Goal: Task Accomplishment & Management: Manage account settings

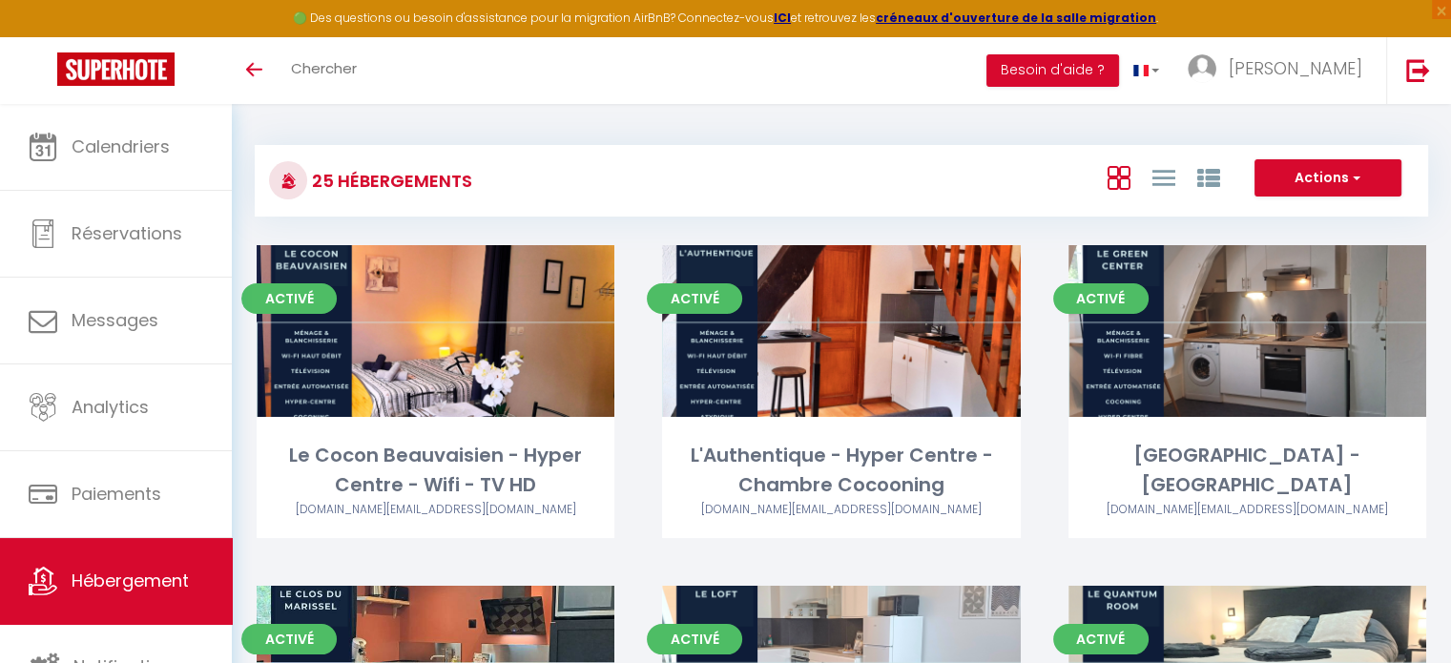
click at [1086, 562] on div "Activé Editer [GEOGRAPHIC_DATA] - Centre [GEOGRAPHIC_DATA] [DOMAIN_NAME][EMAIL_…" at bounding box center [1248, 415] width 406 height 341
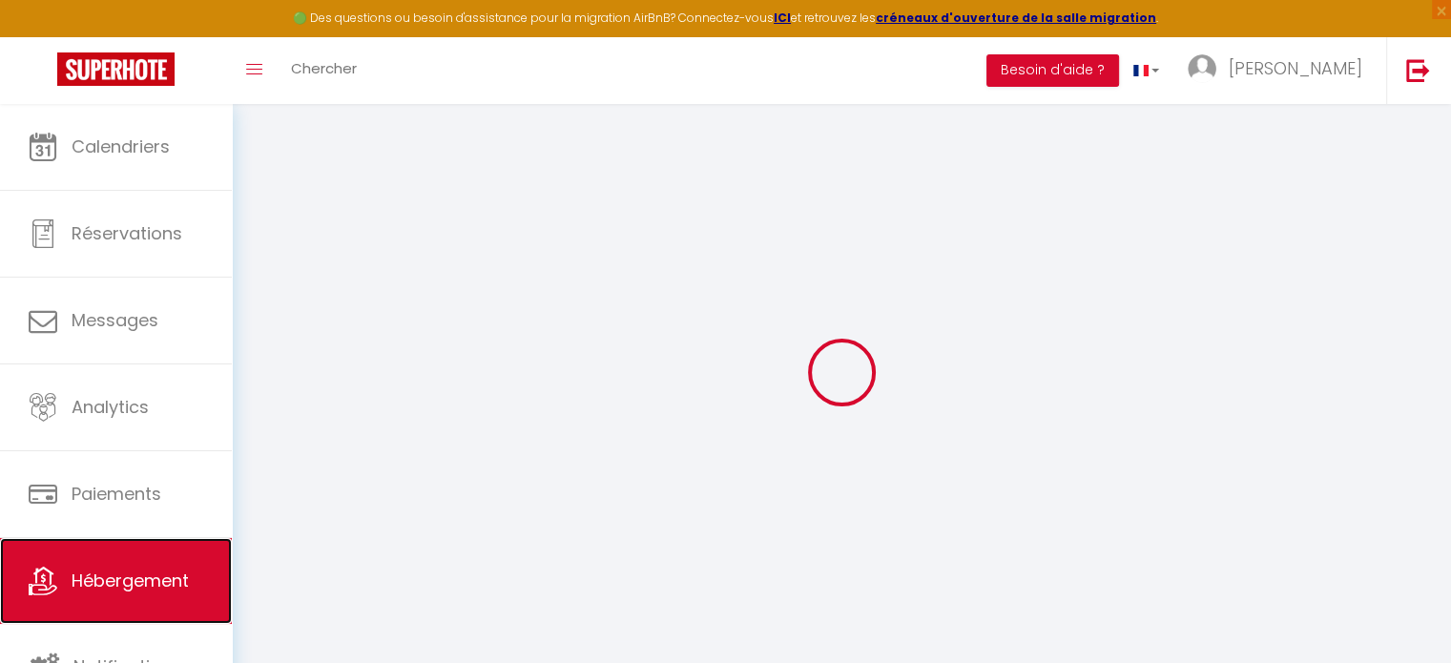
click at [77, 564] on link "Hébergement" at bounding box center [116, 581] width 232 height 86
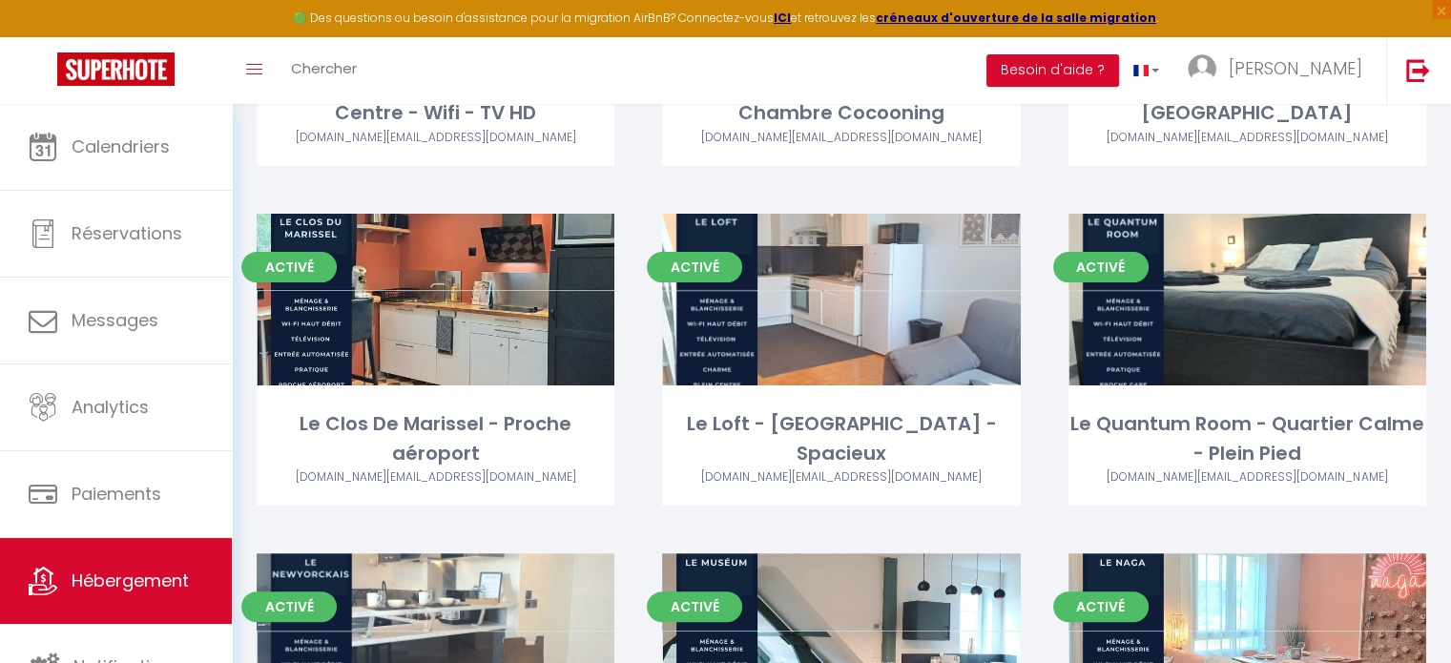
scroll to position [374, 0]
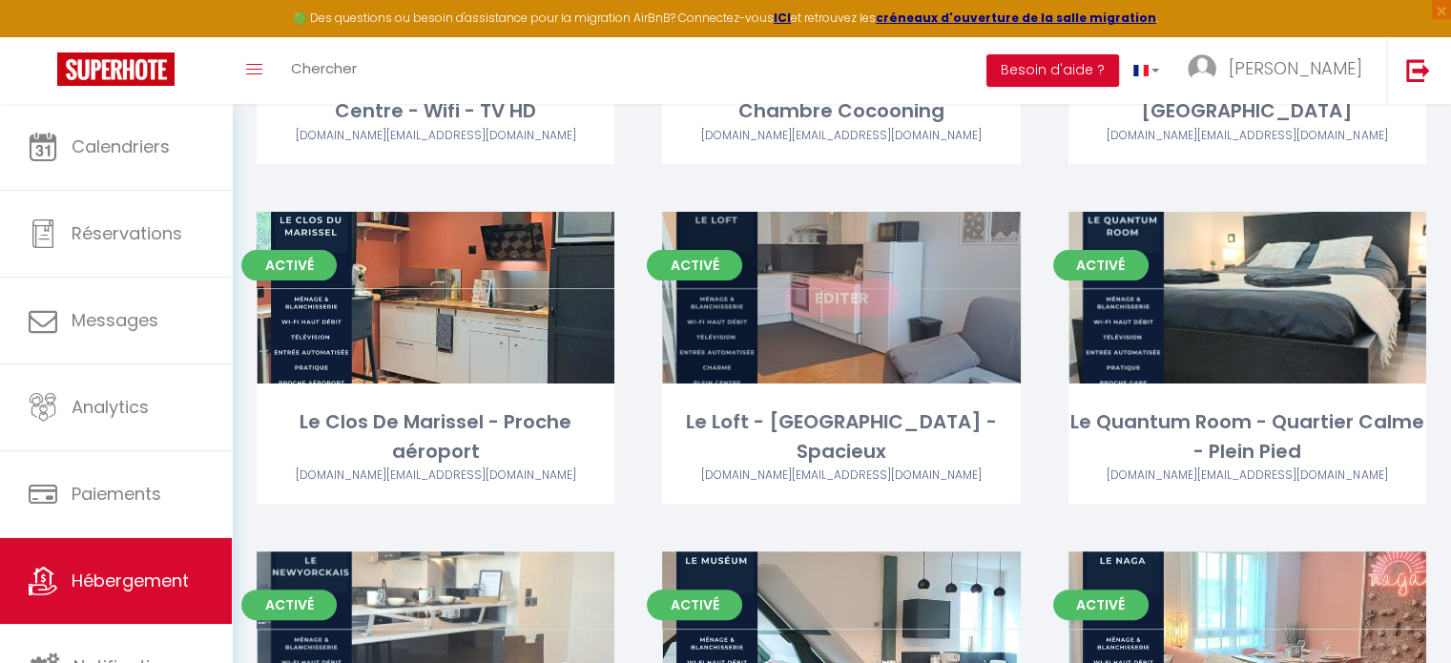
click at [831, 302] on link "Editer" at bounding box center [841, 298] width 114 height 38
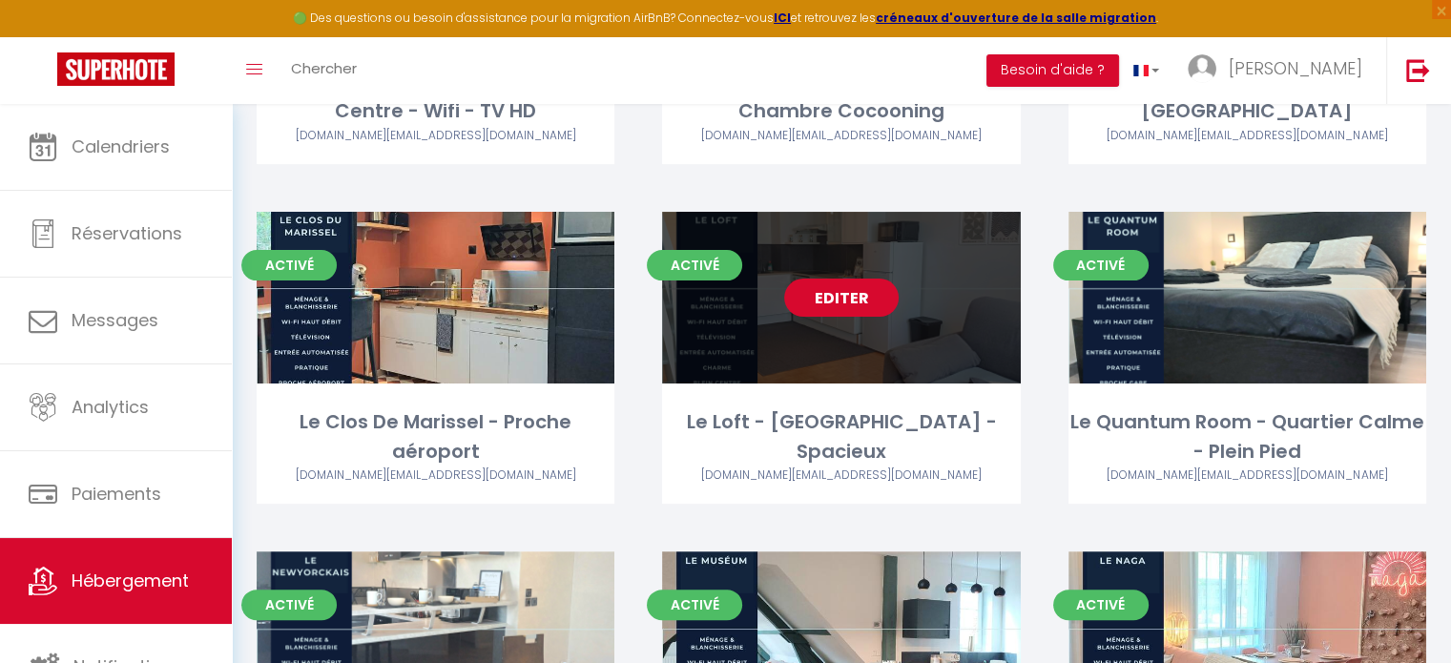
click at [831, 302] on link "Editer" at bounding box center [841, 298] width 114 height 38
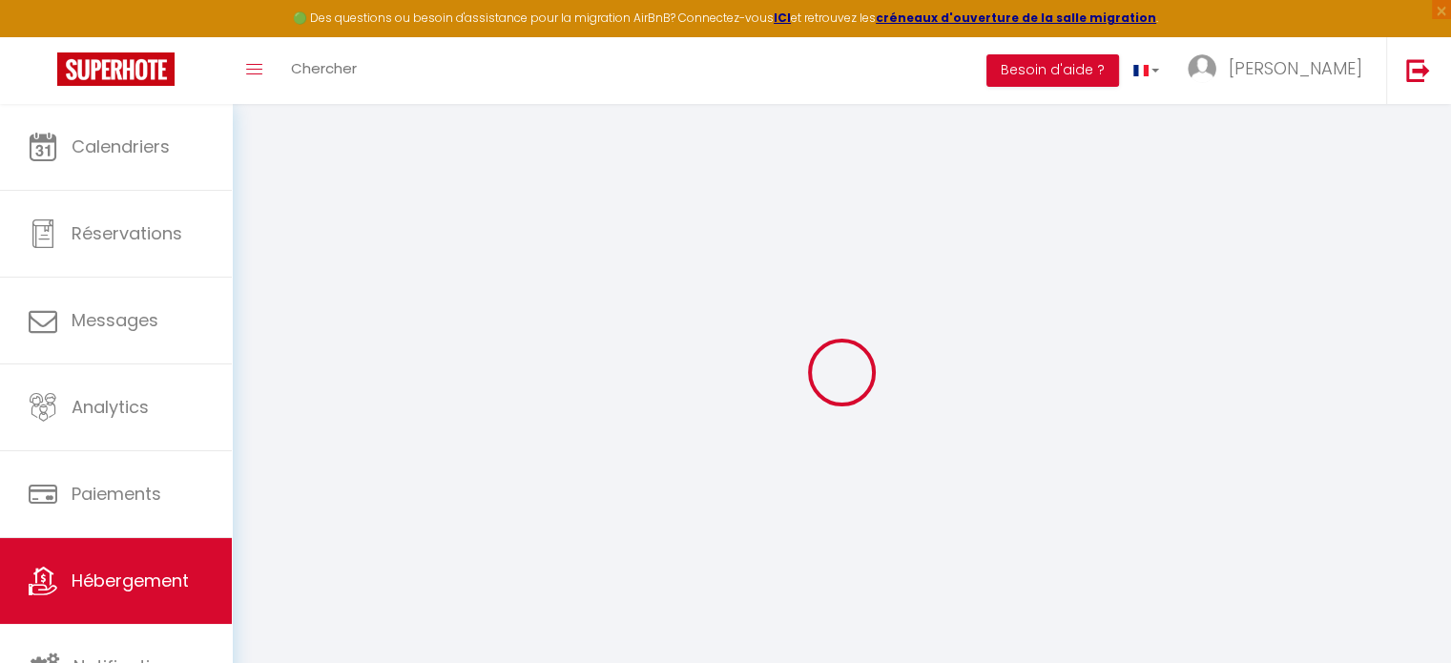
select select
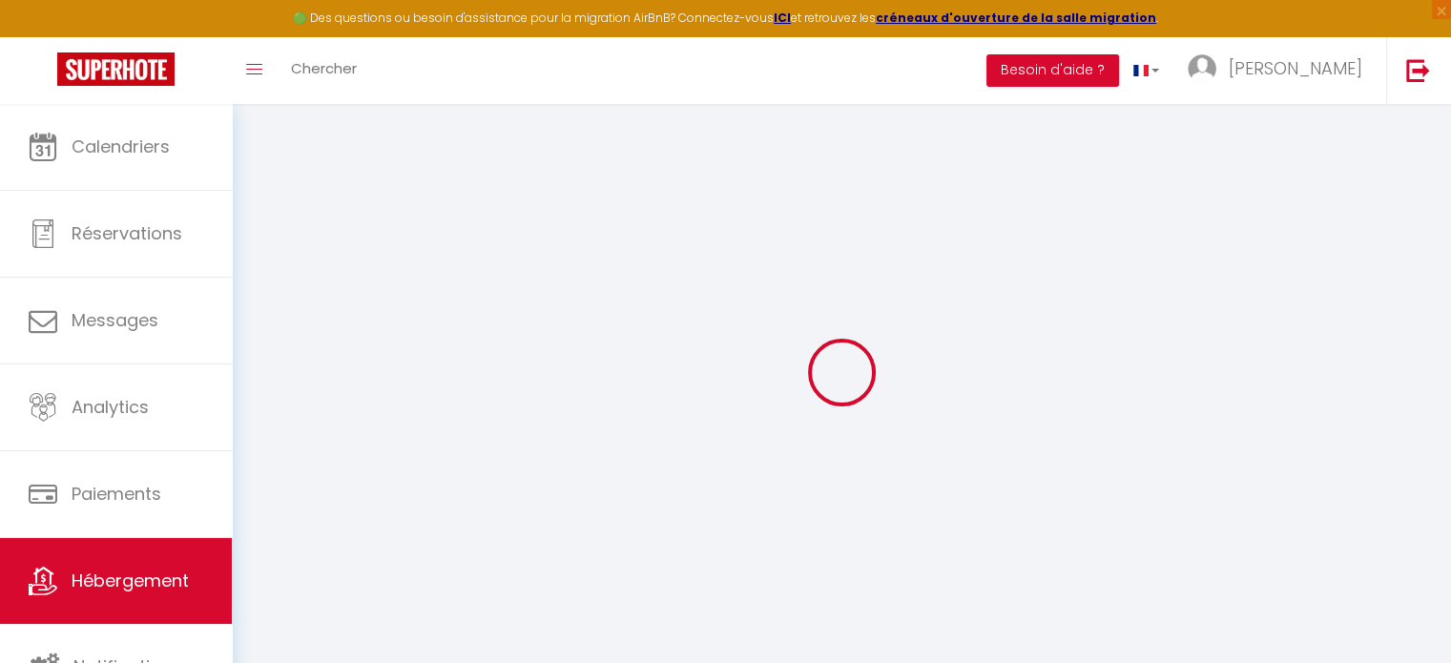
select select
checkbox input "false"
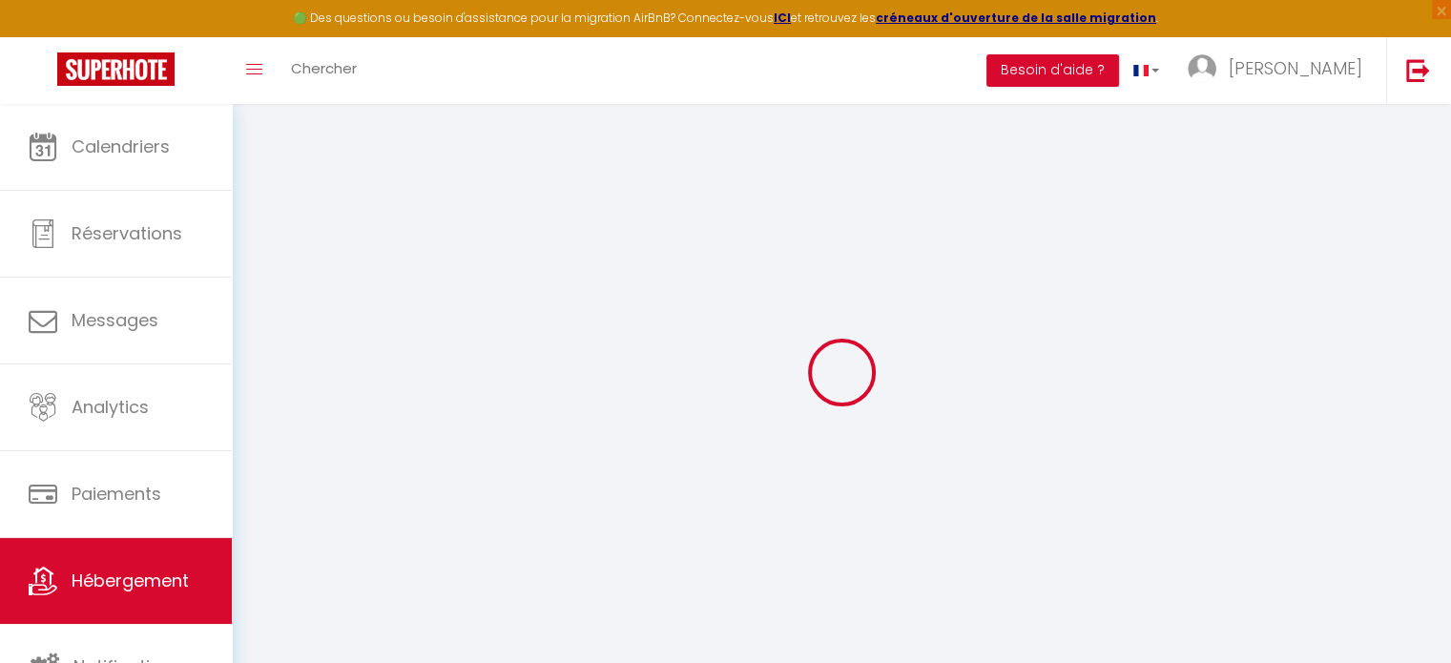
select select
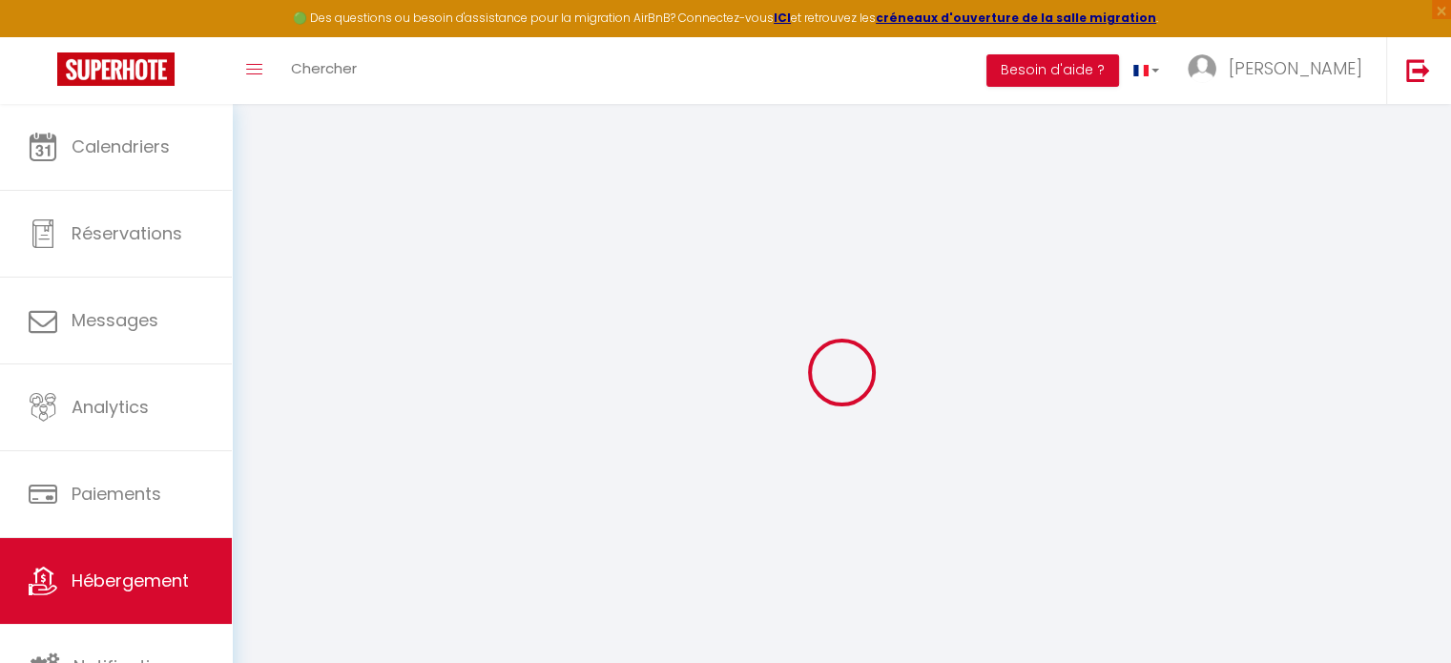
select select
checkbox input "false"
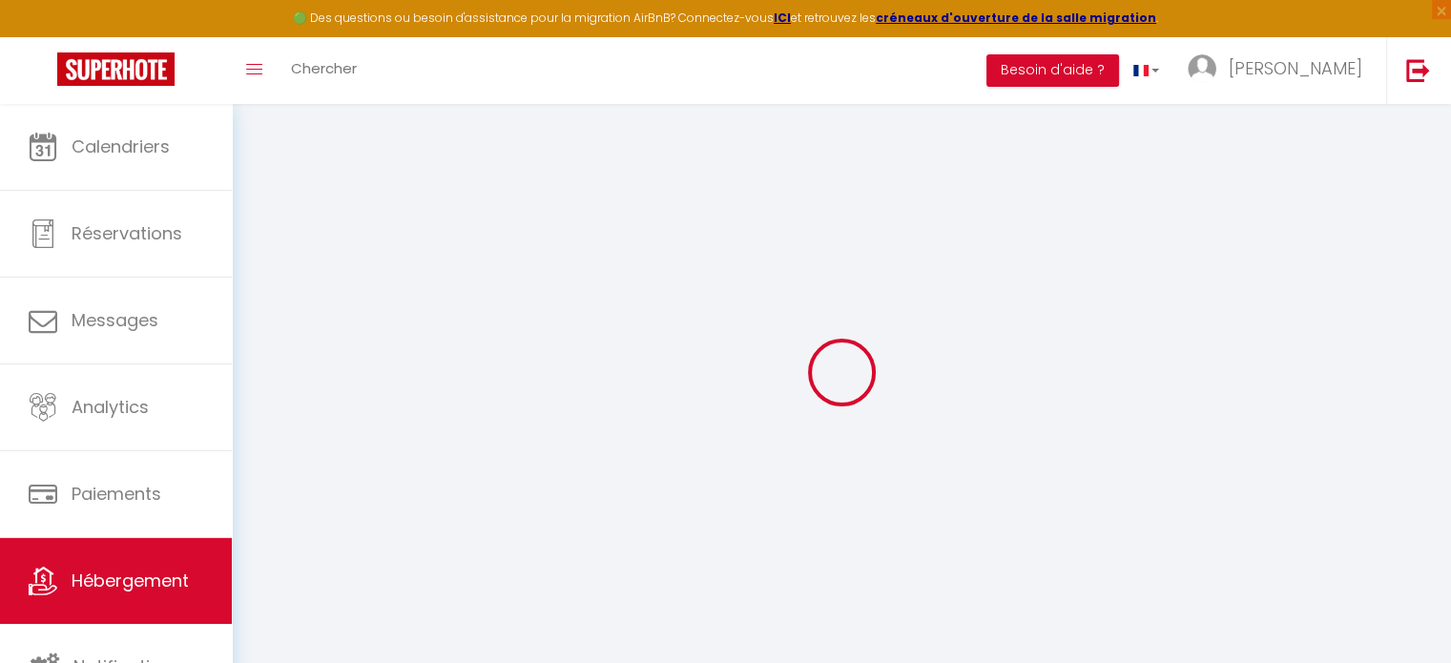
checkbox input "false"
select select
type input "Le Loft - [GEOGRAPHIC_DATA] - Spacieux"
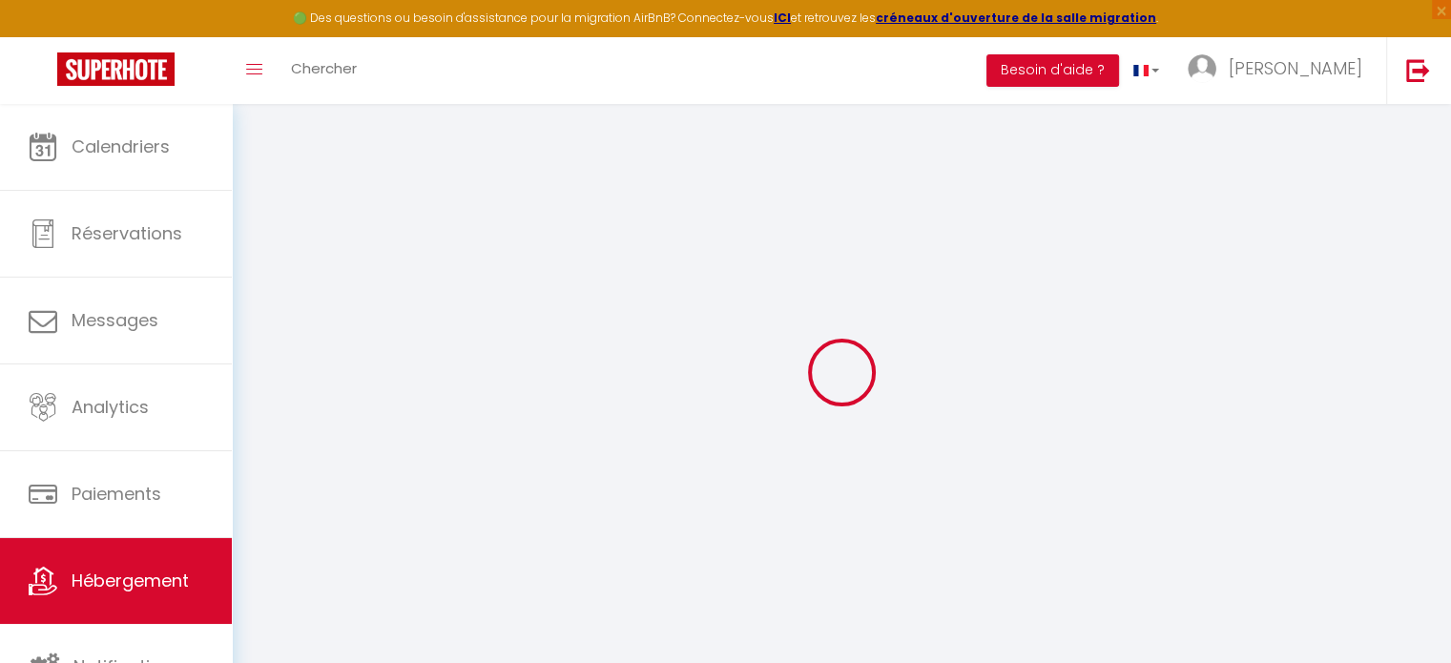
type input "Yoann"
type input "Thierry"
type input "5 Rue Beauregard"
type input "60000"
type input "beauvais"
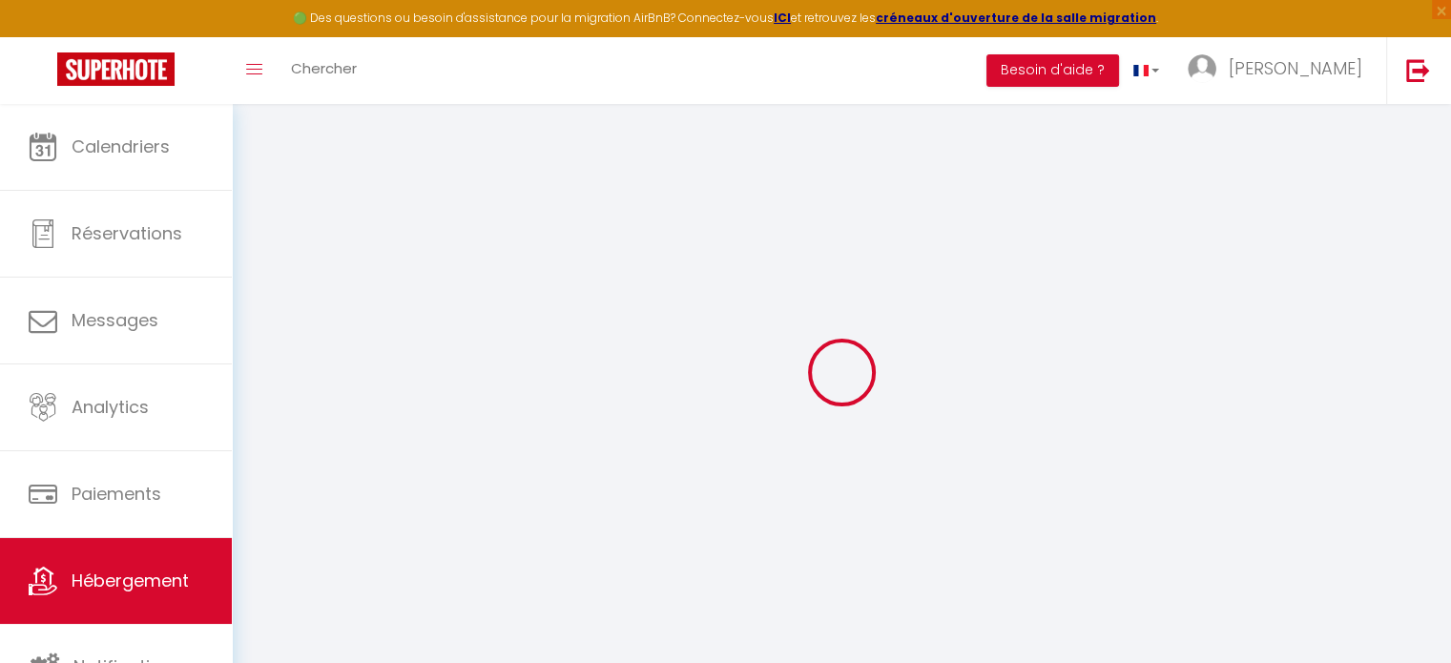
type input "72"
type input "45"
type input "5"
type input "3"
type input "300"
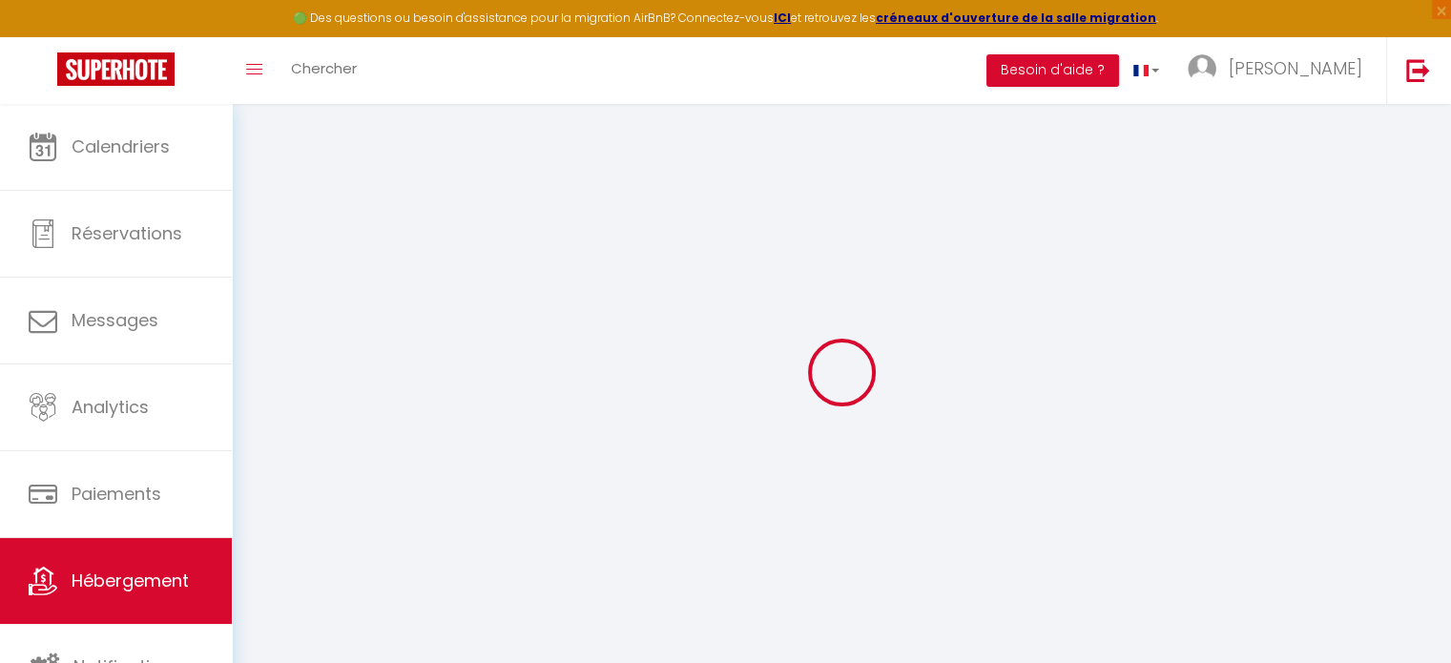
select select
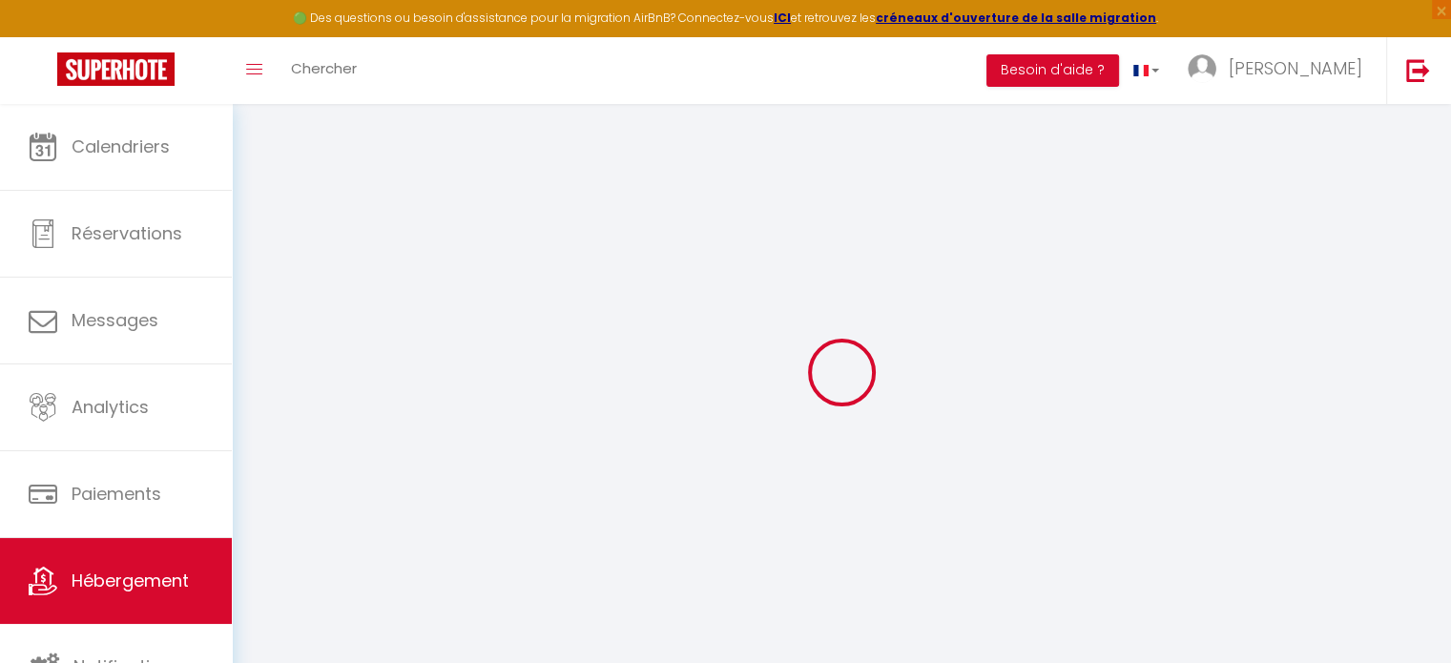
select select
type input "5 Rue Beauregard"
type input "60000"
type input "[GEOGRAPHIC_DATA]"
type input "[DOMAIN_NAME][EMAIL_ADDRESS][DOMAIN_NAME]"
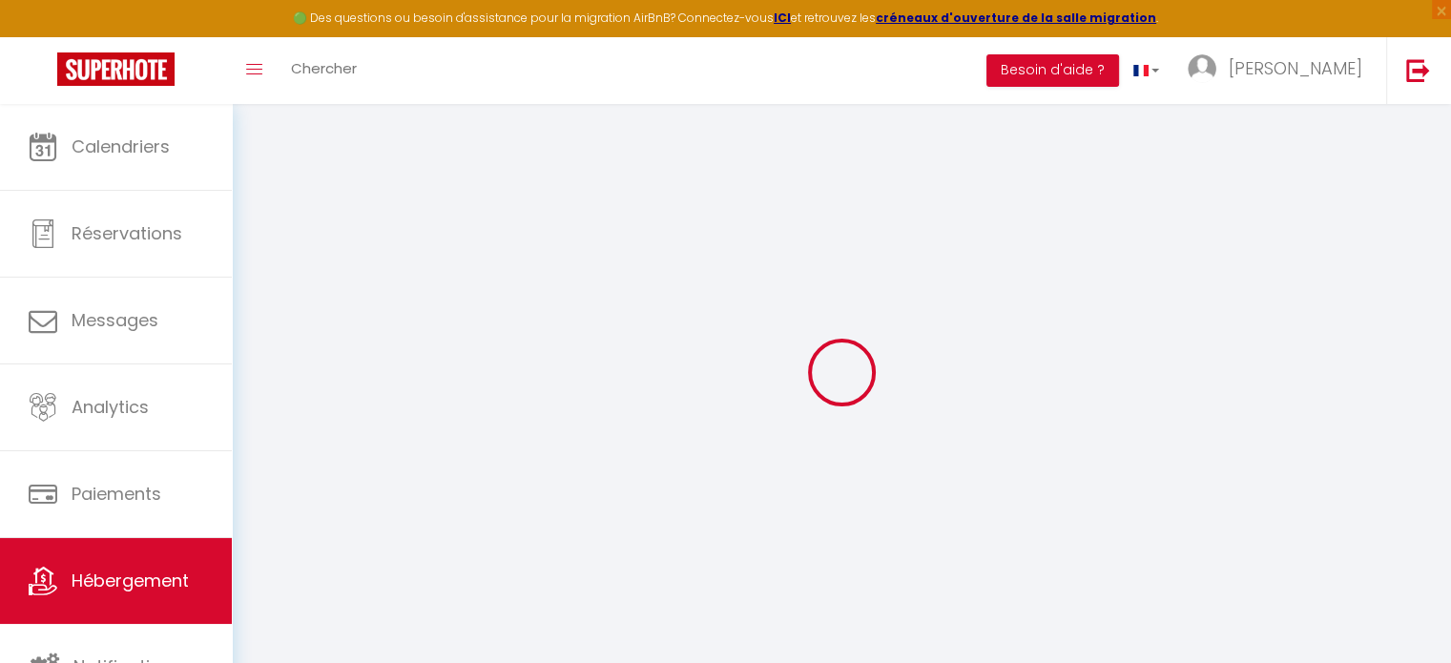
select select "4470"
checkbox input "false"
checkbox input "true"
checkbox input "false"
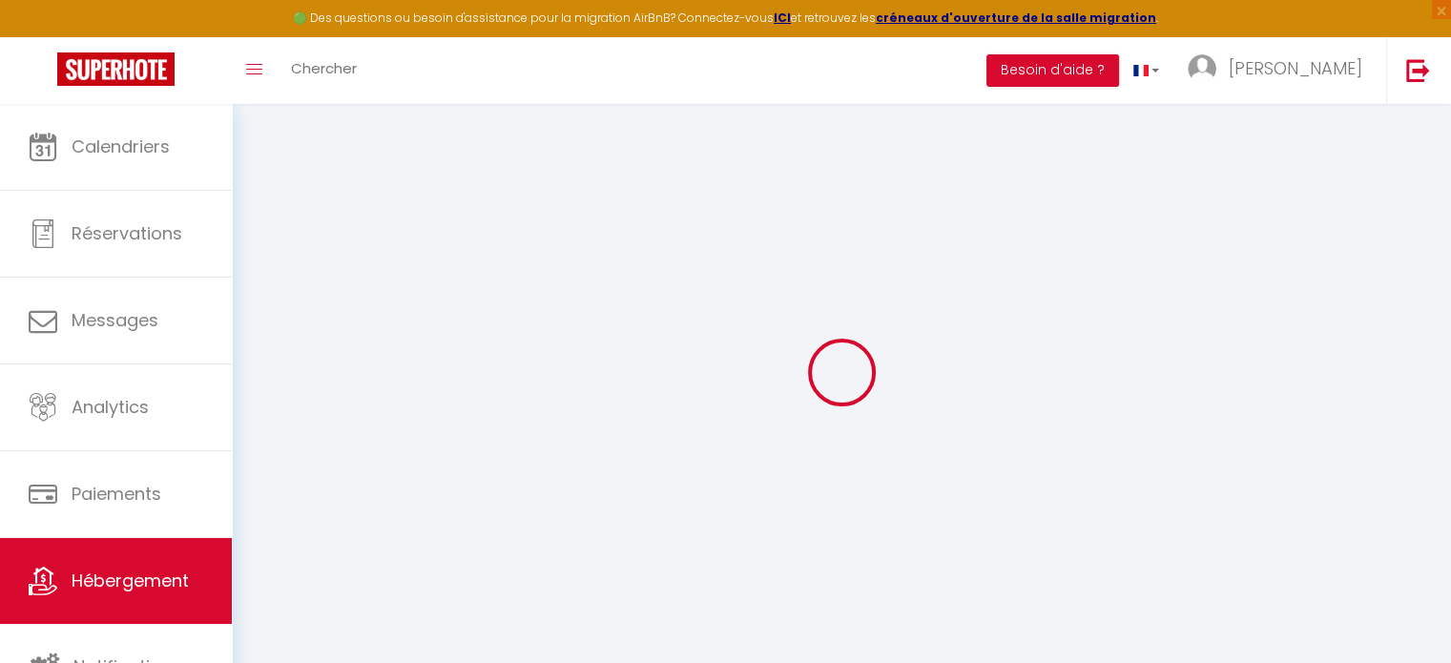
radio input "true"
type input "0"
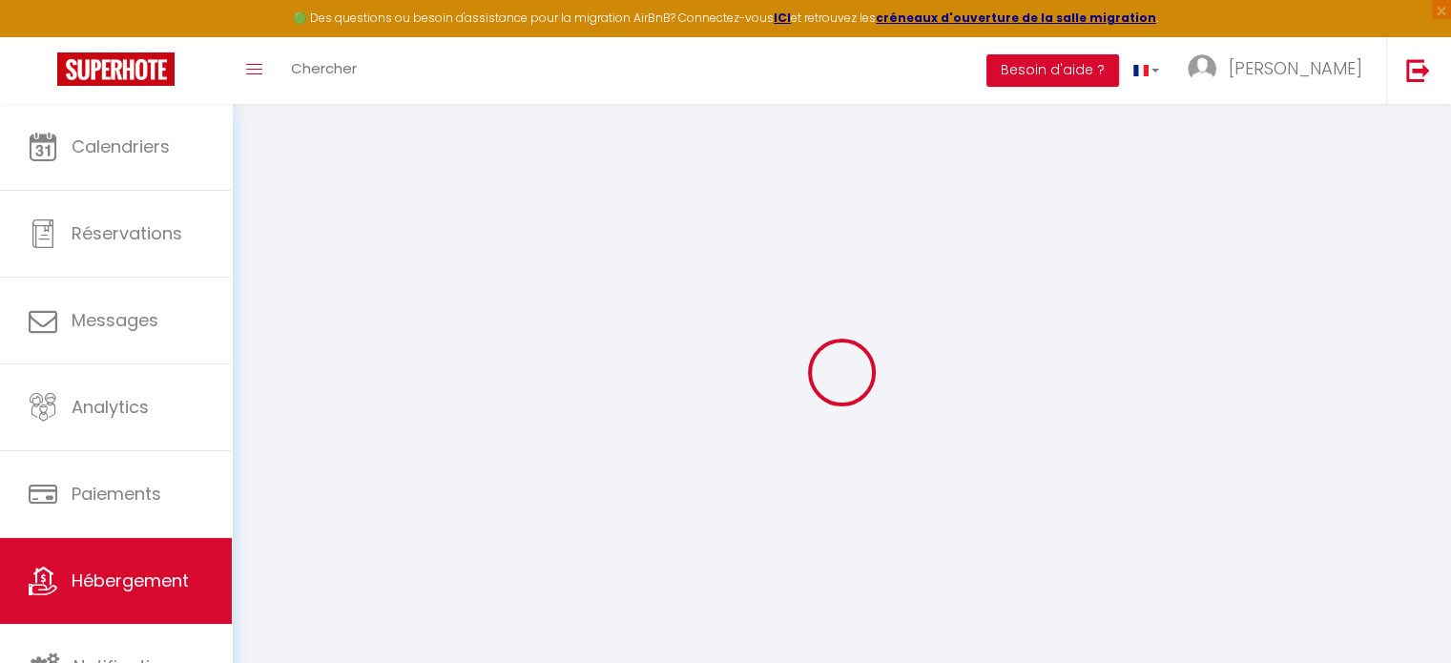
select select
checkbox input "false"
checkbox input "true"
checkbox input "false"
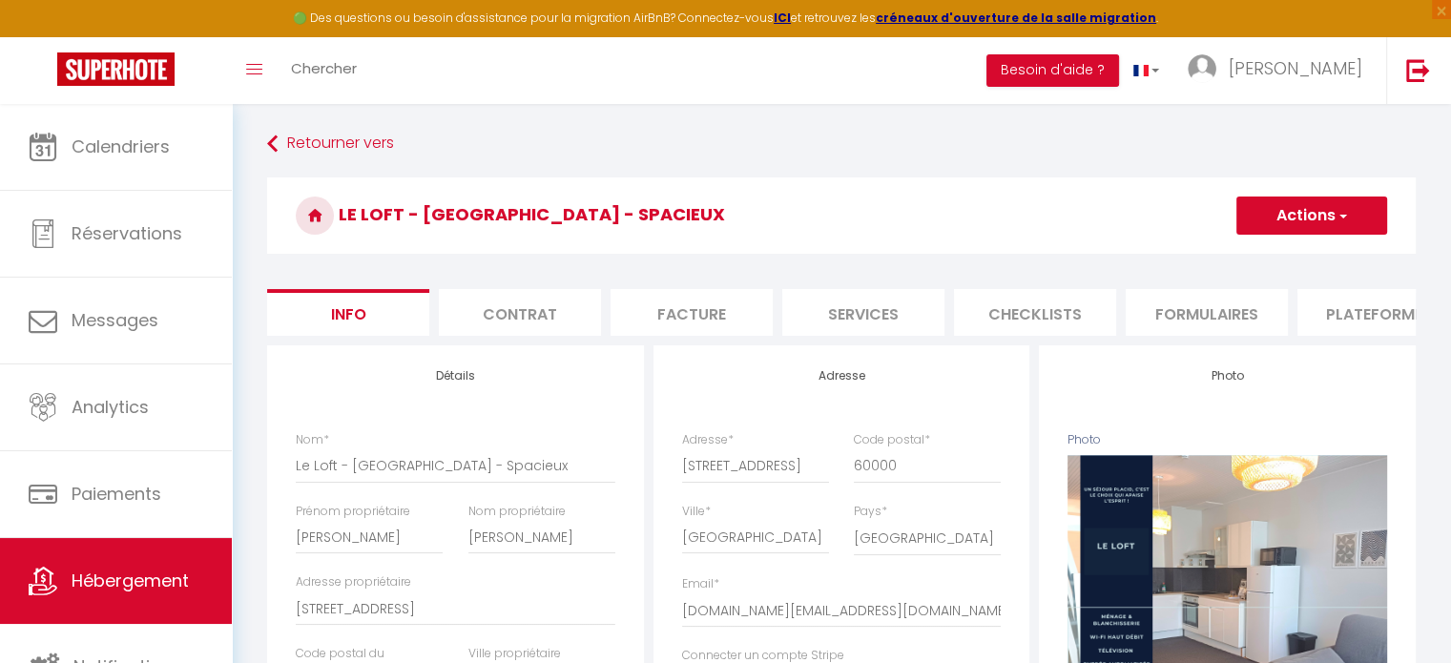
scroll to position [0, 569]
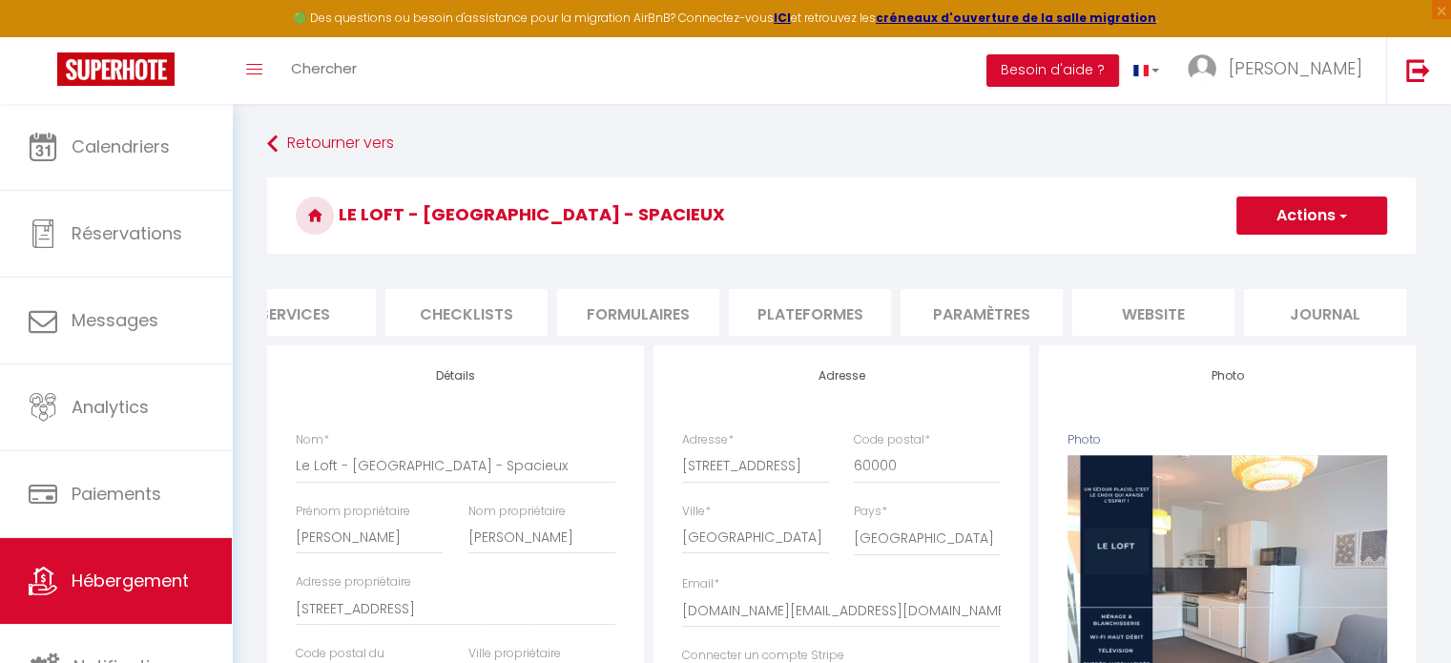
click at [1140, 309] on li "website" at bounding box center [1153, 312] width 162 height 47
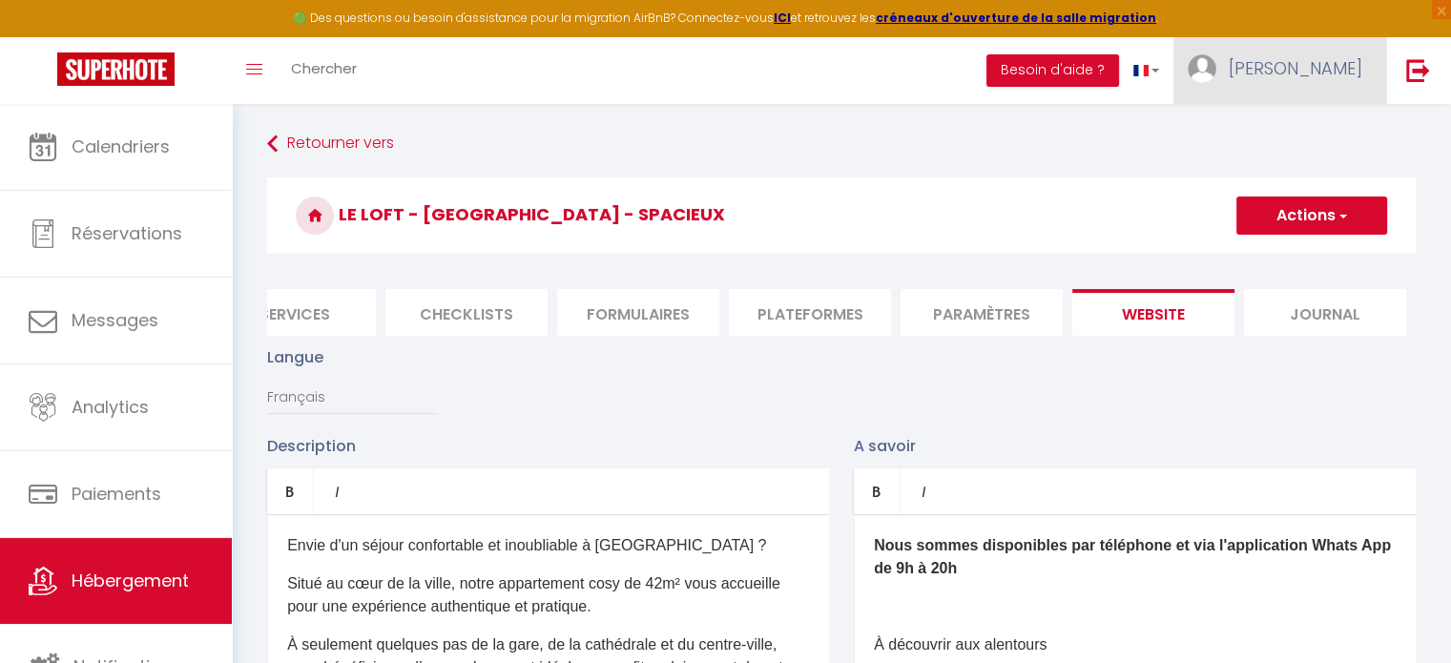
click at [1296, 52] on link "[PERSON_NAME]" at bounding box center [1280, 70] width 213 height 67
click at [1331, 120] on link "Paramètres" at bounding box center [1309, 132] width 141 height 32
select select "28"
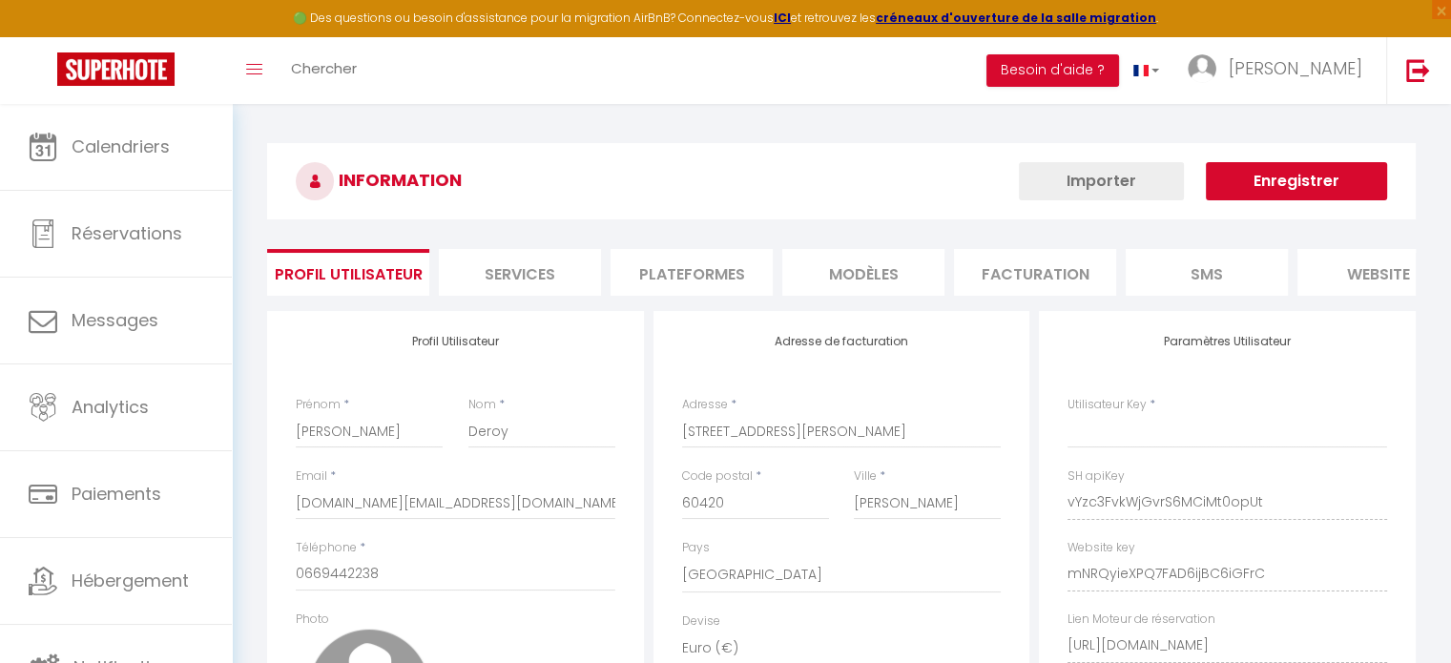
type input "vYzc3FvkWjGvrS6MCiMt0opUt"
type input "mNRQyieXPQ7FAD6ijBC6iGFrC"
type input "[URL][DOMAIN_NAME]"
select select "fr"
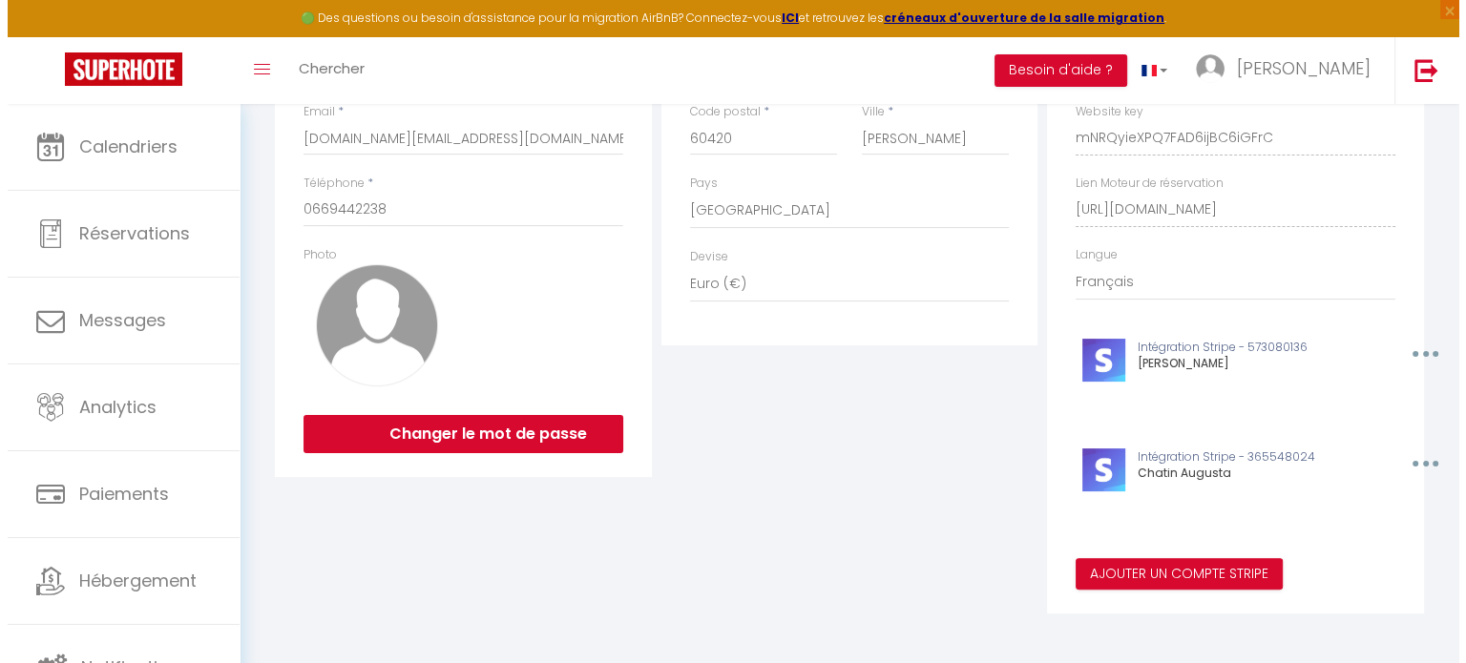
scroll to position [365, 0]
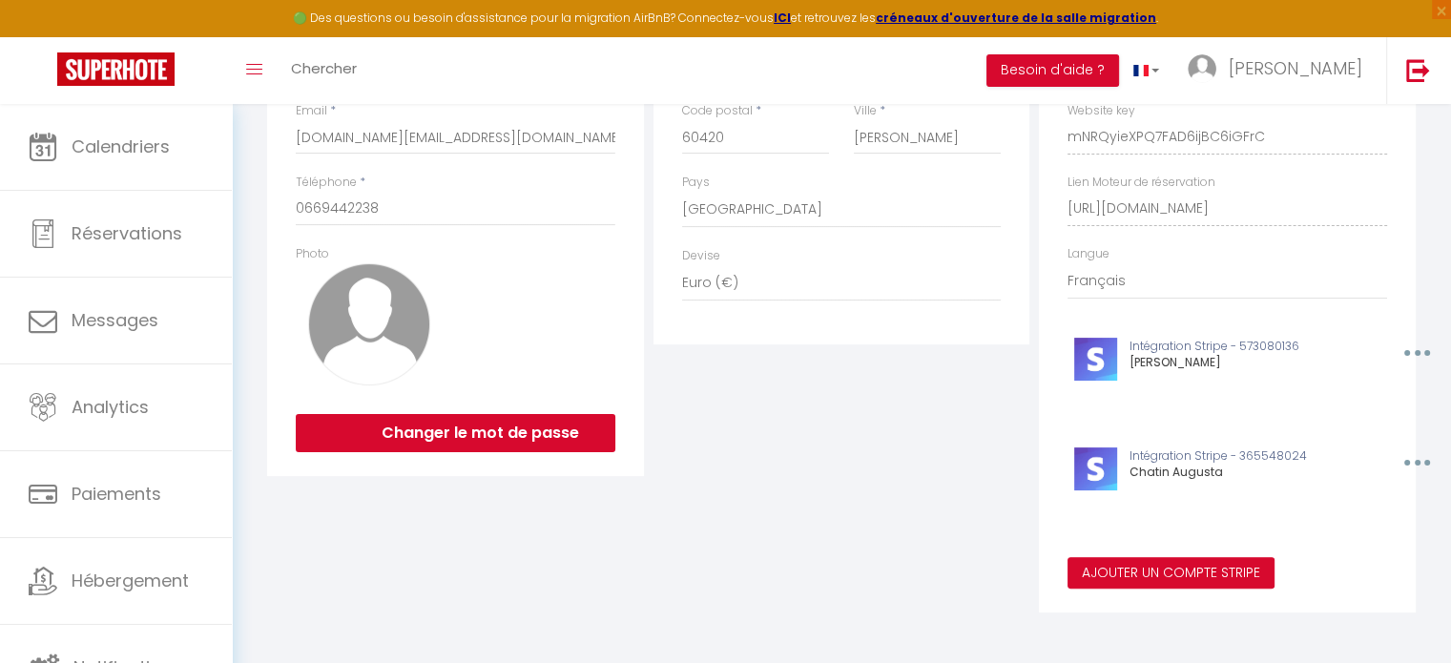
click at [1128, 587] on button "Ajouter un compte Stripe" at bounding box center [1171, 573] width 207 height 32
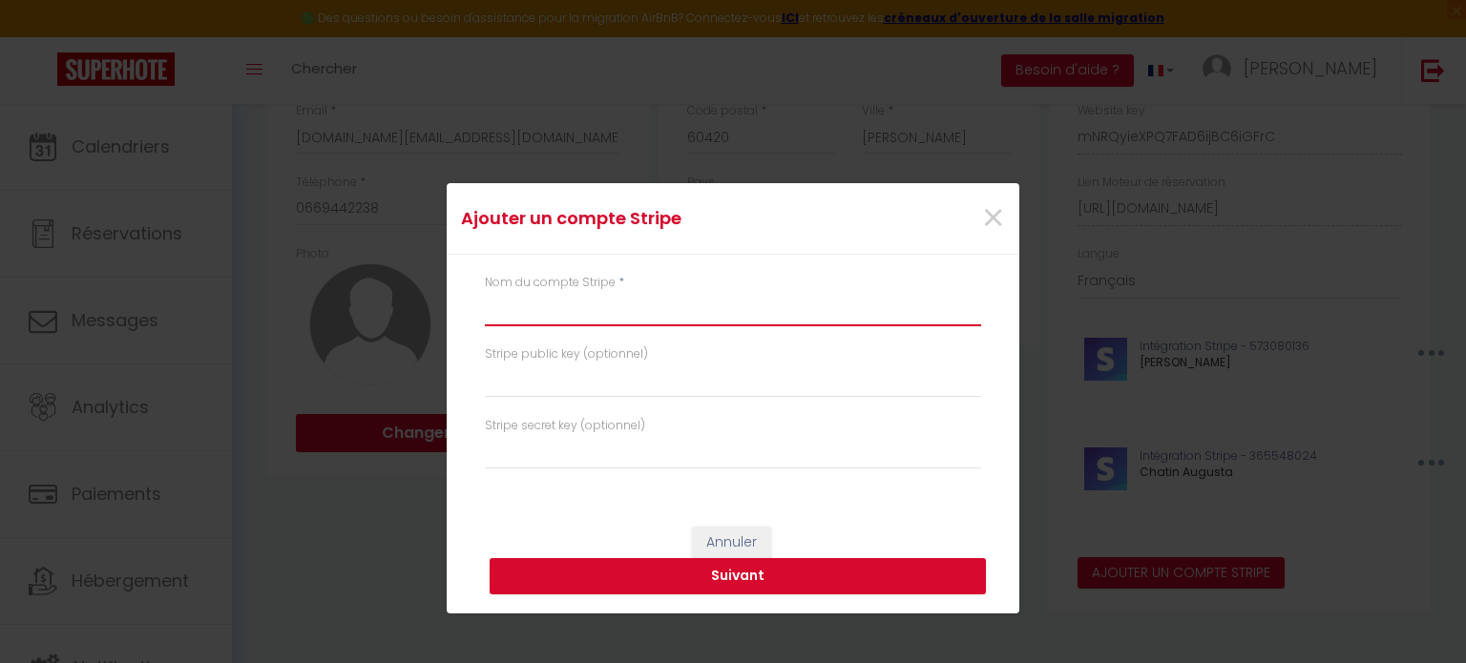
click at [622, 311] on input "text" at bounding box center [733, 309] width 496 height 34
type input "[PERSON_NAME]"
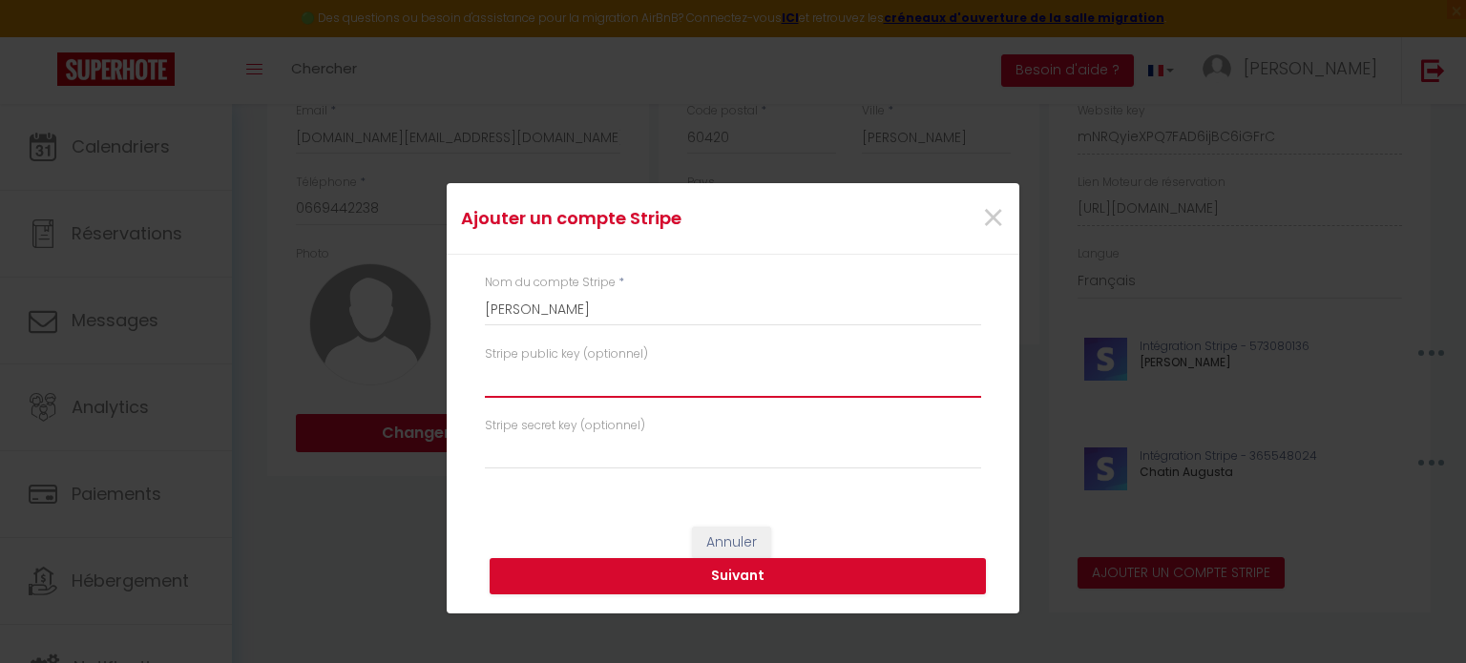
click at [573, 381] on input "text" at bounding box center [733, 381] width 496 height 34
paste input "pk_test_51S5N6KHBzZtq6uAeudEbIoV196PFt3Kc5qzILVFR72NaWT9WYciNPNn4l2024jX9oftyZp…"
type input "pk_test_51S5N6KHBzZtq6uAeudEbIoV196PFt3Kc5qzILVFR72NaWT9WYciNPNn4l2024jX9oftyZp…"
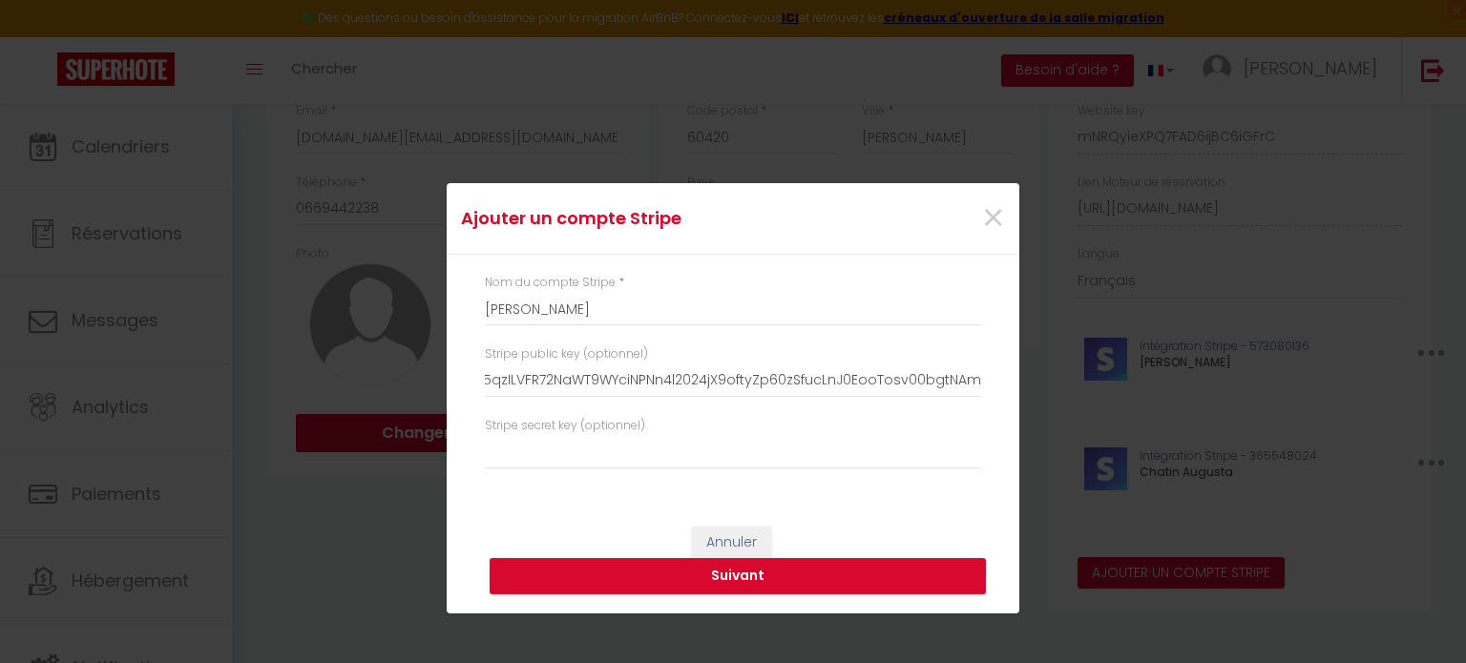
scroll to position [0, 0]
click at [618, 453] on input "text" at bounding box center [733, 452] width 496 height 34
paste input "sk_test_51S5N6KHBzZtq6uAeIF75u2mWMrTeYbosgfshRrPAjfnBdMjS8IUkpwqQTfEQisy6I9FvK5…"
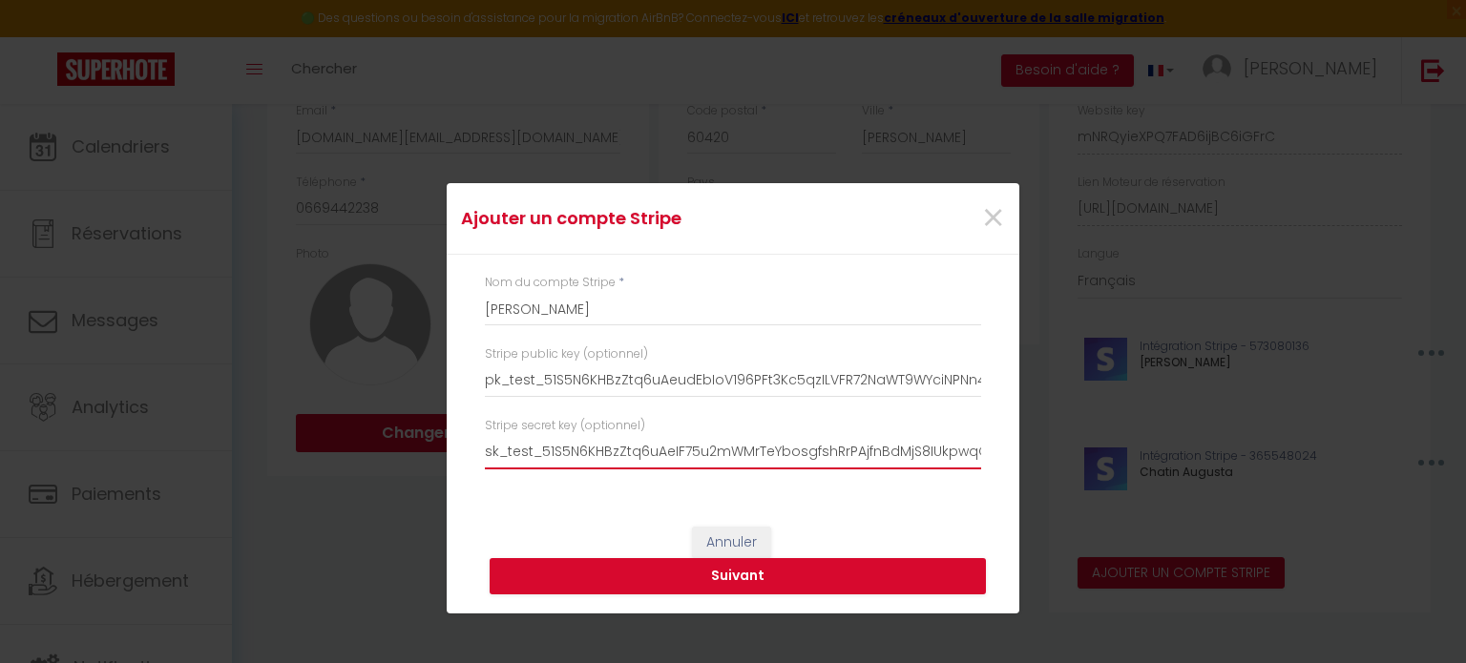
scroll to position [0, 324]
type input "sk_test_51S5N6KHBzZtq6uAeIF75u2mWMrTeYbosgfshRrPAjfnBdMjS8IUkpwqQTfEQisy6I9FvK5…"
click at [679, 586] on button "Suivant" at bounding box center [737, 576] width 496 height 36
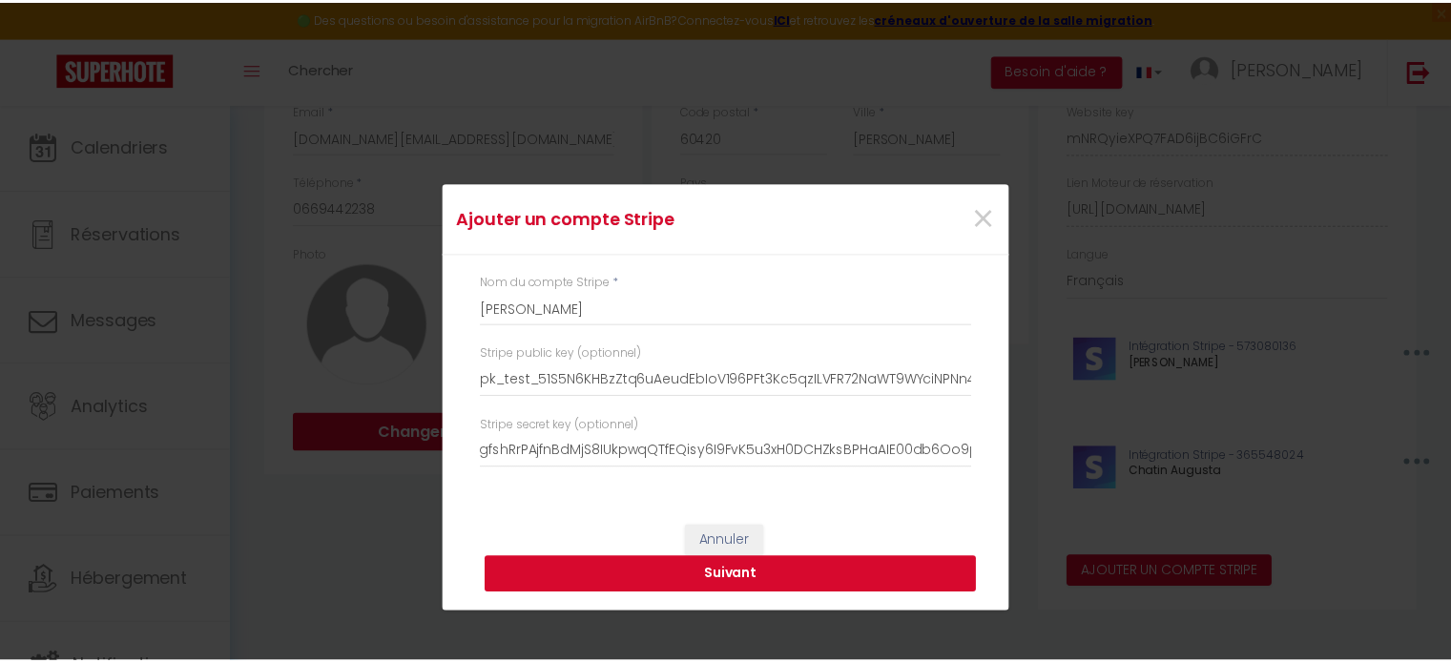
scroll to position [0, 0]
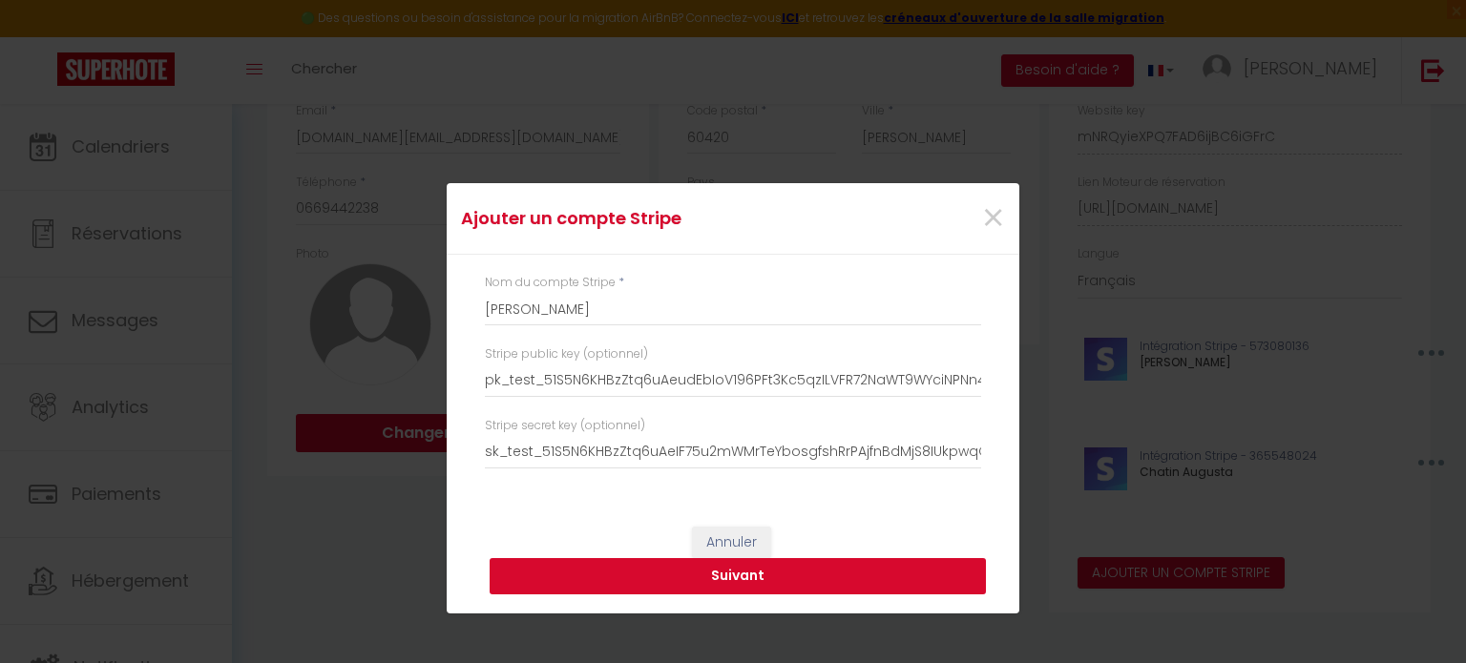
type input "[PERSON_NAME]"
type input "pk_test_51S5N6KHBzZtq6uAeudEbIoV196PFt3Kc5qzILVFR72NaWT9WYciNPNn4l2024jX9oftyZp…"
type input "sk_test_51S5N6KHBzZtq6uAeIF75u2mWMrTeYbosgfshRrPAjfnBdMjS8IUkpwqQTfEQisy6I9FvK5…"
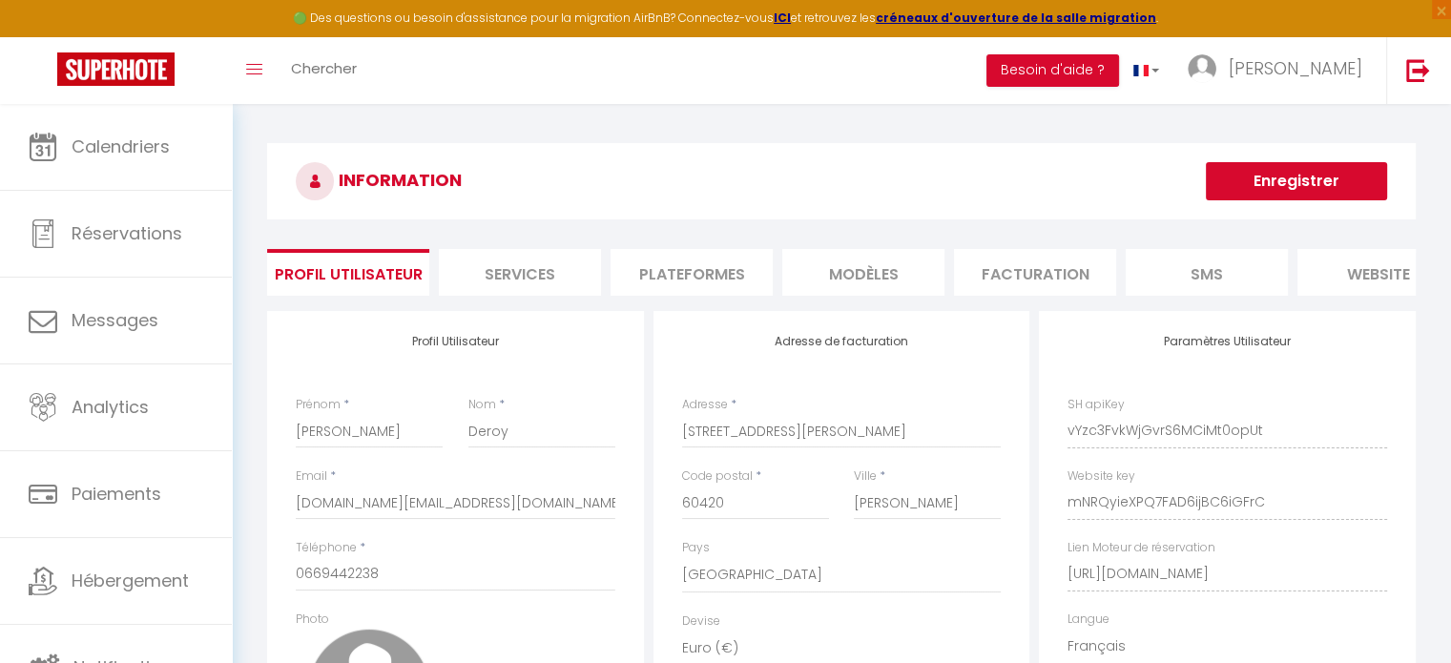
click at [1259, 174] on div "Ajouter un compte Stripe × Nom du compte Stripe * Thierry Yoan Stripe public ke…" at bounding box center [725, 331] width 1451 height 663
click at [1263, 173] on button "Enregistrer" at bounding box center [1296, 181] width 181 height 38
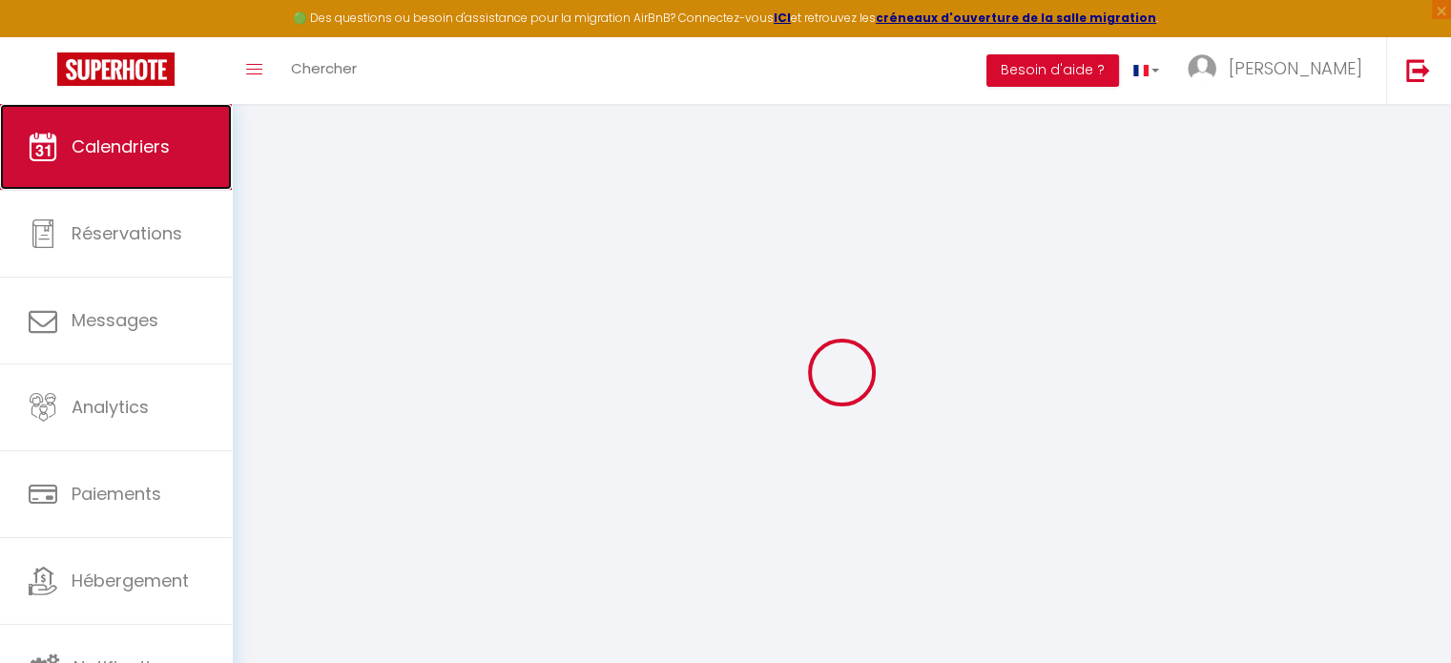
click at [156, 163] on link "Calendriers" at bounding box center [116, 147] width 232 height 86
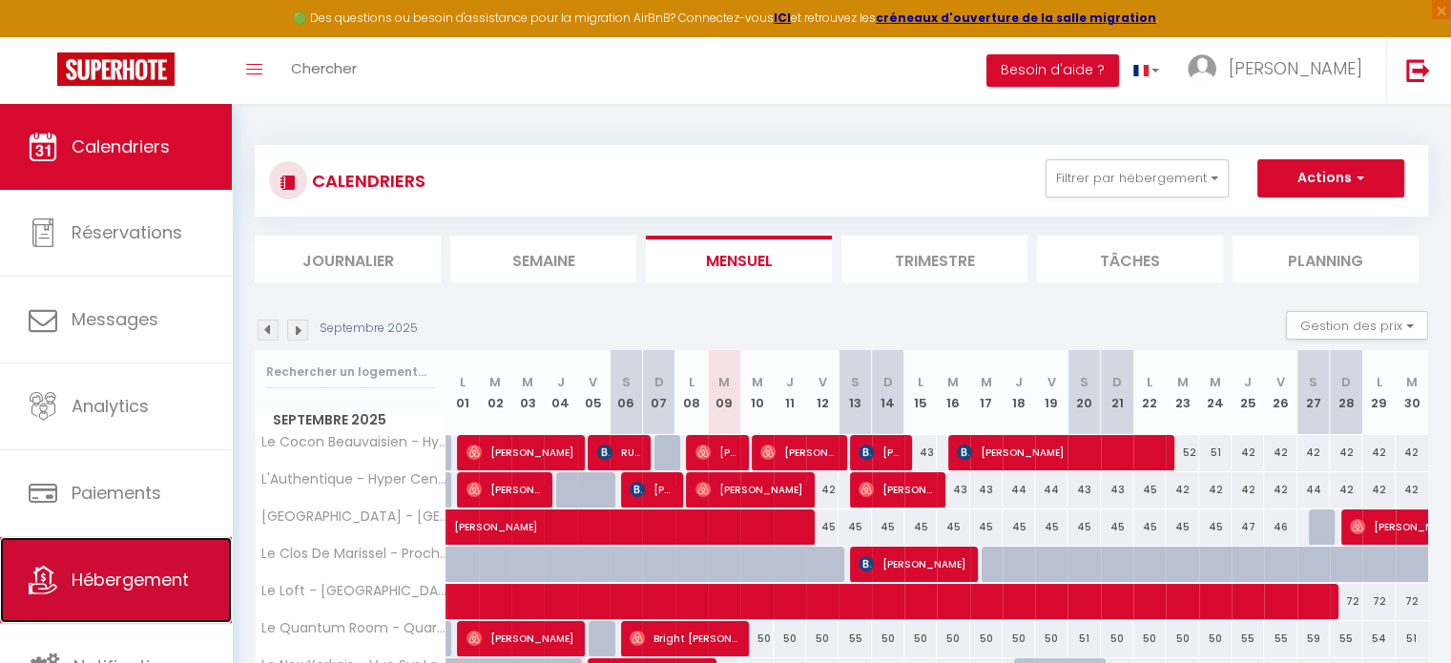
click at [152, 583] on span "Hébergement" at bounding box center [130, 580] width 117 height 24
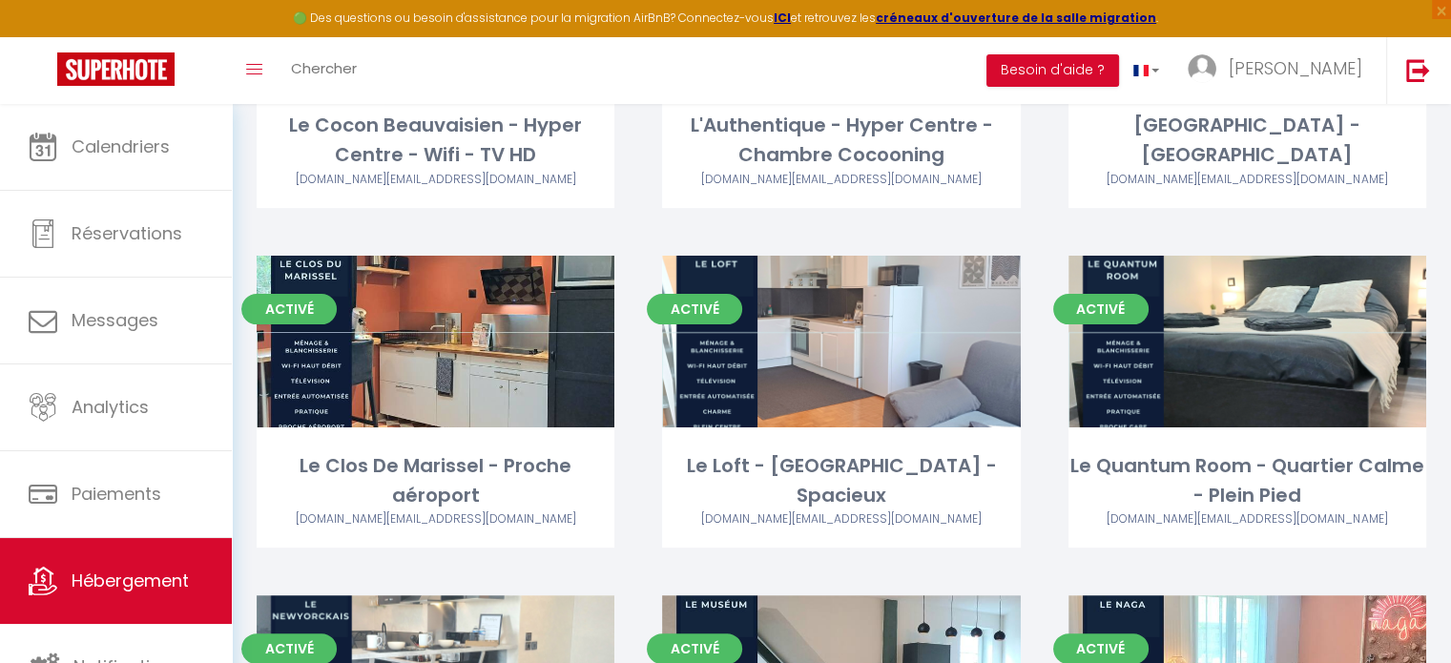
scroll to position [294, 0]
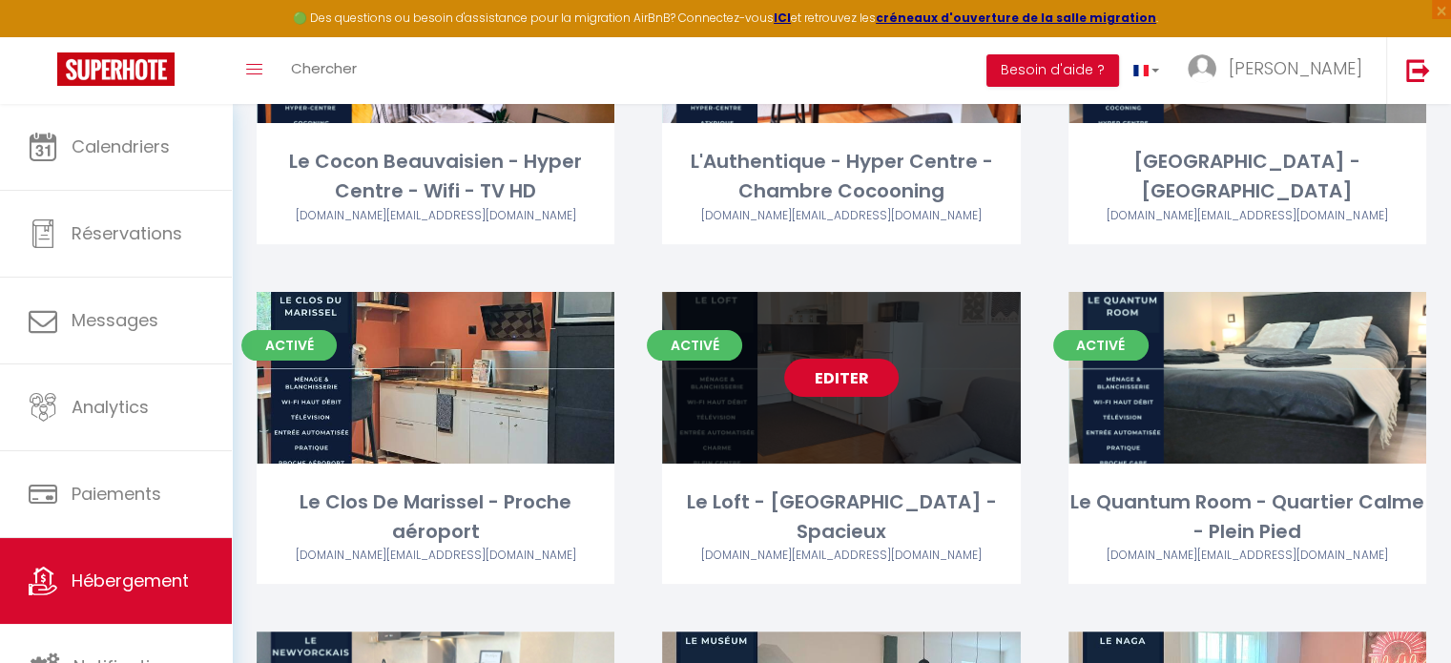
click at [847, 381] on link "Editer" at bounding box center [841, 378] width 114 height 38
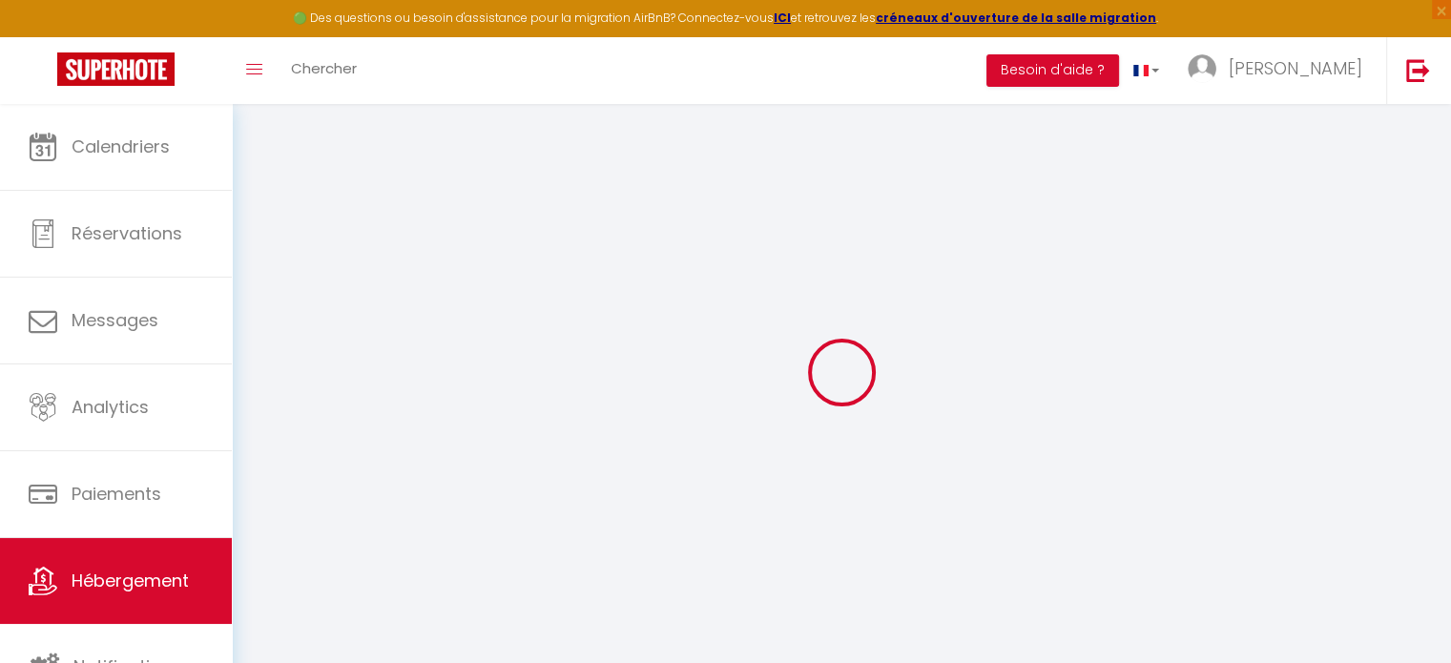
type input "Le Loft - [GEOGRAPHIC_DATA] - Spacieux"
type input "[PERSON_NAME]"
type input "5 Rue Beauregard"
type input "60000"
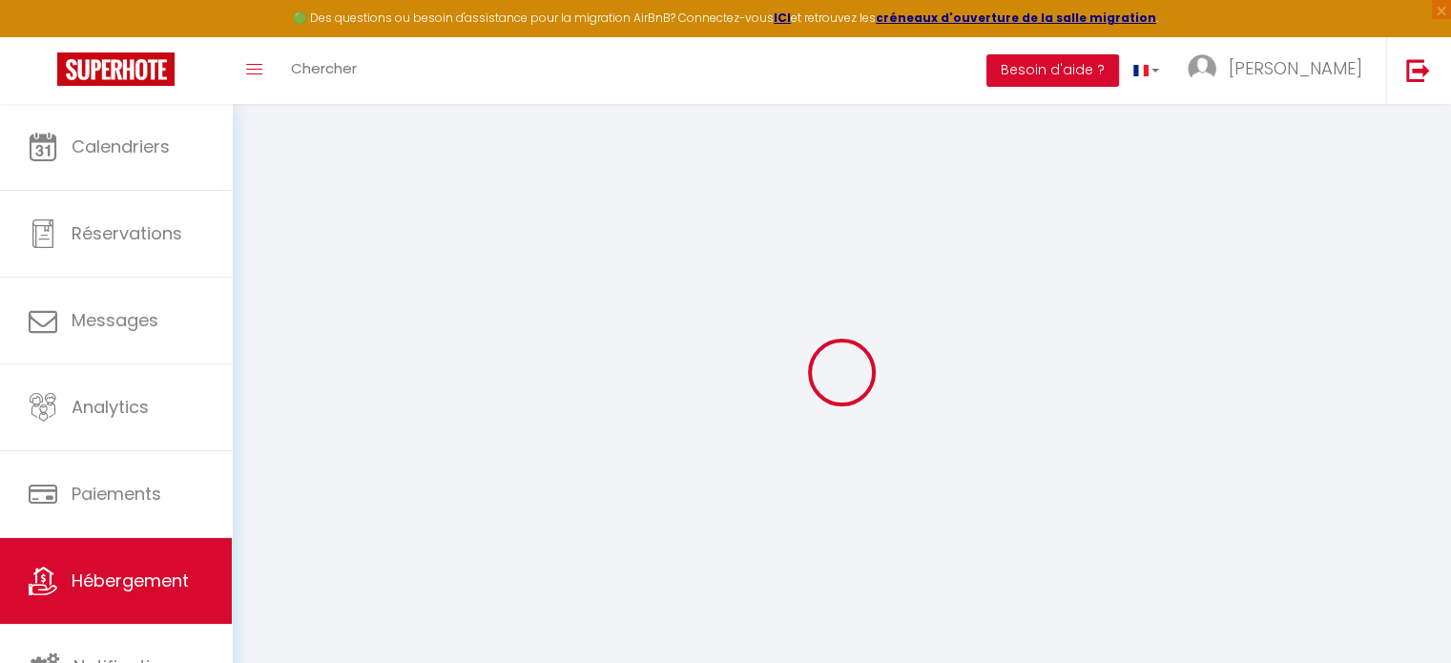
type input "beauvais"
type input "72"
type input "45"
type input "5"
type input "3"
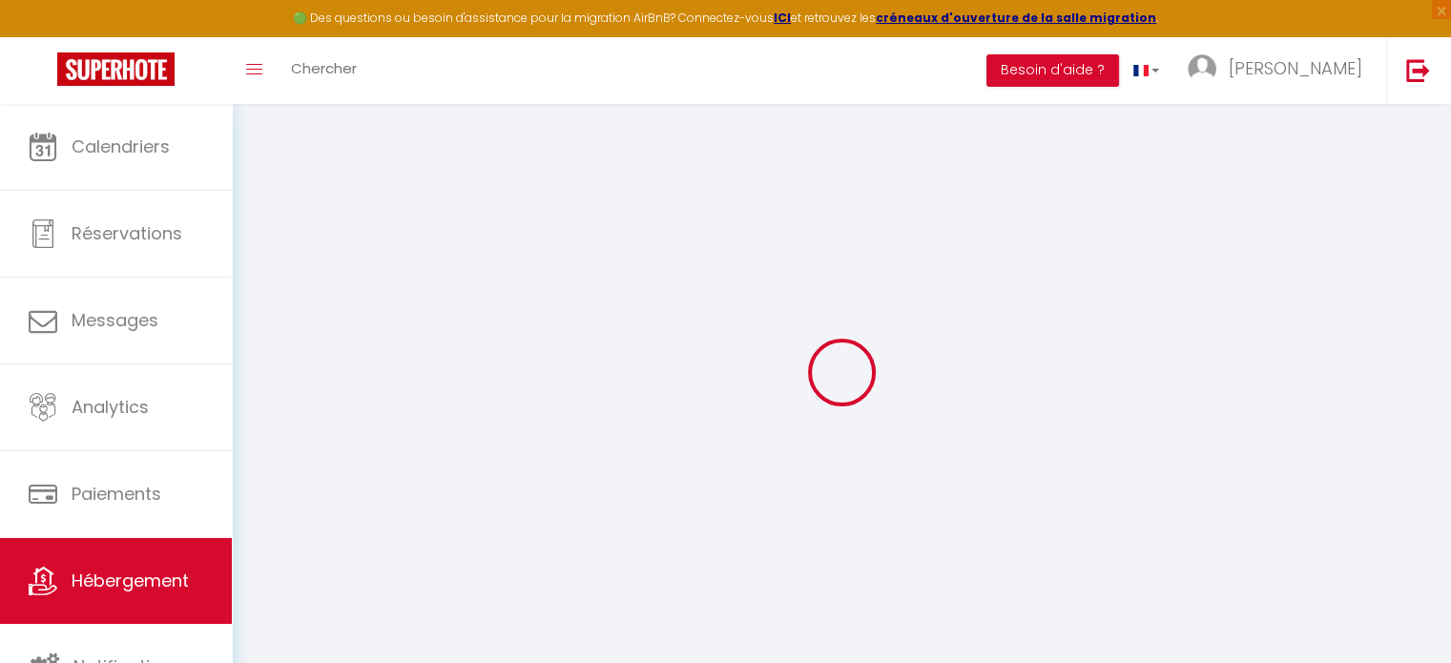
type input "300"
select select
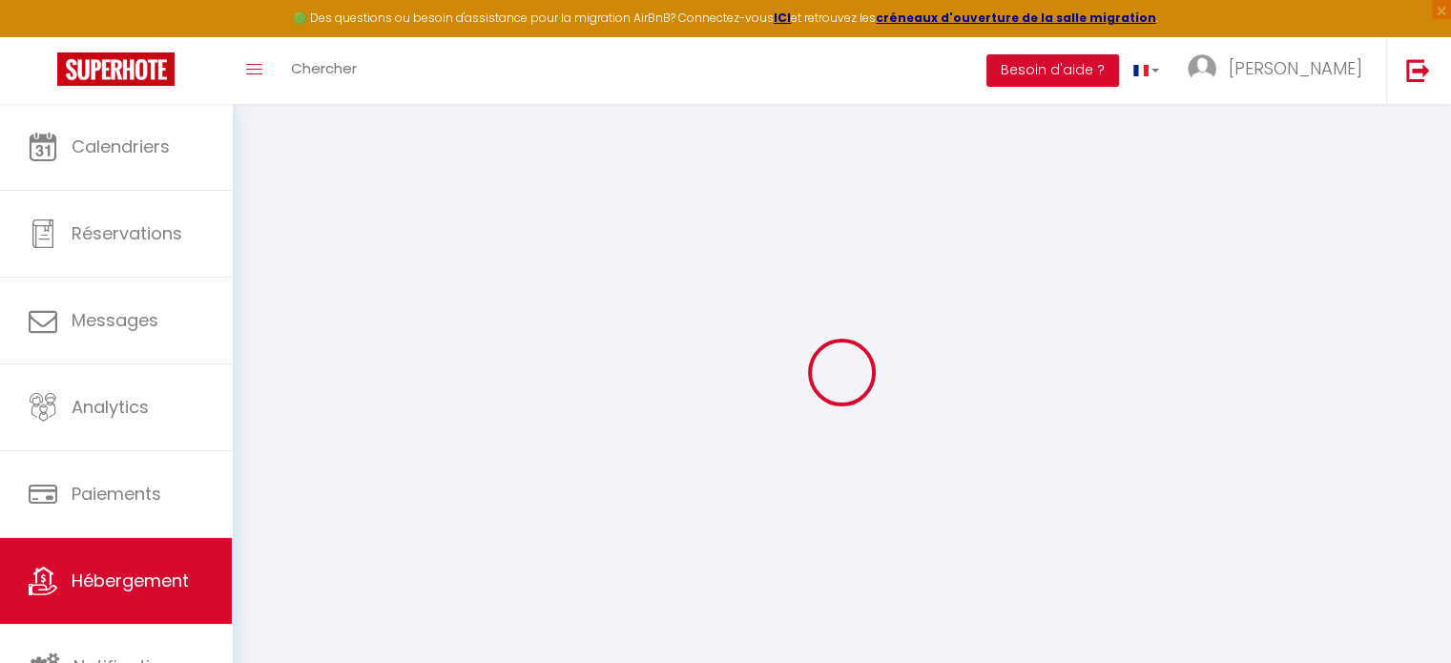
select select
type input "5 Rue Beauregard"
type input "60000"
type input "[GEOGRAPHIC_DATA]"
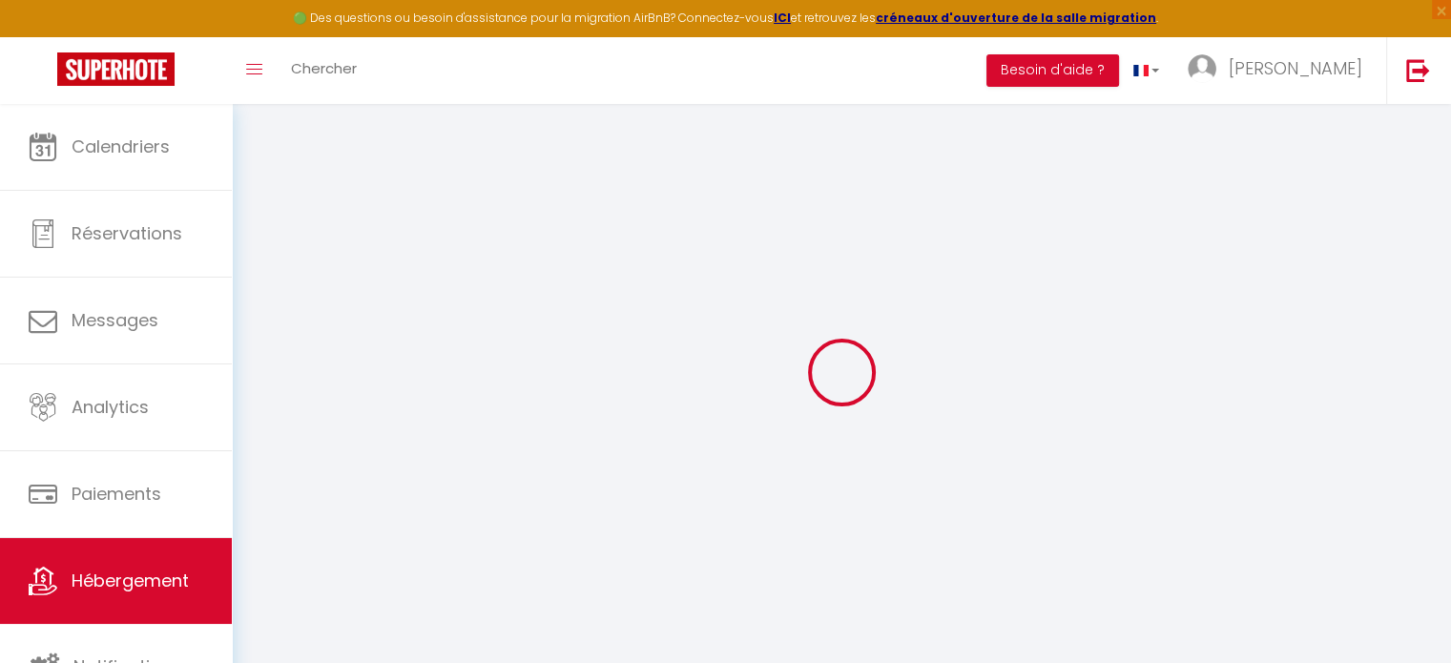
type input "[DOMAIN_NAME][EMAIL_ADDRESS][DOMAIN_NAME]"
select select "4470"
checkbox input "false"
checkbox input "true"
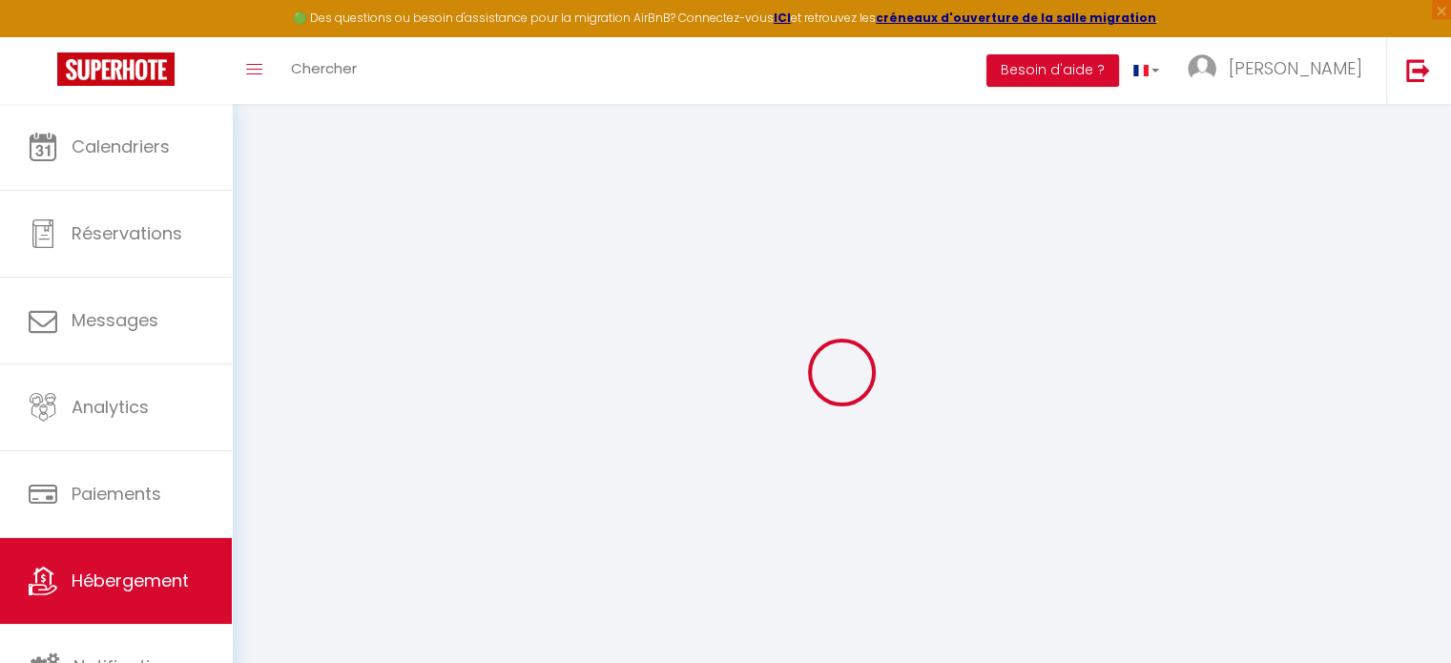
checkbox input "false"
radio input "true"
type input "0"
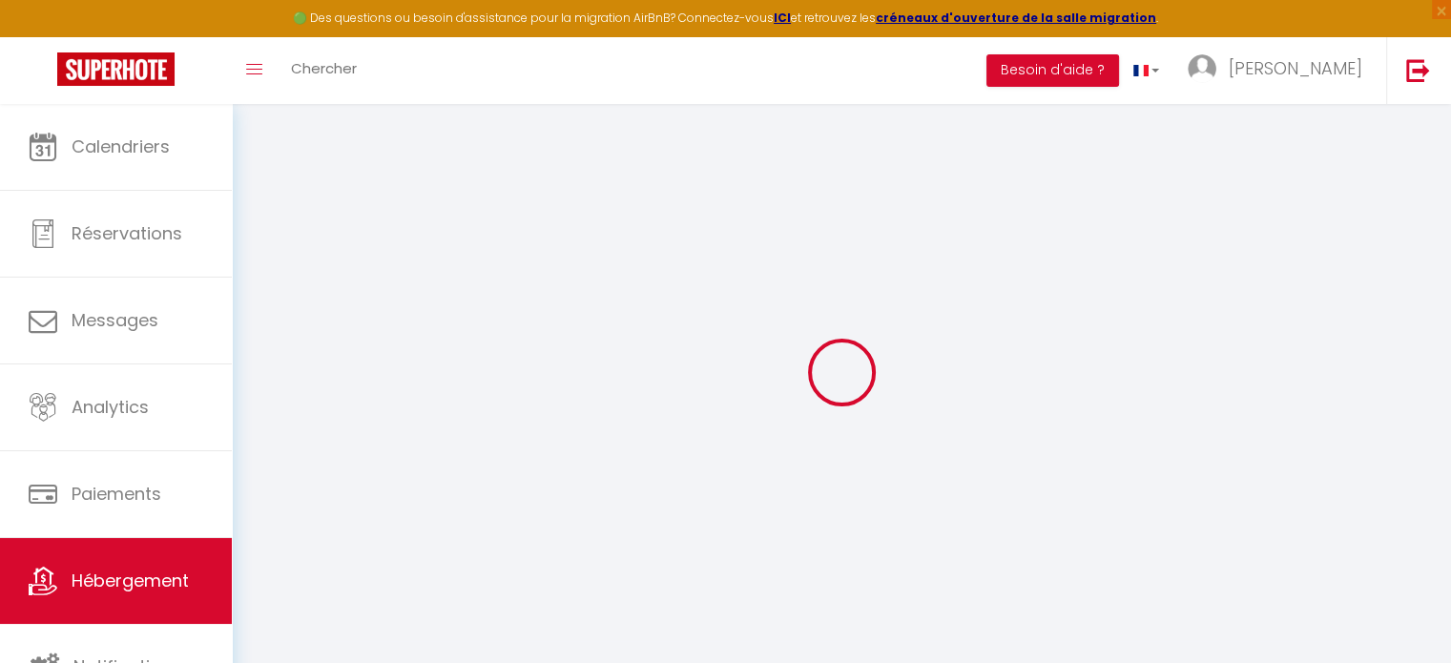
type input "0"
select select "45906"
select select "32861"
select select
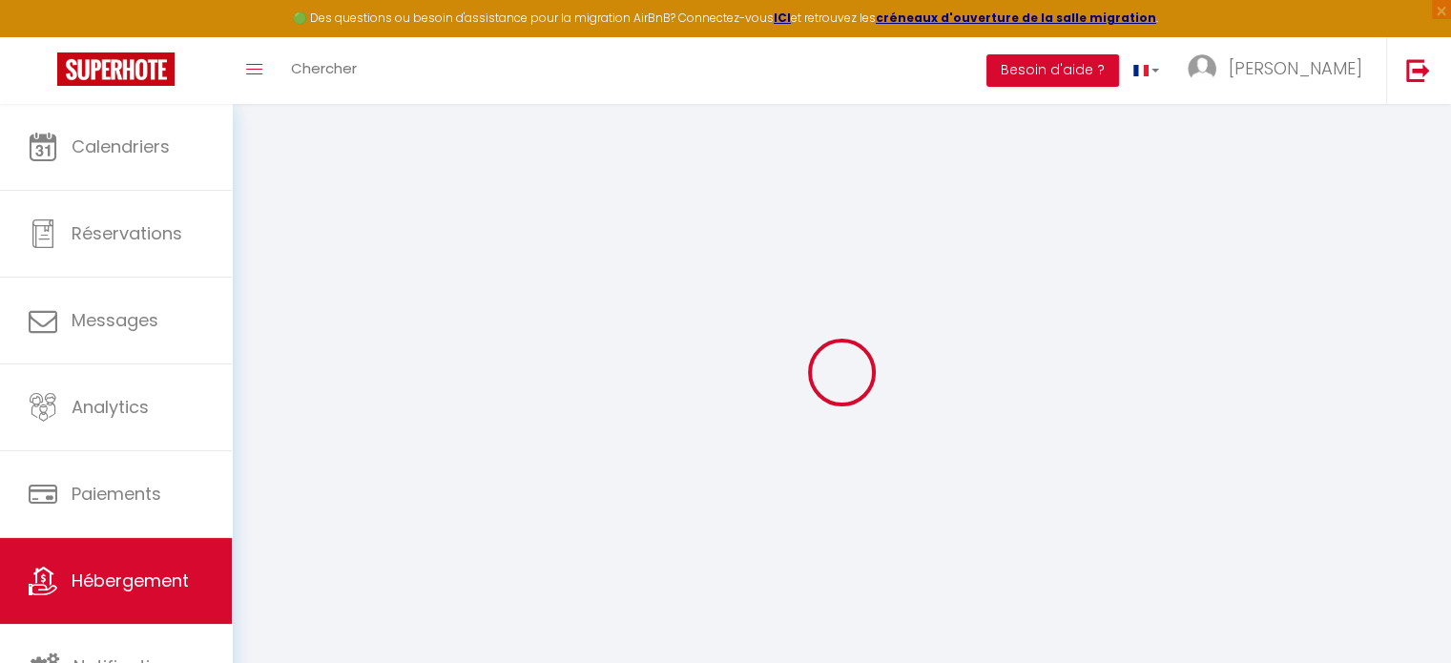
select select
checkbox input "false"
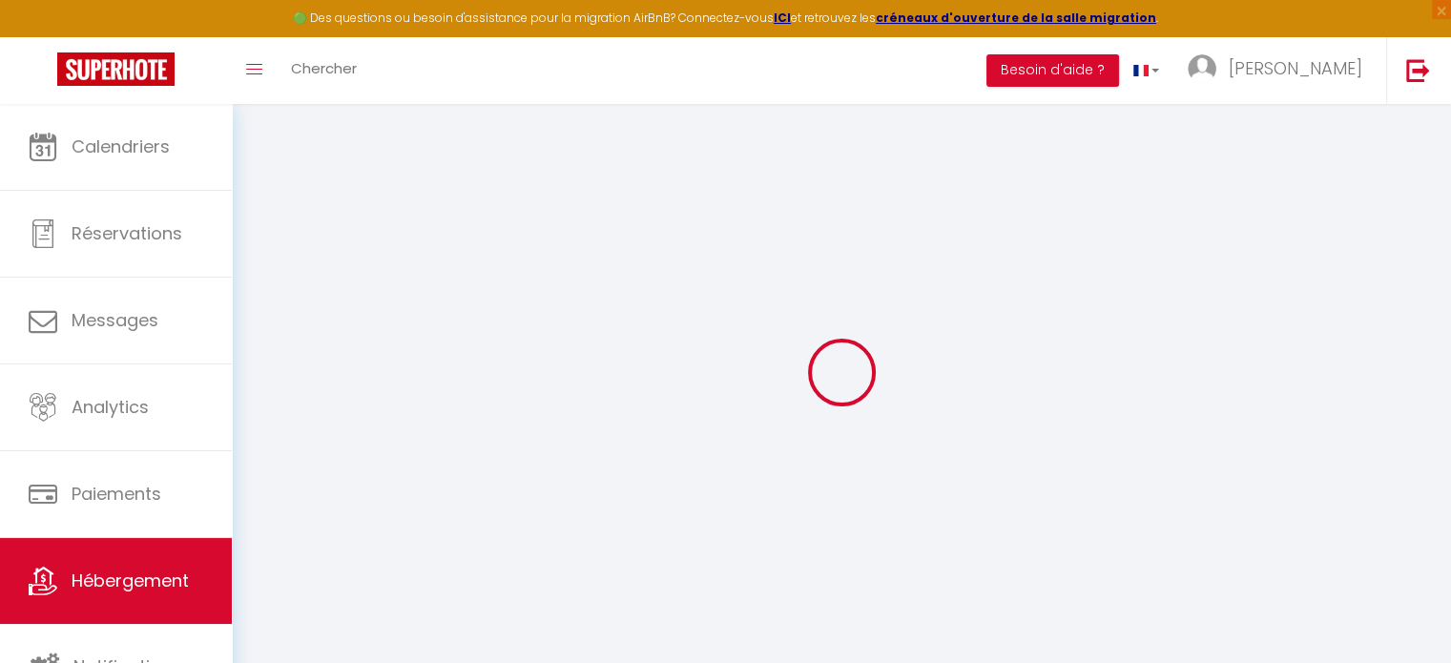
checkbox input "true"
checkbox input "false"
checkbox input "true"
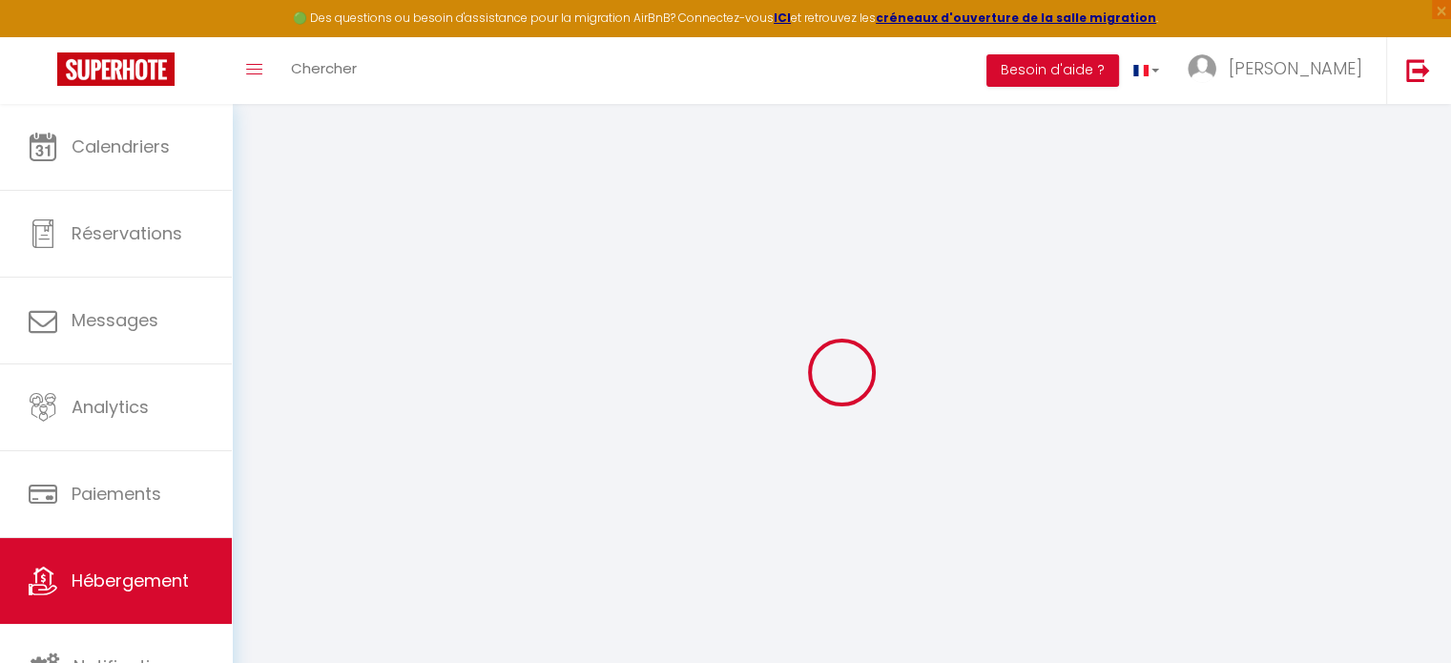
checkbox input "true"
checkbox input "false"
select select "16:00"
select select
select select "11:00"
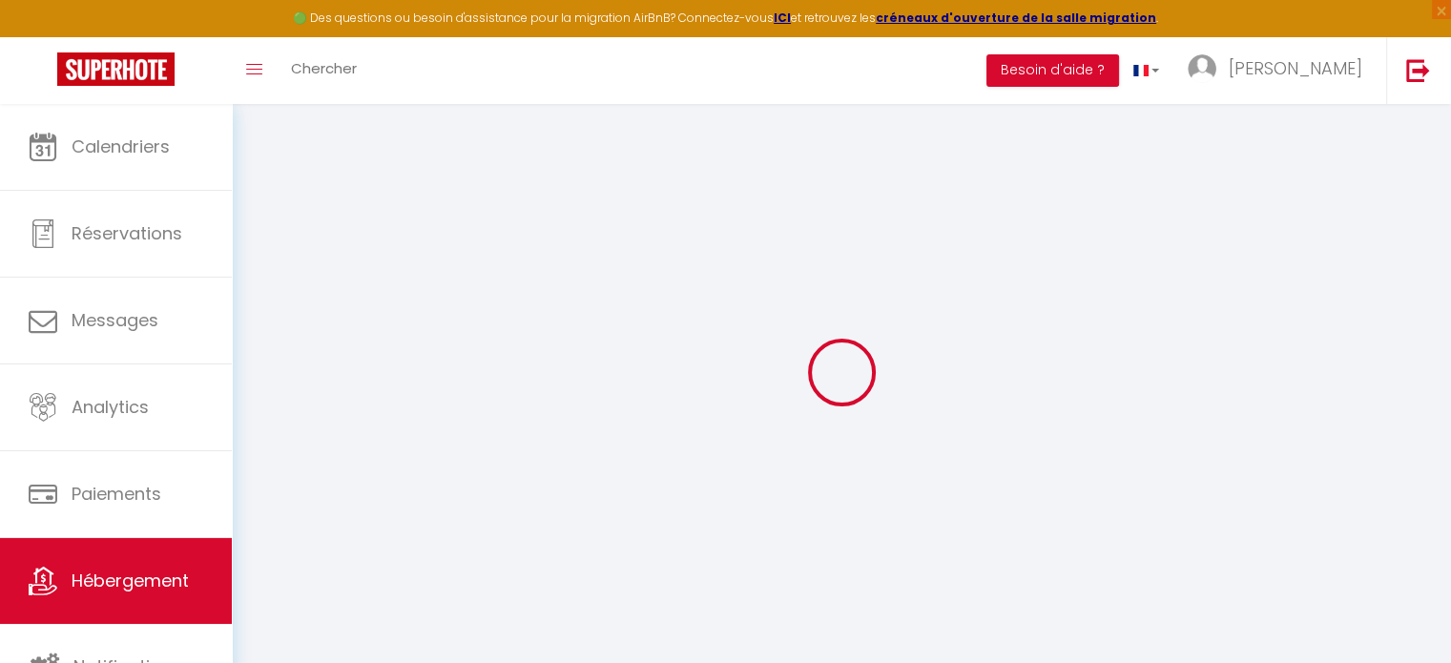
select select "30"
select select "120"
select select "21:00"
select select
checkbox input "false"
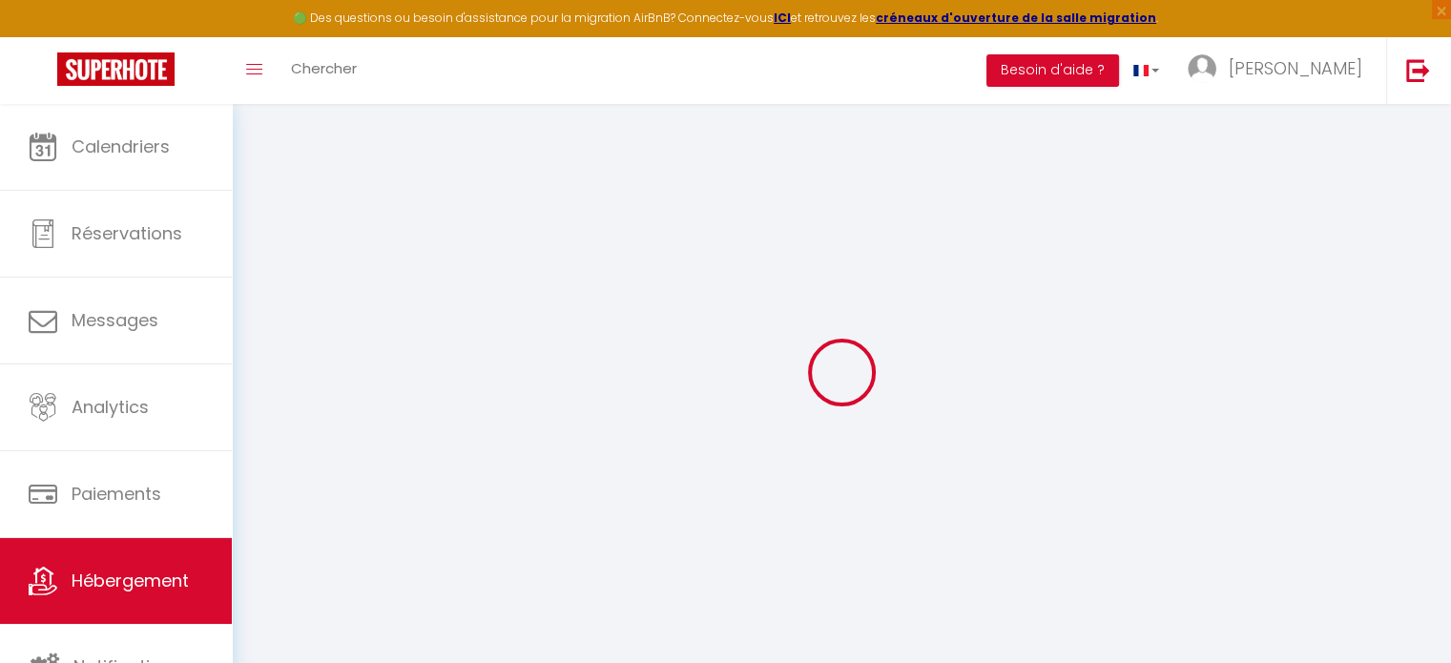
checkbox input "true"
checkbox input "false"
select select
checkbox input "false"
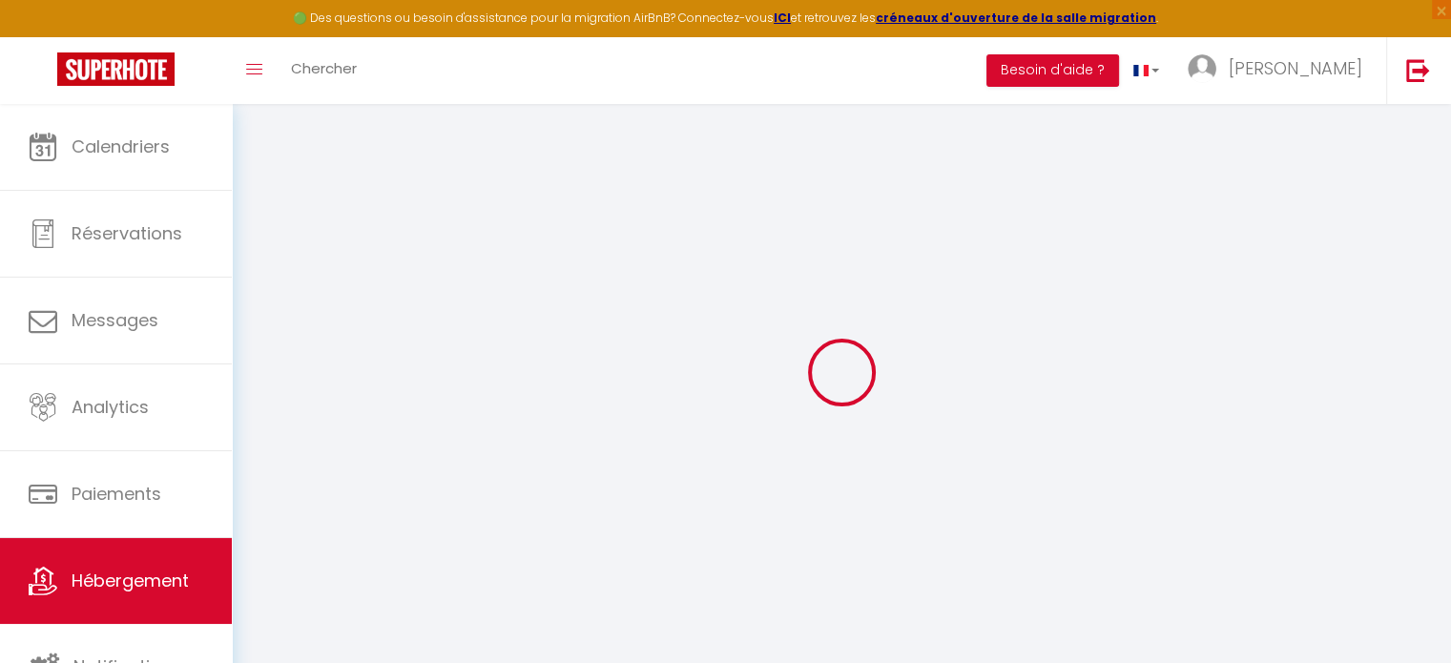
checkbox input "true"
checkbox input "false"
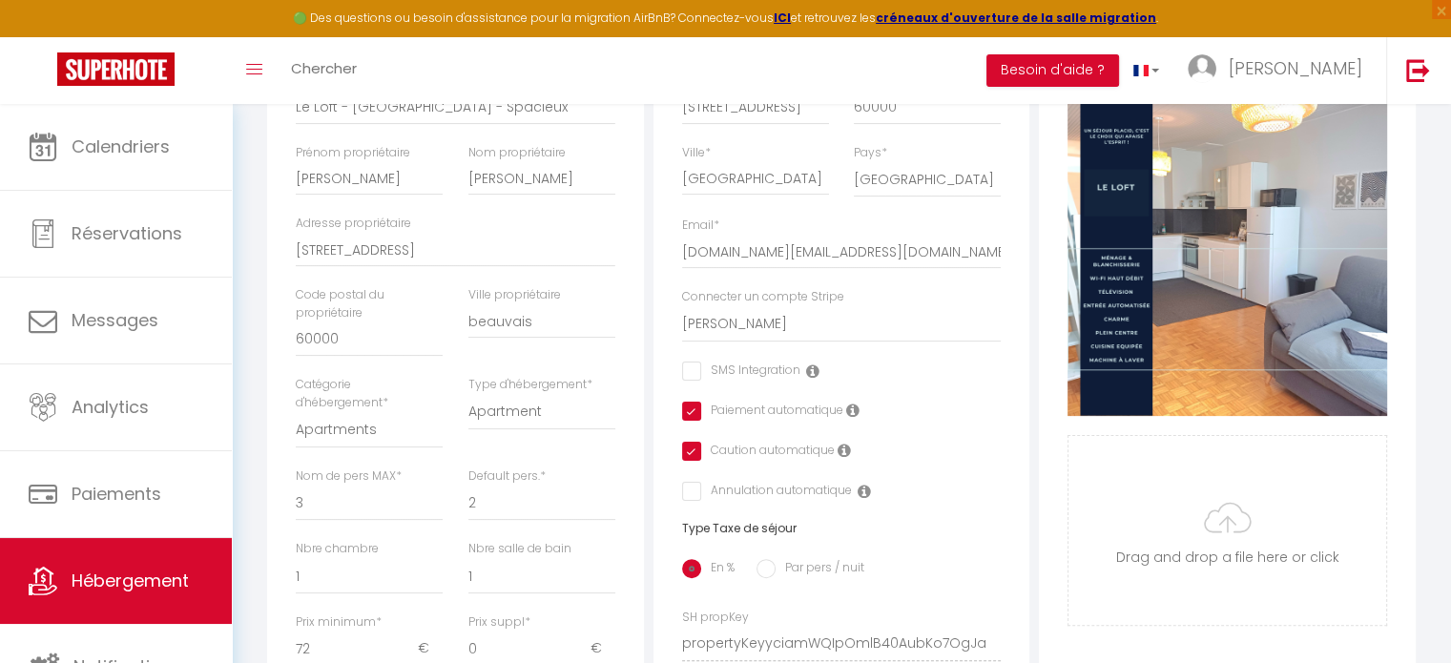
scroll to position [358, 0]
click at [731, 335] on select "Pauline-placid Chatin Augusta Thierry Yoan" at bounding box center [842, 325] width 320 height 36
select select "15960"
click at [682, 321] on select "Pauline-placid Chatin Augusta Thierry Yoan" at bounding box center [842, 325] width 320 height 36
select select
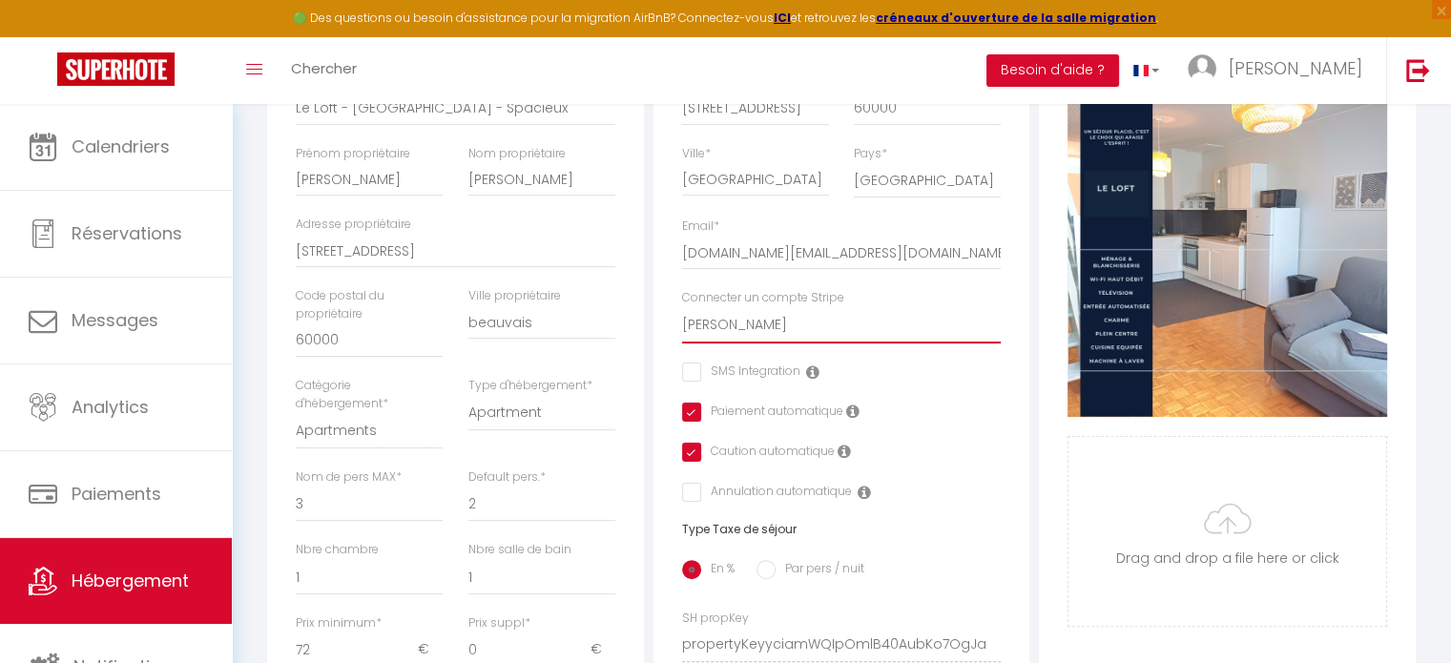
checkbox input "false"
checkbox input "true"
checkbox input "false"
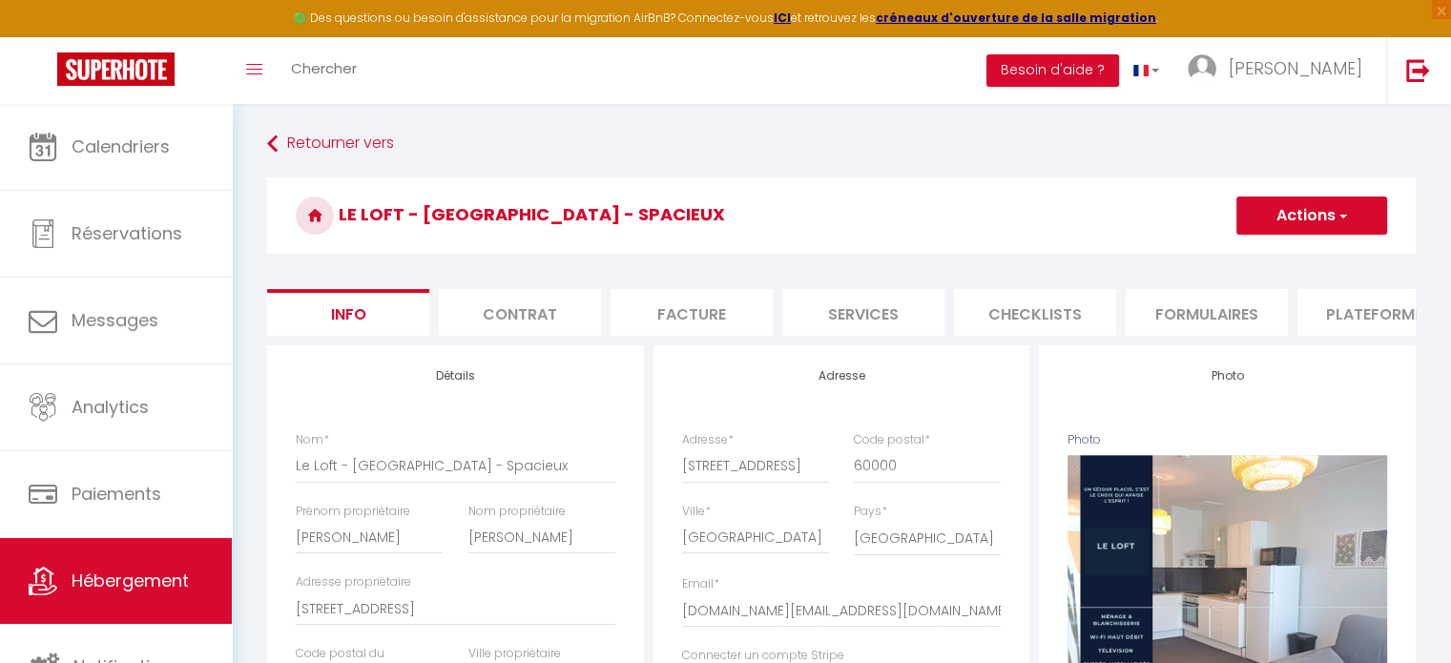
click at [1293, 226] on button "Actions" at bounding box center [1312, 216] width 151 height 38
click at [1218, 259] on input "Enregistrer" at bounding box center [1236, 257] width 71 height 19
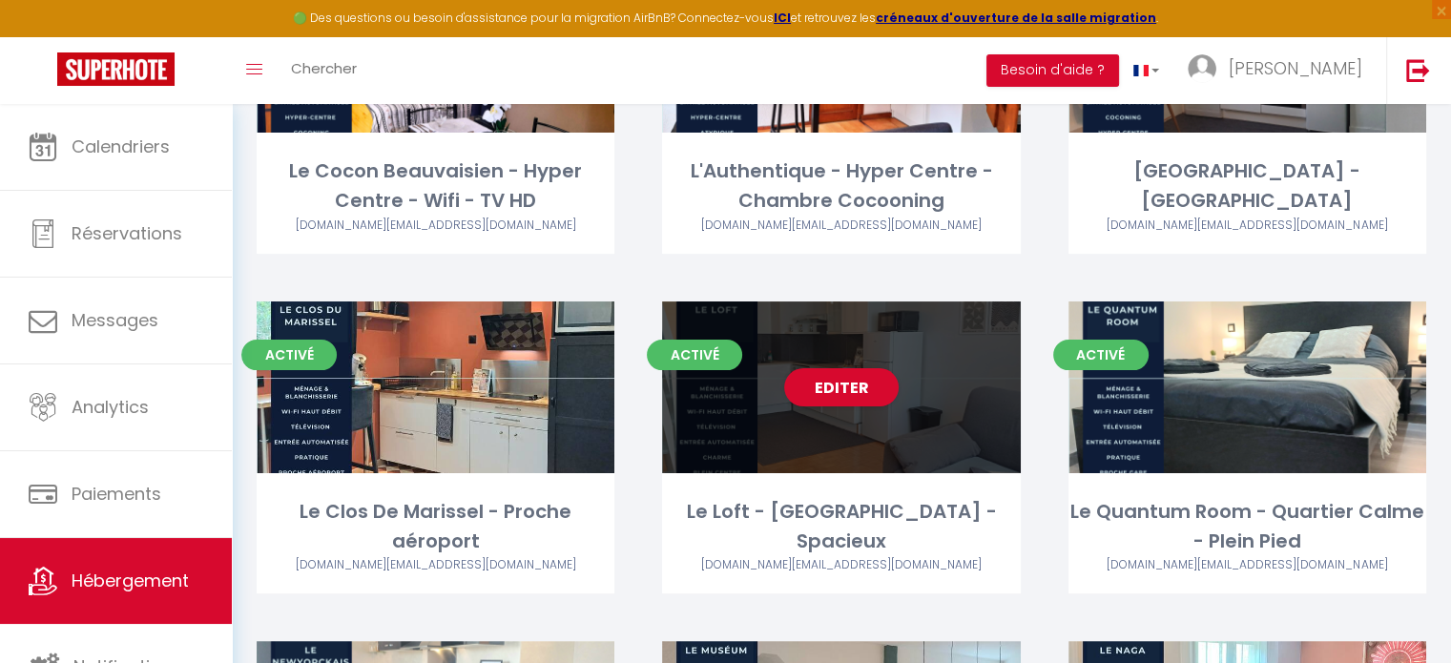
scroll to position [282, 0]
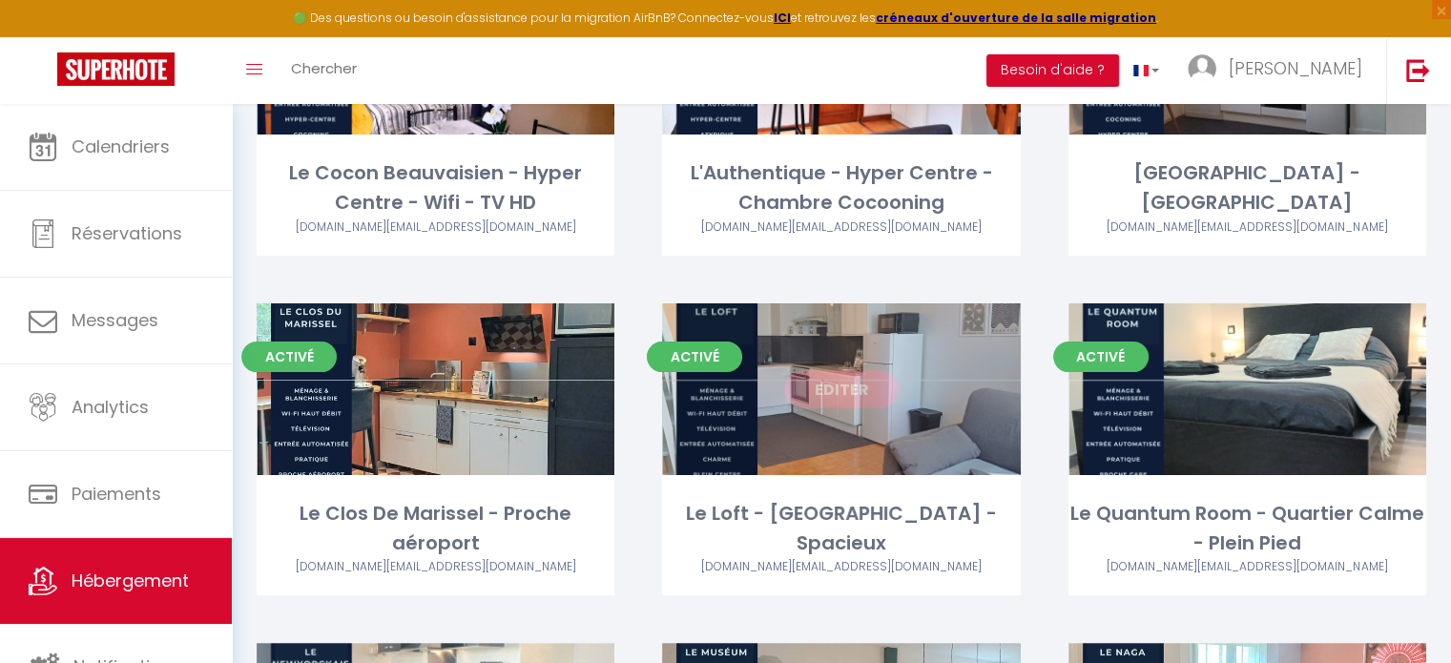
click at [866, 388] on link "Editer" at bounding box center [841, 389] width 114 height 38
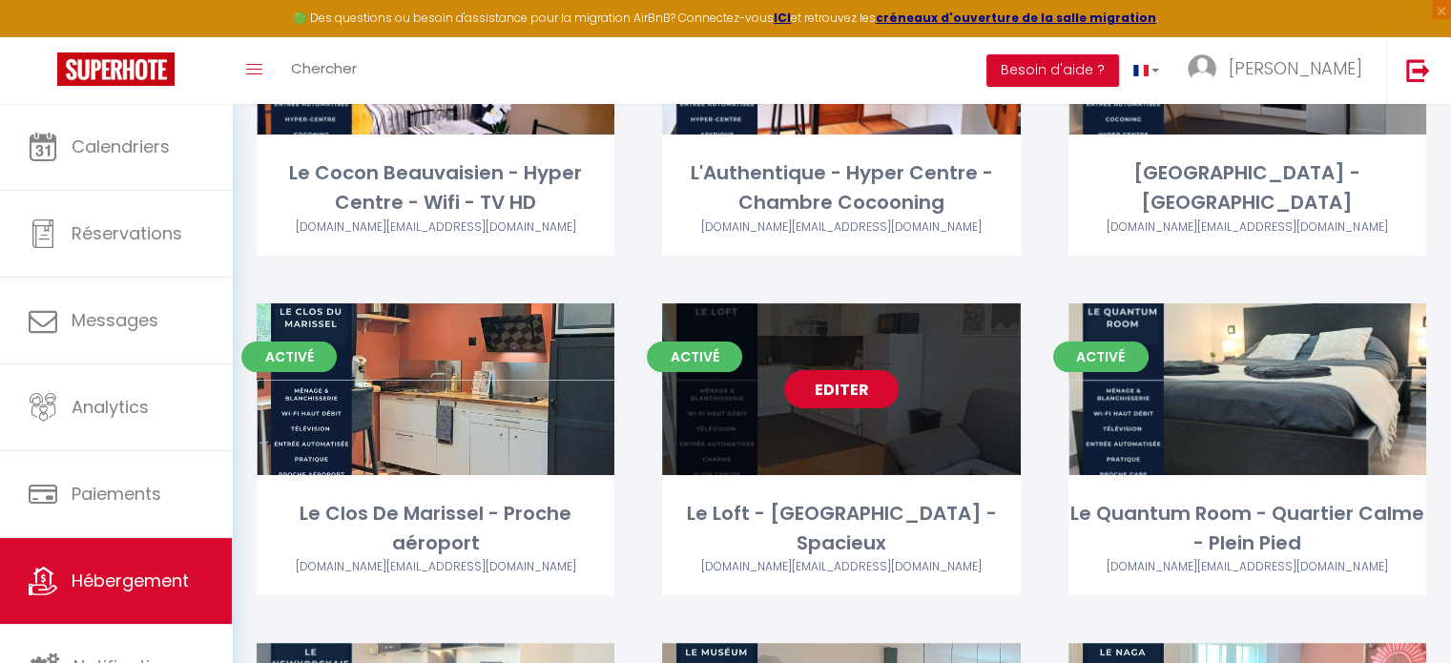
click at [820, 390] on link "Editer" at bounding box center [841, 389] width 114 height 38
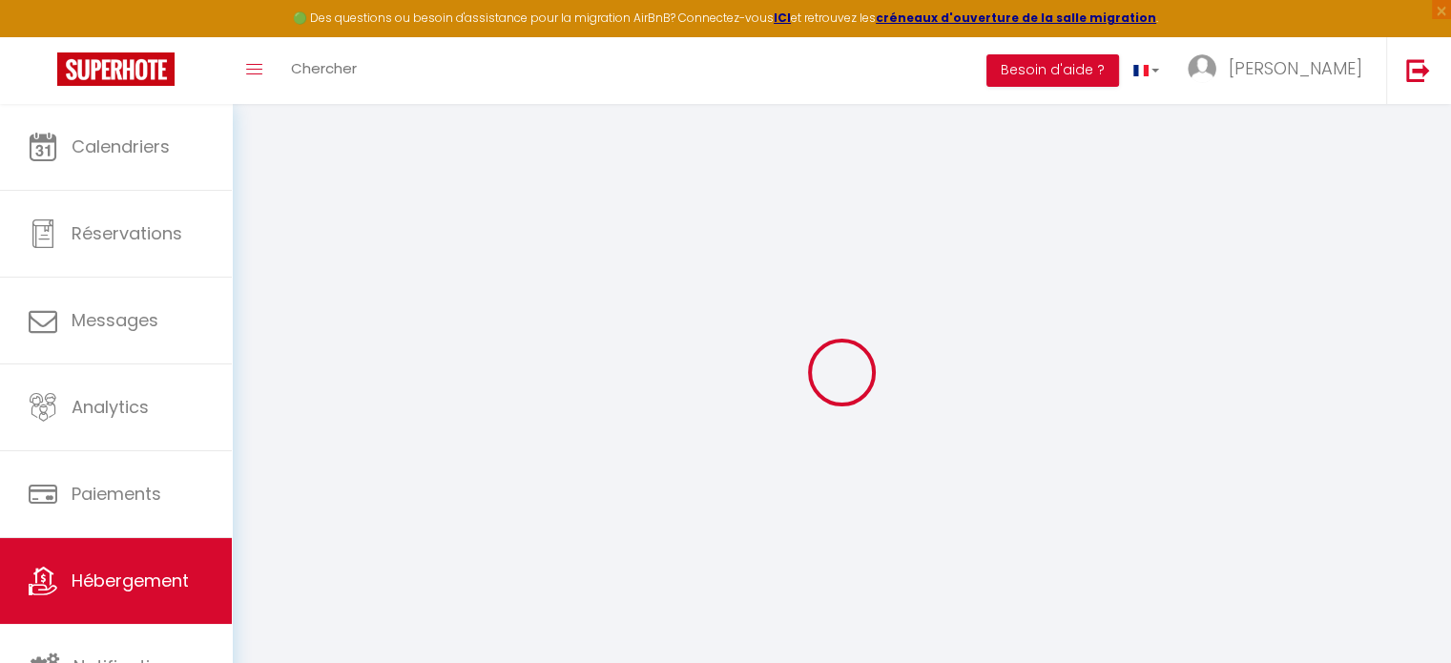
select select
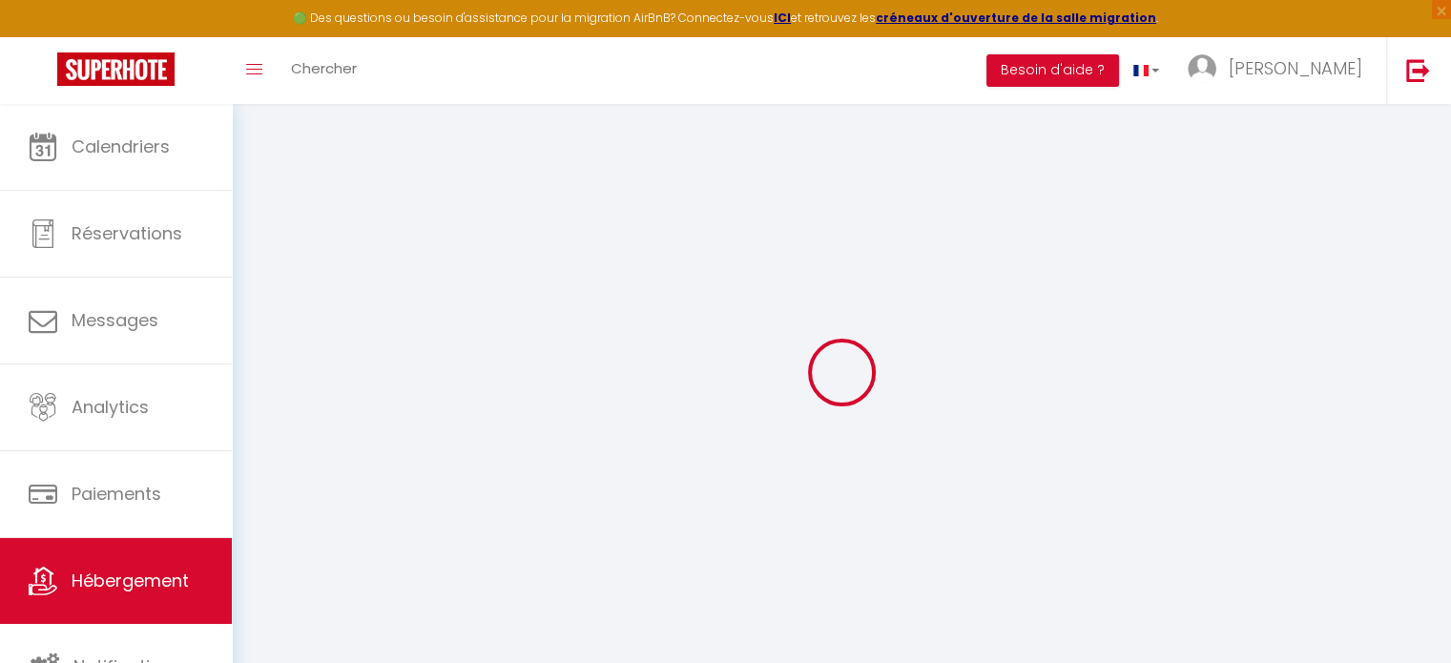
select select
checkbox input "false"
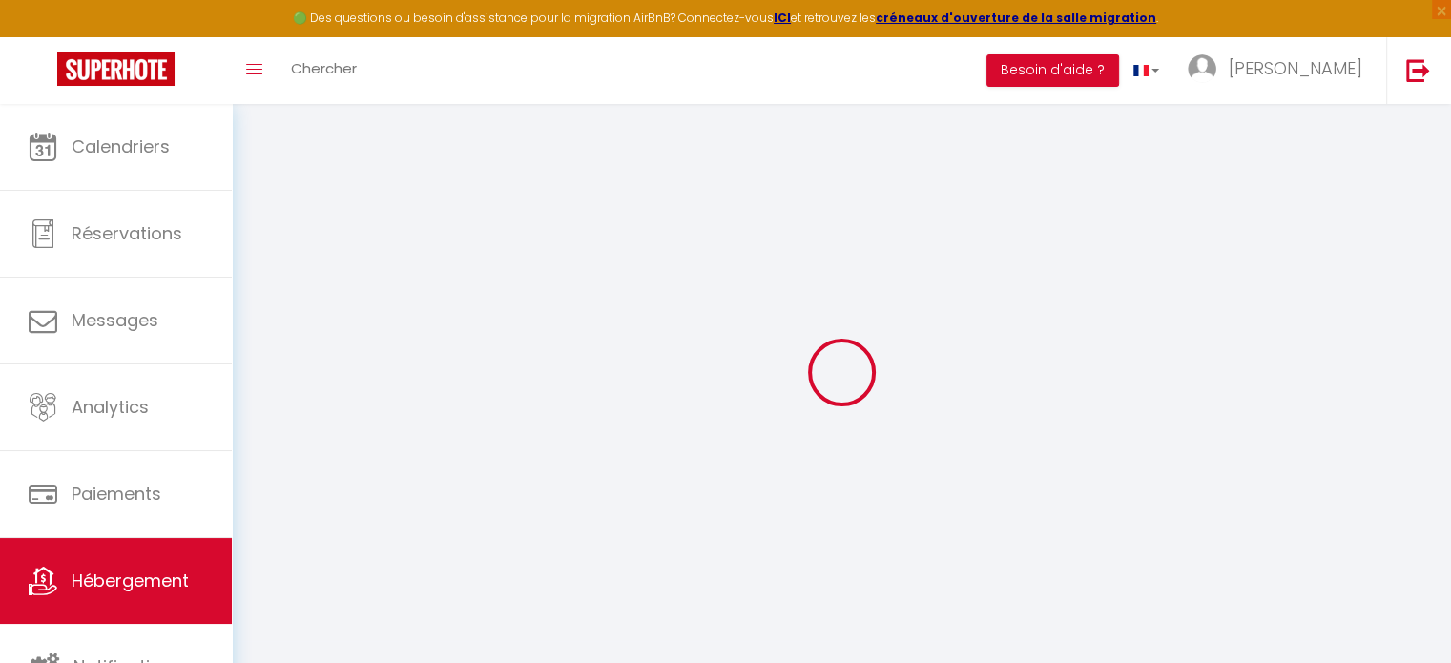
select select
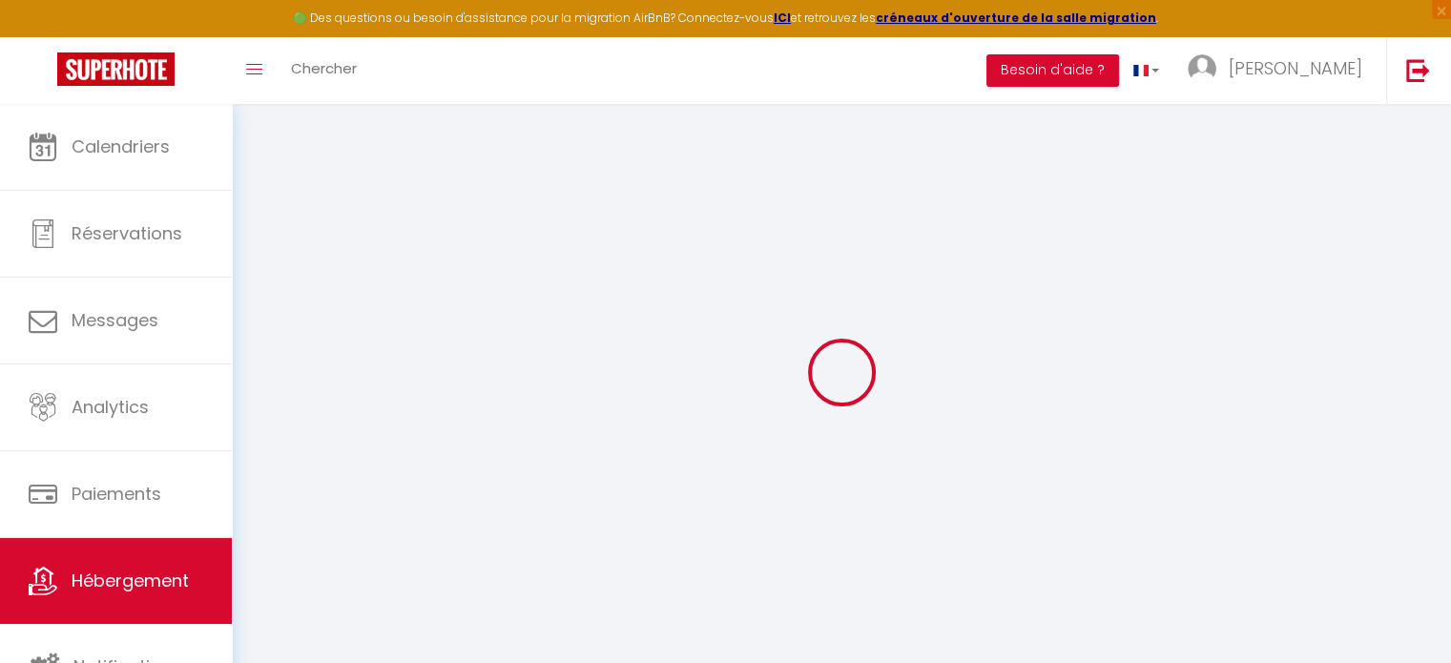
select select
checkbox input "false"
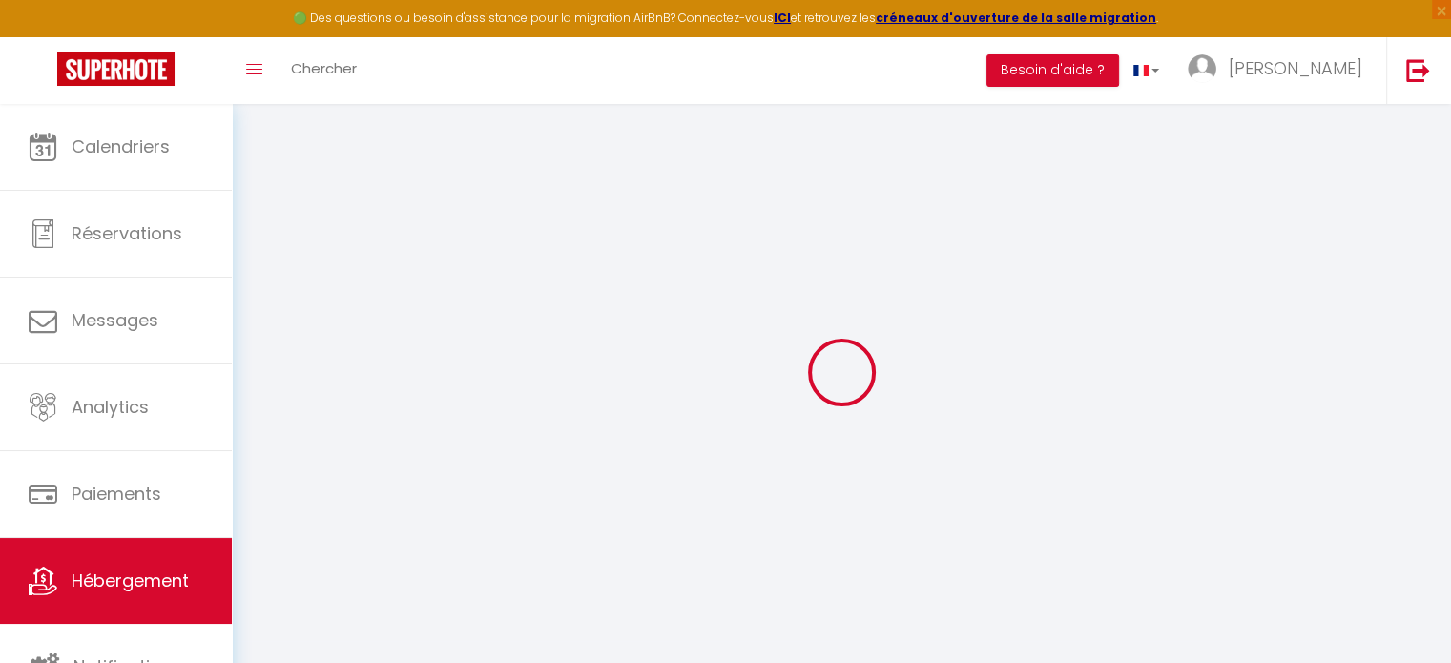
checkbox input "false"
select select
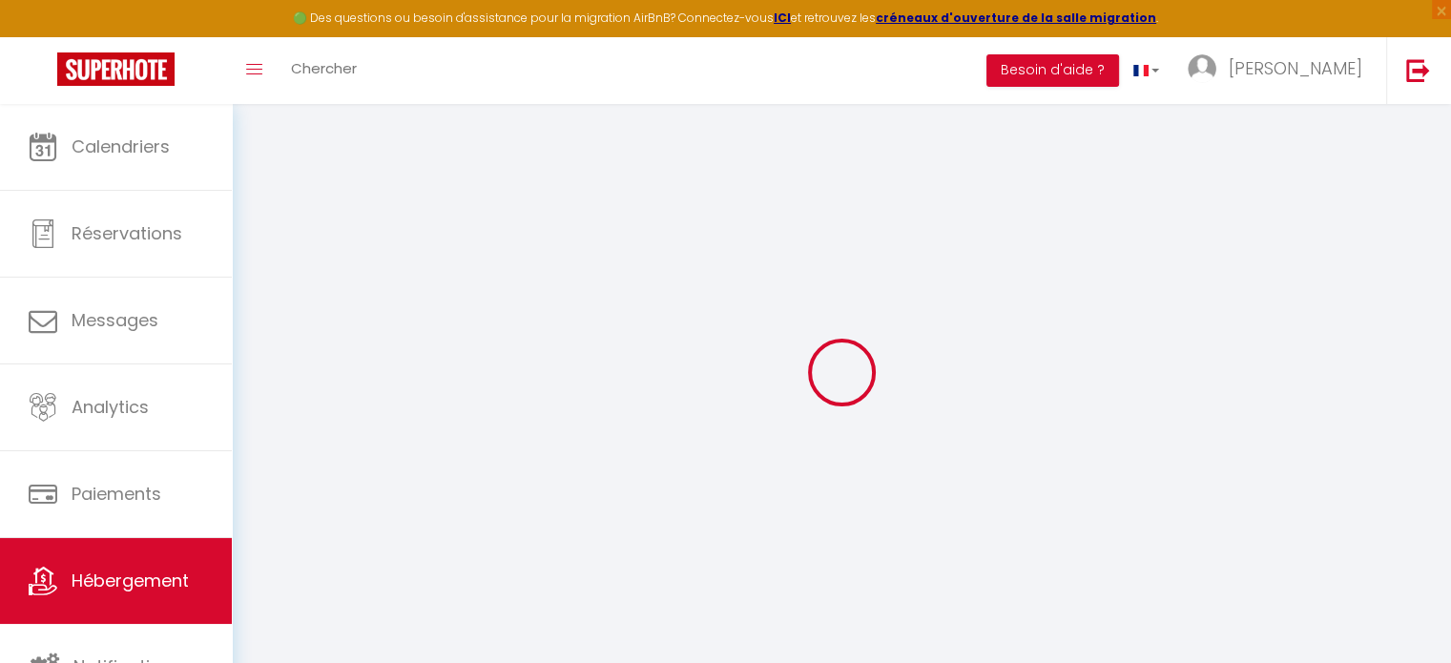
select select
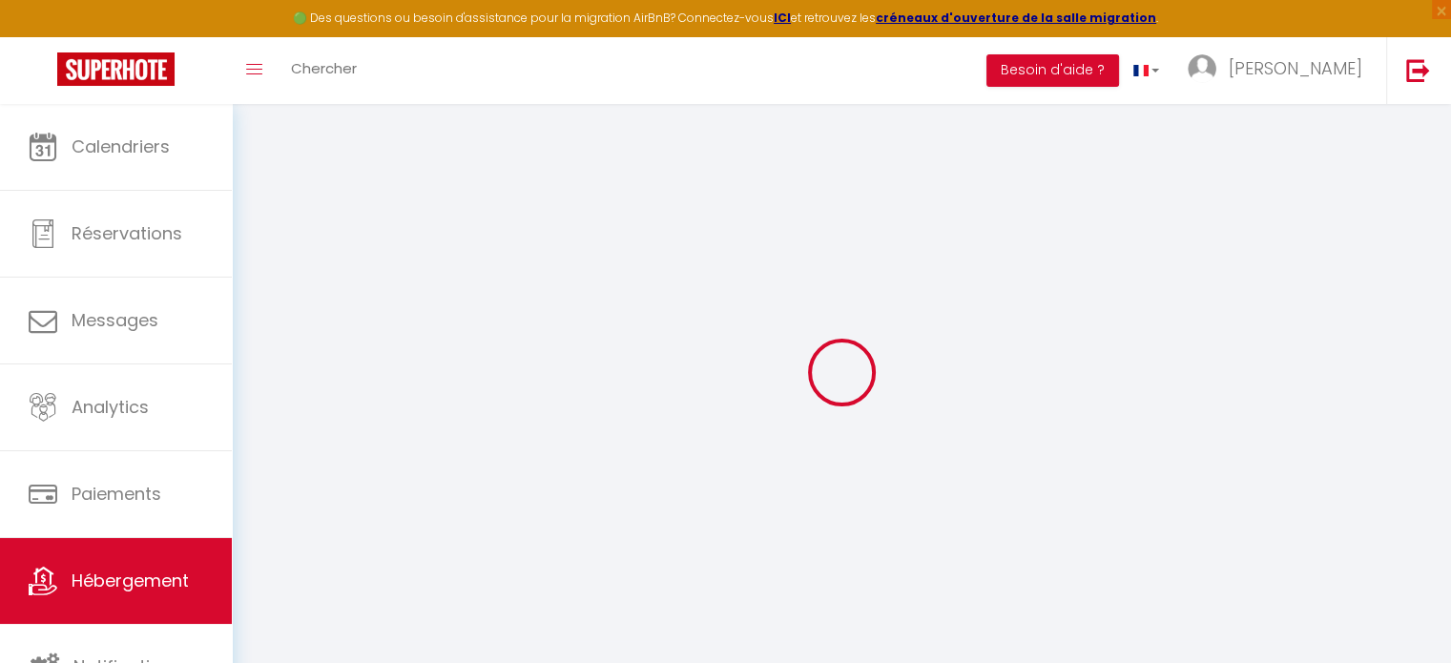
checkbox input "false"
select select
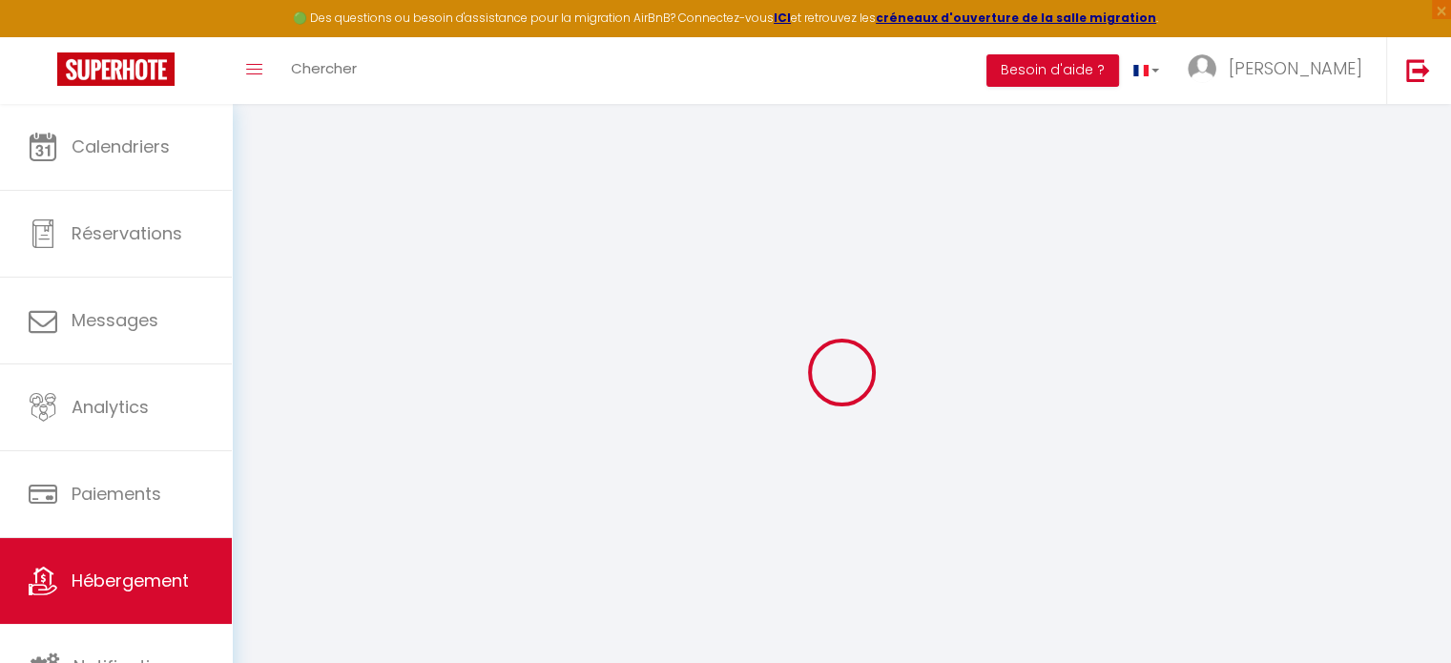
select select
type input "Le Loft - [GEOGRAPHIC_DATA] - Spacieux"
type input "[PERSON_NAME]"
type input "5 Rue Beauregard"
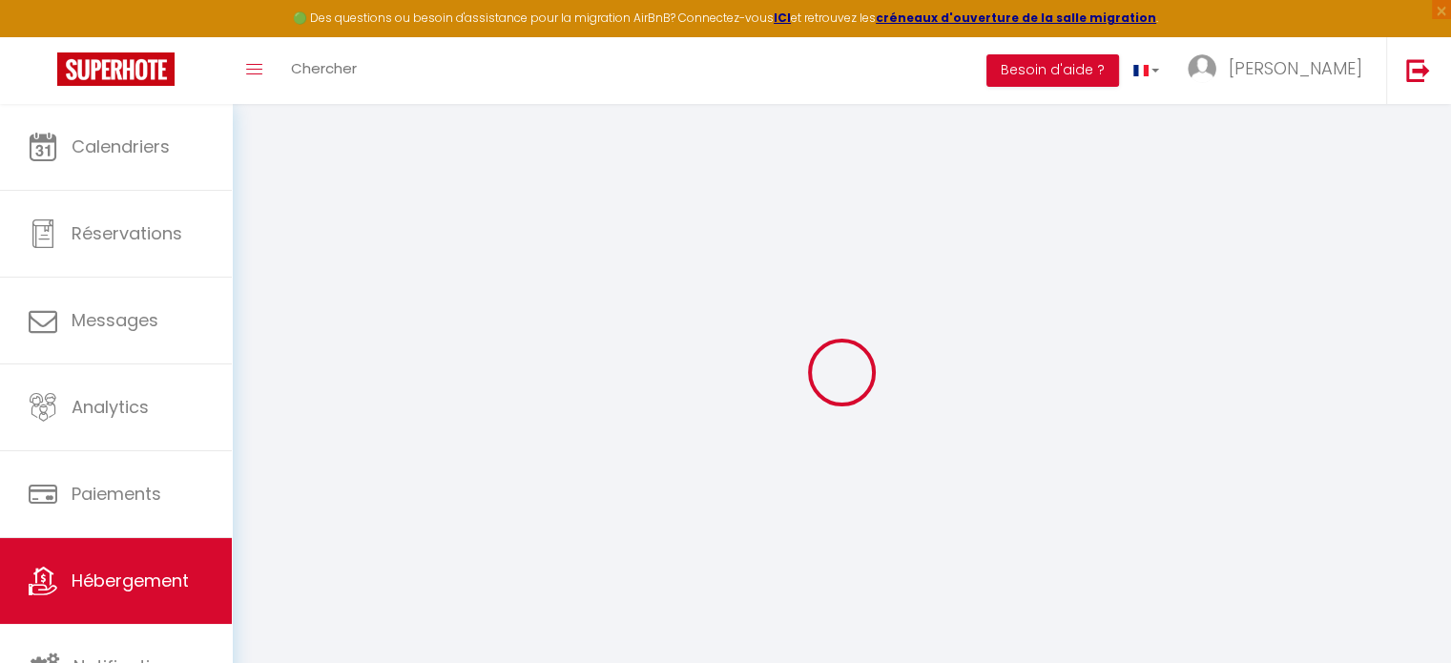
type input "60000"
type input "beauvais"
type input "72"
type input "45"
type input "5"
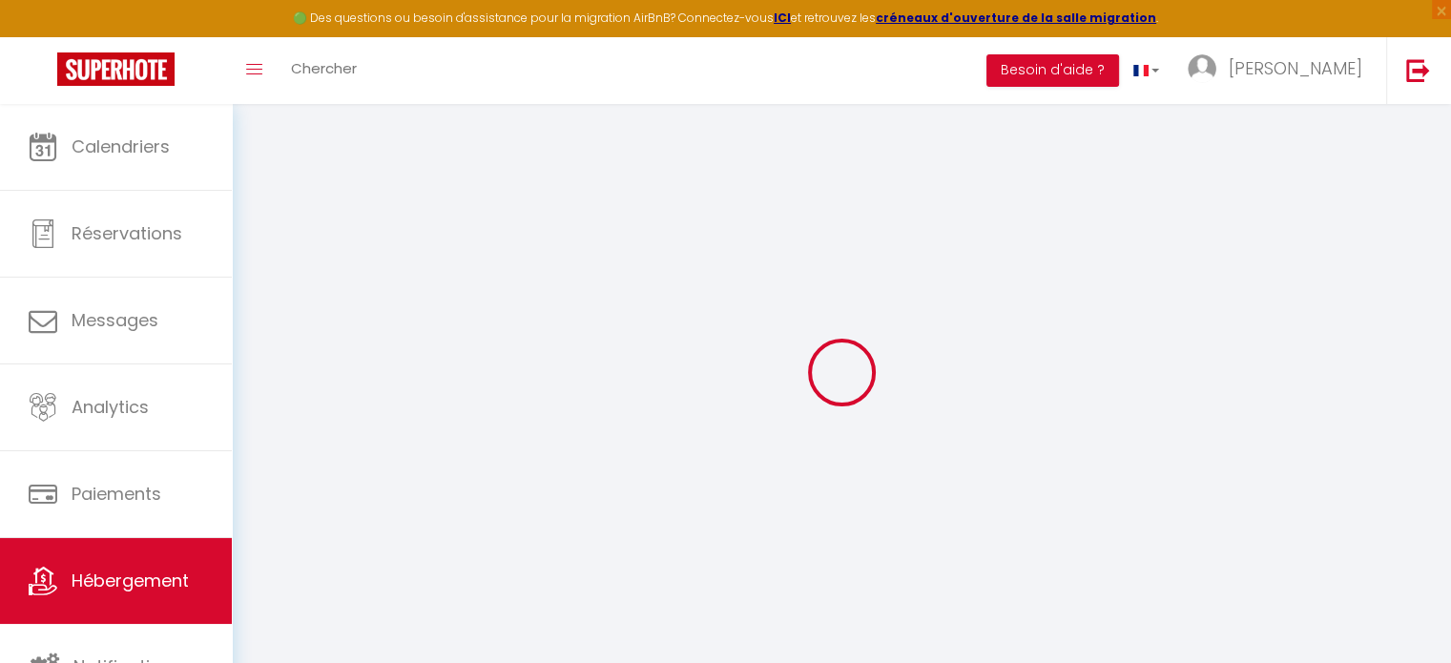
type input "3"
type input "300"
select select
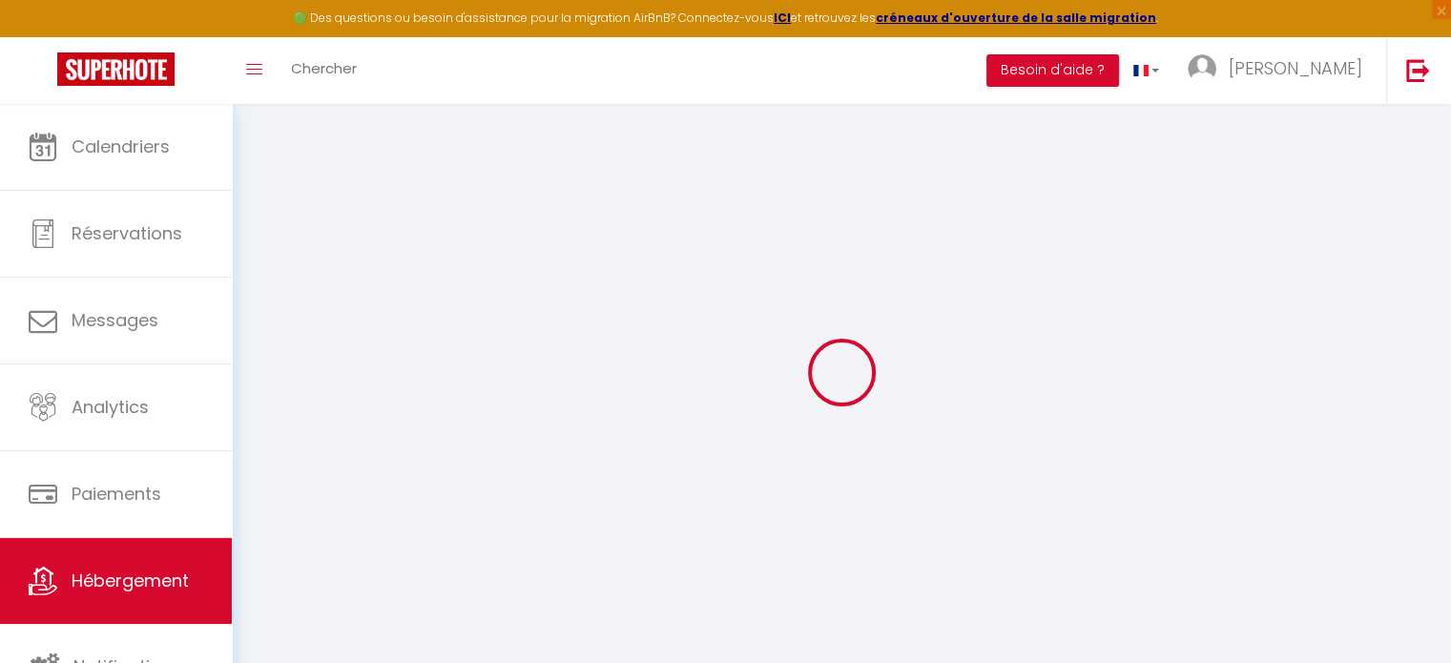
select select
type input "5 Rue Beauregard"
type input "60000"
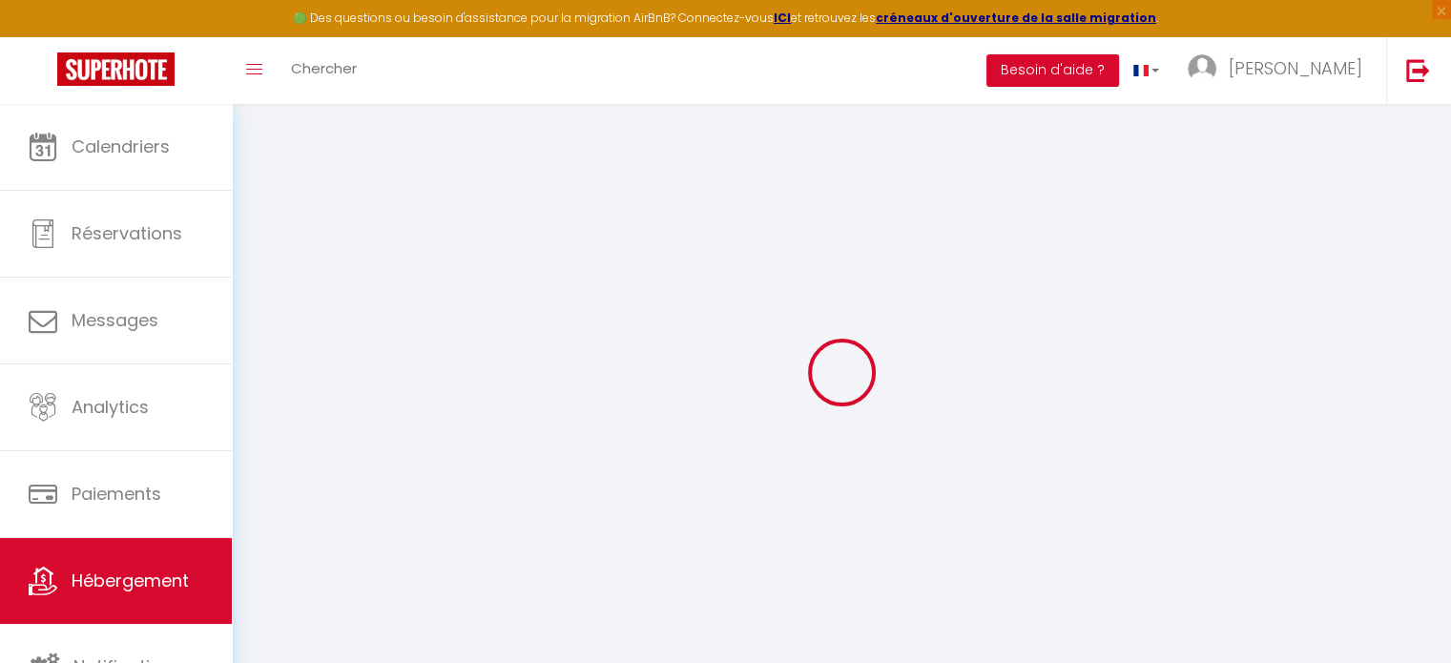
type input "[GEOGRAPHIC_DATA]"
type input "[DOMAIN_NAME][EMAIL_ADDRESS][DOMAIN_NAME]"
select select "15960"
checkbox input "false"
checkbox input "true"
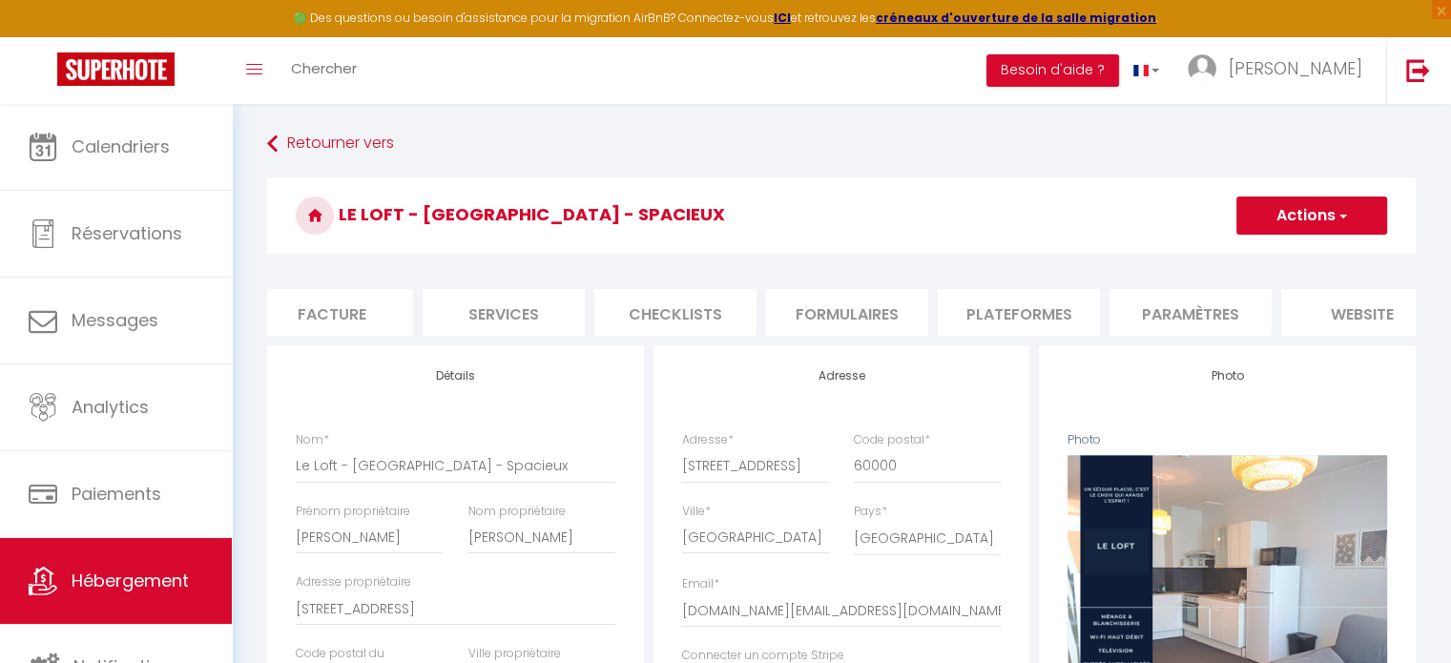
scroll to position [0, 499]
click at [1222, 318] on li "website" at bounding box center [1223, 312] width 162 height 47
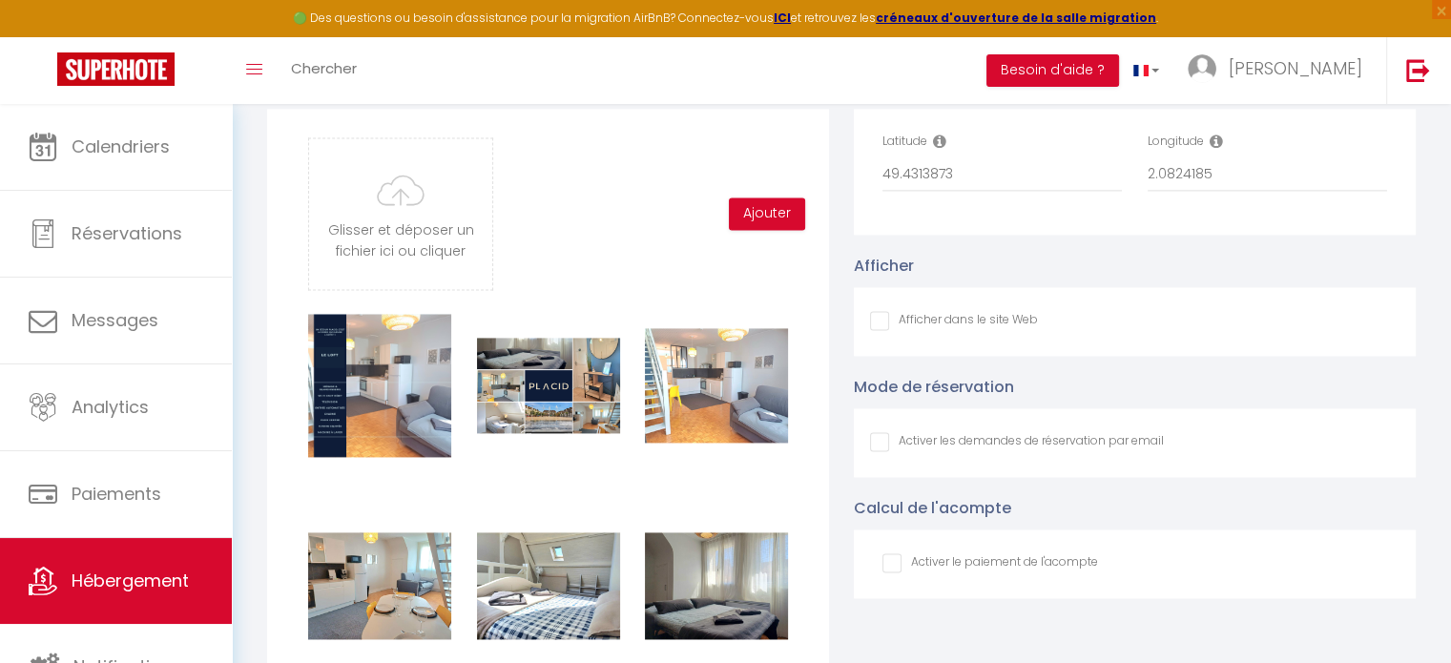
scroll to position [2647, 0]
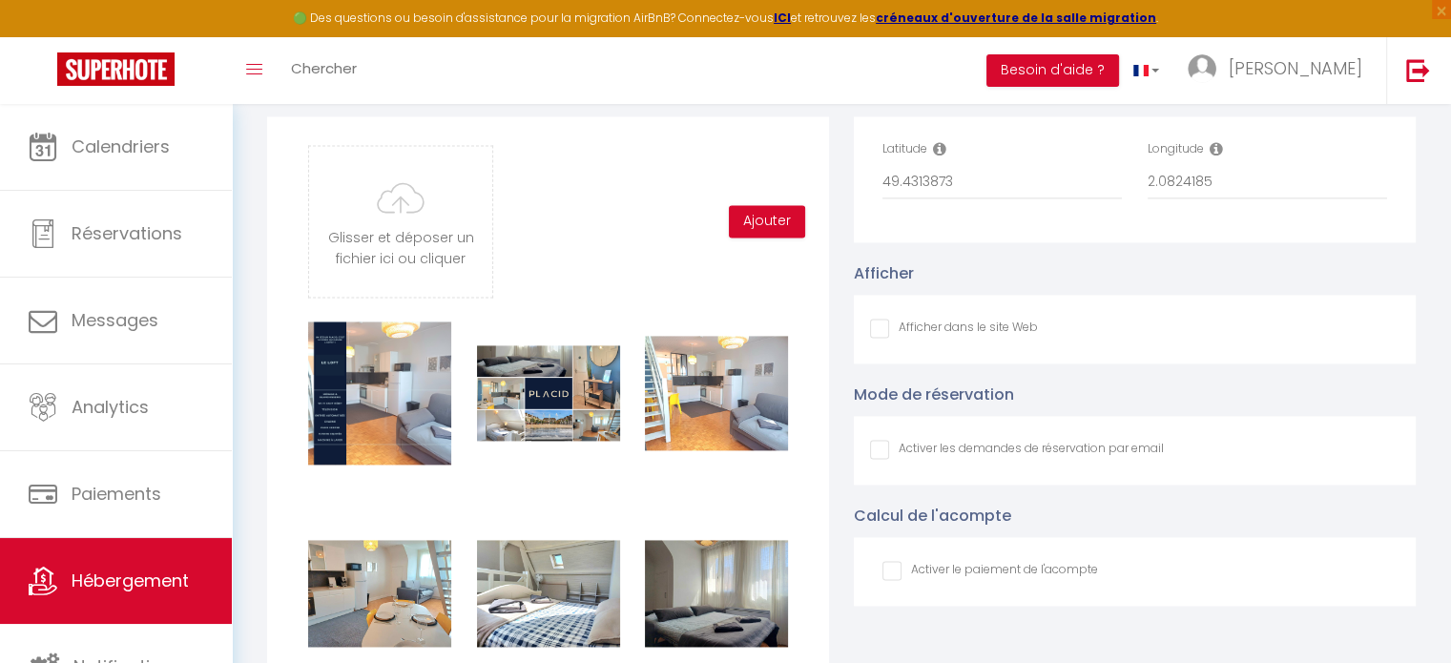
click at [877, 336] on input "Afficher dans le site Web" at bounding box center [954, 328] width 168 height 19
click at [883, 459] on input "Afficher dans le site Web" at bounding box center [1017, 449] width 294 height 19
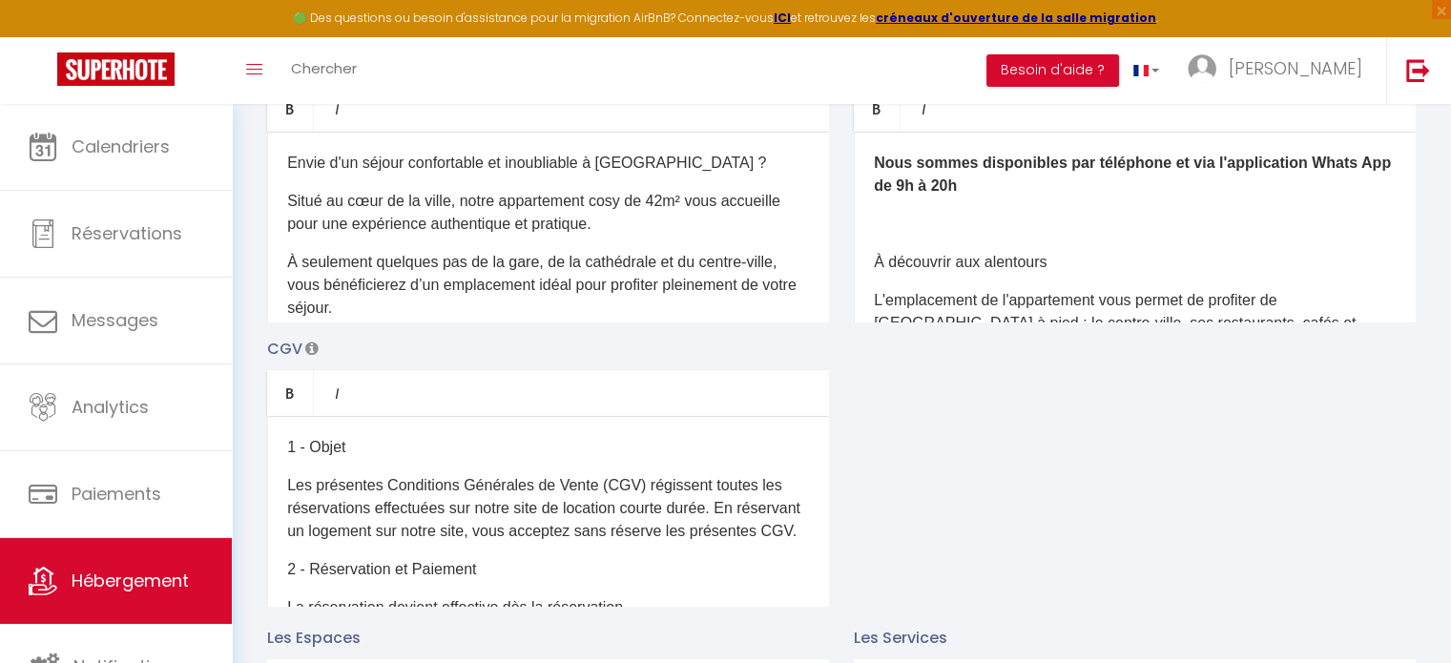
scroll to position [0, 0]
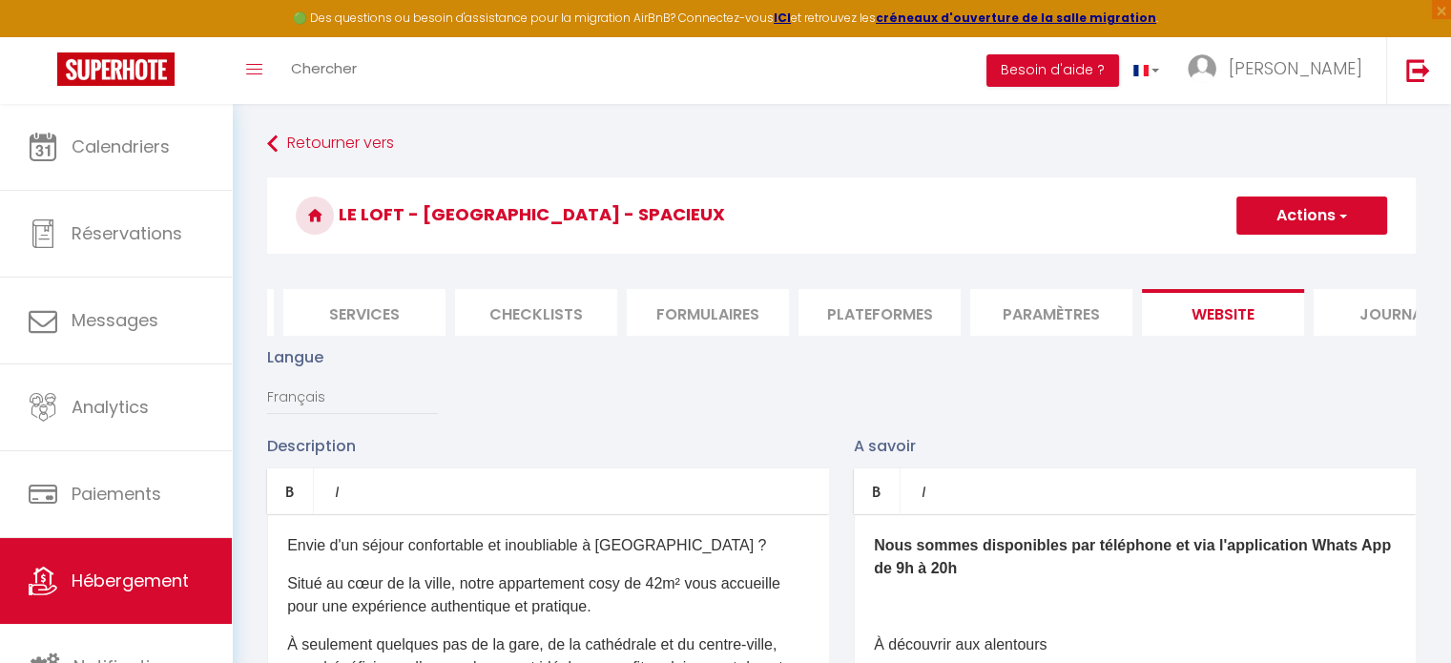
click at [1309, 217] on button "Actions" at bounding box center [1312, 216] width 151 height 38
click at [1288, 258] on input "Enregistrer" at bounding box center [1290, 257] width 71 height 19
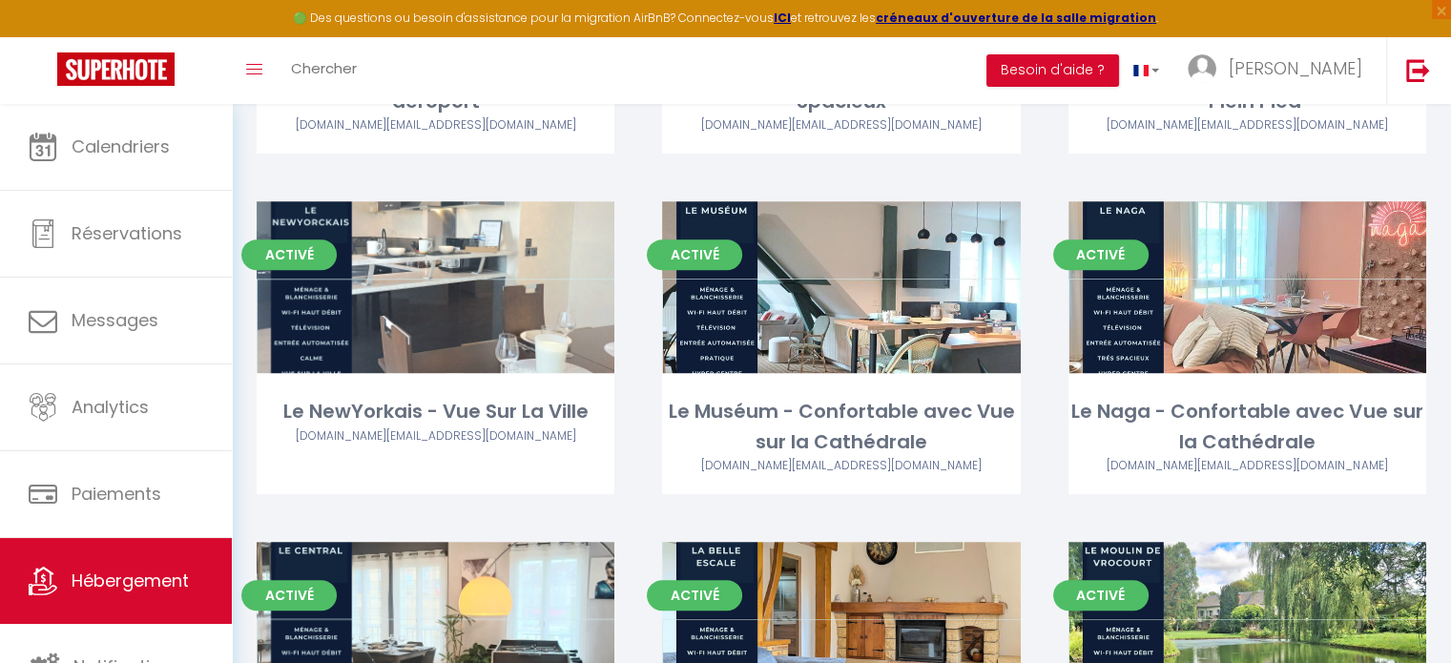
scroll to position [725, 0]
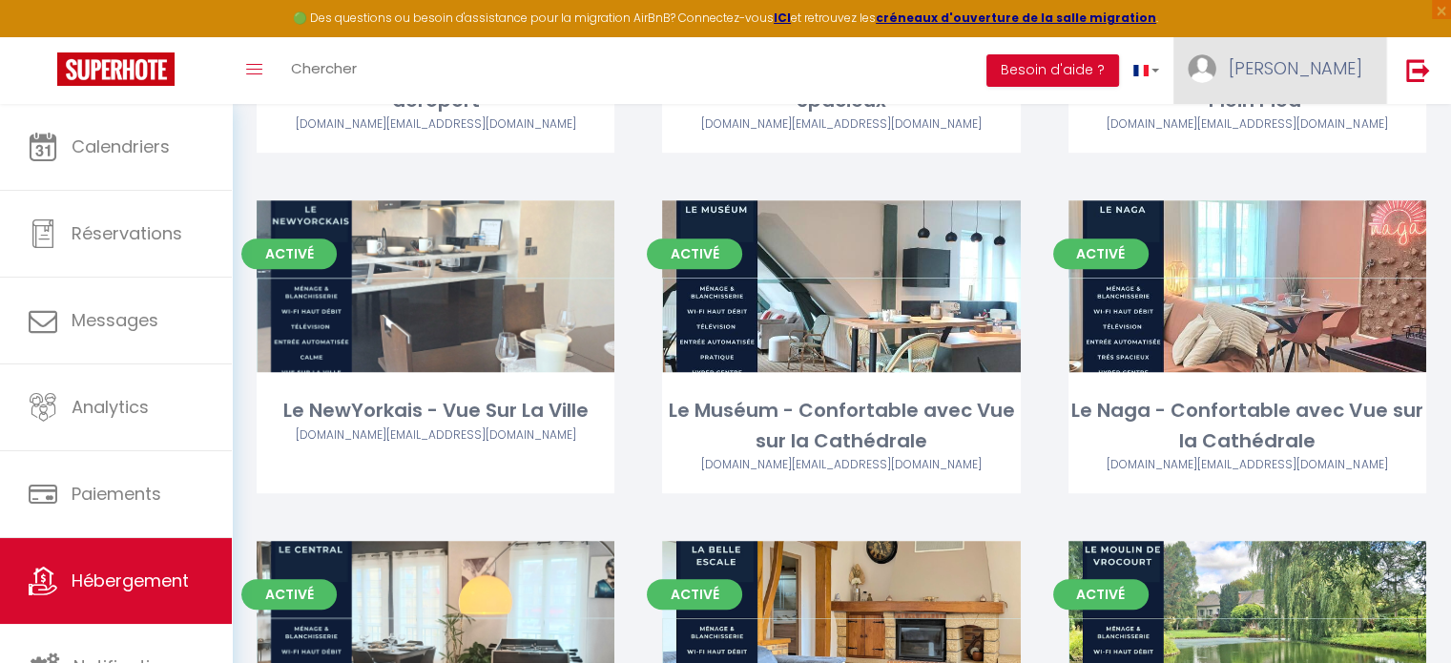
click at [1327, 72] on span "[PERSON_NAME]" at bounding box center [1296, 68] width 134 height 24
click at [1298, 131] on link "Paramètres" at bounding box center [1309, 132] width 141 height 32
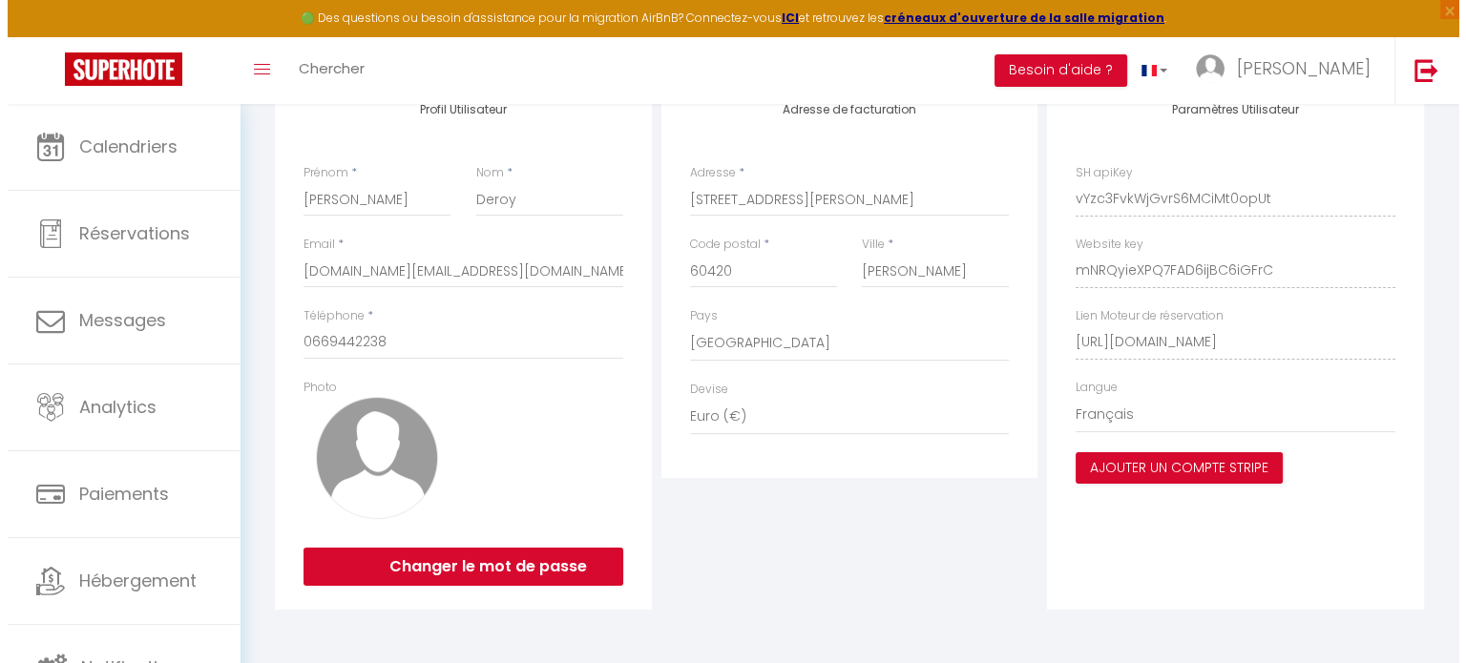
scroll to position [492, 0]
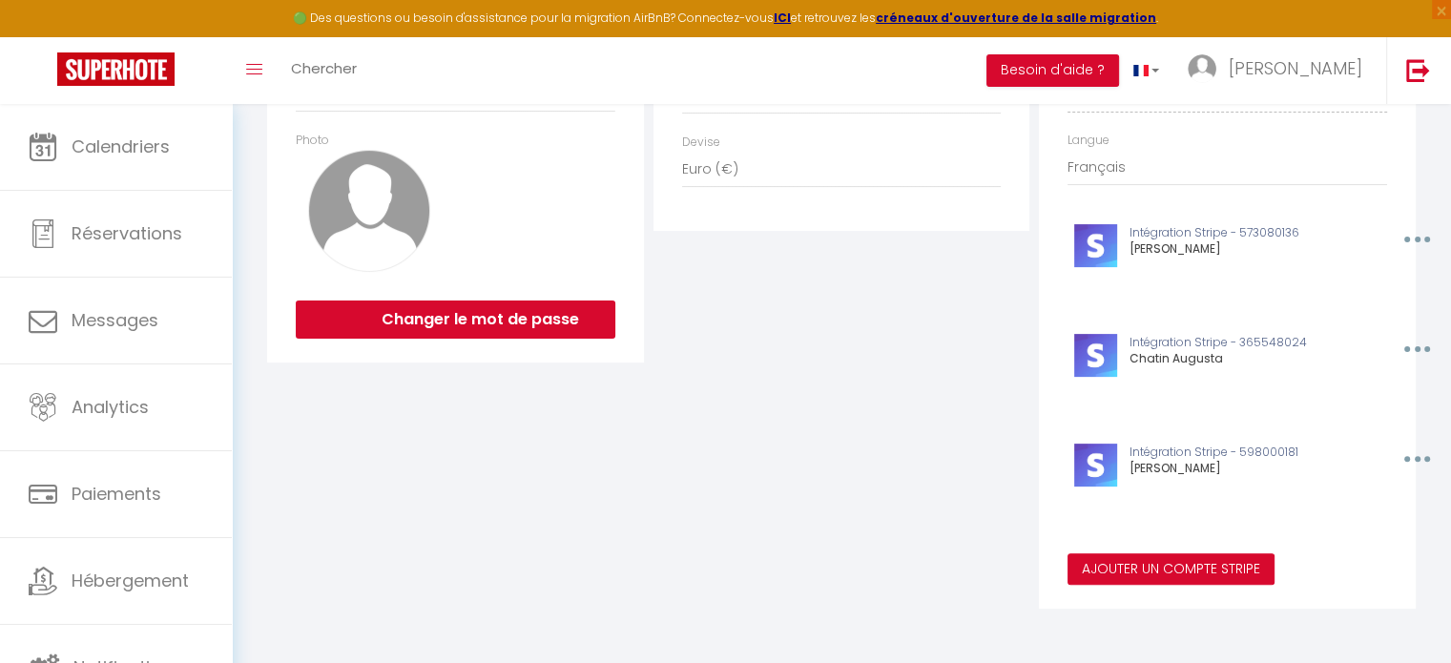
click at [1164, 579] on button "Ajouter un compte Stripe" at bounding box center [1171, 569] width 207 height 32
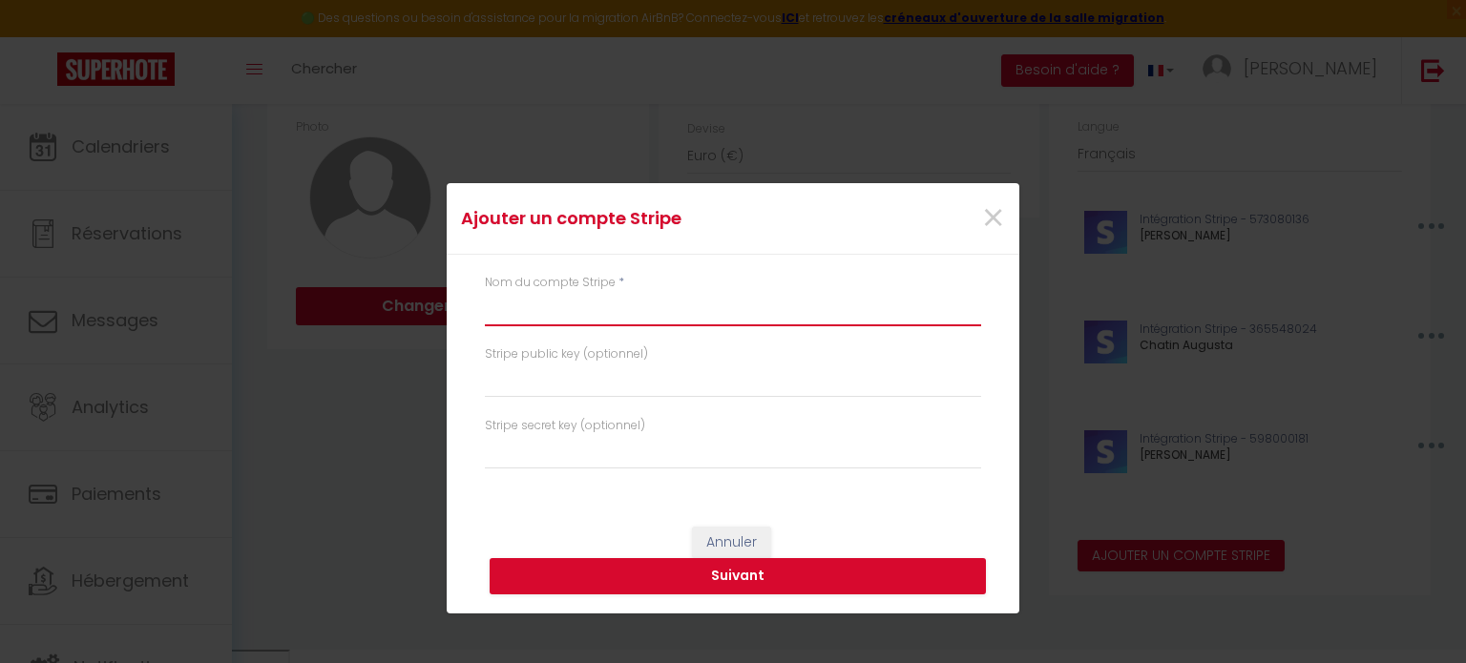
click at [591, 317] on input "text" at bounding box center [733, 309] width 496 height 34
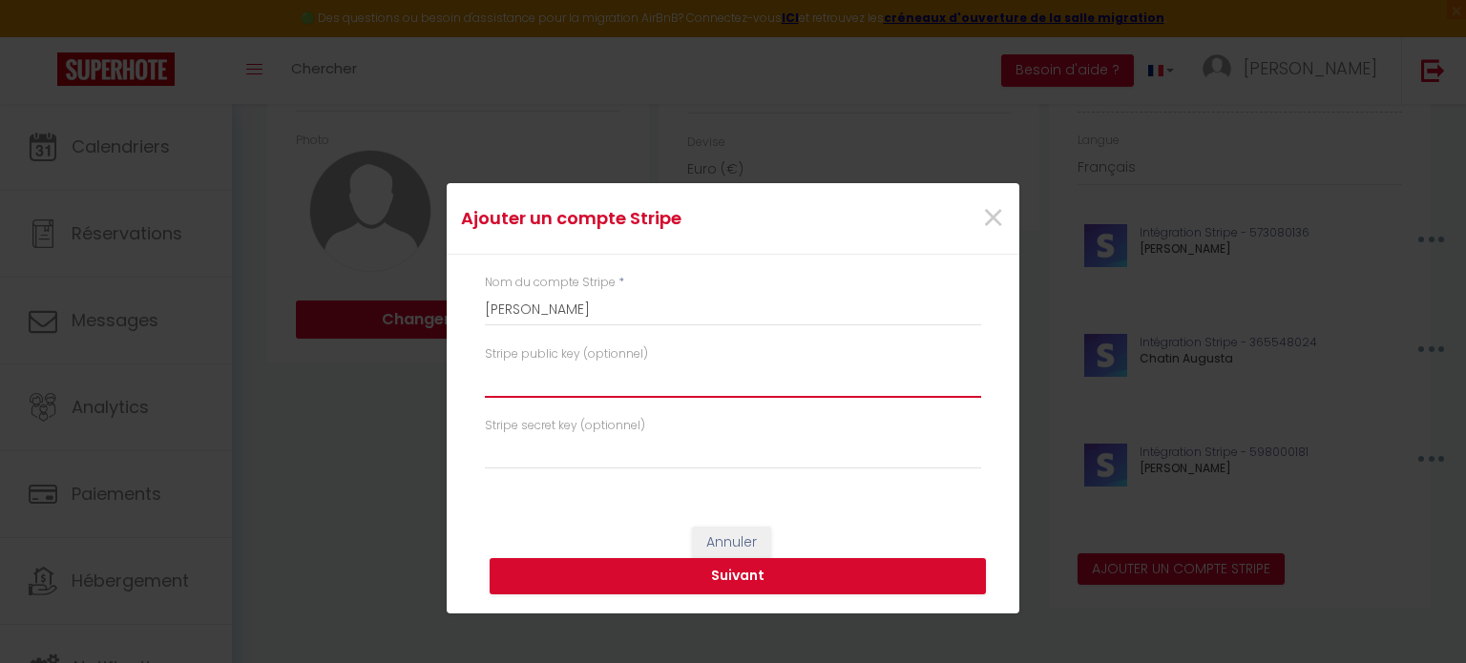
paste input "pk_live_51S2X6JCOU53XYTAaTCFOj4UmkxjkaDrfEYwymyXFdExhJ8YdyC7AvYE9hyJZBwNIeTx98p…"
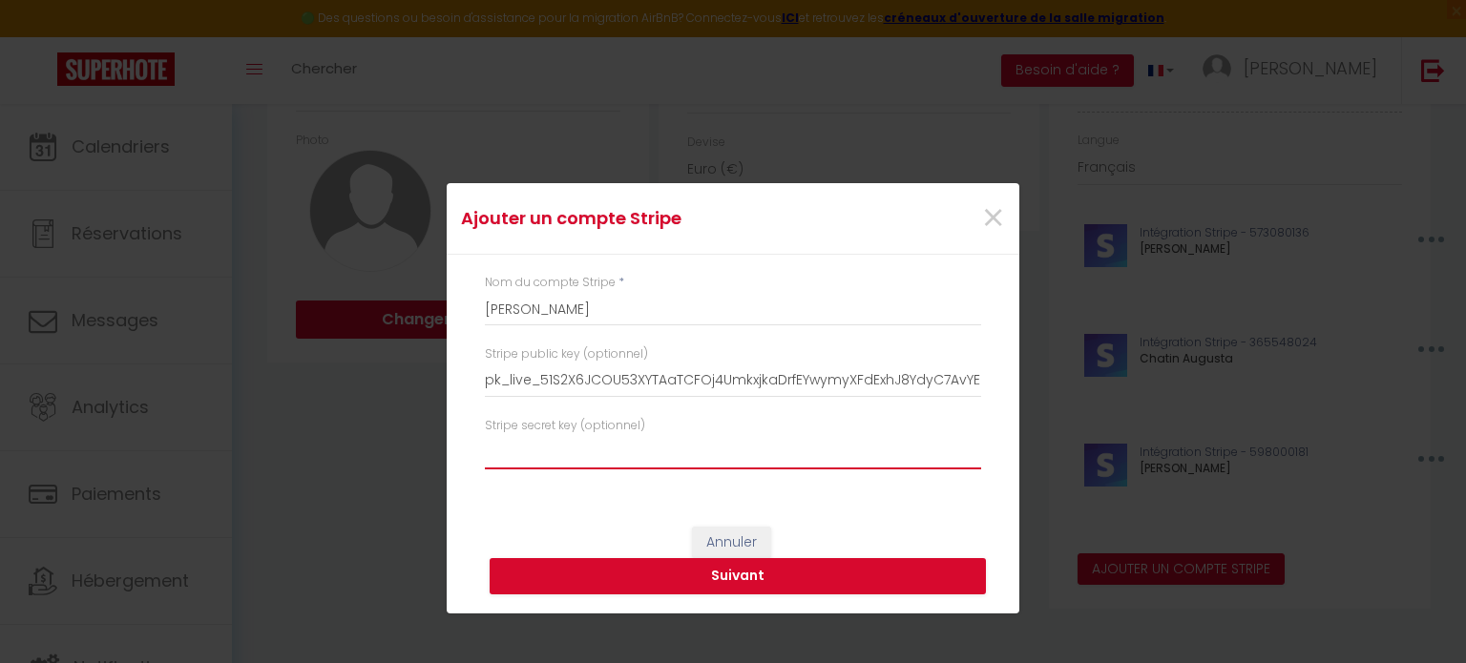
click at [653, 453] on input "text" at bounding box center [733, 452] width 496 height 34
paste input "sk_live_51S2X6JCOU53XYTAa0JvhET9UDR6wkroawSrOXNU8pzwubRbz3dfKifzPD9x8zuwhTJB6pe…"
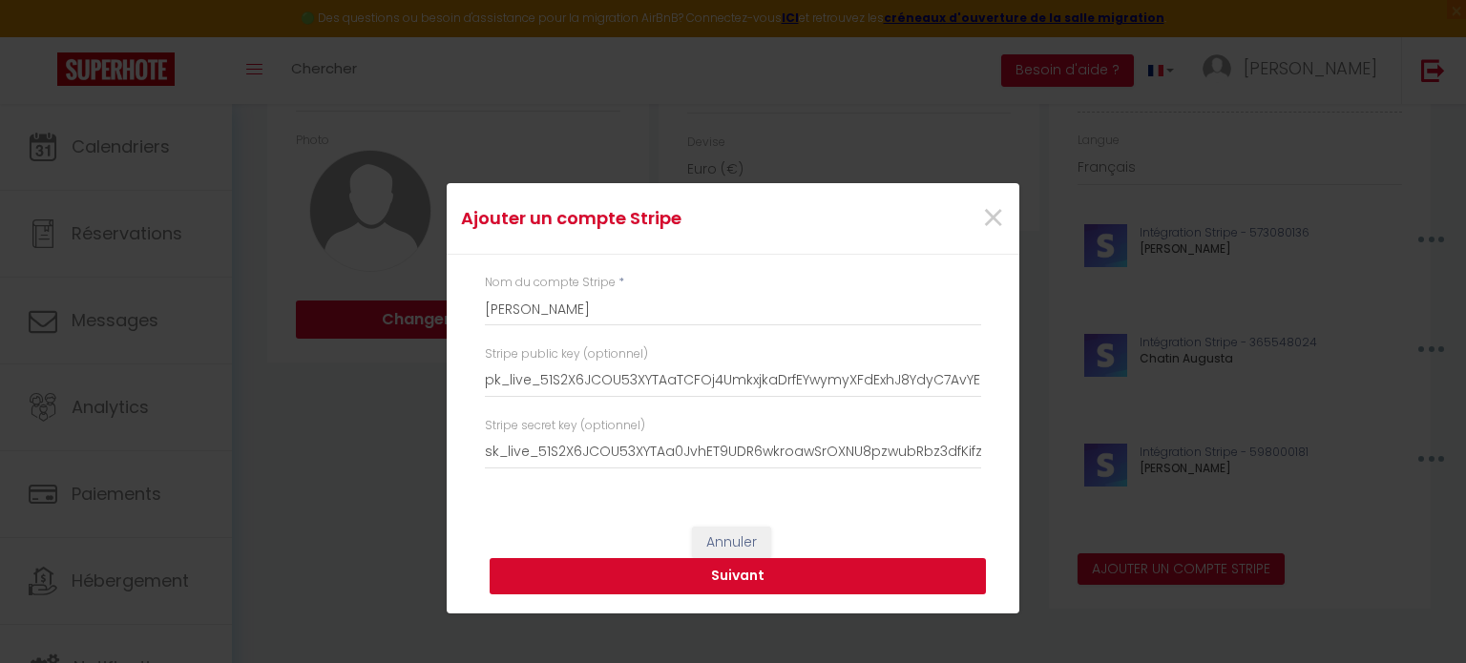
click at [732, 578] on button "Suivant" at bounding box center [737, 576] width 496 height 36
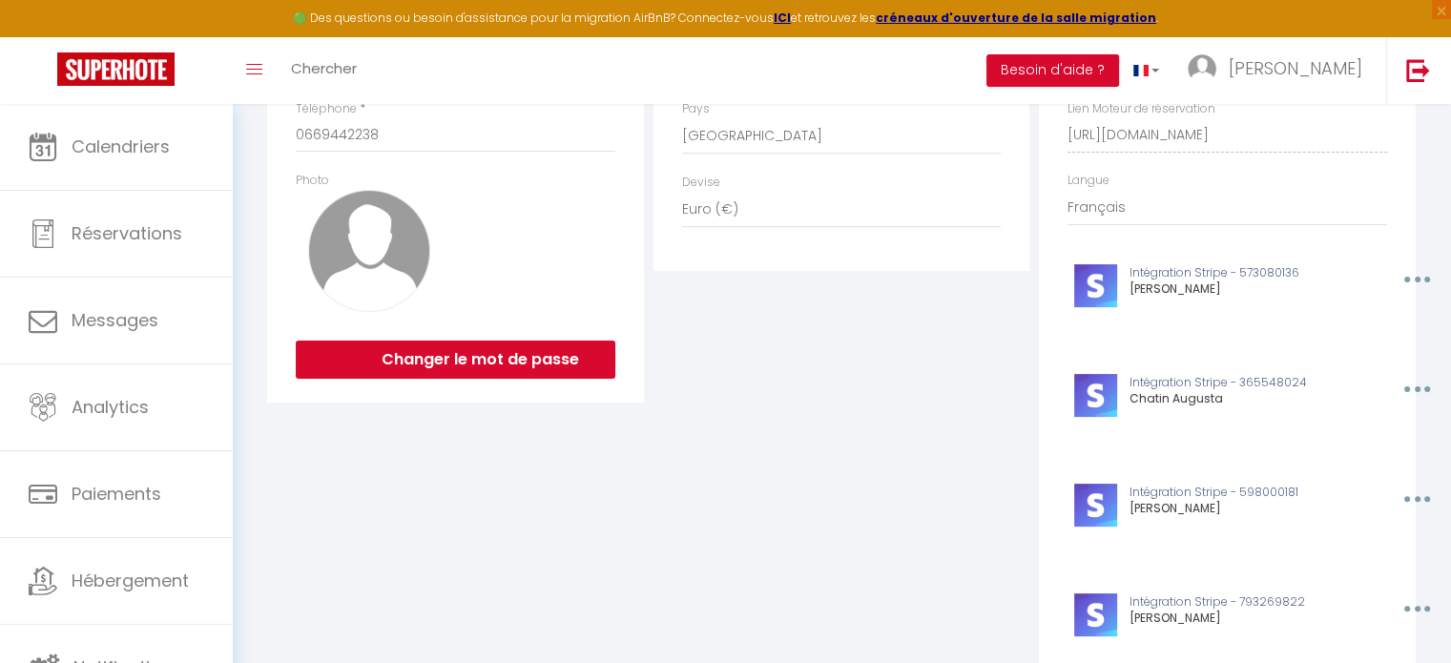
scroll to position [454, 0]
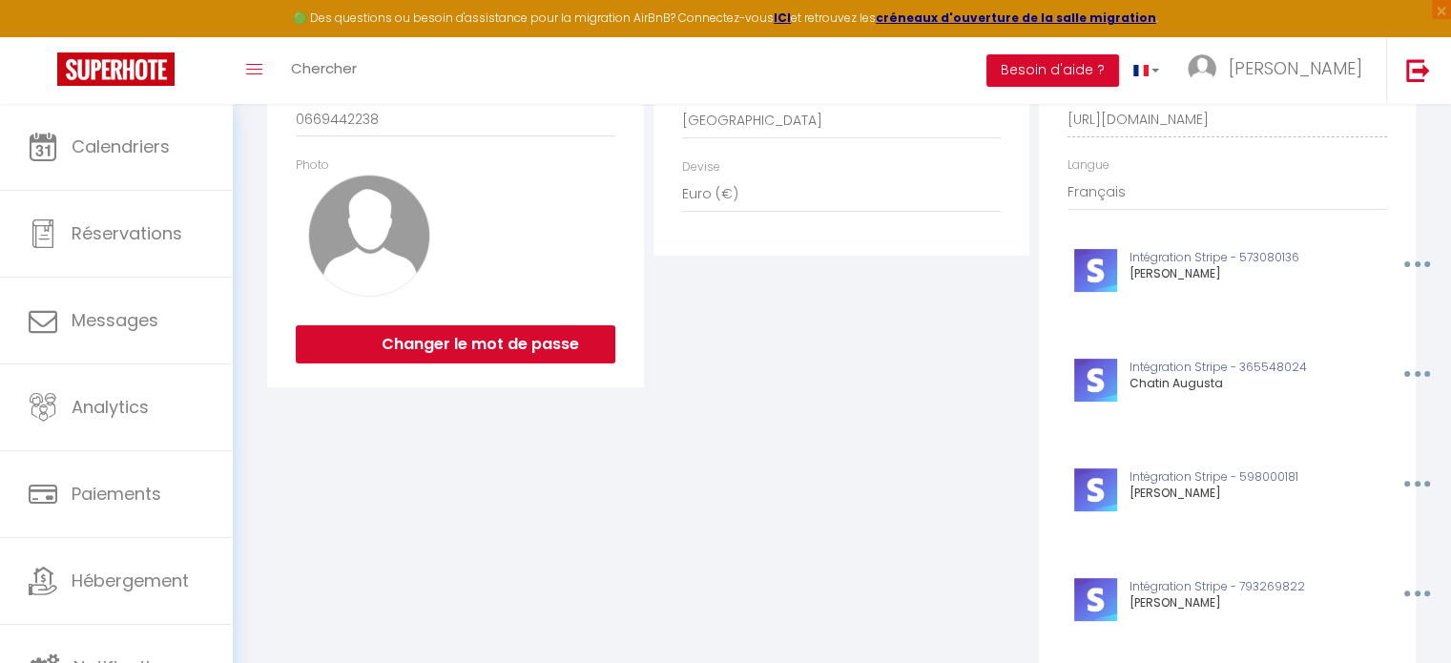
click at [113, 583] on div "Ajouter un compte Stripe × Nom du compte Stripe * Sauval Kevin Stripe public ke…" at bounding box center [725, 331] width 1451 height 663
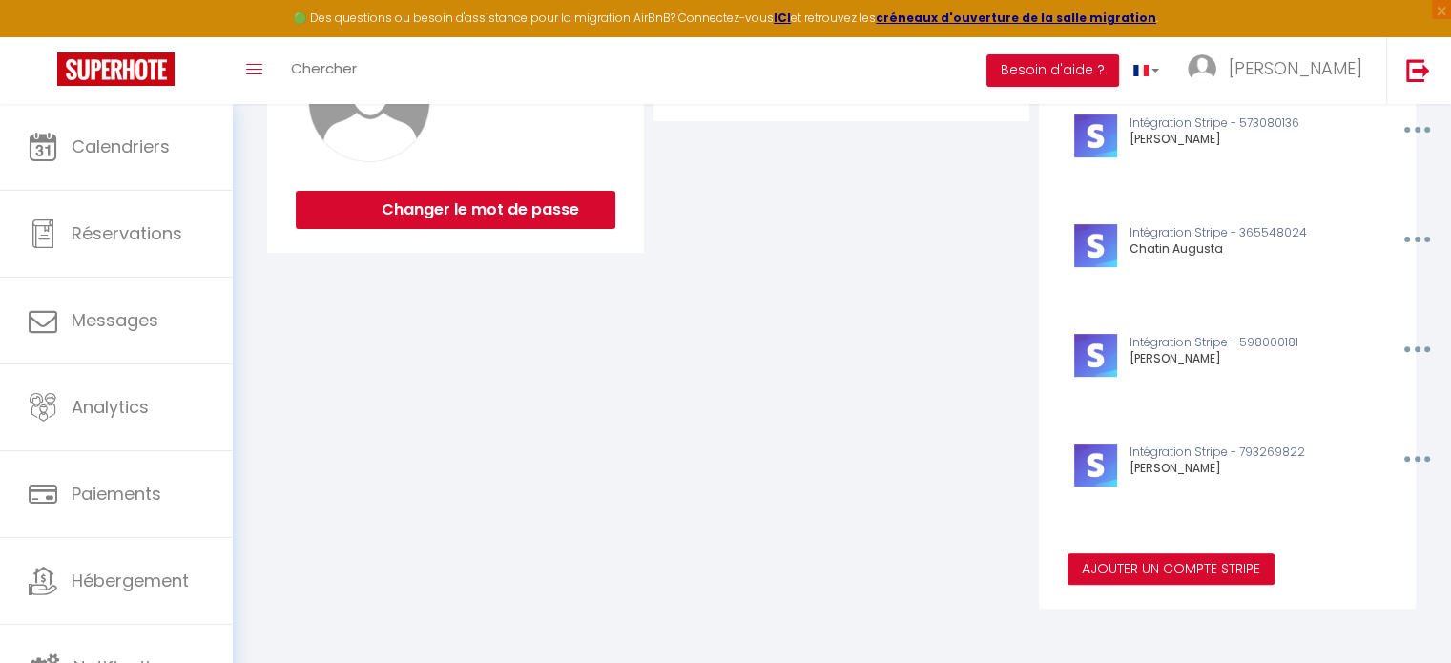
scroll to position [0, 0]
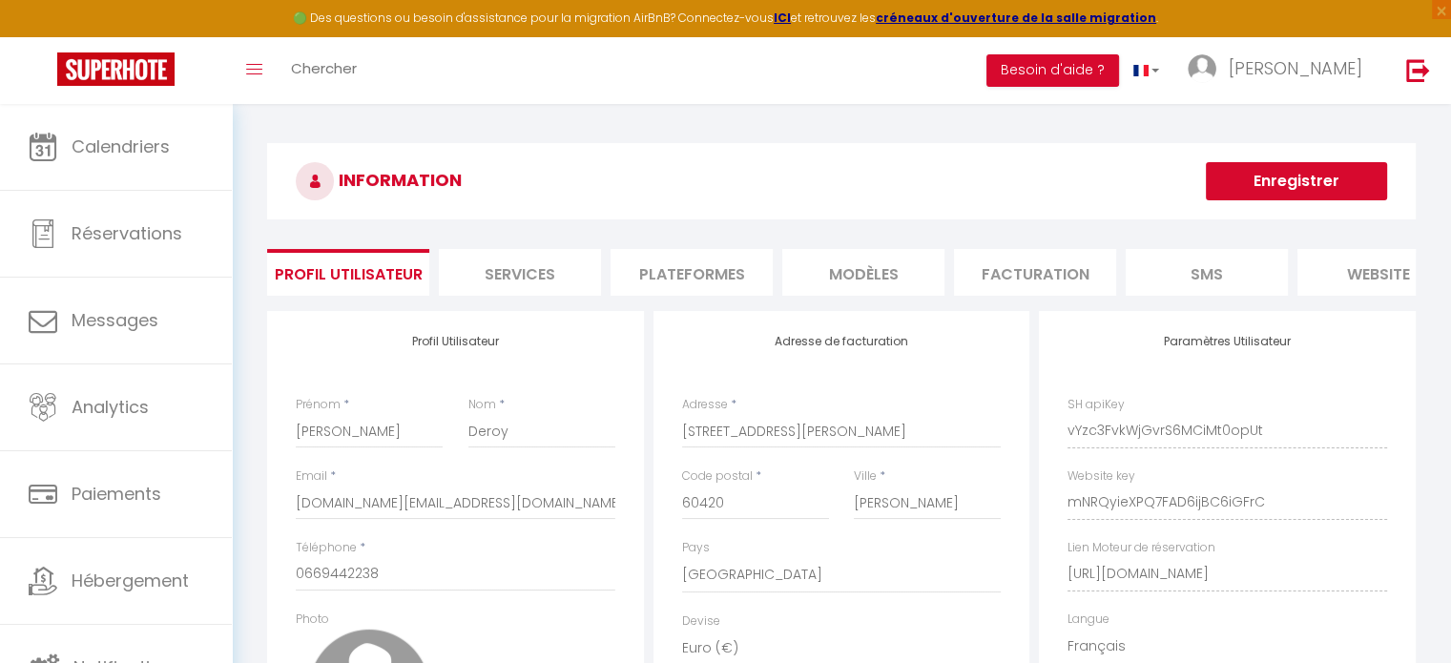
click at [1285, 198] on button "Enregistrer" at bounding box center [1296, 181] width 181 height 38
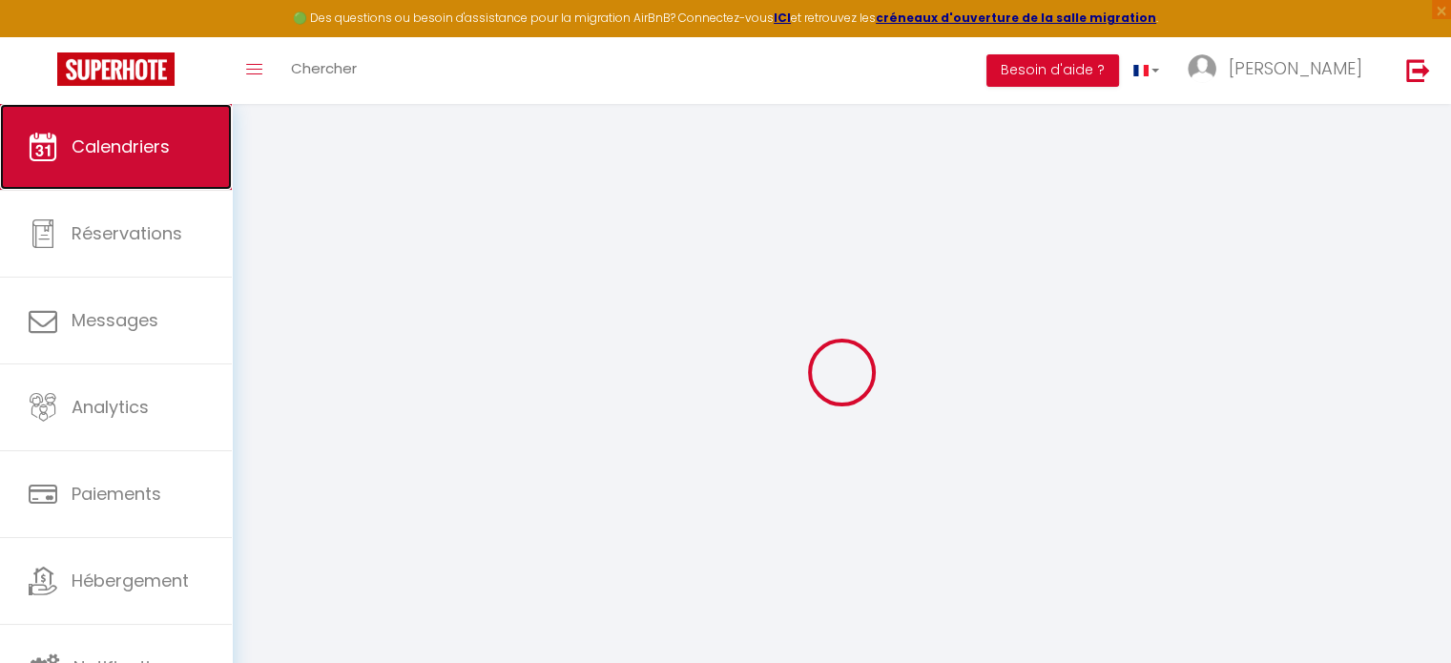
click at [78, 170] on link "Calendriers" at bounding box center [116, 147] width 232 height 86
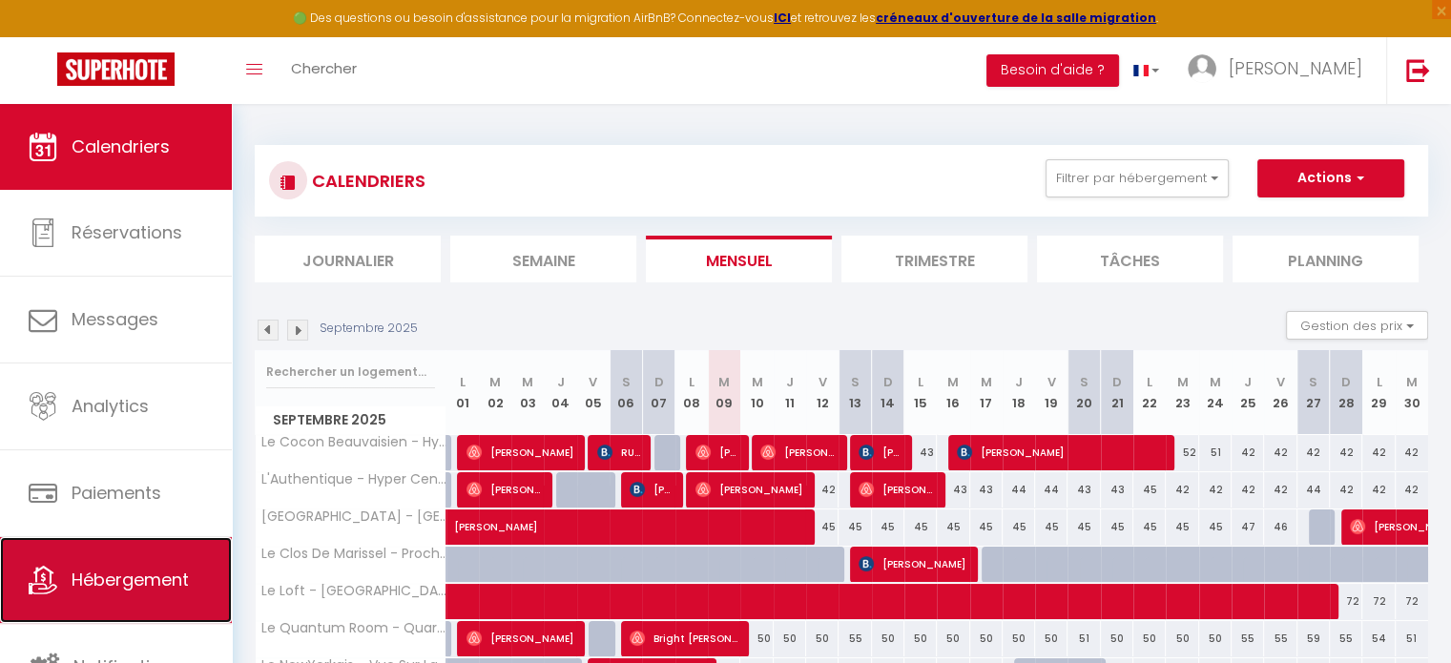
click at [94, 583] on span "Hébergement" at bounding box center [130, 580] width 117 height 24
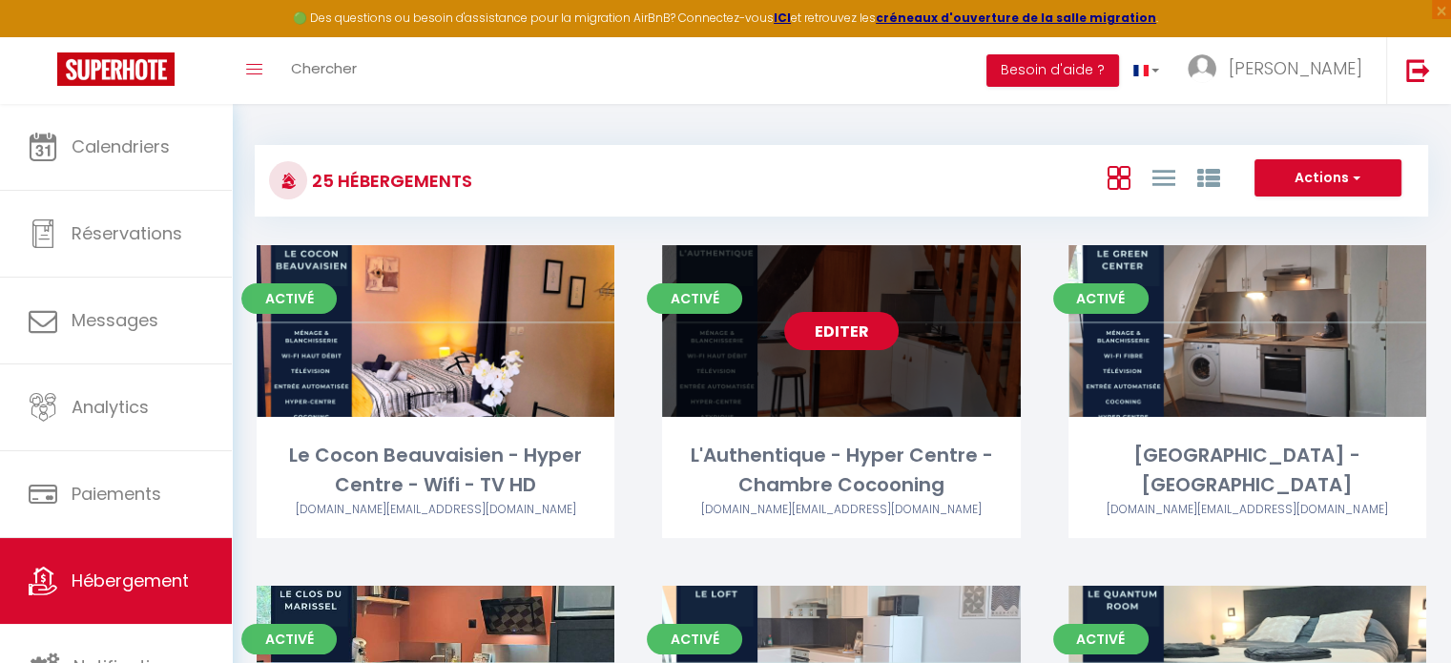
click at [840, 345] on link "Editer" at bounding box center [841, 331] width 114 height 38
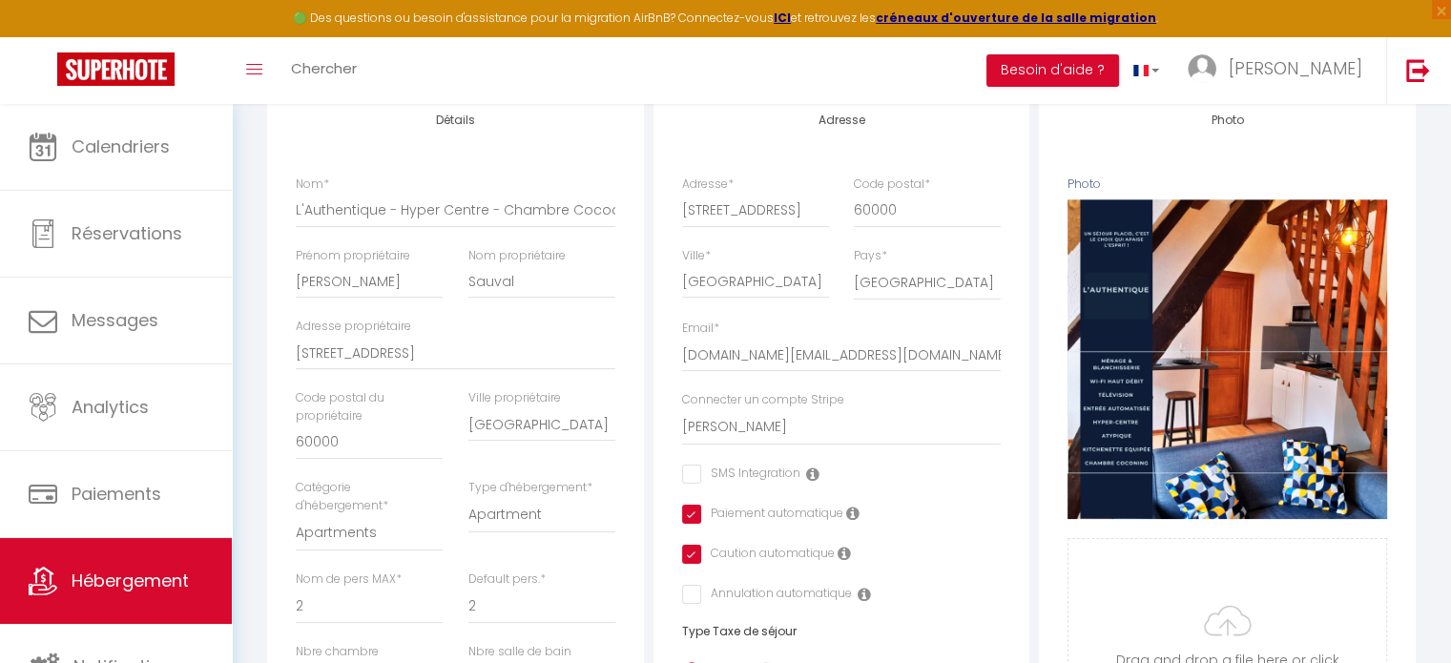
scroll to position [256, 0]
click at [748, 446] on select "[PERSON_NAME] [GEOGRAPHIC_DATA][PERSON_NAME] [PERSON_NAME]" at bounding box center [842, 427] width 320 height 36
click at [682, 423] on select "[PERSON_NAME] [GEOGRAPHIC_DATA][PERSON_NAME] [PERSON_NAME]" at bounding box center [842, 427] width 320 height 36
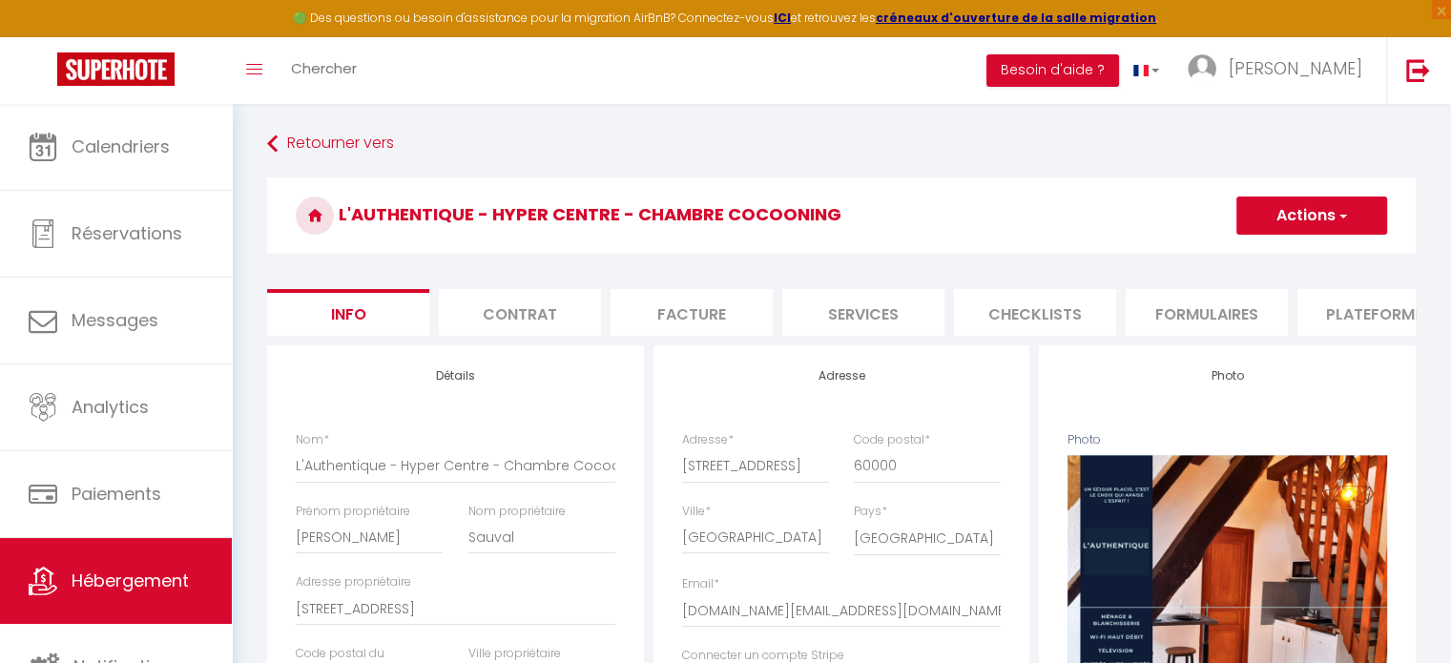
click at [1281, 203] on button "Actions" at bounding box center [1312, 216] width 151 height 38
click at [1245, 260] on input "Enregistrer" at bounding box center [1236, 257] width 71 height 19
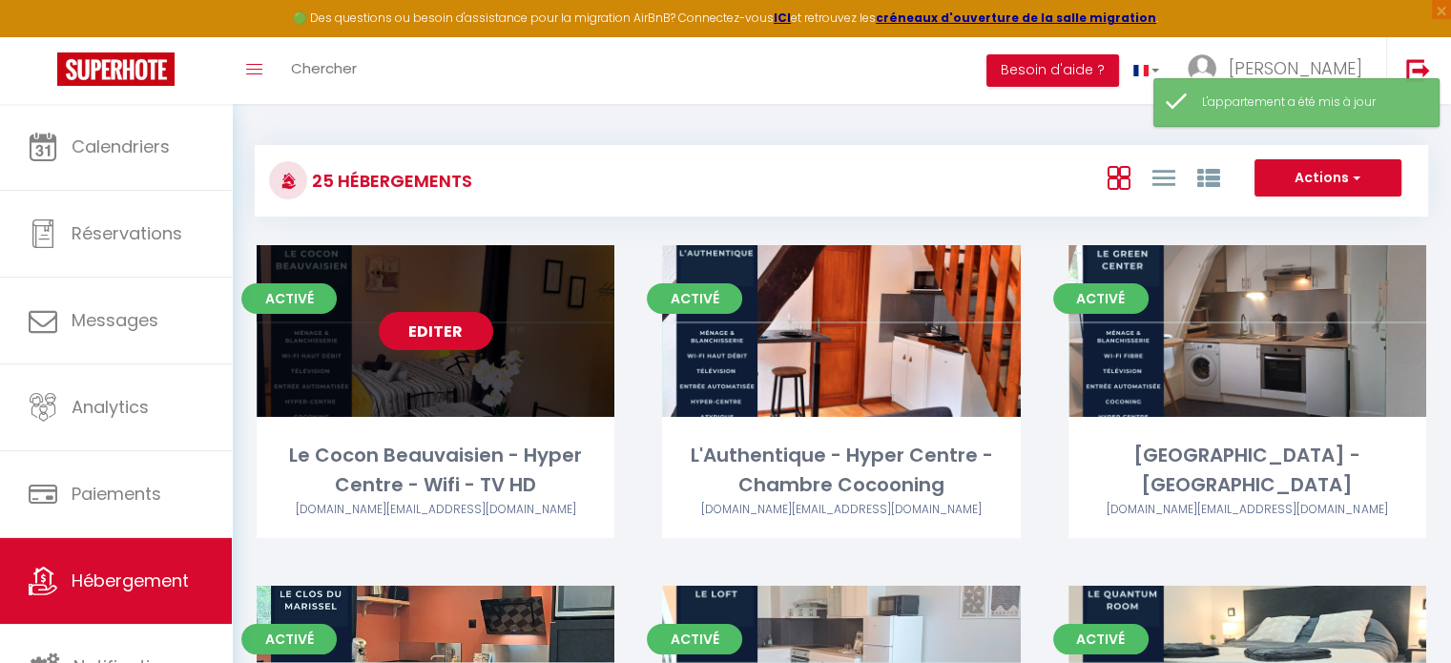
click at [442, 340] on link "Editer" at bounding box center [436, 331] width 114 height 38
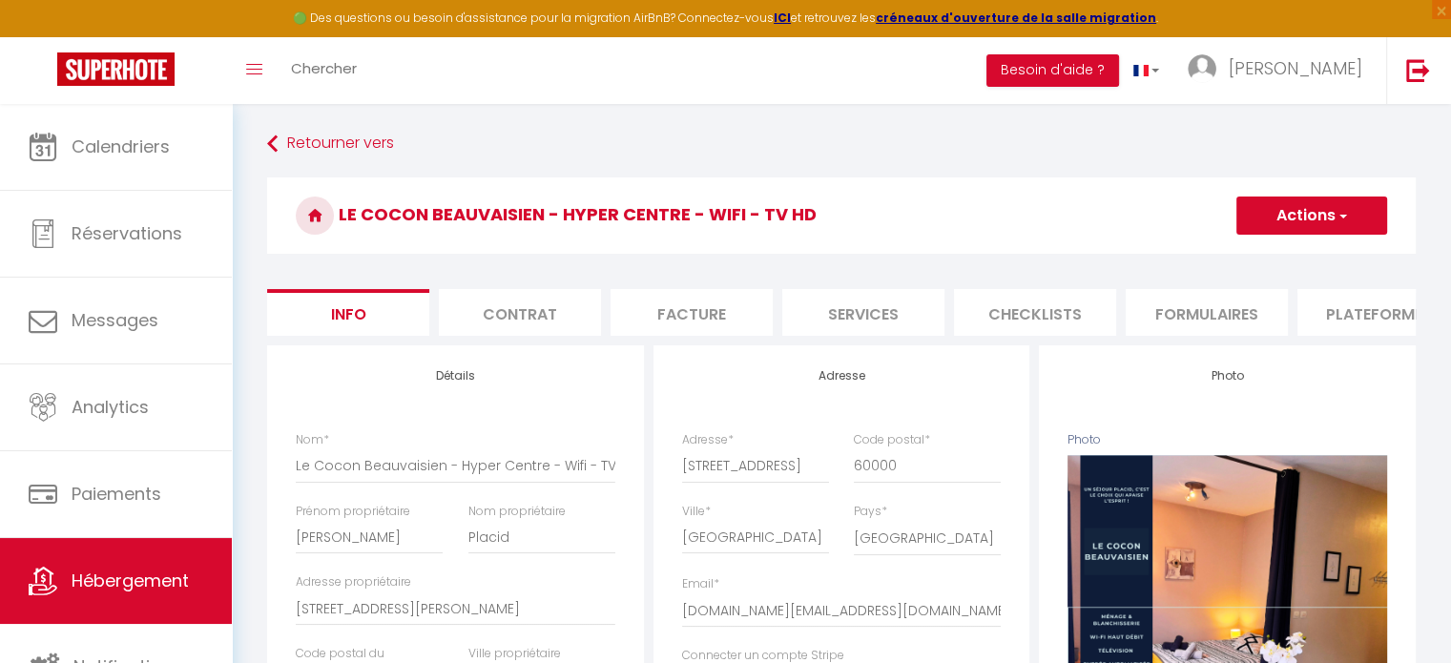
click at [535, 306] on li "Contrat" at bounding box center [520, 312] width 162 height 47
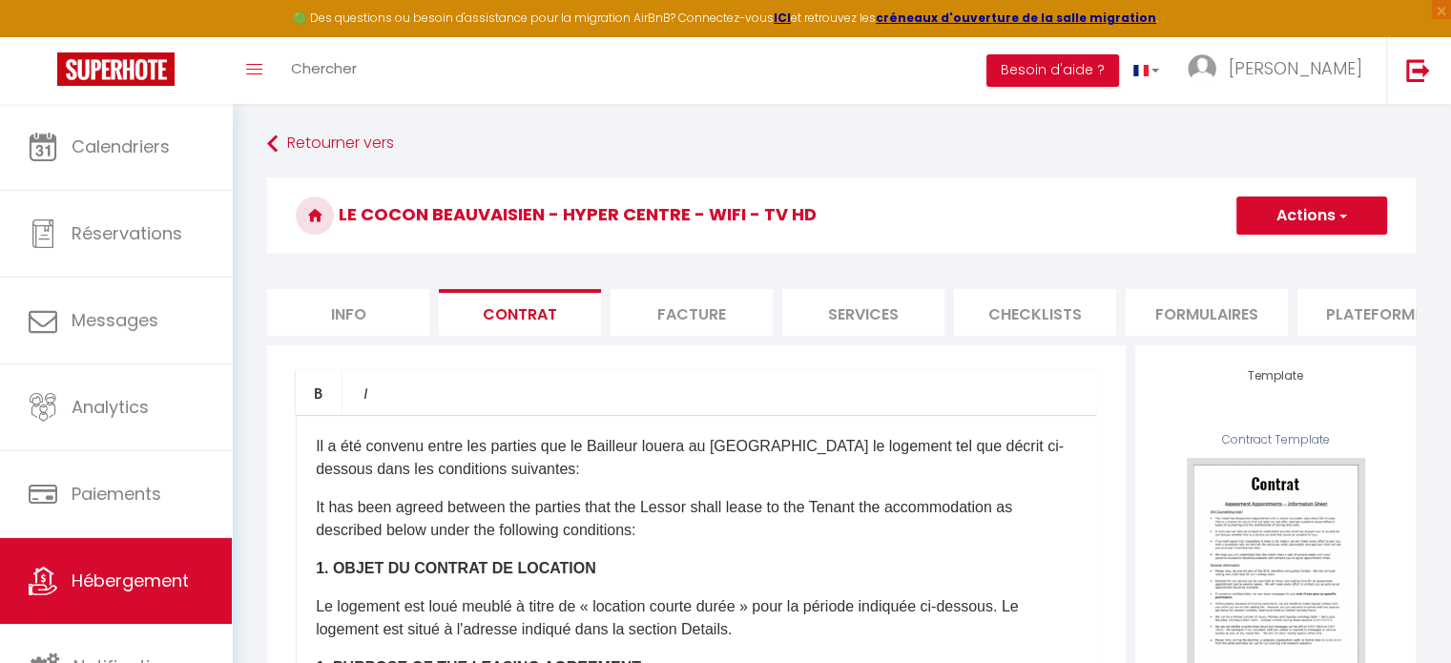
click at [690, 315] on li "Facture" at bounding box center [692, 312] width 162 height 47
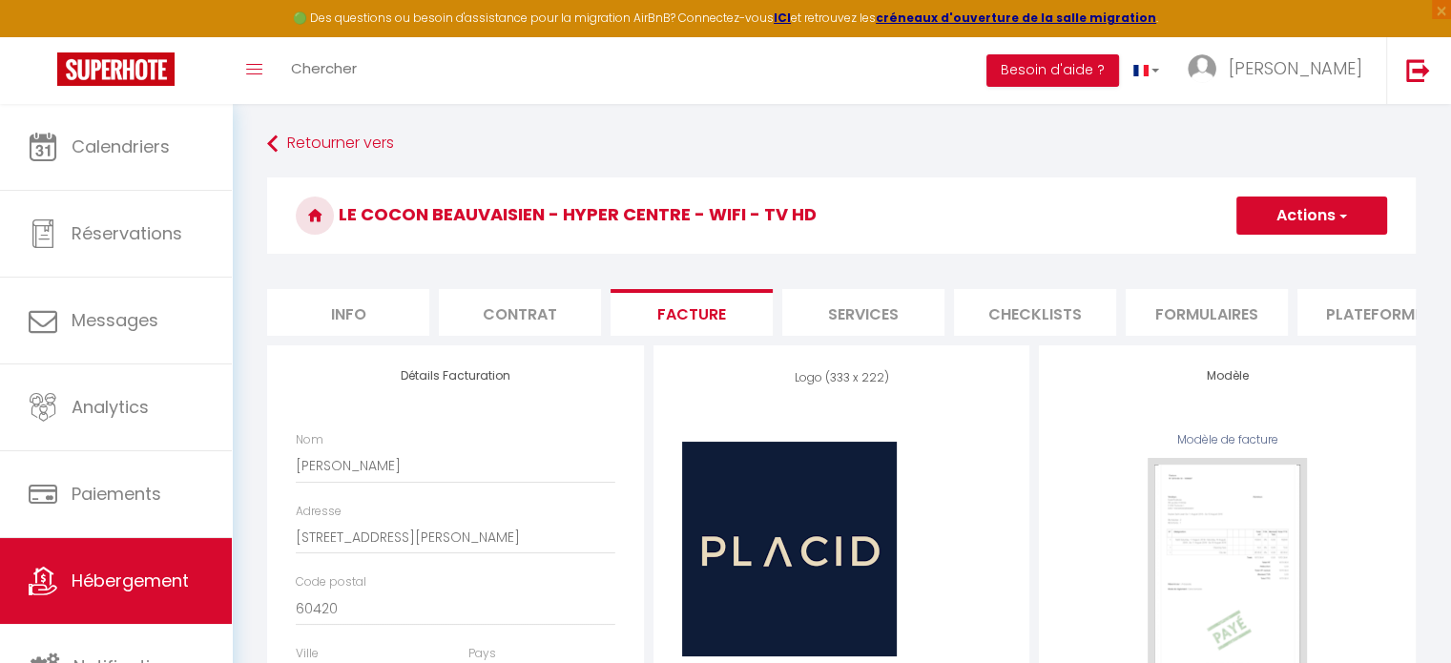
click at [858, 334] on li "Services" at bounding box center [863, 312] width 162 height 47
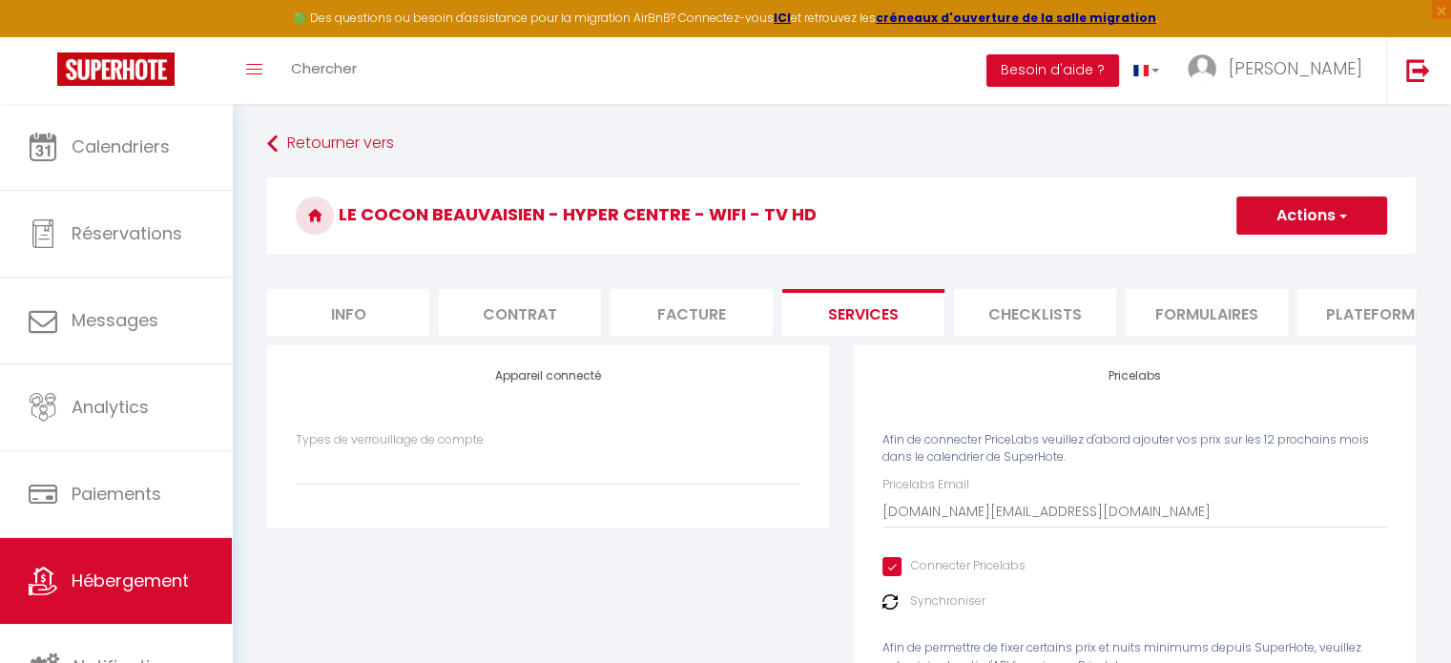
click at [1007, 321] on li "Checklists" at bounding box center [1035, 312] width 162 height 47
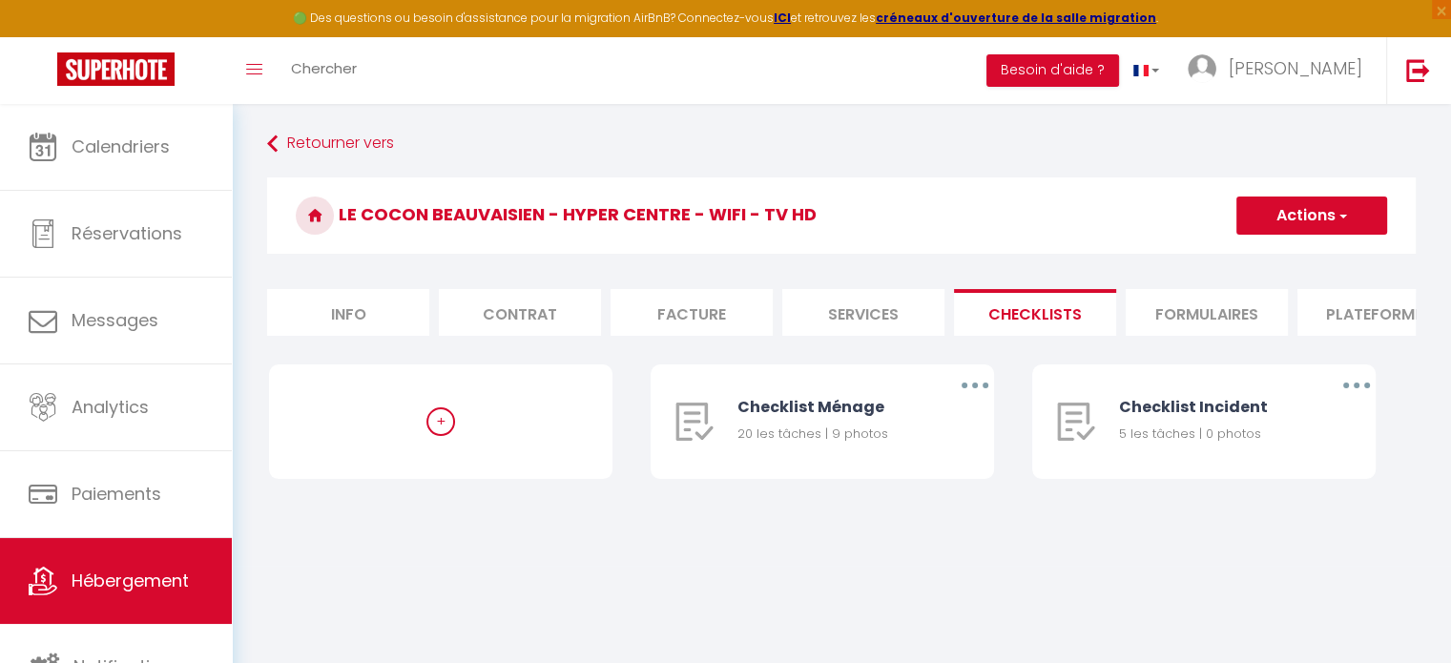
click at [1168, 312] on li "Formulaires" at bounding box center [1207, 312] width 162 height 47
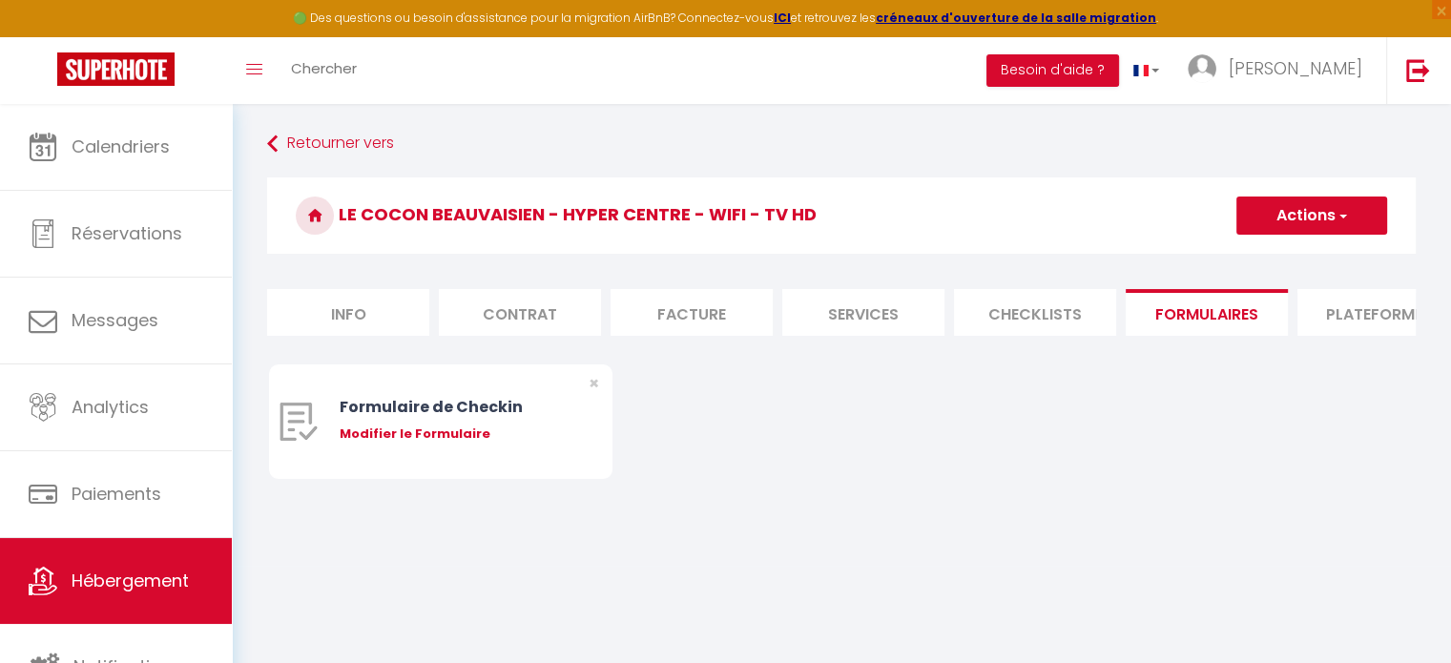
click at [1332, 313] on li "Plateformes" at bounding box center [1379, 312] width 162 height 47
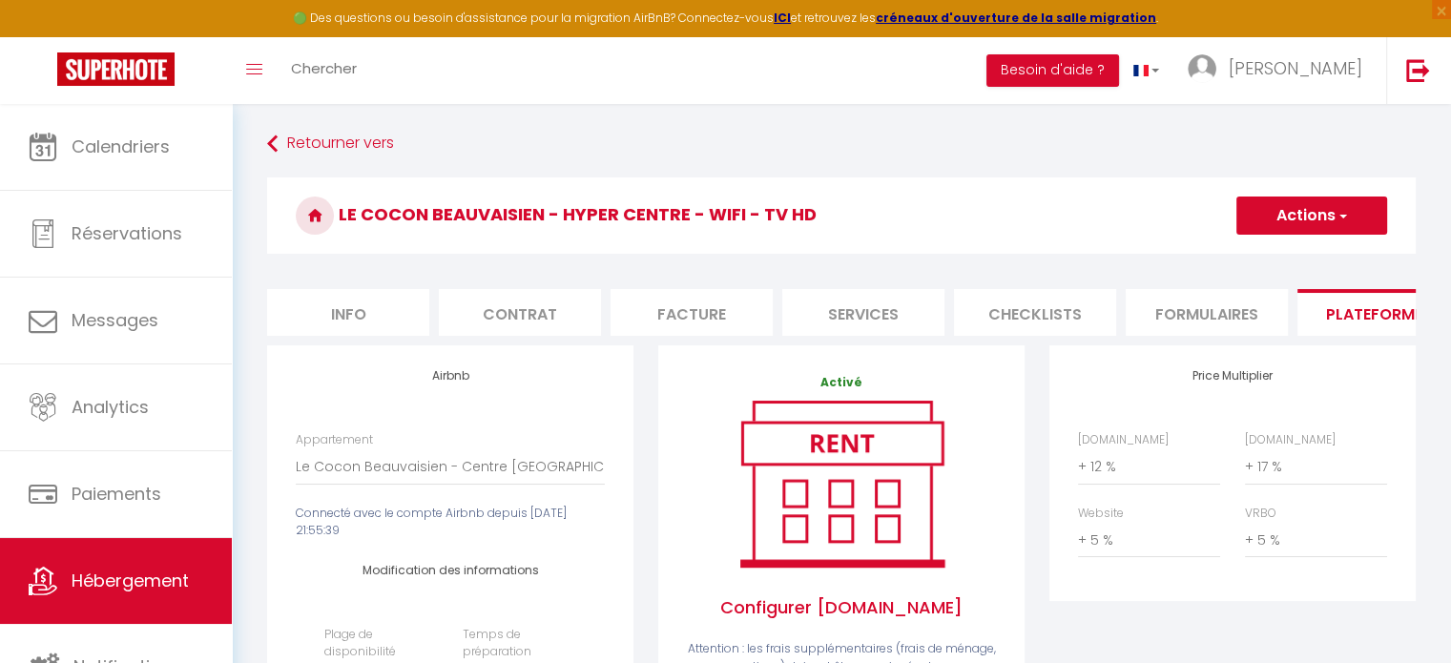
drag, startPoint x: 1001, startPoint y: 335, endPoint x: 966, endPoint y: 327, distance: 36.1
click at [966, 327] on li "Checklists" at bounding box center [1035, 312] width 162 height 47
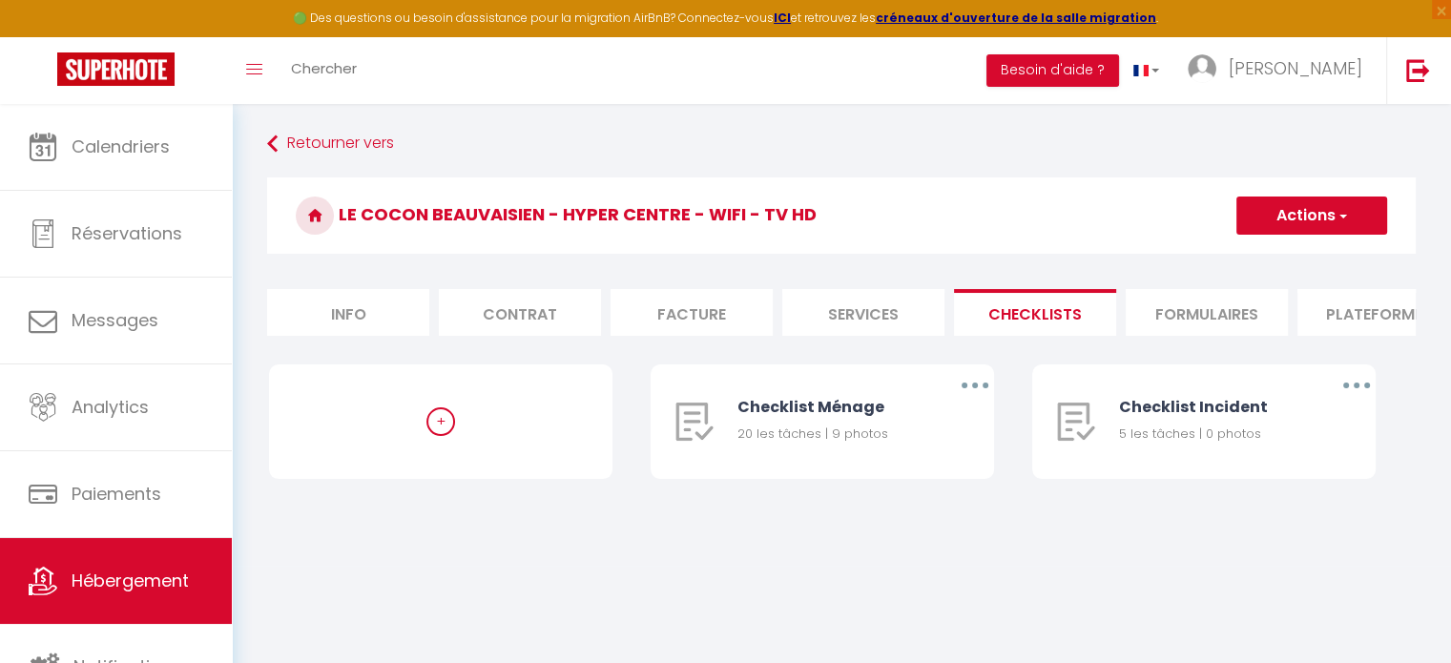
click at [966, 327] on li "Checklists" at bounding box center [1035, 312] width 162 height 47
click at [1322, 309] on li "Plateformes" at bounding box center [1379, 312] width 162 height 47
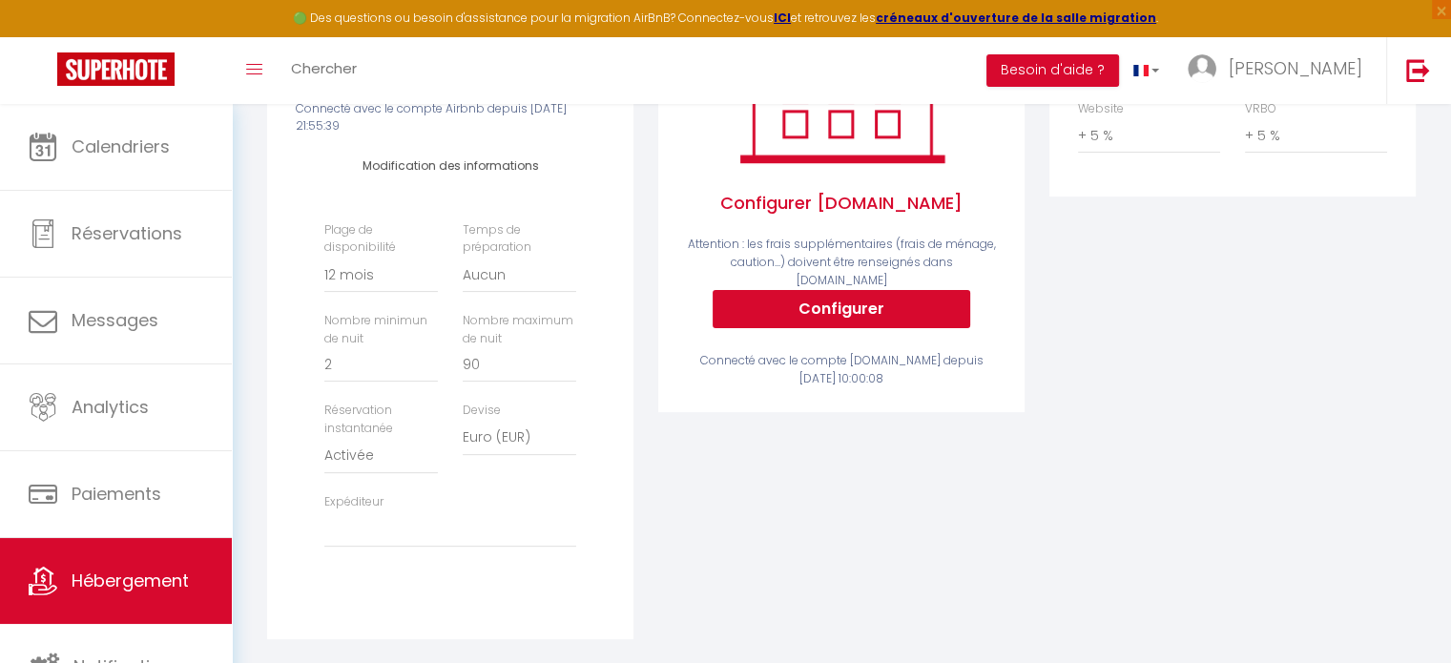
scroll to position [405, 0]
click at [363, 548] on select "[DOMAIN_NAME][EMAIL_ADDRESS][DOMAIN_NAME]" at bounding box center [450, 529] width 252 height 36
click at [540, 517] on div "Expéditeur deroypauline.pro@gmail.com" at bounding box center [450, 520] width 277 height 54
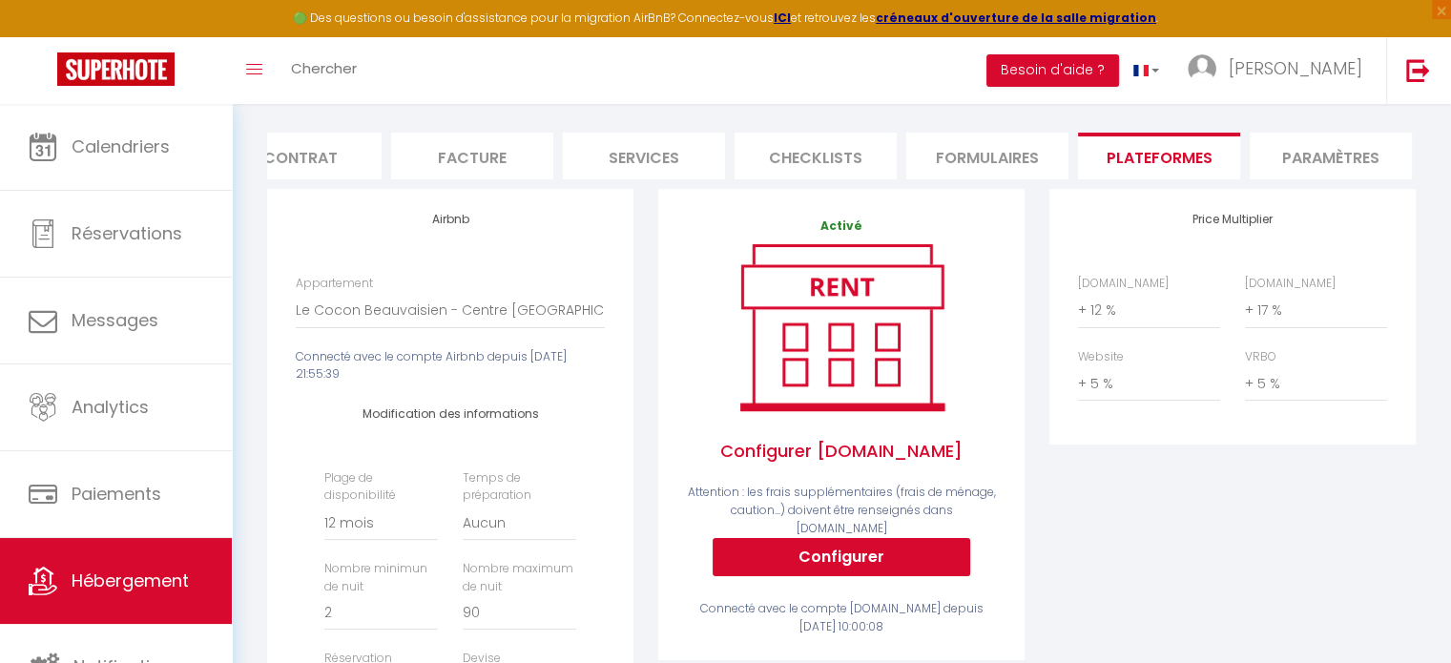
scroll to position [141, 0]
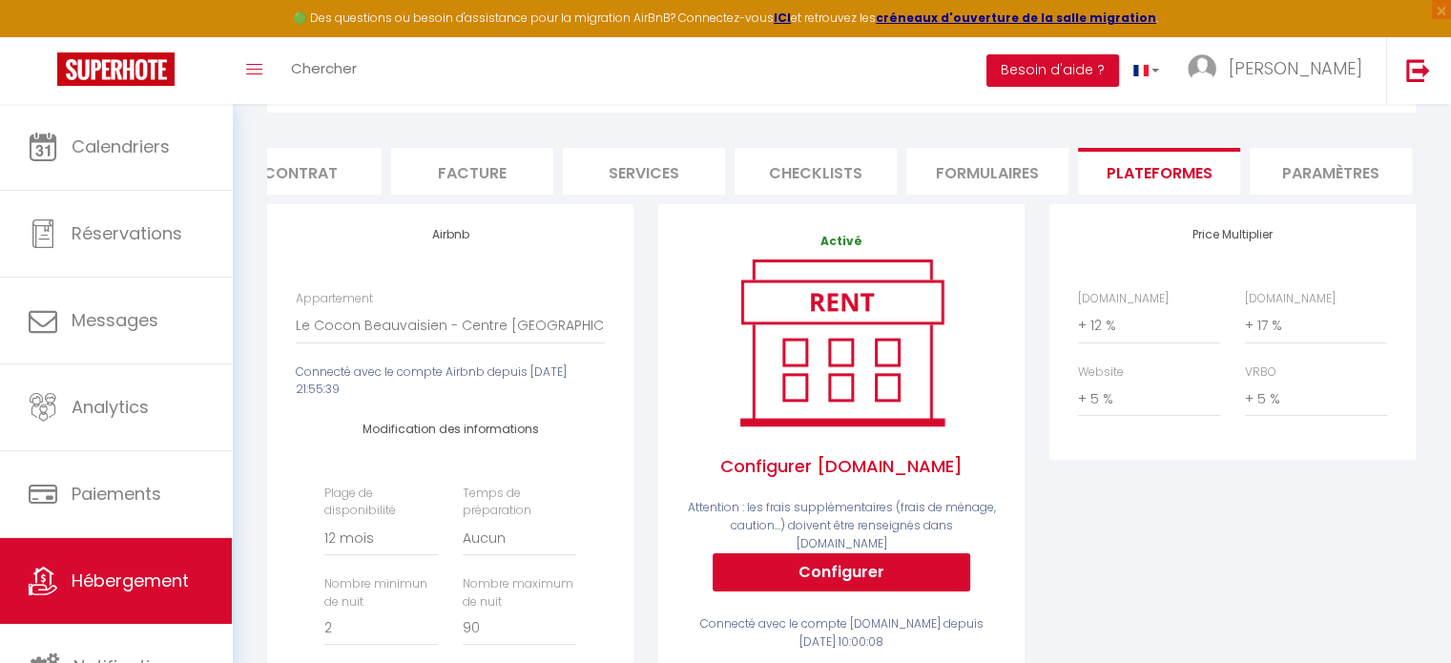
click at [1324, 167] on li "Paramètres" at bounding box center [1331, 171] width 162 height 47
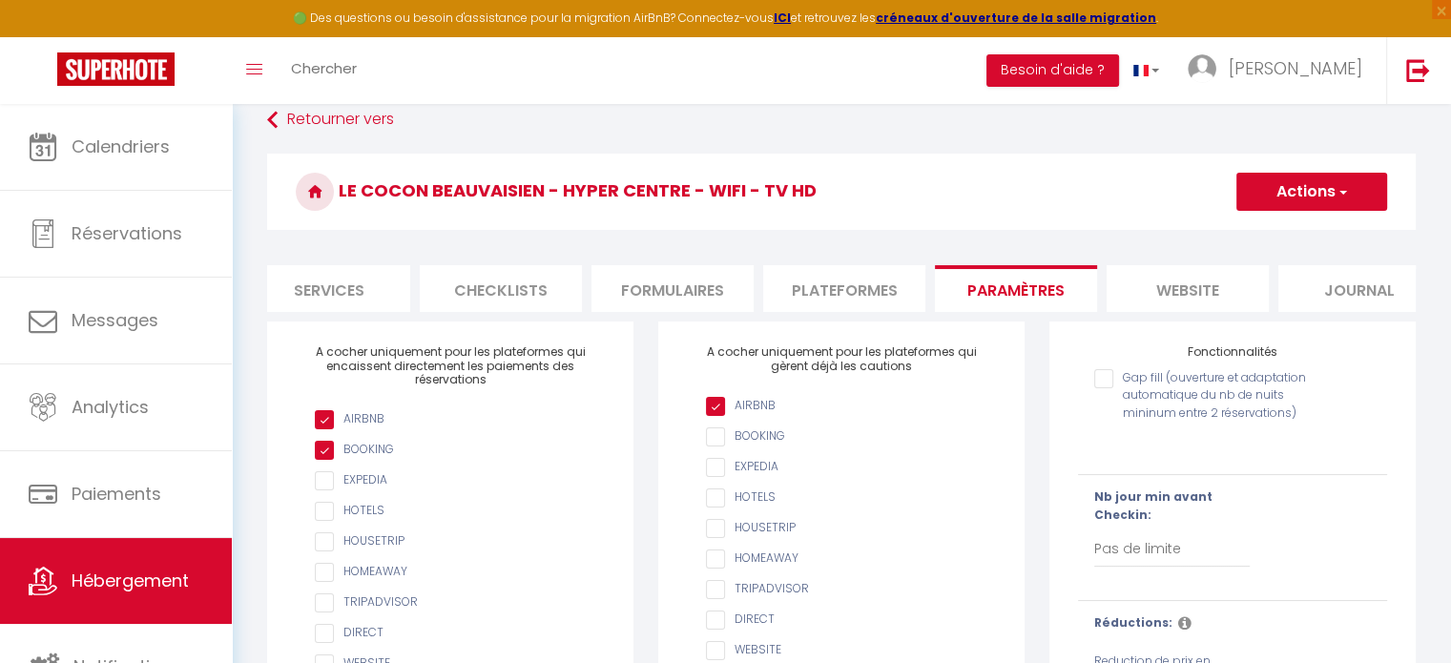
scroll to position [0, 569]
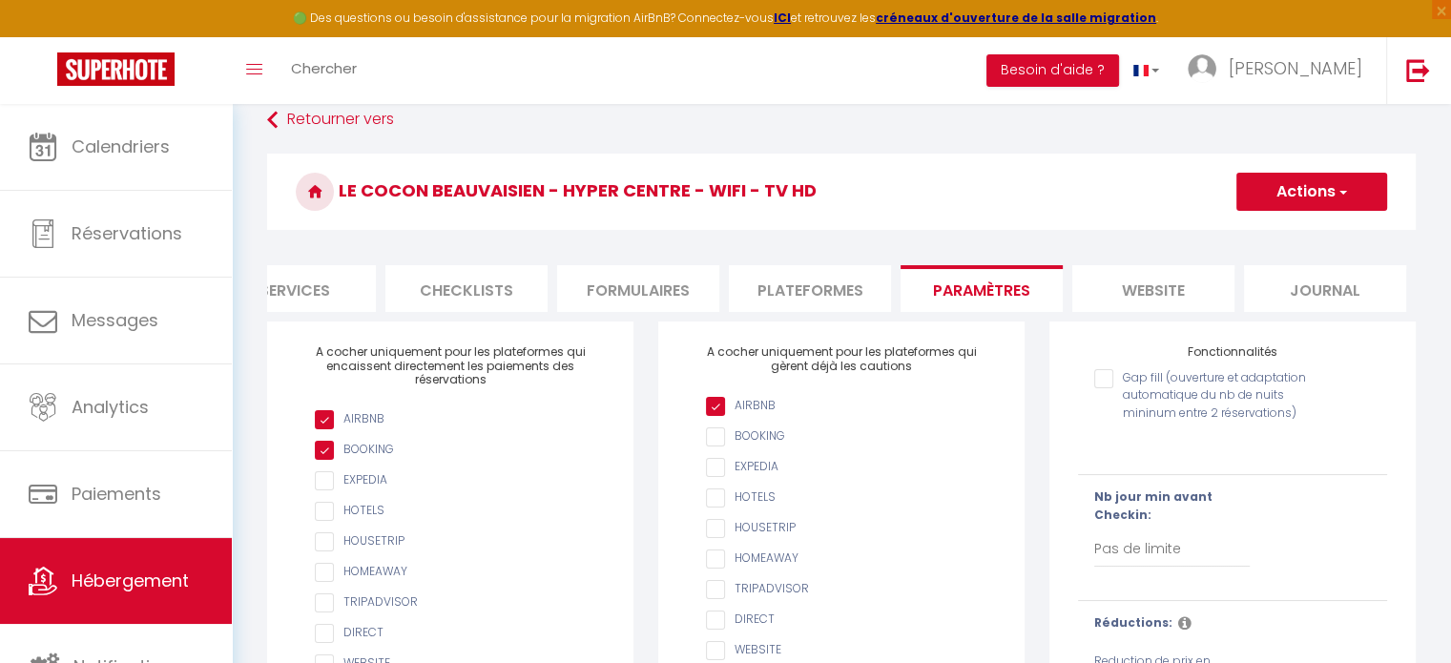
click at [1155, 275] on li "website" at bounding box center [1153, 288] width 162 height 47
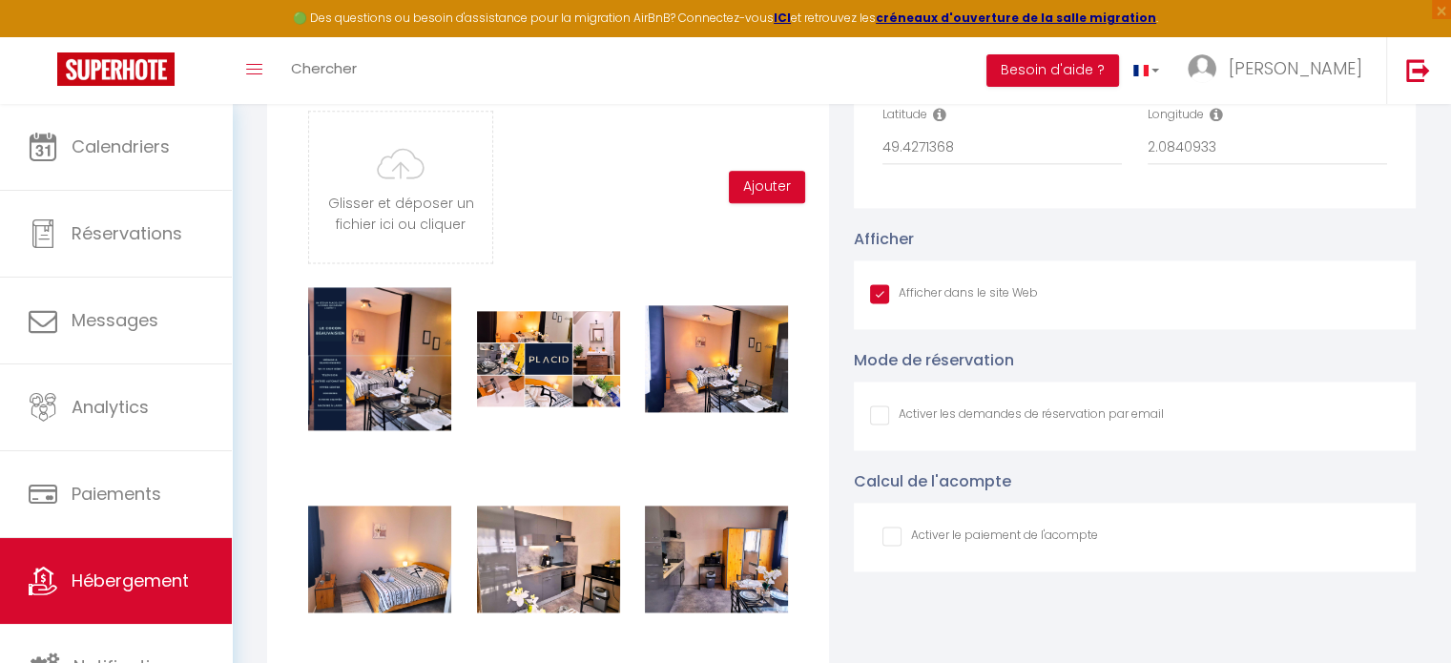
scroll to position [2496, 0]
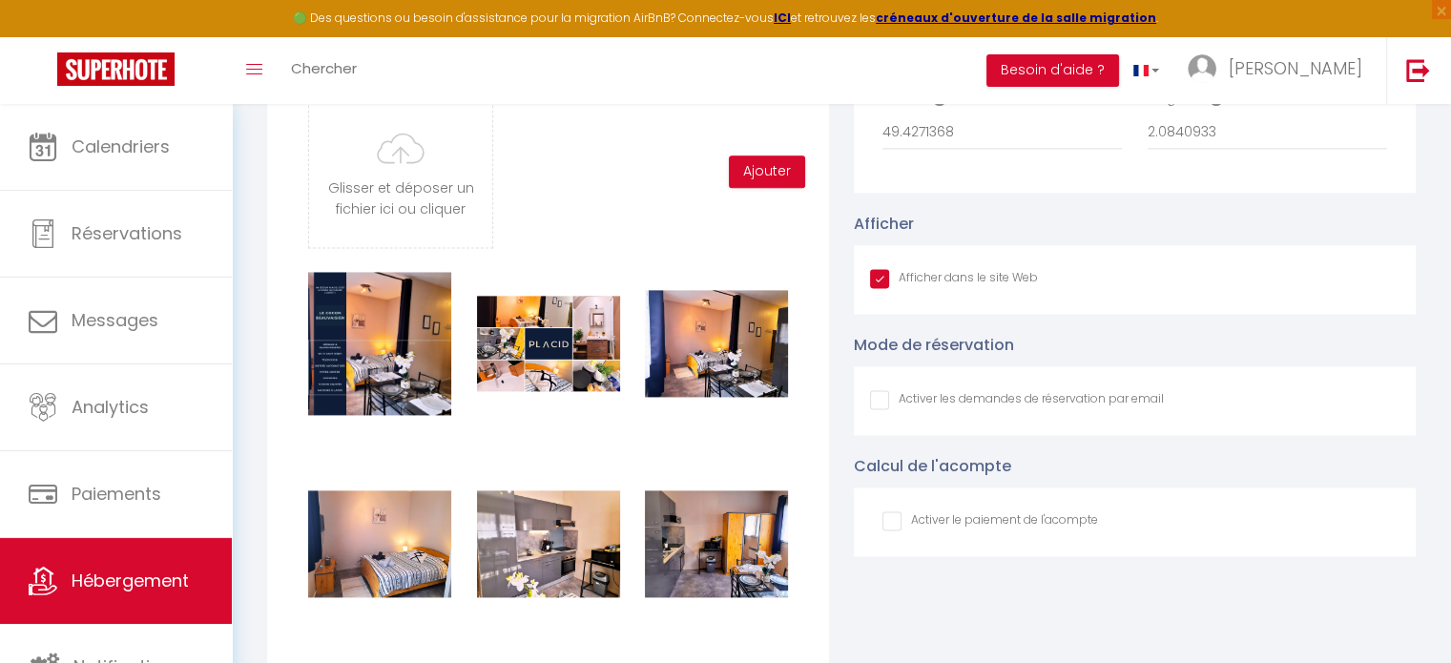
click at [882, 409] on input "Afficher dans le site Web" at bounding box center [1017, 399] width 294 height 19
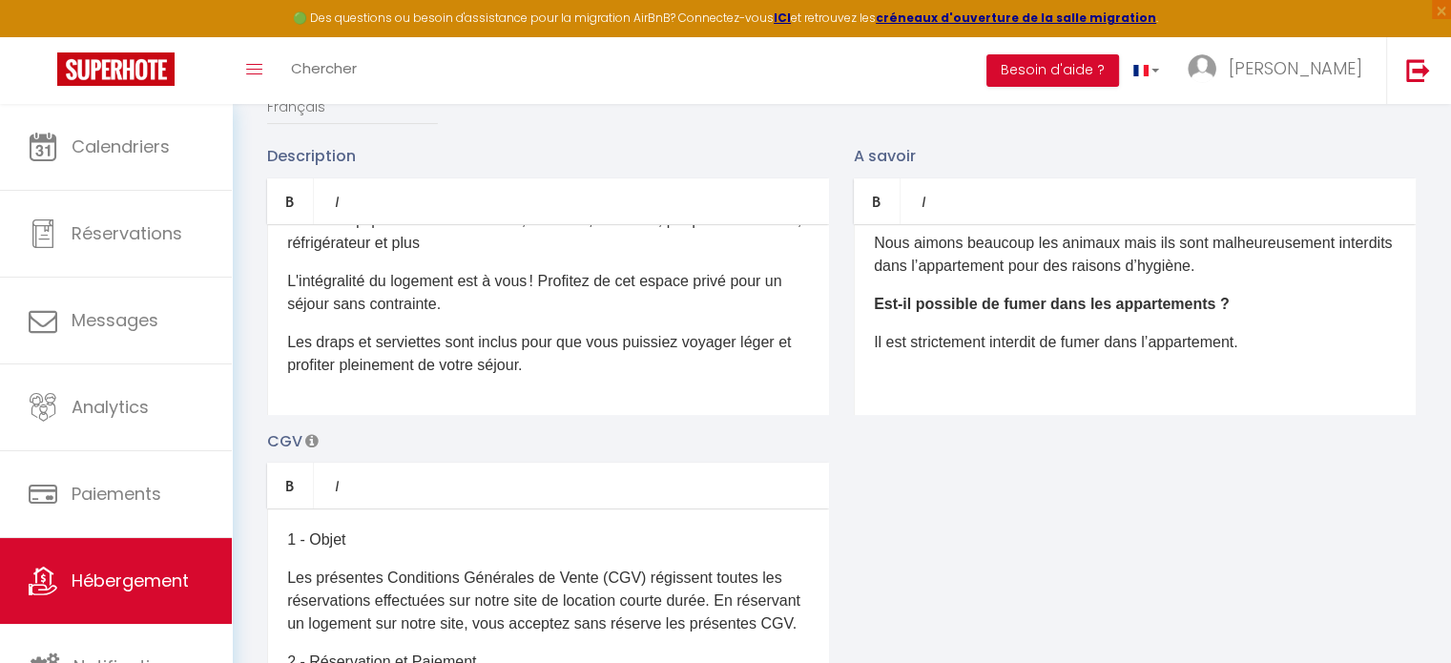
scroll to position [0, 0]
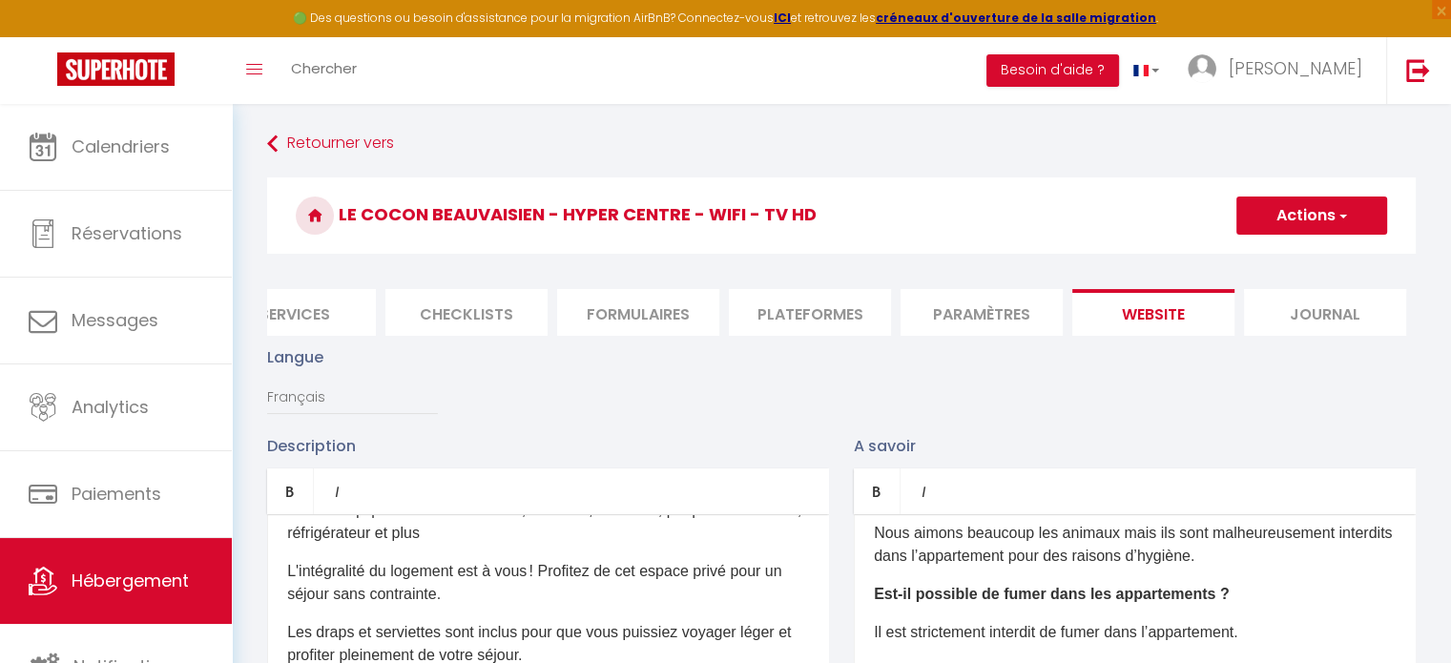
click at [1320, 229] on button "Actions" at bounding box center [1312, 216] width 151 height 38
click at [1286, 258] on input "Enregistrer" at bounding box center [1290, 257] width 71 height 19
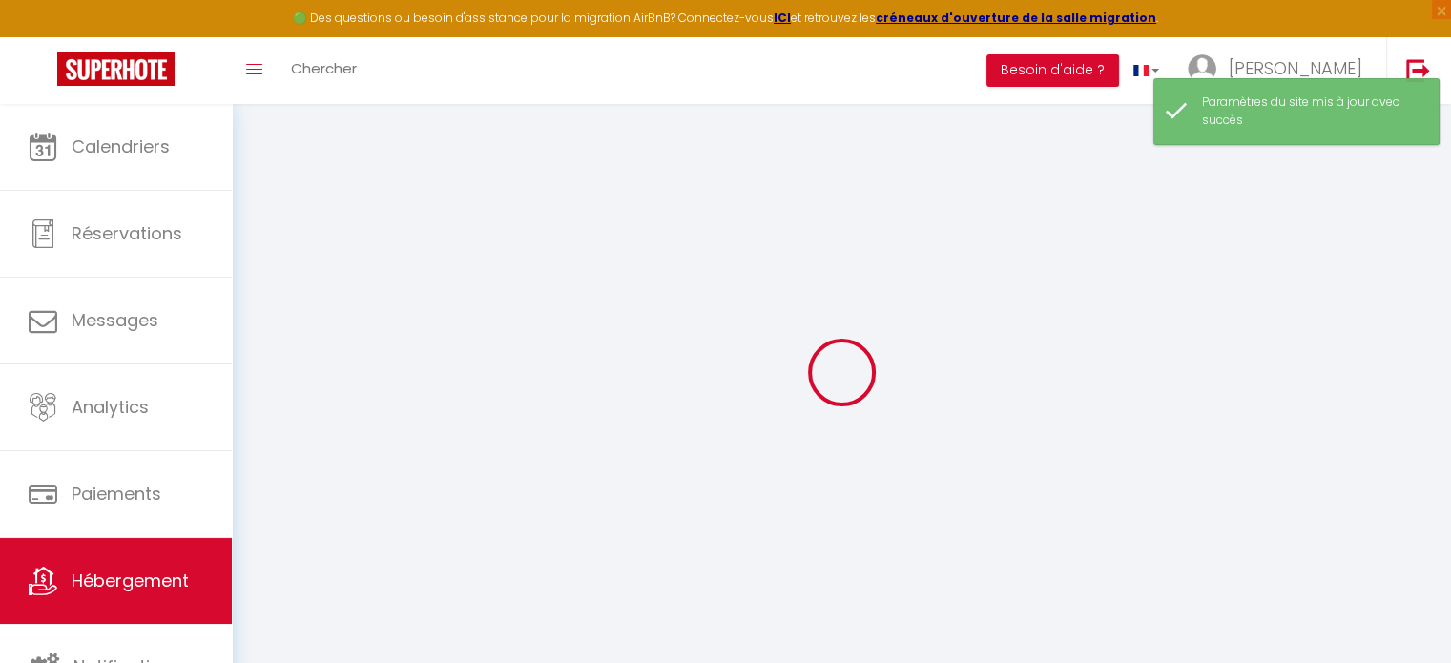
click at [1286, 258] on div at bounding box center [842, 372] width 1174 height 491
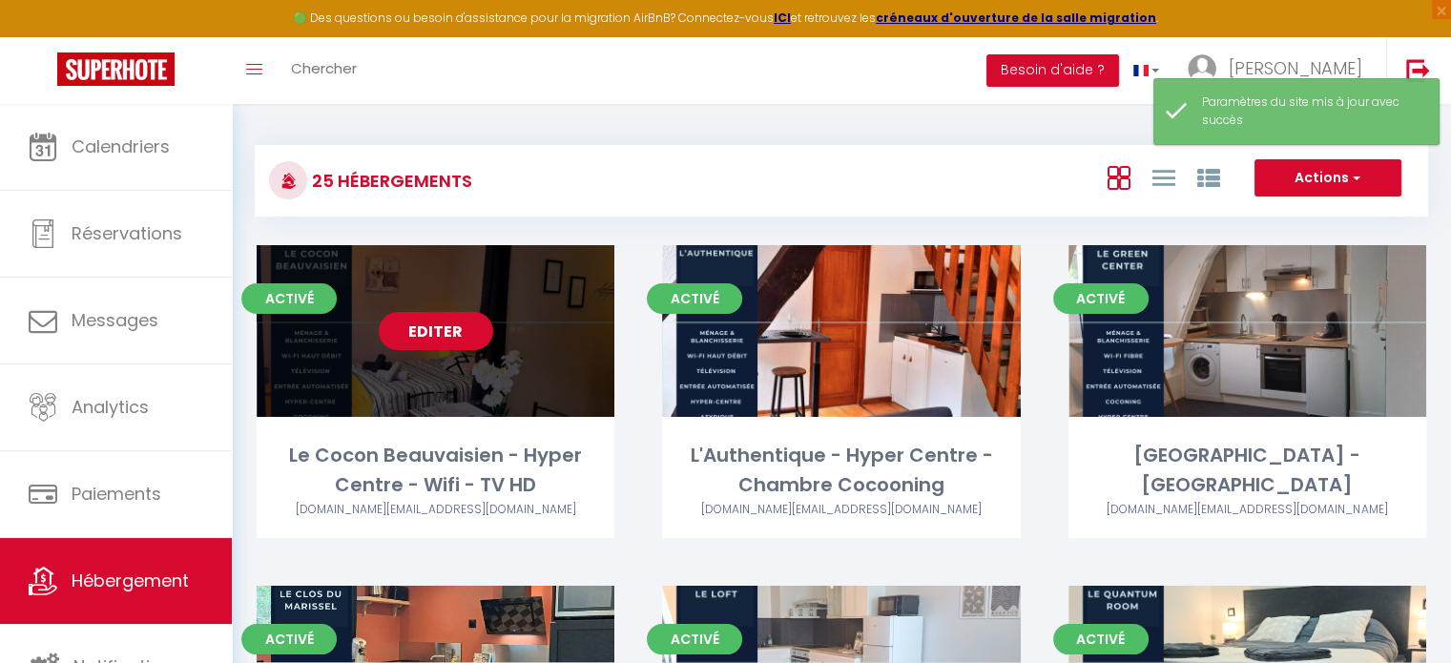
click at [418, 340] on link "Editer" at bounding box center [436, 331] width 114 height 38
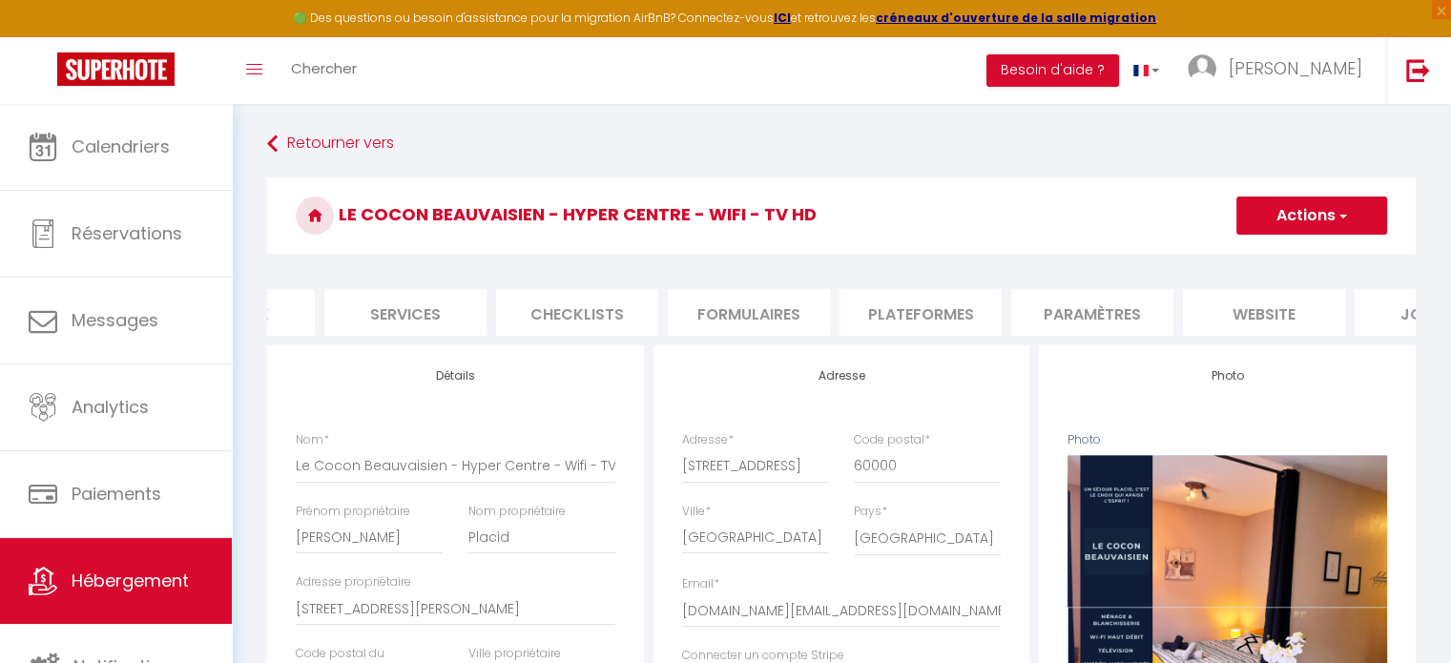
scroll to position [0, 569]
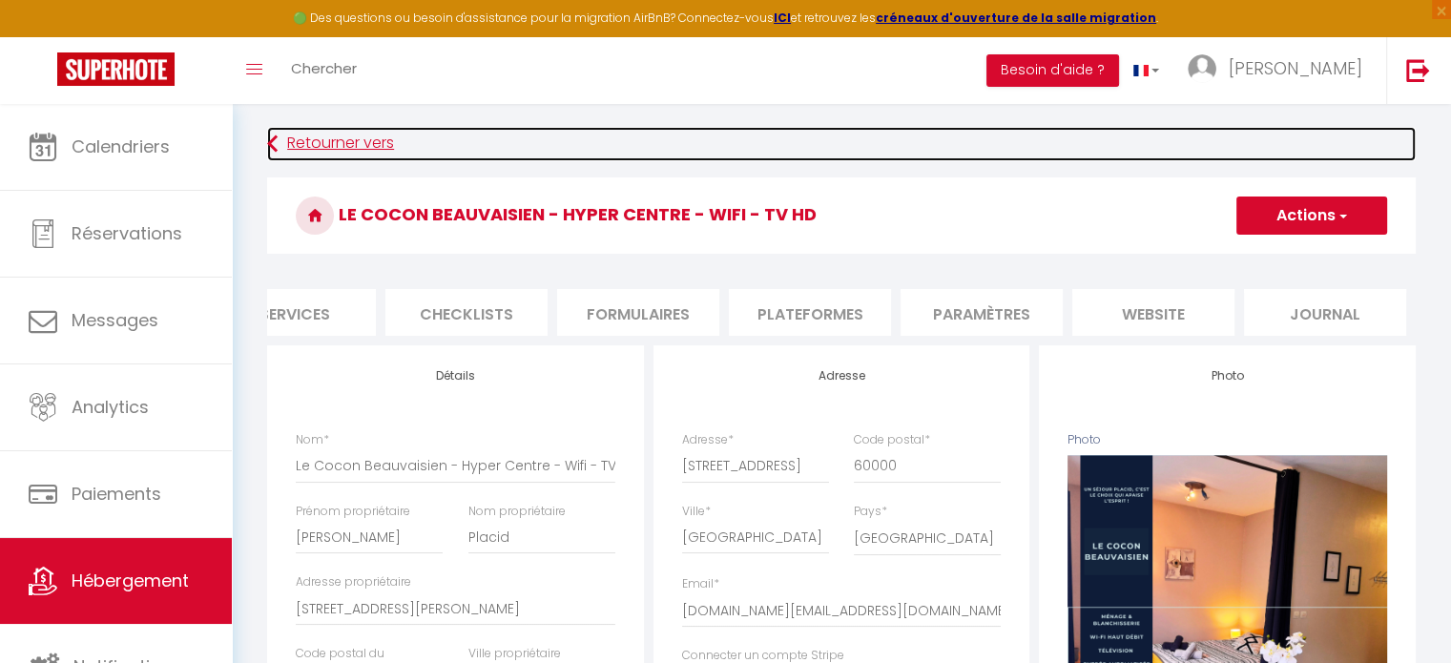
click at [327, 144] on link "Retourner vers" at bounding box center [841, 144] width 1149 height 34
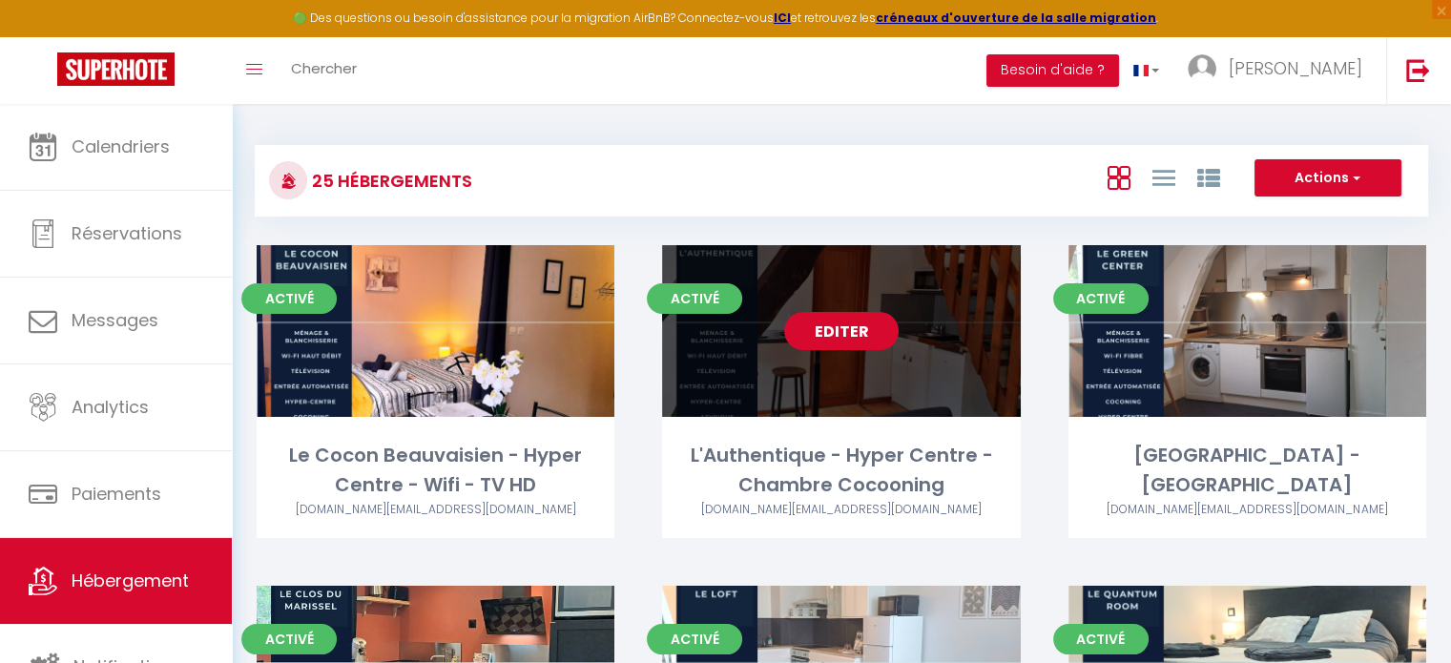
click at [854, 339] on link "Editer" at bounding box center [841, 331] width 114 height 38
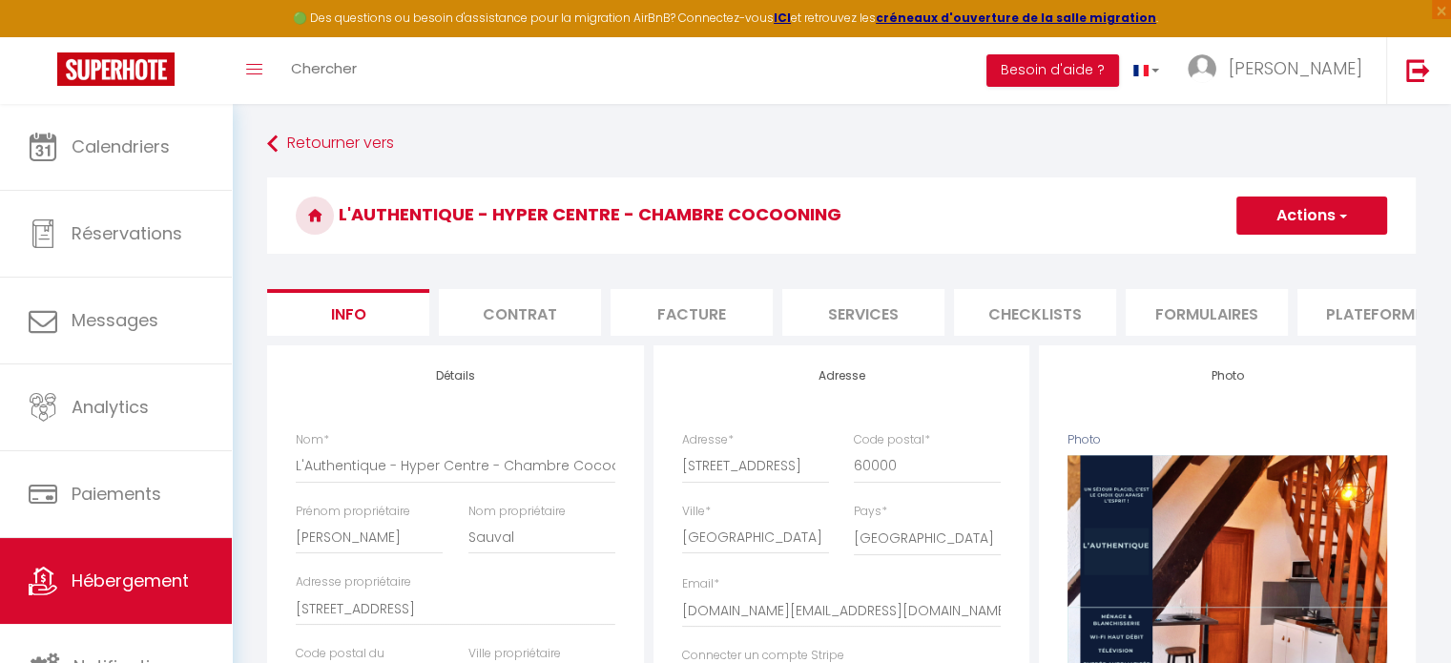
click at [510, 311] on li "Contrat" at bounding box center [520, 312] width 162 height 47
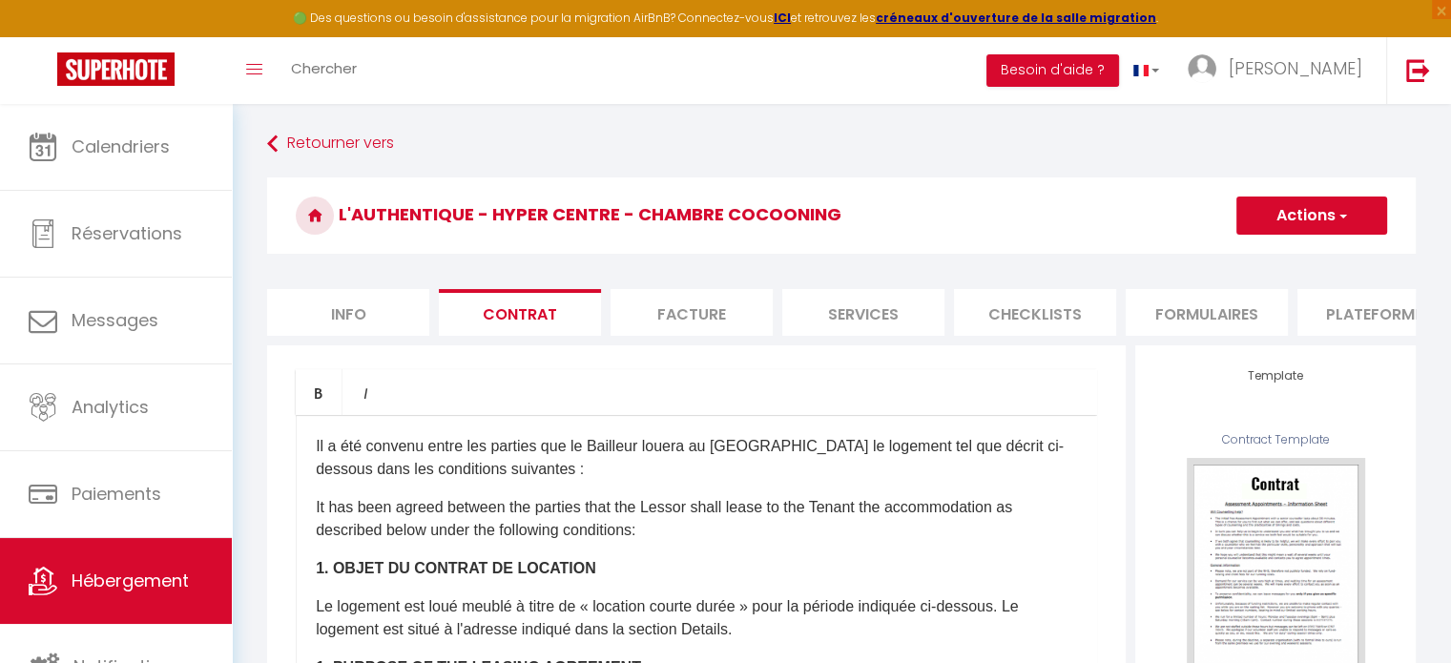
click at [690, 312] on li "Facture" at bounding box center [692, 312] width 162 height 47
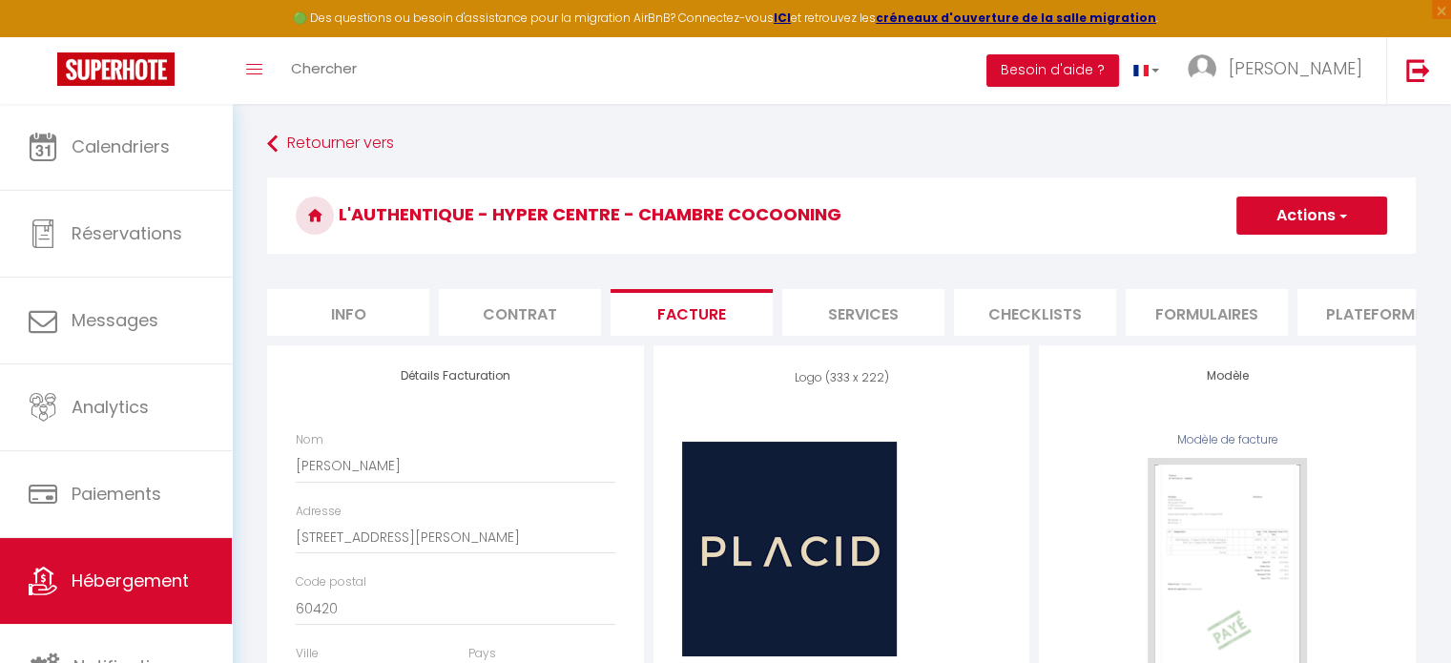
click at [838, 309] on li "Services" at bounding box center [863, 312] width 162 height 47
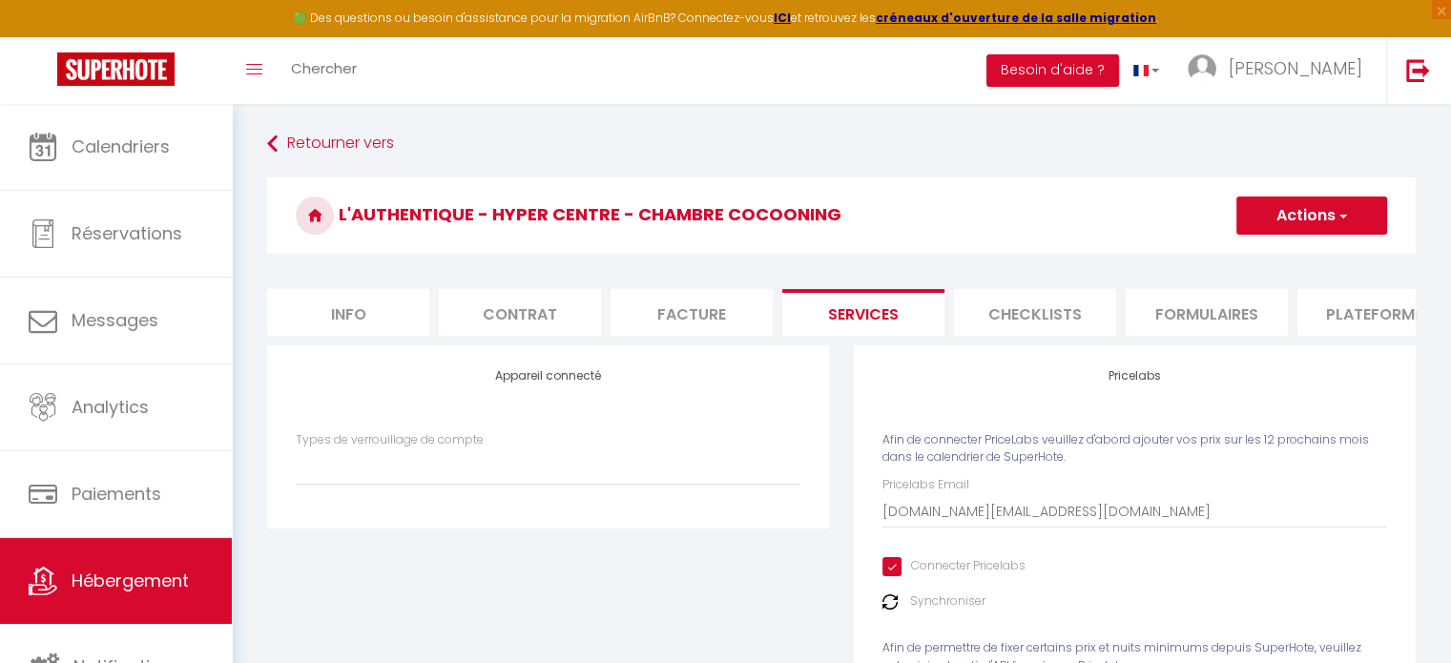
click at [1021, 317] on li "Checklists" at bounding box center [1035, 312] width 162 height 47
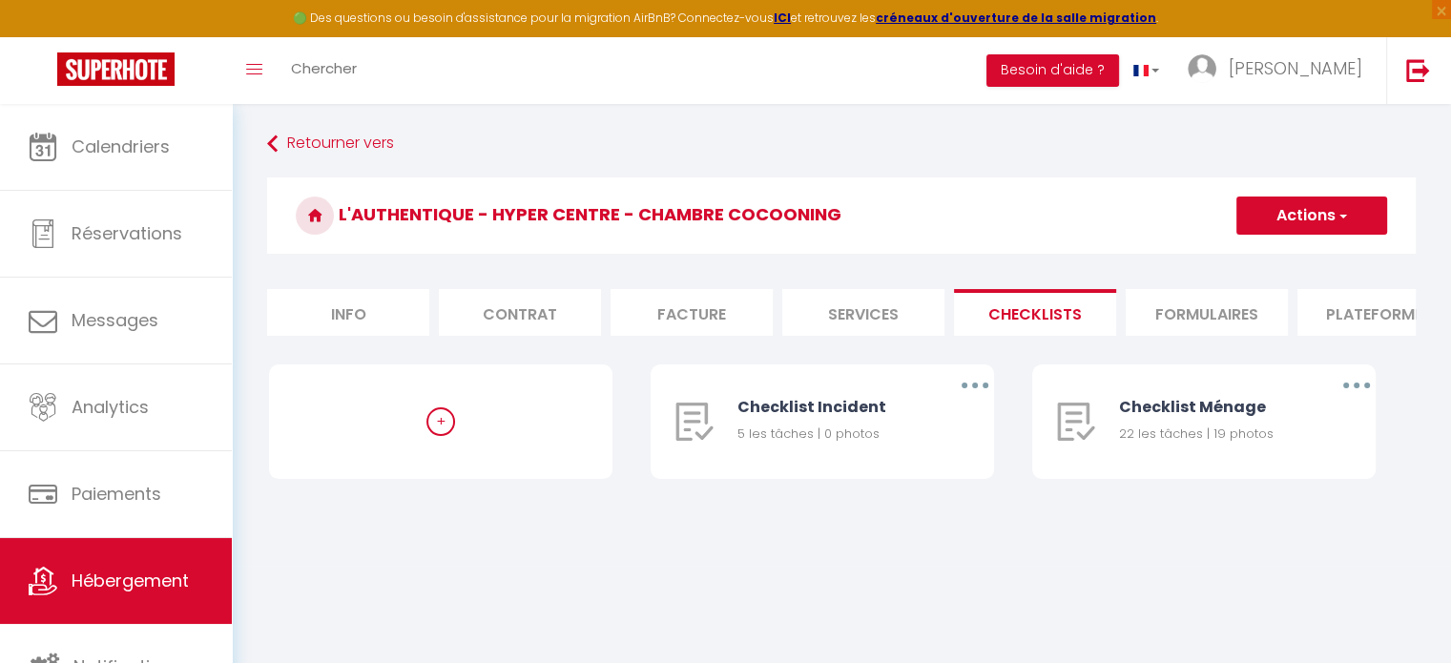
click at [1194, 308] on li "Formulaires" at bounding box center [1207, 312] width 162 height 47
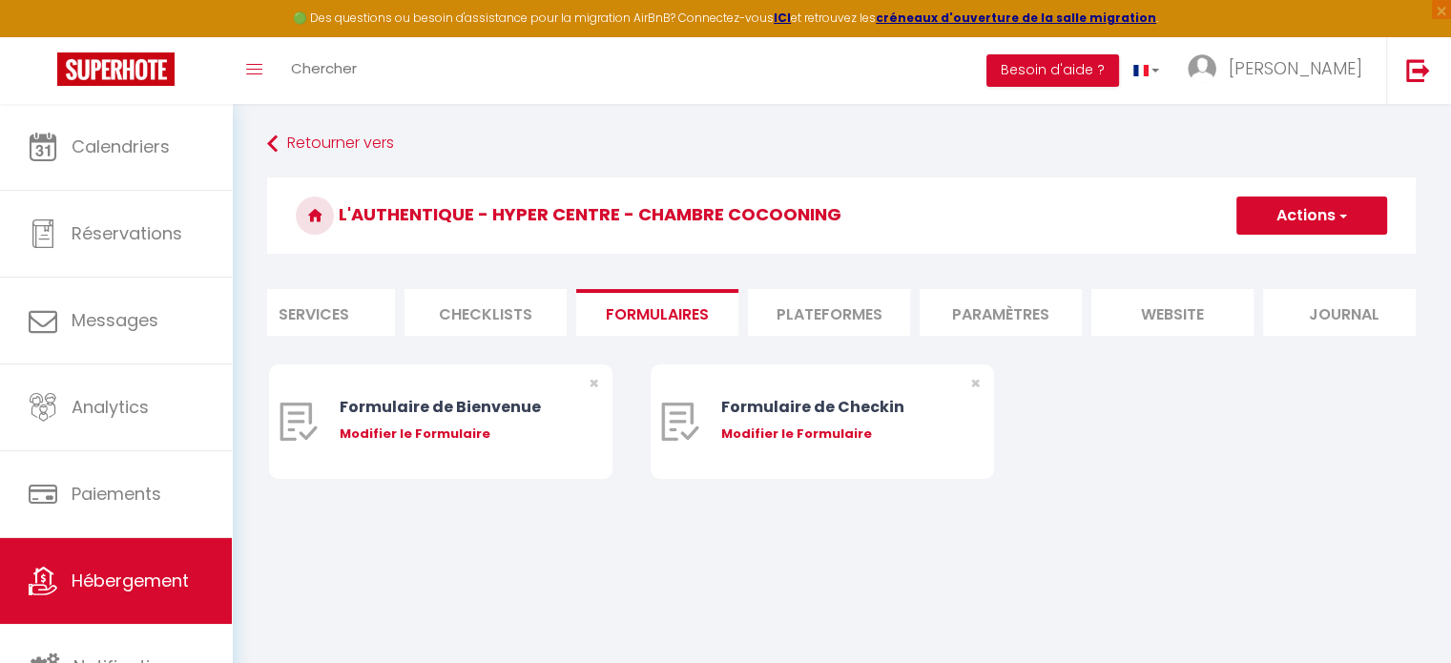
scroll to position [0, 565]
click at [863, 327] on li "Plateformes" at bounding box center [814, 312] width 162 height 47
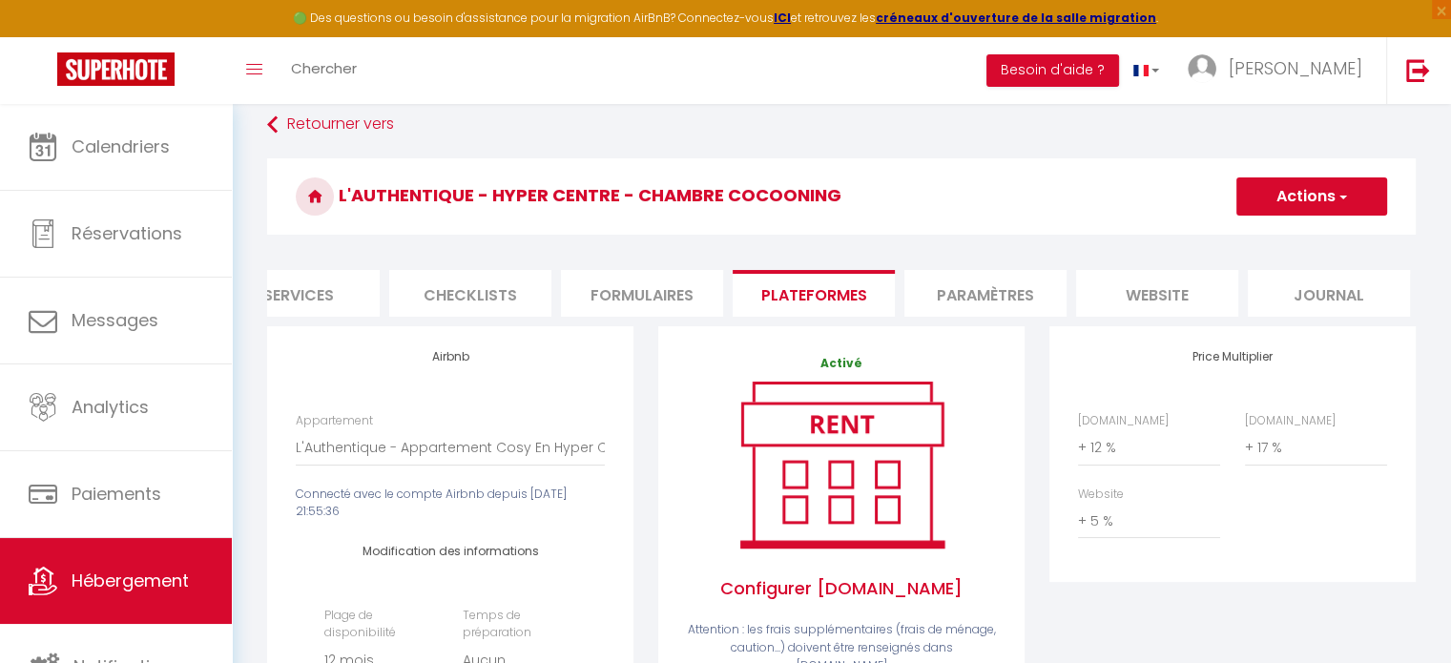
scroll to position [19, 0]
click at [1003, 302] on li "Paramètres" at bounding box center [986, 293] width 162 height 47
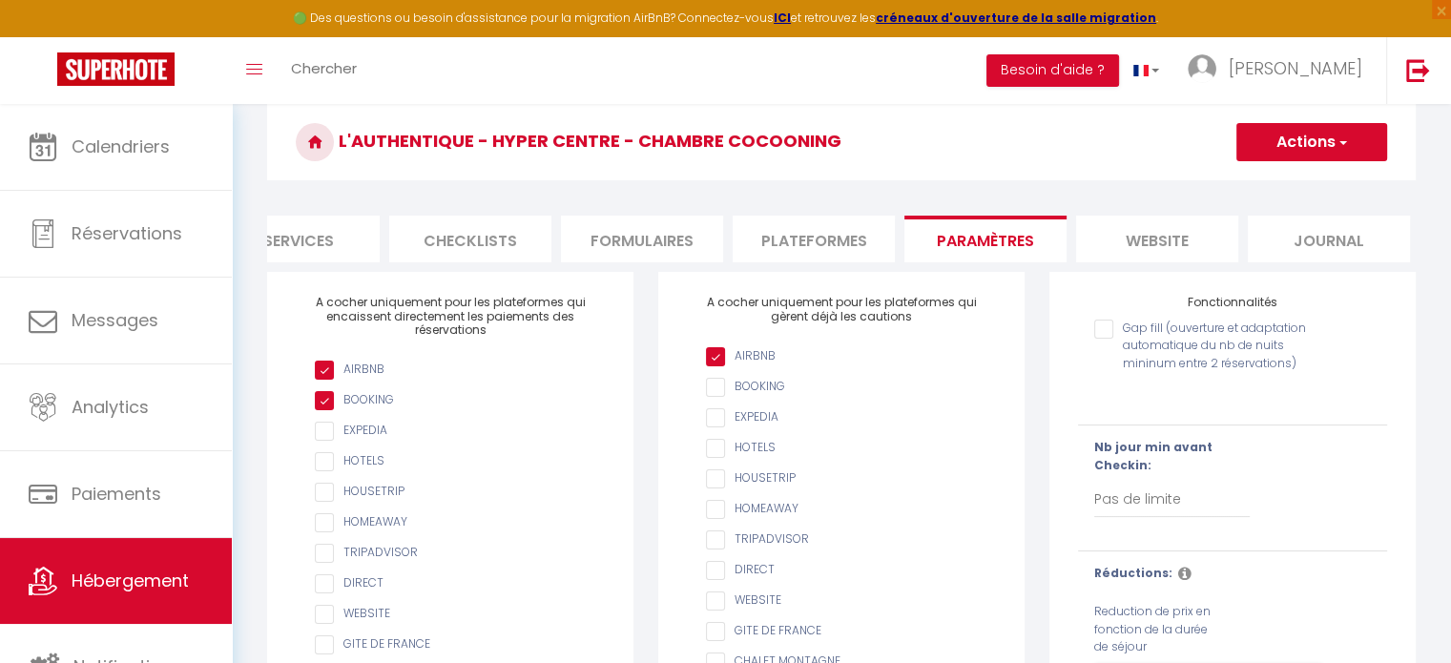
scroll to position [67, 0]
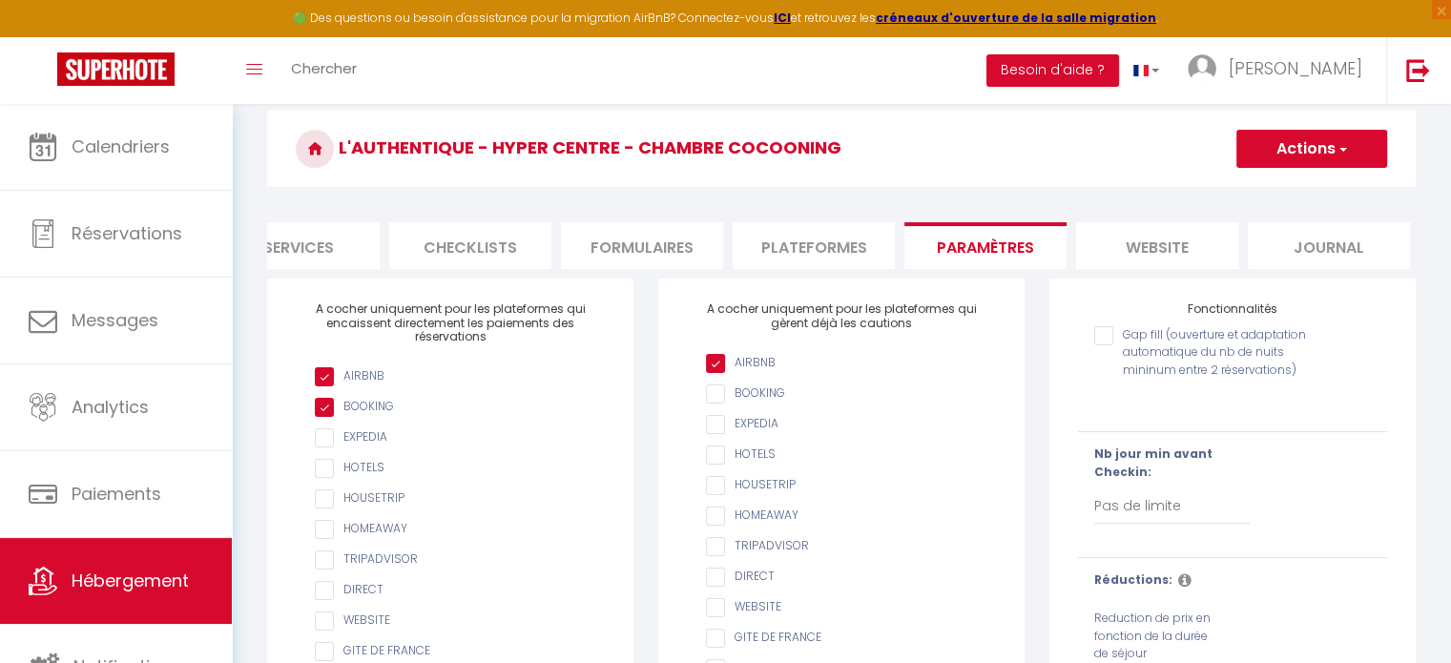
click at [1176, 236] on li "website" at bounding box center [1157, 245] width 162 height 47
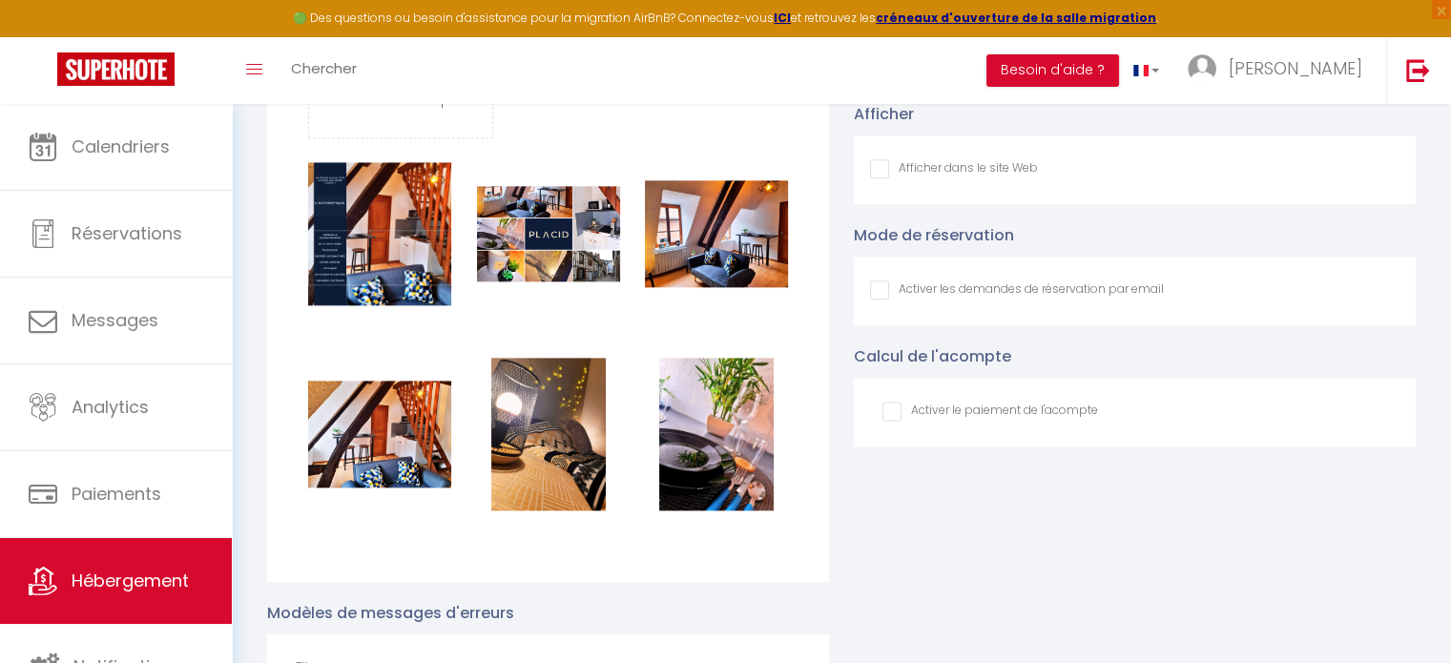
scroll to position [2408, 0]
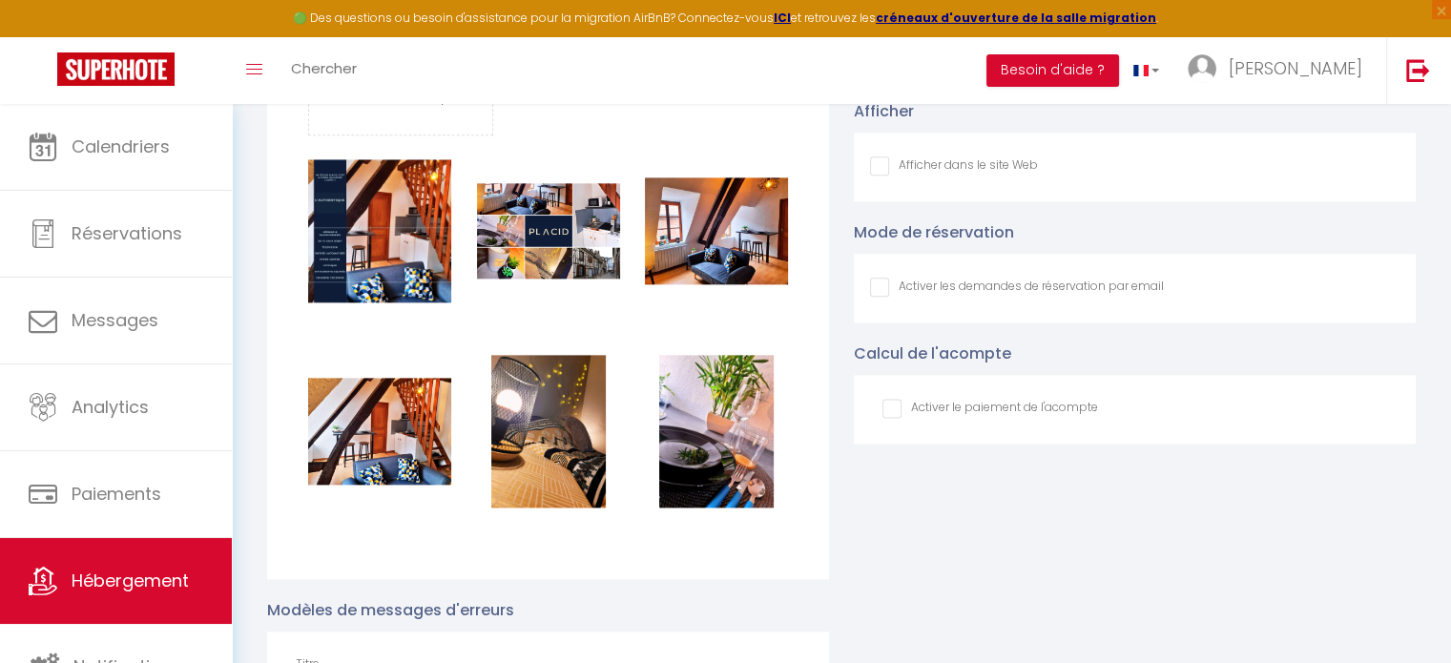
click at [878, 176] on input "Afficher dans le site Web" at bounding box center [954, 165] width 168 height 19
click at [878, 297] on input "Afficher dans le site Web" at bounding box center [1017, 287] width 294 height 19
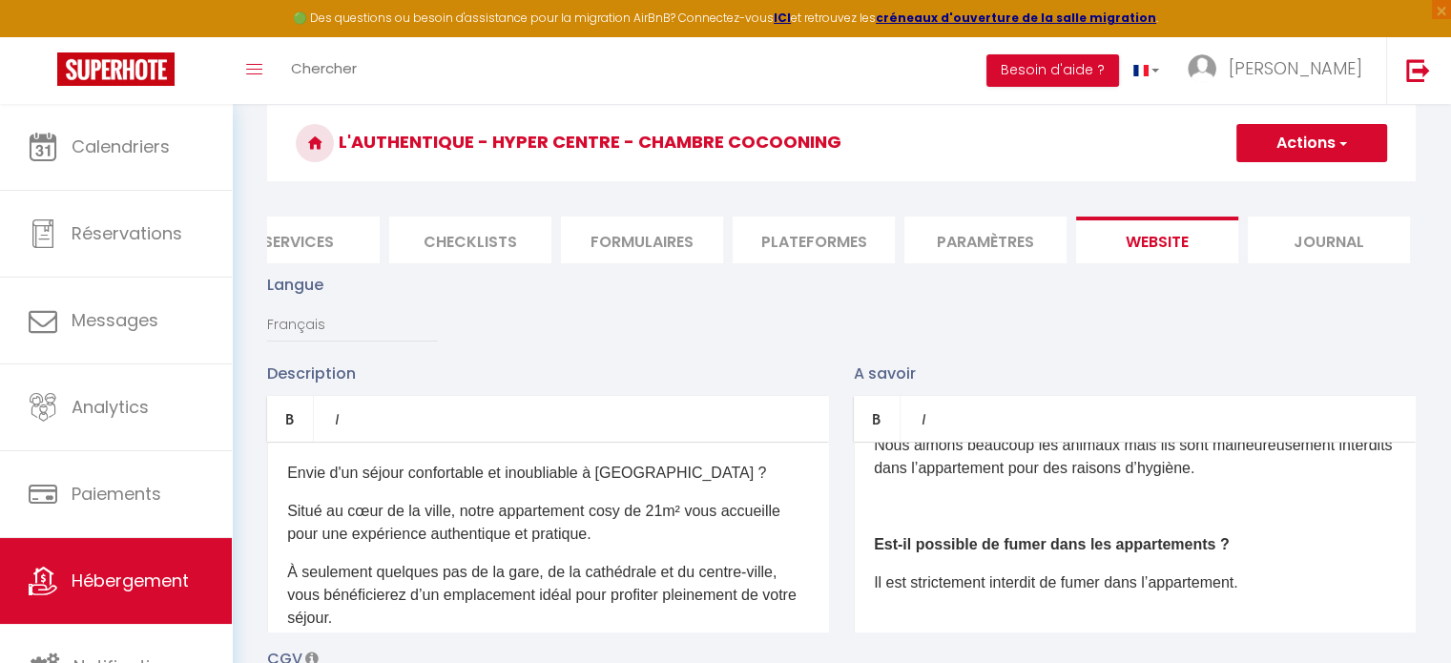
scroll to position [0, 0]
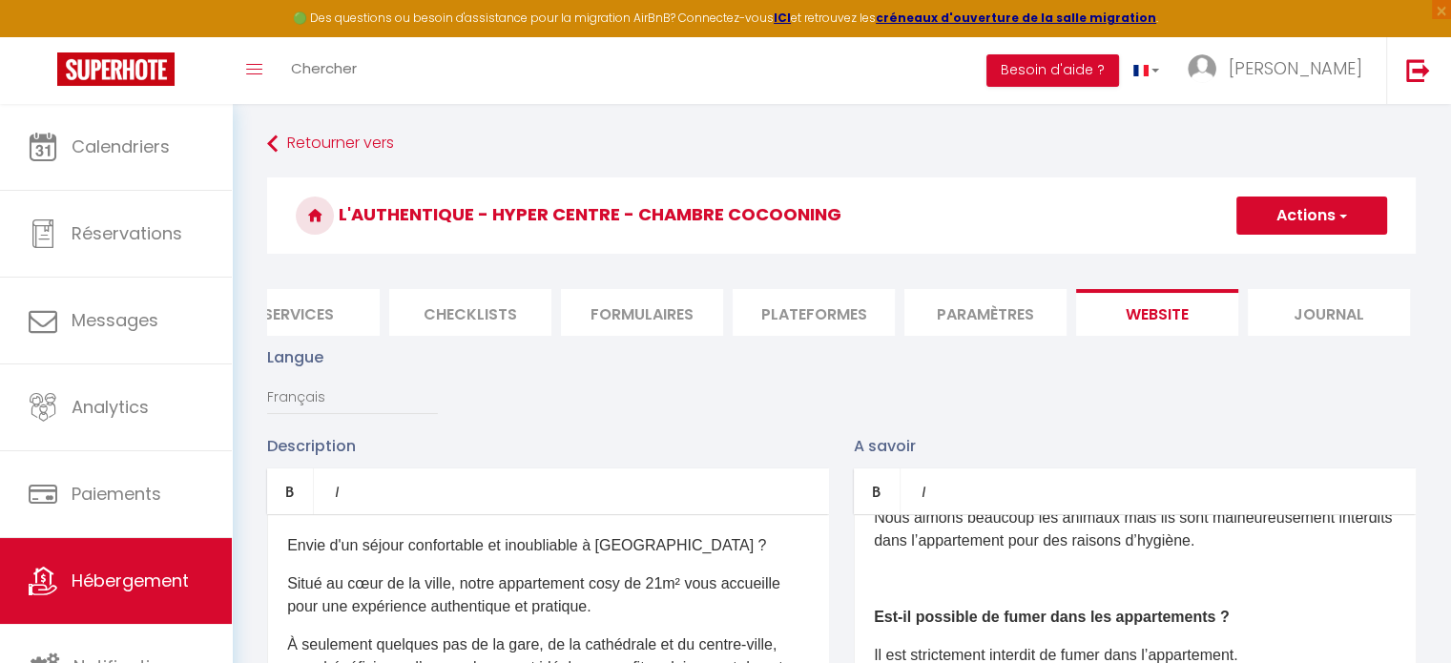
click at [1287, 224] on button "Actions" at bounding box center [1312, 216] width 151 height 38
click at [1286, 263] on input "Enregistrer" at bounding box center [1290, 257] width 71 height 19
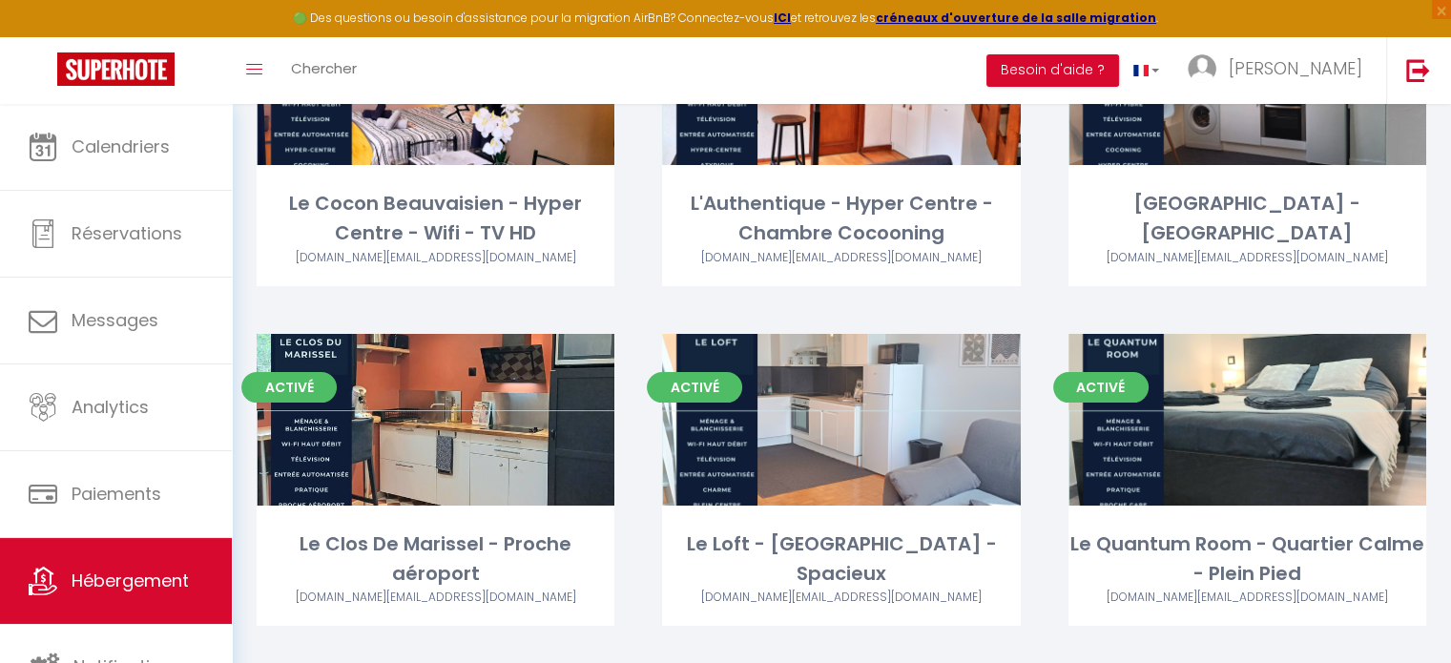
scroll to position [251, 0]
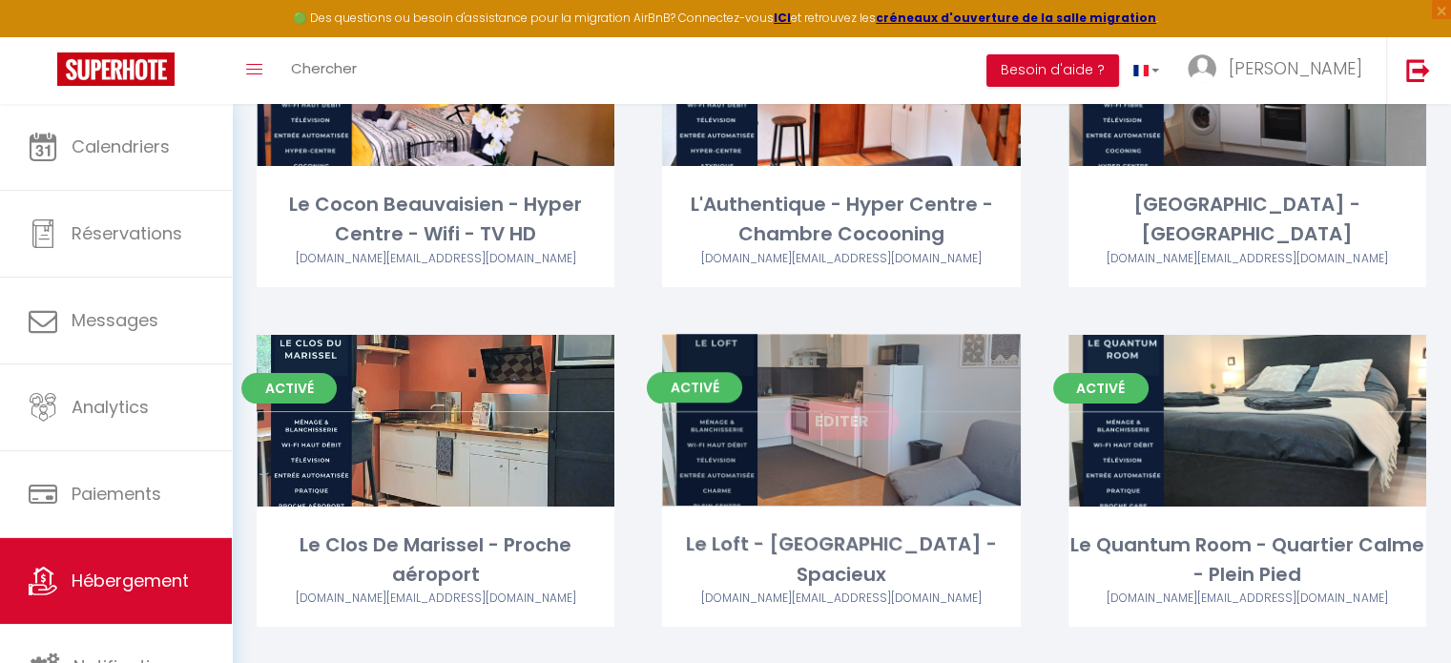
click at [824, 427] on link "Editer" at bounding box center [841, 421] width 114 height 38
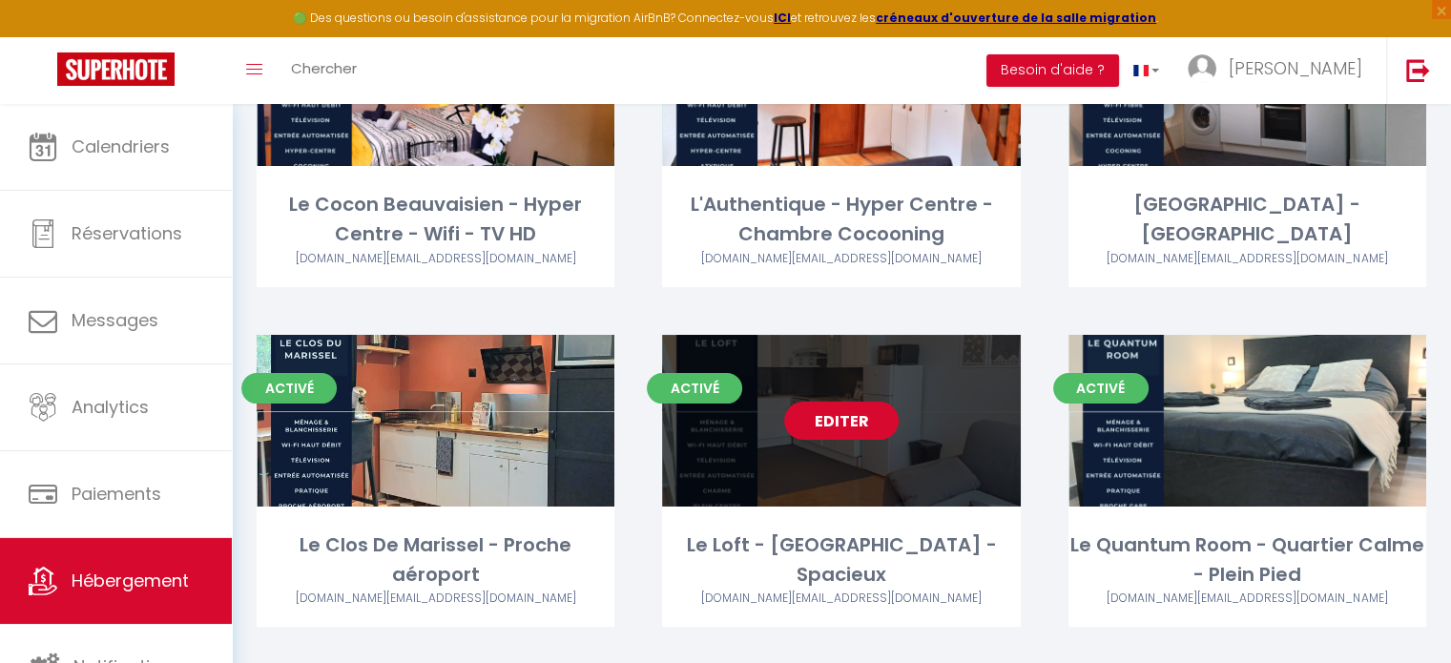
click at [839, 427] on link "Editer" at bounding box center [841, 421] width 114 height 38
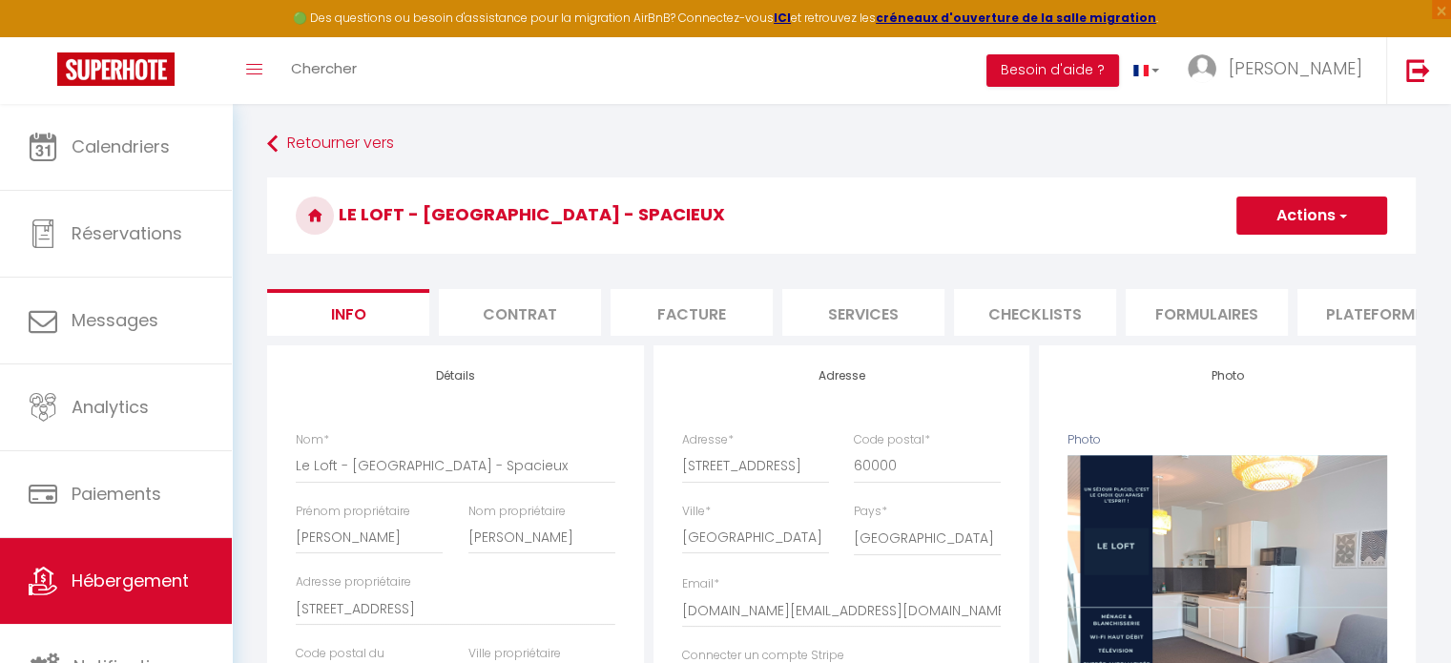
click at [755, 310] on li "Facture" at bounding box center [692, 312] width 162 height 47
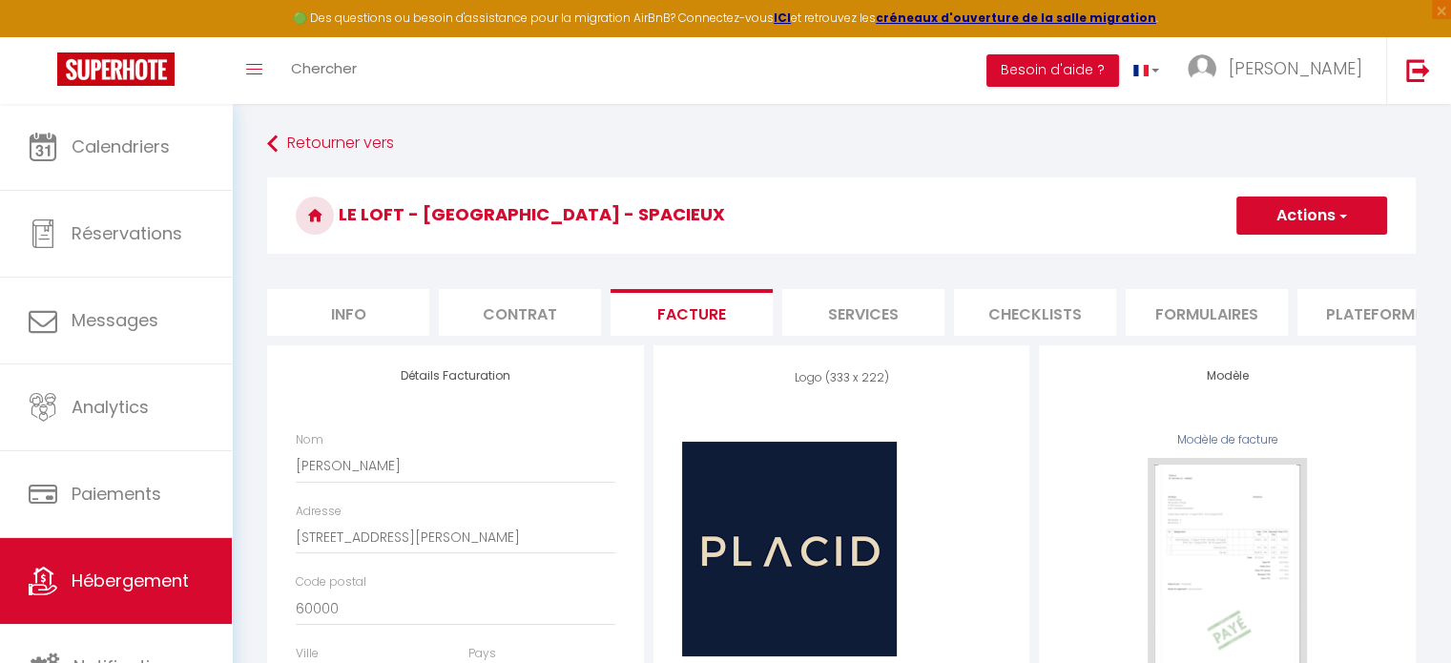
click at [840, 308] on li "Services" at bounding box center [863, 312] width 162 height 47
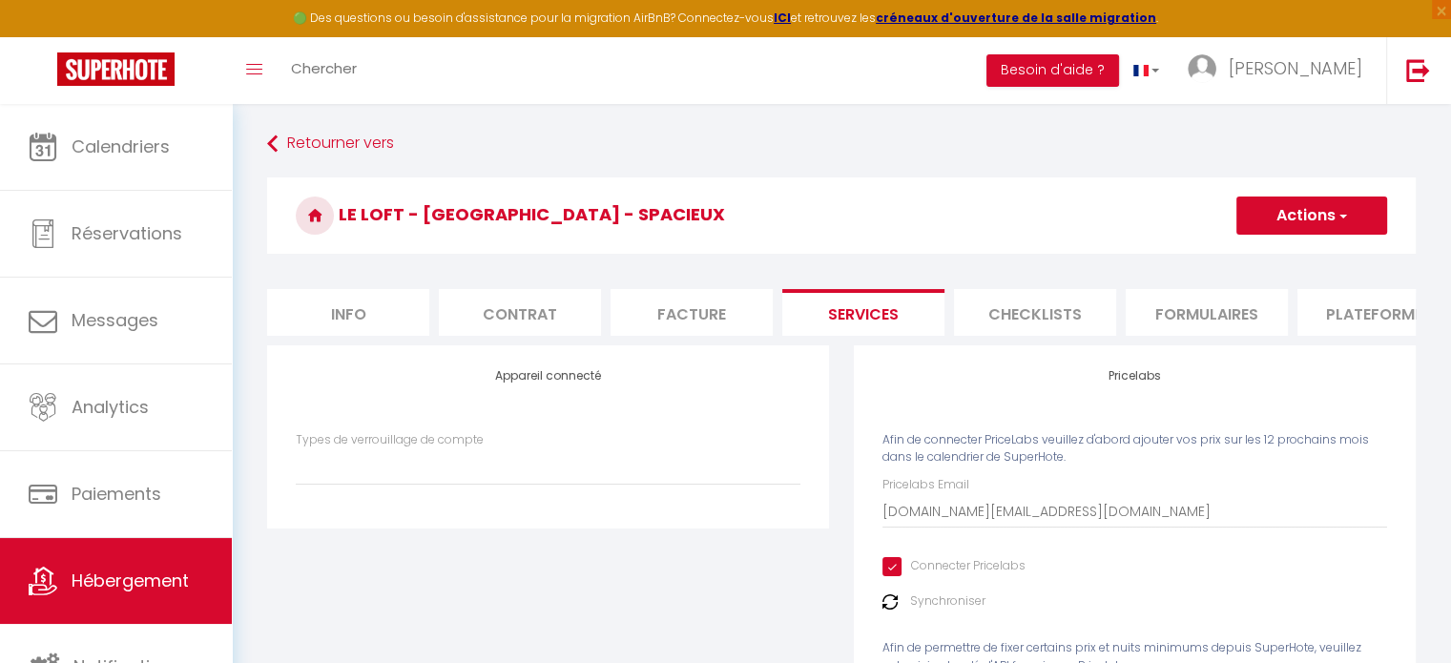
click at [1040, 322] on li "Checklists" at bounding box center [1035, 312] width 162 height 47
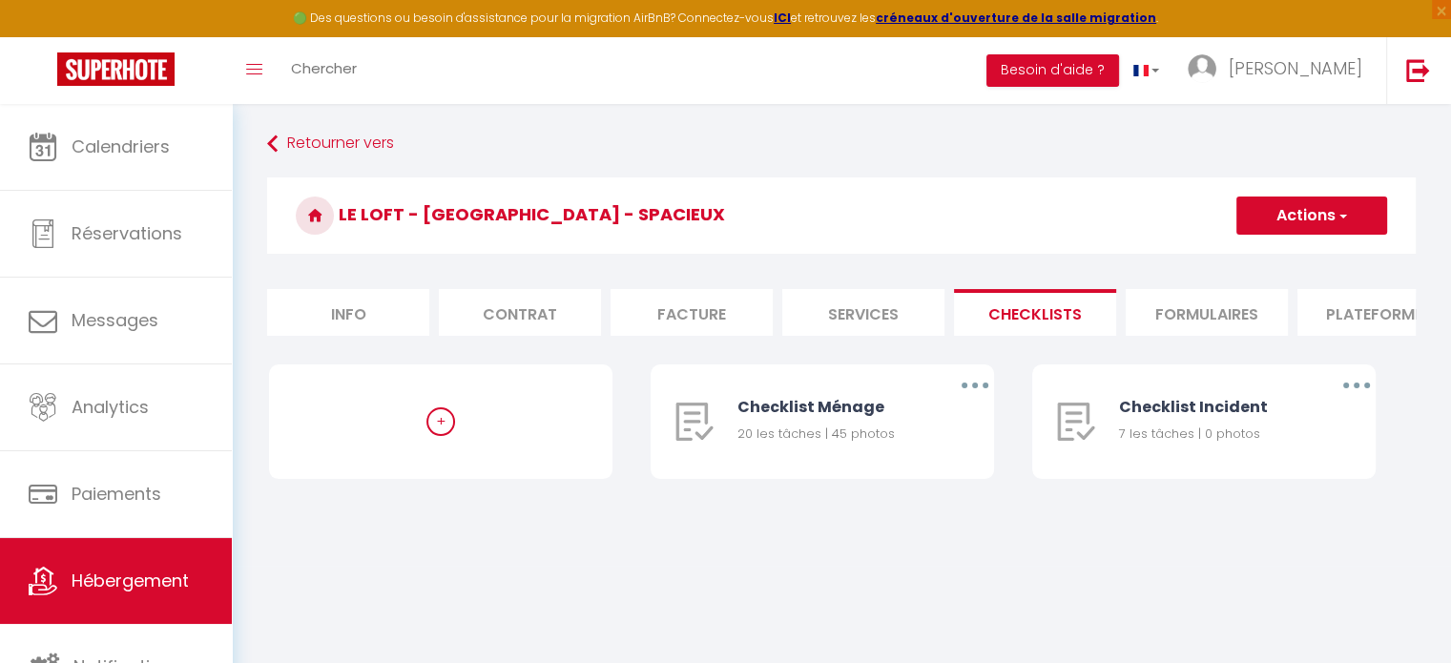
click at [1206, 307] on li "Formulaires" at bounding box center [1207, 312] width 162 height 47
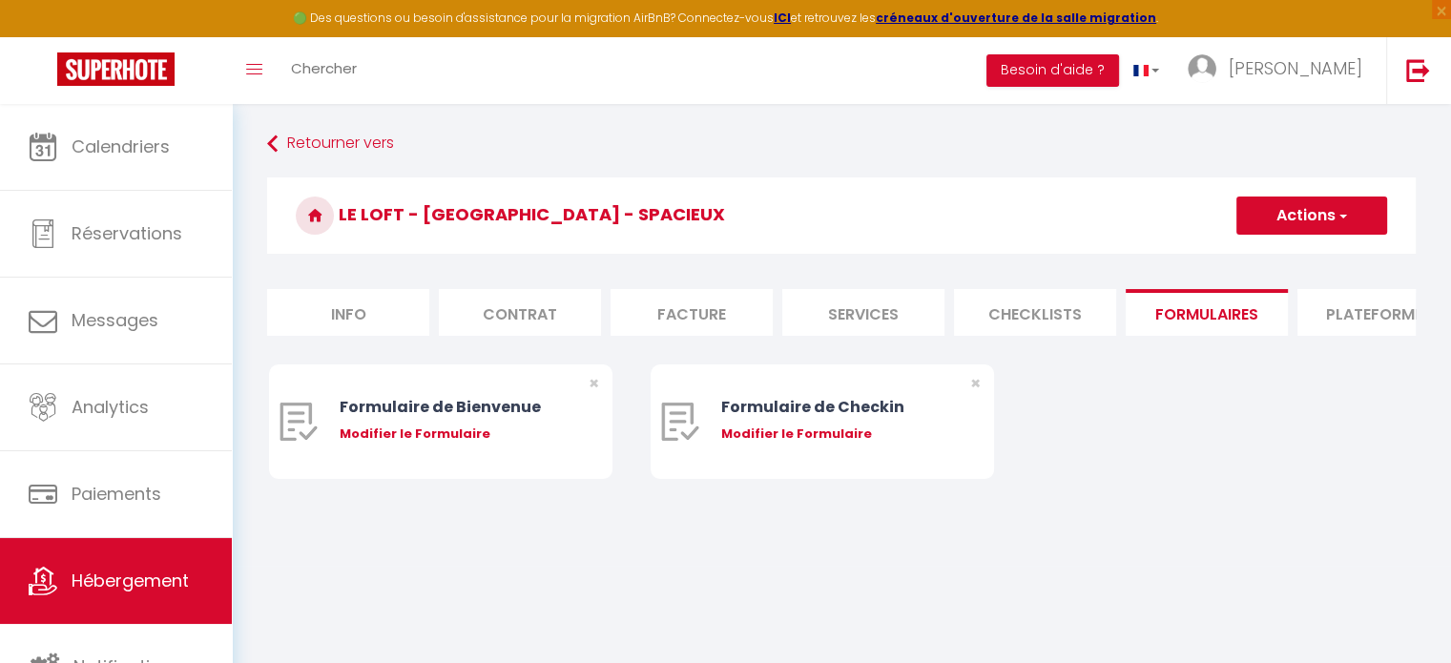
click at [1333, 301] on li "Plateformes" at bounding box center [1379, 312] width 162 height 47
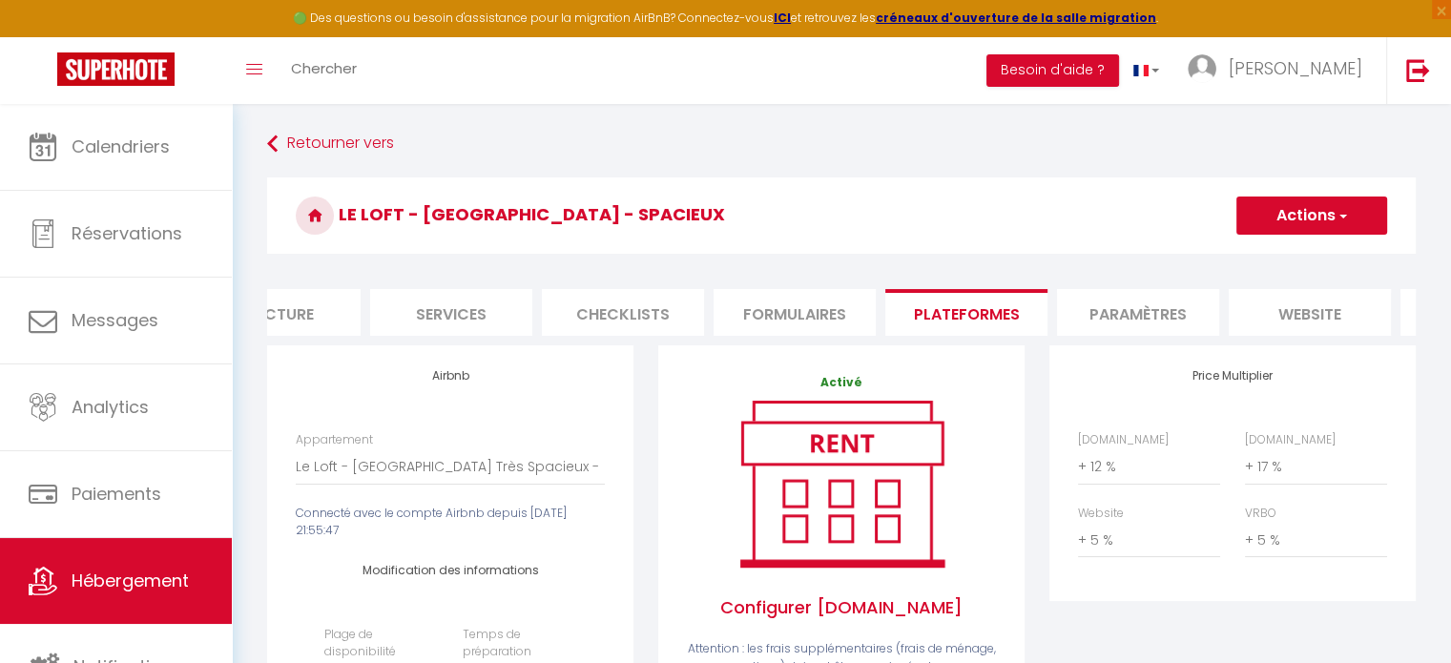
scroll to position [0, 424]
click at [1093, 314] on li "Paramètres" at bounding box center [1127, 312] width 162 height 47
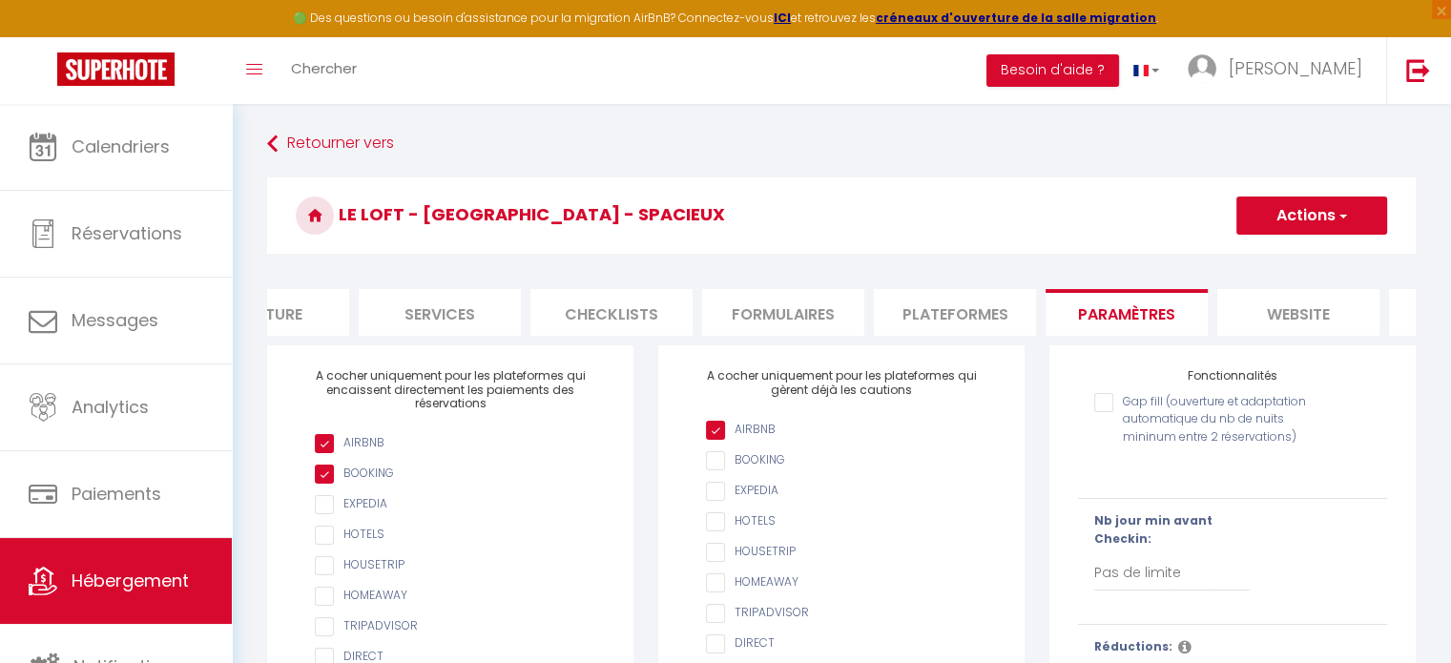
click at [1301, 315] on li "website" at bounding box center [1299, 312] width 162 height 47
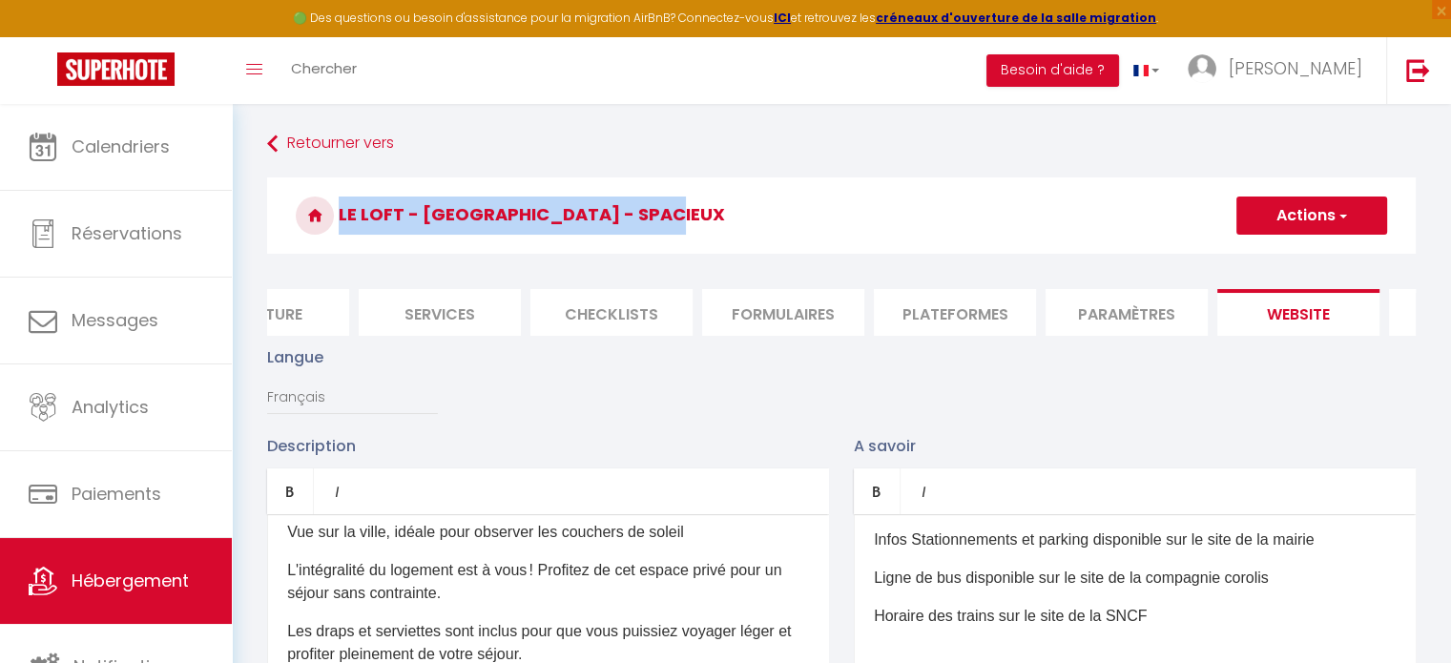
drag, startPoint x: 666, startPoint y: 206, endPoint x: 338, endPoint y: 222, distance: 328.6
click at [338, 222] on h3 "Le Loft - [GEOGRAPHIC_DATA] - Spacieux" at bounding box center [841, 215] width 1149 height 76
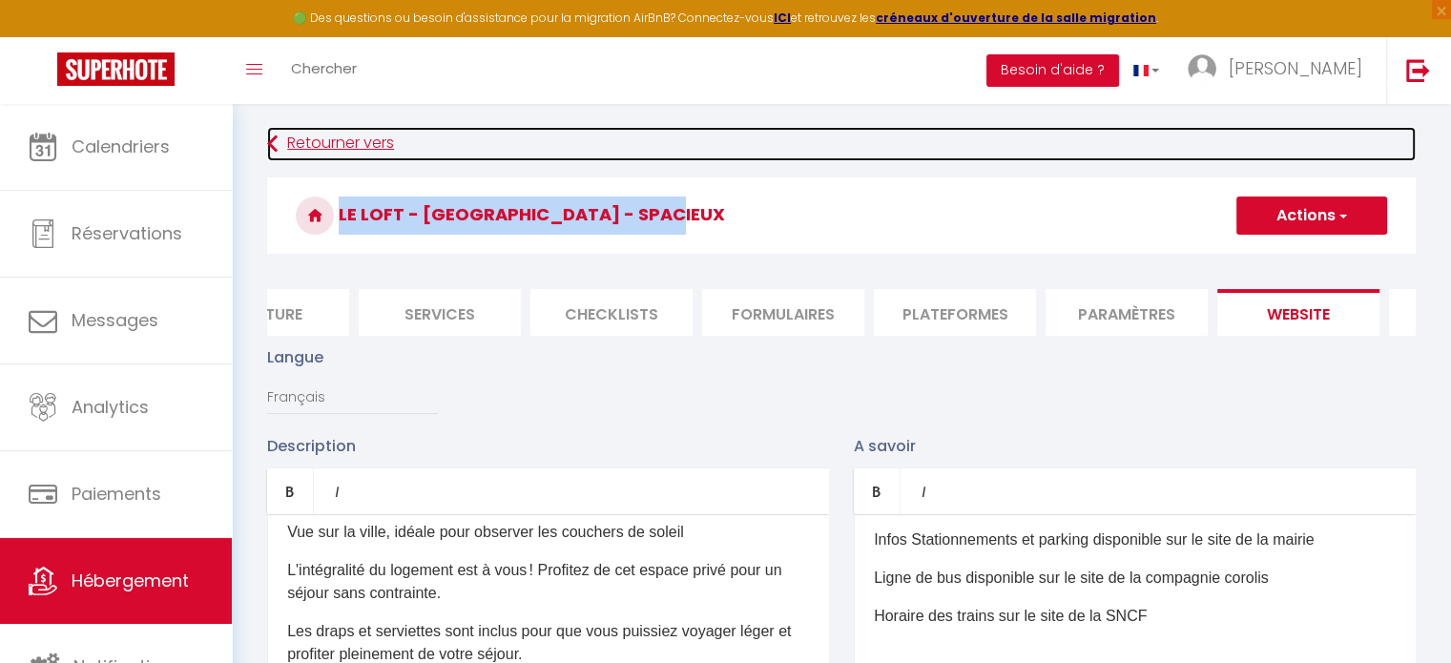
click at [332, 144] on link "Retourner vers" at bounding box center [841, 144] width 1149 height 34
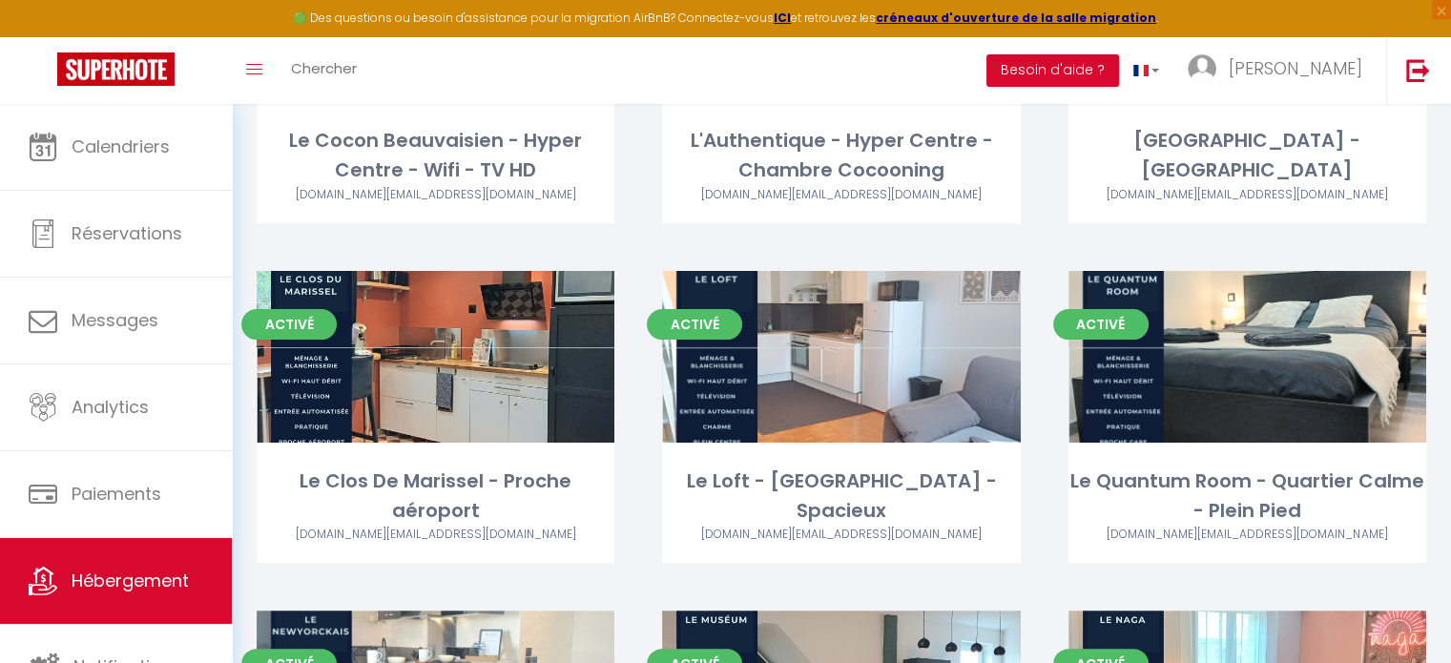
scroll to position [313, 0]
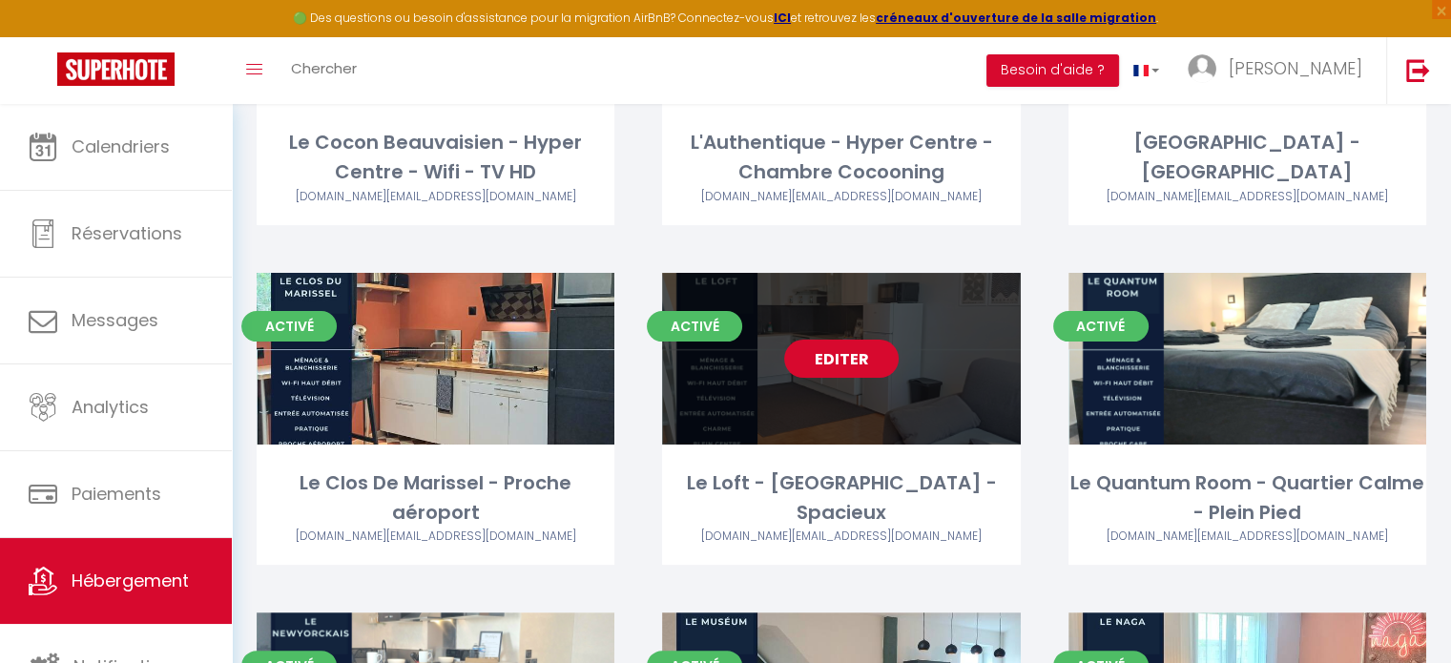
click at [855, 354] on link "Editer" at bounding box center [841, 359] width 114 height 38
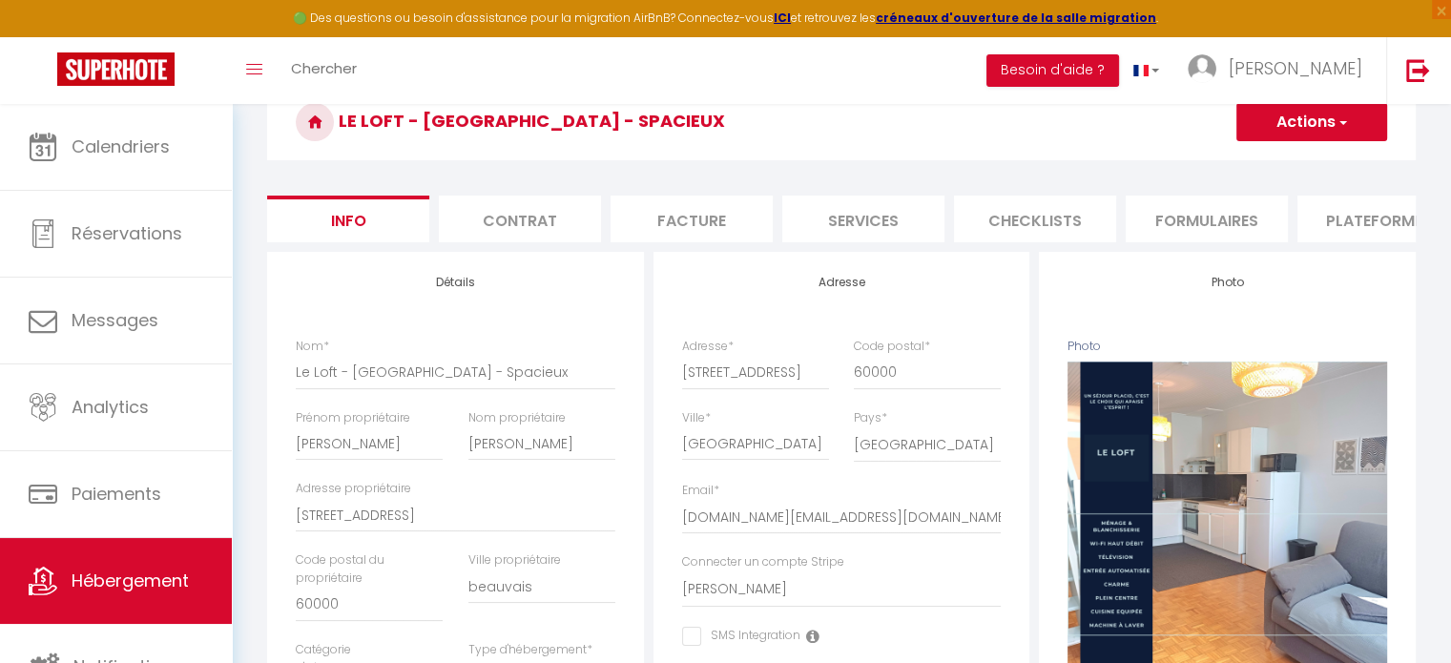
scroll to position [95, 0]
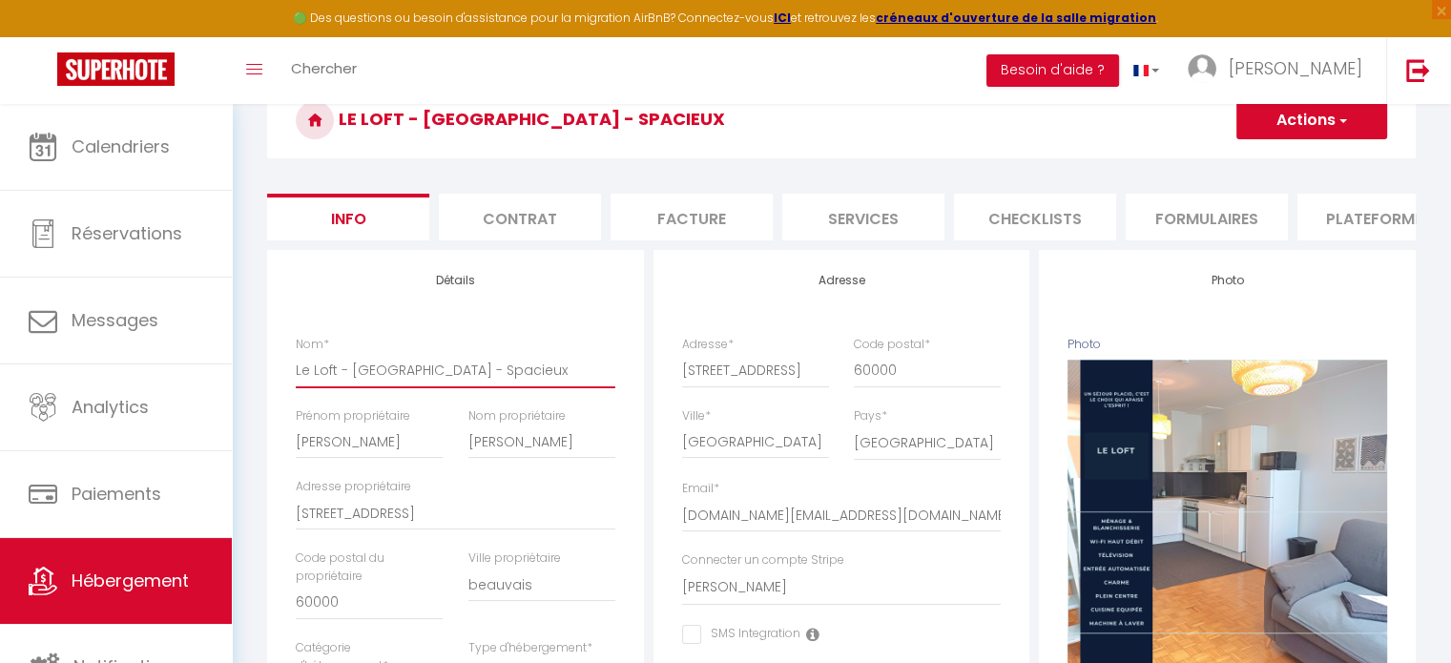
drag, startPoint x: 513, startPoint y: 393, endPoint x: 220, endPoint y: 376, distance: 293.4
click at [374, 521] on input "5 Rue Beauregard" at bounding box center [456, 513] width 320 height 34
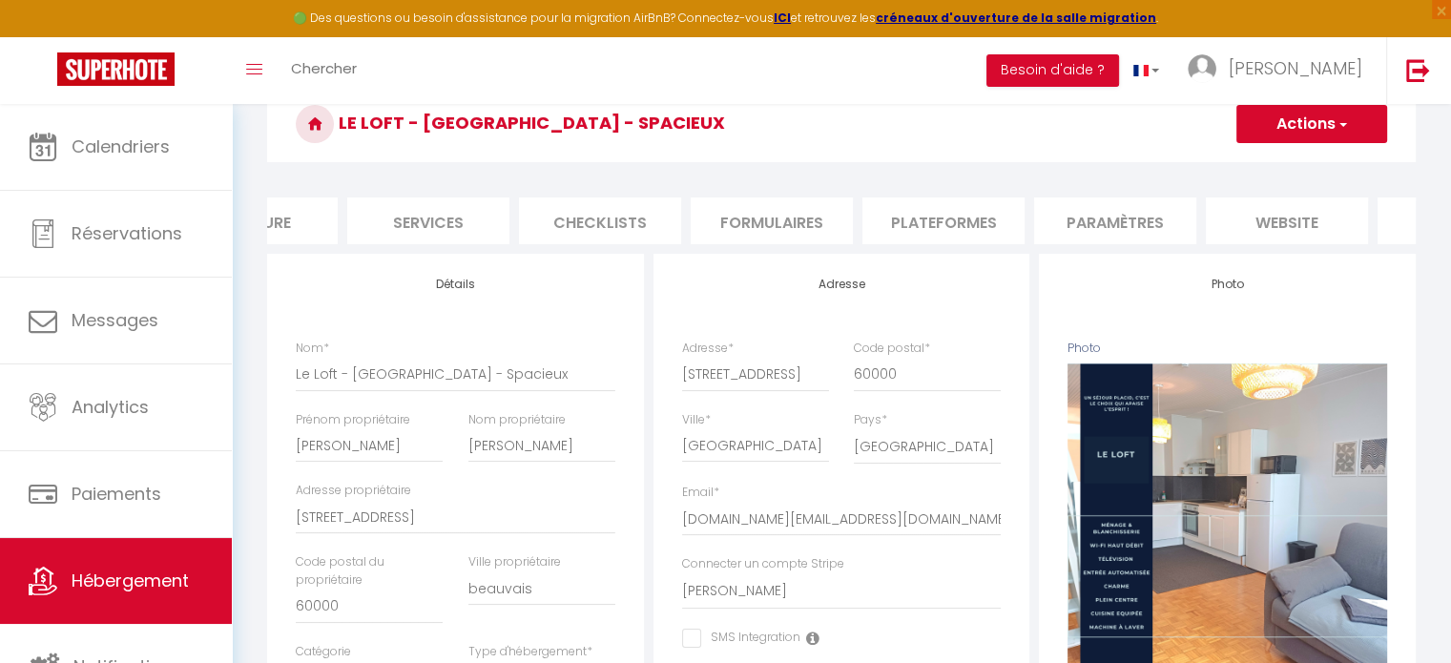
scroll to position [0, 456]
click at [1269, 232] on li "website" at bounding box center [1266, 221] width 162 height 47
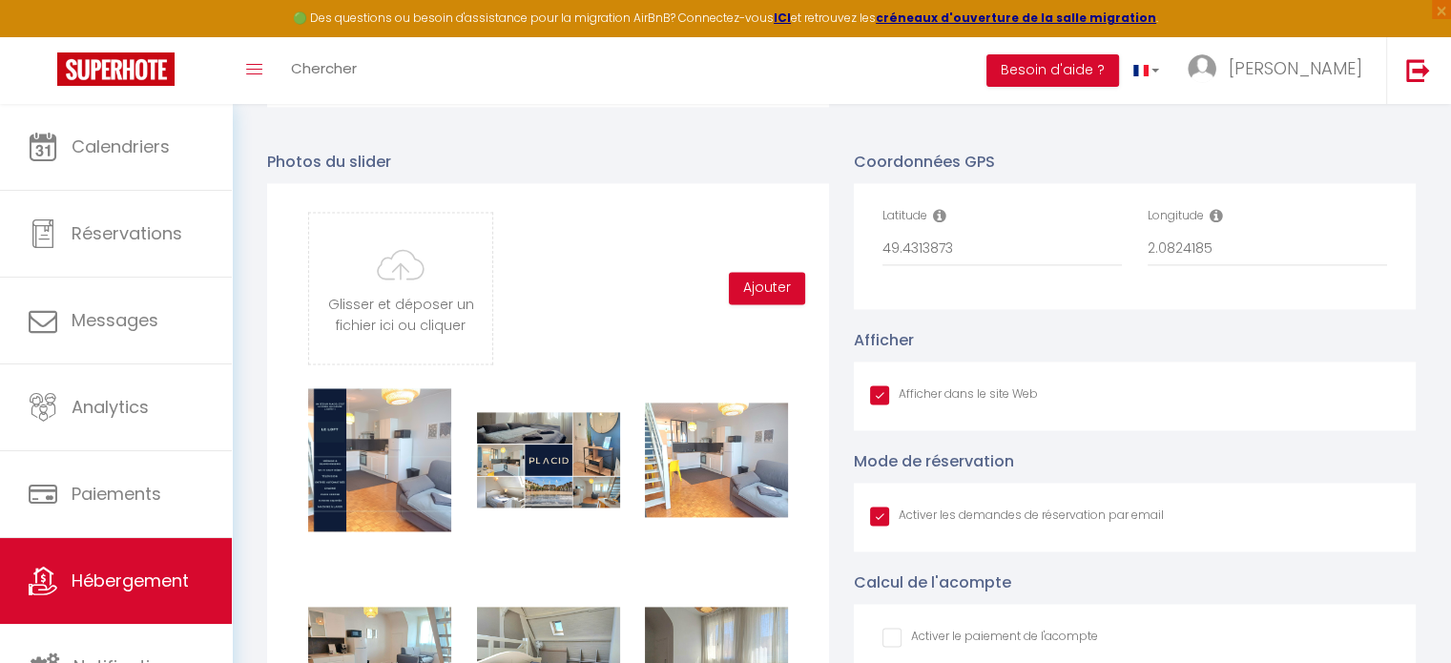
scroll to position [2565, 0]
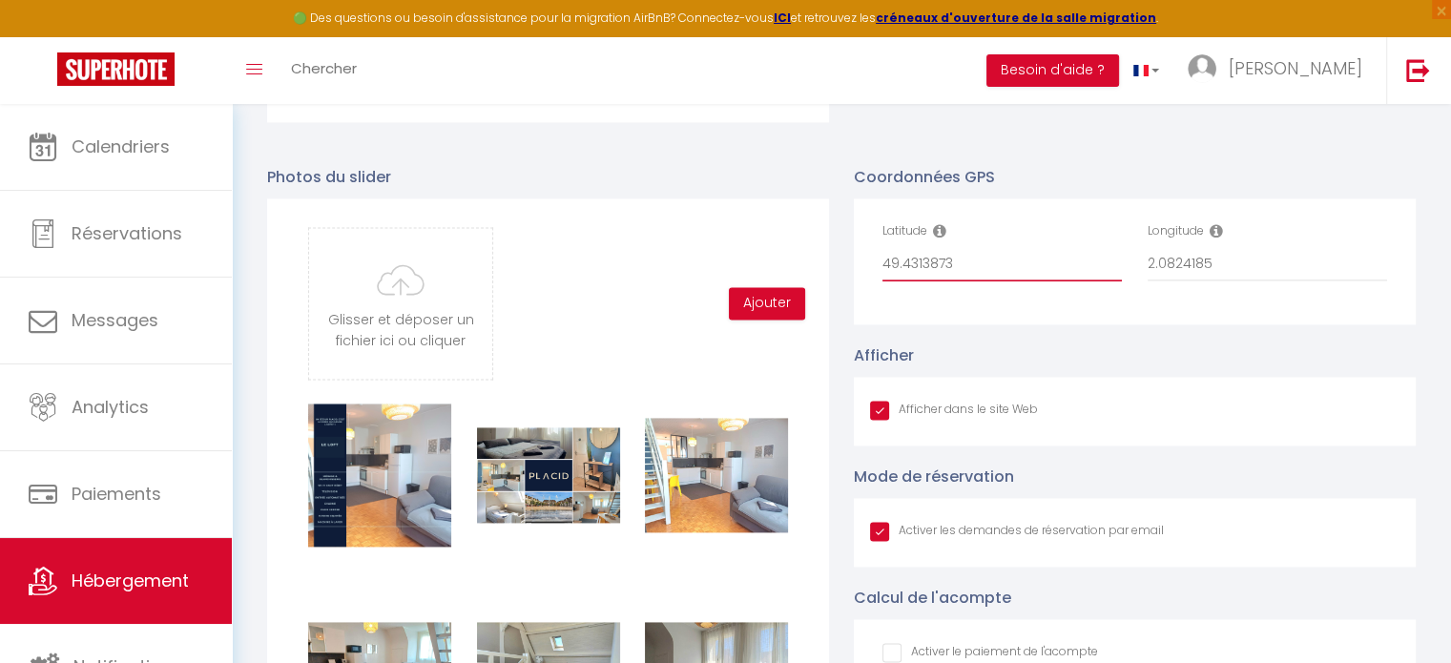
click at [915, 281] on input "49.4313873" at bounding box center [1002, 264] width 239 height 34
click at [1189, 281] on input "2.0824185" at bounding box center [1267, 264] width 239 height 34
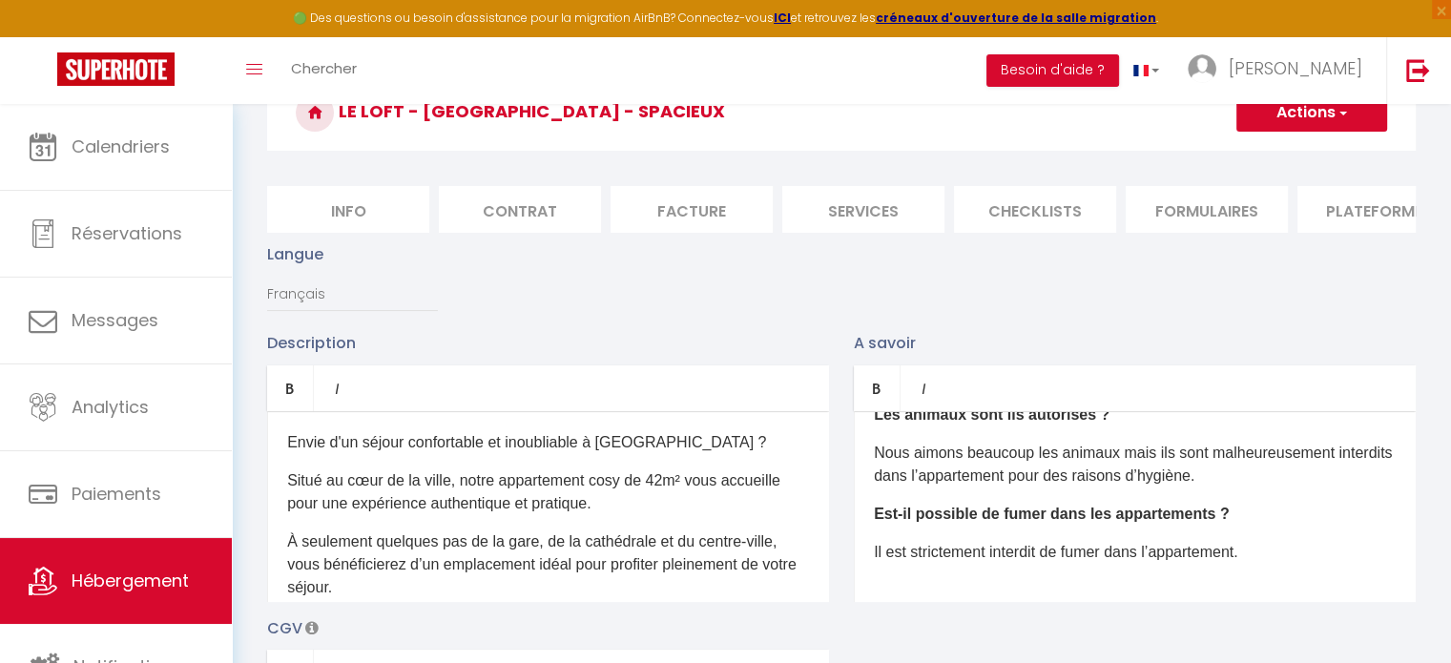
scroll to position [0, 0]
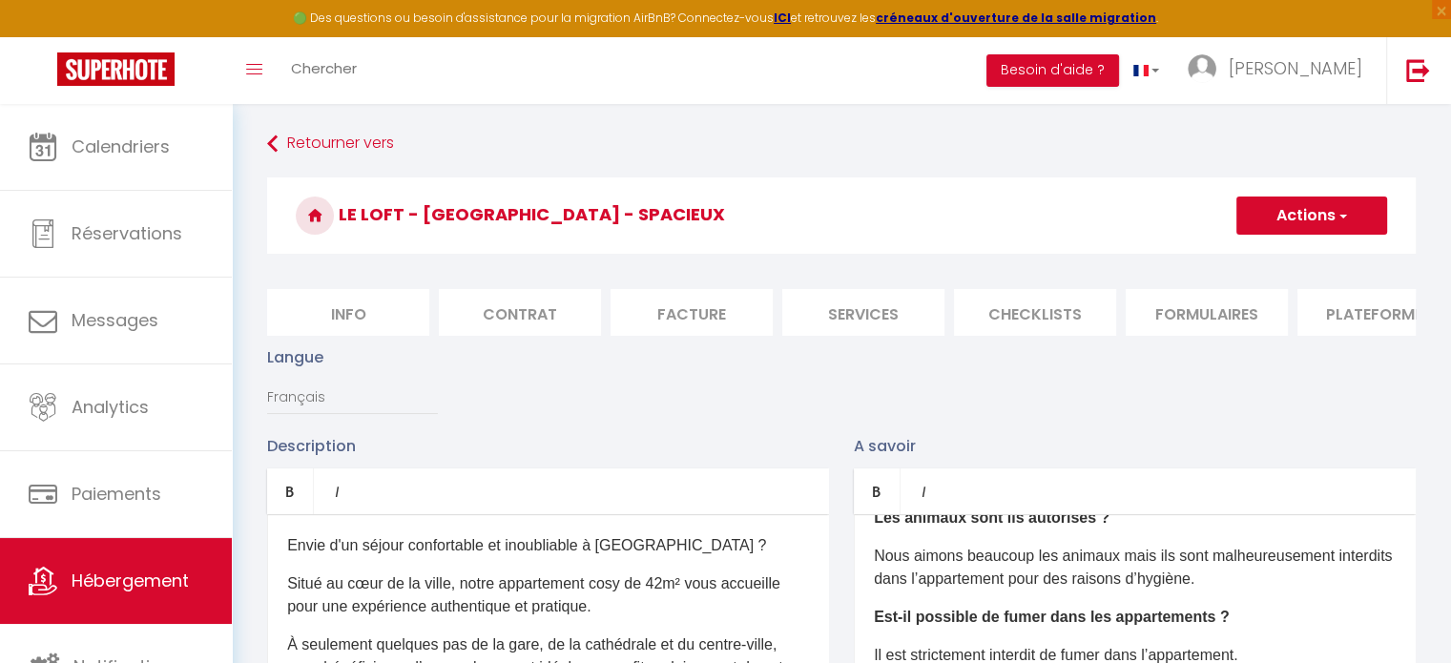
drag, startPoint x: 401, startPoint y: 334, endPoint x: 326, endPoint y: 327, distance: 74.7
click at [326, 327] on li "Info" at bounding box center [348, 312] width 162 height 47
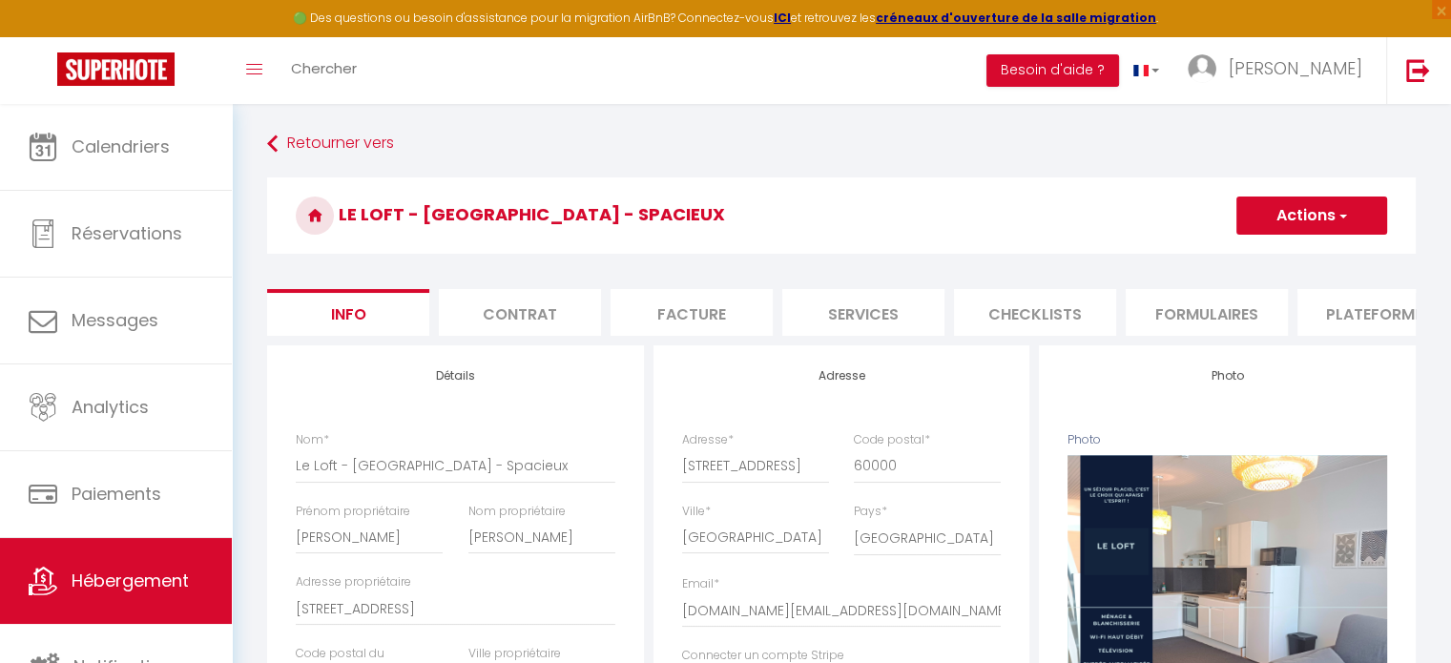
click at [353, 320] on li "Info" at bounding box center [348, 312] width 162 height 47
click at [1315, 219] on button "Actions" at bounding box center [1312, 216] width 151 height 38
click at [1241, 260] on input "Enregistrer" at bounding box center [1236, 257] width 71 height 19
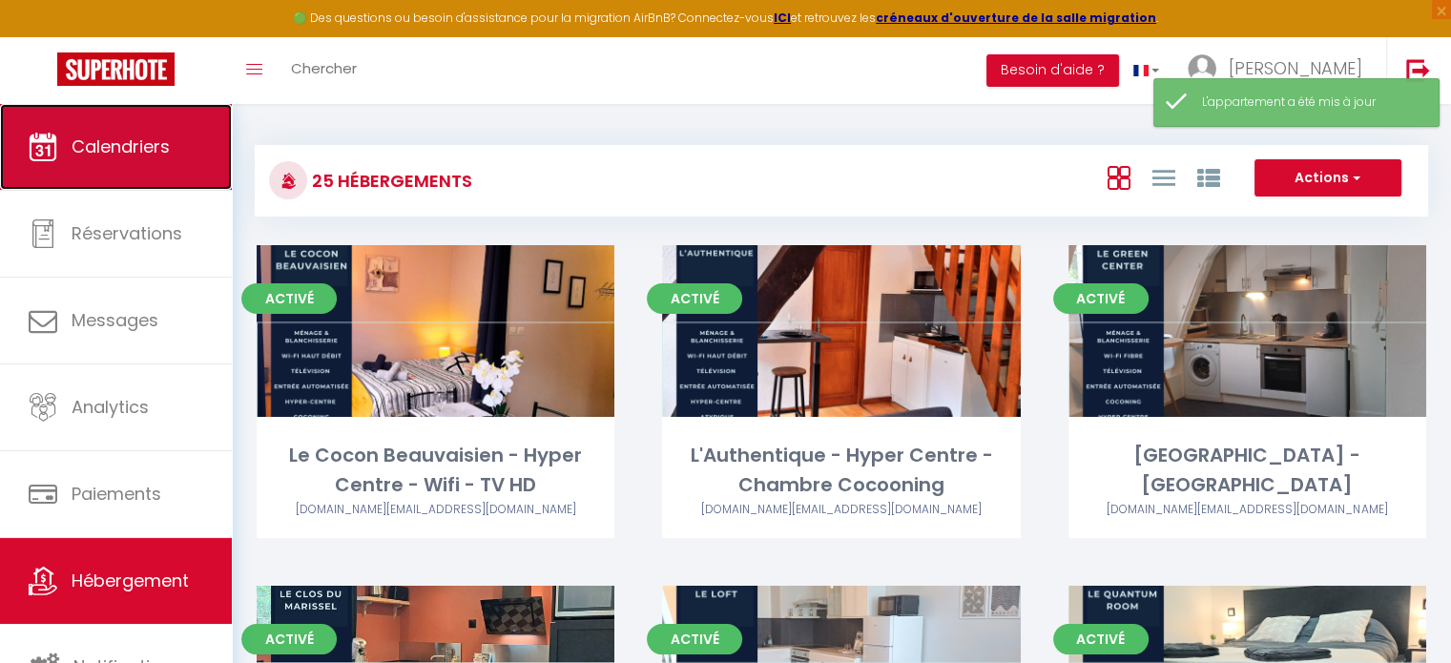
click at [116, 138] on span "Calendriers" at bounding box center [121, 147] width 98 height 24
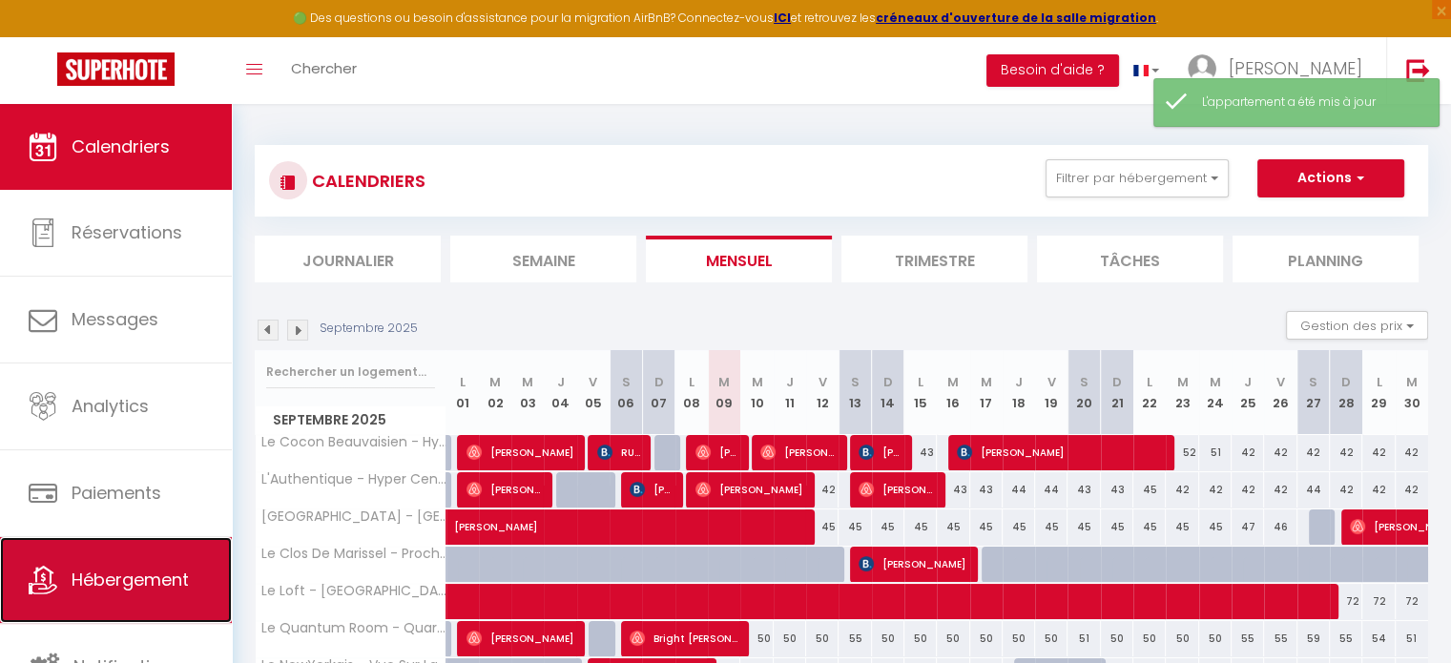
click at [156, 558] on link "Hébergement" at bounding box center [116, 580] width 232 height 86
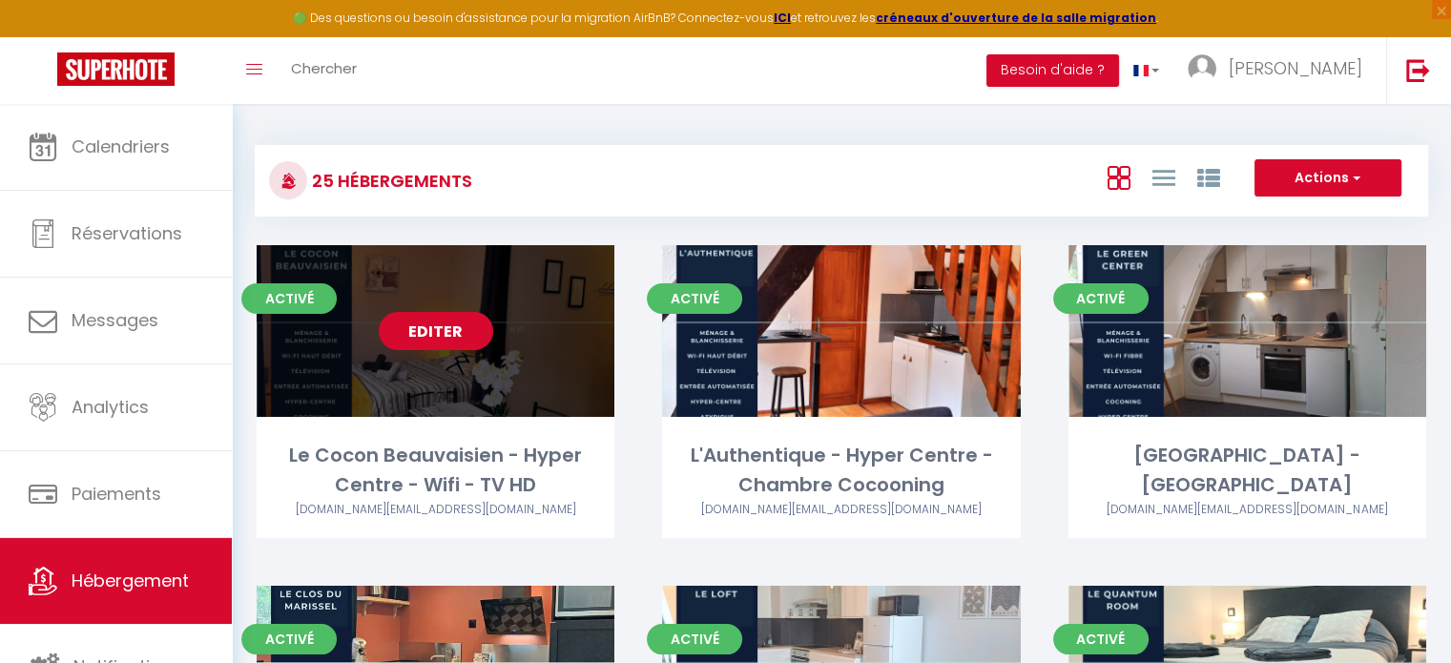
click at [482, 329] on link "Editer" at bounding box center [436, 331] width 114 height 38
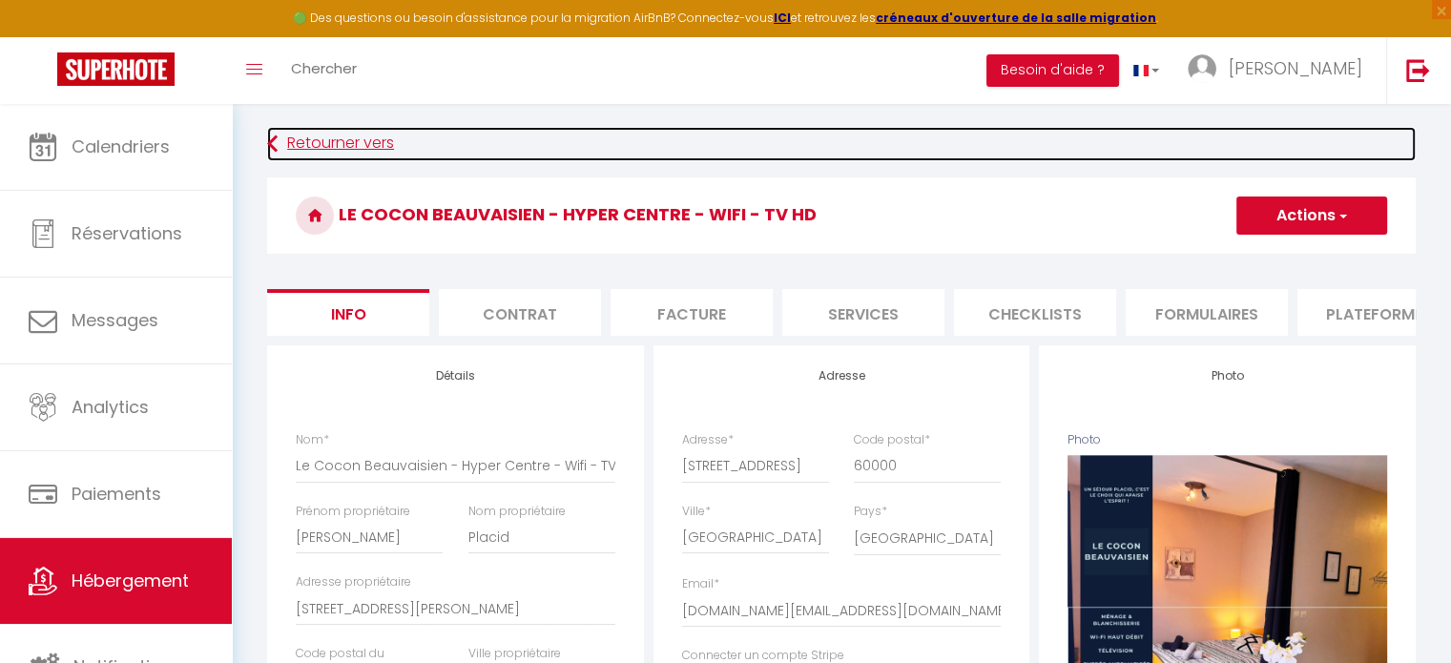
click at [339, 146] on link "Retourner vers" at bounding box center [841, 144] width 1149 height 34
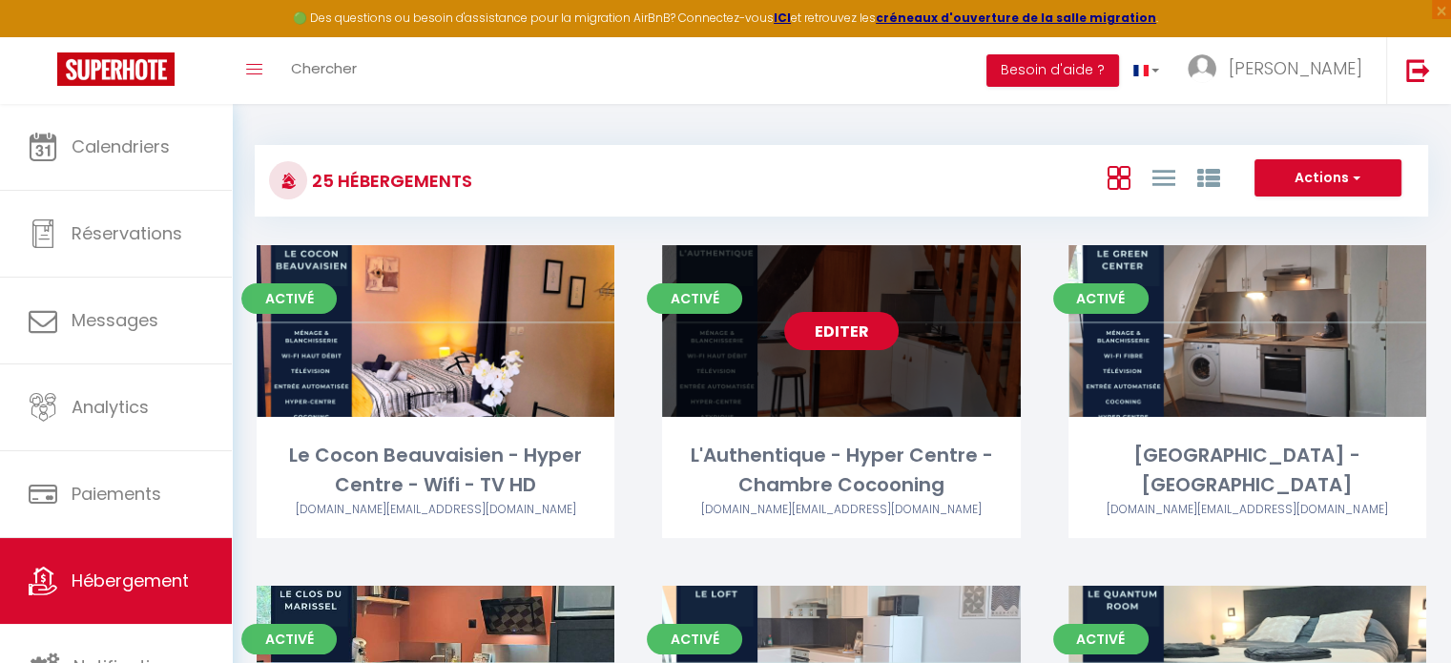
click at [842, 324] on link "Editer" at bounding box center [841, 331] width 114 height 38
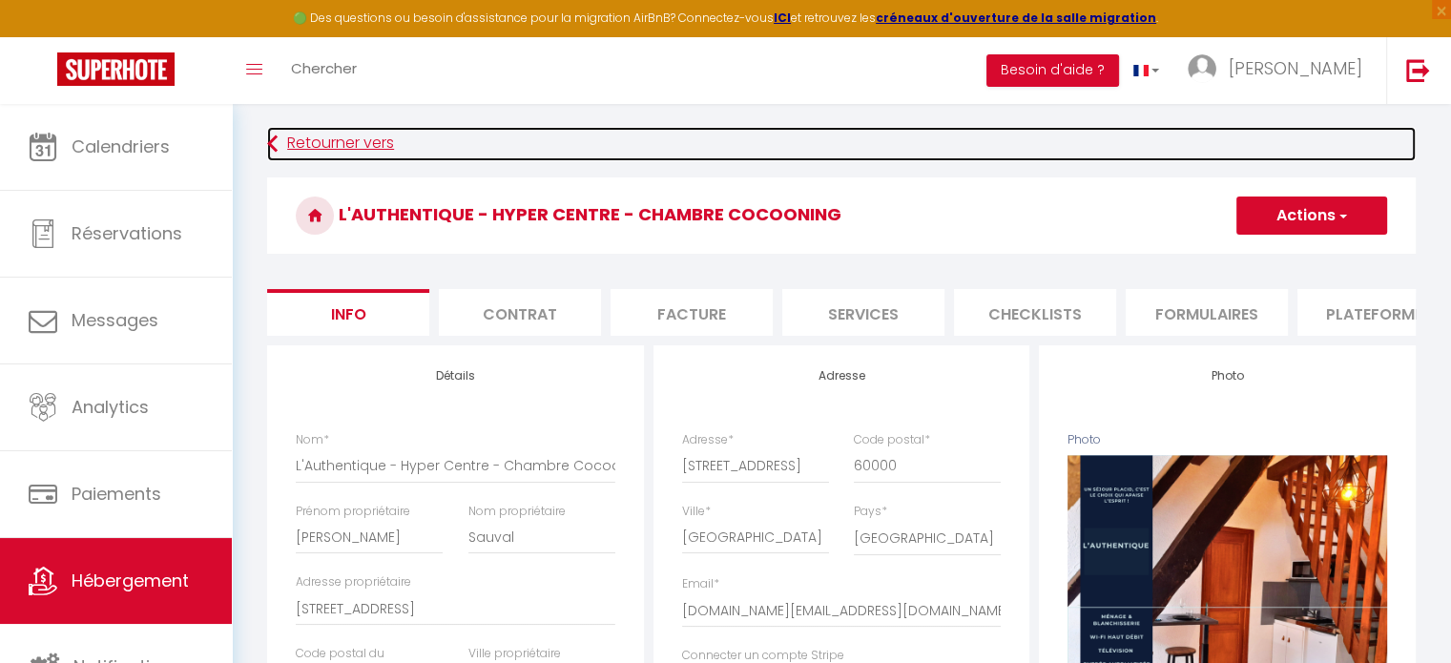
click at [364, 144] on link "Retourner vers" at bounding box center [841, 144] width 1149 height 34
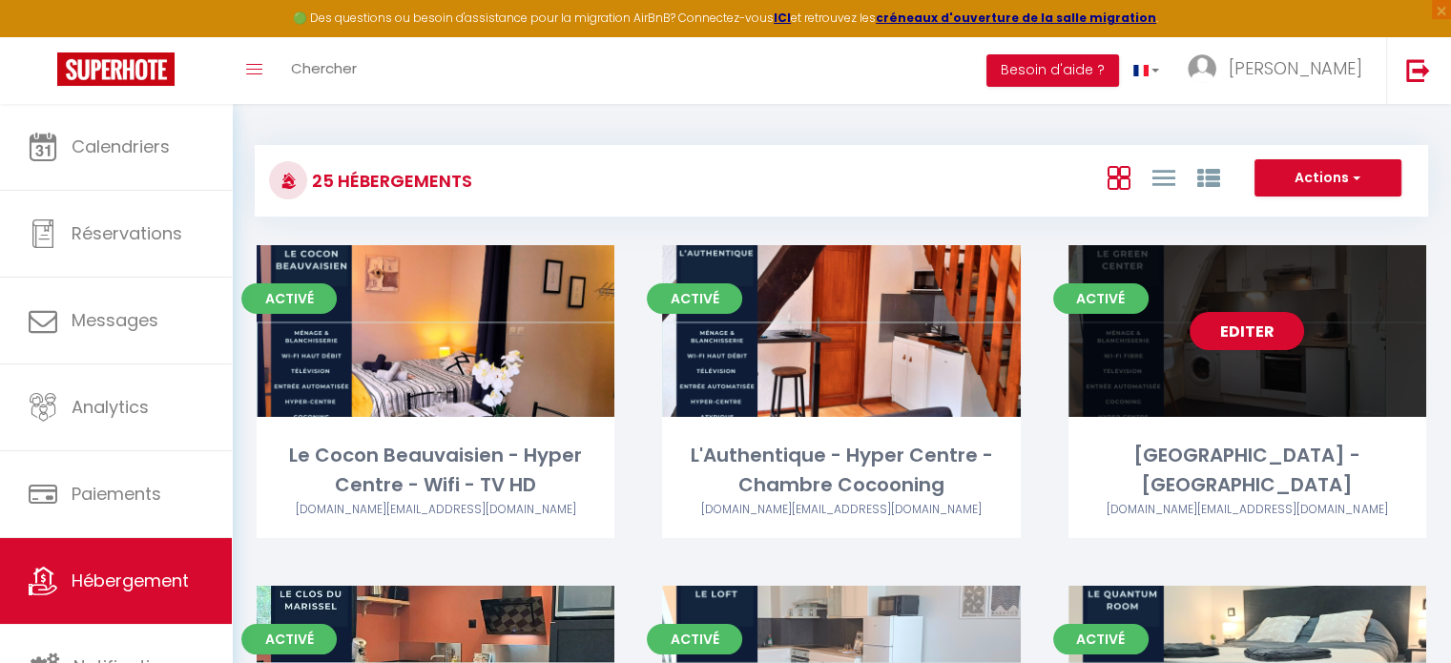
click at [1301, 318] on div "Editer" at bounding box center [1248, 331] width 358 height 172
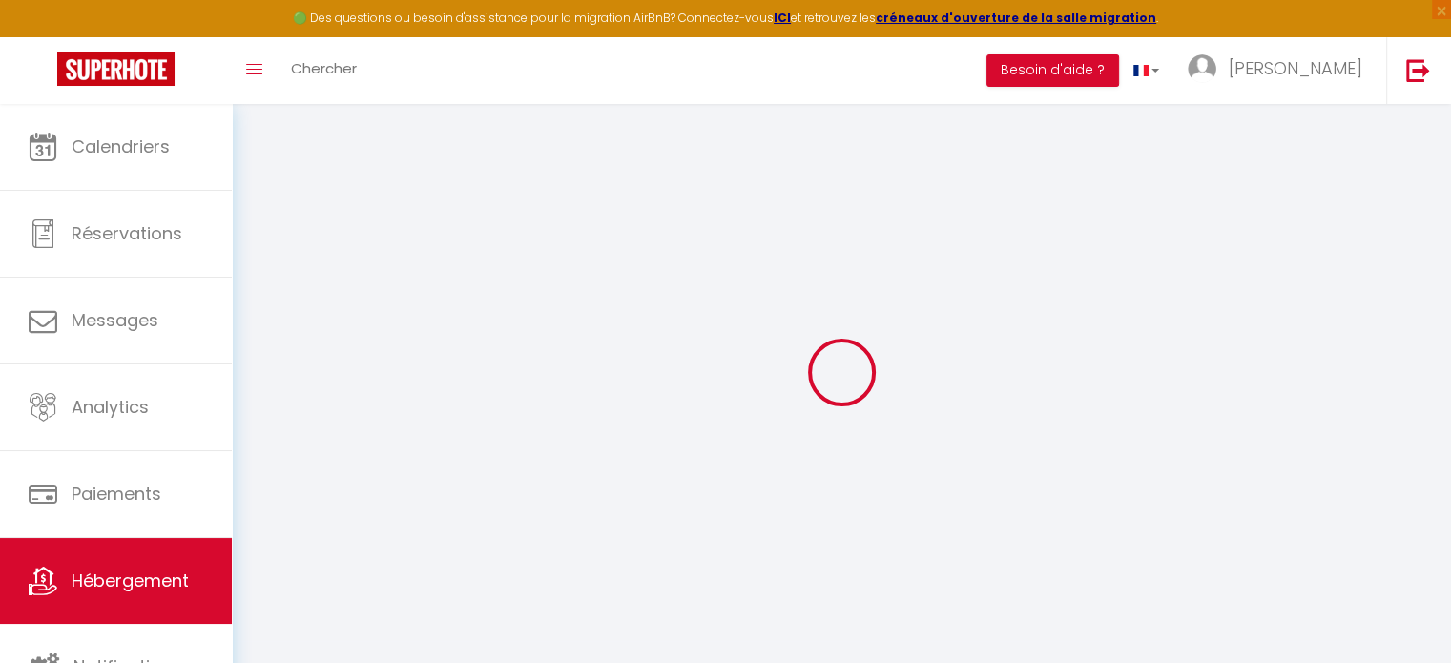
click at [1257, 339] on div at bounding box center [842, 372] width 1174 height 491
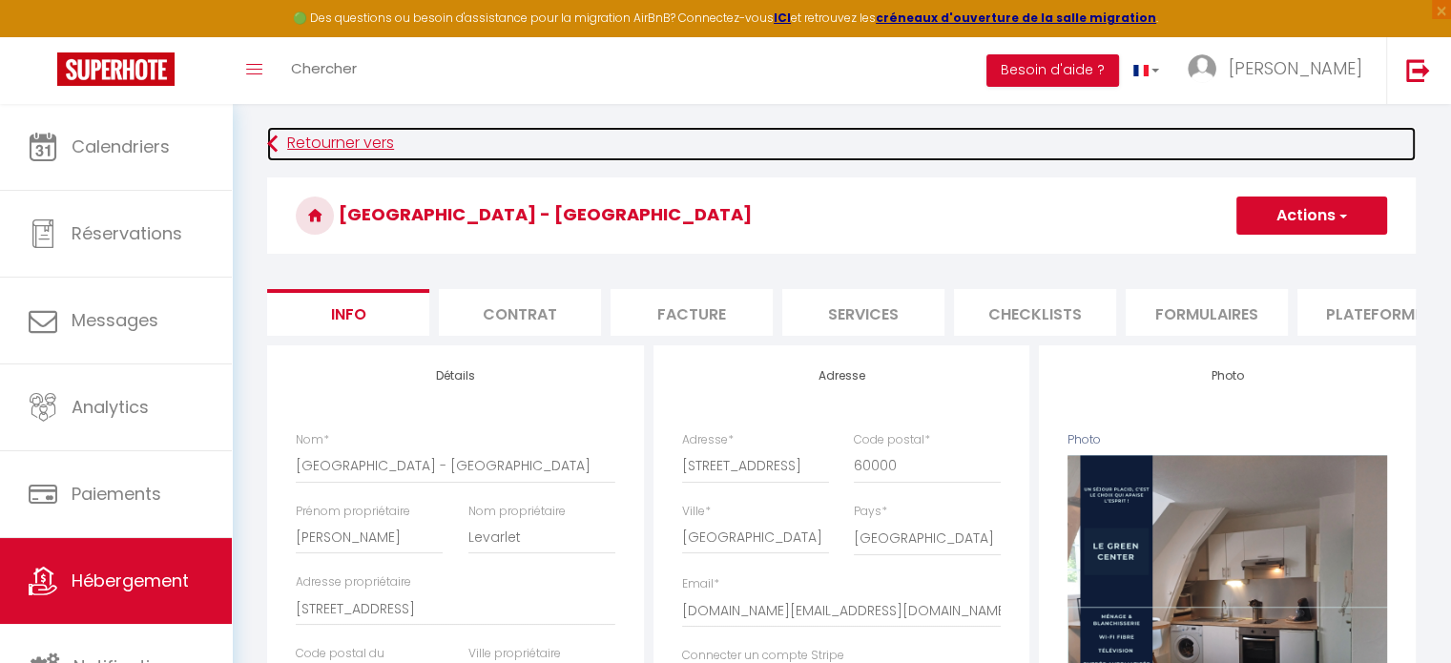
click at [328, 134] on link "Retourner vers" at bounding box center [841, 144] width 1149 height 34
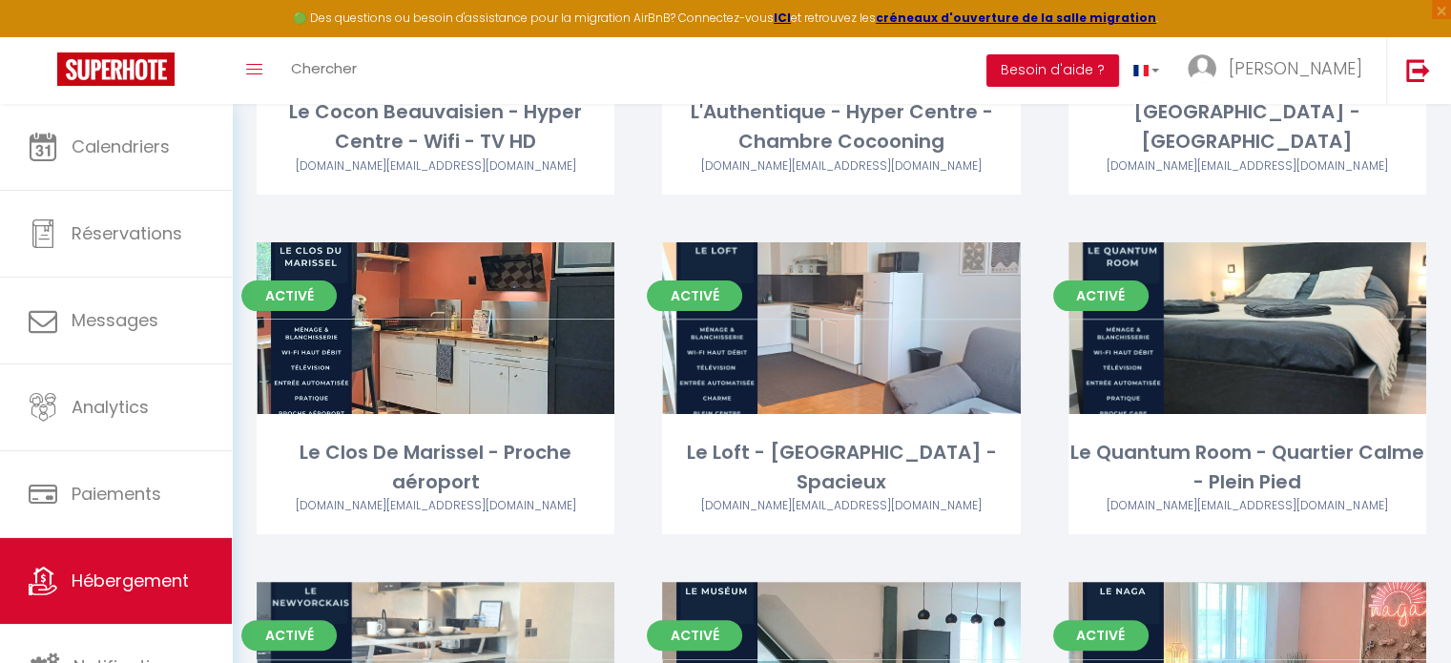
scroll to position [349, 0]
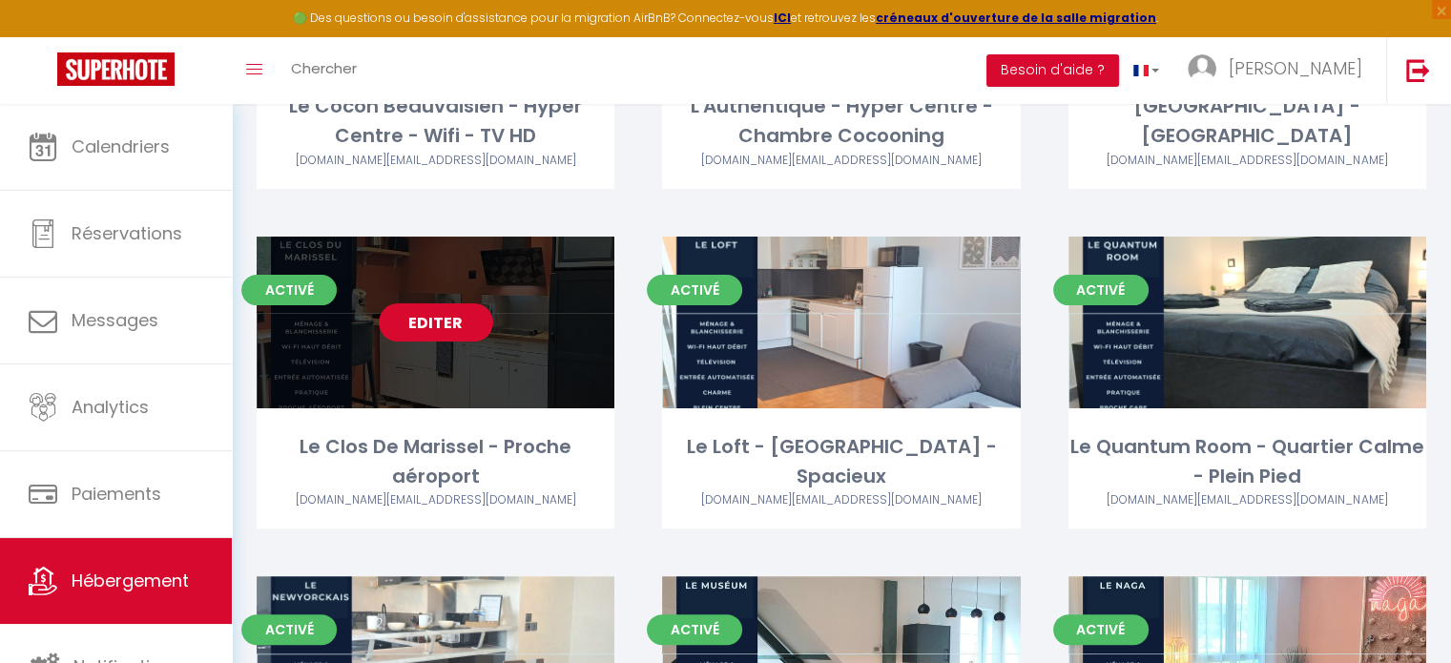
click at [420, 315] on link "Editer" at bounding box center [436, 322] width 114 height 38
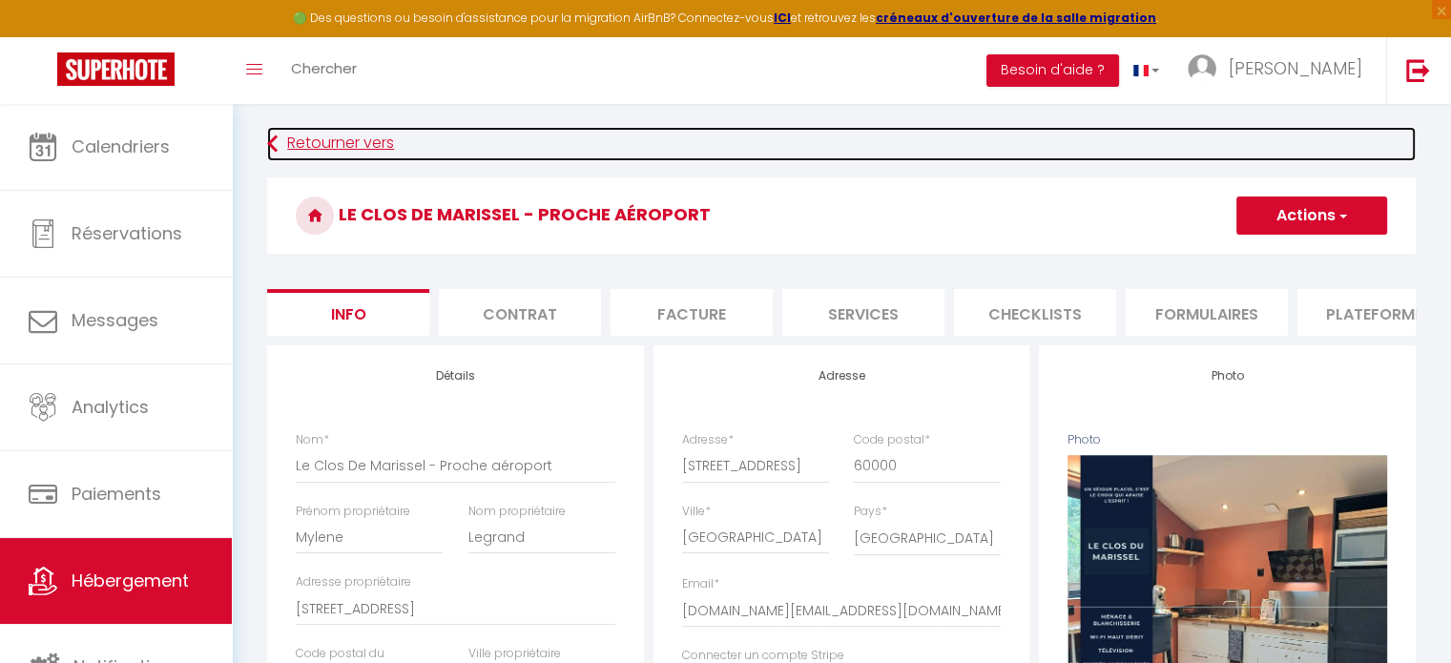
click at [355, 140] on link "Retourner vers" at bounding box center [841, 144] width 1149 height 34
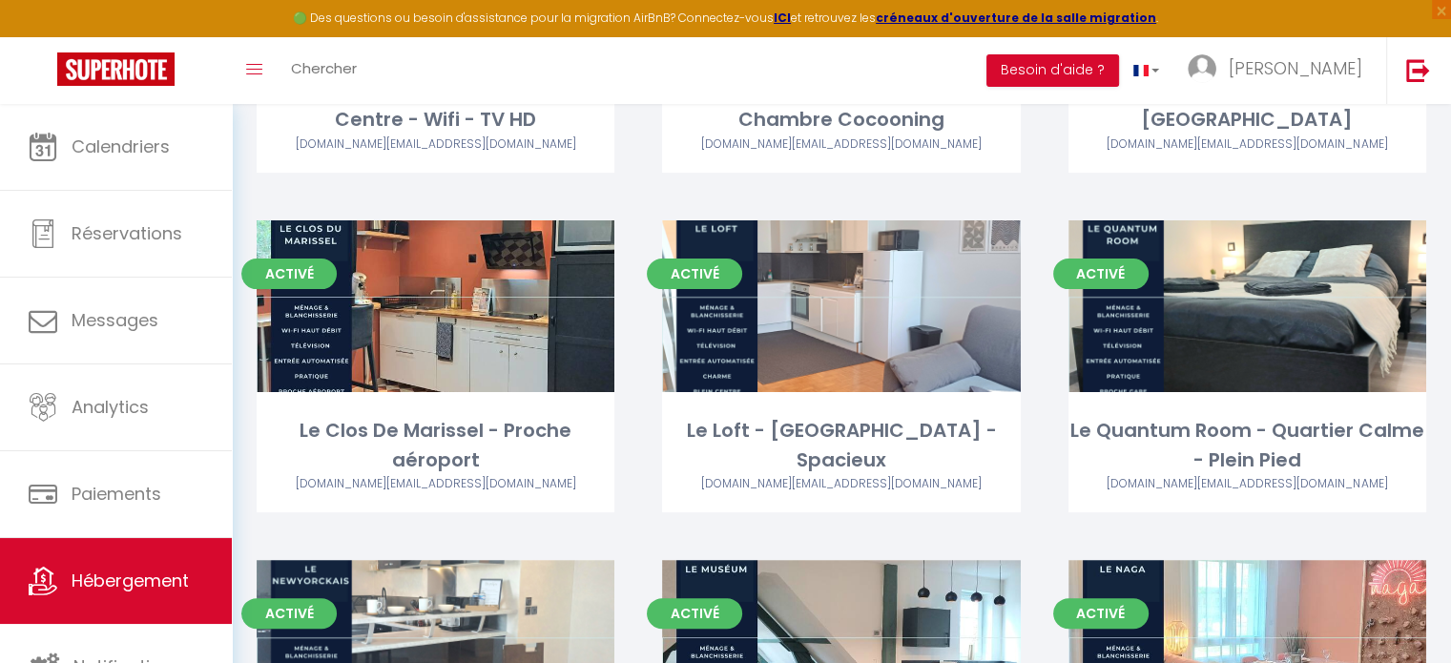
scroll to position [370, 0]
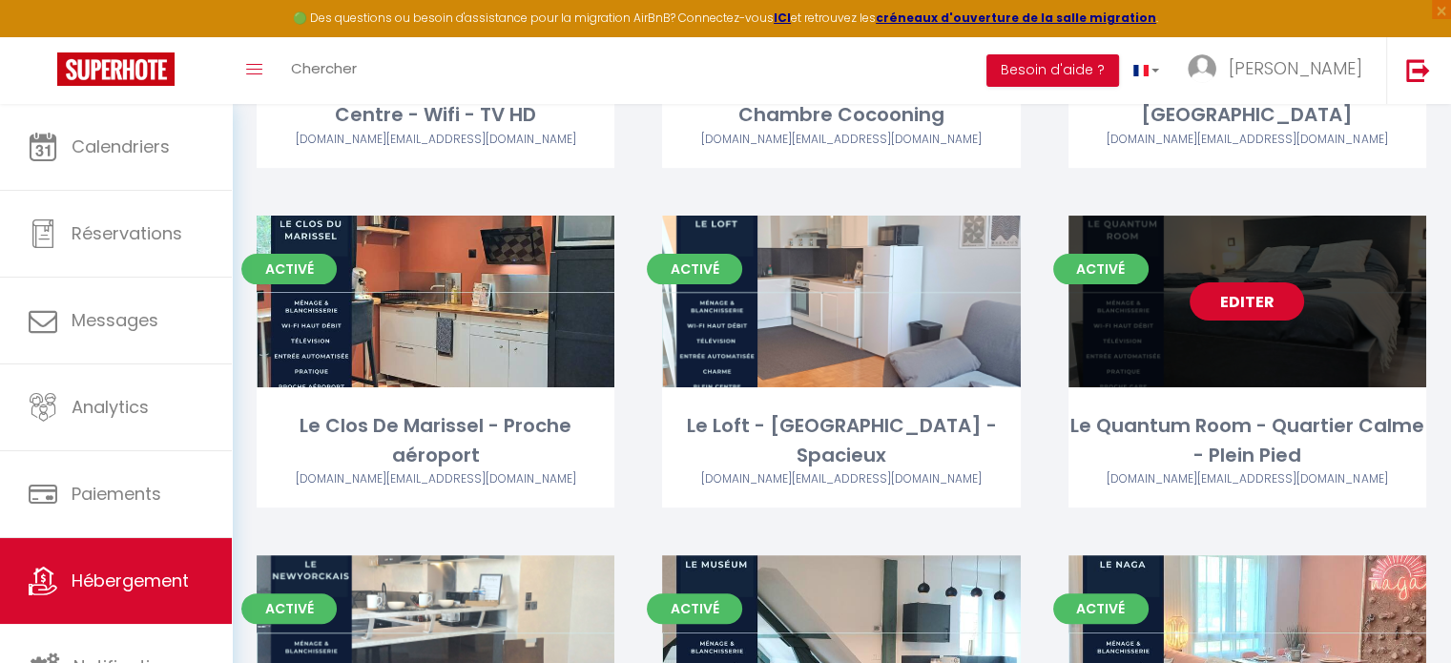
click at [1221, 315] on link "Editer" at bounding box center [1247, 301] width 114 height 38
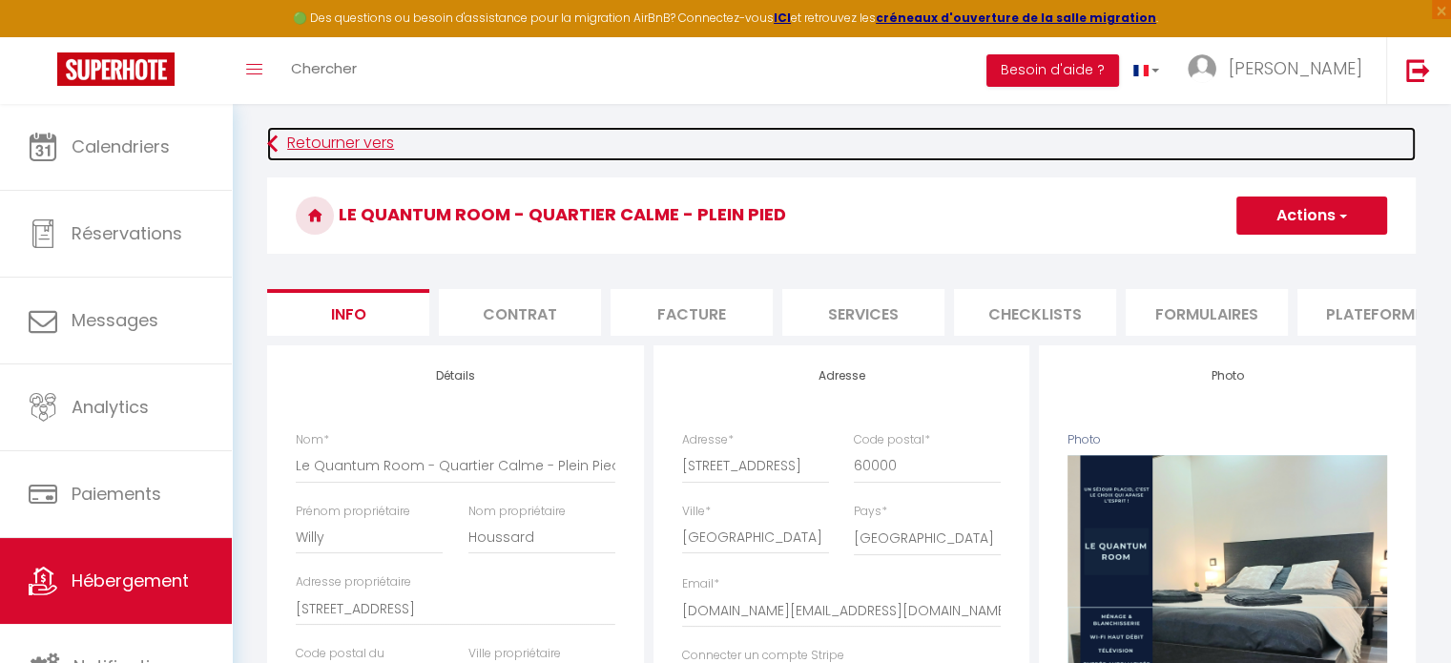
click at [331, 137] on link "Retourner vers" at bounding box center [841, 144] width 1149 height 34
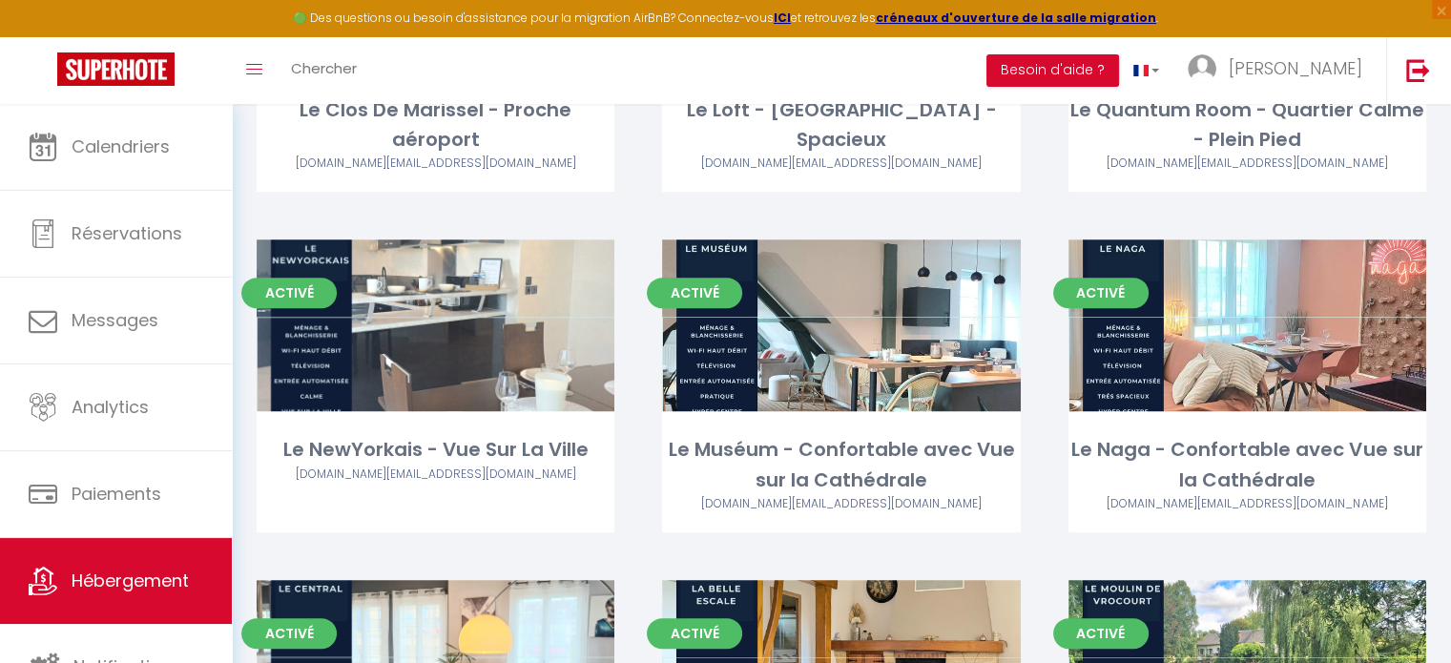
scroll to position [687, 0]
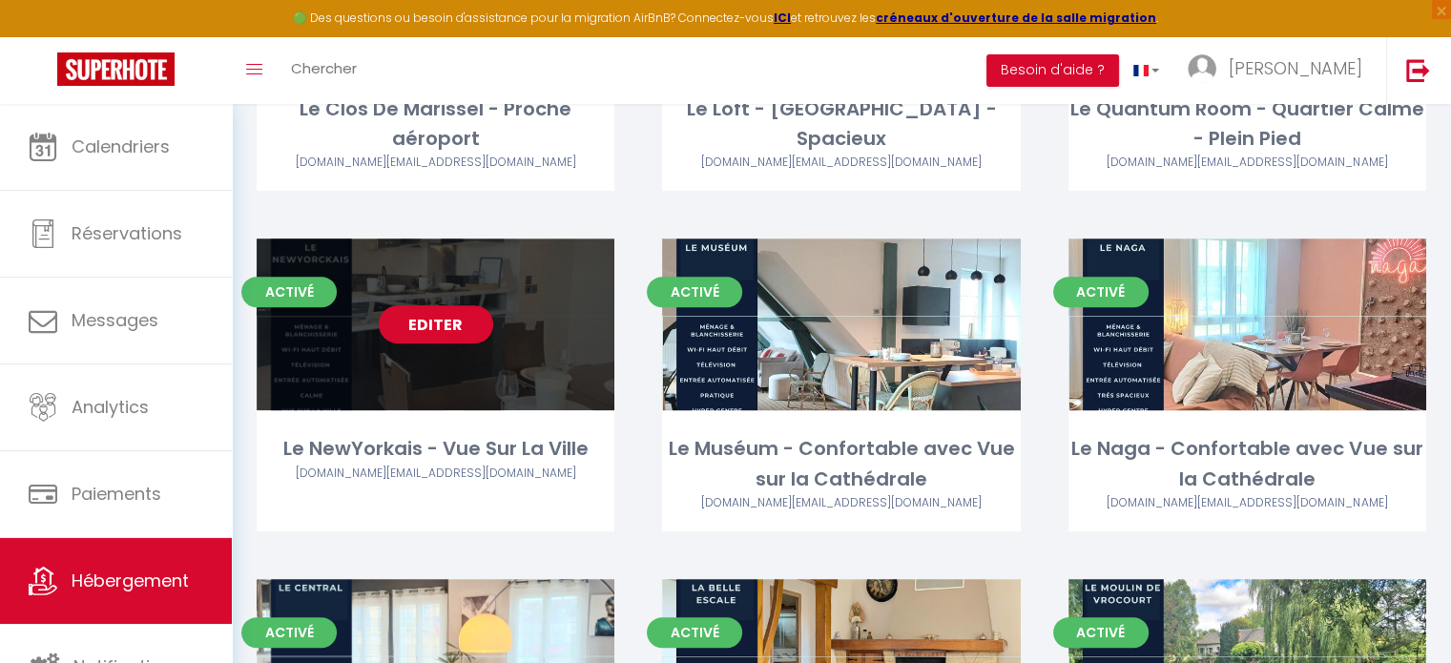
click at [397, 336] on link "Editer" at bounding box center [436, 324] width 114 height 38
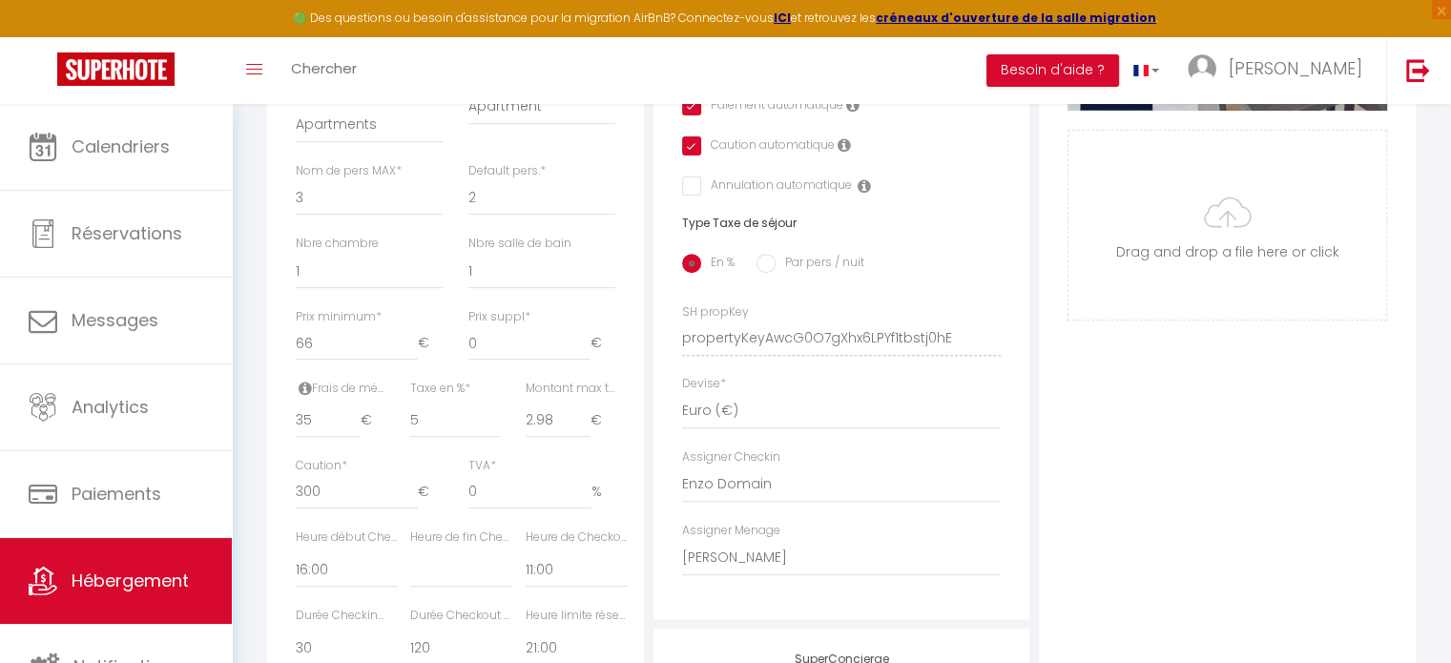
scroll to position [666, 0]
click at [330, 433] on input "35" at bounding box center [328, 419] width 65 height 34
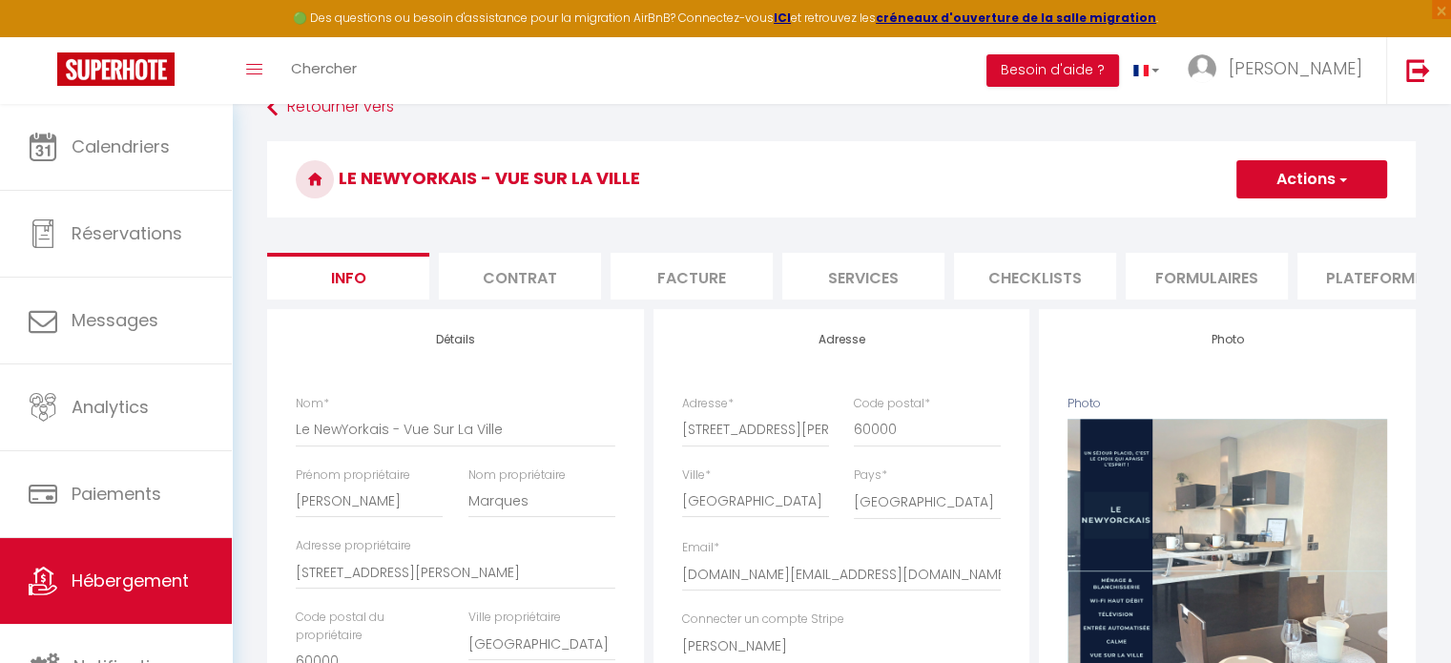
scroll to position [0, 0]
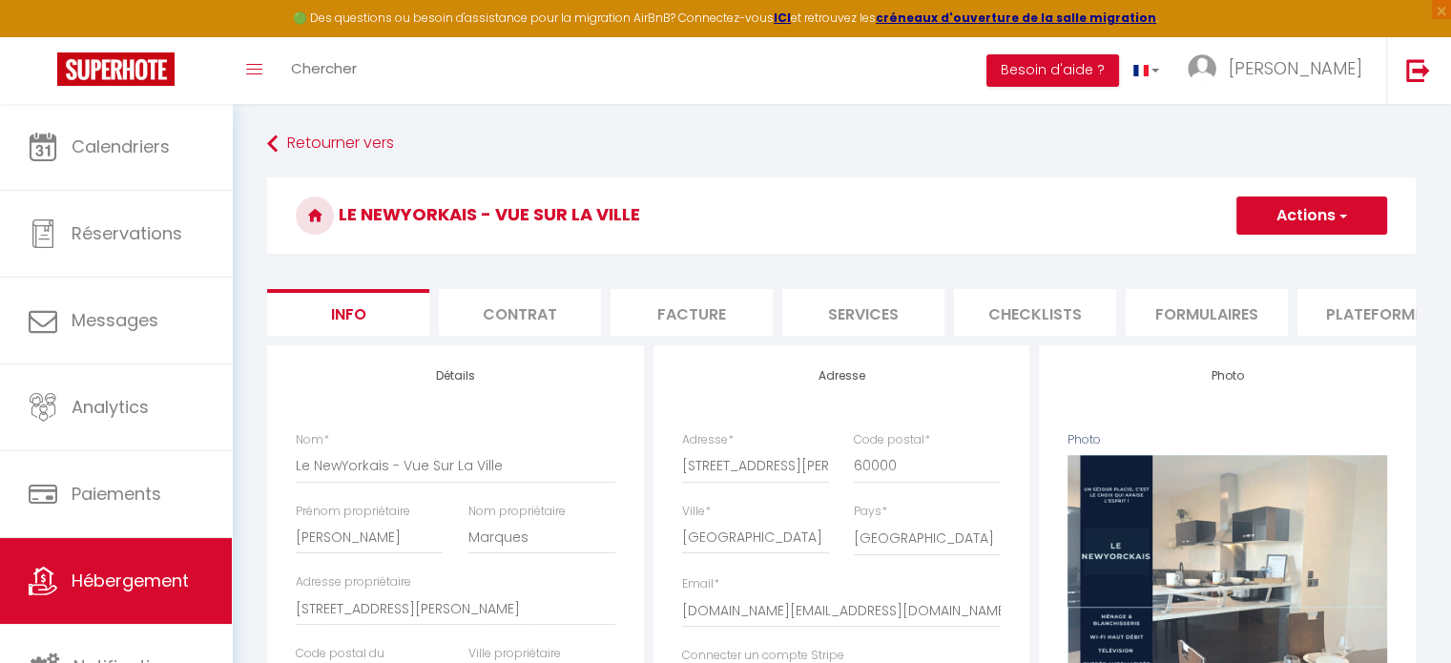
click at [1294, 228] on button "Actions" at bounding box center [1312, 216] width 151 height 38
click at [1223, 261] on input "Enregistrer" at bounding box center [1236, 257] width 71 height 19
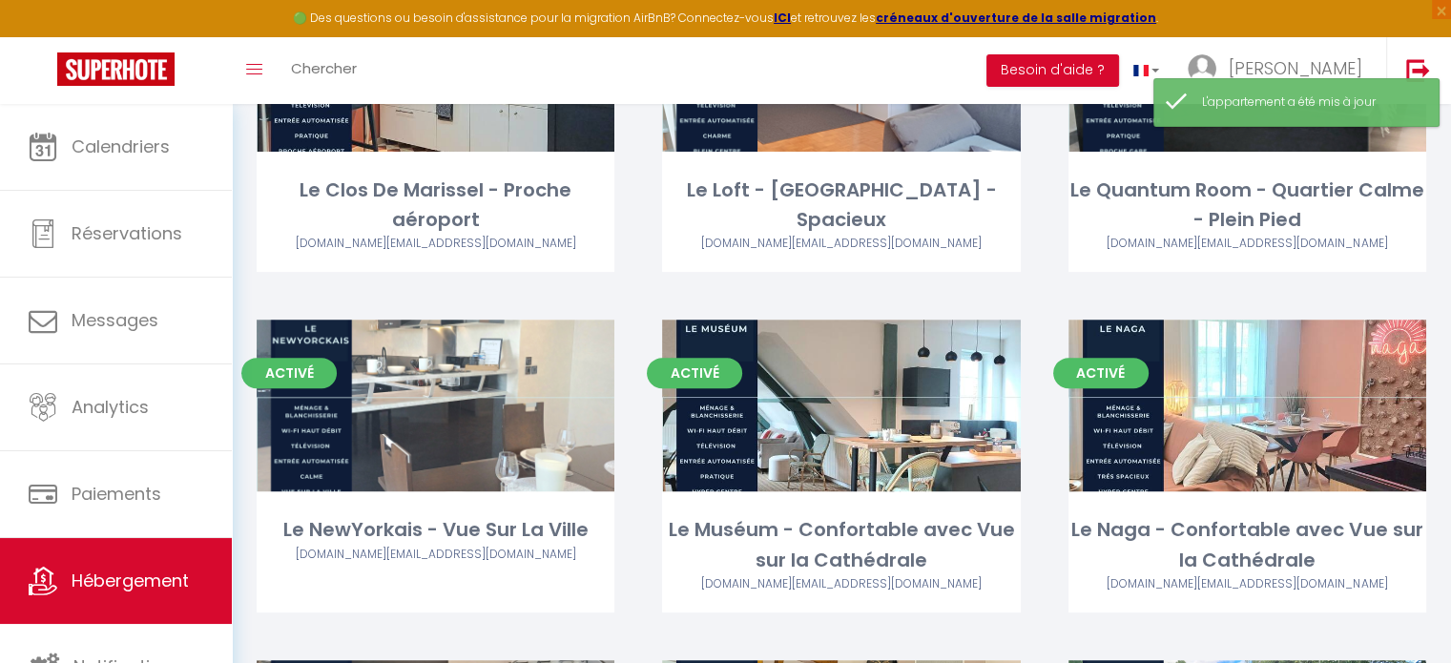
scroll to position [747, 0]
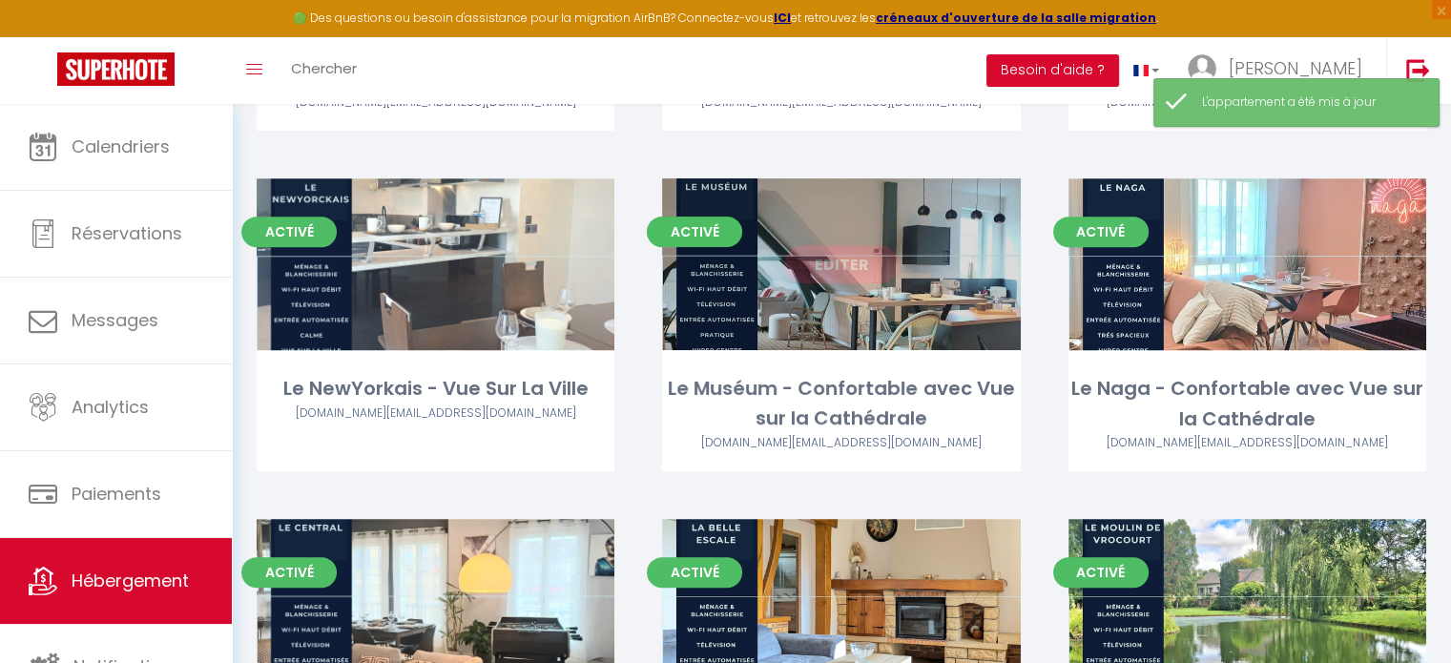
click at [828, 281] on link "Editer" at bounding box center [841, 264] width 114 height 38
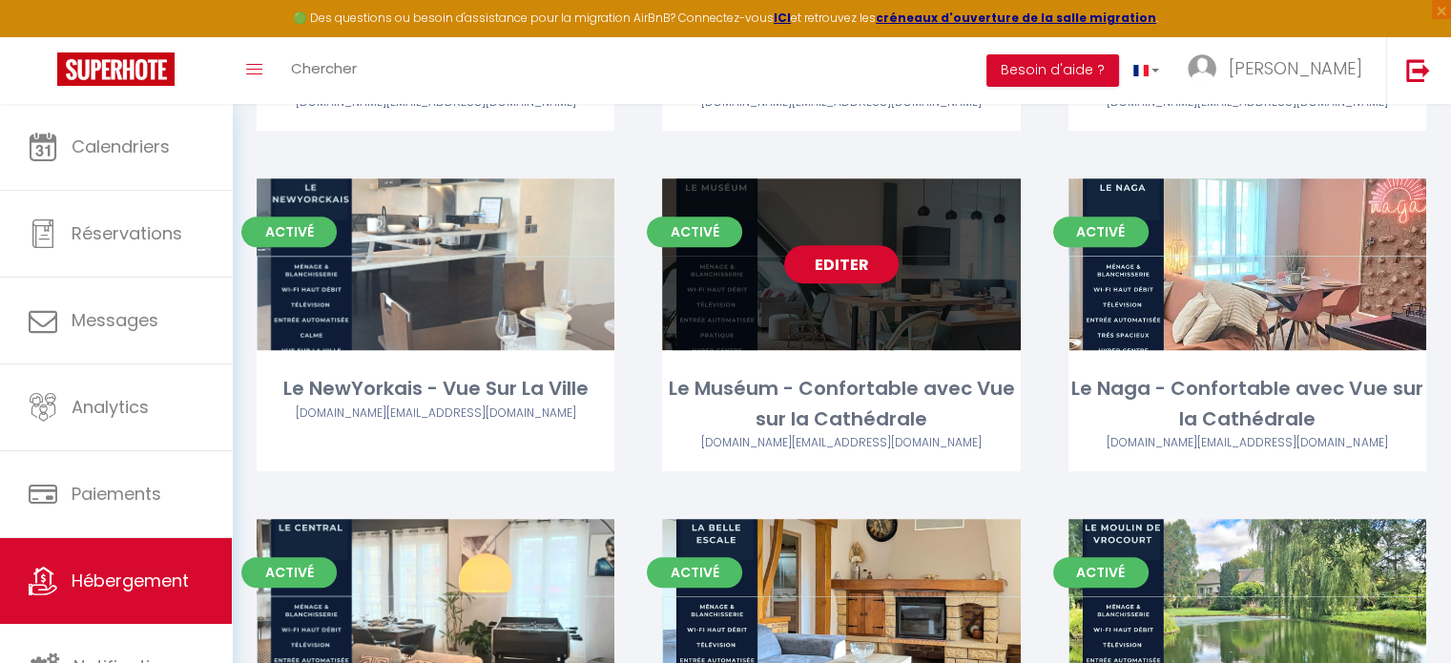
click at [881, 259] on link "Editer" at bounding box center [841, 264] width 114 height 38
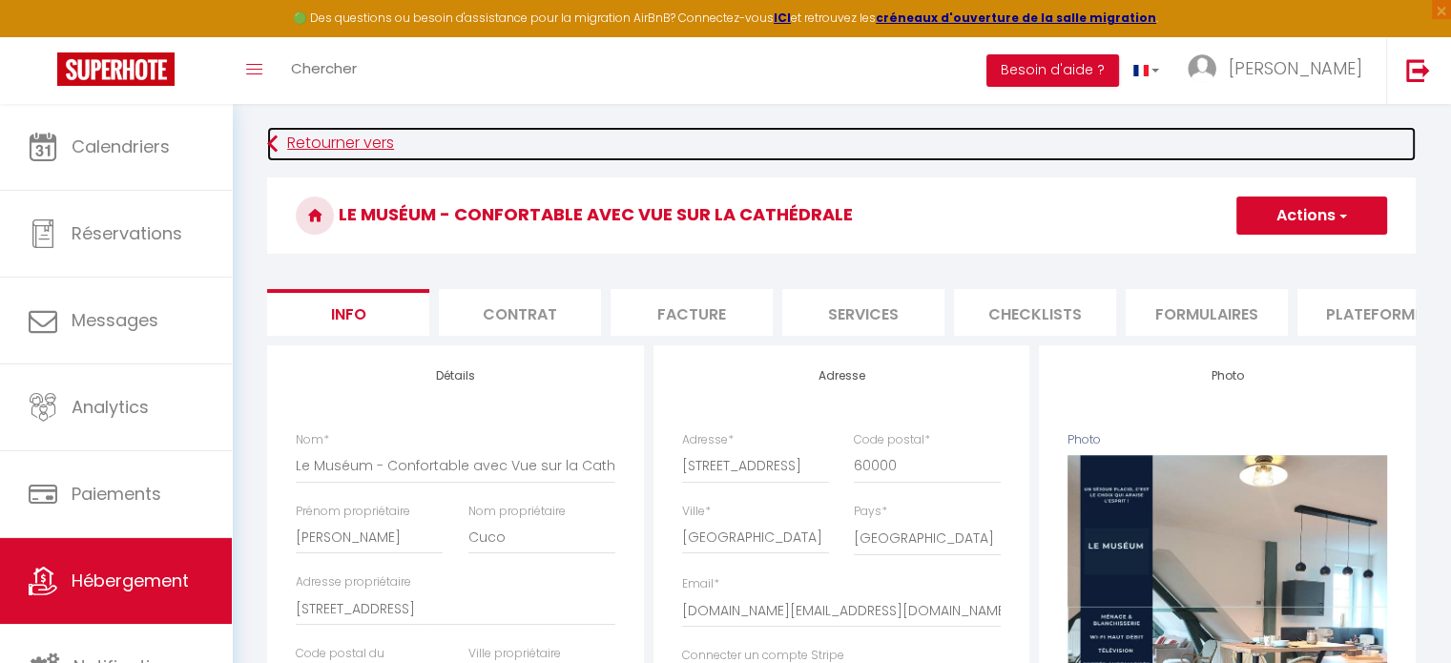
click at [313, 142] on link "Retourner vers" at bounding box center [841, 144] width 1149 height 34
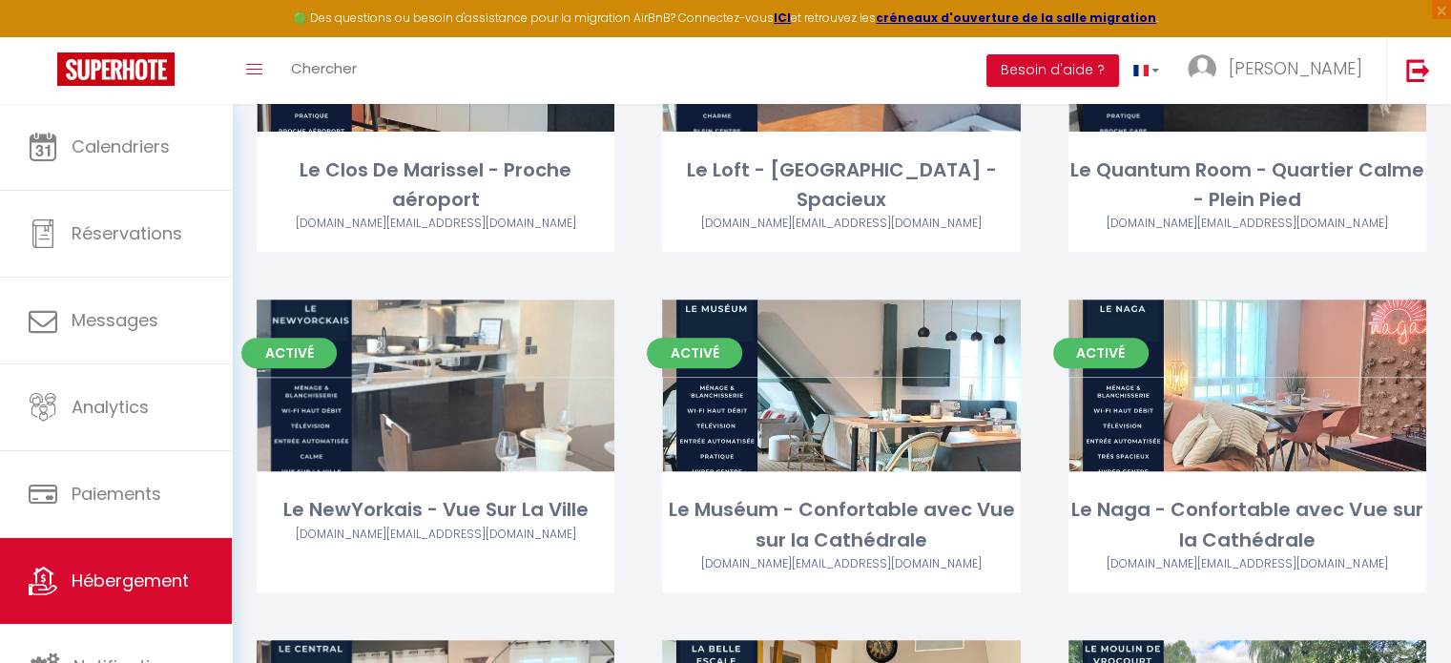
scroll to position [660, 0]
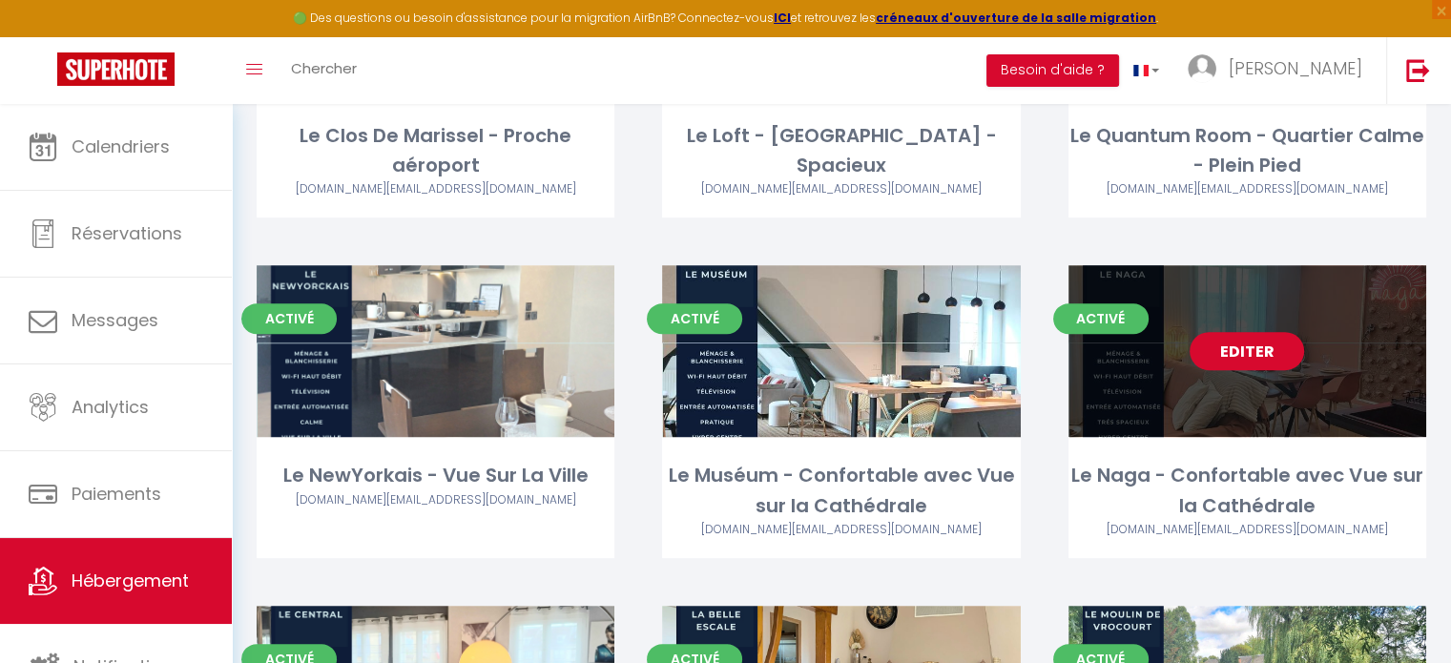
click at [1266, 369] on link "Editer" at bounding box center [1247, 351] width 114 height 38
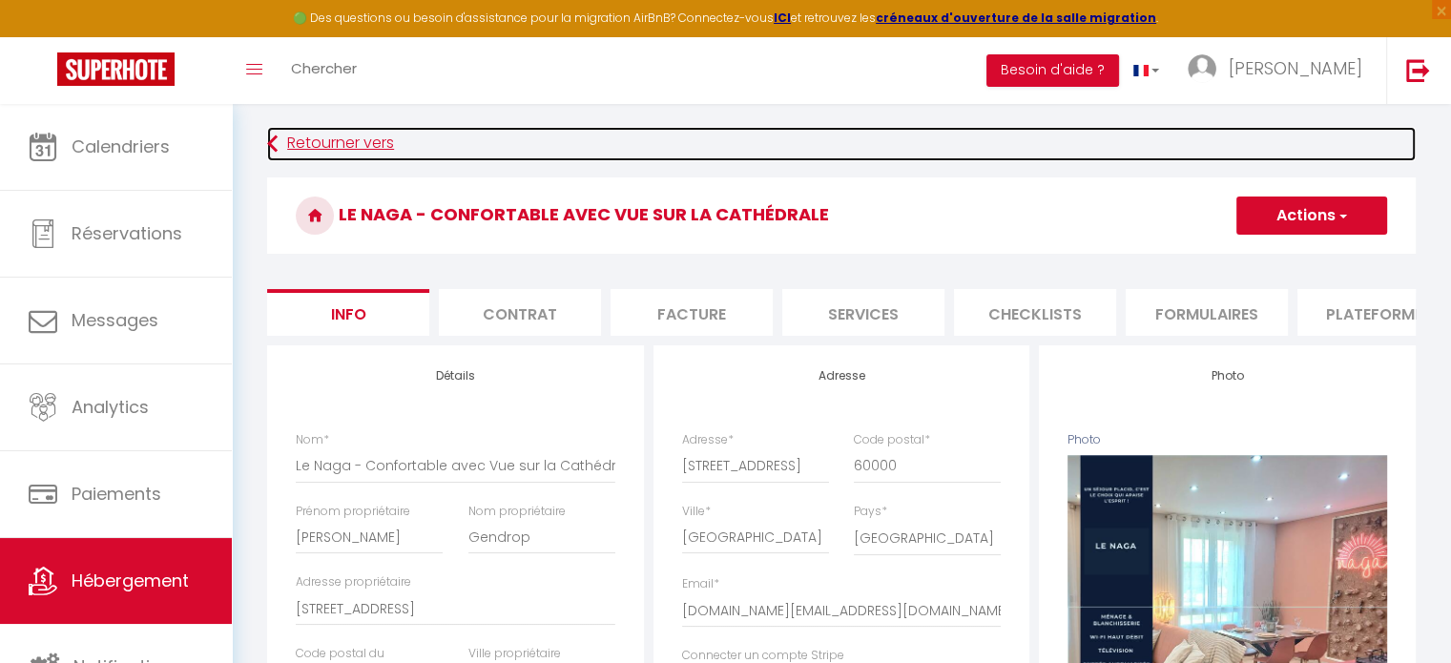
click at [352, 127] on link "Retourner vers" at bounding box center [841, 144] width 1149 height 34
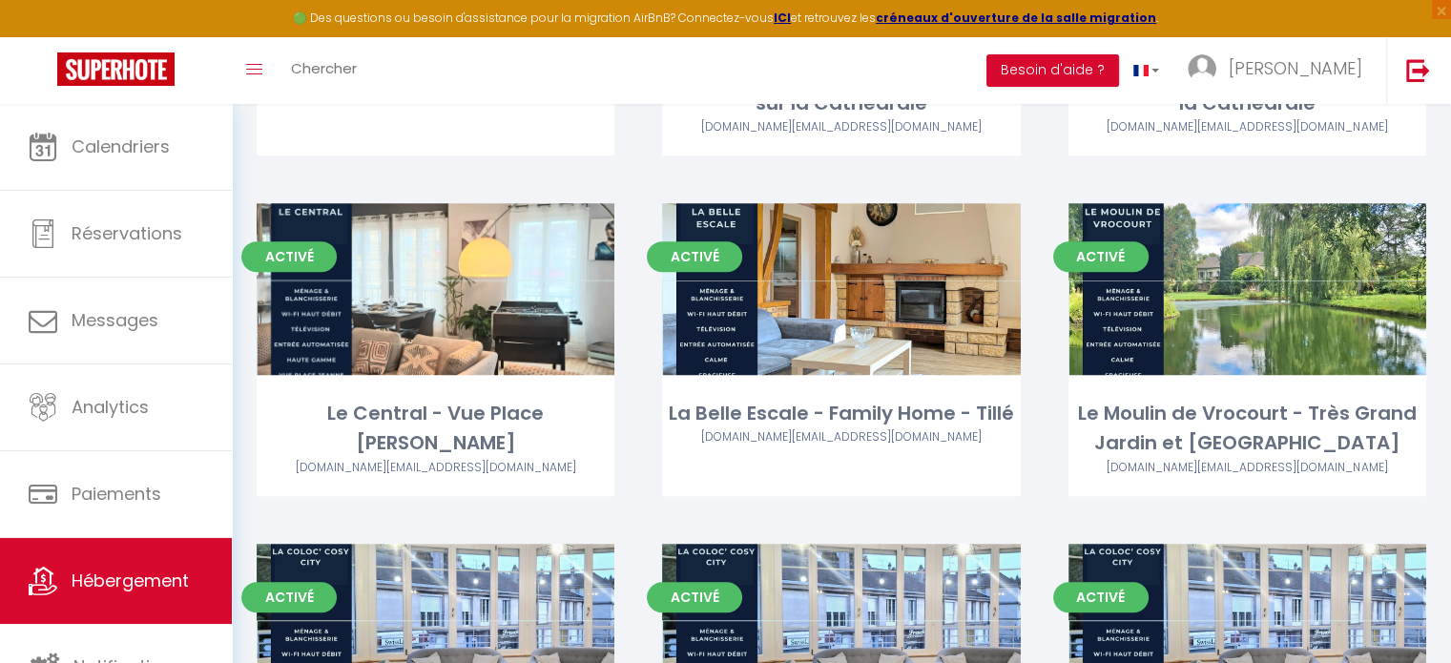
scroll to position [1067, 0]
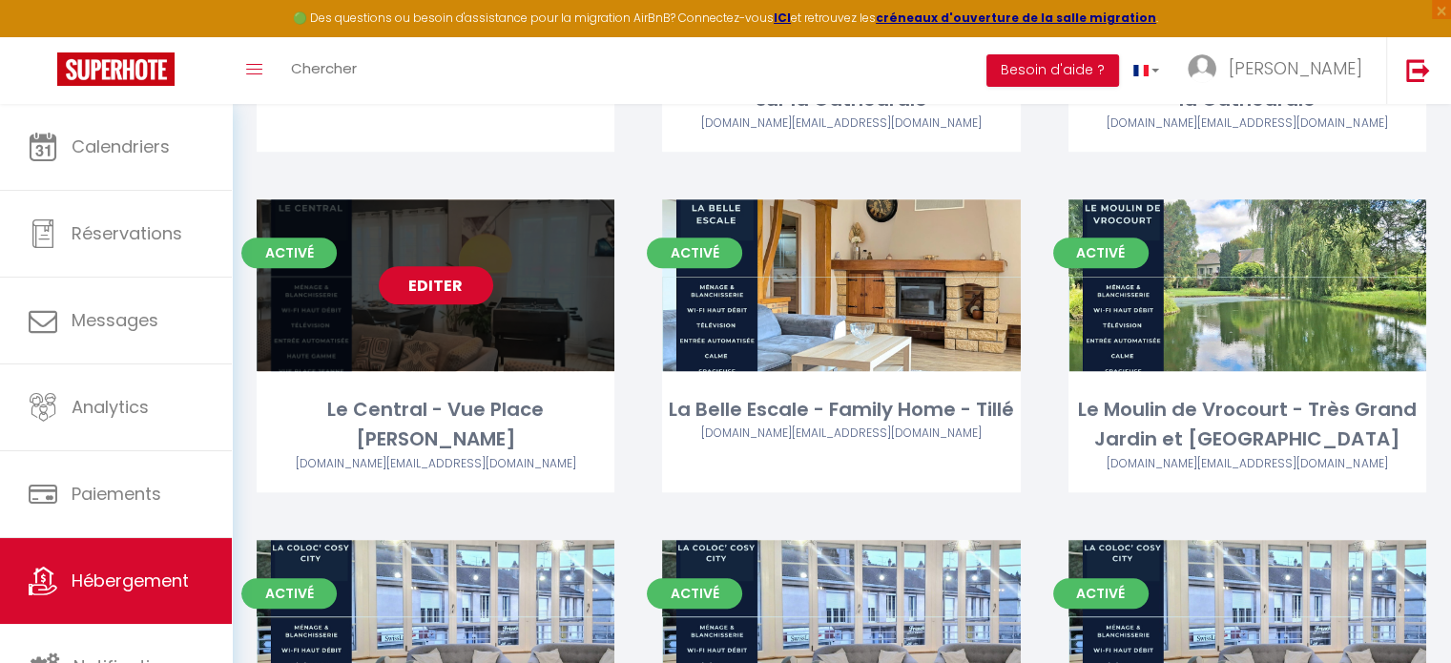
click at [414, 267] on link "Editer" at bounding box center [436, 285] width 114 height 38
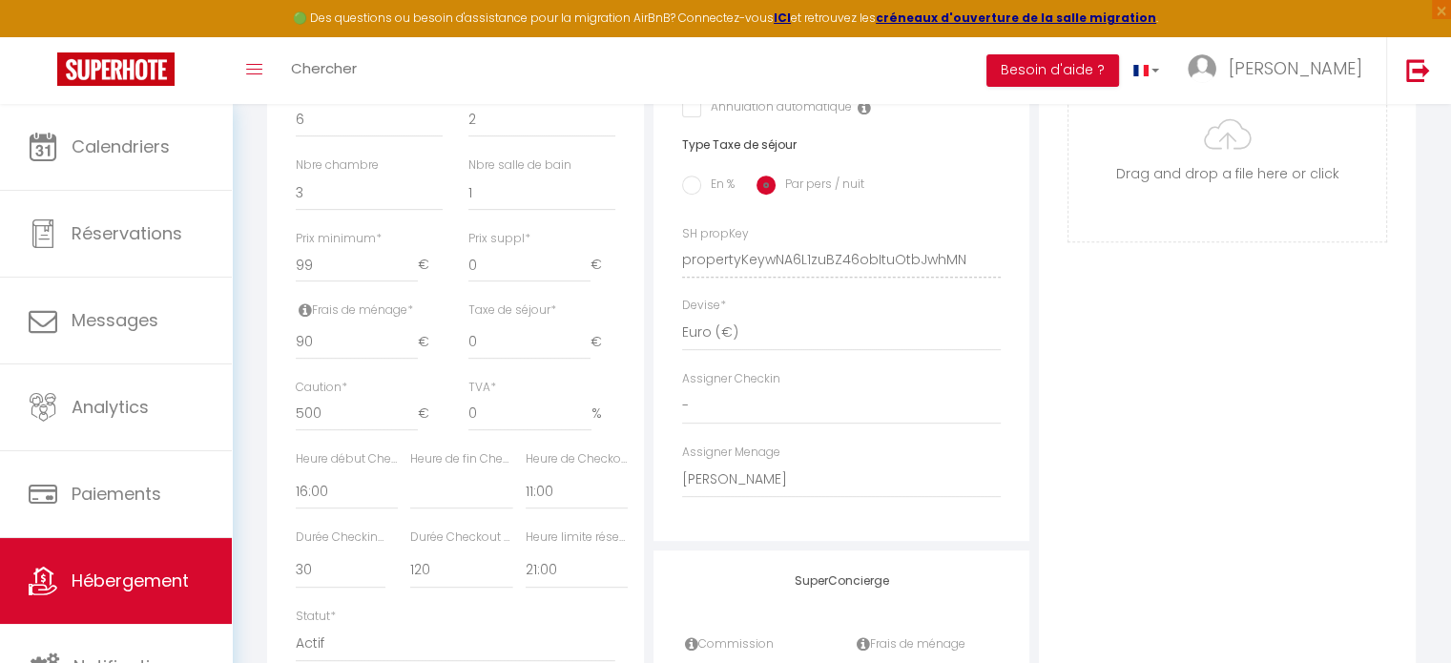
scroll to position [748, 0]
click at [331, 354] on input "90" at bounding box center [357, 337] width 122 height 34
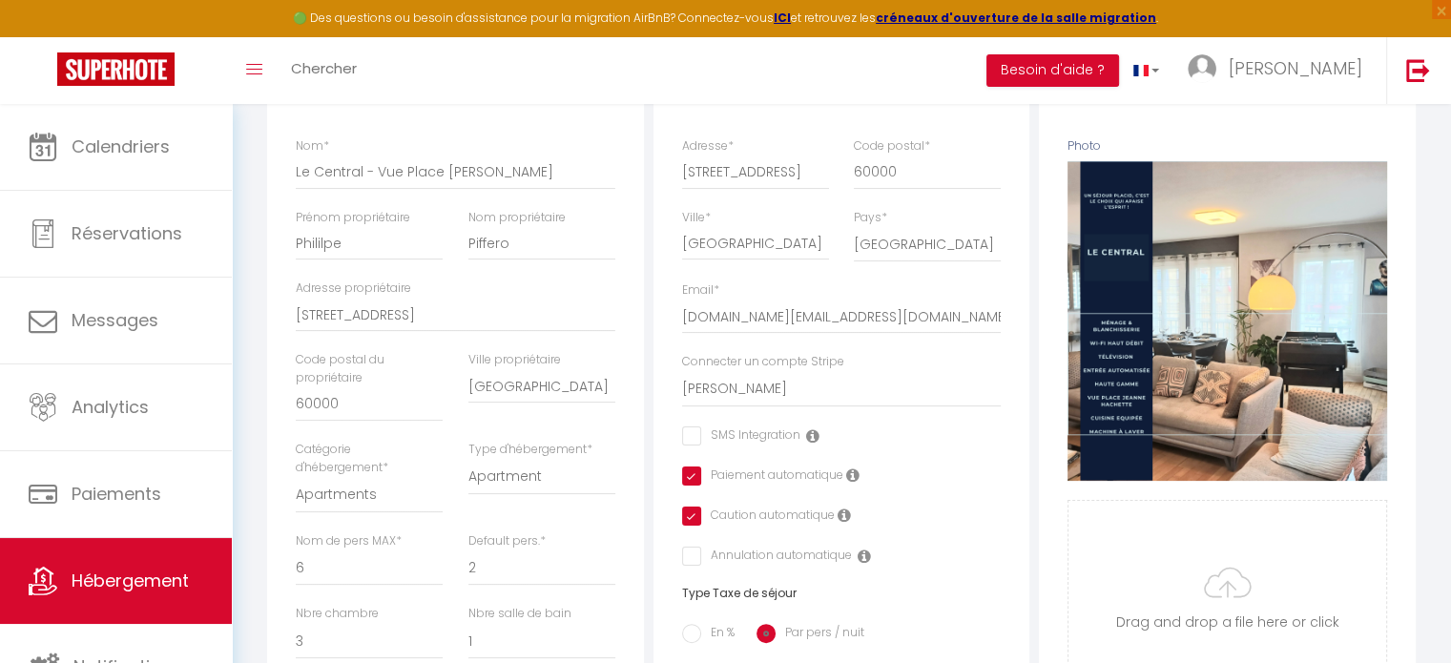
scroll to position [0, 0]
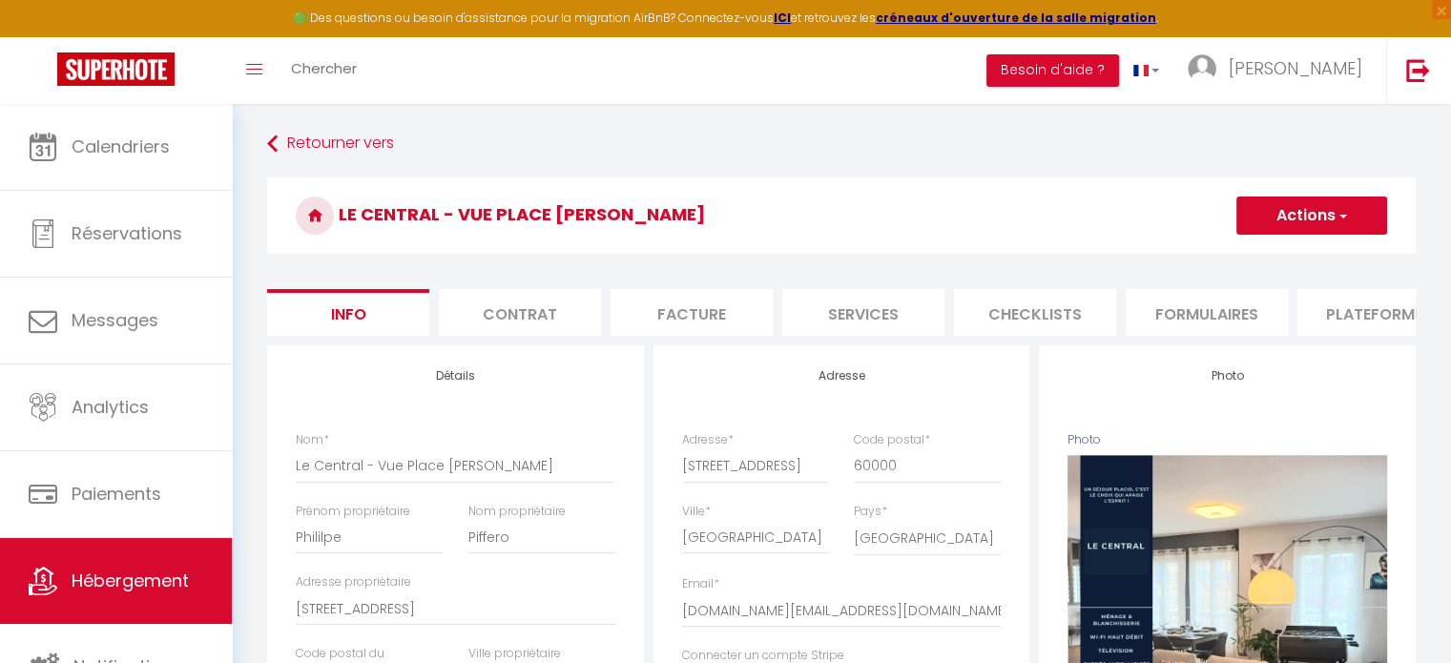
click at [1291, 225] on button "Actions" at bounding box center [1312, 216] width 151 height 38
click at [1229, 255] on input "Enregistrer" at bounding box center [1236, 257] width 71 height 19
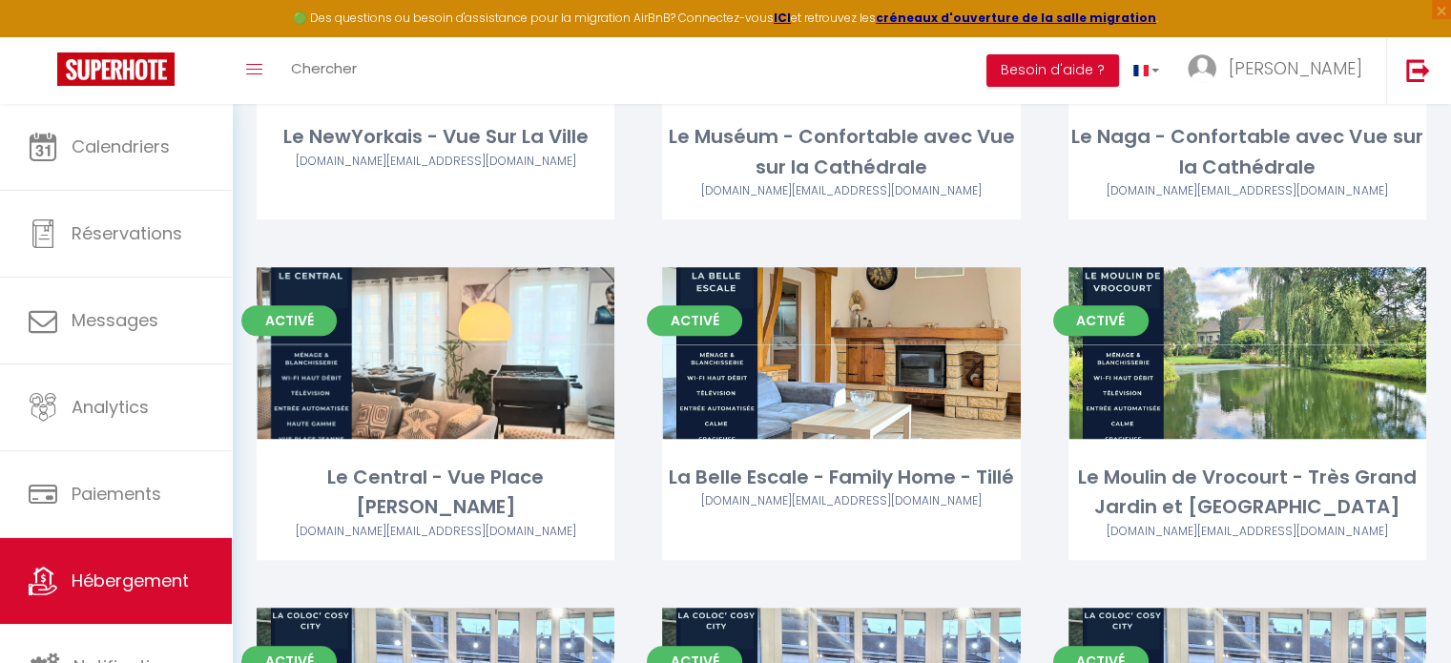
scroll to position [1000, 0]
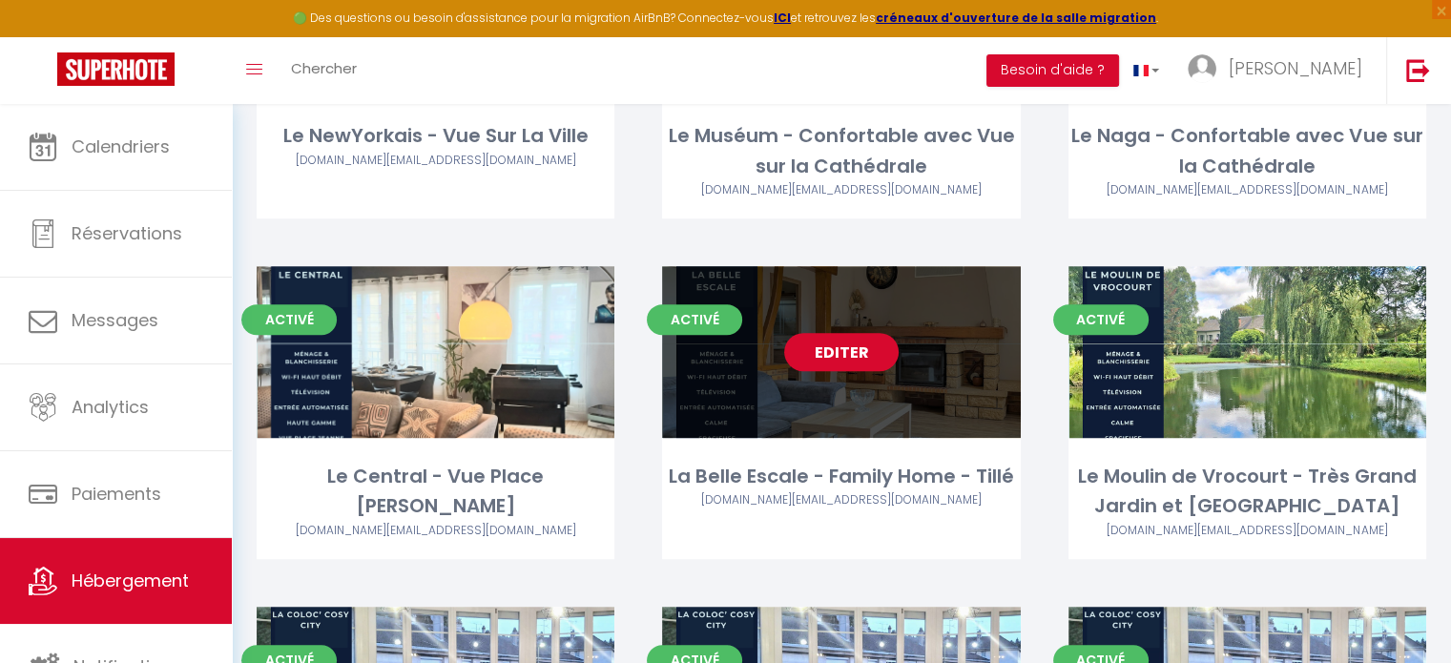
click at [843, 349] on link "Editer" at bounding box center [841, 352] width 114 height 38
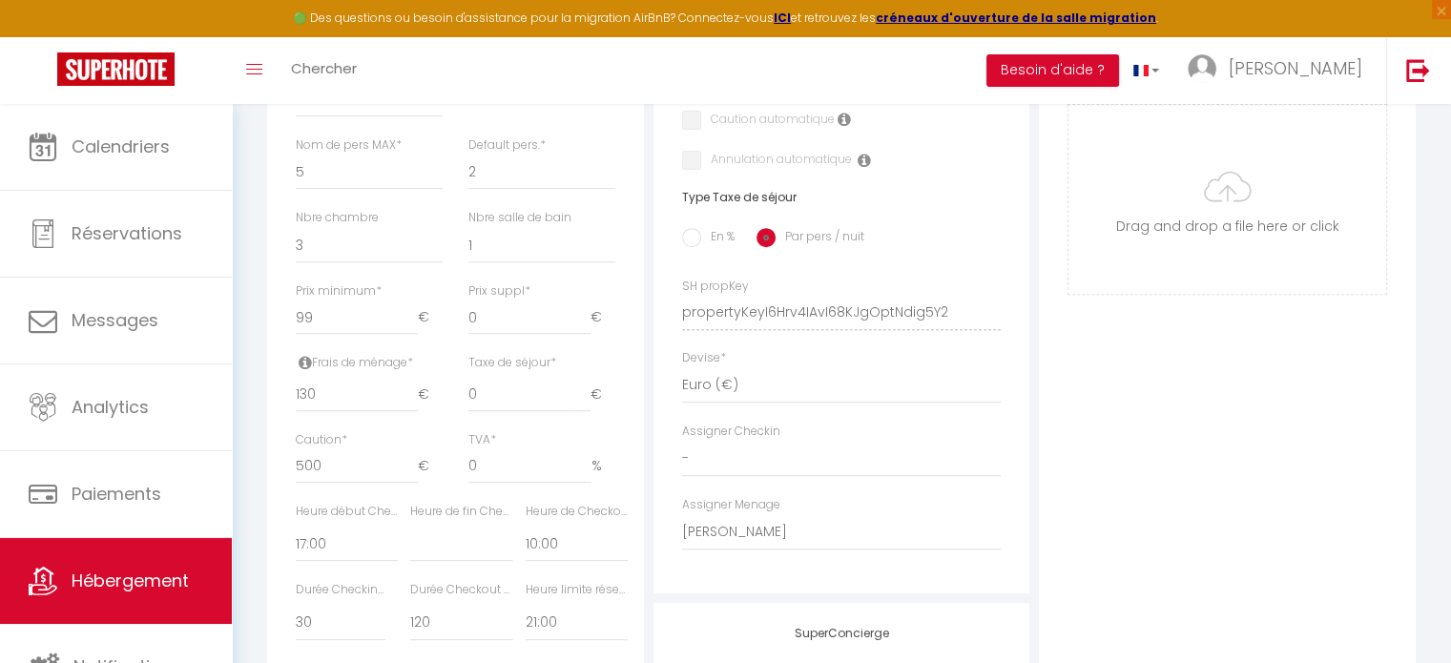
scroll to position [705, 0]
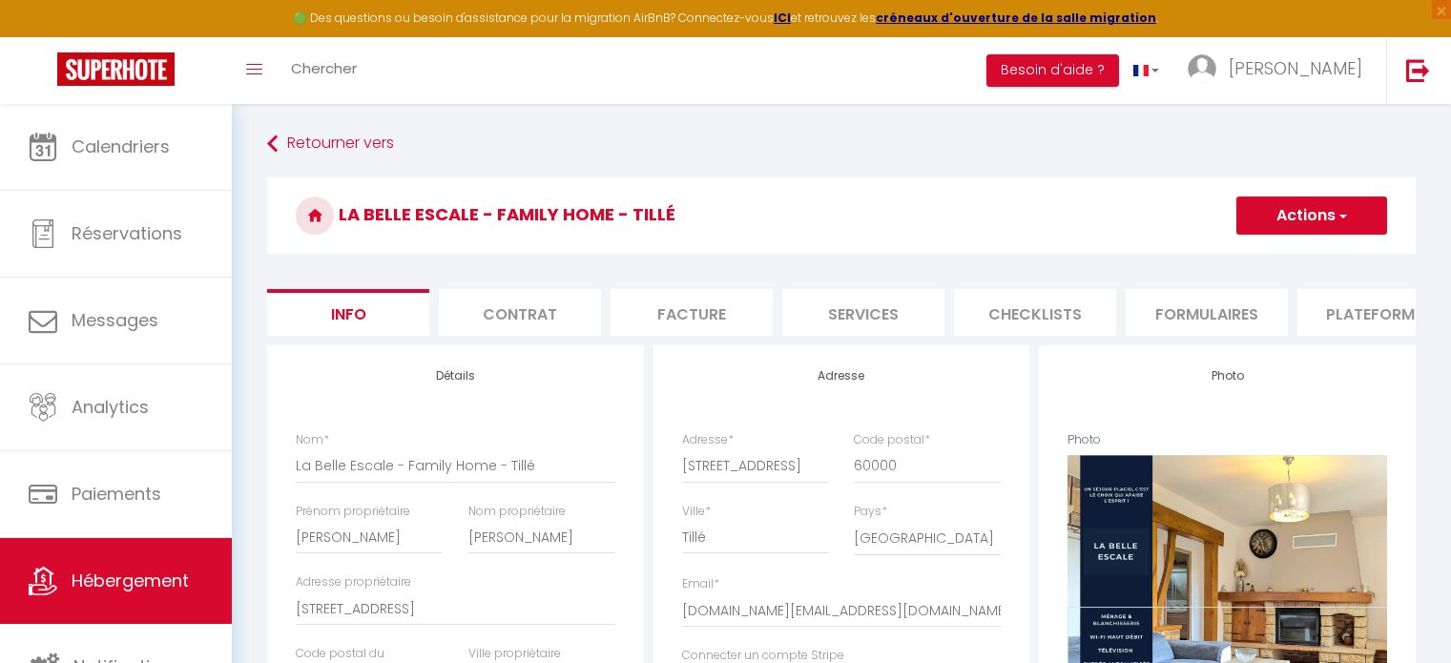
select select "houses"
select select "5"
select select "2"
select select "3"
select select "1"
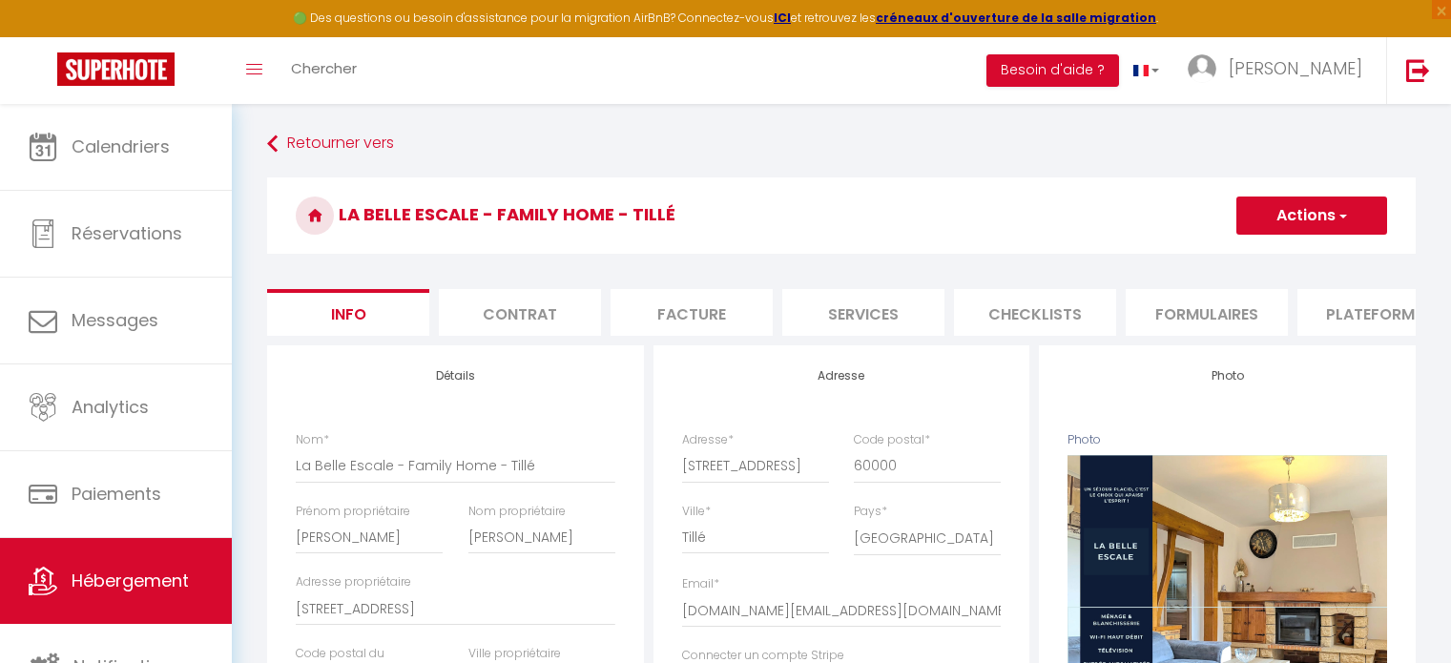
select select "17:00"
select select
select select "10:00"
select select "30"
select select "120"
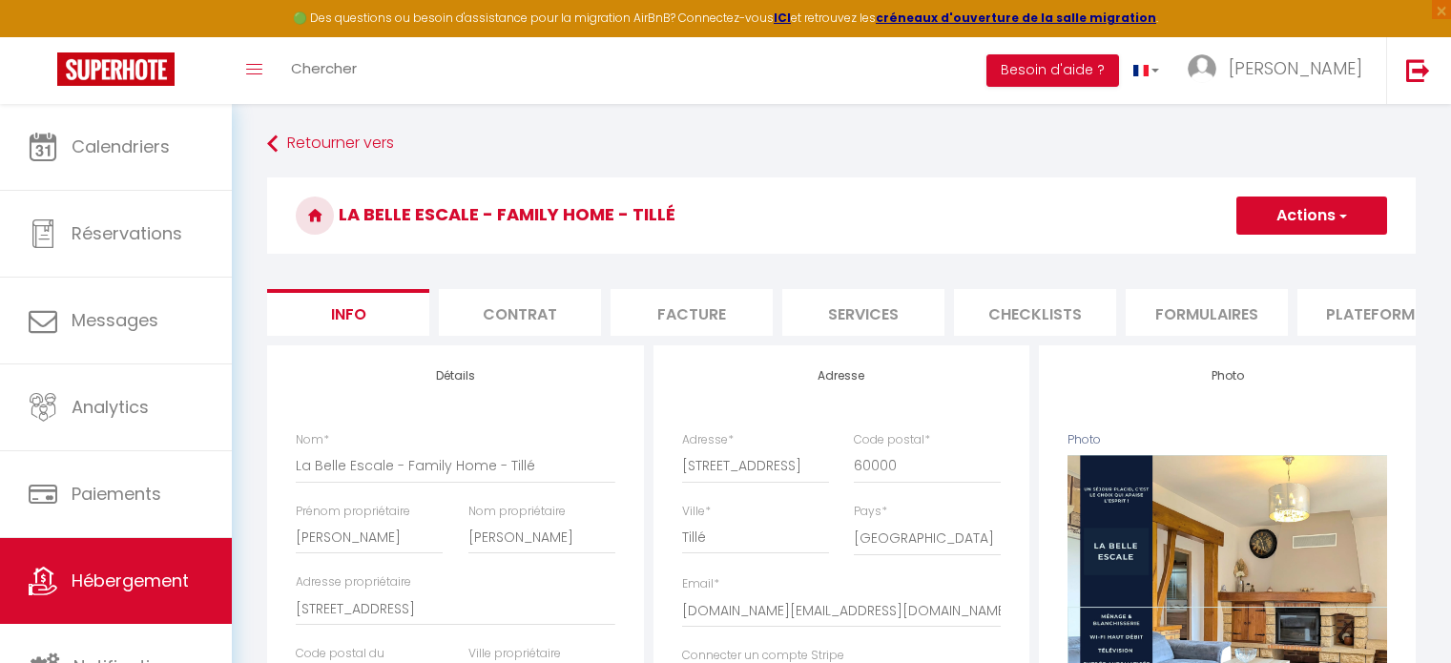
select select "21:00"
select select
select select "28"
select select "32861"
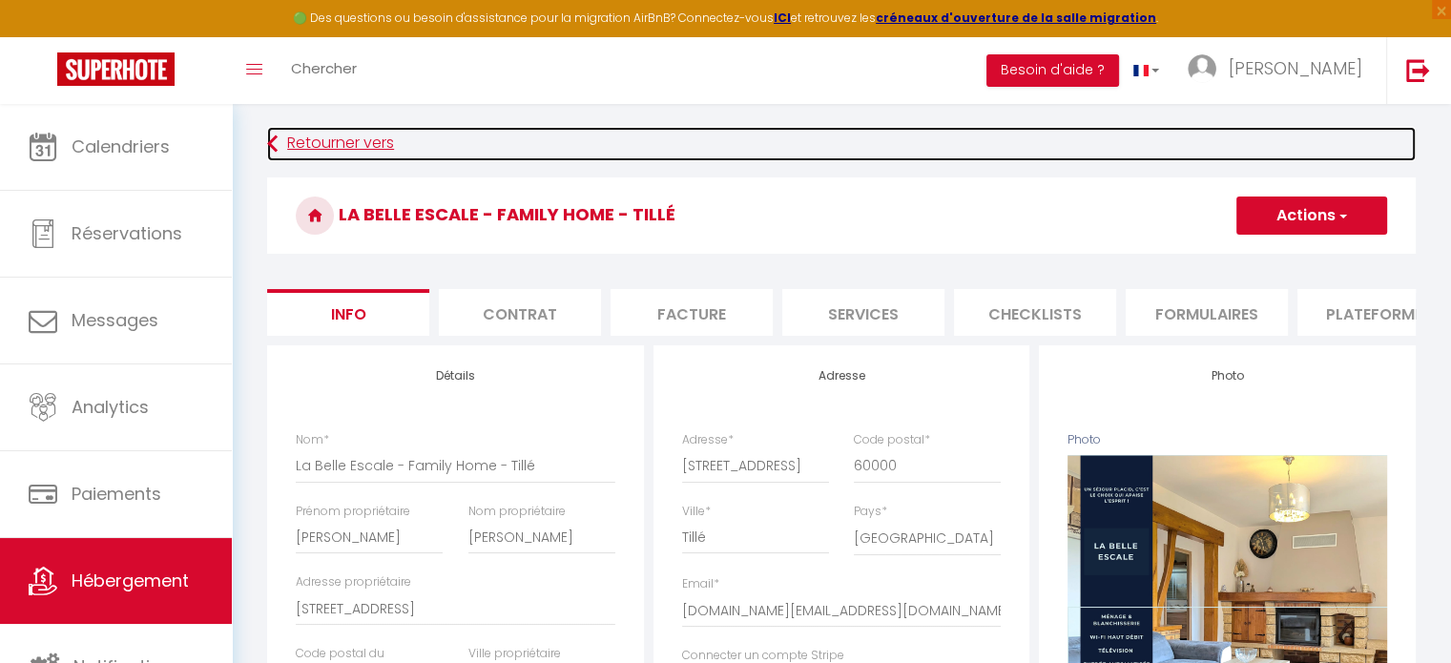
click at [321, 143] on link "Retourner vers" at bounding box center [841, 144] width 1149 height 34
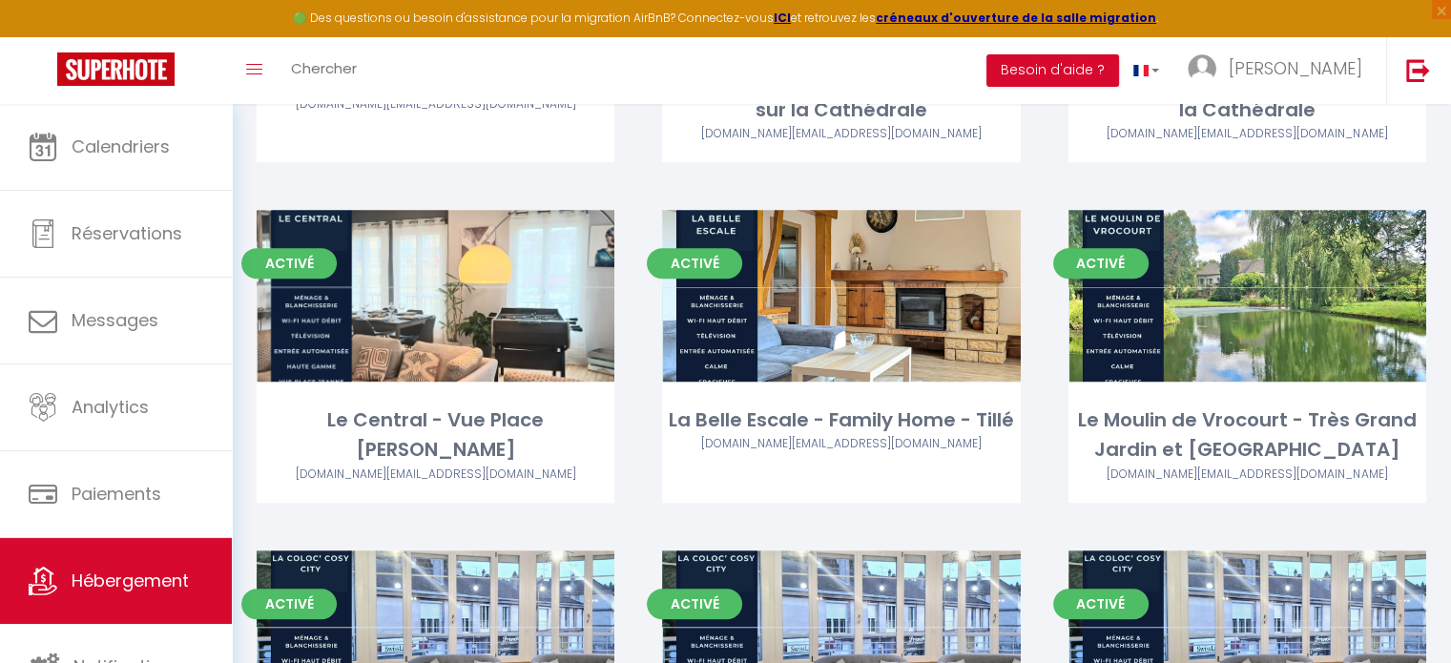
scroll to position [1069, 0]
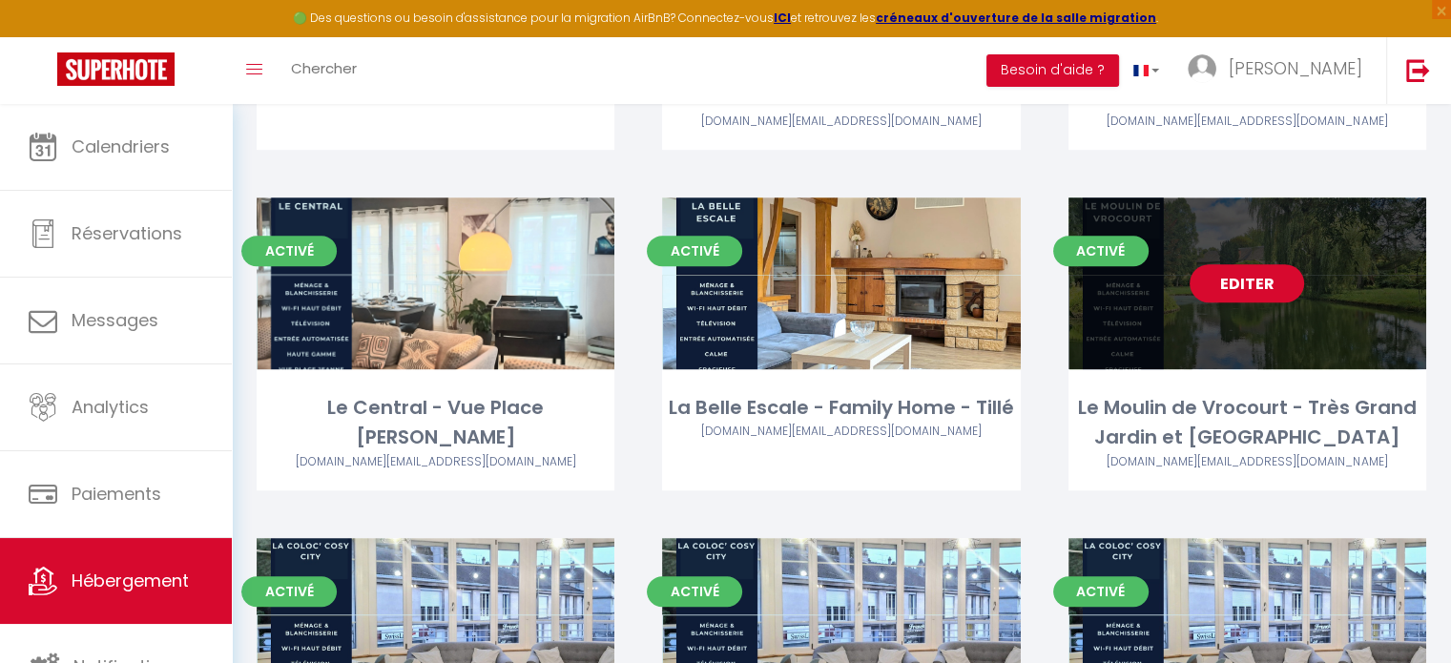
click at [1259, 297] on link "Editer" at bounding box center [1247, 283] width 114 height 38
select select "3"
select select "2"
select select "1"
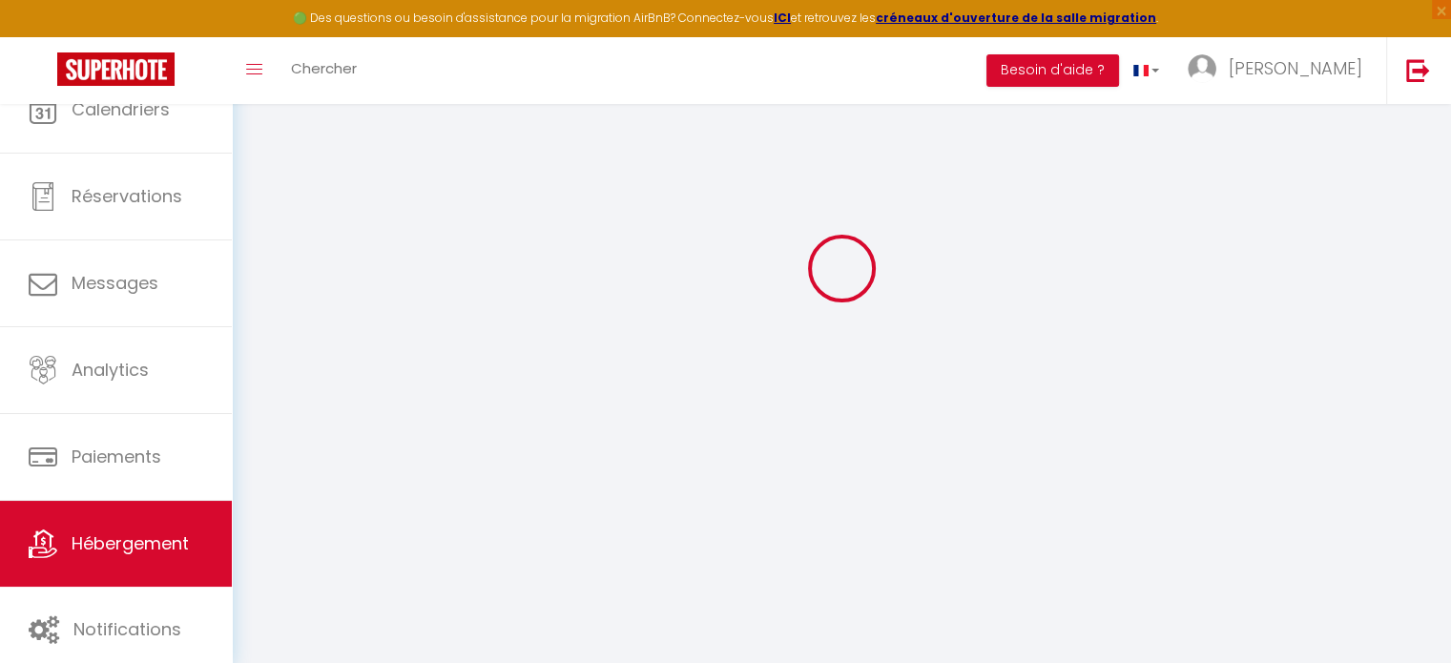
select select
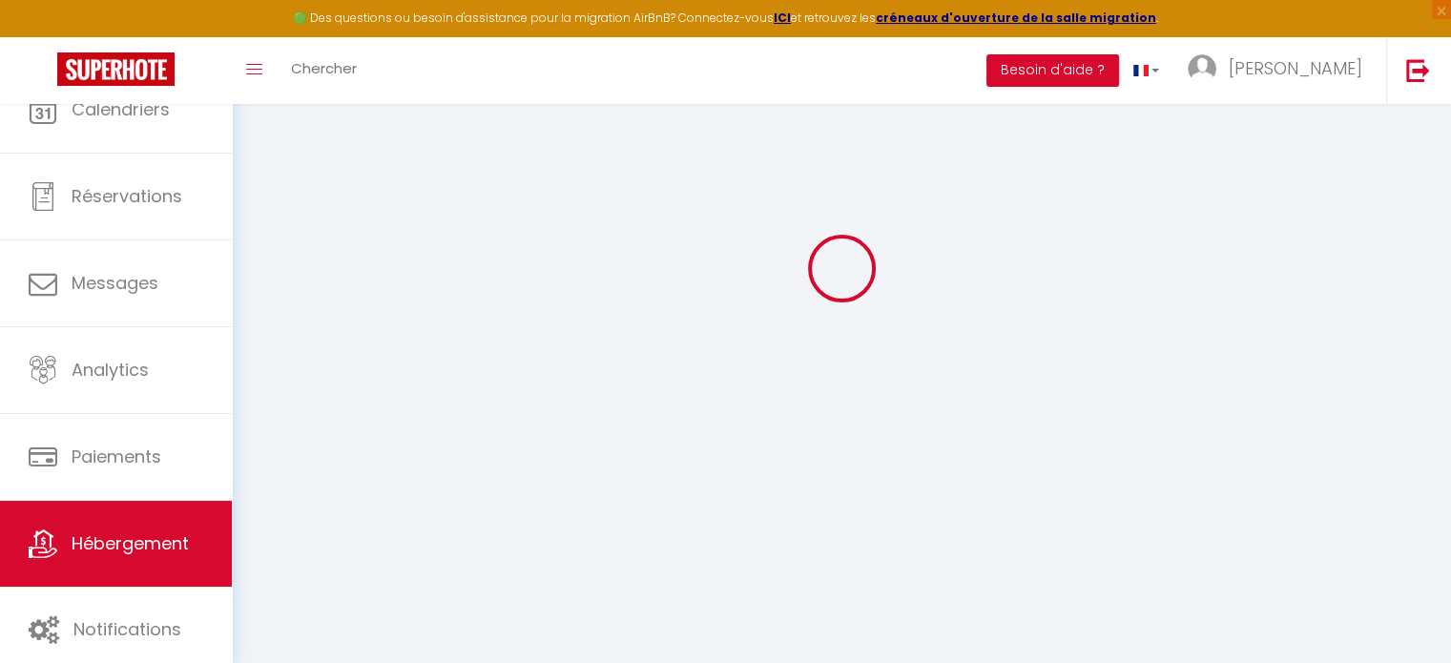
select select "1"
select select
checkbox input "false"
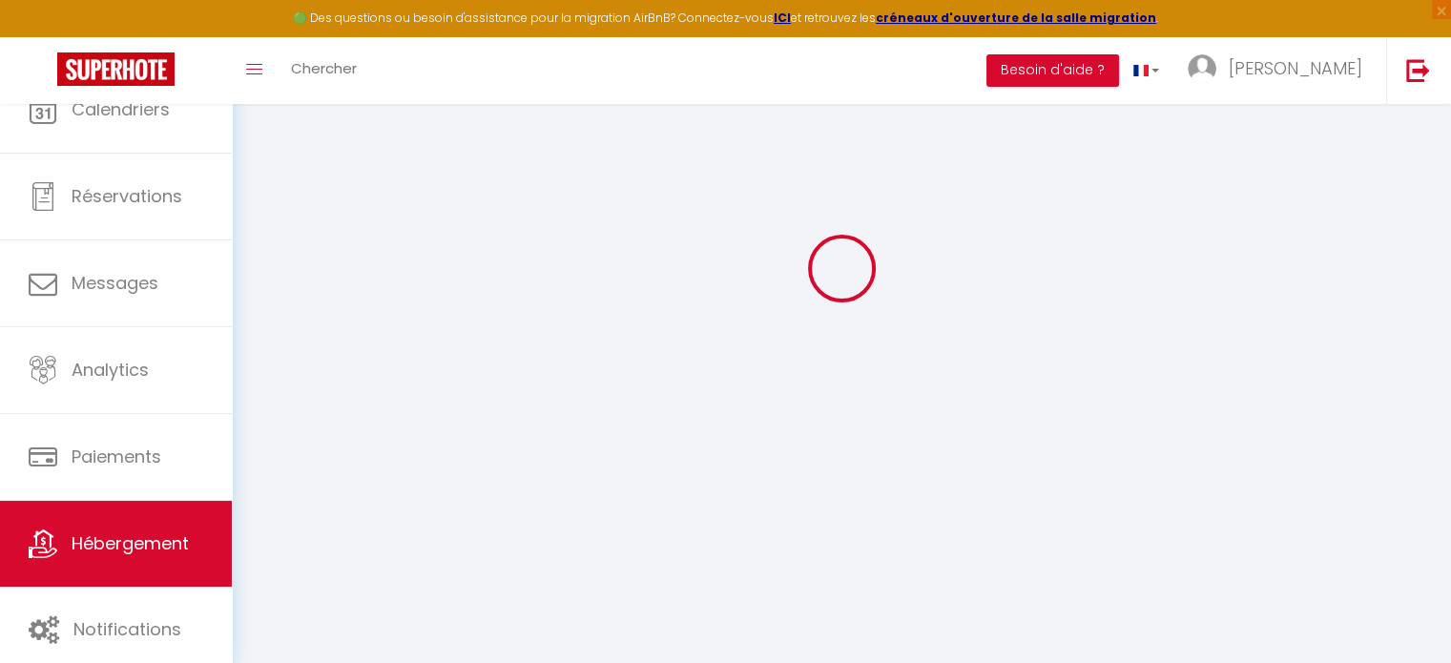
checkbox input "false"
select select "28"
select select
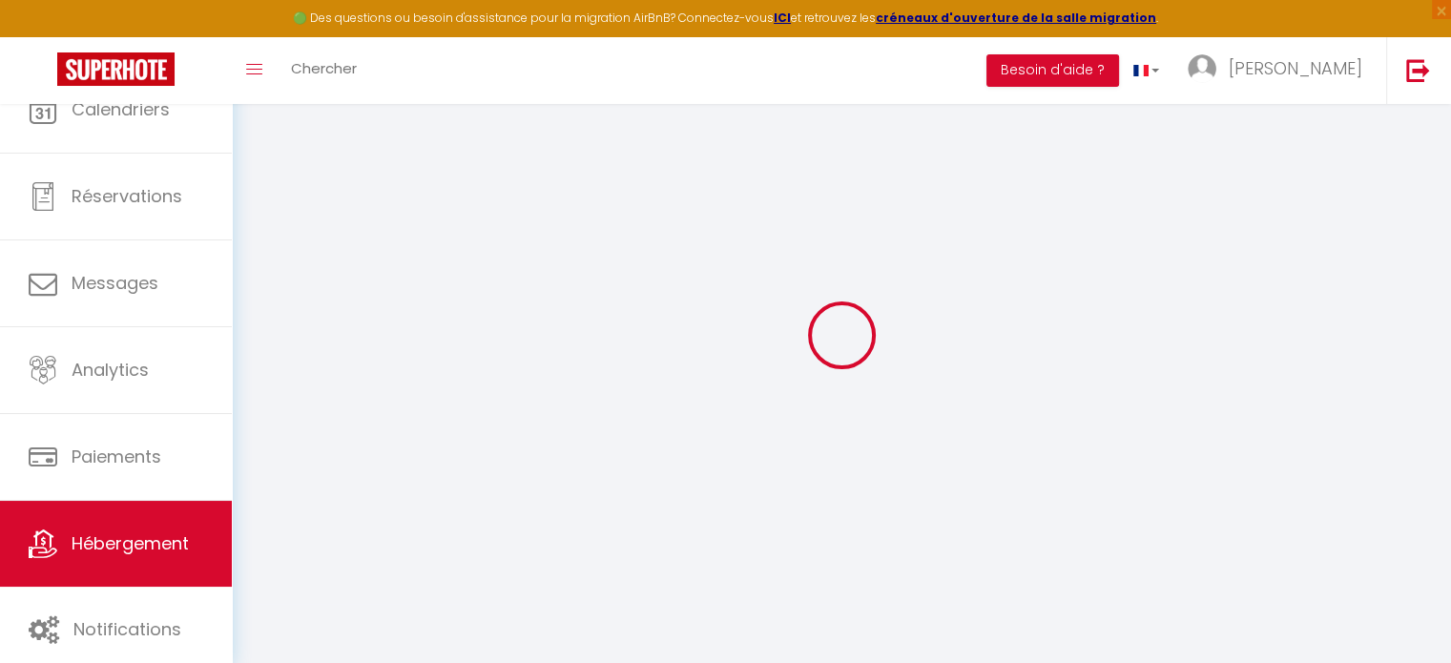
select select
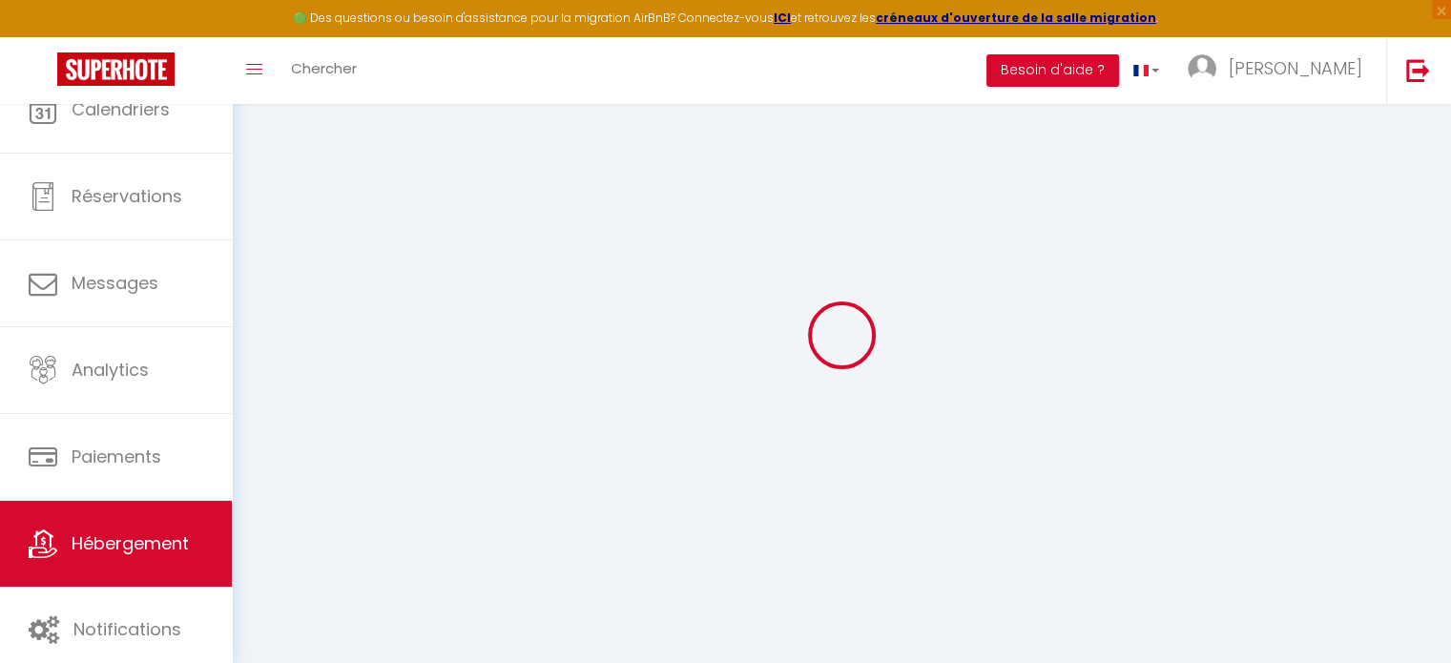
checkbox input "false"
select select
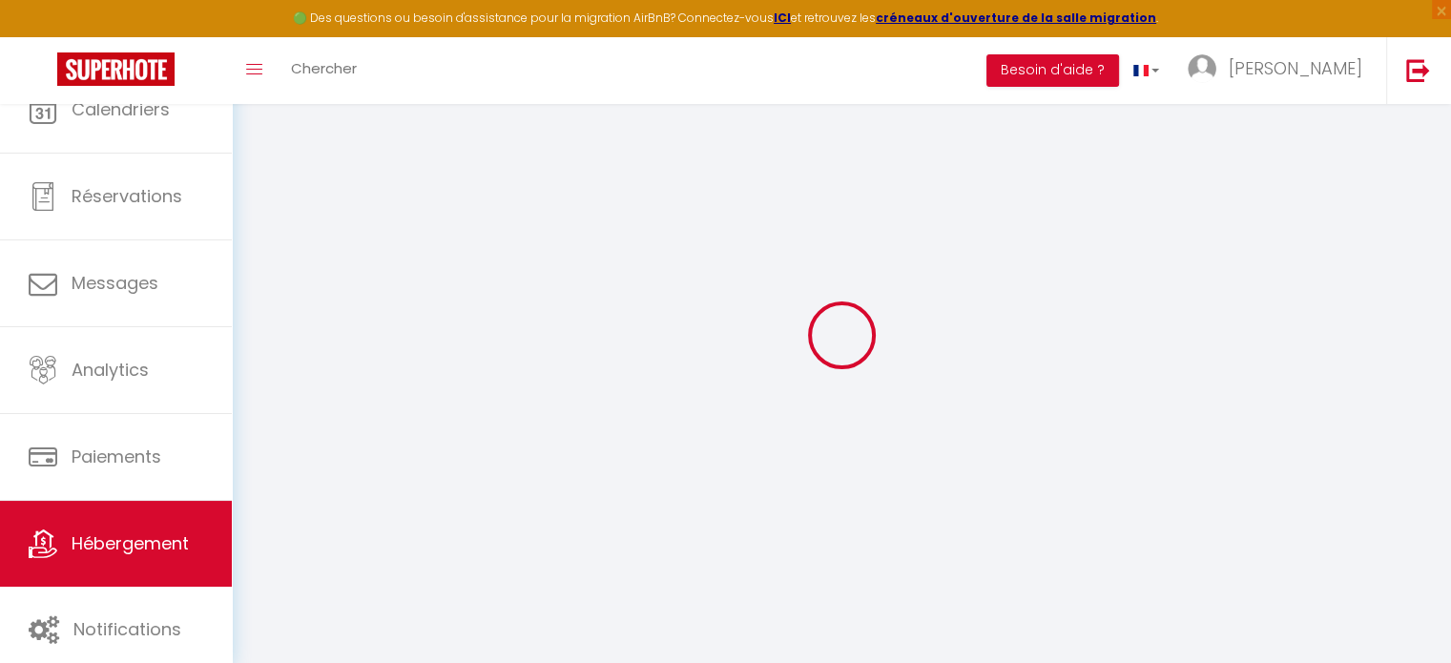
select select
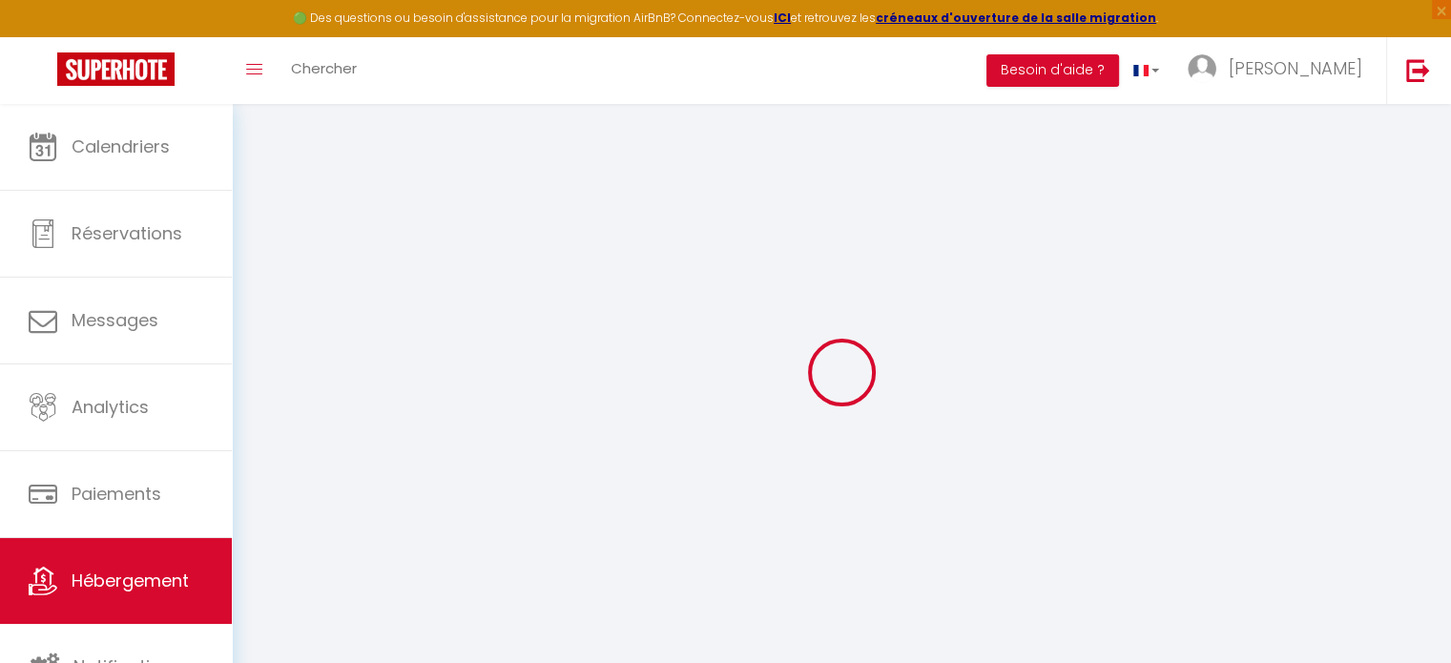
select select
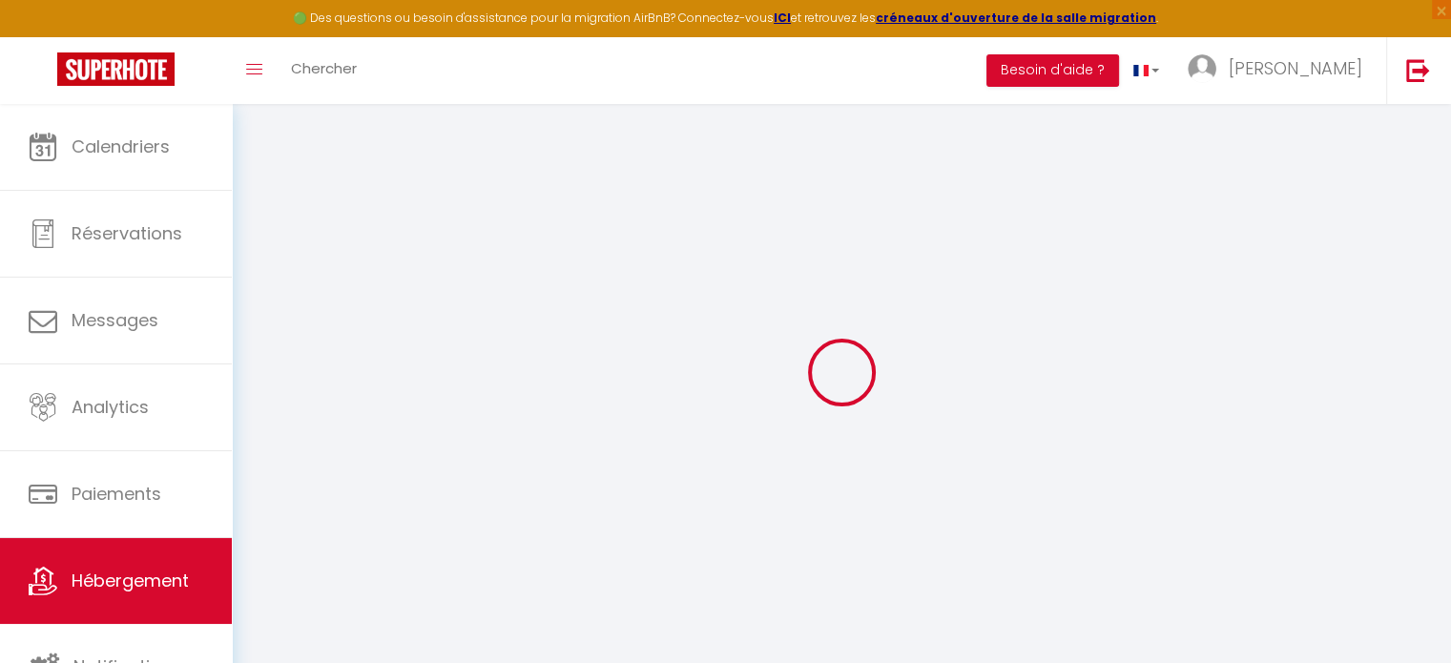
select select
checkbox input "false"
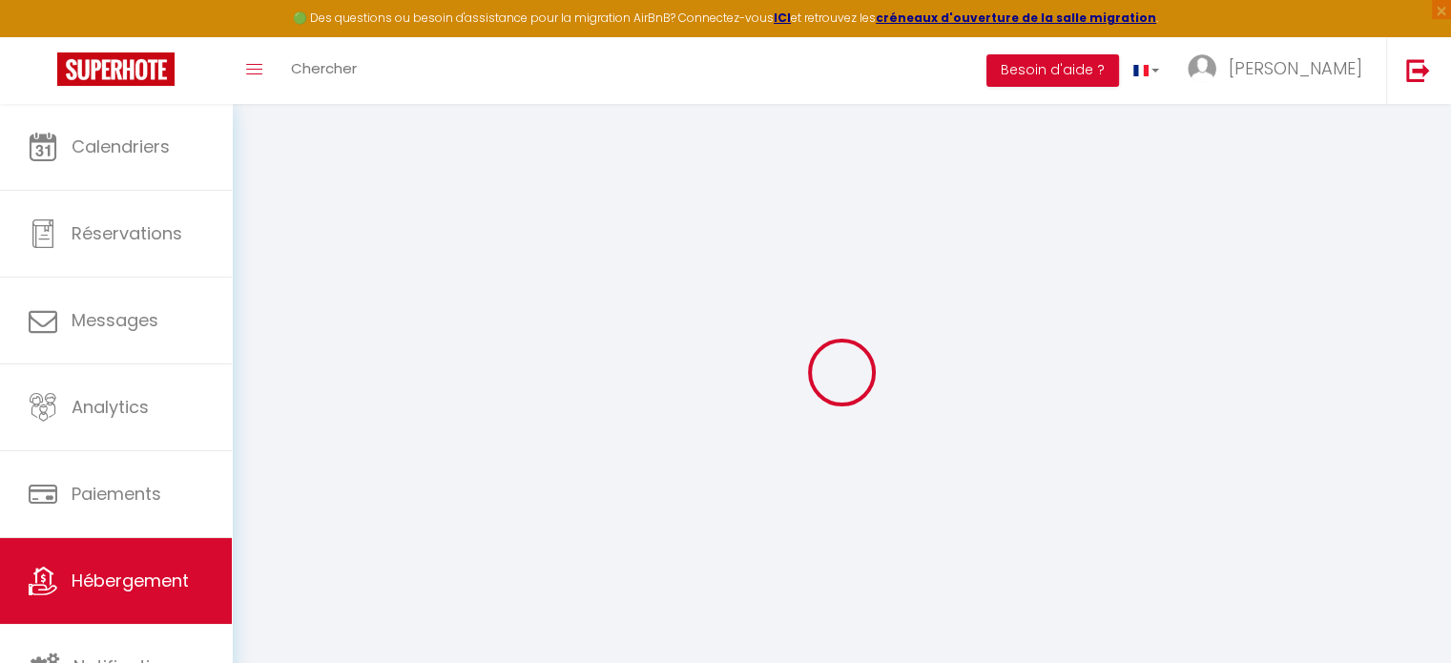
select select
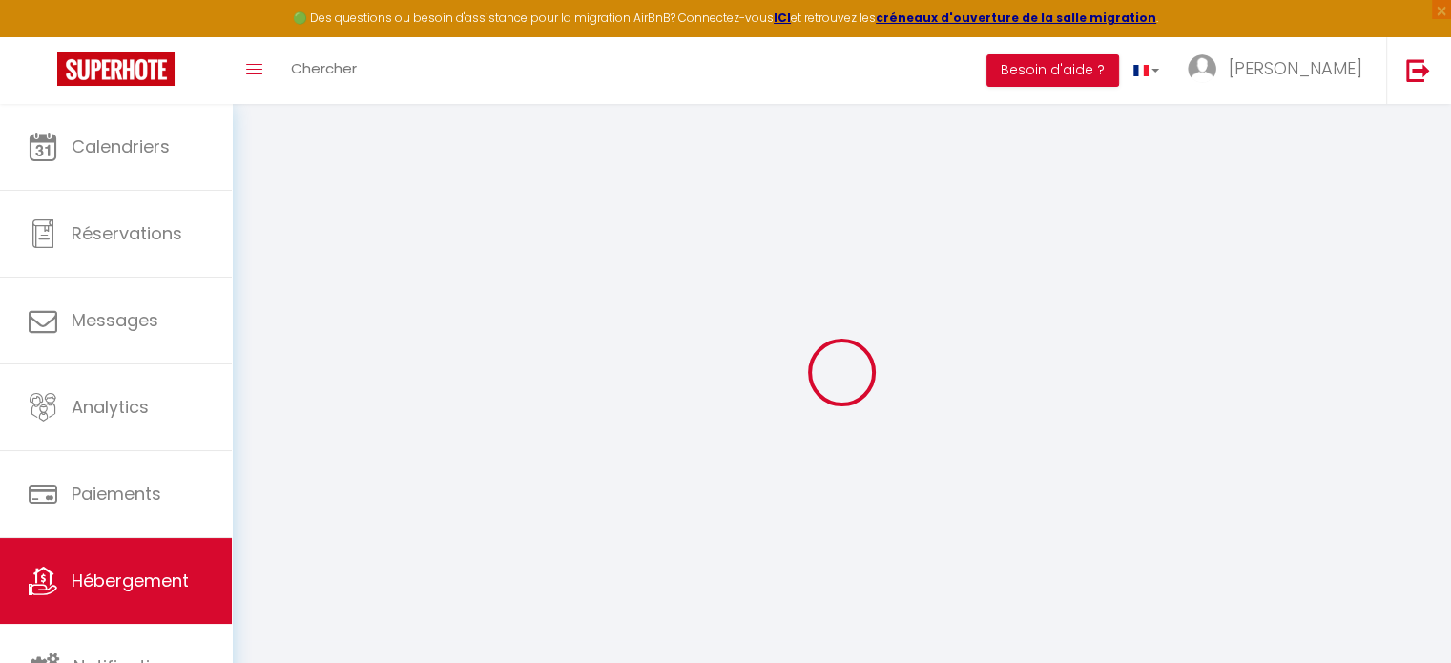
select select
checkbox input "false"
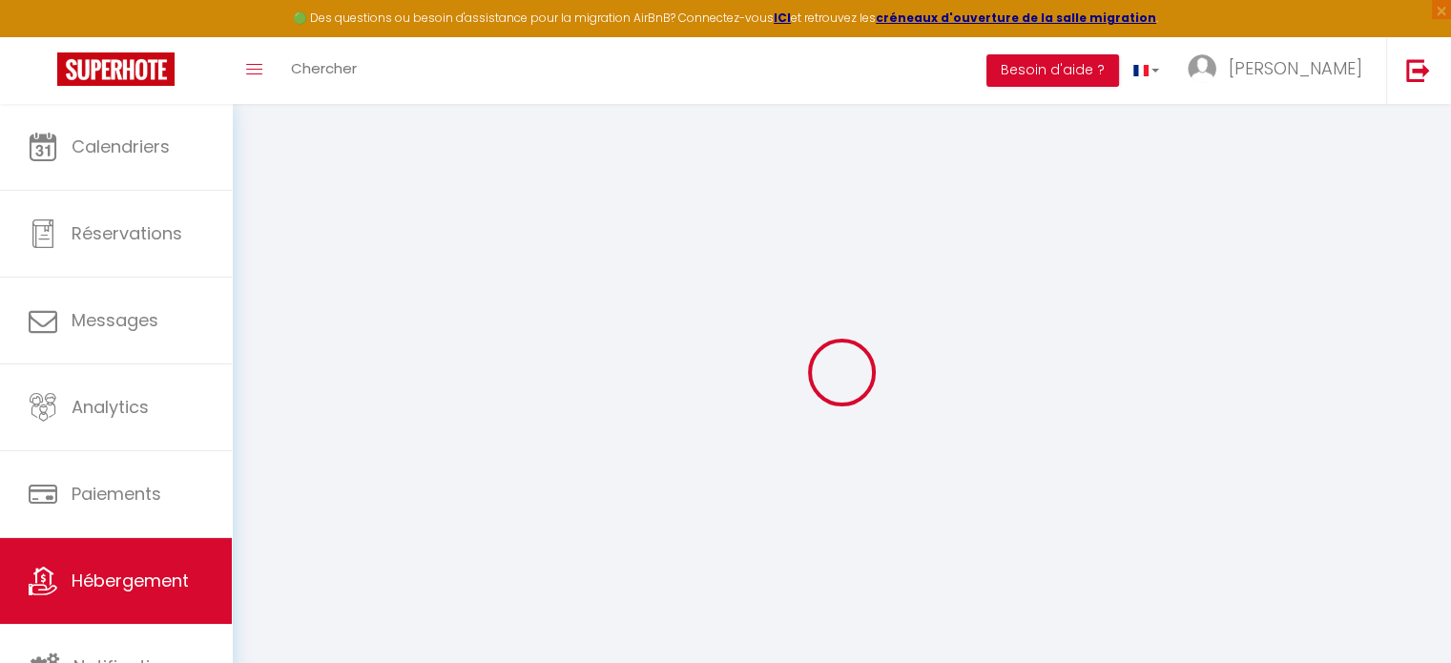
checkbox input "false"
select select
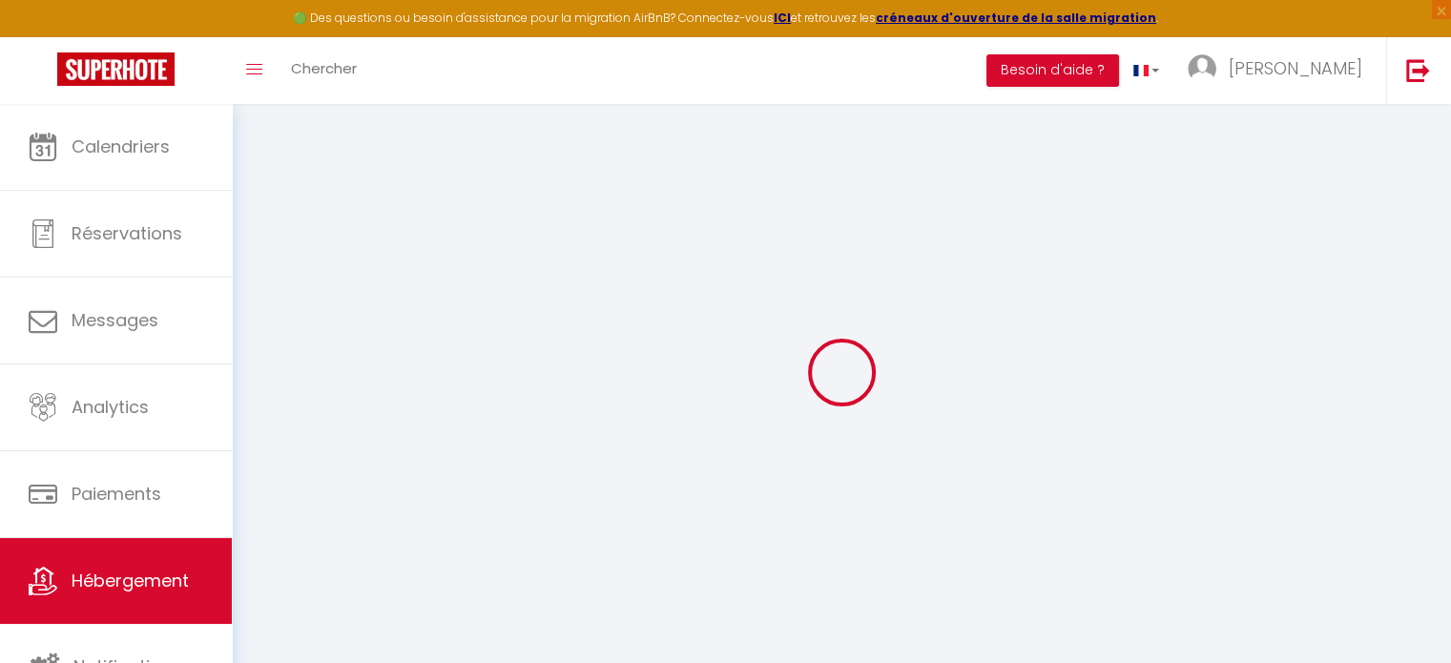
select select
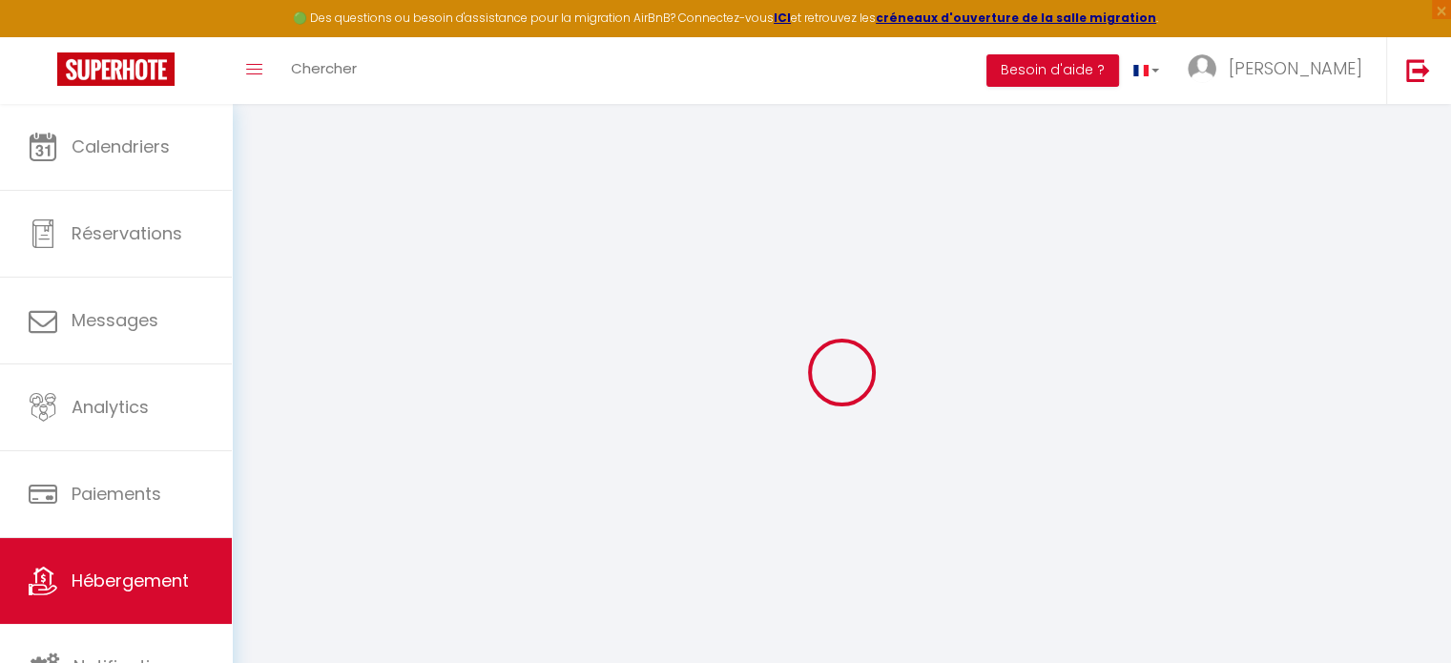
checkbox input "false"
select select
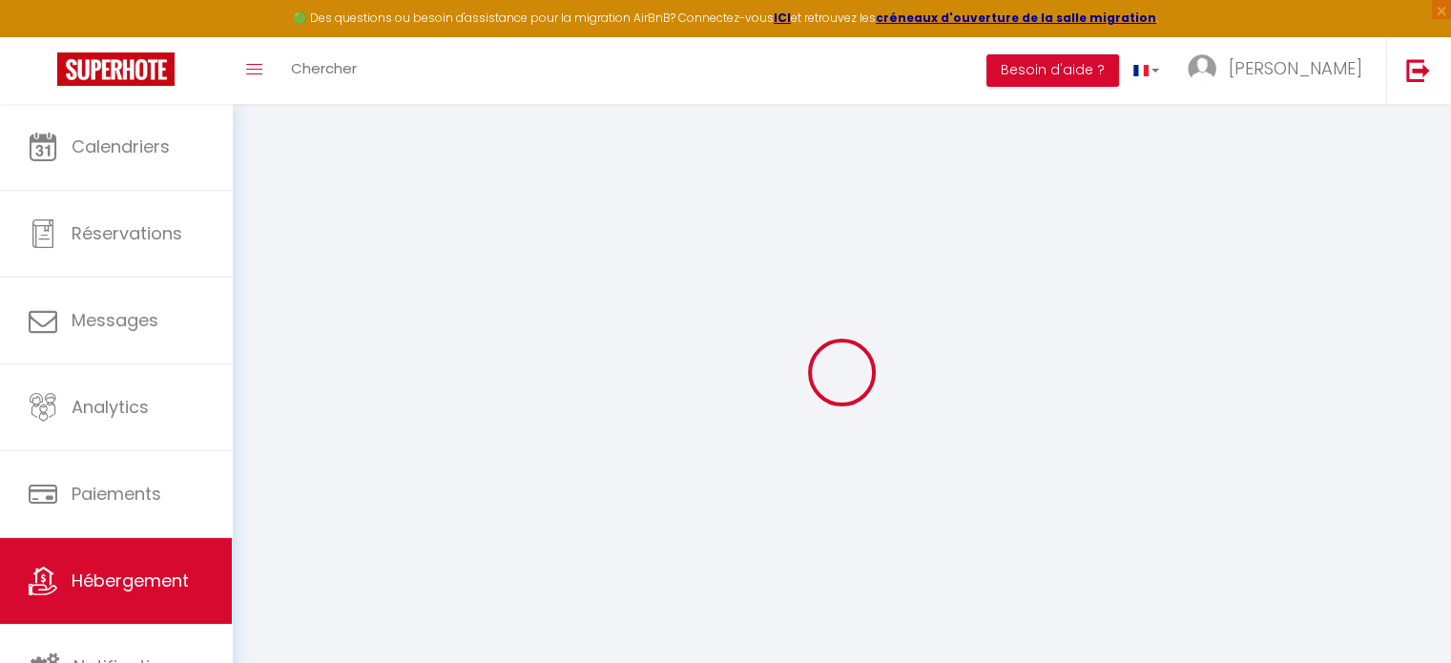
select select
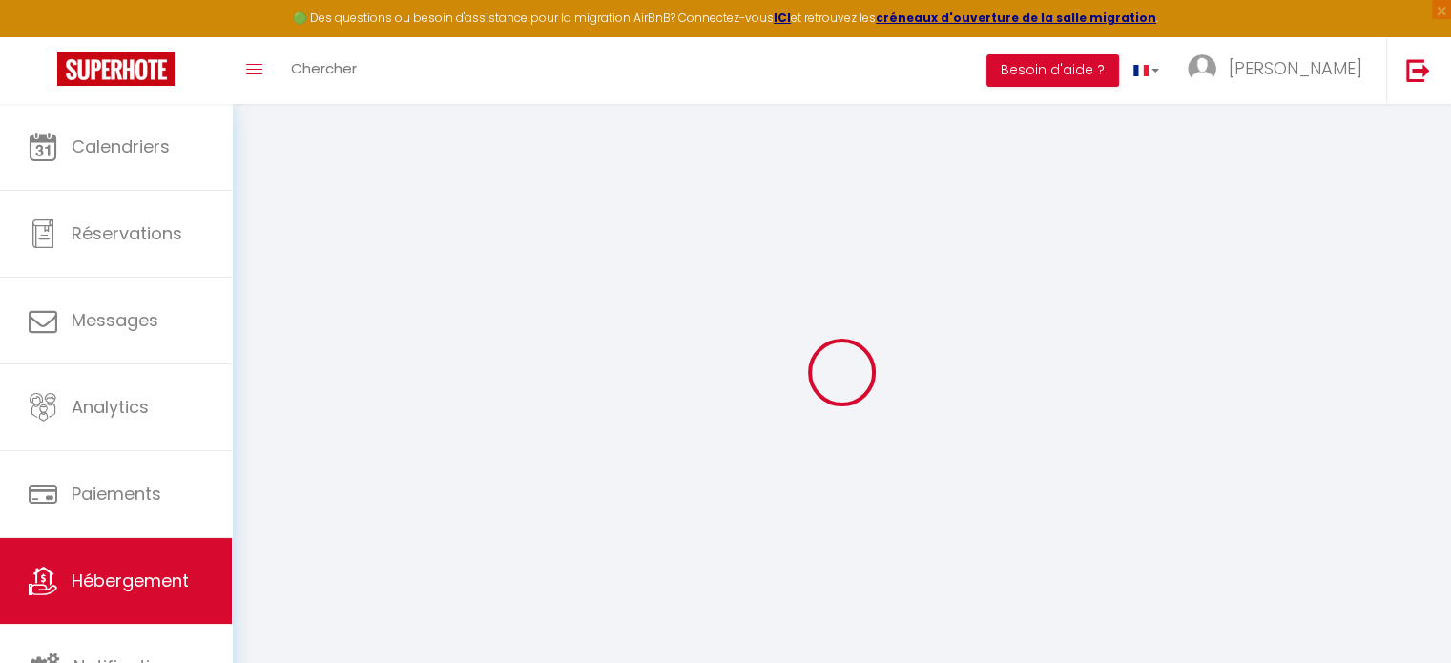
select select
checkbox input "false"
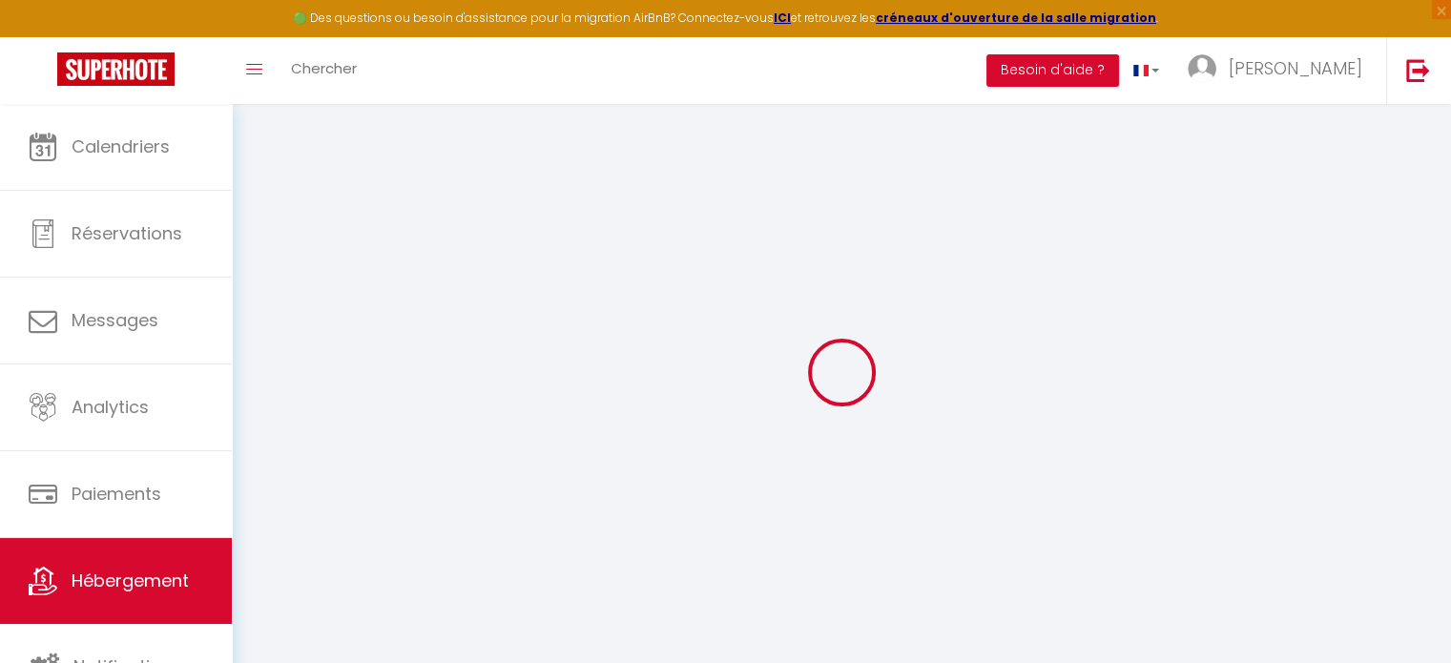
checkbox input "false"
select select
type input "Le Moulin de Vrocourt - Très Grand Jardin et [GEOGRAPHIC_DATA]"
type input "Augusta"
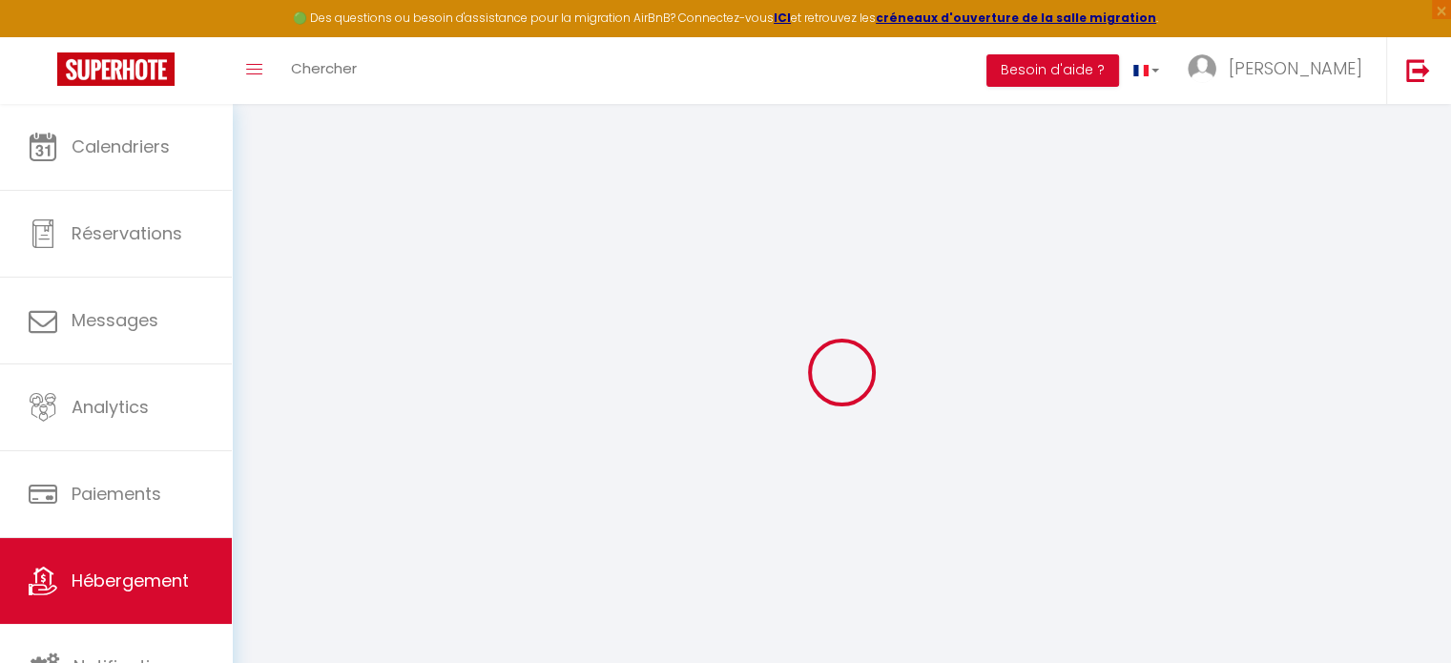
type input "Chatin"
type input "2 rue du moulin"
type input "60112"
type input "Vrocourt"
select select "houses"
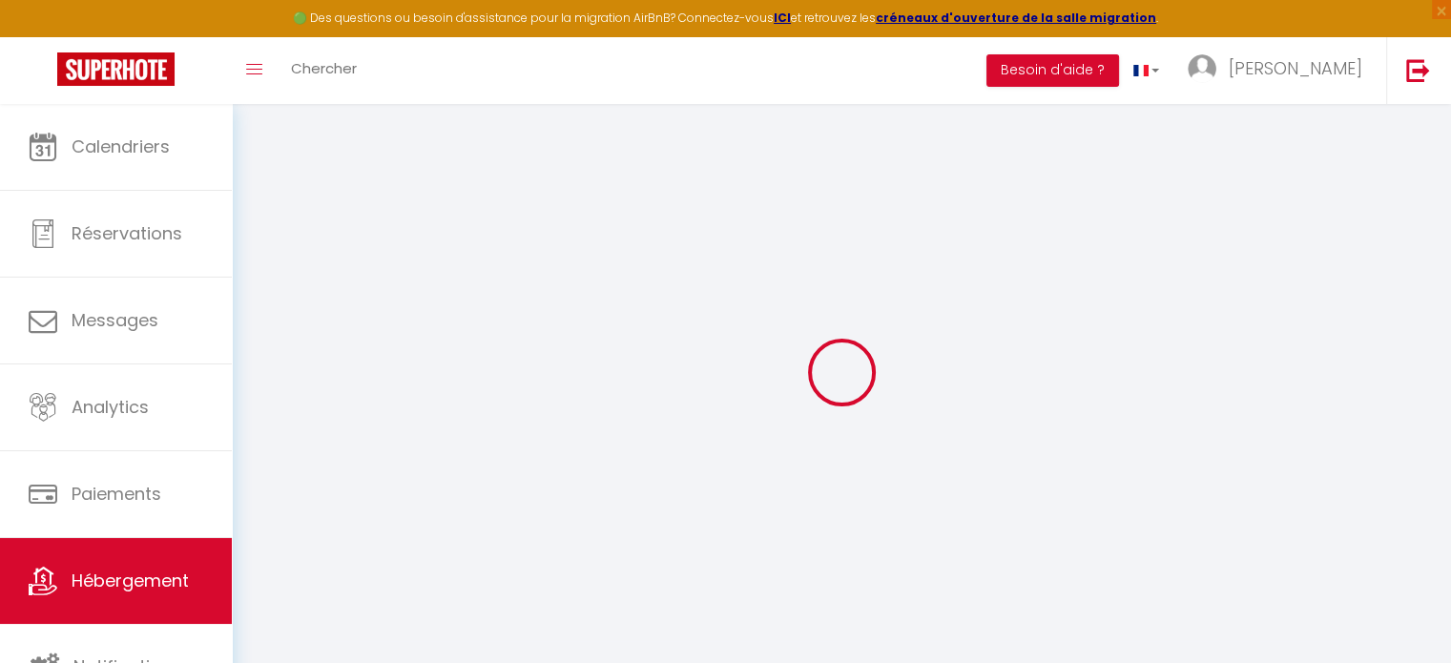
select select "17"
select select "8"
select select "2"
type input "299"
type input "180"
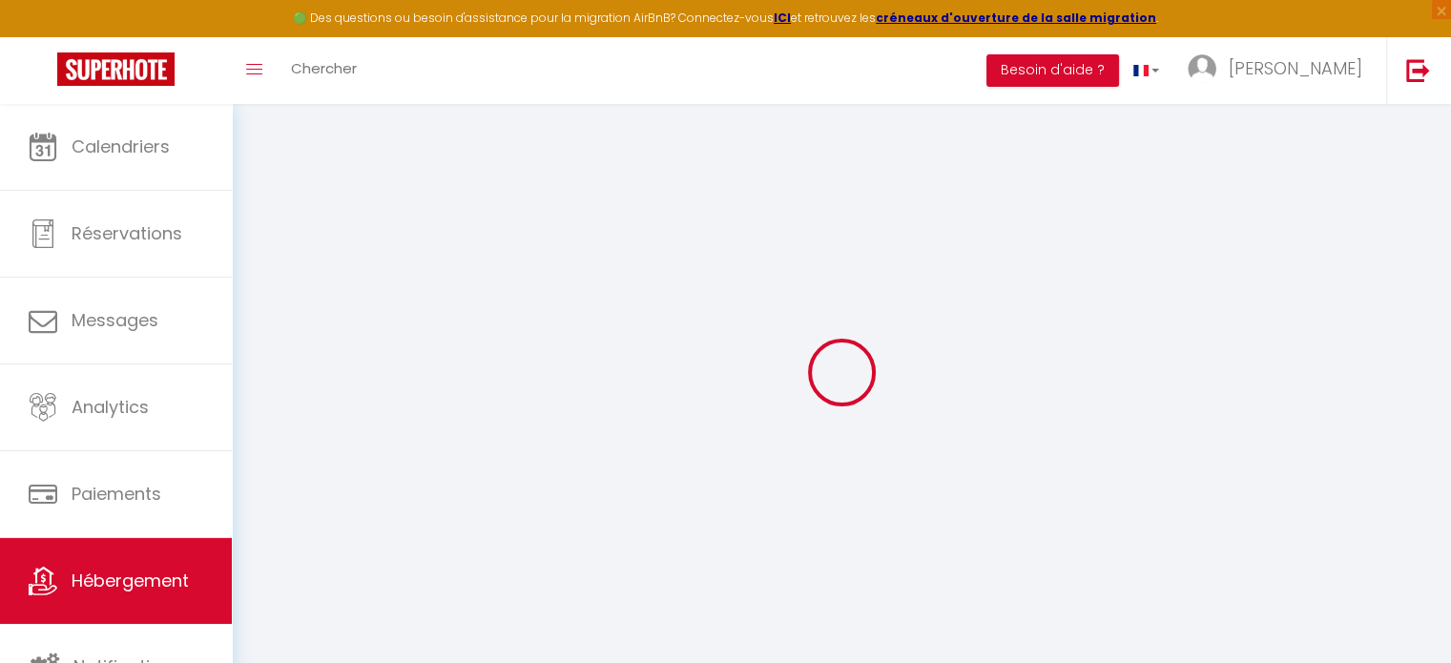
type input "5"
type input "3"
type input "500"
select select
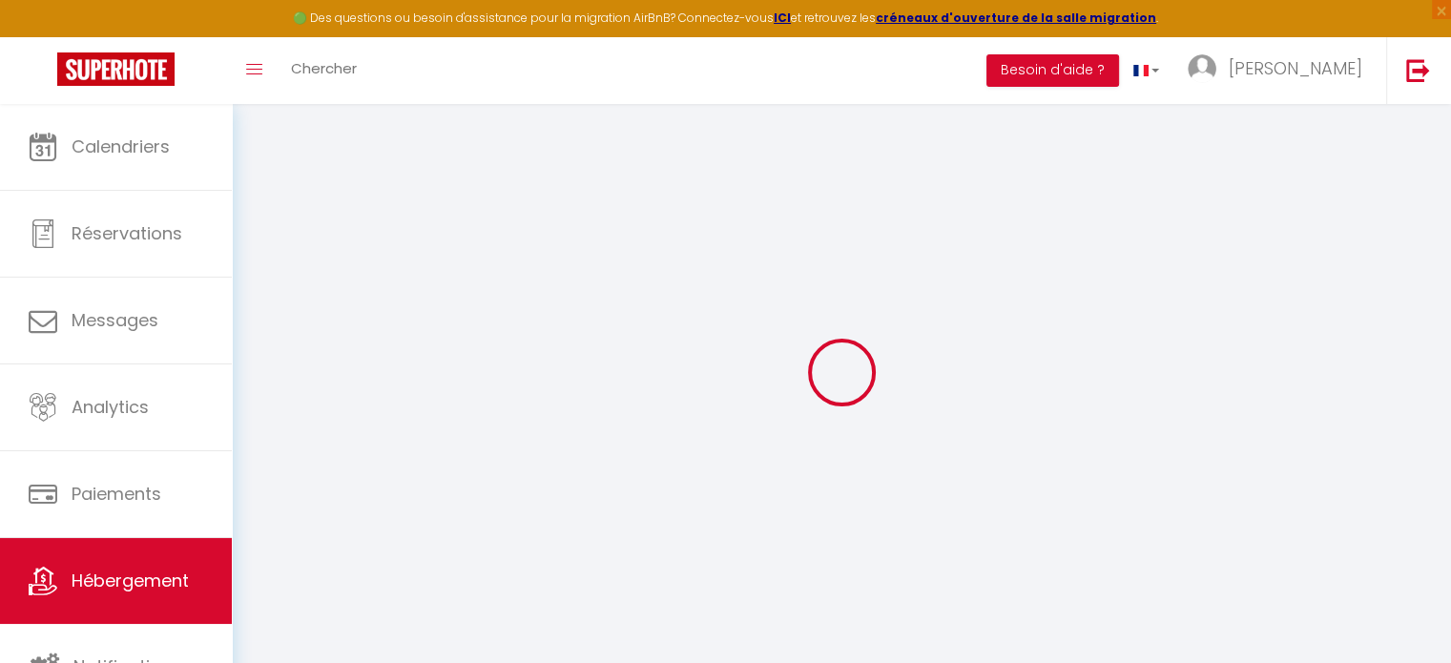
select select
type input "2 rue du moulin"
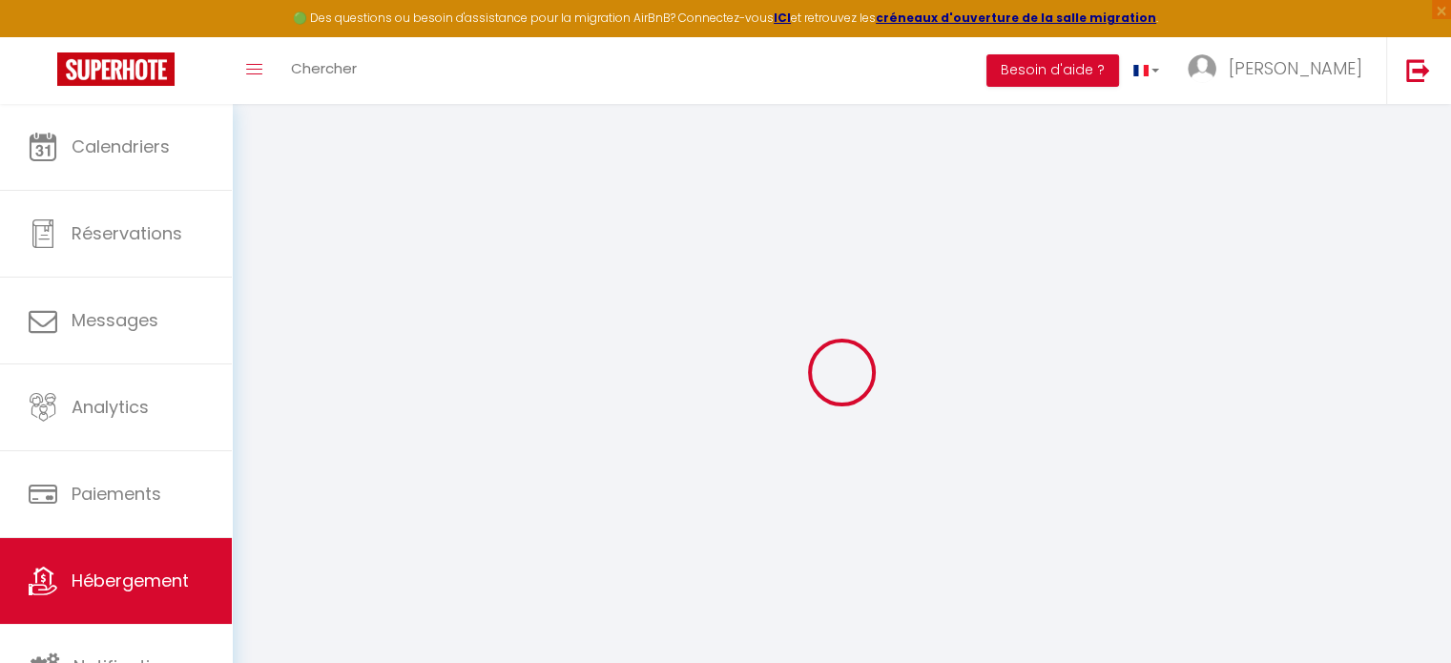
type input "60112"
type input "Vrocourt"
type input "[DOMAIN_NAME][EMAIL_ADDRESS][DOMAIN_NAME]"
select select "15950"
checkbox input "false"
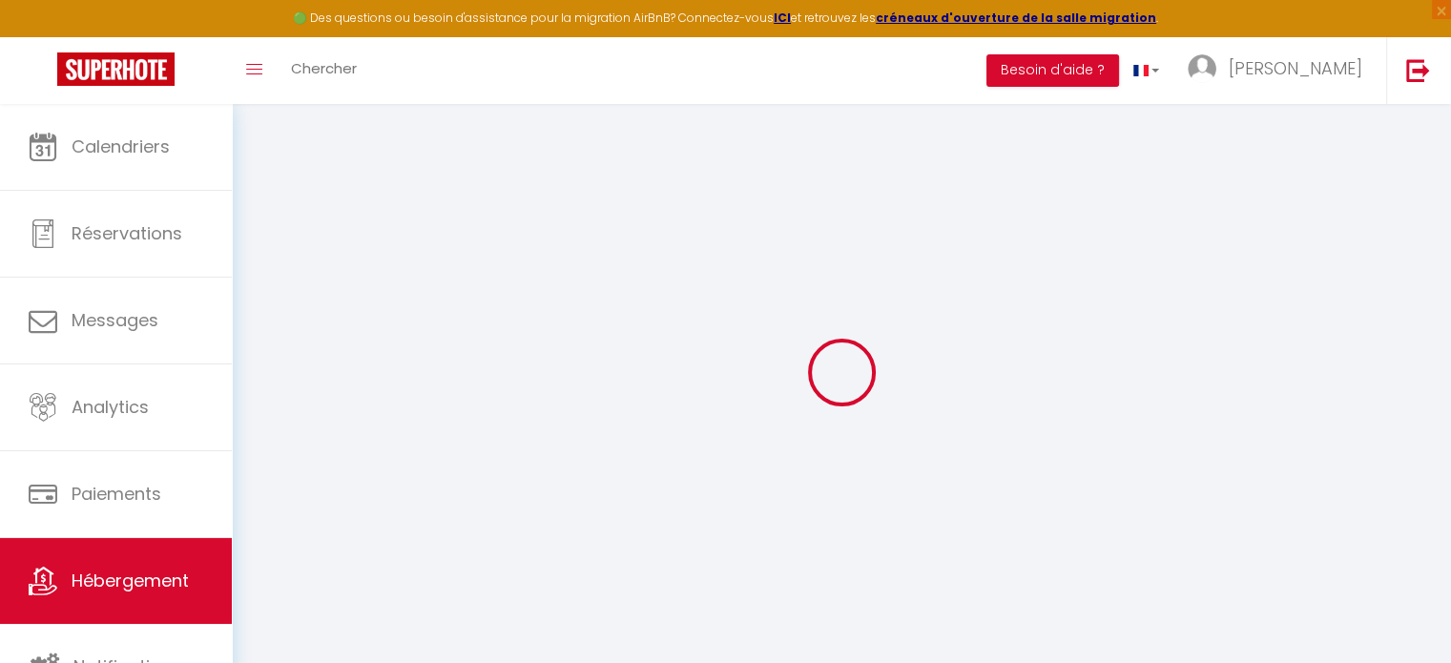
checkbox input "false"
radio input "true"
type input "0"
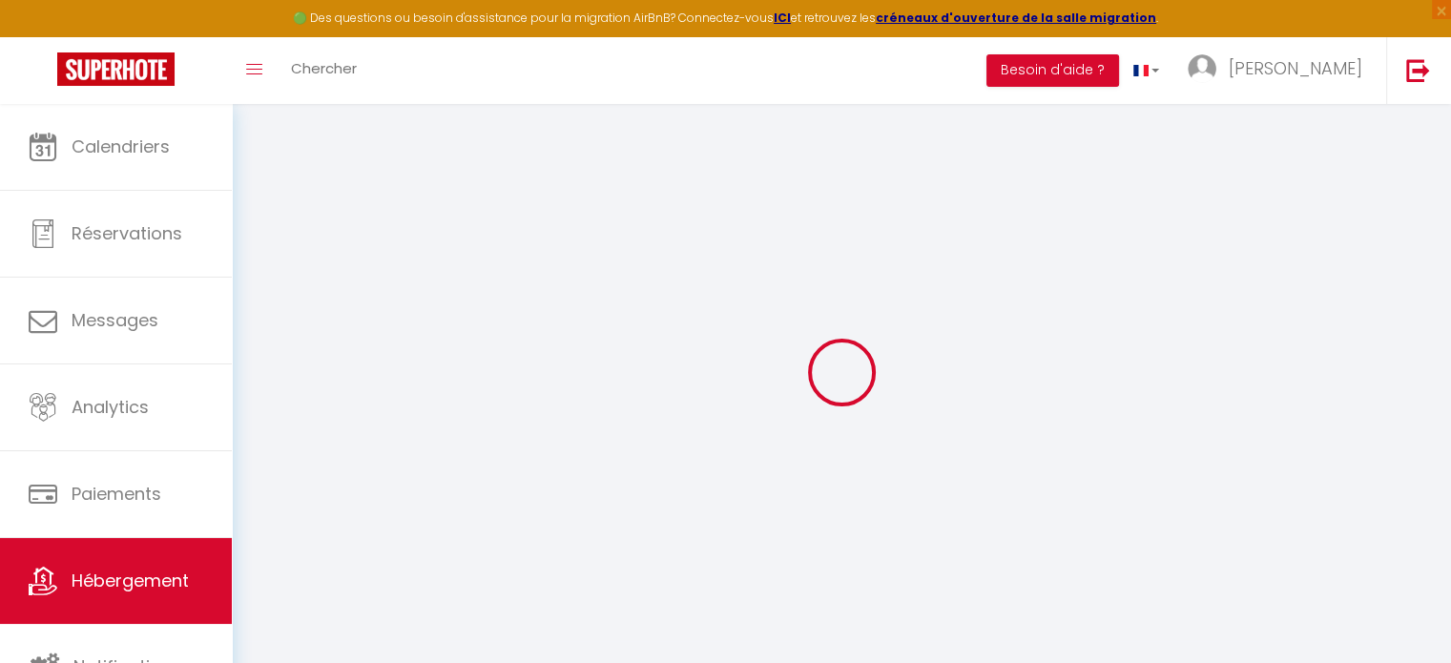
type input "0"
select select
checkbox input "false"
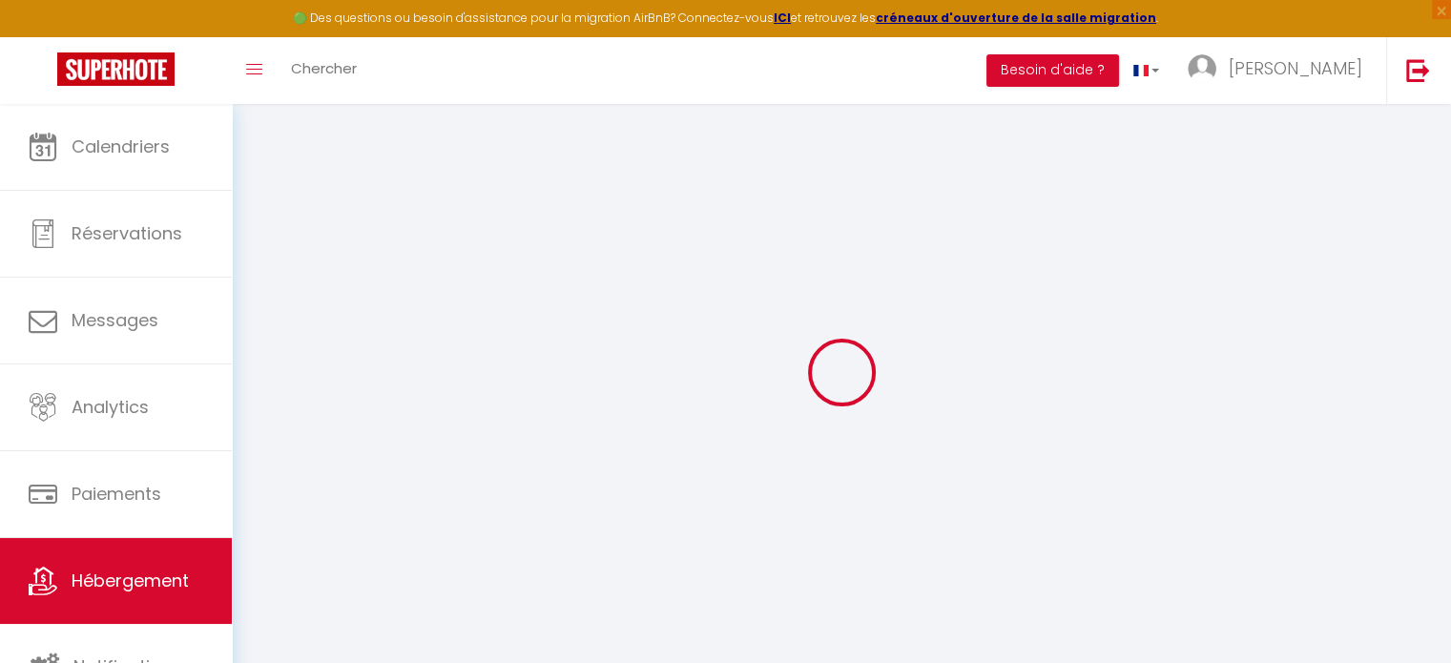
checkbox input "false"
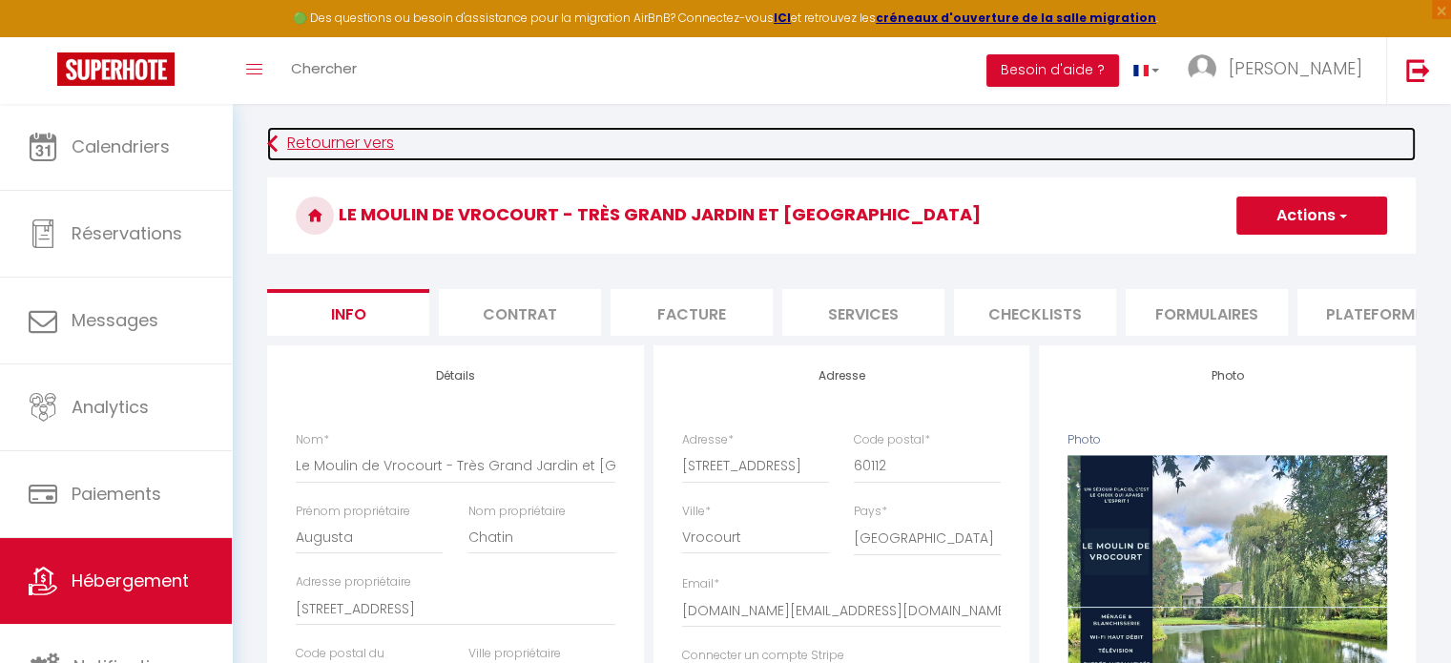
click at [301, 155] on link "Retourner vers" at bounding box center [841, 144] width 1149 height 34
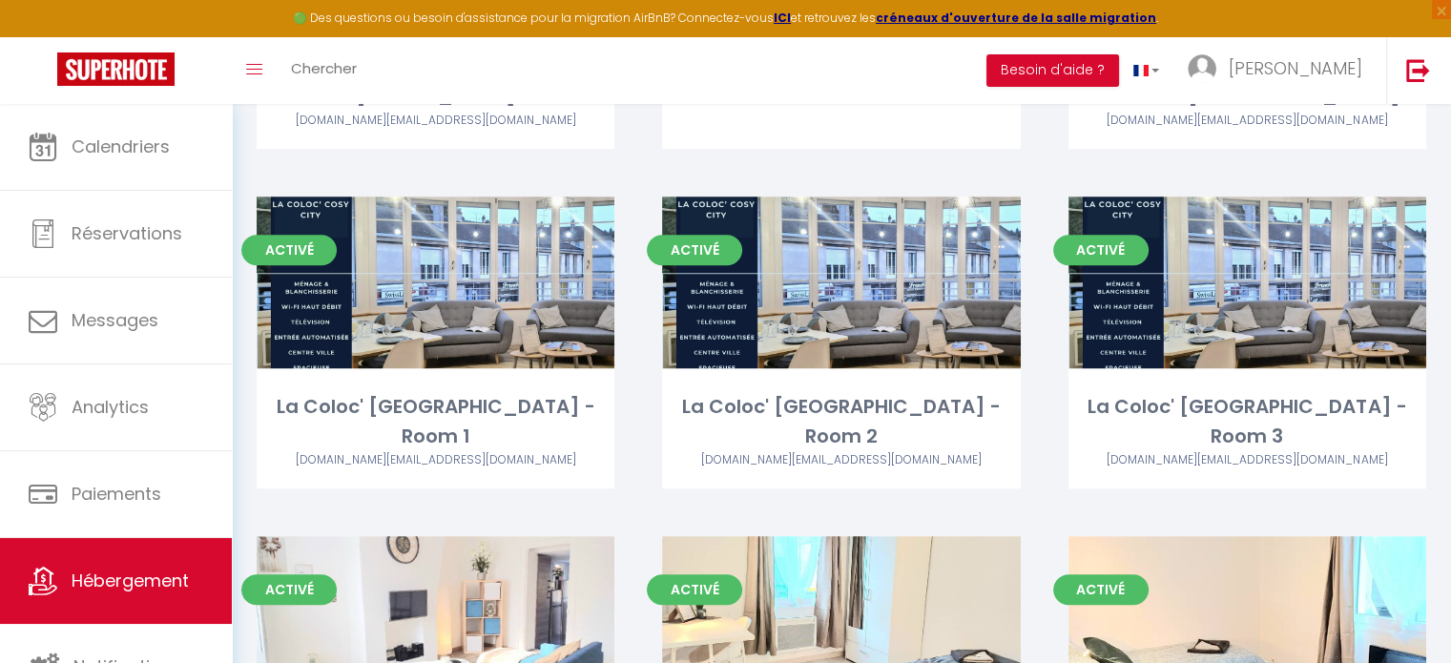
scroll to position [1412, 0]
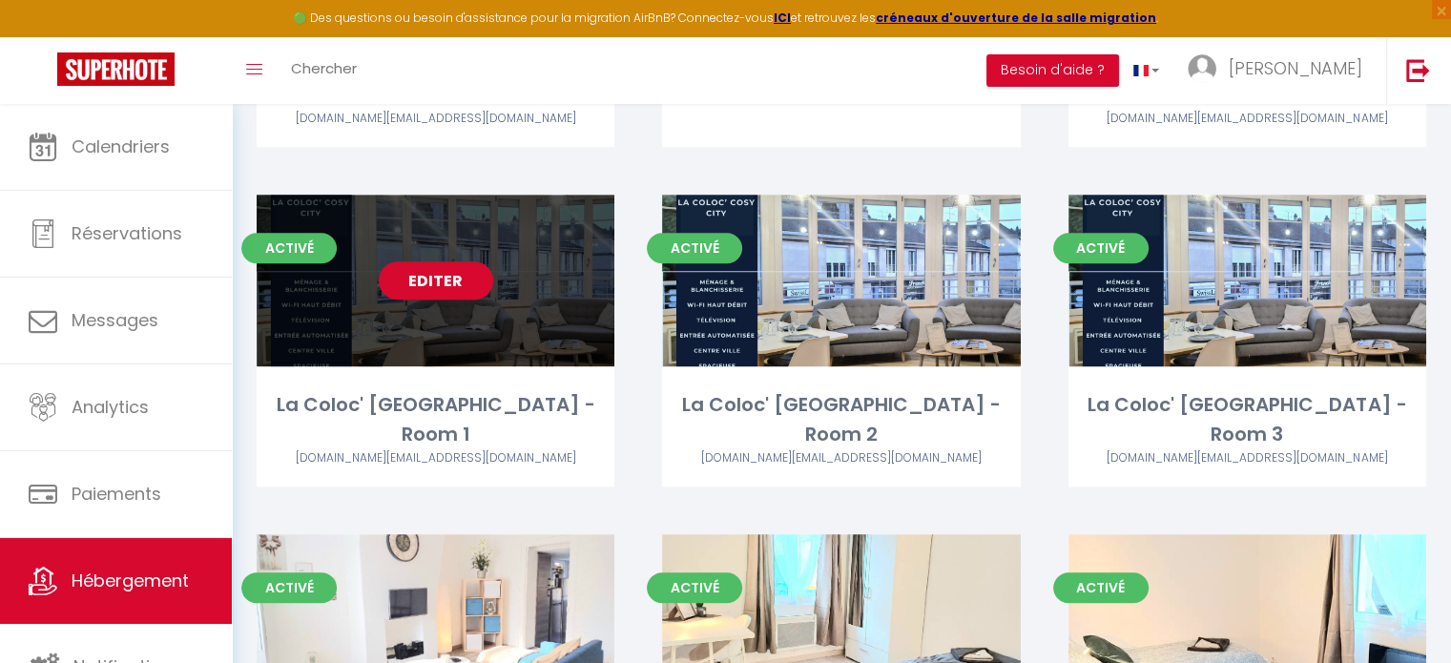
click at [405, 266] on link "Editer" at bounding box center [436, 280] width 114 height 38
click at [422, 274] on link "Editer" at bounding box center [436, 280] width 114 height 38
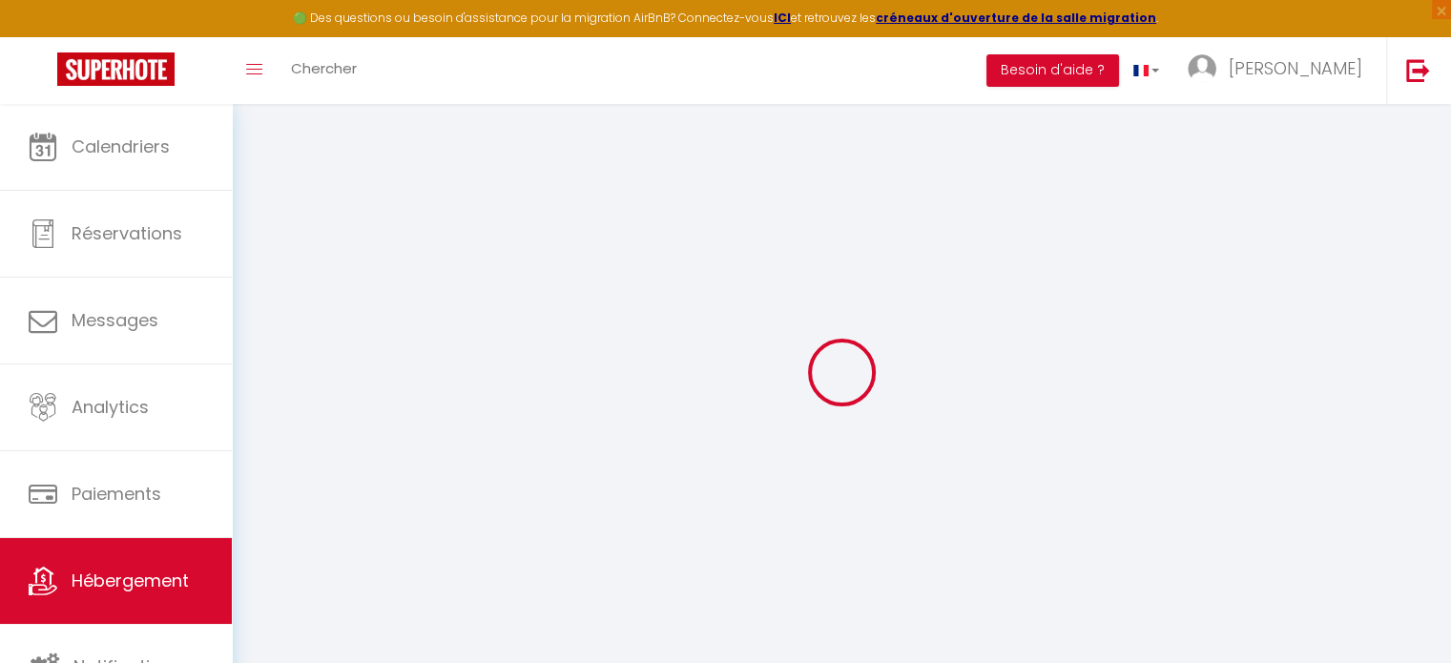
type input "La Coloc' [GEOGRAPHIC_DATA] - Room 1"
type input "[PERSON_NAME]"
type input "2 rue denis simon"
type input "60000"
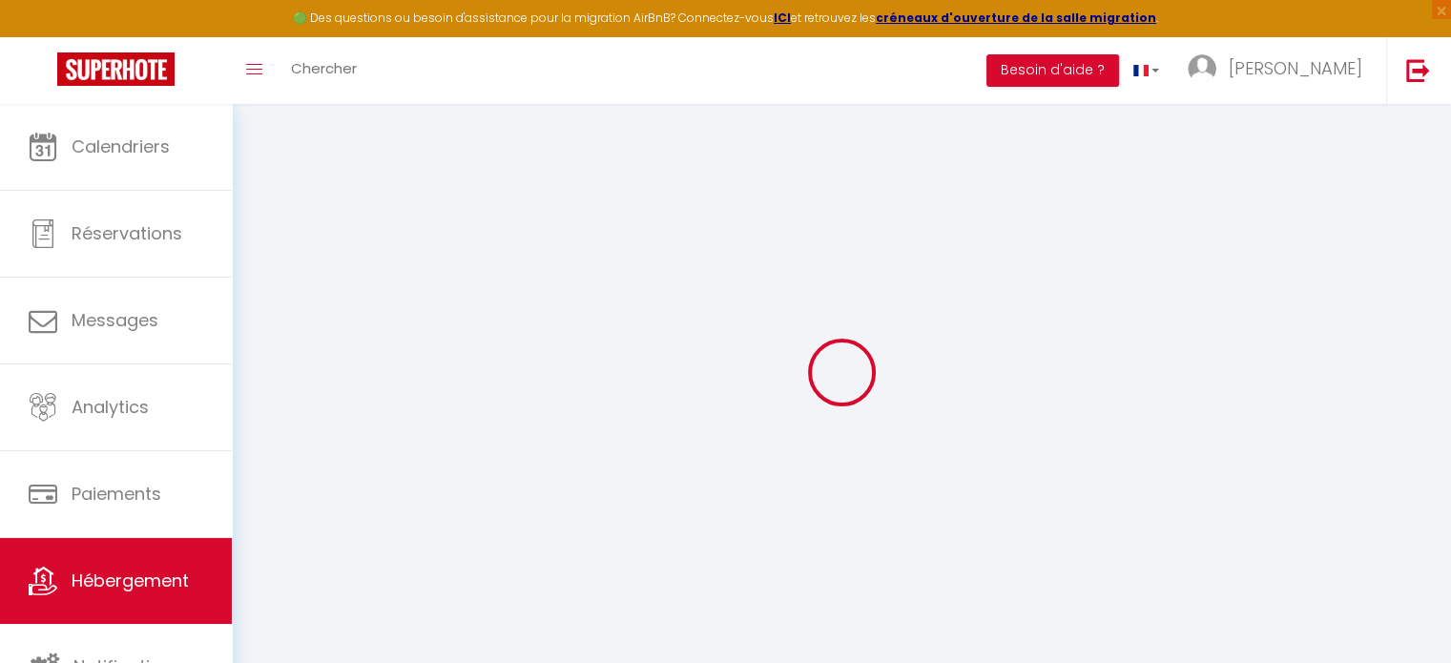
type input "[GEOGRAPHIC_DATA]"
select select "2"
type input "40"
type input "35"
type input "250"
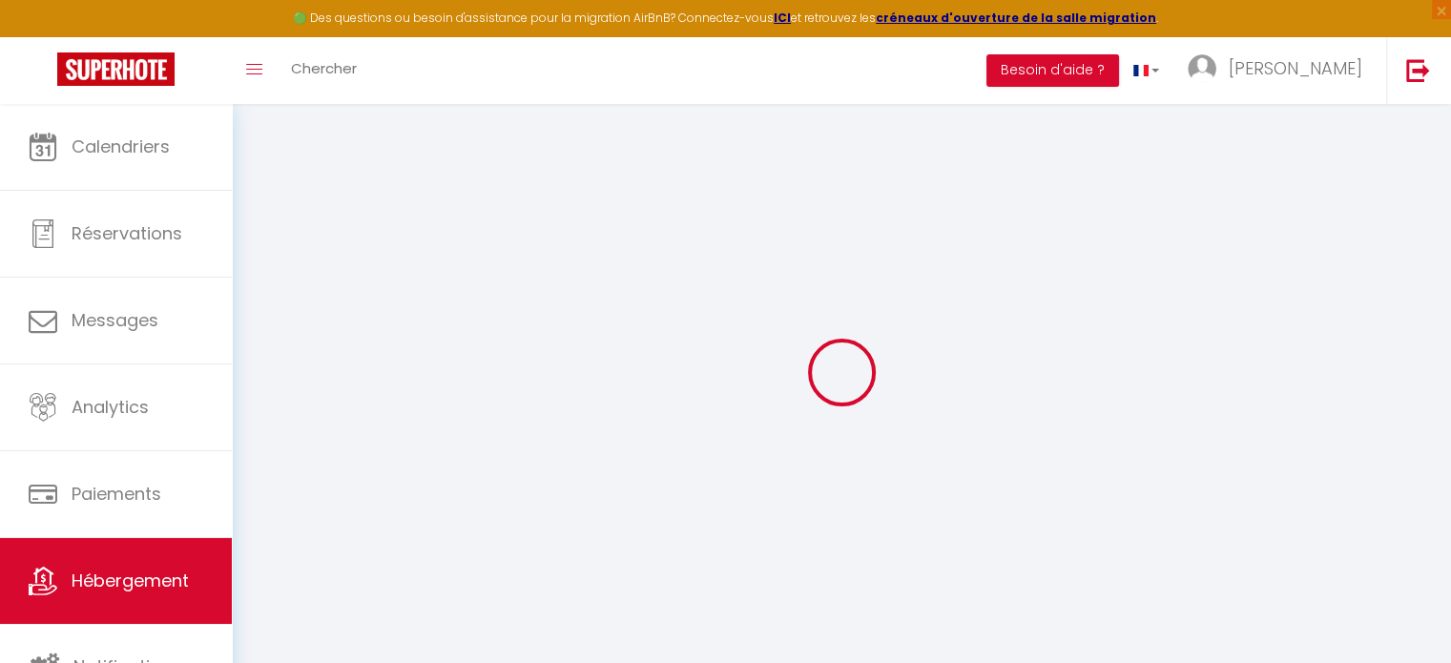
select select
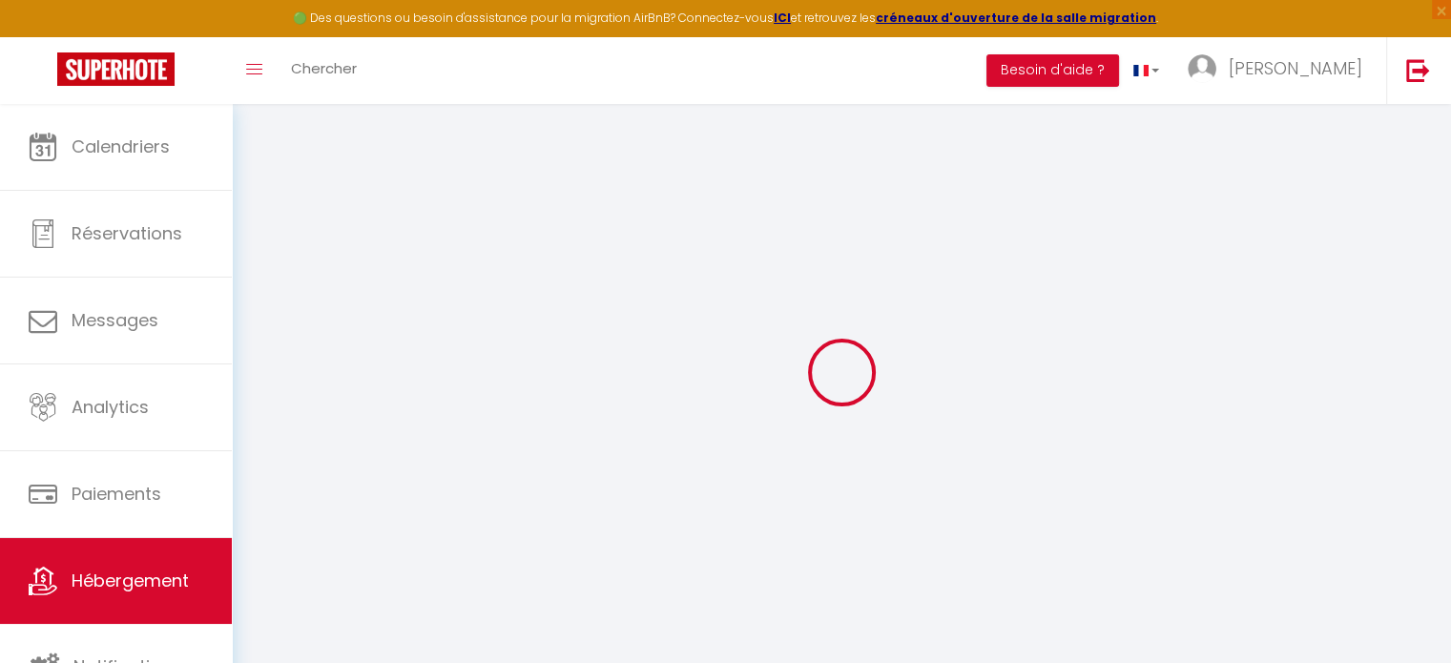
select select
type input "2 rue denis simon"
type input "60000"
type input "[GEOGRAPHIC_DATA]"
type input "[DOMAIN_NAME][EMAIL_ADDRESS][DOMAIN_NAME]"
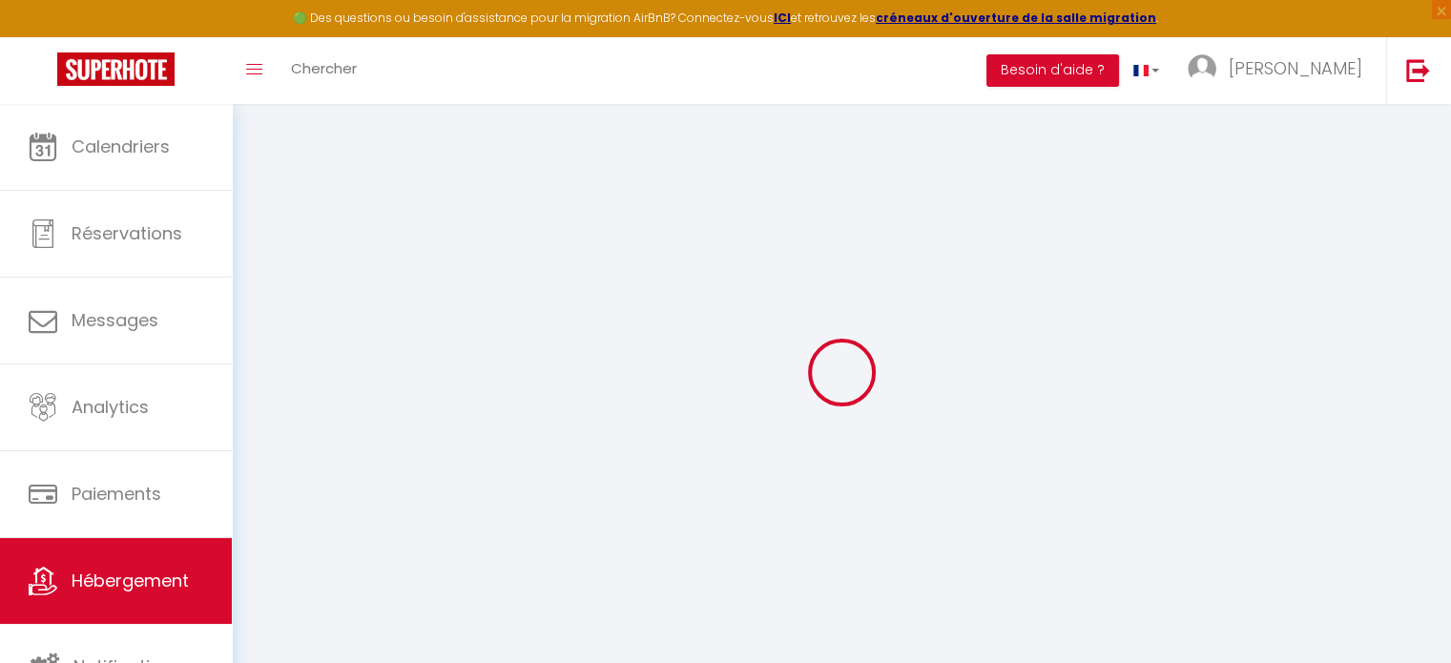
select select
checkbox input "false"
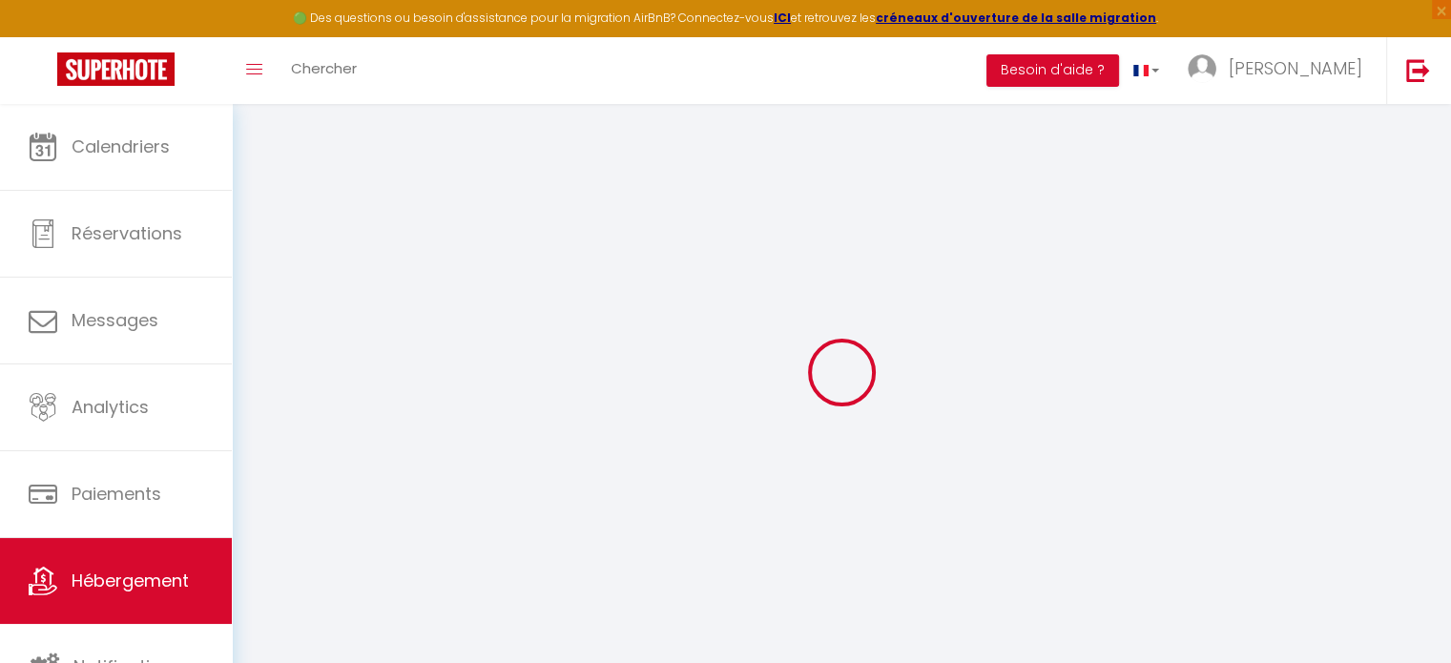
type input "0"
select select "32861"
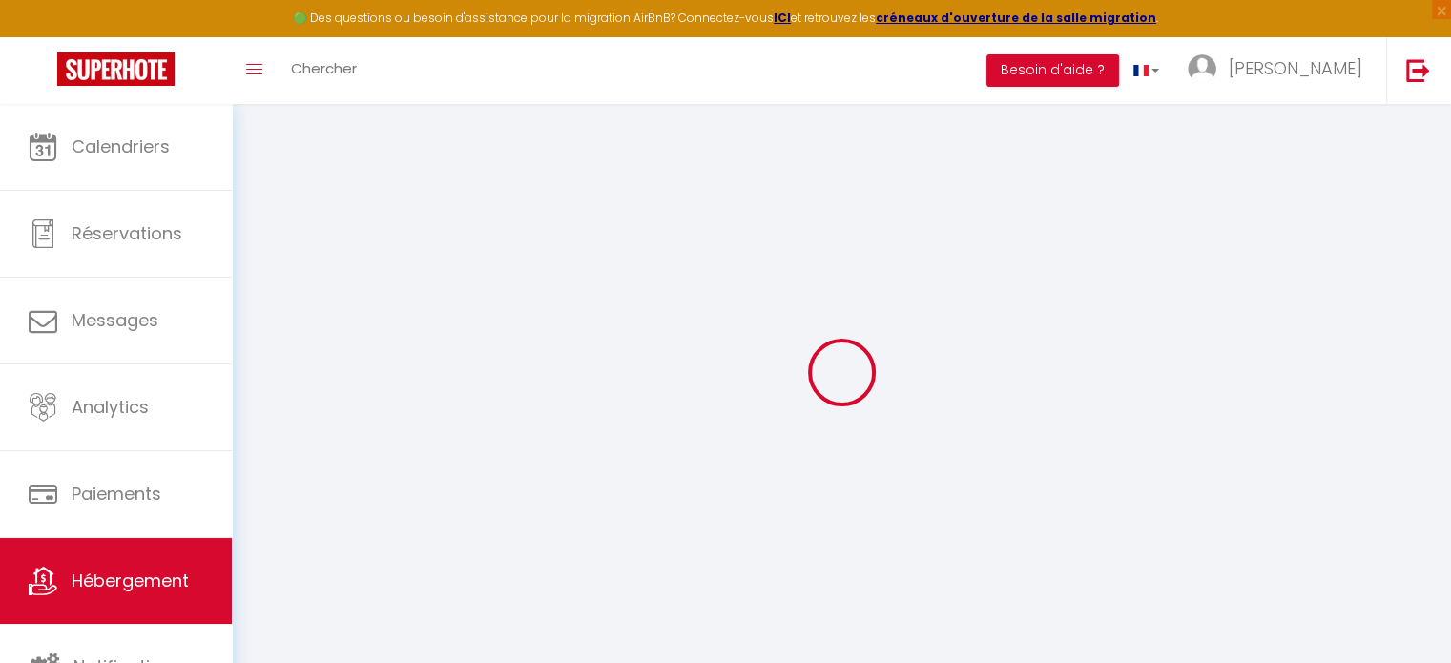
select select
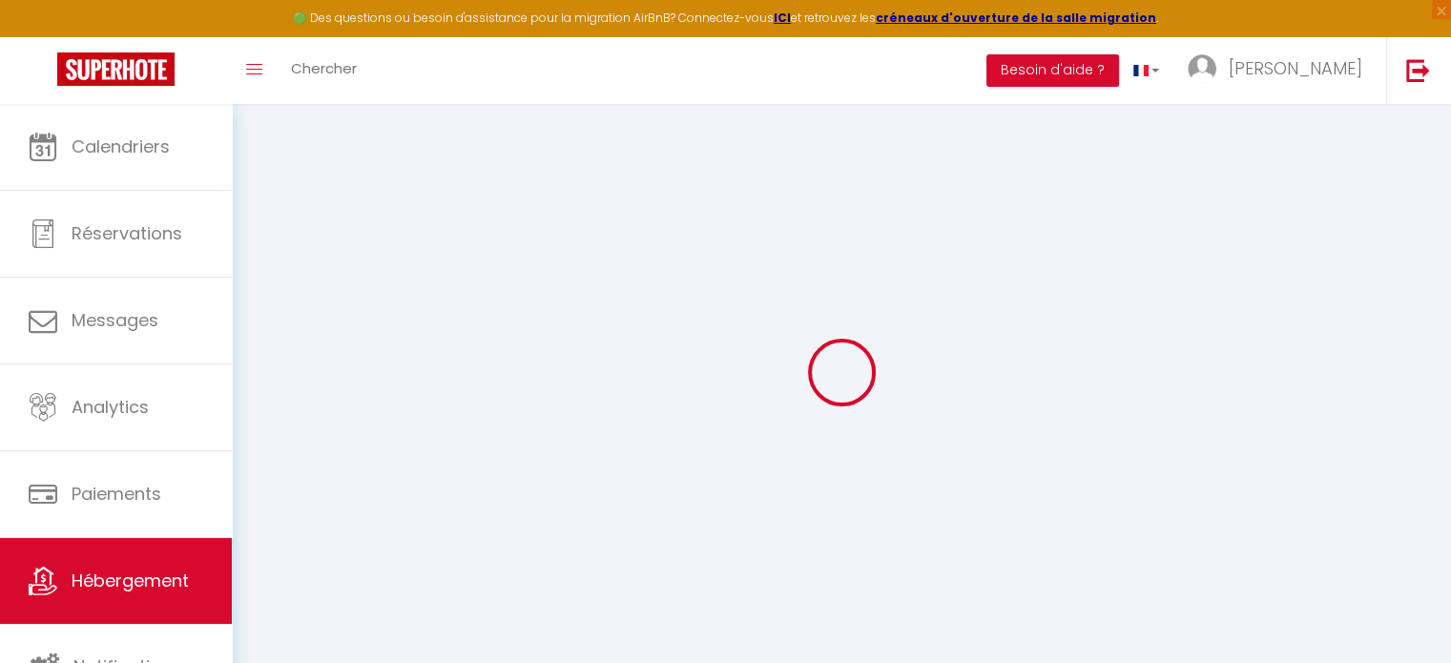
select select
checkbox input "false"
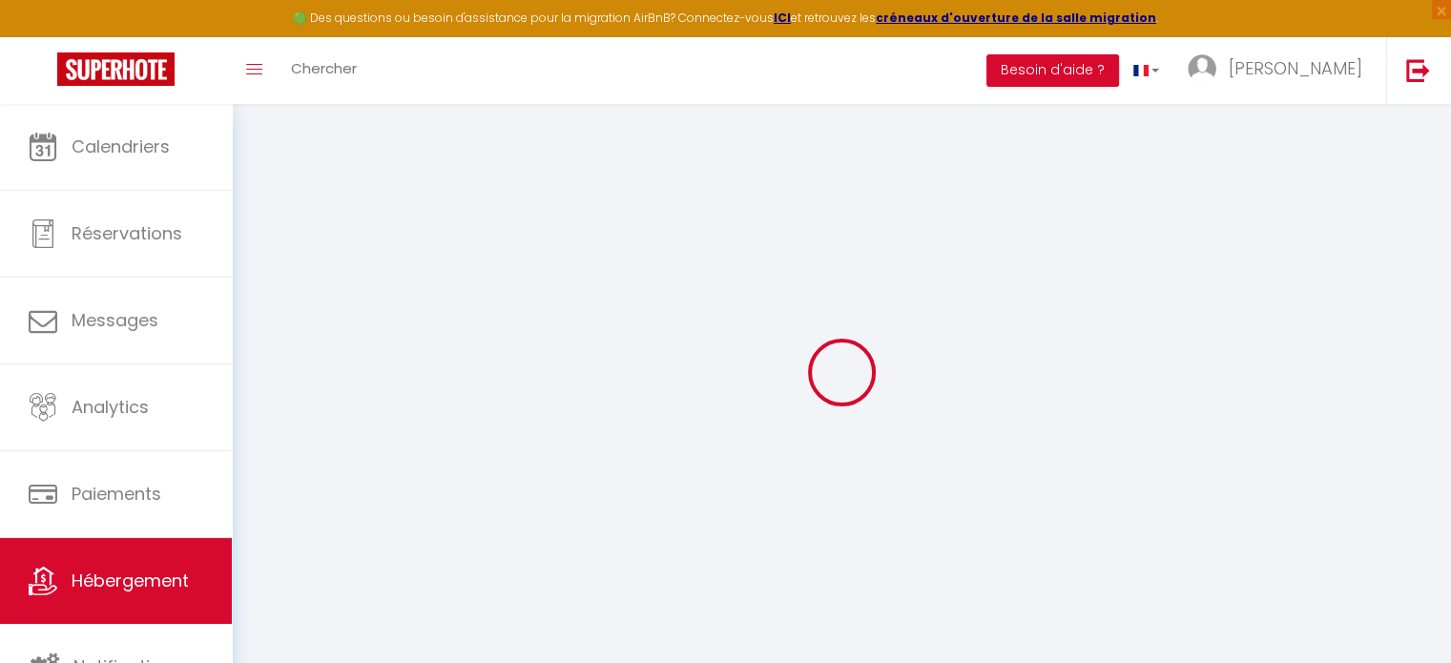
checkbox input "false"
select select
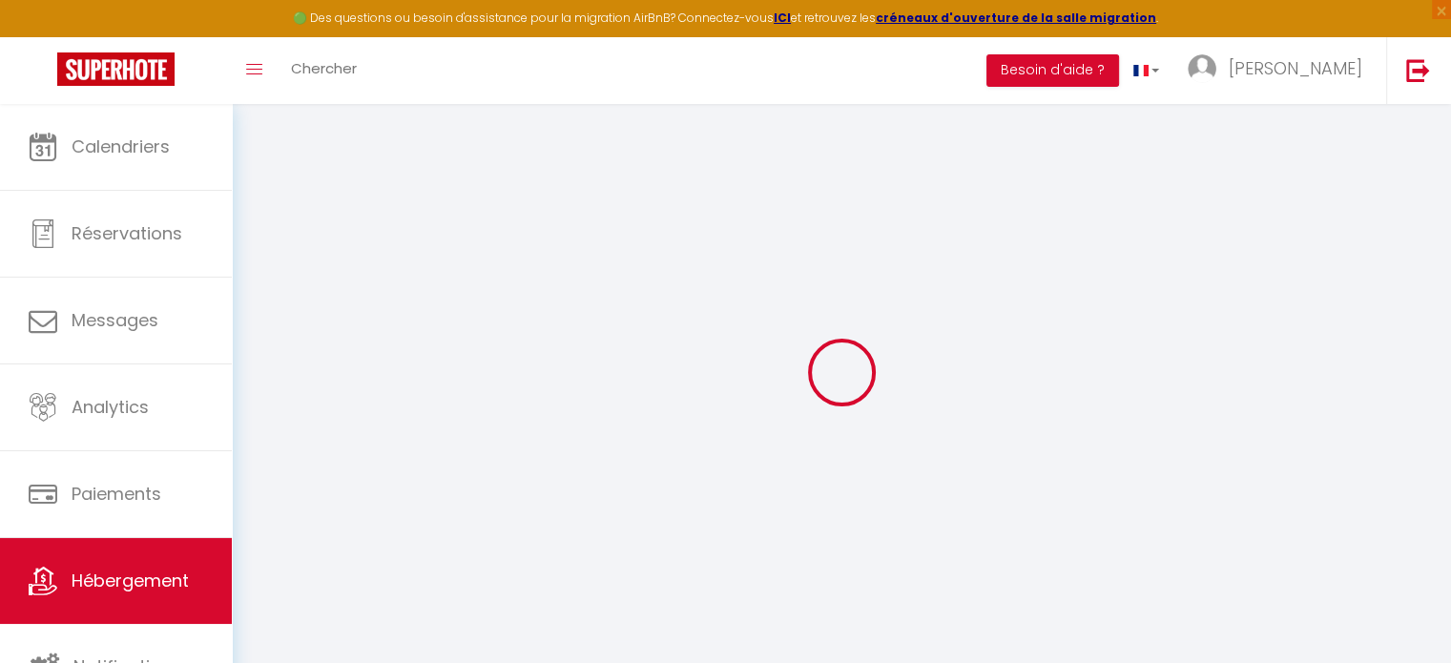
select select
checkbox input "false"
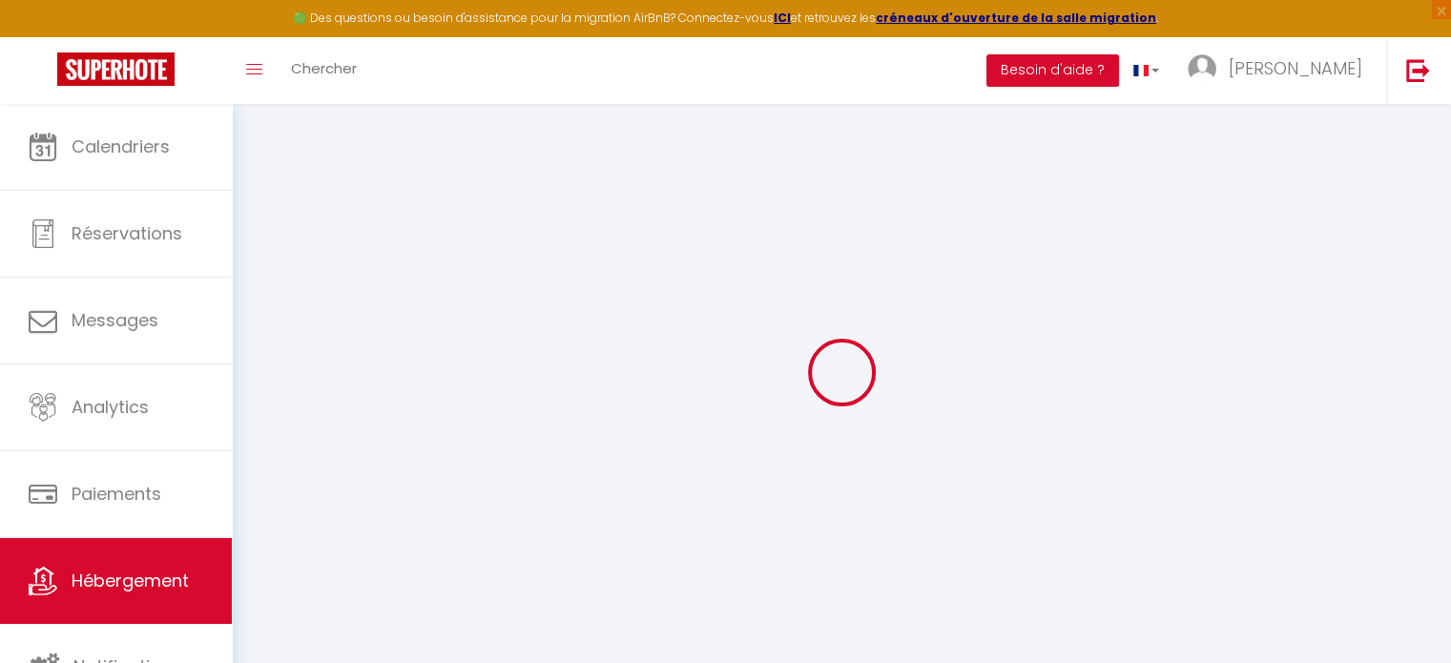
checkbox input "false"
select select
checkbox input "false"
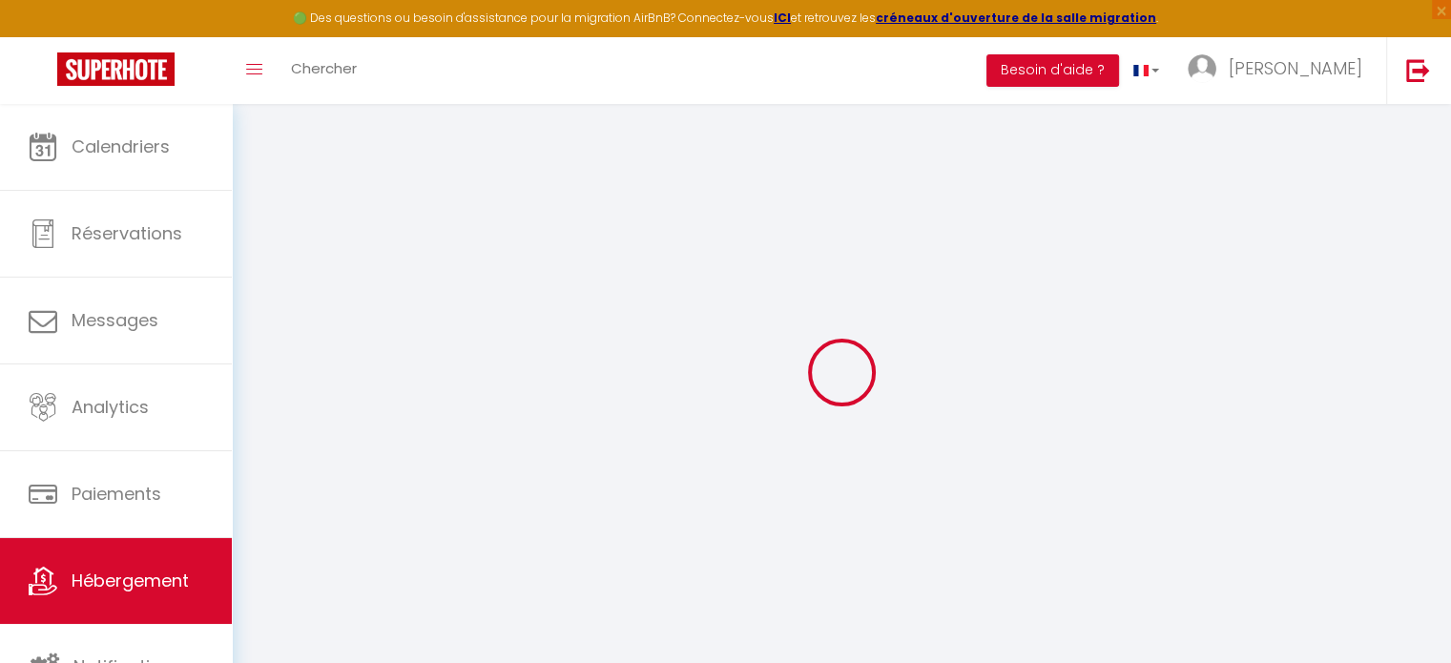
checkbox input "false"
select select "16:00"
select select
select select "11:00"
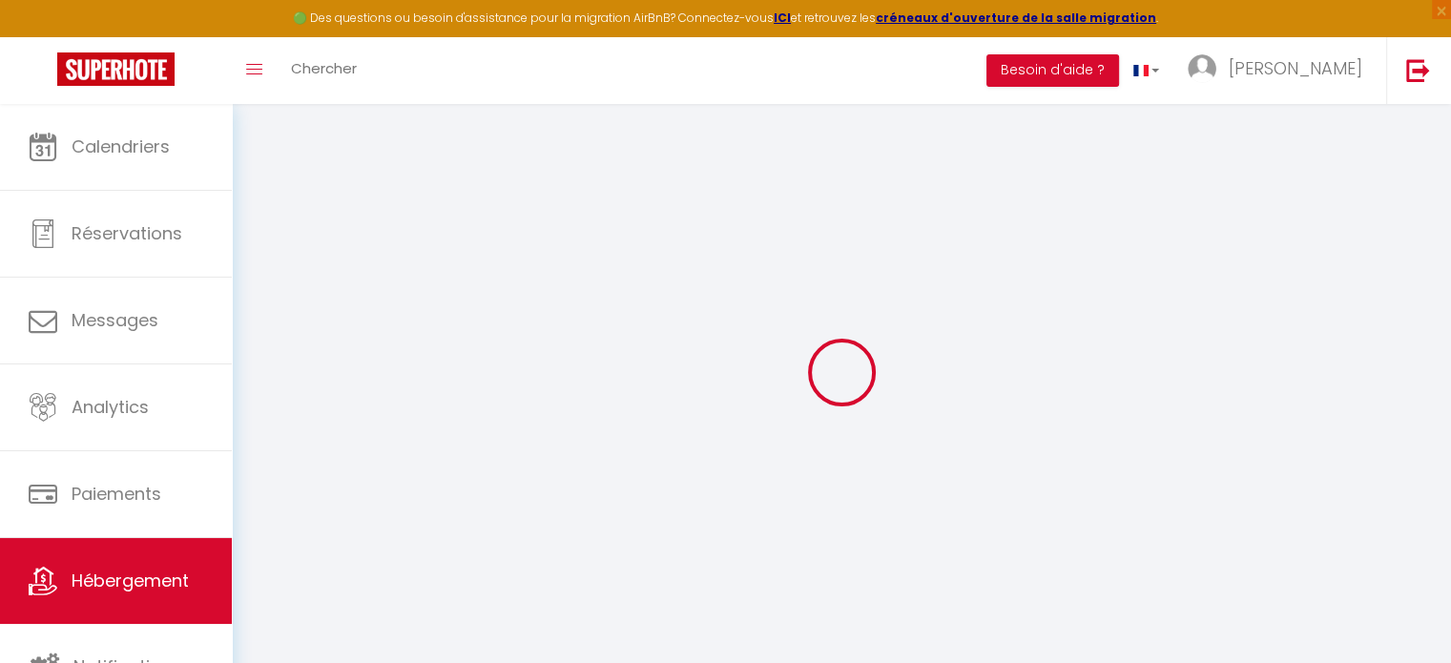
select select "30"
select select "120"
select select "21:00"
select select
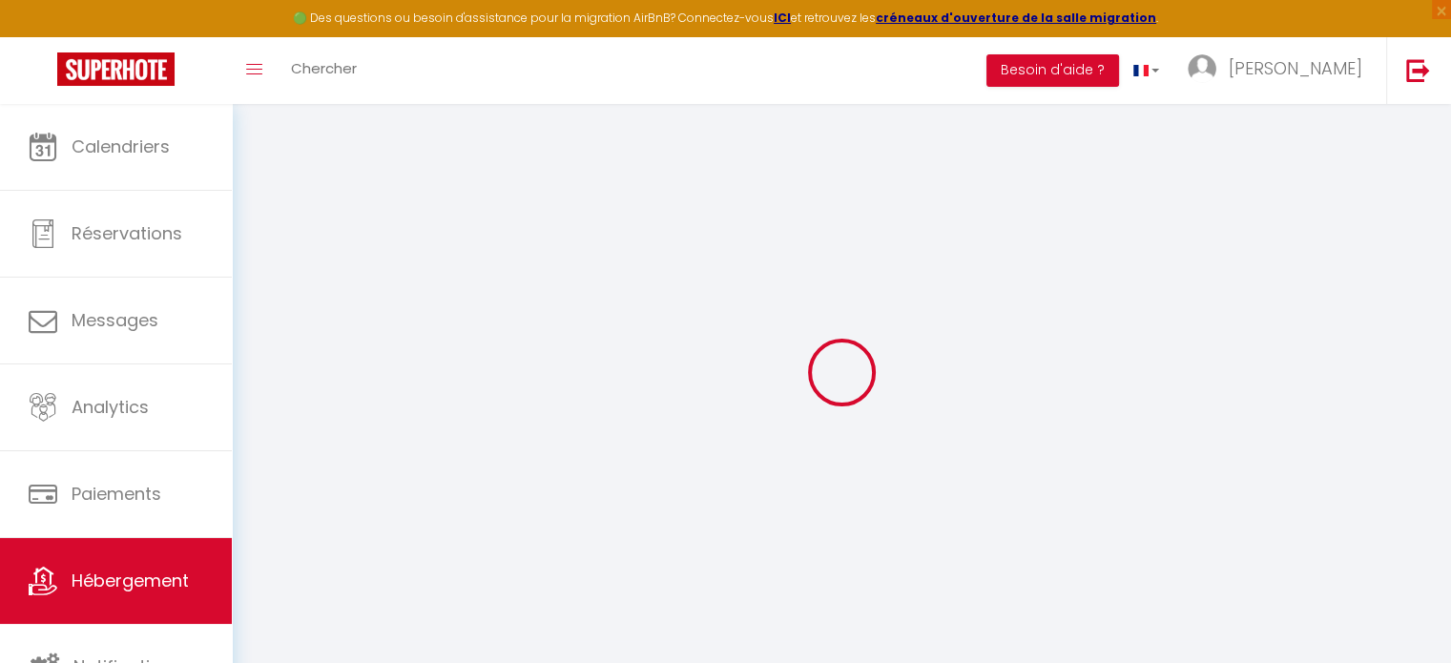
checkbox input "false"
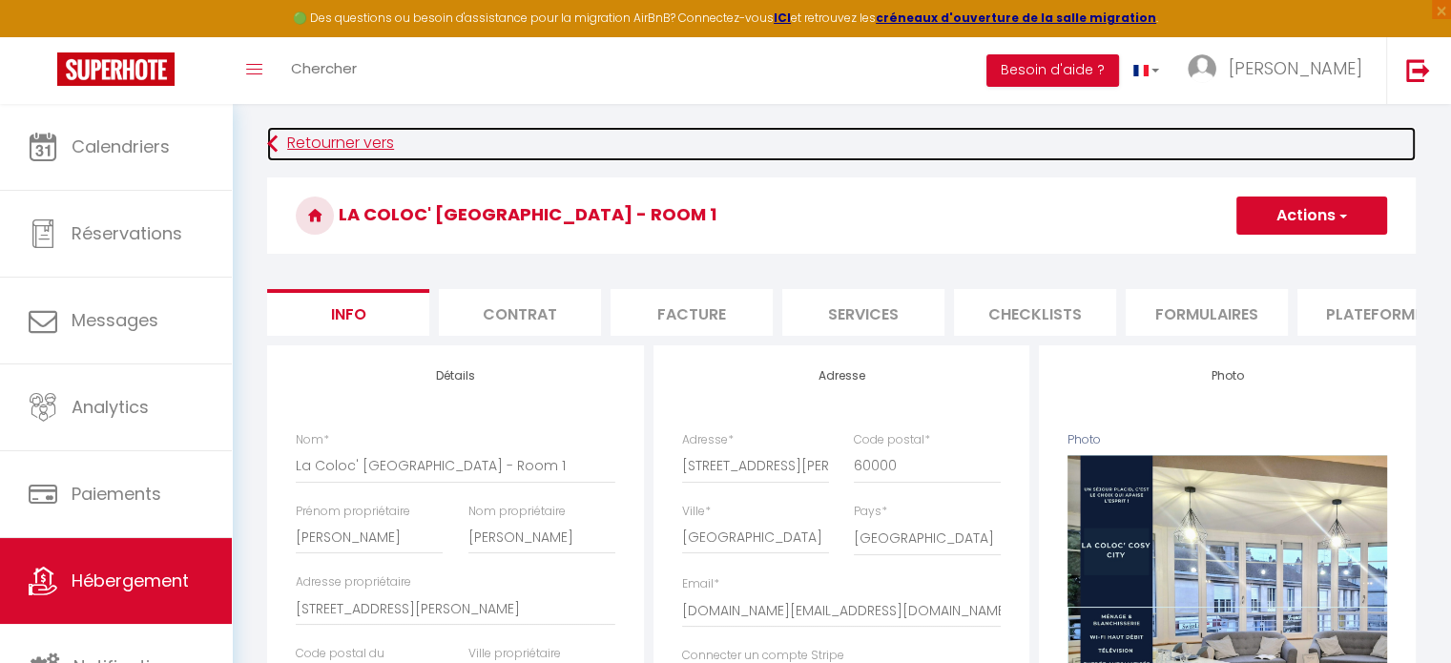
click at [333, 138] on link "Retourner vers" at bounding box center [841, 144] width 1149 height 34
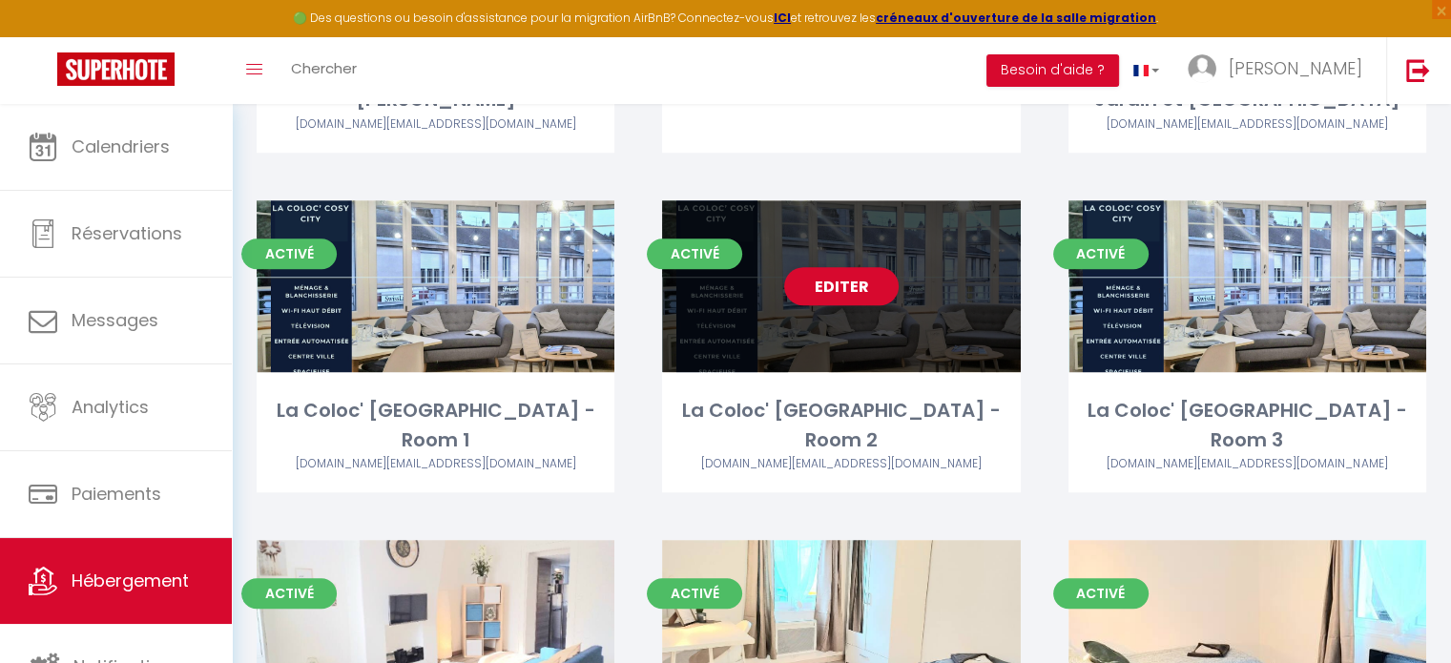
scroll to position [1407, 0]
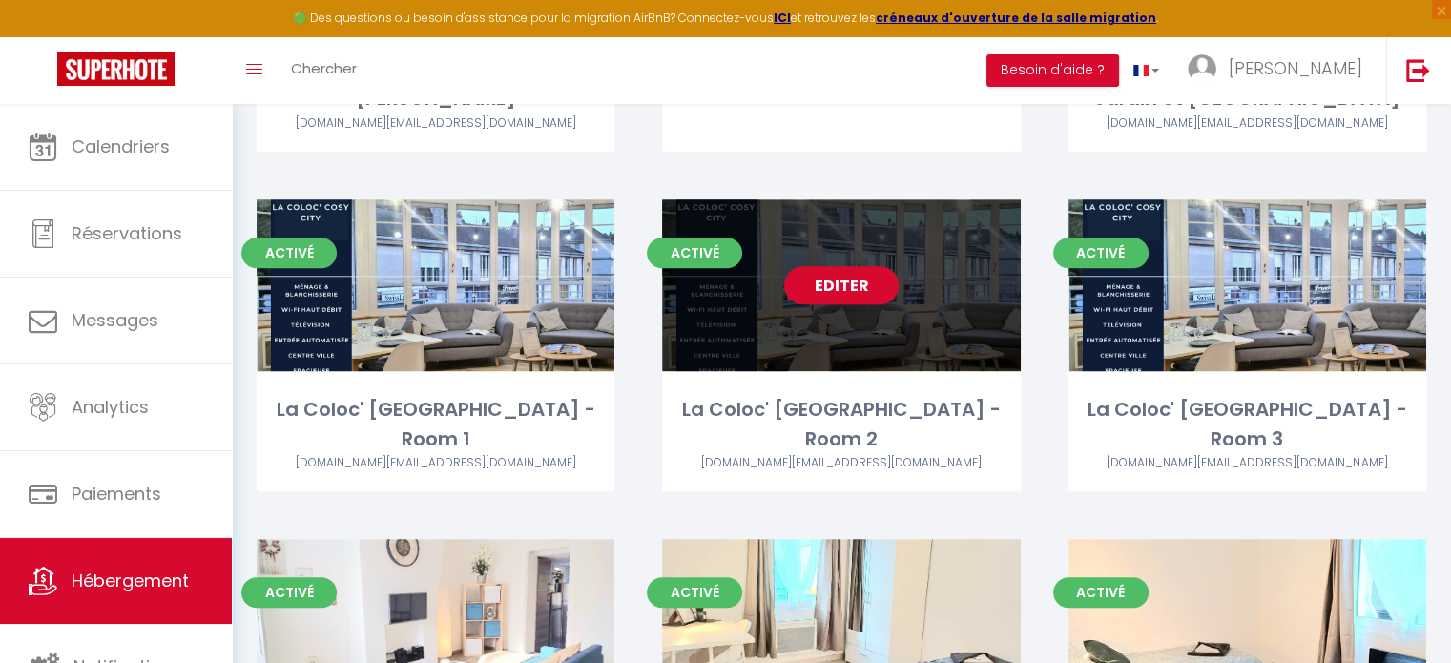
click at [833, 289] on link "Editer" at bounding box center [841, 285] width 114 height 38
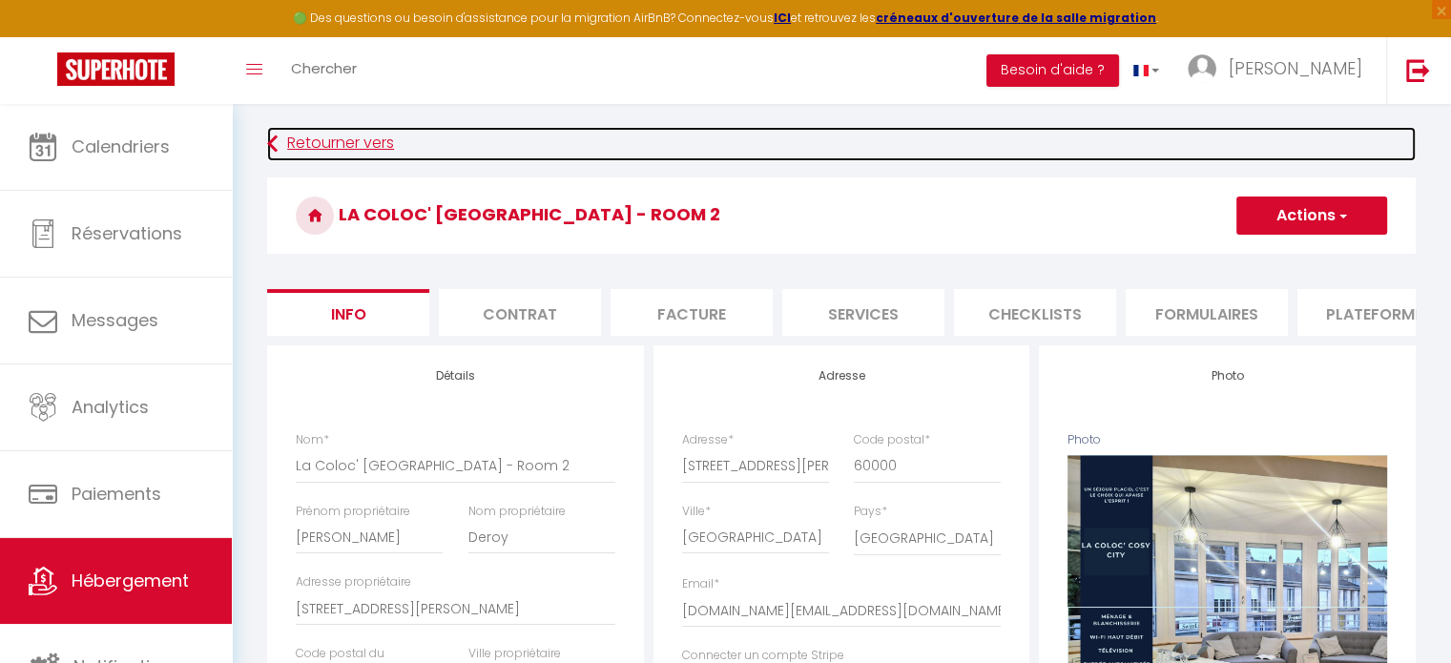
click at [383, 150] on link "Retourner vers" at bounding box center [841, 144] width 1149 height 34
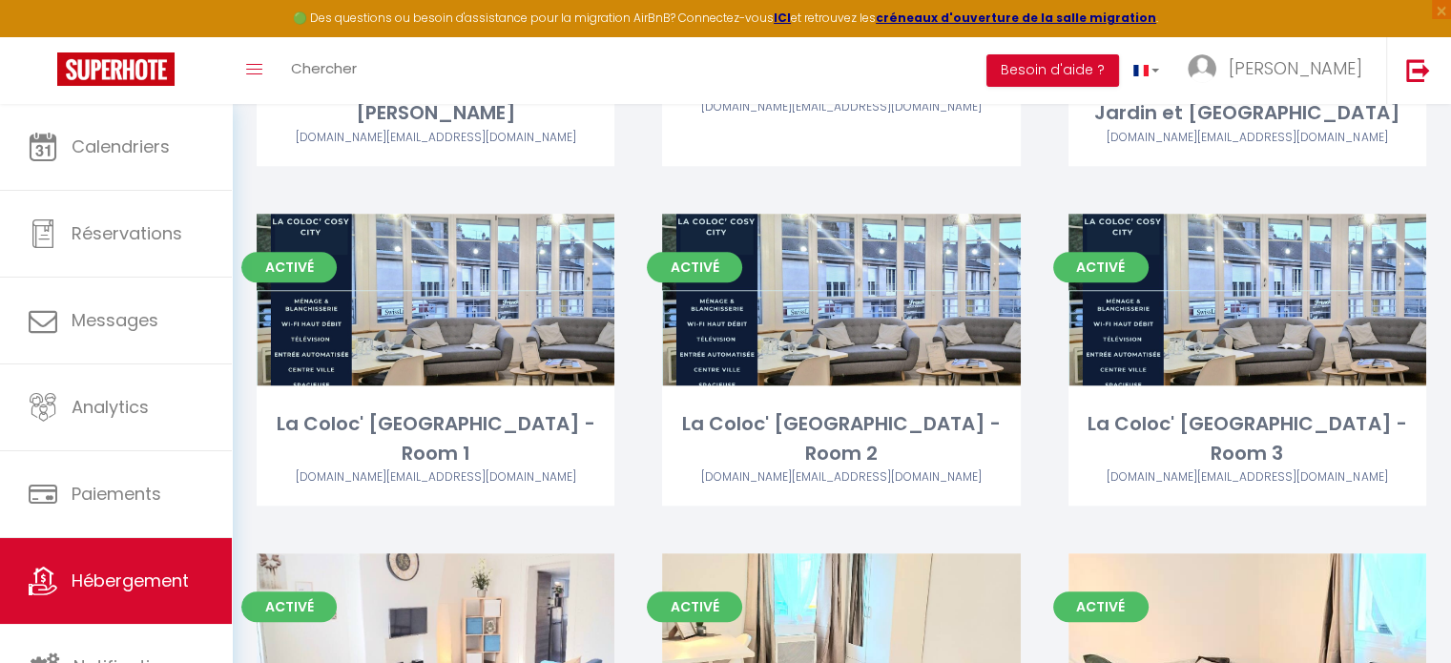
scroll to position [1393, 0]
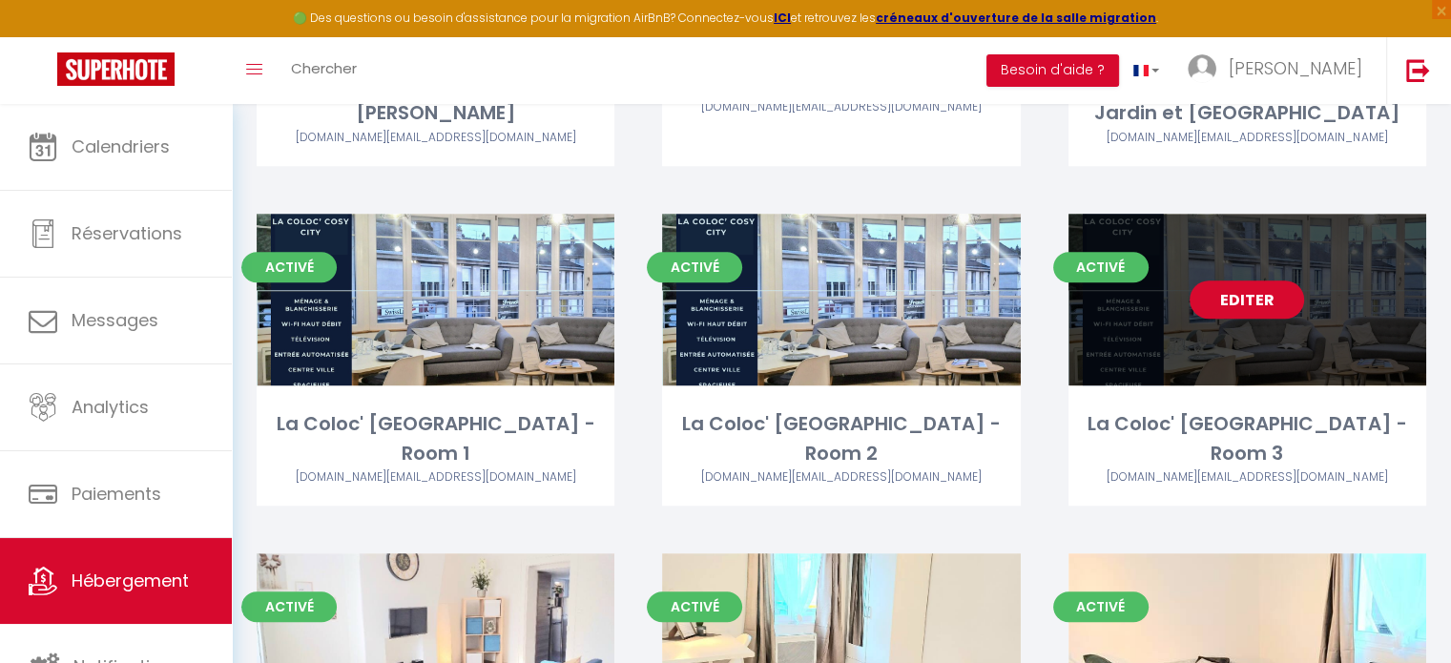
click at [1231, 316] on link "Editer" at bounding box center [1247, 300] width 114 height 38
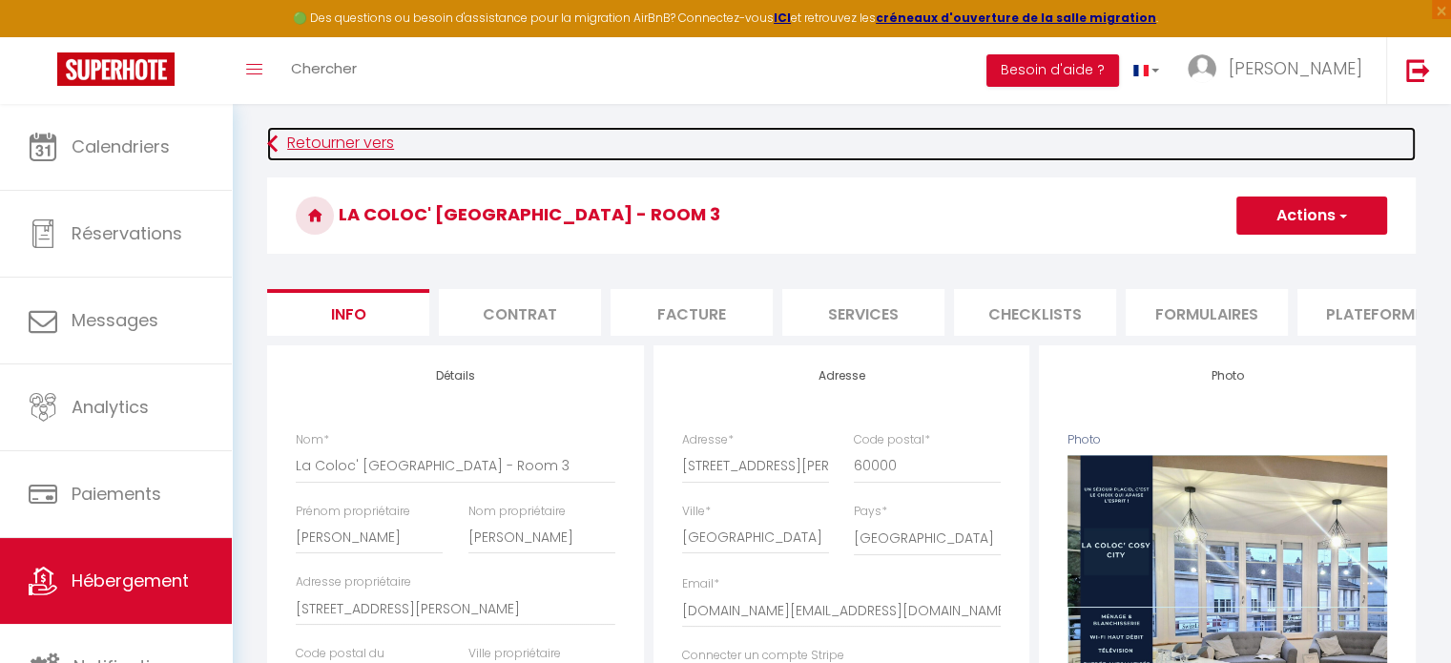
click at [368, 139] on link "Retourner vers" at bounding box center [841, 144] width 1149 height 34
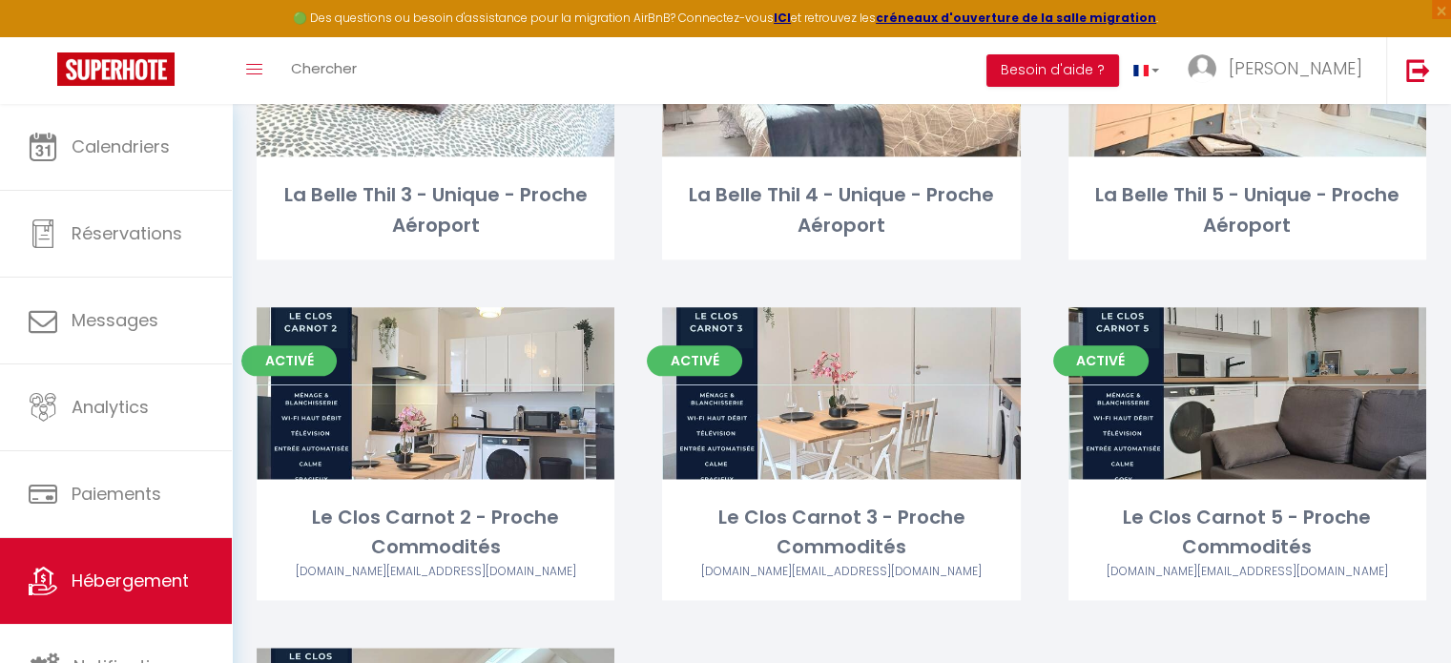
scroll to position [2289, 0]
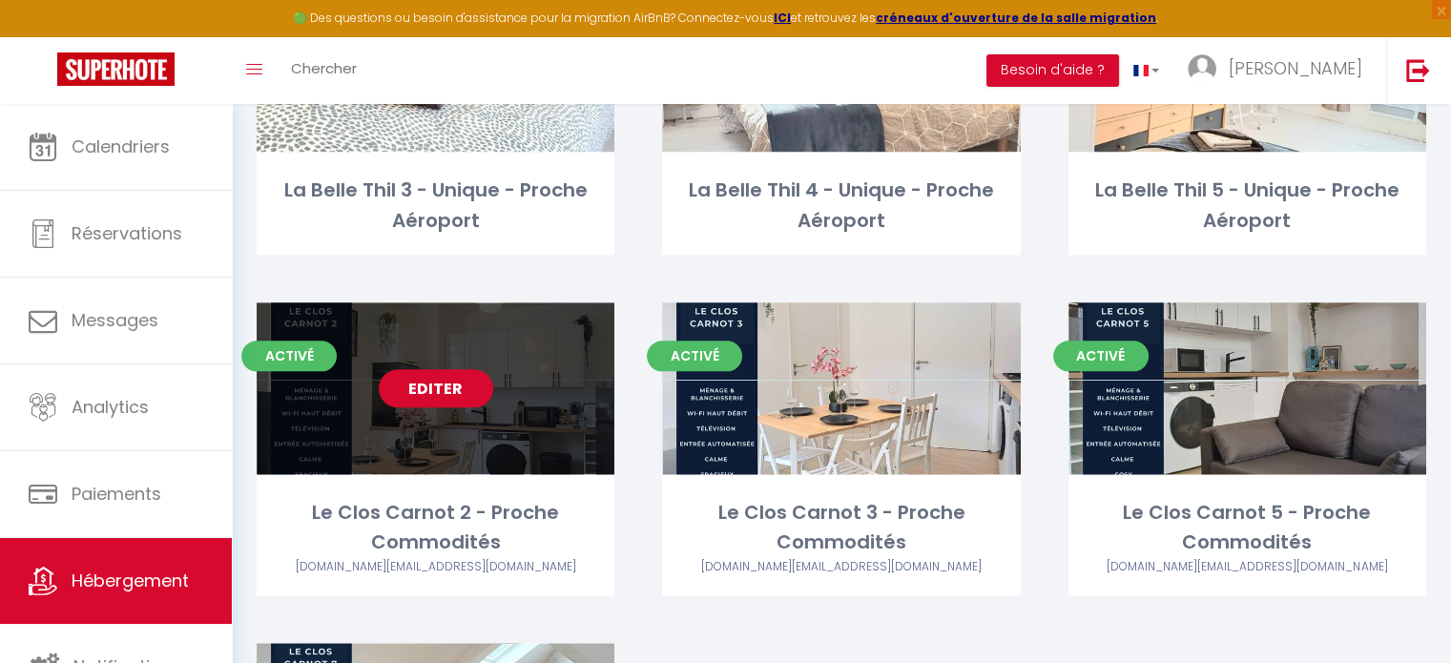
click at [452, 369] on link "Editer" at bounding box center [436, 388] width 114 height 38
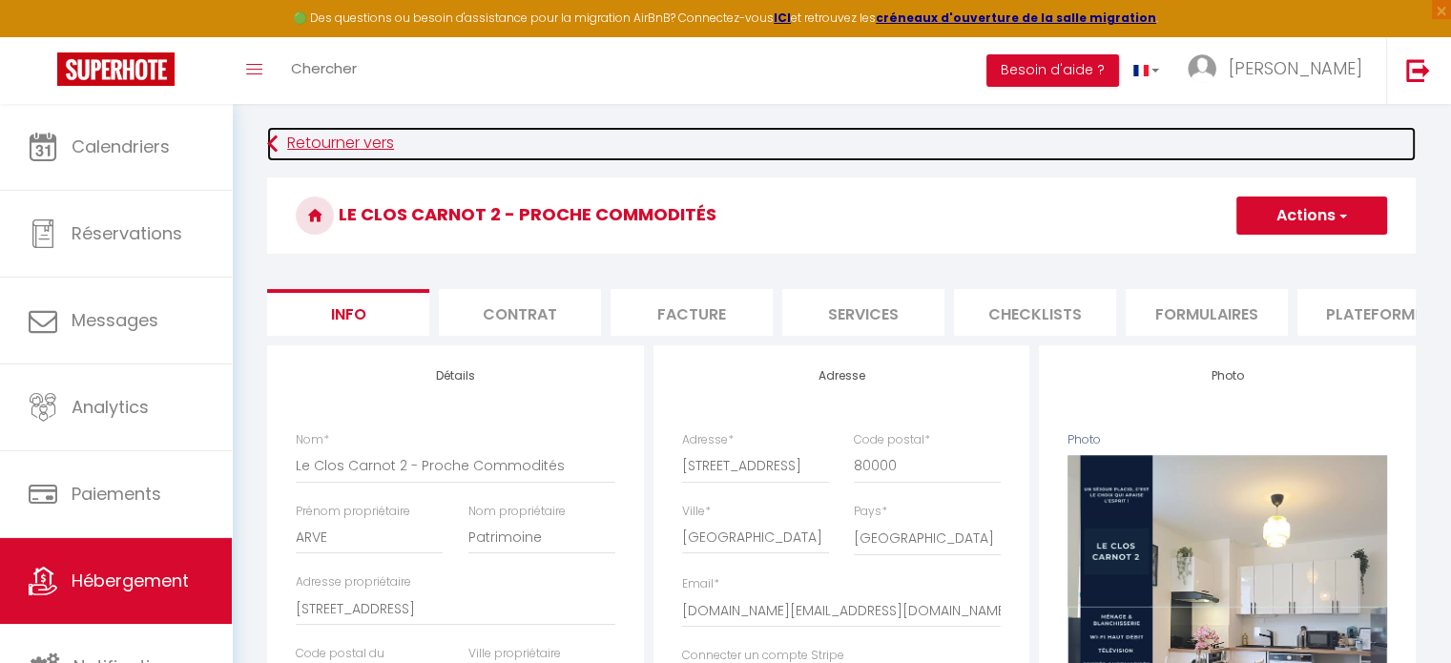
click at [335, 155] on link "Retourner vers" at bounding box center [841, 144] width 1149 height 34
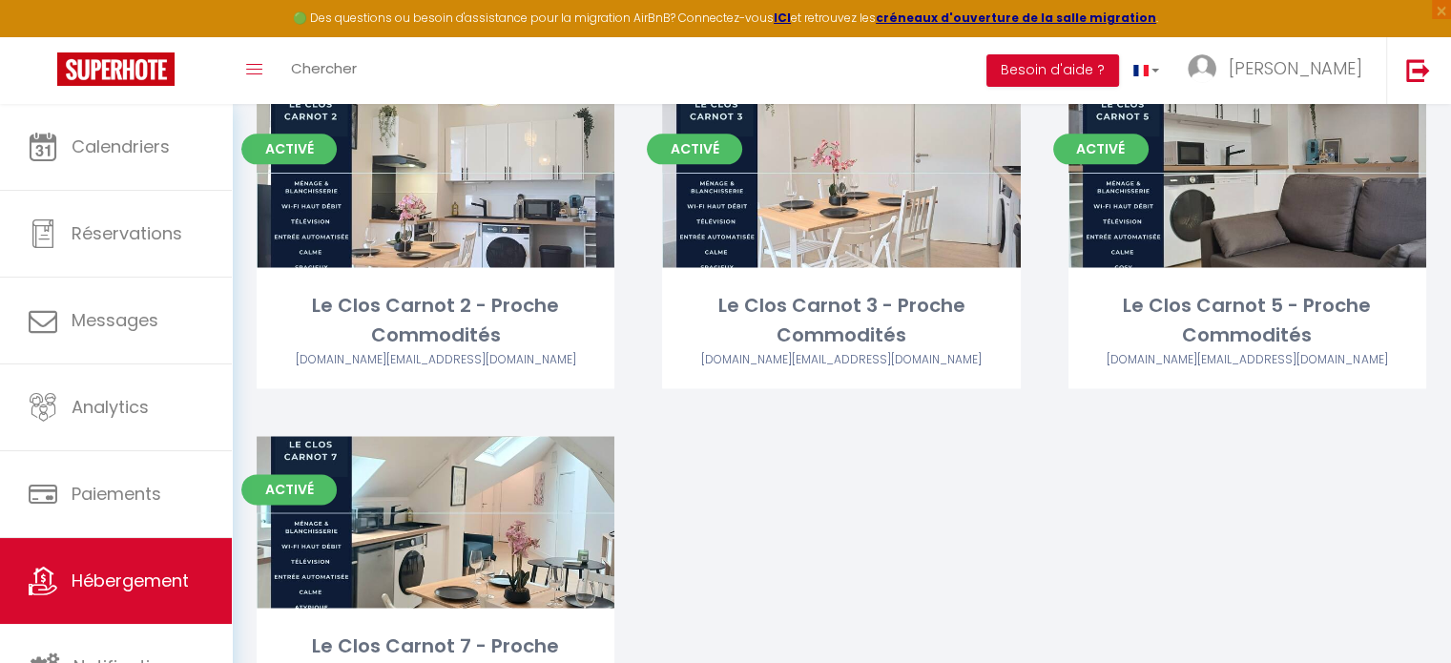
scroll to position [2500, 0]
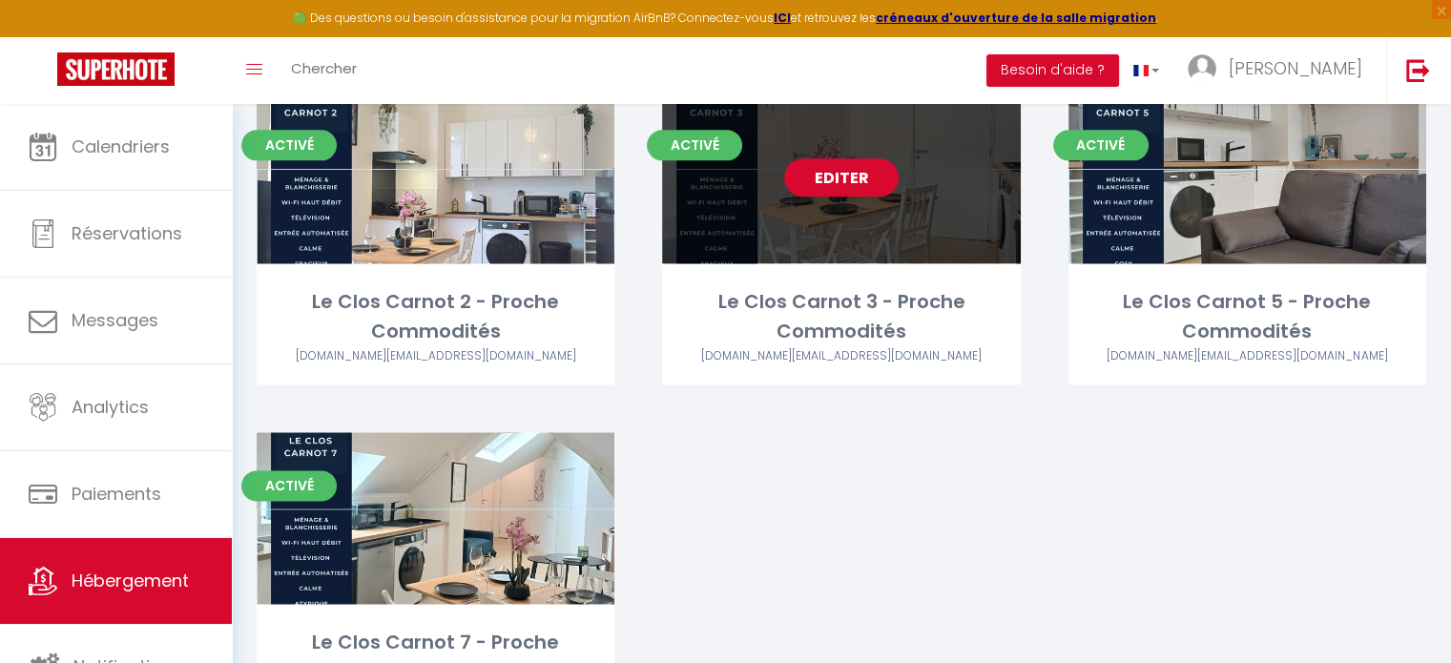
click at [851, 158] on link "Editer" at bounding box center [841, 177] width 114 height 38
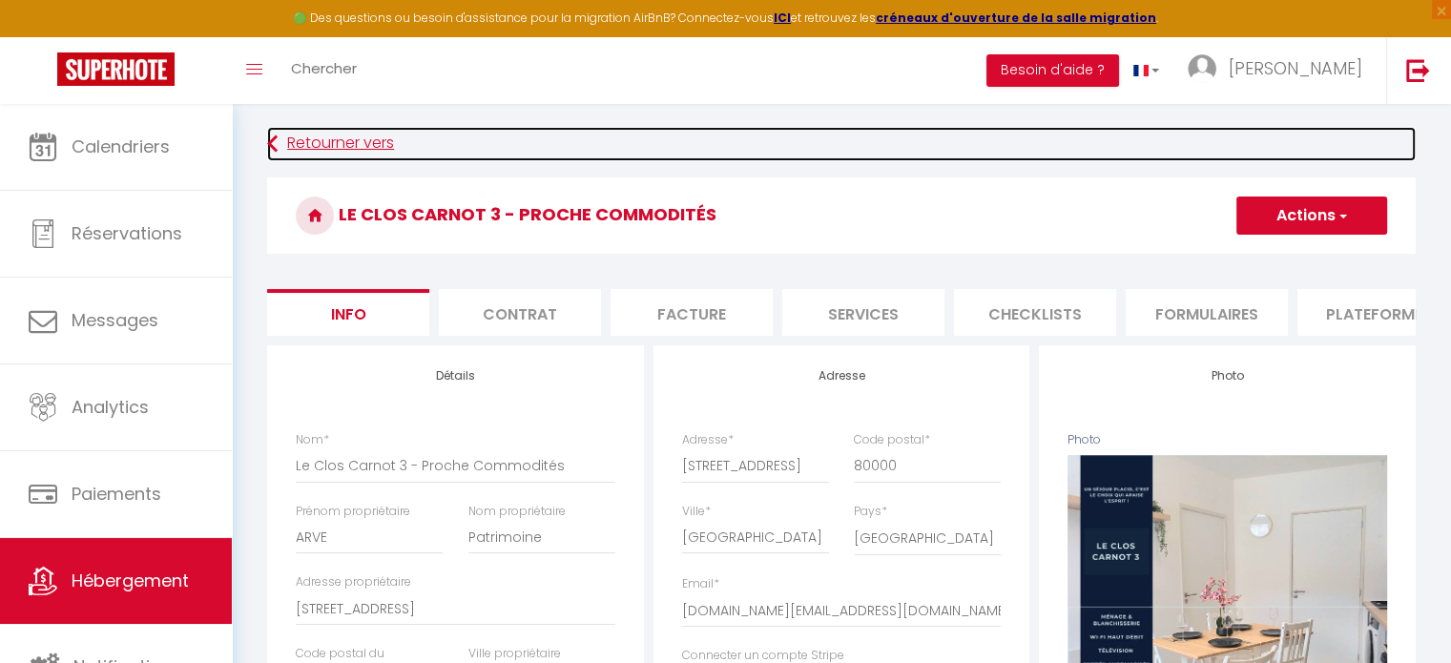
click at [344, 139] on link "Retourner vers" at bounding box center [841, 144] width 1149 height 34
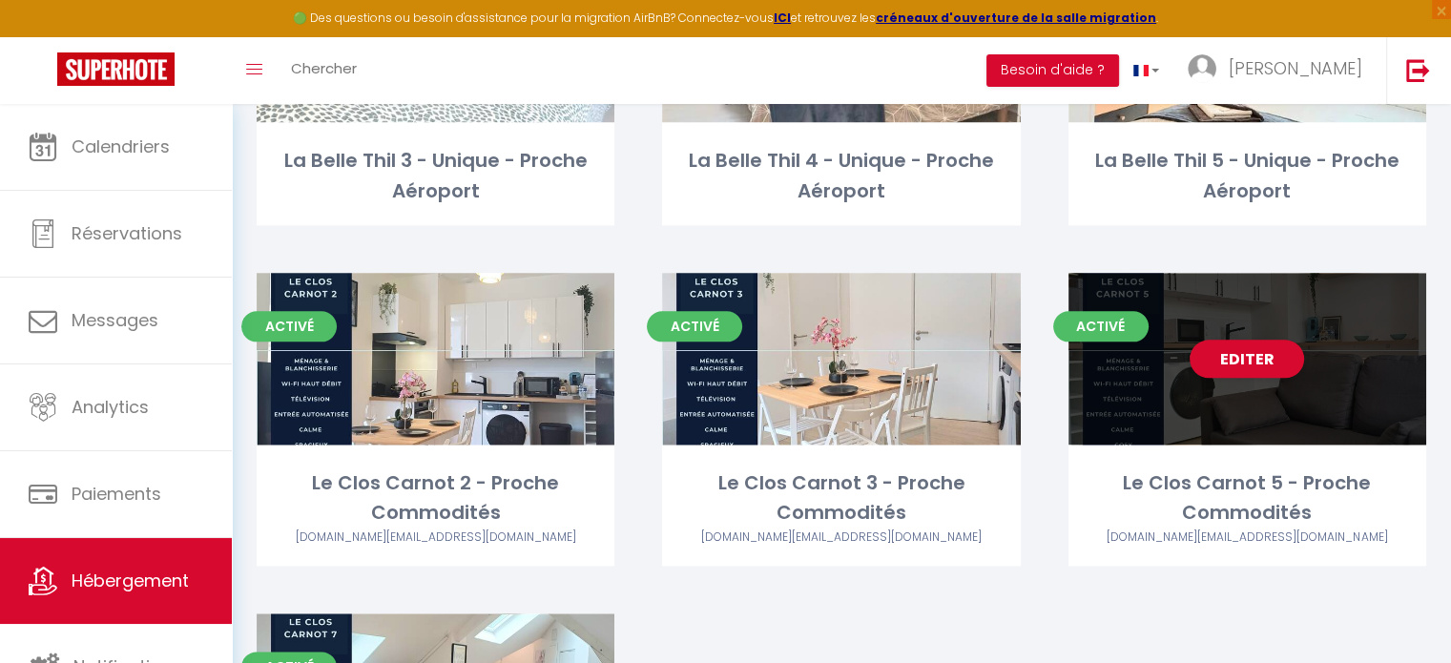
scroll to position [2318, 0]
click at [1255, 341] on link "Editer" at bounding box center [1247, 360] width 114 height 38
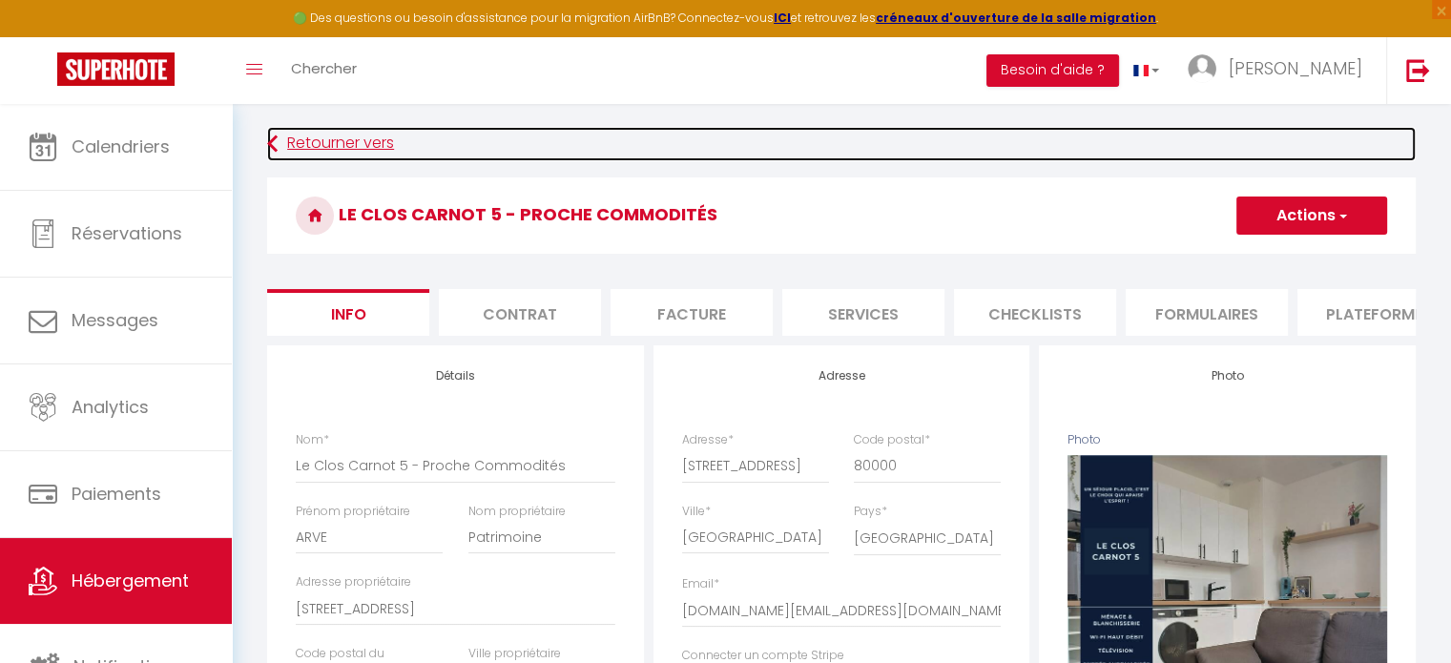
click at [354, 141] on link "Retourner vers" at bounding box center [841, 144] width 1149 height 34
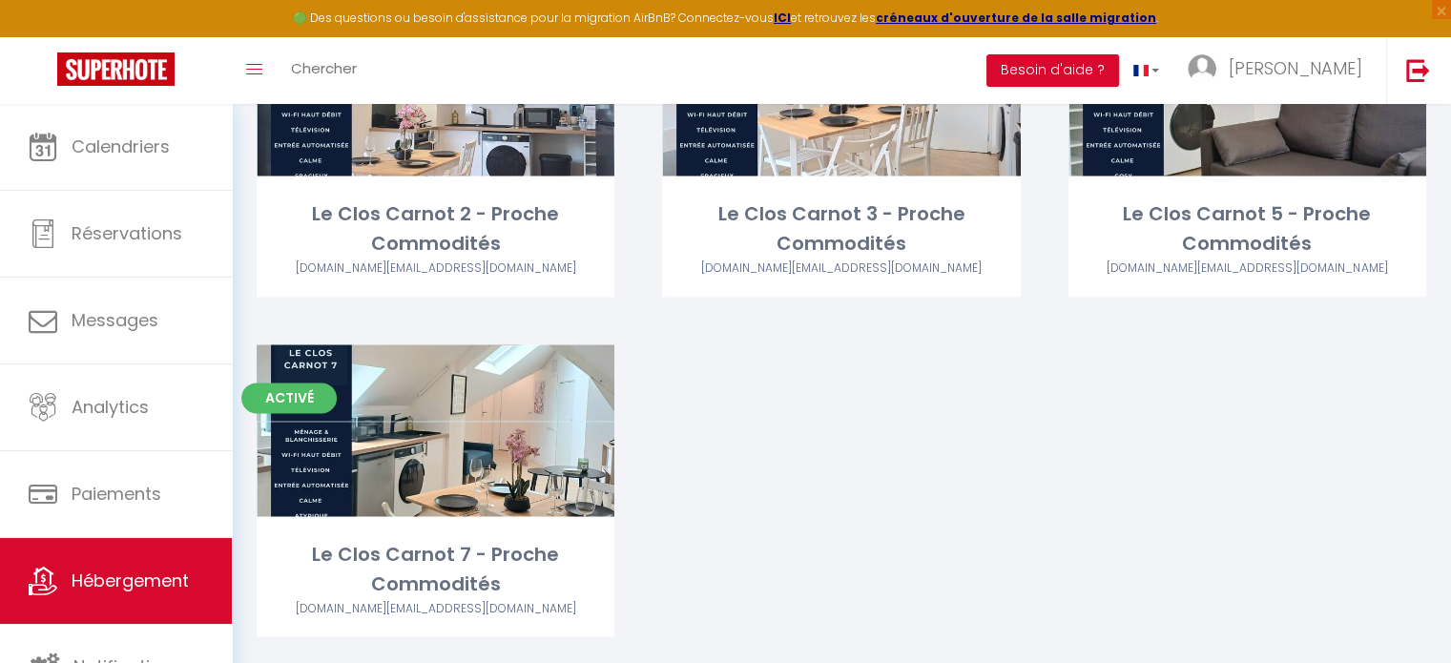
scroll to position [2602, 0]
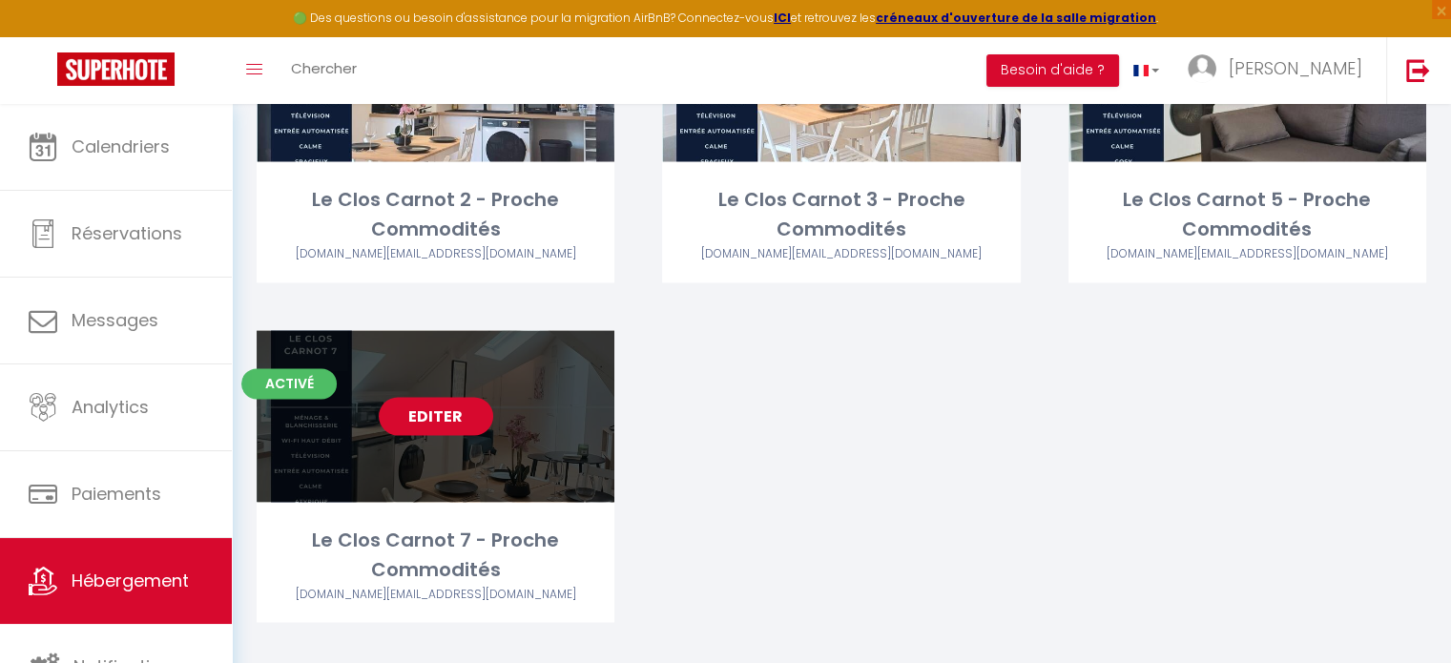
click at [400, 397] on link "Editer" at bounding box center [436, 416] width 114 height 38
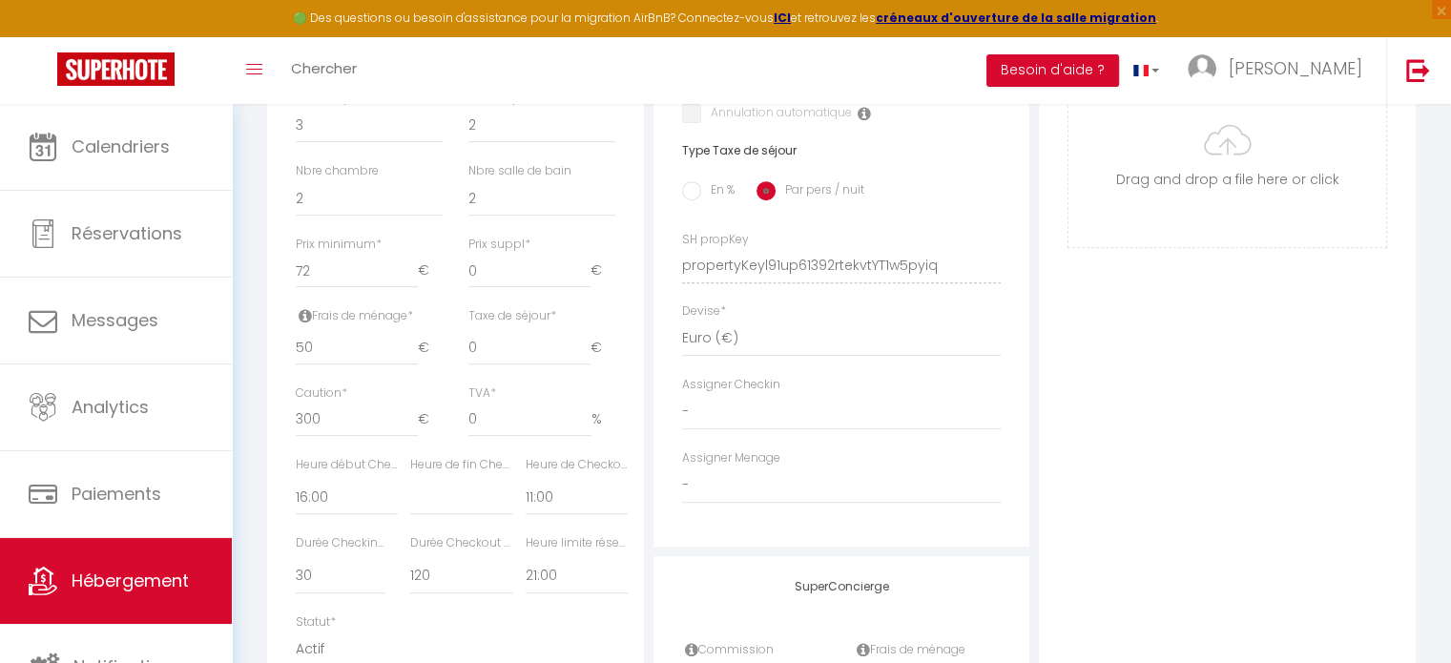
scroll to position [739, 0]
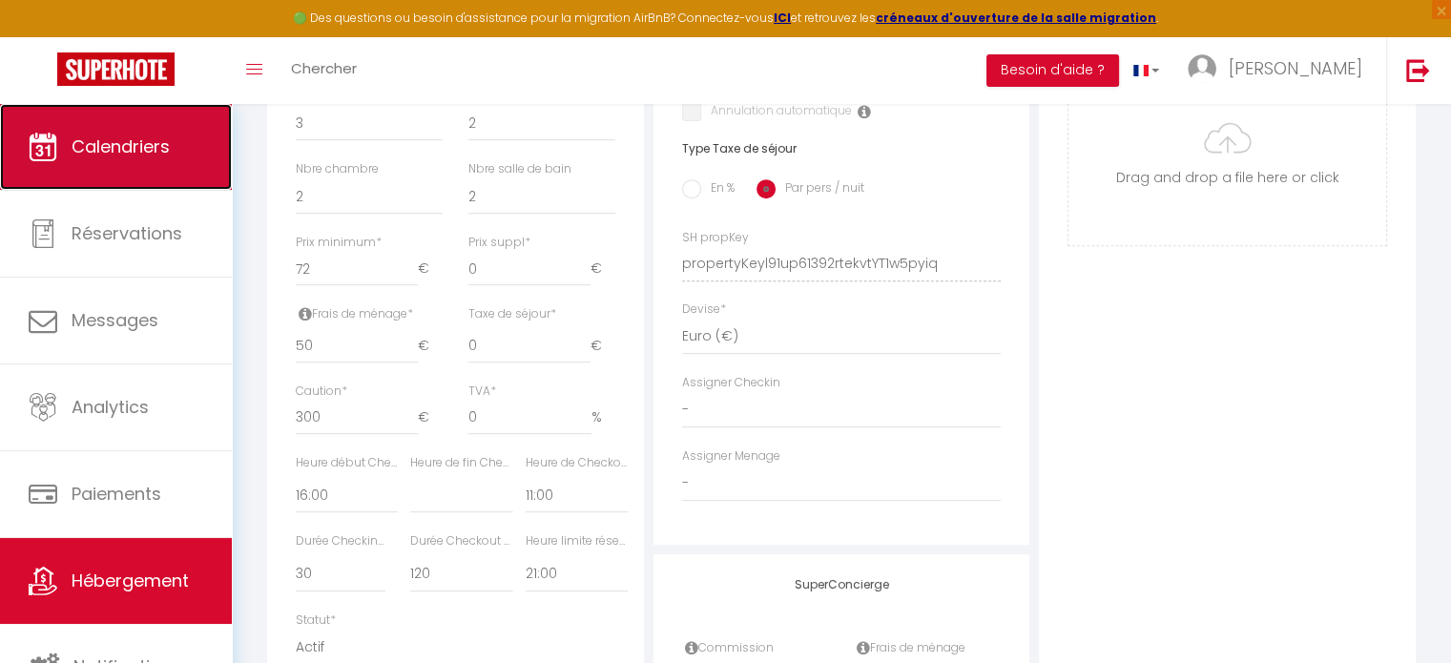
click at [135, 149] on span "Calendriers" at bounding box center [121, 147] width 98 height 24
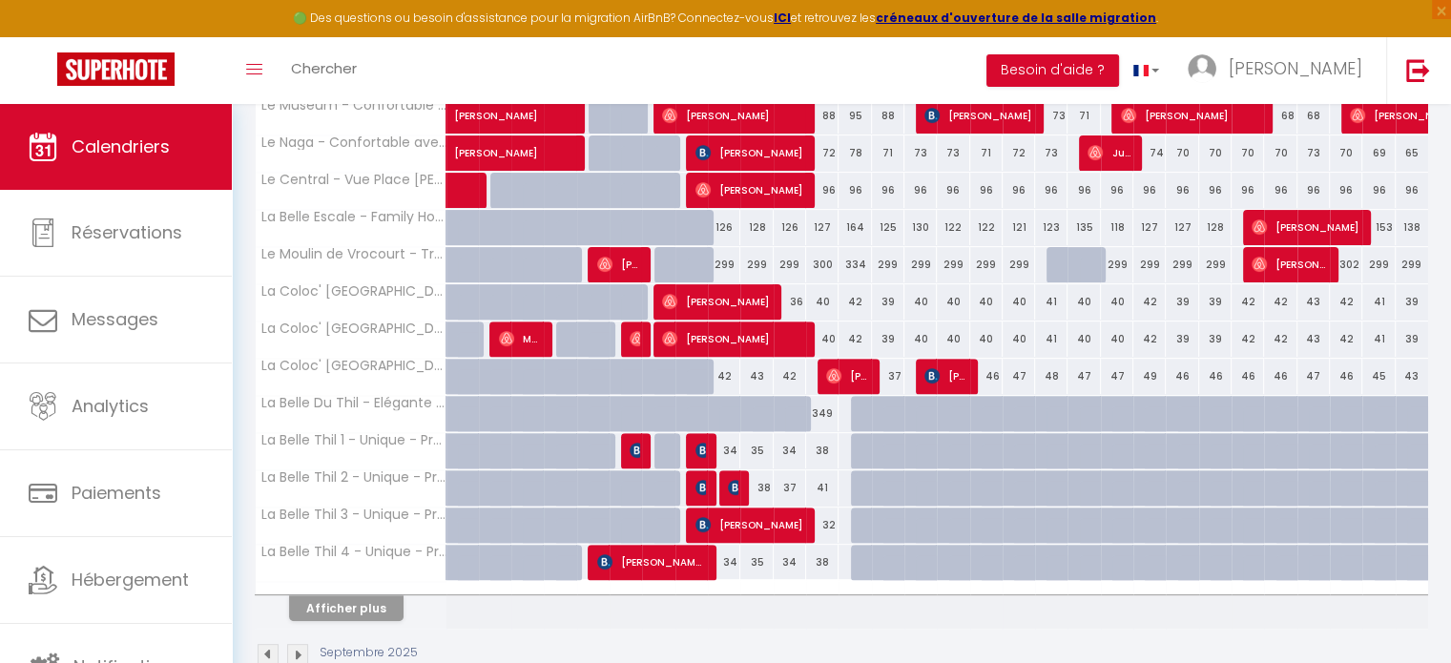
scroll to position [598, 0]
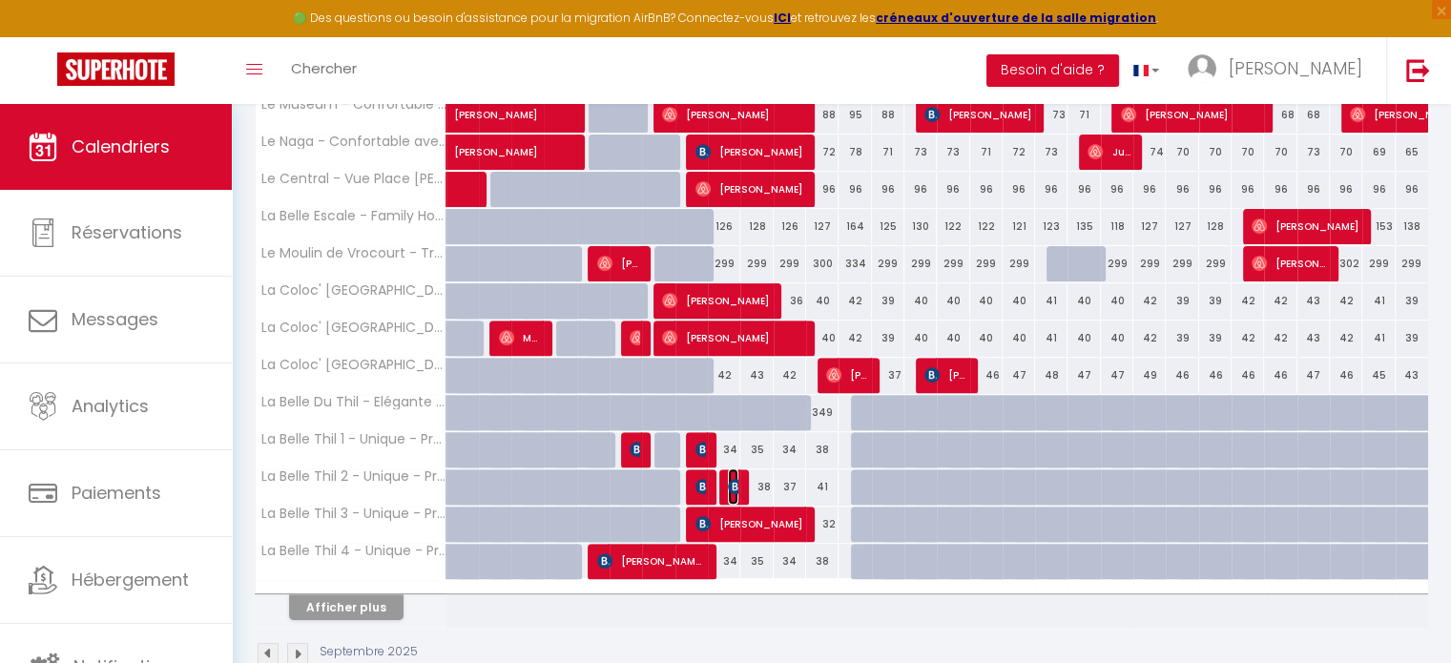
click at [729, 480] on img at bounding box center [735, 486] width 15 height 15
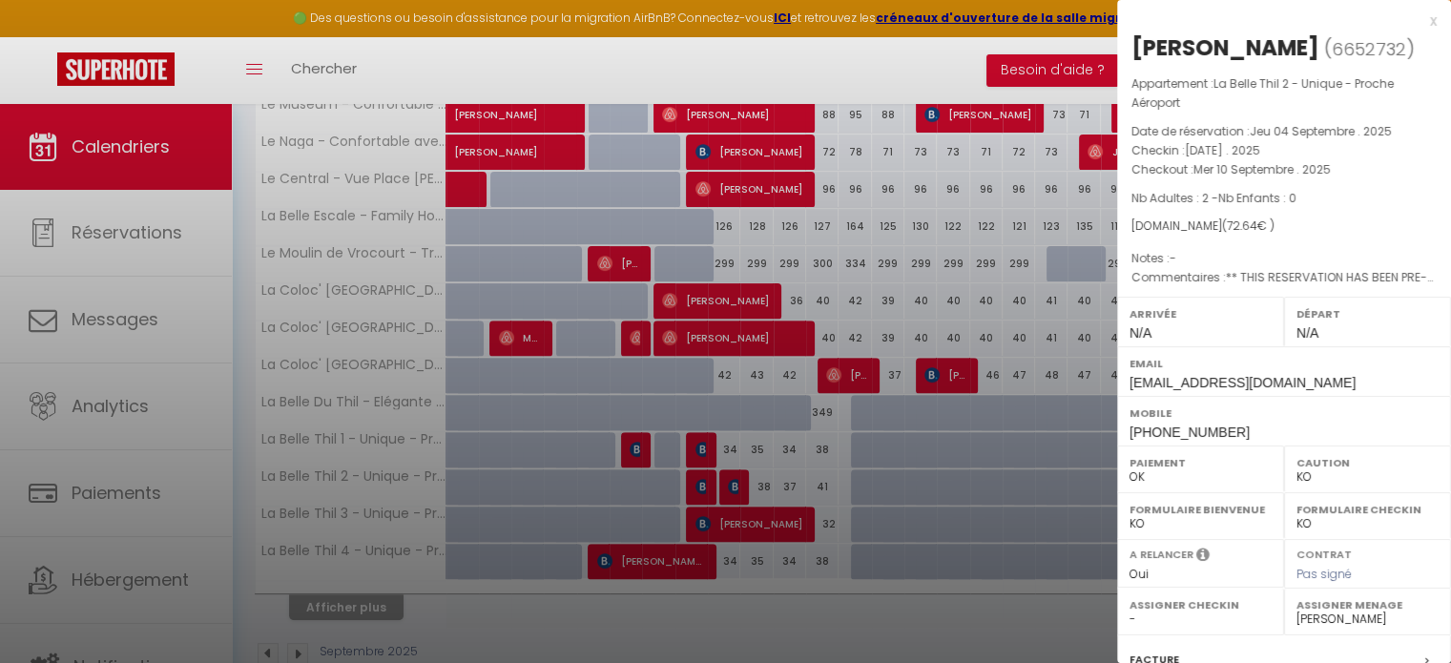
click at [562, 97] on div at bounding box center [725, 331] width 1451 height 663
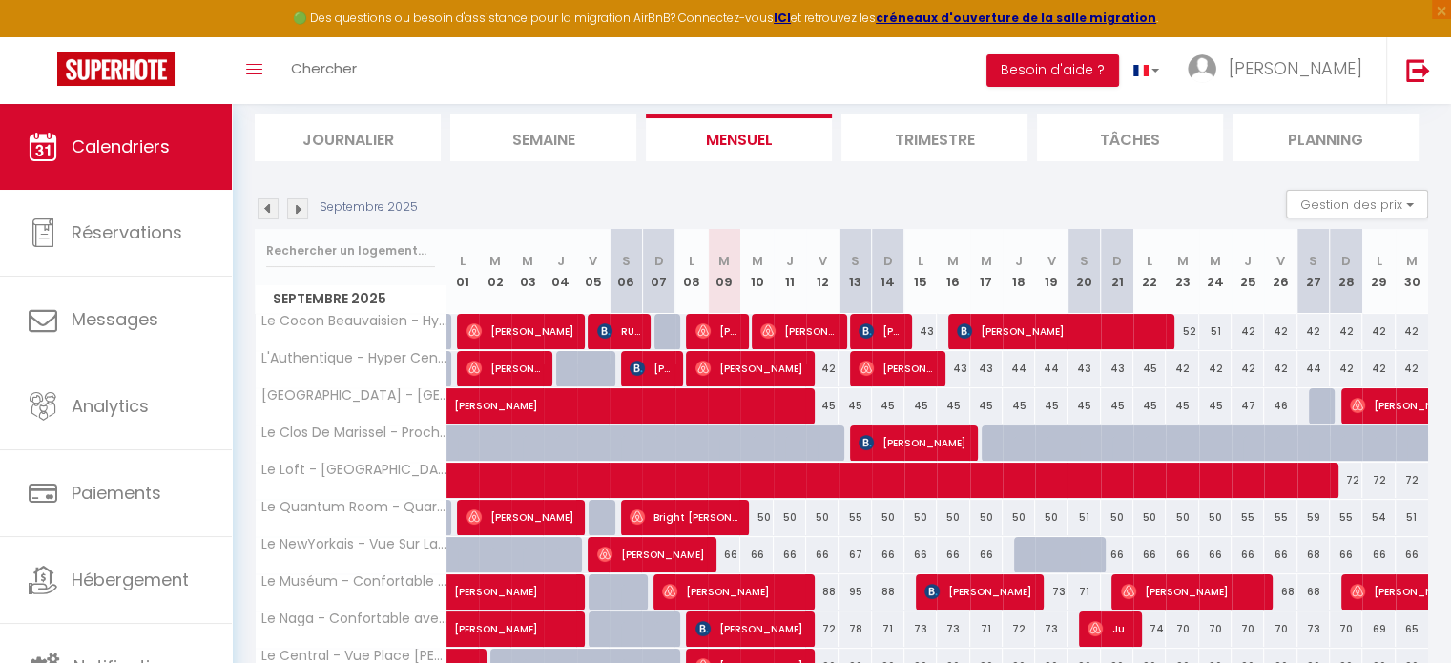
scroll to position [0, 0]
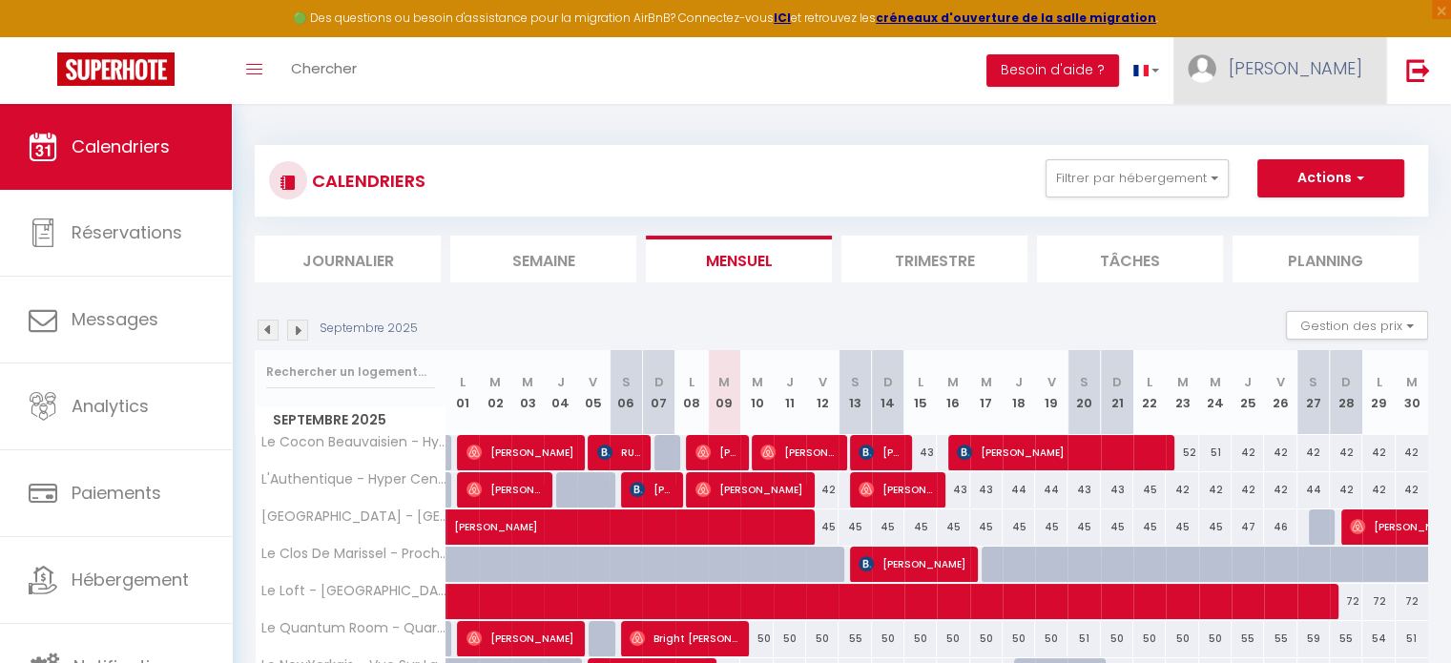
click at [1299, 60] on link "[PERSON_NAME]" at bounding box center [1280, 70] width 213 height 67
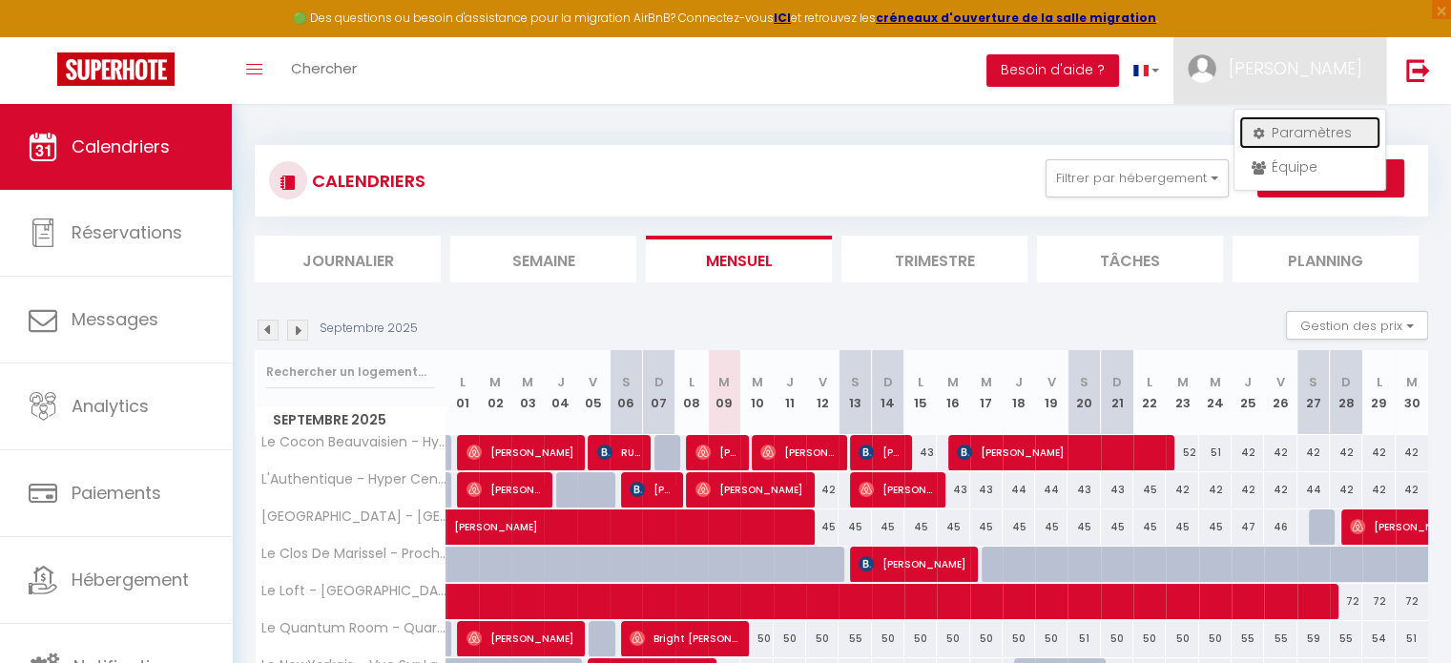
click at [1301, 128] on link "Paramètres" at bounding box center [1309, 132] width 141 height 32
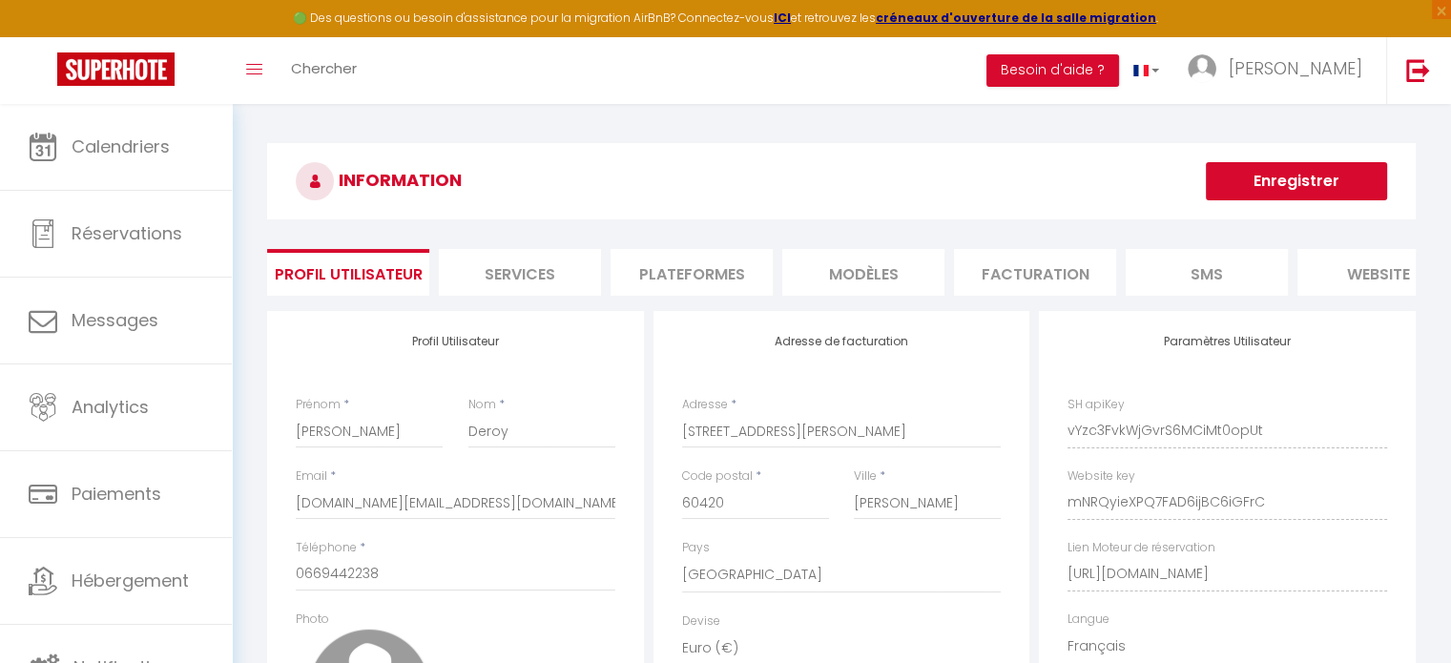
click at [687, 279] on li "Plateformes" at bounding box center [692, 272] width 162 height 47
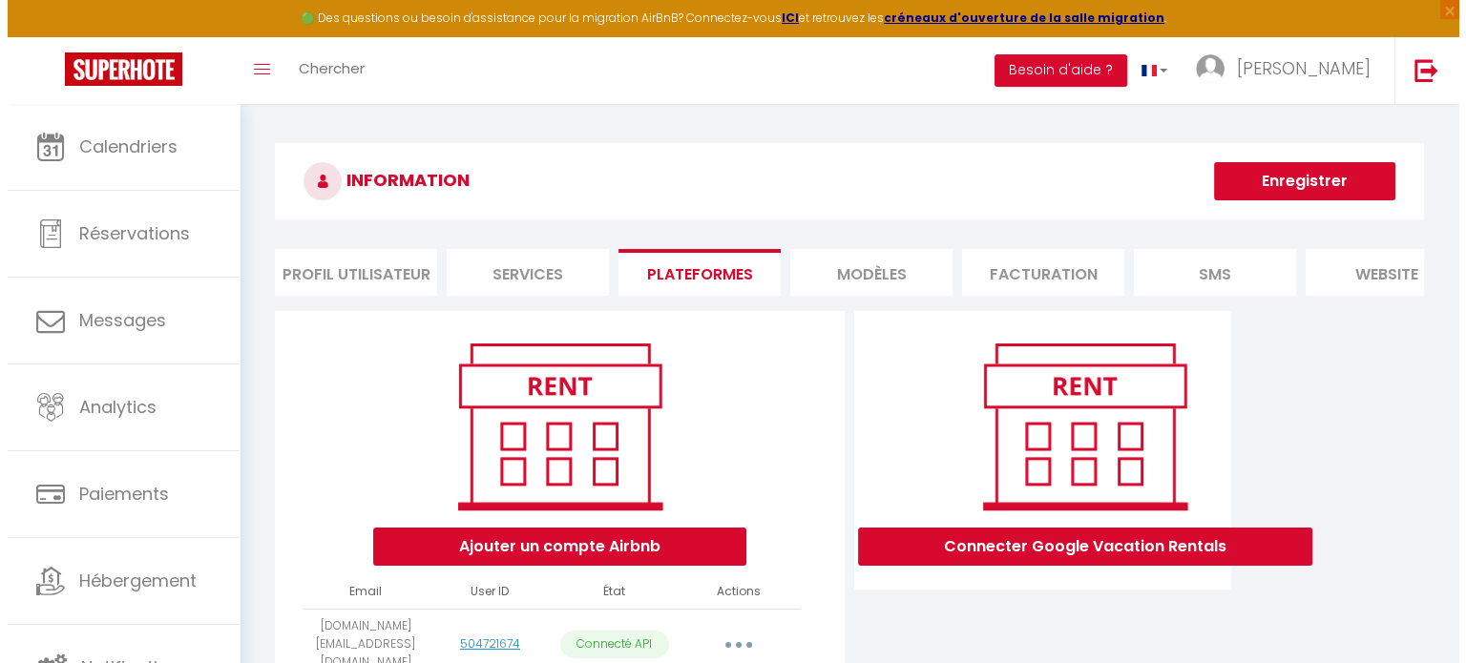
scroll to position [114, 0]
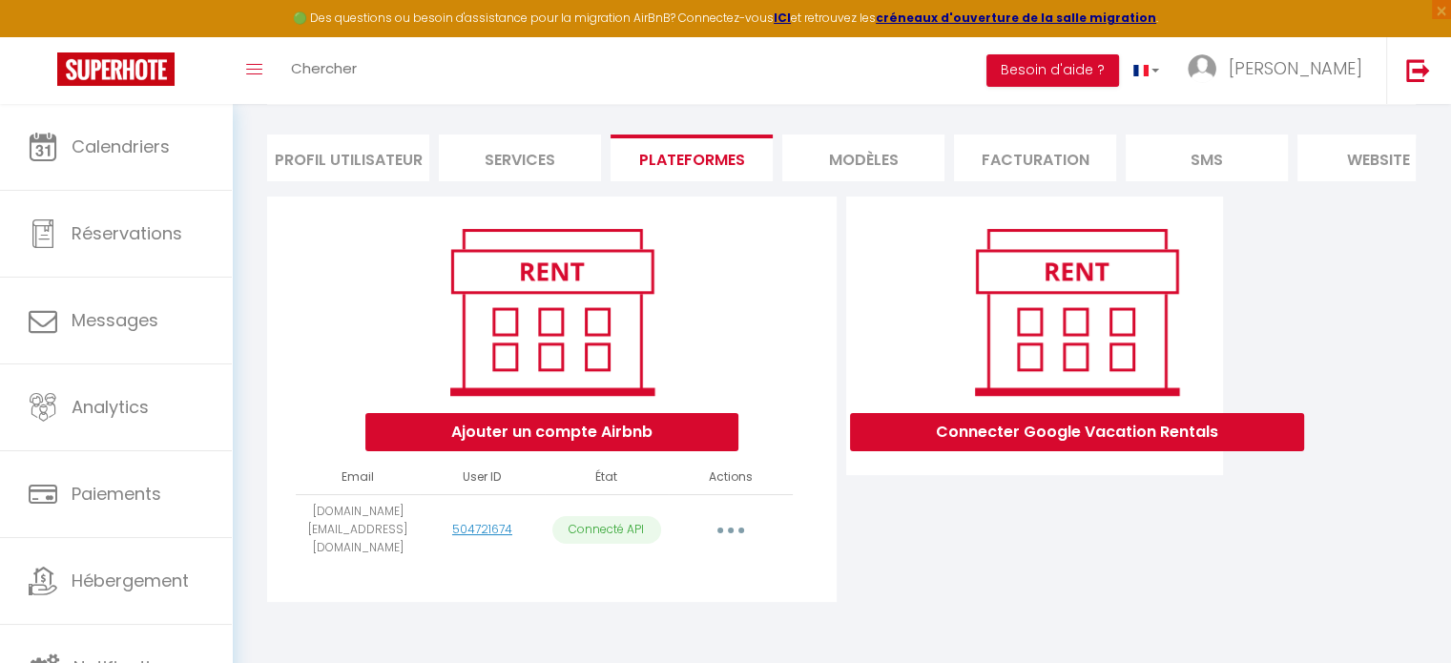
click at [738, 534] on button "button" at bounding box center [730, 529] width 53 height 31
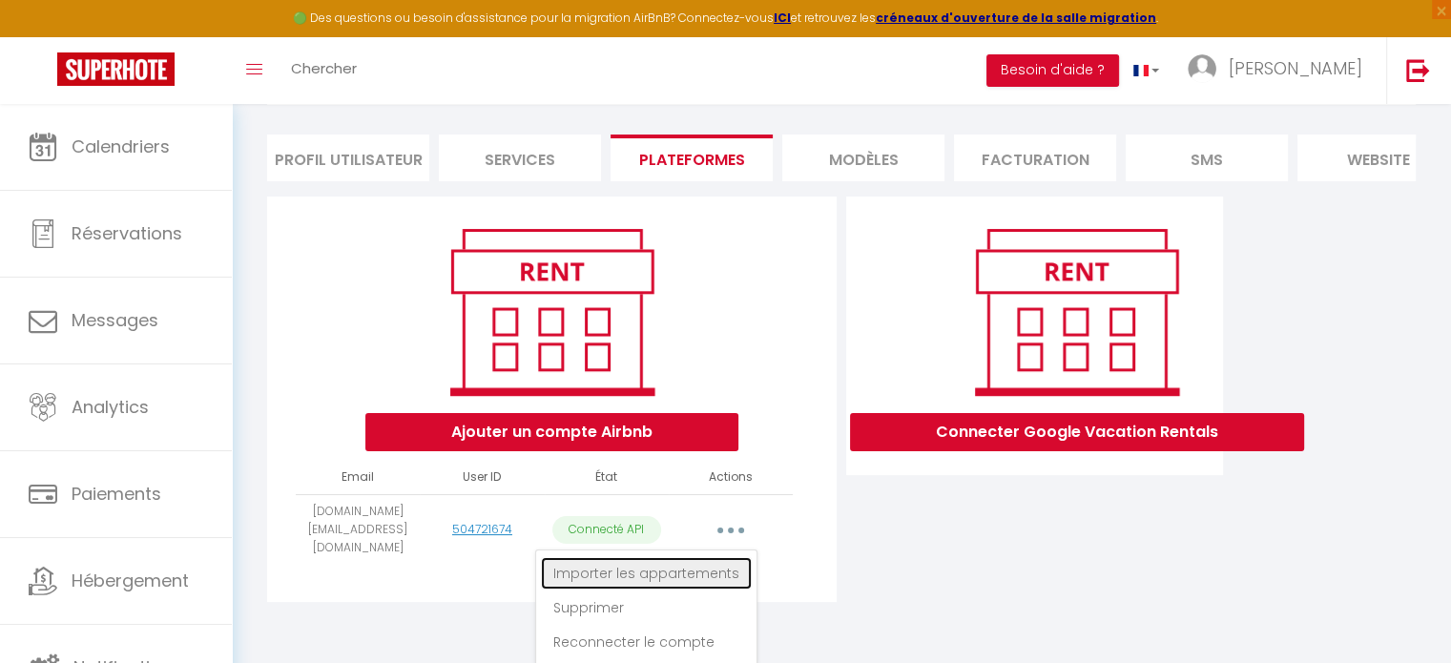
click at [681, 576] on link "Importer les appartements" at bounding box center [646, 573] width 211 height 32
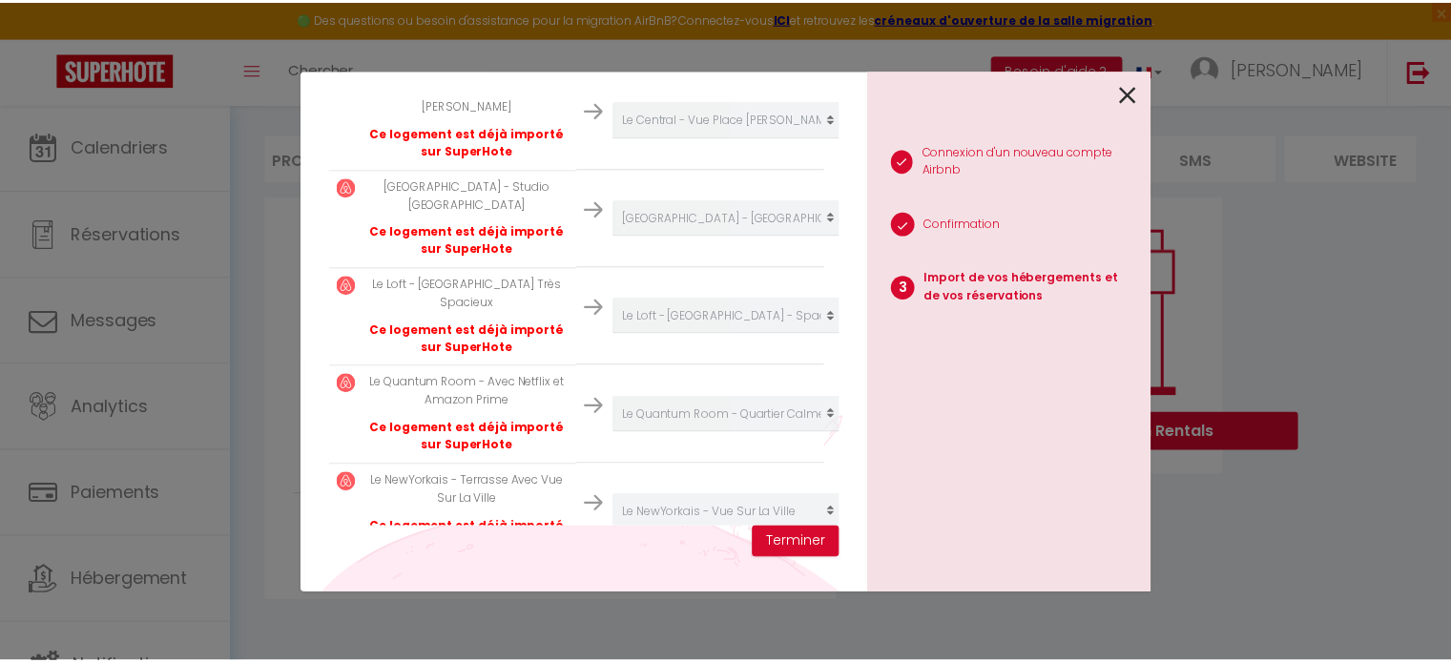
scroll to position [682, 0]
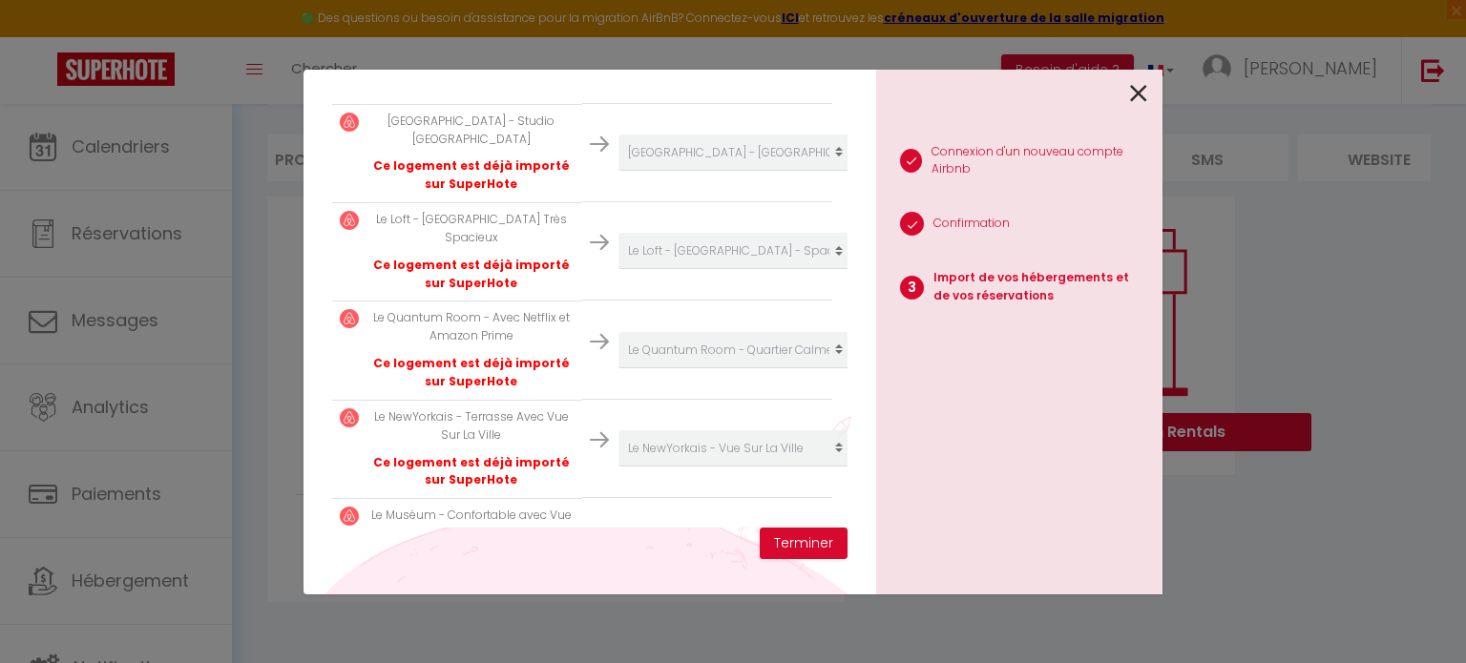
click at [1129, 96] on div at bounding box center [1011, 92] width 271 height 45
click at [1140, 96] on icon at bounding box center [1138, 93] width 17 height 29
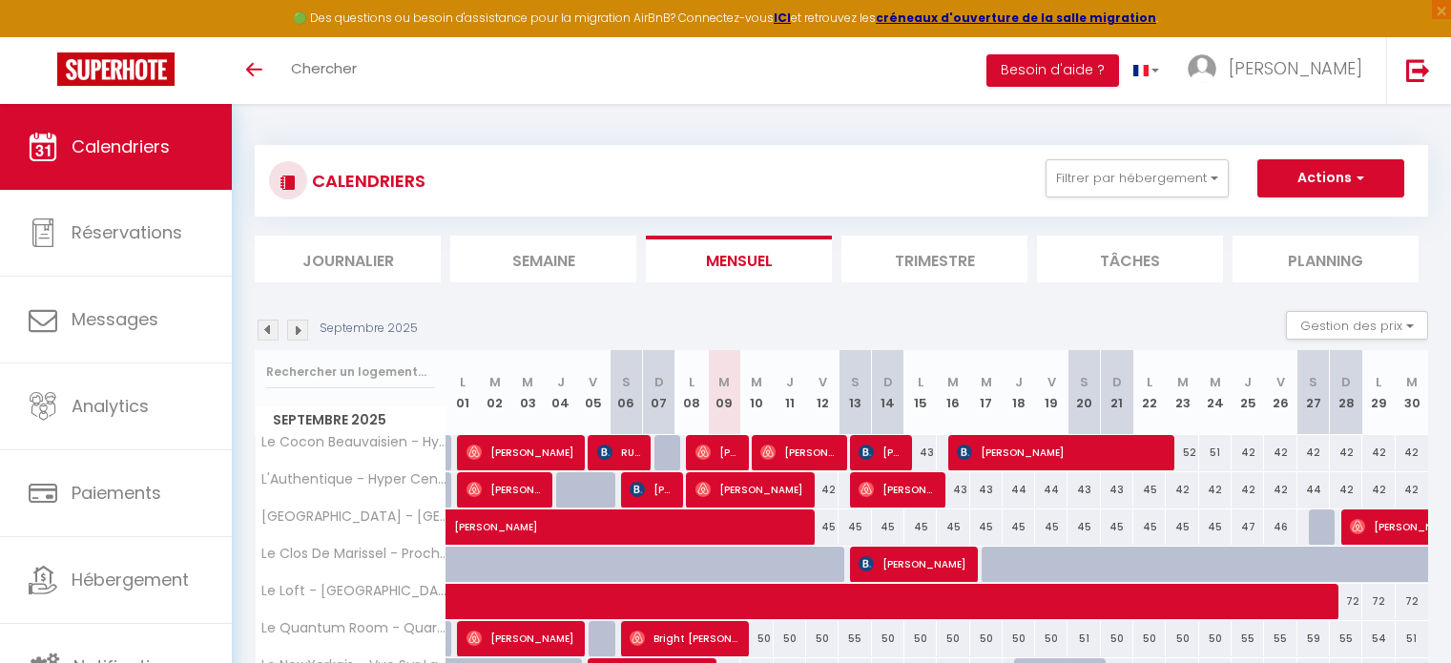
select select
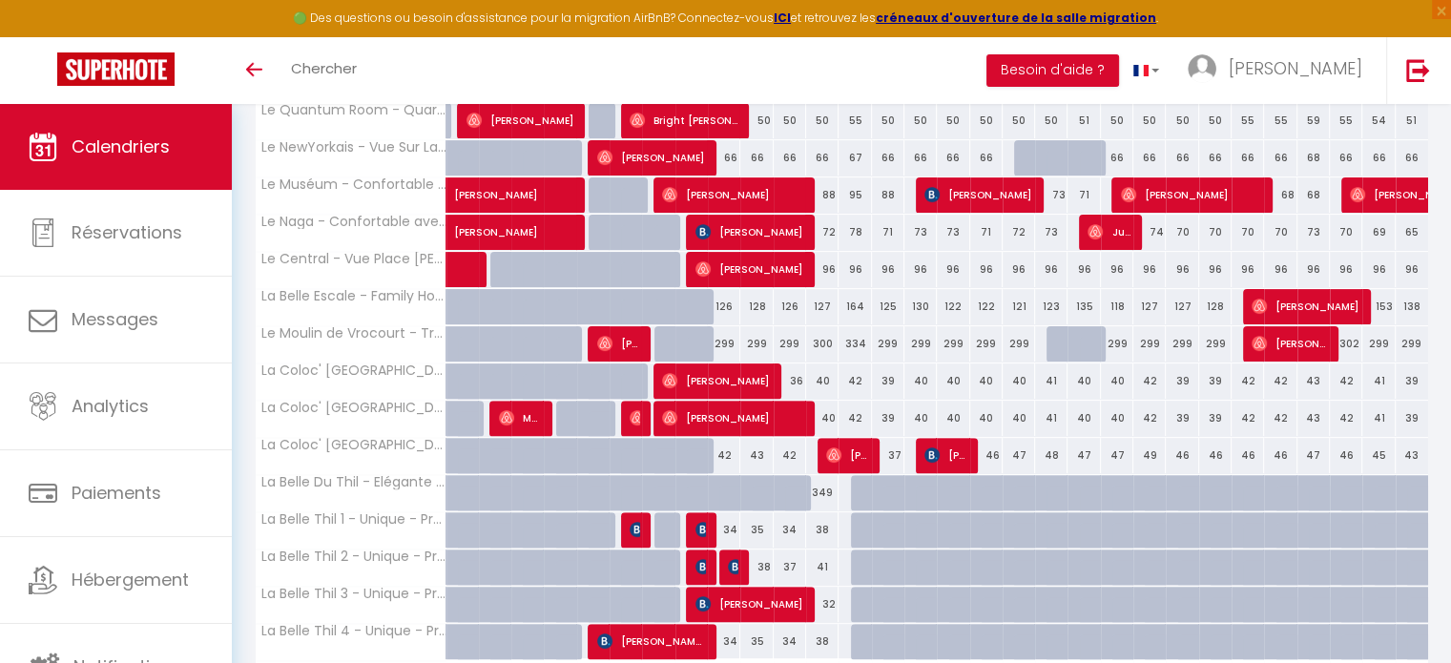
scroll to position [635, 0]
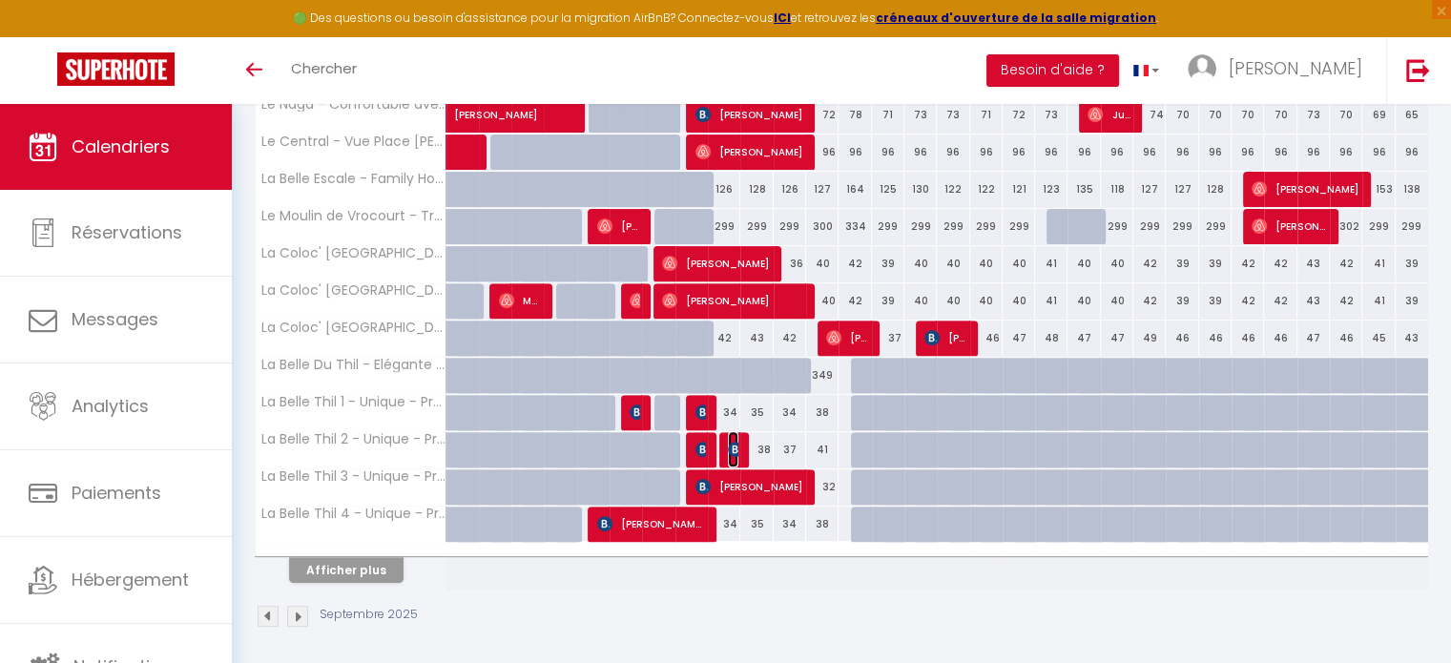
click at [729, 450] on img at bounding box center [735, 449] width 15 height 15
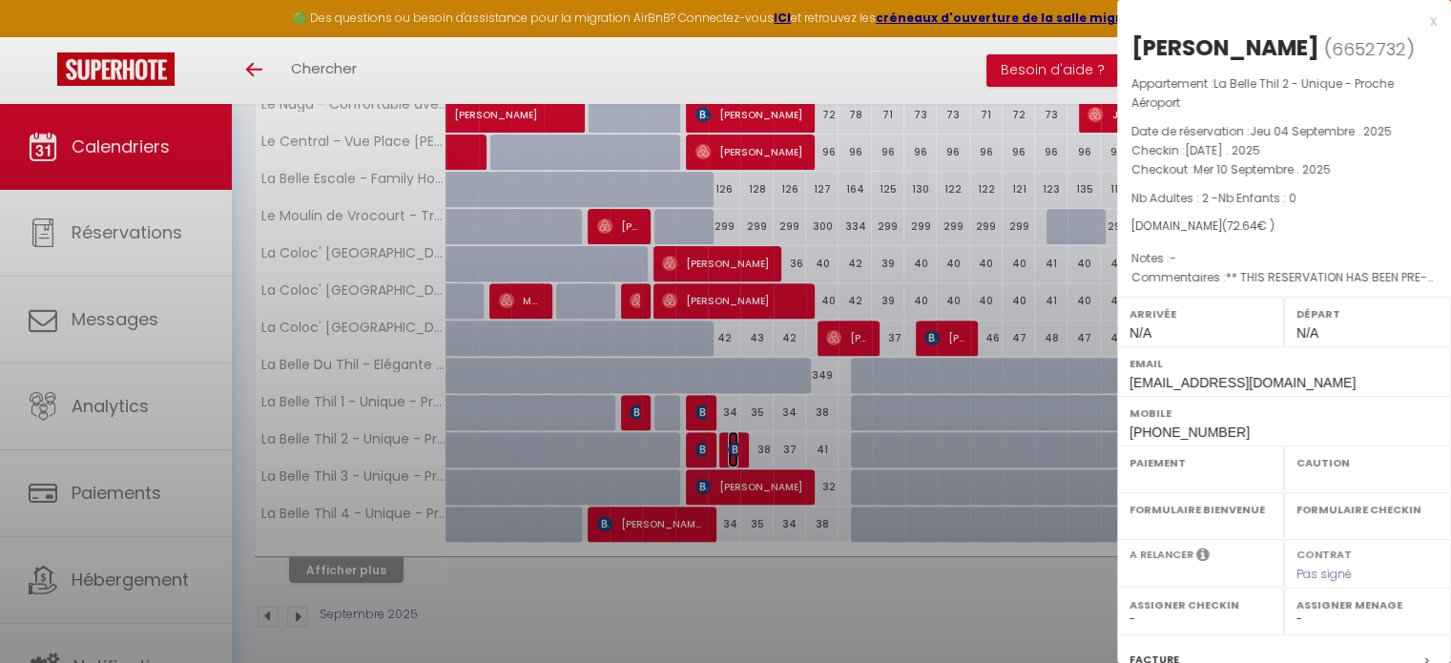
select select "OK"
select select "KO"
select select "0"
select select "1"
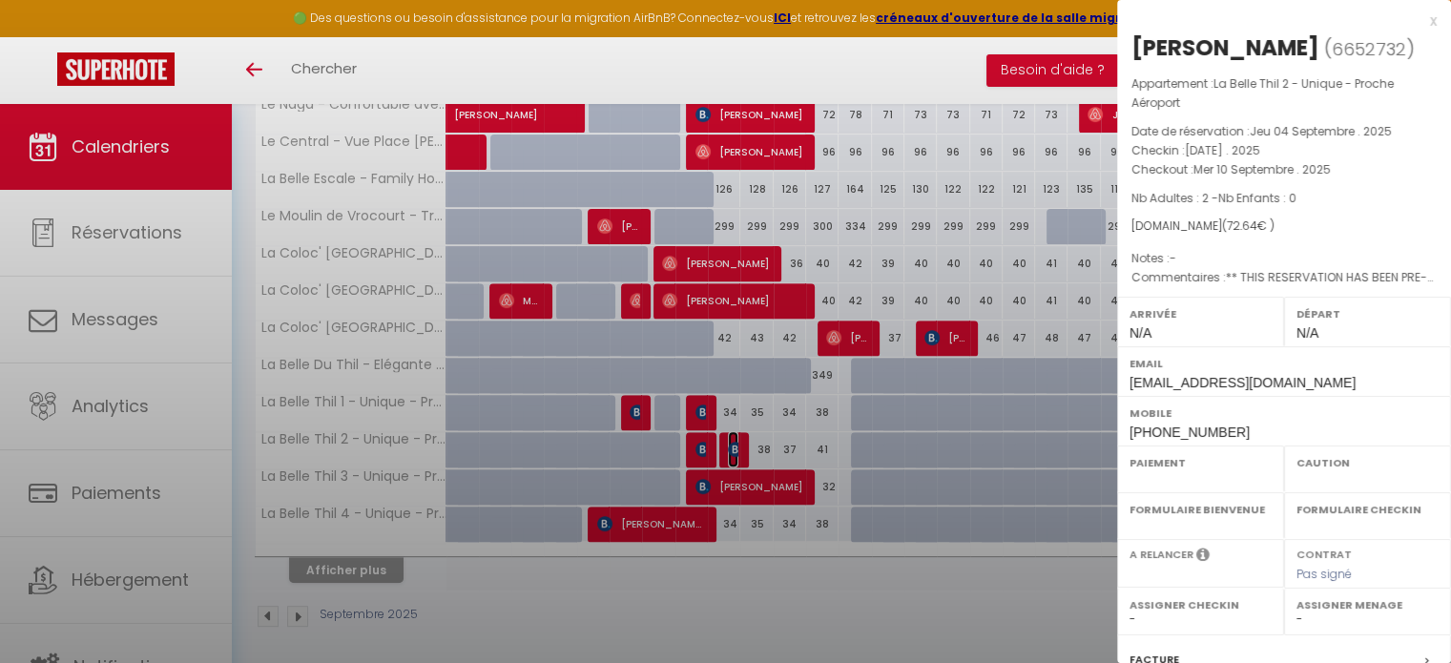
select select
select select "32861"
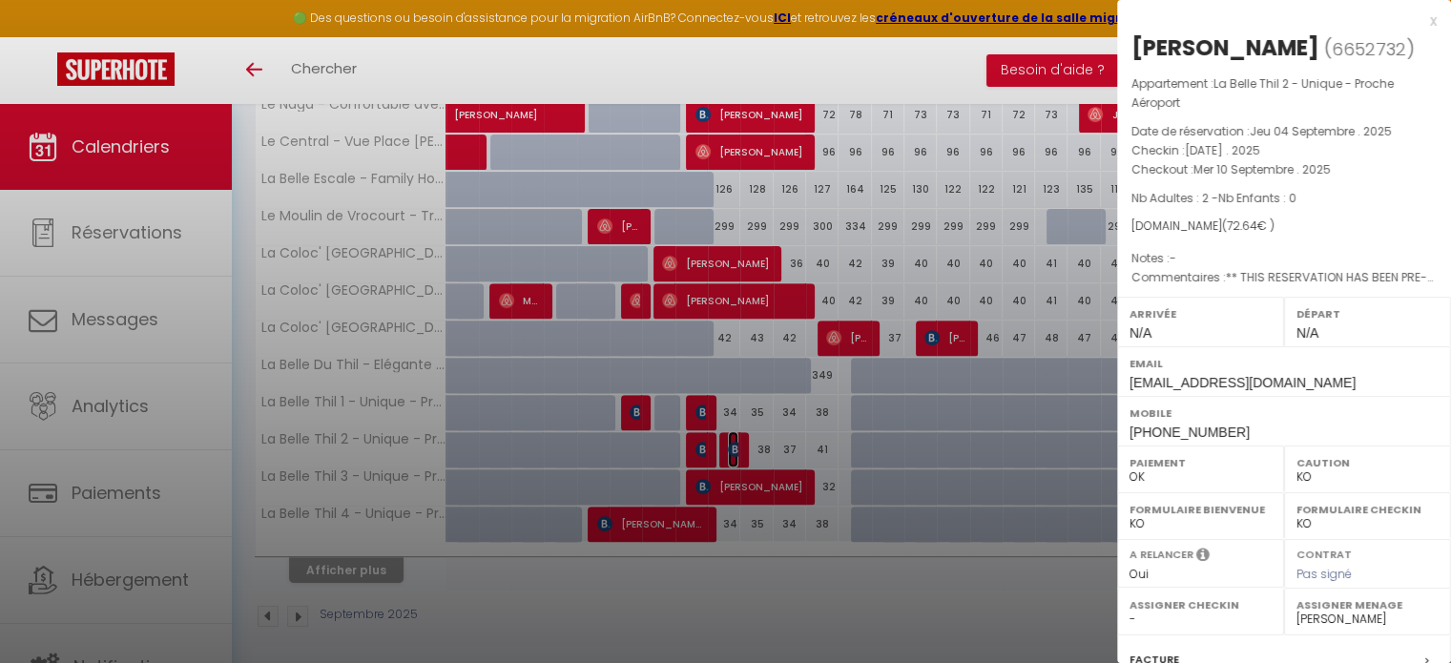
scroll to position [272, 0]
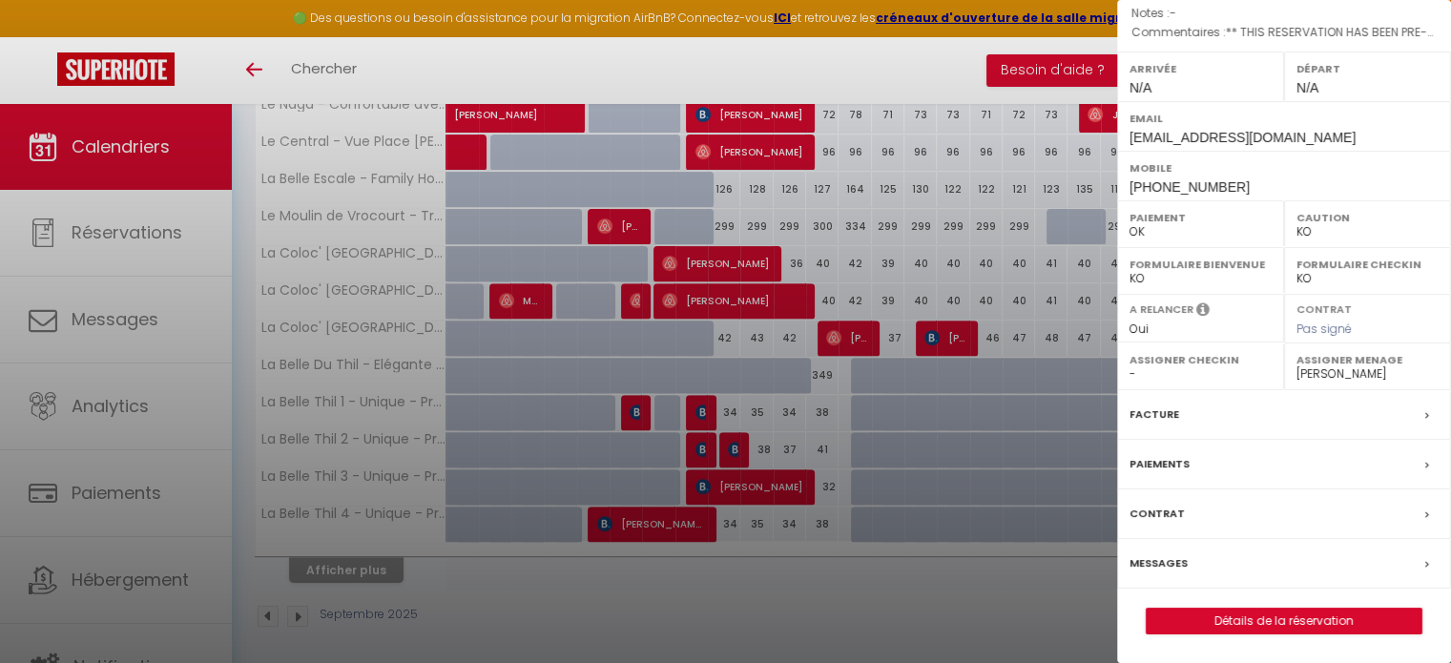
click at [1154, 556] on label "Messages" at bounding box center [1159, 563] width 58 height 20
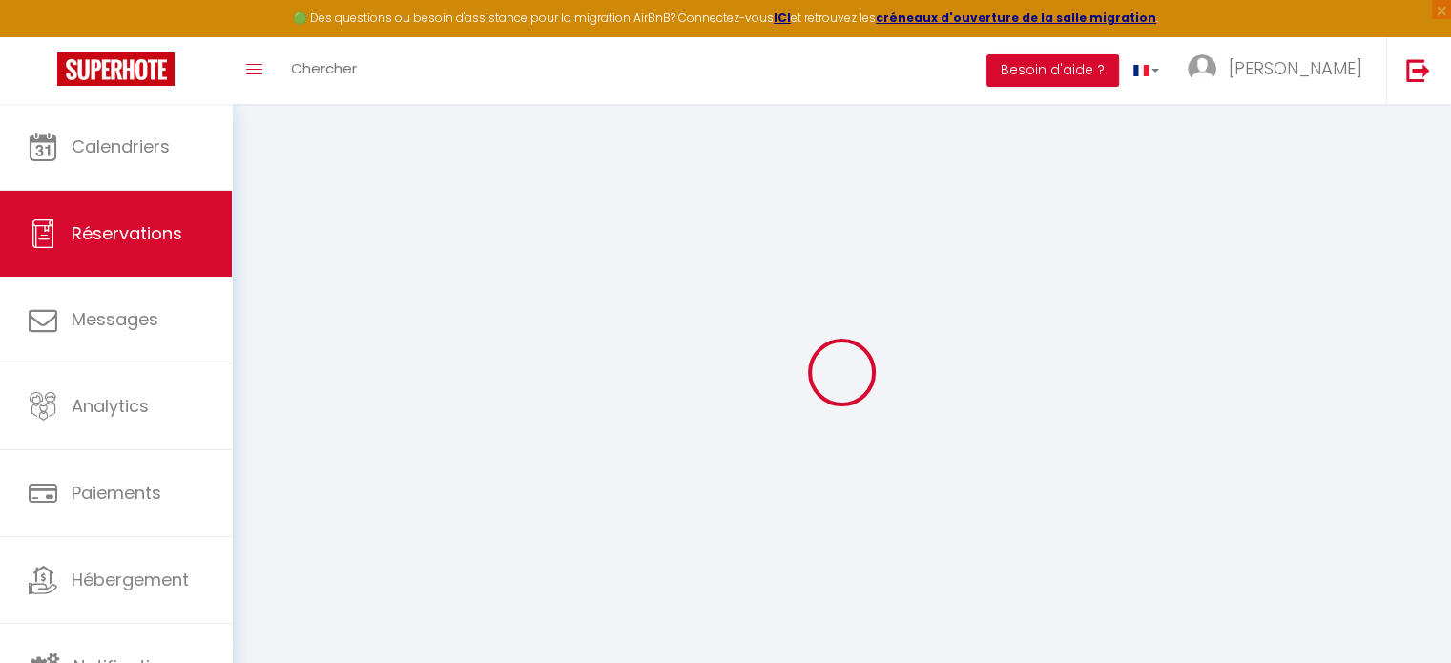
type input "Krzysztof"
type input "Palczyński"
type input "kpalcz.963439@guest.booking.com"
type input "+48795863773"
select select "PL"
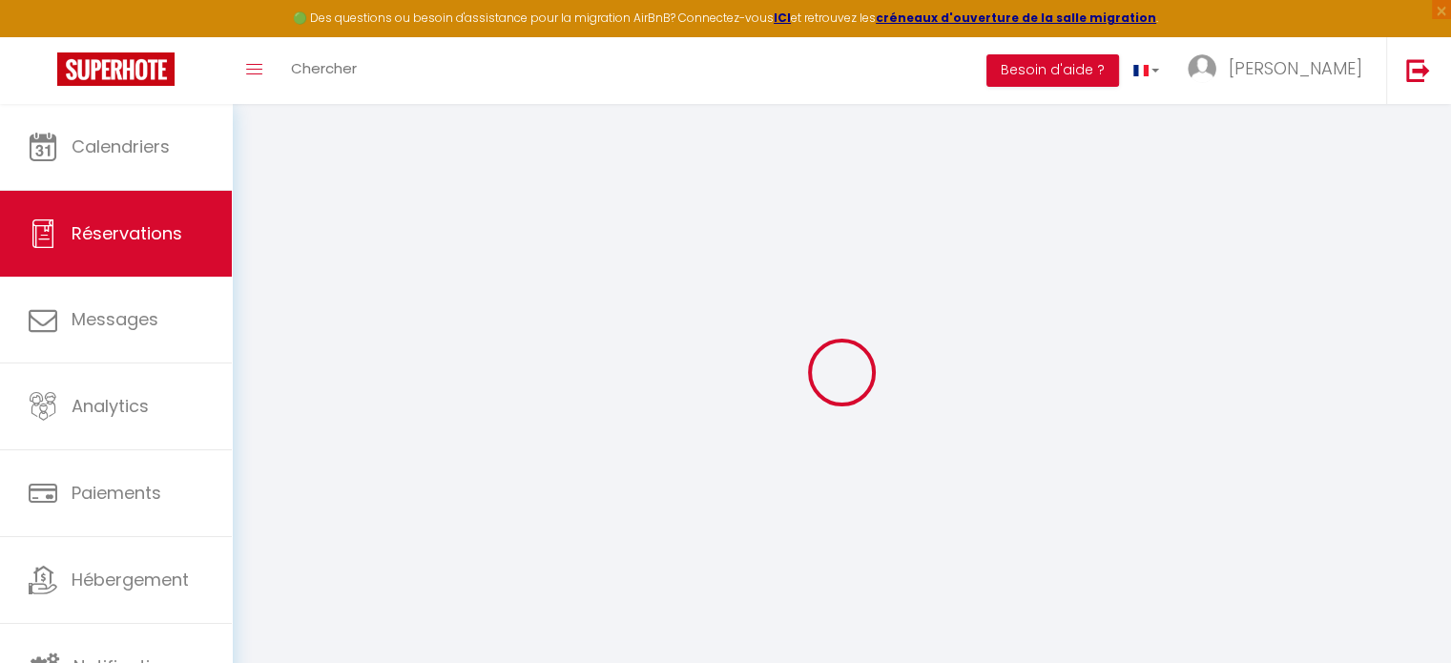
type input "12.07"
type input "1.02"
select select "42774"
select select "1"
select select
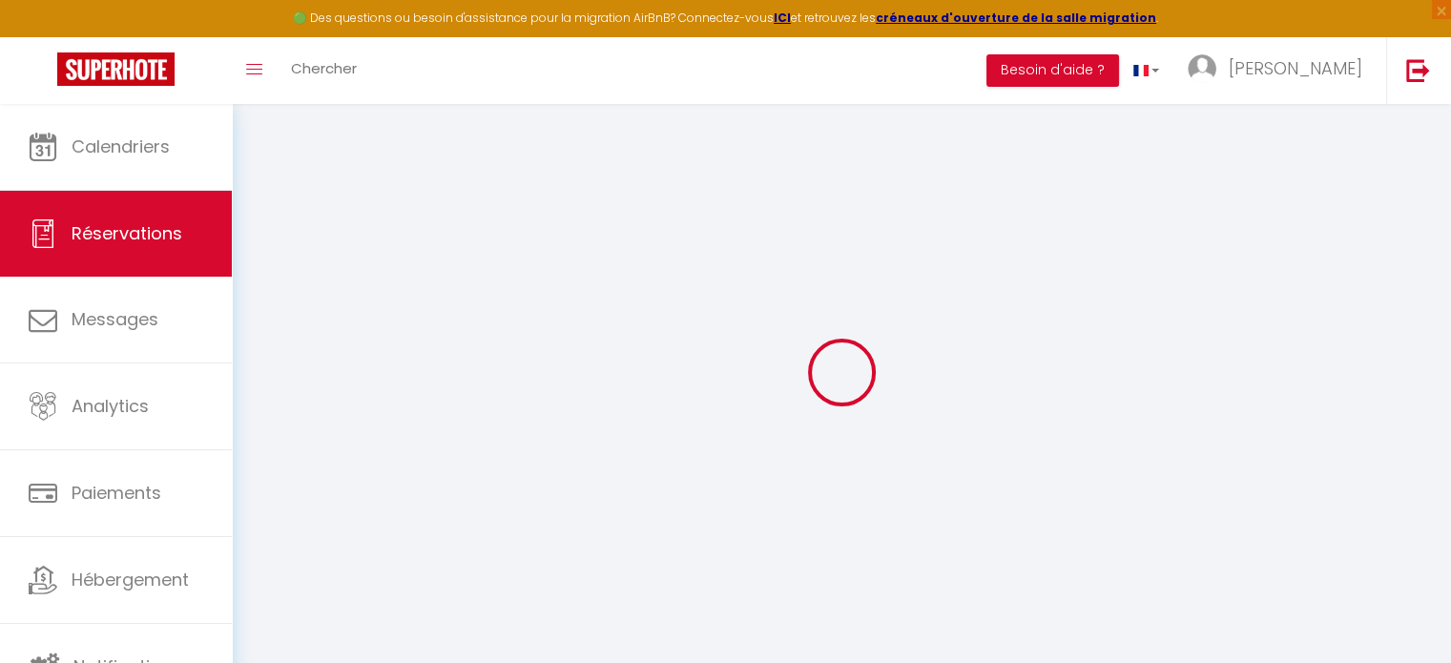
select select
type input "2"
select select "12"
select select "14"
type input "36"
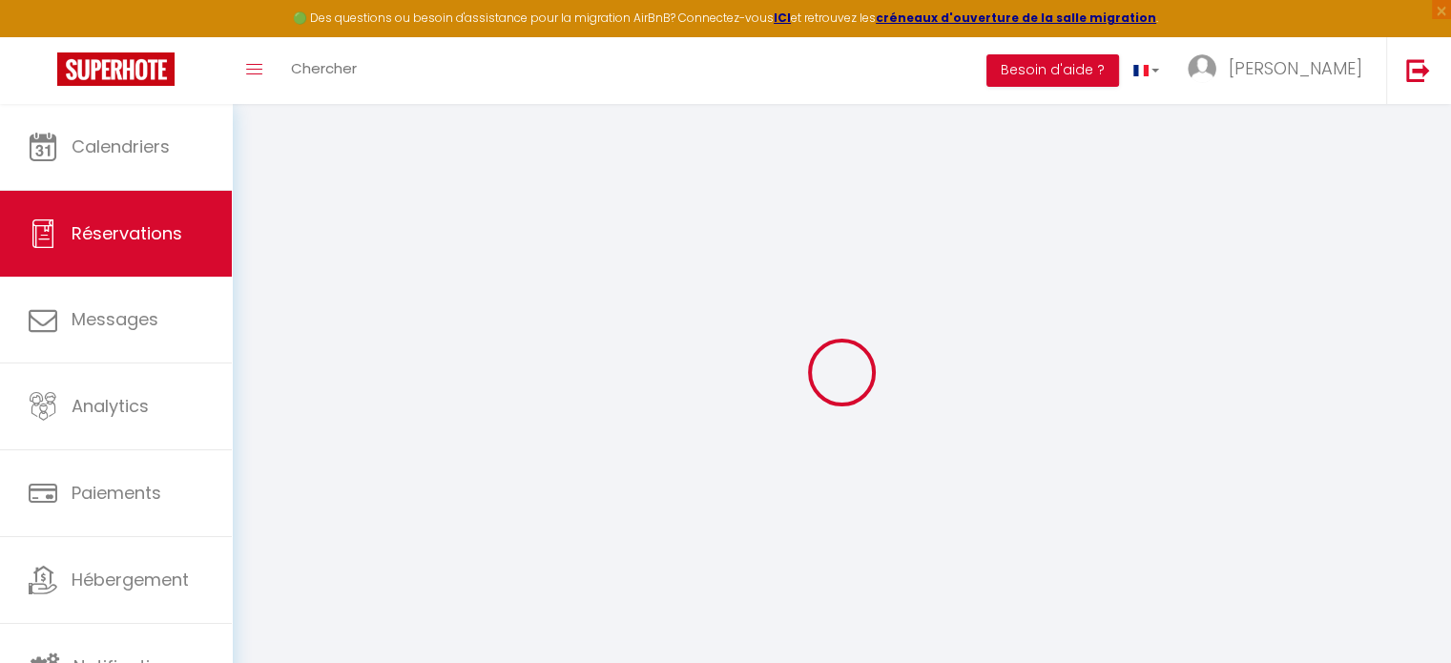
checkbox input "false"
type input "0"
select select "2"
type input "0"
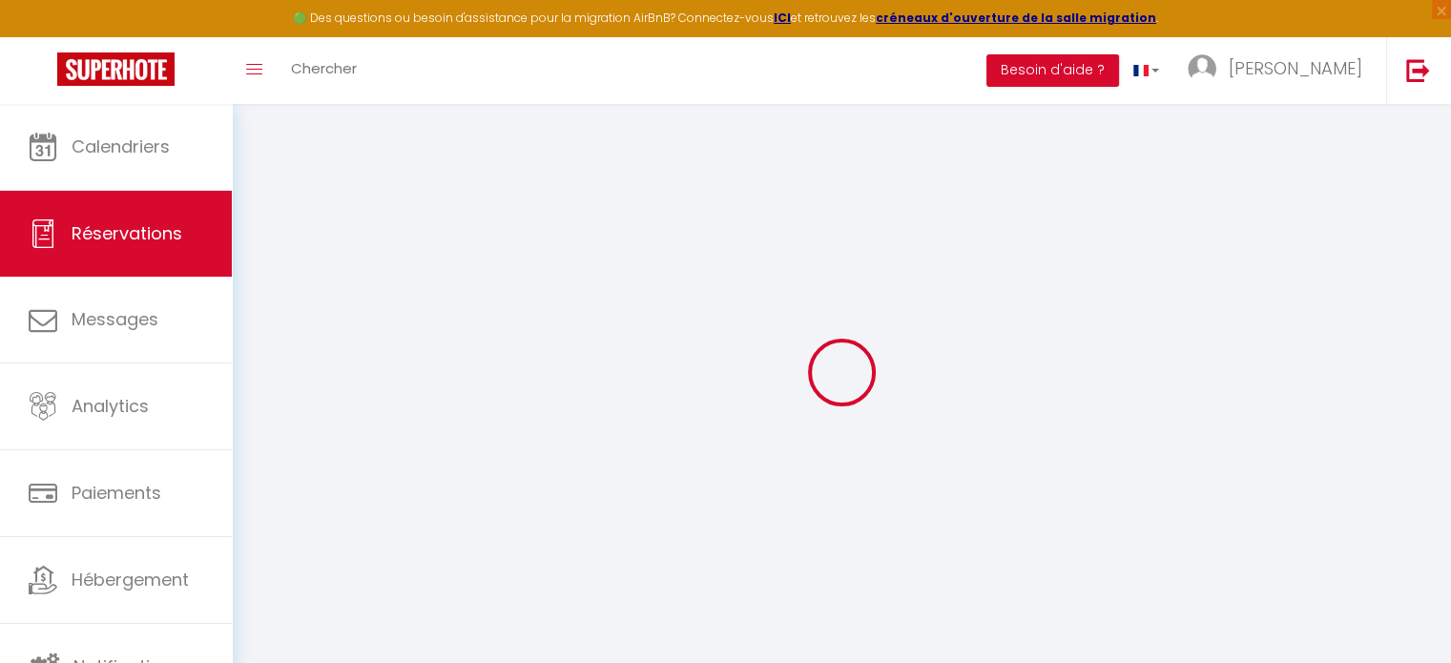
type input "0"
select select
checkbox input "false"
select select
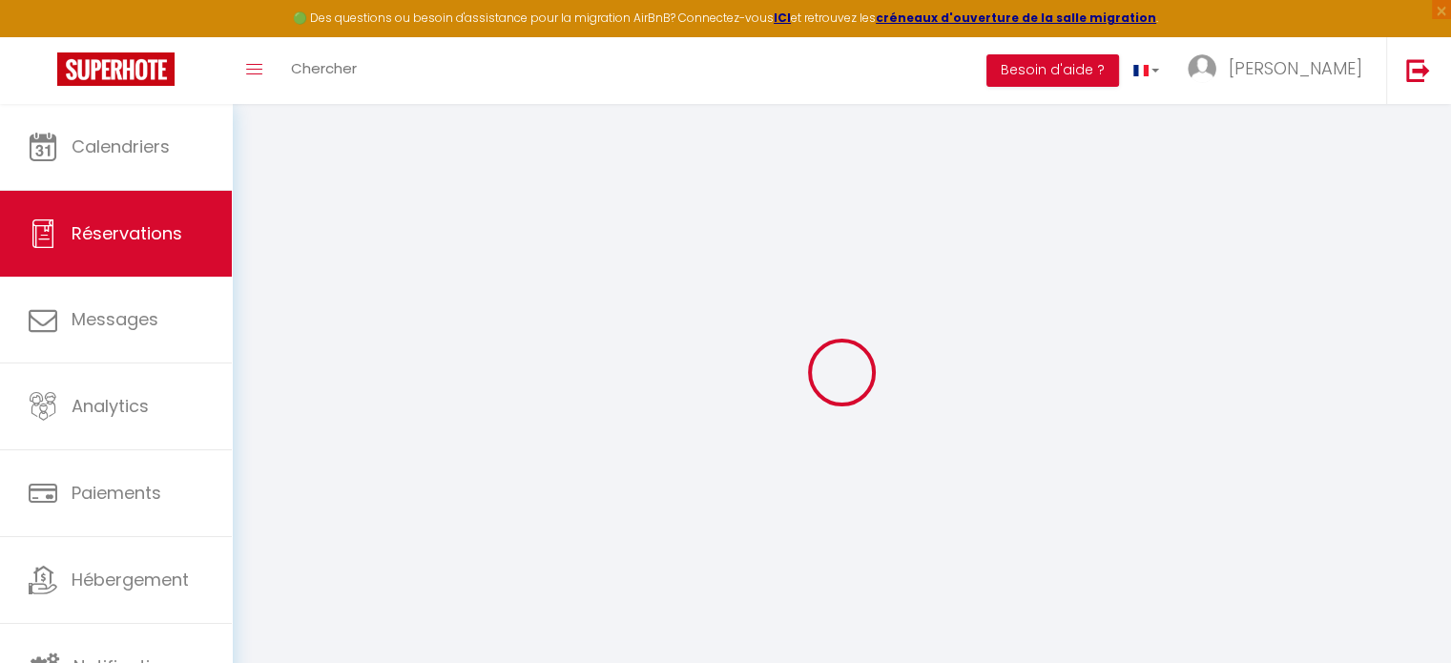
select select
checkbox input "false"
select select
checkbox input "false"
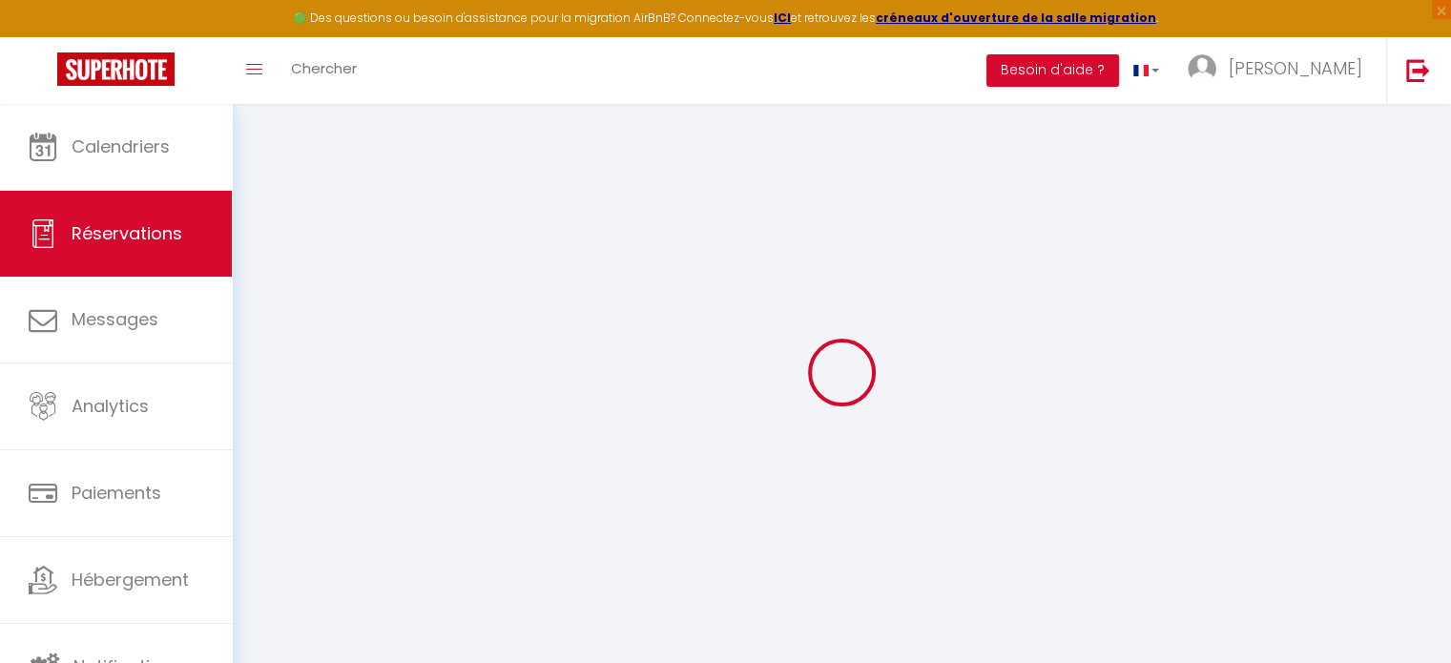
type textarea "** THIS RESERVATION HAS BEEN PRE-PAID ** Reservation has a cancellation grace p…"
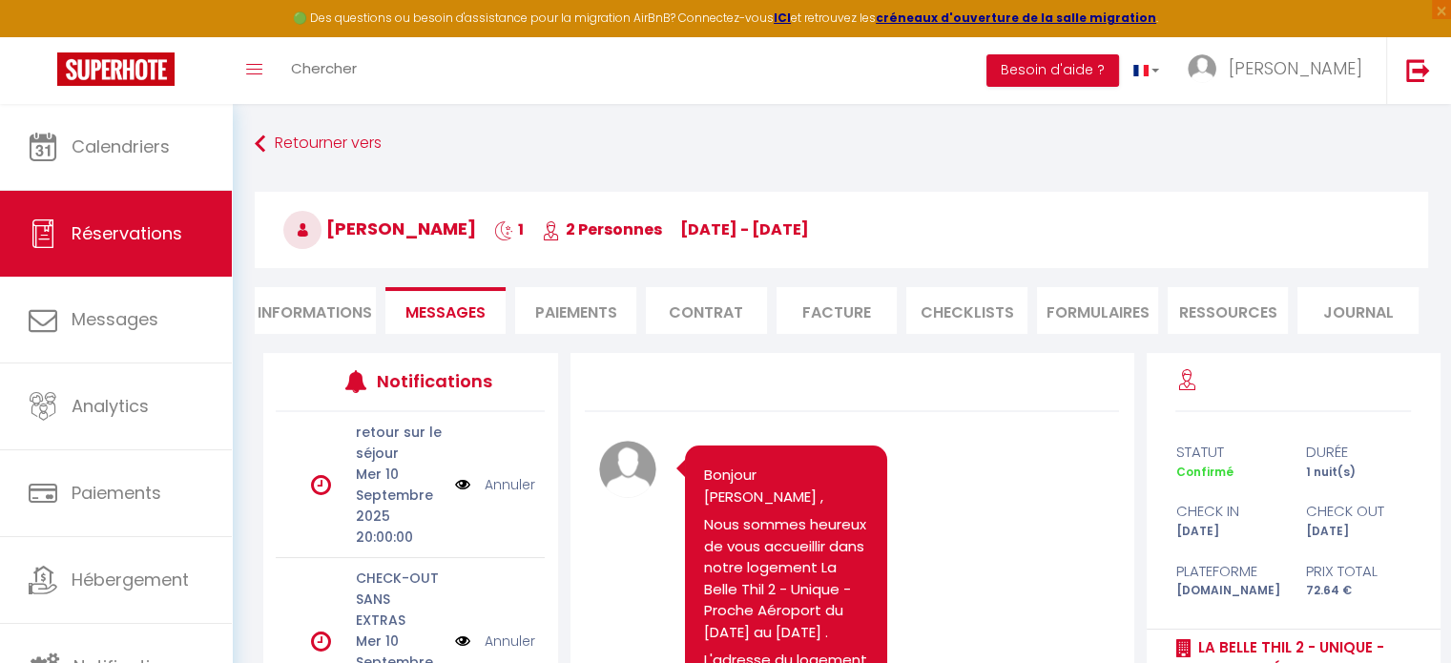
scroll to position [2689, 0]
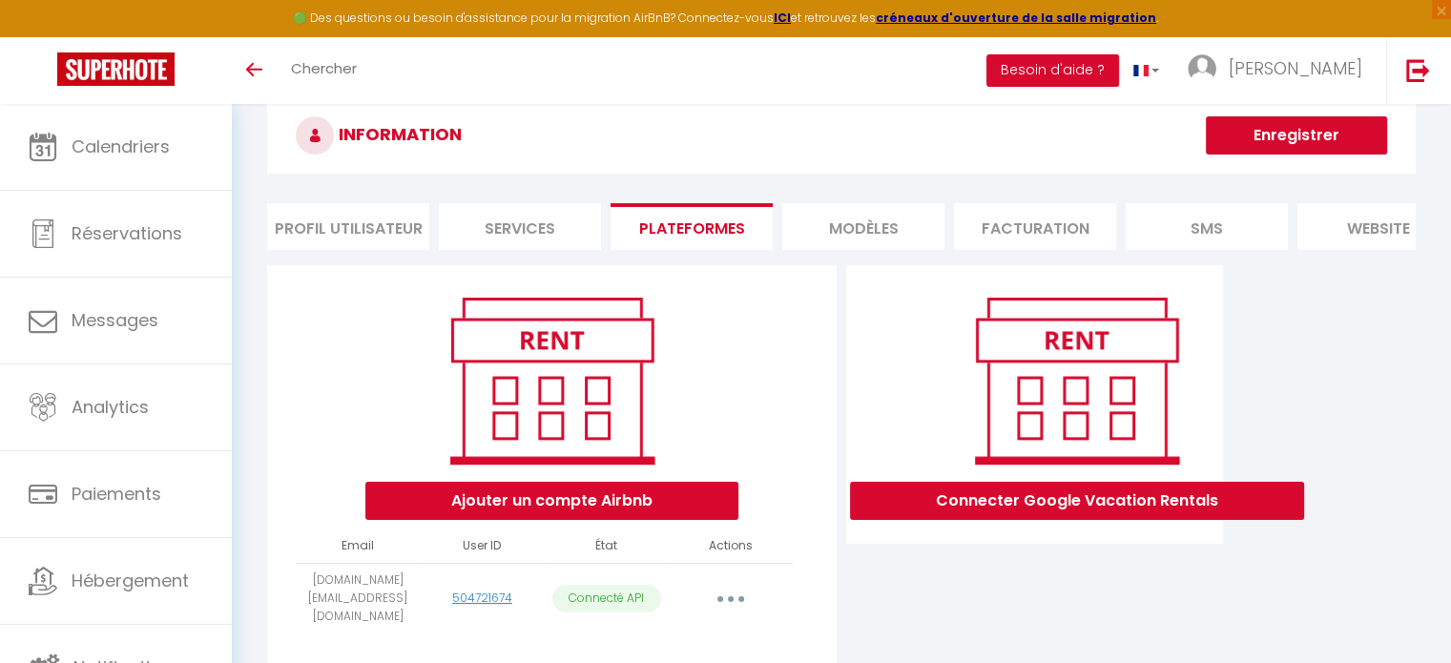
scroll to position [114, 0]
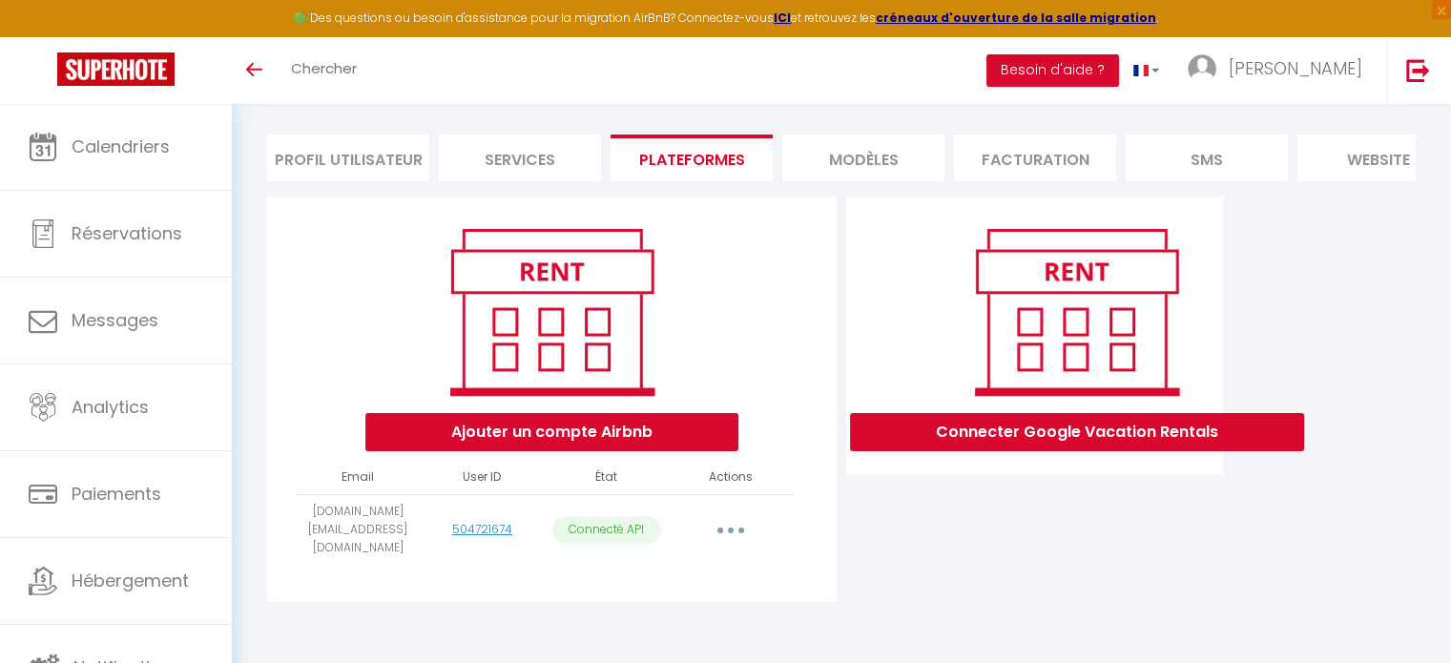
click at [732, 526] on button "button" at bounding box center [730, 529] width 53 height 31
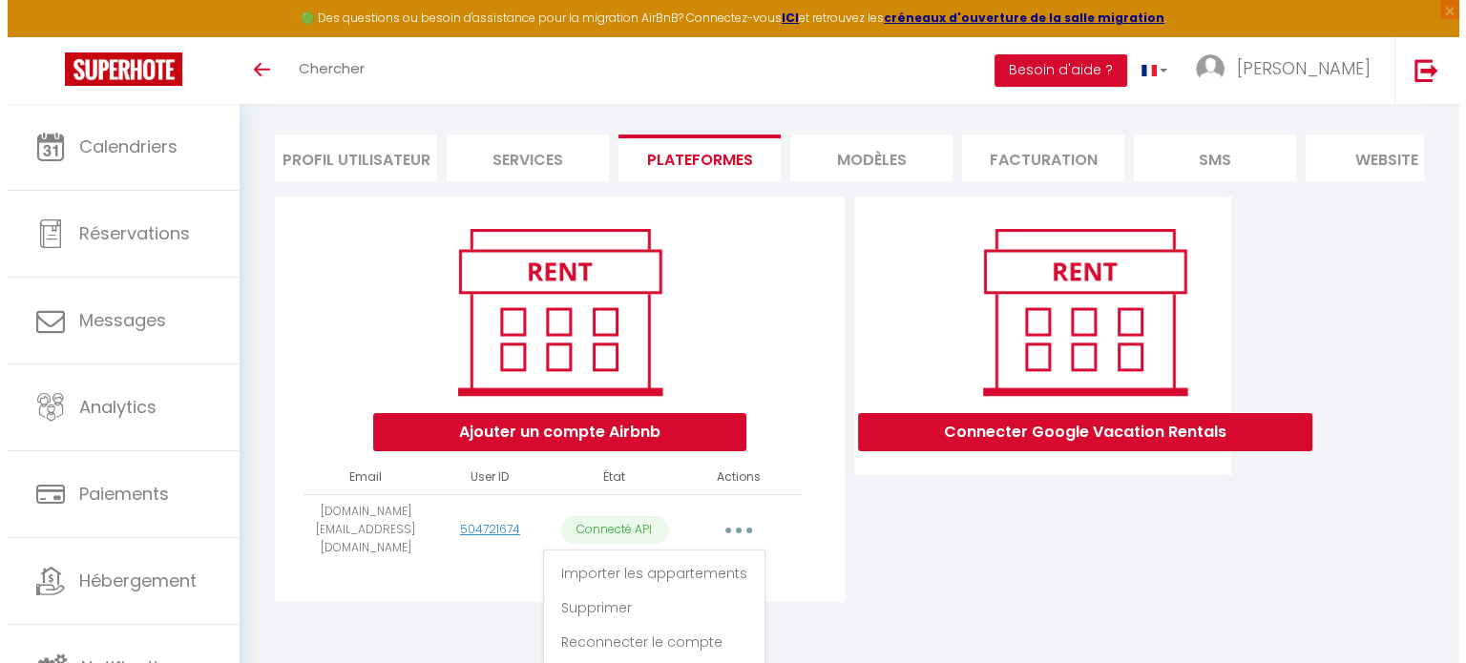
scroll to position [0, 0]
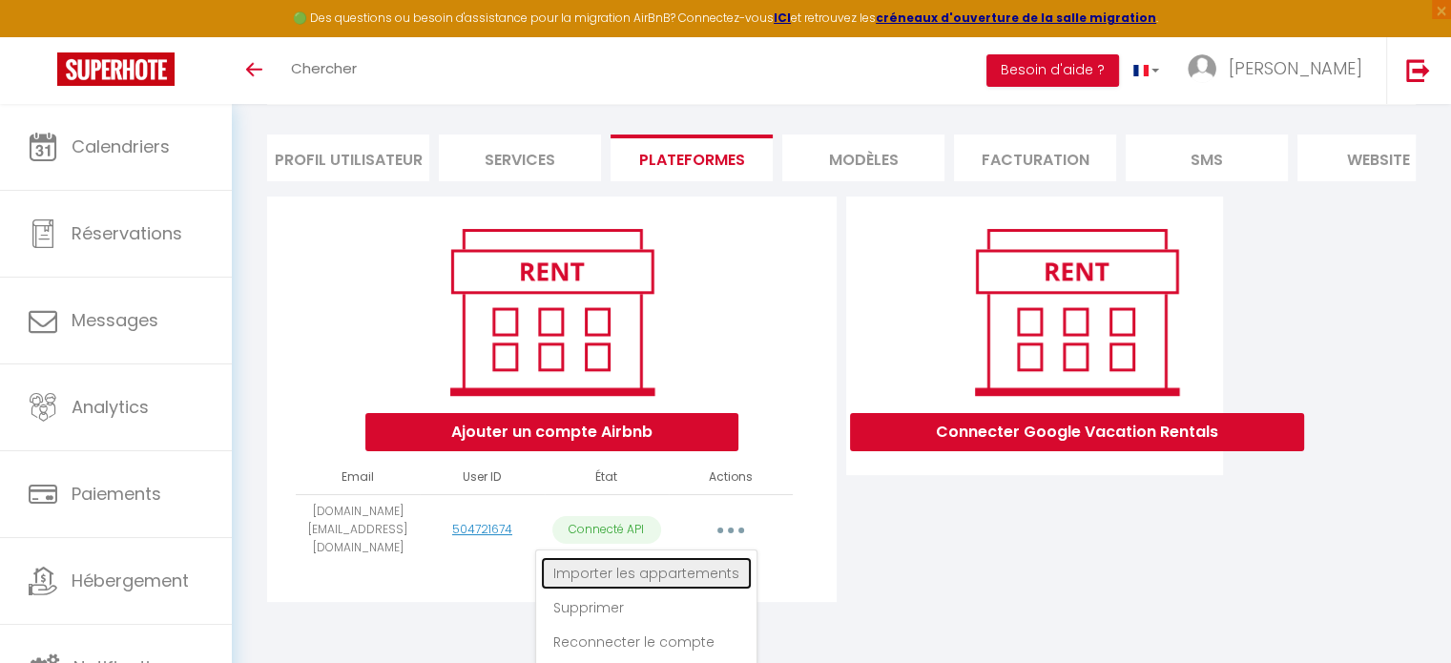
click at [642, 570] on link "Importer les appartements" at bounding box center [646, 573] width 211 height 32
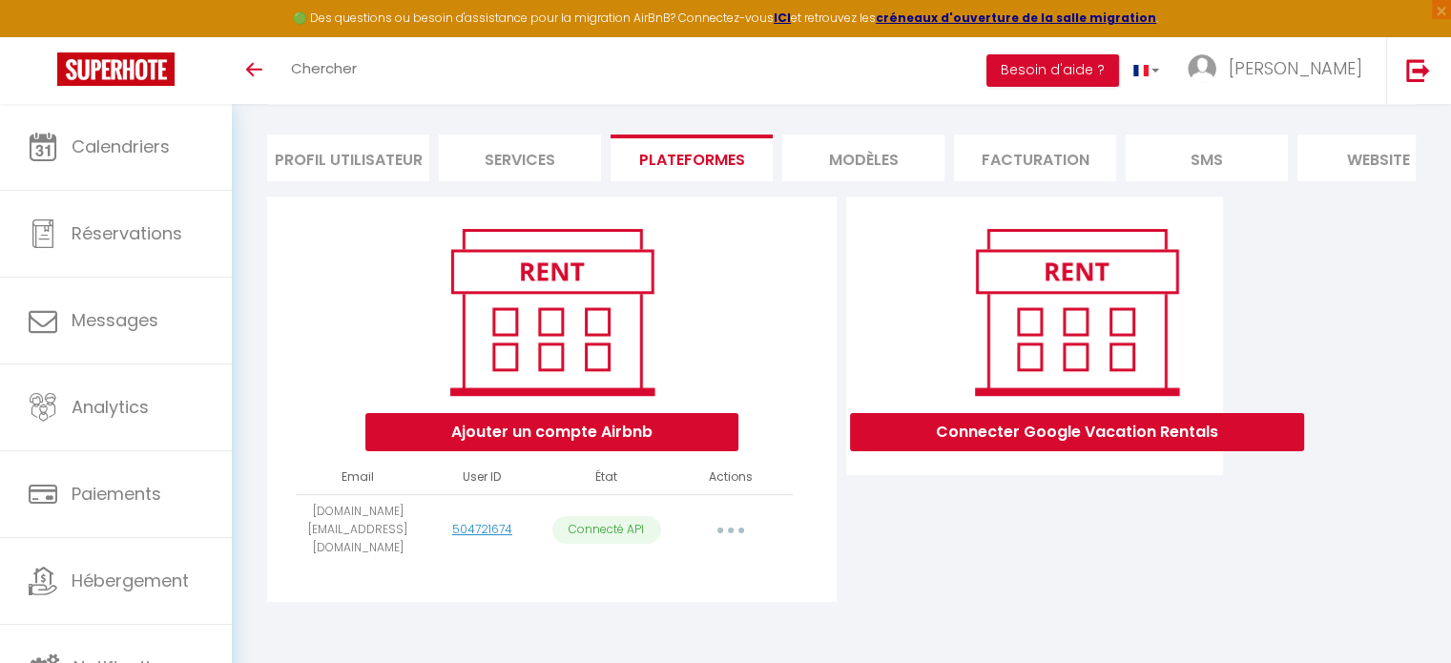
select select "17172"
select select "18886"
select select "45096"
select select "55840"
select select "49702"
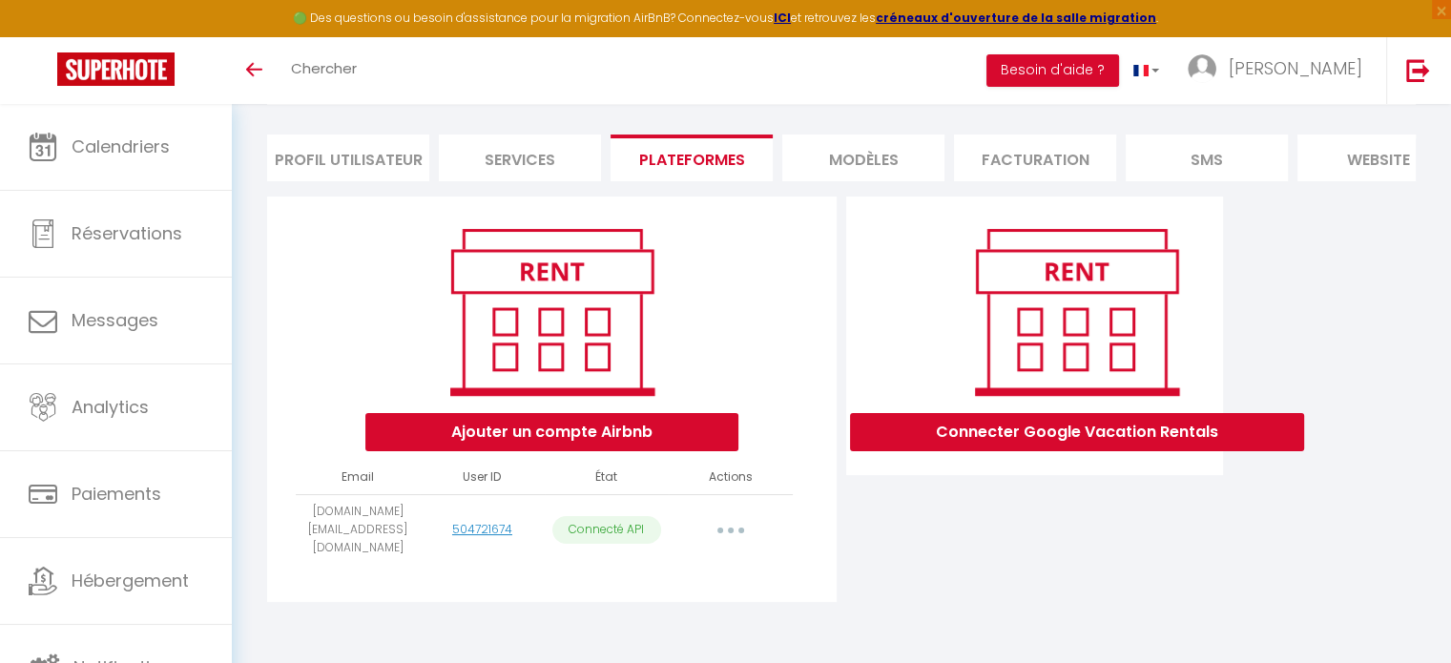
select select "56024"
select select "56350"
select select "61532"
select select "68870"
select select "70354"
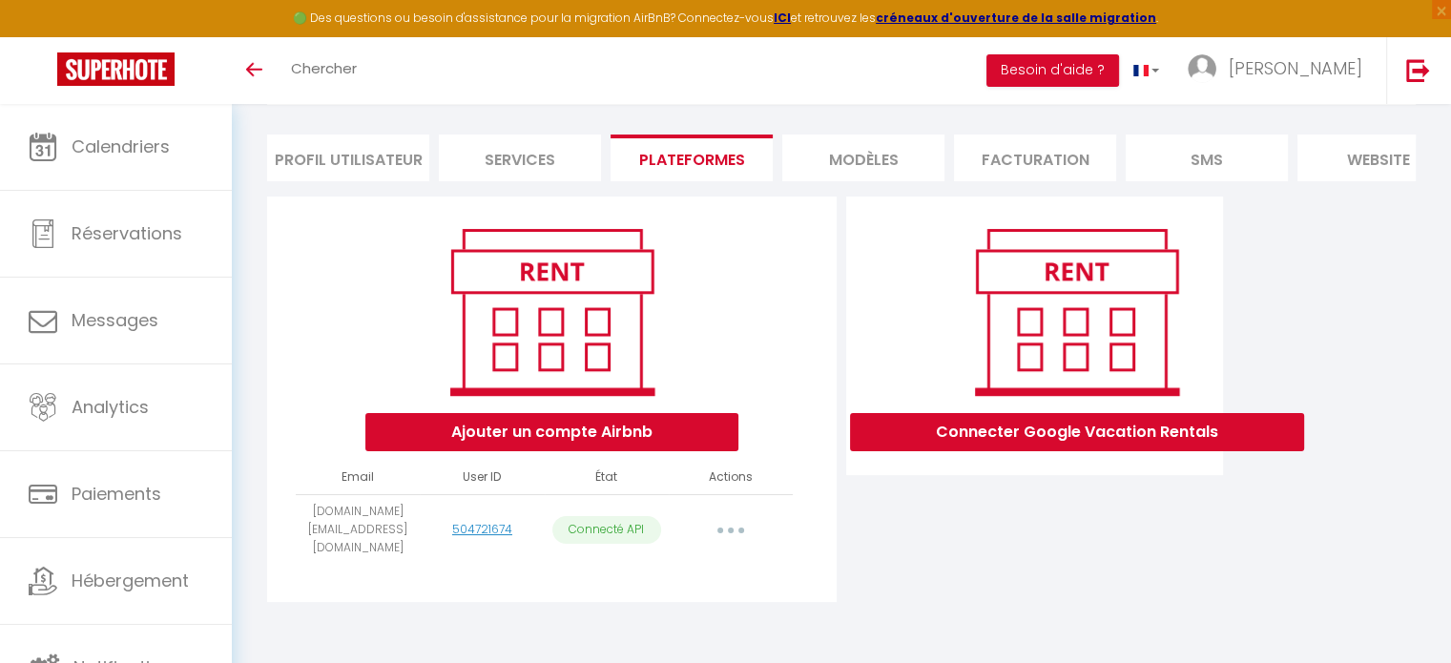
select select "70063"
select select "70257"
select select "70420"
select select "74592"
select select "75204"
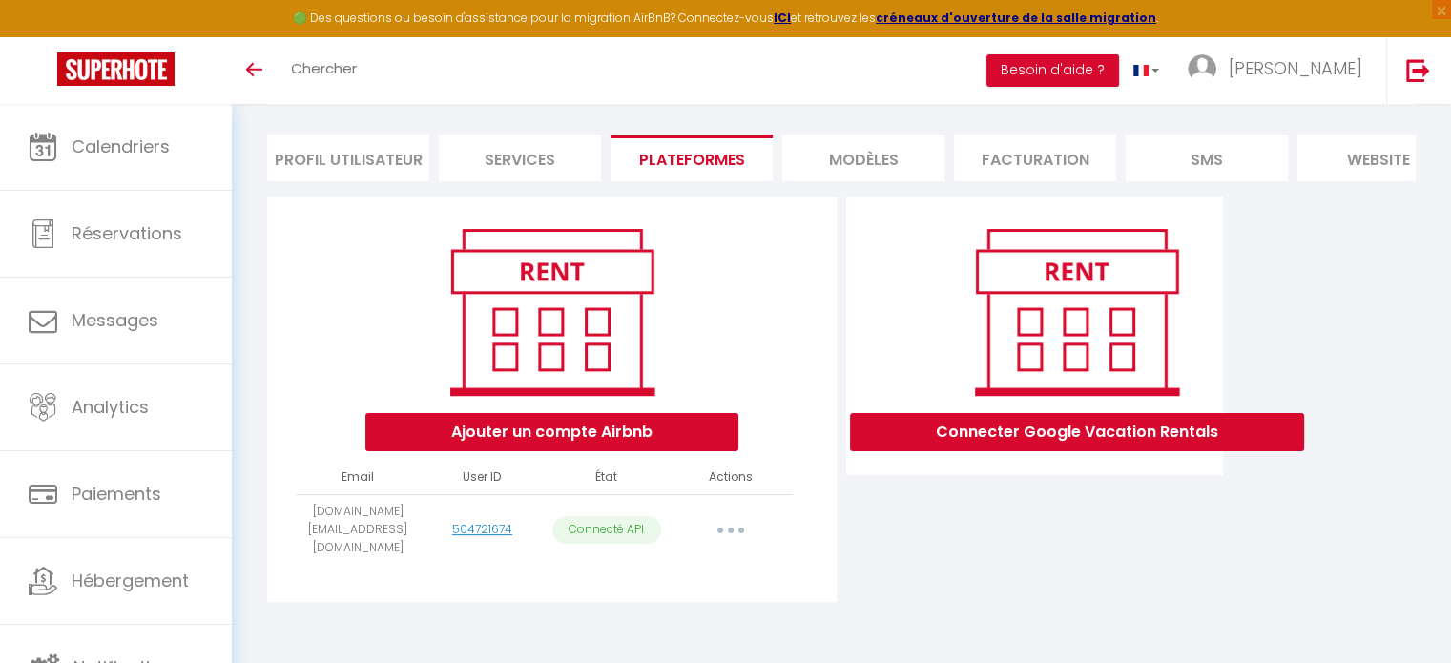
select select "75395"
select select "75406"
select select "75410"
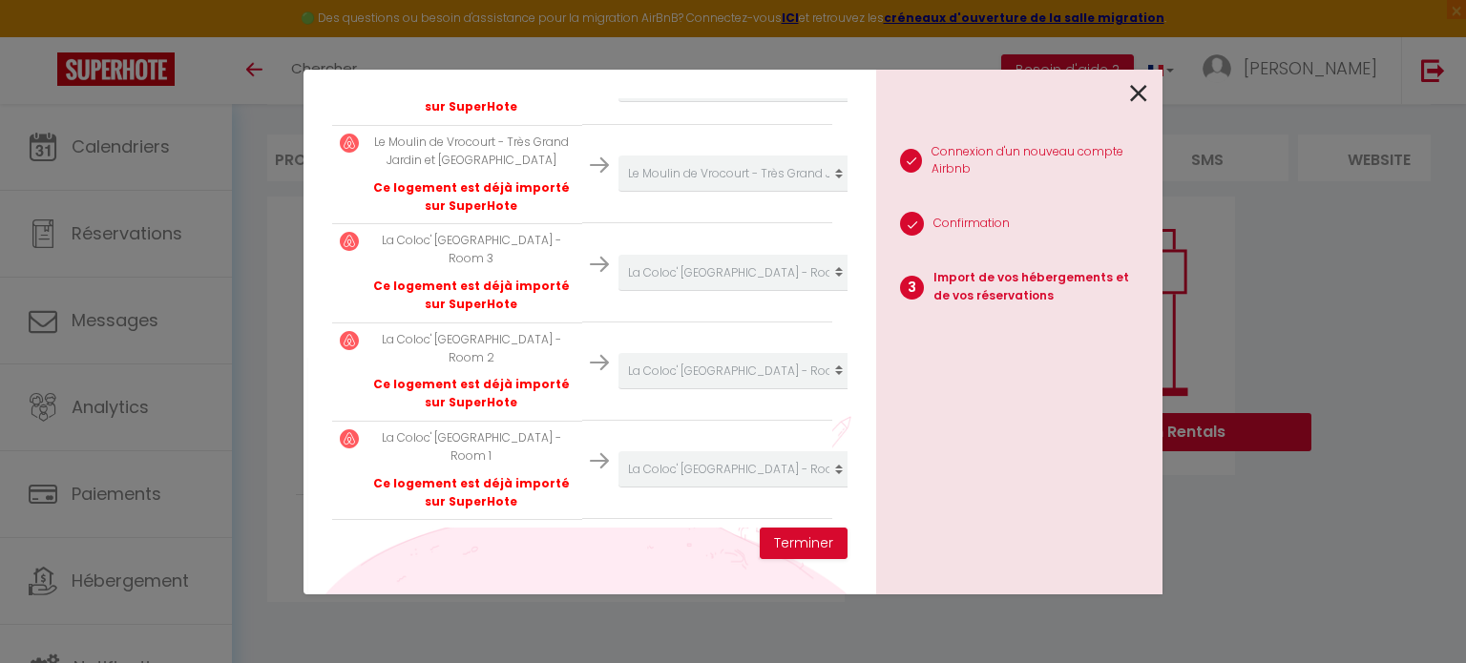
scroll to position [1758, 0]
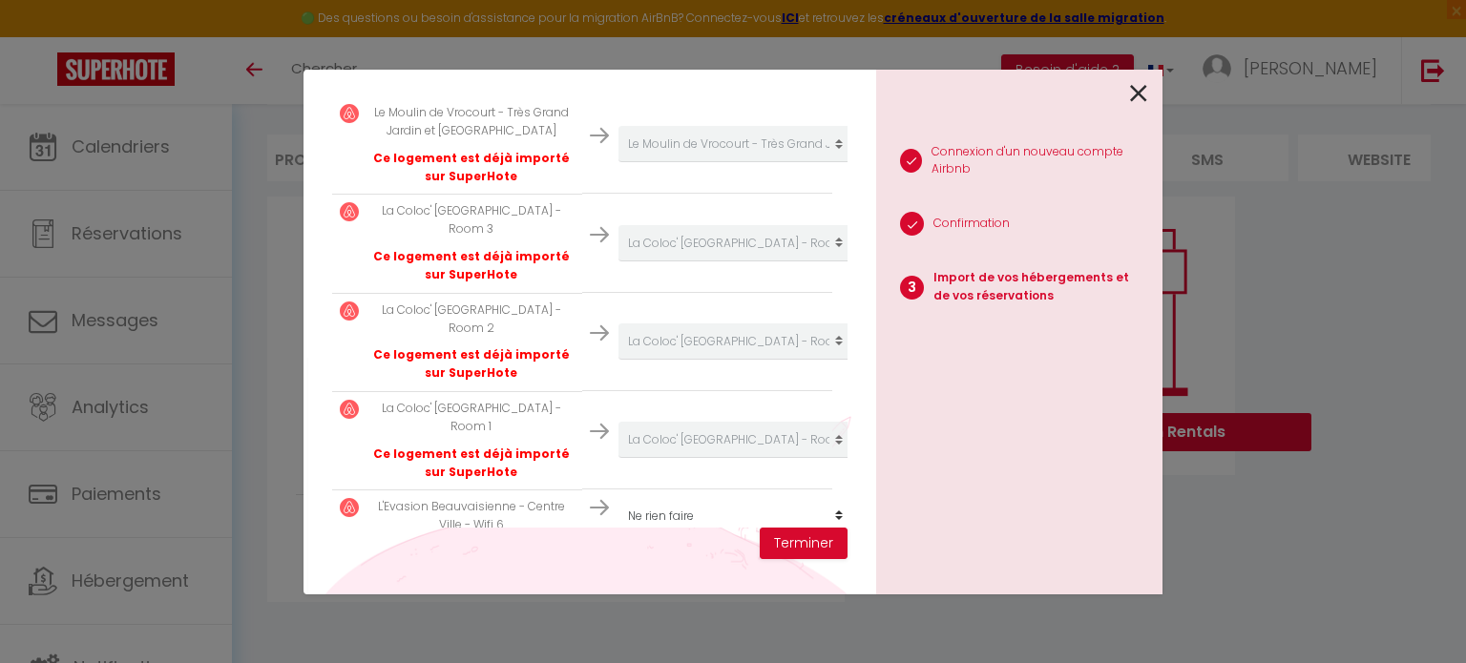
click at [653, 498] on select "Créer un nouvel hébergement Ne rien faire Le Cocon Beauvaisien - [GEOGRAPHIC_DA…" at bounding box center [735, 516] width 235 height 36
select select "create_new"
click at [618, 498] on select "Créer un nouvel hébergement Ne rien faire Le Cocon Beauvaisien - [GEOGRAPHIC_DA…" at bounding box center [735, 516] width 235 height 36
click at [814, 545] on button "Terminer" at bounding box center [804, 544] width 88 height 32
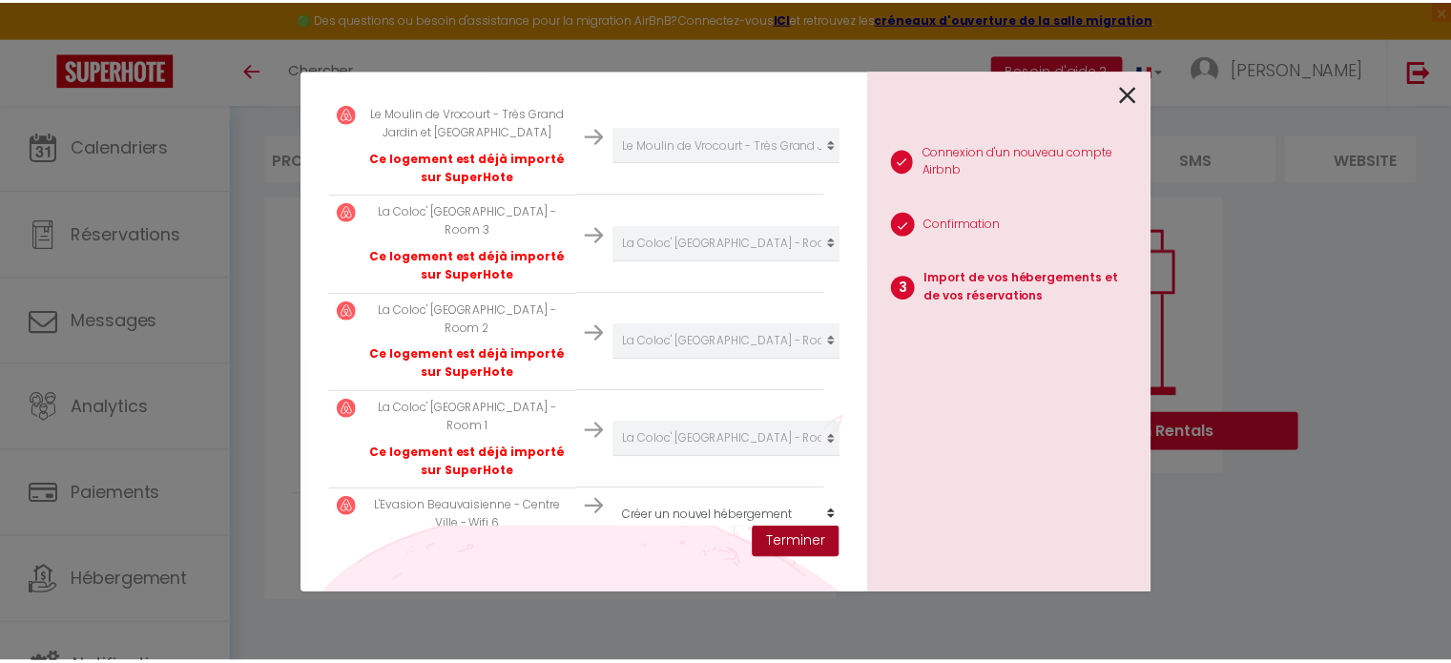
scroll to position [1805, 0]
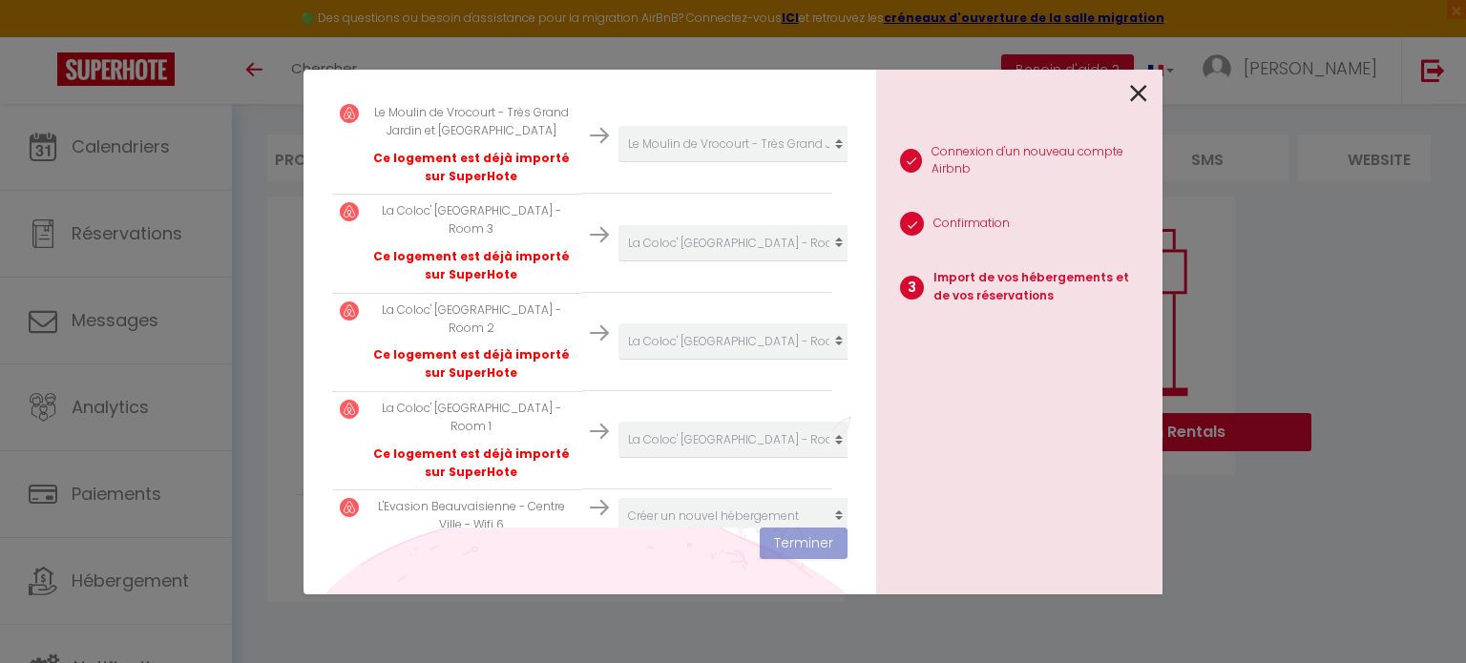
click at [1137, 98] on icon at bounding box center [1138, 93] width 17 height 29
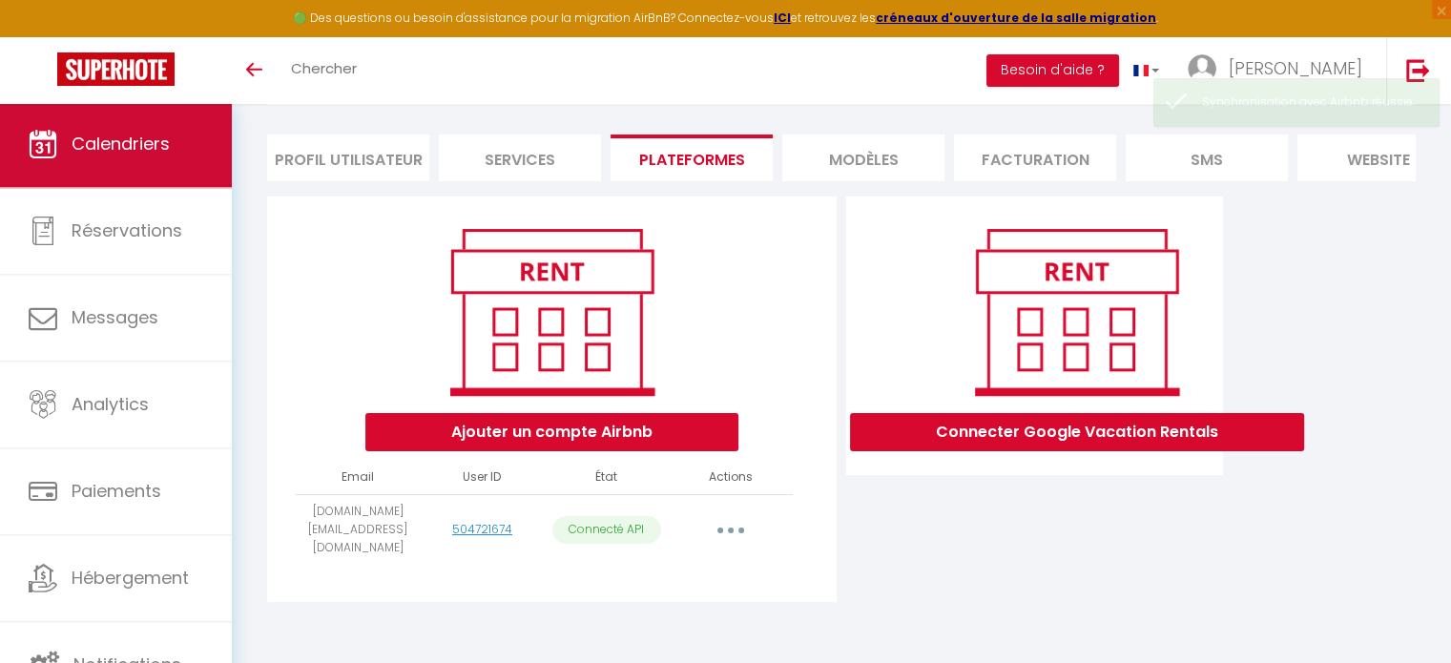
click at [134, 138] on span "Calendriers" at bounding box center [121, 144] width 98 height 24
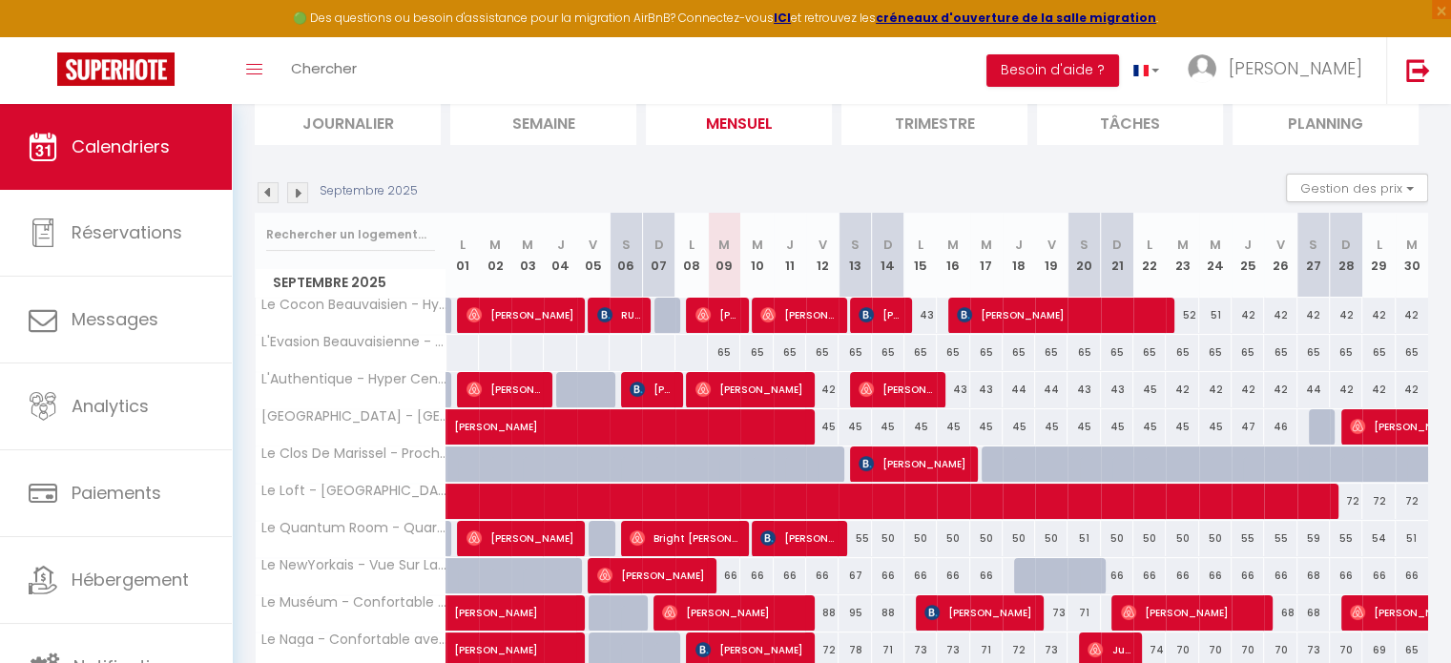
scroll to position [136, 0]
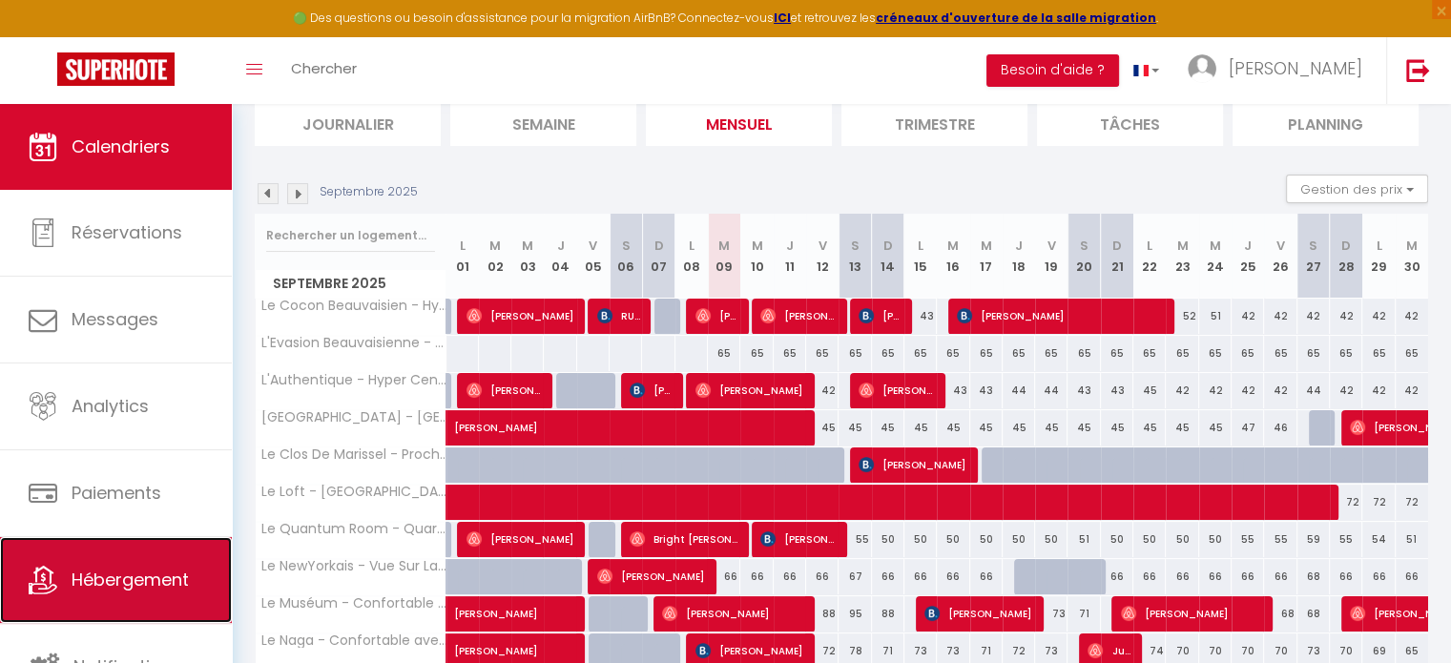
click at [163, 583] on span "Hébergement" at bounding box center [130, 580] width 117 height 24
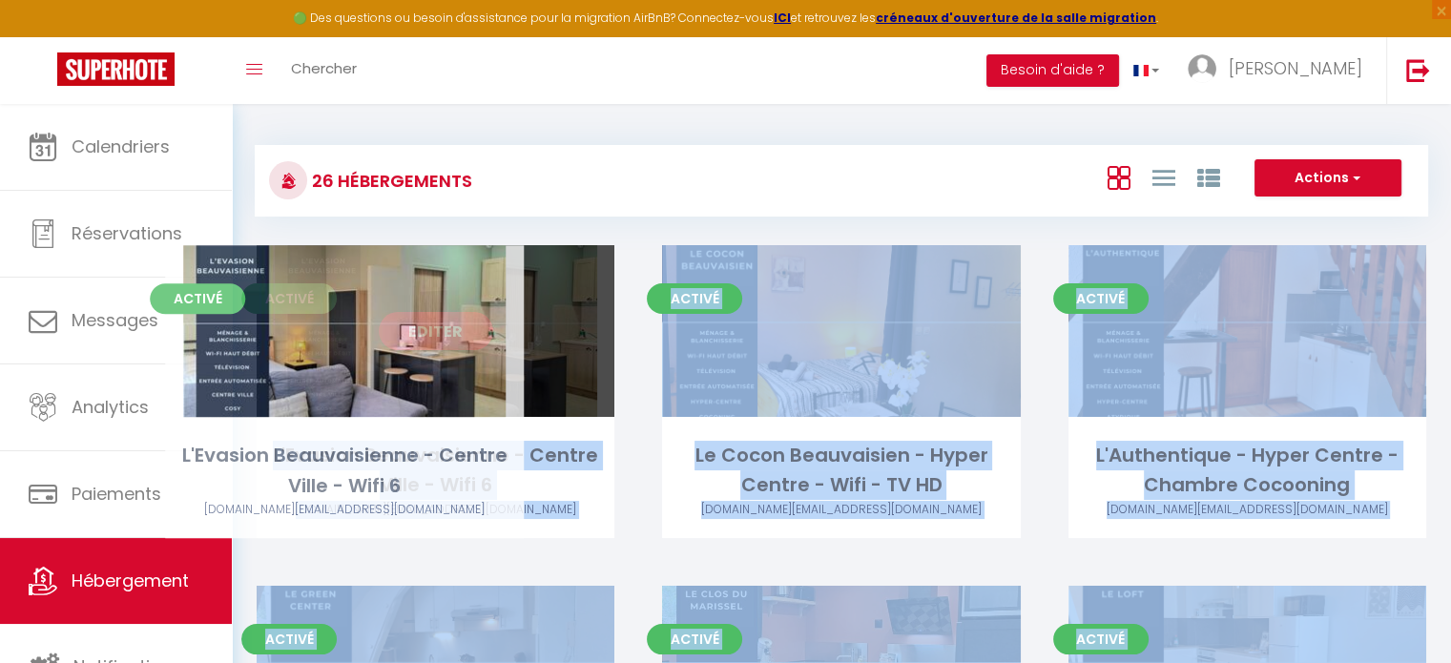
drag, startPoint x: 922, startPoint y: 434, endPoint x: 424, endPoint y: 381, distance: 500.9
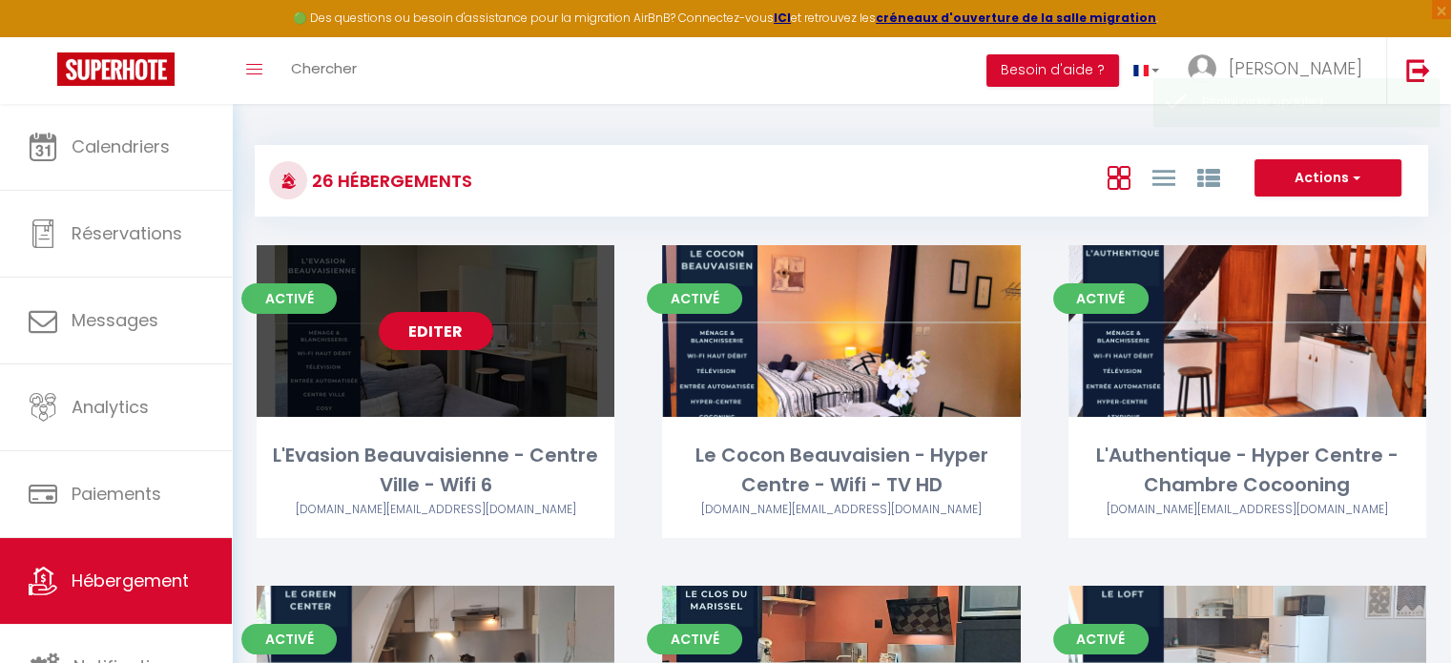
click at [437, 343] on link "Editer" at bounding box center [436, 331] width 114 height 38
click at [428, 335] on link "Editer" at bounding box center [436, 331] width 114 height 38
select select "3"
select select "2"
select select "1"
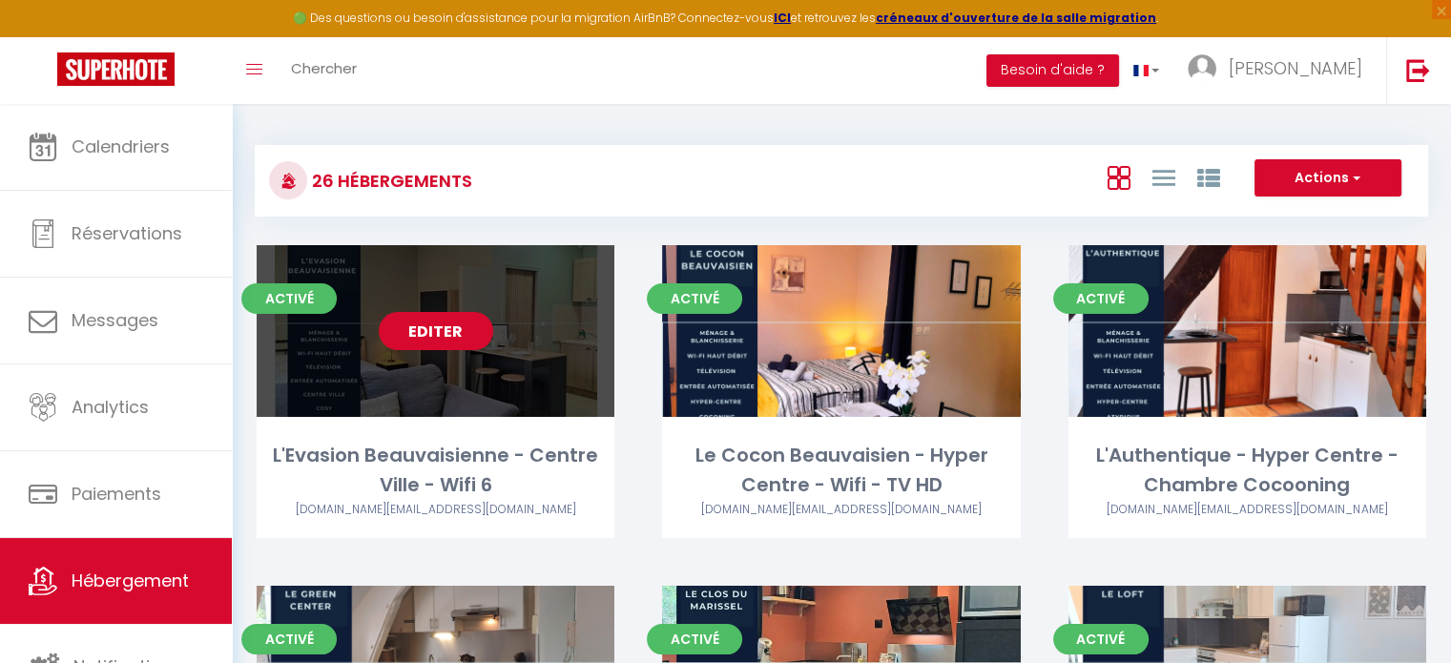
select select "1"
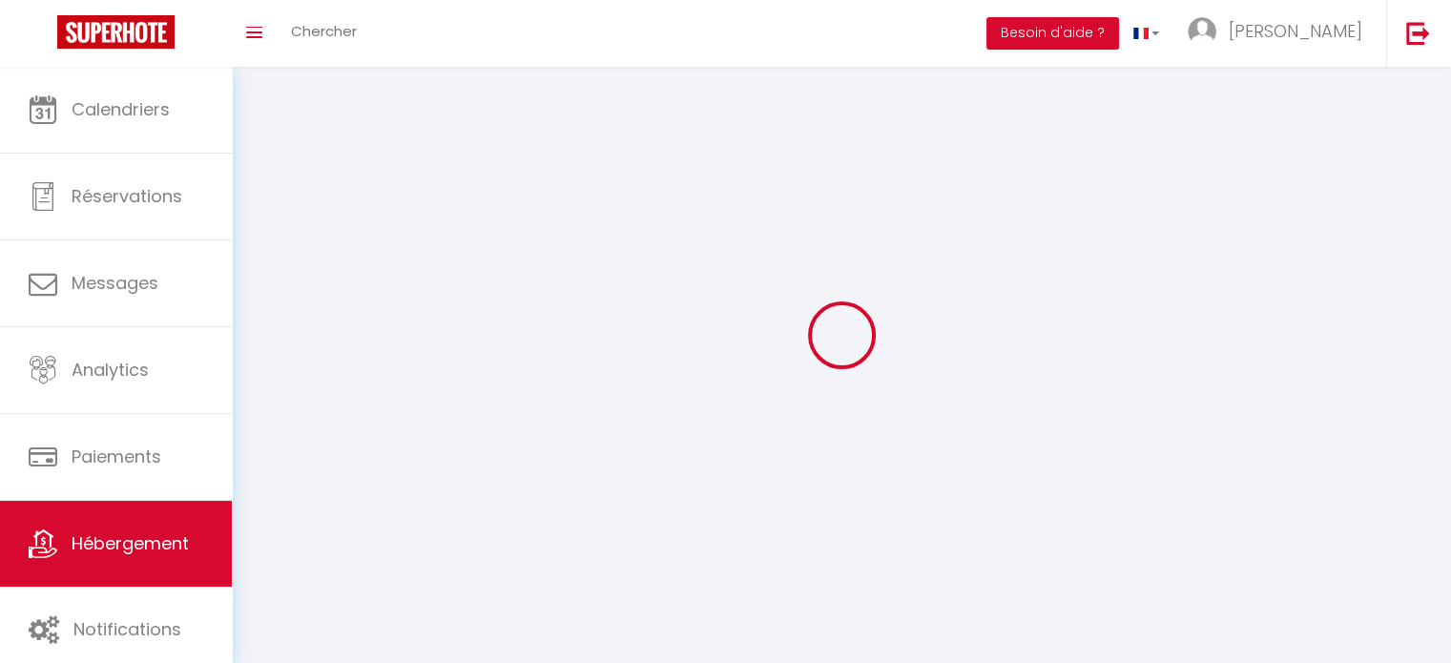
select select
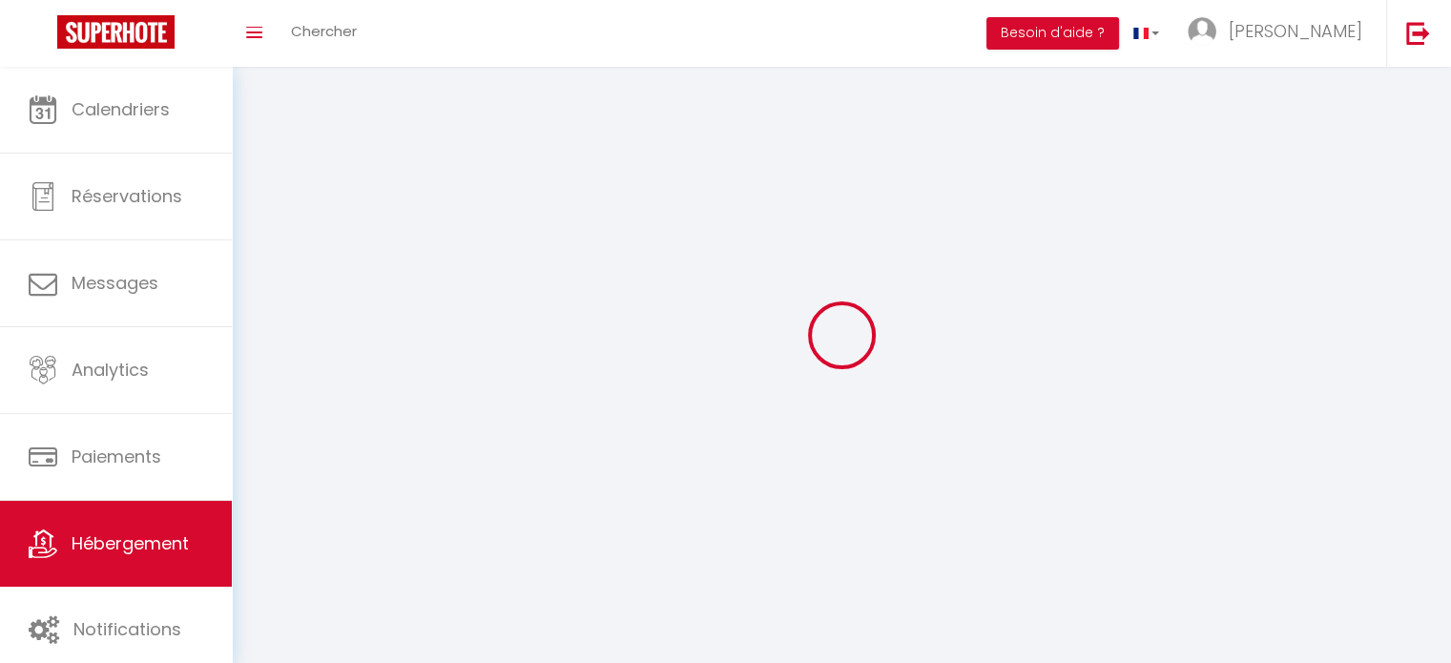
checkbox input "false"
select select
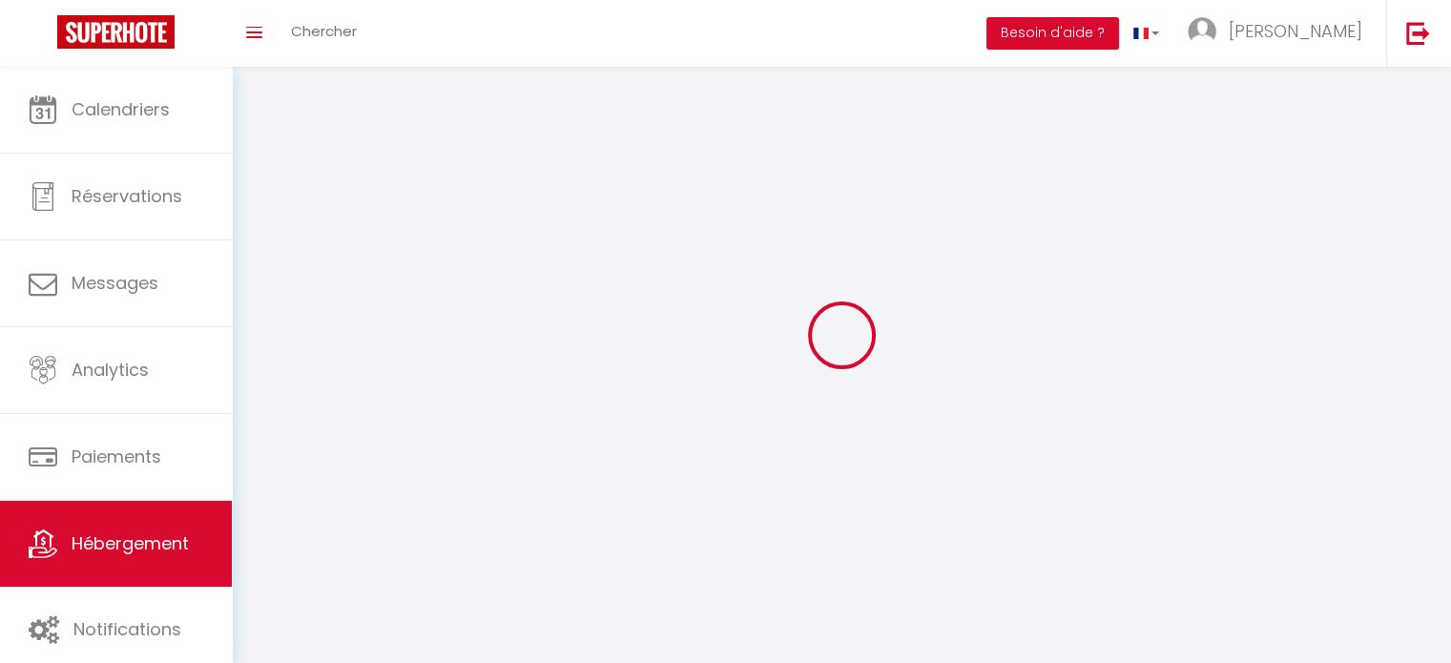
select select
select select "1"
select select
select select "28"
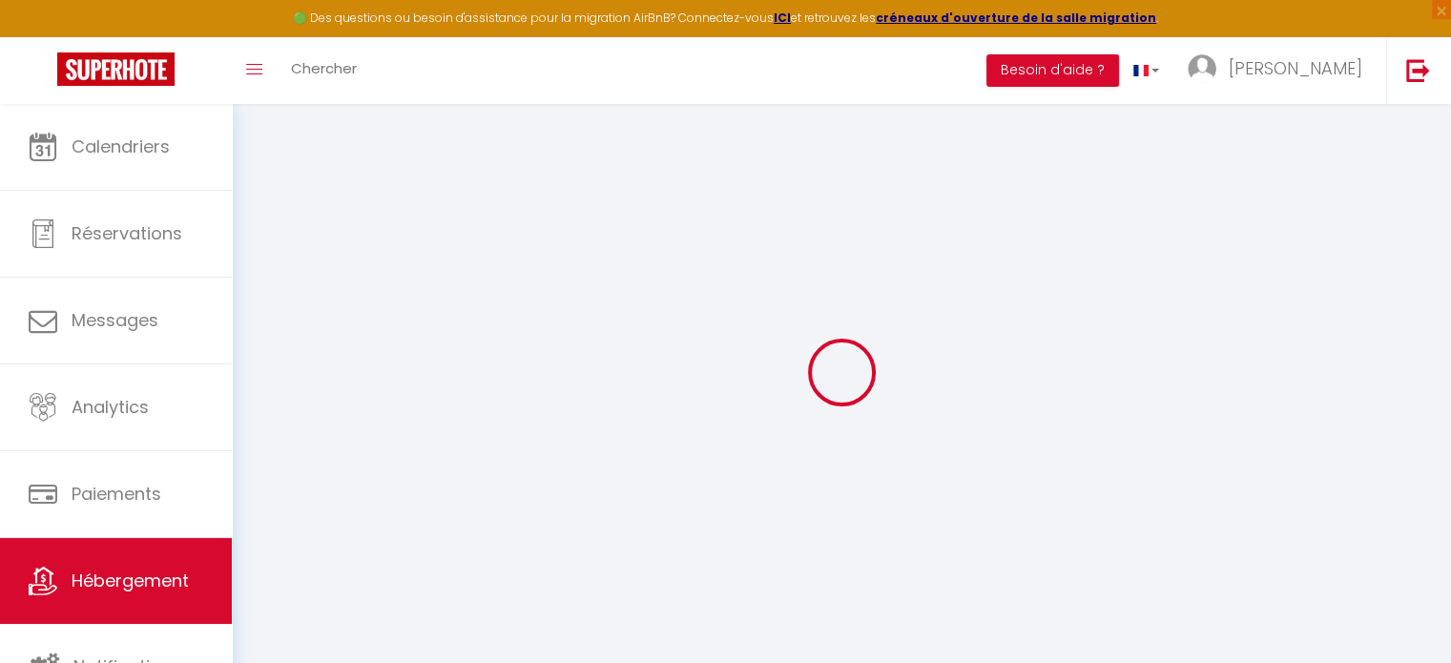
select select
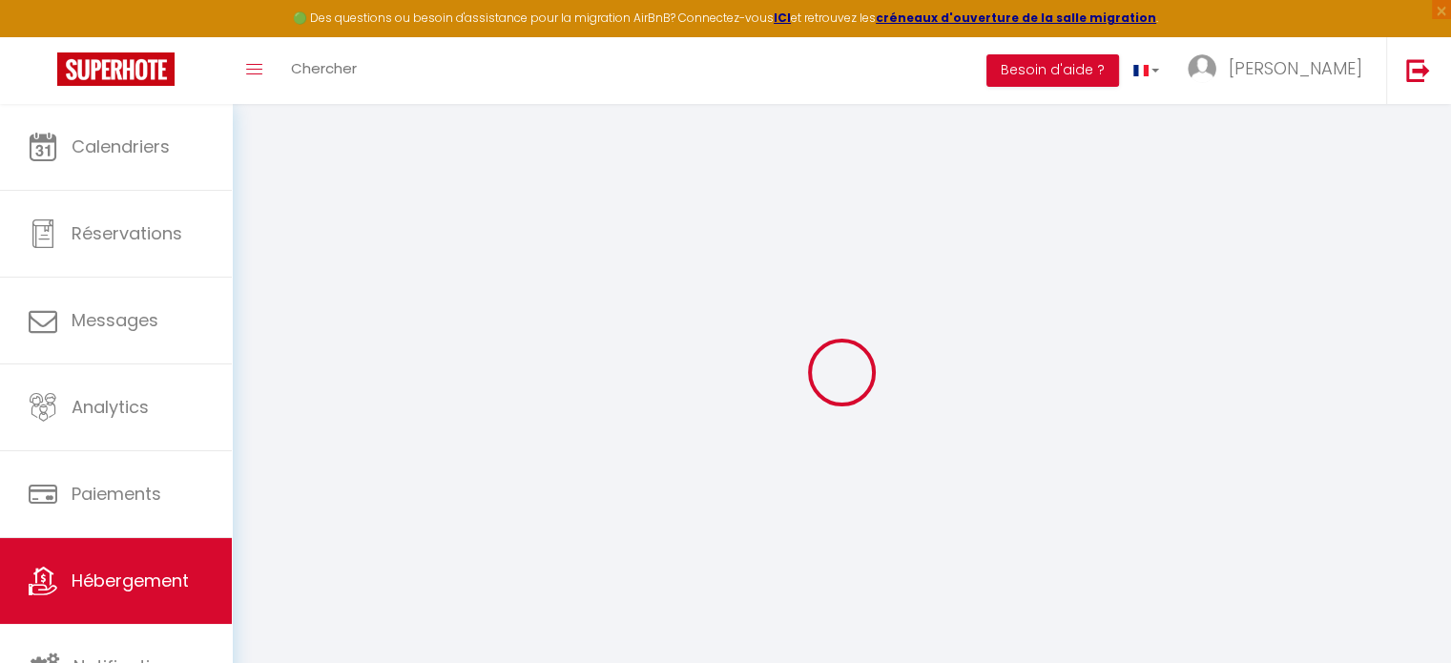
select select
checkbox input "false"
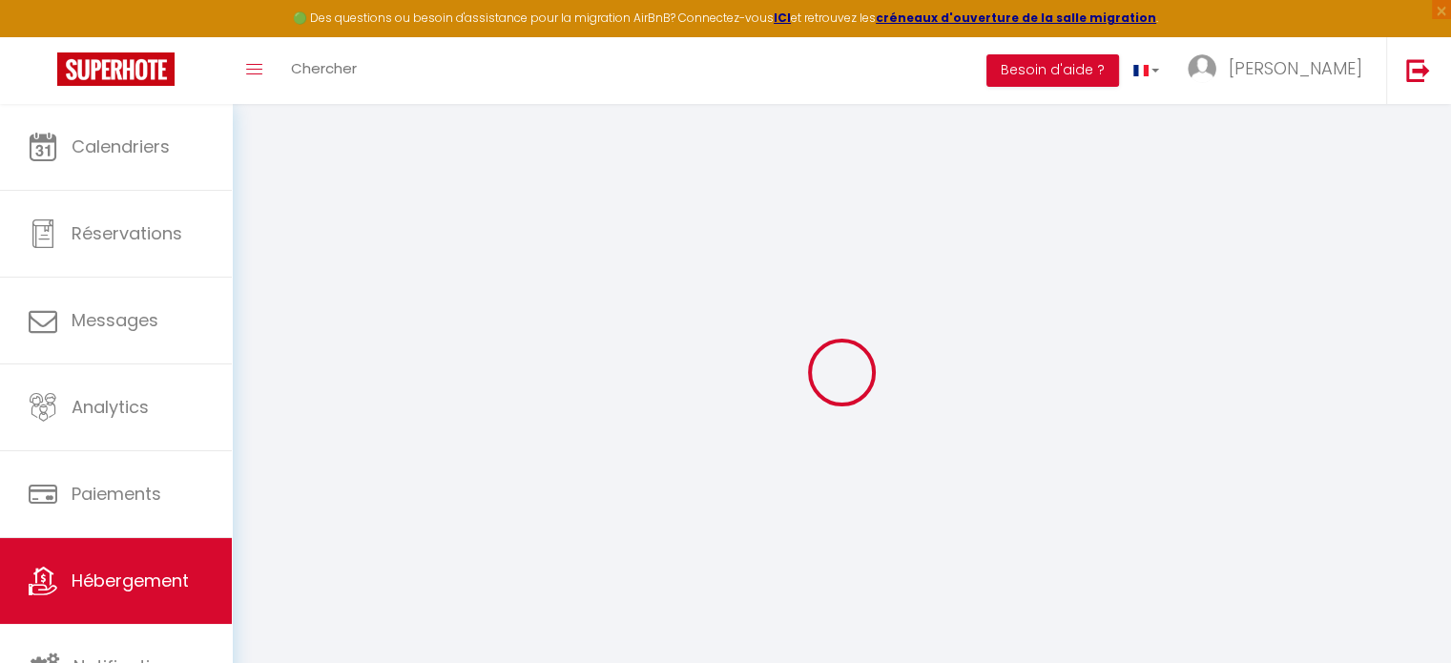
select select
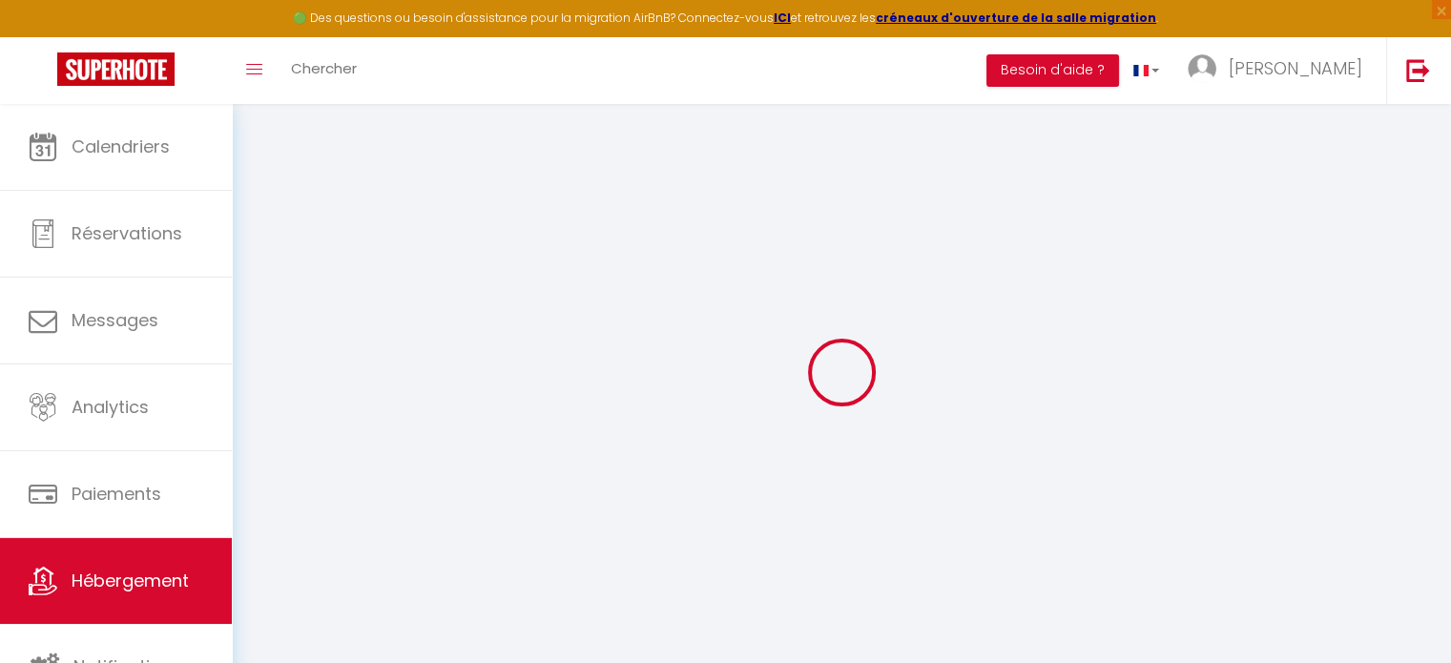
select select
checkbox input "false"
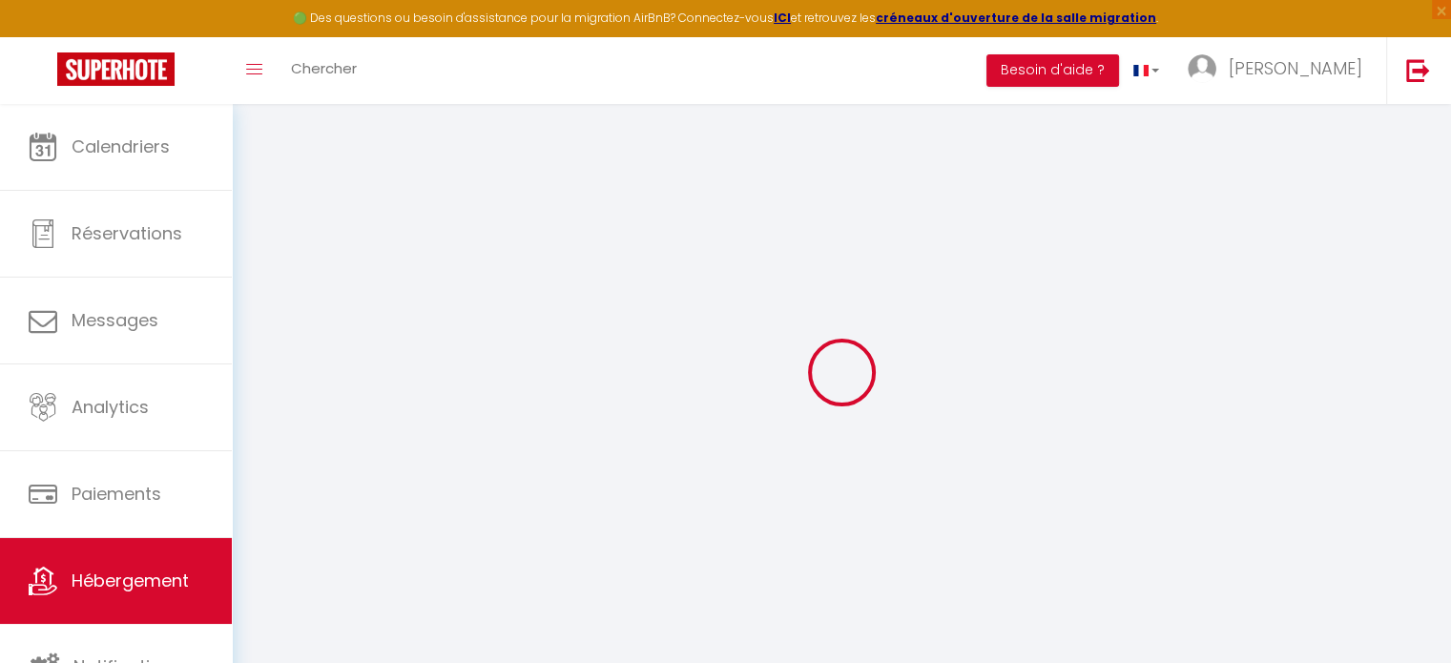
checkbox input "false"
select select
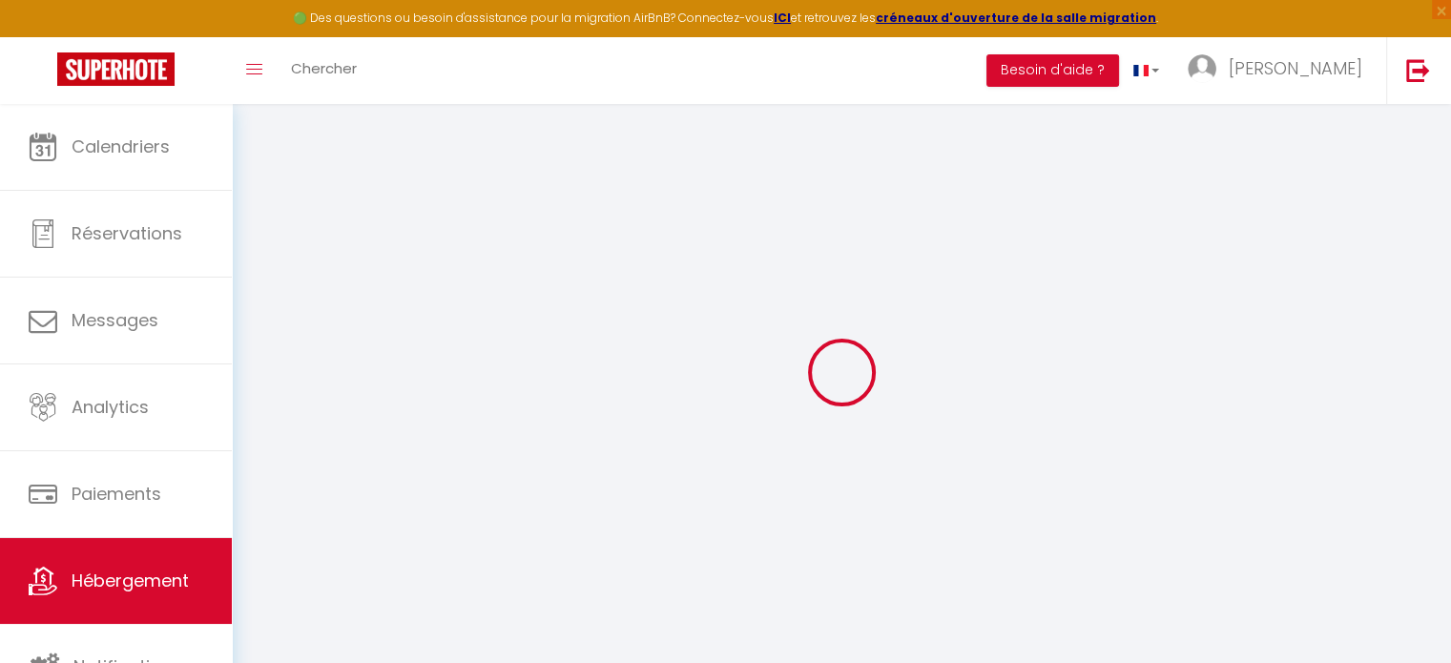
select select
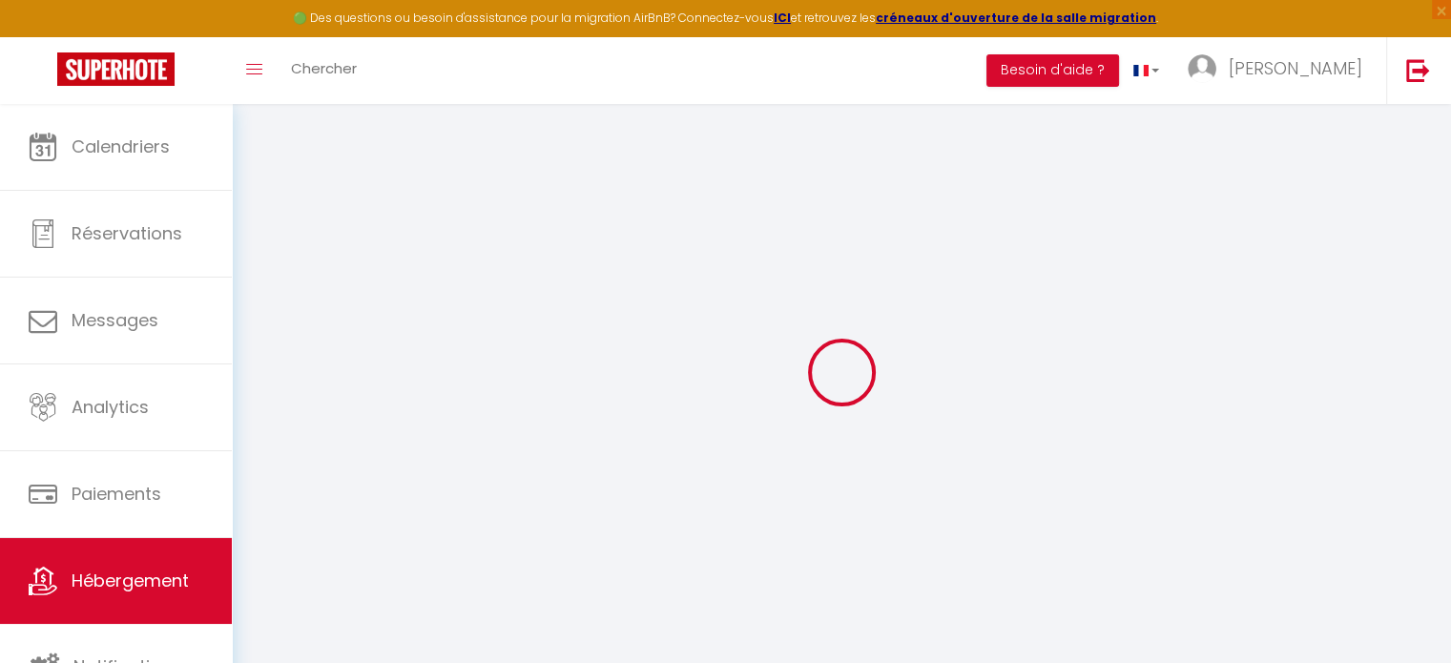
checkbox input "false"
select select
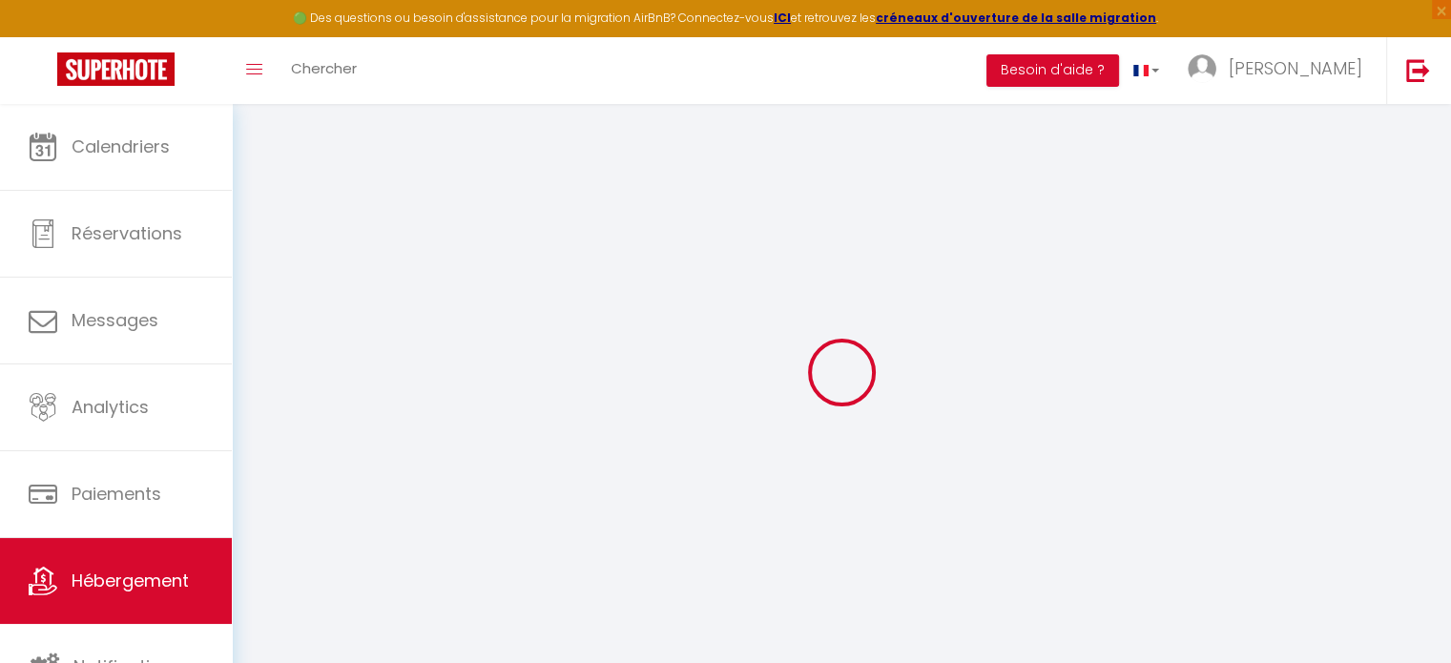
select select
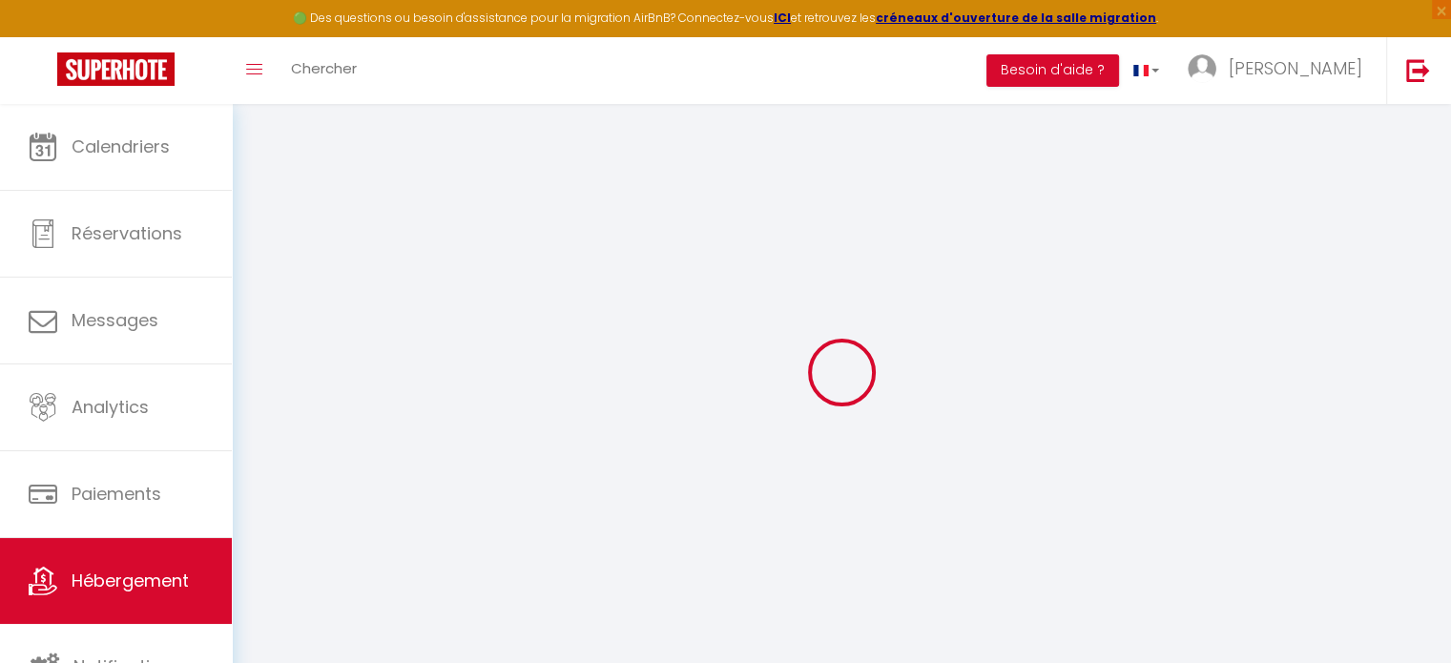
select select
checkbox input "false"
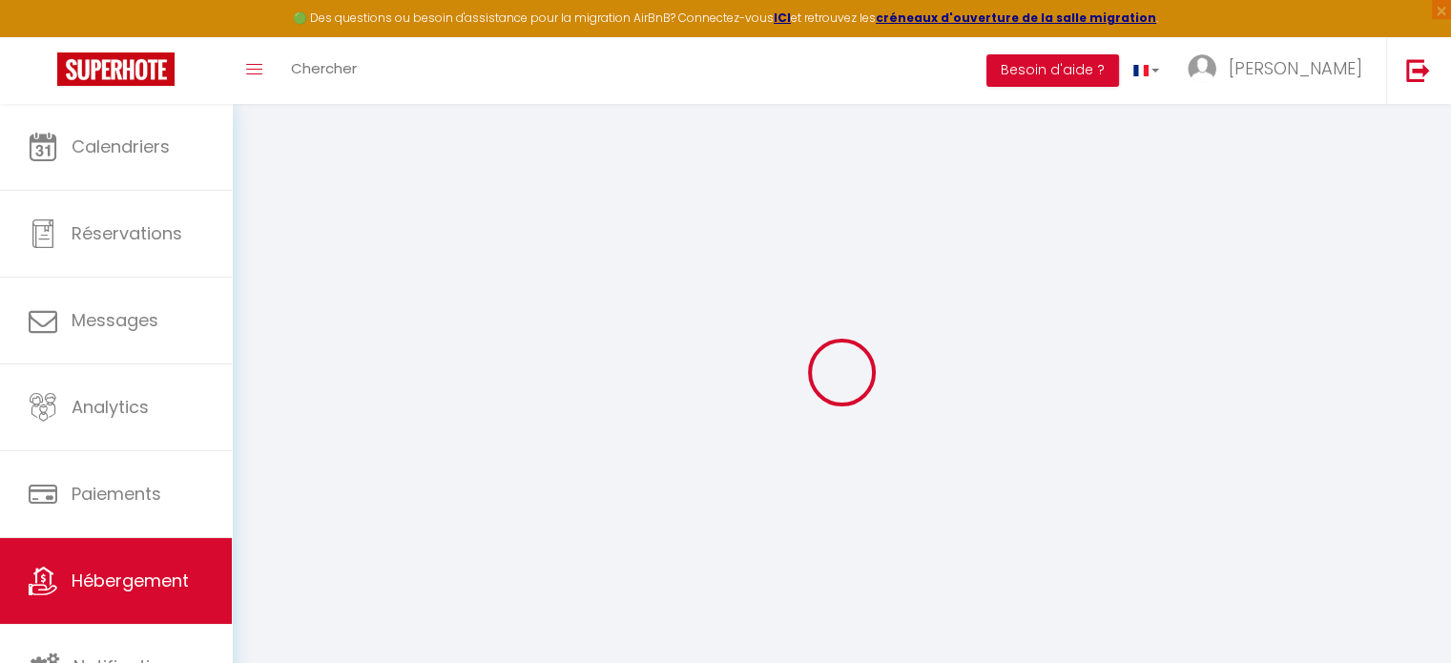
checkbox input "false"
select select
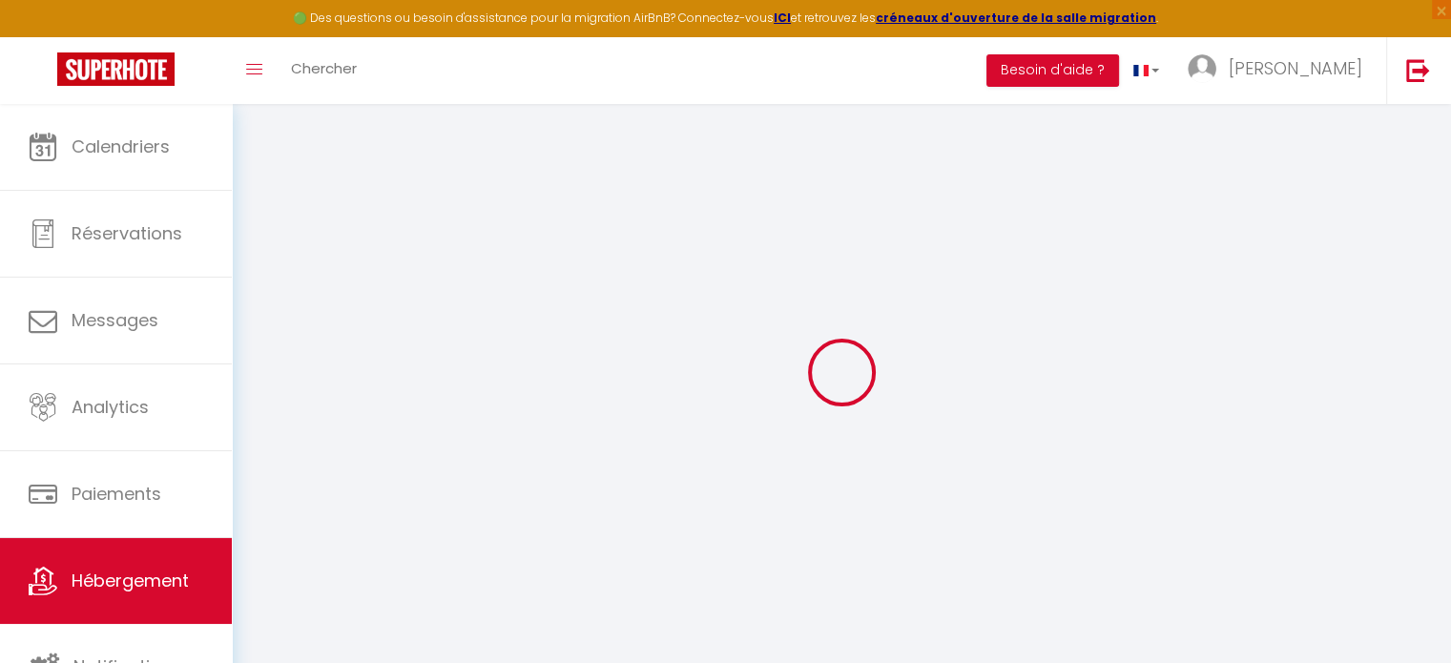
select select
checkbox input "false"
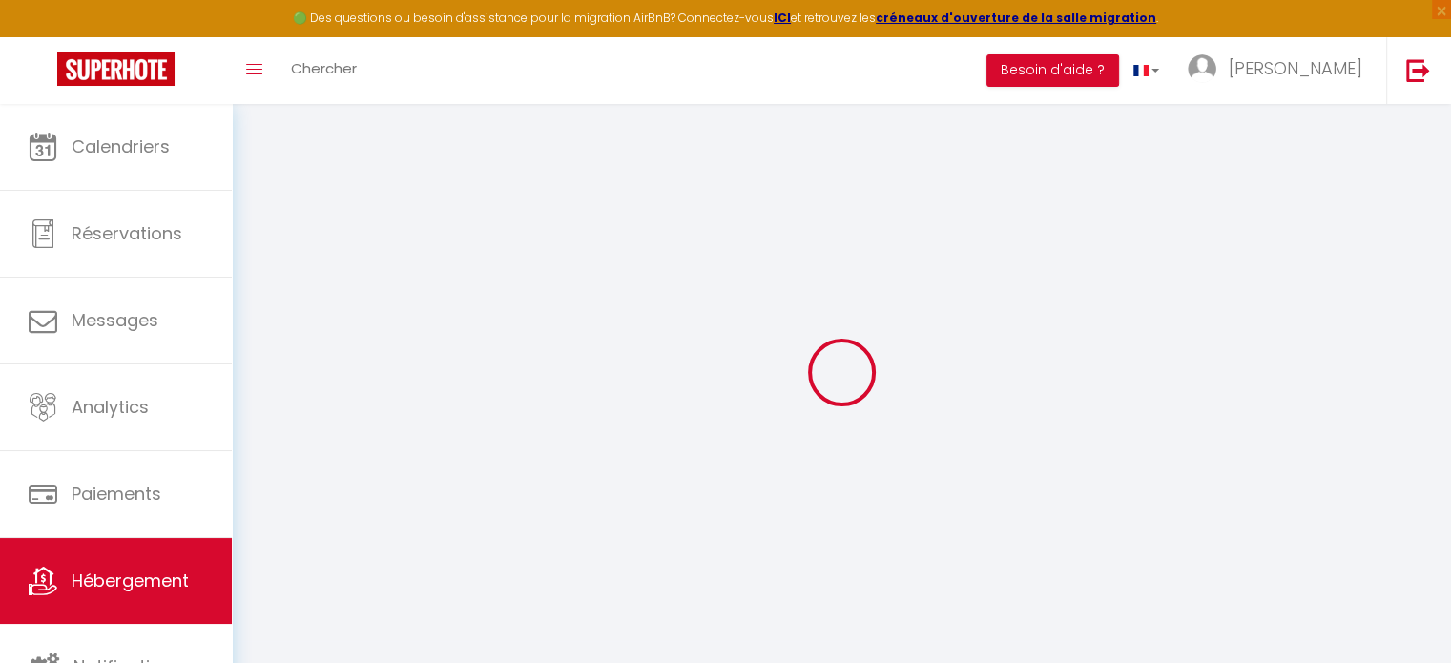
checkbox input "false"
select select
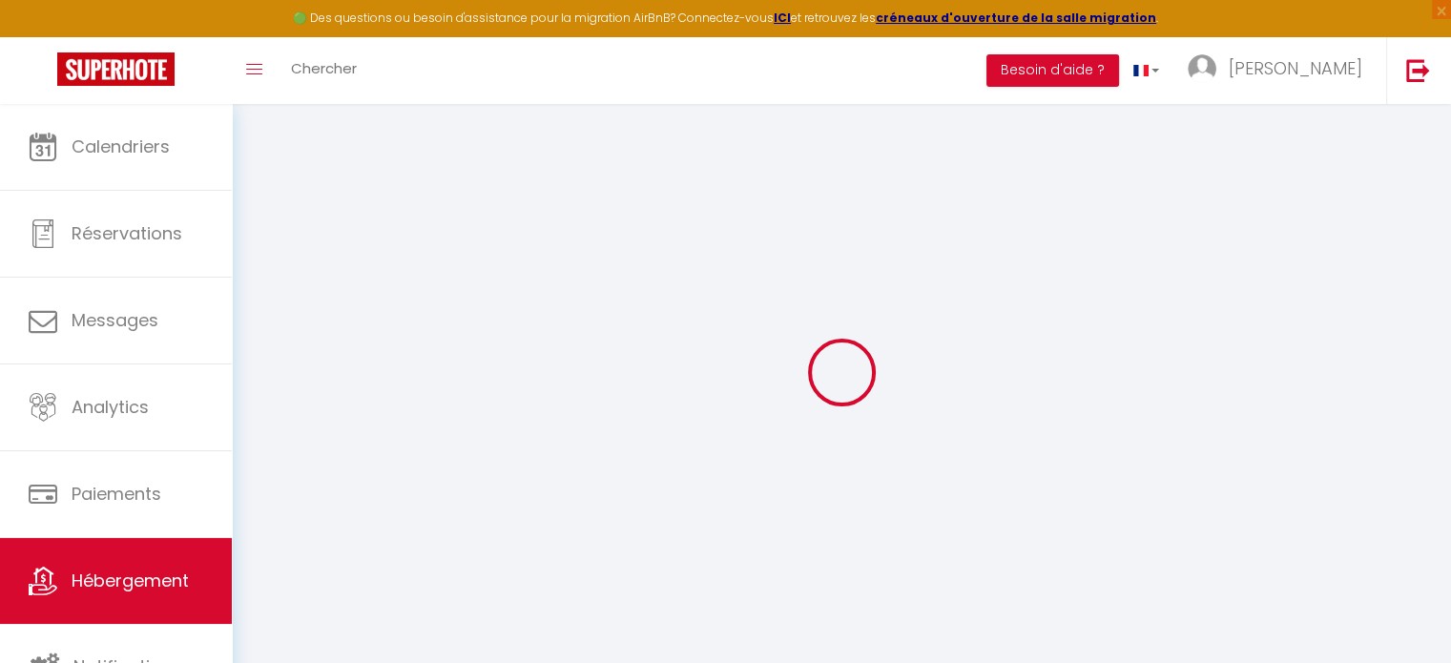
type input "L'Evasion Beauvaisienne - Centre Ville - Wifi 6"
select select "2"
type input "65"
select select
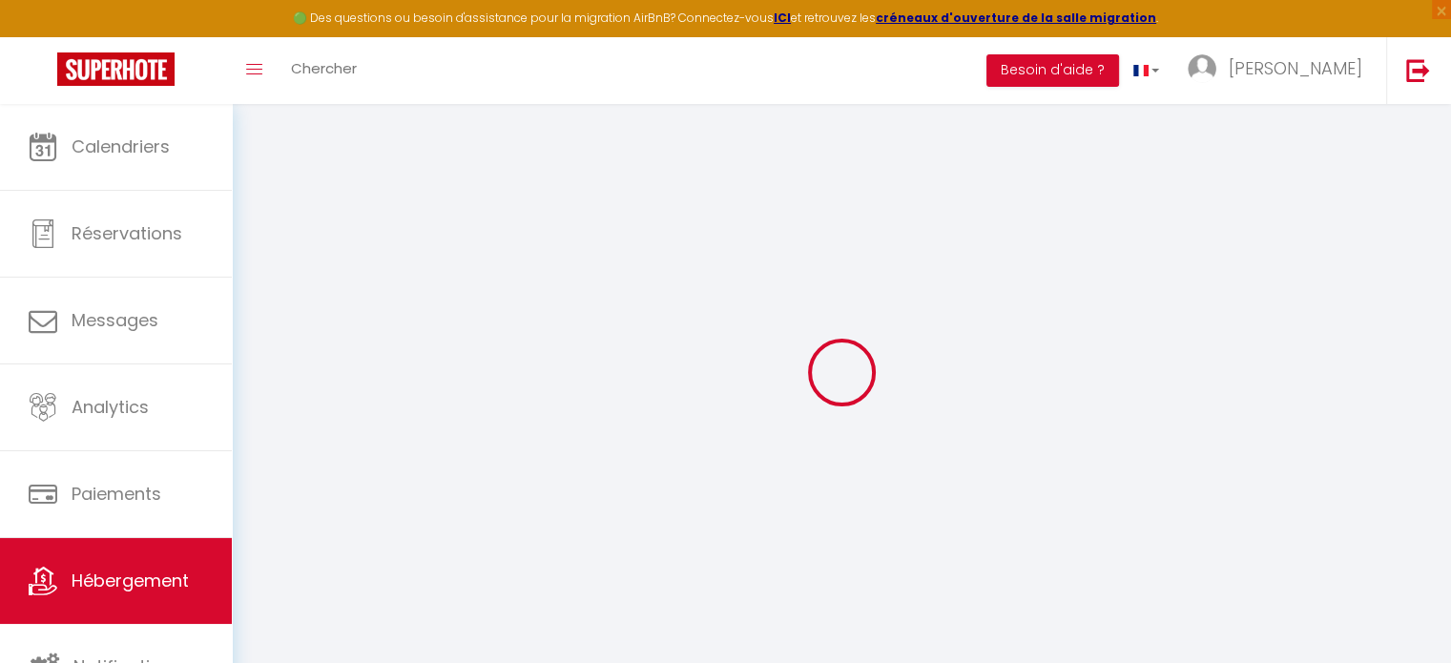
select select
type input "[STREET_ADDRESS]"
type input "60000"
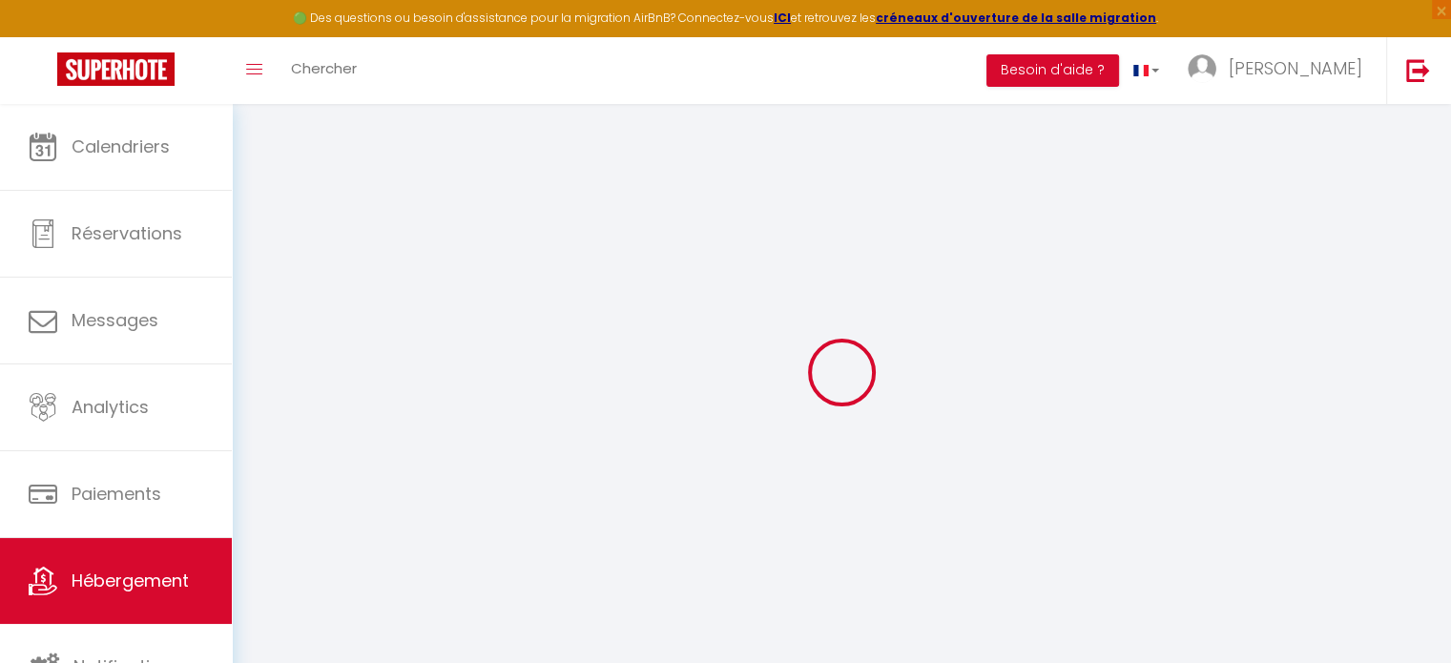
type input "[GEOGRAPHIC_DATA]"
type input "[DOMAIN_NAME][EMAIL_ADDRESS][DOMAIN_NAME]"
select select
checkbox input "false"
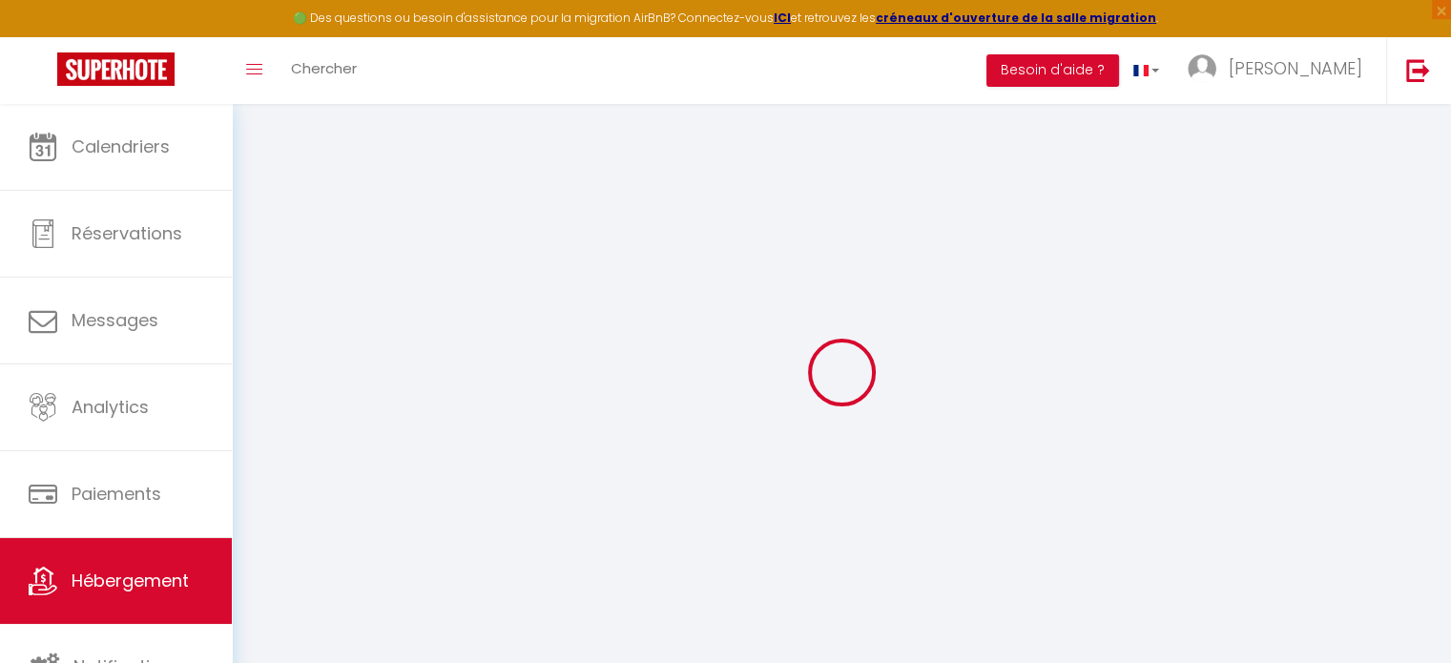
checkbox input "false"
type input "0"
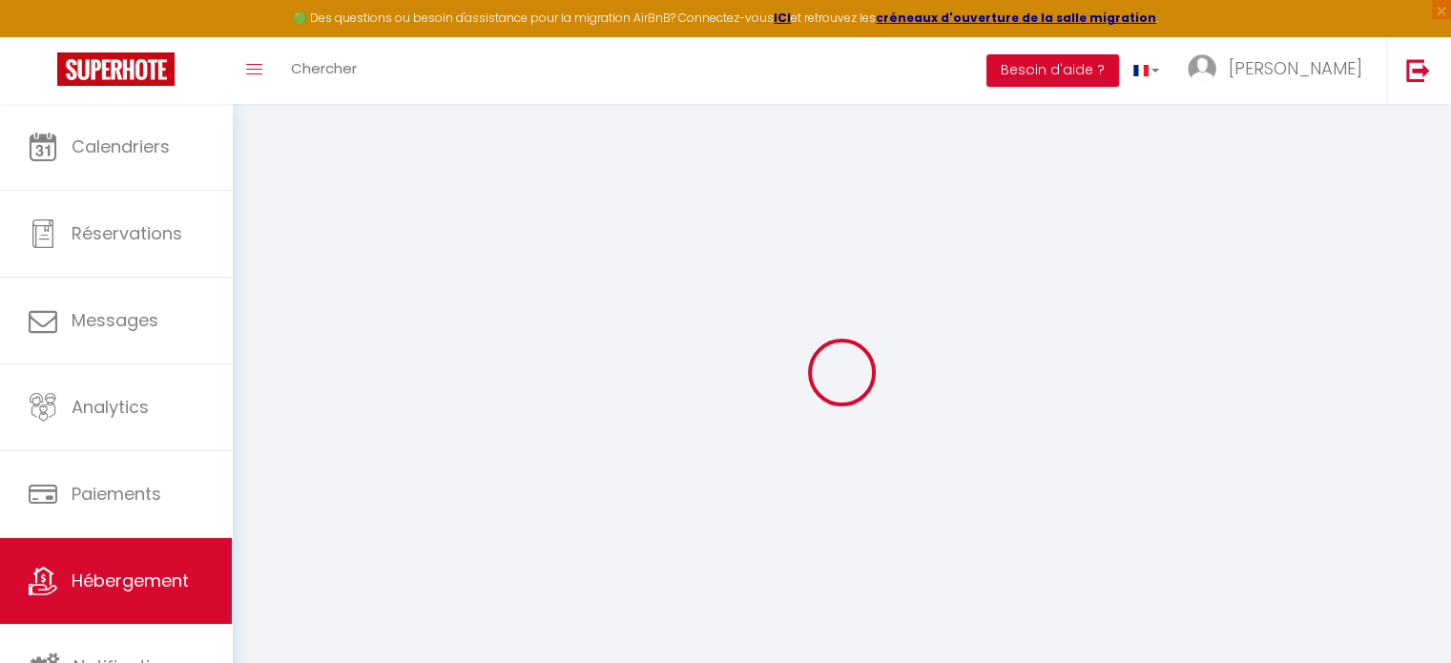
type input "0"
select select
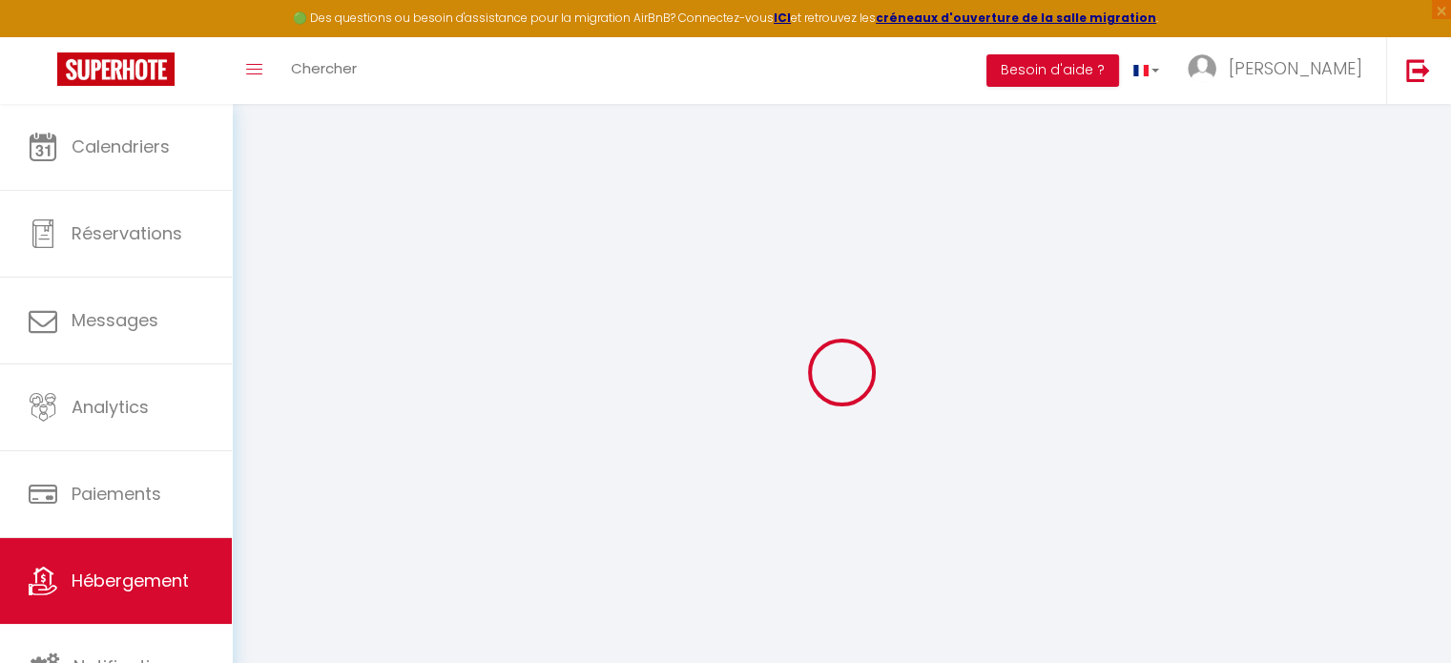
select select
checkbox input "false"
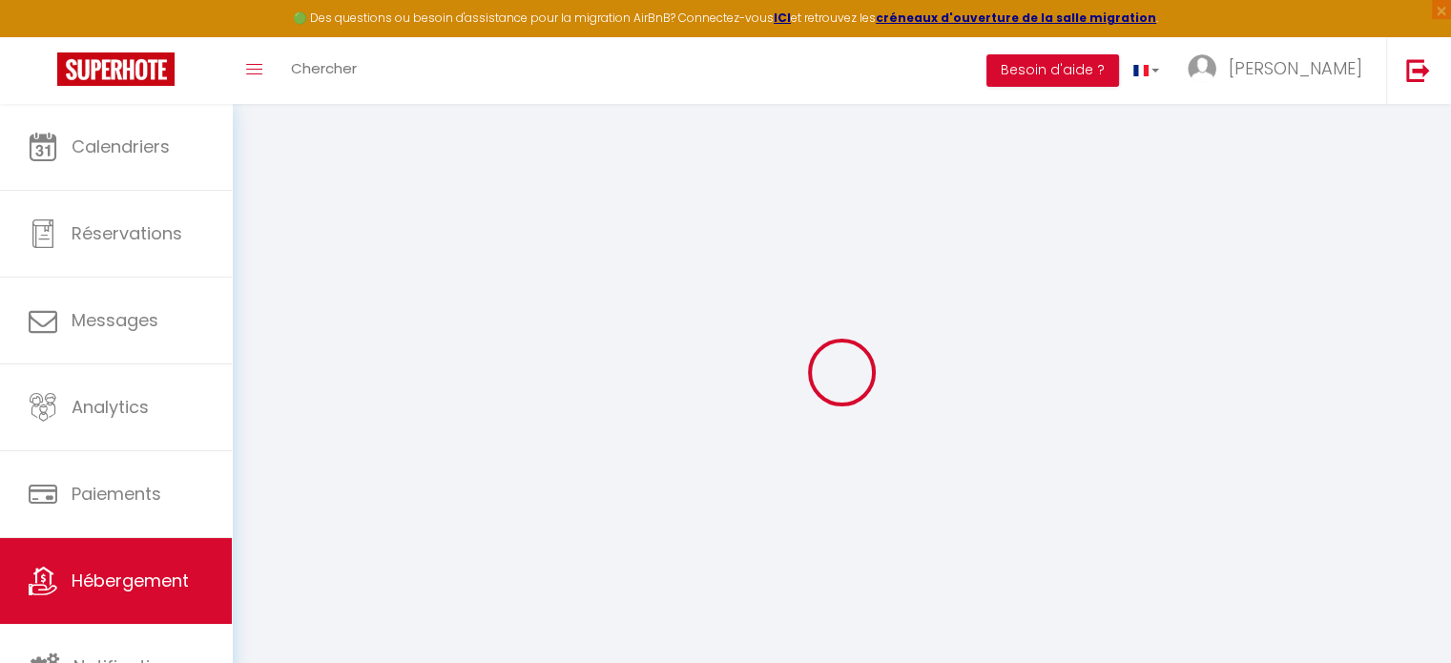
checkbox input "false"
select select
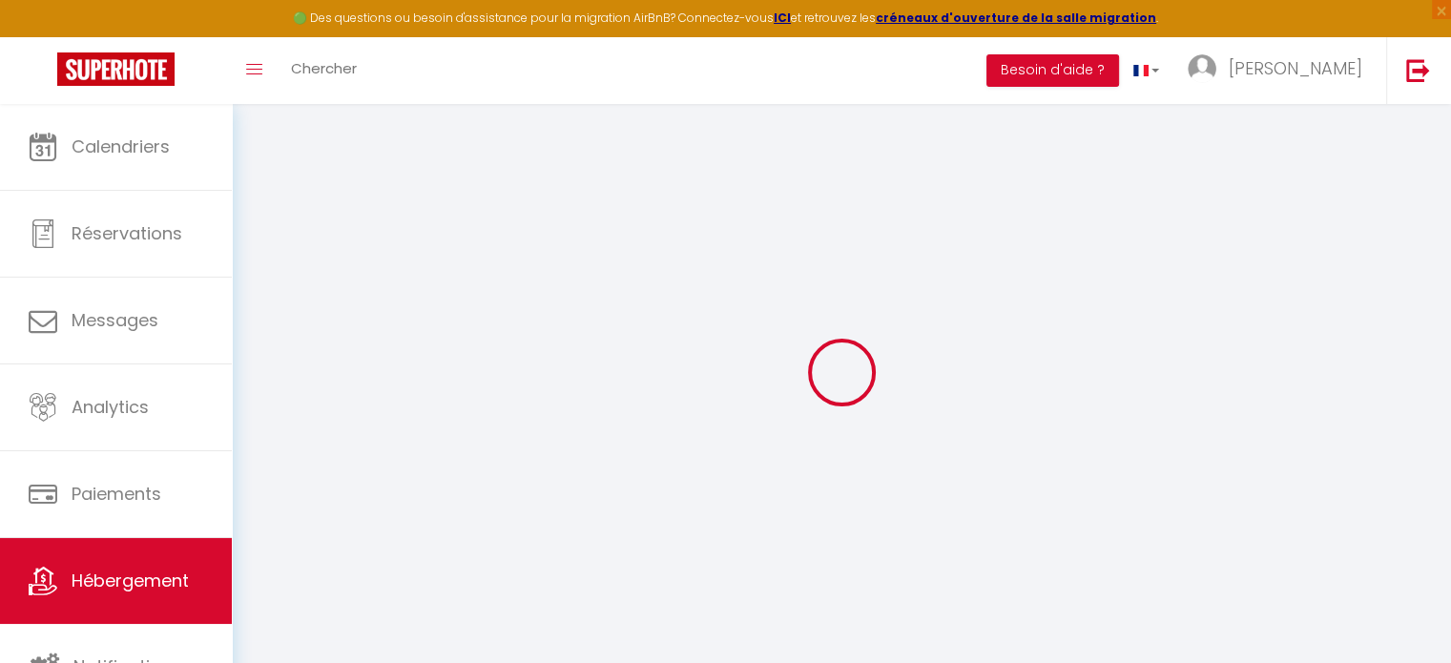
select select
checkbox input "false"
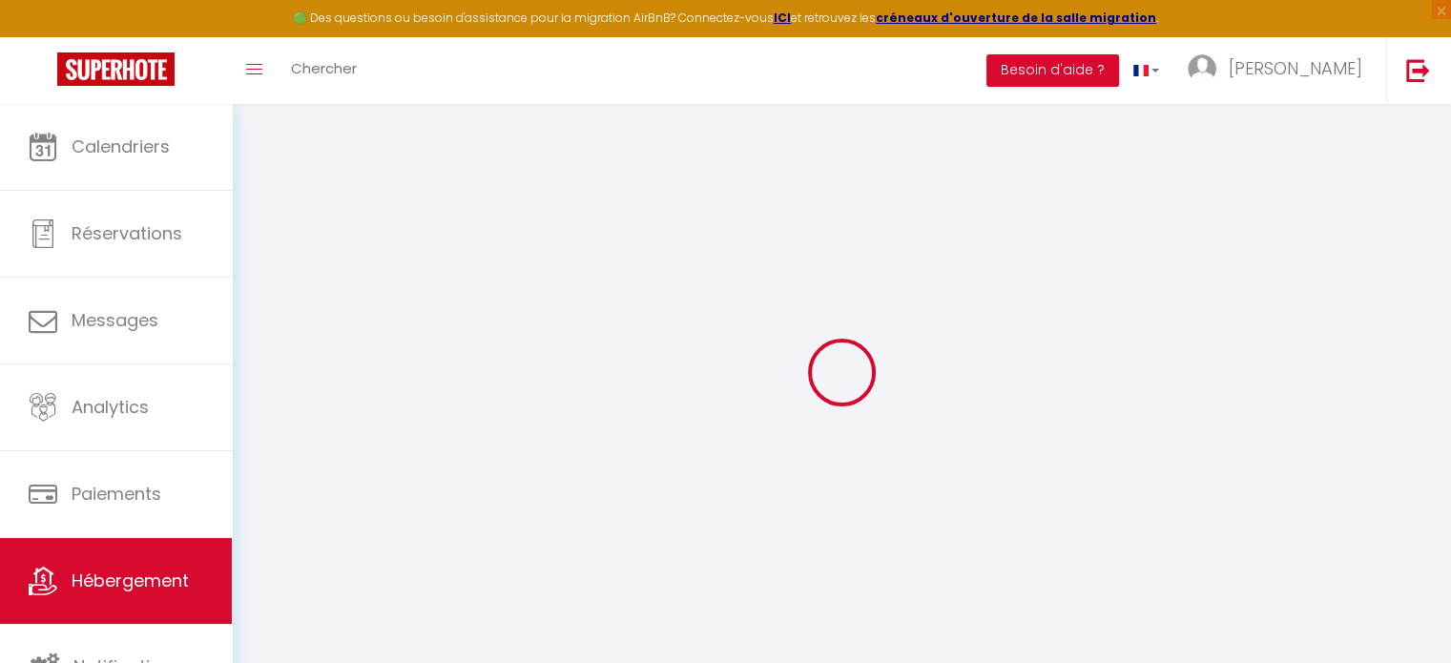
checkbox input "false"
select select
checkbox input "false"
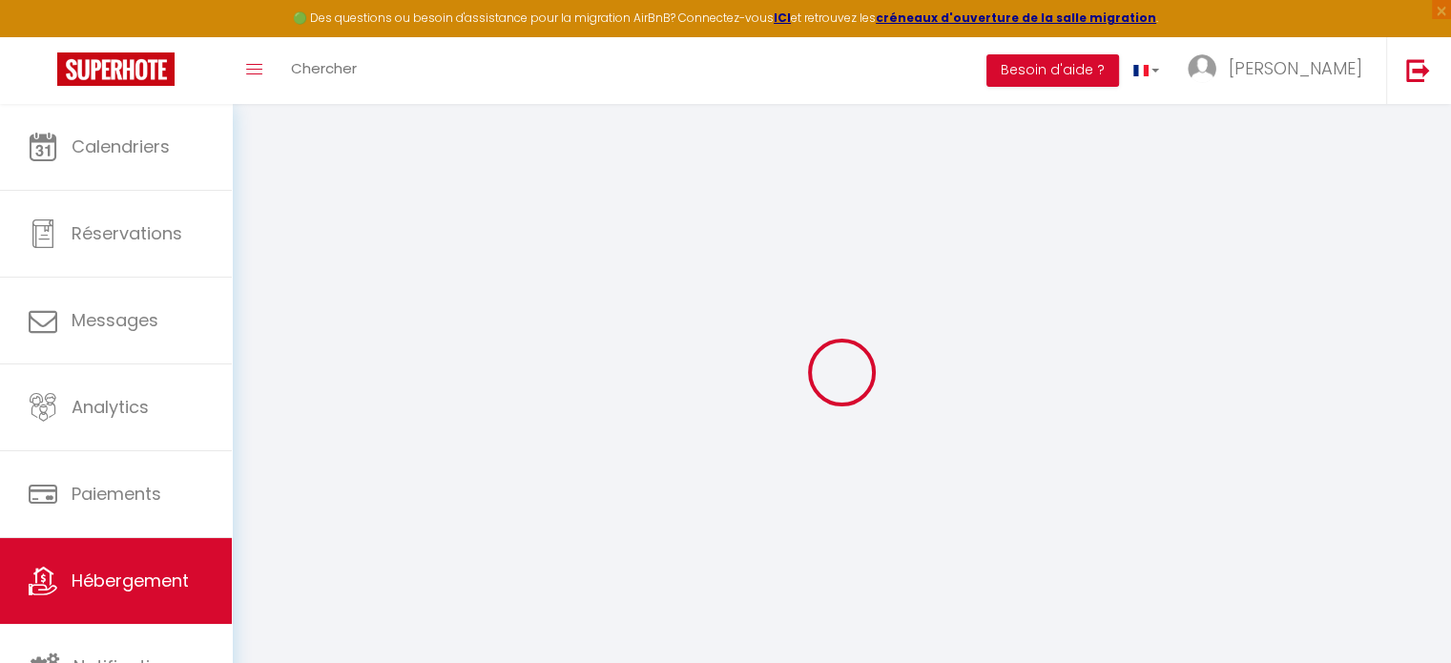
checkbox input "false"
select select "16:00"
select select "23:45"
select select "11:00"
select select "30"
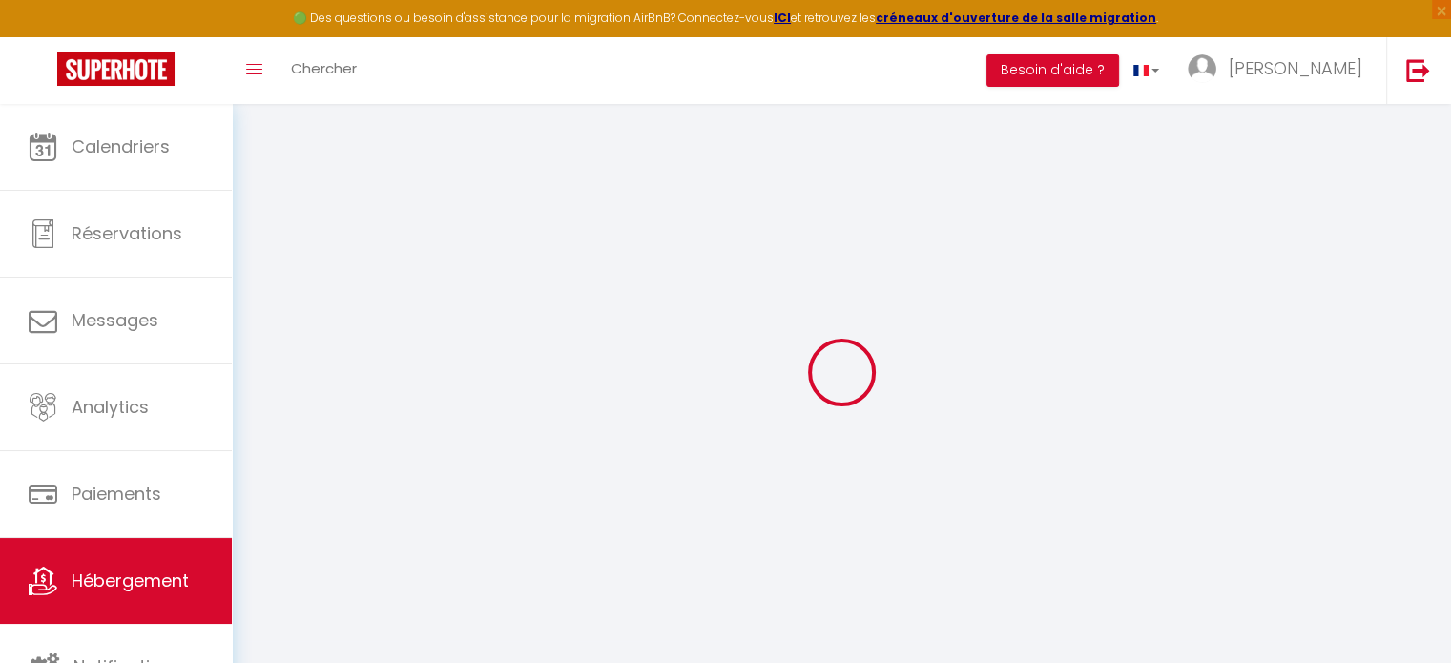
select select "120"
select select
checkbox input "false"
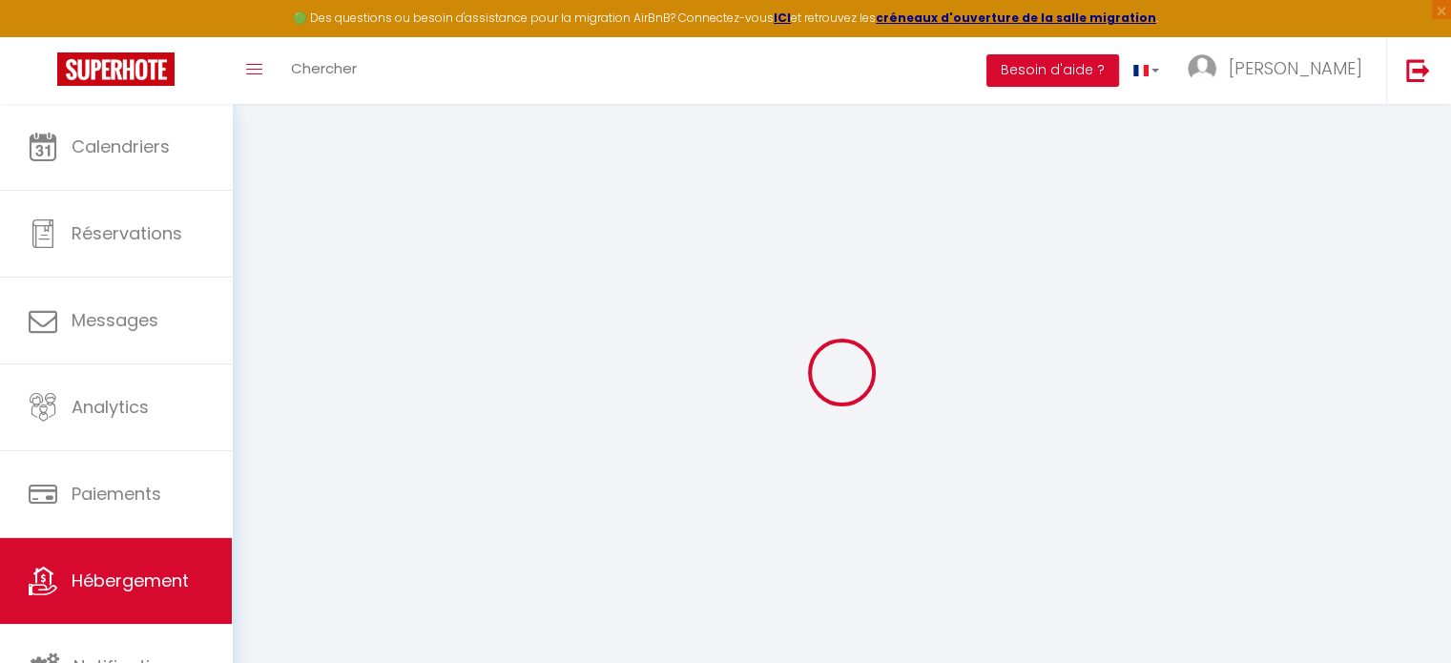
checkbox input "false"
select select
checkbox input "false"
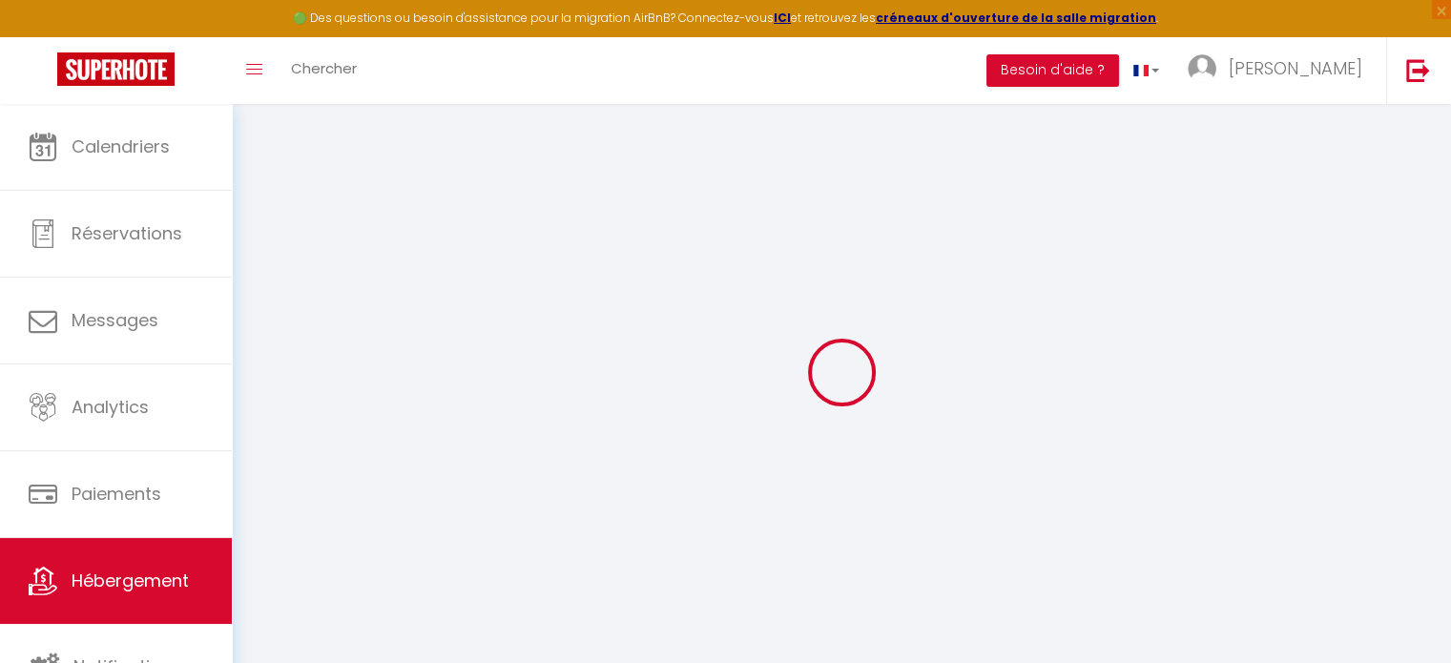
checkbox input "false"
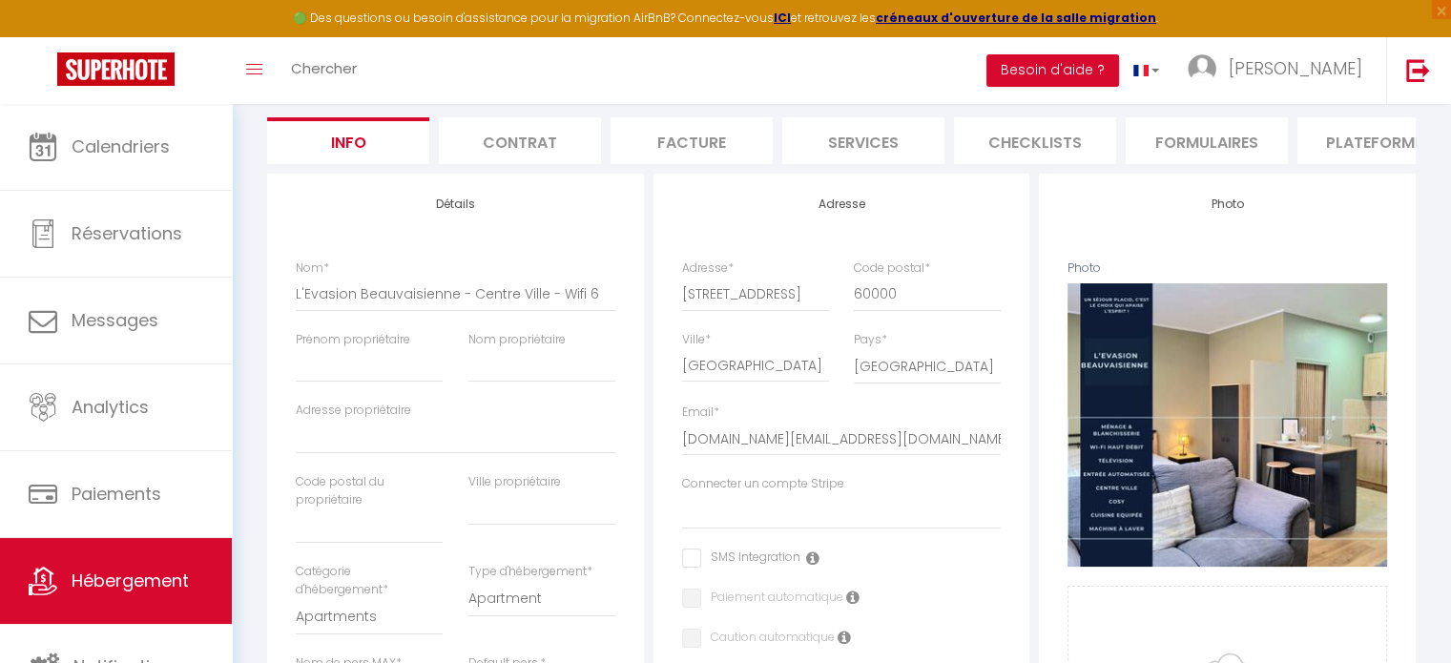
scroll to position [174, 0]
select select
checkbox input "false"
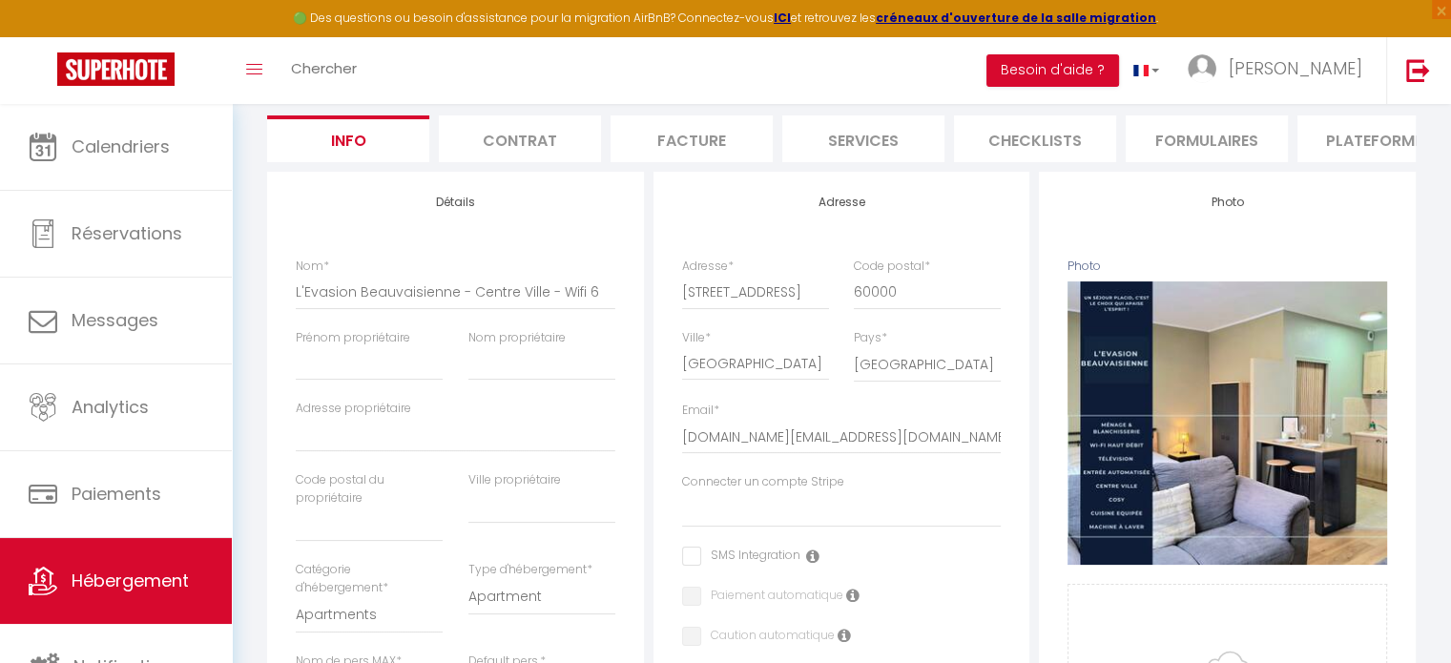
checkbox input "false"
click at [339, 381] on input "Prénom propriétaire" at bounding box center [369, 363] width 147 height 34
type input "P"
select select
checkbox input "false"
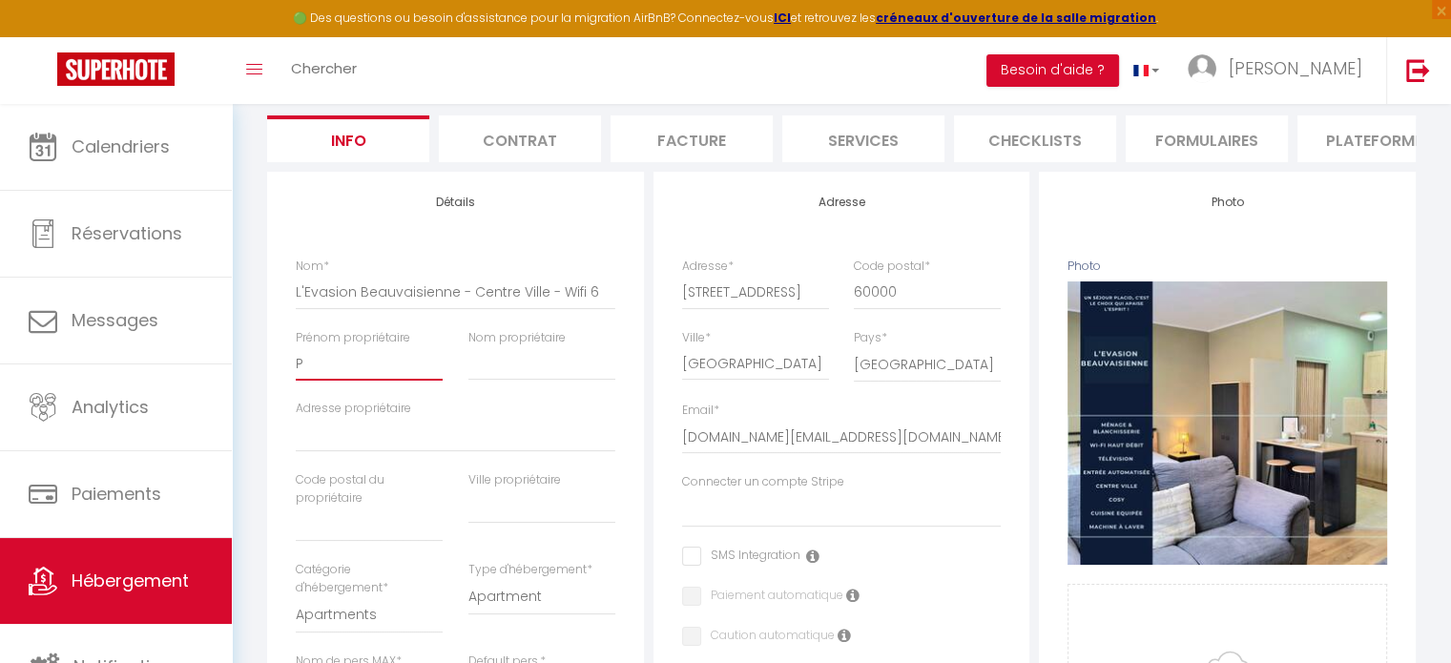
checkbox input "false"
type input "Pa"
select select
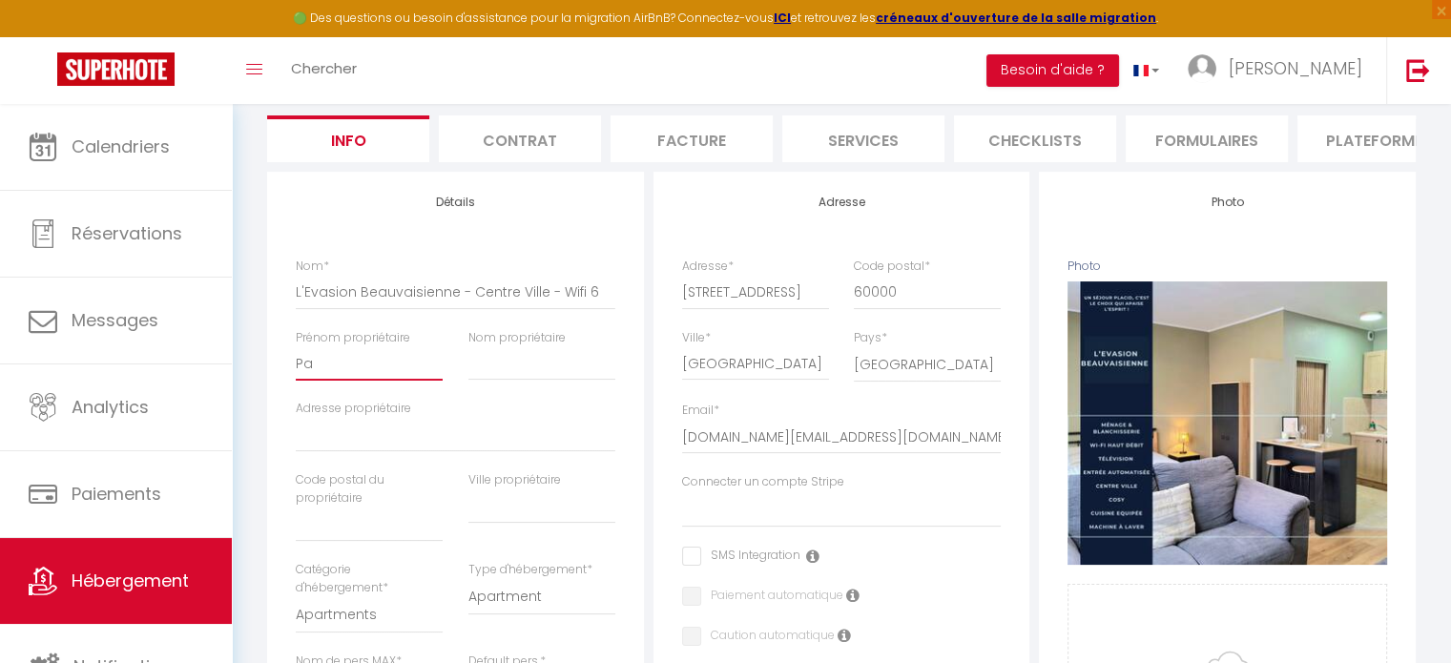
checkbox input "false"
type input "Pau"
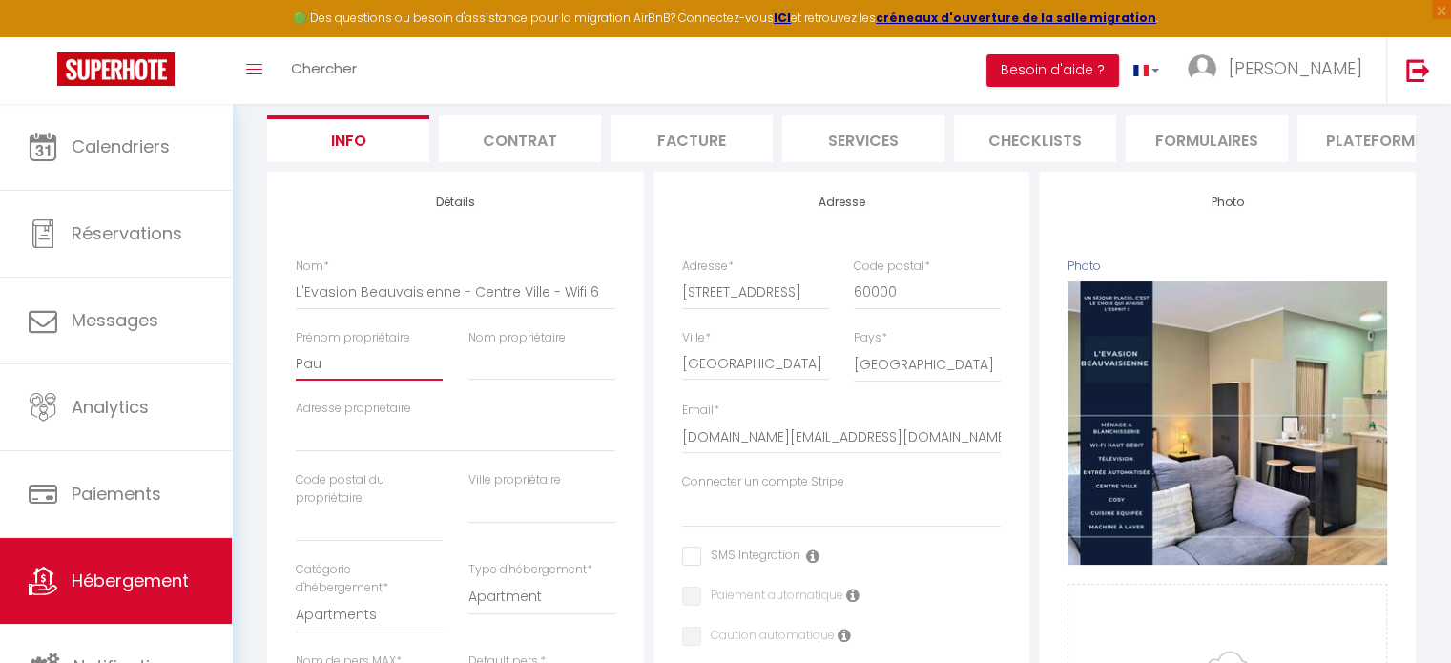
select select
checkbox input "false"
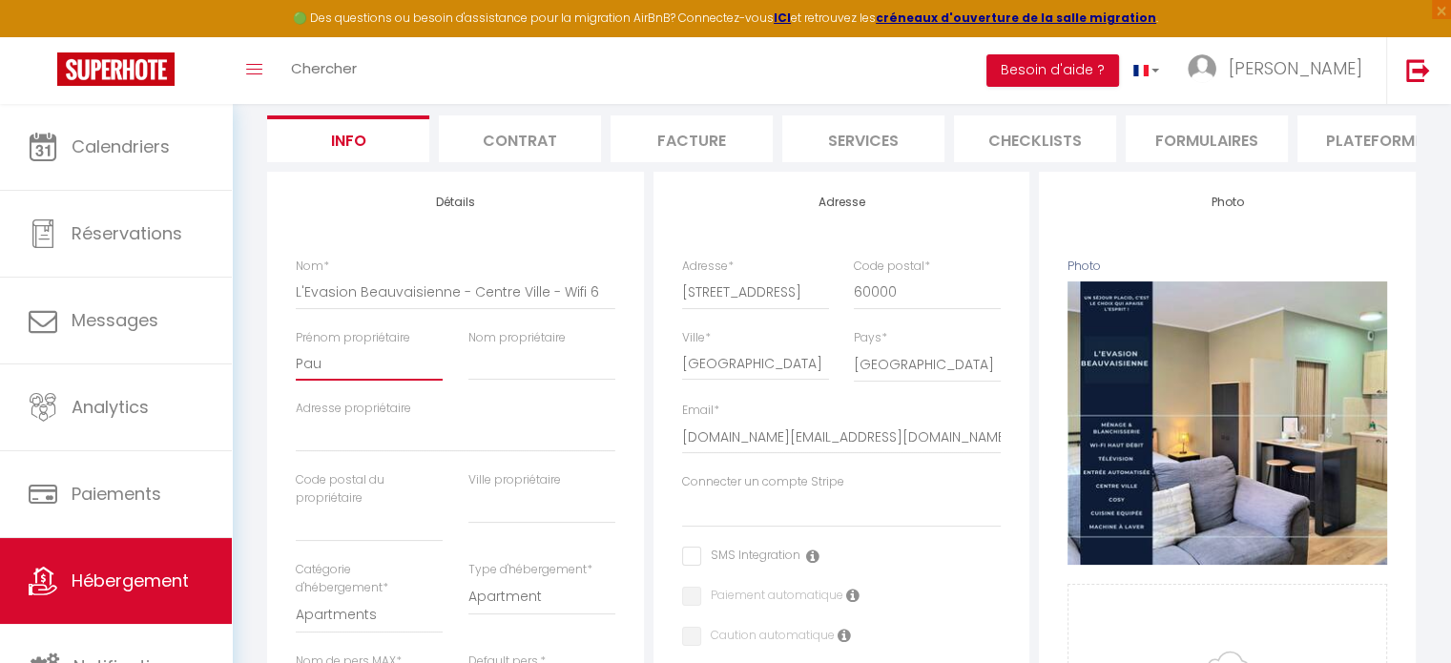
type input "[PERSON_NAME]"
select select
checkbox input "false"
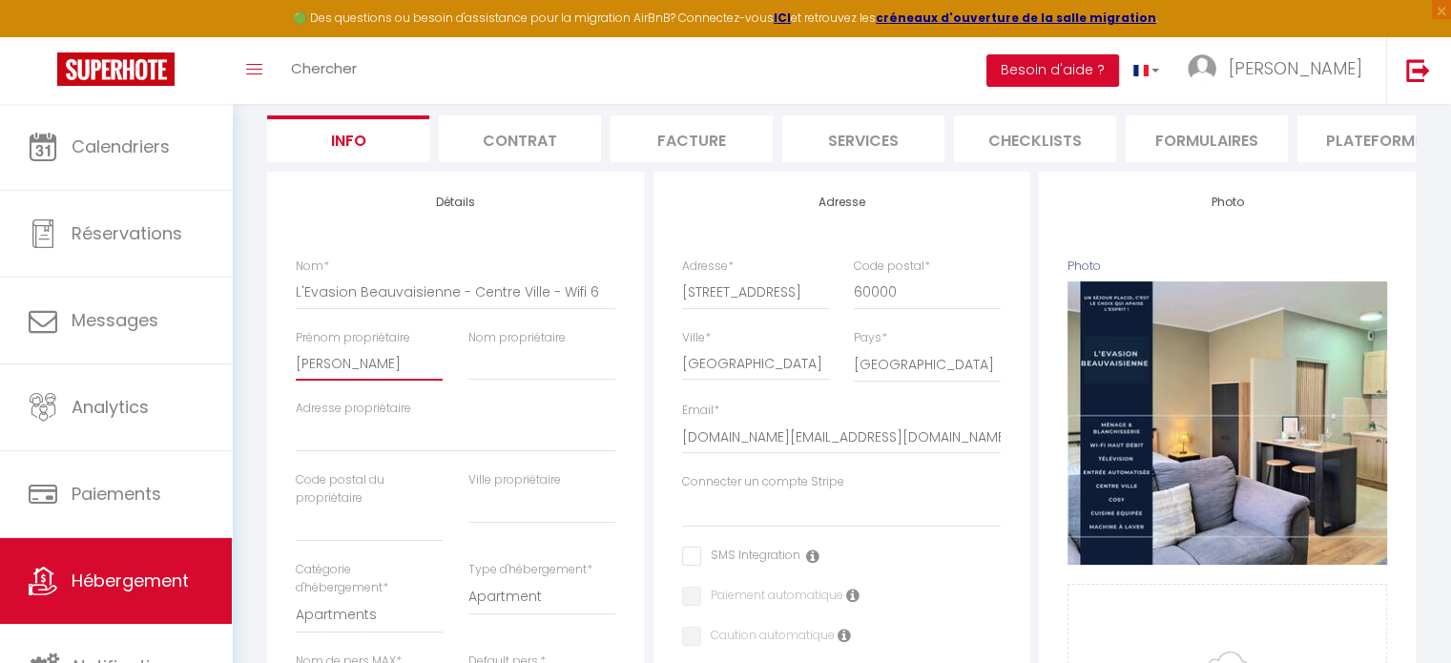
checkbox input "false"
type input "[PERSON_NAME]"
select select
checkbox input "false"
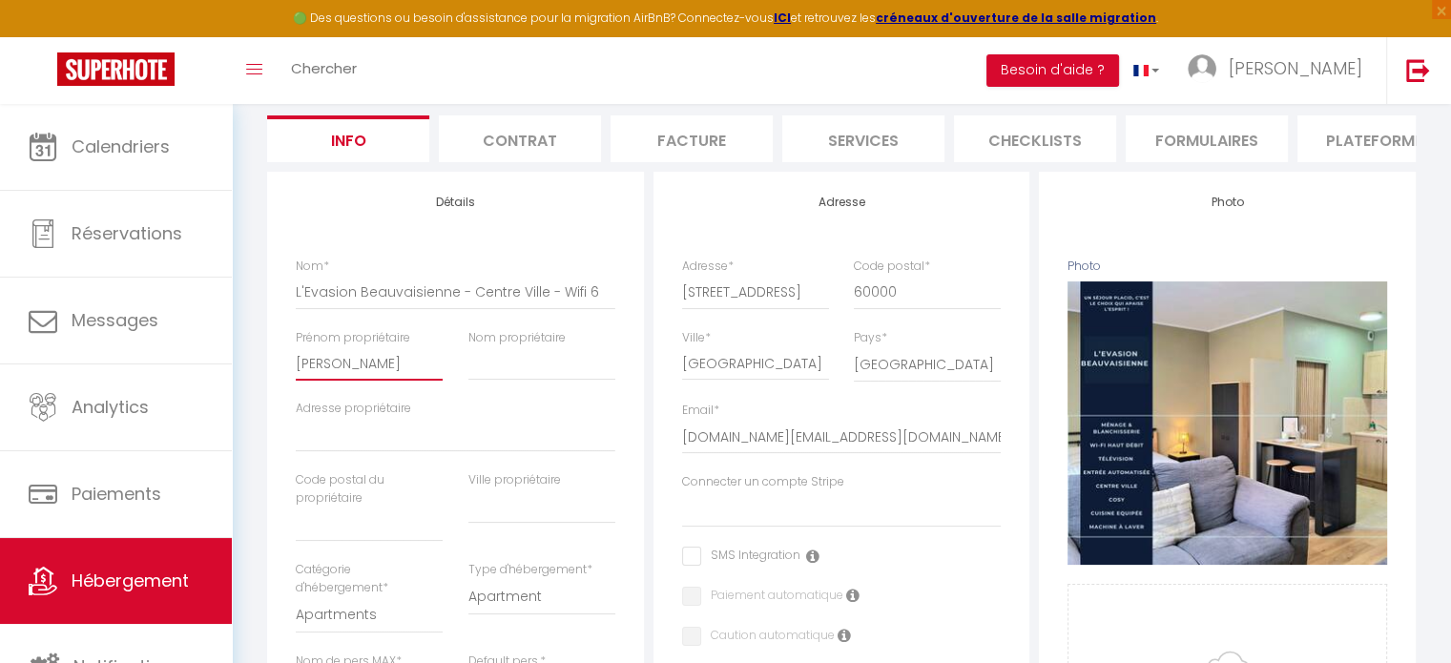
checkbox input "false"
type input "Paulin"
select select
checkbox input "false"
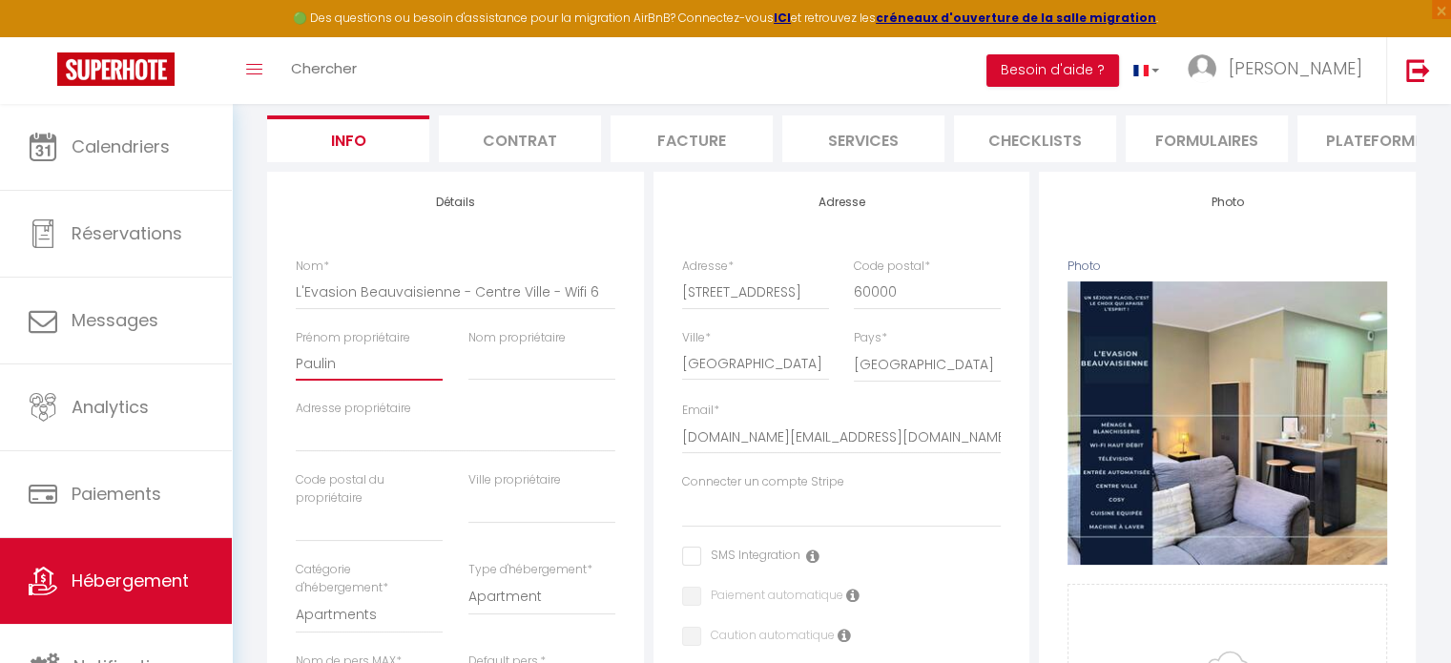
checkbox input "false"
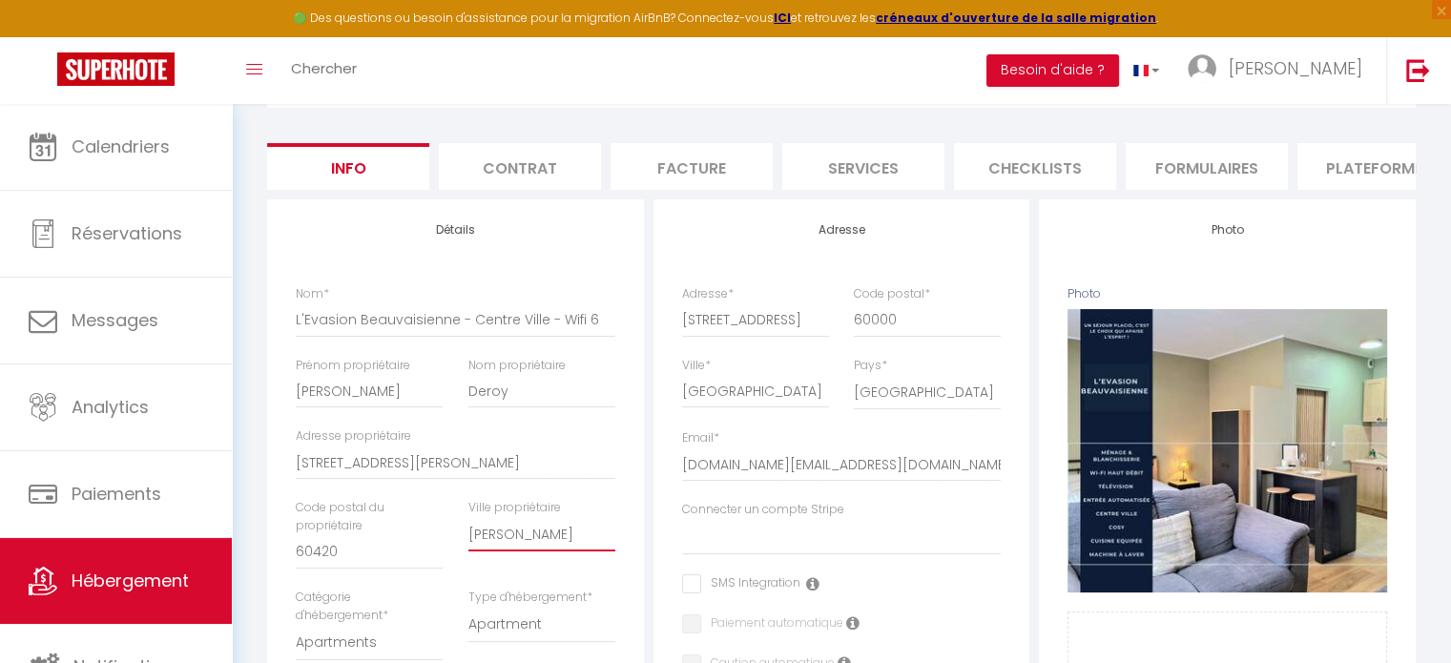
scroll to position [0, 0]
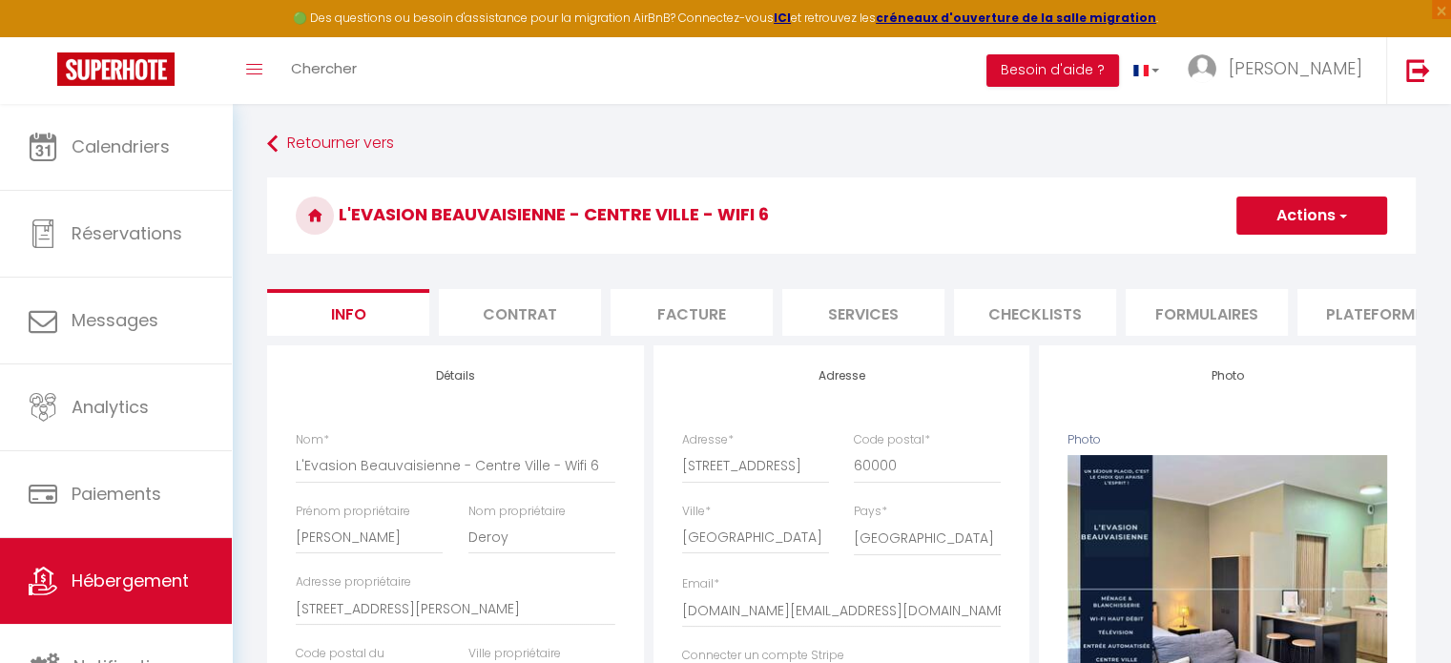
click at [1272, 213] on button "Actions" at bounding box center [1312, 216] width 151 height 38
click at [1228, 255] on input "Enregistrer" at bounding box center [1236, 257] width 71 height 19
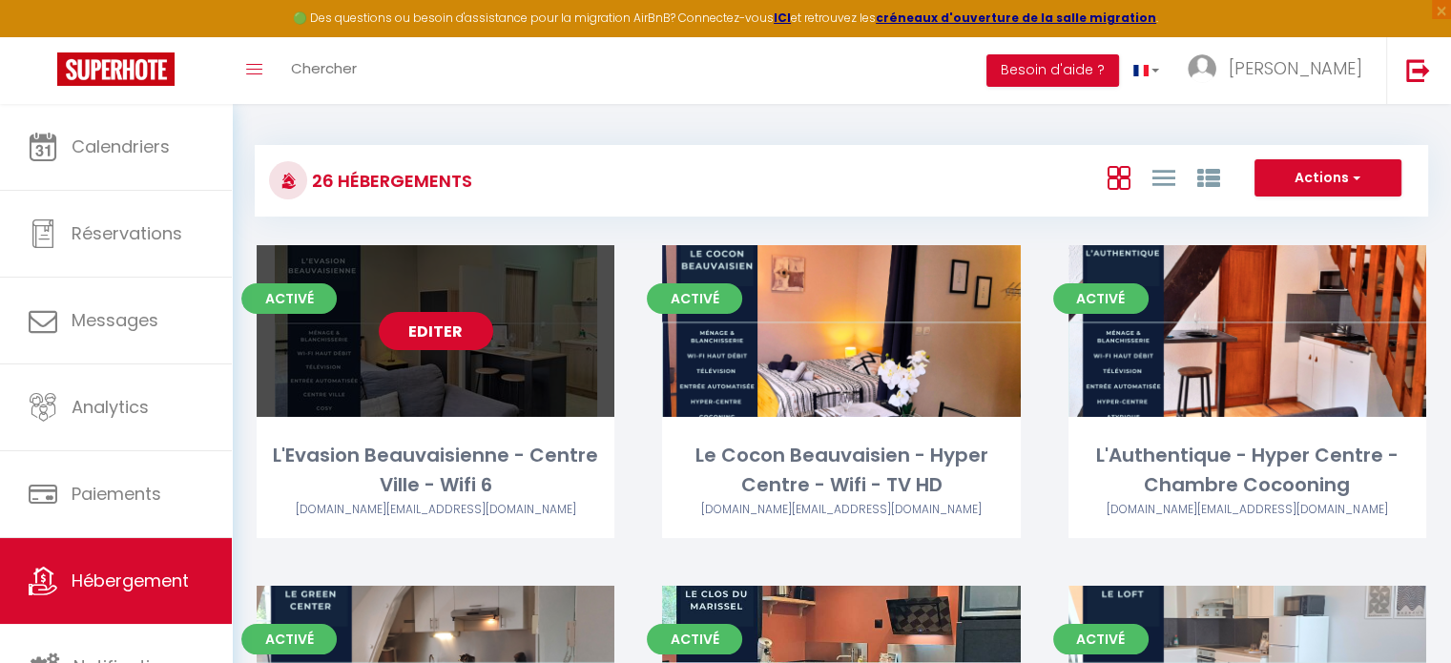
click at [416, 332] on link "Editer" at bounding box center [436, 331] width 114 height 38
click at [457, 331] on link "Editer" at bounding box center [436, 331] width 114 height 38
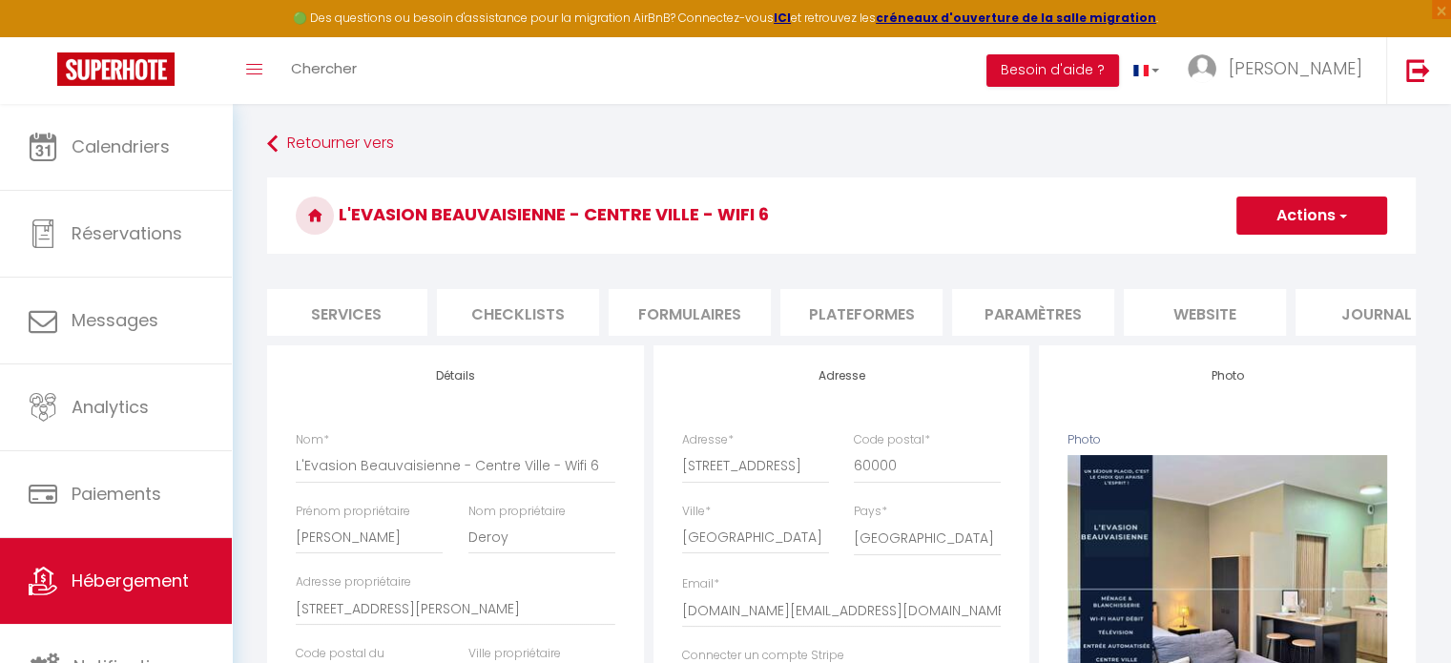
scroll to position [0, 527]
click at [1192, 317] on li "website" at bounding box center [1195, 312] width 162 height 47
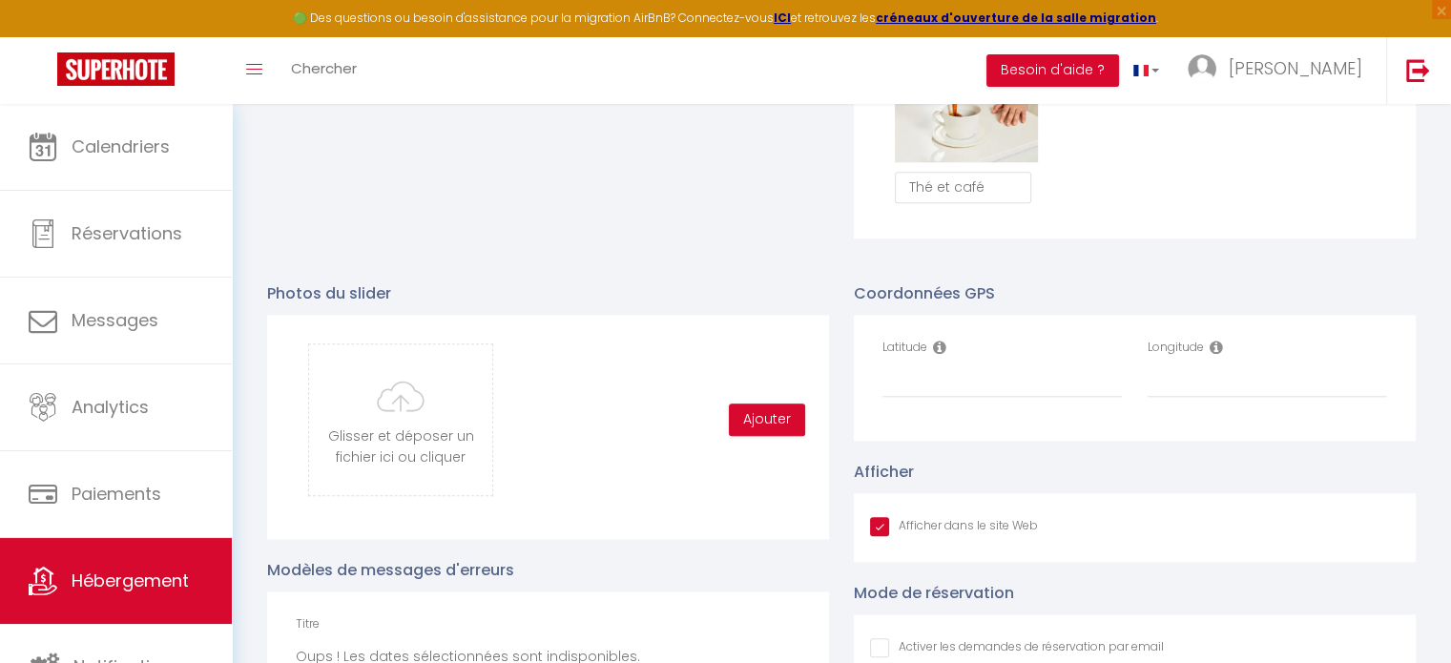
scroll to position [1834, 0]
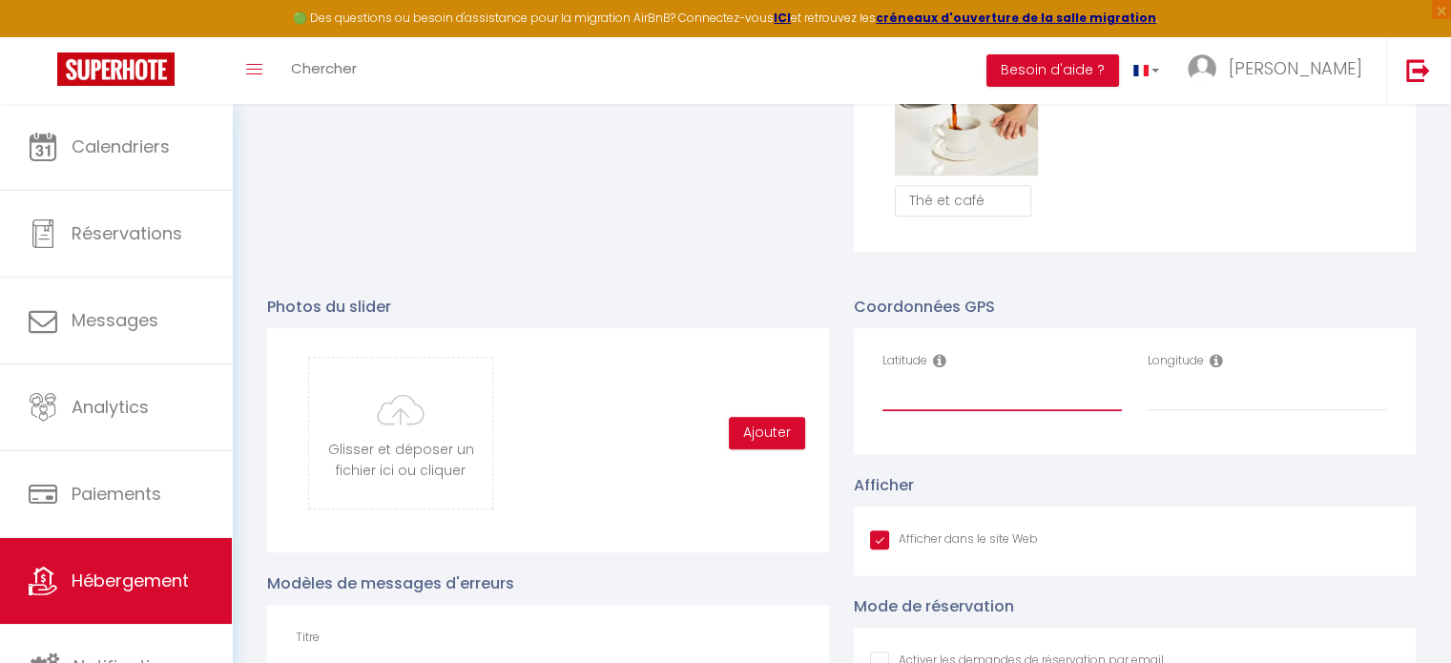
click at [973, 401] on input "Latitude" at bounding box center [1002, 394] width 239 height 34
paste input "49.4270787"
click at [1200, 411] on input "Longitude" at bounding box center [1267, 394] width 239 height 34
paste input "2.0844522"
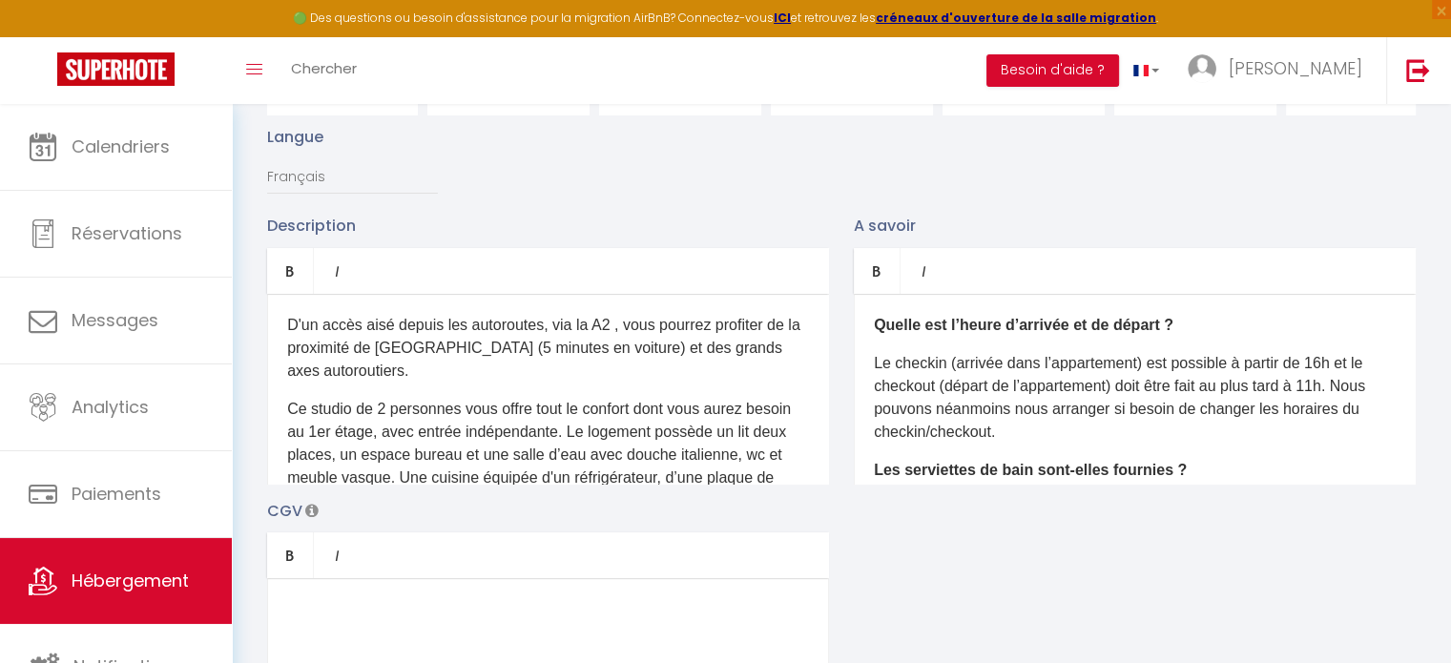
scroll to position [0, 0]
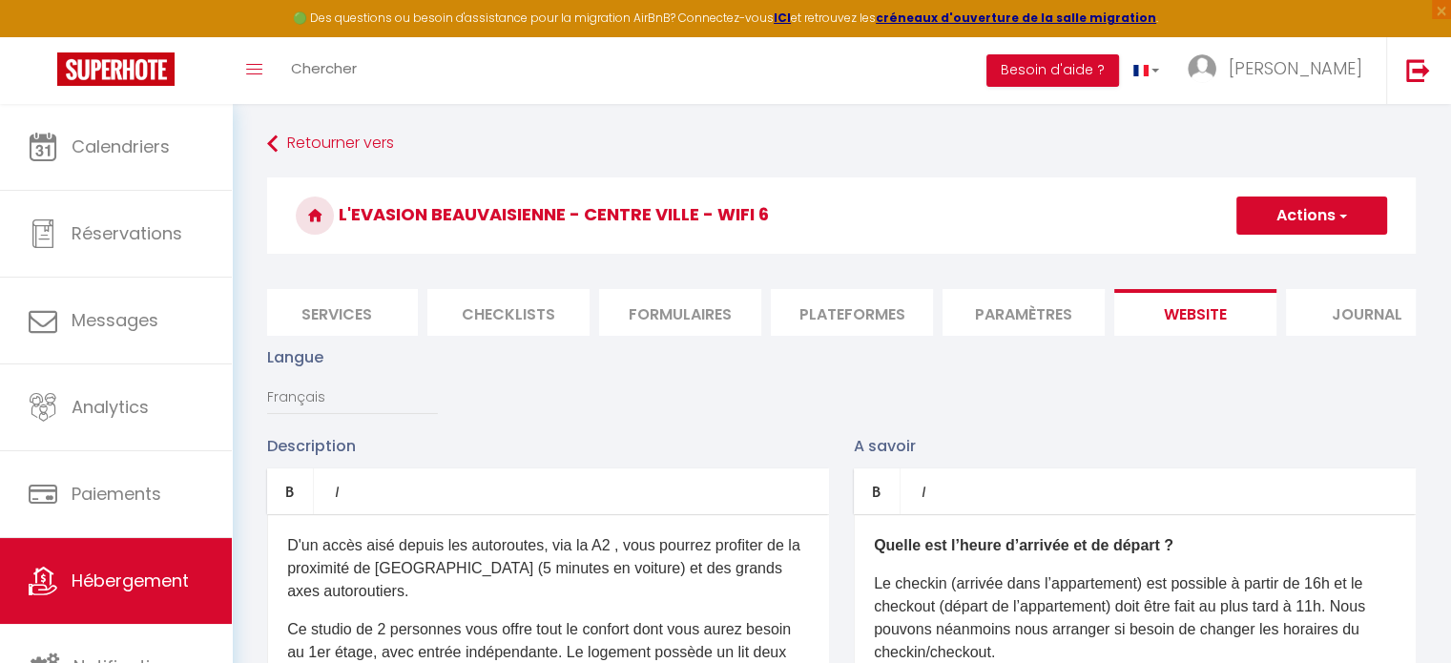
click at [1286, 214] on button "Actions" at bounding box center [1312, 216] width 151 height 38
click at [1266, 254] on input "Enregistrer" at bounding box center [1290, 257] width 71 height 19
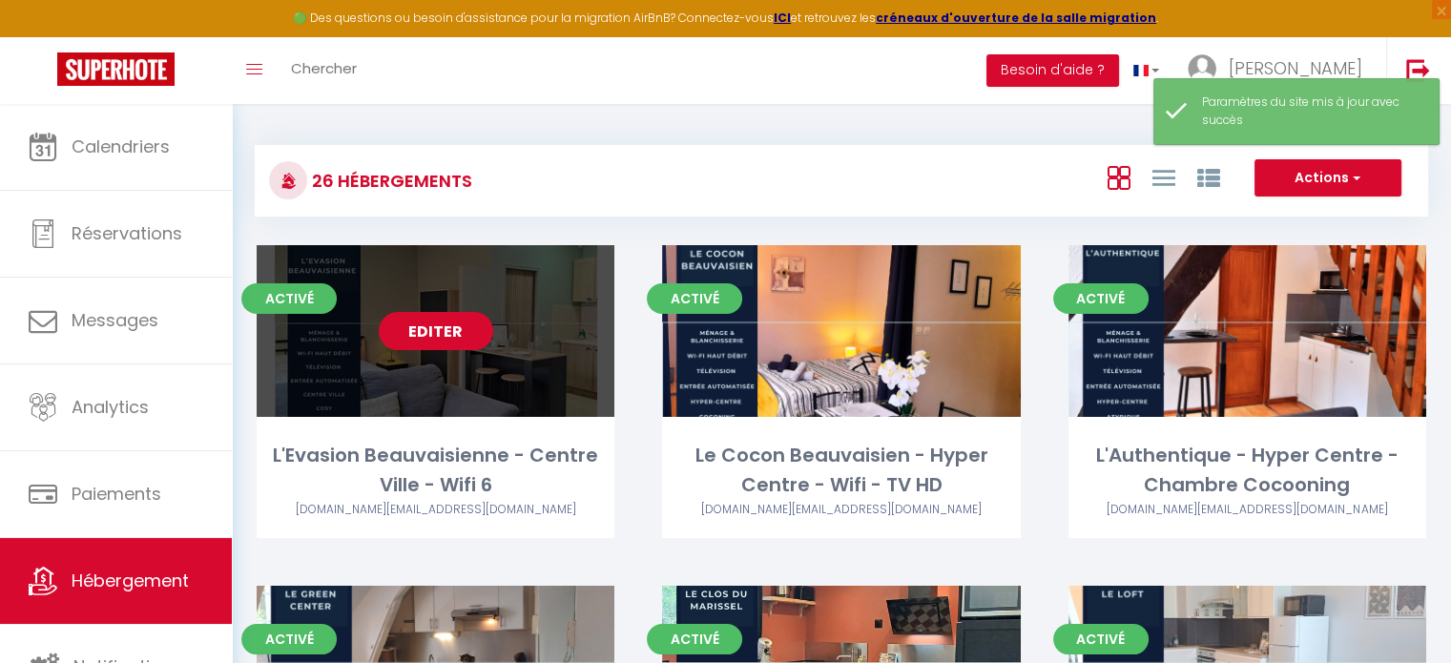
click at [453, 349] on link "Editer" at bounding box center [436, 331] width 114 height 38
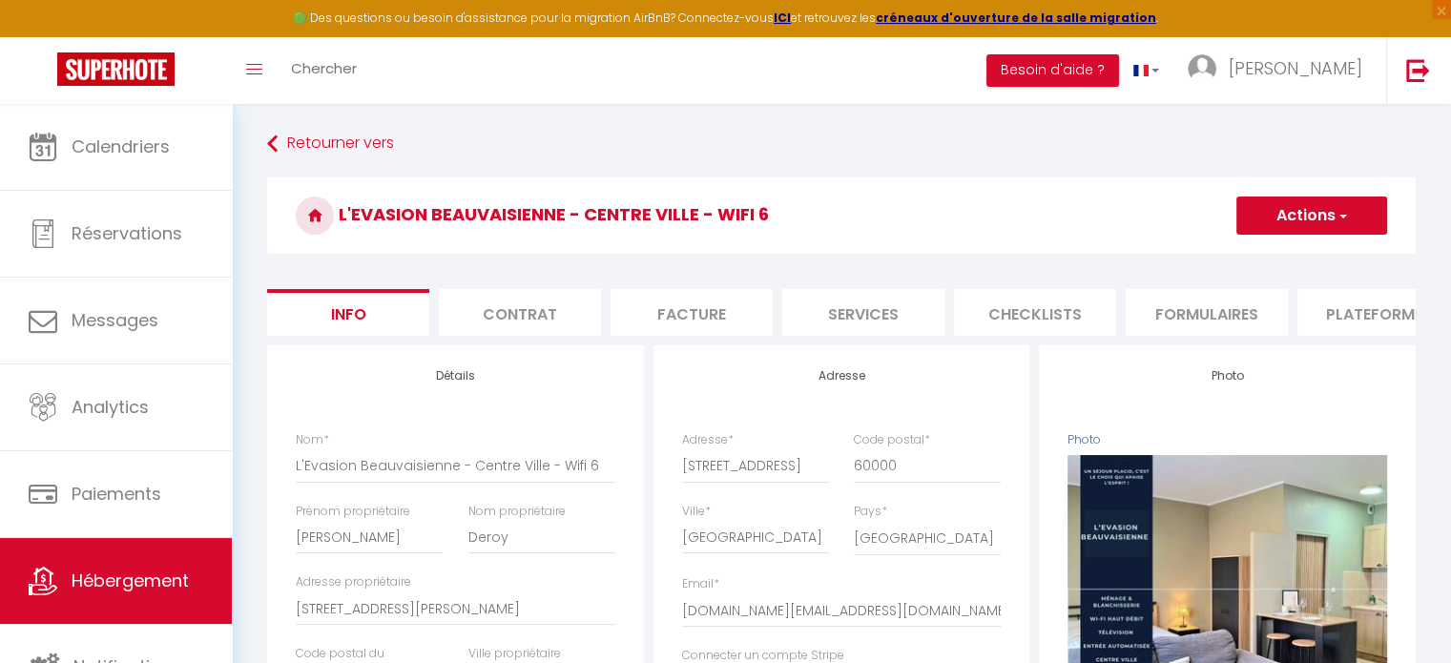
click at [866, 315] on li "Services" at bounding box center [863, 312] width 162 height 47
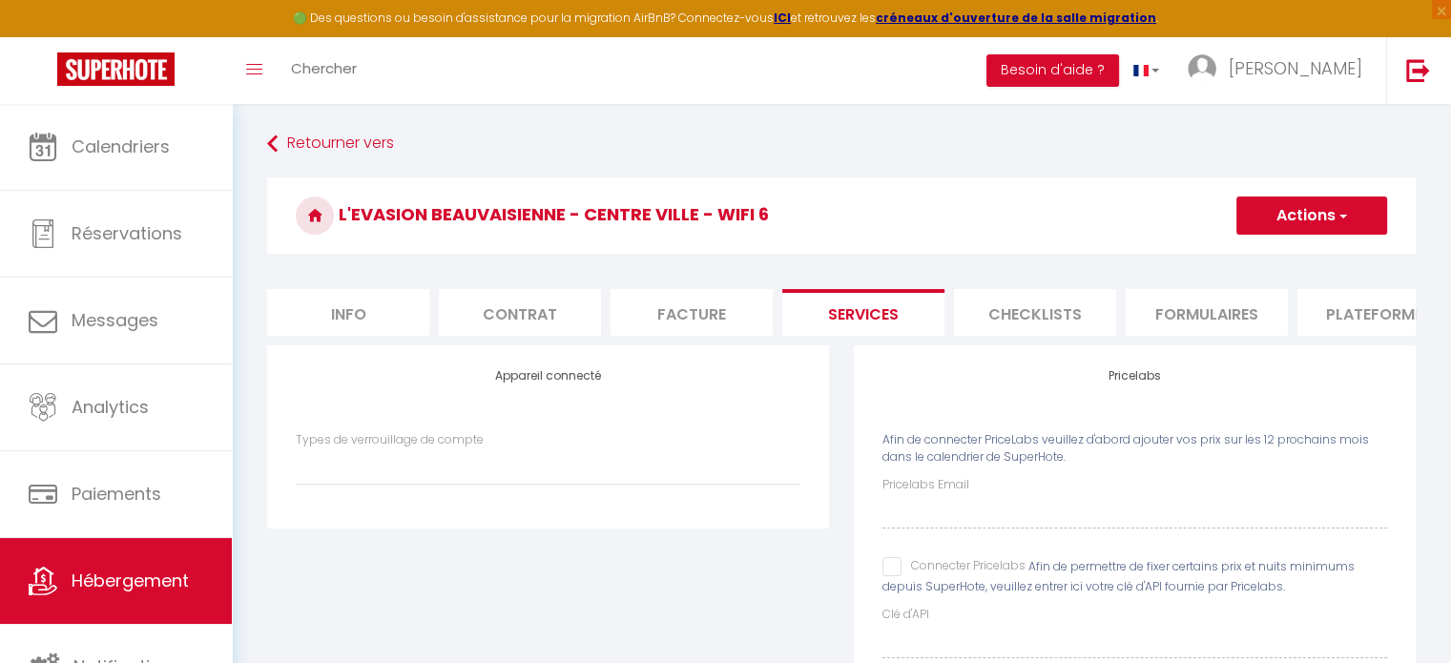
scroll to position [110, 0]
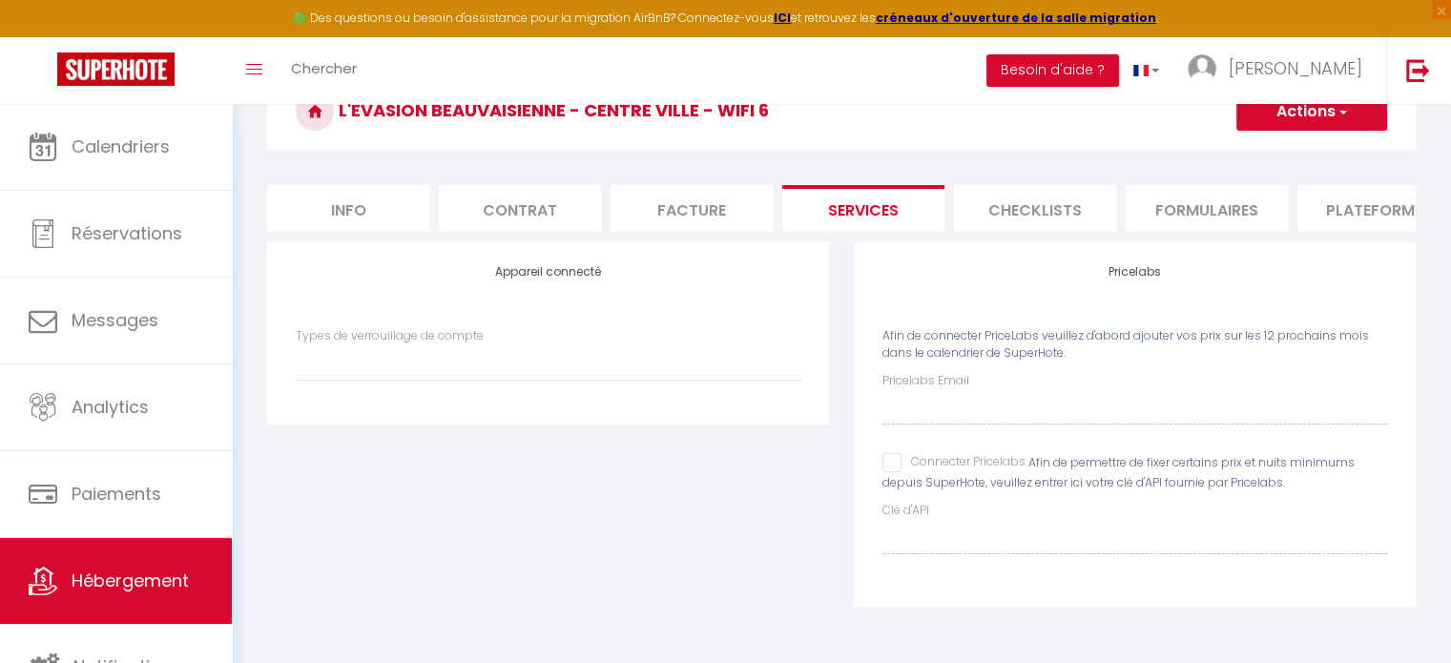
click at [896, 472] on input "Connecter Pricelabs" at bounding box center [954, 462] width 143 height 19
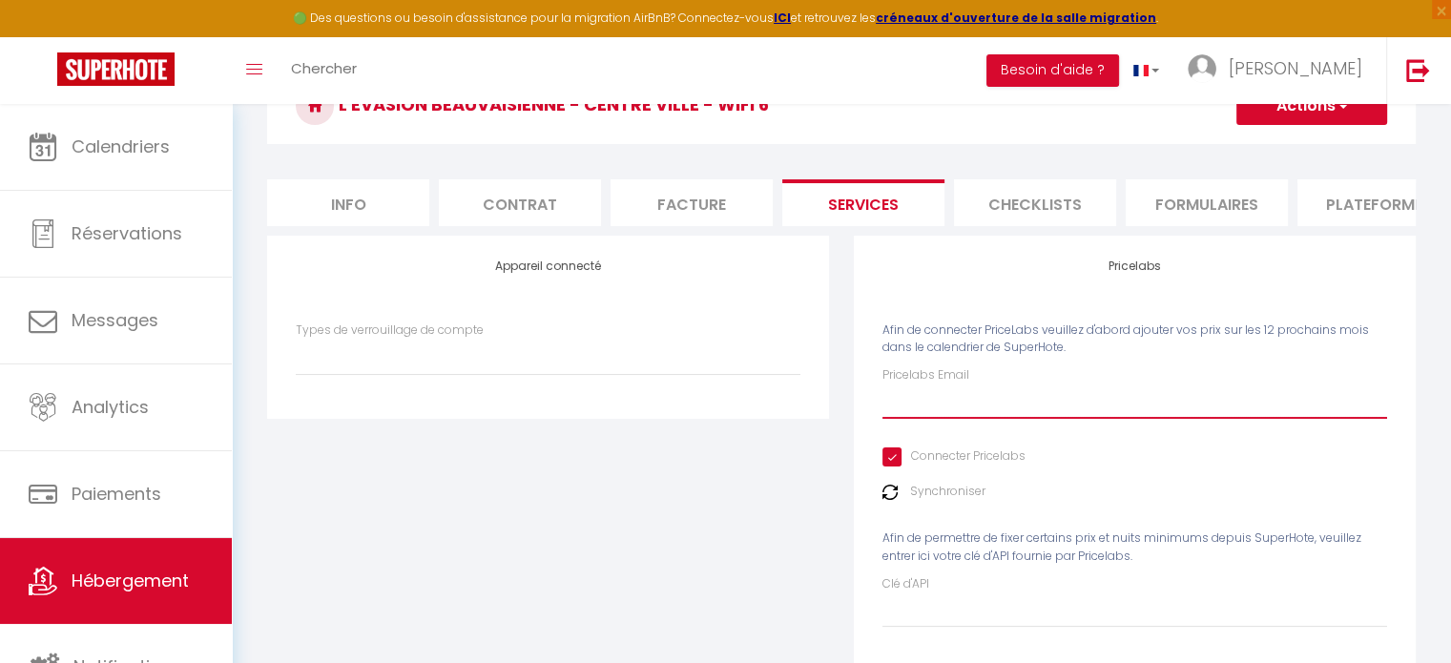
click at [992, 419] on input "Pricelabs Email" at bounding box center [1135, 402] width 505 height 34
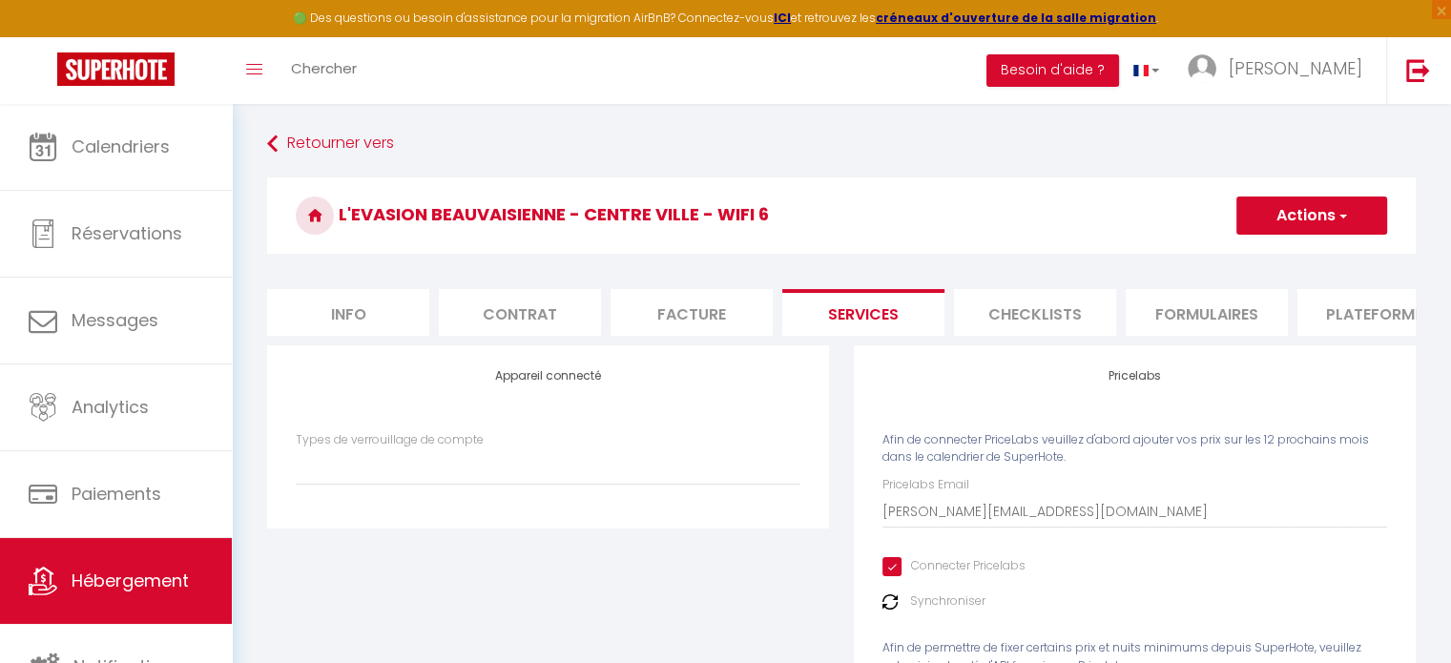
click at [1310, 208] on button "Actions" at bounding box center [1312, 216] width 151 height 38
click at [1278, 251] on link "Enregistrer" at bounding box center [1311, 257] width 151 height 25
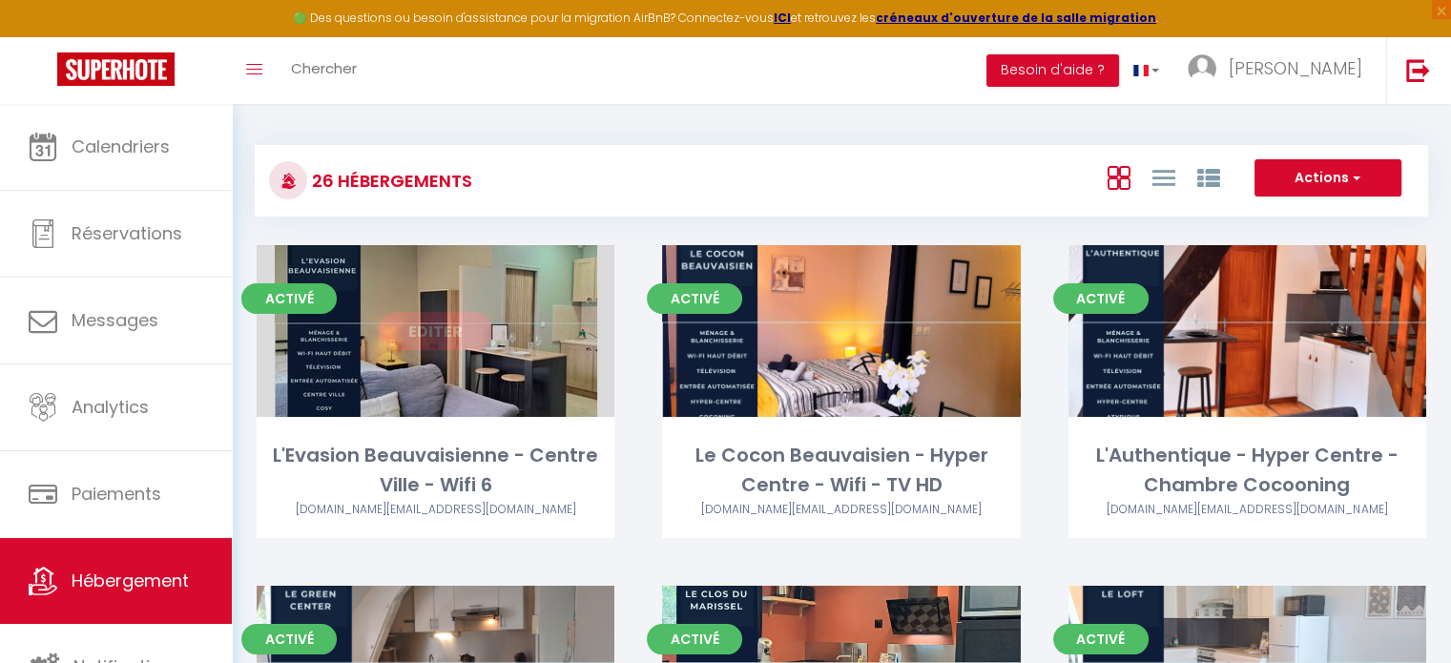
click at [429, 317] on link "Editer" at bounding box center [436, 331] width 114 height 38
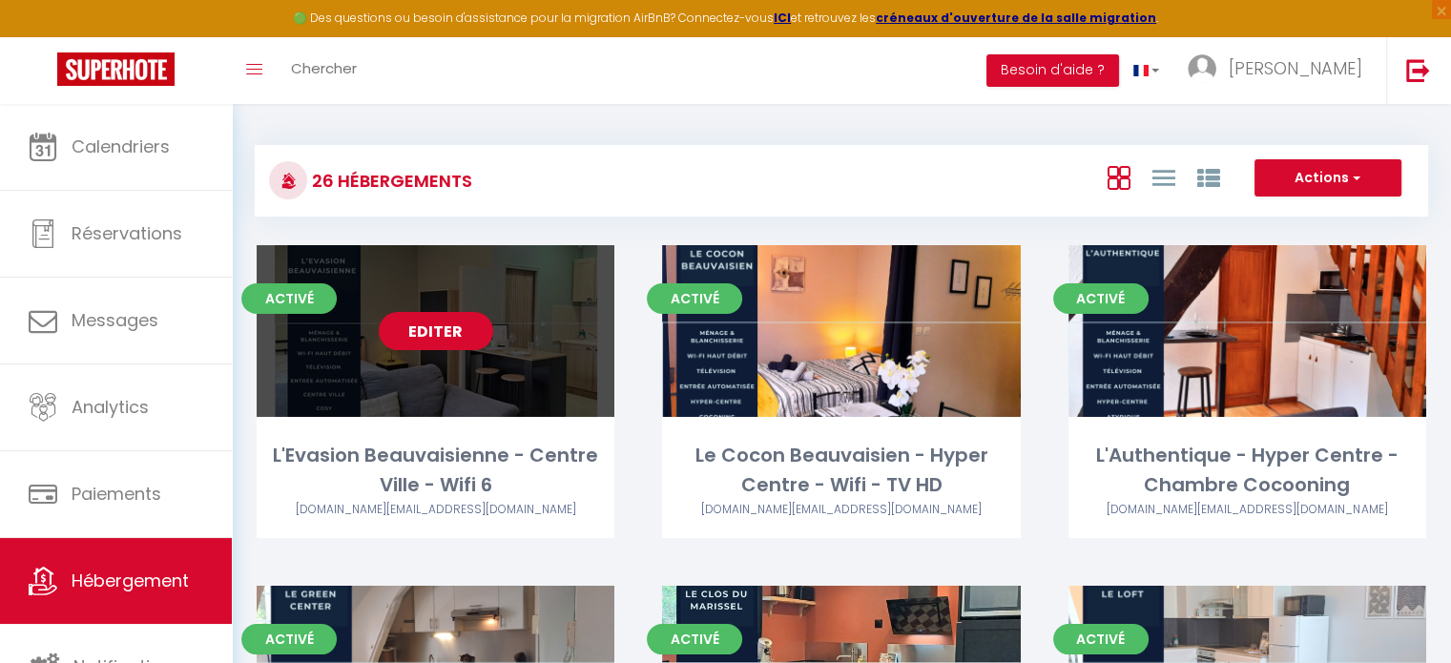
click at [406, 341] on link "Editer" at bounding box center [436, 331] width 114 height 38
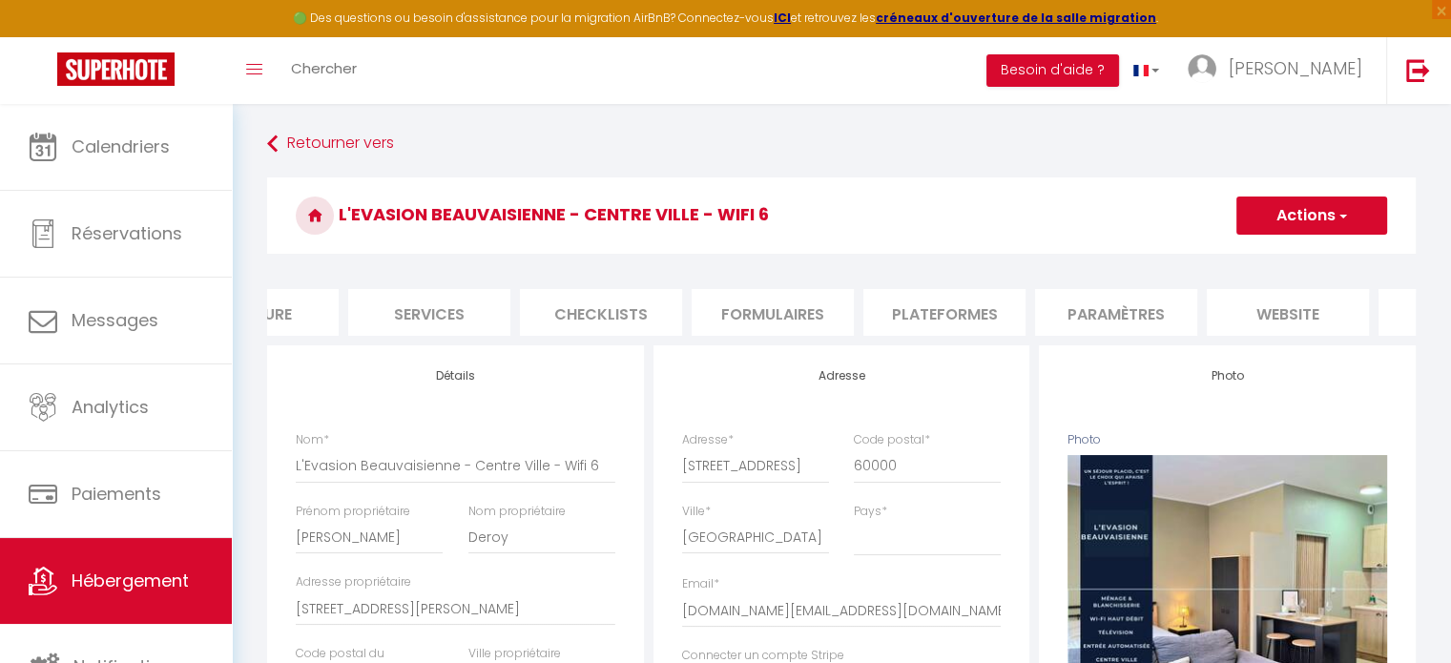
scroll to position [0, 435]
click at [1334, 313] on li "website" at bounding box center [1287, 312] width 162 height 47
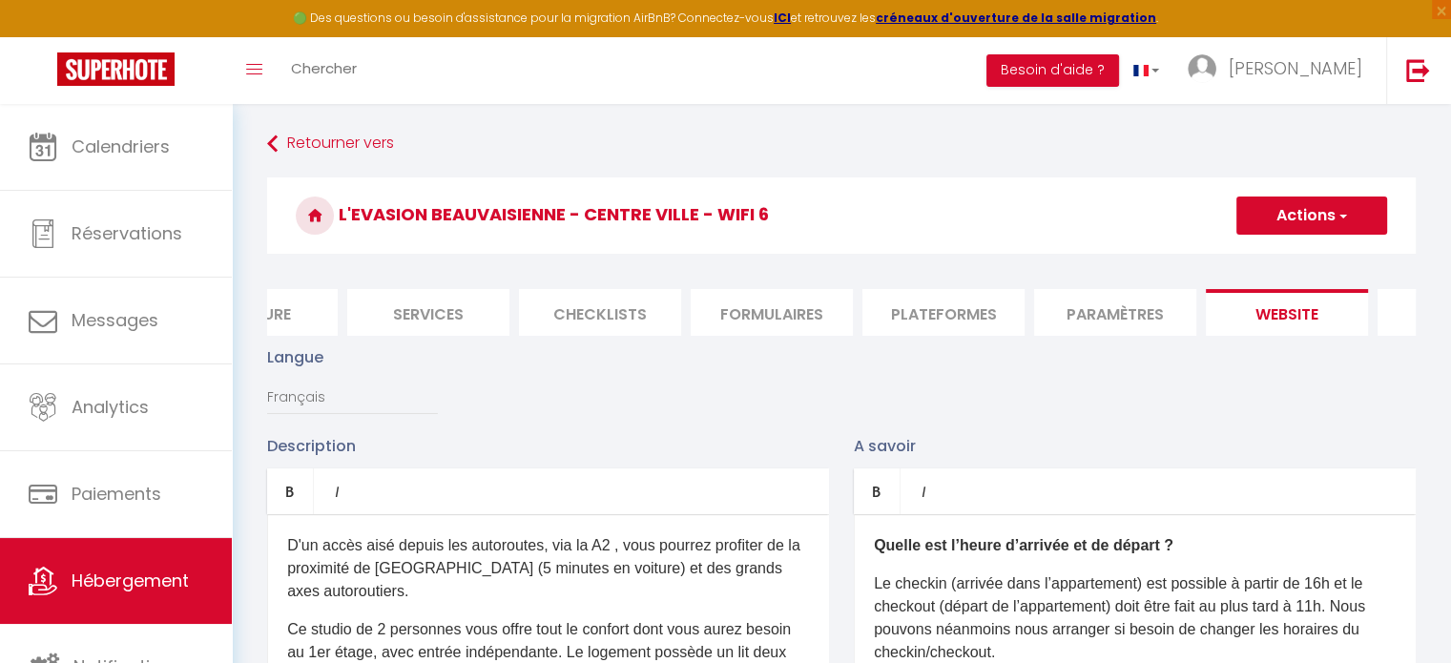
click at [1270, 207] on button "Actions" at bounding box center [1312, 216] width 151 height 38
click at [1282, 266] on link "Enregistrer" at bounding box center [1311, 257] width 151 height 25
click at [1313, 202] on button "Actions" at bounding box center [1312, 216] width 151 height 38
click at [1299, 258] on input "Enregistrer" at bounding box center [1290, 257] width 71 height 19
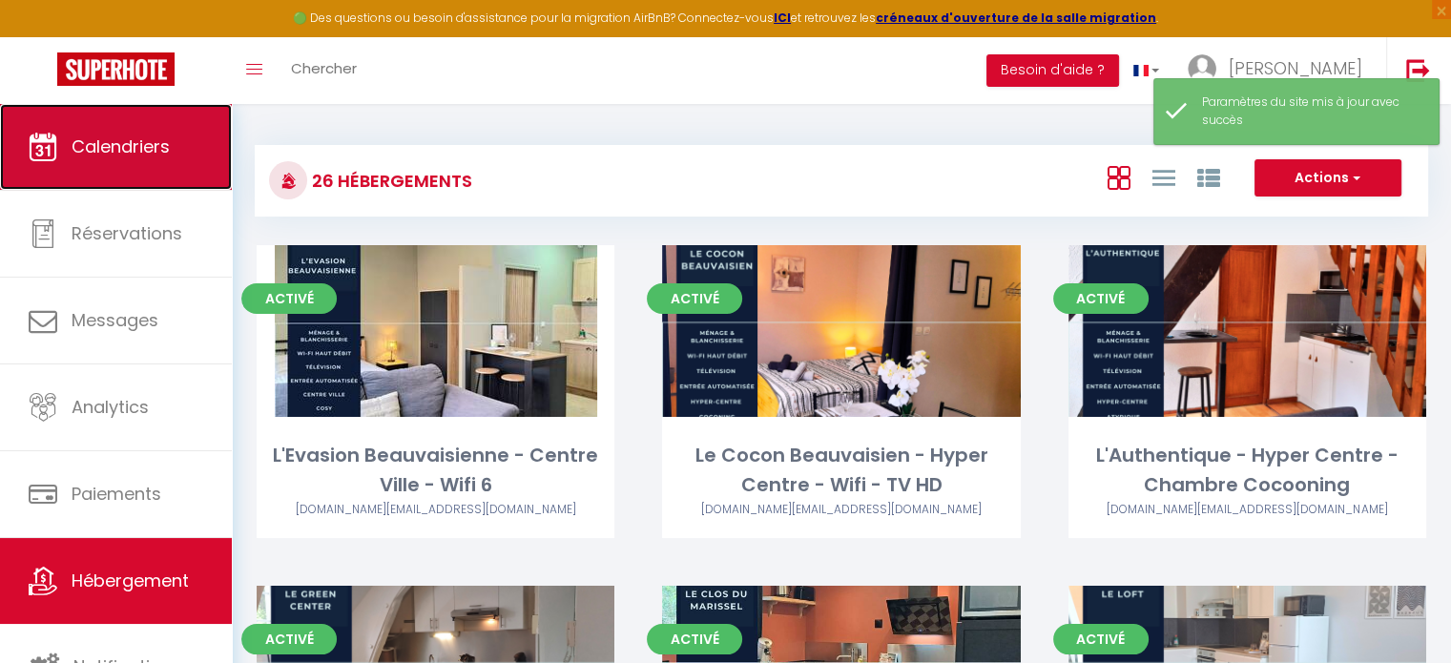
click at [198, 163] on link "Calendriers" at bounding box center [116, 147] width 232 height 86
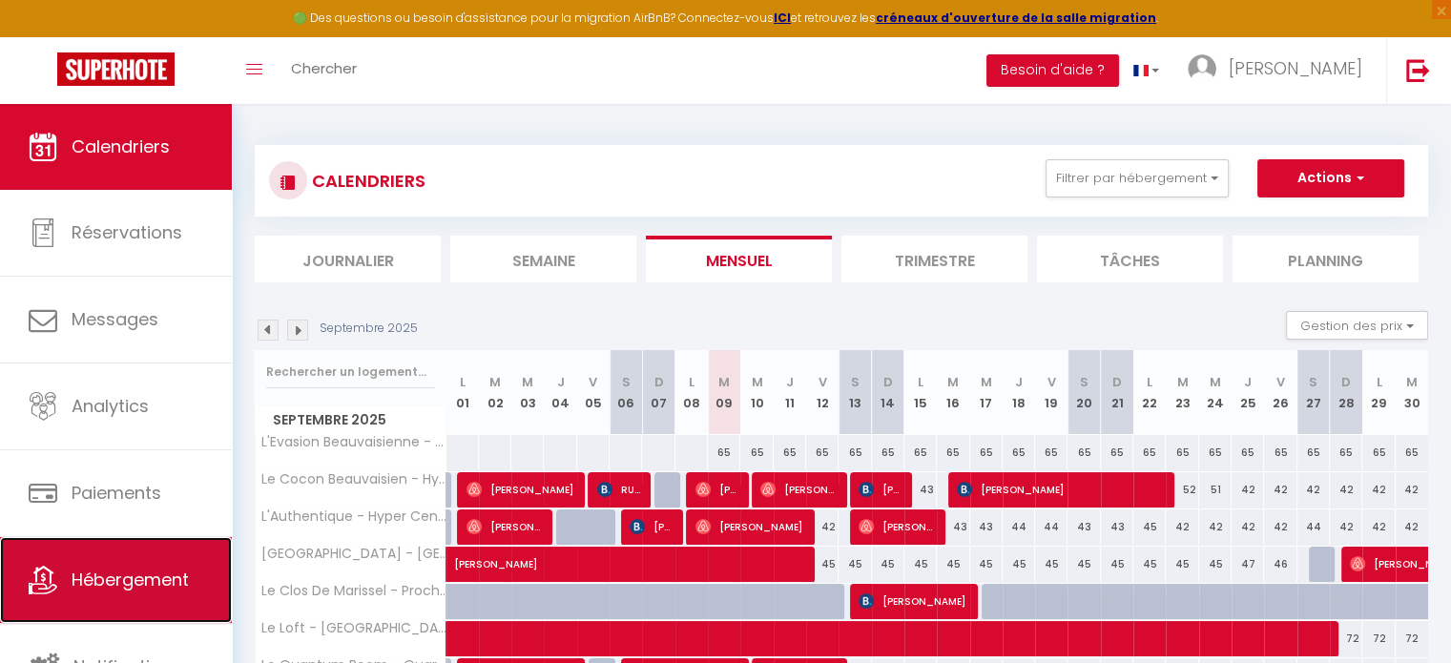
click at [172, 579] on span "Hébergement" at bounding box center [130, 580] width 117 height 24
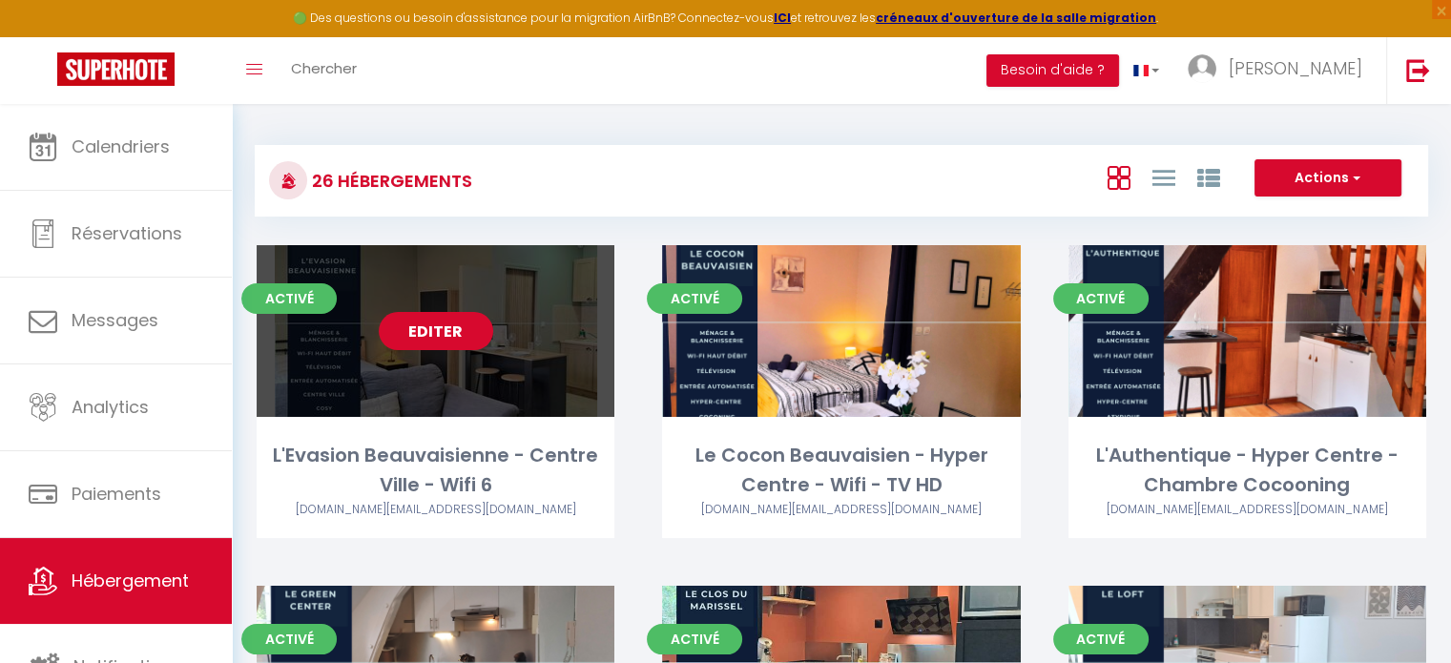
click at [427, 333] on link "Editer" at bounding box center [436, 331] width 114 height 38
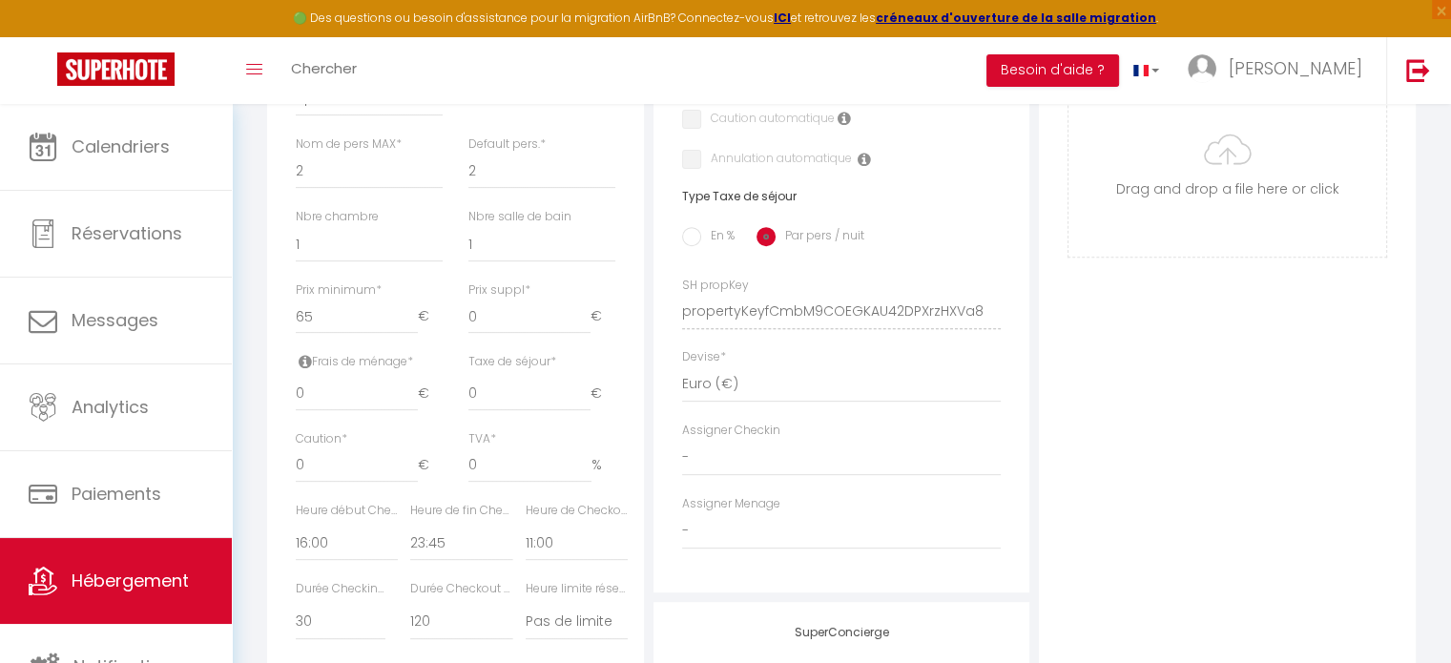
scroll to position [694, 0]
click at [364, 322] on input "65" at bounding box center [357, 314] width 122 height 34
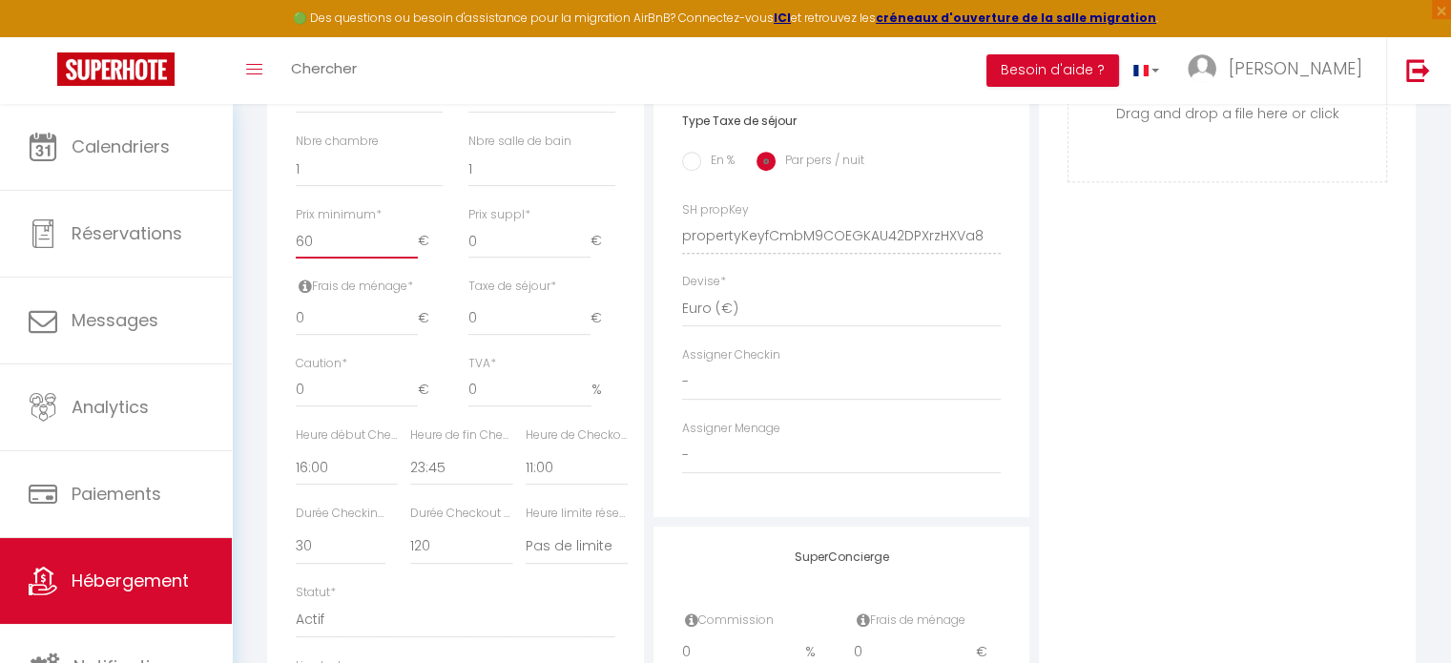
scroll to position [769, 0]
click at [327, 333] on input "0" at bounding box center [357, 316] width 122 height 34
click at [691, 168] on input "En %" at bounding box center [691, 158] width 19 height 19
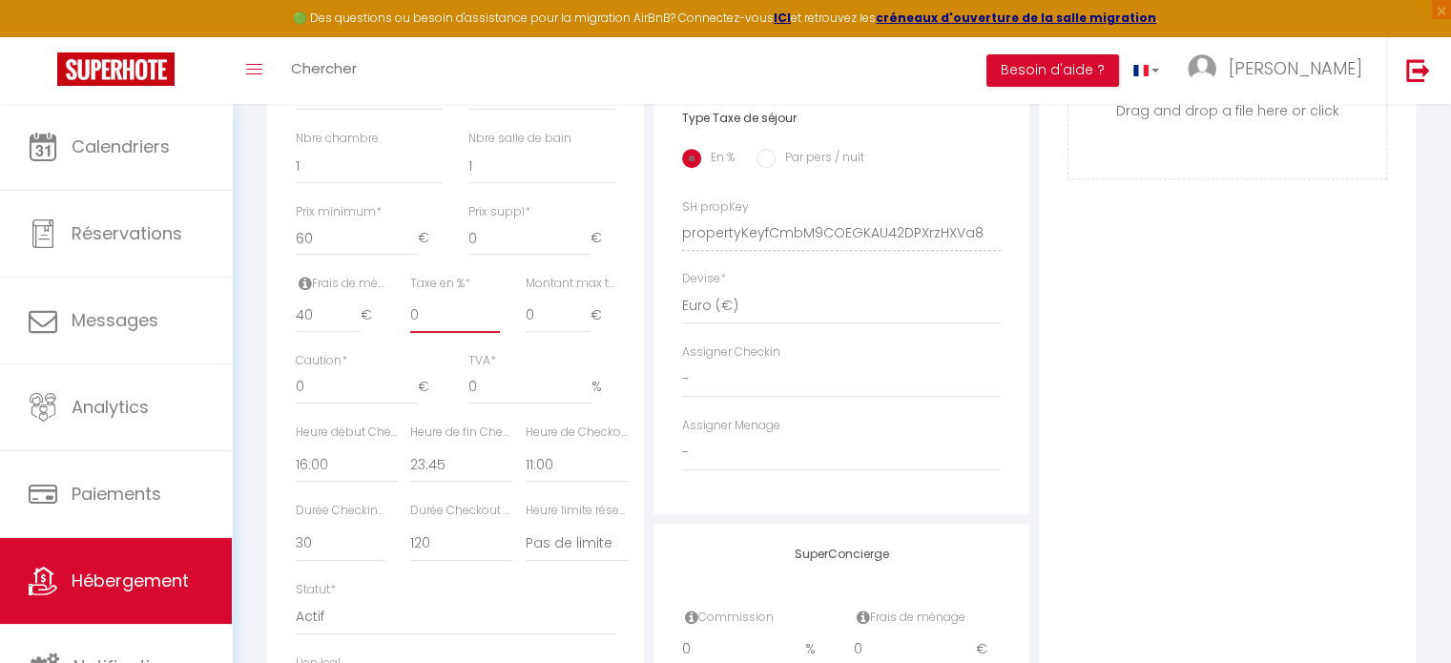
click at [439, 331] on input "0" at bounding box center [455, 316] width 90 height 34
click at [563, 323] on input "0" at bounding box center [558, 316] width 65 height 34
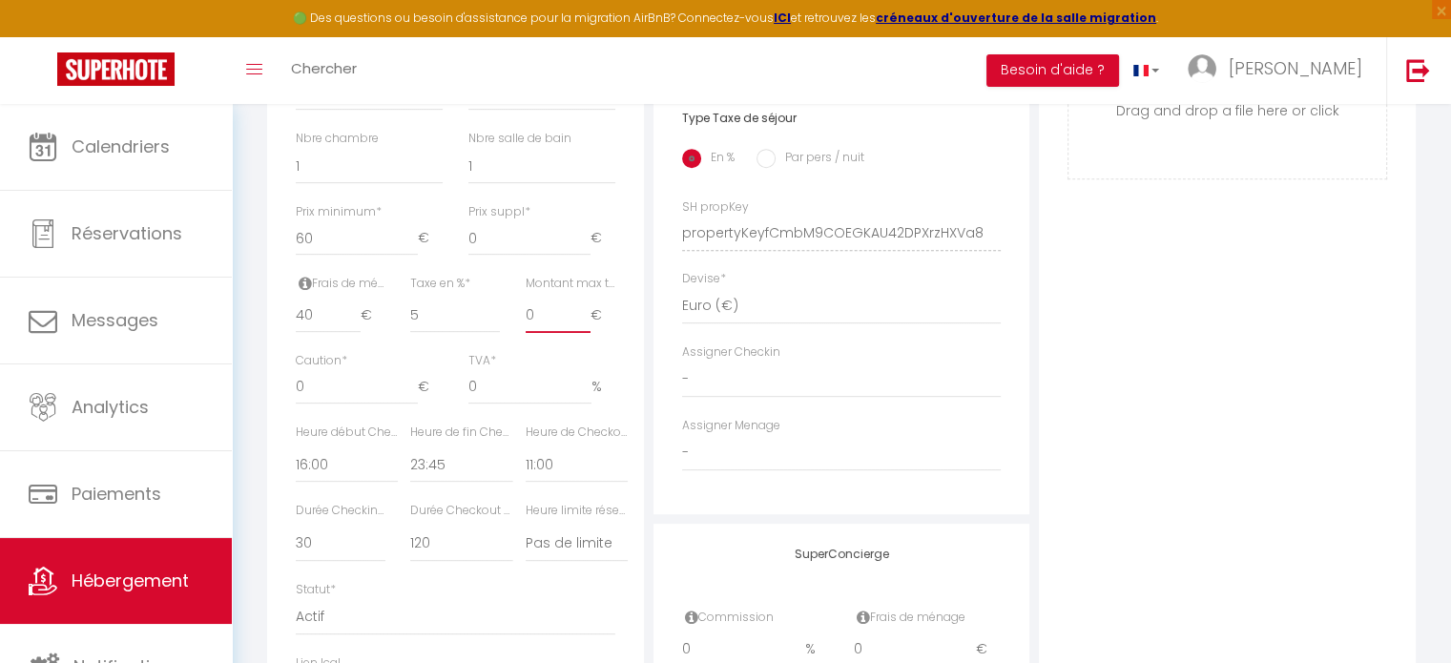
click at [563, 323] on input "0" at bounding box center [558, 316] width 65 height 34
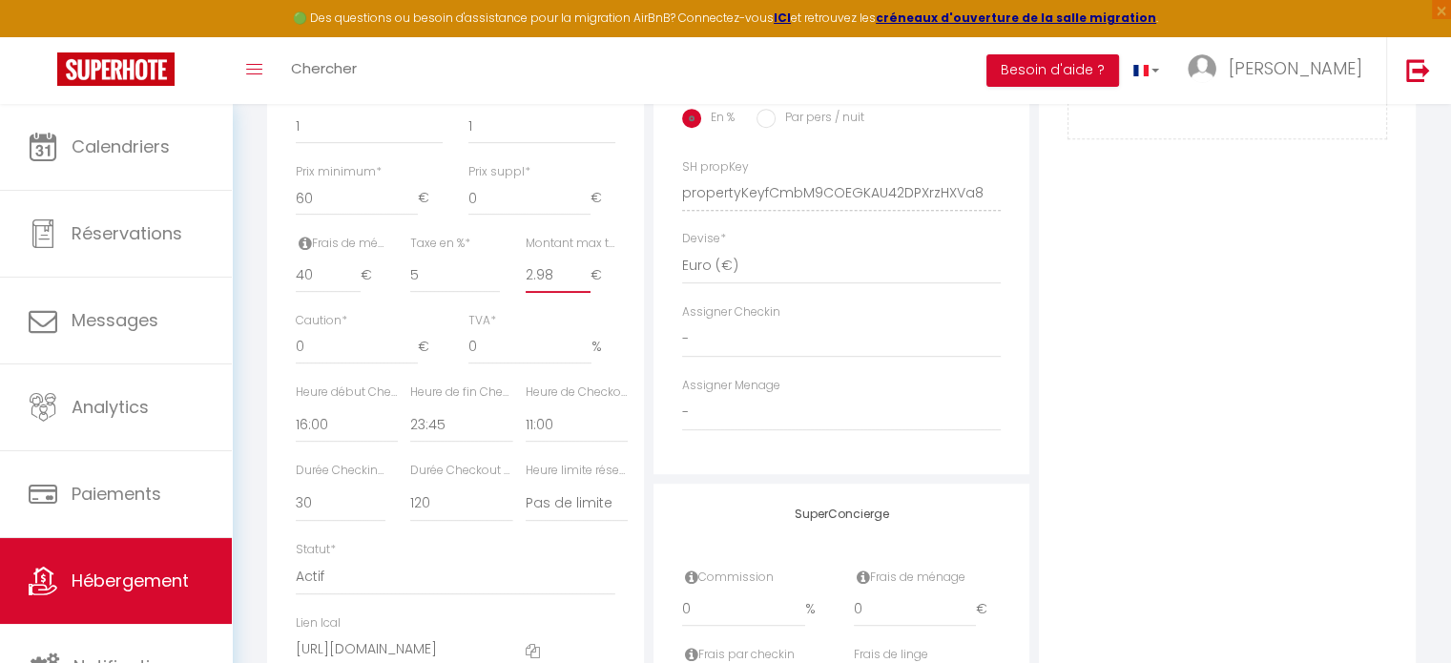
scroll to position [830, 0]
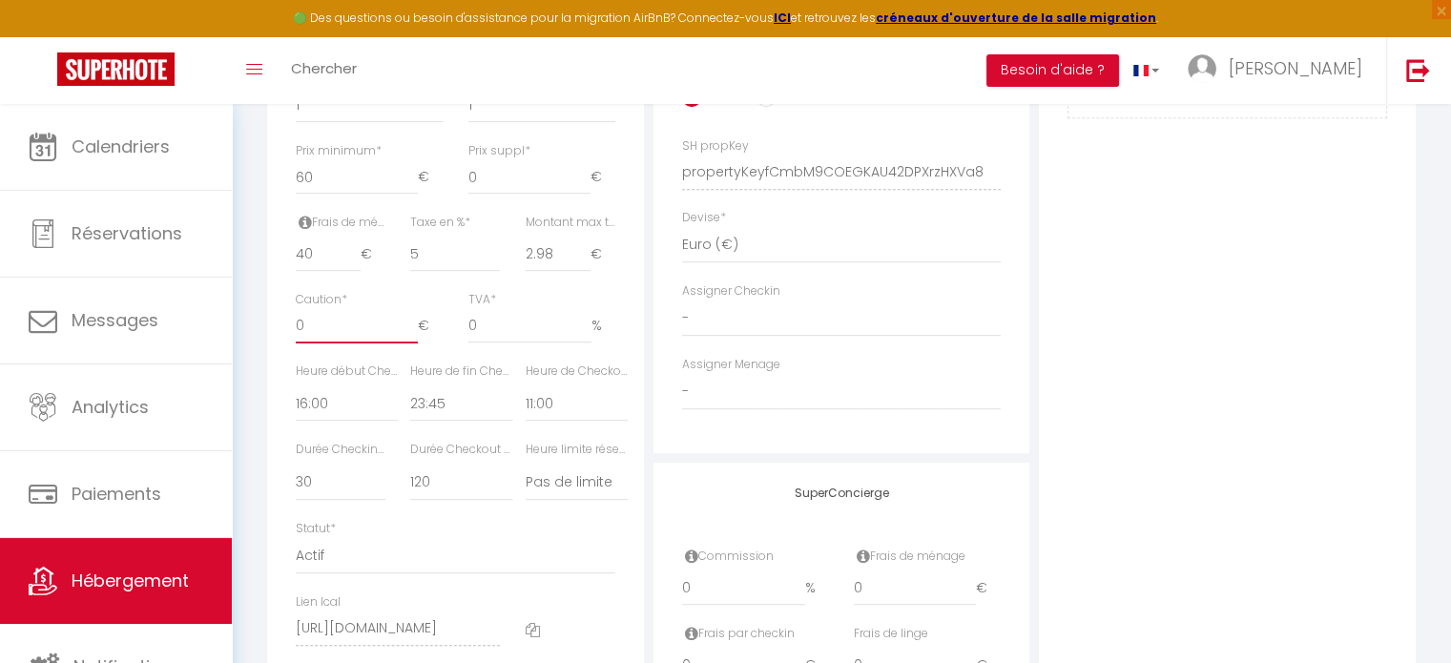
click at [328, 343] on input "0" at bounding box center [357, 326] width 122 height 34
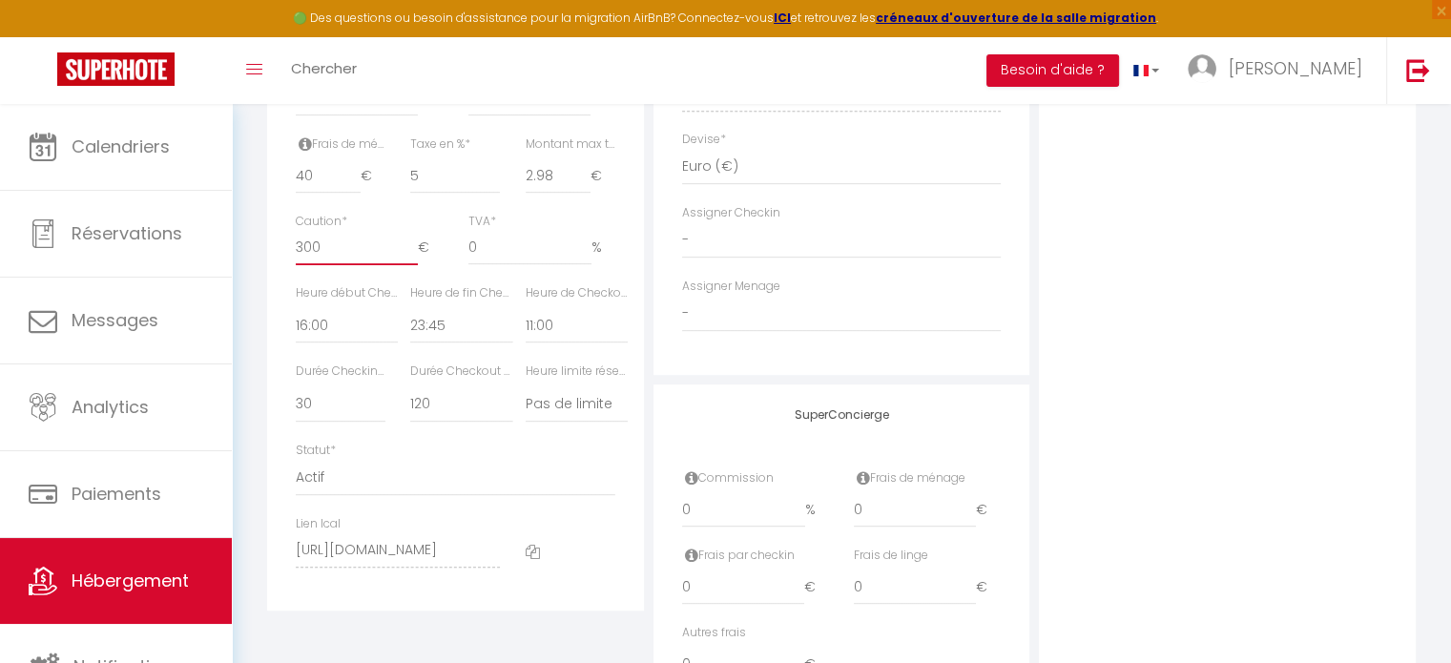
scroll to position [914, 0]
click at [466, 333] on select "00:00 00:15 00:30 00:45 01:00 01:15 01:30 01:45 02:00 02:15 02:30 02:45 03:00" at bounding box center [461, 320] width 102 height 36
click at [410, 315] on select "00:00 00:15 00:30 00:45 01:00 01:15 01:30 01:45 02:00 02:15 02:30 02:45 03:00" at bounding box center [461, 320] width 102 height 36
click at [586, 407] on select "Pas de limite 01:00 02:00 03:00 04:00 05:00 06:00 07:00 08:00 09:00 10:00 11:00…" at bounding box center [577, 399] width 102 height 36
click at [526, 393] on select "Pas de limite 01:00 02:00 03:00 04:00 05:00 06:00 07:00 08:00 09:00 10:00 11:00…" at bounding box center [577, 399] width 102 height 36
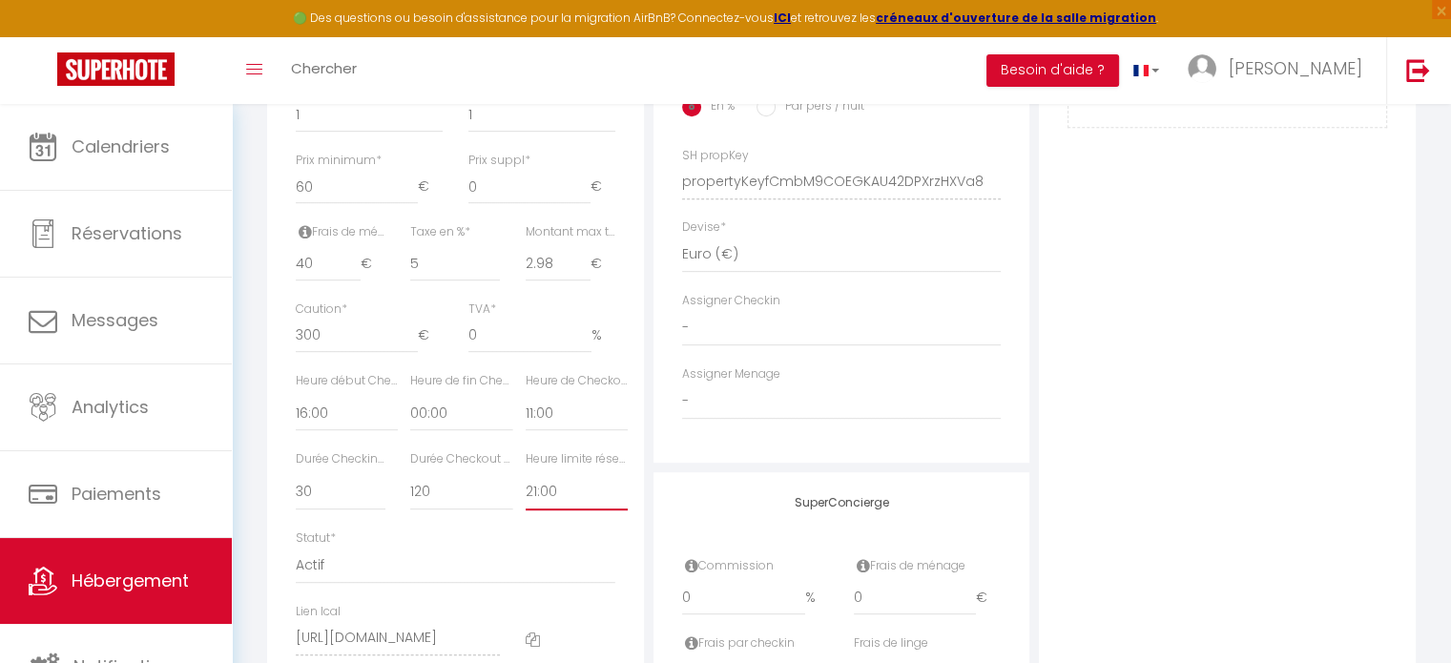
scroll to position [774, 0]
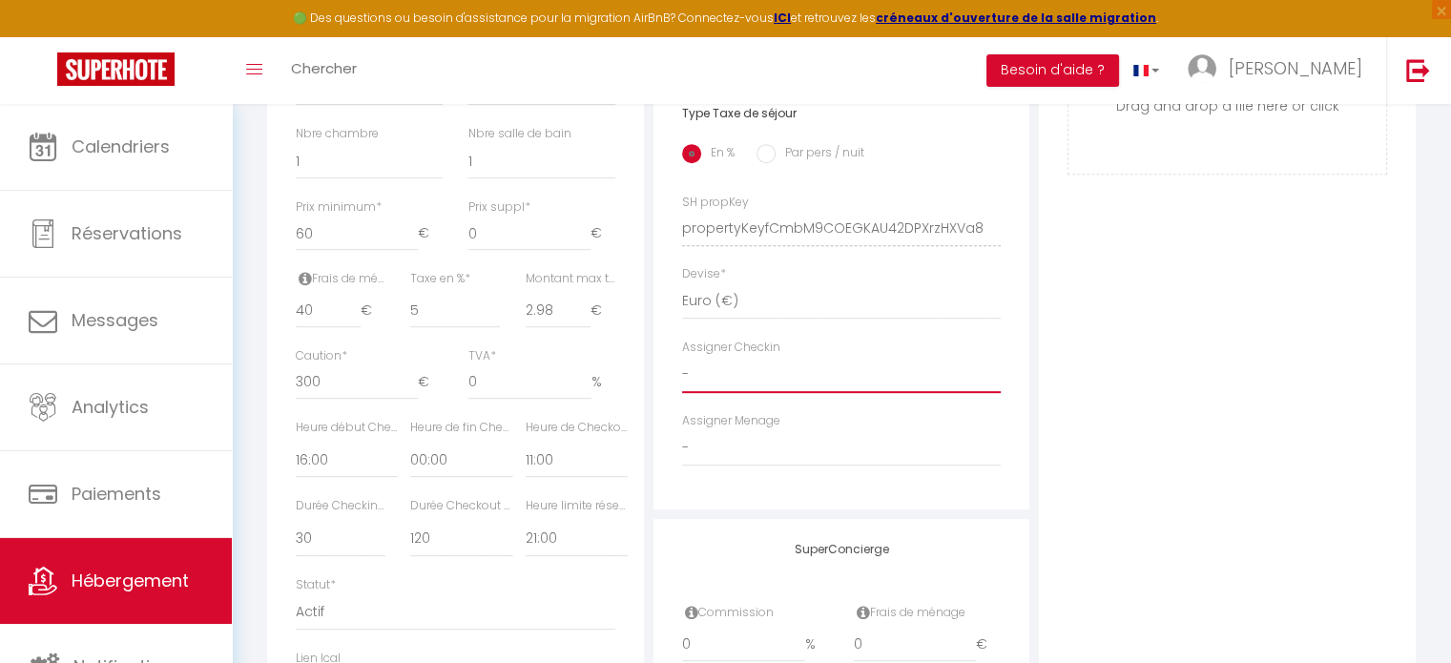
click at [756, 389] on select "- [PERSON_NAME] Placid MJC [PERSON_NAME] [PERSON_NAME] [PERSON_NAME] [PERSON_NA…" at bounding box center [842, 375] width 320 height 36
click at [682, 370] on select "- [PERSON_NAME] Placid MJC [PERSON_NAME] [PERSON_NAME] [PERSON_NAME] [PERSON_NA…" at bounding box center [842, 375] width 320 height 36
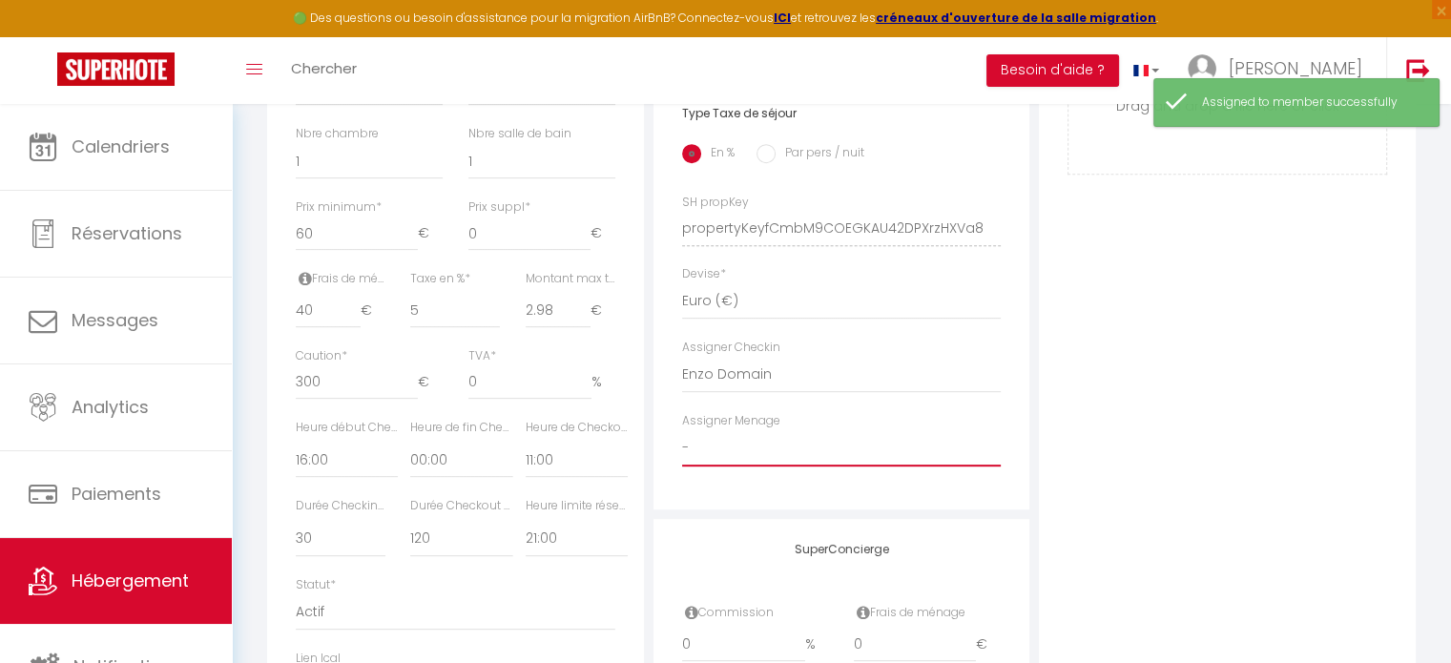
click at [752, 458] on select "- [PERSON_NAME] Placid MJC [PERSON_NAME] [PERSON_NAME] [PERSON_NAME] [PERSON_NA…" at bounding box center [842, 448] width 320 height 36
click at [682, 444] on select "- [PERSON_NAME] Placid MJC [PERSON_NAME] [PERSON_NAME] [PERSON_NAME] [PERSON_NA…" at bounding box center [842, 448] width 320 height 36
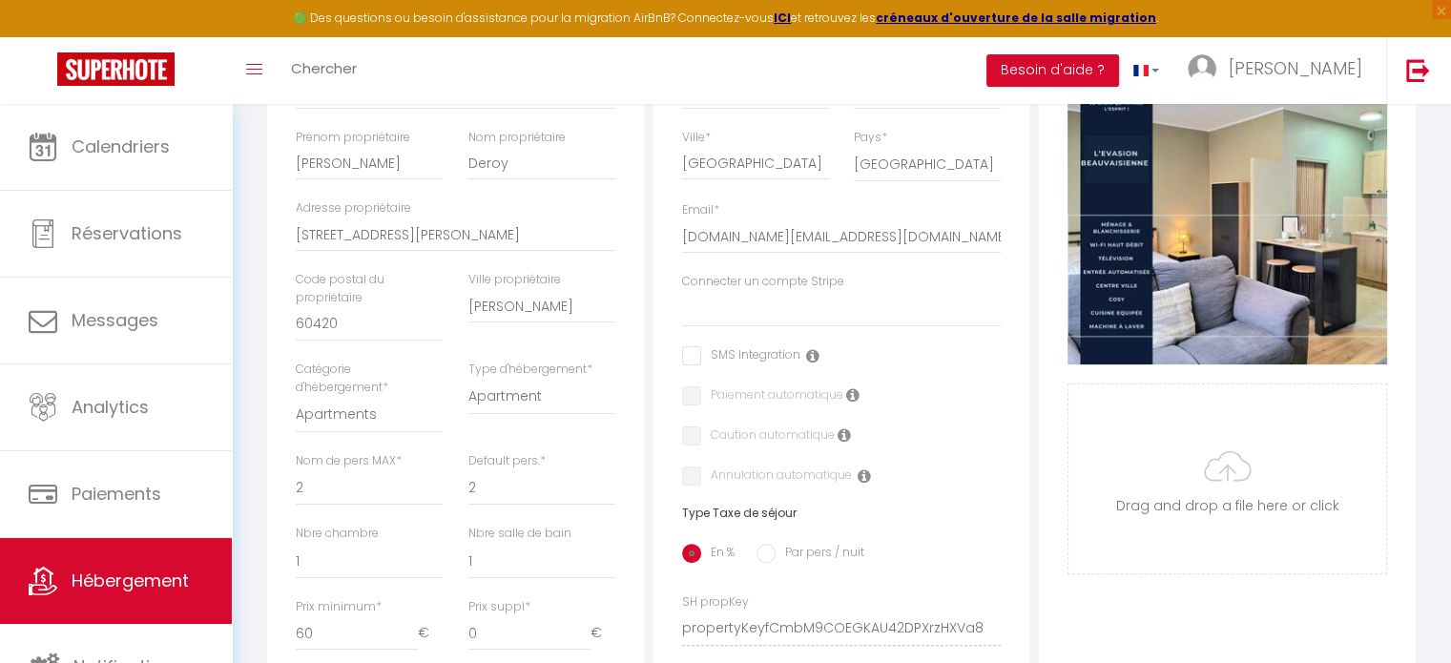
scroll to position [310, 0]
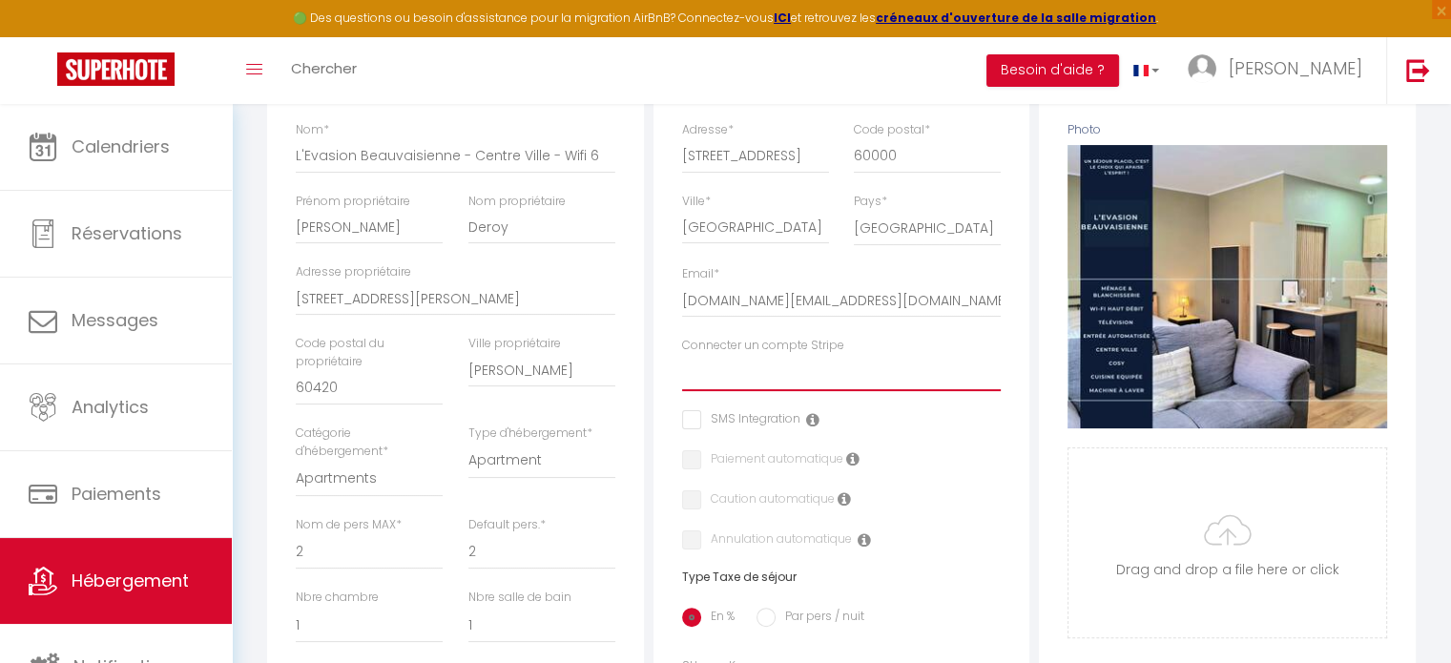
click at [767, 391] on select "[PERSON_NAME] [GEOGRAPHIC_DATA][PERSON_NAME] [PERSON_NAME]" at bounding box center [842, 373] width 320 height 36
click at [682, 368] on select "[PERSON_NAME] [GEOGRAPHIC_DATA][PERSON_NAME] [PERSON_NAME]" at bounding box center [842, 373] width 320 height 36
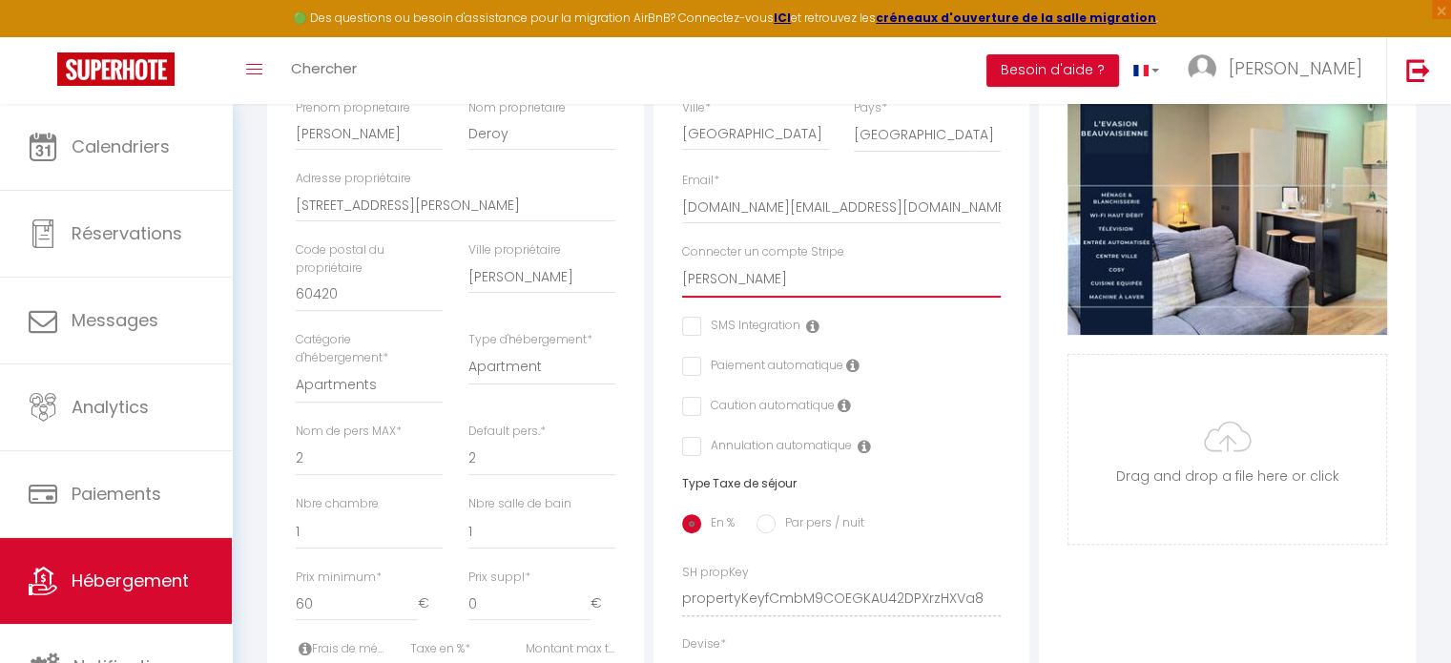
scroll to position [405, 0]
click at [692, 415] on input "checkbox" at bounding box center [688, 405] width 12 height 19
click at [691, 375] on input "checkbox" at bounding box center [688, 365] width 12 height 19
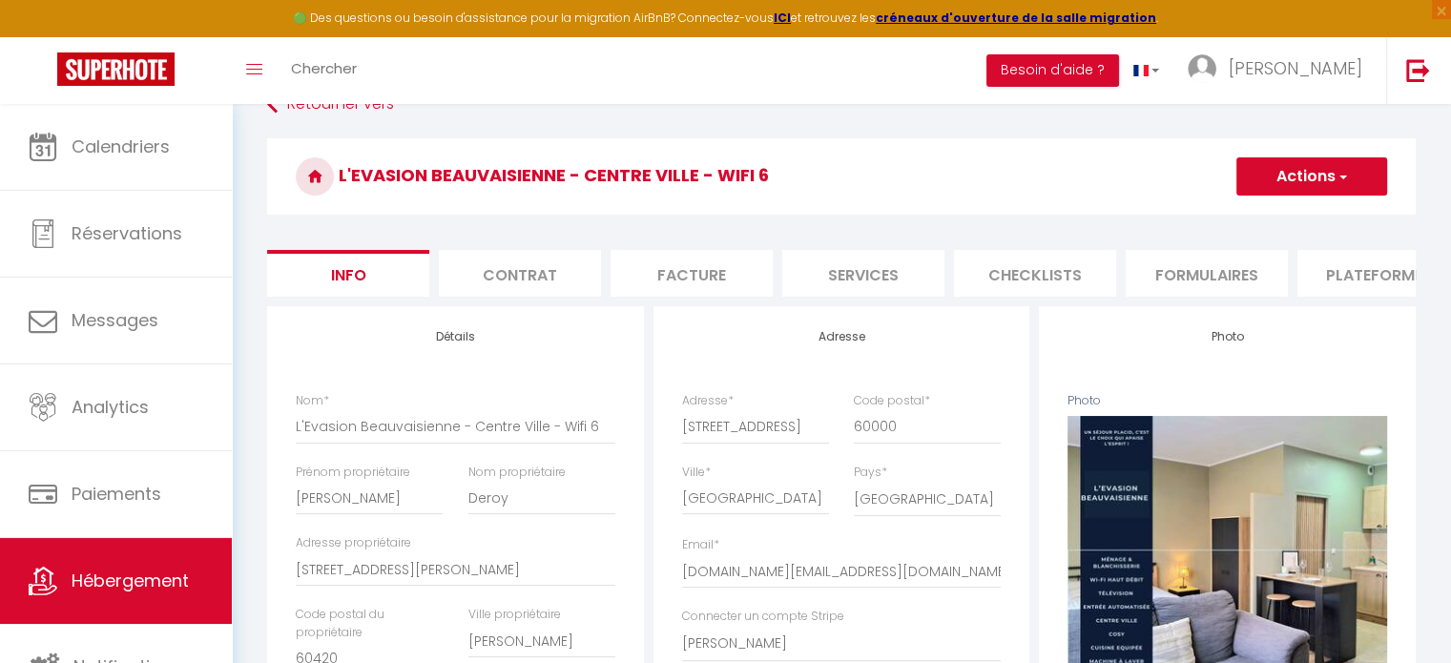
scroll to position [34, 0]
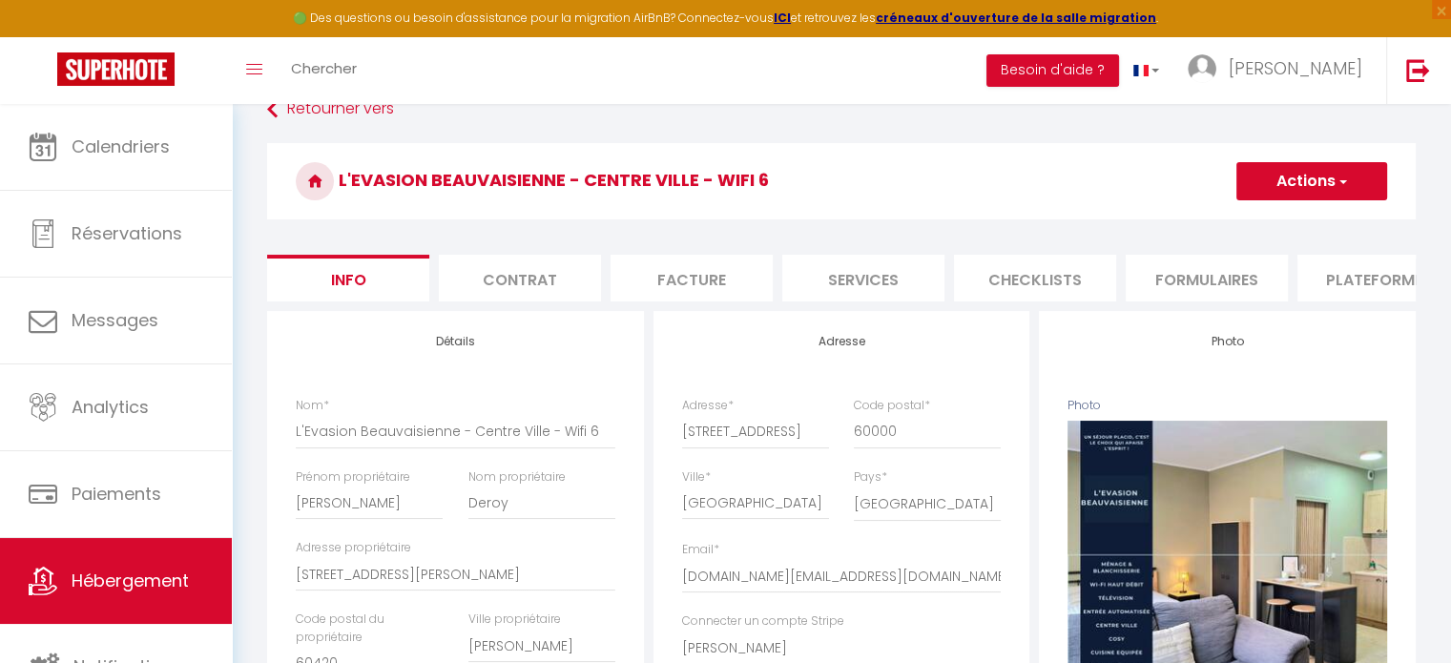
click at [1276, 175] on button "Actions" at bounding box center [1312, 181] width 151 height 38
click at [1233, 227] on input "Enregistrer" at bounding box center [1236, 223] width 71 height 19
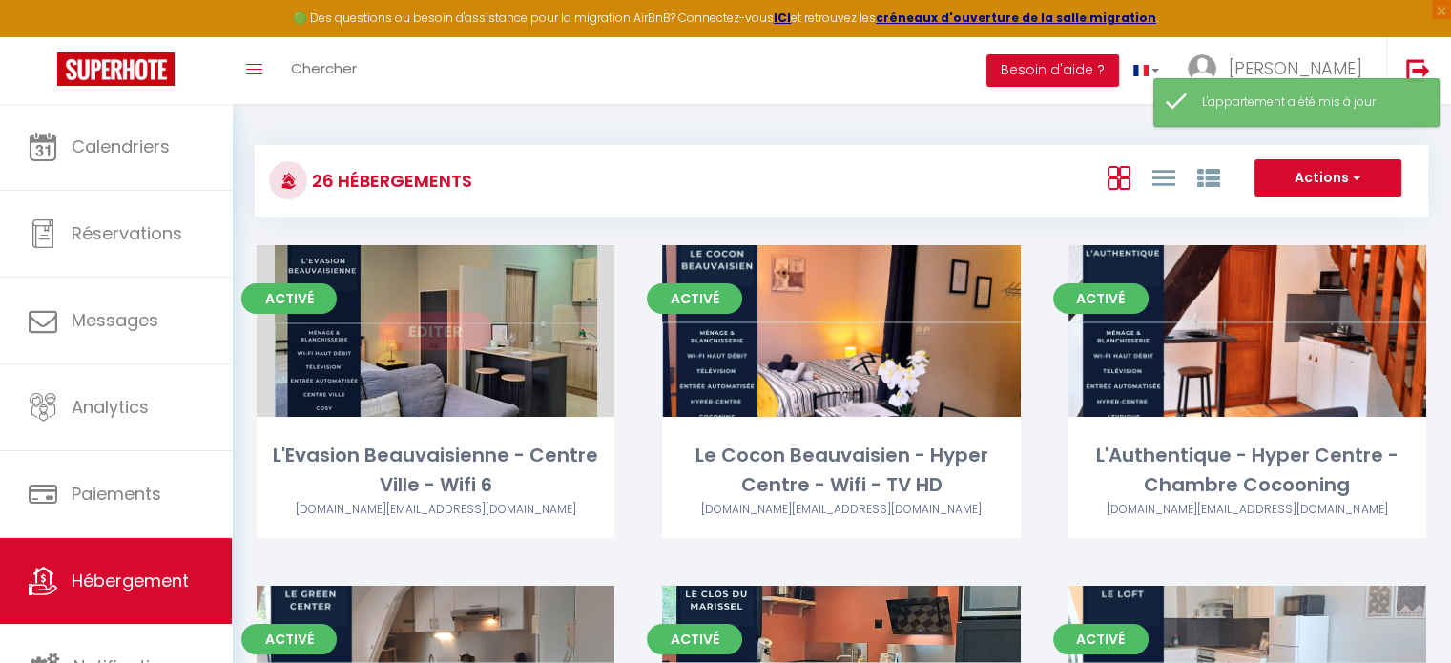
click at [443, 336] on link "Editer" at bounding box center [436, 331] width 114 height 38
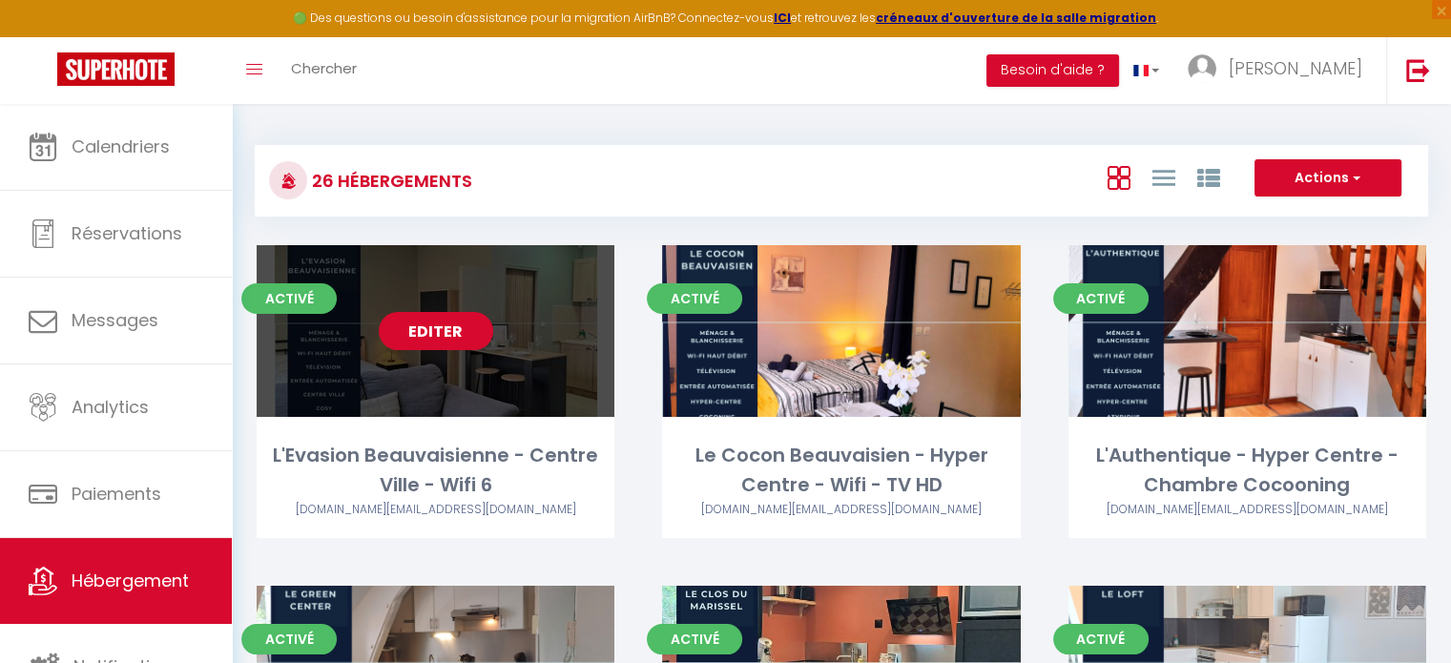
click at [443, 336] on link "Editer" at bounding box center [436, 331] width 114 height 38
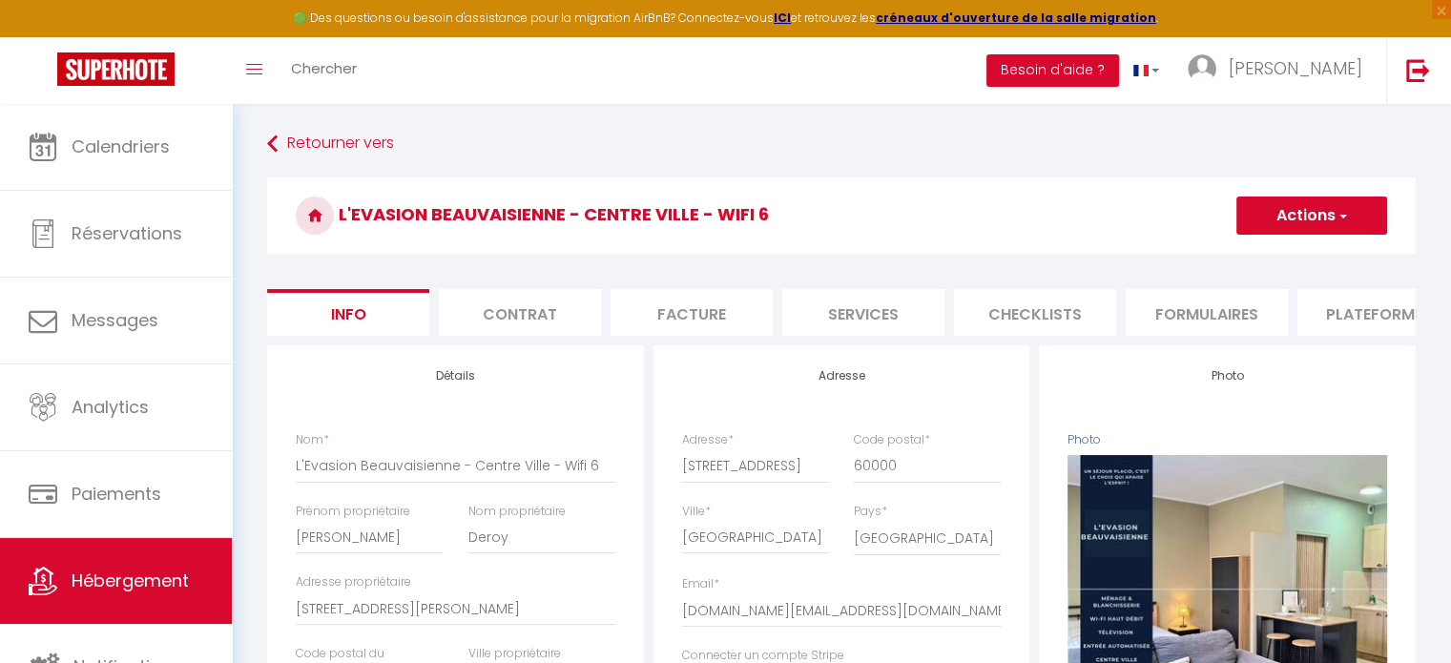
click at [532, 298] on li "Contrat" at bounding box center [520, 312] width 162 height 47
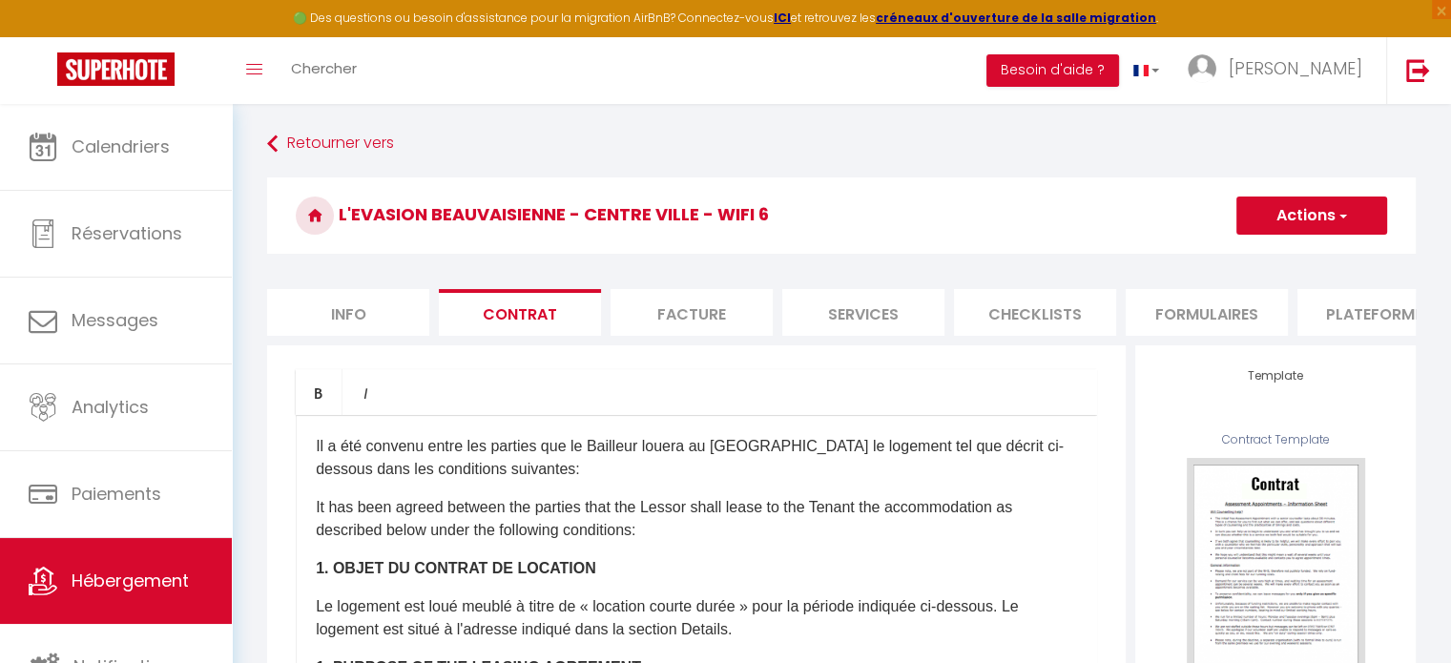
click at [738, 314] on li "Facture" at bounding box center [692, 312] width 162 height 47
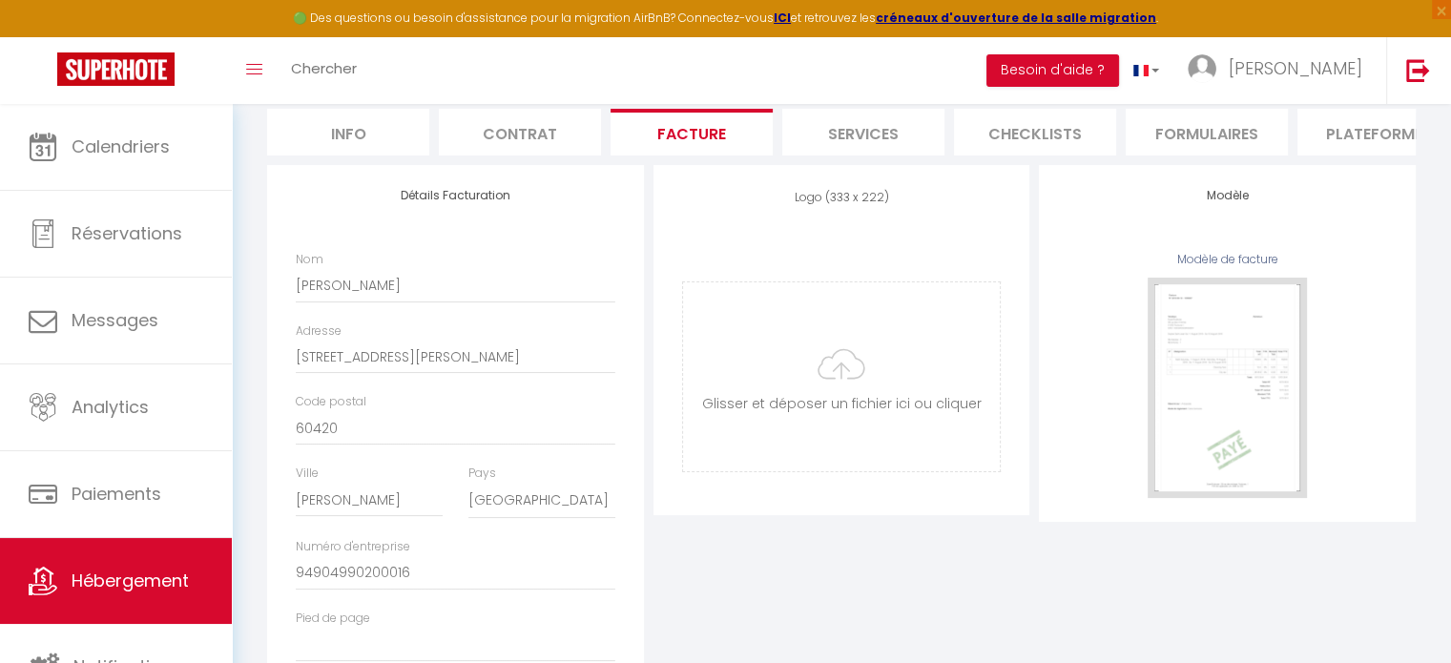
scroll to position [179, 0]
click at [902, 390] on input "file" at bounding box center [842, 377] width 318 height 189
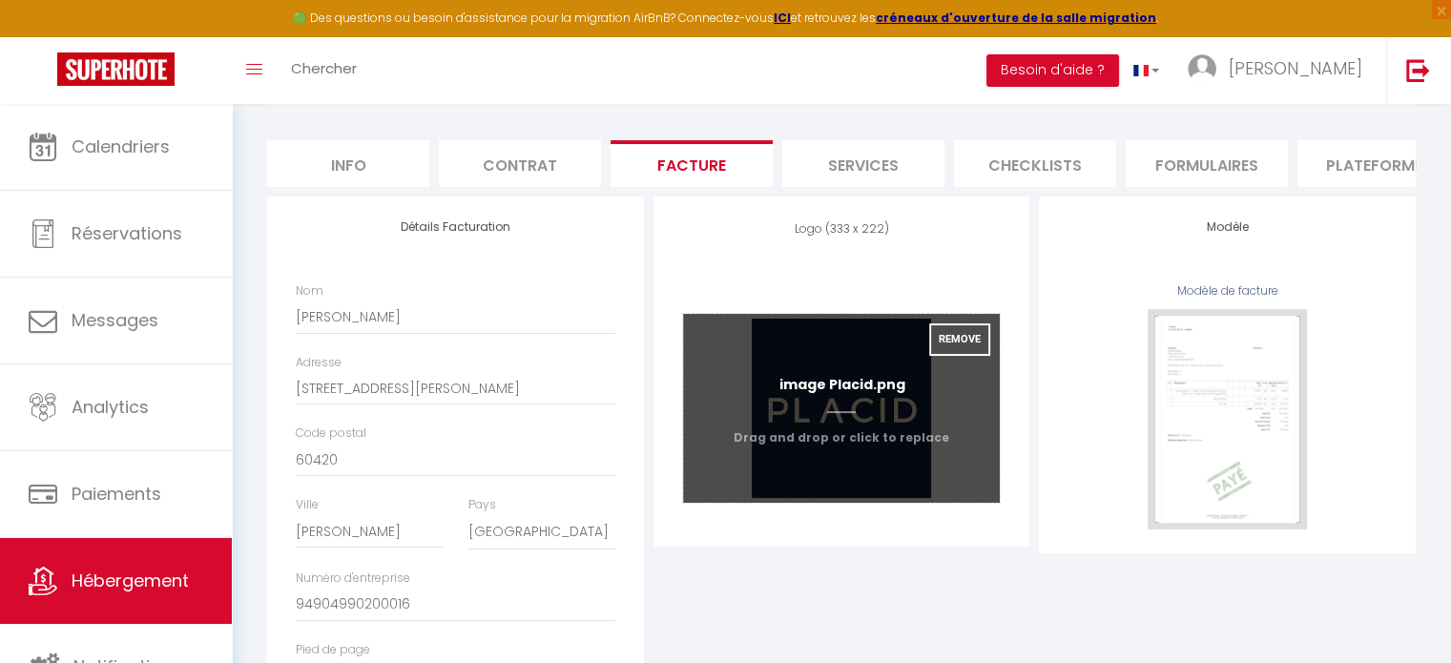
scroll to position [0, 0]
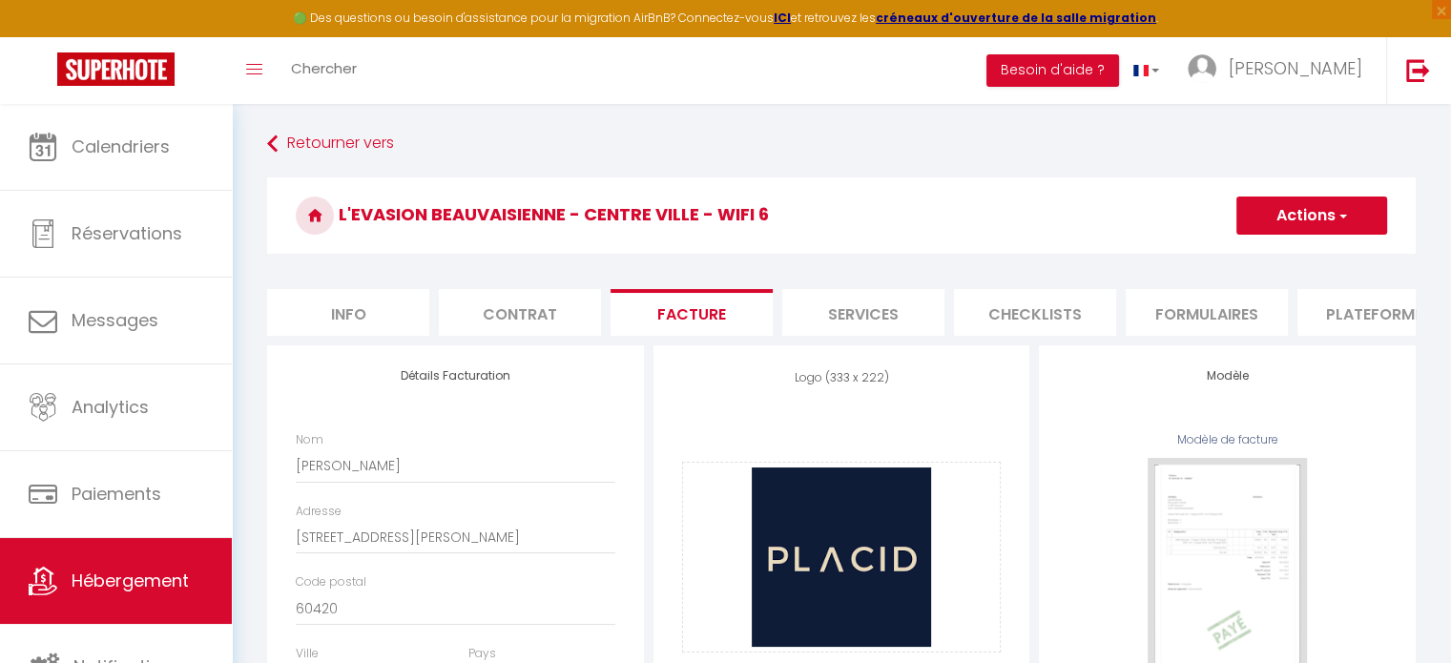
click at [1318, 229] on button "Actions" at bounding box center [1312, 216] width 151 height 38
click at [1281, 260] on link "Enregistrer" at bounding box center [1311, 257] width 151 height 25
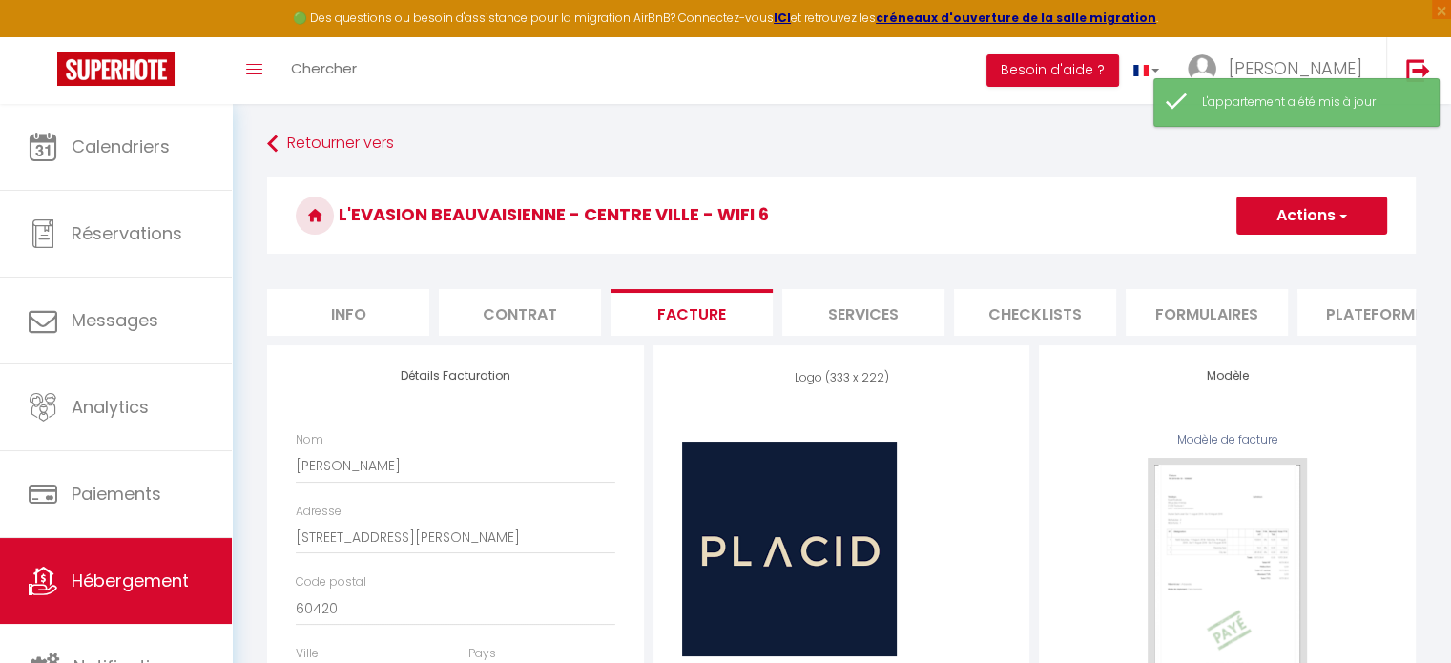
click at [863, 312] on li "Services" at bounding box center [863, 312] width 162 height 47
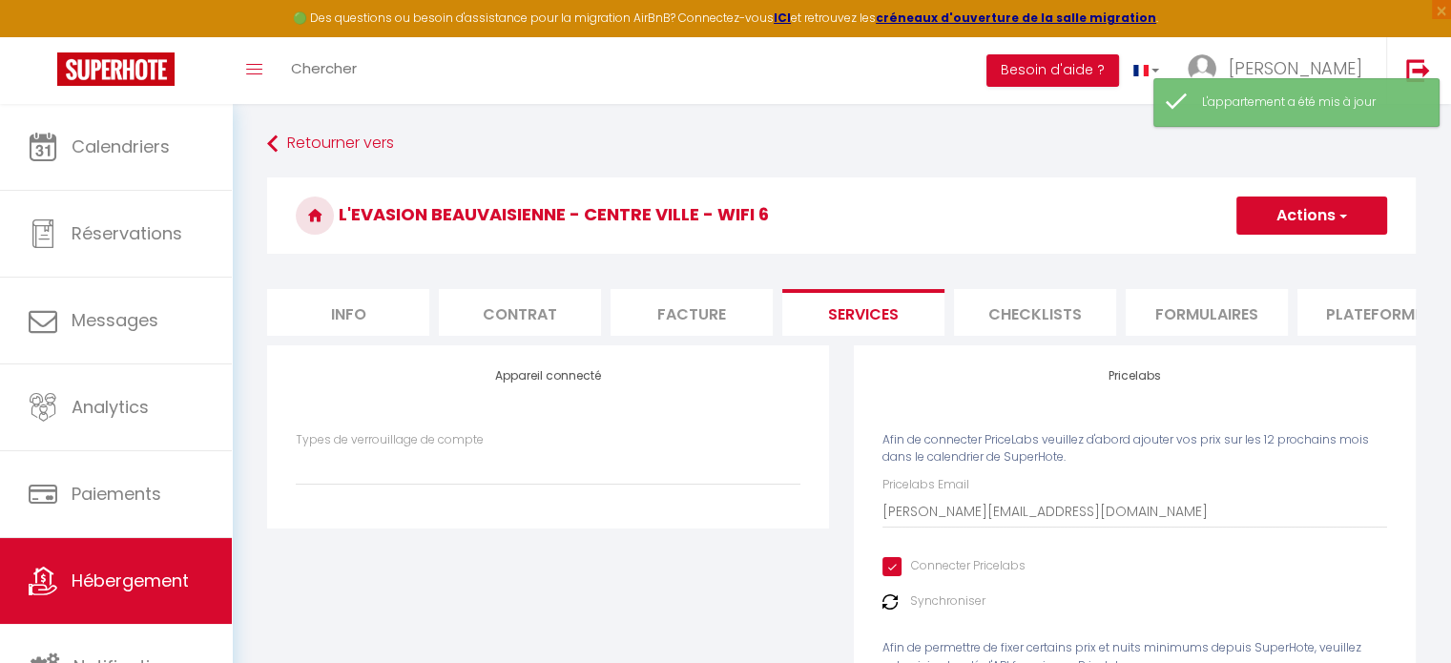
click at [1050, 304] on li "Checklists" at bounding box center [1035, 312] width 162 height 47
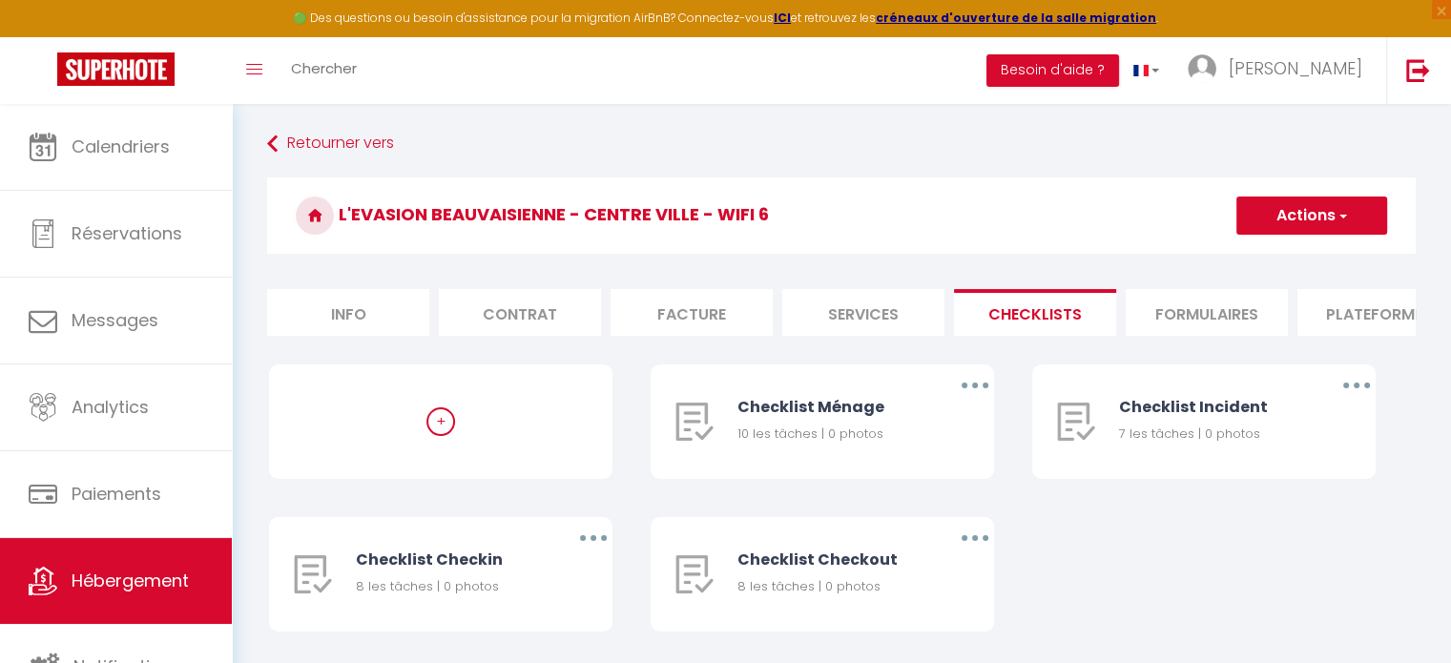
click at [1179, 316] on li "Formulaires" at bounding box center [1207, 312] width 162 height 47
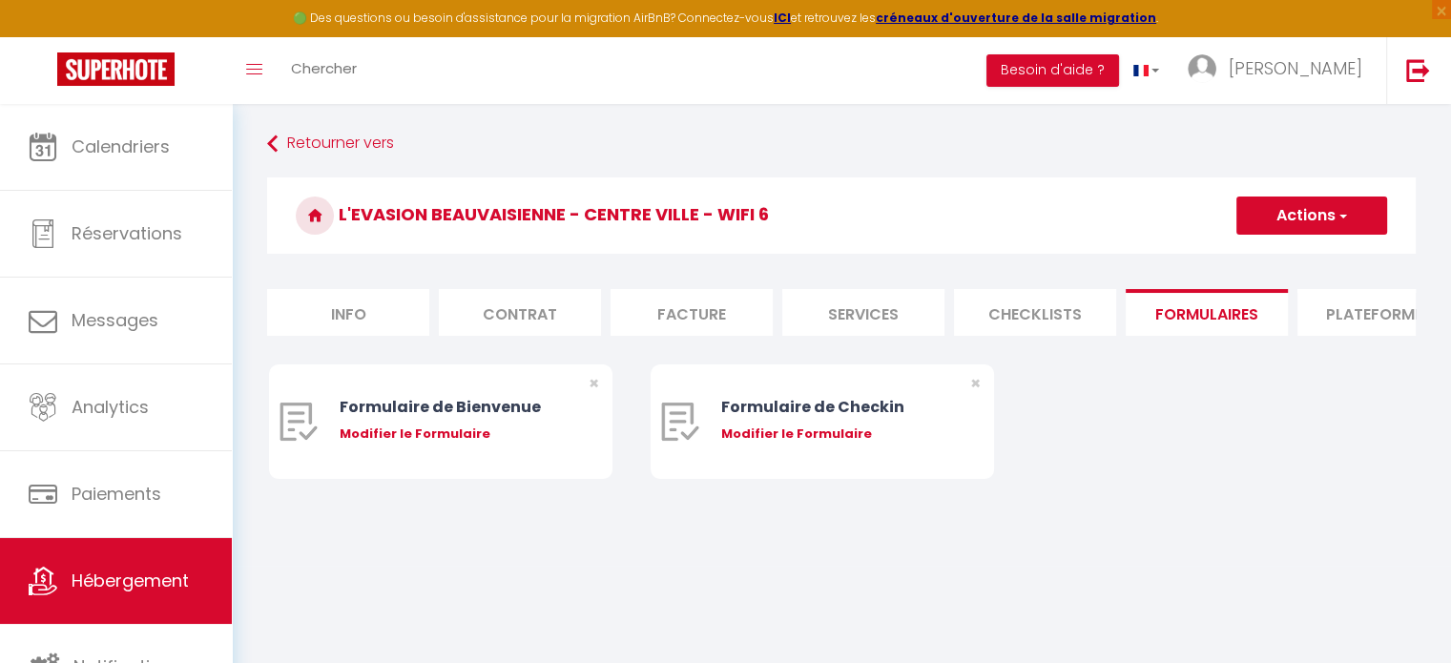
click at [1351, 319] on li "Plateformes" at bounding box center [1379, 312] width 162 height 47
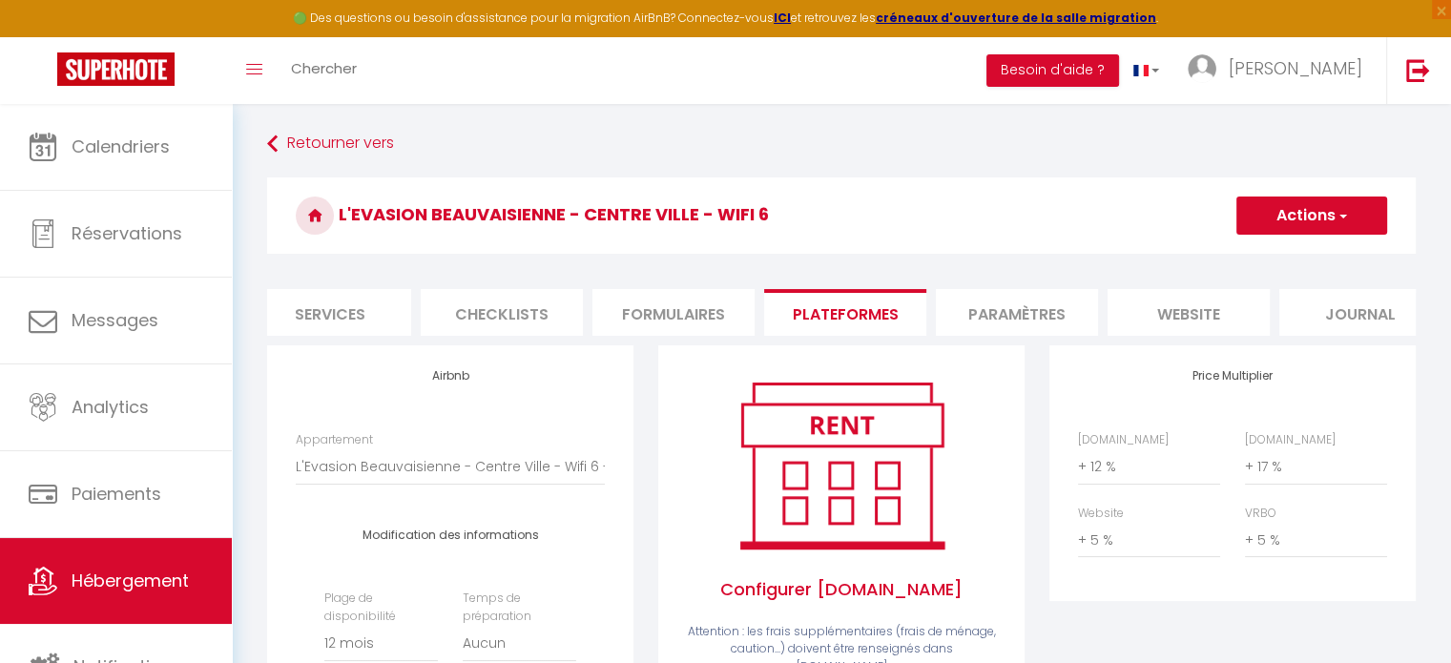
scroll to position [0, 569]
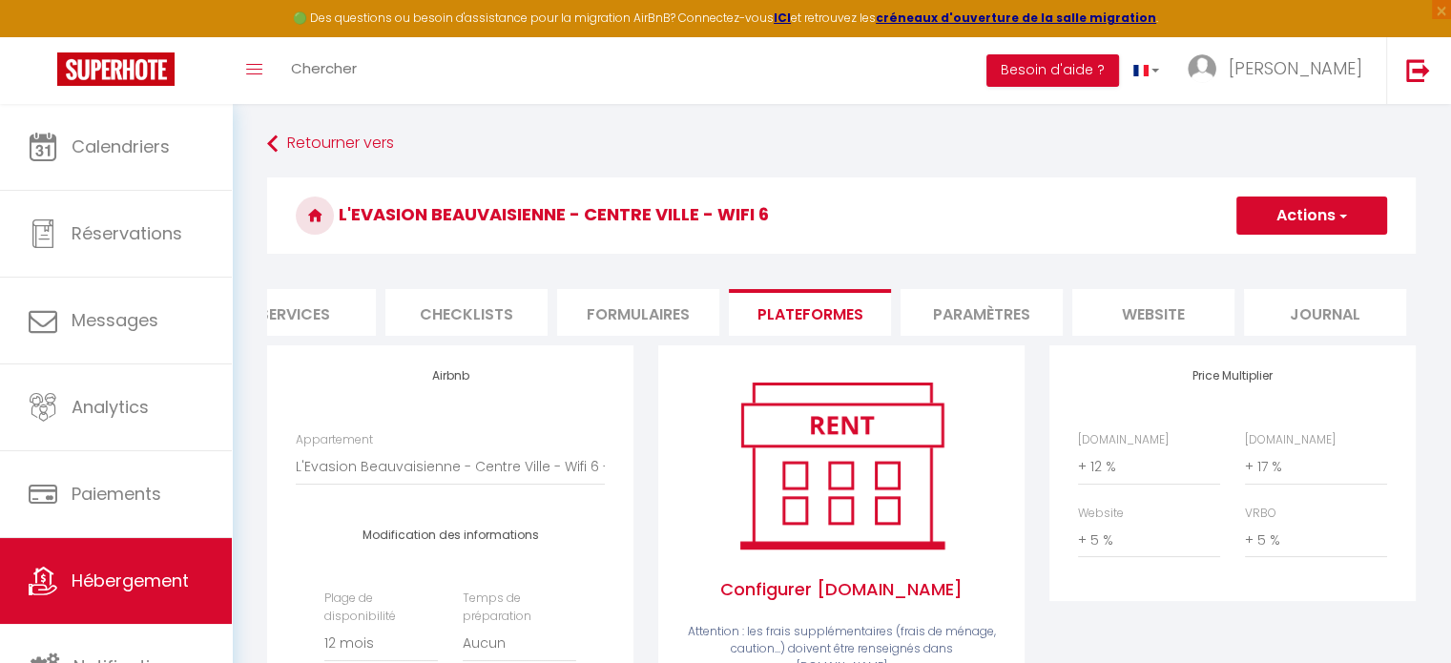
click at [989, 310] on li "Paramètres" at bounding box center [982, 312] width 162 height 47
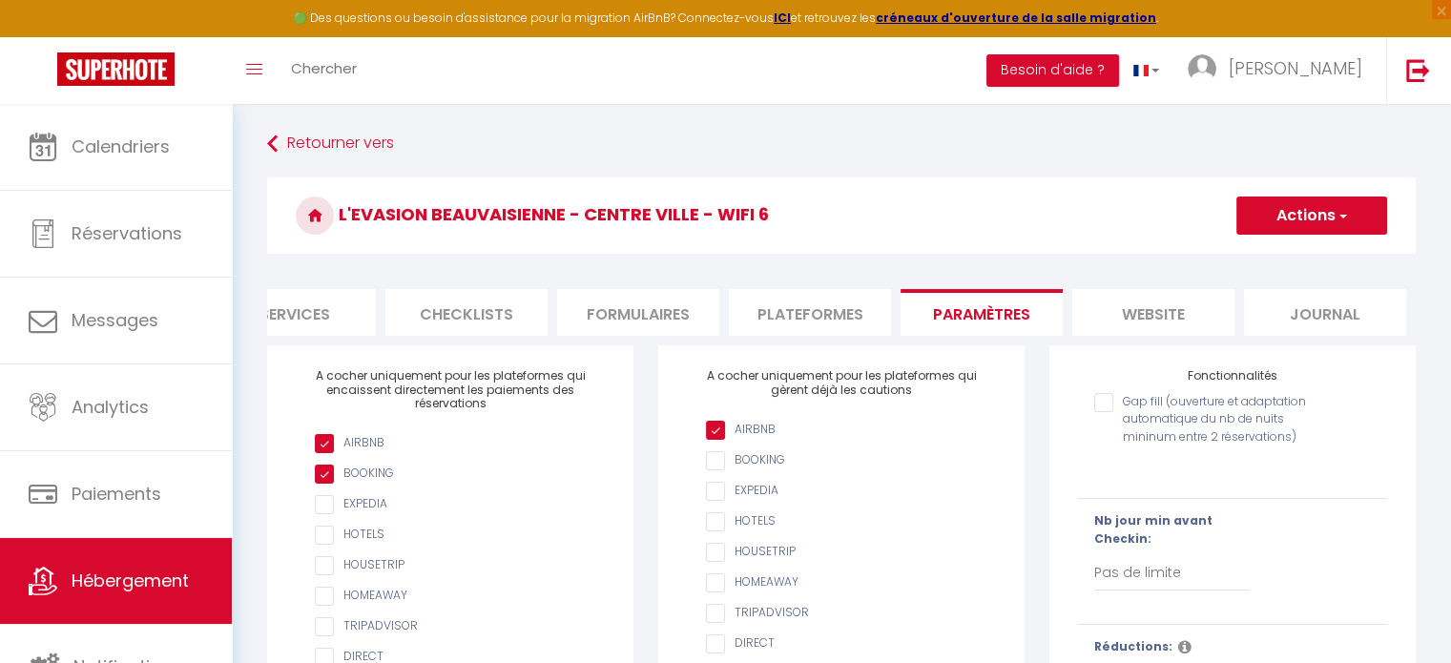
click at [1126, 305] on li "website" at bounding box center [1153, 312] width 162 height 47
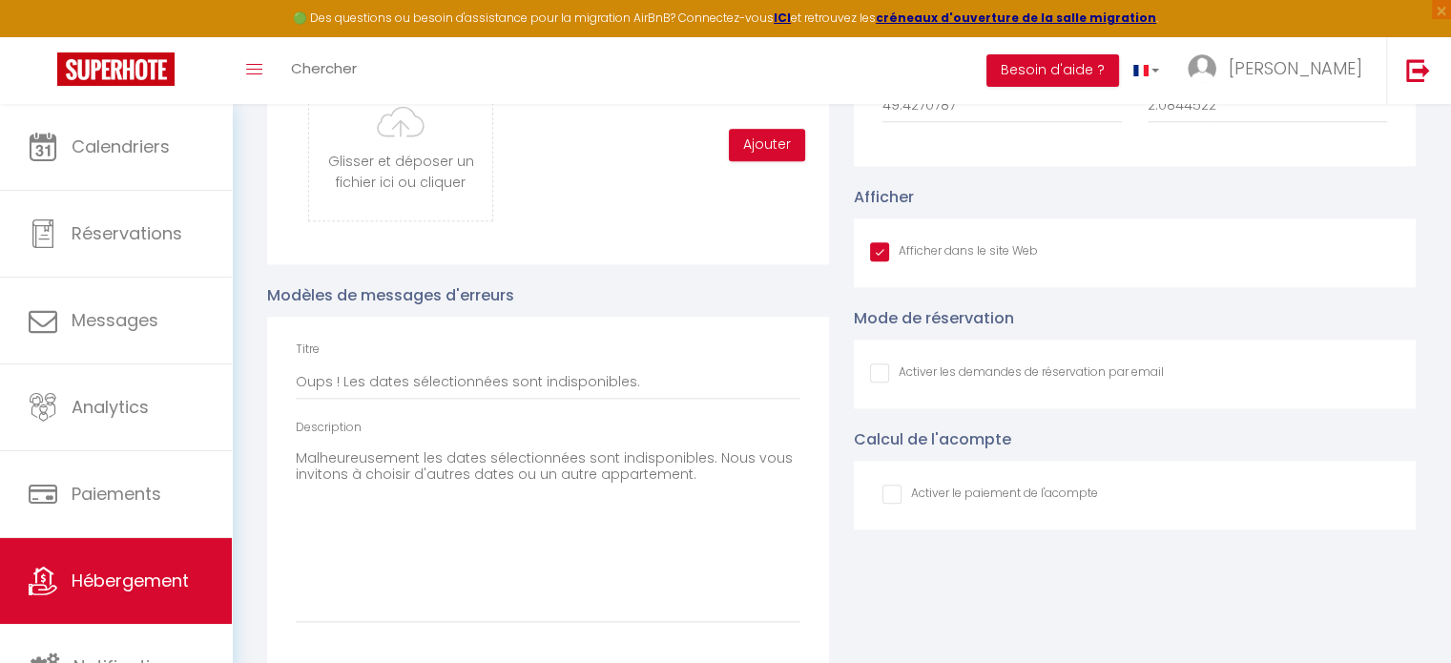
scroll to position [2130, 0]
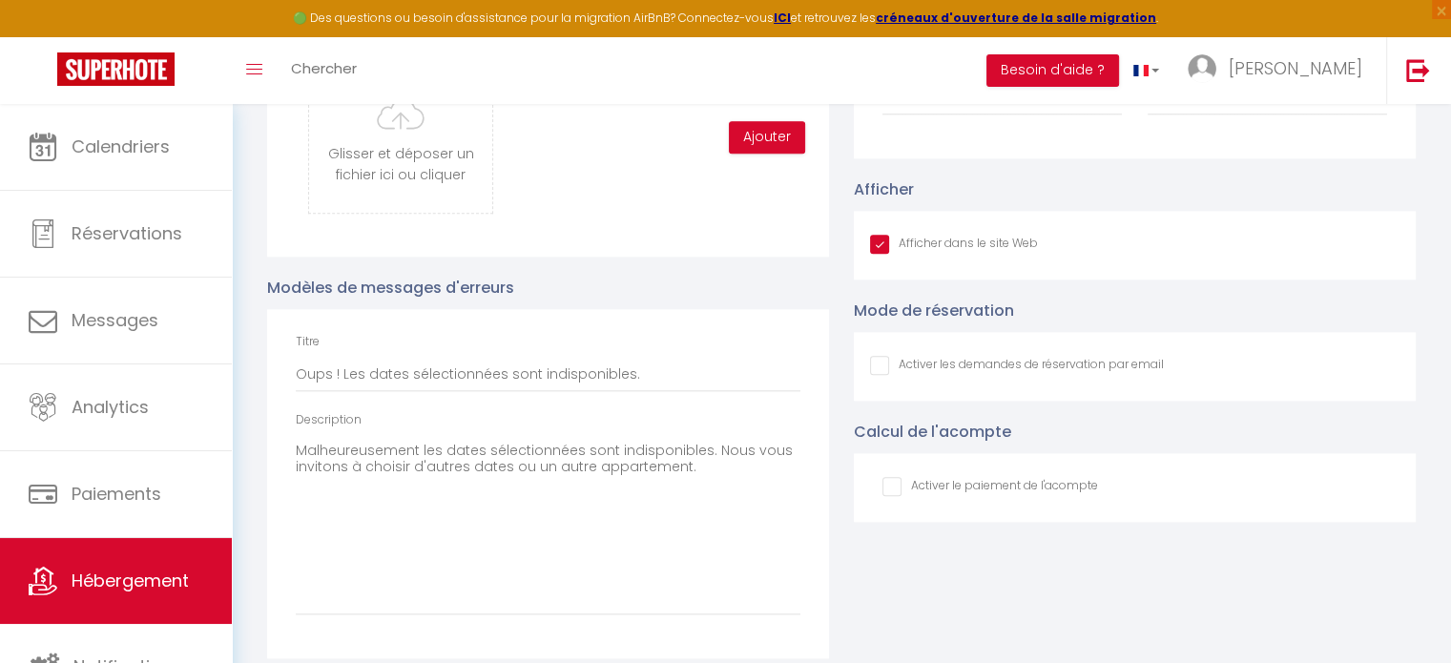
click at [877, 375] on input "Afficher dans le site Web" at bounding box center [1017, 365] width 294 height 19
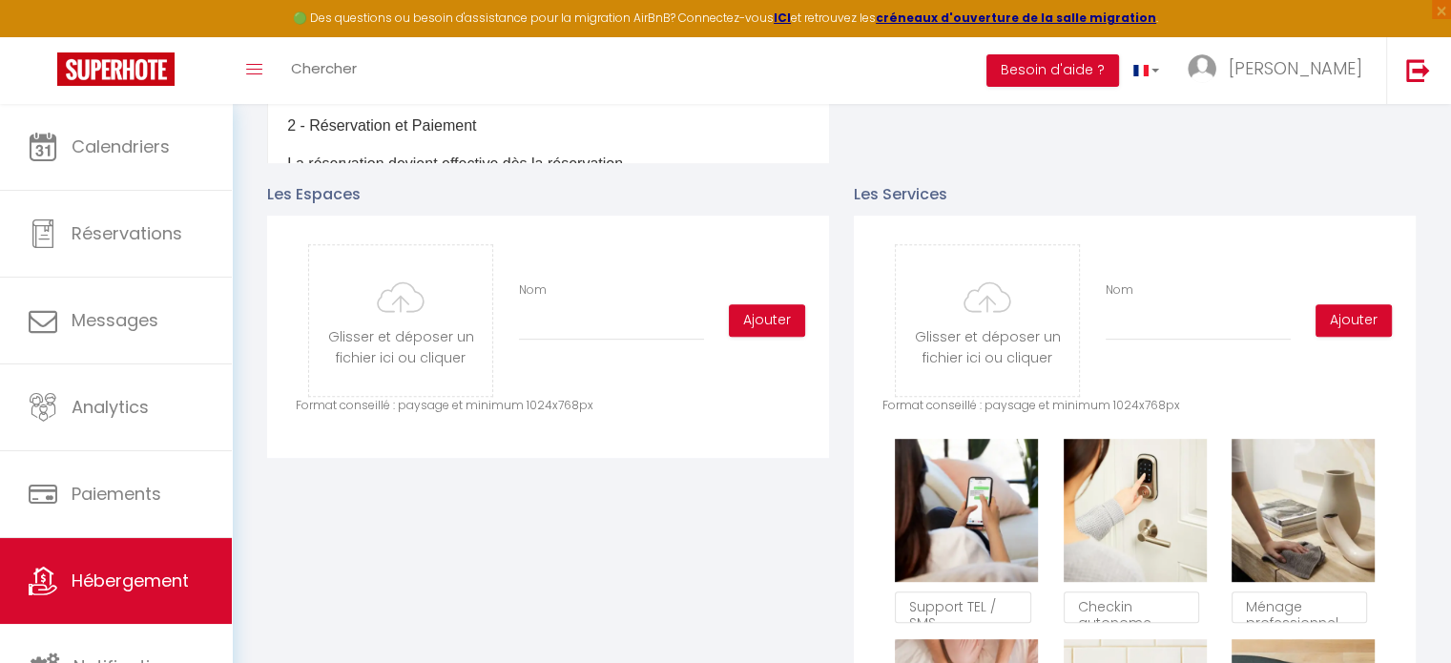
scroll to position [0, 0]
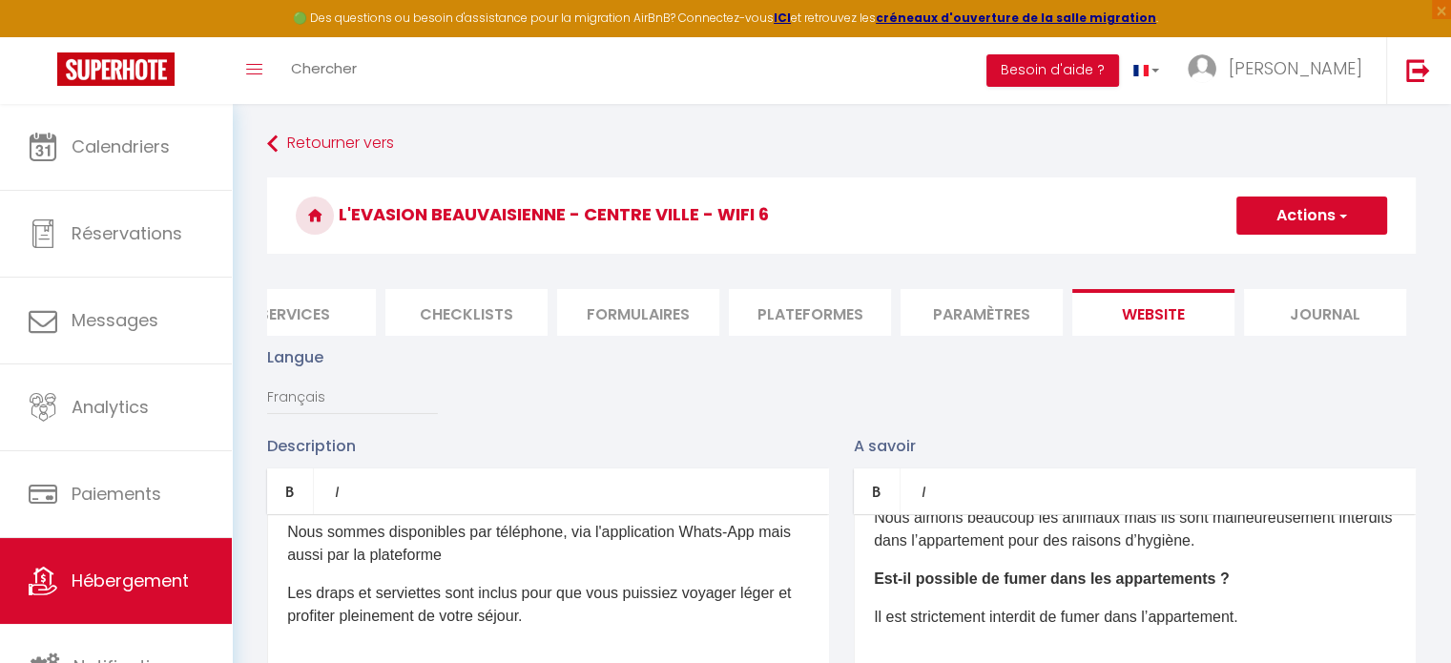
click at [1304, 221] on button "Actions" at bounding box center [1312, 216] width 151 height 38
click at [1279, 258] on input "Enregistrer" at bounding box center [1290, 257] width 71 height 19
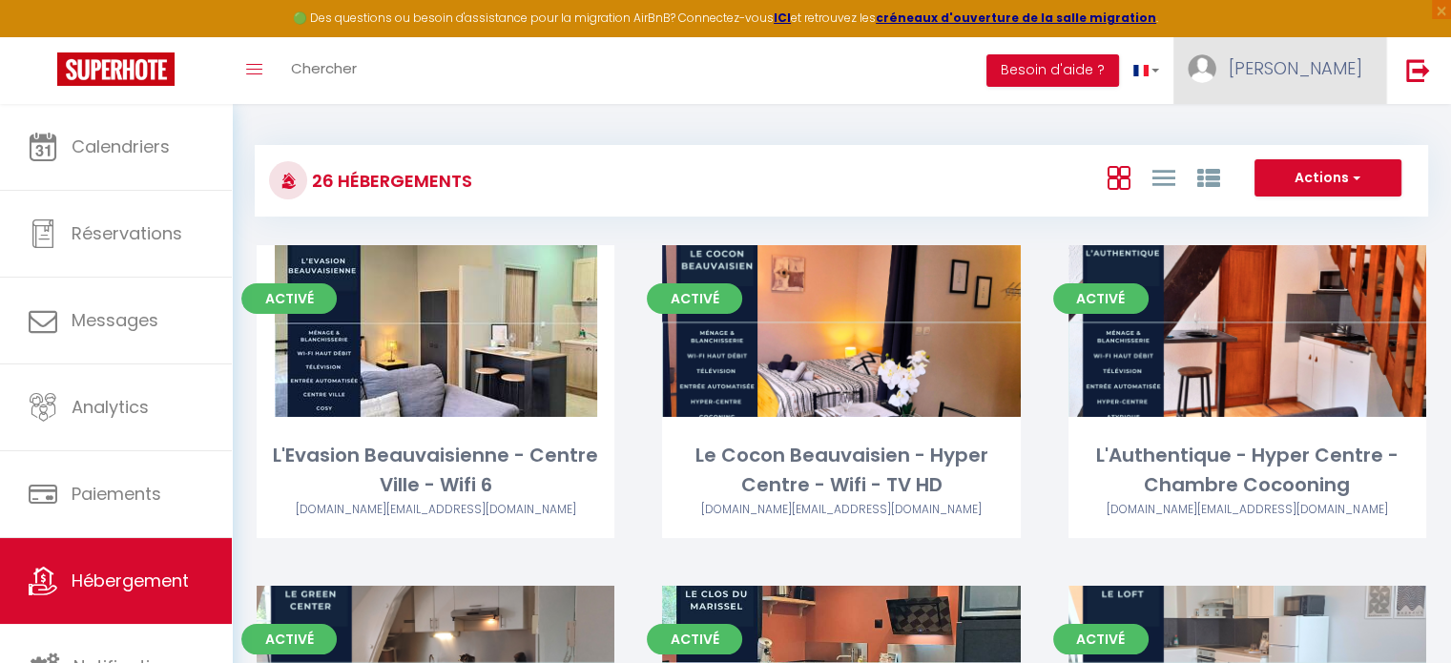
click at [1342, 56] on span "[PERSON_NAME]" at bounding box center [1296, 68] width 134 height 24
click at [1297, 174] on link "Équipe" at bounding box center [1309, 167] width 141 height 32
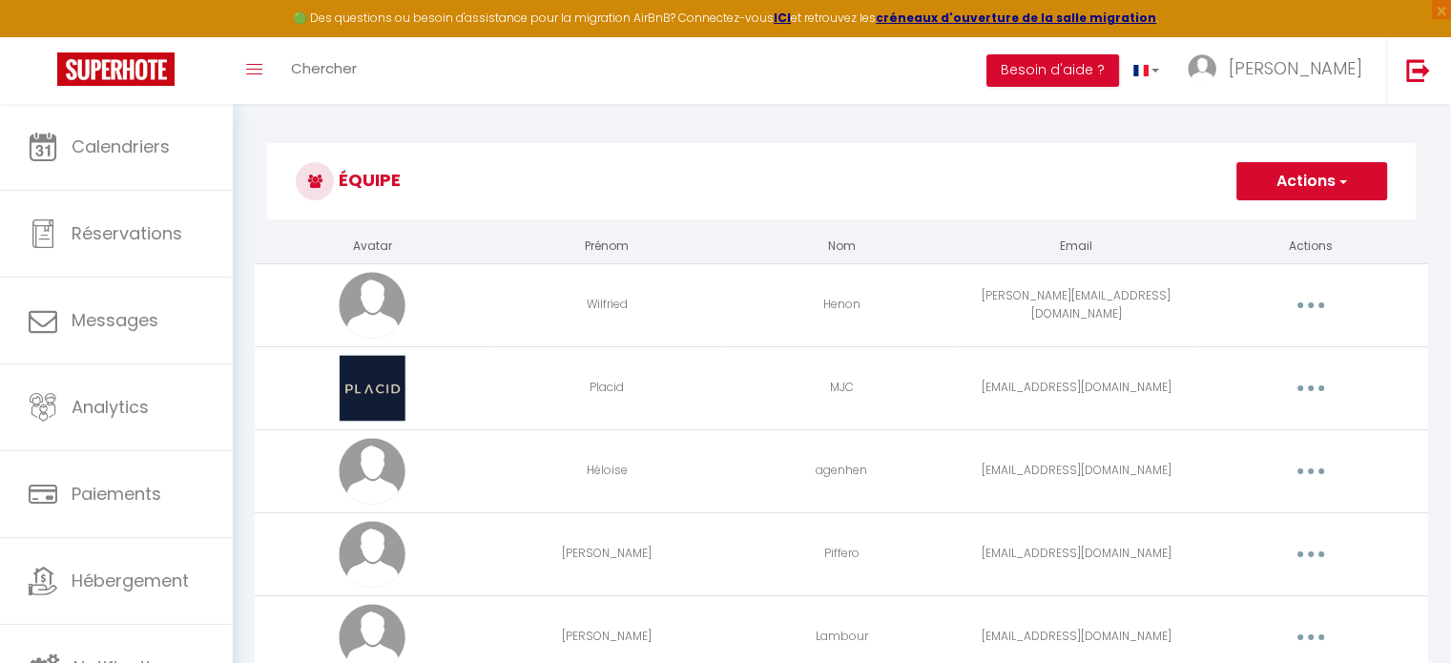
click at [1301, 307] on button "button" at bounding box center [1310, 305] width 53 height 31
click at [1236, 339] on link "Editer" at bounding box center [1261, 349] width 141 height 32
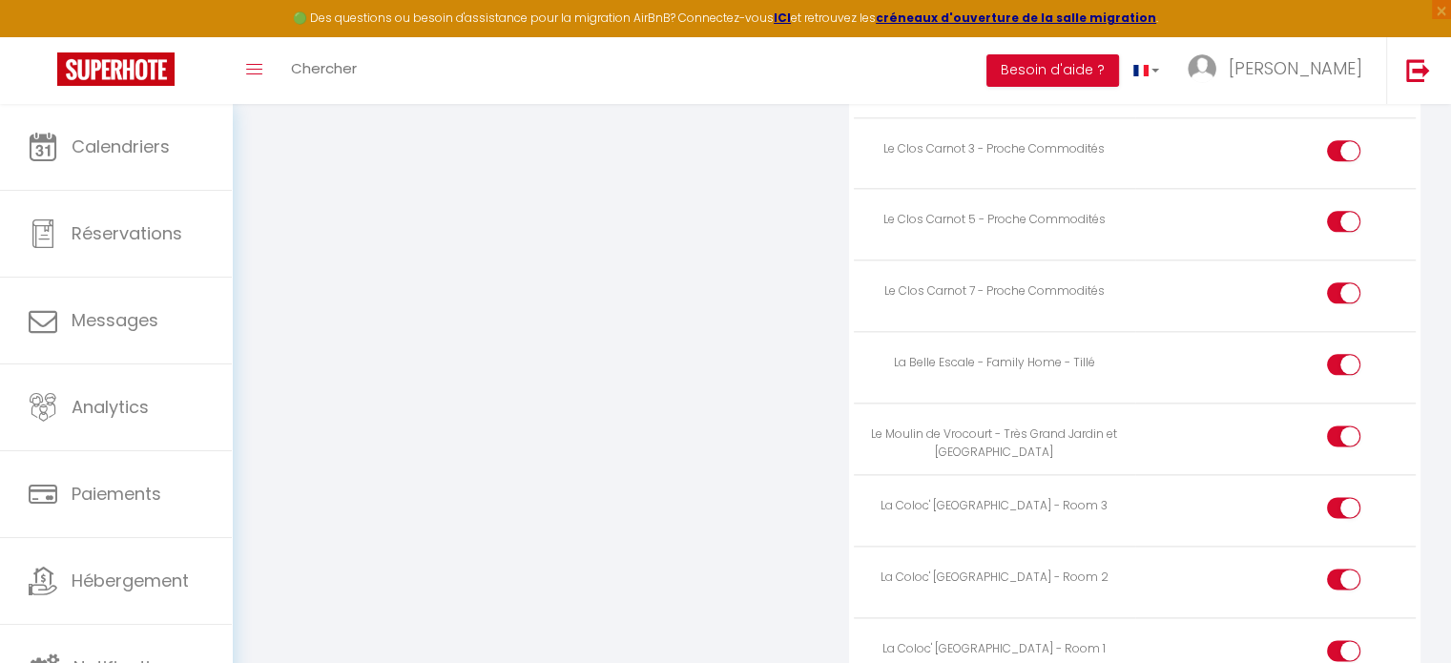
scroll to position [2484, 0]
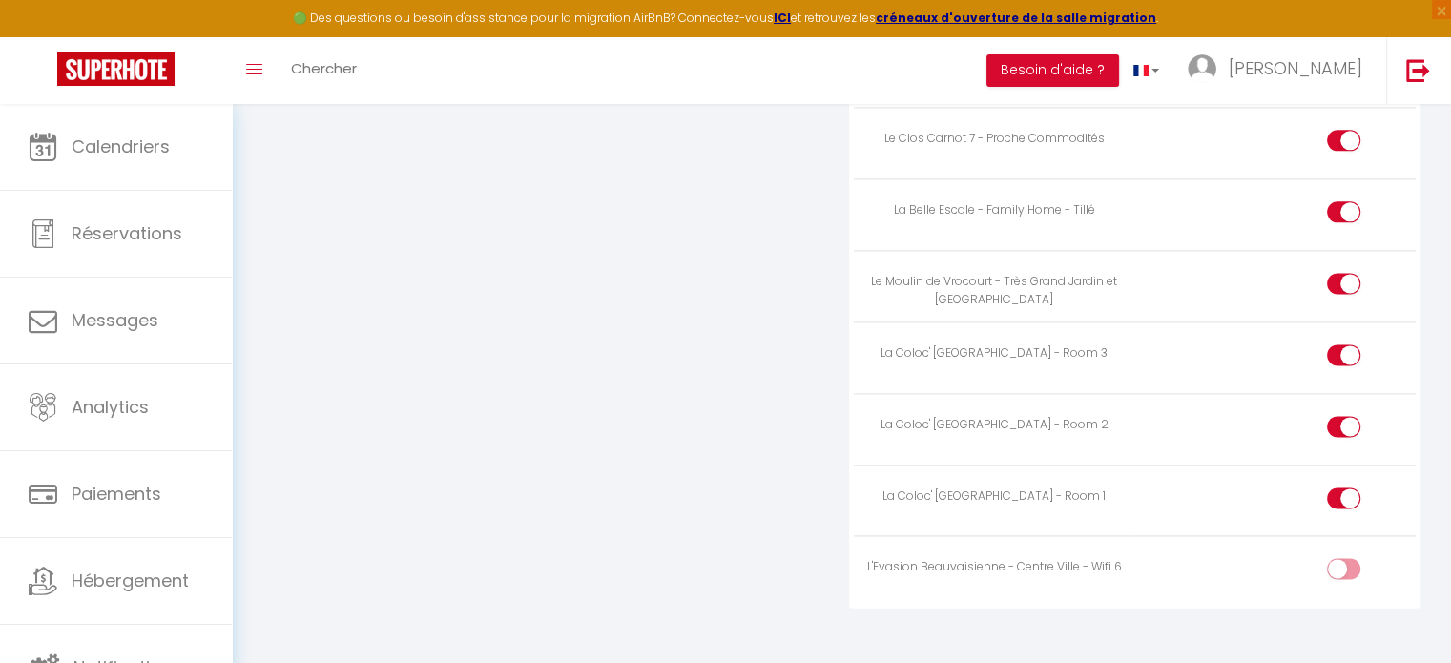
click at [1331, 558] on div at bounding box center [1343, 568] width 33 height 21
click at [1343, 558] on input "checkbox" at bounding box center [1359, 572] width 33 height 29
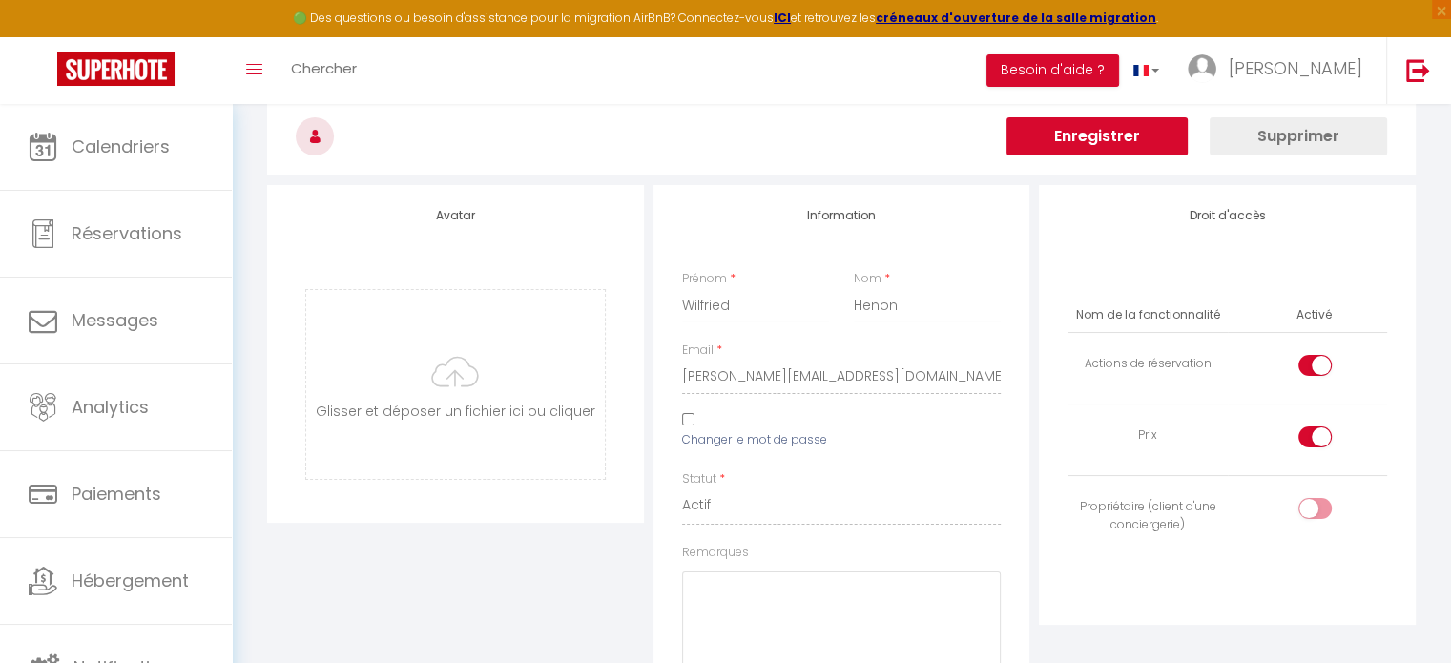
scroll to position [0, 0]
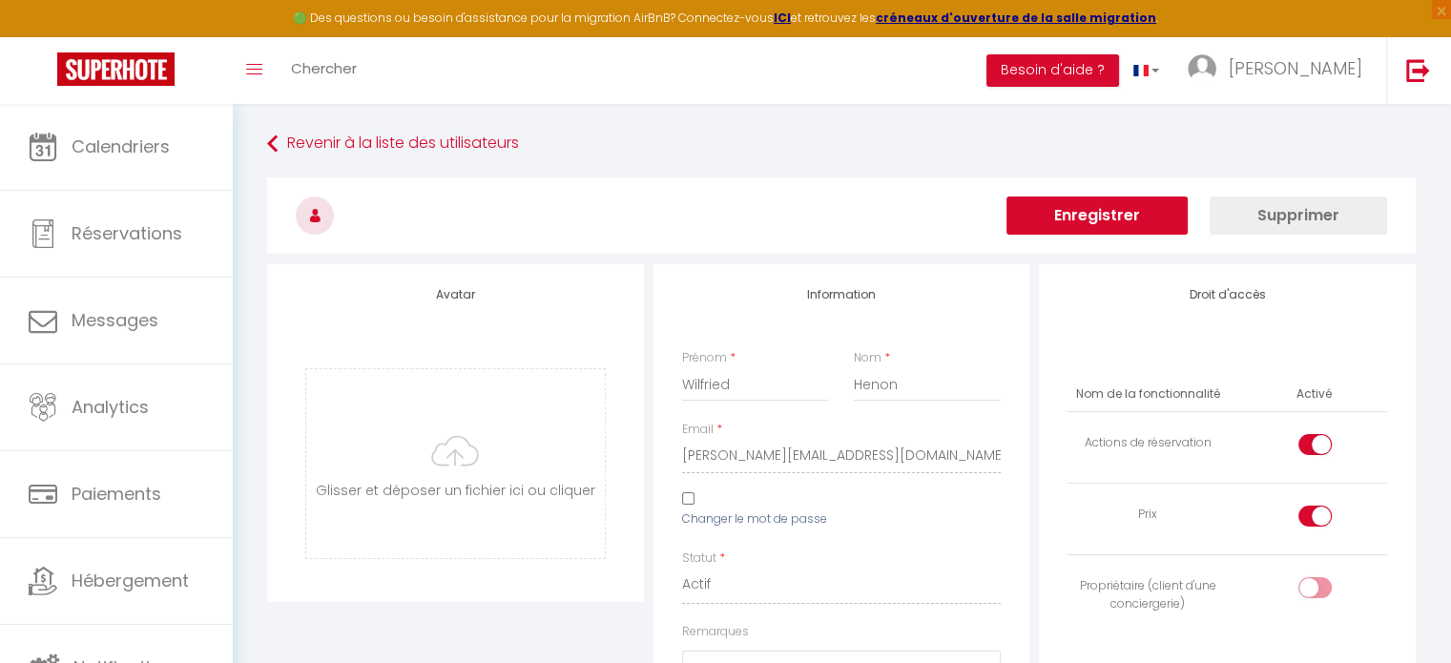
click at [1126, 215] on button "Enregistrer" at bounding box center [1097, 216] width 181 height 38
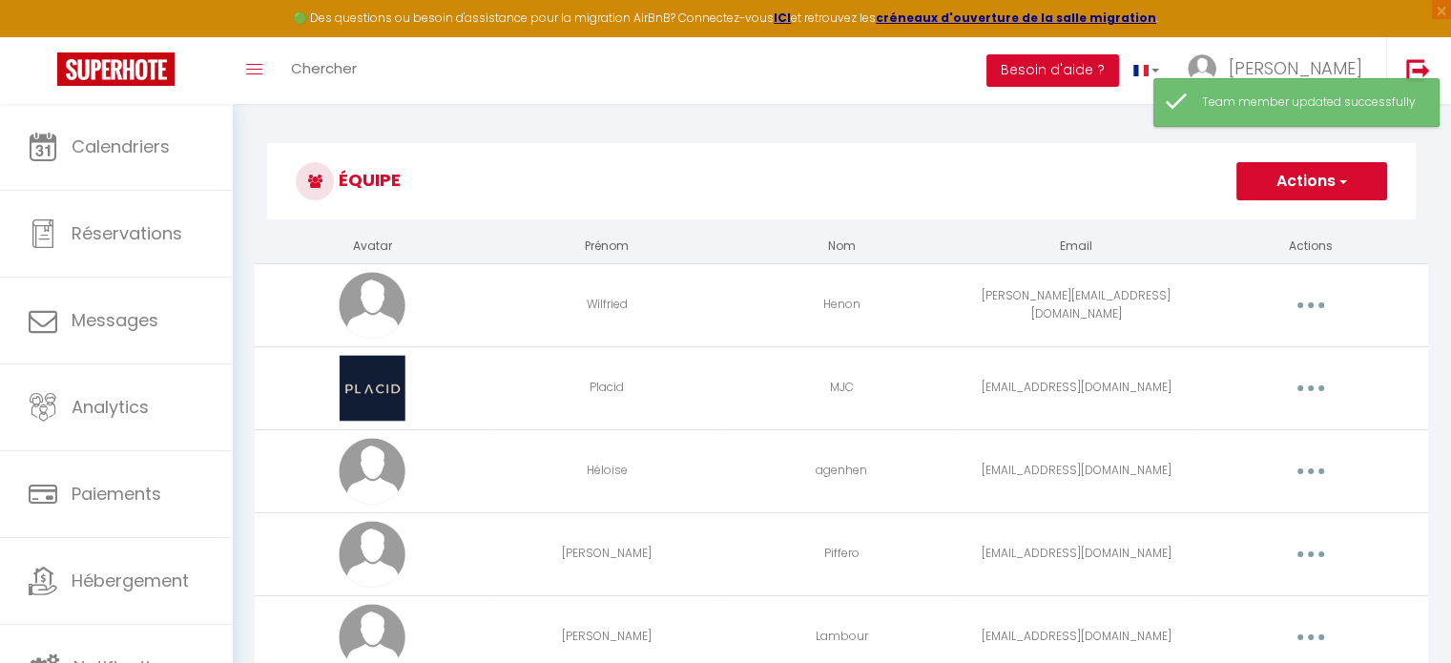
click at [1289, 390] on button "button" at bounding box center [1310, 388] width 53 height 31
click at [1237, 429] on link "Editer" at bounding box center [1261, 432] width 141 height 32
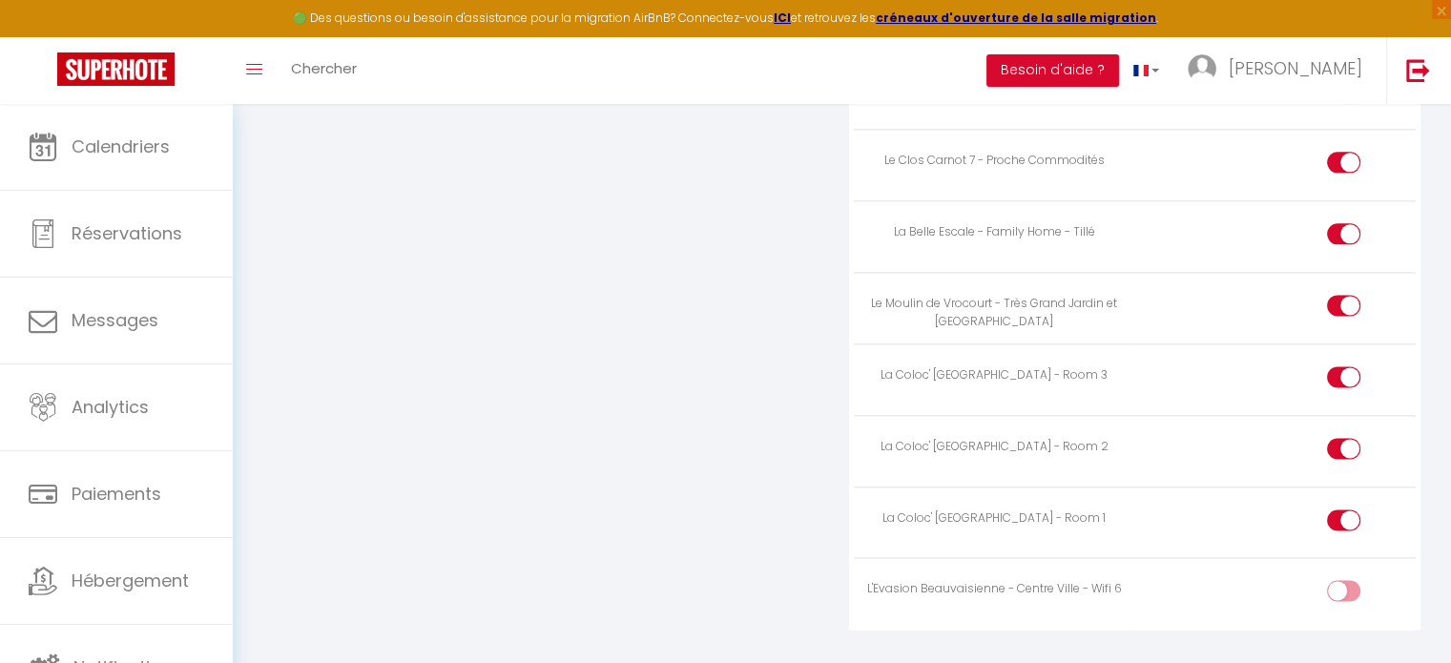
scroll to position [2484, 0]
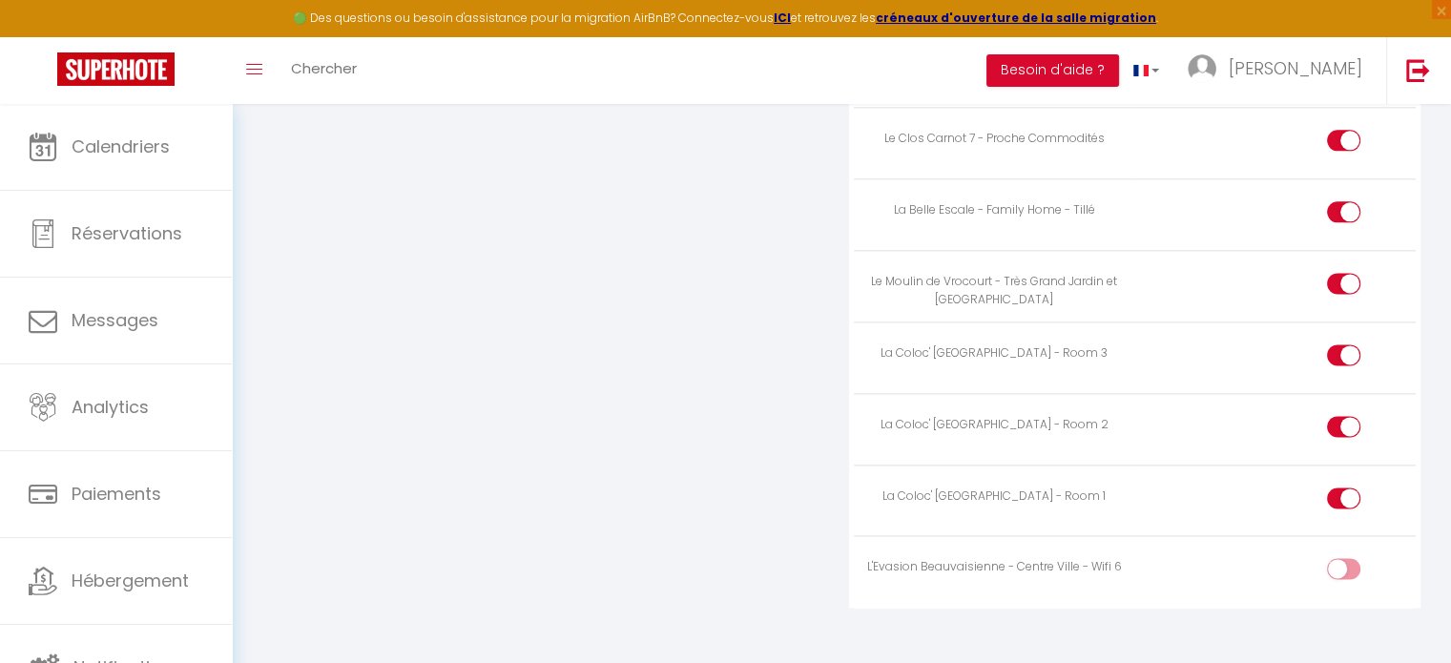
click at [1351, 561] on input "checkbox" at bounding box center [1359, 572] width 33 height 29
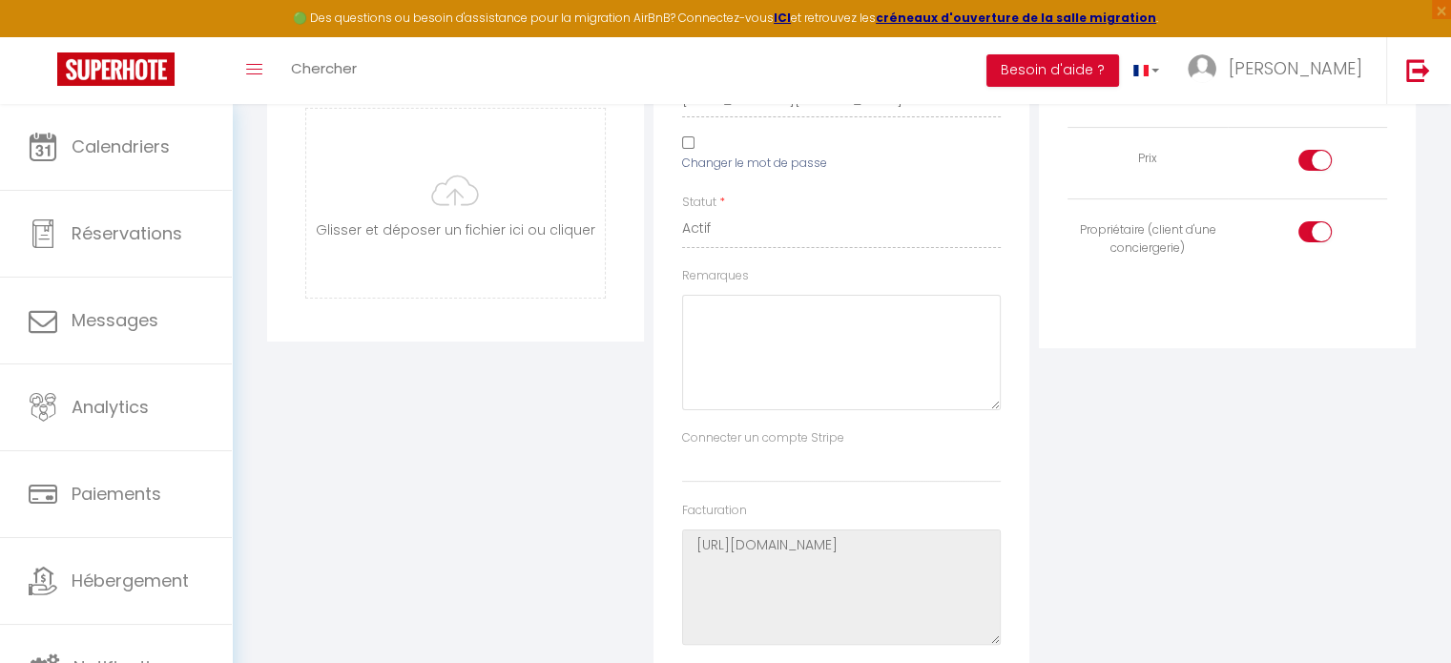
scroll to position [0, 0]
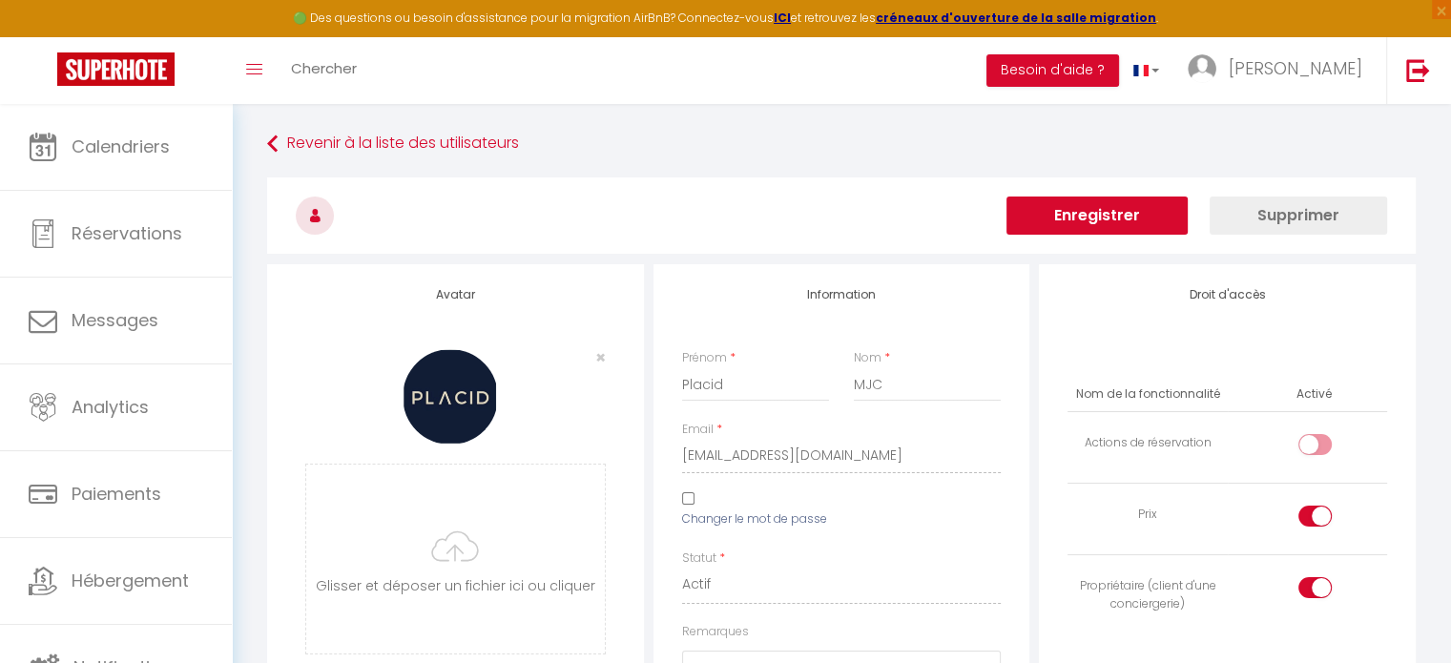
click at [1124, 209] on button "Enregistrer" at bounding box center [1097, 216] width 181 height 38
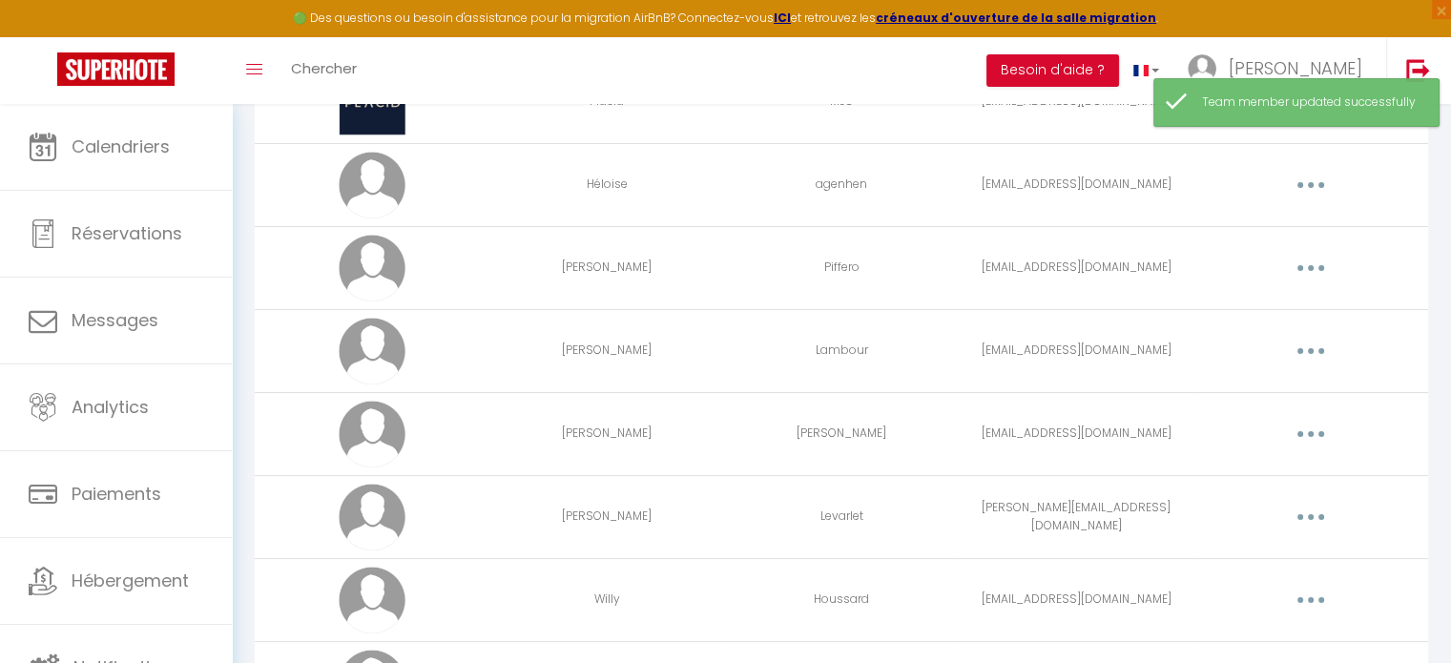
scroll to position [289, 0]
click at [1301, 342] on button "button" at bounding box center [1310, 348] width 53 height 31
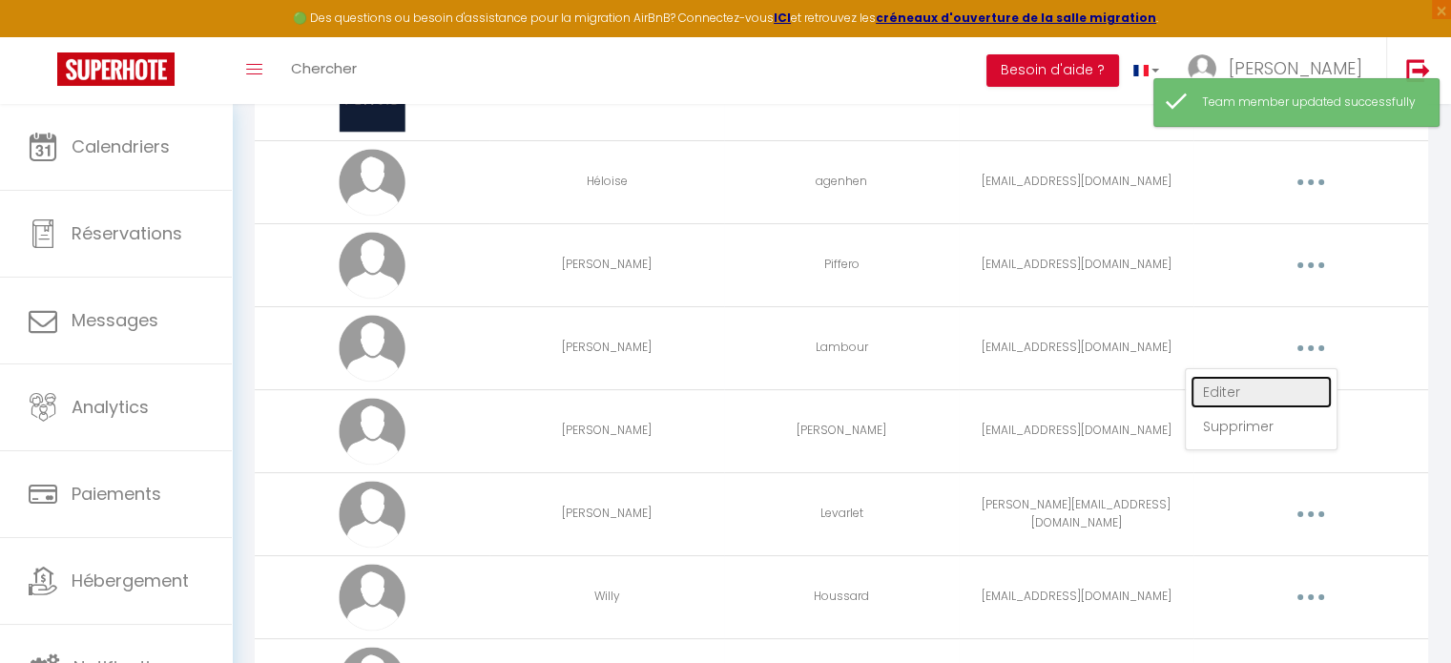
click at [1240, 388] on link "Editer" at bounding box center [1261, 392] width 141 height 32
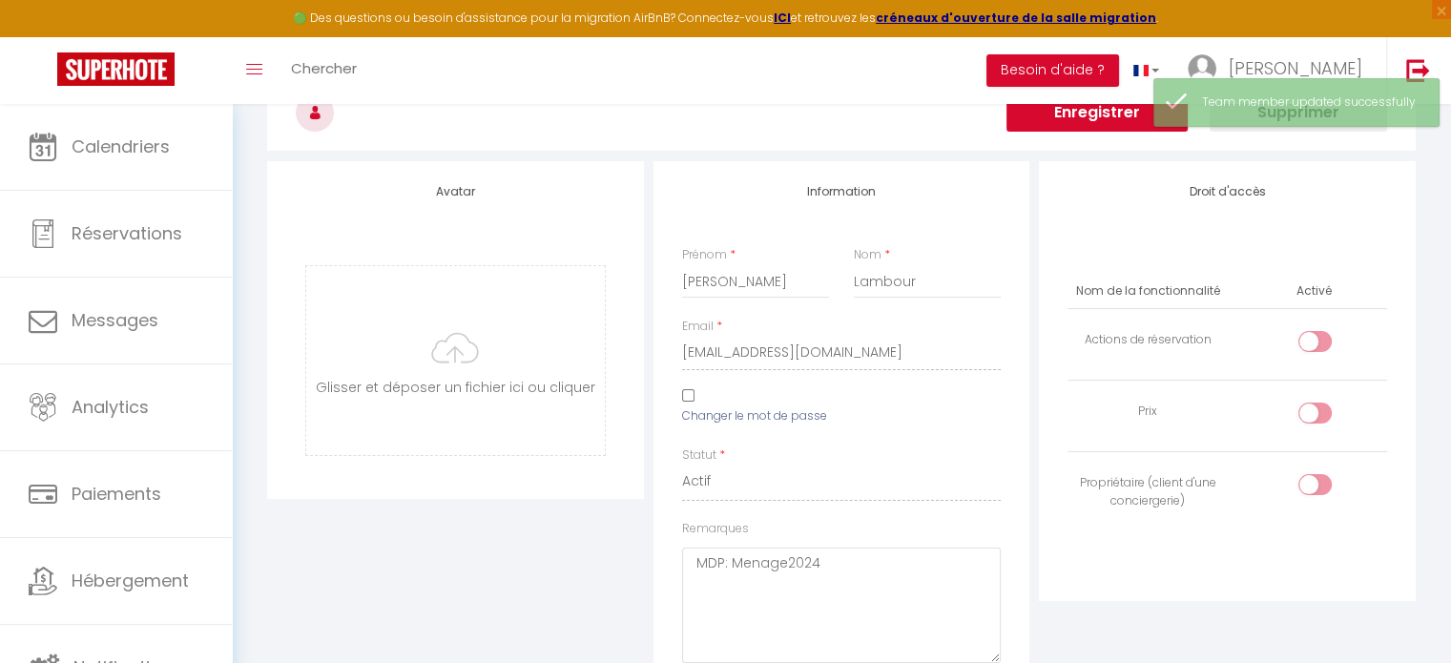
scroll to position [2484, 0]
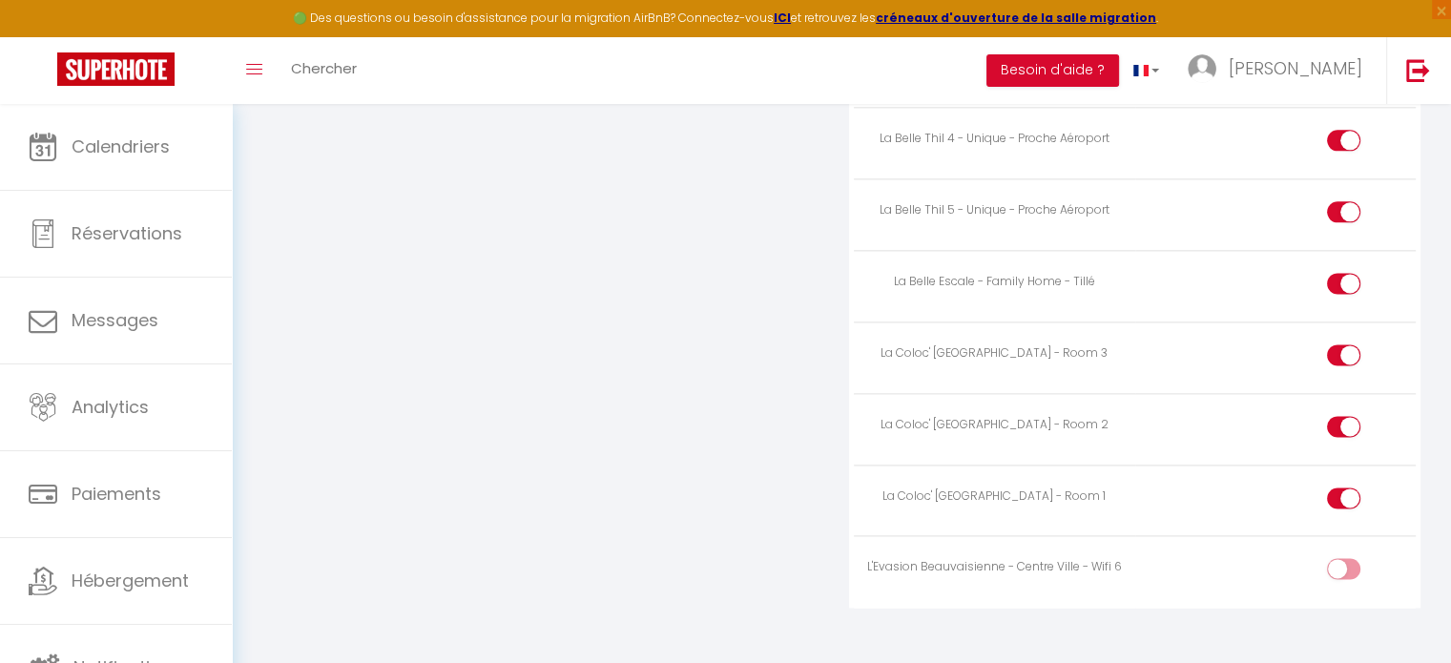
click at [1353, 558] on input "checkbox" at bounding box center [1359, 572] width 33 height 29
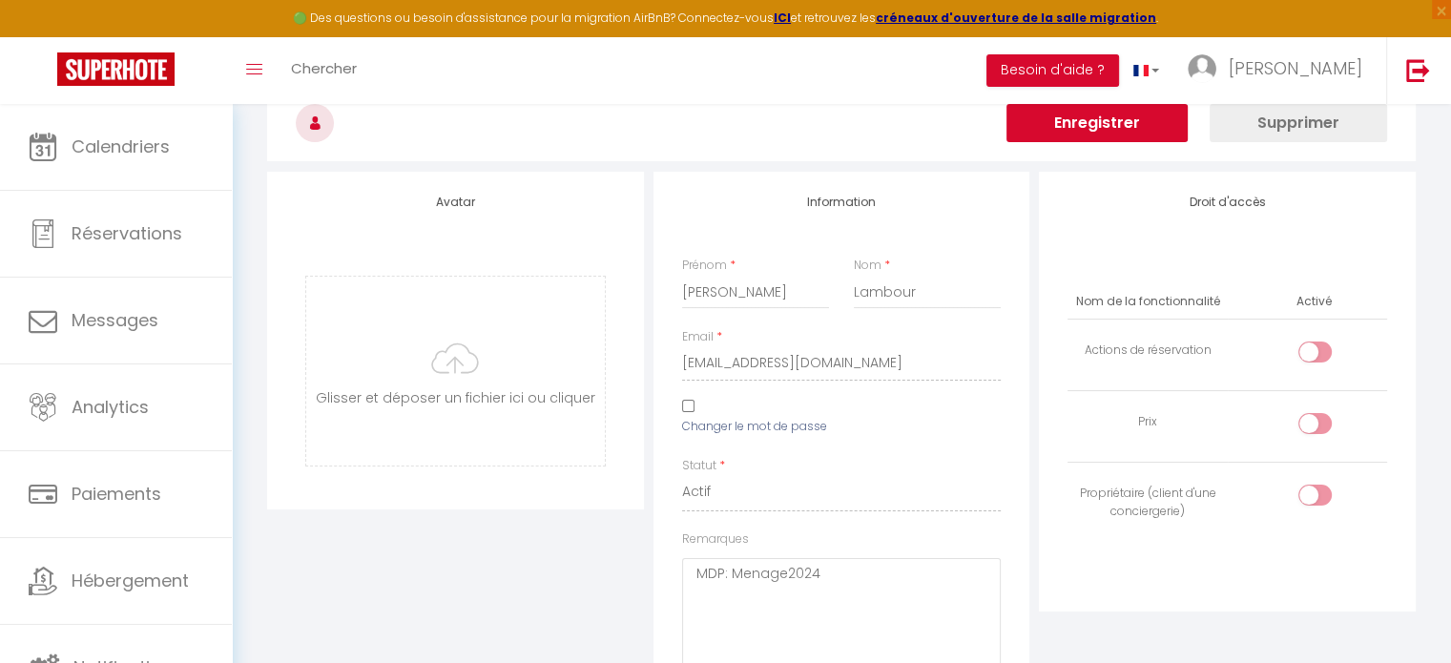
scroll to position [0, 0]
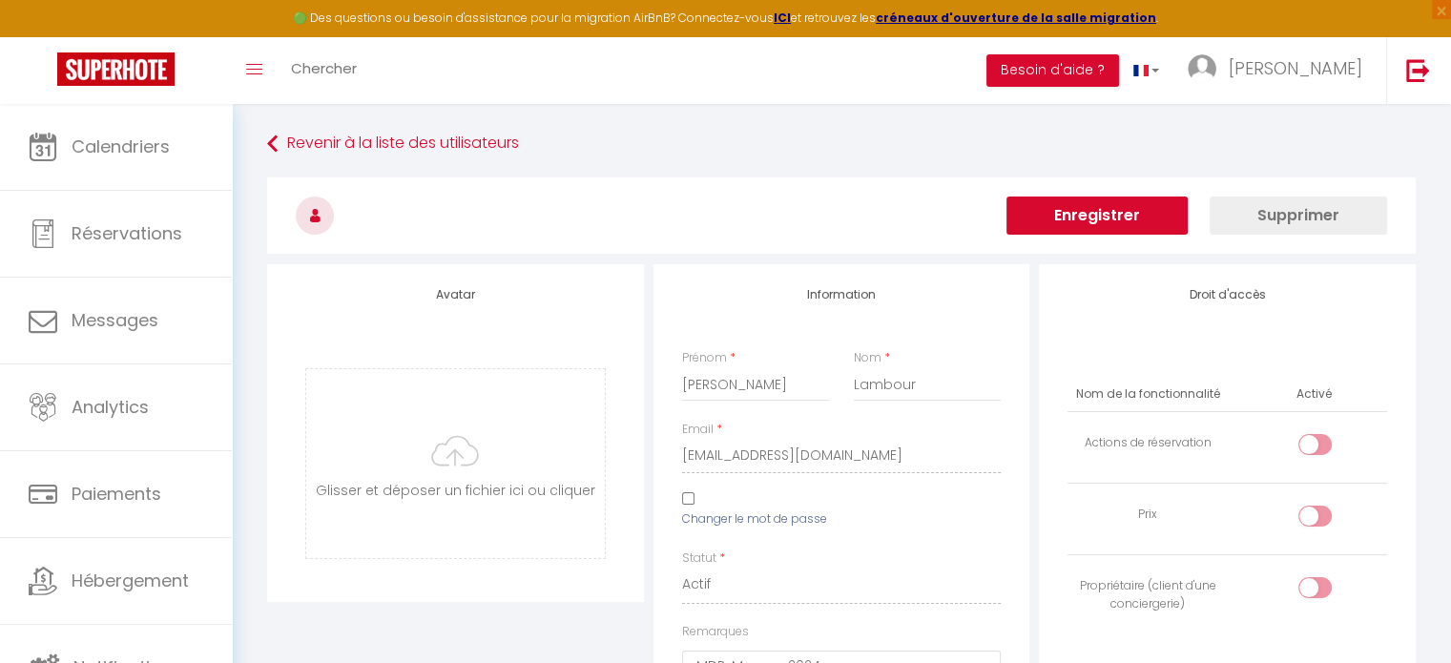
click at [1110, 209] on button "Enregistrer" at bounding box center [1097, 216] width 181 height 38
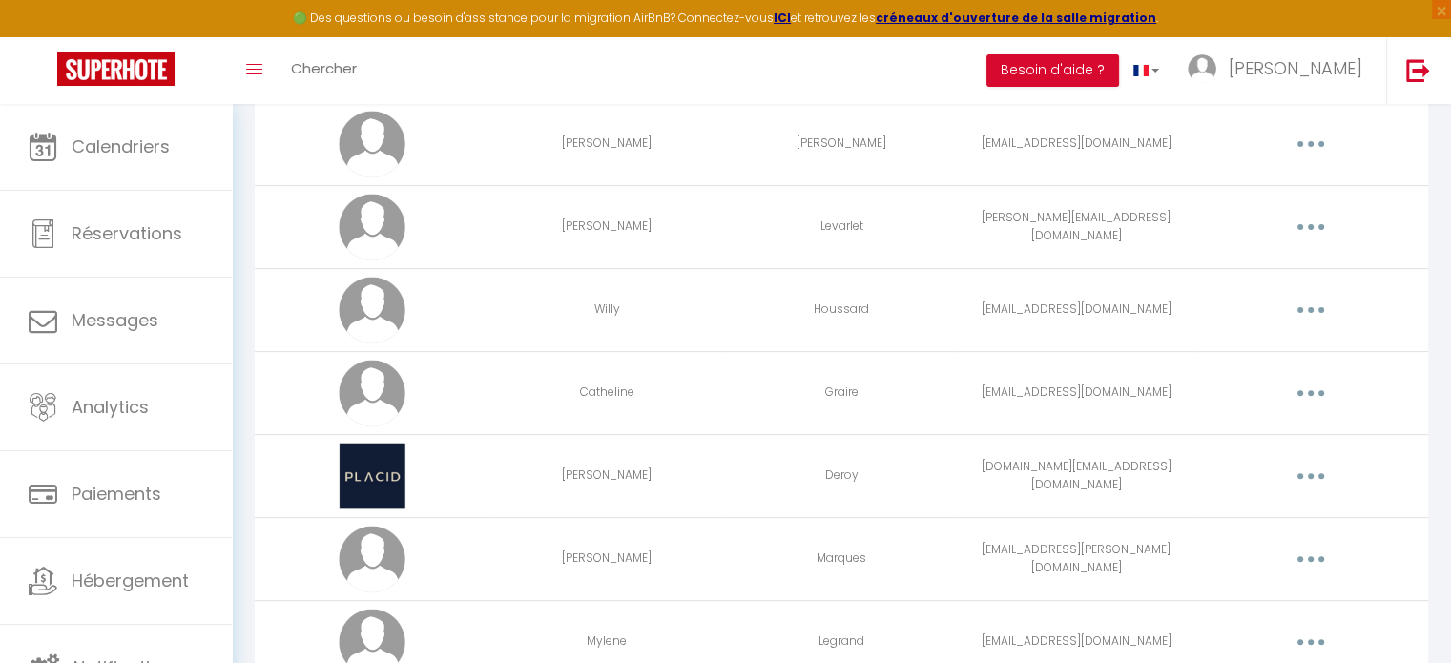
scroll to position [597, 0]
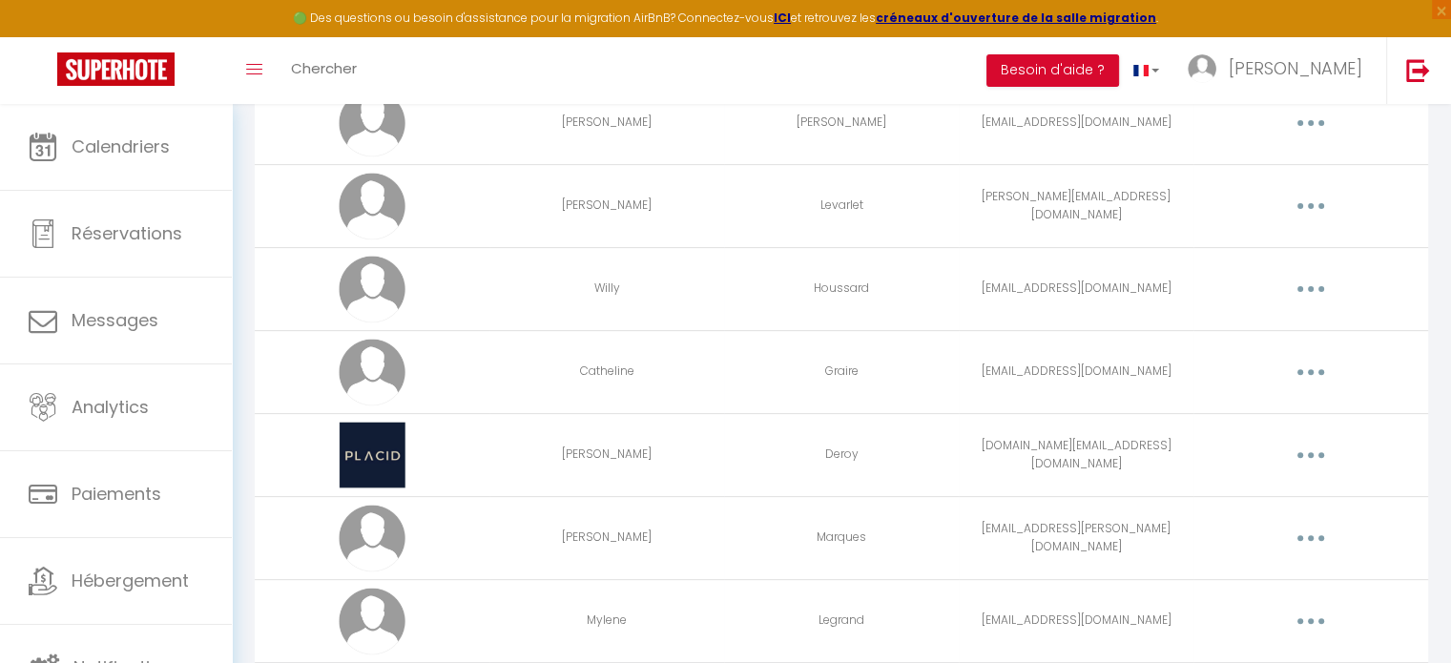
click at [1306, 365] on button "button" at bounding box center [1310, 372] width 53 height 31
click at [1230, 422] on link "Editer" at bounding box center [1261, 416] width 141 height 32
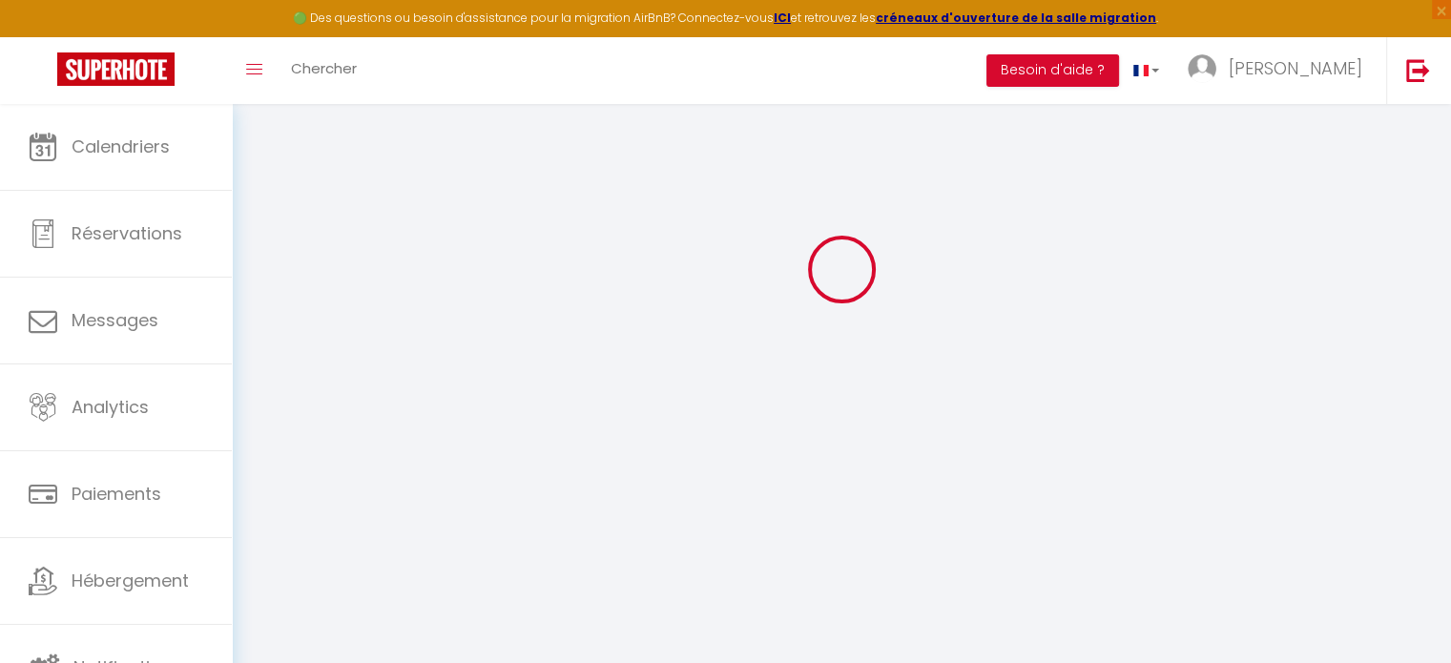
scroll to position [2484, 0]
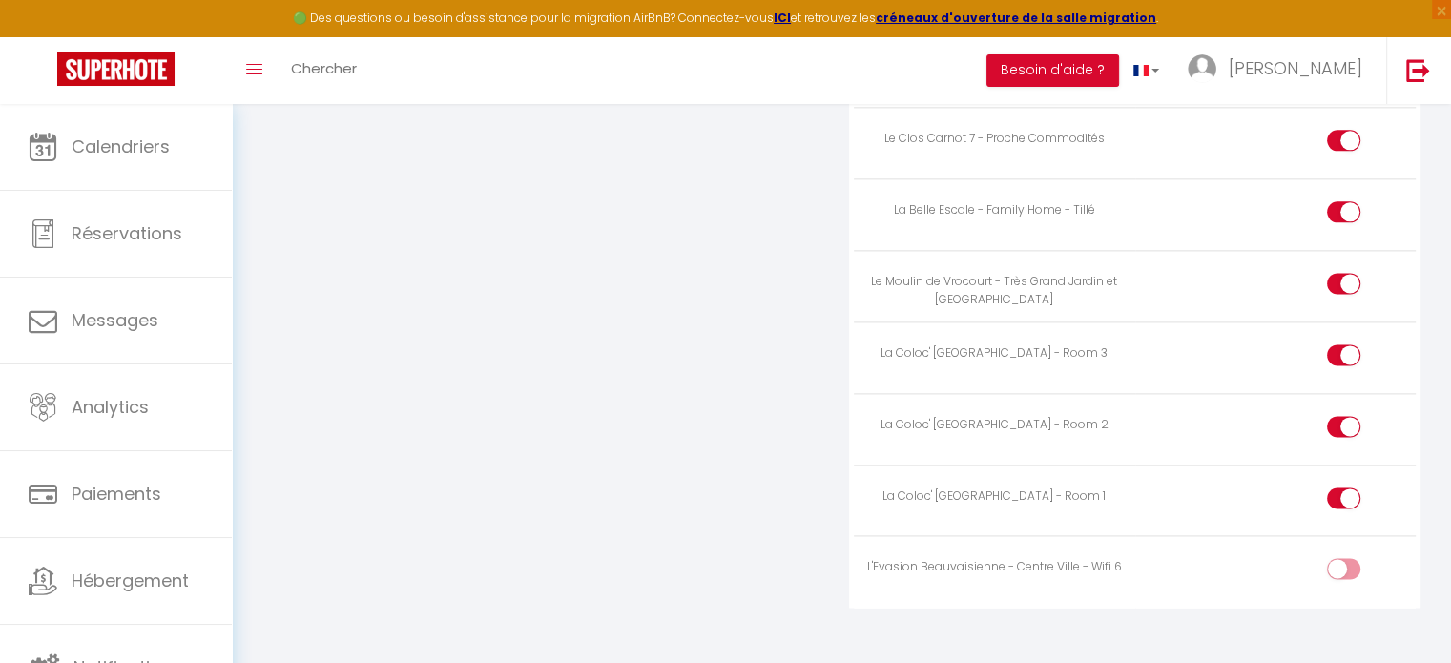
click at [1349, 558] on input "checkbox" at bounding box center [1359, 572] width 33 height 29
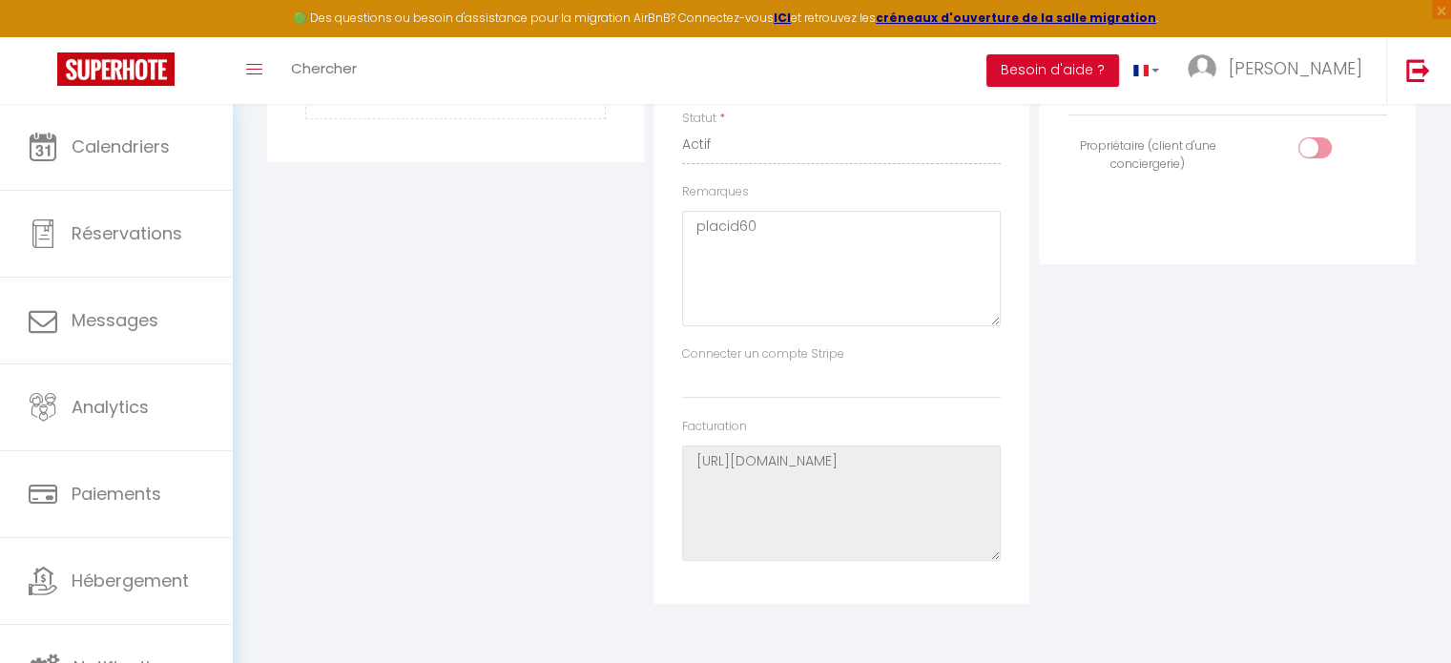
scroll to position [0, 0]
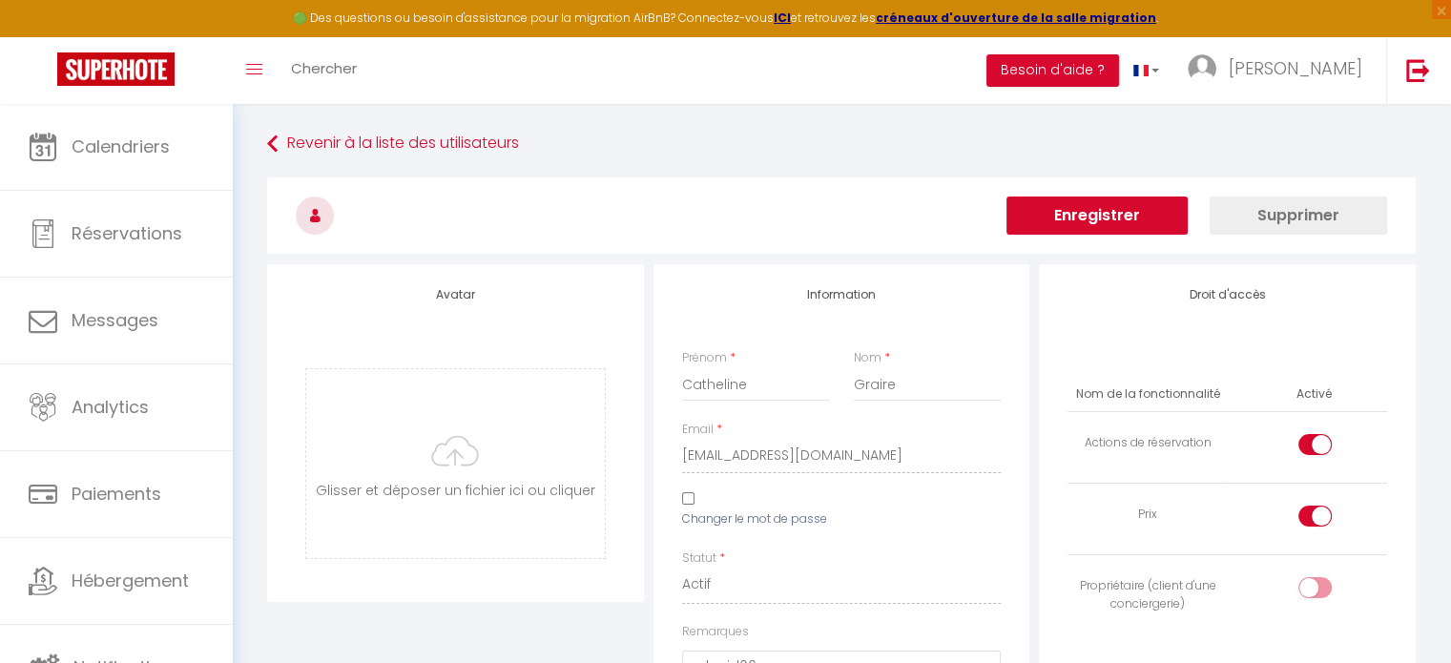
click at [1121, 212] on button "Enregistrer" at bounding box center [1097, 216] width 181 height 38
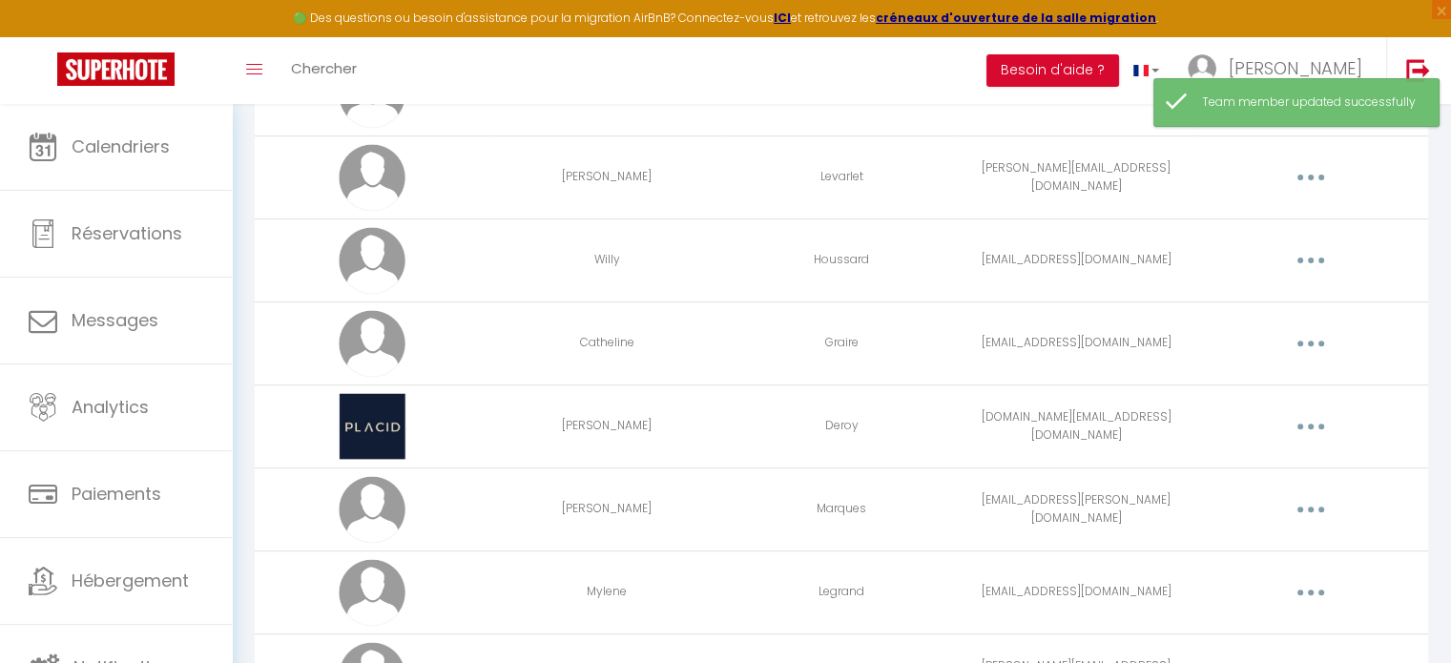
scroll to position [651, 0]
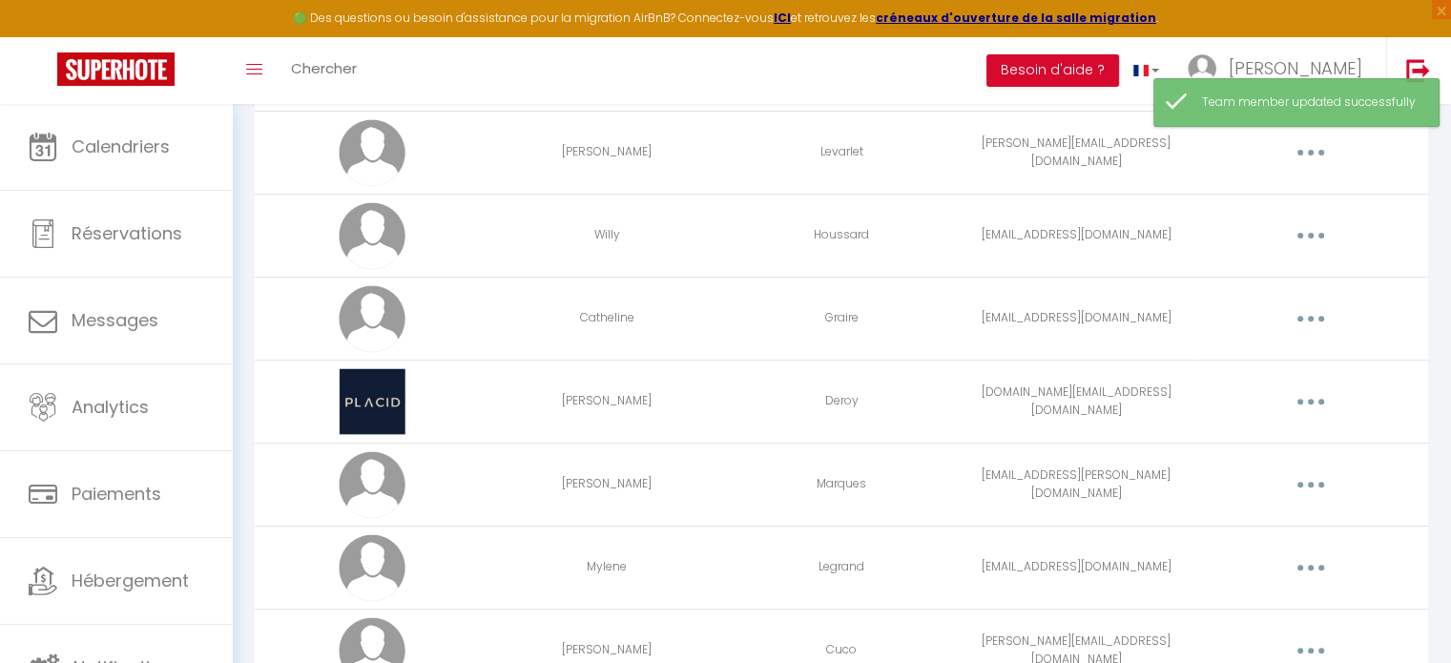
click at [1313, 396] on button "button" at bounding box center [1310, 401] width 53 height 31
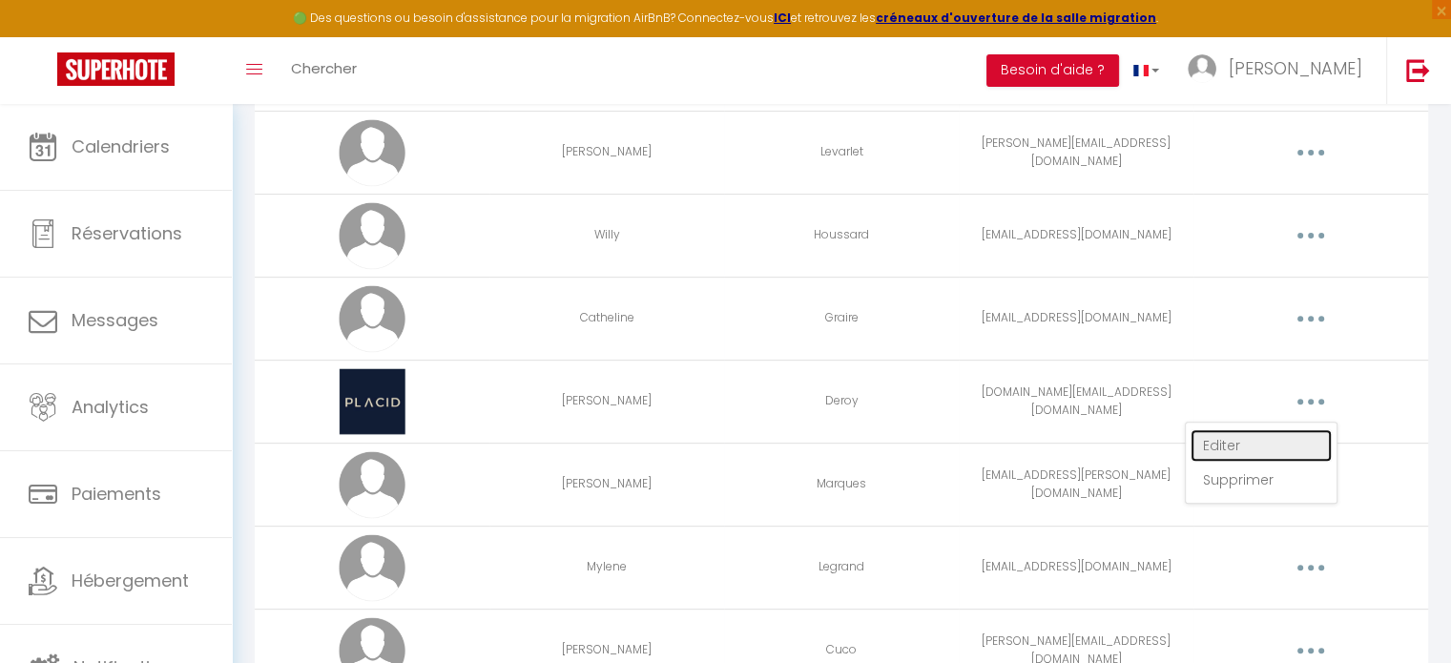
click at [1236, 439] on link "Editer" at bounding box center [1261, 445] width 141 height 32
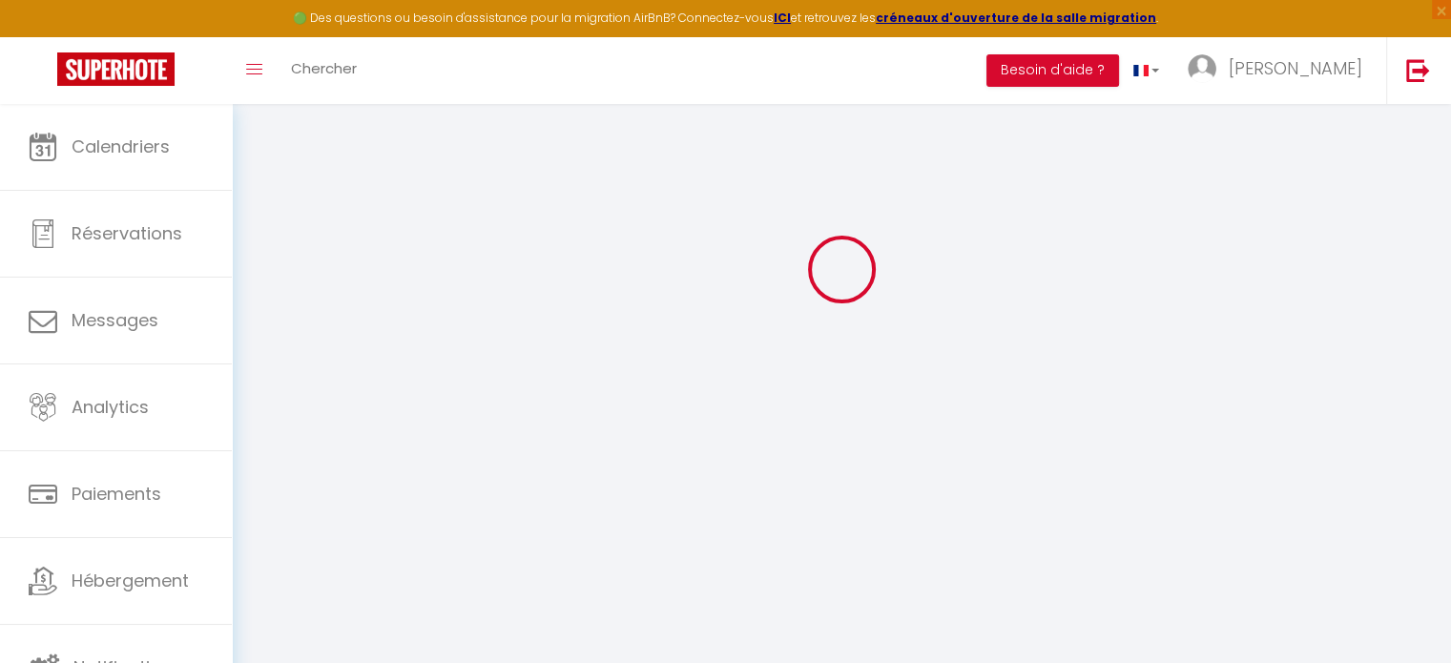
scroll to position [2484, 0]
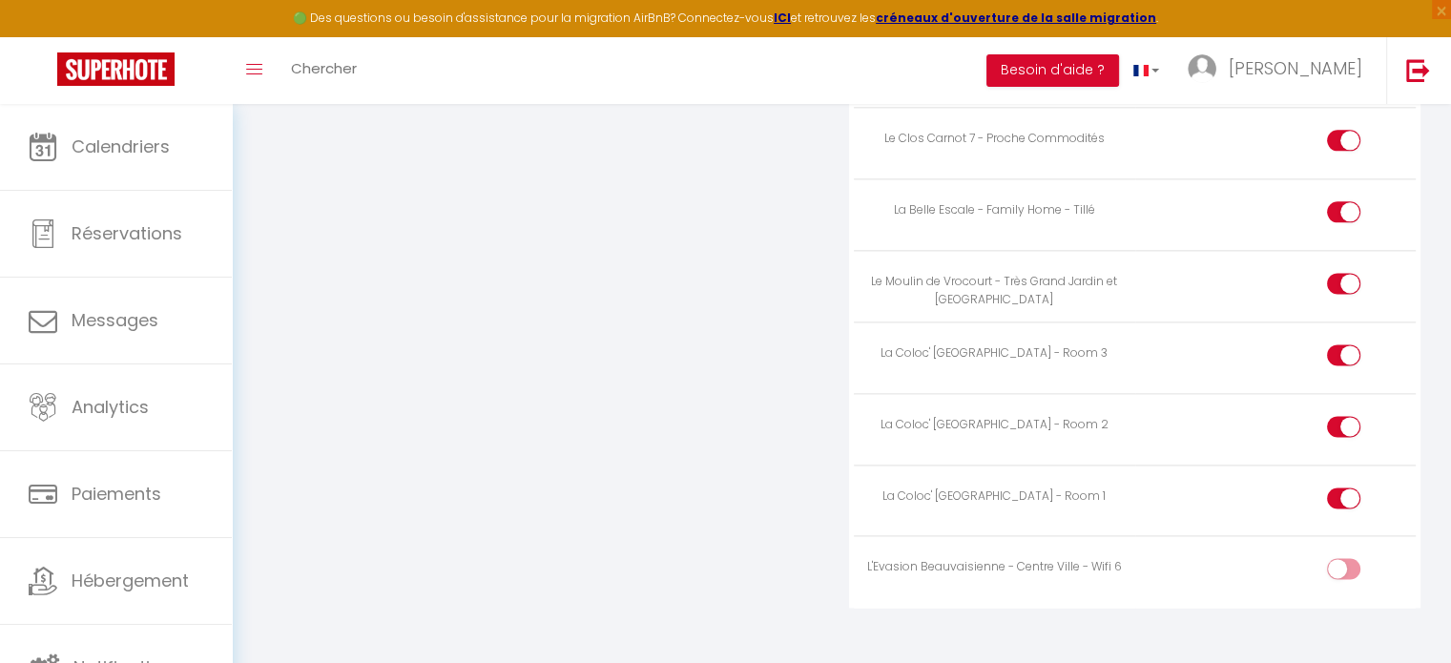
click at [1355, 558] on input "checkbox" at bounding box center [1359, 572] width 33 height 29
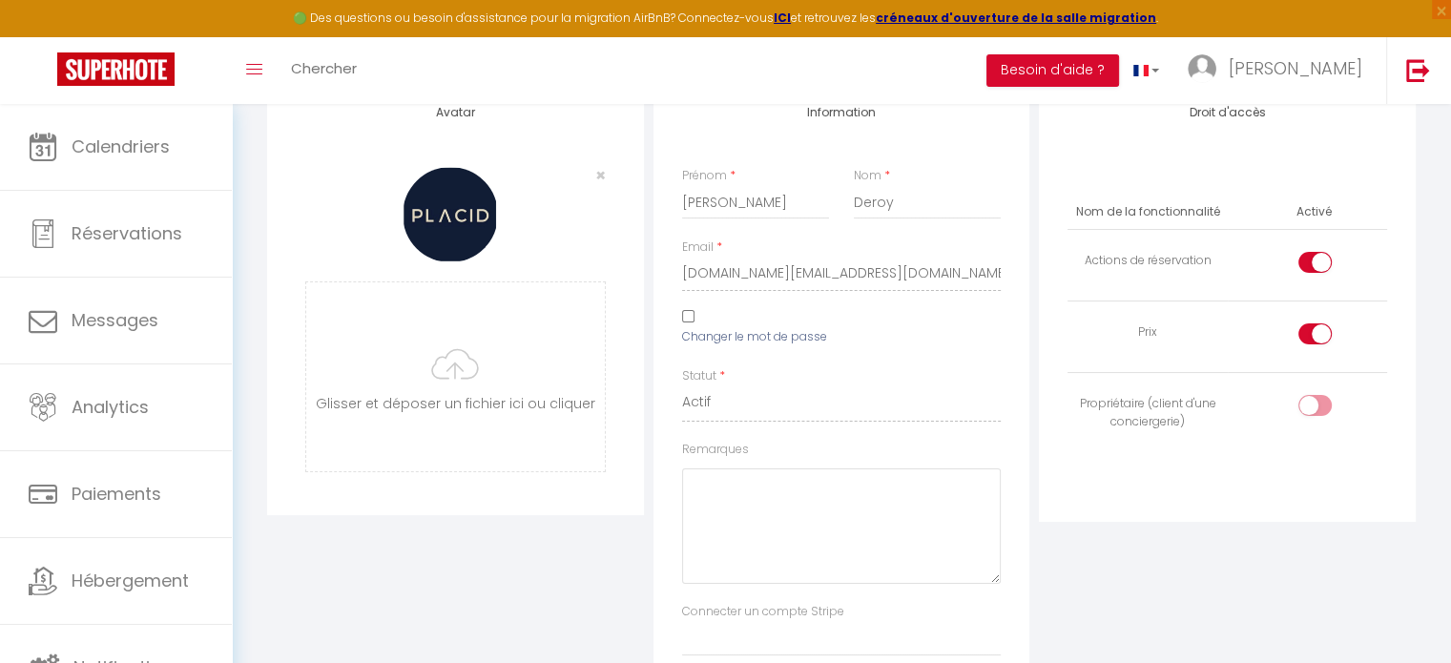
scroll to position [0, 0]
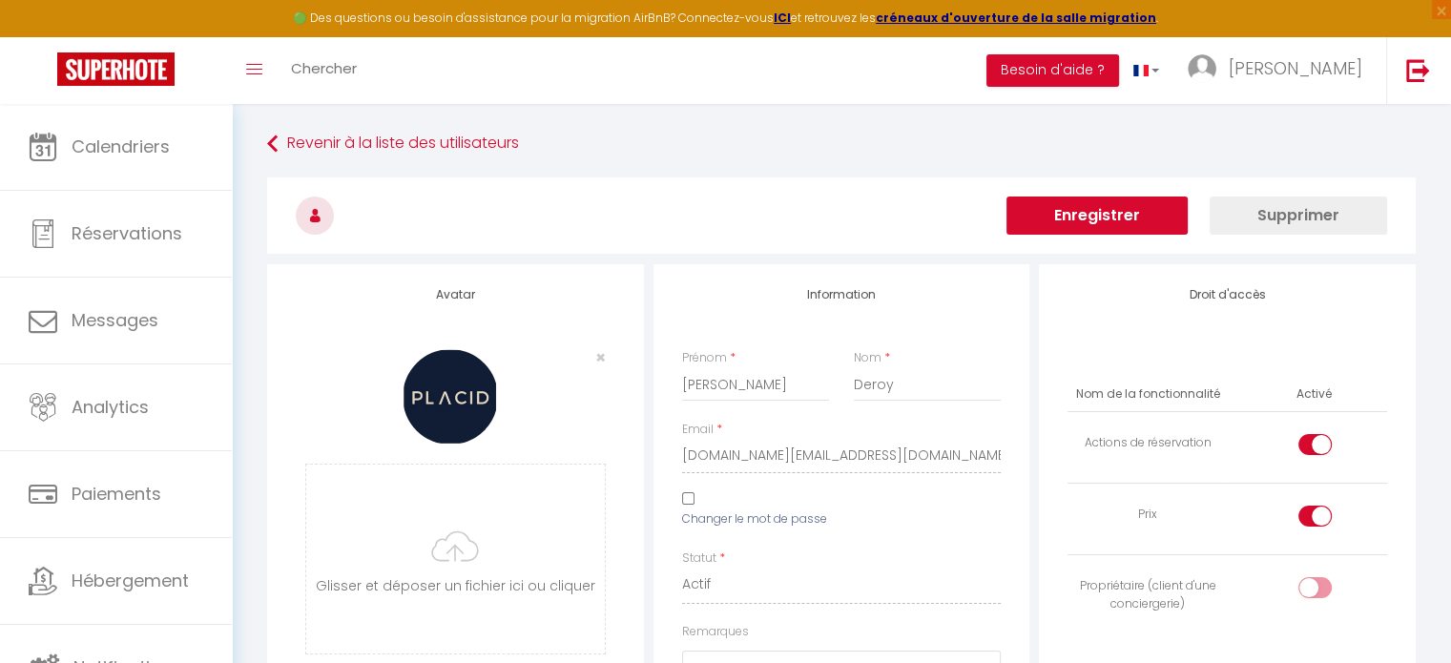
click at [1122, 201] on button "Enregistrer" at bounding box center [1097, 216] width 181 height 38
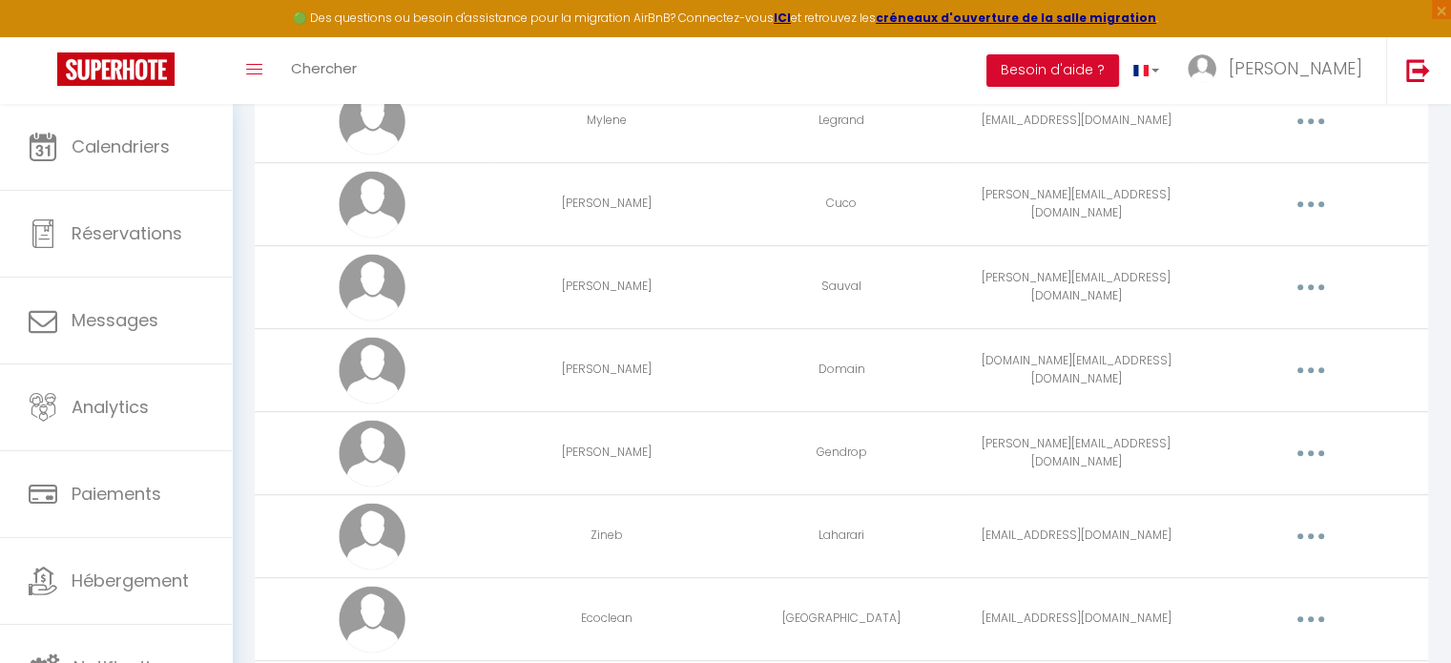
scroll to position [1102, 0]
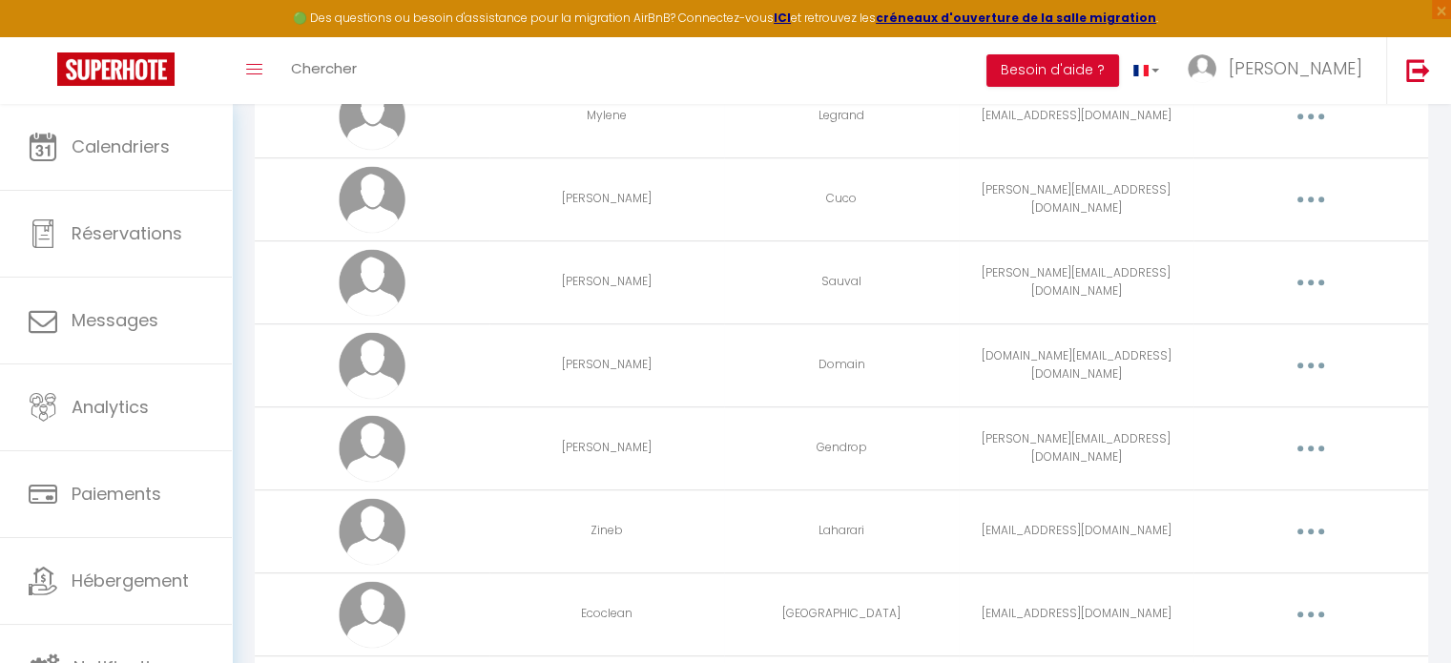
click at [1333, 357] on button "button" at bounding box center [1310, 365] width 53 height 31
click at [1218, 411] on link "Editer" at bounding box center [1261, 409] width 141 height 32
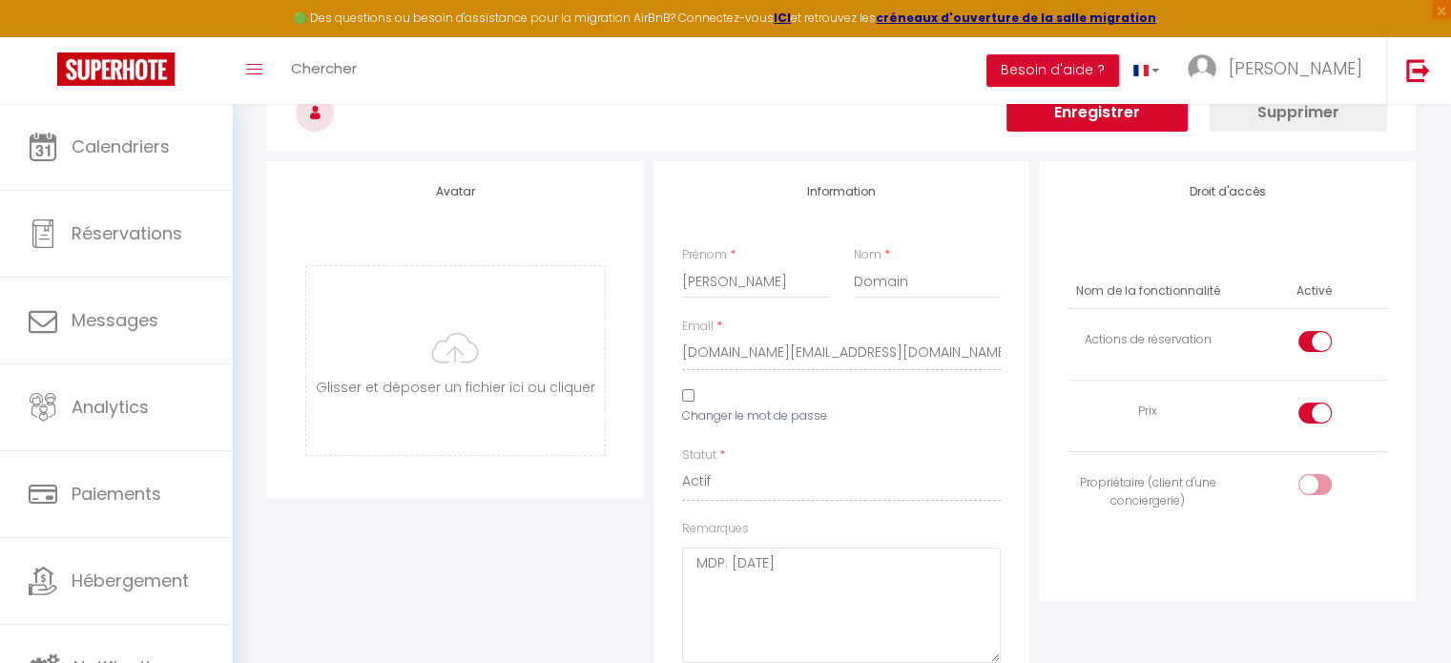
scroll to position [2484, 0]
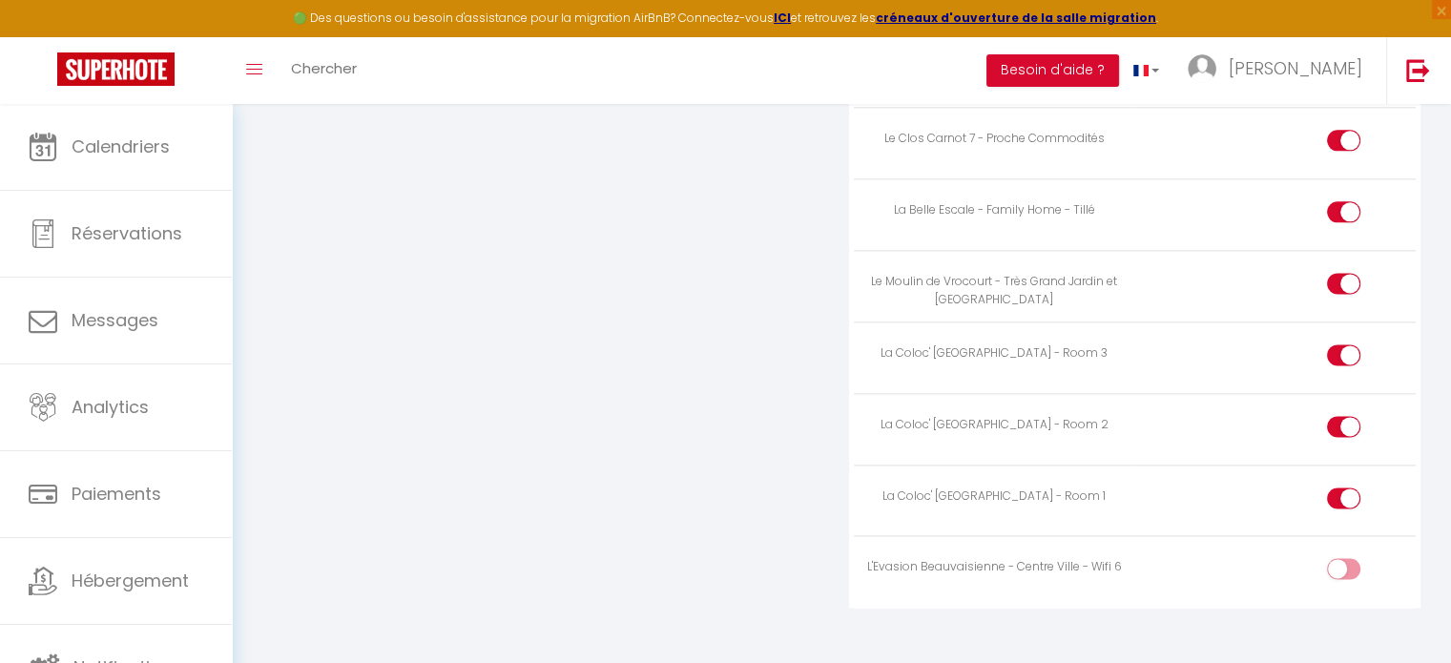
click at [1343, 561] on input "checkbox" at bounding box center [1359, 572] width 33 height 29
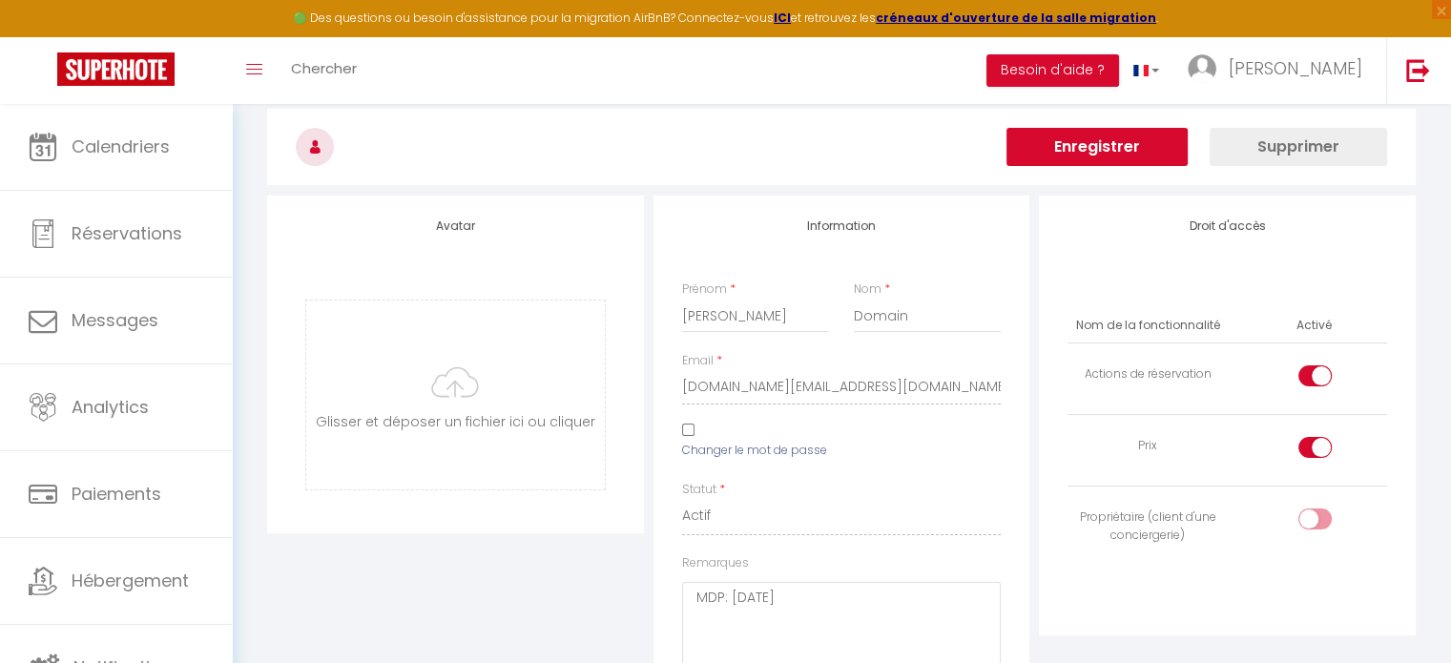
scroll to position [0, 0]
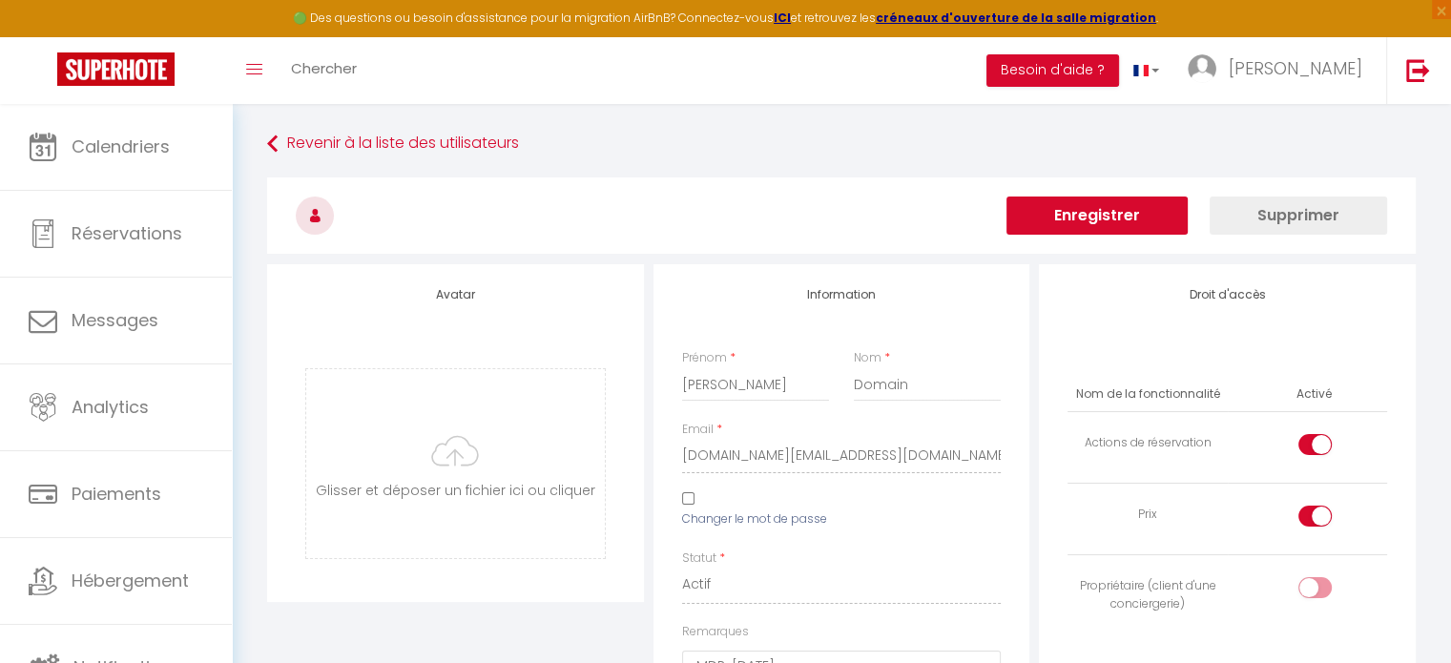
click at [1158, 209] on button "Enregistrer" at bounding box center [1097, 216] width 181 height 38
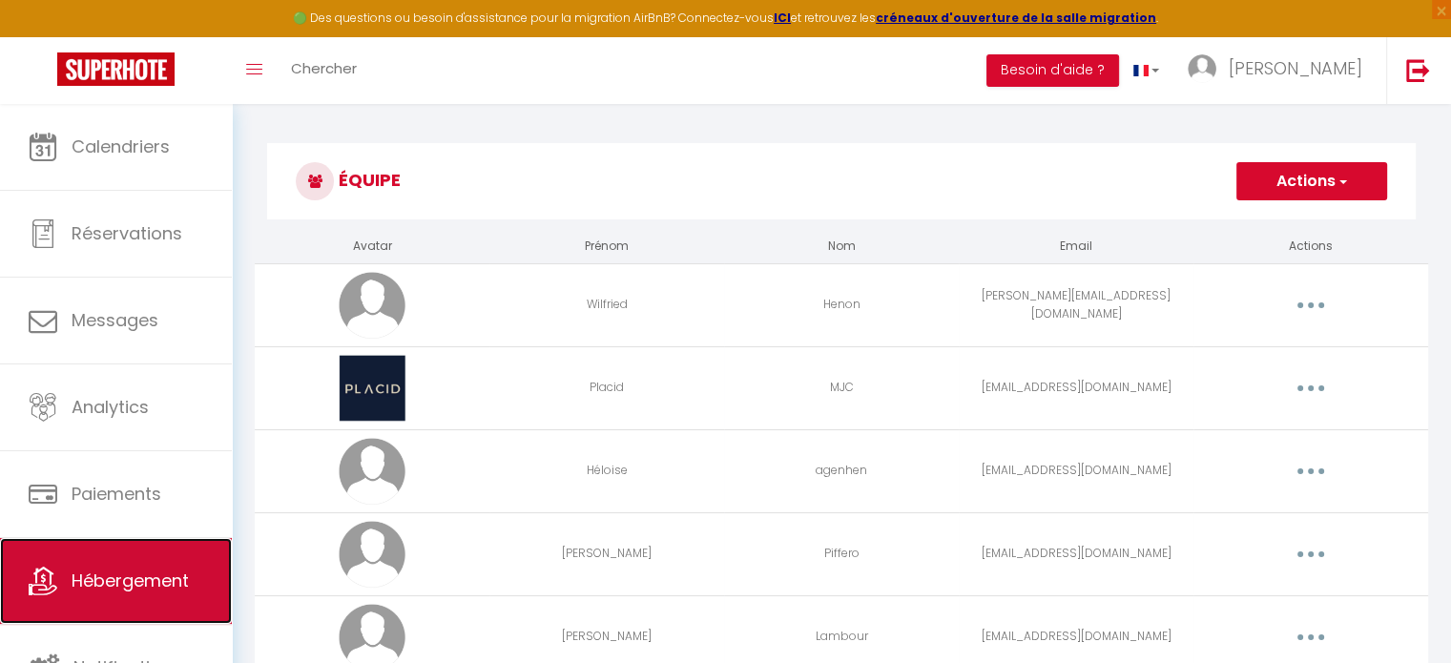
click at [131, 563] on link "Hébergement" at bounding box center [116, 581] width 232 height 86
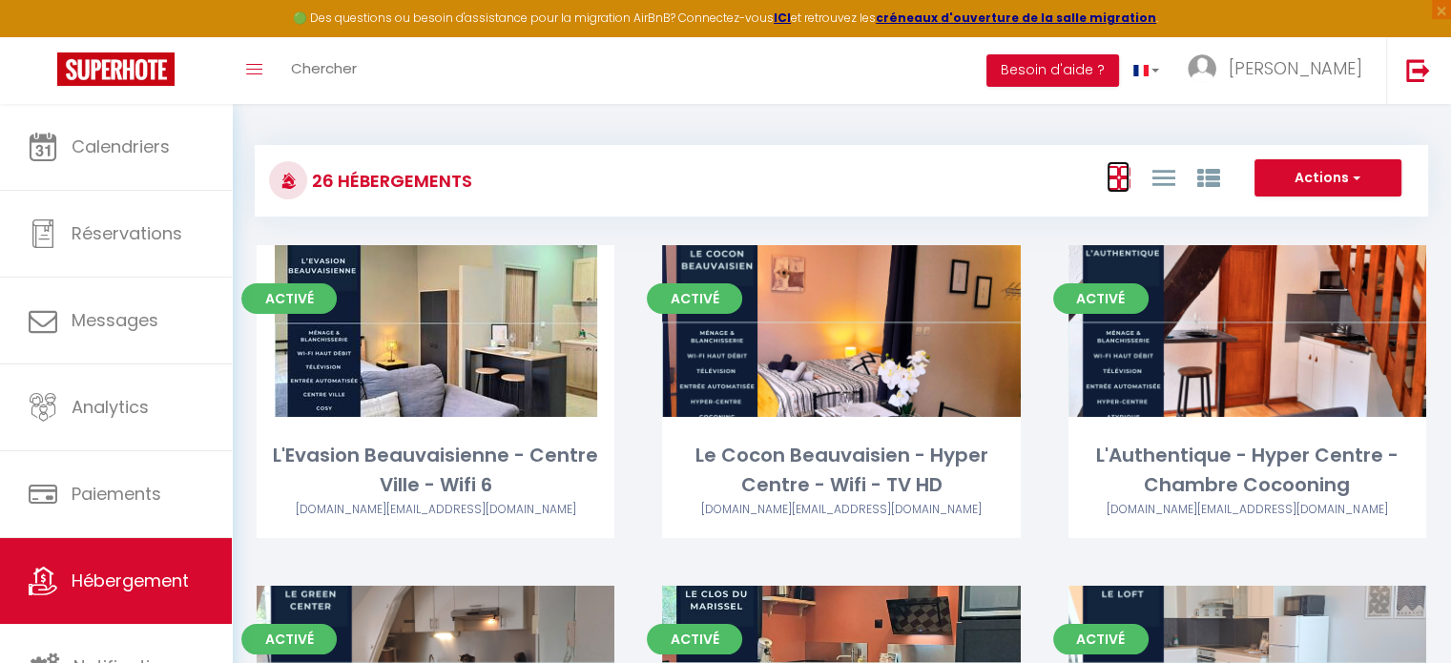
click at [1111, 177] on icon at bounding box center [1118, 178] width 23 height 24
drag, startPoint x: 1226, startPoint y: 184, endPoint x: 1209, endPoint y: 178, distance: 18.1
click at [1209, 178] on div at bounding box center [1163, 177] width 132 height 36
click at [1209, 178] on icon at bounding box center [1208, 178] width 23 height 23
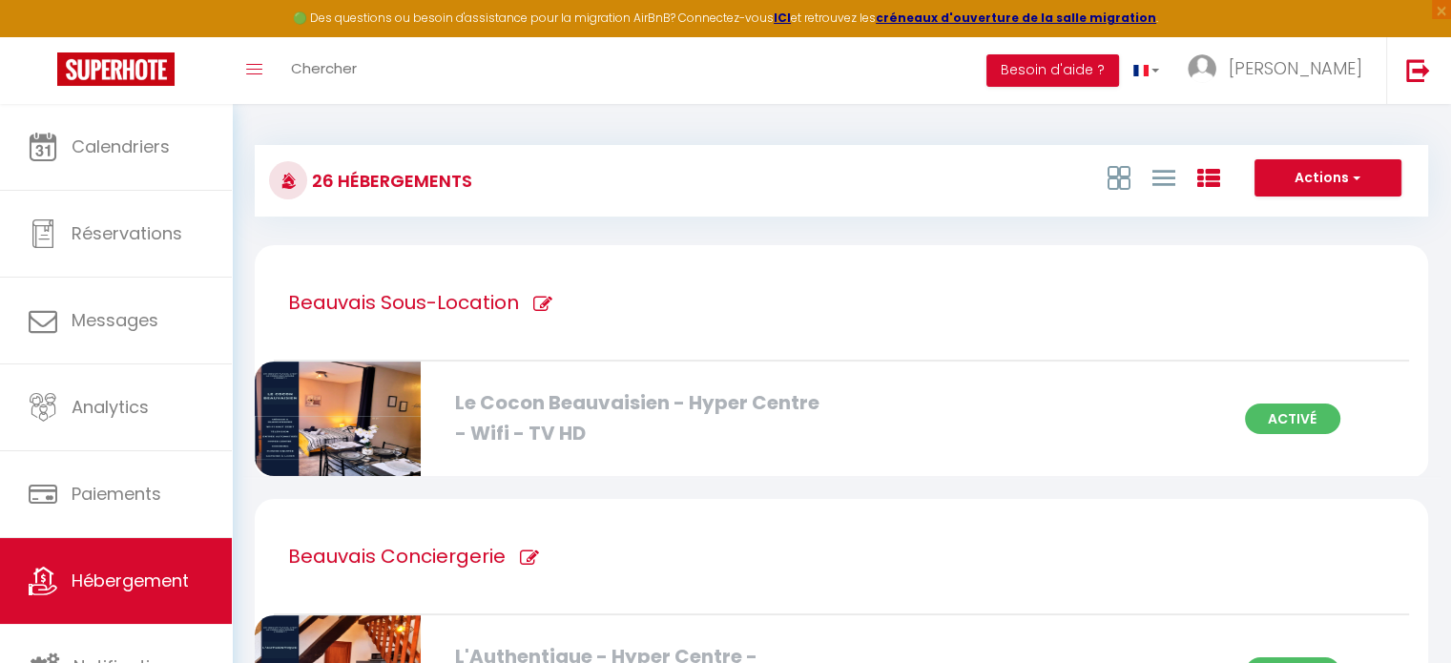
click at [447, 304] on h1 "Beauvais Sous-Location" at bounding box center [403, 302] width 231 height 114
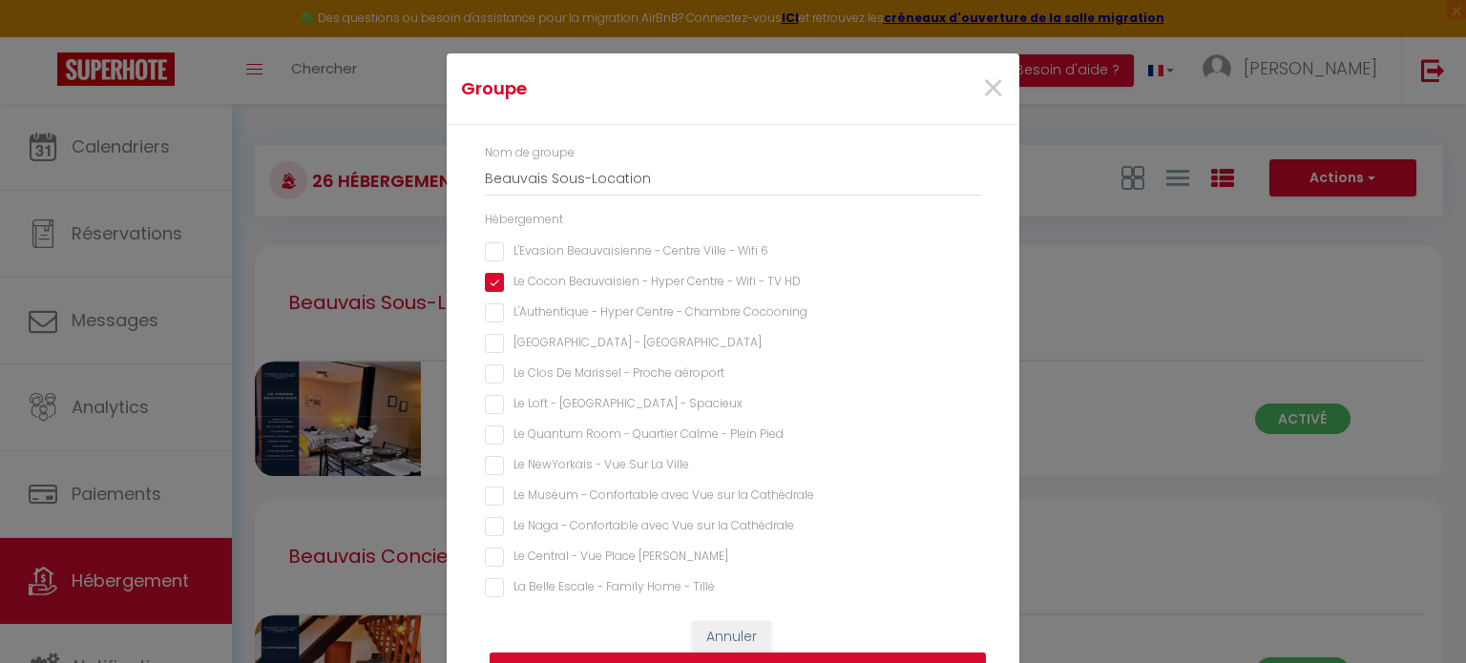
click at [485, 260] on 6 "L'Evasion Beauvaisienne - Centre Ville - Wifi 6" at bounding box center [733, 251] width 496 height 19
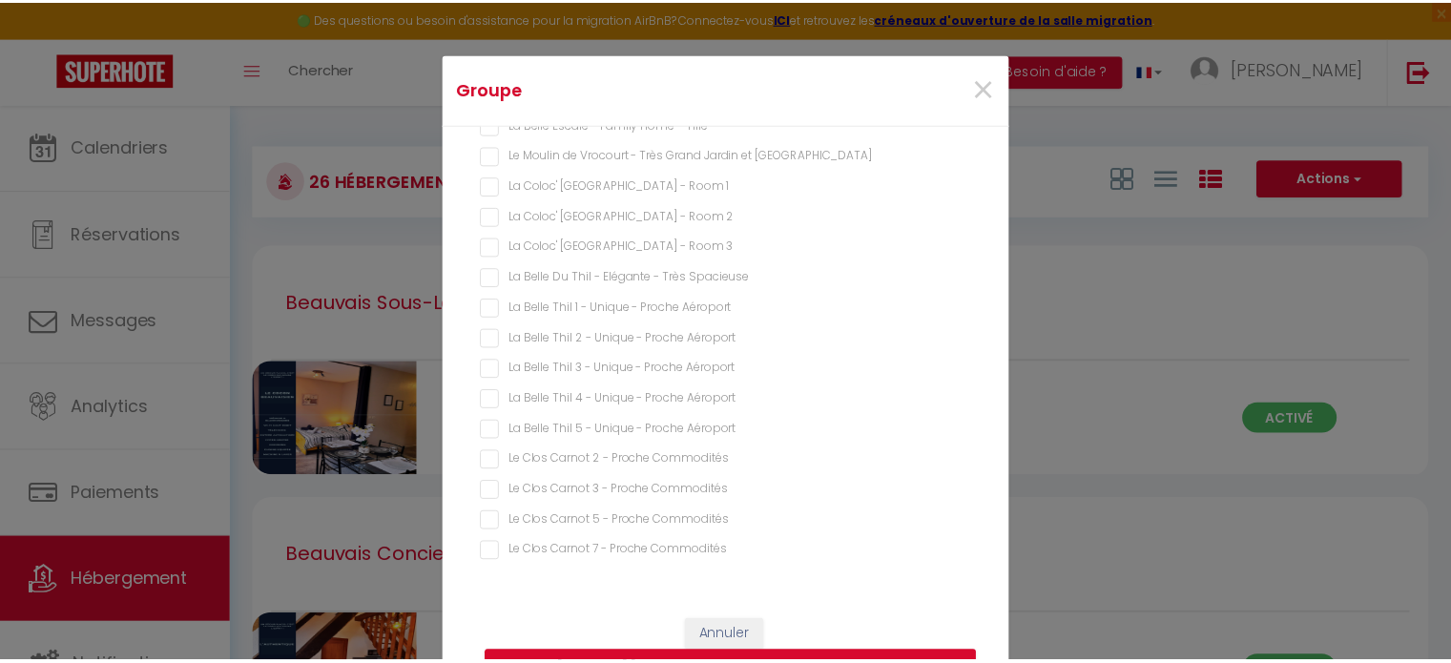
scroll to position [80, 0]
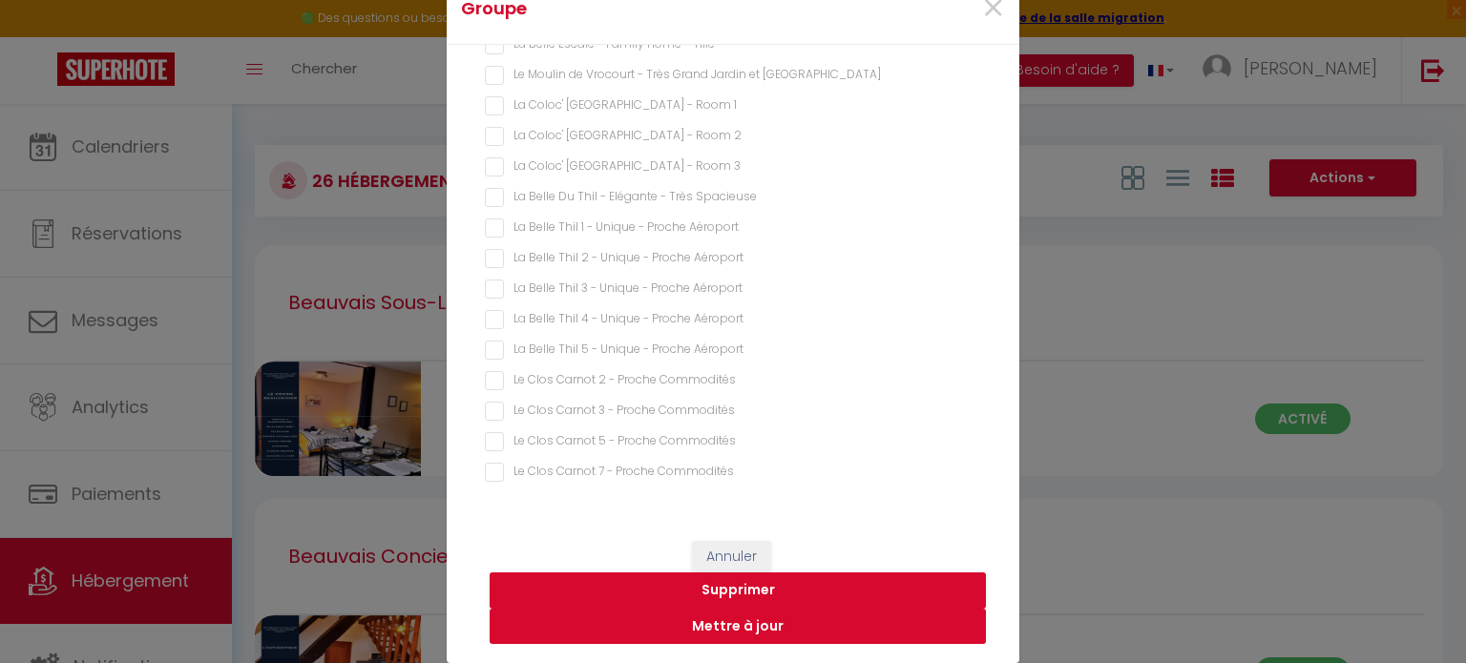
click at [704, 629] on button "Mettre à jour" at bounding box center [737, 627] width 496 height 36
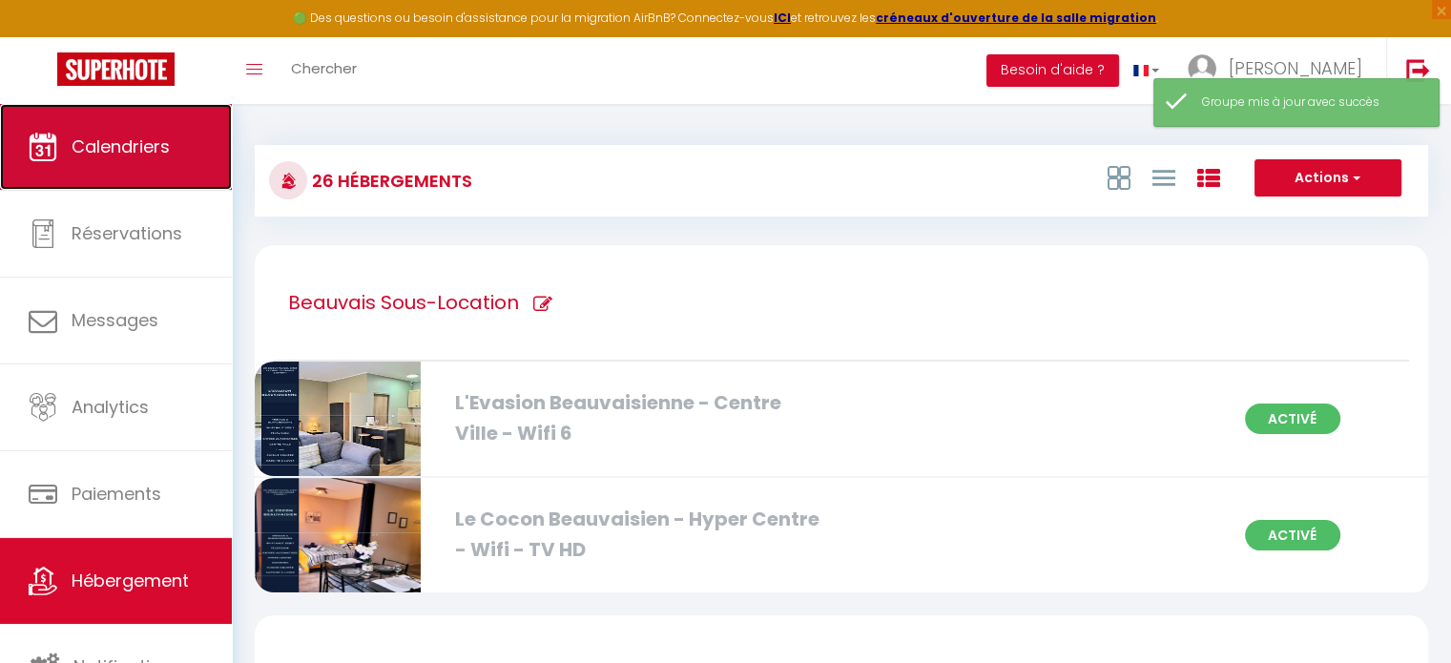
click at [117, 156] on span "Calendriers" at bounding box center [121, 147] width 98 height 24
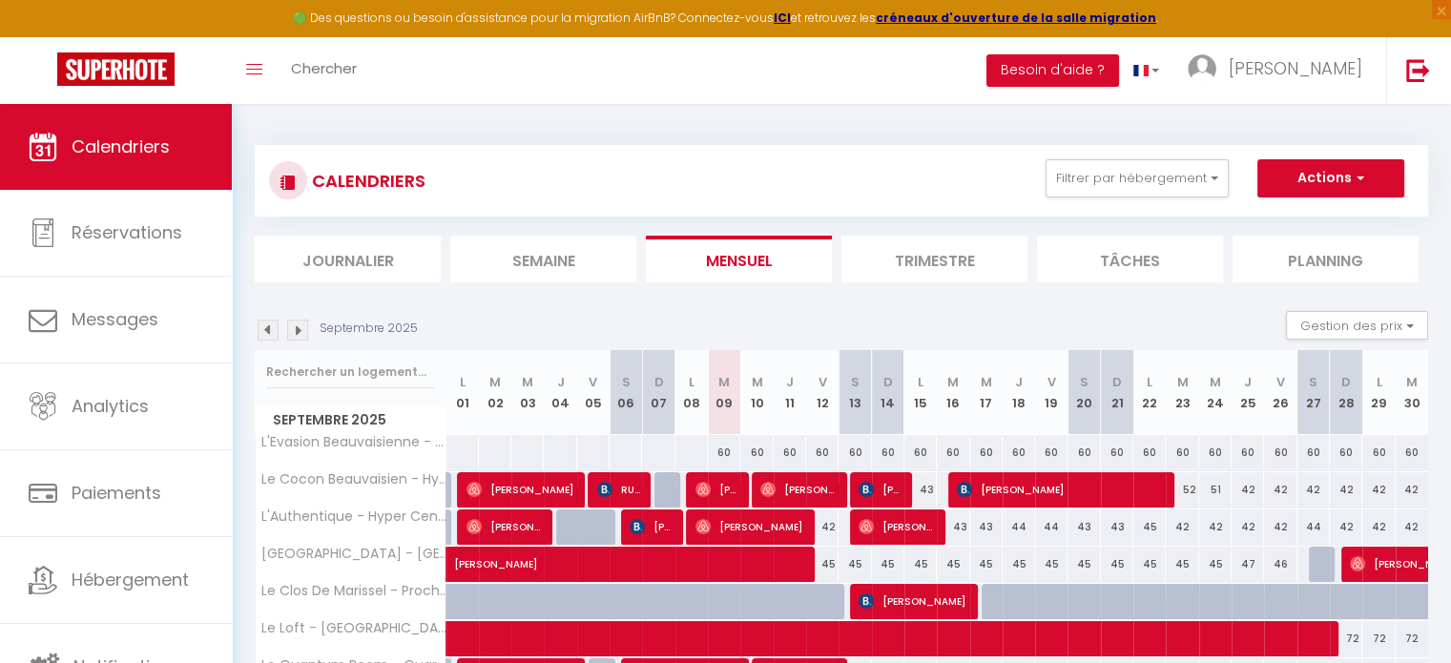
click at [302, 339] on img at bounding box center [297, 330] width 21 height 21
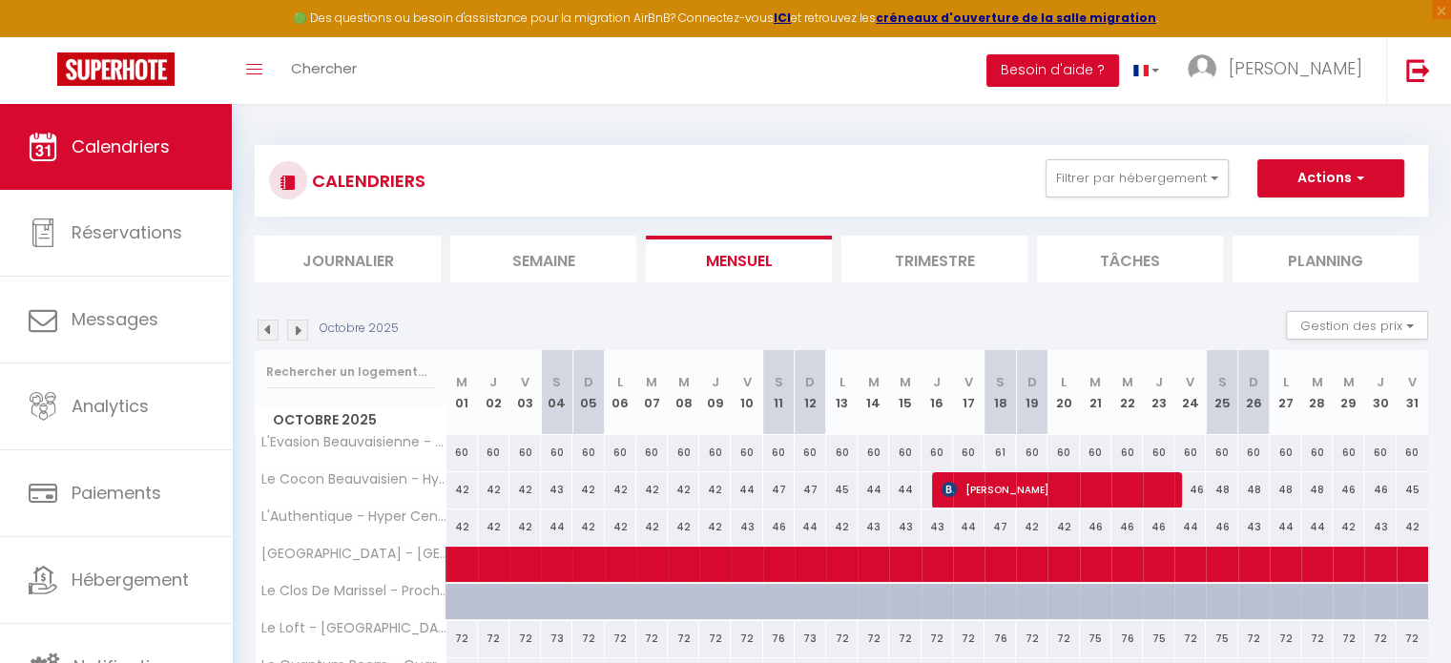
click at [263, 332] on img at bounding box center [268, 330] width 21 height 21
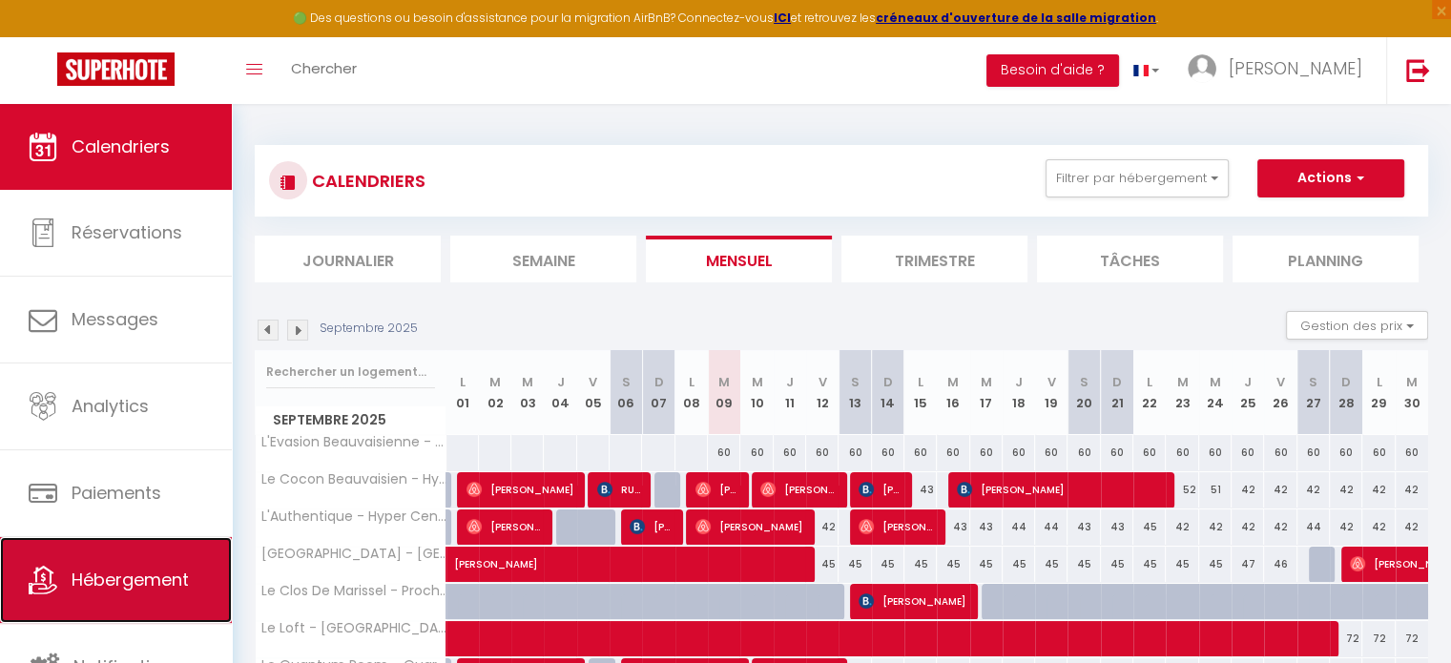
click at [155, 591] on span "Hébergement" at bounding box center [130, 580] width 117 height 24
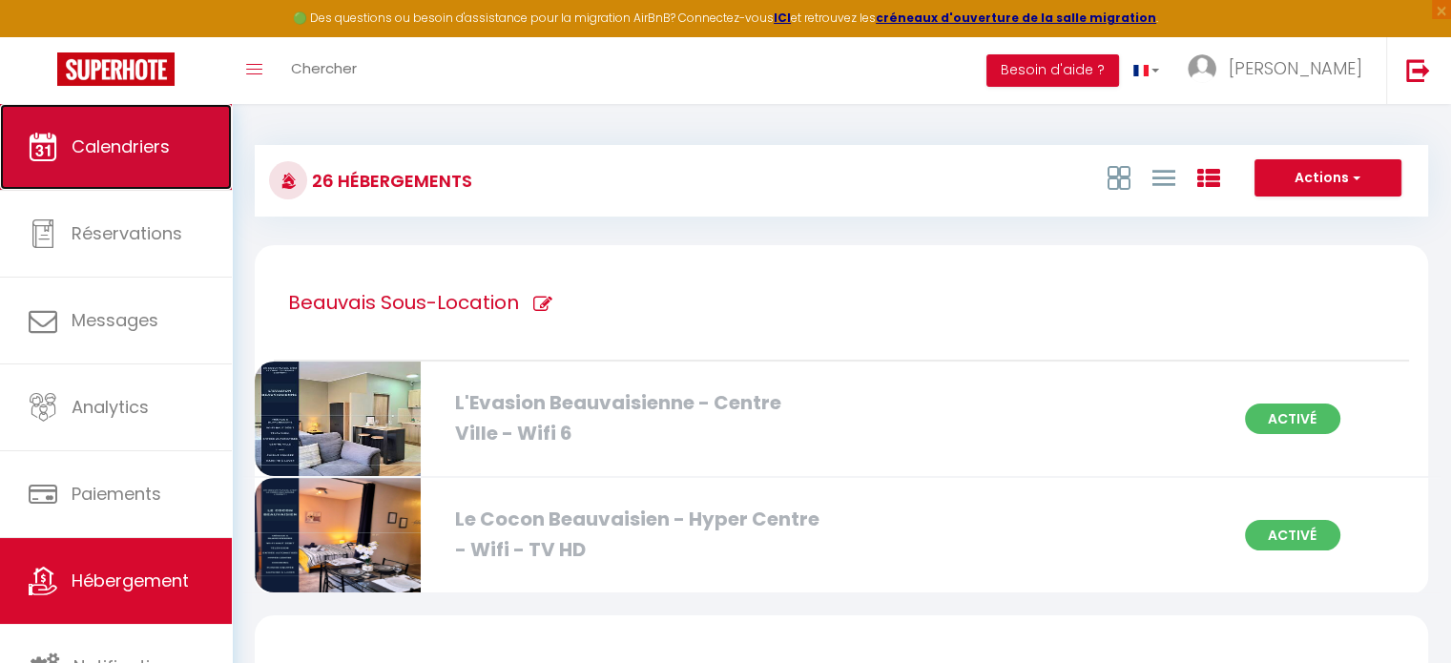
click at [114, 145] on span "Calendriers" at bounding box center [121, 147] width 98 height 24
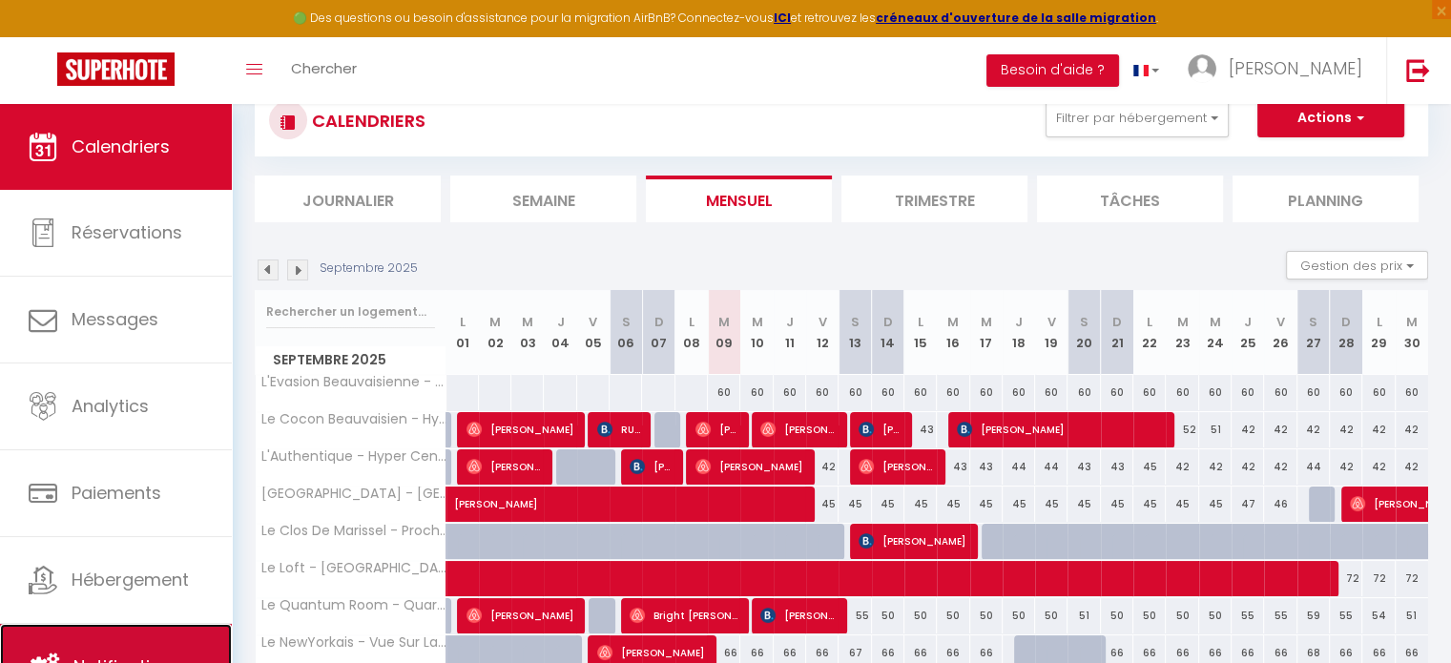
click at [180, 635] on link "Notifications" at bounding box center [116, 667] width 232 height 86
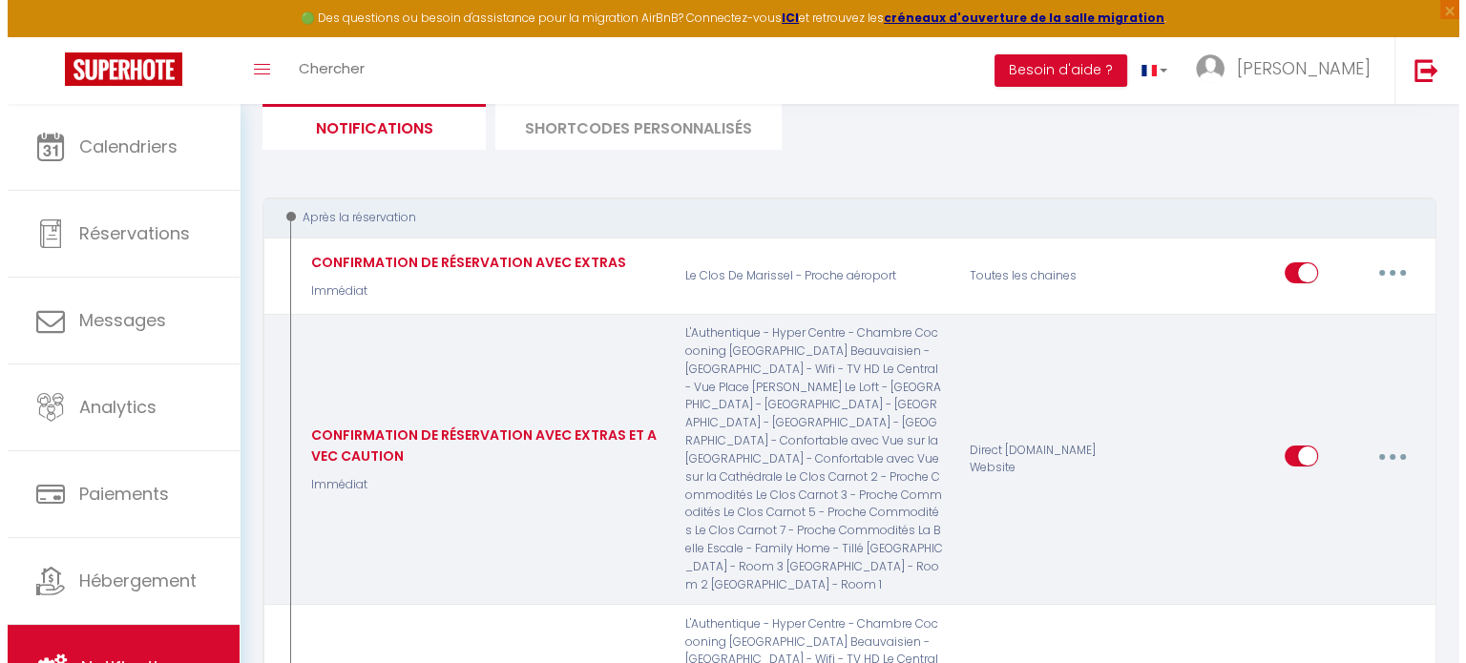
scroll to position [256, 0]
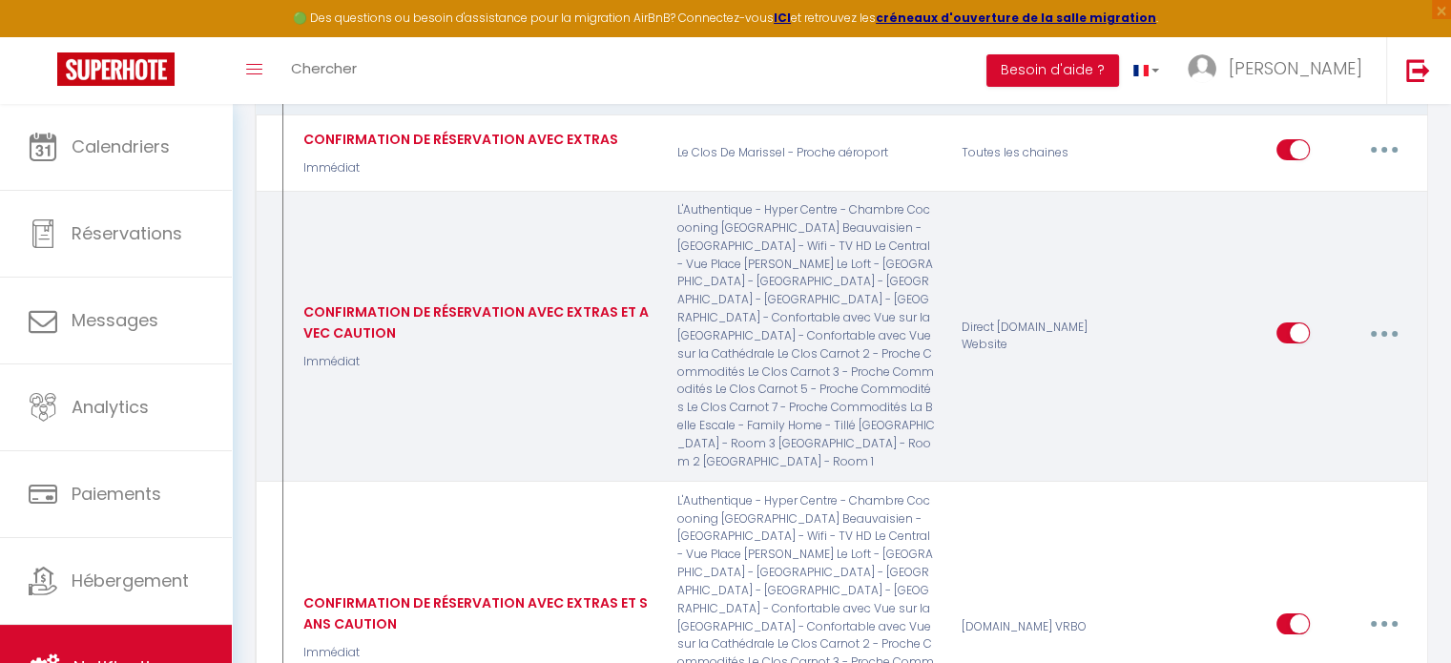
click at [1393, 329] on button "button" at bounding box center [1384, 333] width 53 height 31
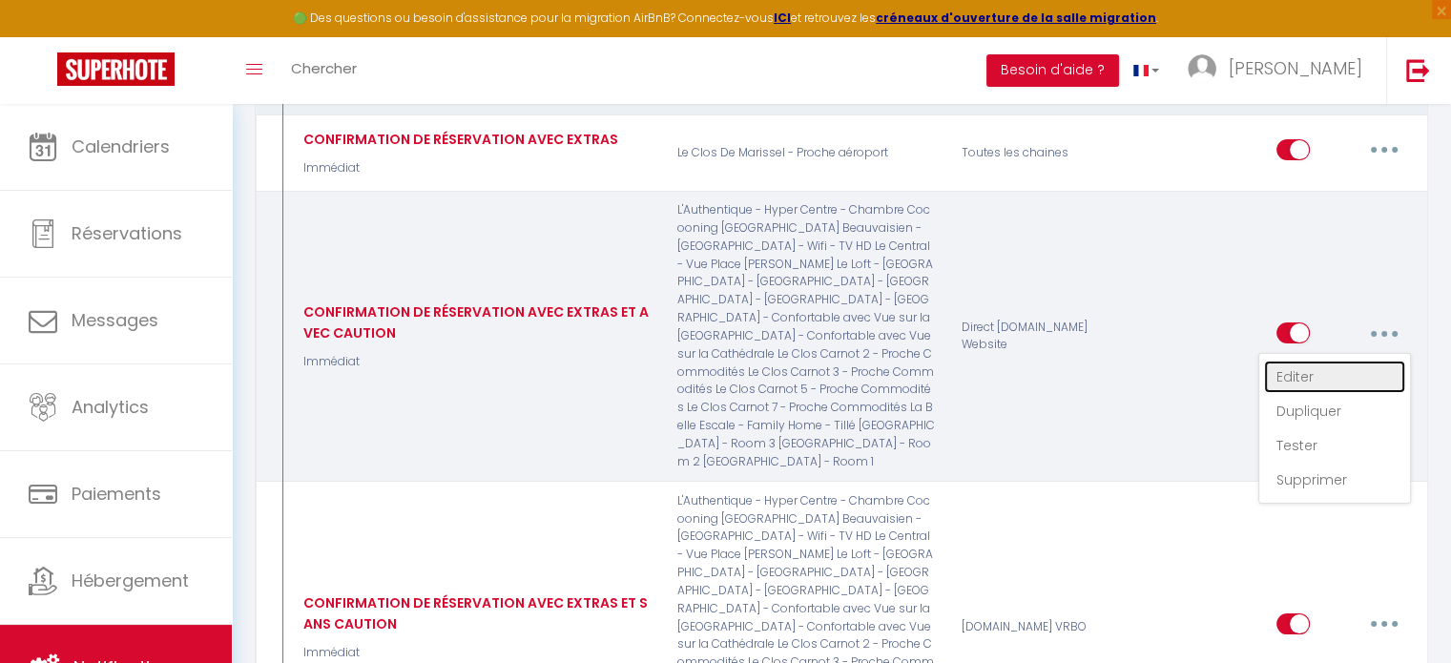
click at [1313, 382] on link "Editer" at bounding box center [1334, 377] width 141 height 32
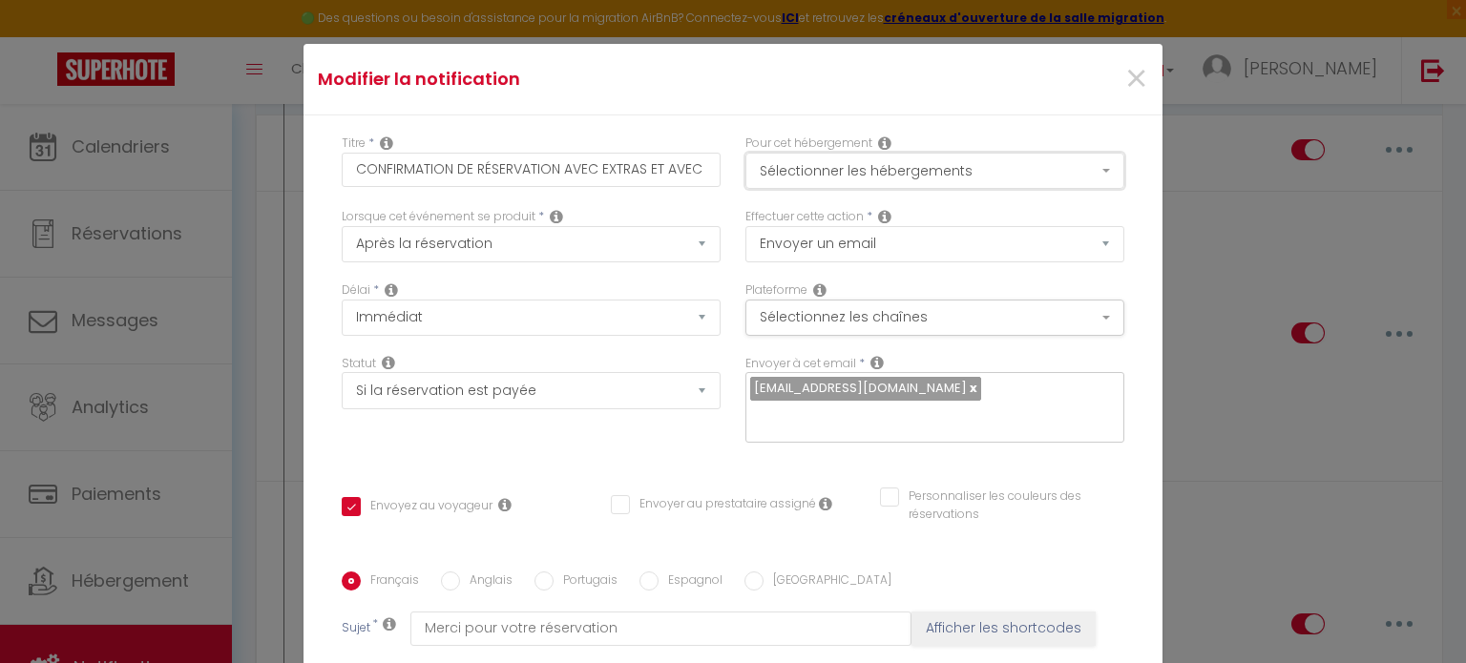
click at [843, 174] on button "Sélectionner les hébergements" at bounding box center [934, 171] width 379 height 36
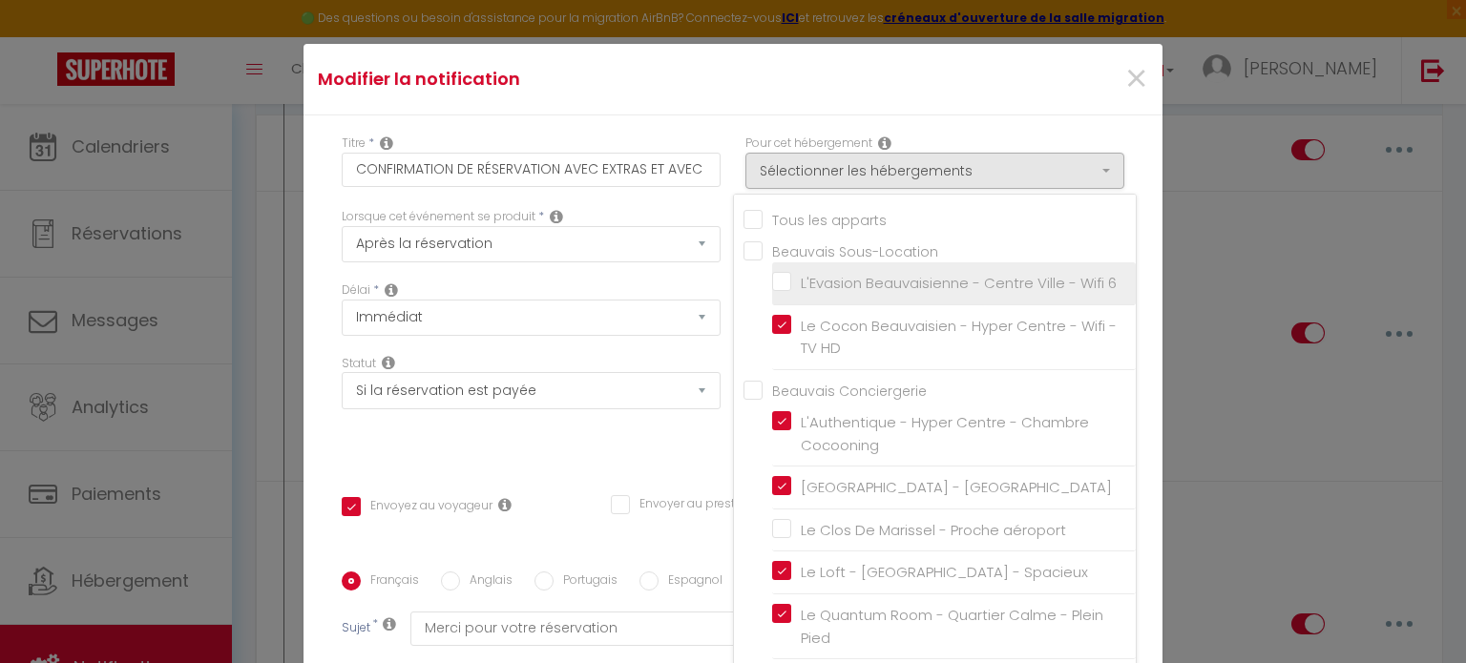
click at [772, 288] on input "L'Evasion Beauvaisienne - Centre Ville - Wifi 6" at bounding box center [954, 283] width 364 height 19
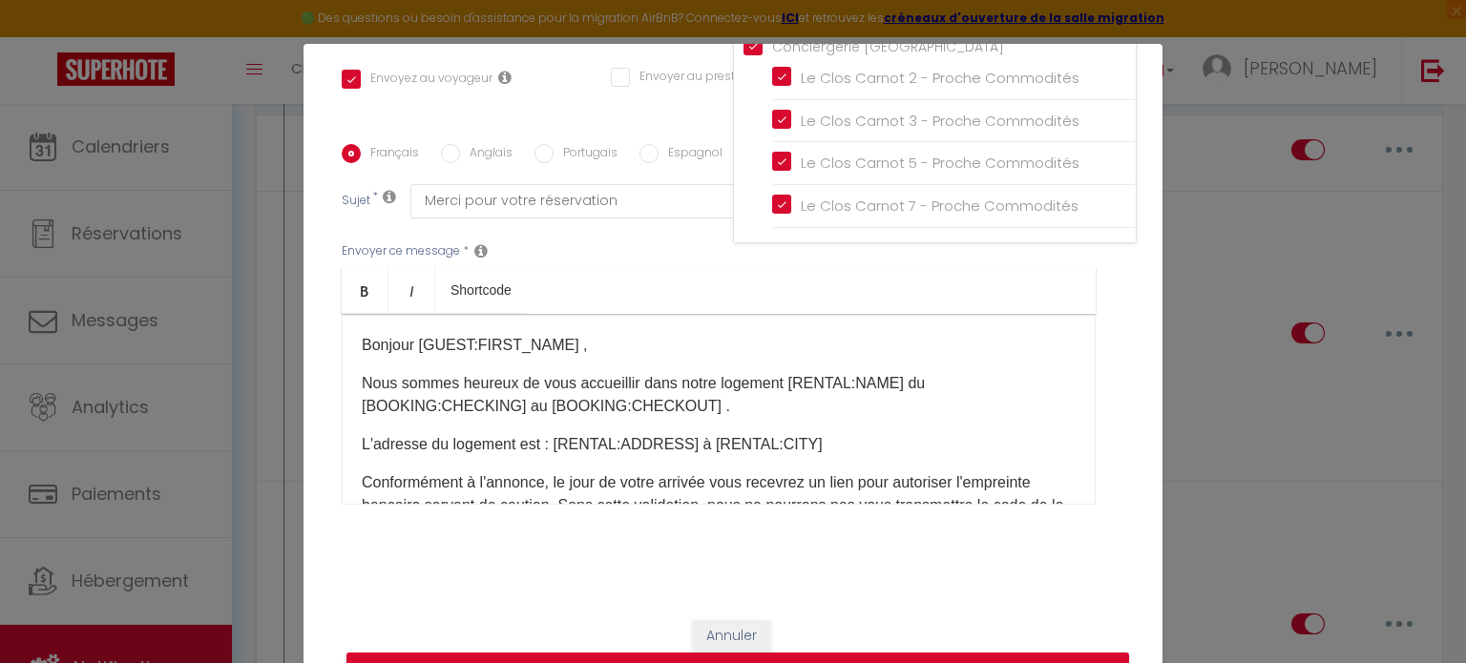
scroll to position [87, 0]
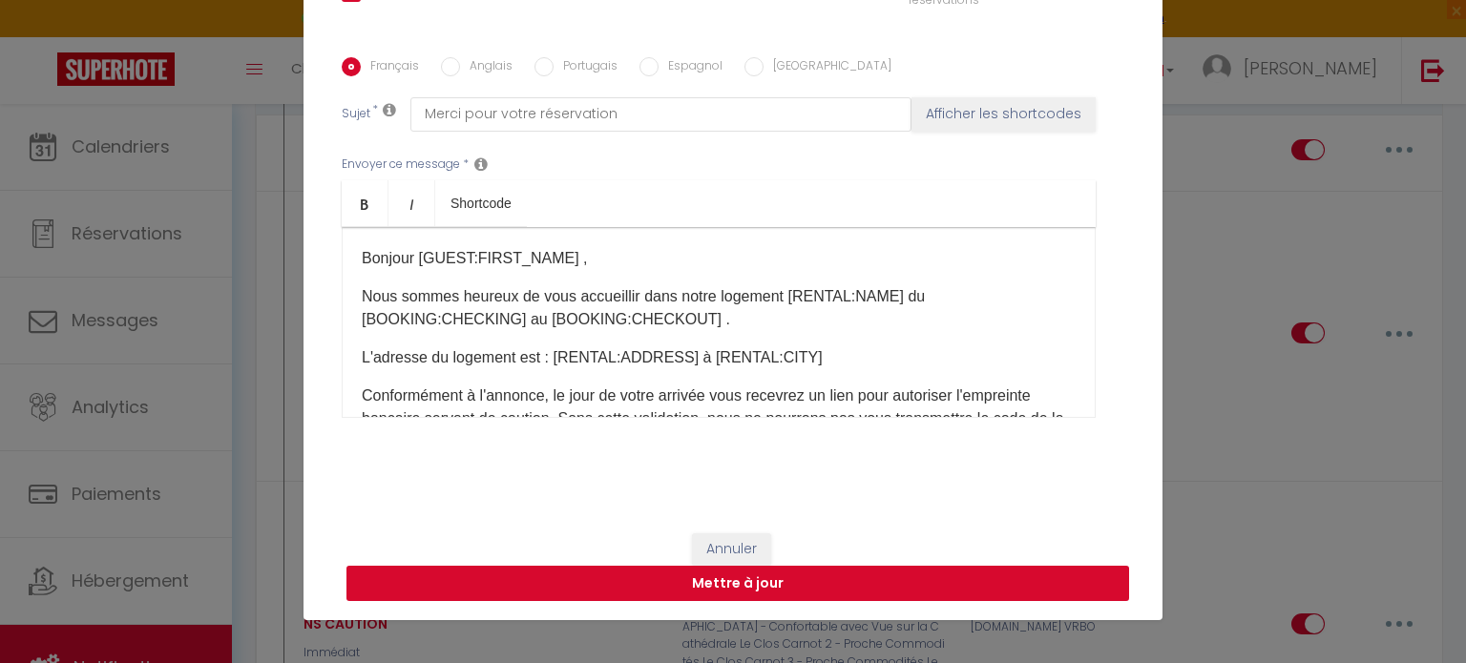
click at [723, 592] on button "Mettre à jour" at bounding box center [737, 584] width 782 height 36
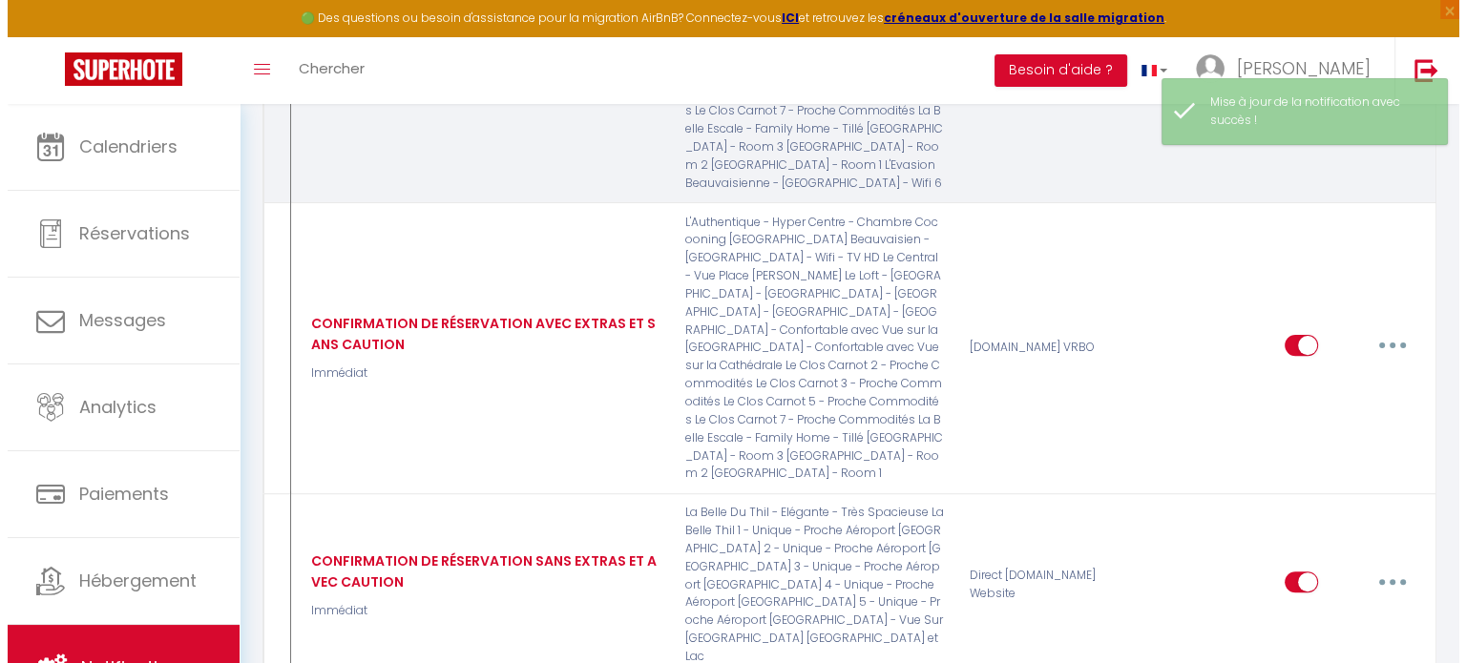
scroll to position [555, 0]
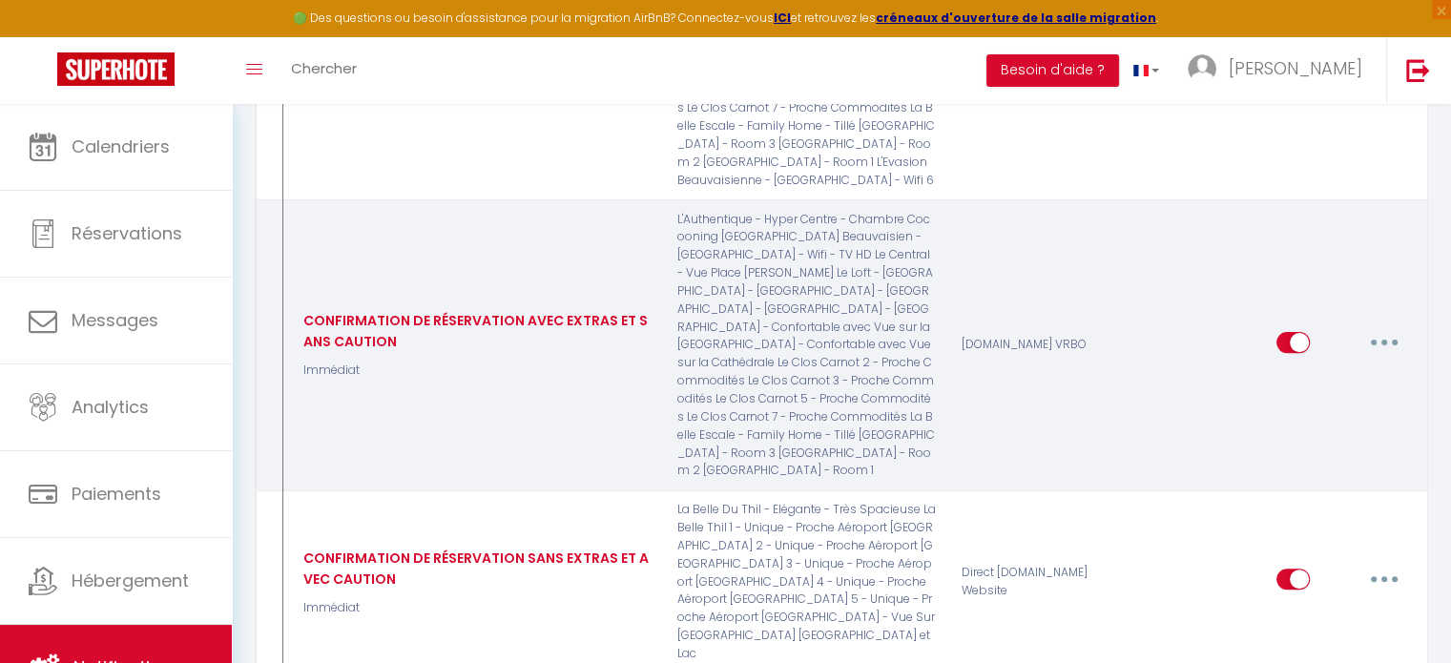
click at [1377, 339] on button "button" at bounding box center [1384, 342] width 53 height 31
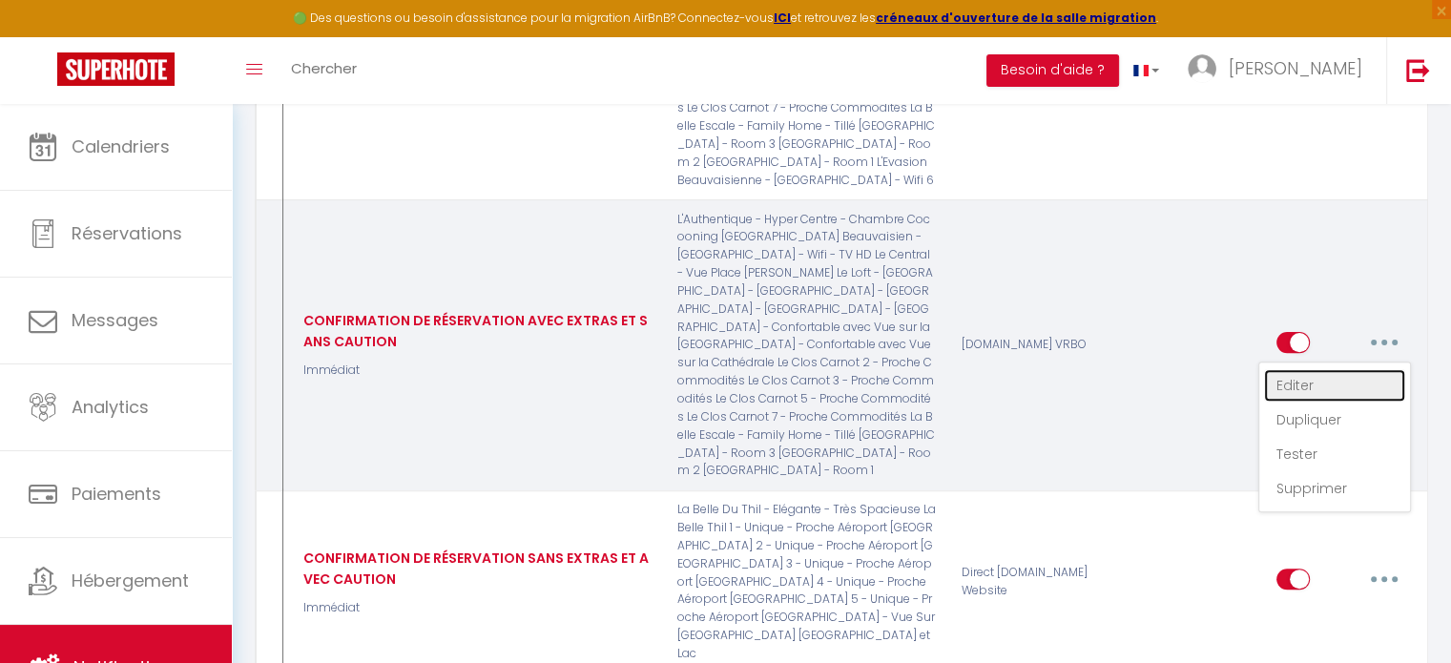
click at [1304, 377] on link "Editer" at bounding box center [1334, 385] width 141 height 32
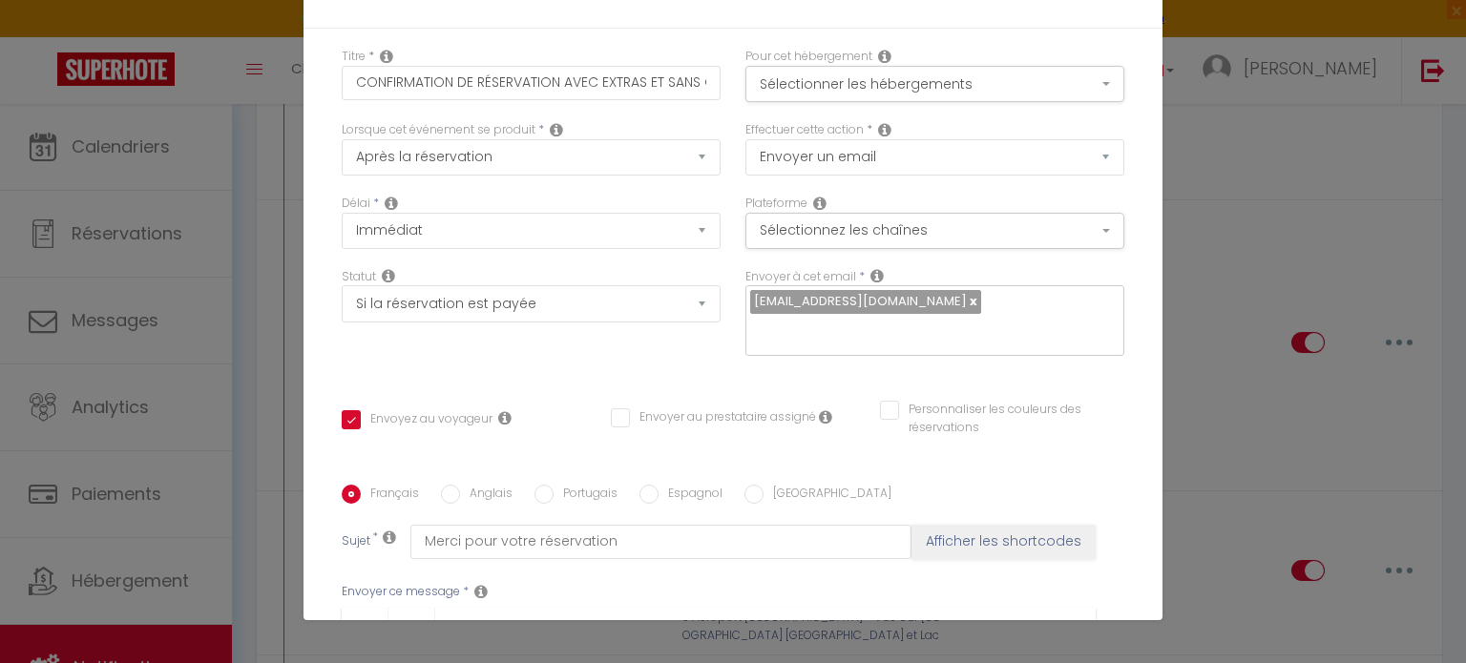
scroll to position [0, 0]
click at [887, 81] on button "Sélectionner les hébergements" at bounding box center [934, 84] width 379 height 36
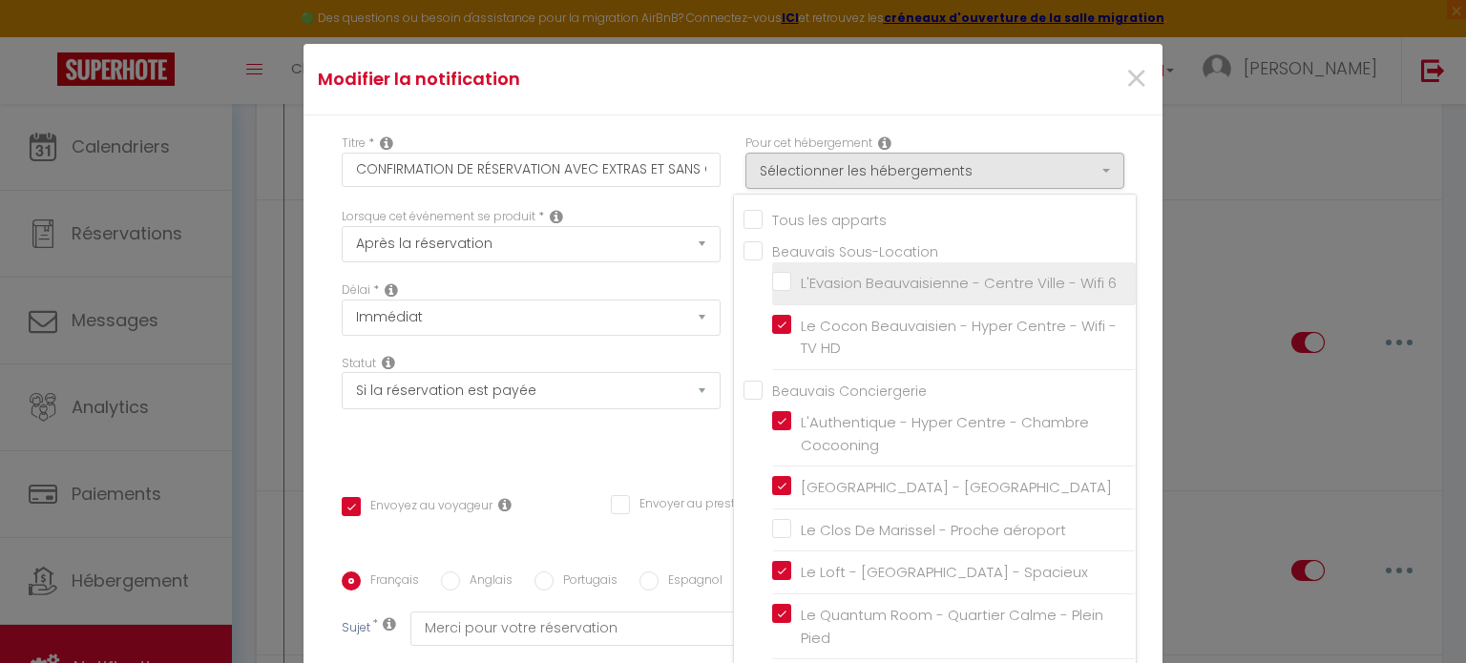
click at [772, 293] on input "L'Evasion Beauvaisienne - Centre Ville - Wifi 6" at bounding box center [954, 283] width 364 height 19
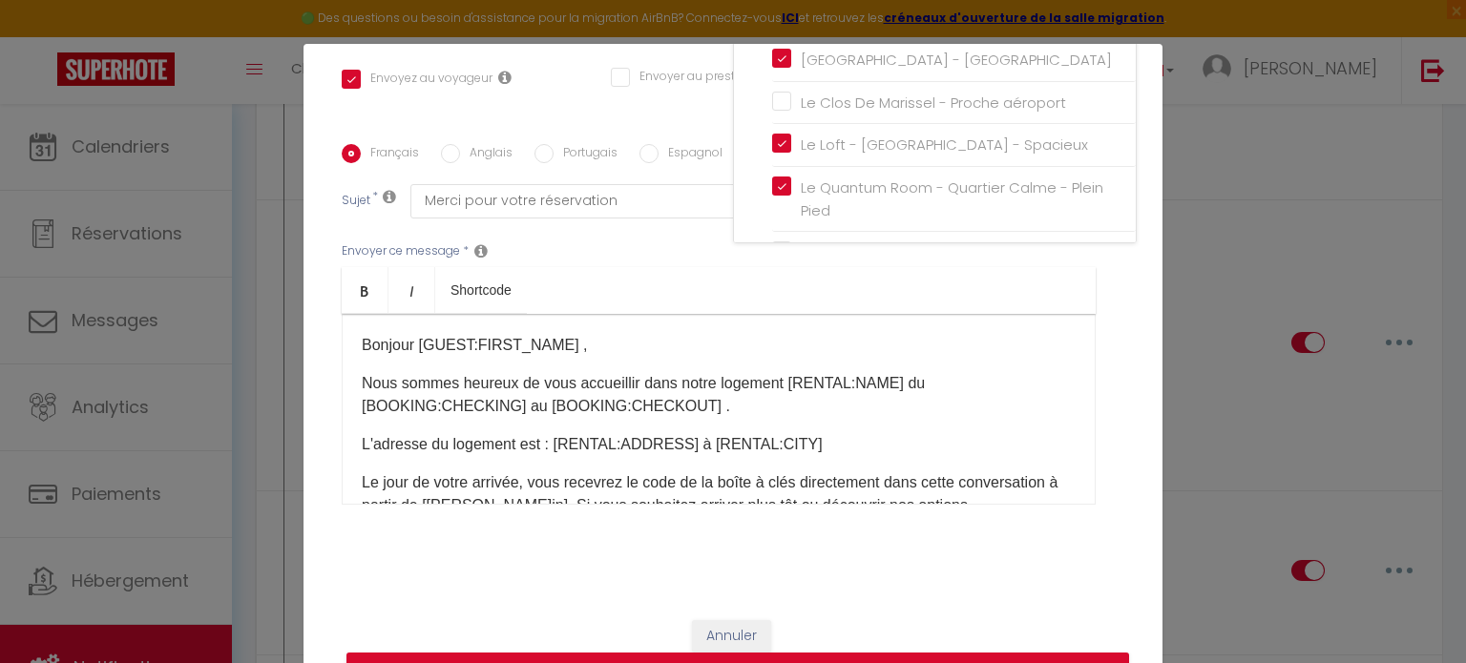
scroll to position [87, 0]
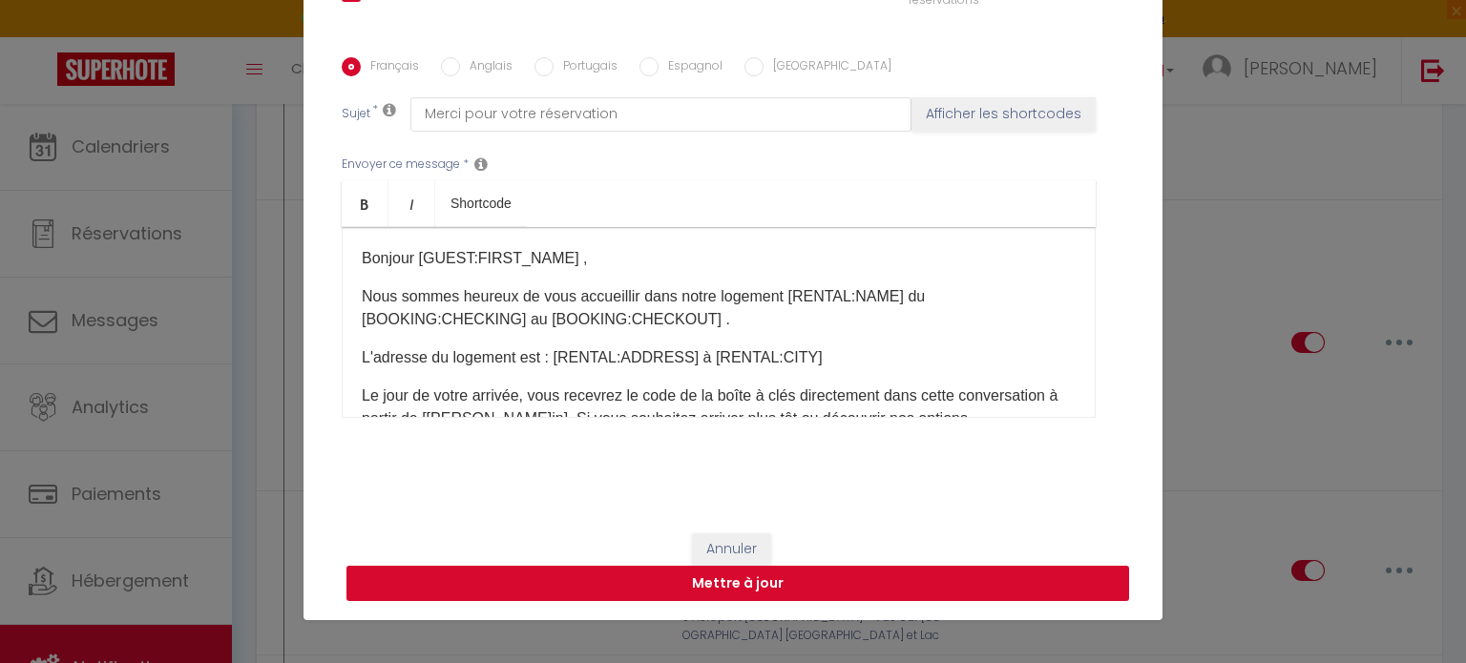
click at [786, 584] on button "Mettre à jour" at bounding box center [737, 584] width 782 height 36
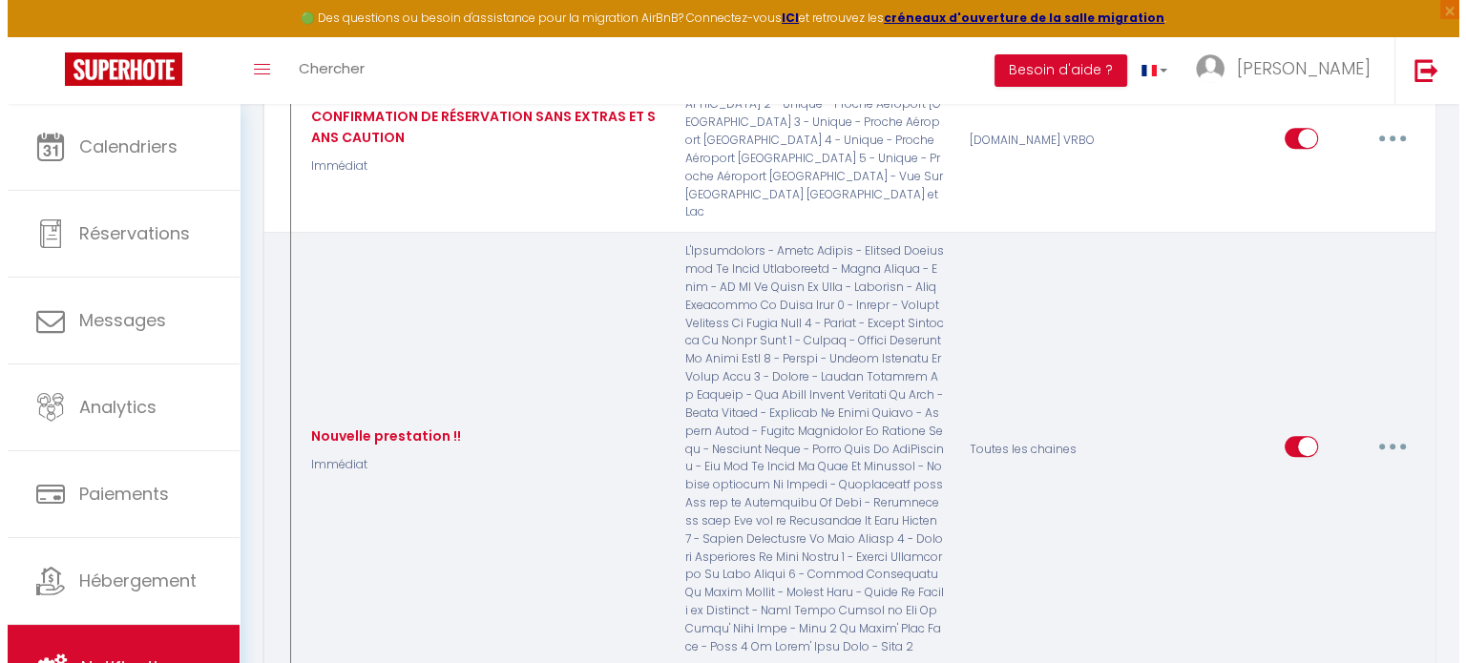
scroll to position [1198, 0]
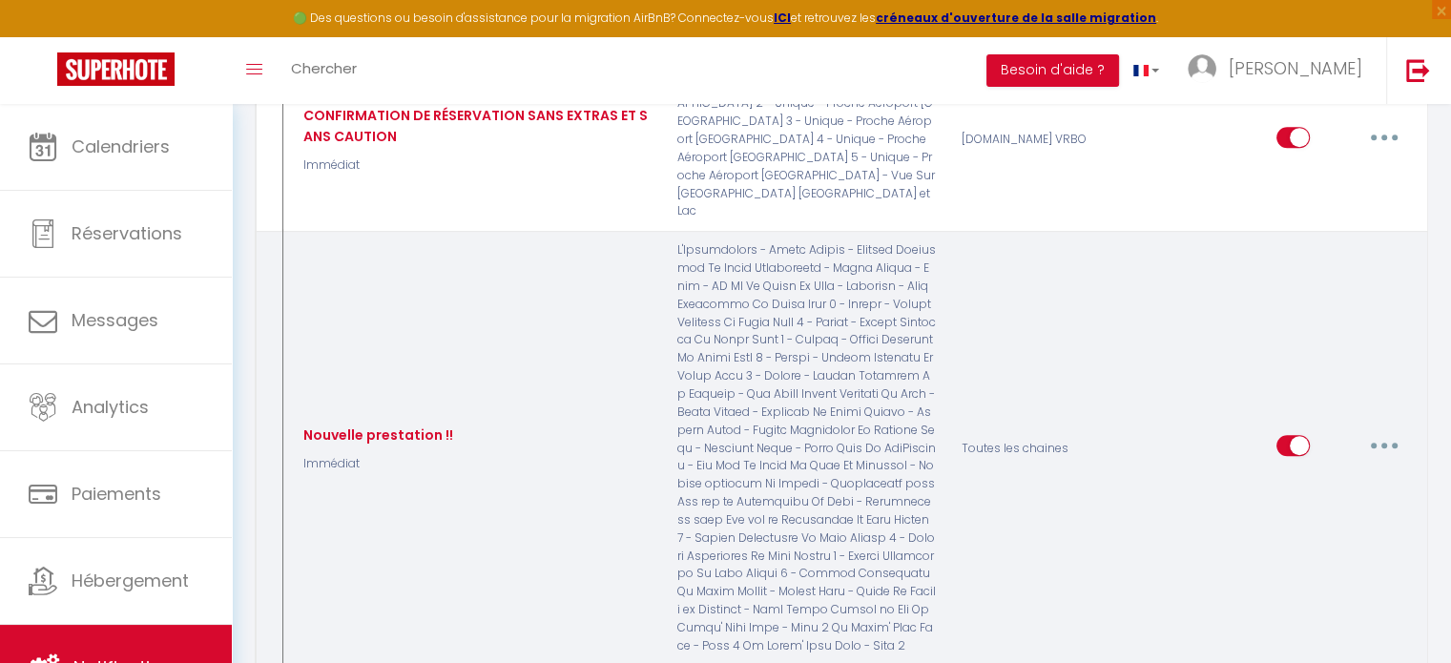
click at [1382, 443] on icon "button" at bounding box center [1385, 446] width 6 height 6
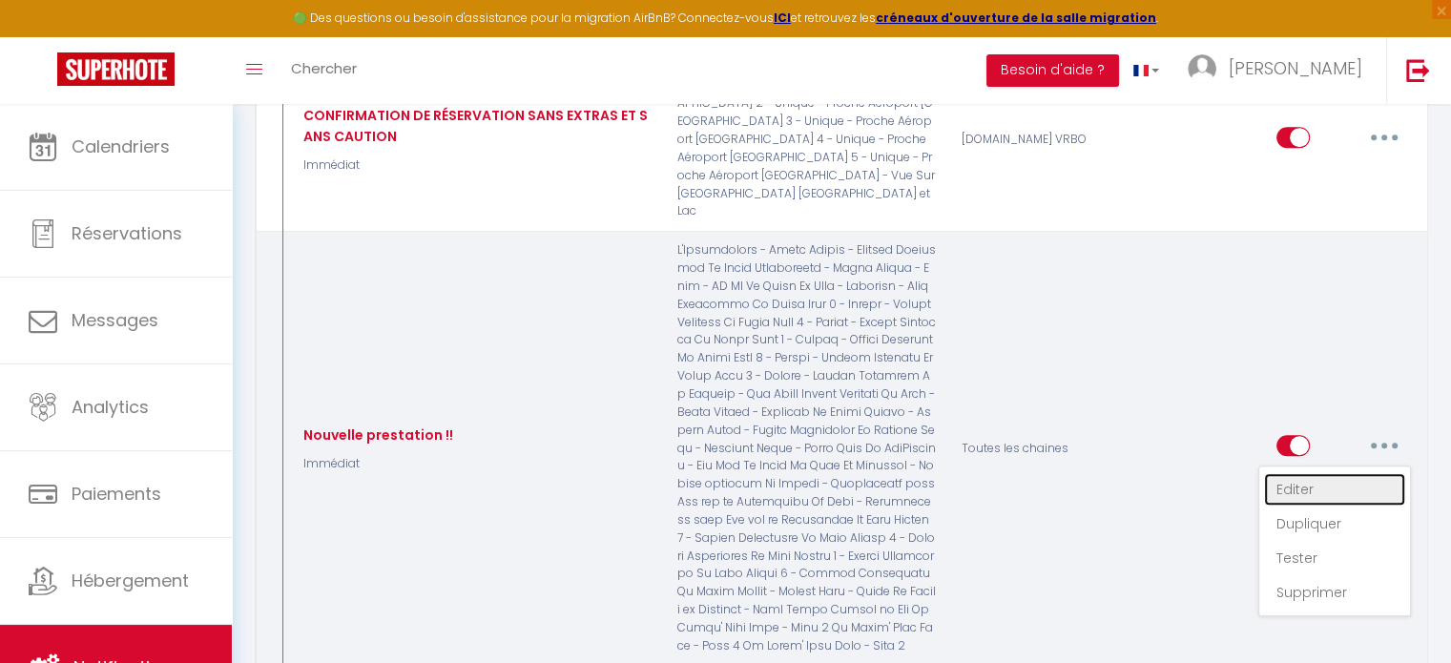
click at [1309, 473] on link "Editer" at bounding box center [1334, 489] width 141 height 32
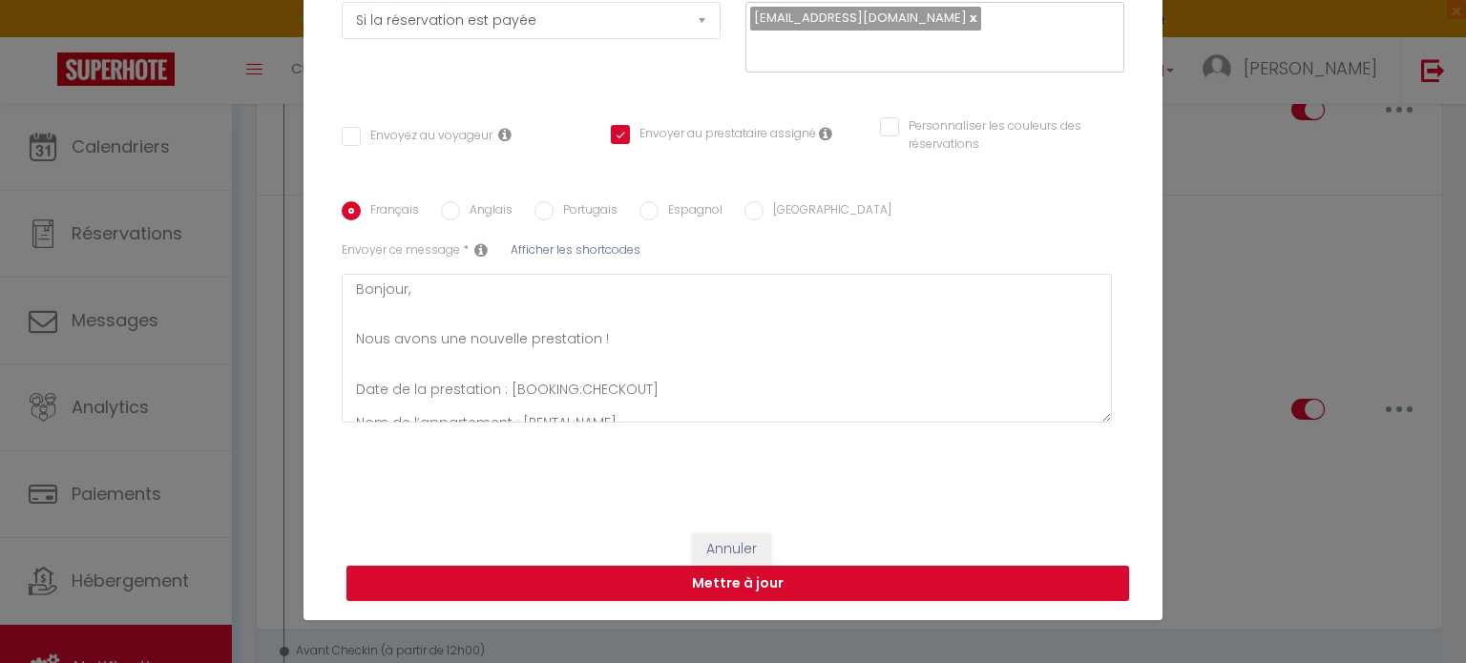
scroll to position [0, 0]
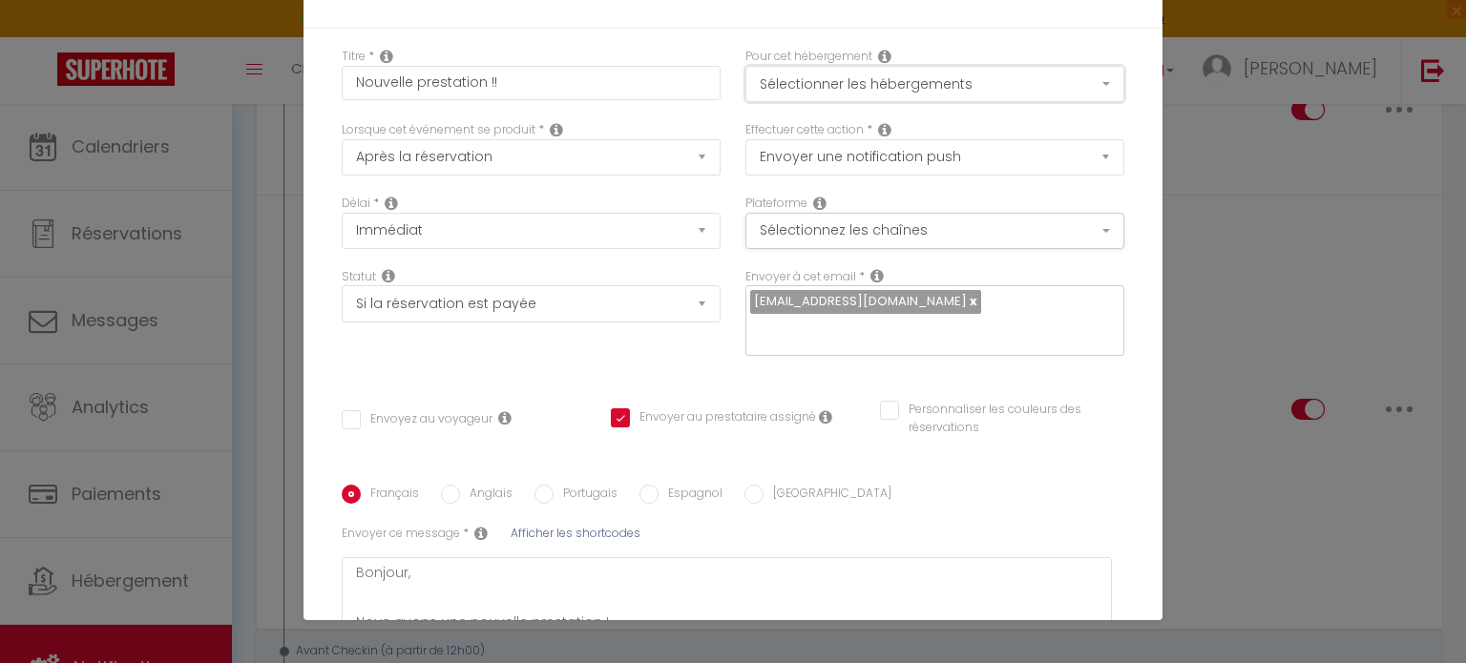
click at [950, 83] on button "Sélectionner les hébergements" at bounding box center [934, 84] width 379 height 36
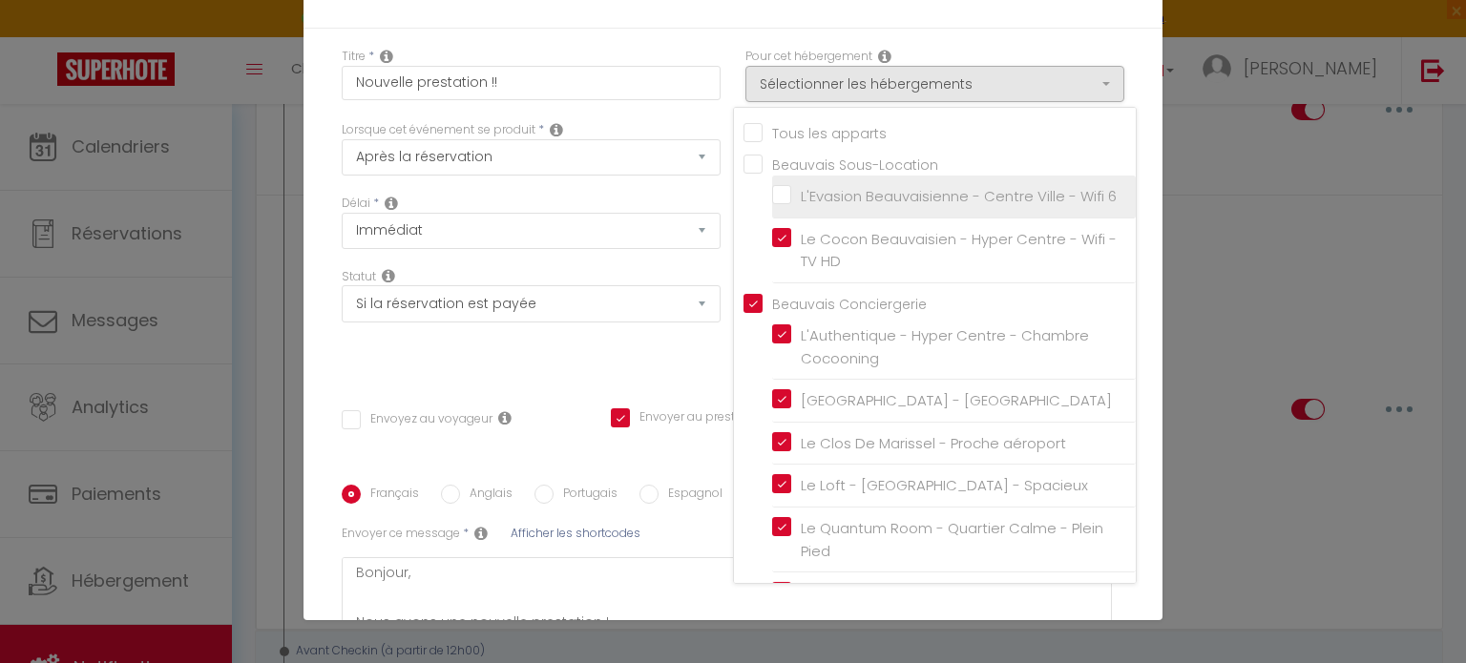
click at [772, 197] on input "L'Evasion Beauvaisienne - Centre Ville - Wifi 6" at bounding box center [954, 196] width 364 height 19
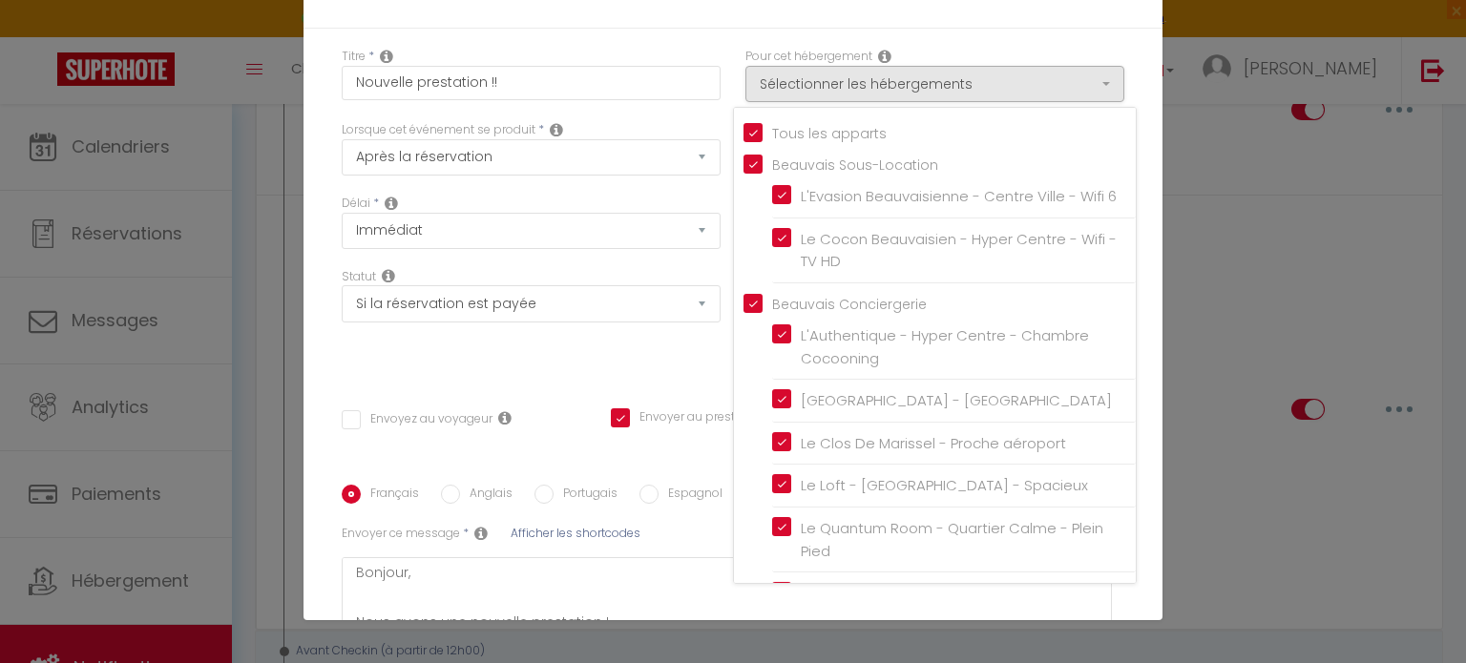
scroll to position [283, 0]
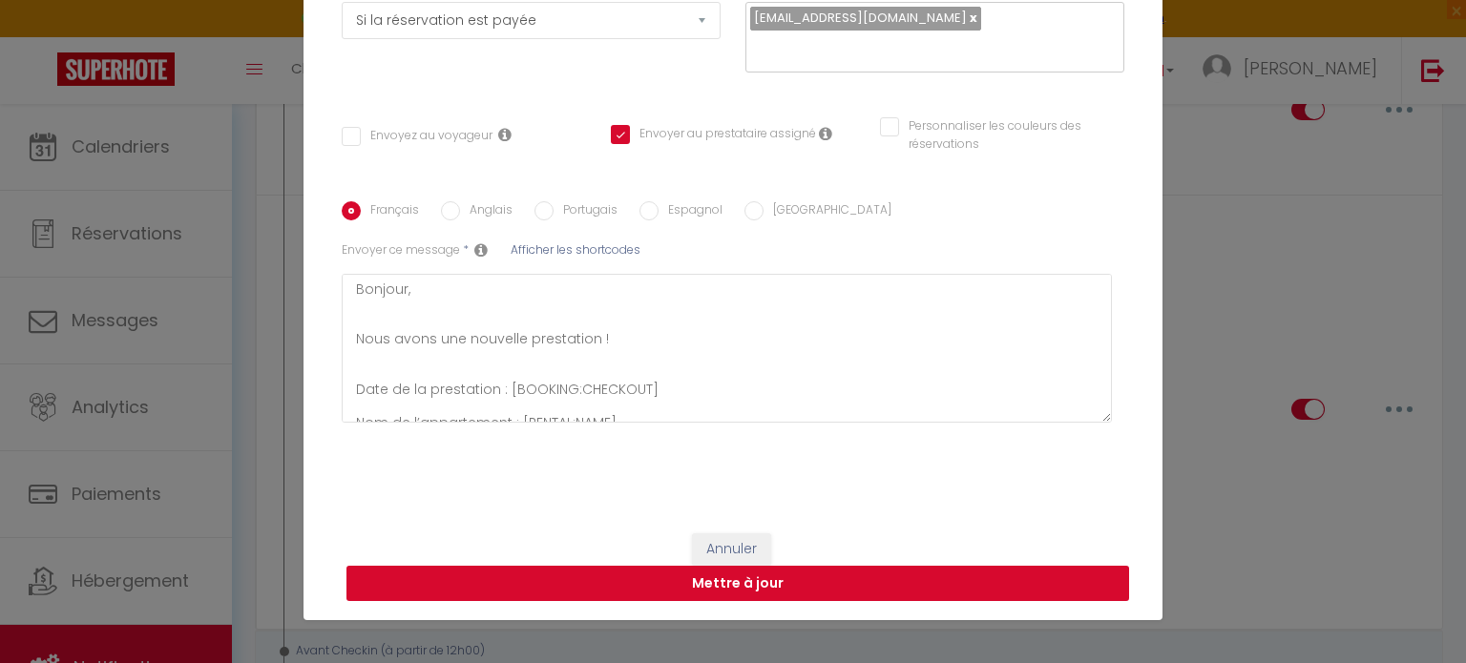
click at [818, 590] on button "Mettre à jour" at bounding box center [737, 584] width 782 height 36
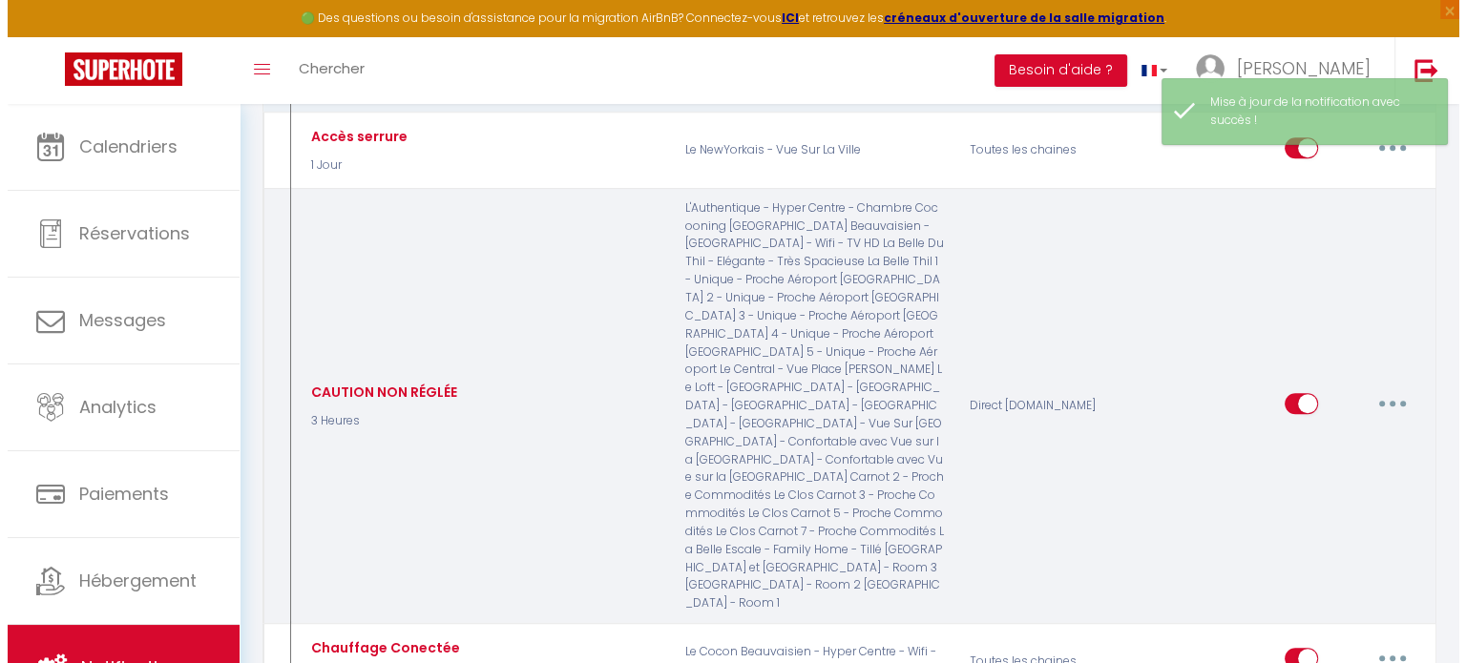
scroll to position [1435, 0]
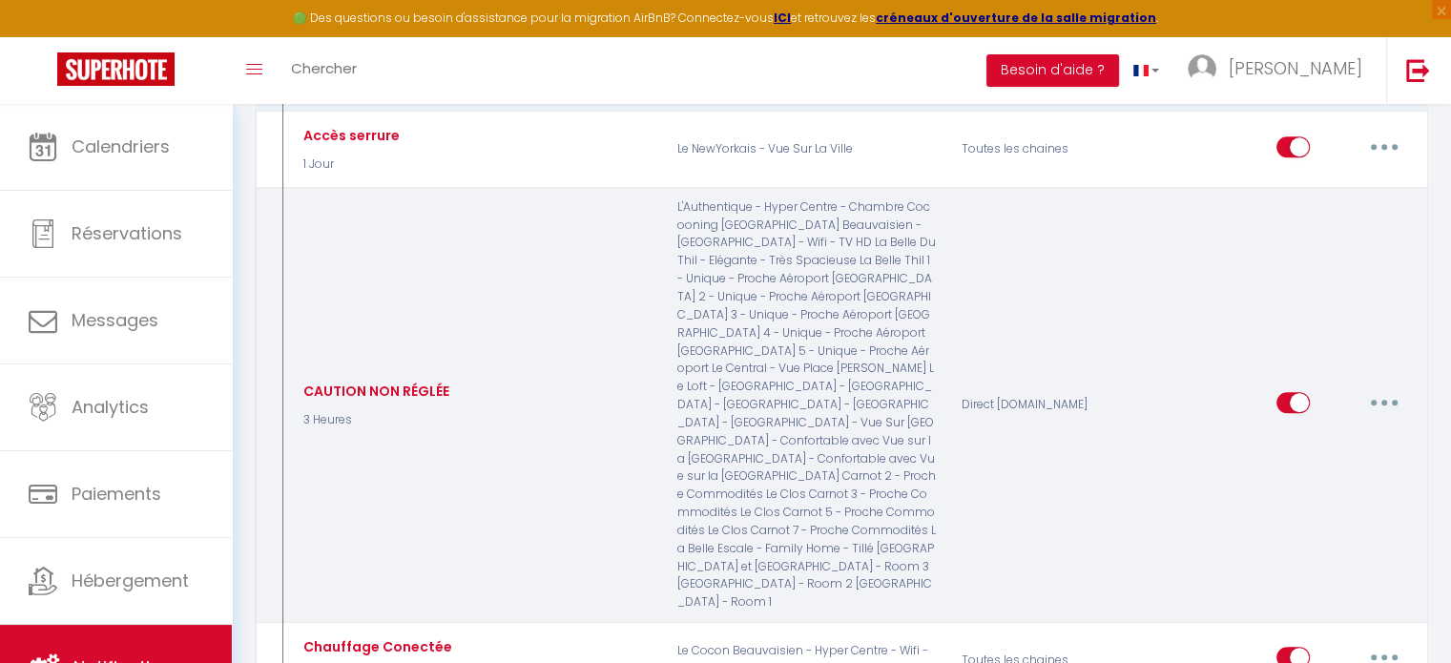
click at [1384, 400] on icon "button" at bounding box center [1385, 403] width 6 height 6
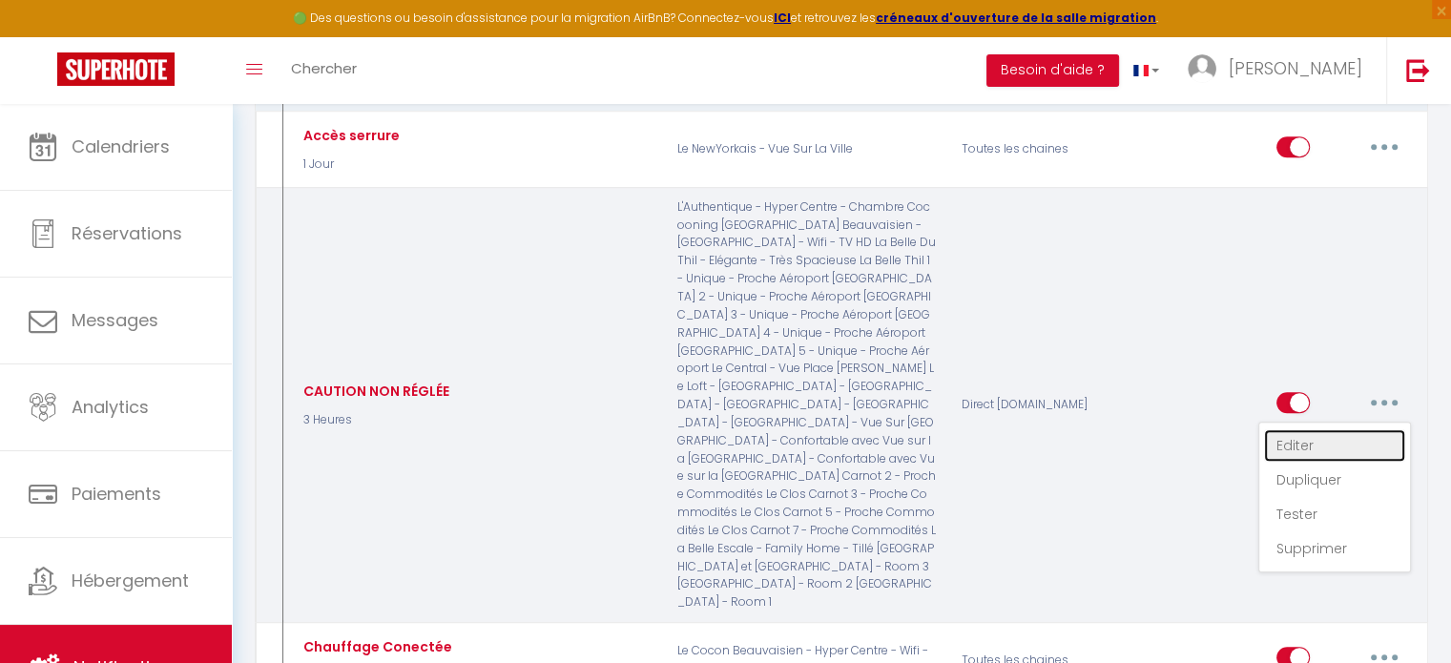
click at [1292, 429] on link "Editer" at bounding box center [1334, 445] width 141 height 32
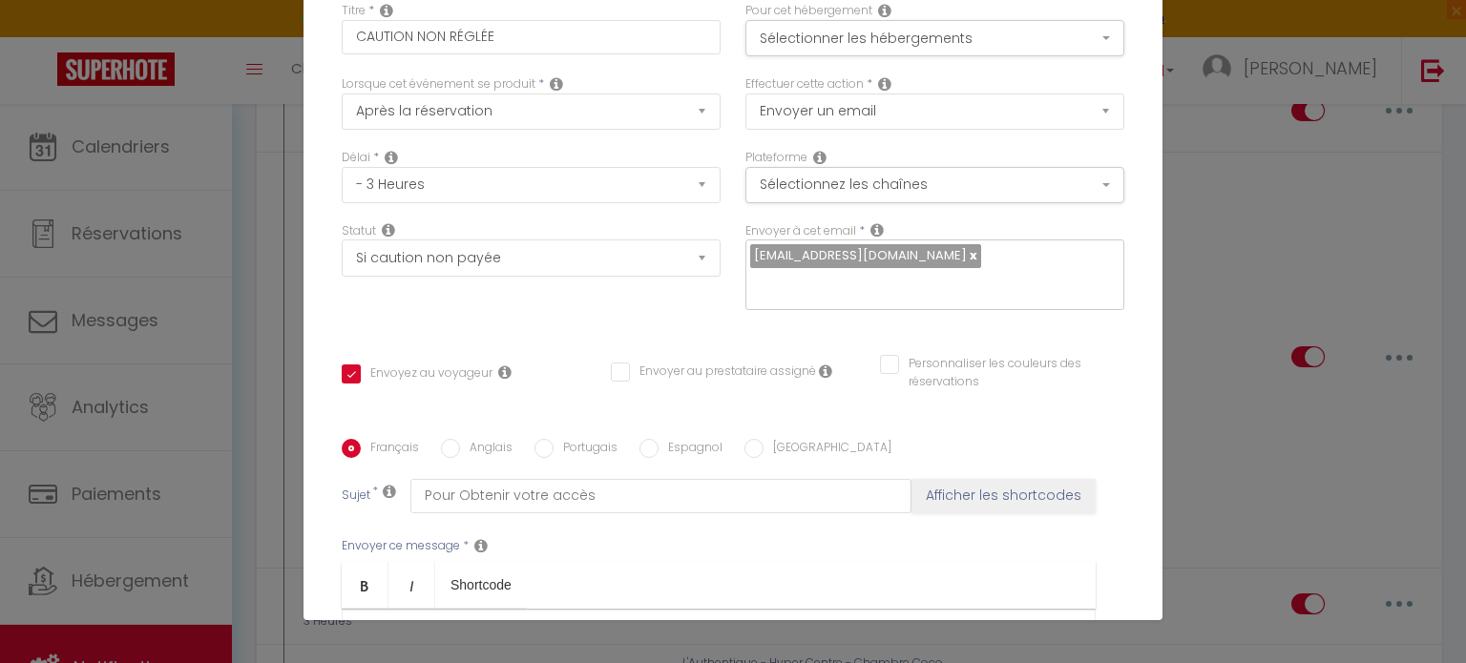
scroll to position [0, 0]
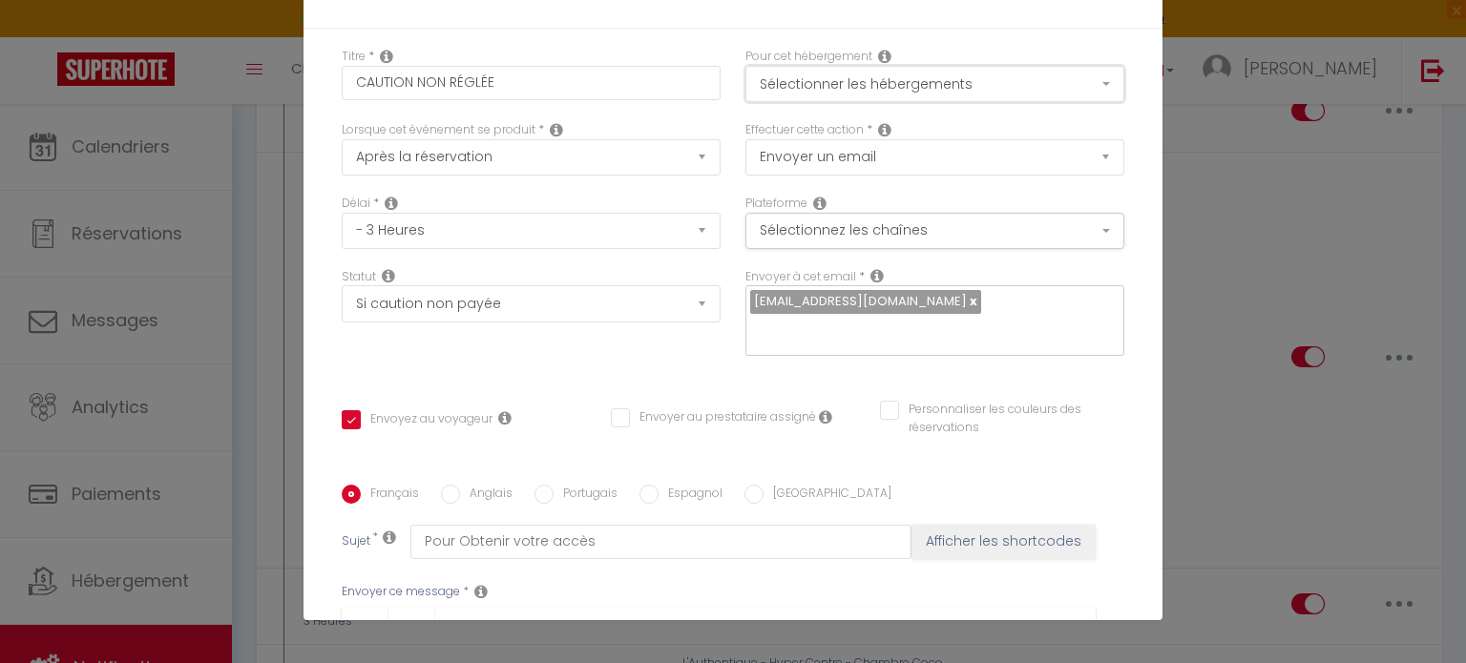
click at [964, 83] on button "Sélectionner les hébergements" at bounding box center [934, 84] width 379 height 36
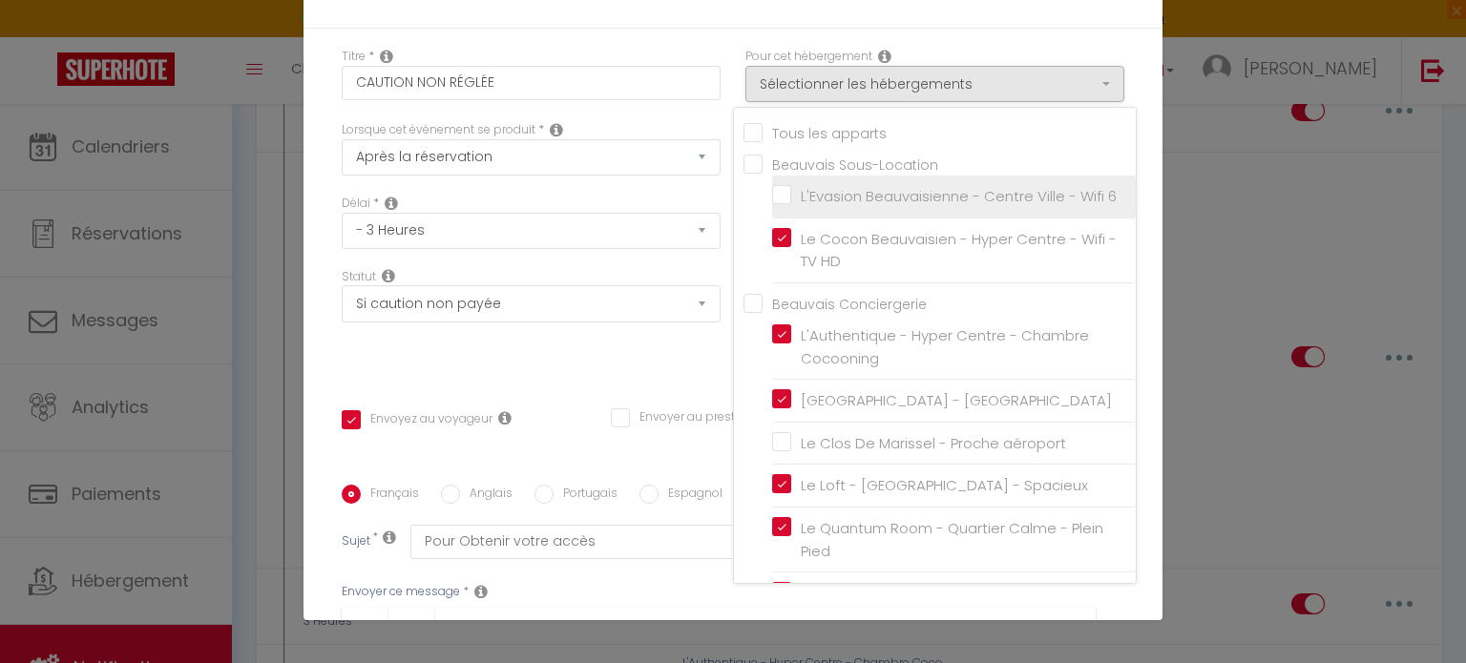
click at [772, 196] on input "L'Evasion Beauvaisienne - Centre Ville - Wifi 6" at bounding box center [954, 196] width 364 height 19
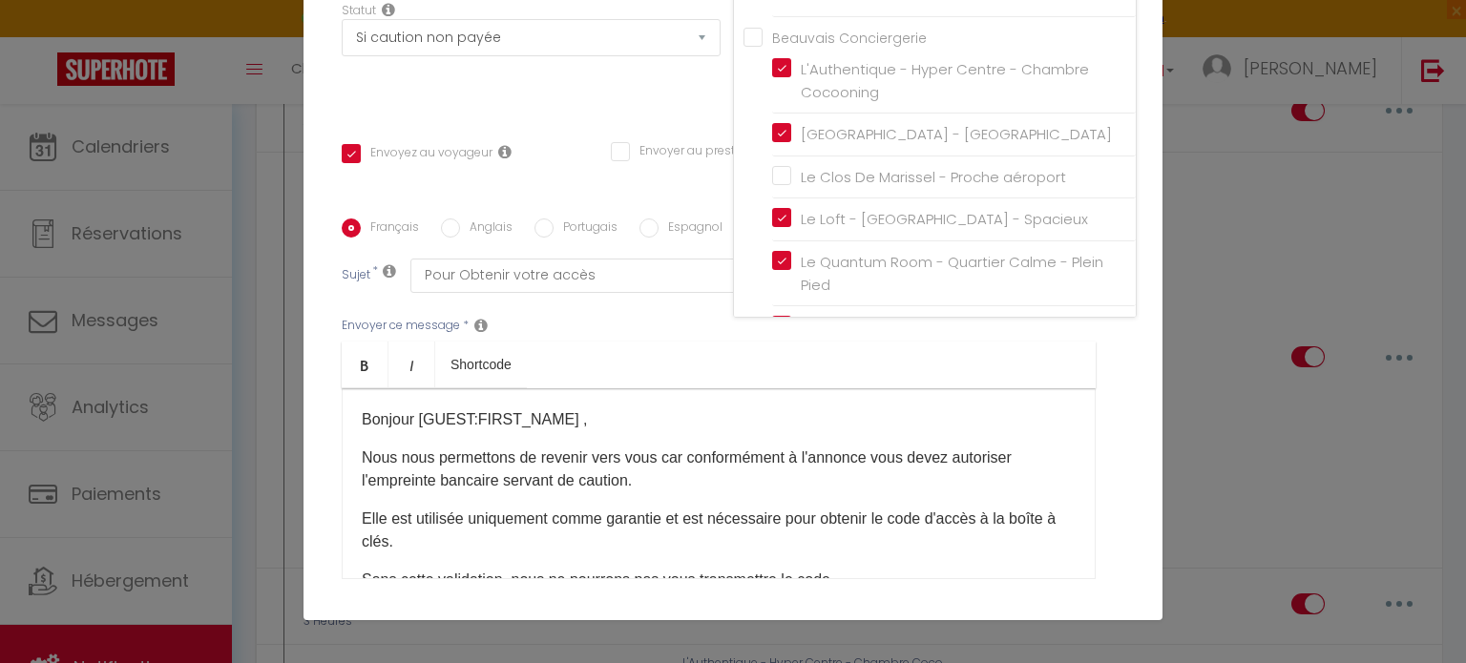
scroll to position [427, 0]
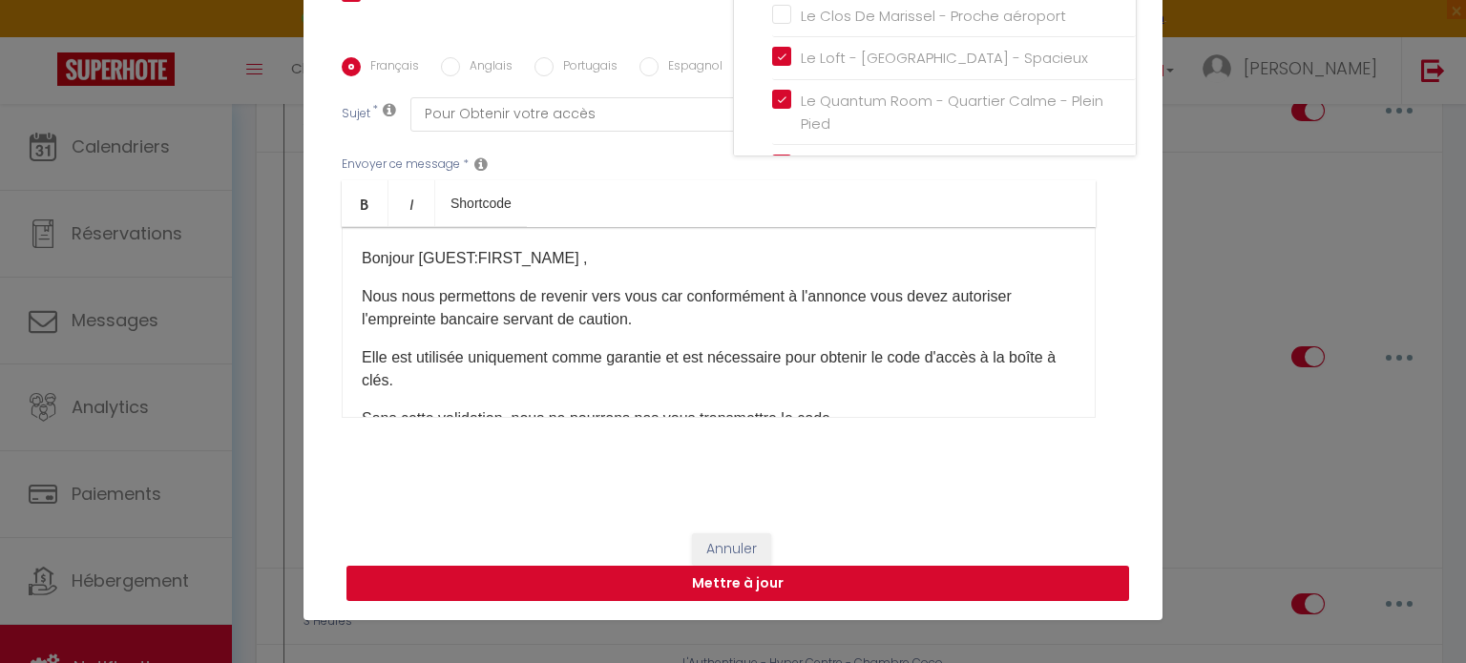
click at [889, 590] on button "Mettre à jour" at bounding box center [737, 584] width 782 height 36
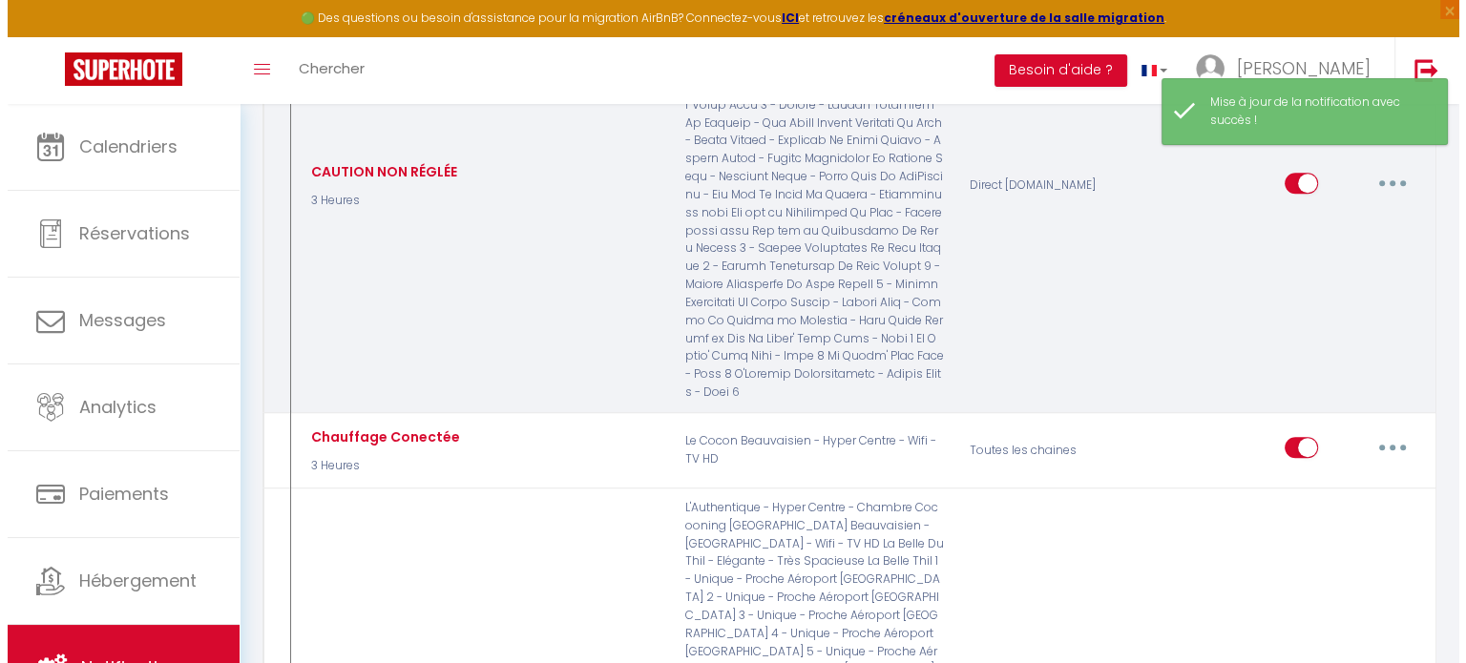
scroll to position [1681, 0]
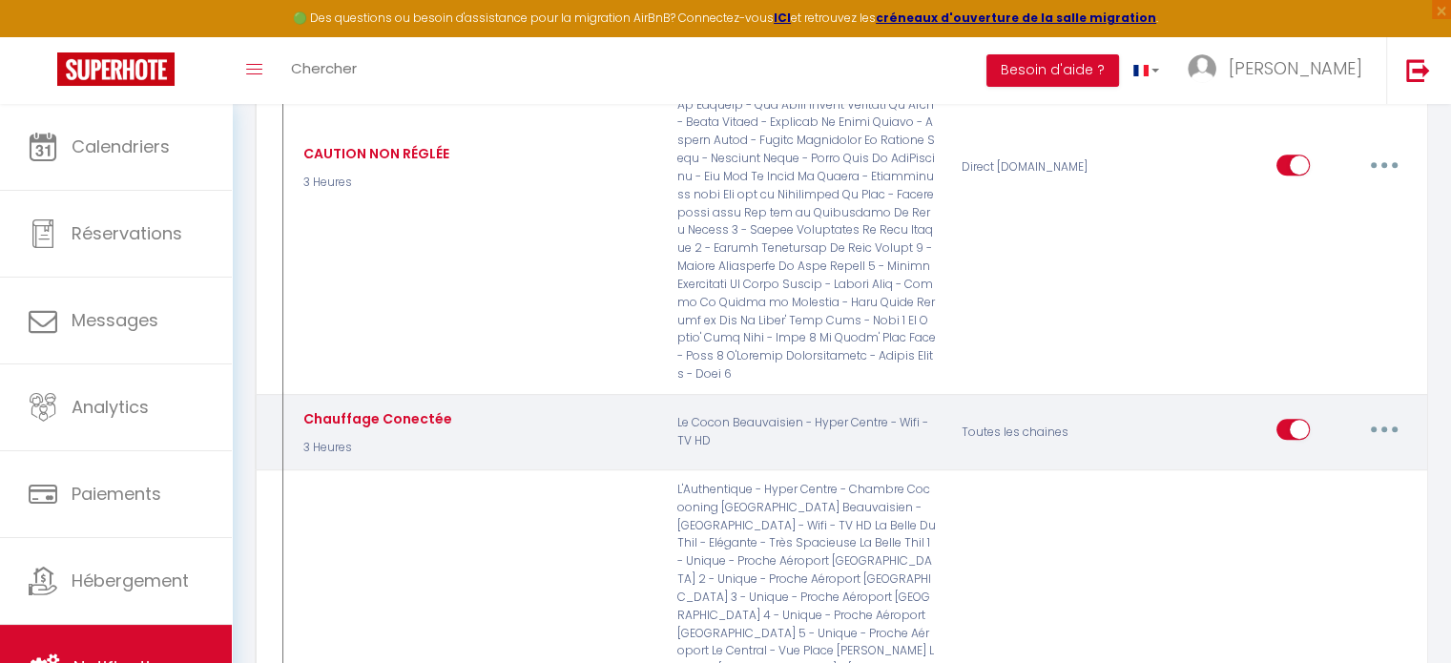
click at [1391, 414] on button "button" at bounding box center [1384, 429] width 53 height 31
click at [1317, 457] on link "Editer" at bounding box center [1334, 473] width 141 height 32
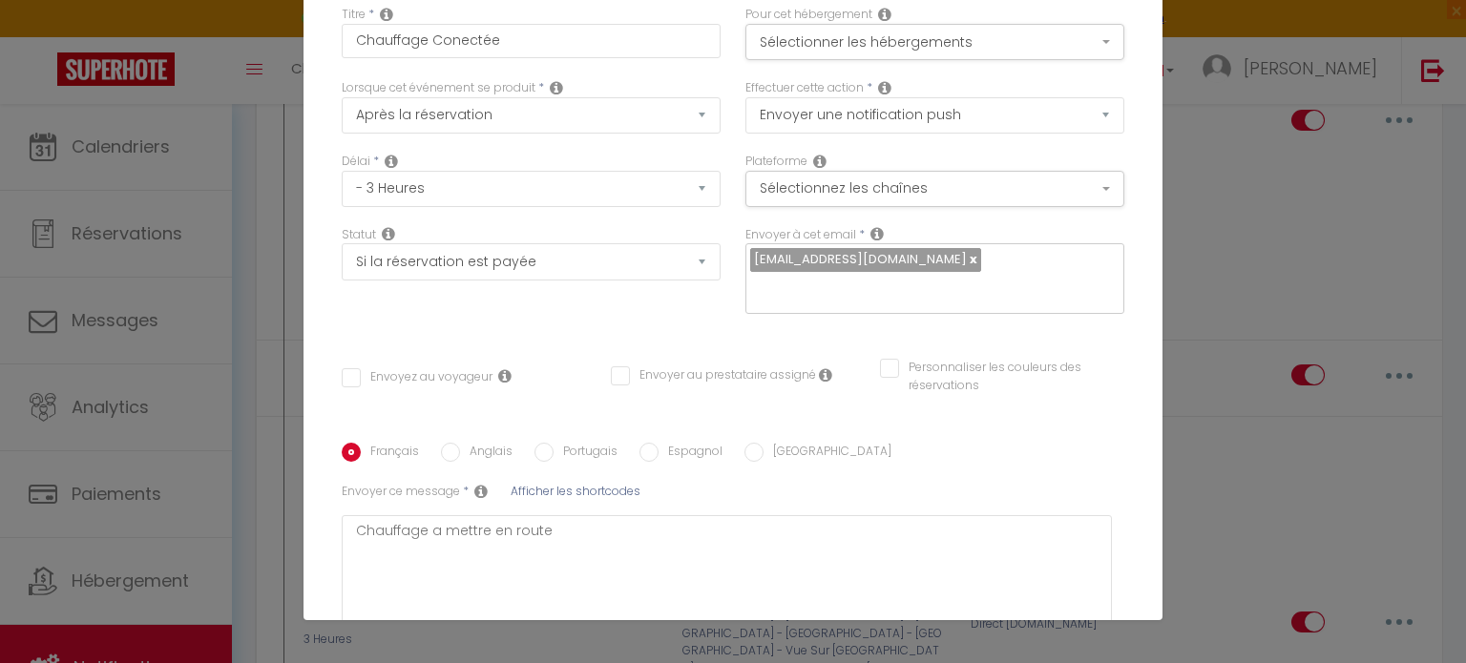
scroll to position [0, 0]
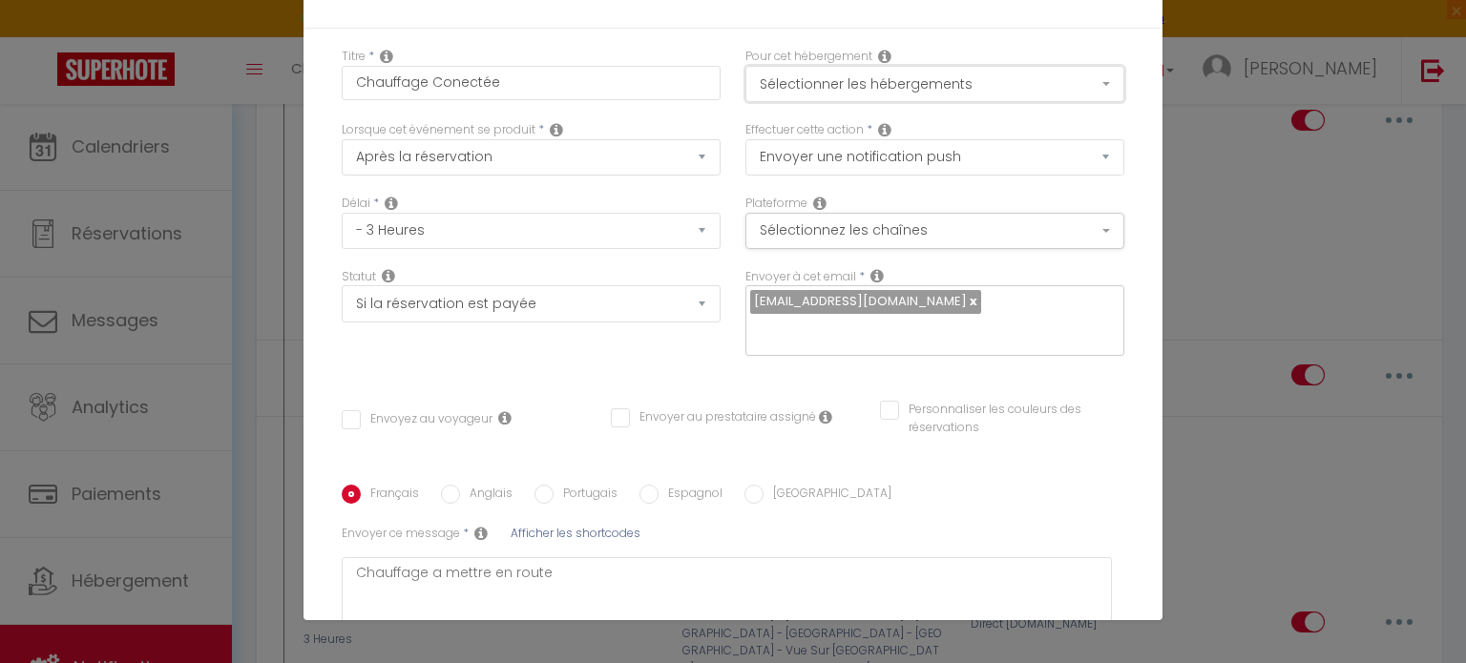
click at [1019, 83] on button "Sélectionner les hébergements" at bounding box center [934, 84] width 379 height 36
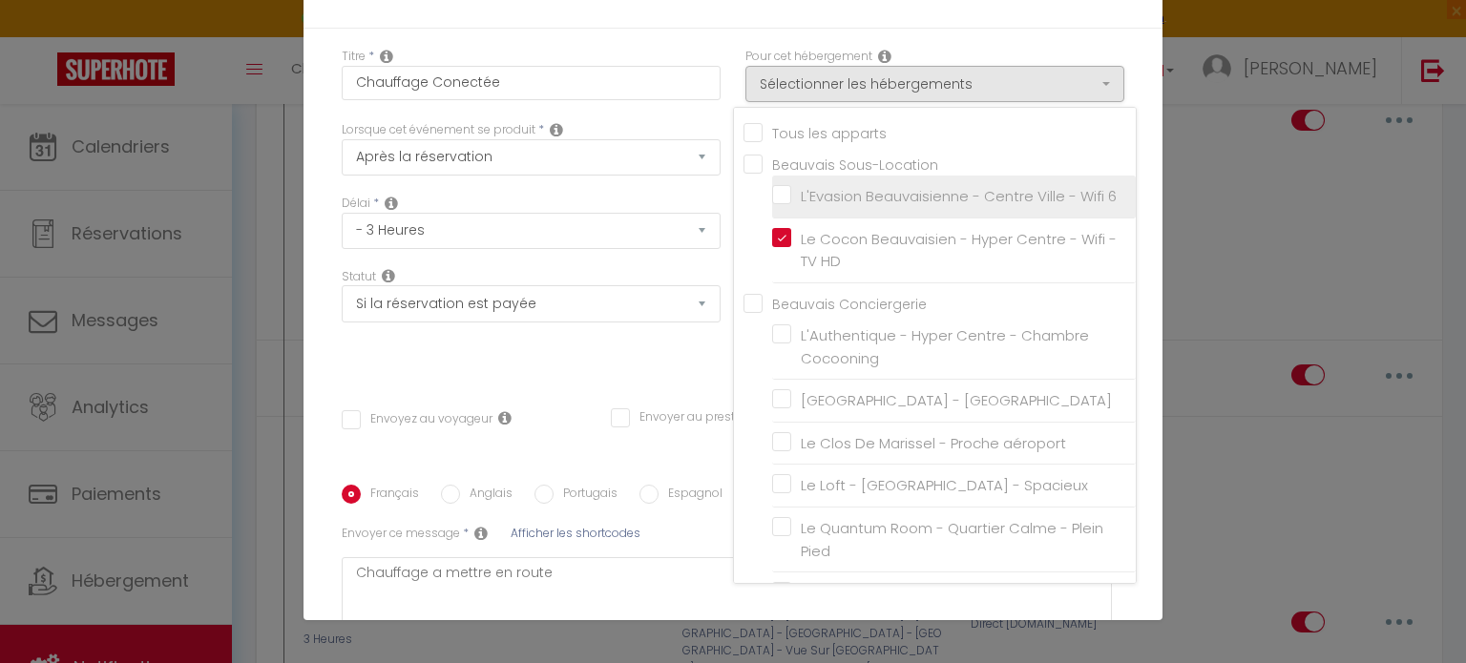
click at [791, 195] on label "L'Evasion Beauvaisienne - Centre Ville - Wifi 6" at bounding box center [953, 196] width 325 height 23
click at [772, 195] on input "L'Evasion Beauvaisienne - Centre Ville - Wifi 6" at bounding box center [954, 196] width 364 height 19
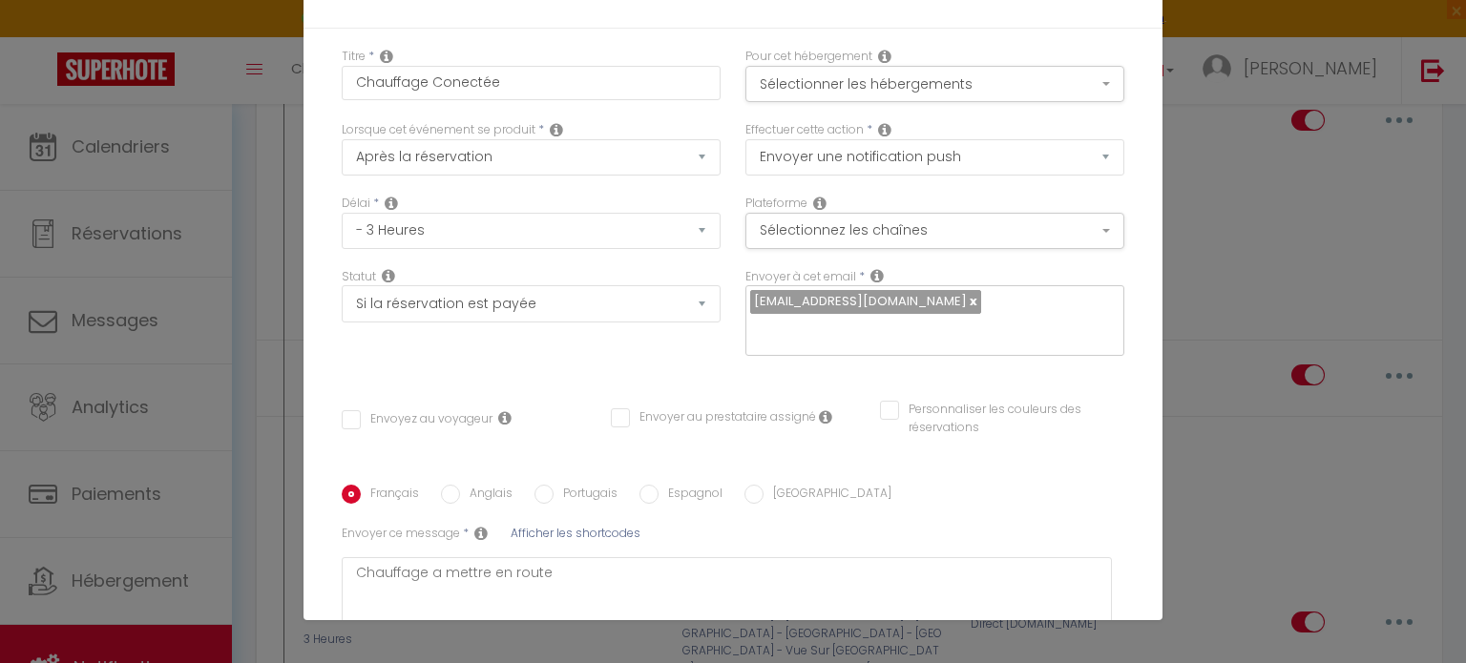
scroll to position [283, 0]
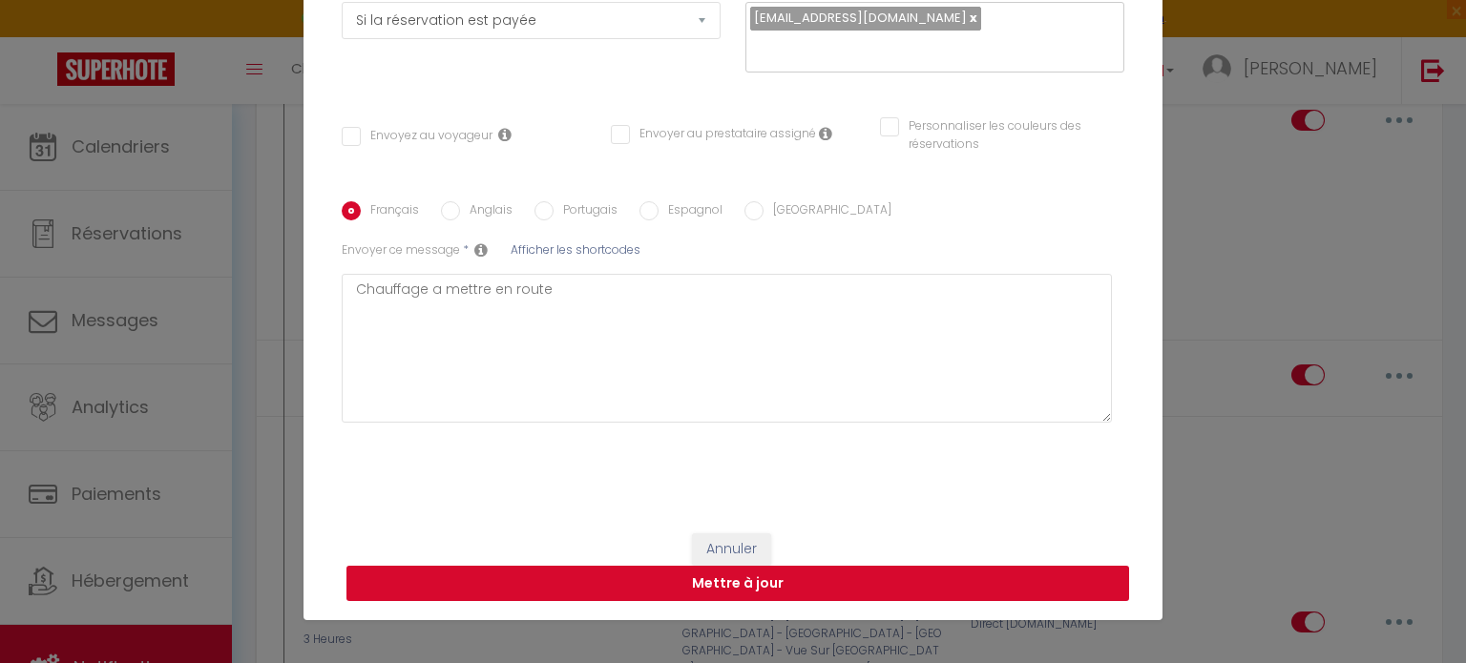
click at [961, 585] on button "Mettre à jour" at bounding box center [737, 584] width 782 height 36
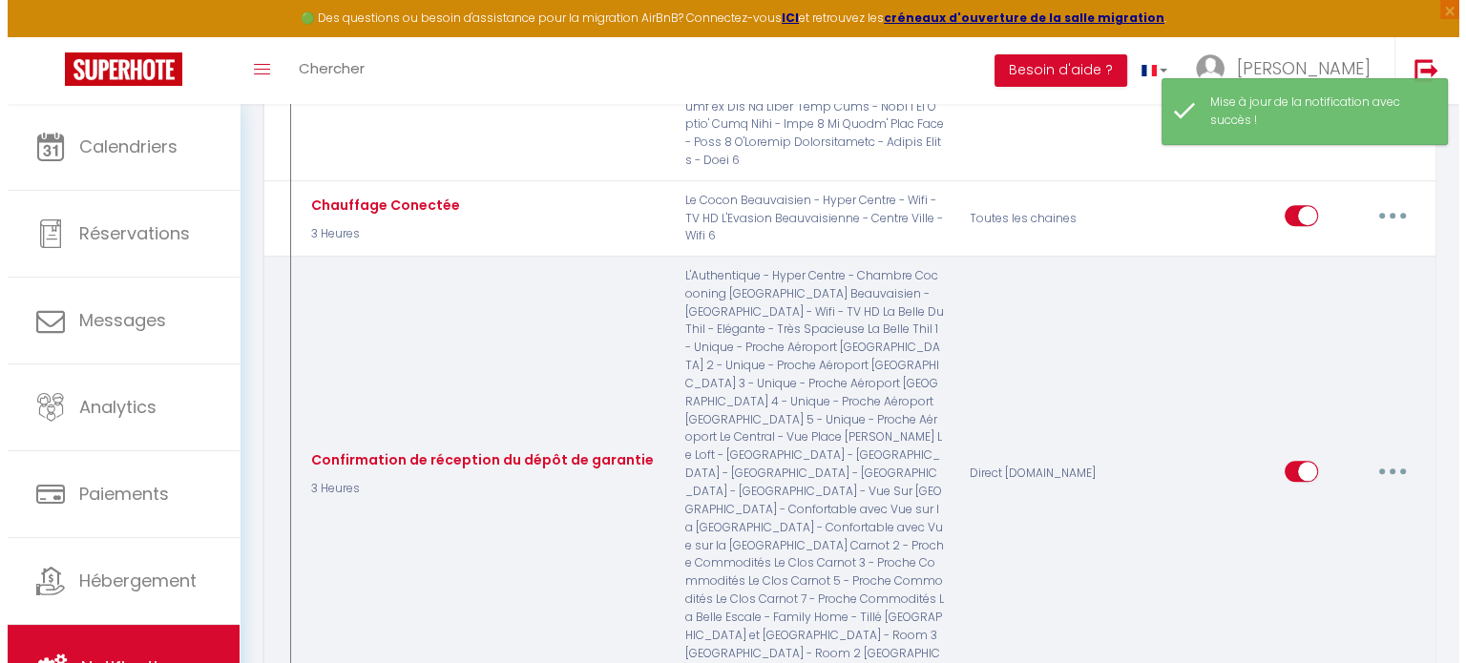
scroll to position [1900, 0]
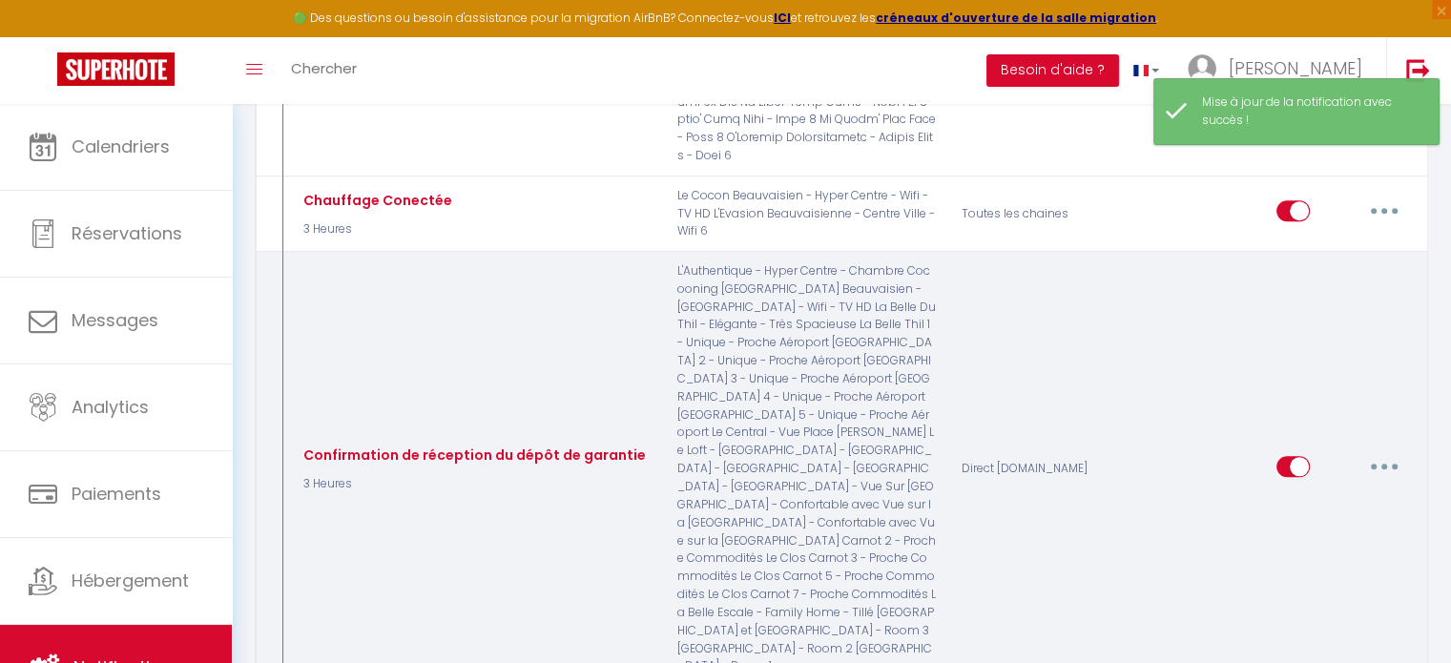
click at [1383, 451] on button "button" at bounding box center [1384, 466] width 53 height 31
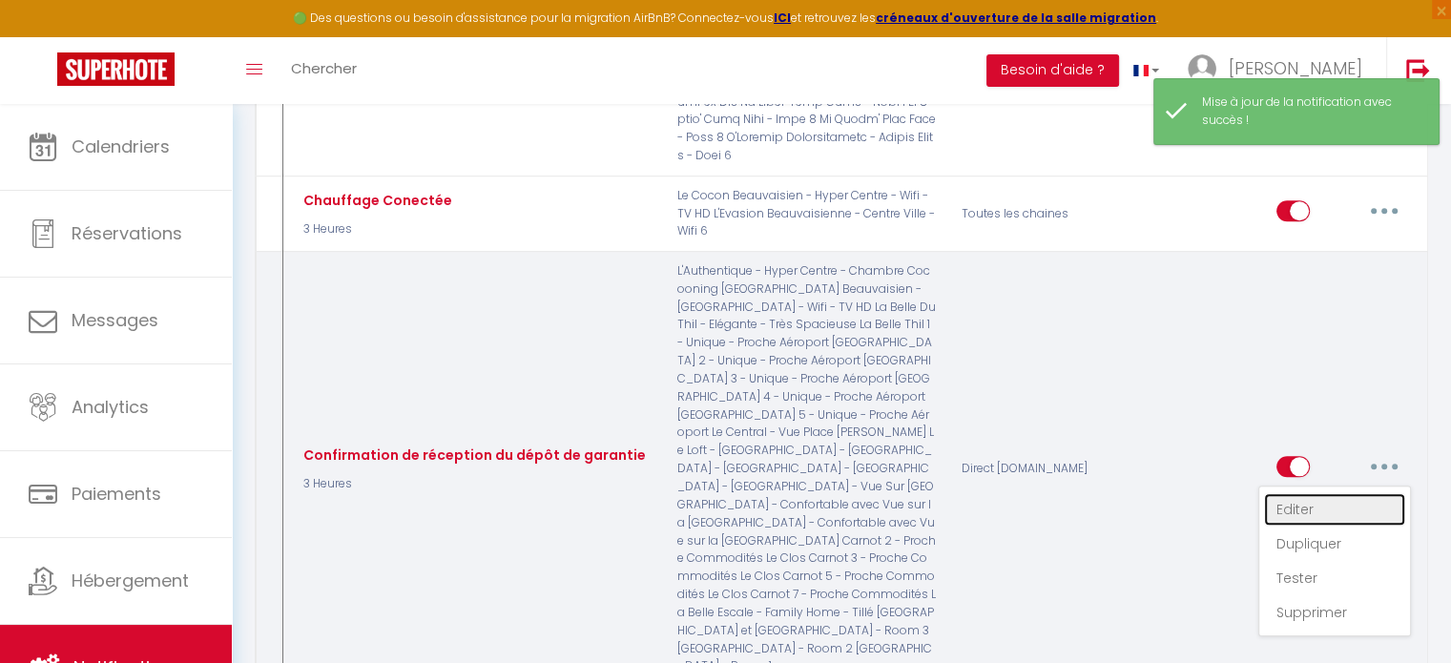
click at [1306, 493] on link "Editer" at bounding box center [1334, 509] width 141 height 32
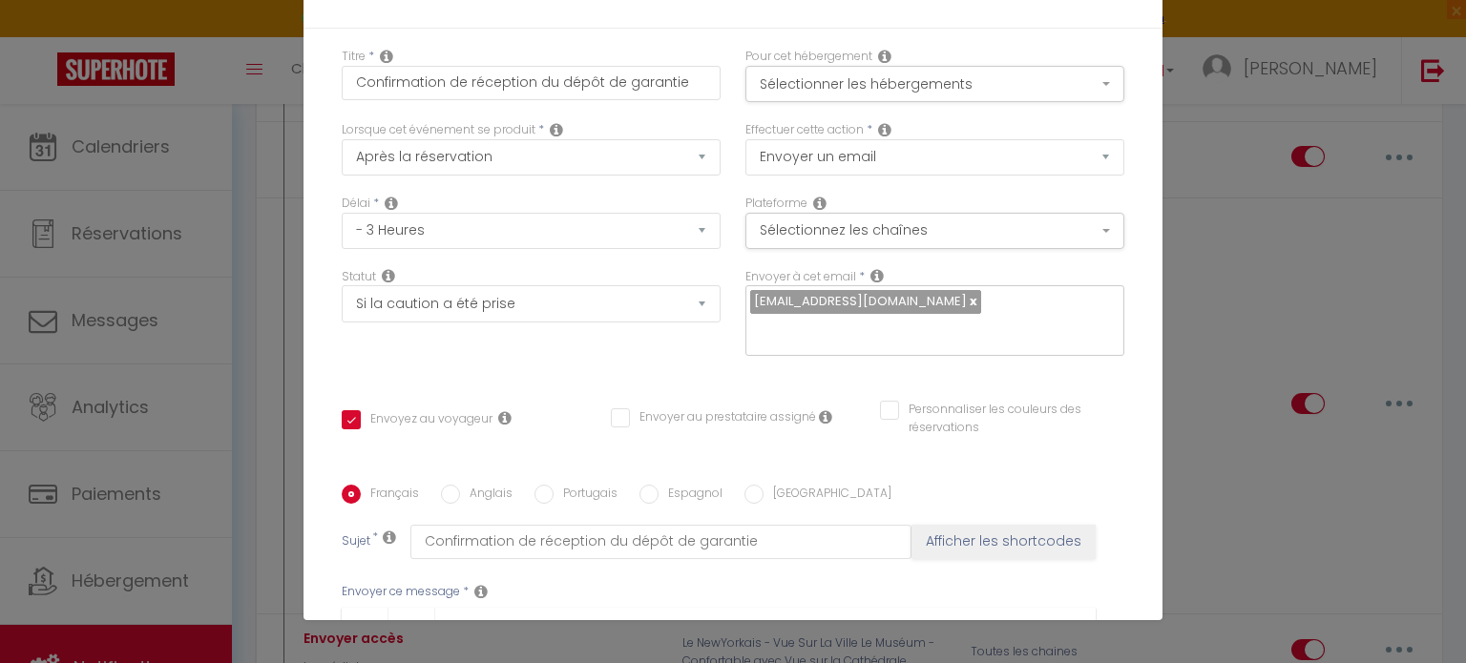
scroll to position [0, 0]
click at [1013, 74] on button "Sélectionner les hébergements" at bounding box center [934, 84] width 379 height 36
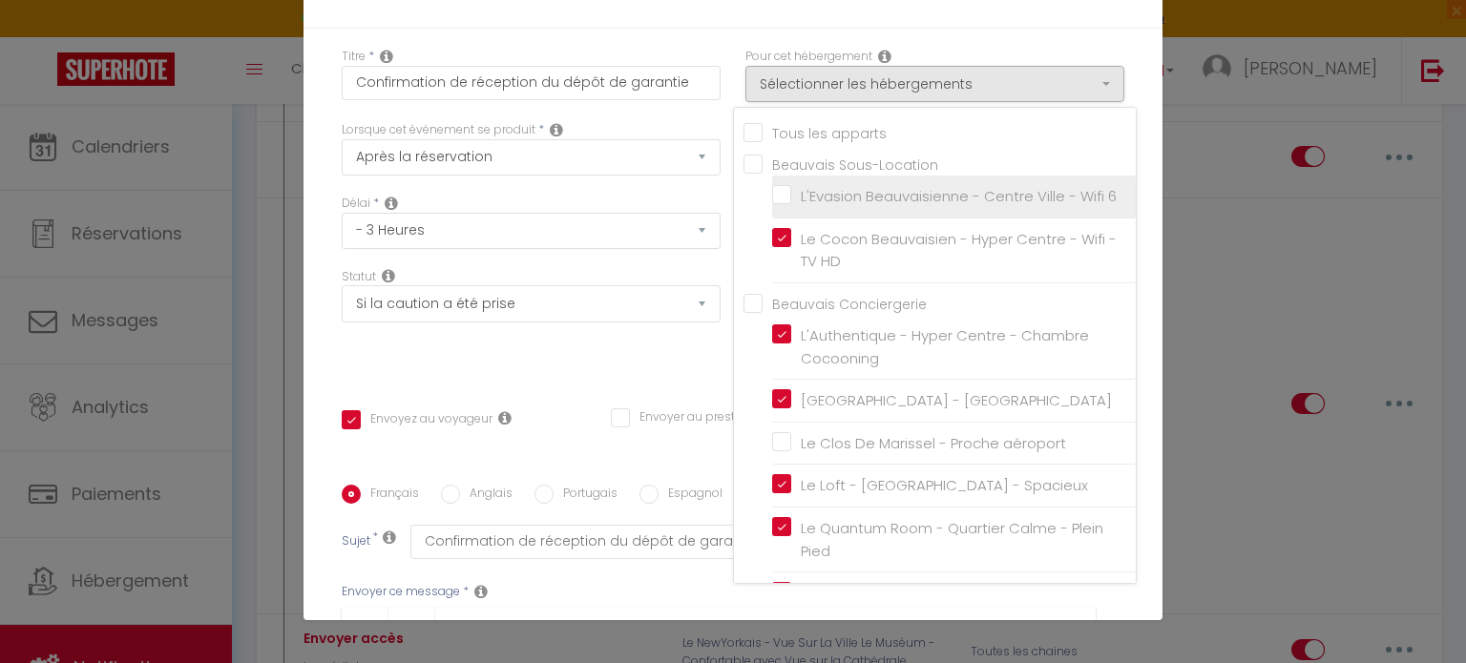
click at [772, 198] on input "L'Evasion Beauvaisienne - Centre Ville - Wifi 6" at bounding box center [954, 196] width 364 height 19
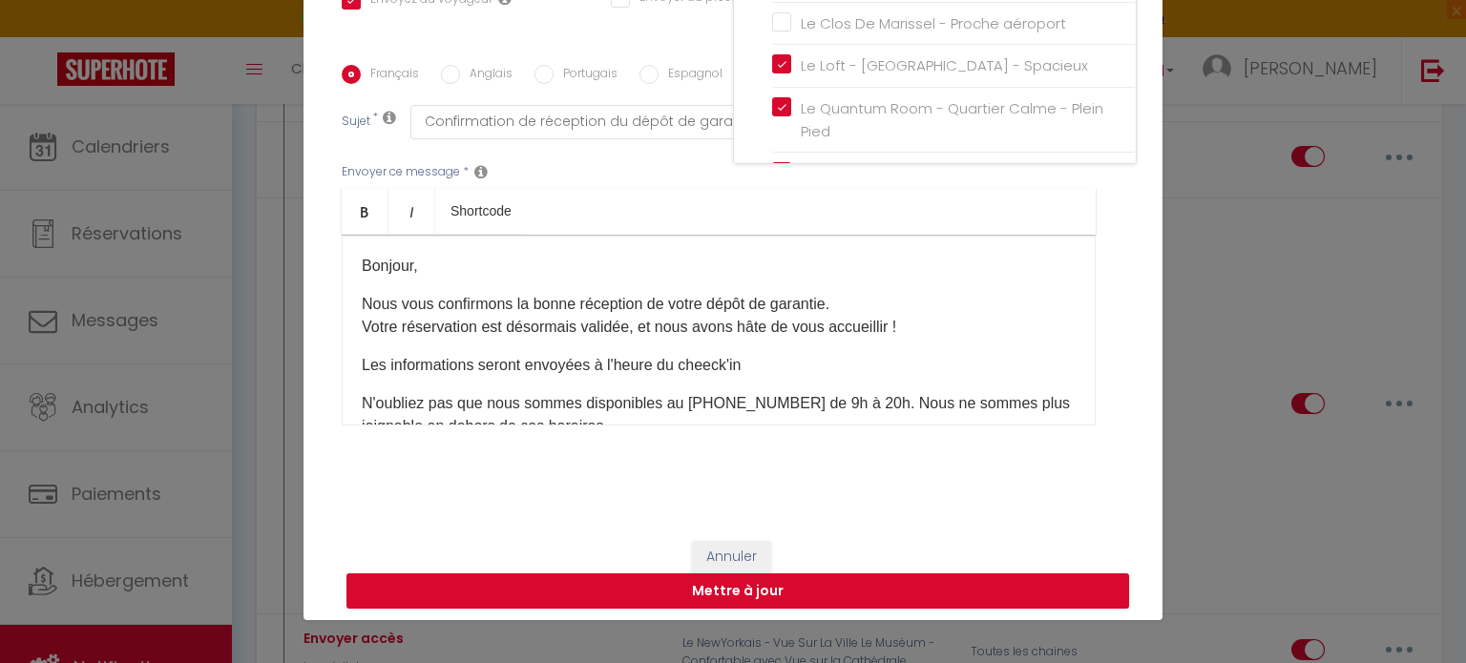
scroll to position [427, 0]
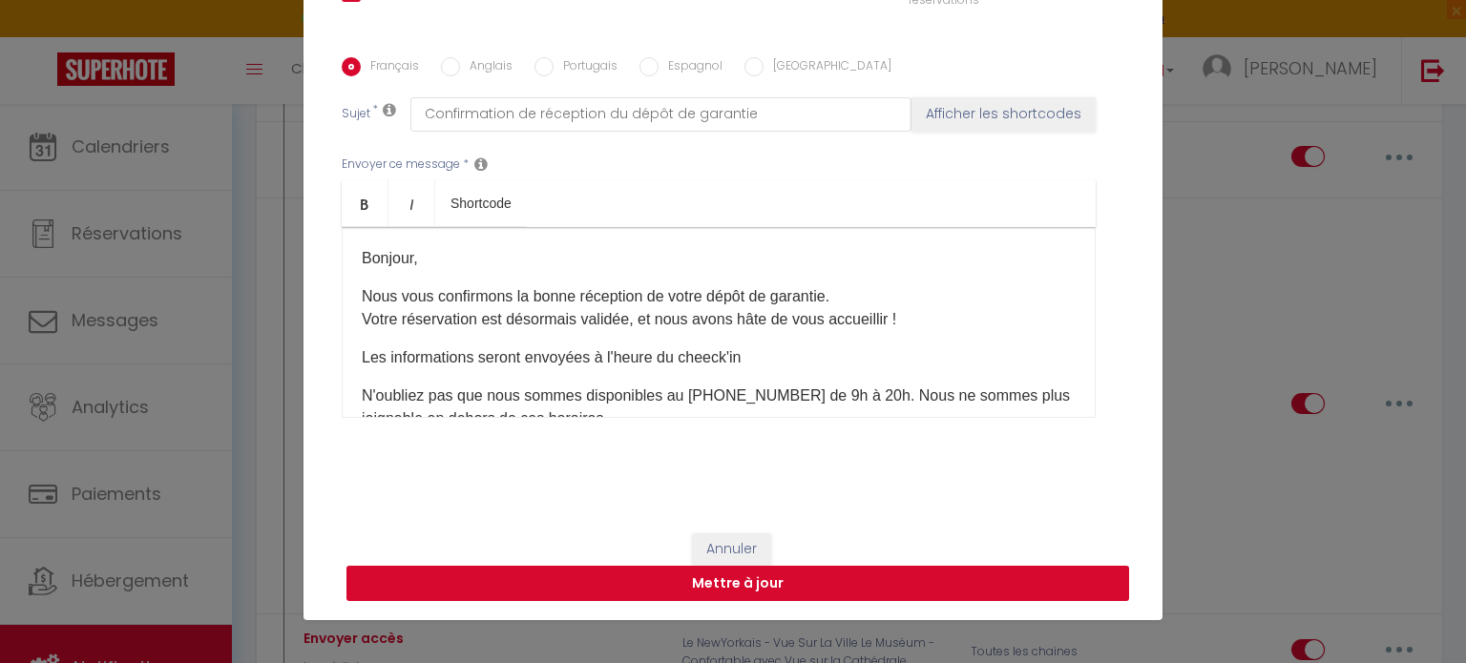
click at [909, 583] on button "Mettre à jour" at bounding box center [737, 584] width 782 height 36
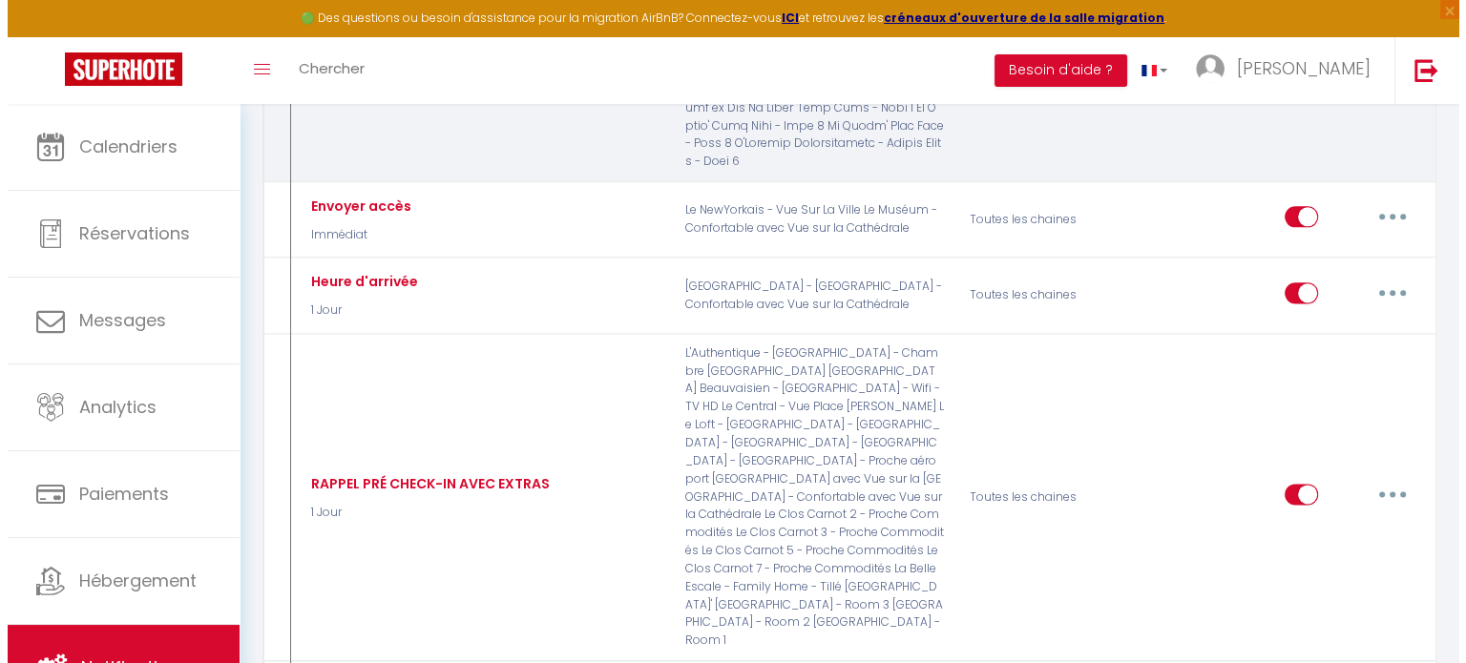
scroll to position [2425, 0]
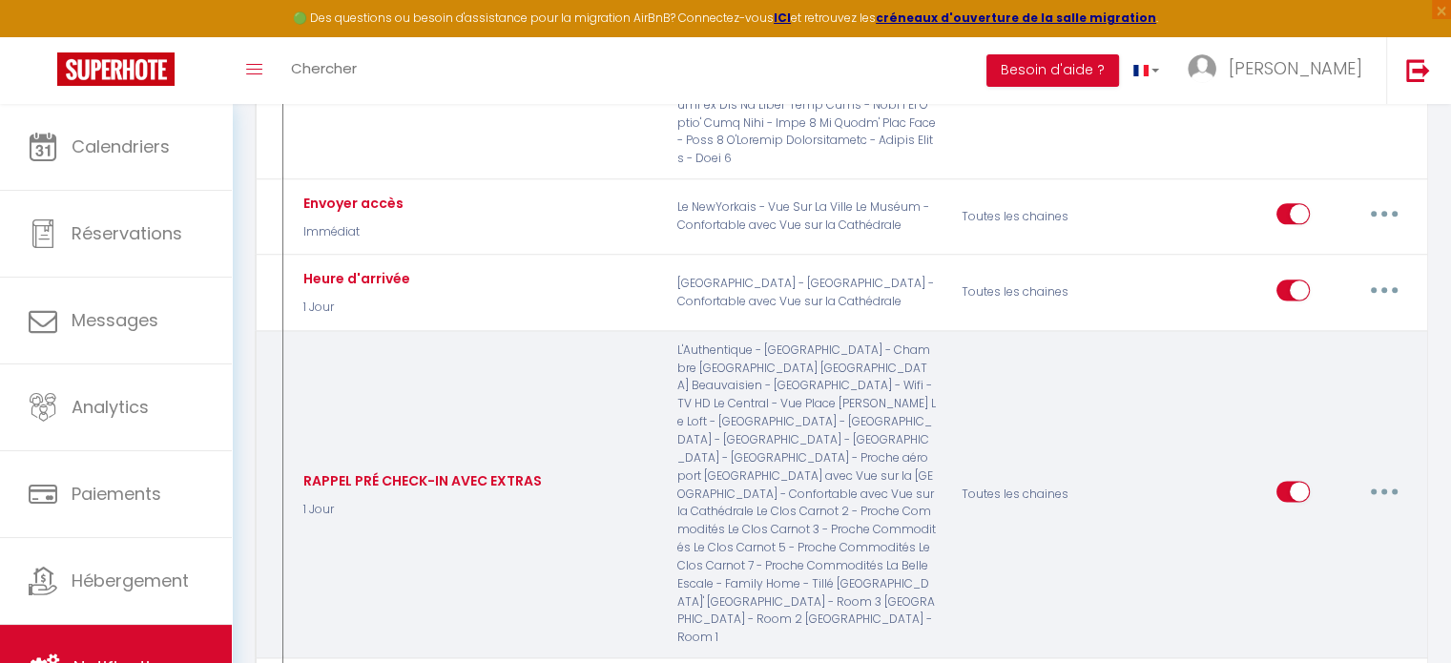
click at [1397, 476] on button "button" at bounding box center [1384, 491] width 53 height 31
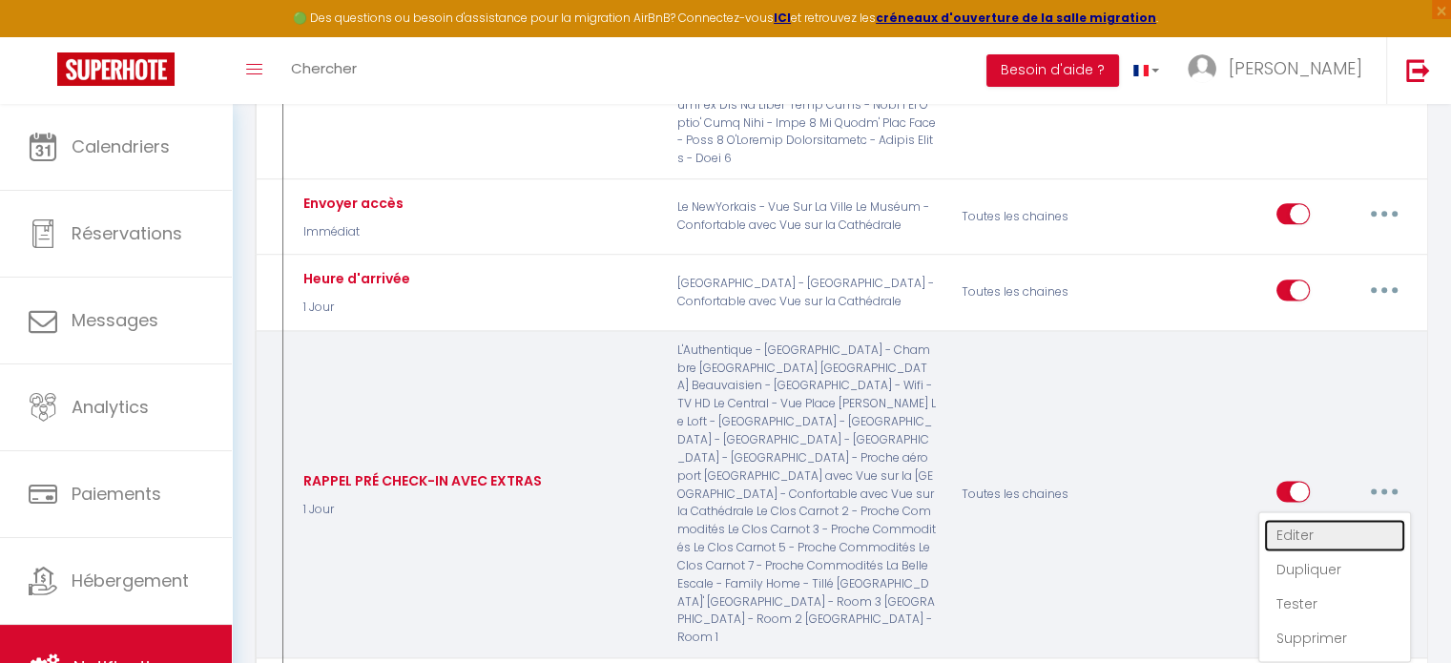
click at [1294, 519] on link "Editer" at bounding box center [1334, 535] width 141 height 32
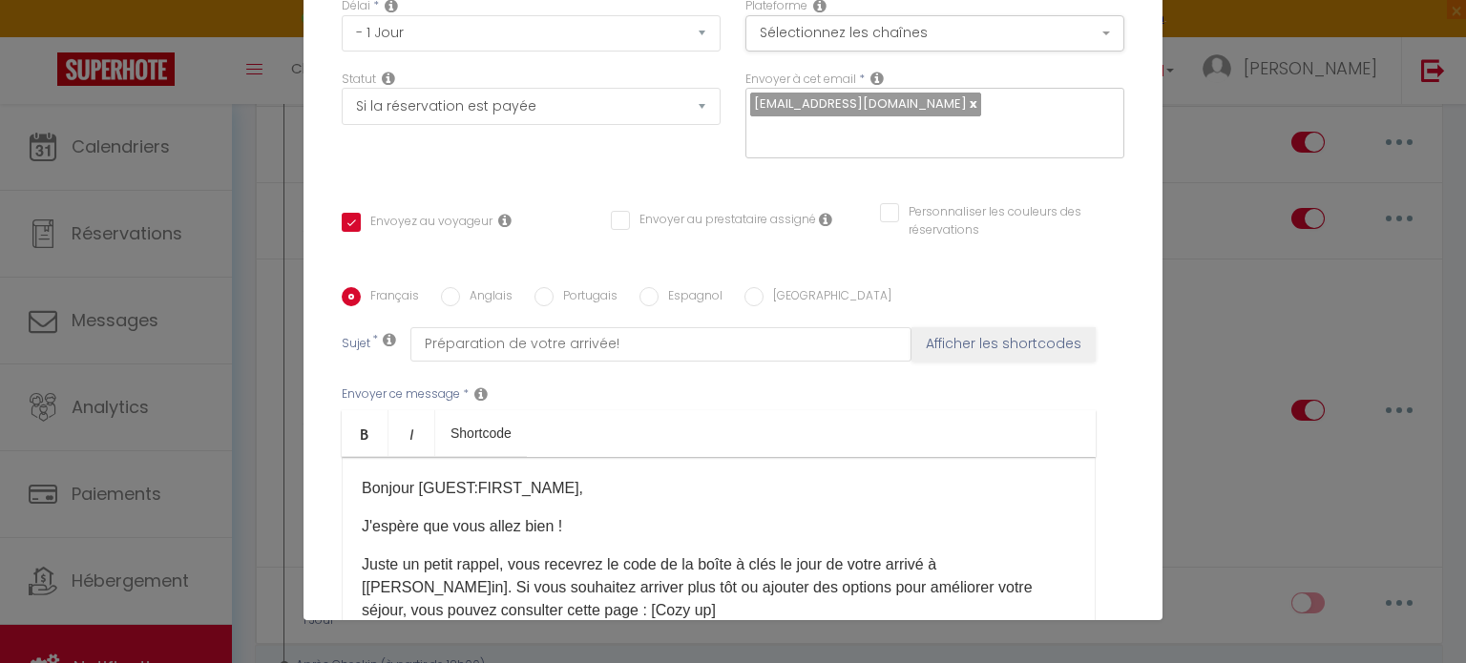
scroll to position [0, 0]
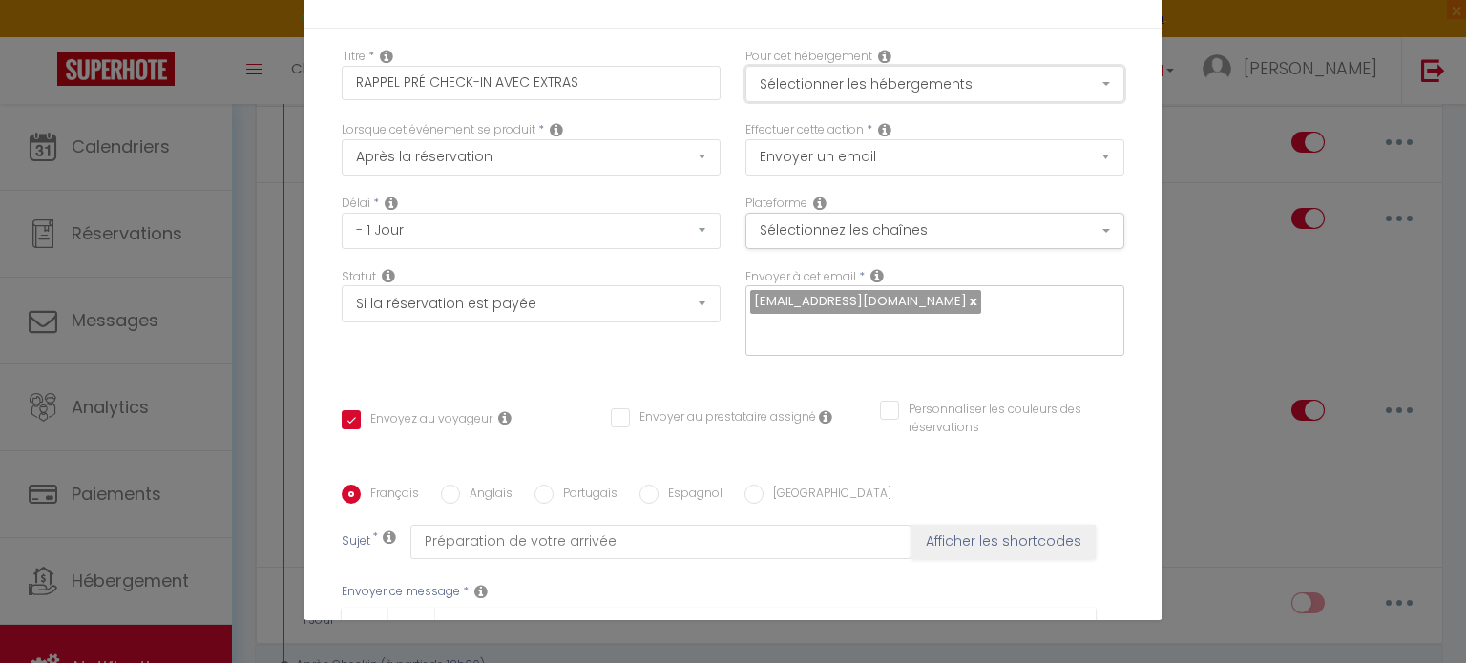
click at [921, 83] on button "Sélectionner les hébergements" at bounding box center [934, 84] width 379 height 36
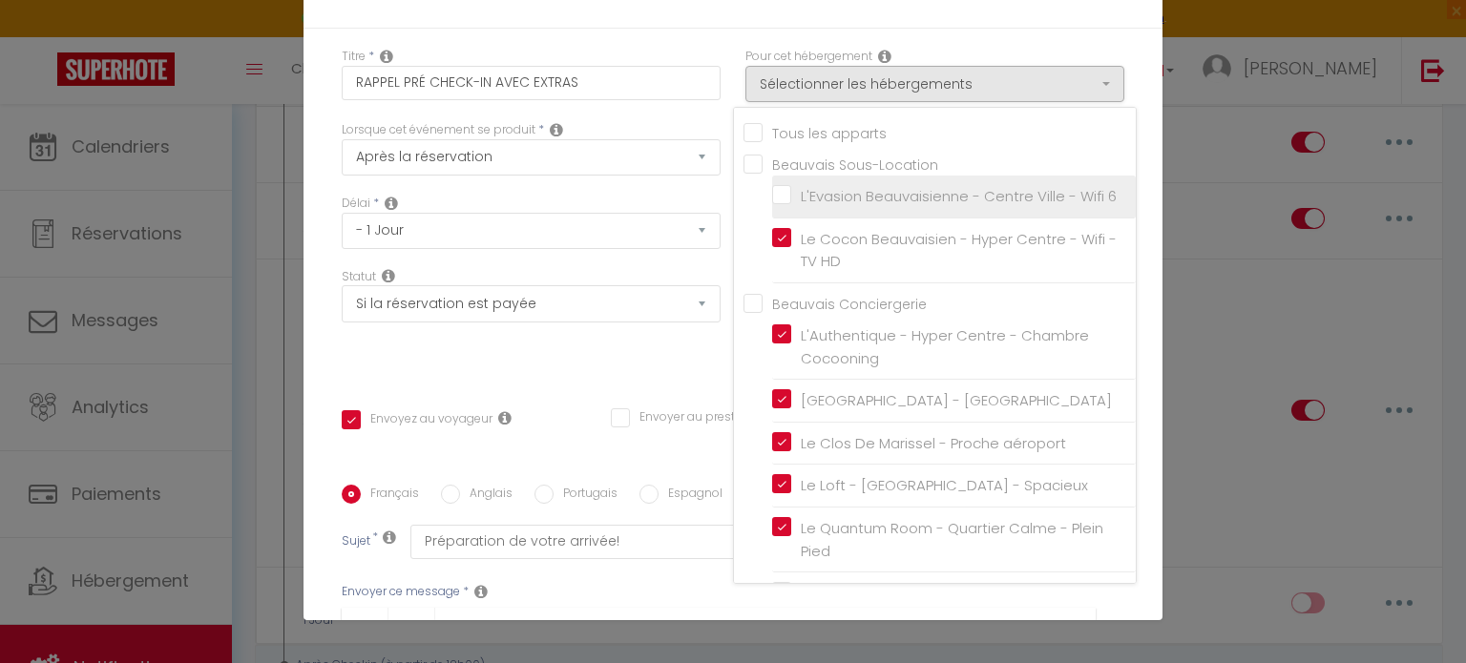
click at [772, 196] on input "L'Evasion Beauvaisienne - Centre Ville - Wifi 6" at bounding box center [954, 196] width 364 height 19
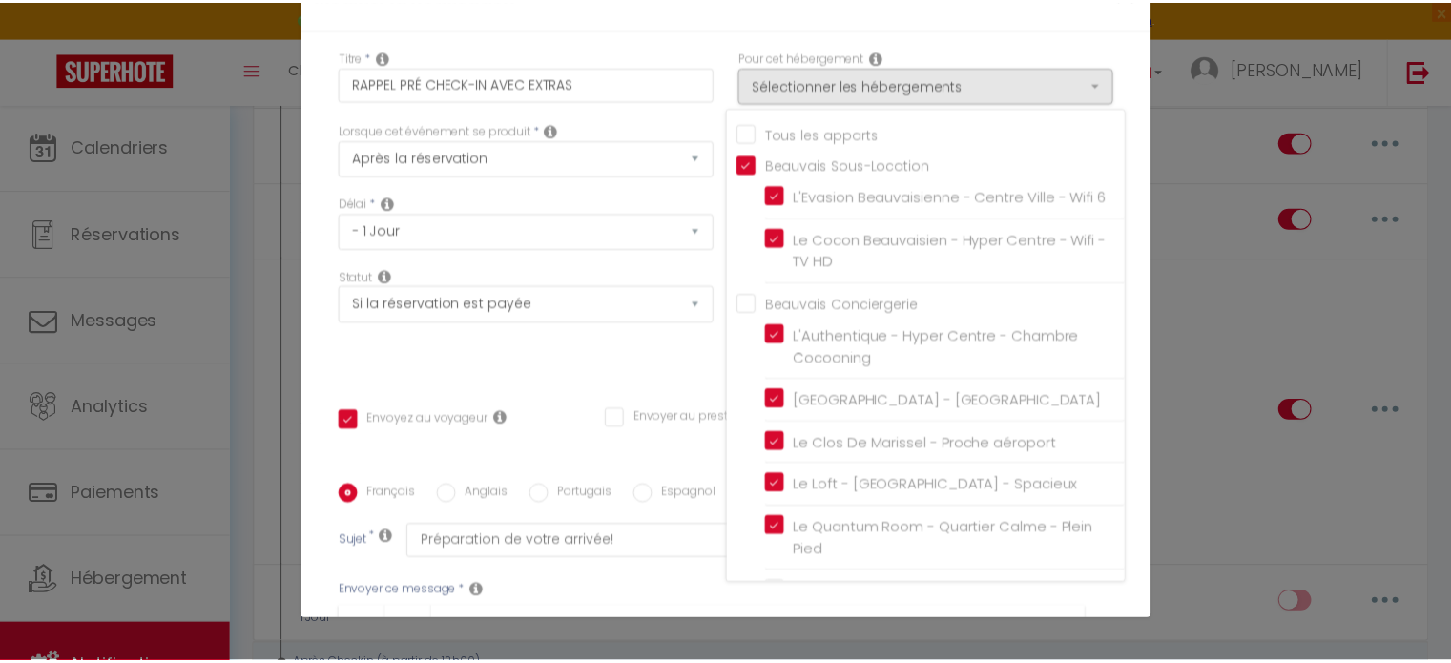
scroll to position [427, 0]
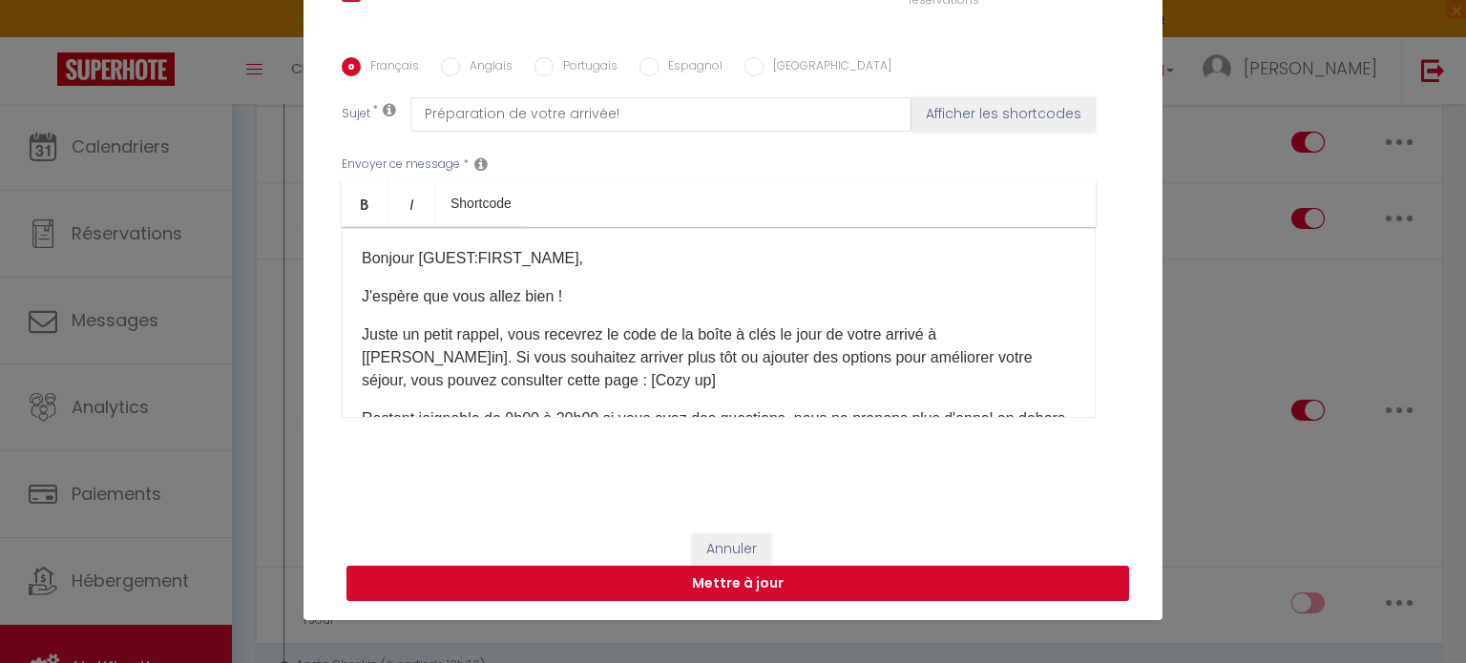
click at [906, 583] on button "Mettre à jour" at bounding box center [737, 584] width 782 height 36
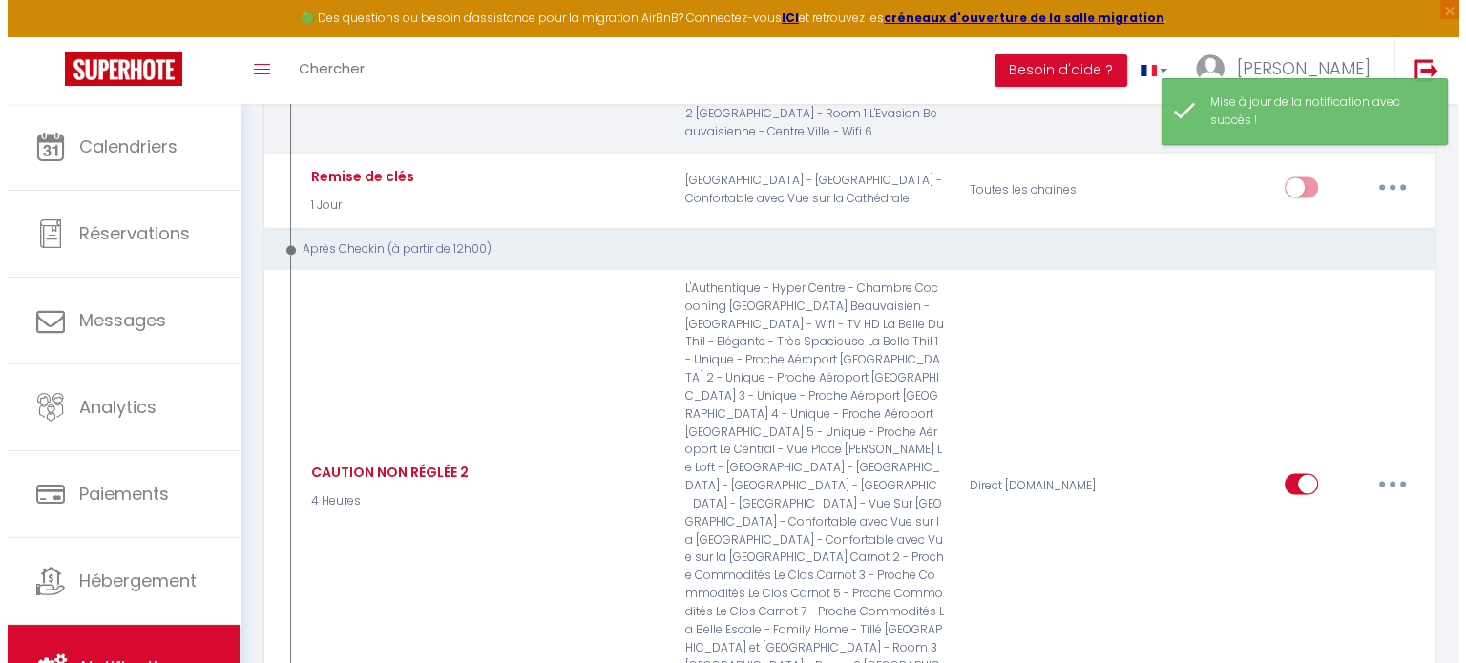
scroll to position [2933, 0]
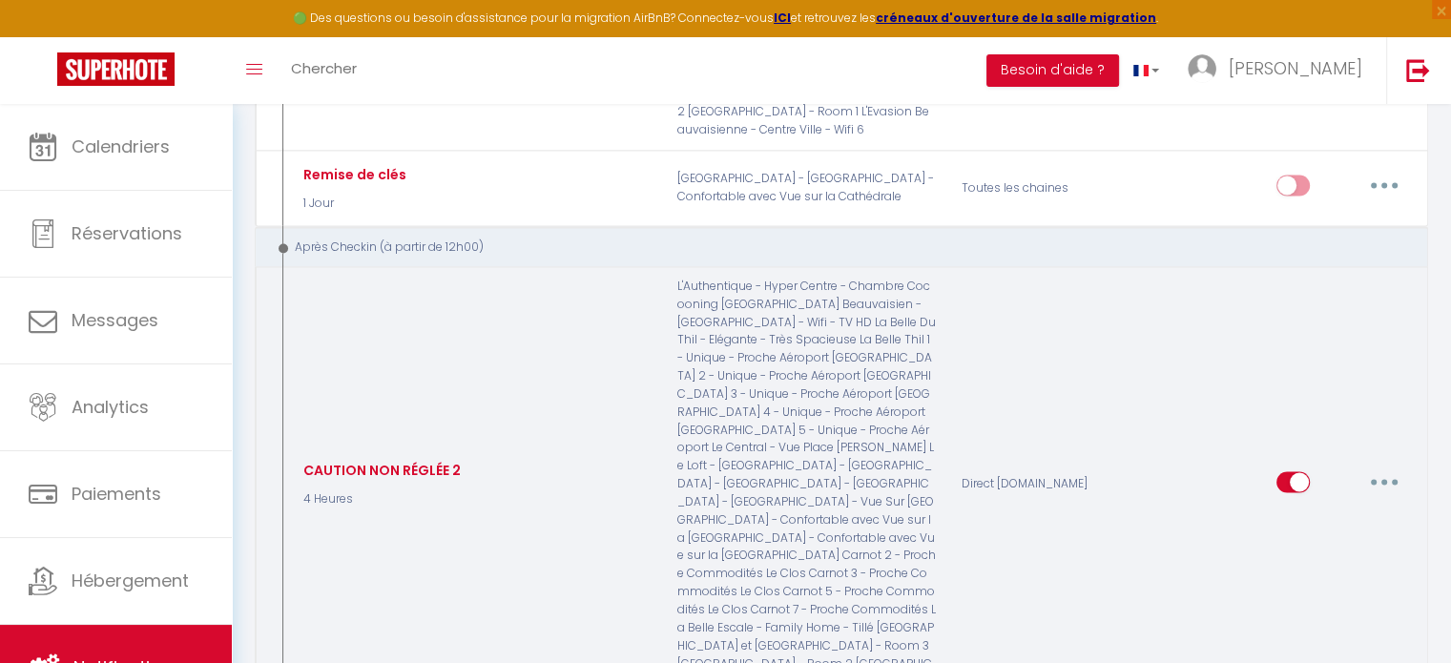
click at [1383, 467] on button "button" at bounding box center [1384, 482] width 53 height 31
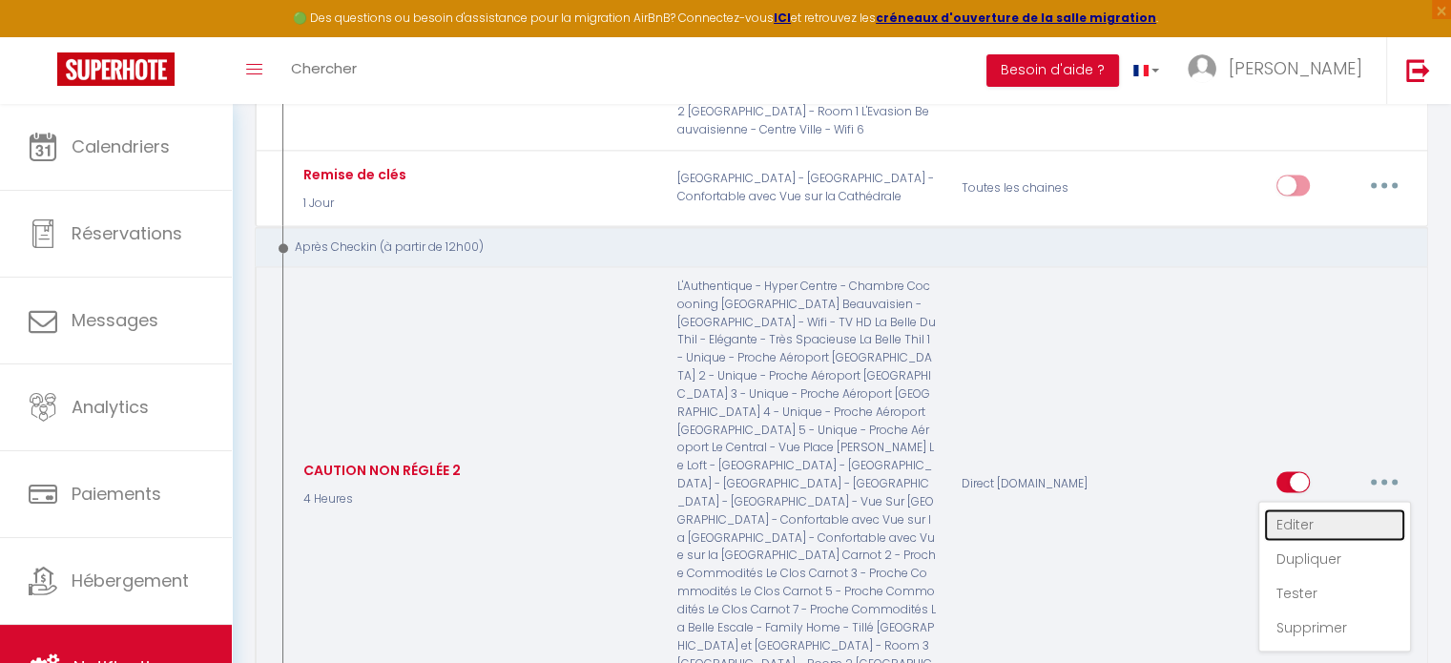
click at [1316, 509] on link "Editer" at bounding box center [1334, 525] width 141 height 32
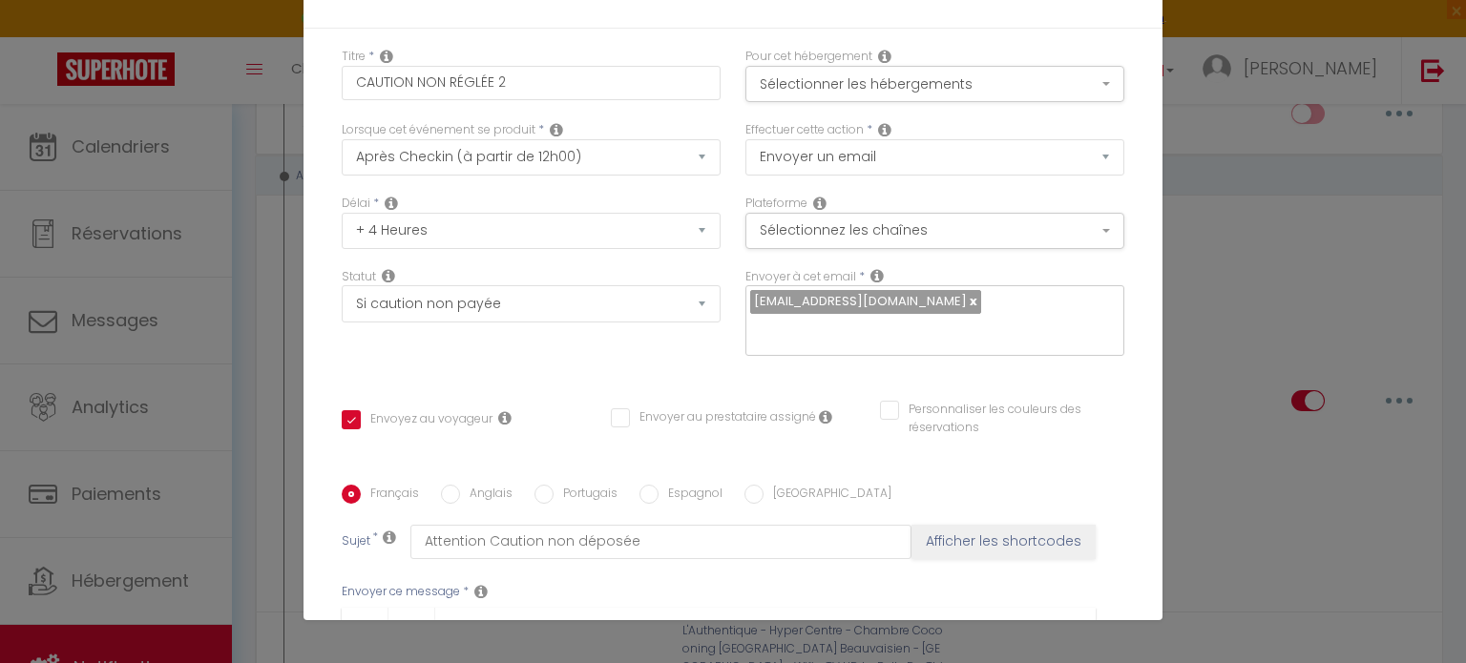
scroll to position [0, 0]
click at [989, 83] on button "Sélectionner les hébergements" at bounding box center [934, 84] width 379 height 36
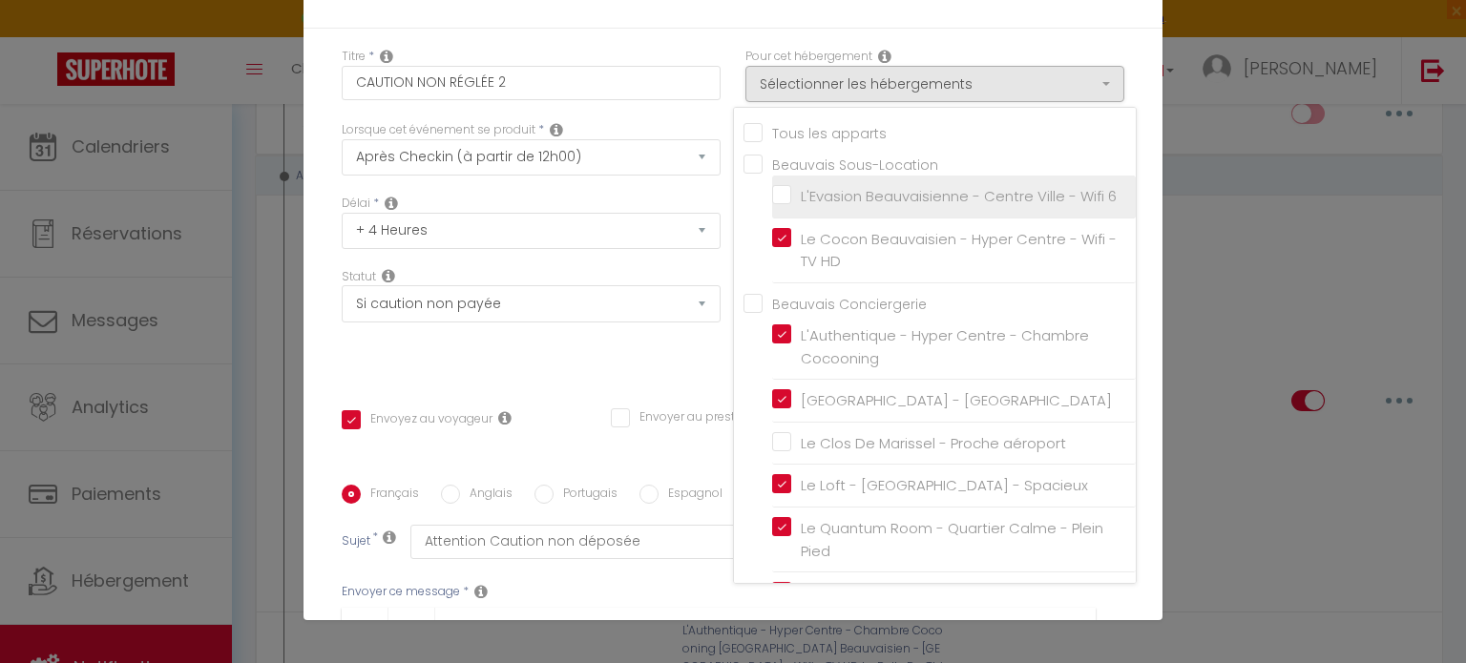
click at [791, 193] on label "L'Evasion Beauvaisienne - Centre Ville - Wifi 6" at bounding box center [953, 196] width 325 height 23
click at [772, 193] on input "L'Evasion Beauvaisienne - Centre Ville - Wifi 6" at bounding box center [954, 196] width 364 height 19
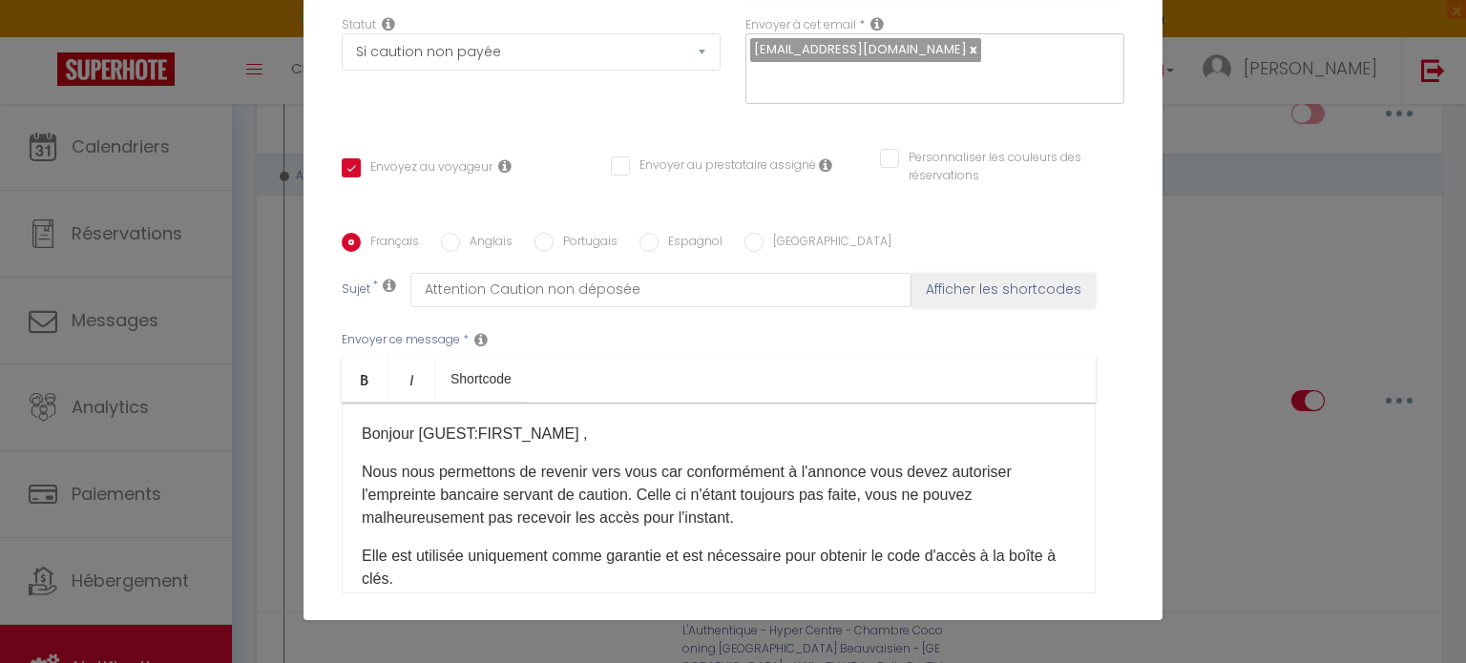
scroll to position [427, 0]
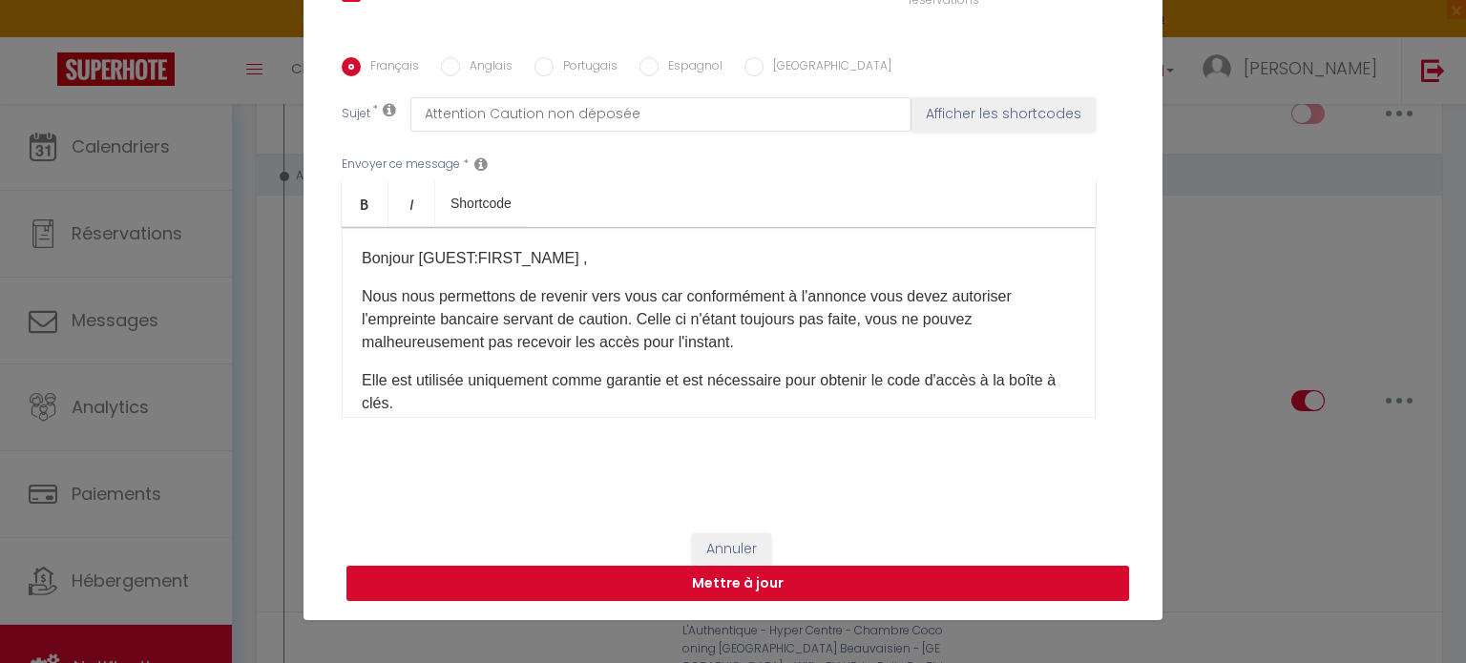
click at [878, 585] on button "Mettre à jour" at bounding box center [737, 584] width 782 height 36
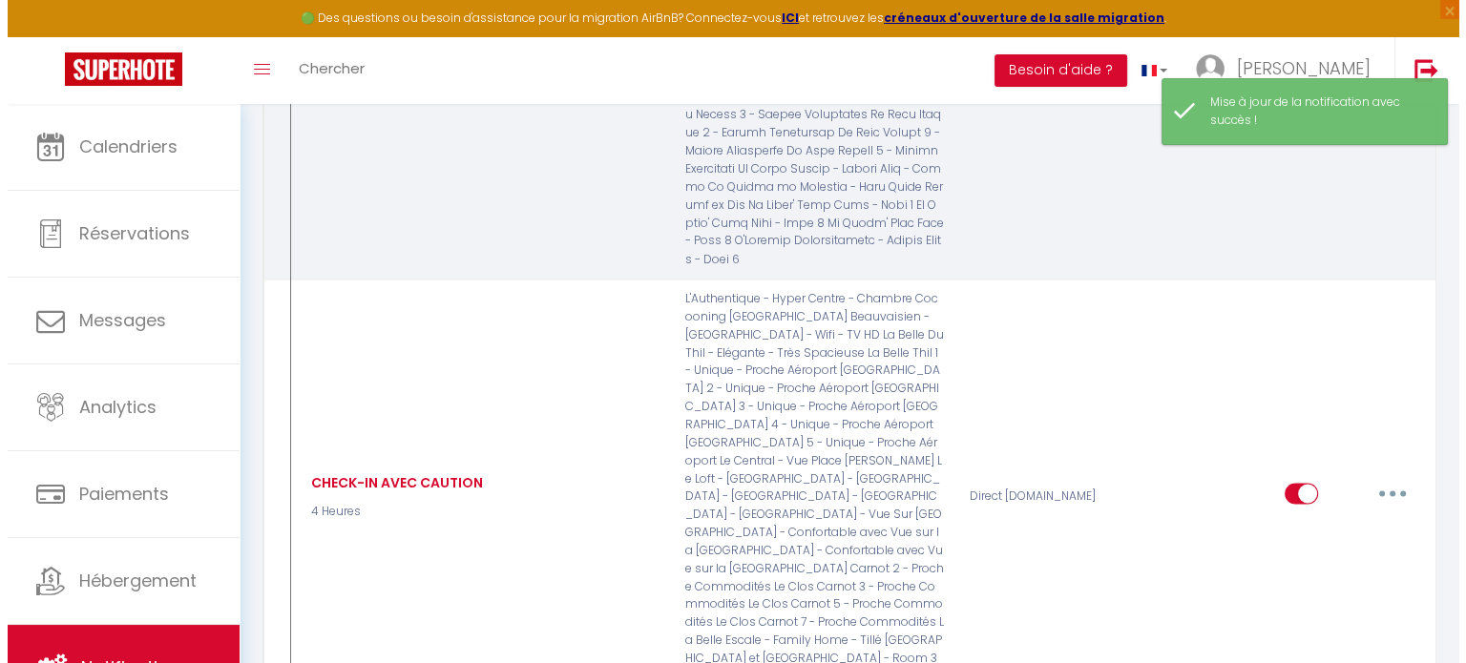
scroll to position [3381, 0]
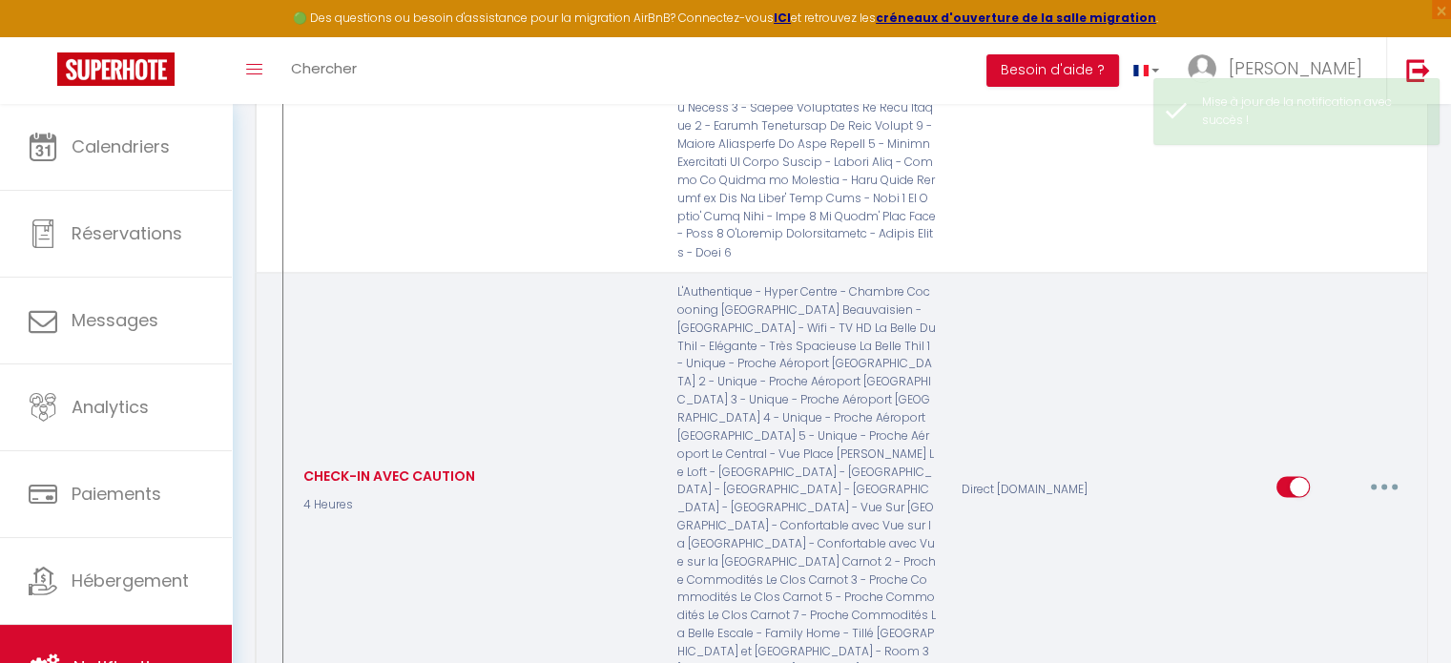
click at [1384, 484] on icon "button" at bounding box center [1385, 487] width 6 height 6
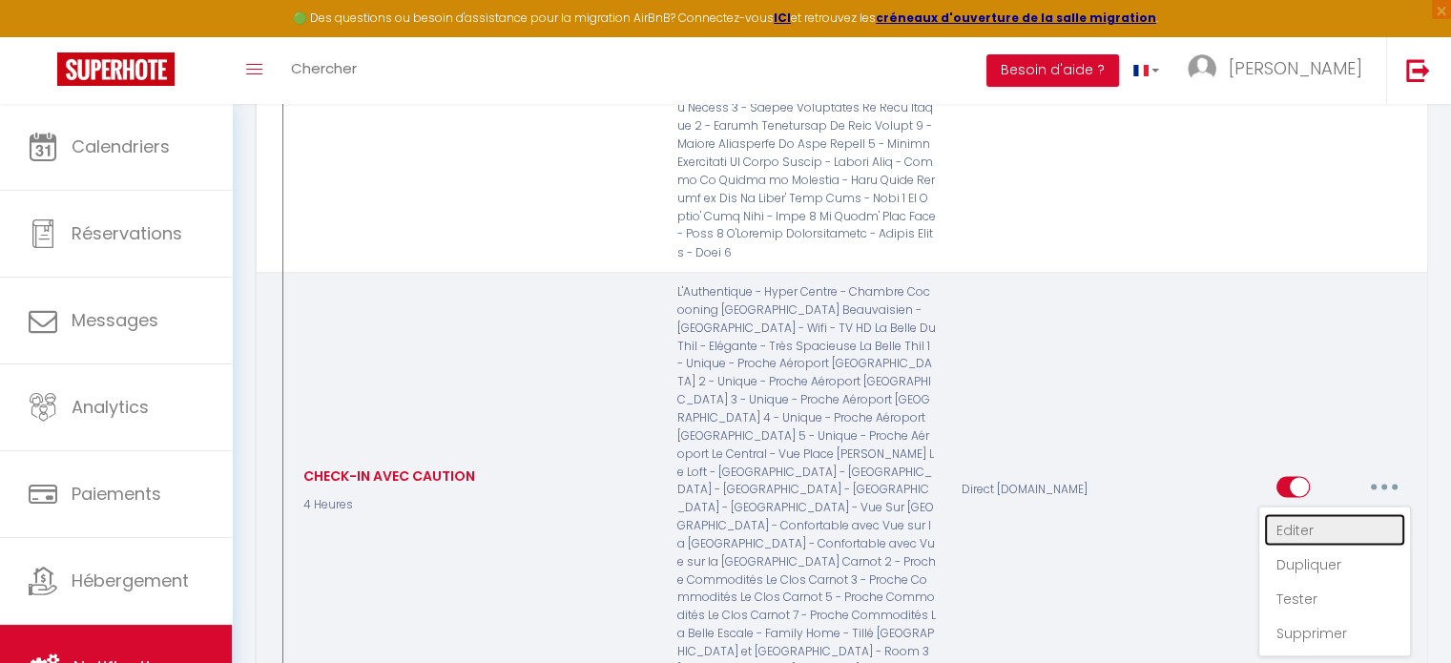
click at [1315, 513] on link "Editer" at bounding box center [1334, 529] width 141 height 32
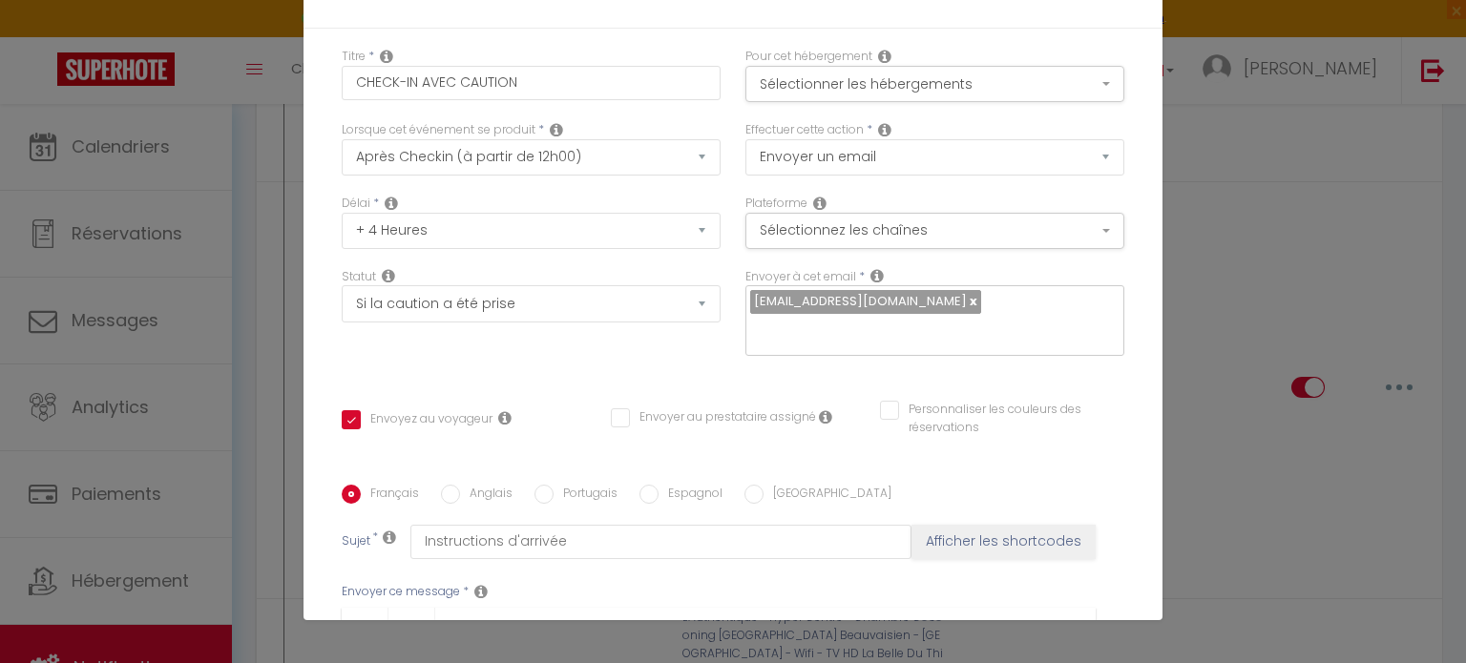
scroll to position [0, 0]
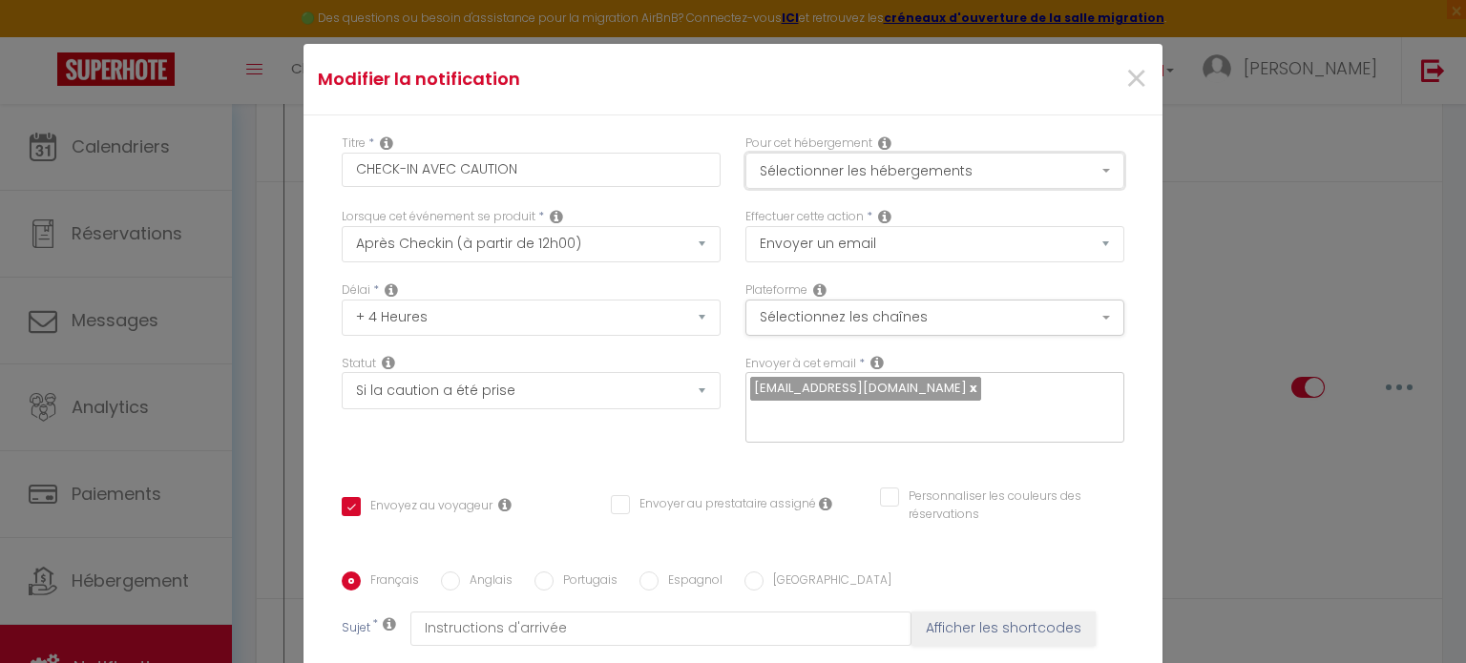
click at [989, 175] on button "Sélectionner les hébergements" at bounding box center [934, 171] width 379 height 36
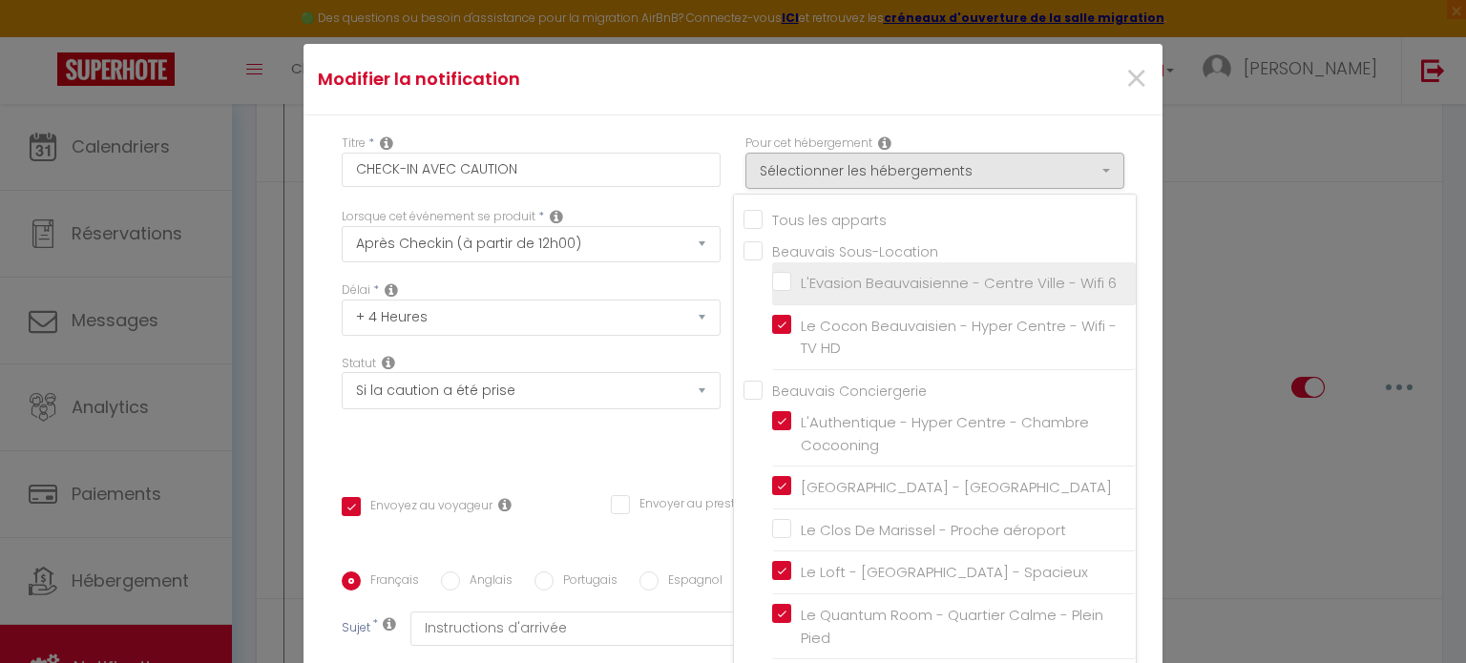
click at [772, 285] on input "L'Evasion Beauvaisienne - Centre Ville - Wifi 6" at bounding box center [954, 283] width 364 height 19
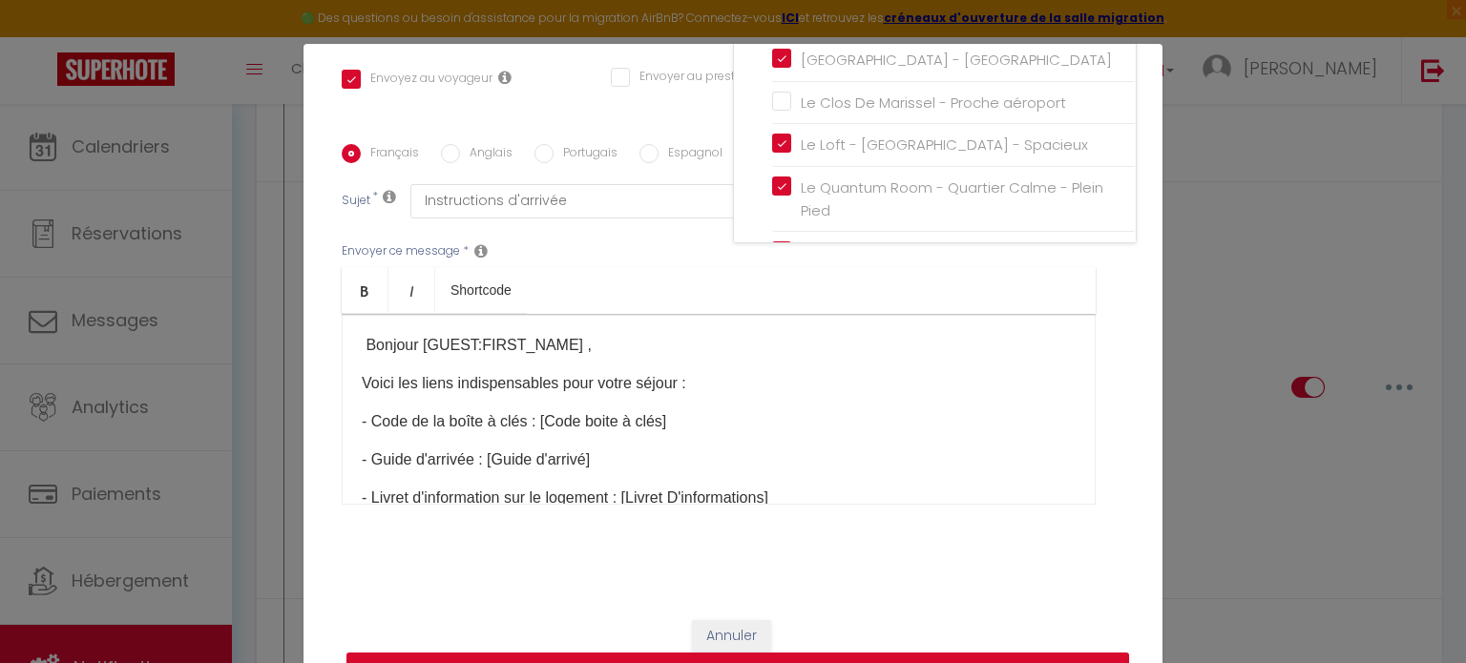
scroll to position [87, 0]
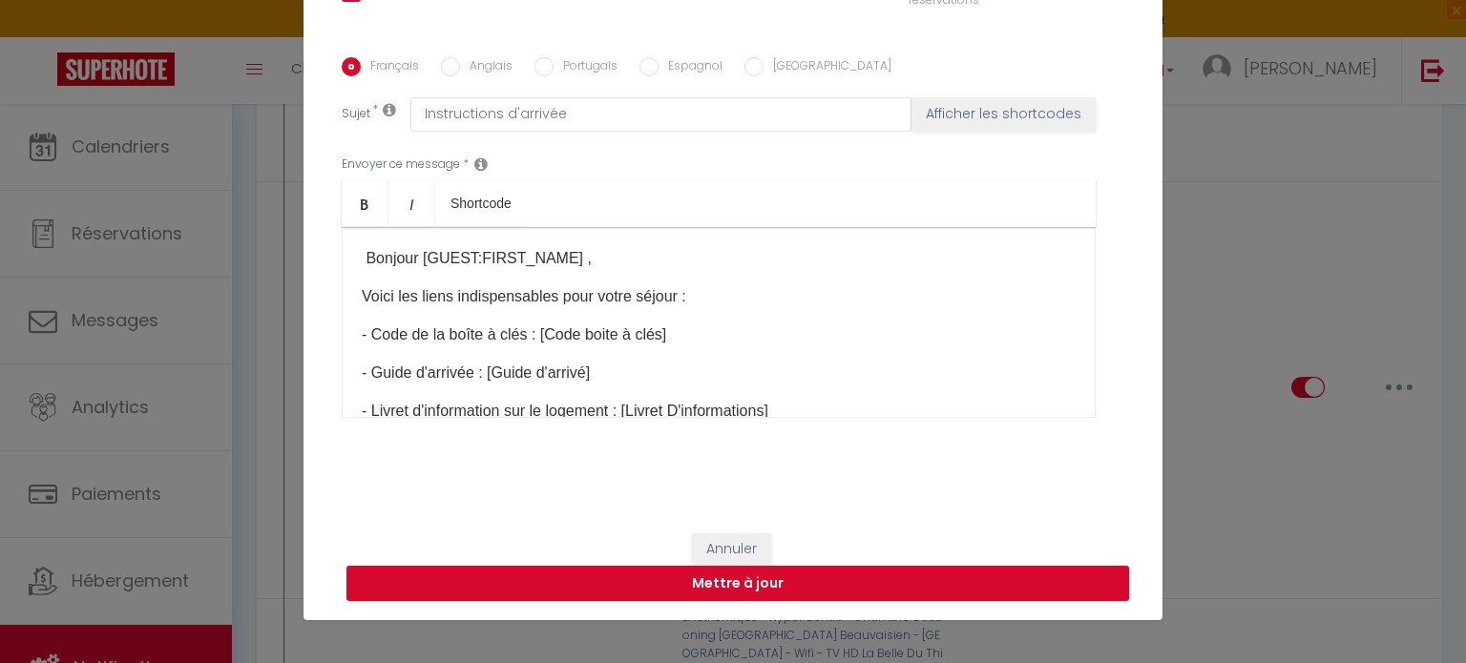
click at [919, 585] on button "Mettre à jour" at bounding box center [737, 584] width 782 height 36
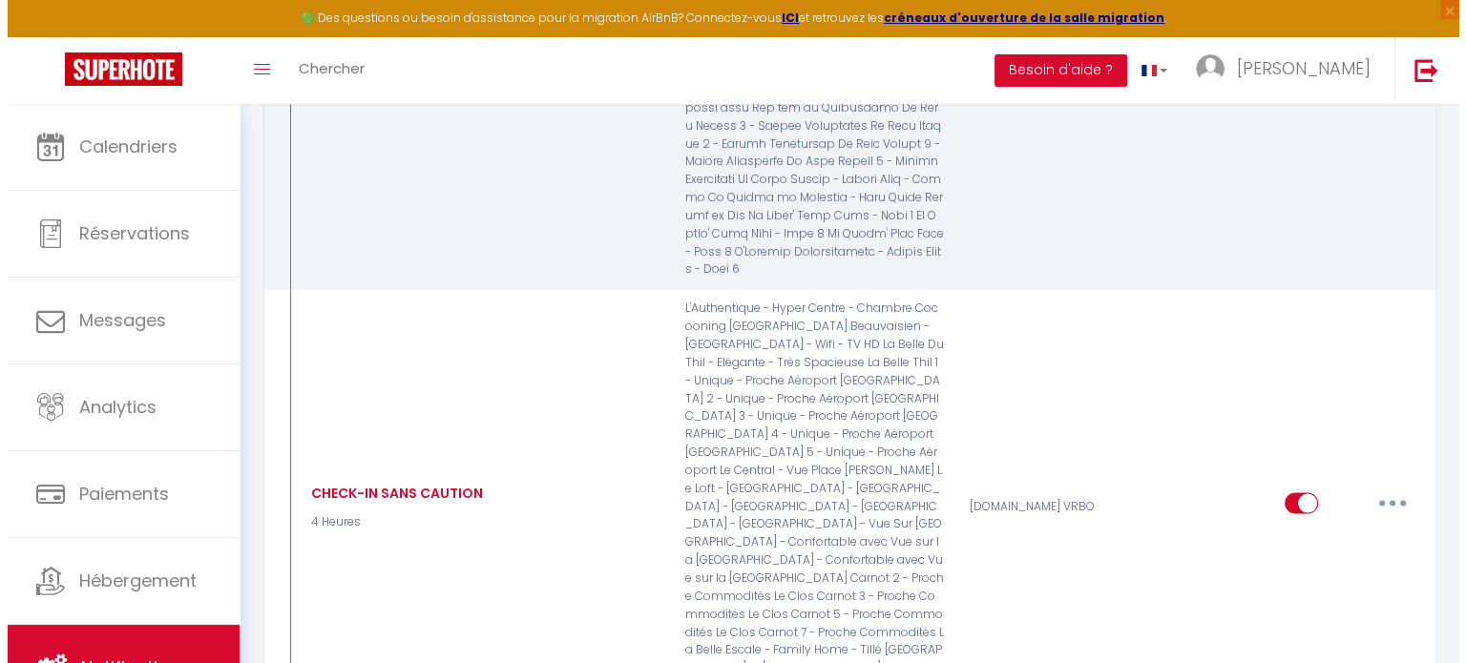
scroll to position [3838, 0]
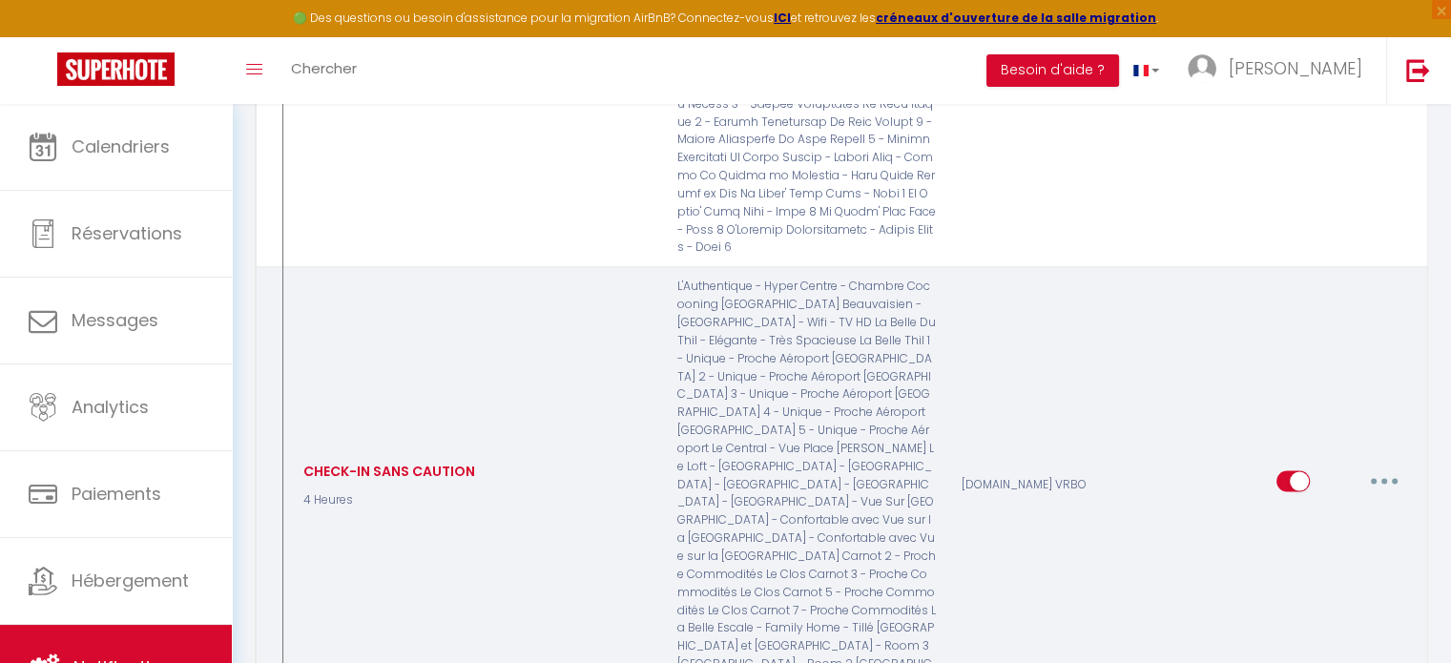
click at [1382, 467] on button "button" at bounding box center [1384, 482] width 53 height 31
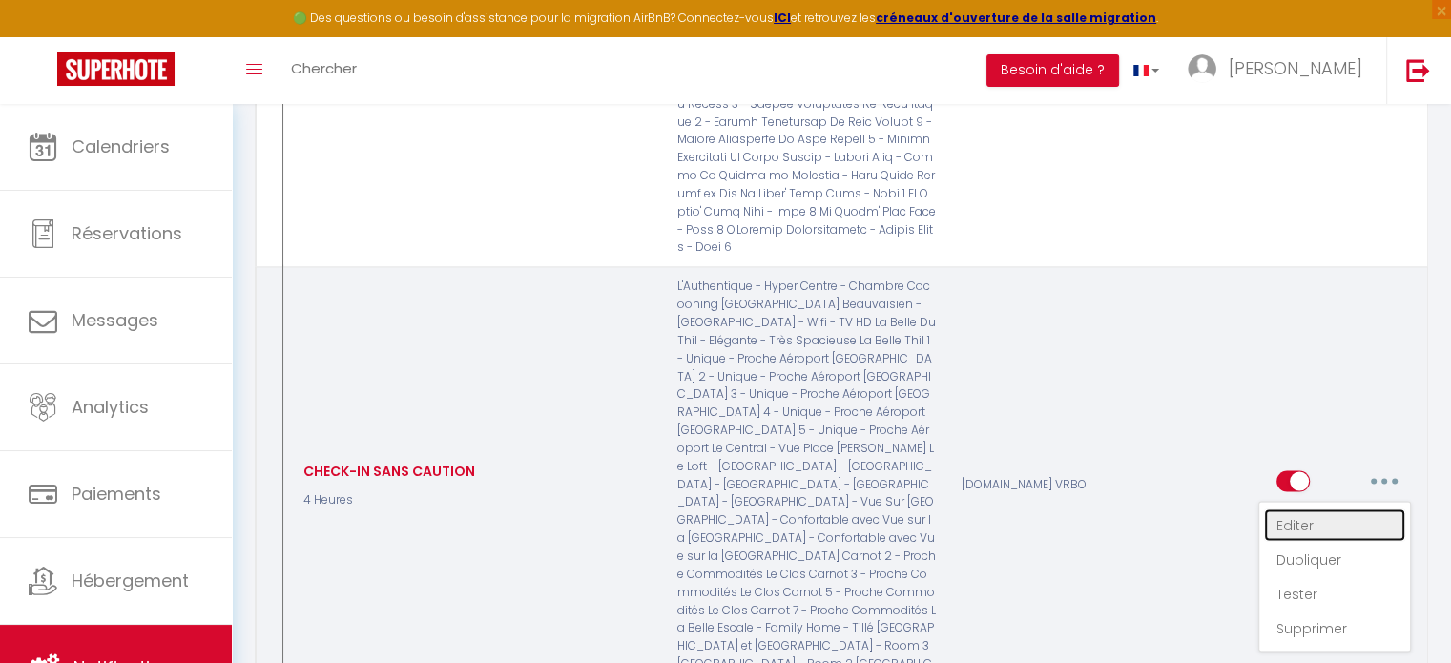
click at [1309, 510] on link "Editer" at bounding box center [1334, 526] width 141 height 32
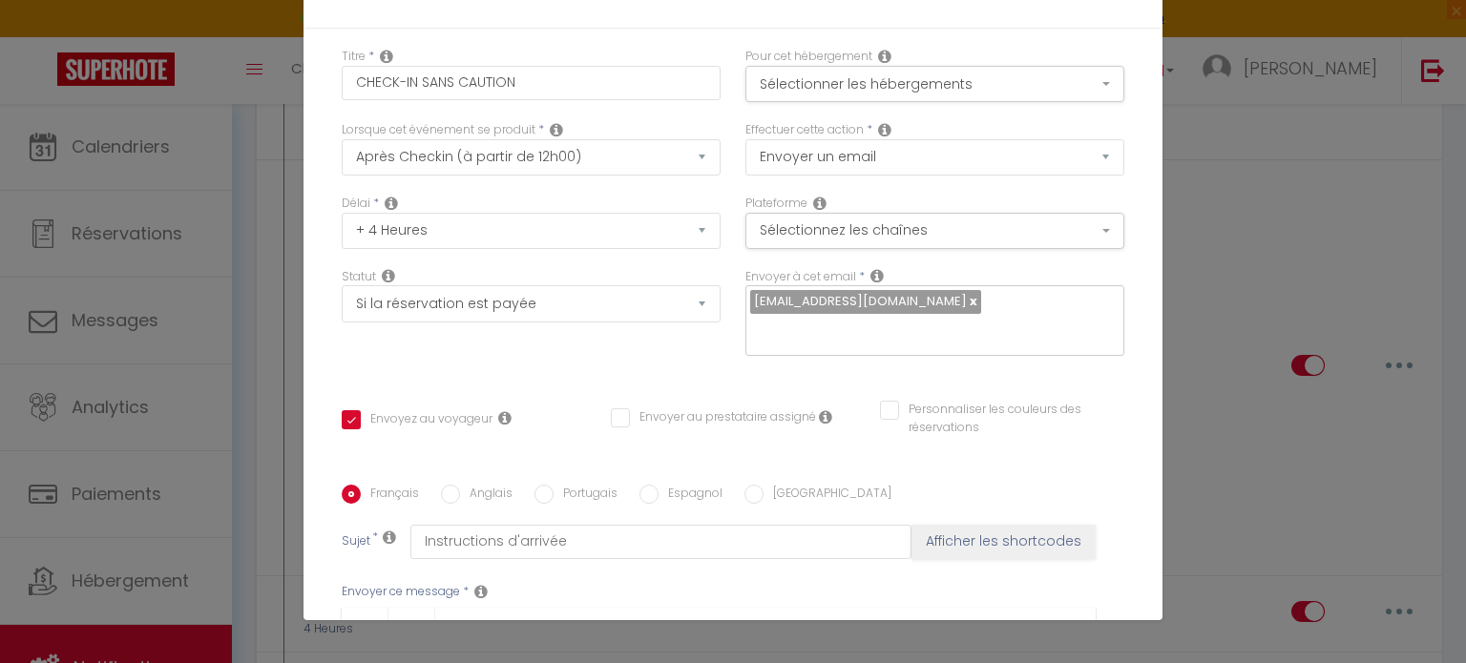
scroll to position [0, 0]
click at [1006, 73] on button "Sélectionner les hébergements" at bounding box center [934, 84] width 379 height 36
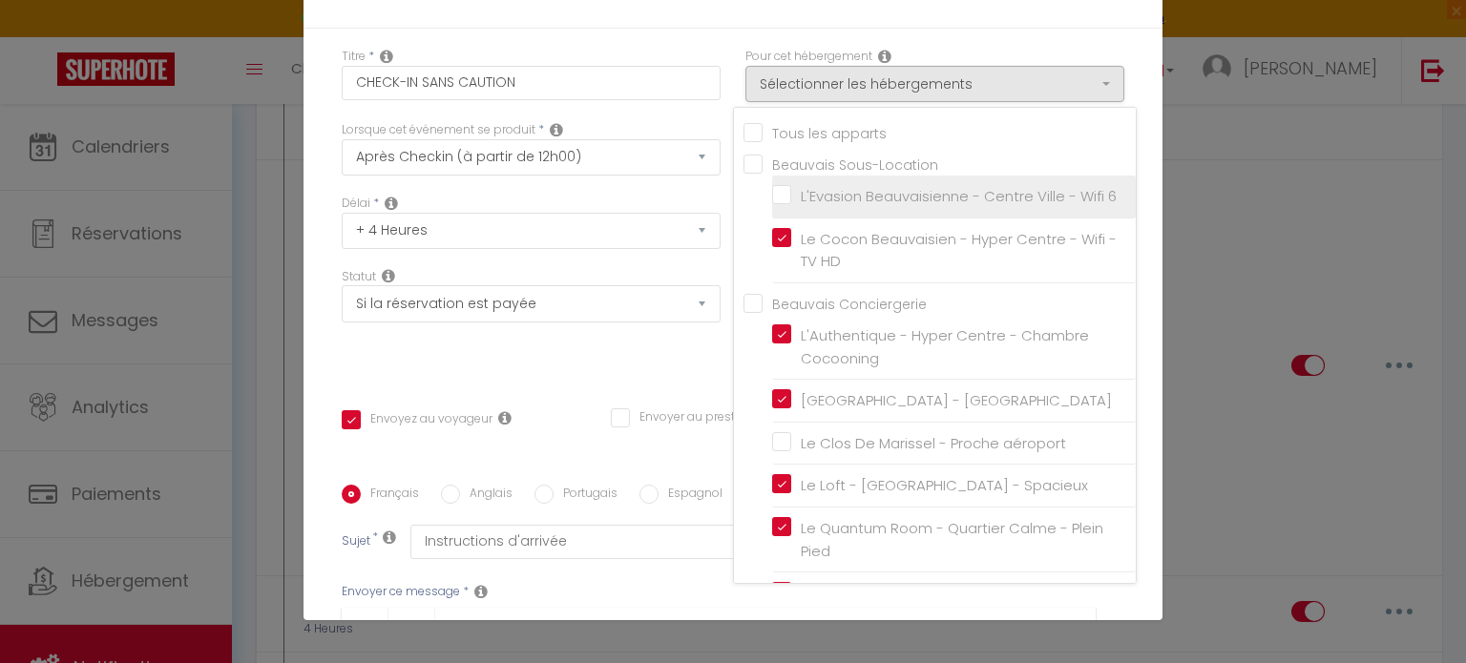
click at [772, 197] on input "L'Evasion Beauvaisienne - Centre Ville - Wifi 6" at bounding box center [954, 196] width 364 height 19
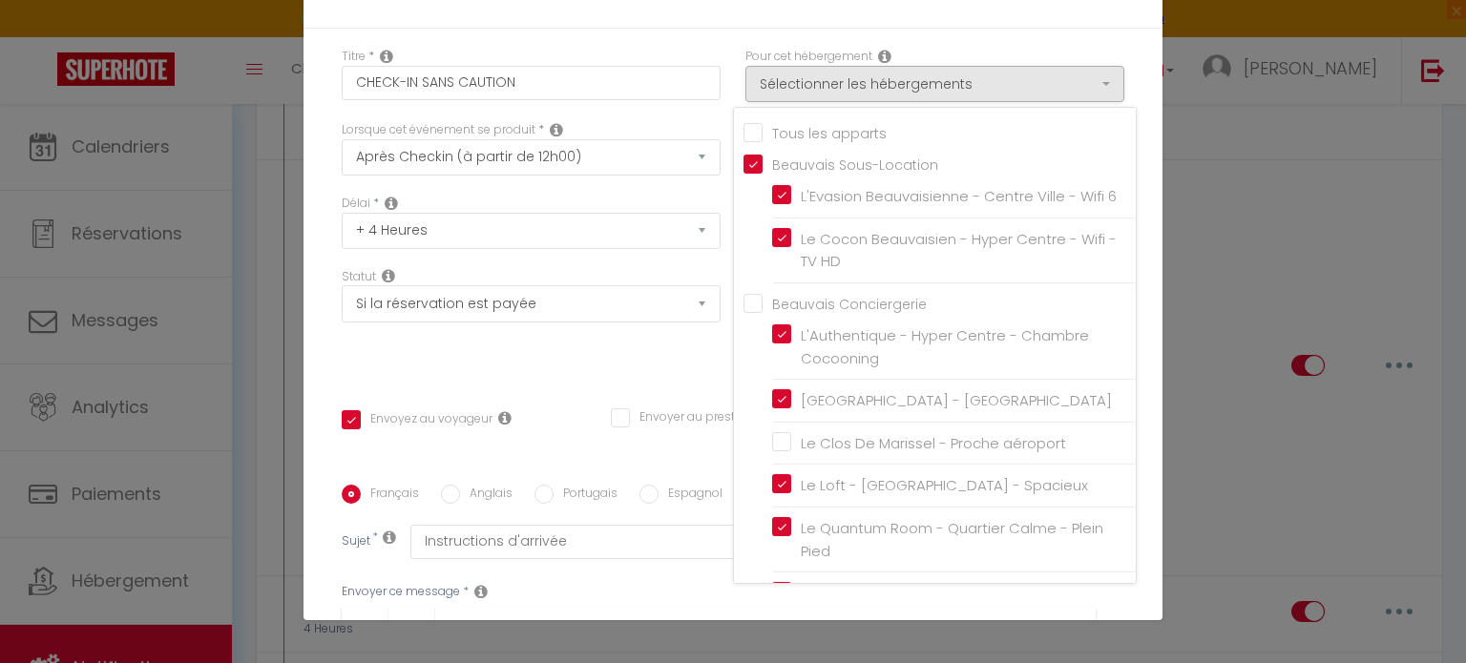
scroll to position [427, 0]
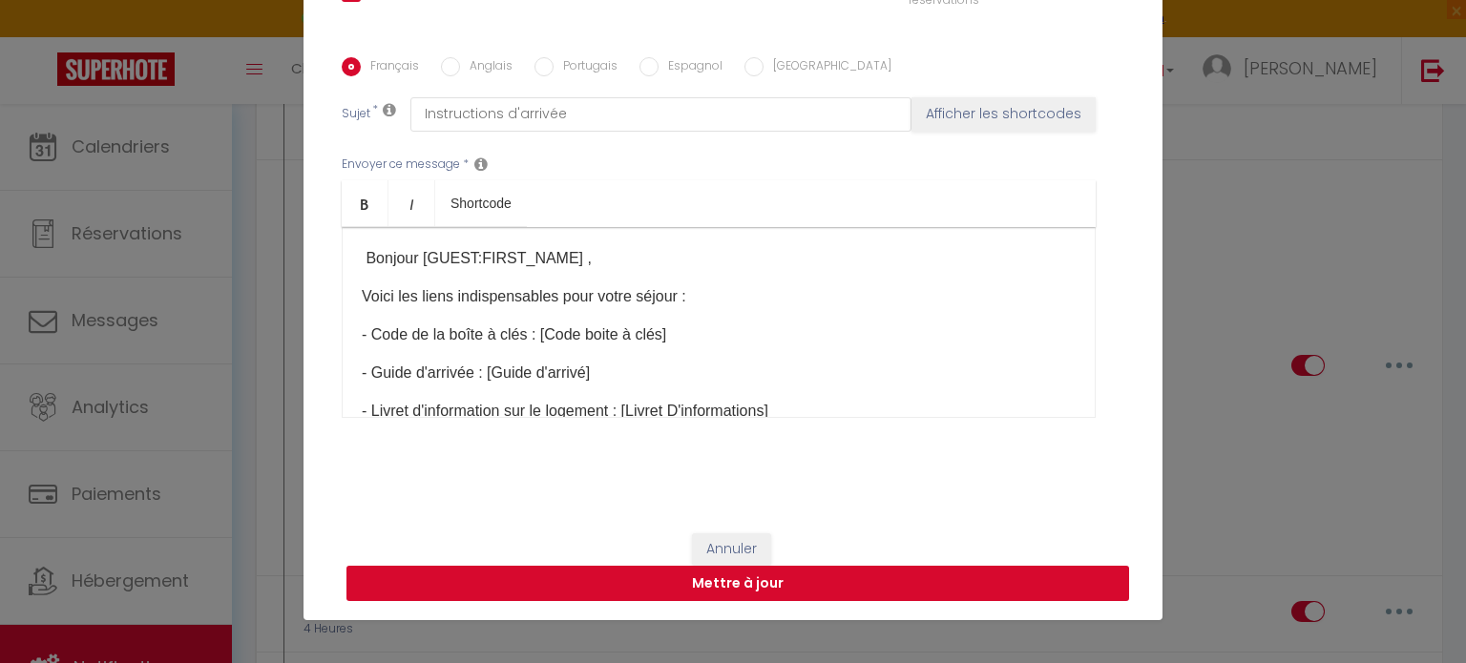
click at [901, 576] on button "Mettre à jour" at bounding box center [737, 584] width 782 height 36
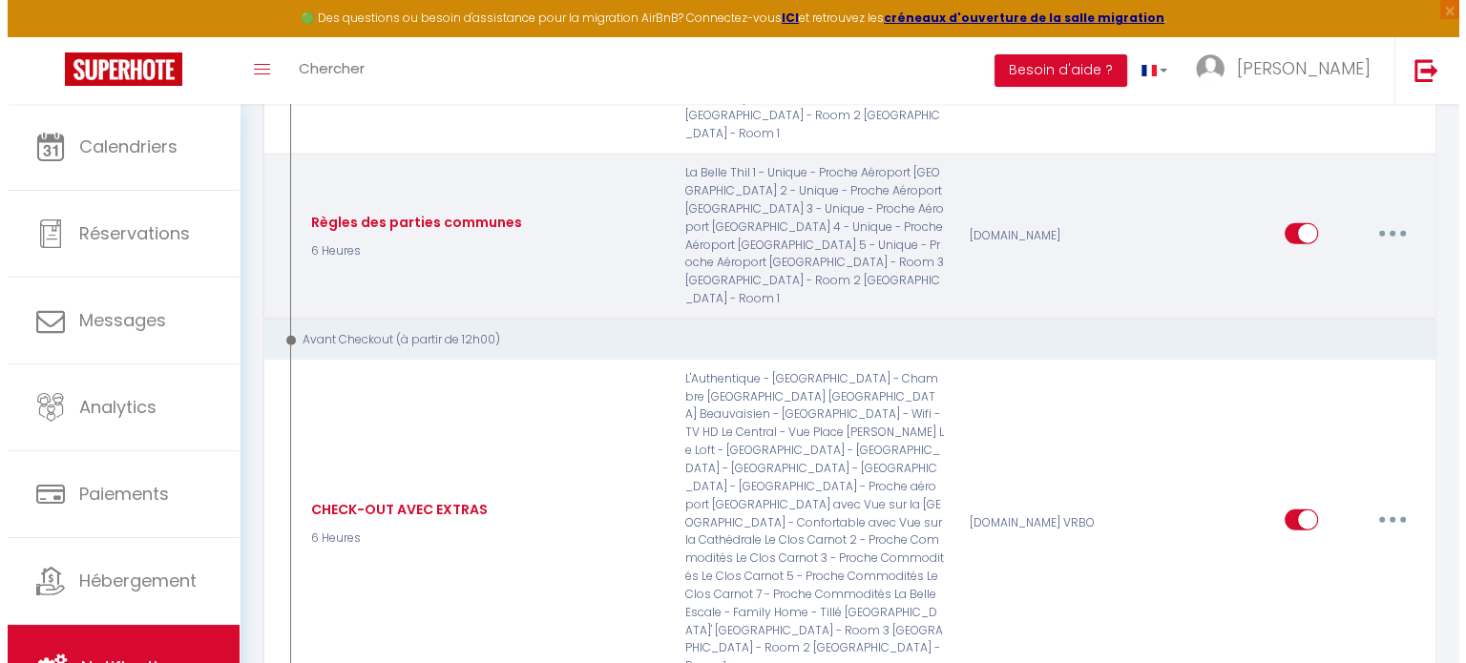
scroll to position [4645, 0]
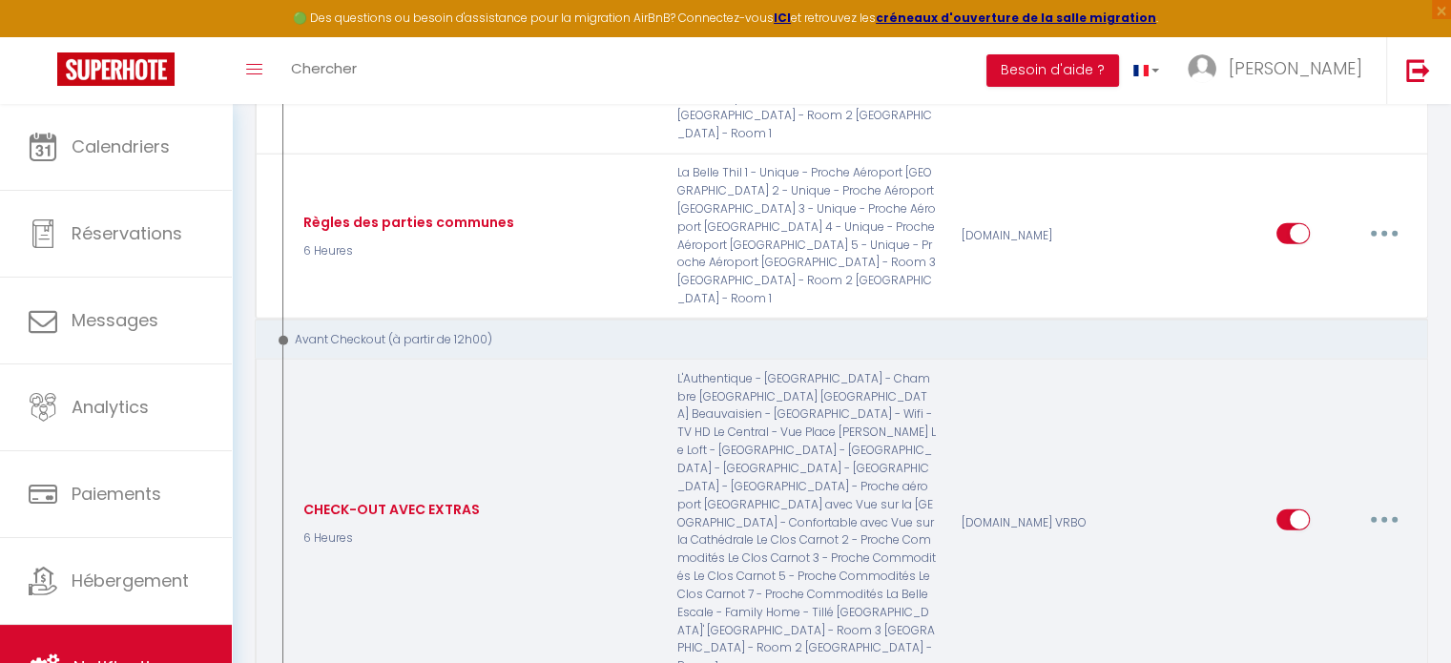
click at [1401, 505] on button "button" at bounding box center [1384, 520] width 53 height 31
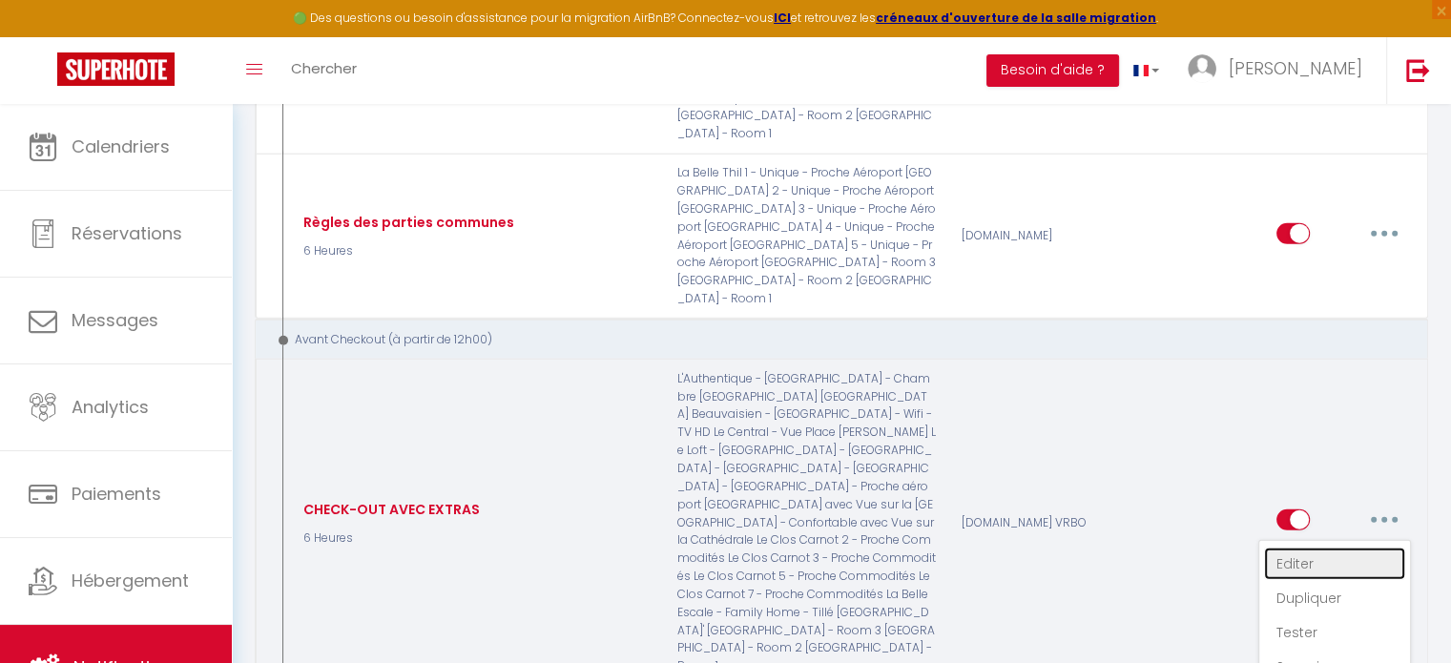
click at [1315, 548] on link "Editer" at bounding box center [1334, 564] width 141 height 32
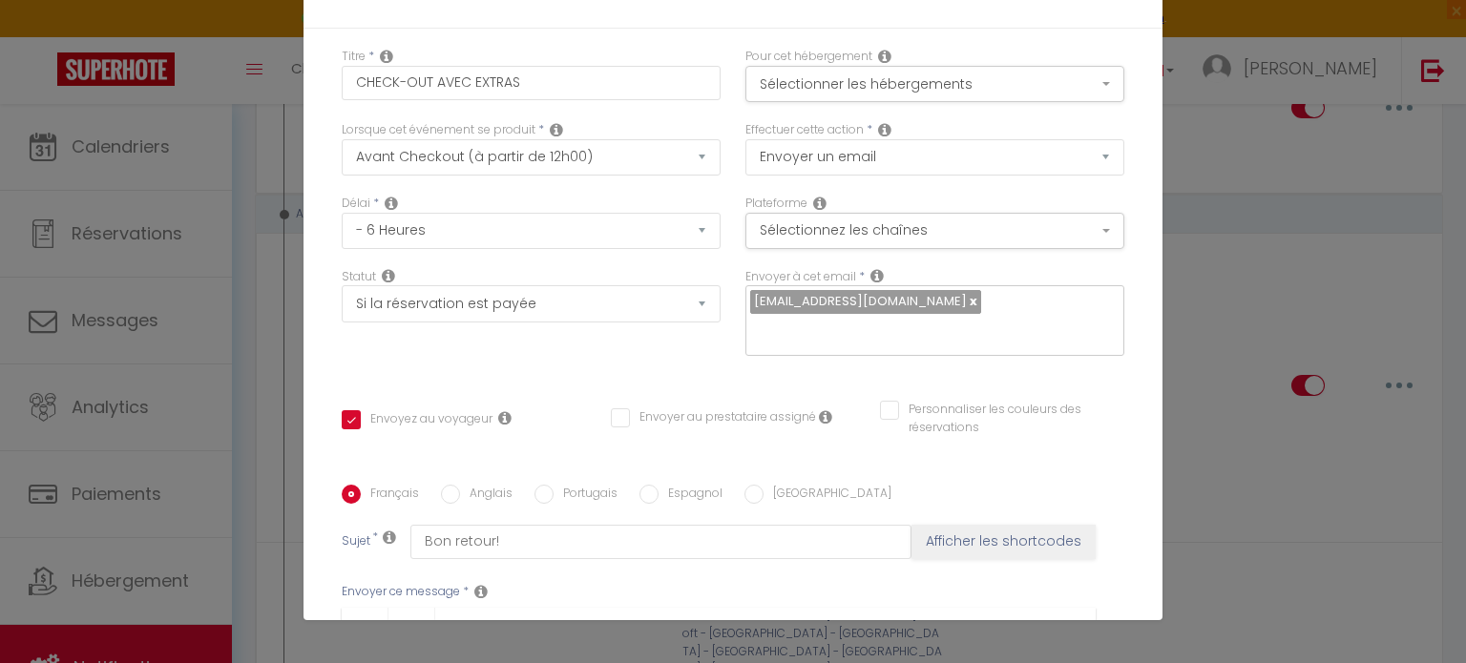
scroll to position [0, 0]
click at [973, 83] on button "Sélectionner les hébergements" at bounding box center [934, 84] width 379 height 36
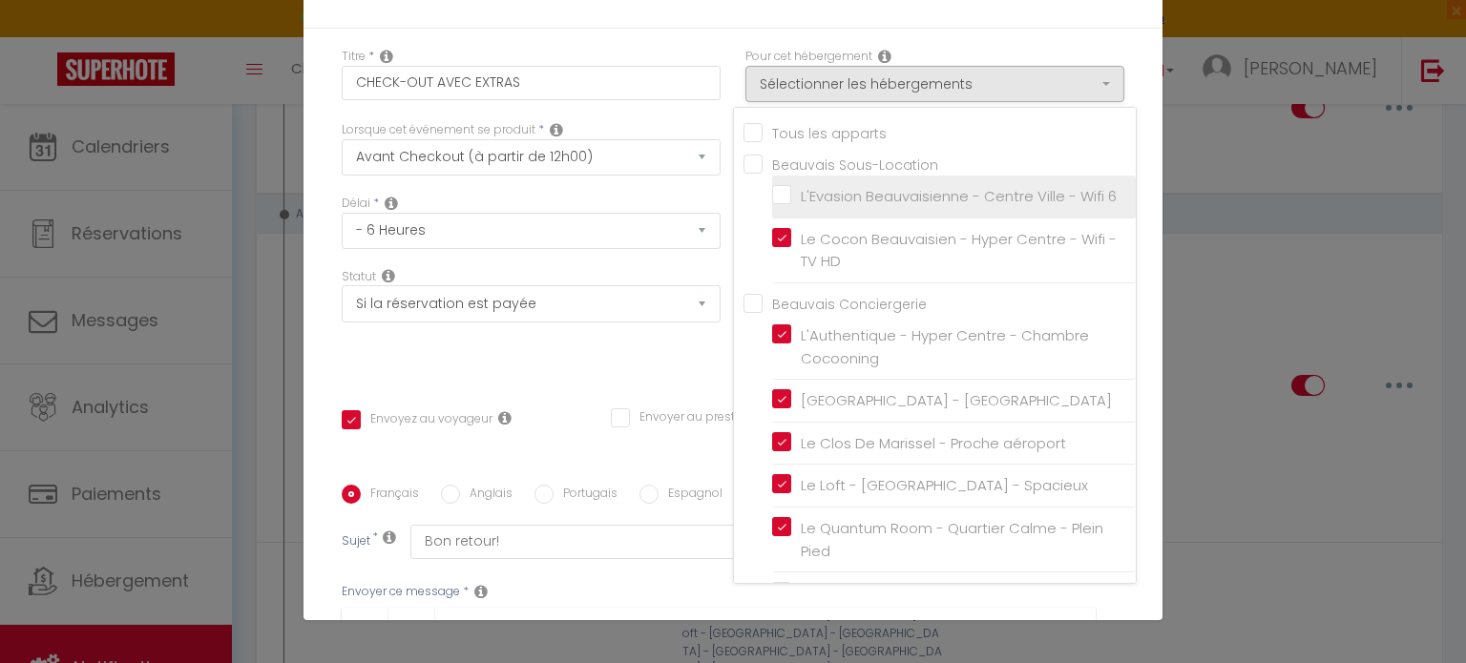
click at [772, 198] on input "L'Evasion Beauvaisienne - Centre Ville - Wifi 6" at bounding box center [954, 196] width 364 height 19
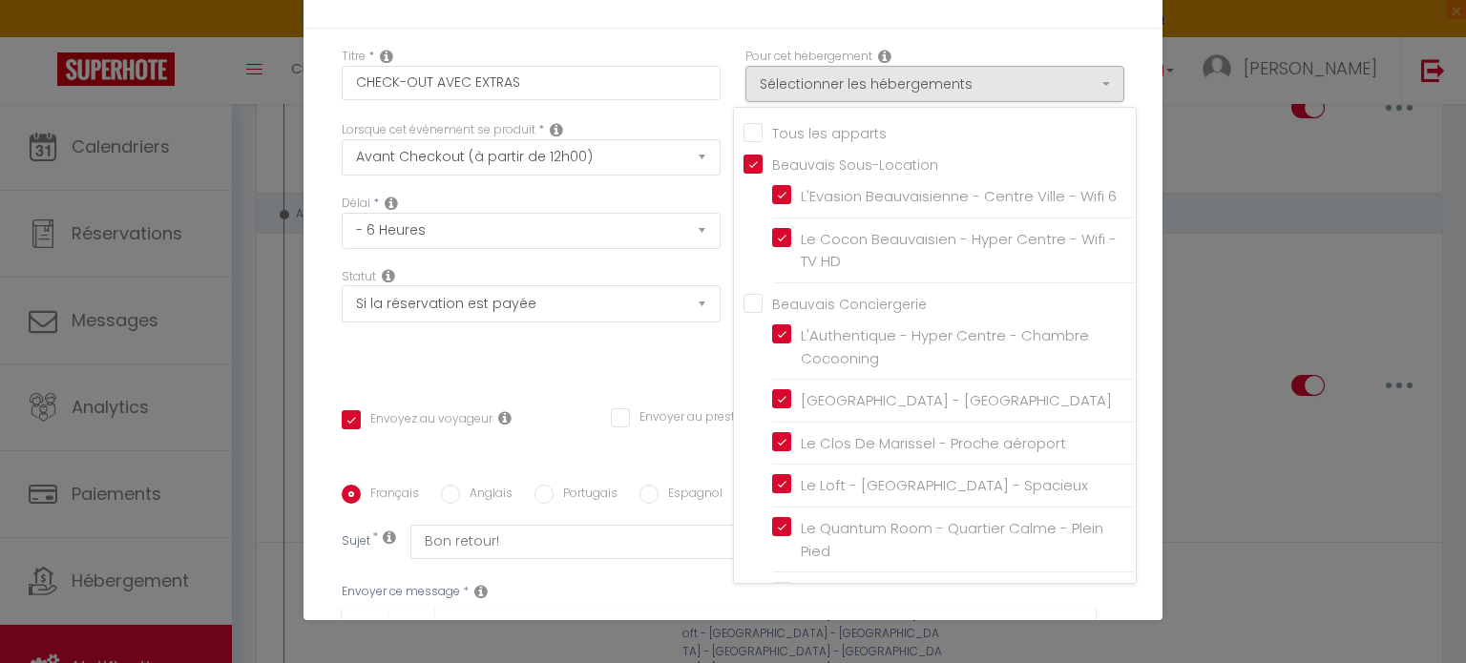
scroll to position [427, 0]
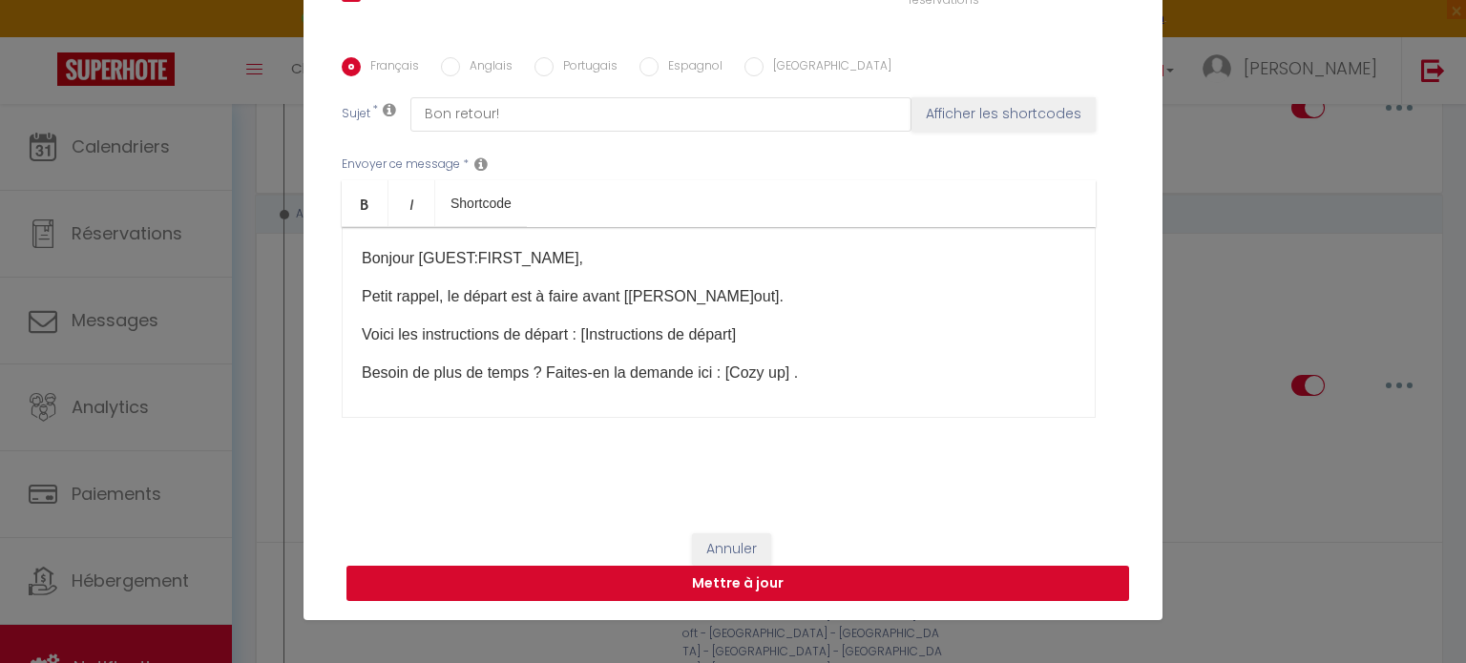
click at [990, 585] on button "Mettre à jour" at bounding box center [737, 584] width 782 height 36
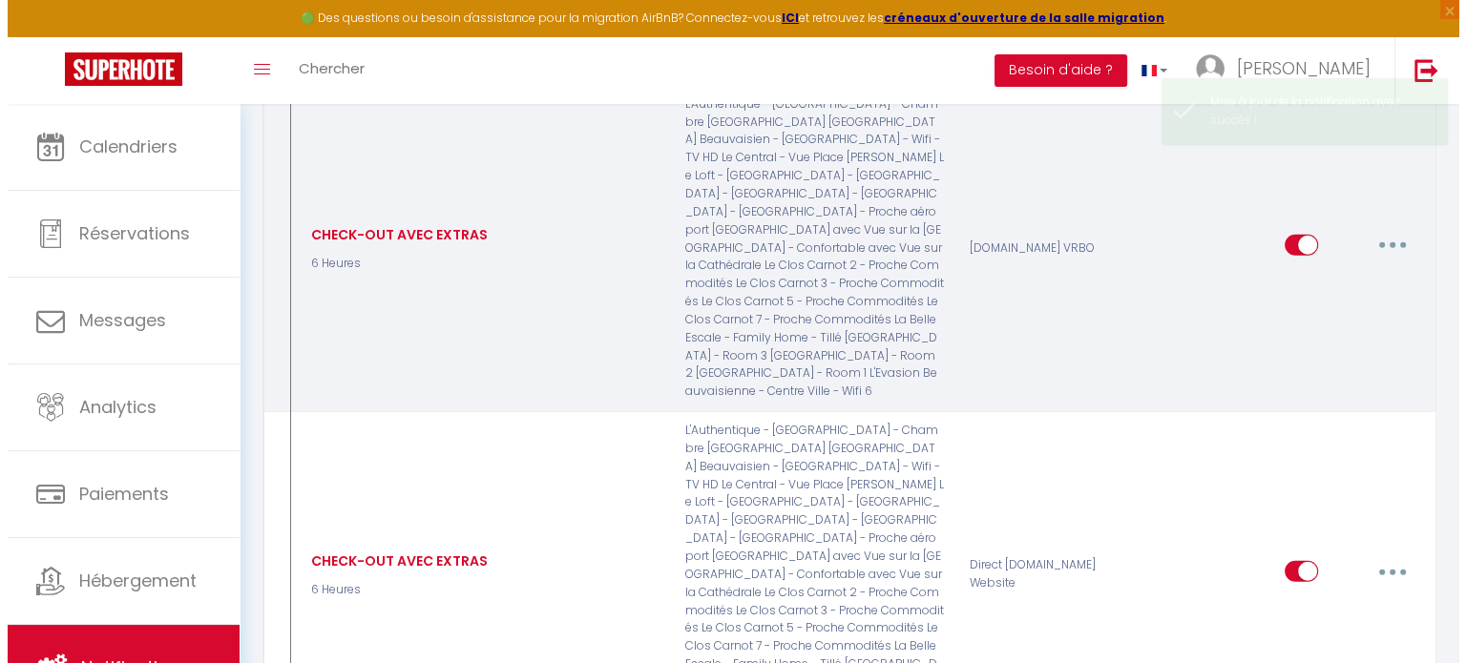
scroll to position [4920, 0]
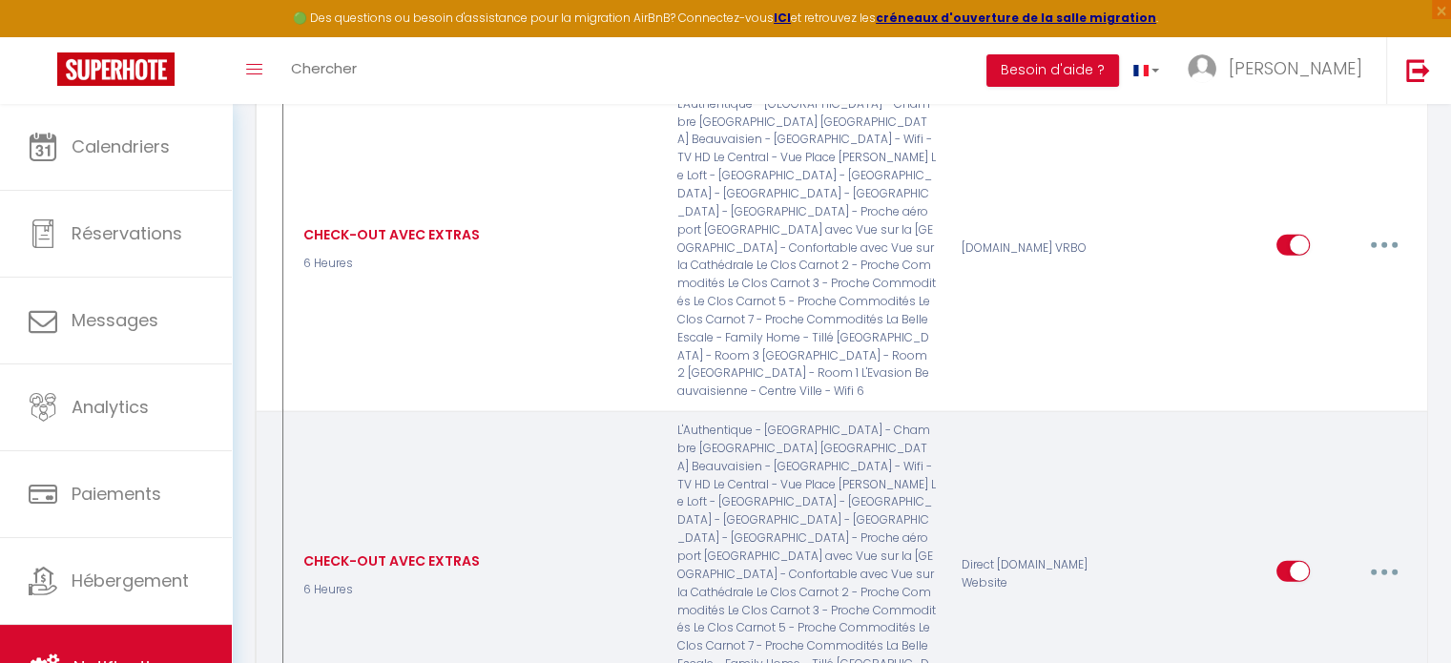
click at [1389, 556] on button "button" at bounding box center [1384, 571] width 53 height 31
click at [1310, 599] on link "Editer" at bounding box center [1334, 615] width 141 height 32
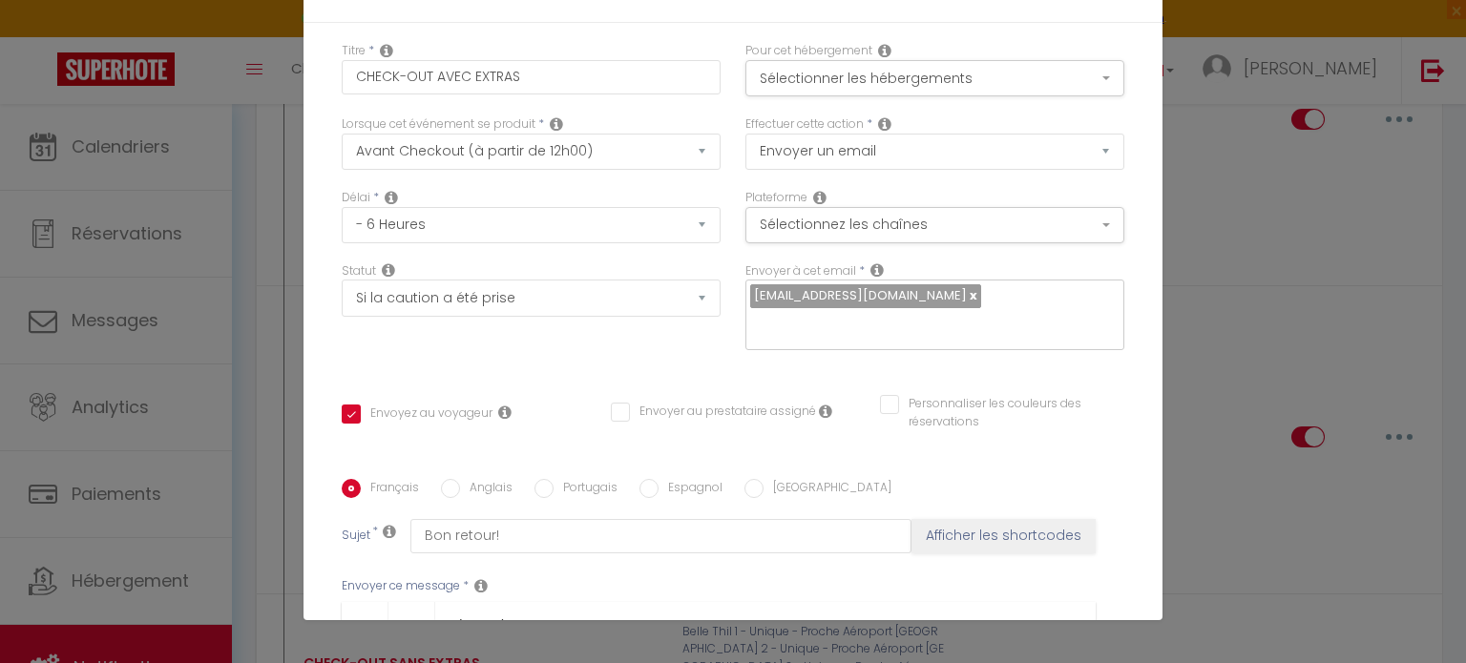
scroll to position [0, 0]
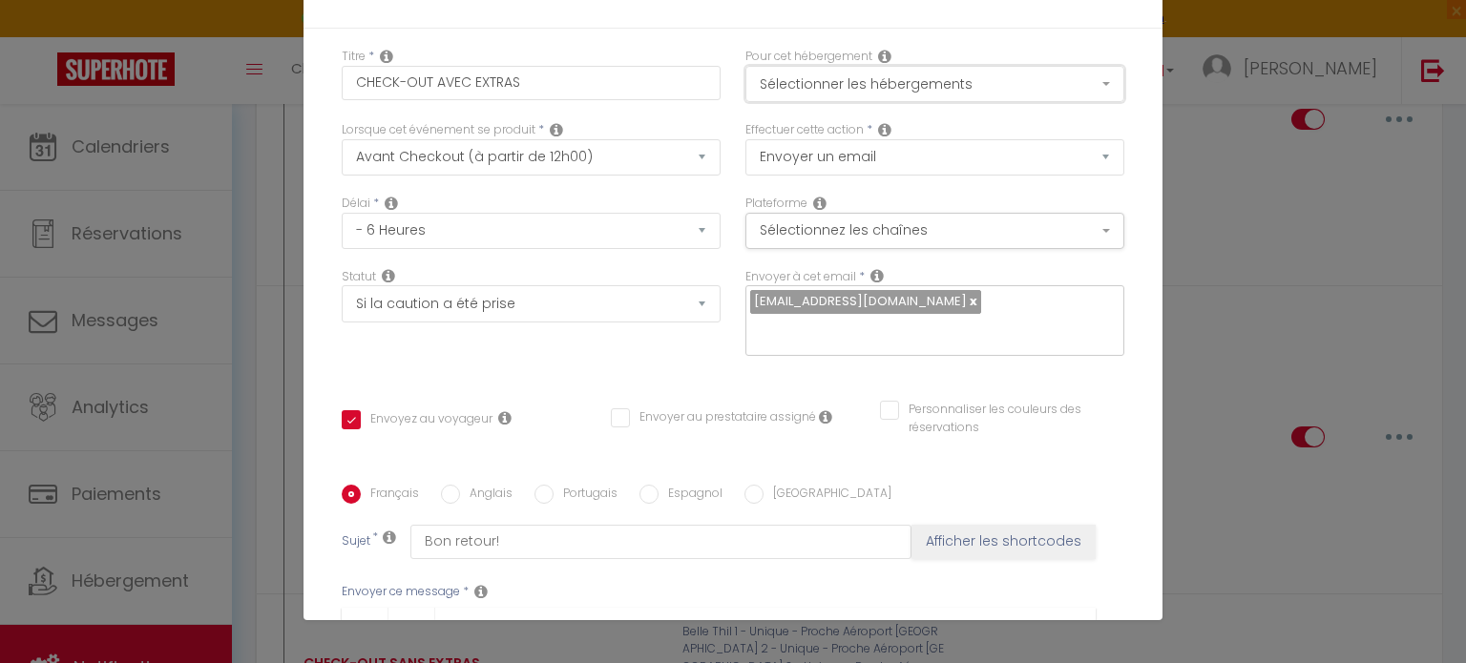
click at [989, 99] on button "Sélectionner les hébergements" at bounding box center [934, 84] width 379 height 36
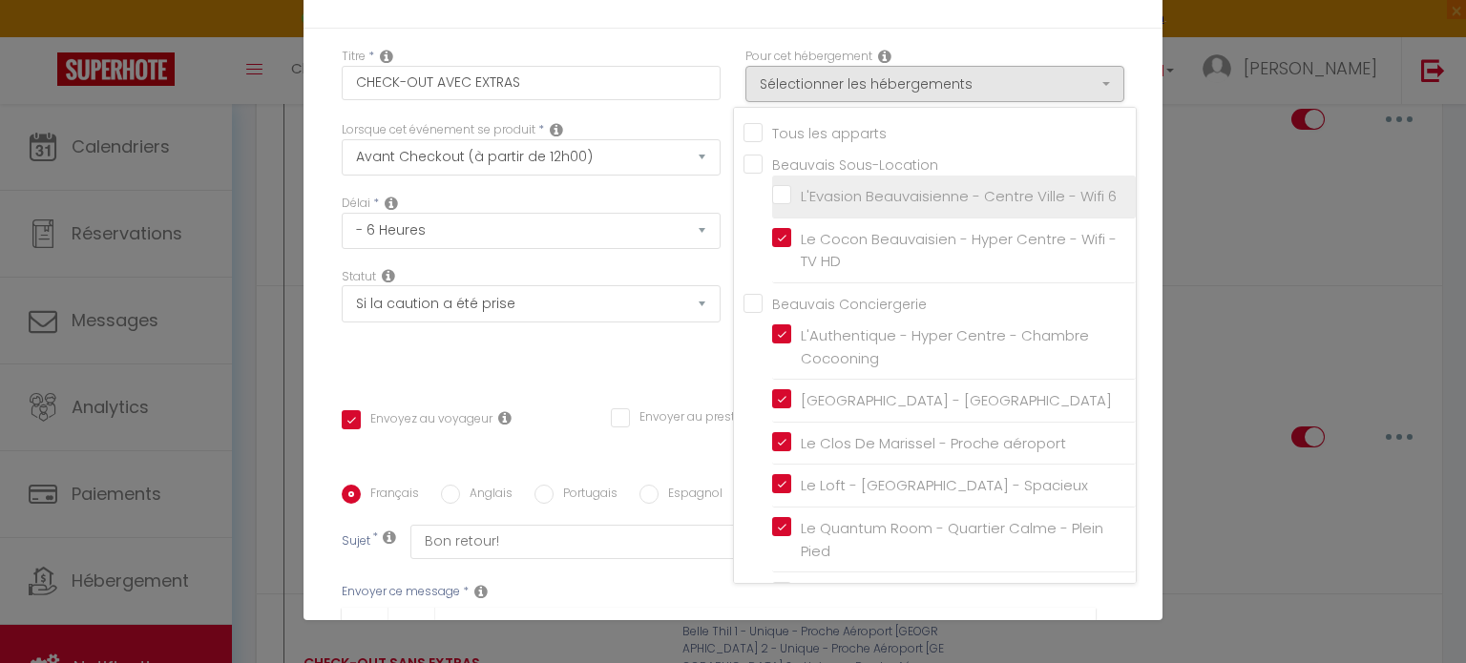
click at [791, 195] on label "L'Evasion Beauvaisienne - Centre Ville - Wifi 6" at bounding box center [953, 196] width 325 height 23
click at [772, 195] on input "L'Evasion Beauvaisienne - Centre Ville - Wifi 6" at bounding box center [954, 196] width 364 height 19
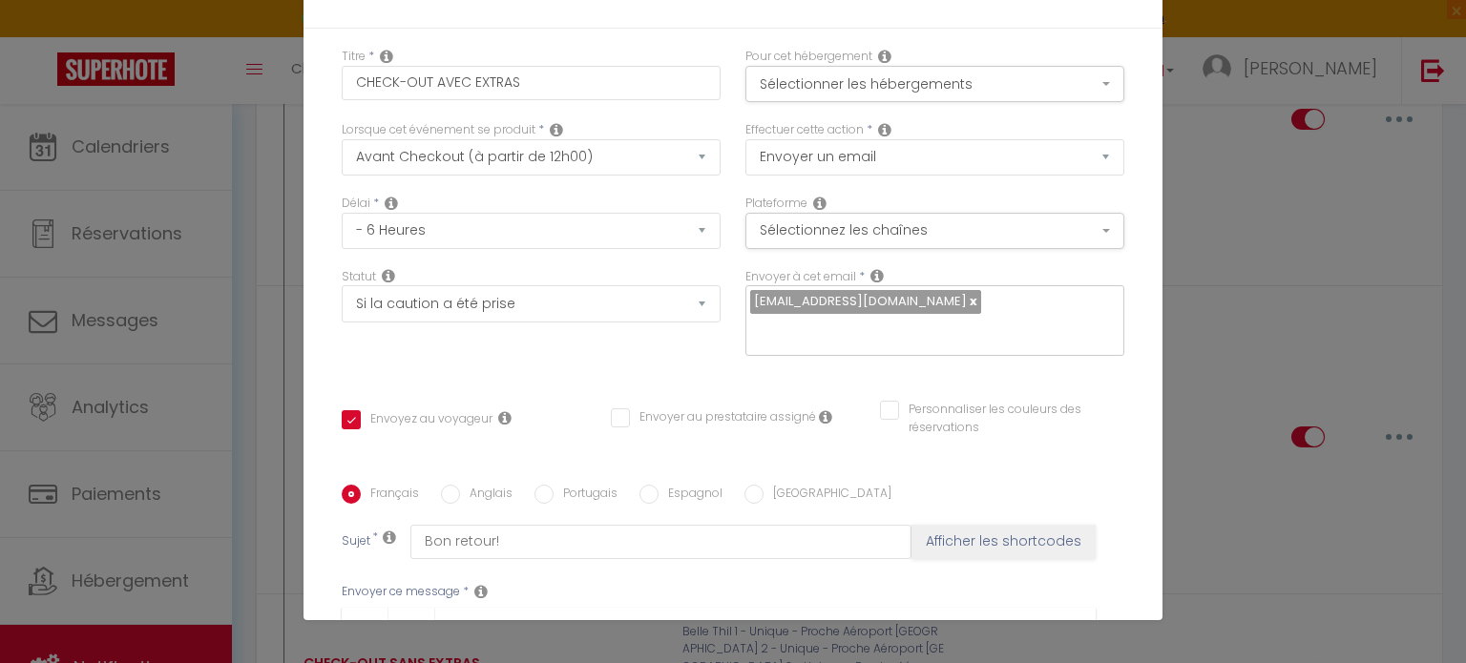
scroll to position [427, 0]
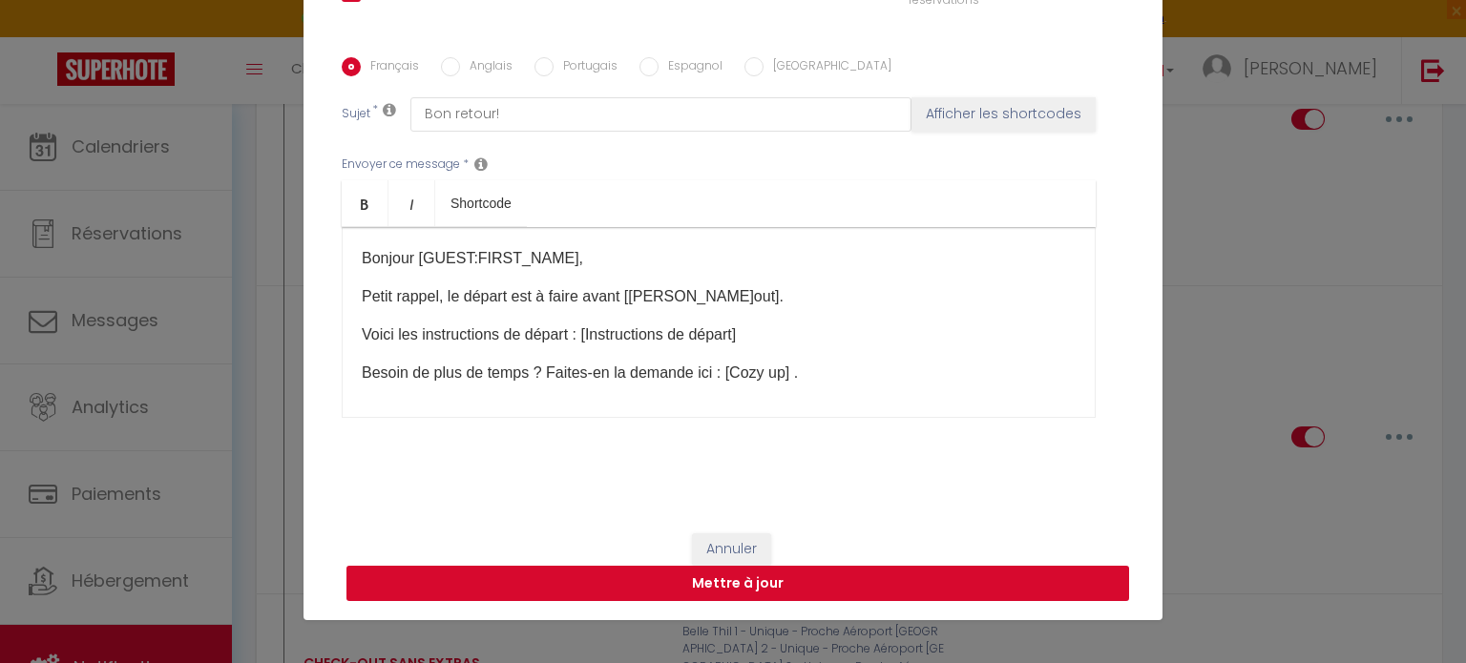
click at [1035, 594] on button "Mettre à jour" at bounding box center [737, 584] width 782 height 36
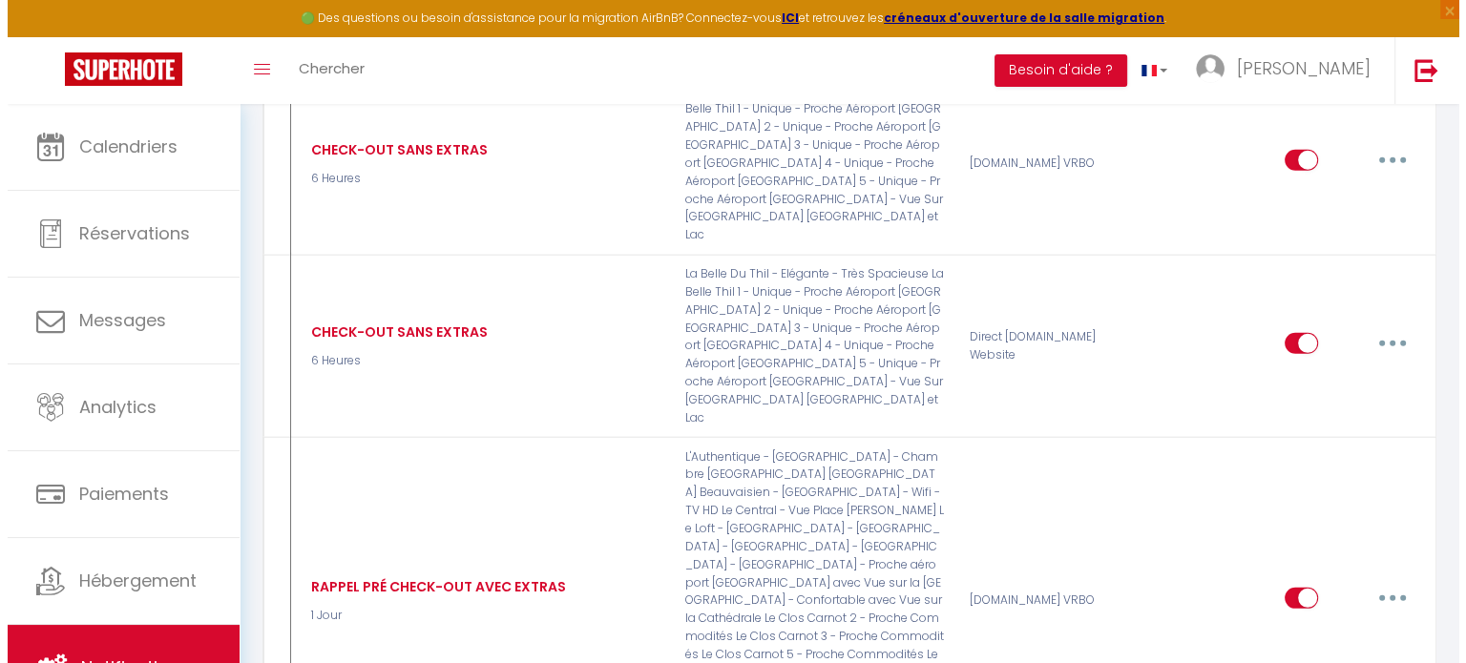
scroll to position [5584, 0]
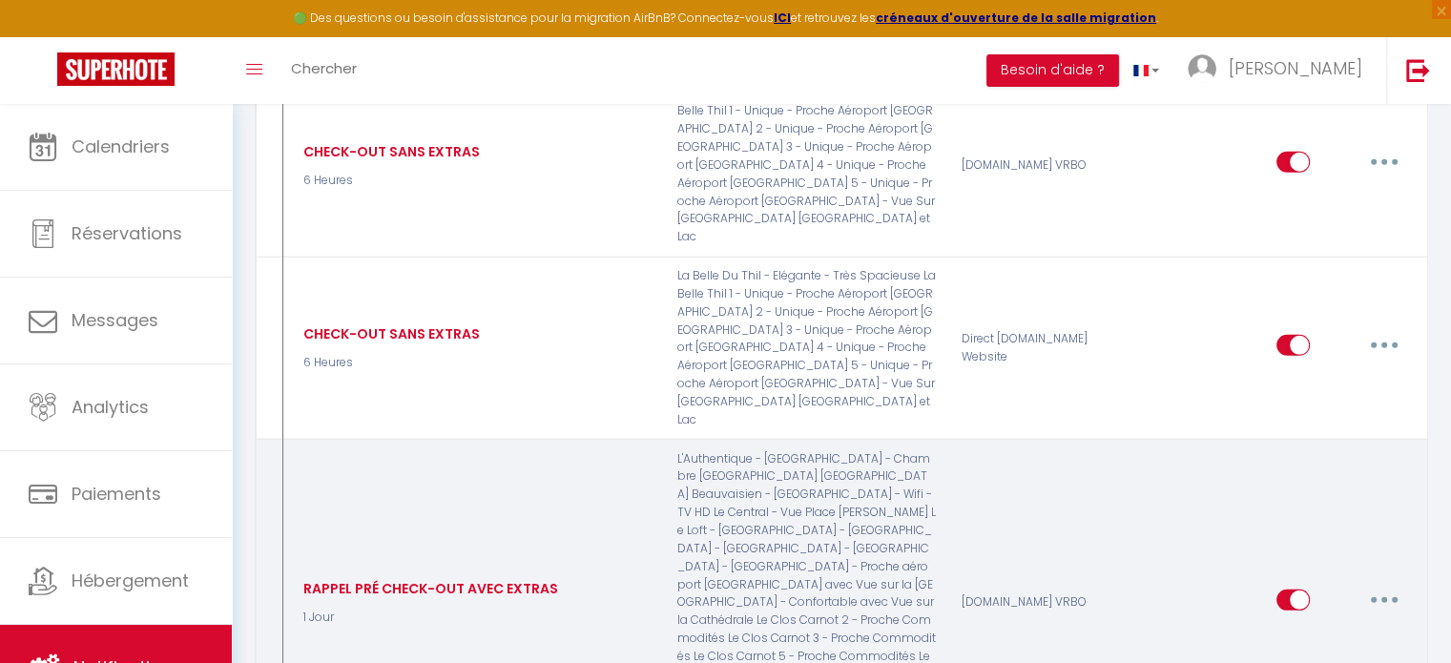
click at [1380, 585] on button "button" at bounding box center [1384, 600] width 53 height 31
click at [1313, 627] on link "Editer" at bounding box center [1334, 643] width 141 height 32
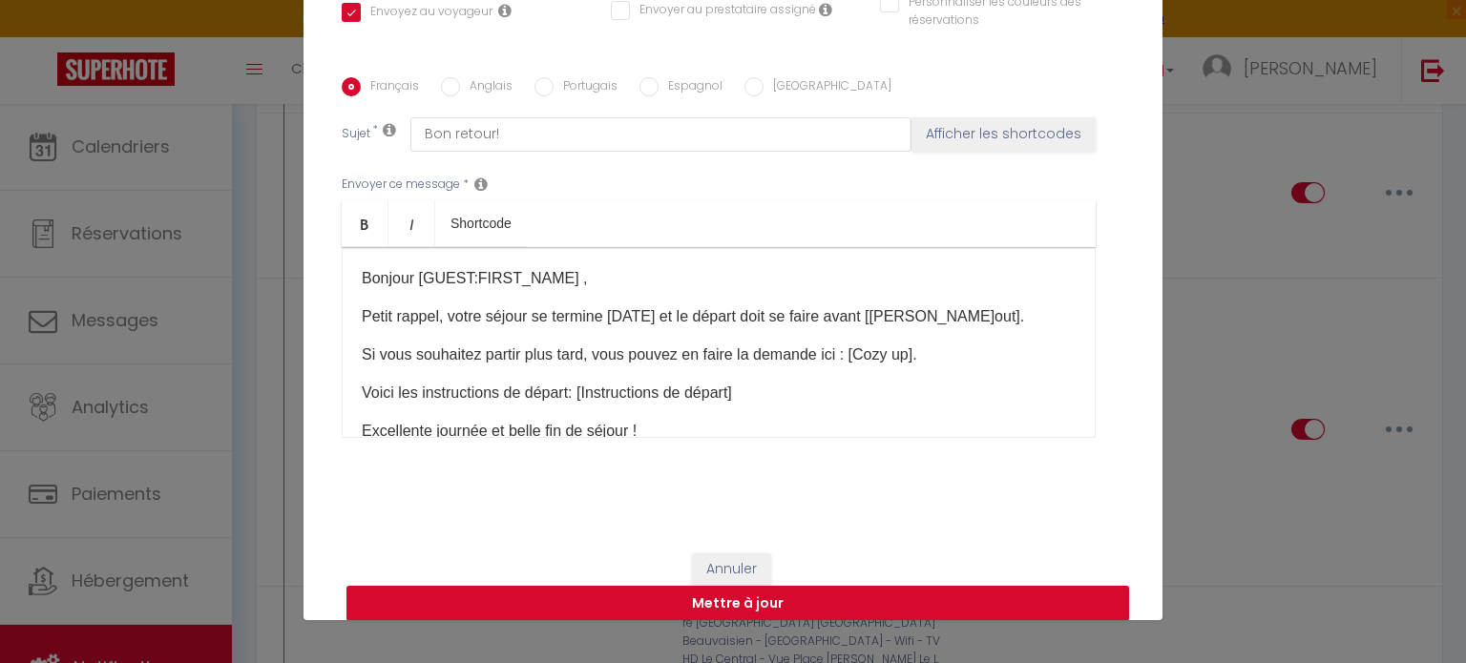
scroll to position [0, 0]
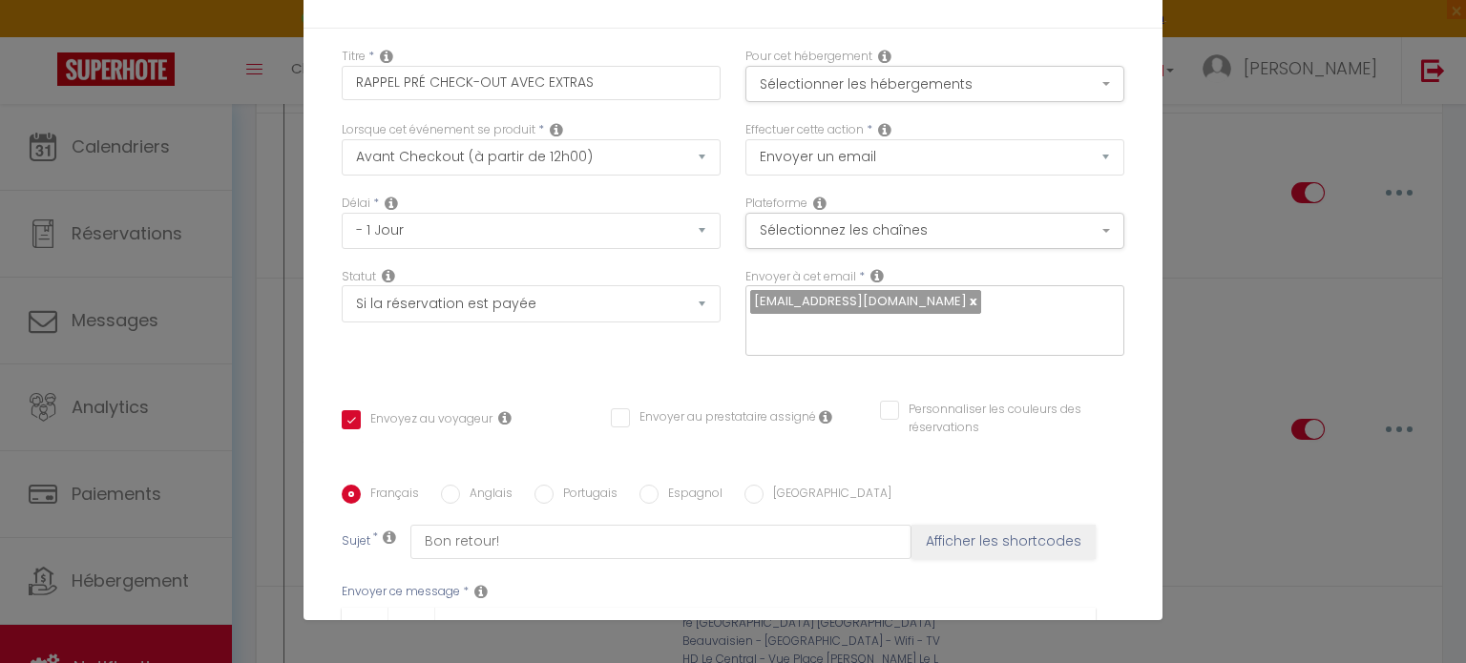
click at [1028, 104] on div "Pour cet hébergement Sélectionner les hébergements Tous les apparts Beauvais So…" at bounding box center [935, 84] width 404 height 73
click at [1003, 94] on button "Sélectionner les hébergements" at bounding box center [934, 84] width 379 height 36
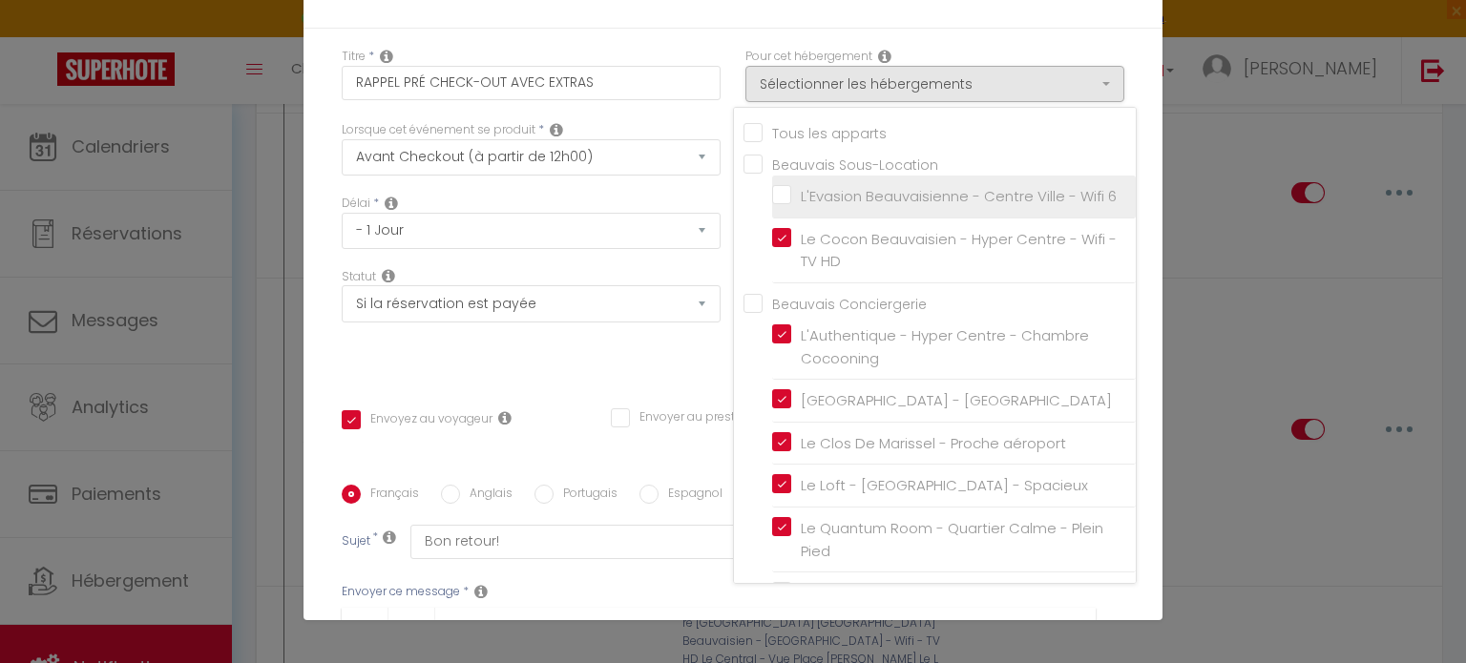
click at [791, 194] on label "L'Evasion Beauvaisienne - Centre Ville - Wifi 6" at bounding box center [953, 196] width 325 height 23
click at [772, 194] on input "L'Evasion Beauvaisienne - Centre Ville - Wifi 6" at bounding box center [954, 196] width 364 height 19
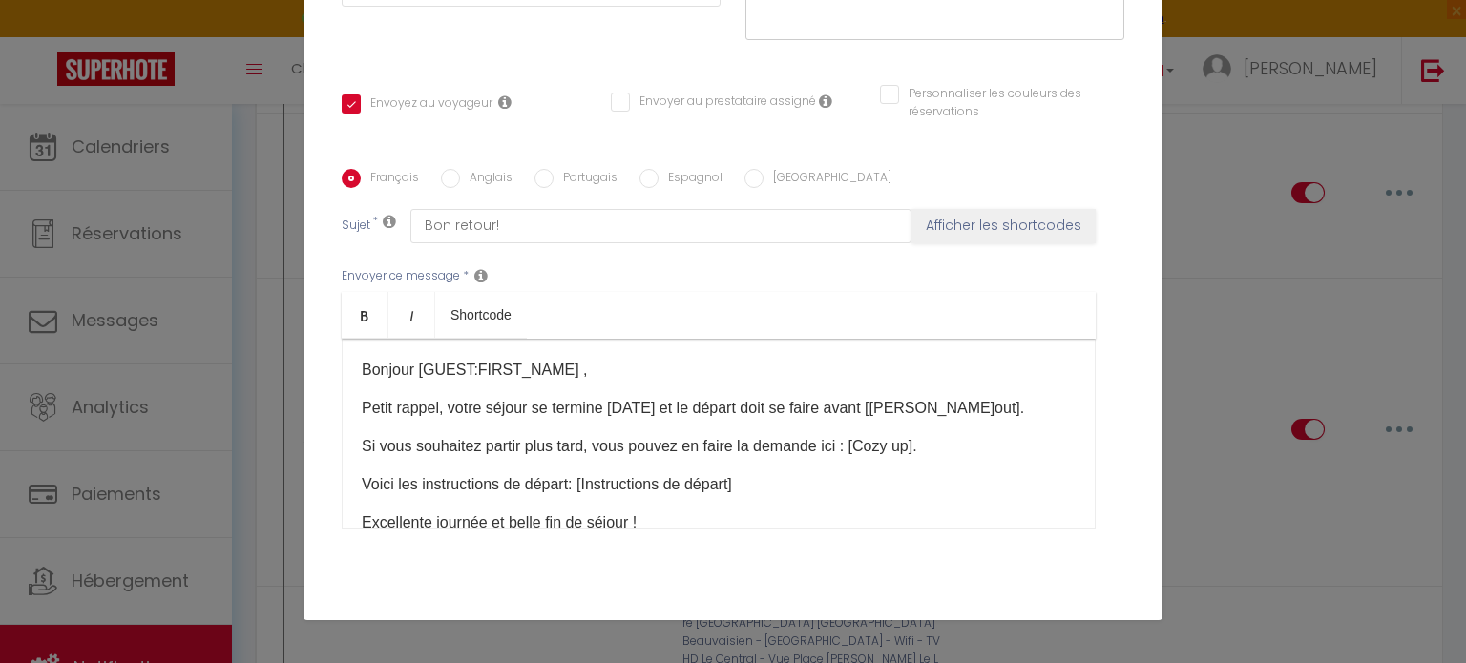
scroll to position [427, 0]
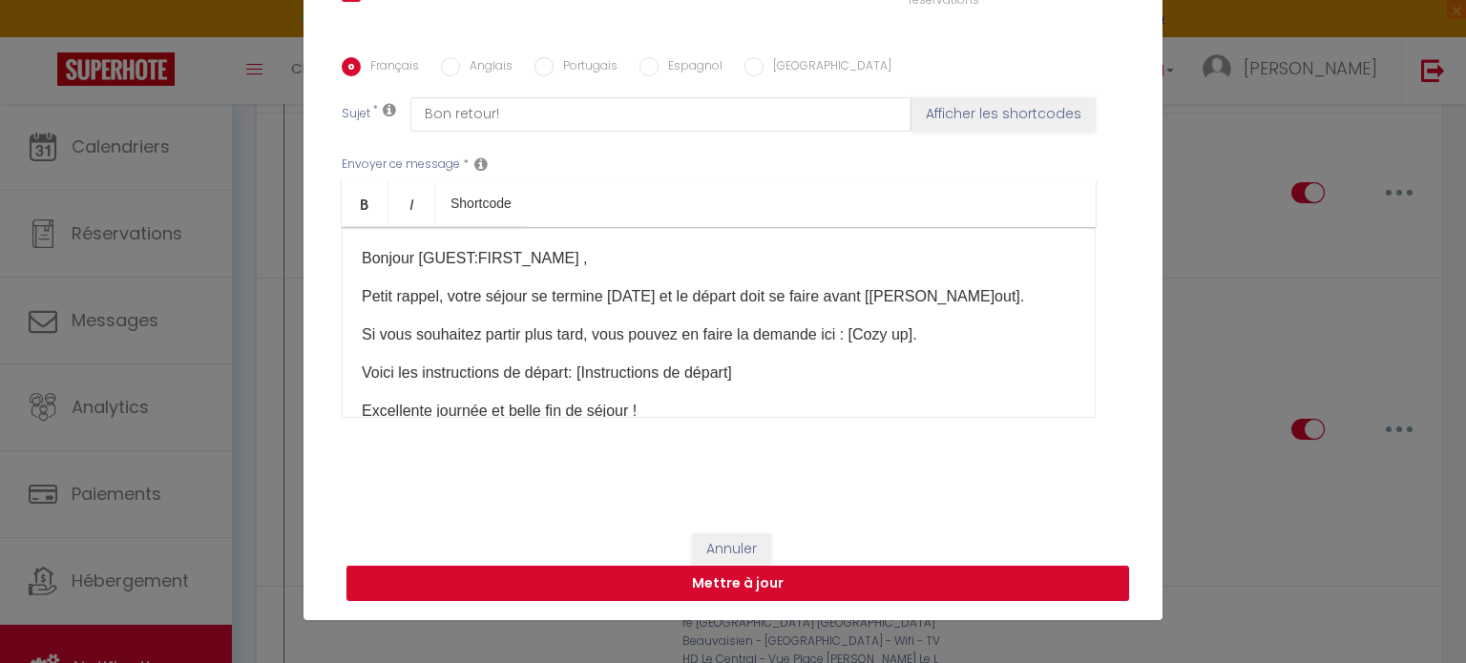
click at [961, 587] on button "Mettre à jour" at bounding box center [737, 584] width 782 height 36
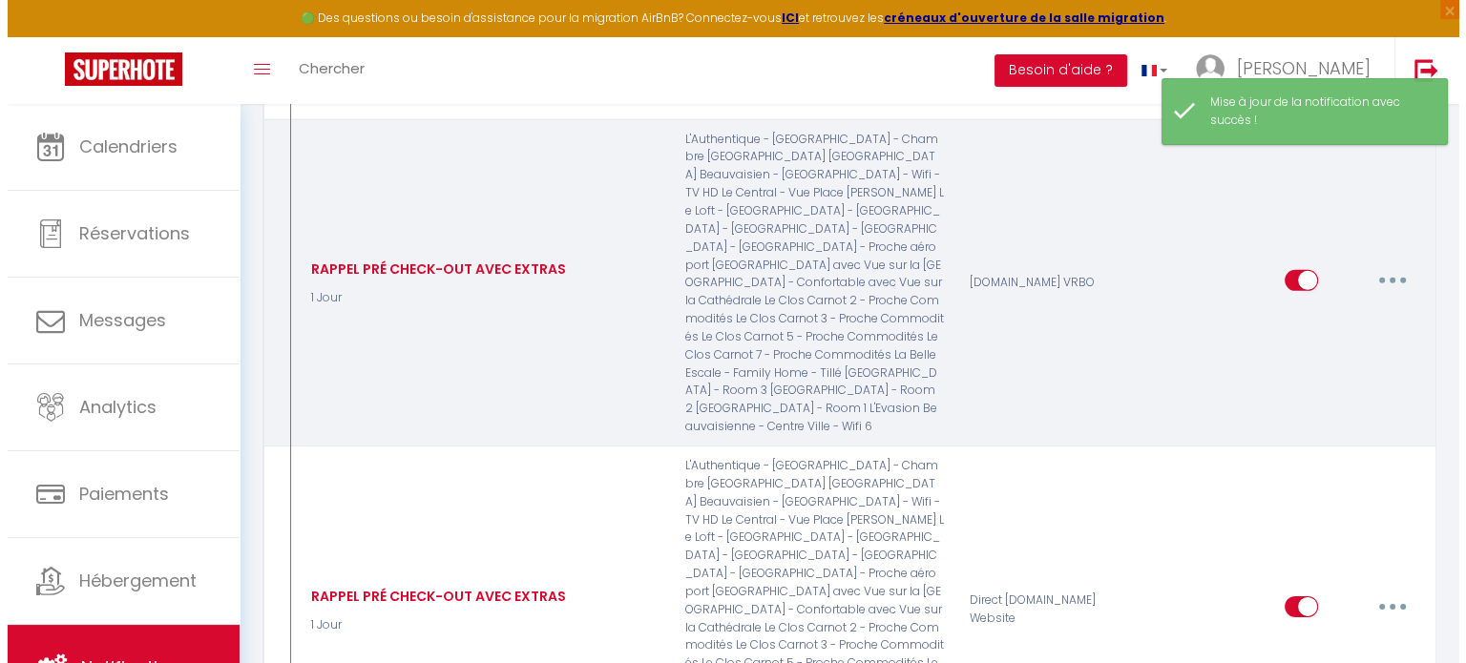
scroll to position [5904, 0]
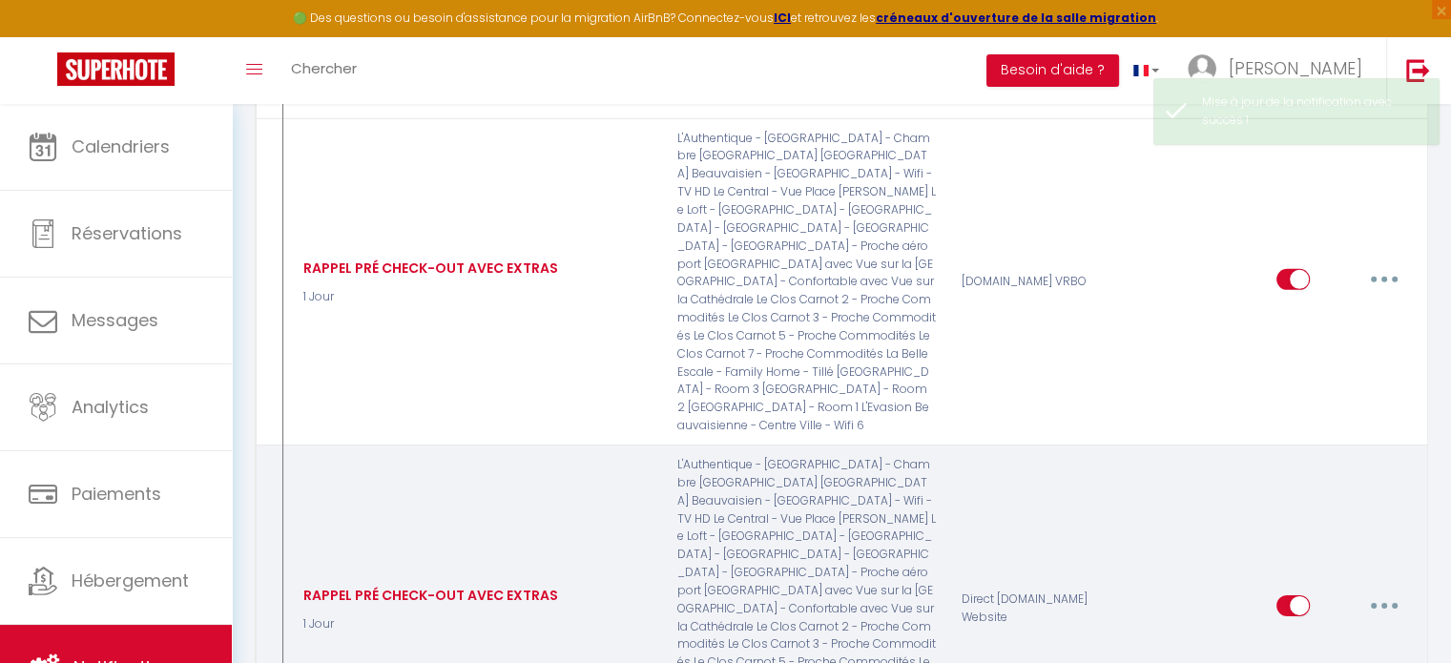
click at [1372, 591] on button "button" at bounding box center [1384, 606] width 53 height 31
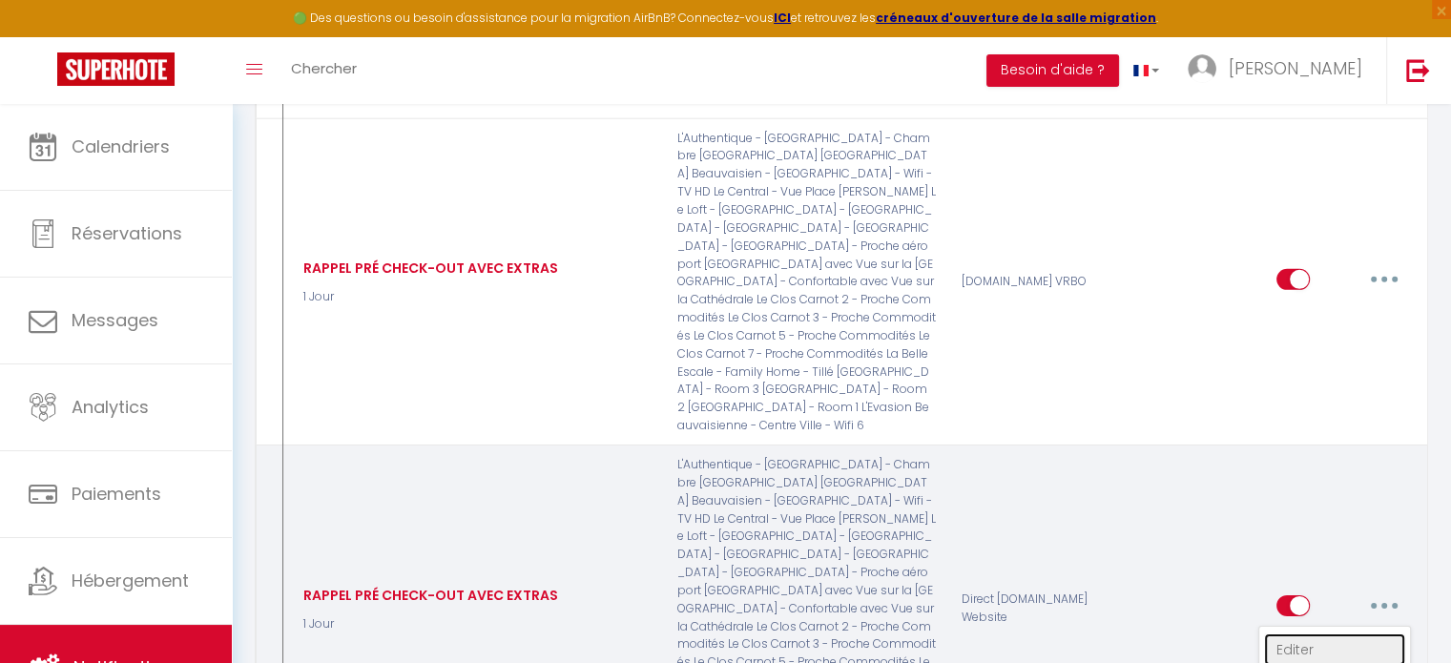
click at [1307, 634] on link "Editer" at bounding box center [1334, 650] width 141 height 32
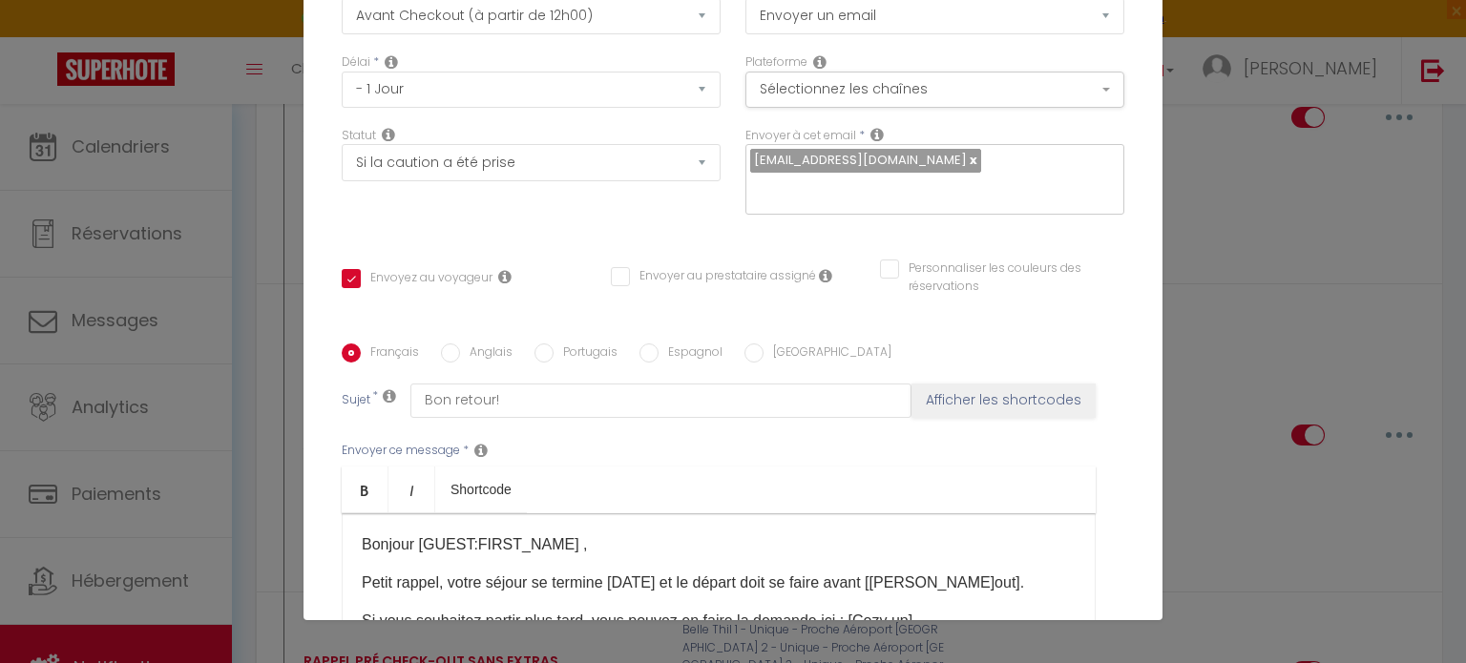
scroll to position [0, 0]
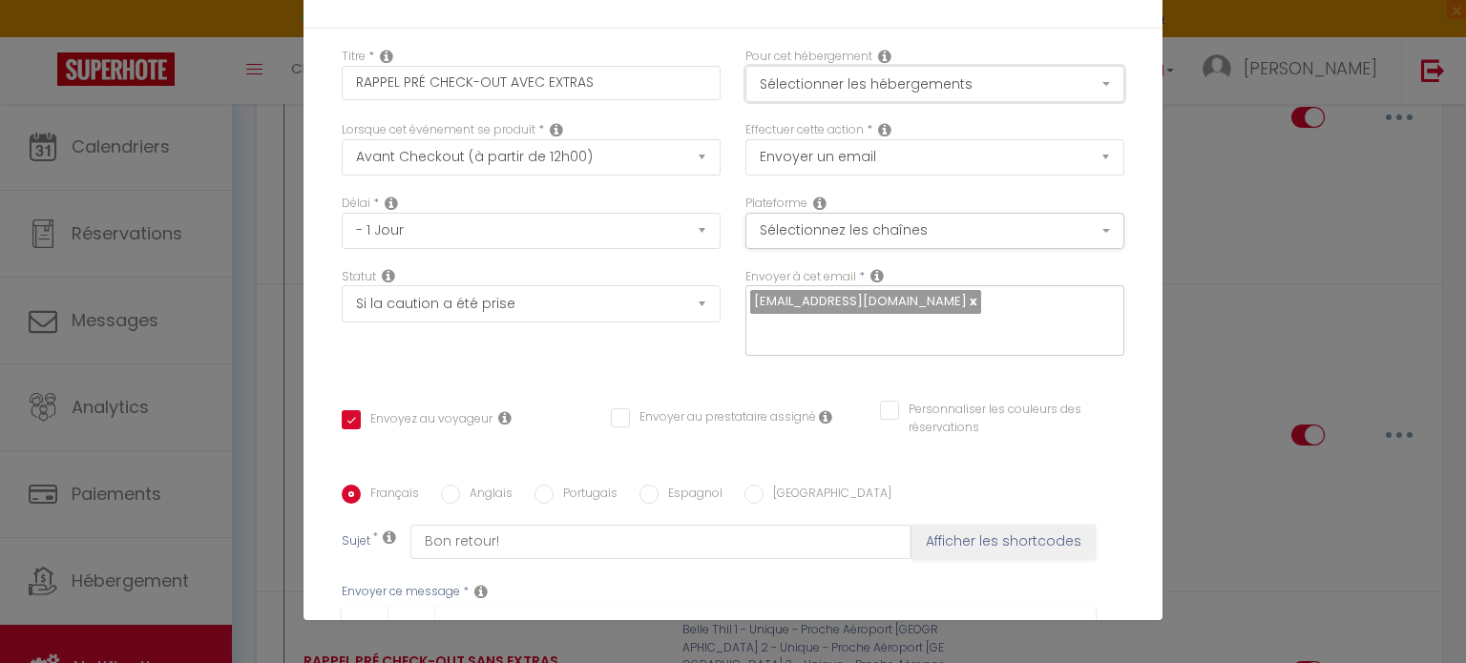
click at [1031, 92] on button "Sélectionner les hébergements" at bounding box center [934, 84] width 379 height 36
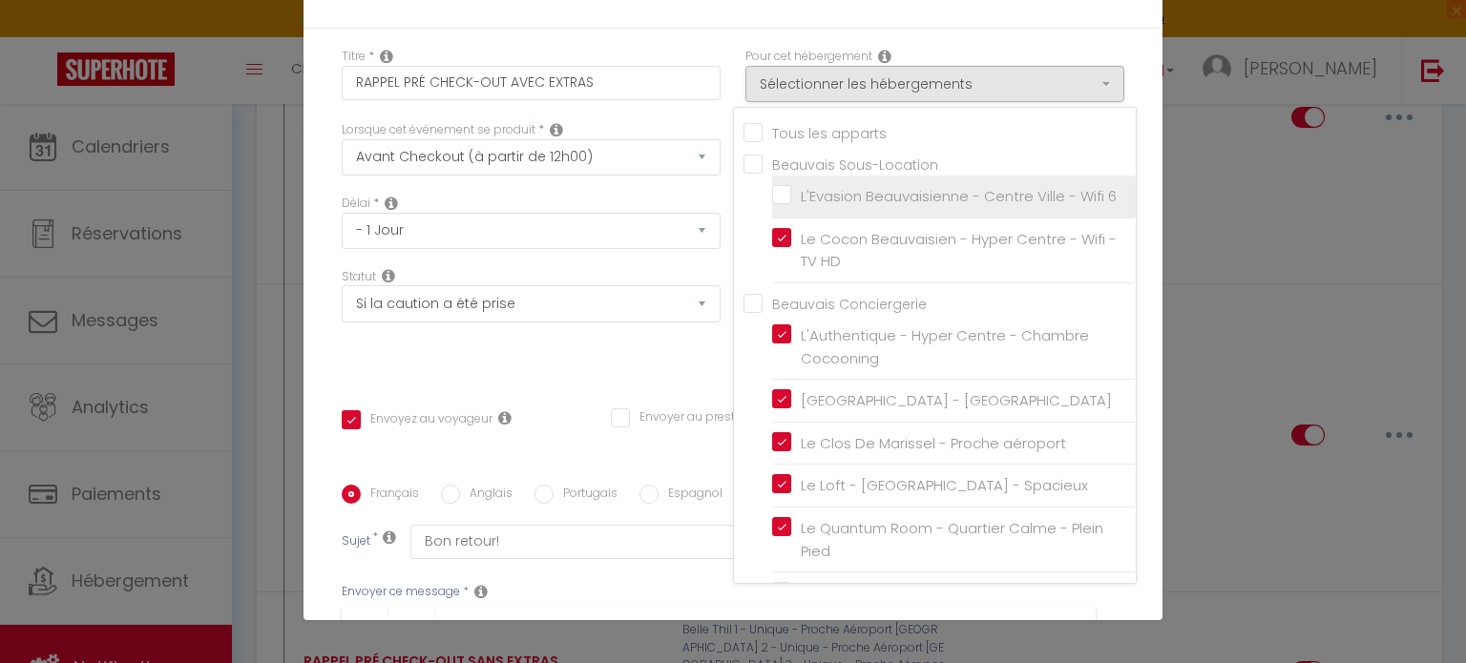
click at [772, 197] on input "L'Evasion Beauvaisienne - Centre Ville - Wifi 6" at bounding box center [954, 196] width 364 height 19
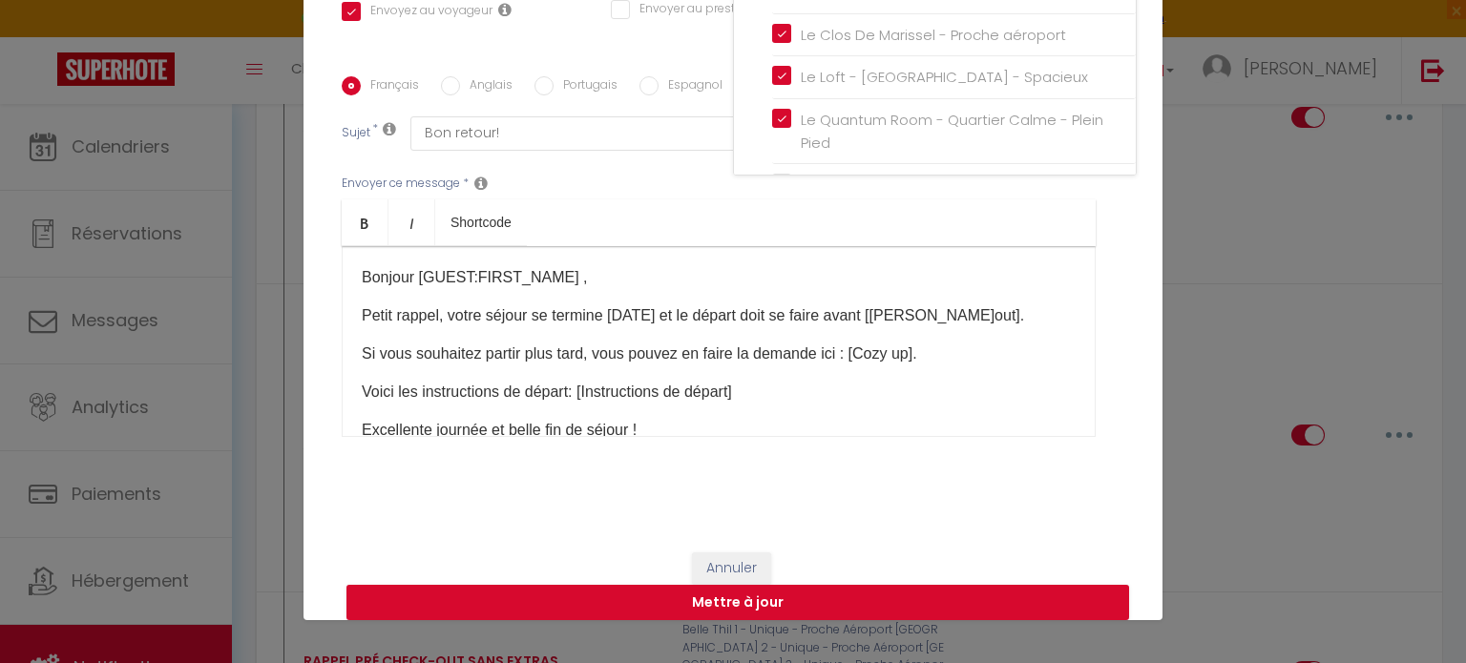
scroll to position [427, 0]
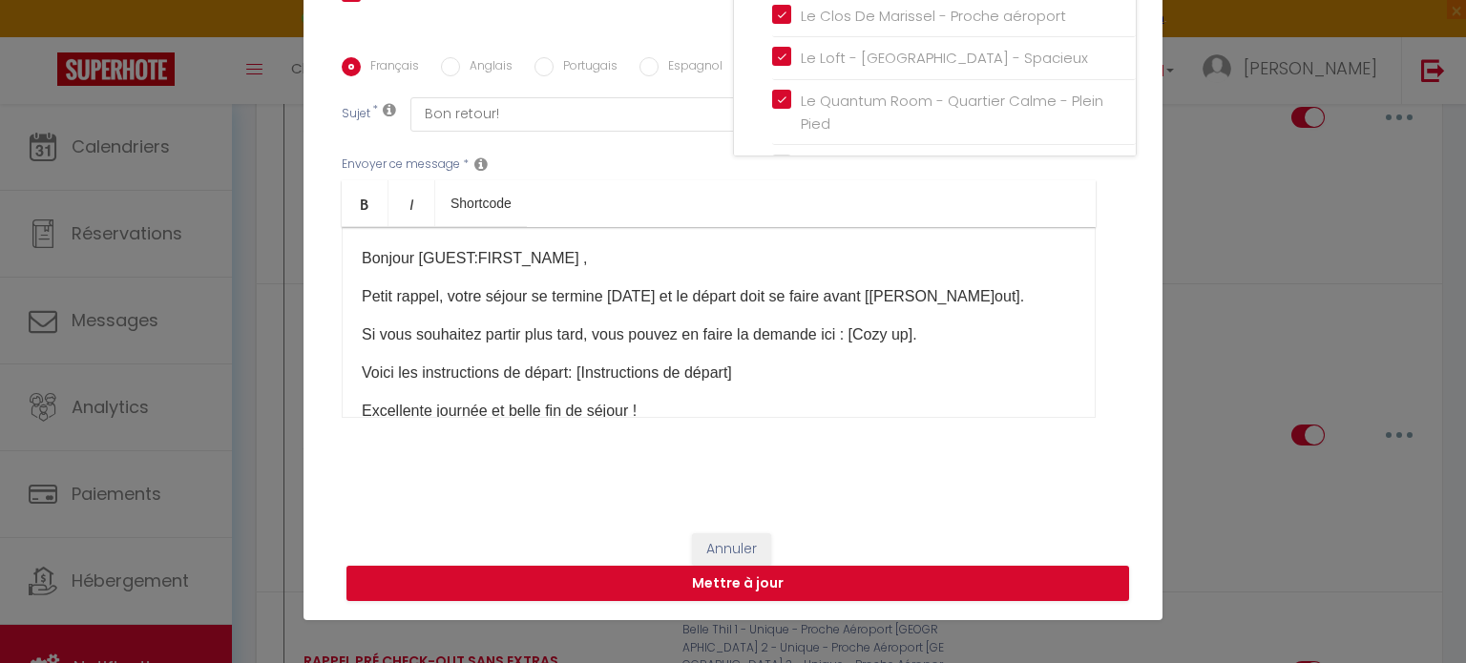
click at [1006, 602] on div "Annuler Mettre à jour" at bounding box center [732, 567] width 859 height 106
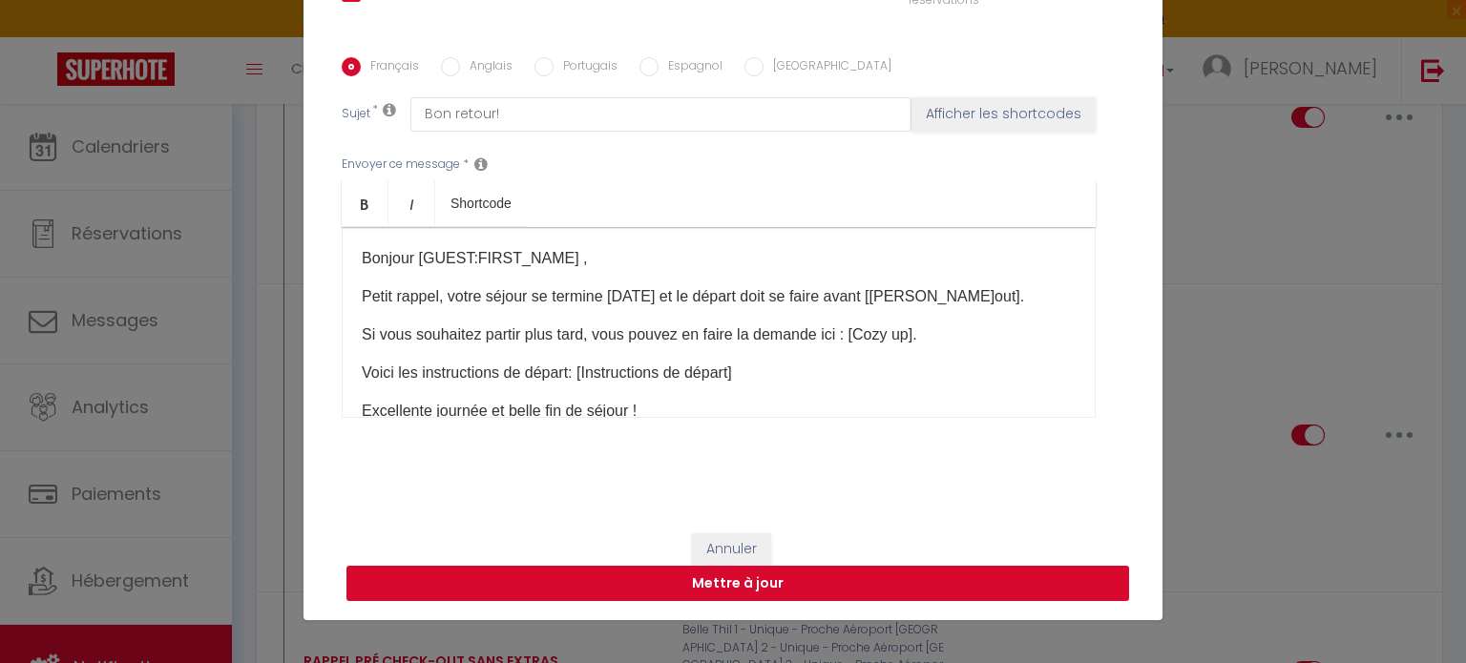
click at [973, 586] on button "Mettre à jour" at bounding box center [737, 584] width 782 height 36
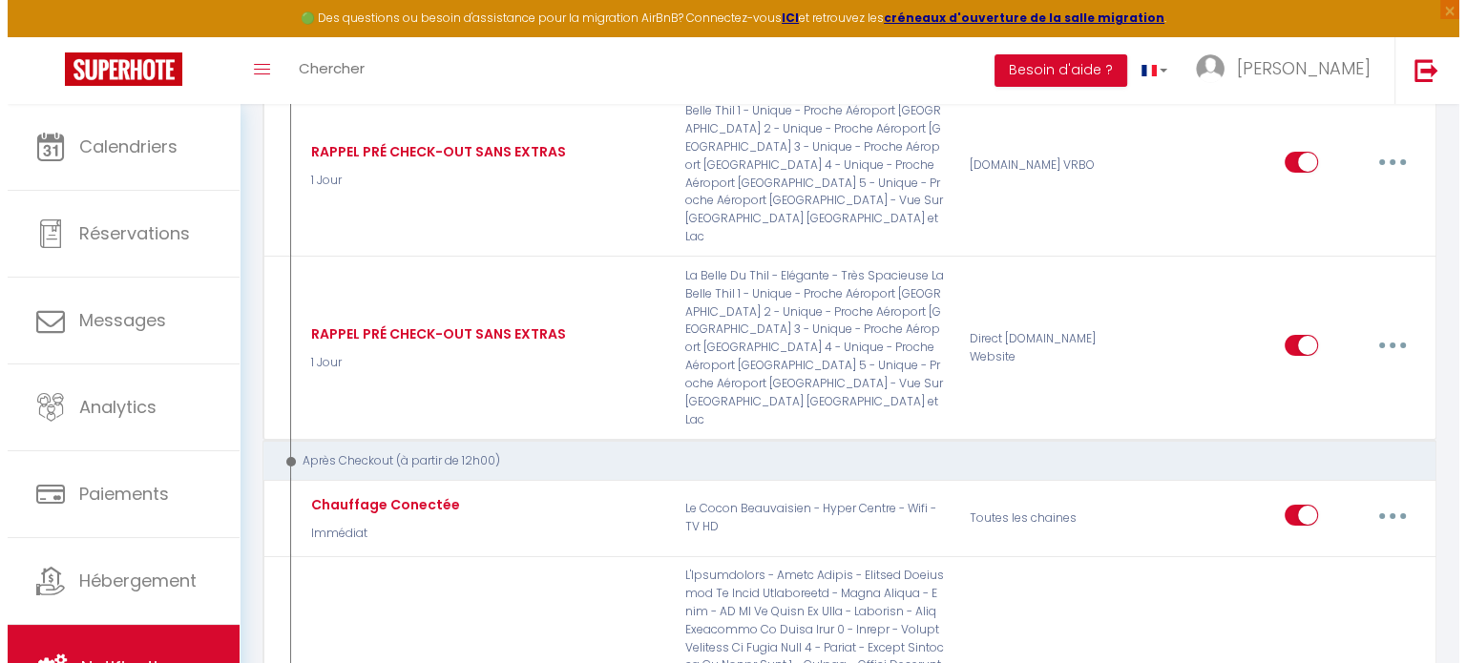
scroll to position [6603, 0]
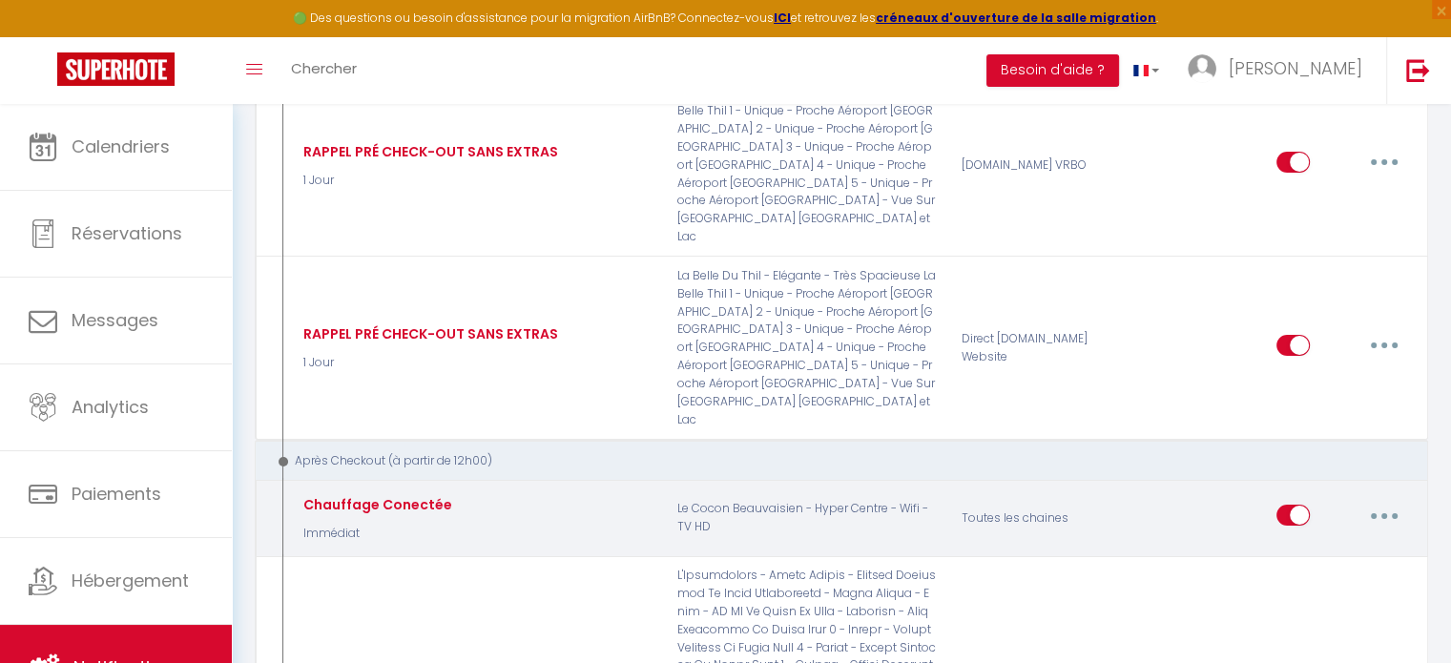
click at [1384, 500] on button "button" at bounding box center [1384, 515] width 53 height 31
click at [1305, 543] on link "Editer" at bounding box center [1334, 559] width 141 height 32
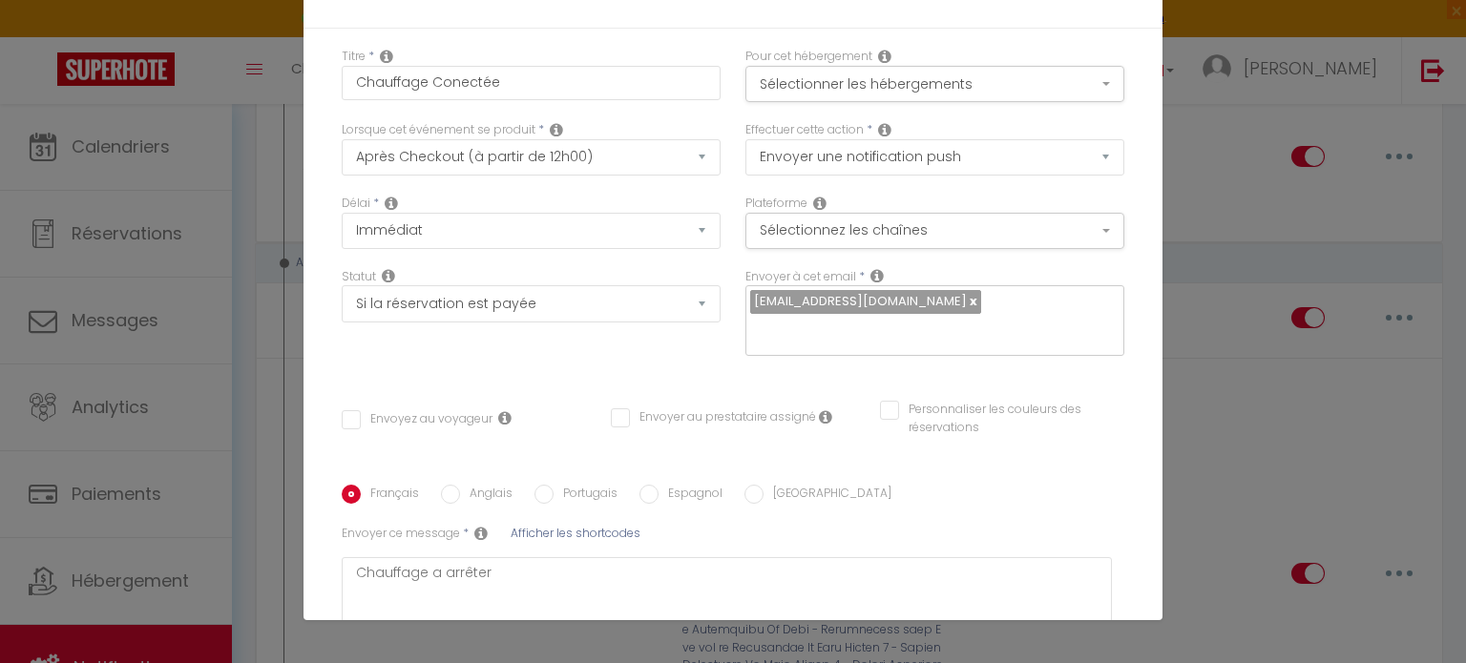
scroll to position [0, 0]
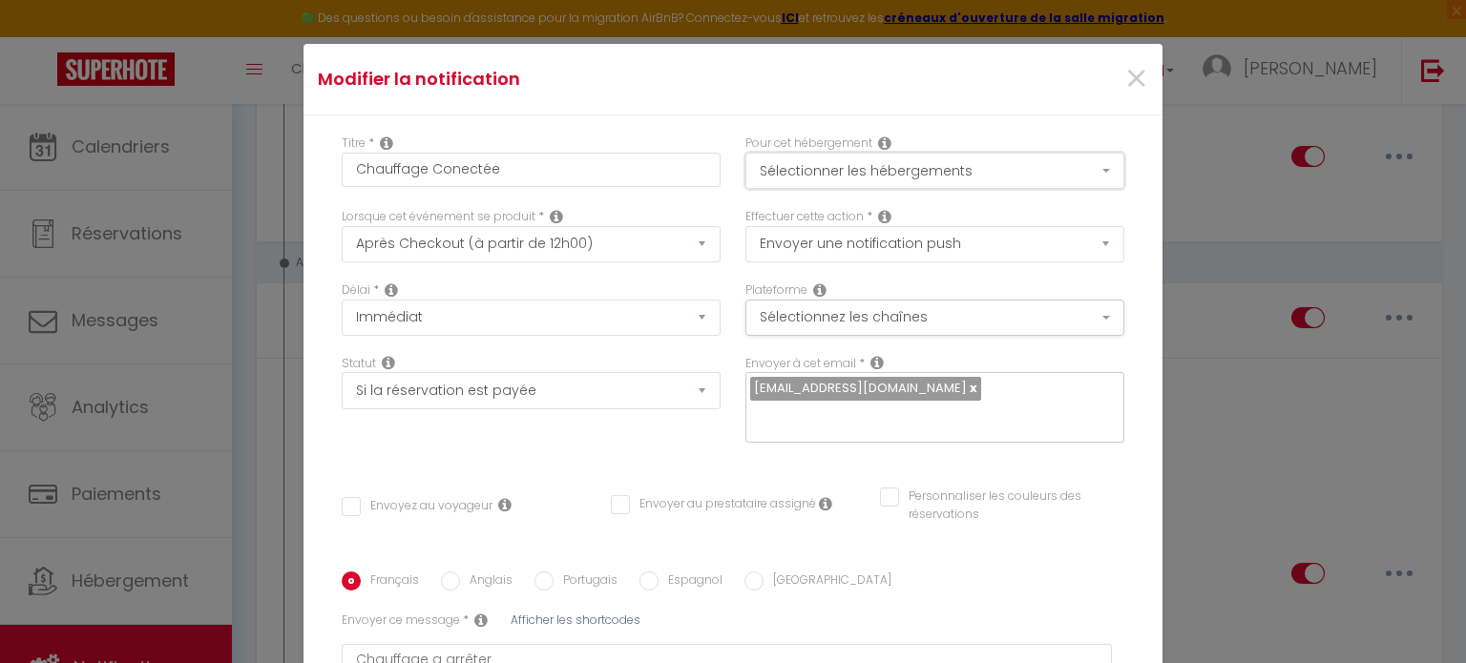
click at [984, 178] on button "Sélectionner les hébergements" at bounding box center [934, 171] width 379 height 36
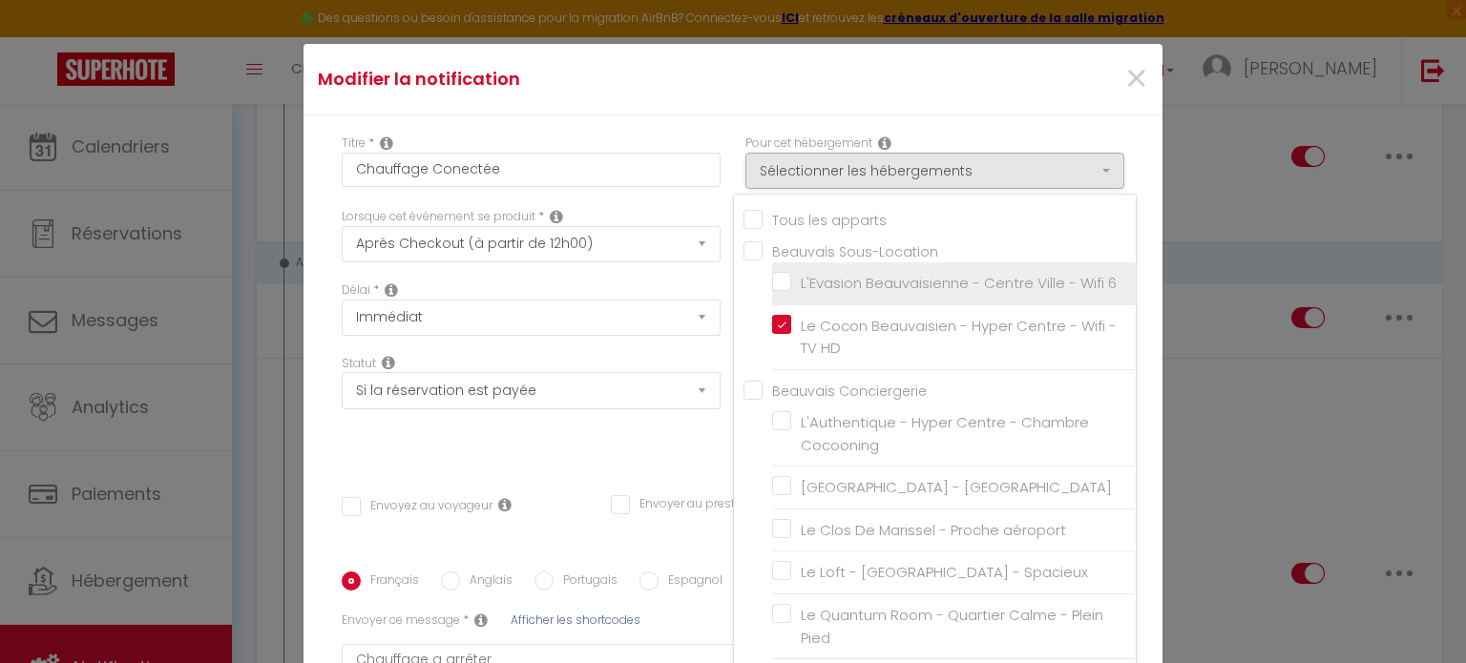
click at [772, 283] on input "L'Evasion Beauvaisienne - Centre Ville - Wifi 6" at bounding box center [954, 283] width 364 height 19
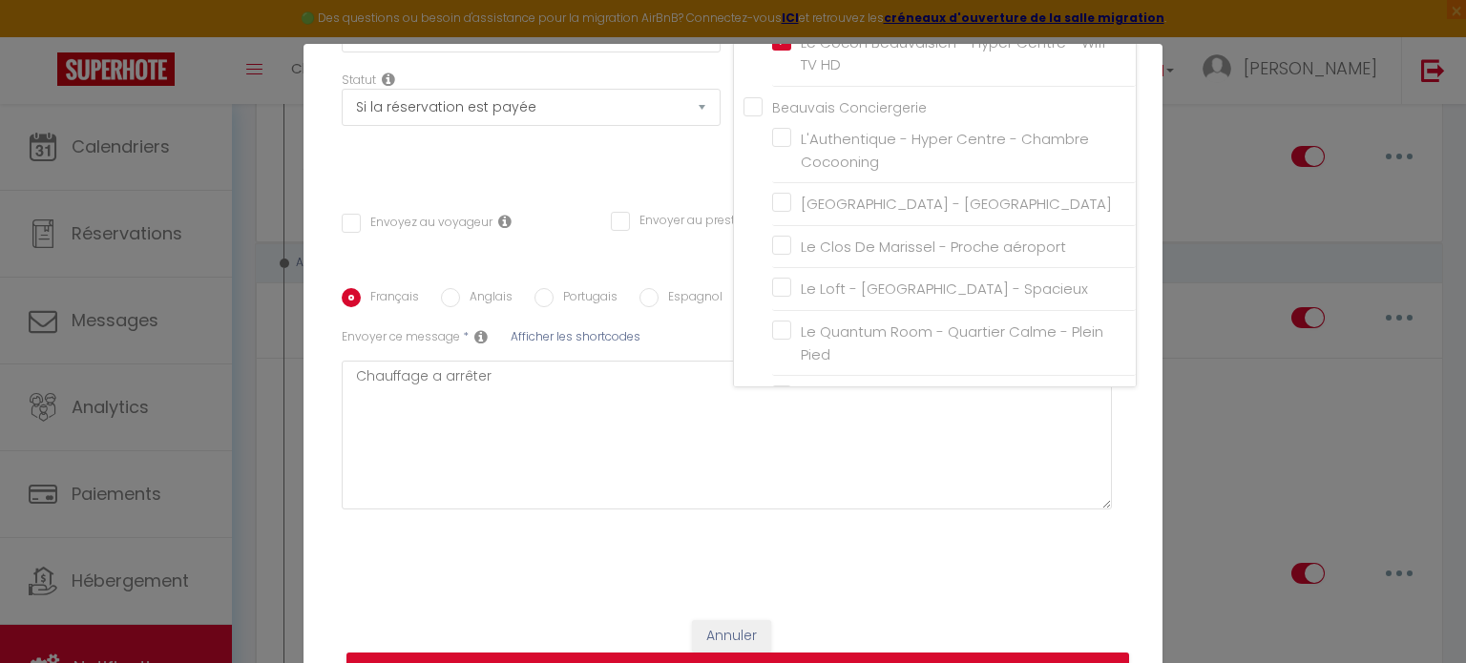
scroll to position [87, 0]
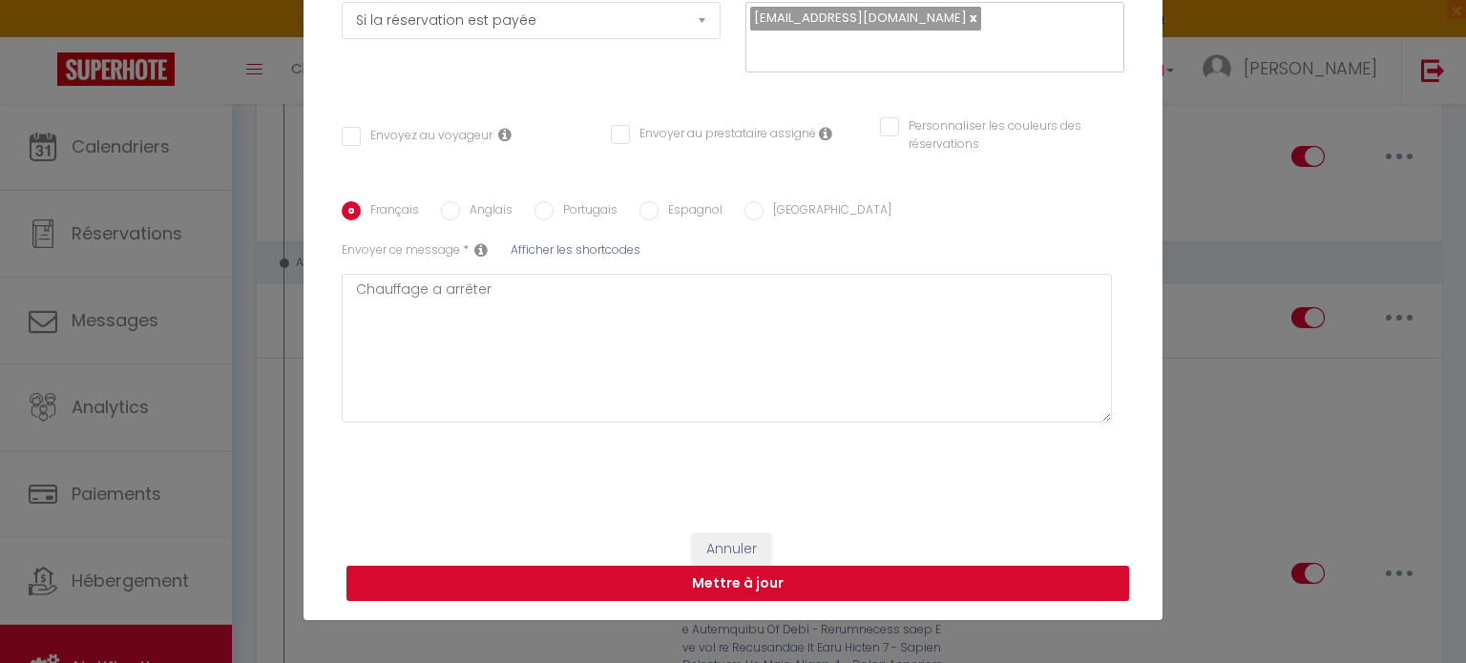
click at [973, 587] on button "Mettre à jour" at bounding box center [737, 584] width 782 height 36
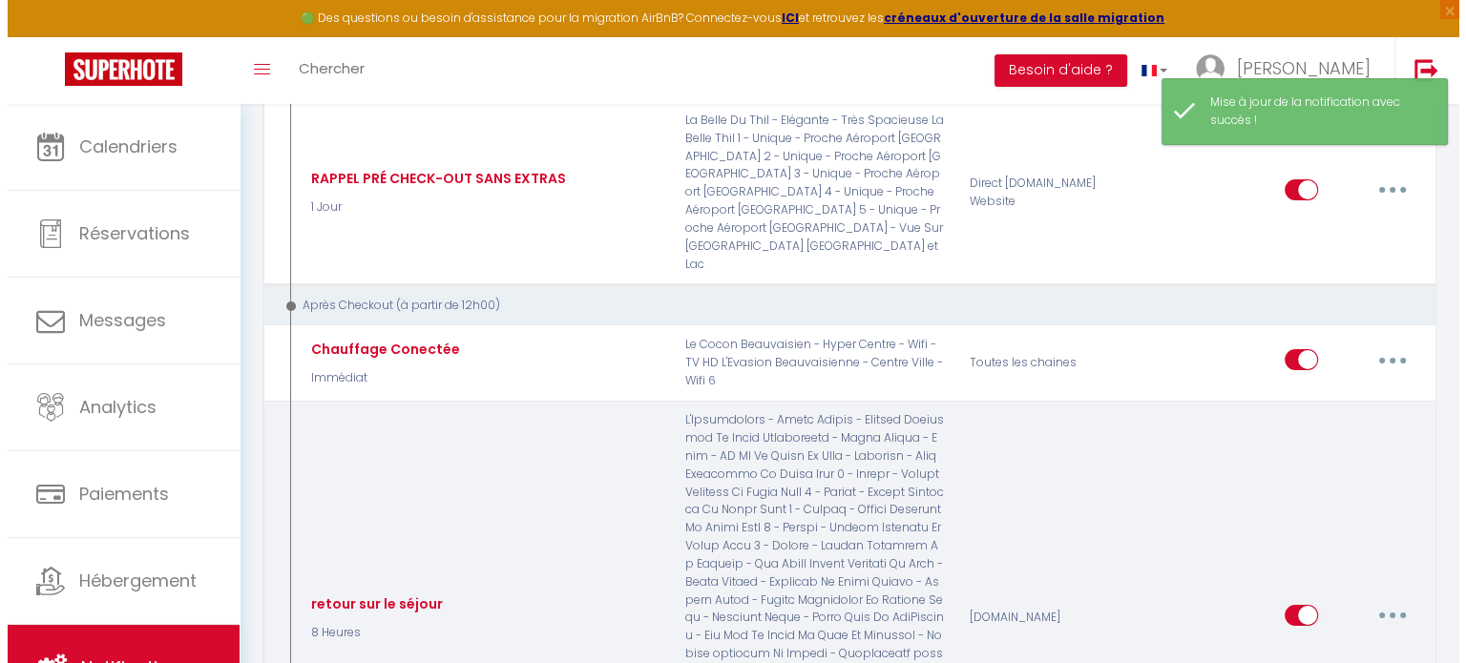
scroll to position [6755, 0]
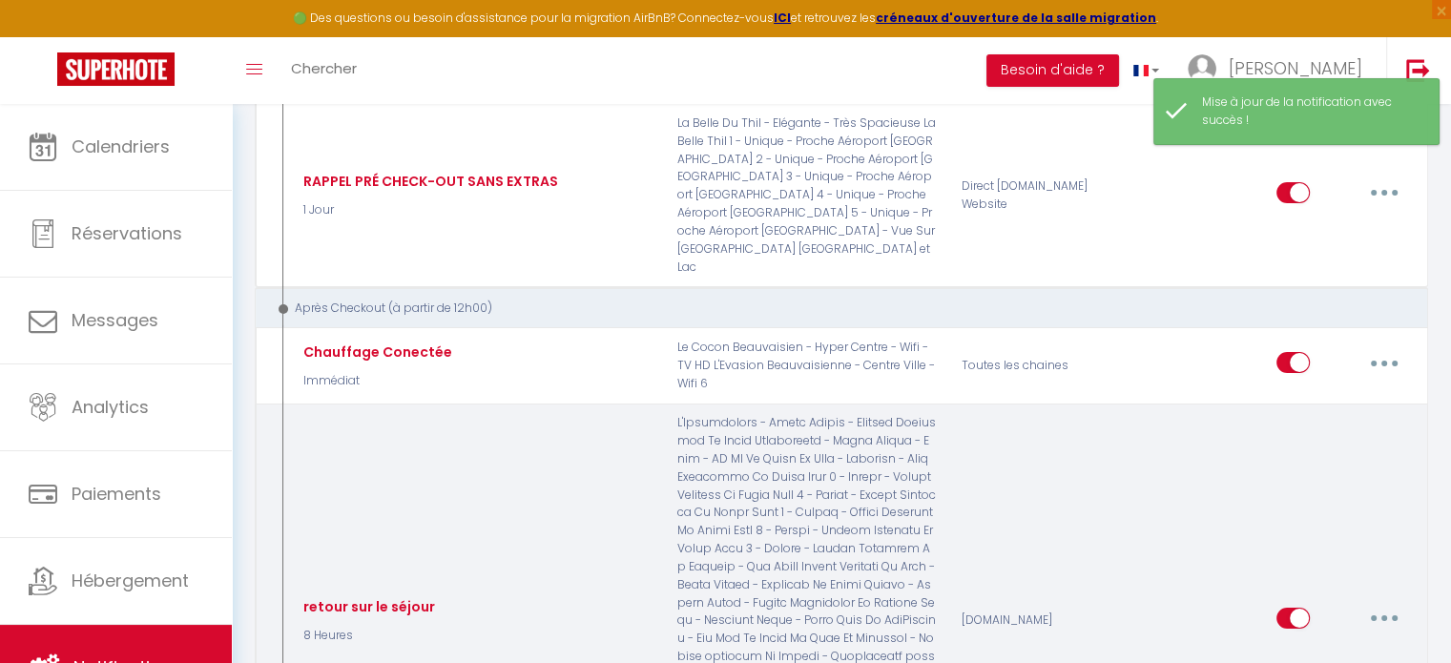
click at [1395, 603] on button "button" at bounding box center [1384, 618] width 53 height 31
click at [1317, 645] on link "Editer" at bounding box center [1334, 661] width 141 height 32
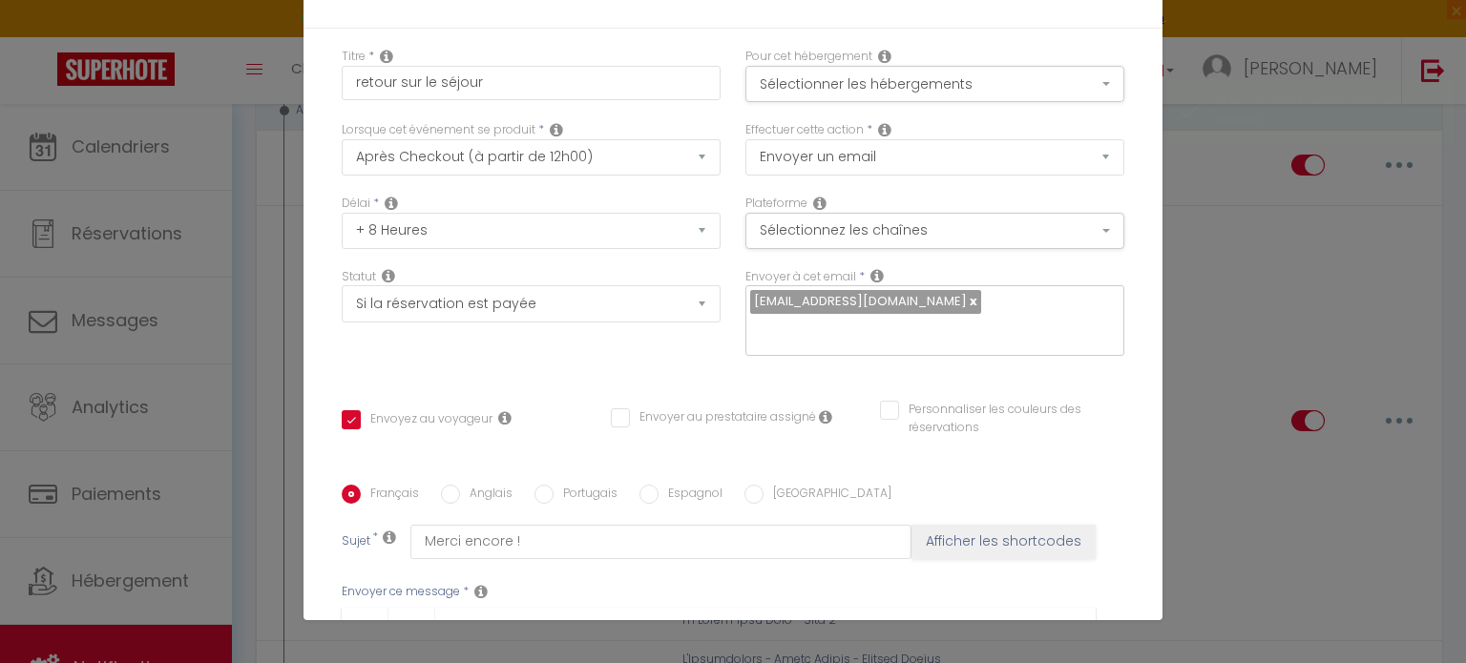
scroll to position [0, 0]
click at [1025, 82] on button "Sélectionner les hébergements" at bounding box center [934, 84] width 379 height 36
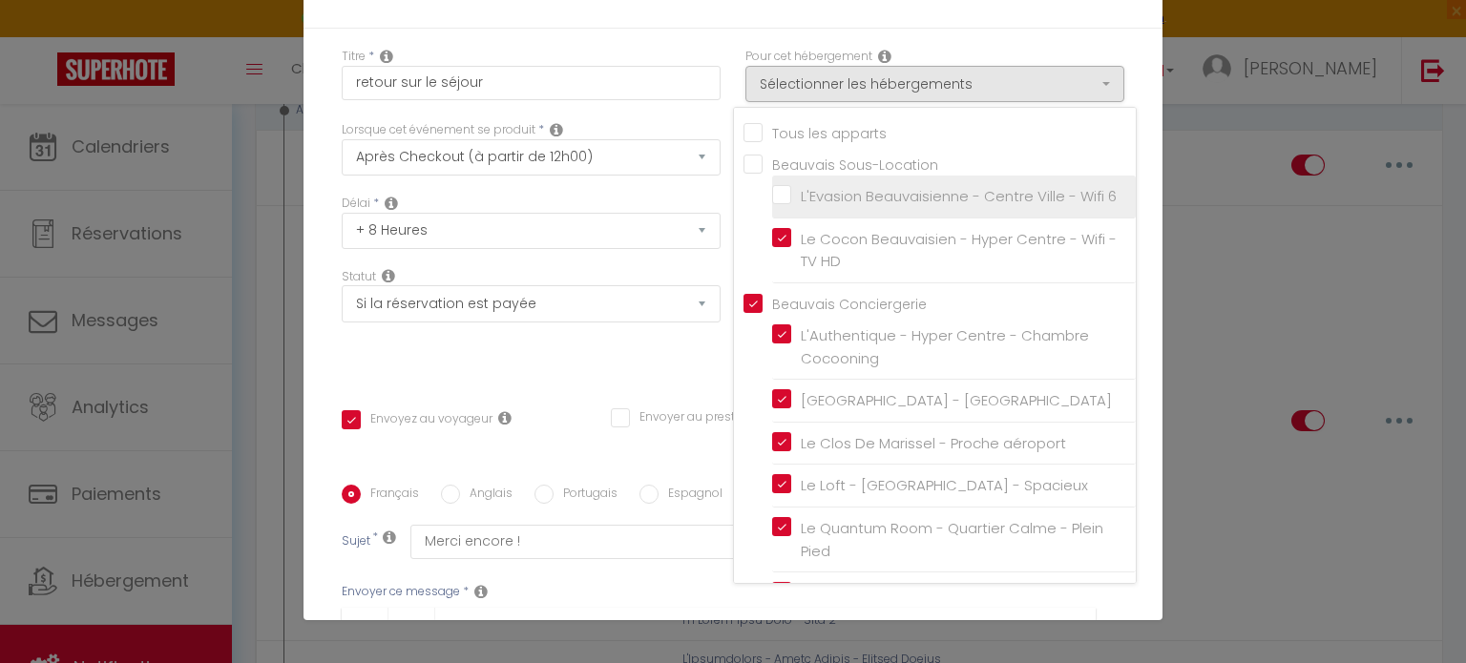
click at [791, 194] on label "L'Evasion Beauvaisienne - Centre Ville - Wifi 6" at bounding box center [953, 196] width 325 height 23
click at [772, 194] on input "L'Evasion Beauvaisienne - Centre Ville - Wifi 6" at bounding box center [954, 196] width 364 height 19
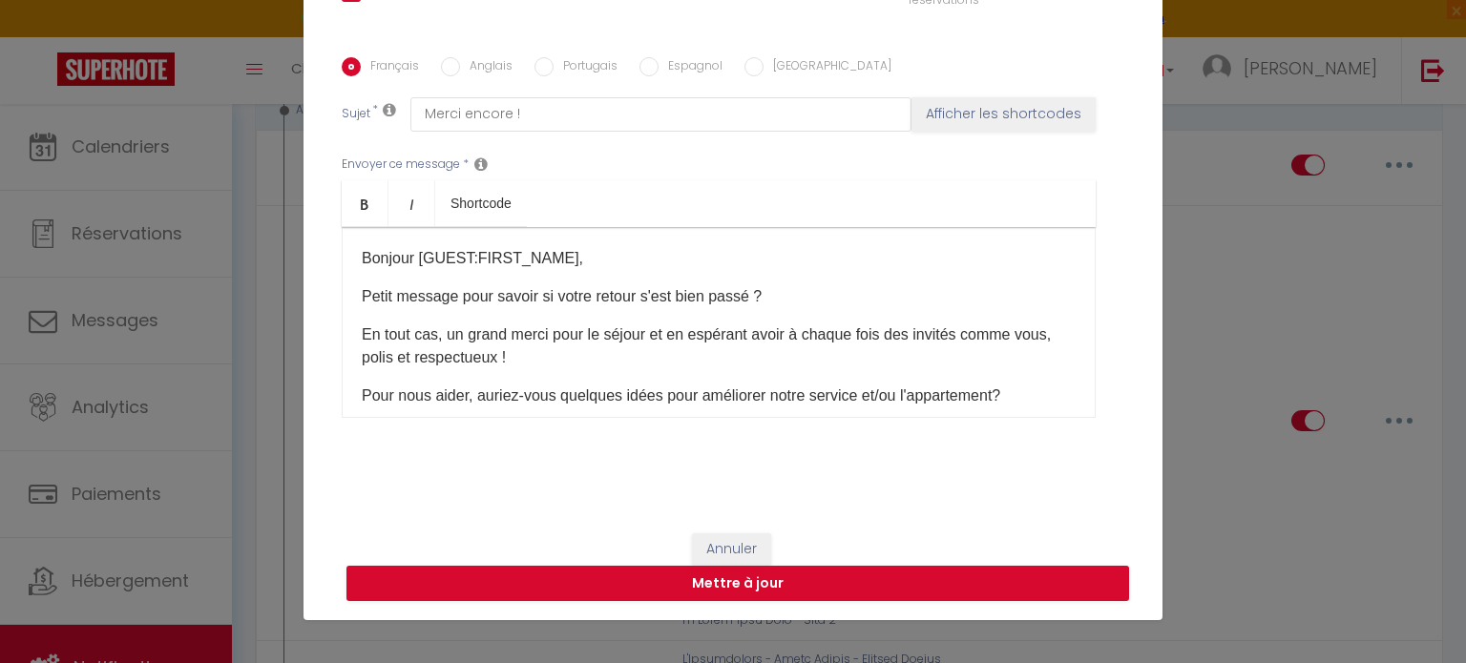
scroll to position [427, 0]
click at [923, 593] on button "Mettre à jour" at bounding box center [737, 584] width 782 height 36
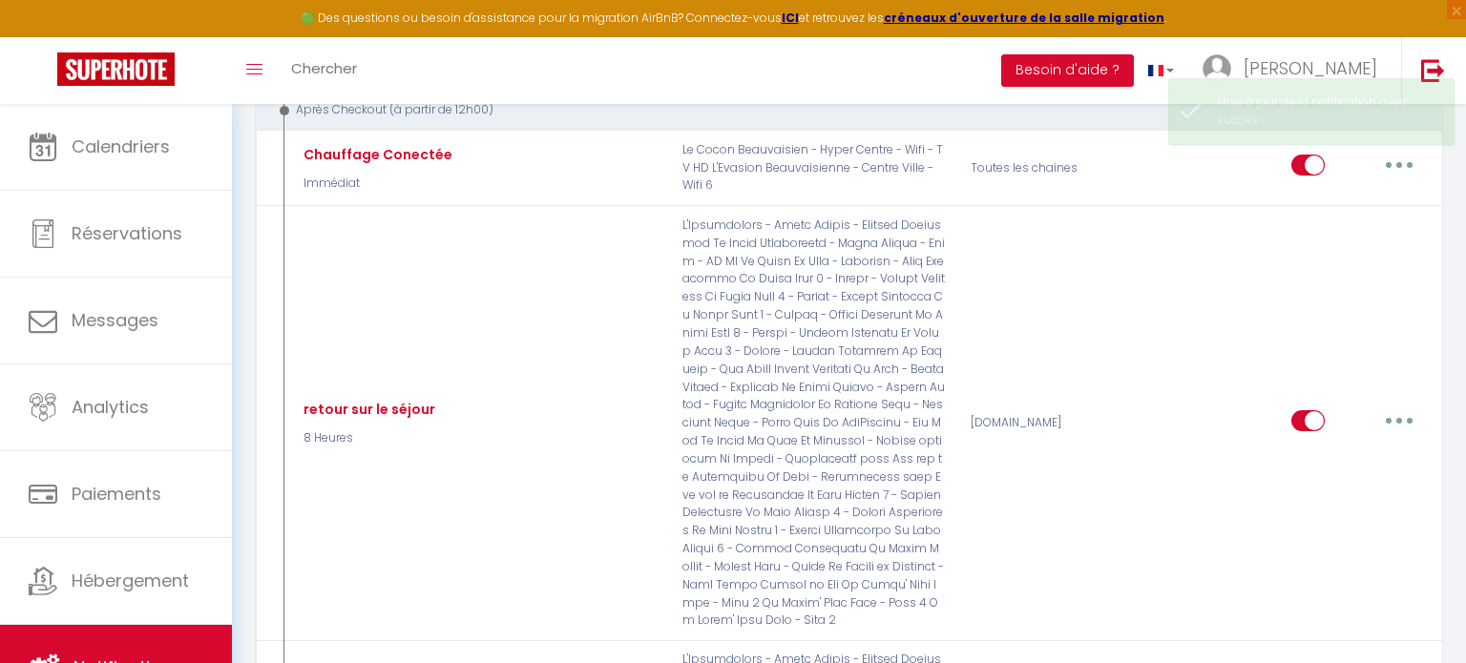
scroll to position [0, 0]
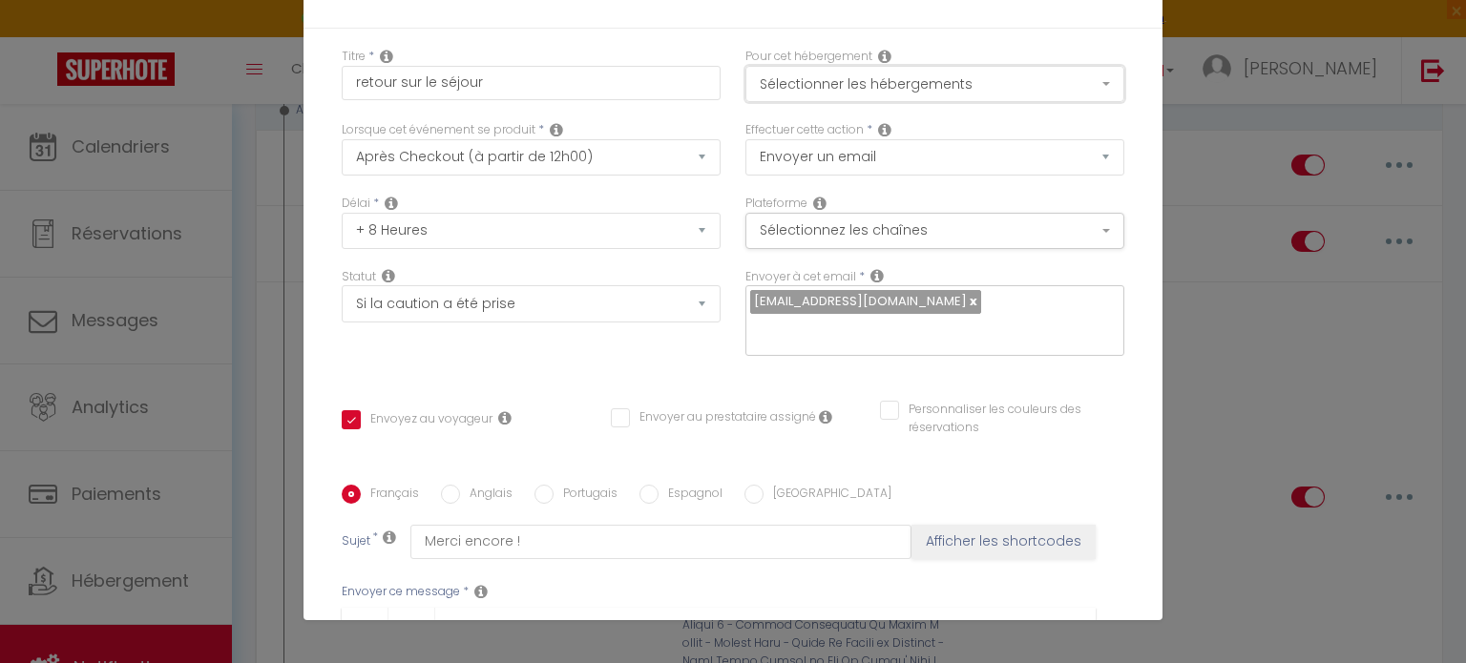
click at [1001, 82] on button "Sélectionner les hébergements" at bounding box center [934, 84] width 379 height 36
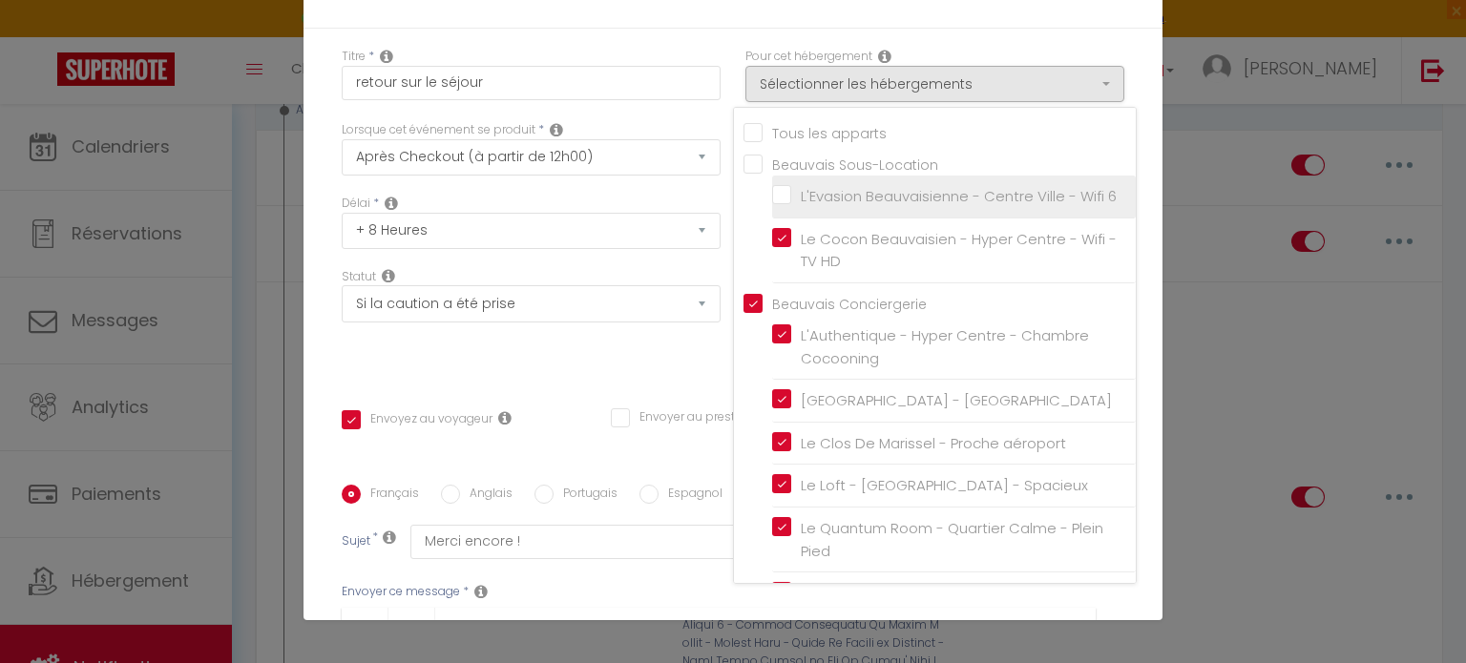
click at [791, 191] on label "L'Evasion Beauvaisienne - Centre Ville - Wifi 6" at bounding box center [953, 196] width 325 height 23
click at [772, 191] on input "L'Evasion Beauvaisienne - Centre Ville - Wifi 6" at bounding box center [954, 196] width 364 height 19
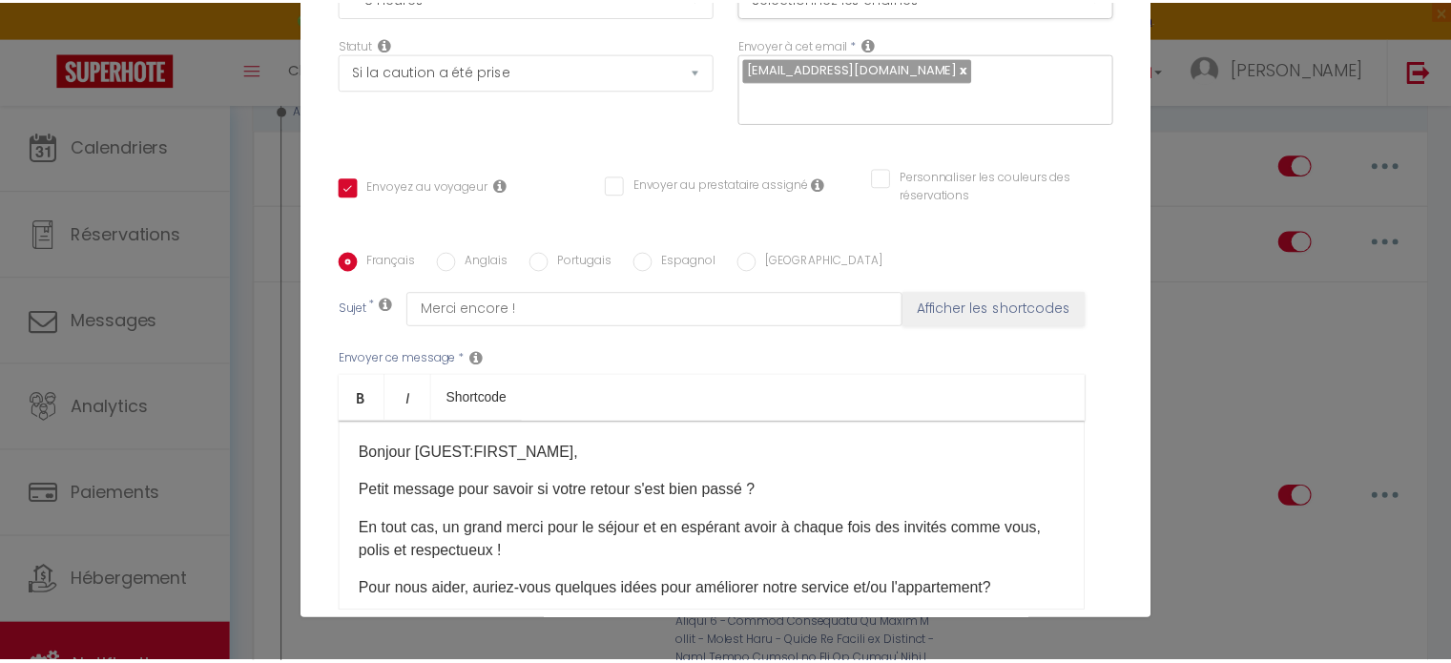
scroll to position [427, 0]
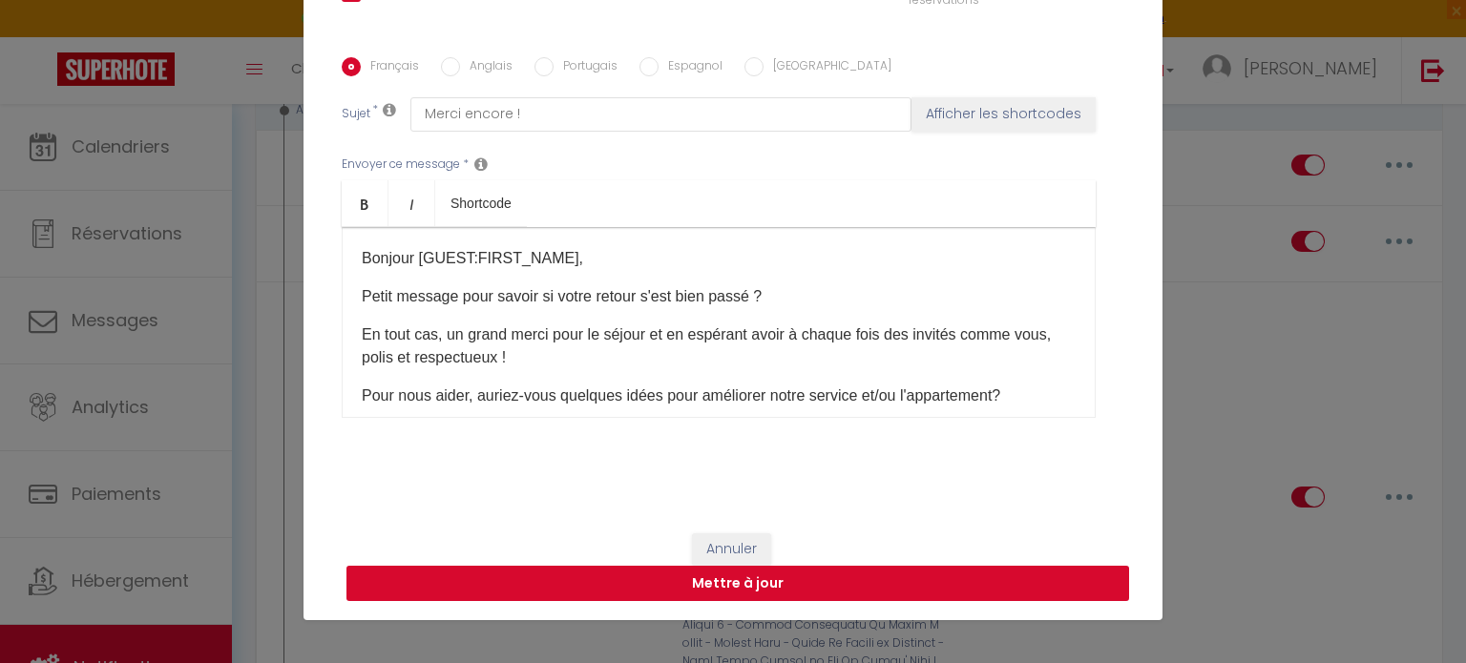
click at [954, 591] on button "Mettre à jour" at bounding box center [737, 584] width 782 height 36
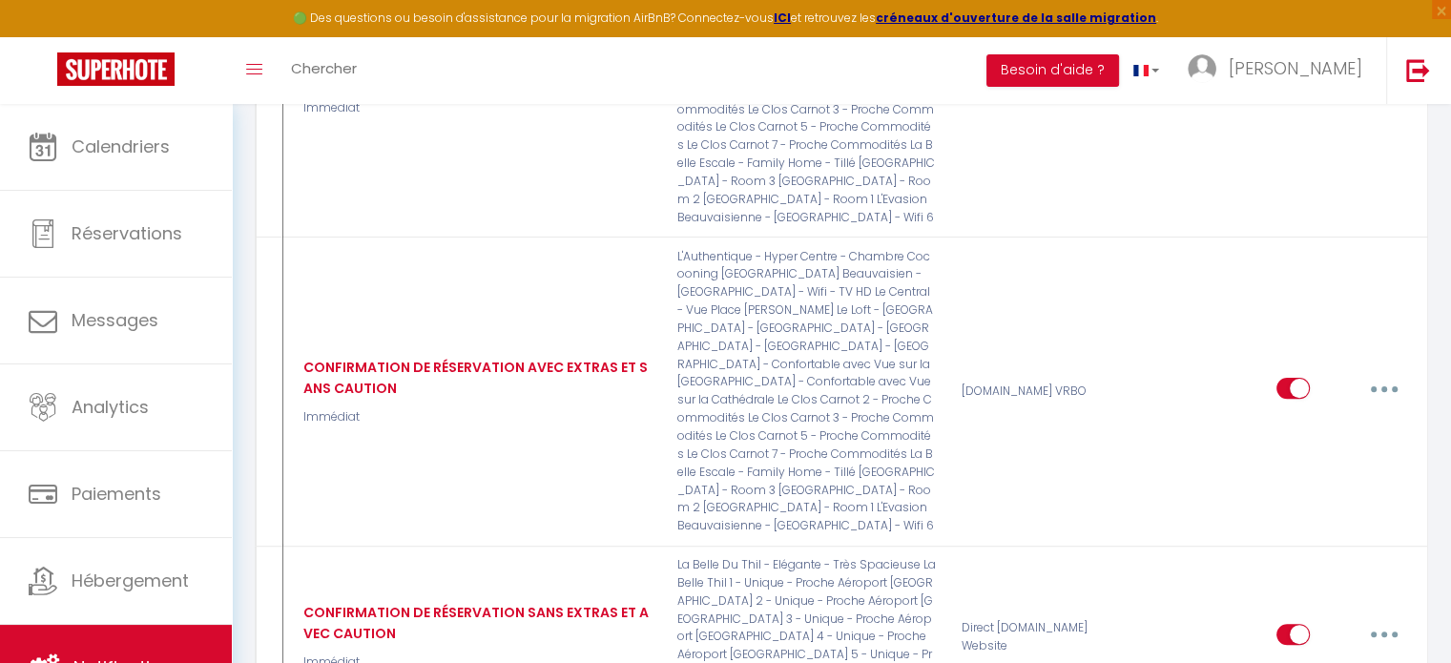
scroll to position [0, 0]
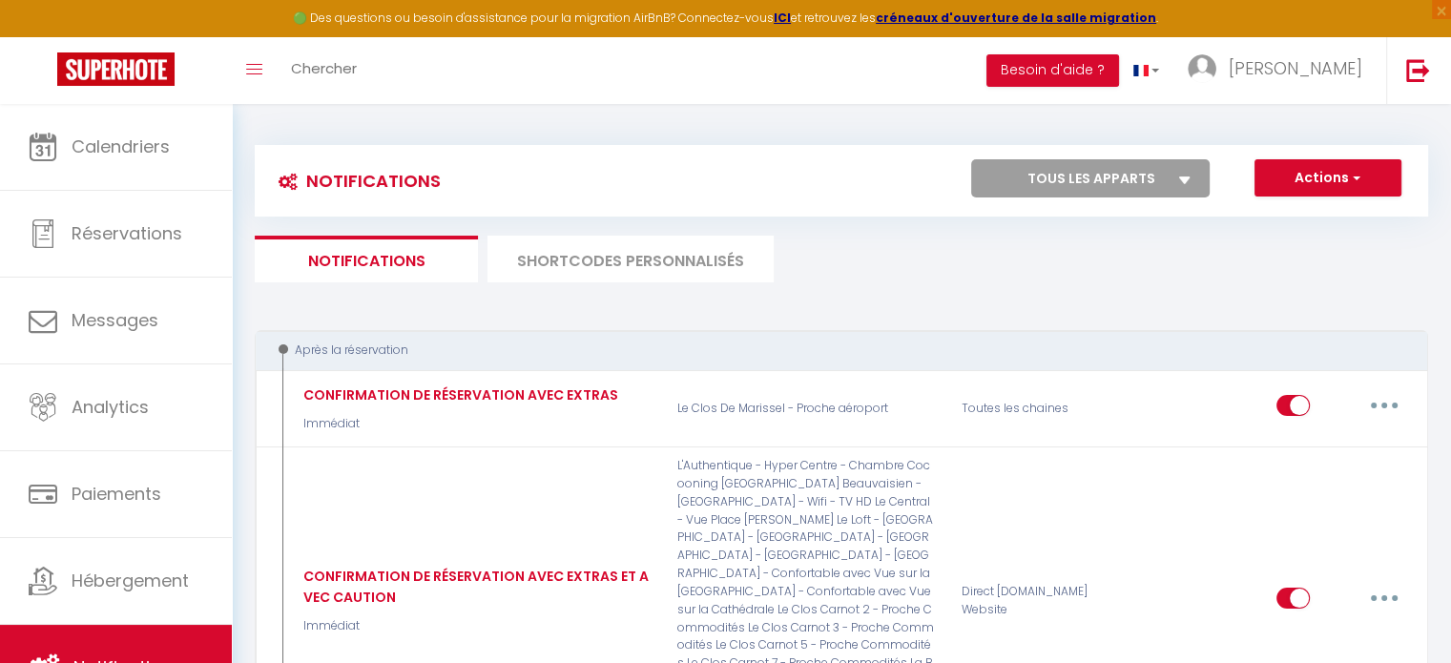
click at [636, 272] on li "SHORTCODES PERSONNALISÉS" at bounding box center [631, 259] width 286 height 47
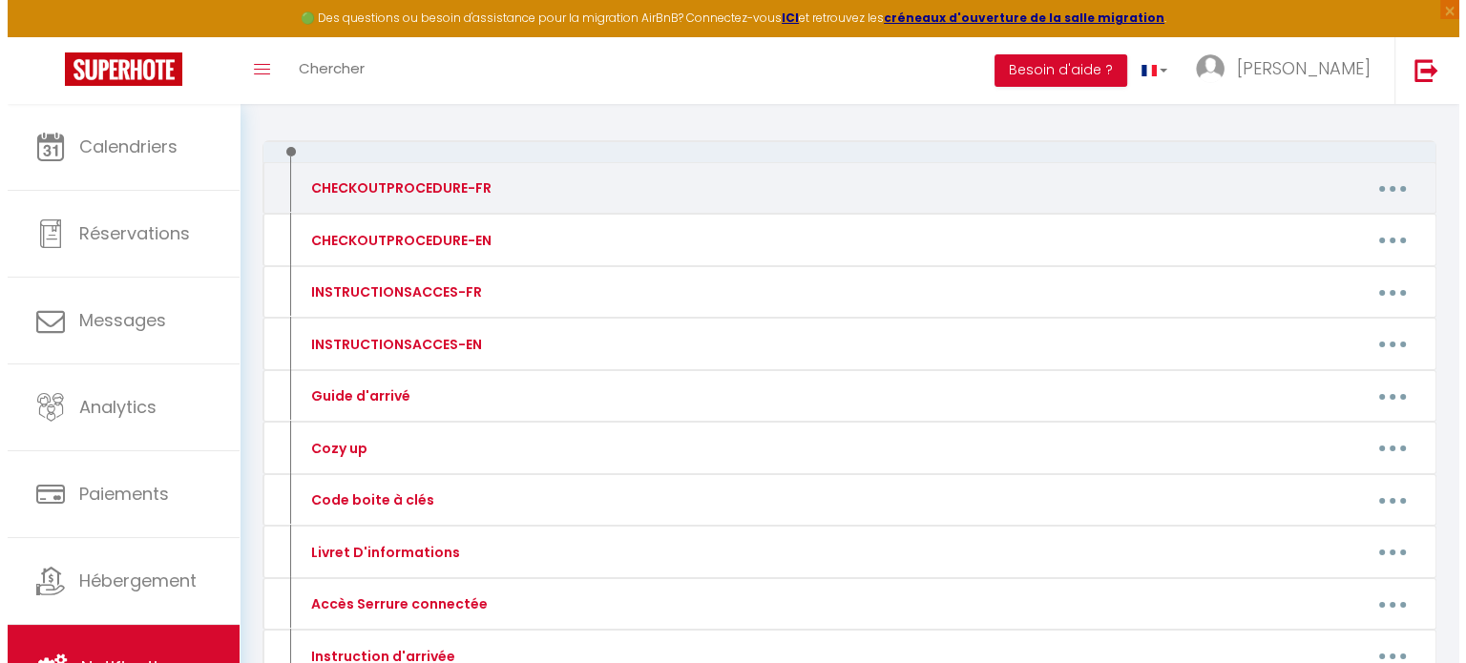
scroll to position [297, 0]
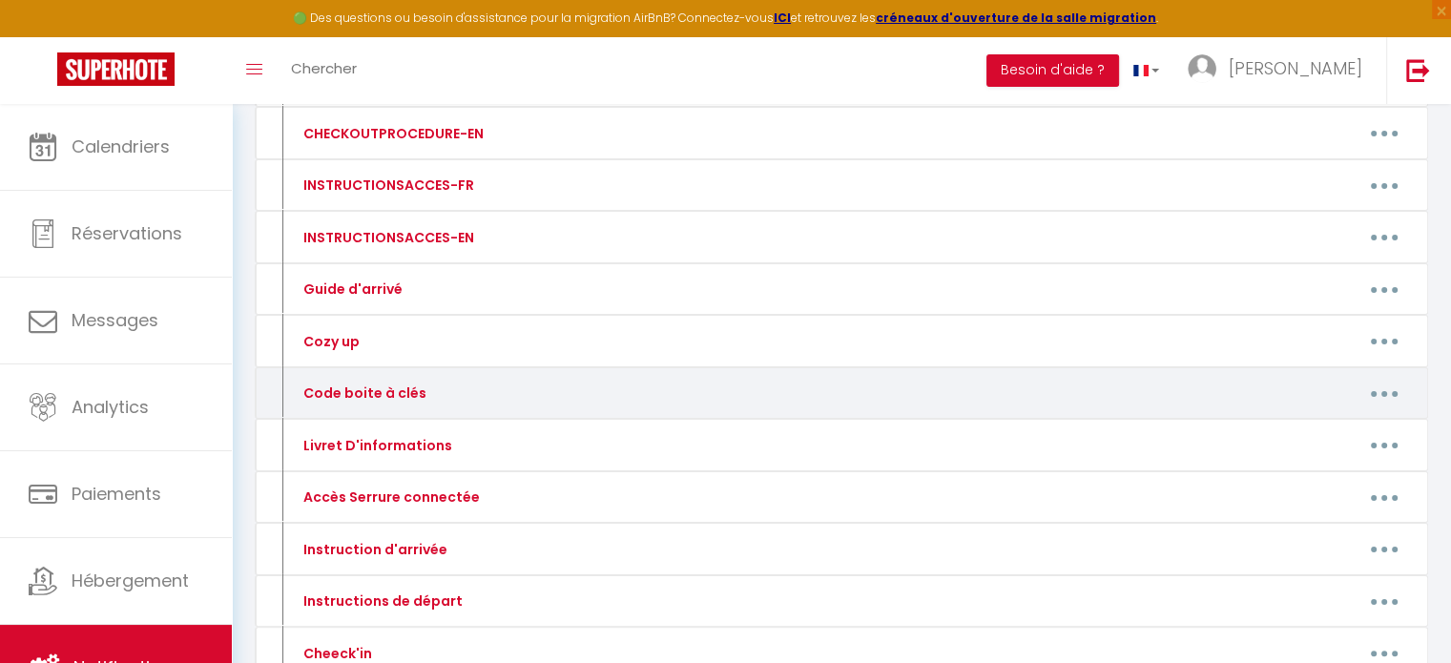
click at [1390, 386] on button "button" at bounding box center [1384, 393] width 53 height 31
click at [1305, 434] on link "Editer" at bounding box center [1334, 437] width 141 height 32
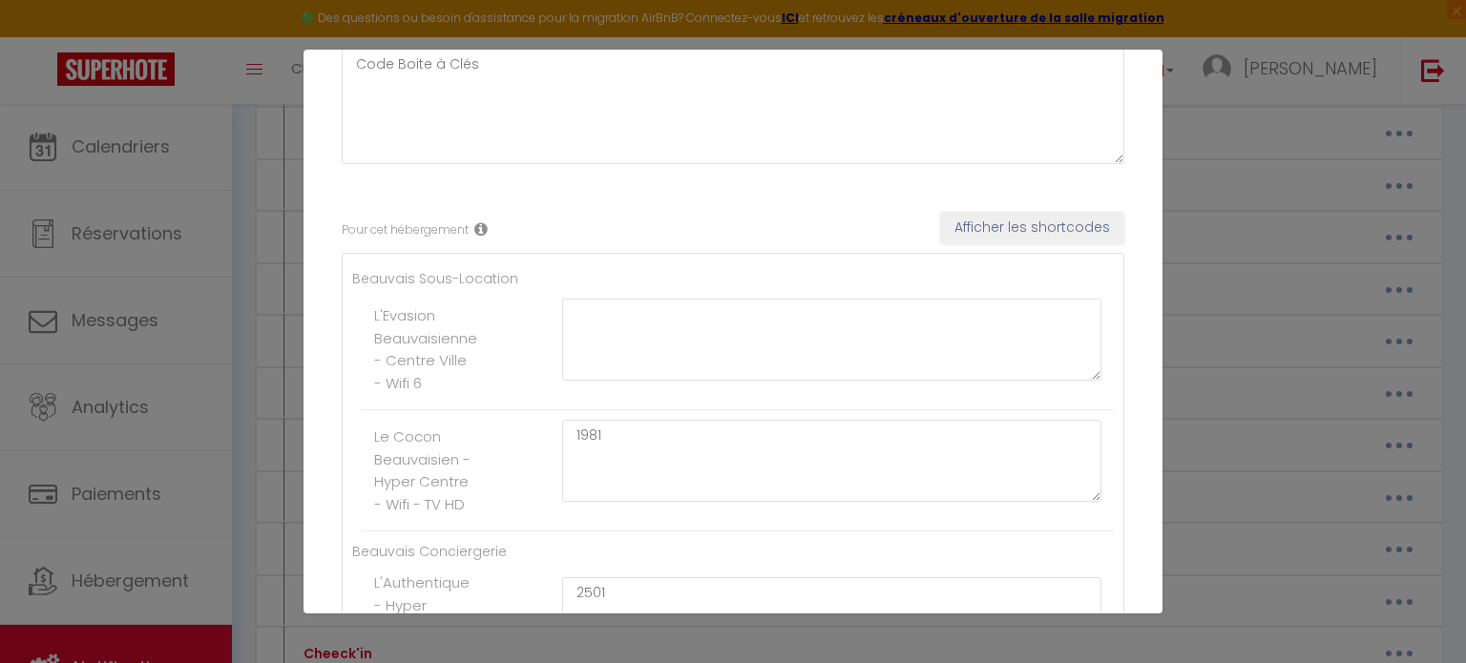
scroll to position [182, 0]
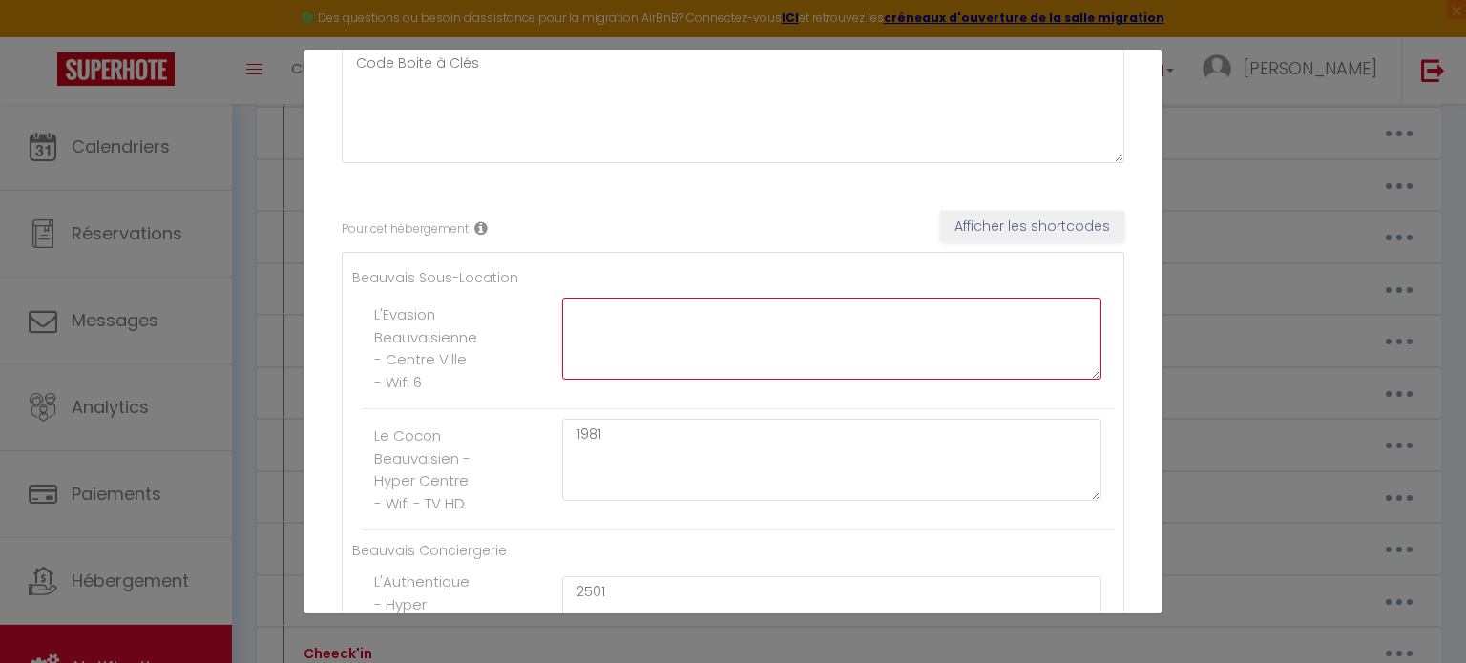
click at [641, 321] on textarea at bounding box center [831, 339] width 539 height 82
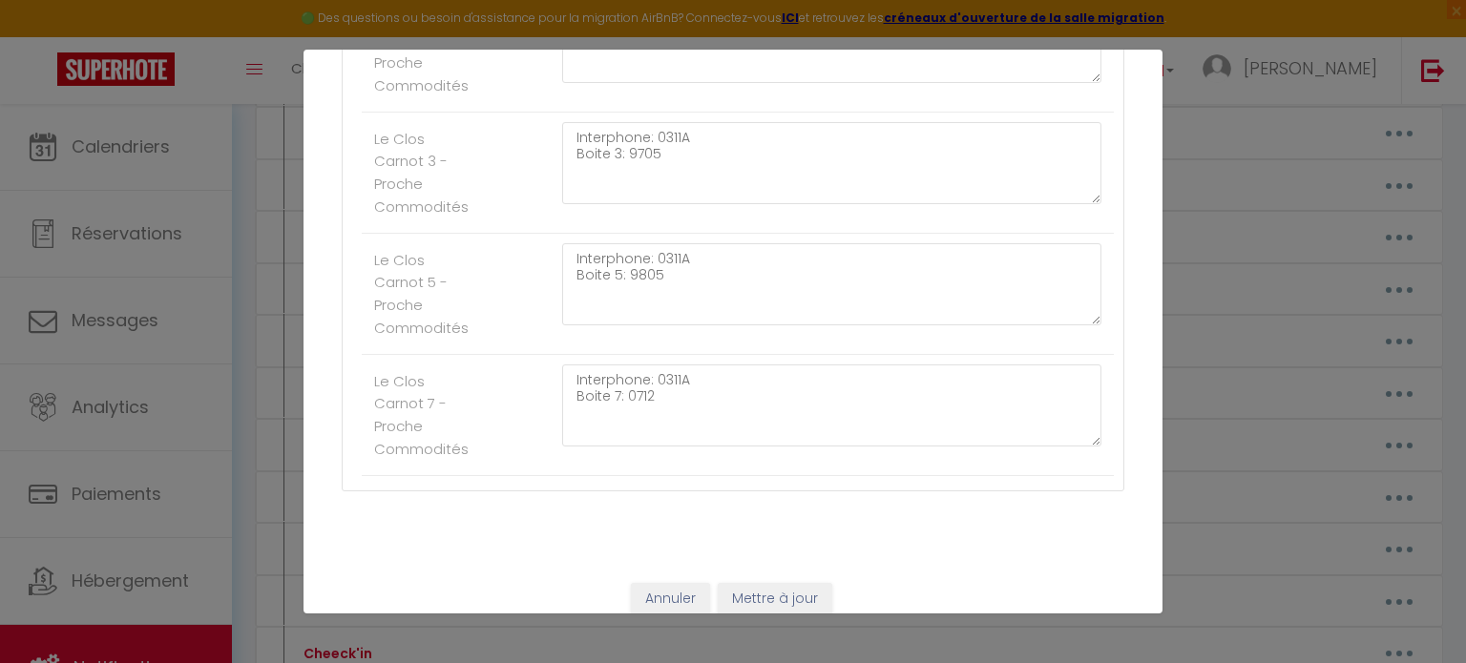
scroll to position [3257, 0]
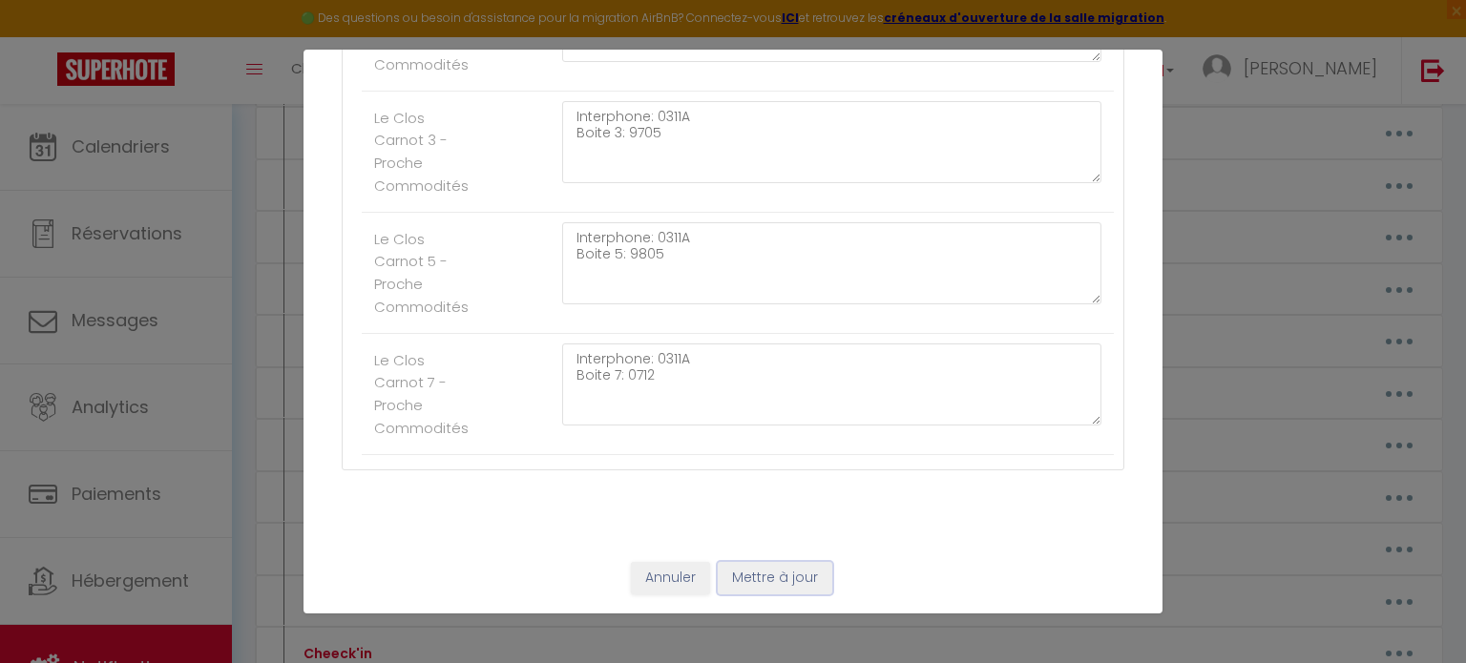
click at [771, 585] on button "Mettre à jour" at bounding box center [775, 578] width 114 height 32
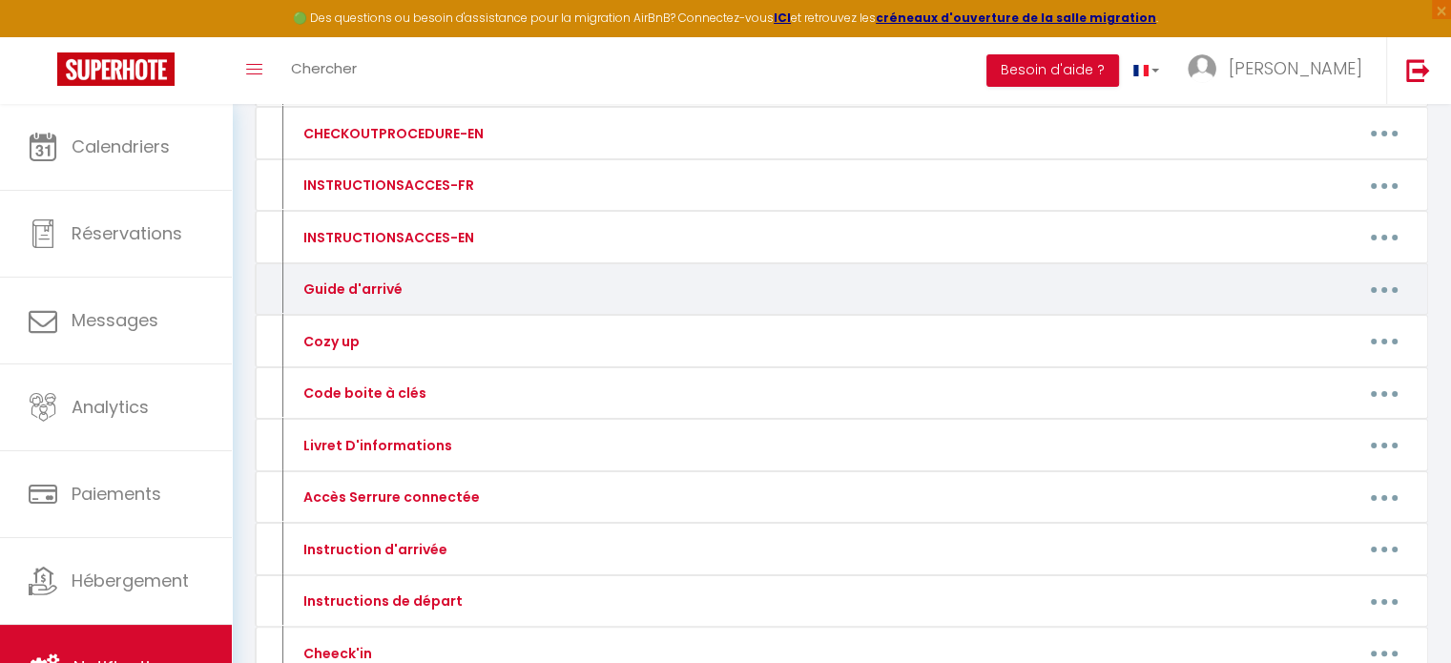
click at [1377, 289] on button "button" at bounding box center [1384, 289] width 53 height 31
click at [1308, 326] on link "Editer" at bounding box center [1334, 333] width 141 height 32
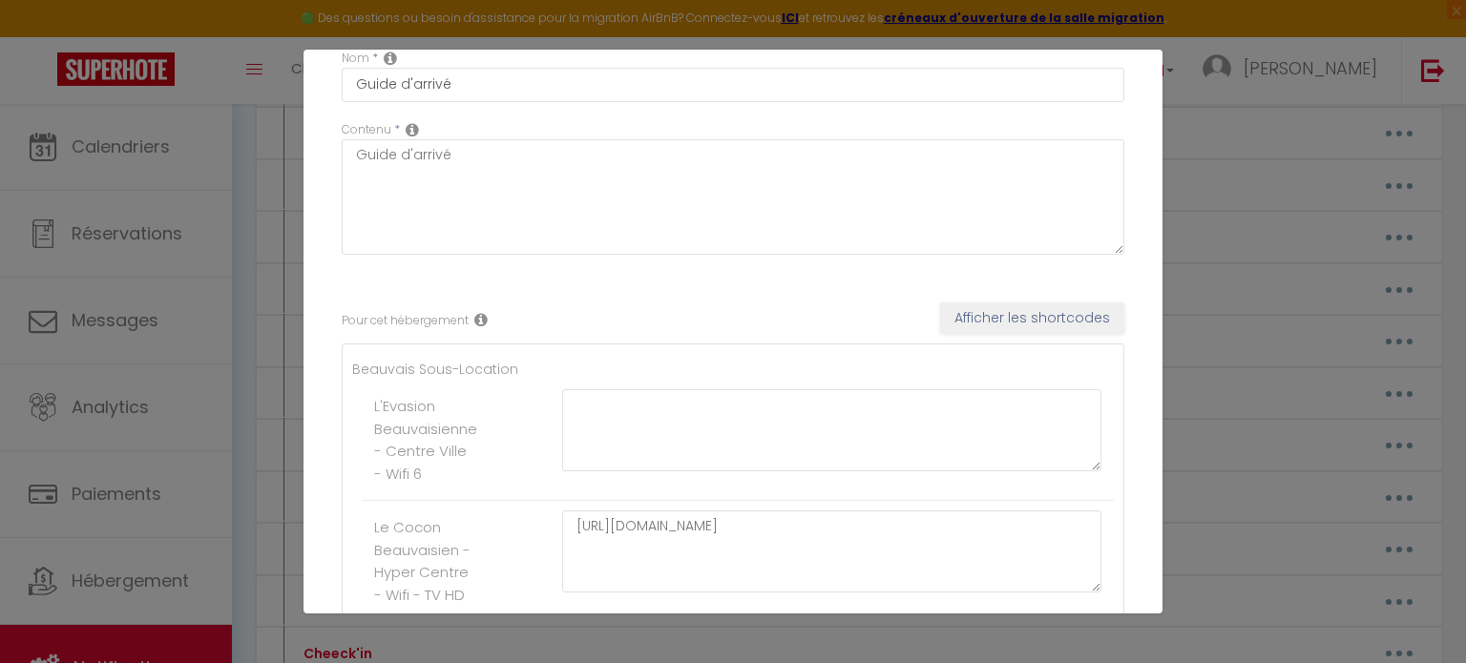
scroll to position [92, 0]
click at [693, 415] on textarea at bounding box center [831, 429] width 539 height 82
paste textarea "[URL][DOMAIN_NAME]"
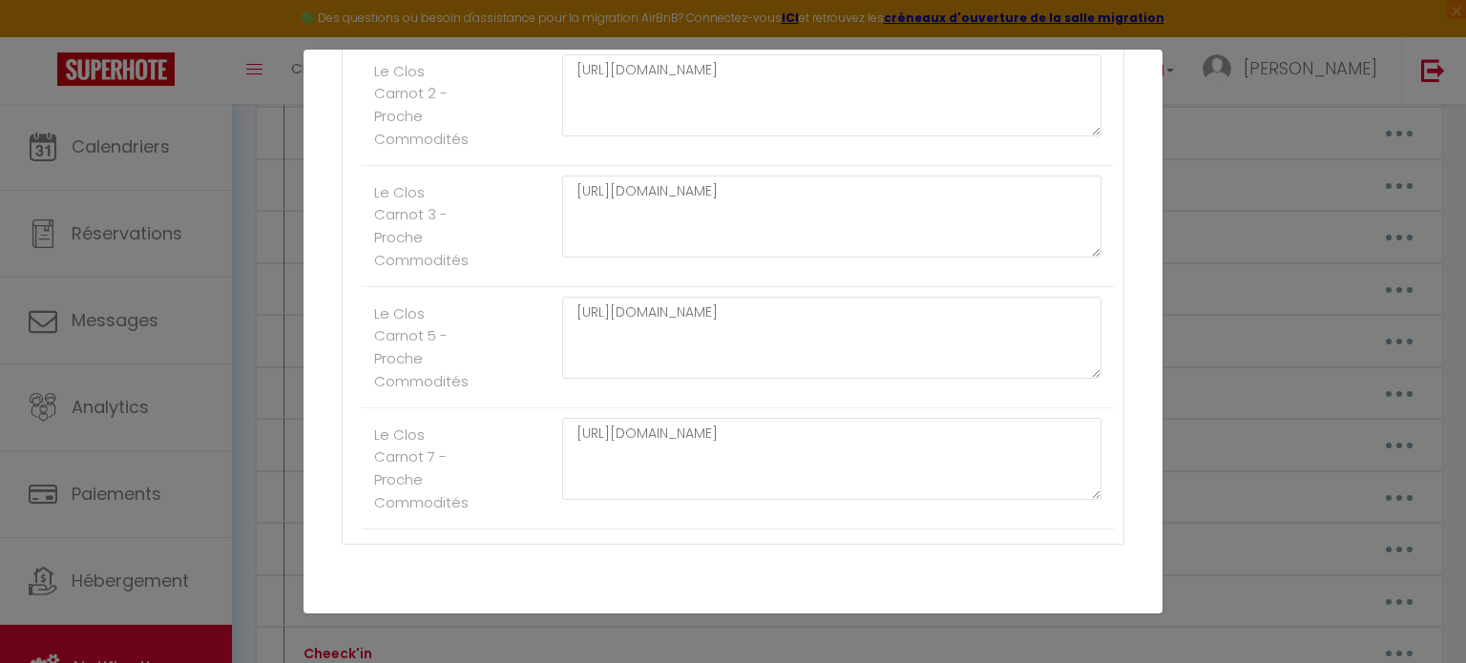
scroll to position [3257, 0]
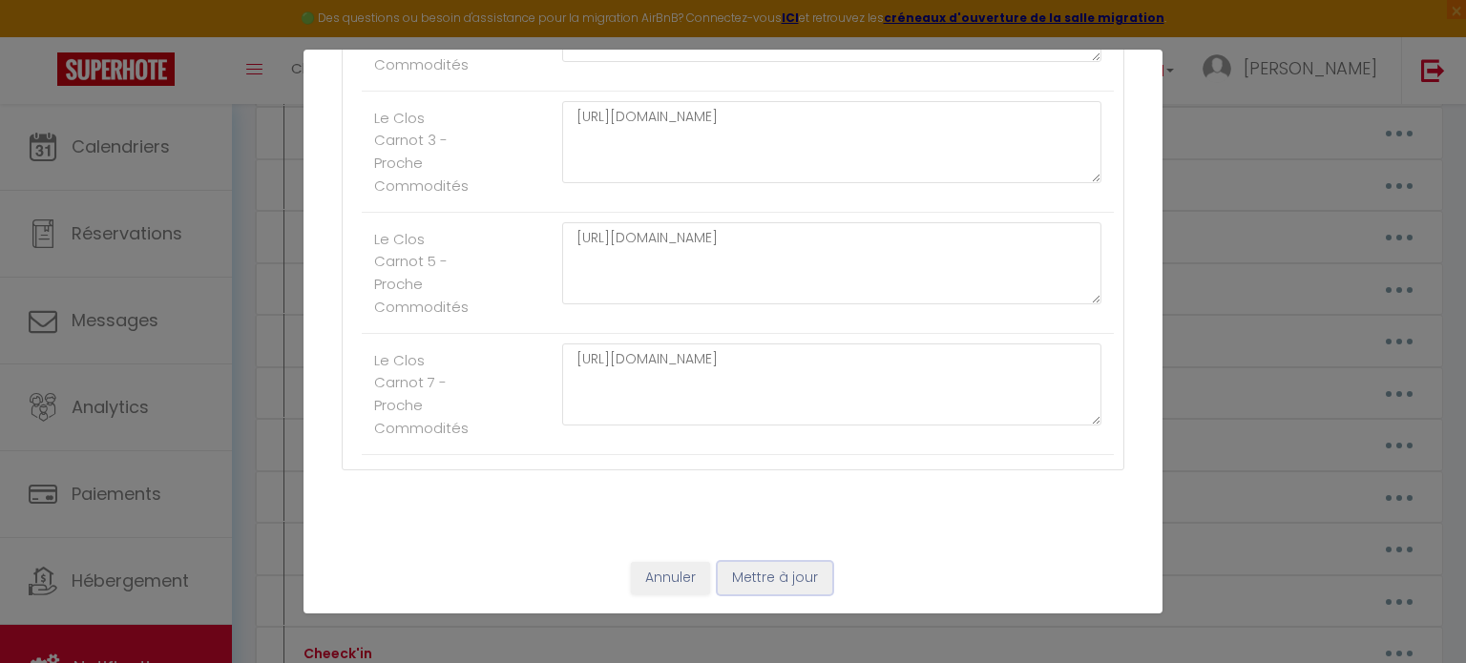
click at [763, 580] on button "Mettre à jour" at bounding box center [775, 578] width 114 height 32
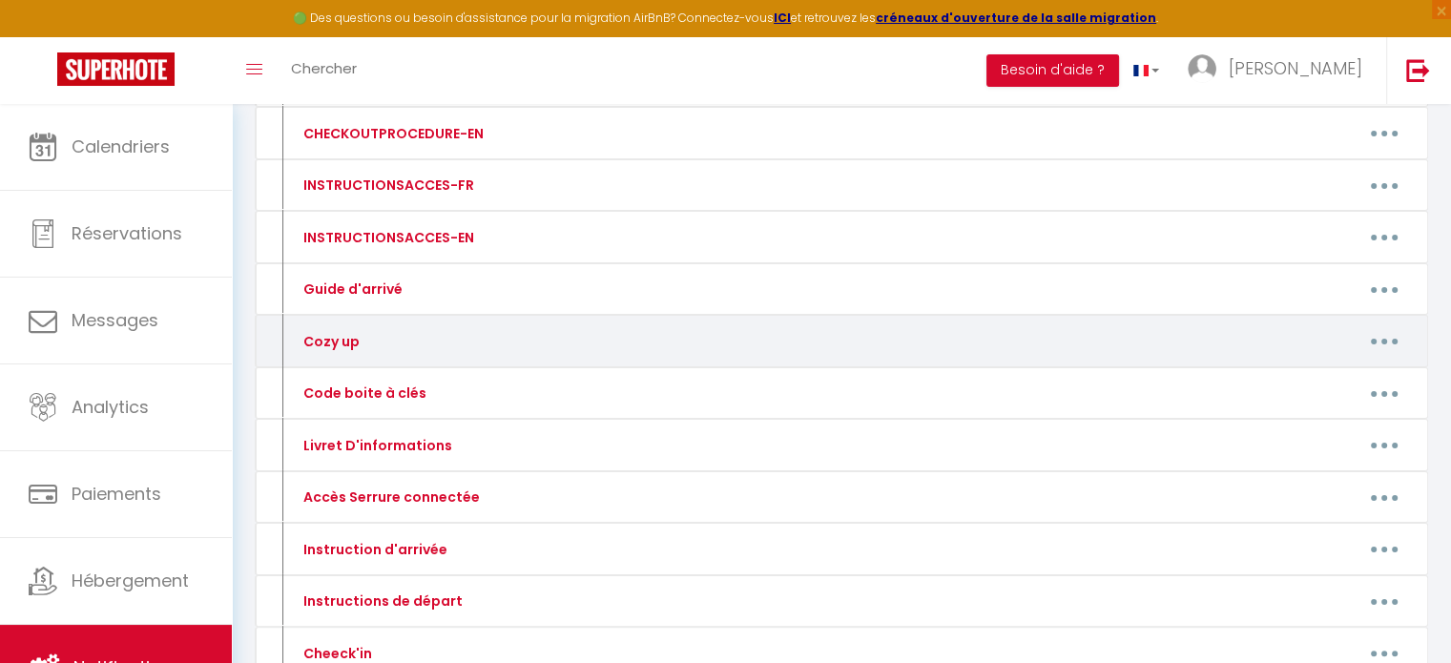
click at [1365, 331] on button "button" at bounding box center [1384, 341] width 53 height 31
click at [1294, 382] on link "Editer" at bounding box center [1334, 384] width 141 height 32
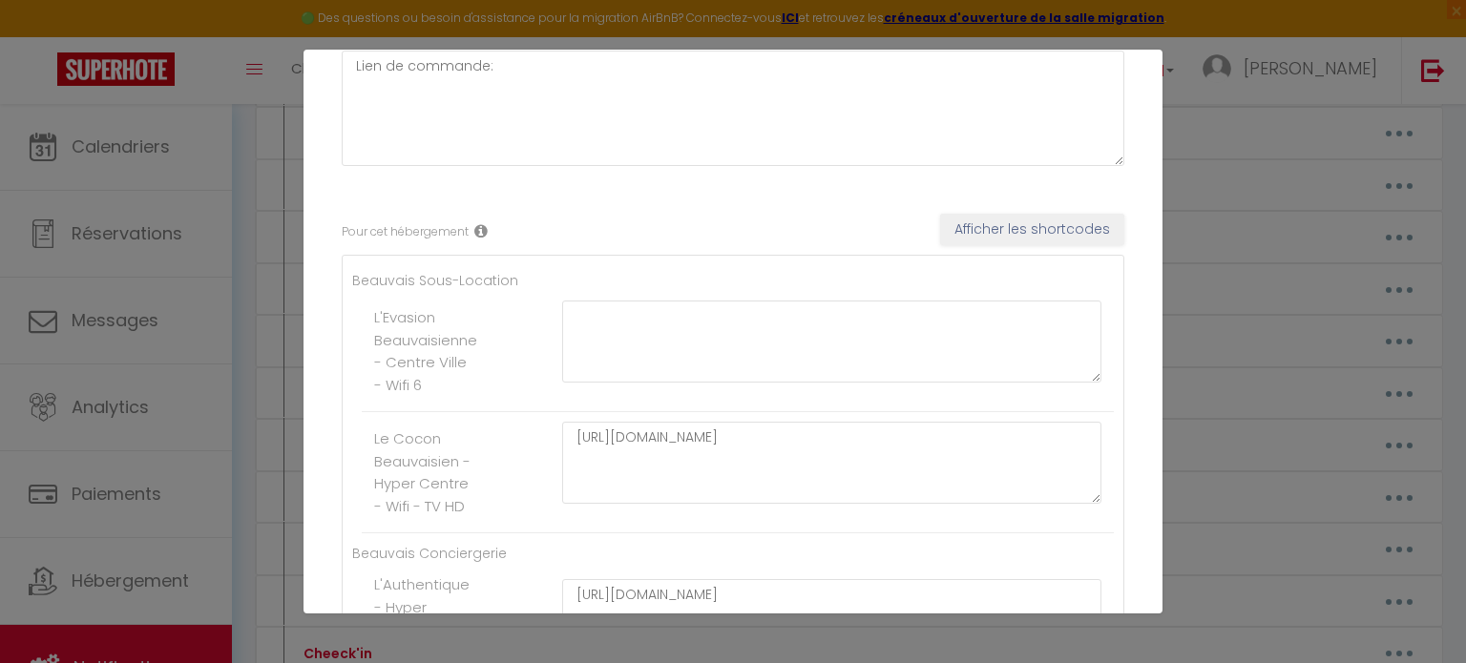
scroll to position [139, 0]
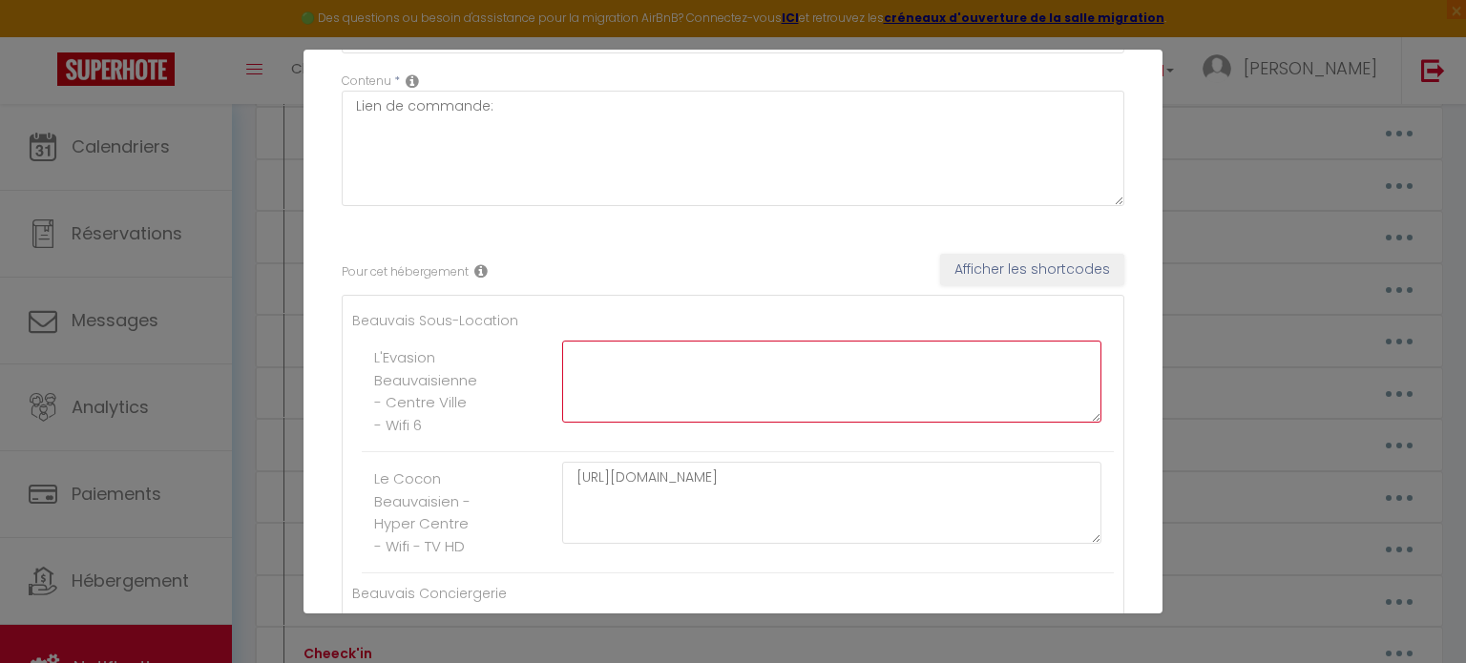
click at [710, 392] on textarea at bounding box center [831, 382] width 539 height 82
paste textarea "[URL][DOMAIN_NAME]"
drag, startPoint x: 1055, startPoint y: 373, endPoint x: 523, endPoint y: 377, distance: 532.4
click at [523, 377] on li "L'Evasion Beauvaisienne - Centre Ville - Wifi 6 [URL][DOMAIN_NAME]" at bounding box center [738, 391] width 752 height 121
paste textarea "[URL][DOMAIN_NAME]"
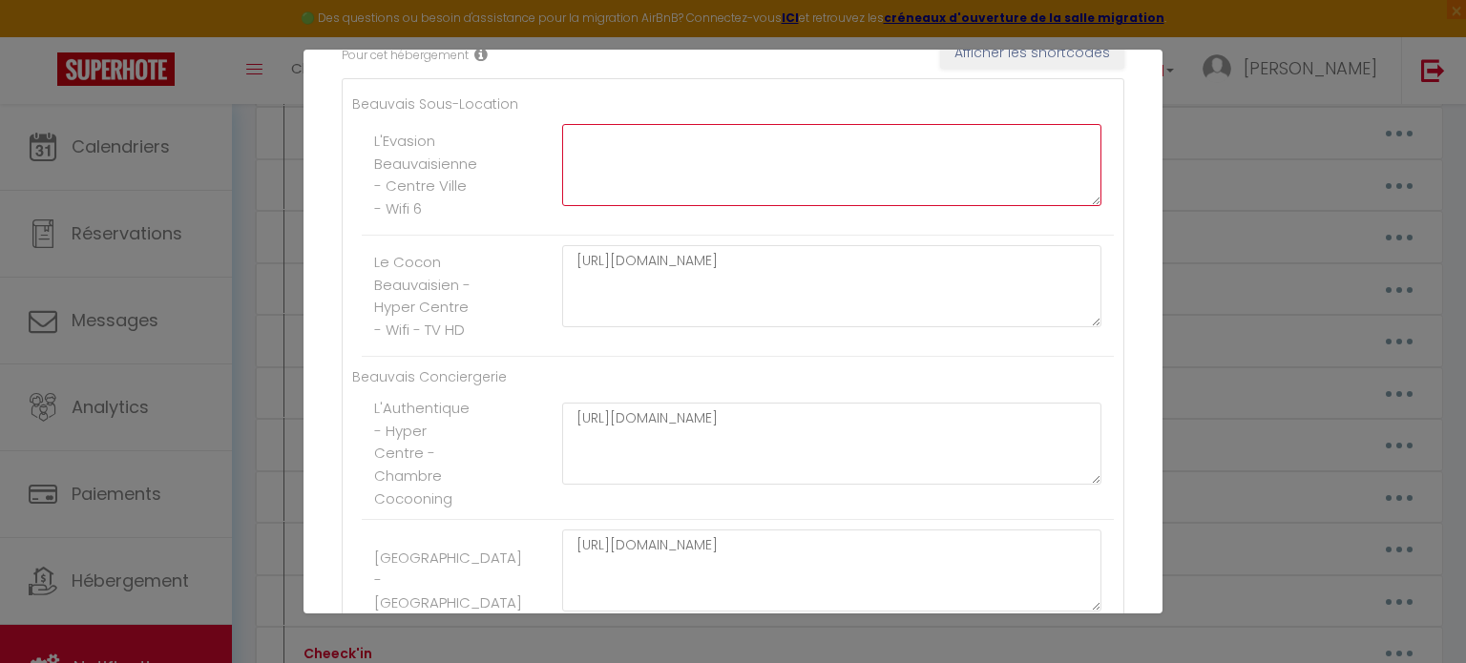
scroll to position [0, 0]
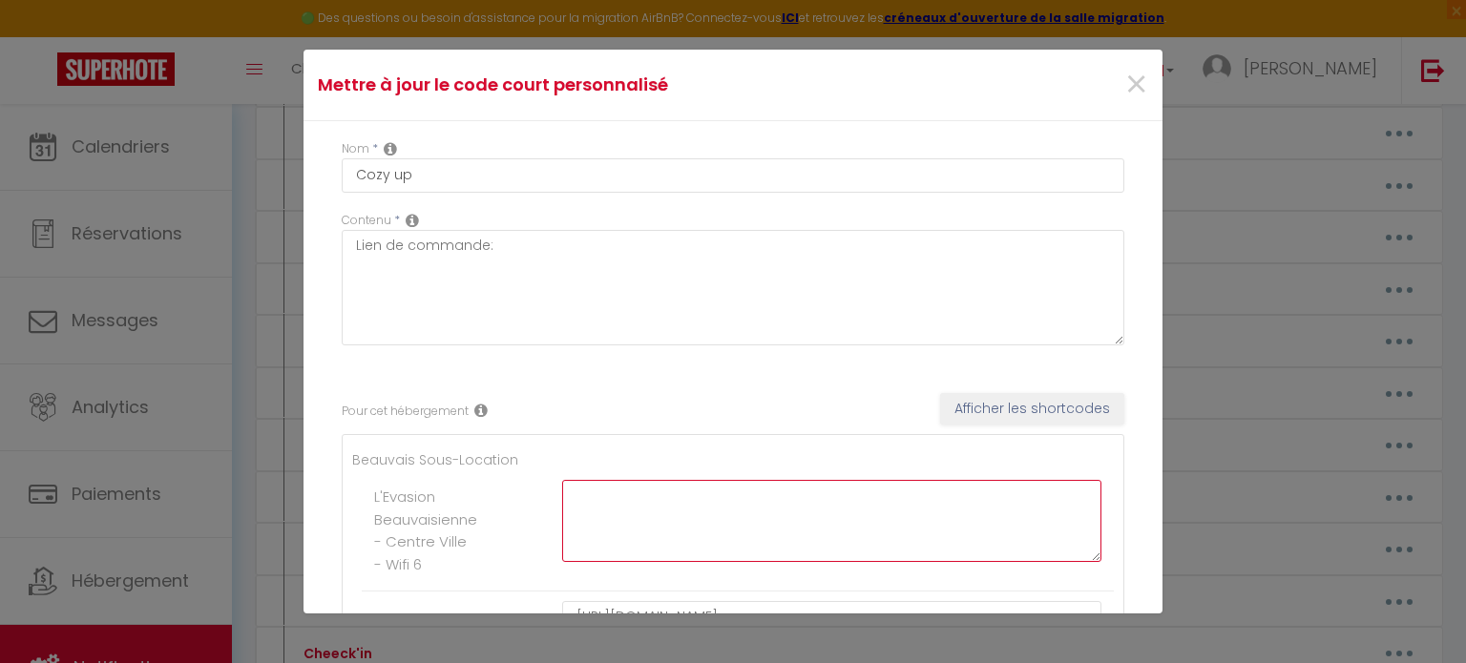
paste textarea "[URL][DOMAIN_NAME]"
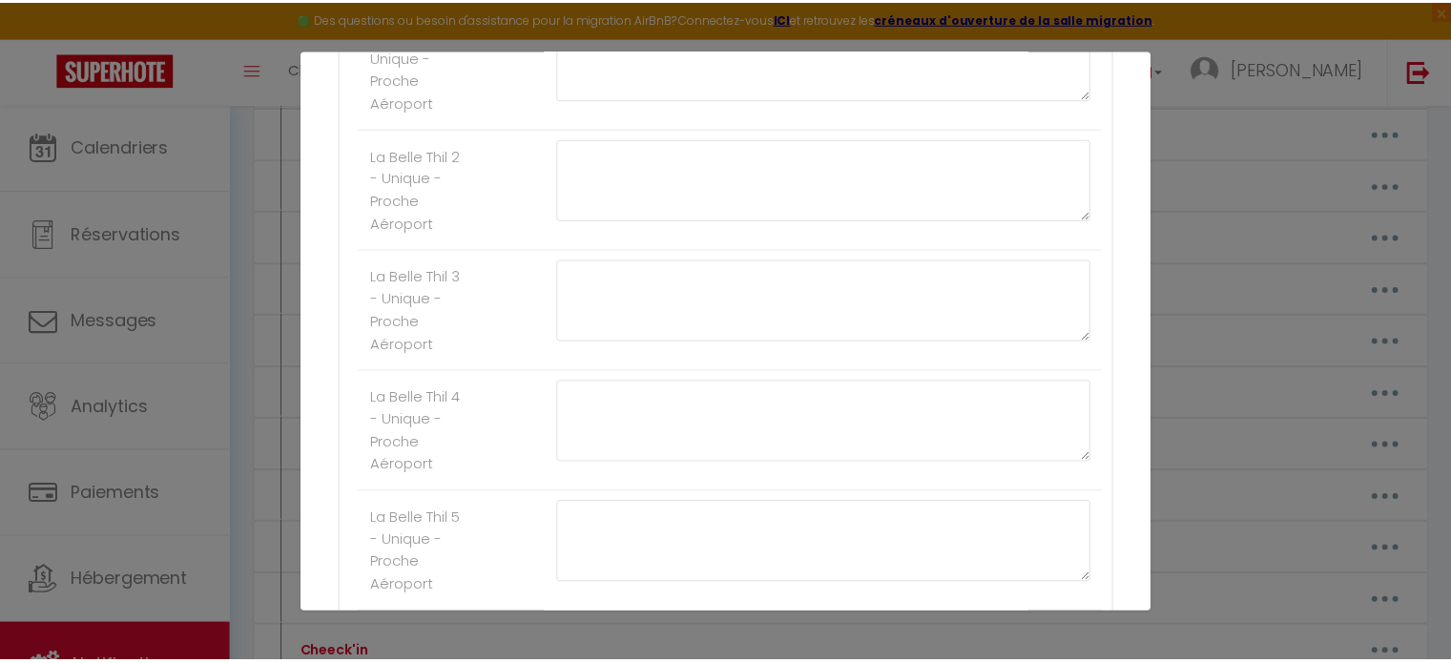
scroll to position [3257, 0]
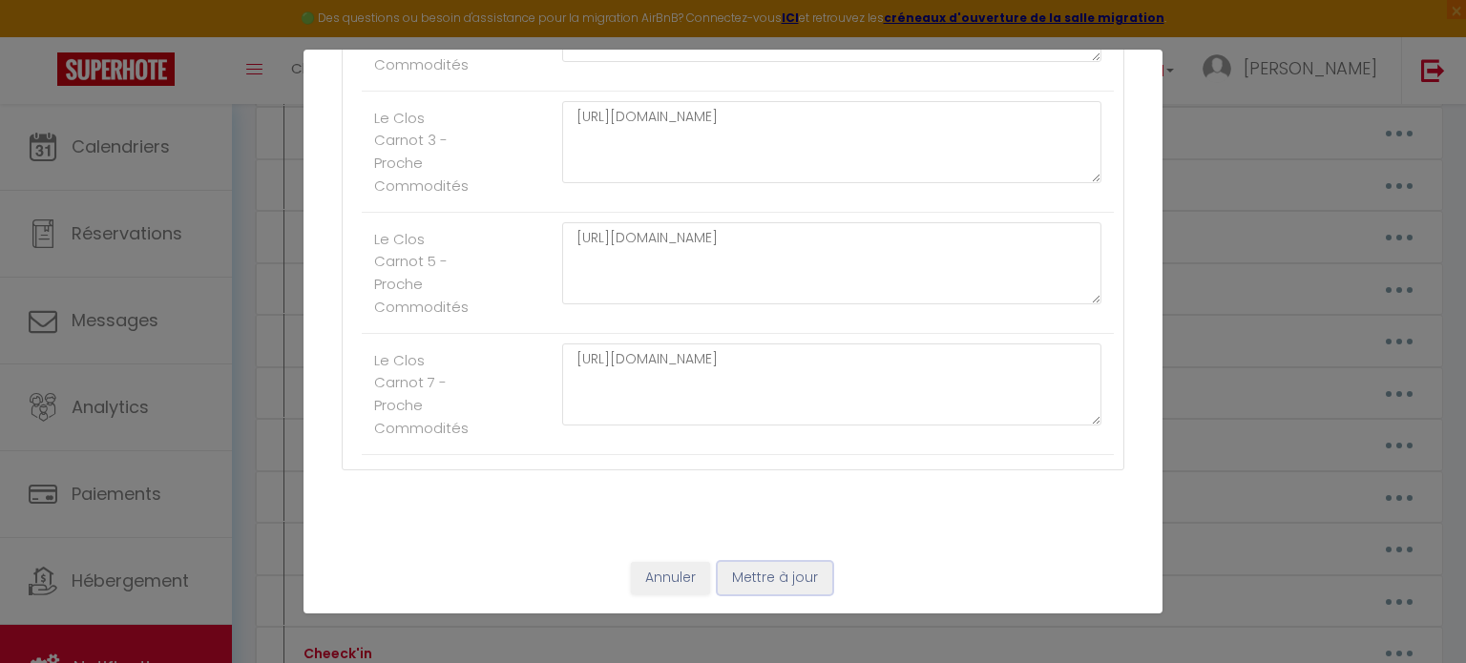
click at [772, 587] on button "Mettre à jour" at bounding box center [775, 578] width 114 height 32
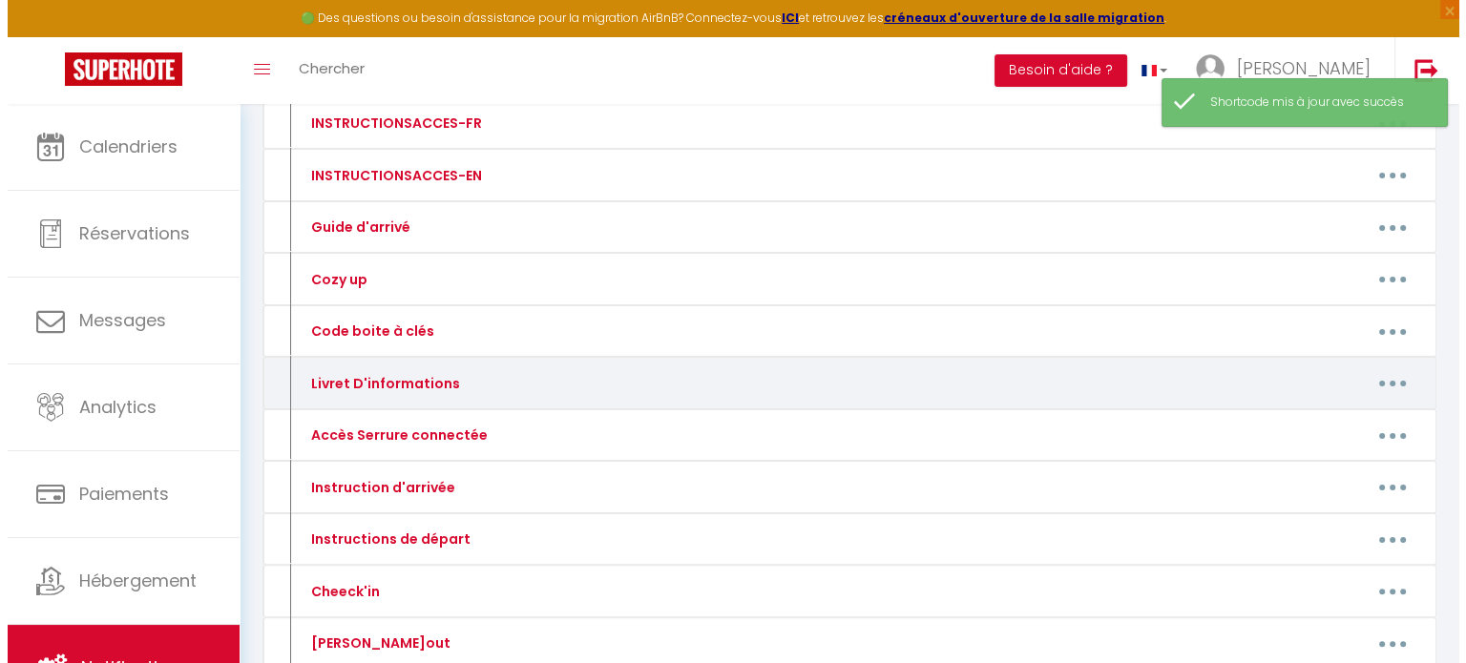
scroll to position [362, 0]
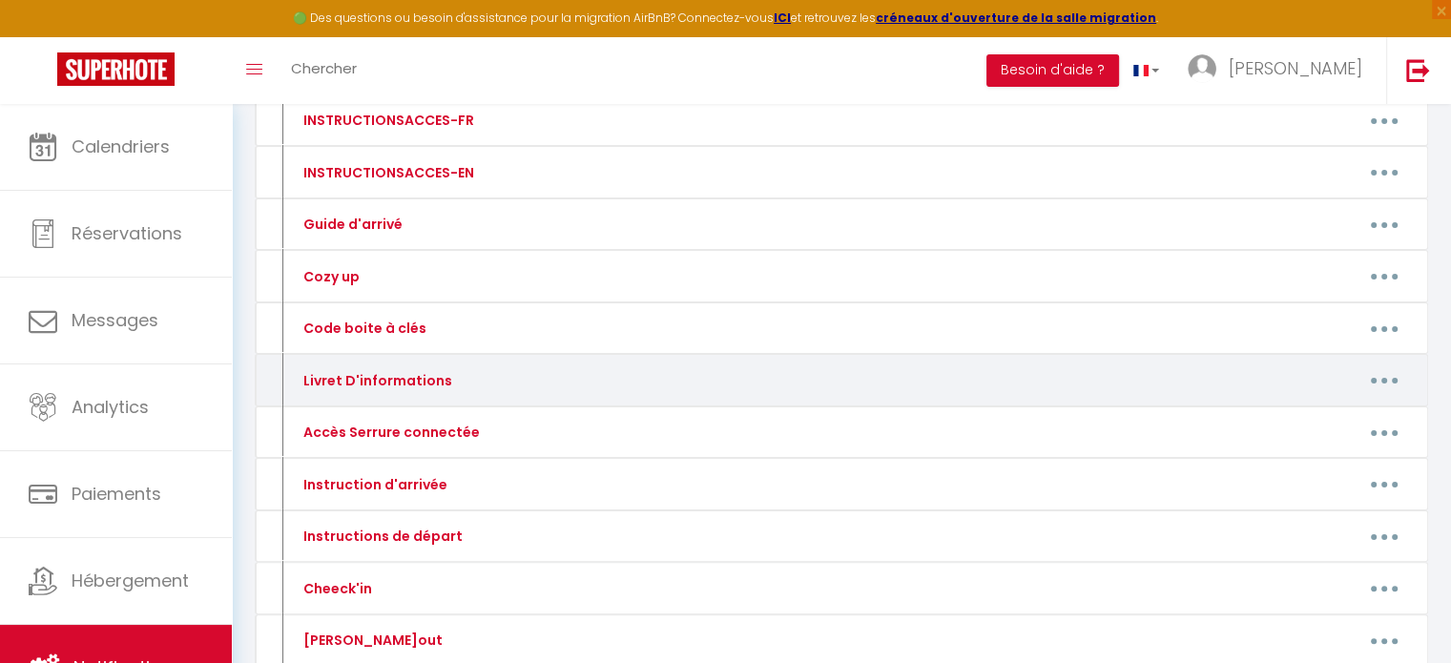
click at [1385, 378] on icon "button" at bounding box center [1385, 381] width 6 height 6
click at [1329, 415] on link "Editer" at bounding box center [1334, 423] width 141 height 32
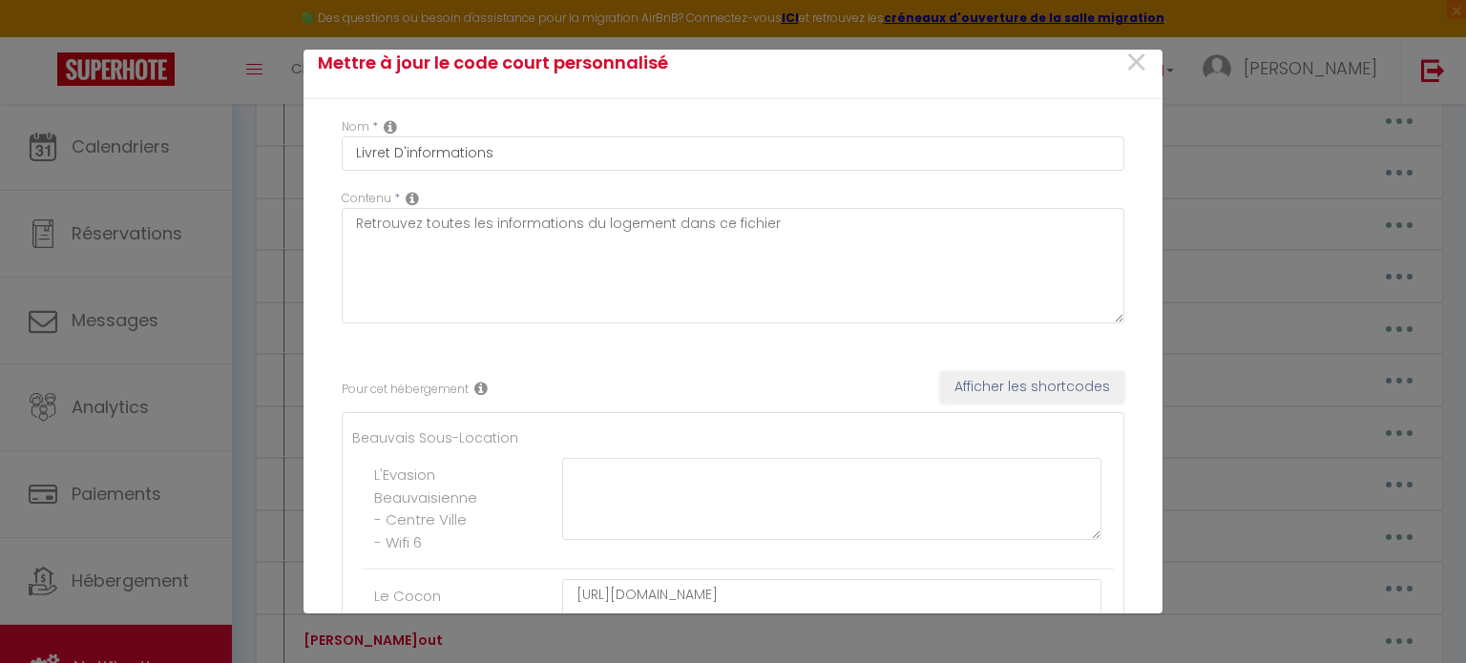
scroll to position [0, 0]
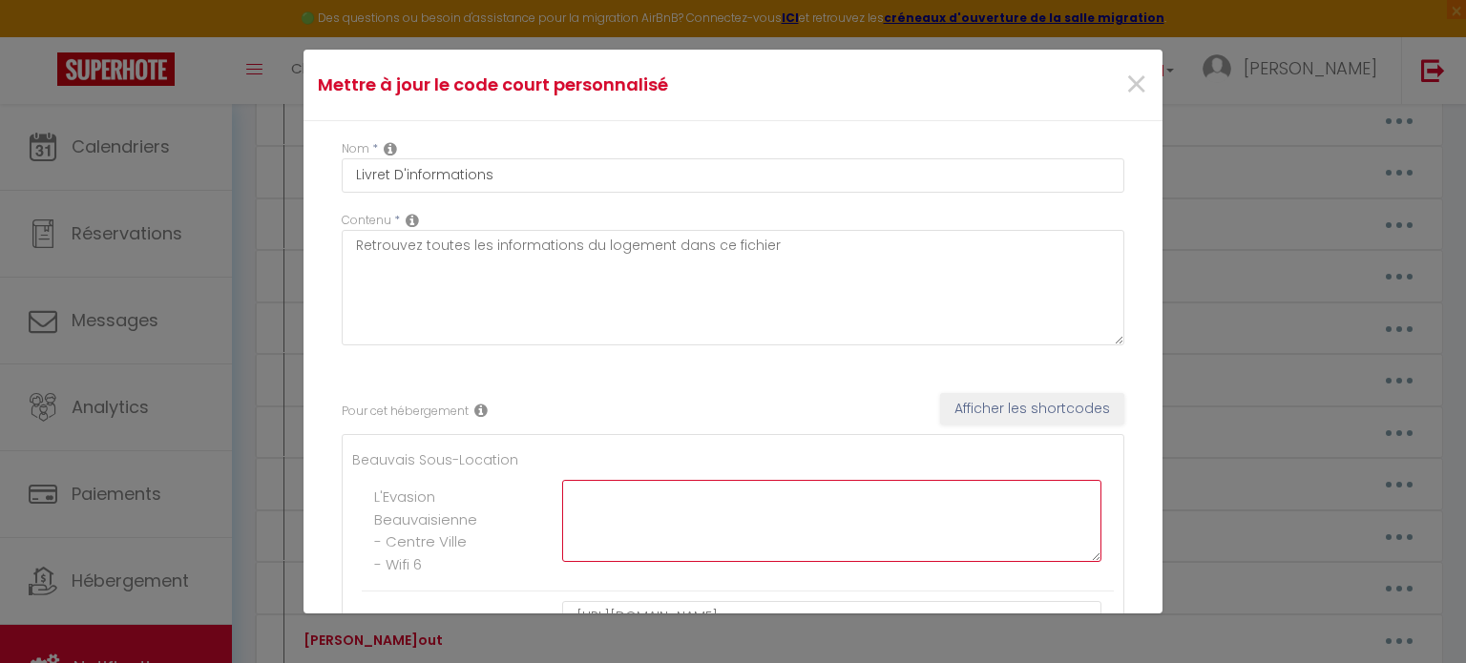
click at [703, 484] on textarea at bounding box center [831, 521] width 539 height 82
paste textarea "[URL][DOMAIN_NAME]"
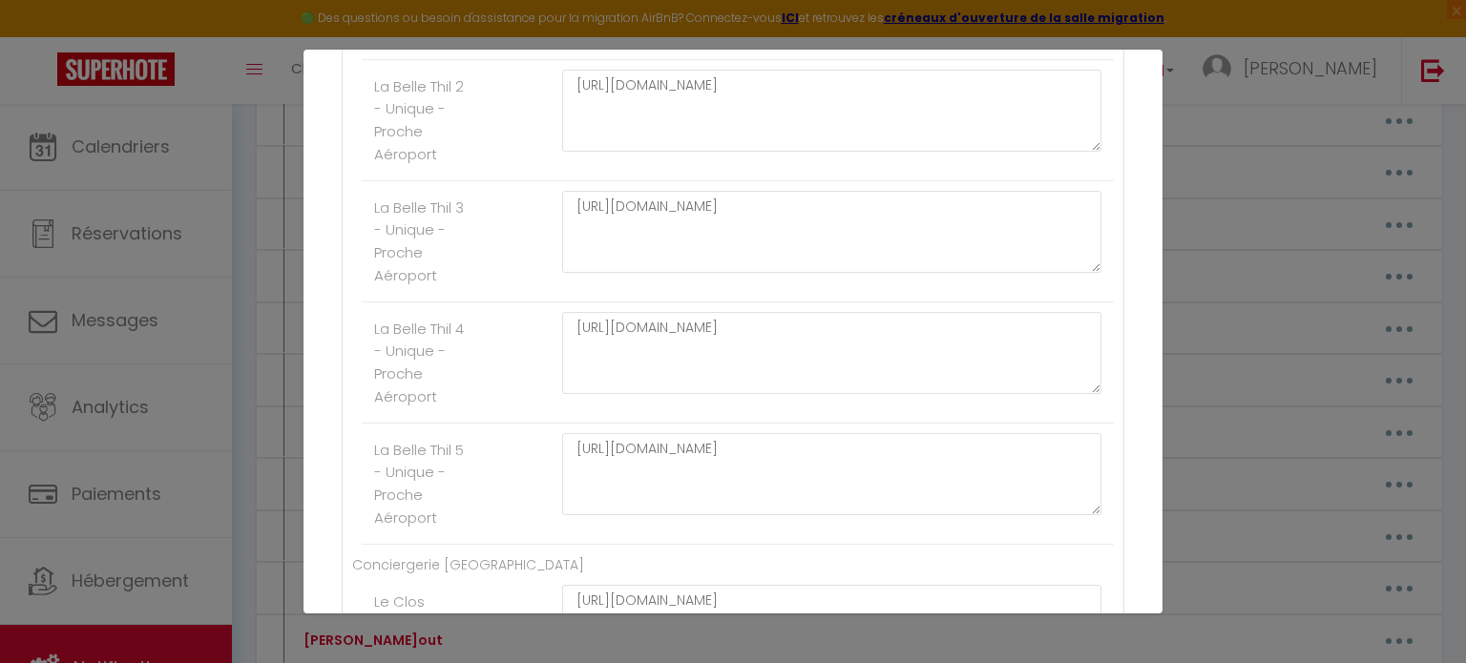
scroll to position [3257, 0]
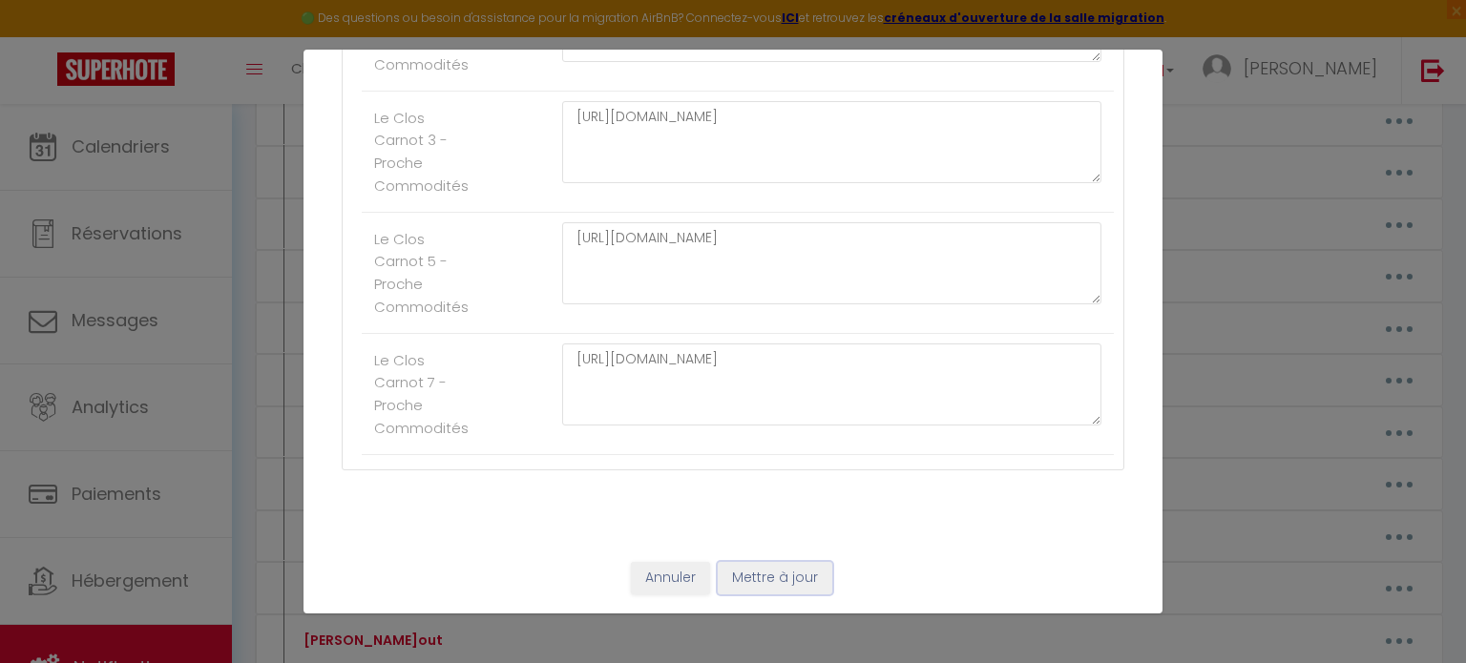
click at [768, 572] on button "Mettre à jour" at bounding box center [775, 578] width 114 height 32
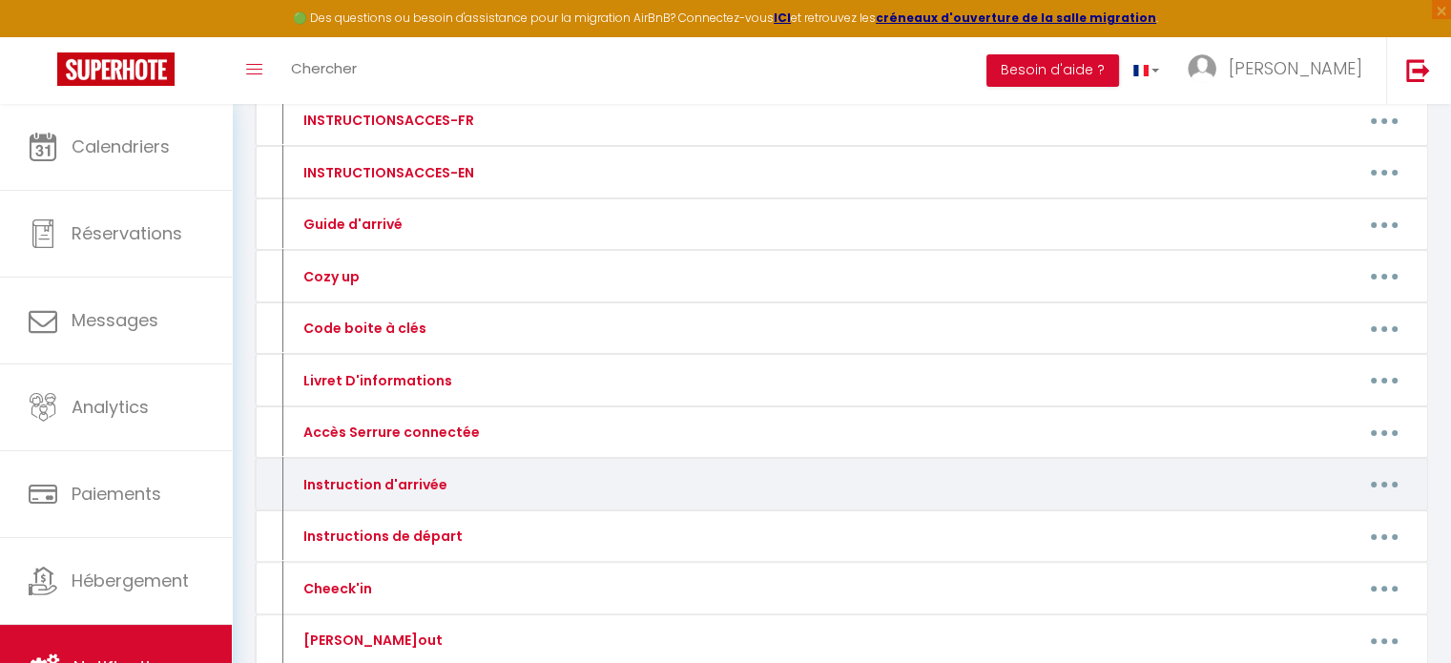
click at [1384, 484] on button "button" at bounding box center [1384, 484] width 53 height 31
click at [1302, 520] on link "Editer" at bounding box center [1334, 527] width 141 height 32
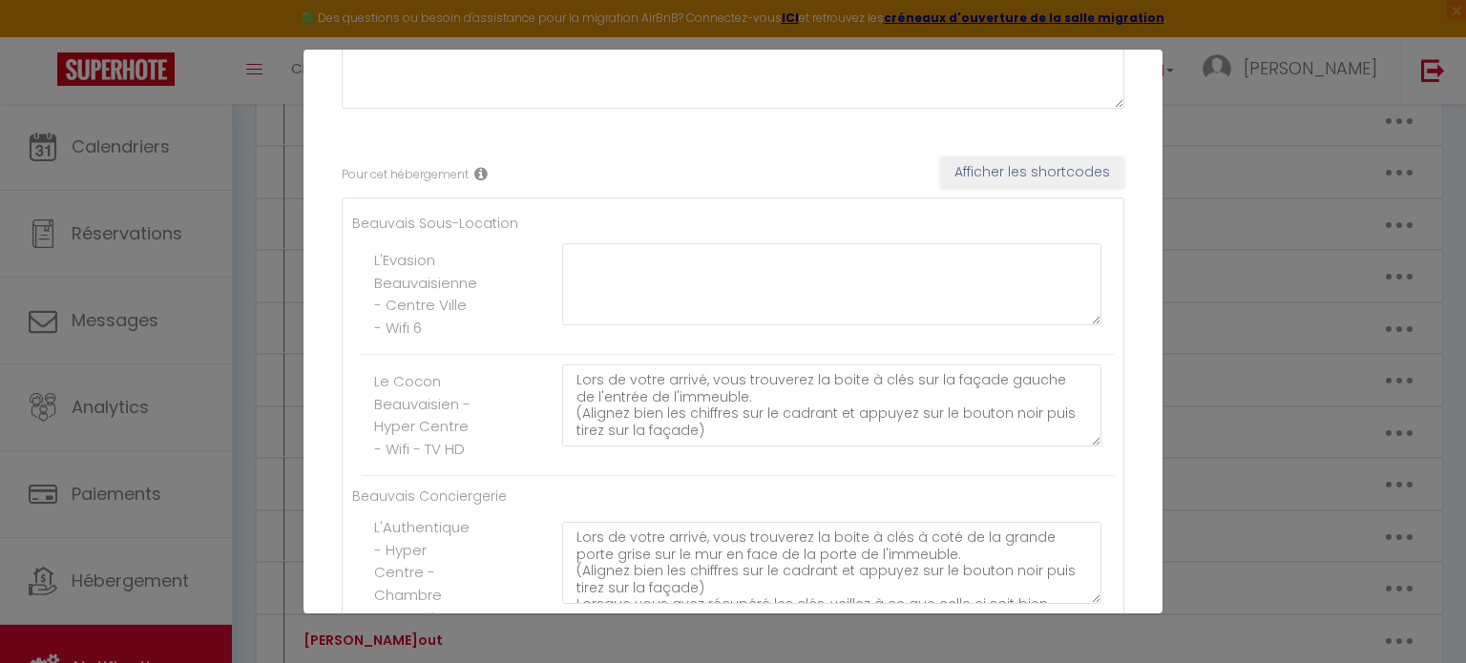
scroll to position [384, 0]
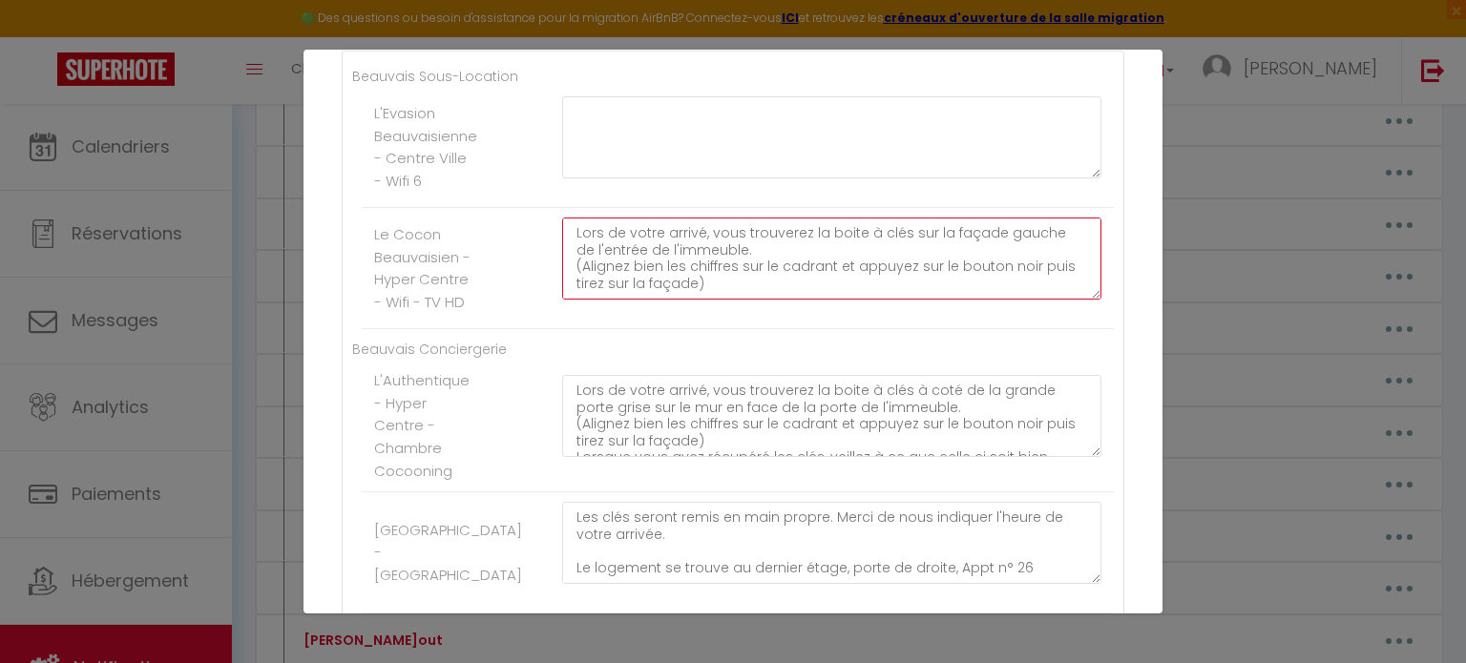
click at [678, 251] on textarea "Lors de votre arrivé, vous trouverez la boite à clés sur la façade gauche de l'…" at bounding box center [831, 259] width 539 height 82
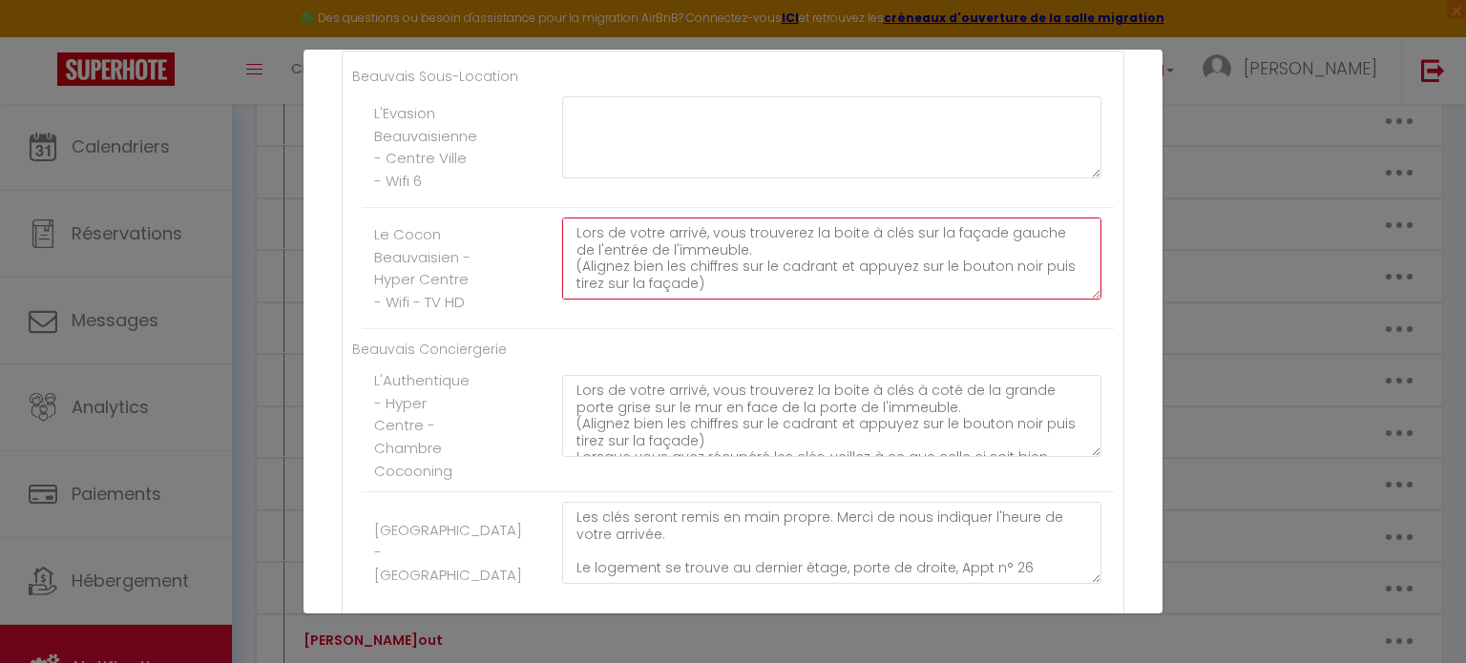
click at [678, 251] on textarea "Lors de votre arrivé, vous trouverez la boite à clés sur la façade gauche de l'…" at bounding box center [831, 259] width 539 height 82
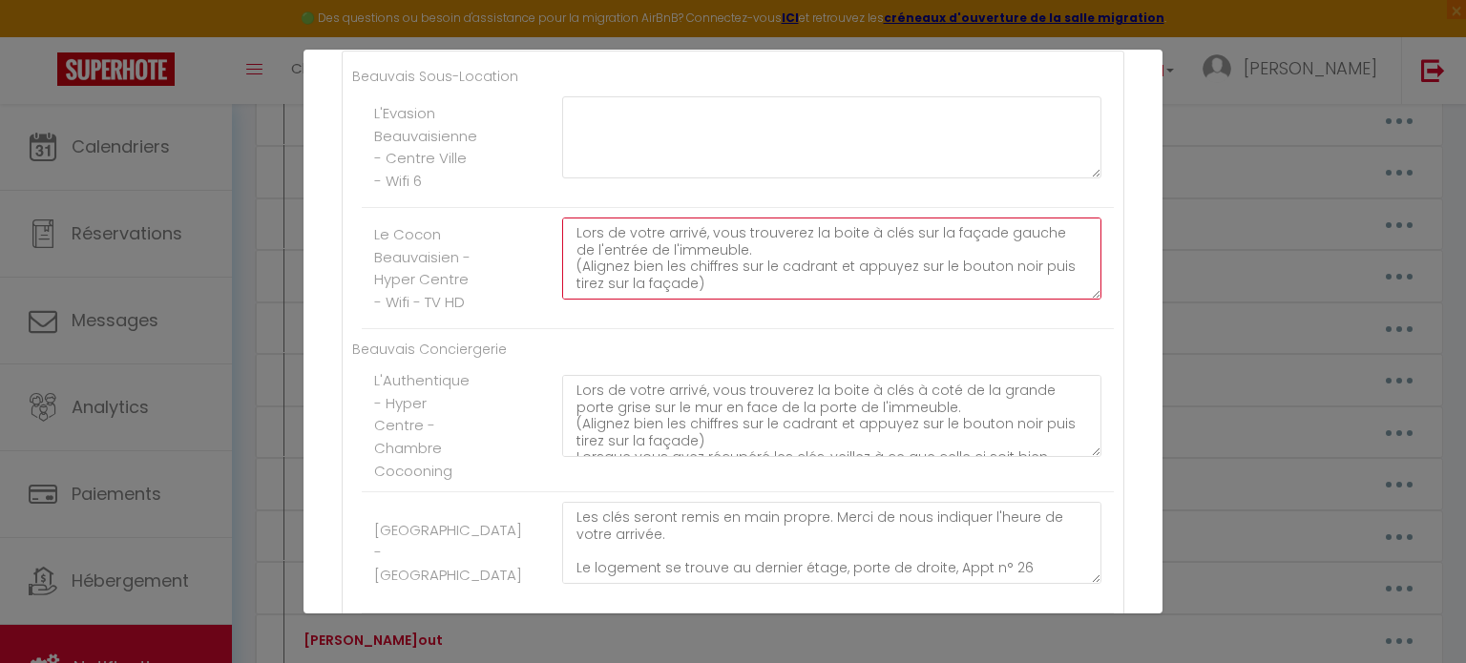
click at [678, 251] on textarea "Lors de votre arrivé, vous trouverez la boite à clés sur la façade gauche de l'…" at bounding box center [831, 259] width 539 height 82
click at [566, 236] on textarea "Lors de votre arrivé, vous trouverez la boite à clés sur la façade gauche de l'…" at bounding box center [831, 259] width 539 height 82
drag, startPoint x: 567, startPoint y: 235, endPoint x: 909, endPoint y: 324, distance: 354.1
click at [909, 324] on li "Le Cocon Beauvaisien - Hyper Centre - Wifi - TV HD Lors de votre arrivé, vous t…" at bounding box center [738, 268] width 752 height 121
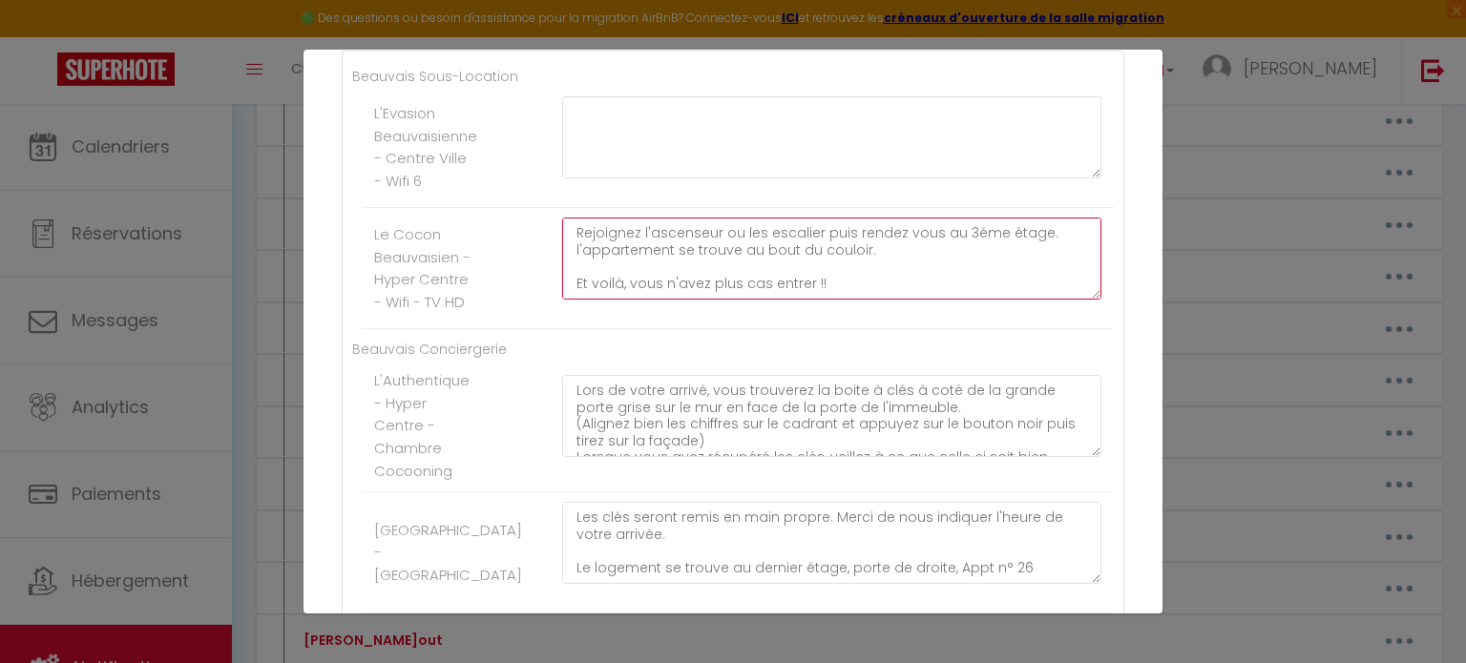
scroll to position [343, 0]
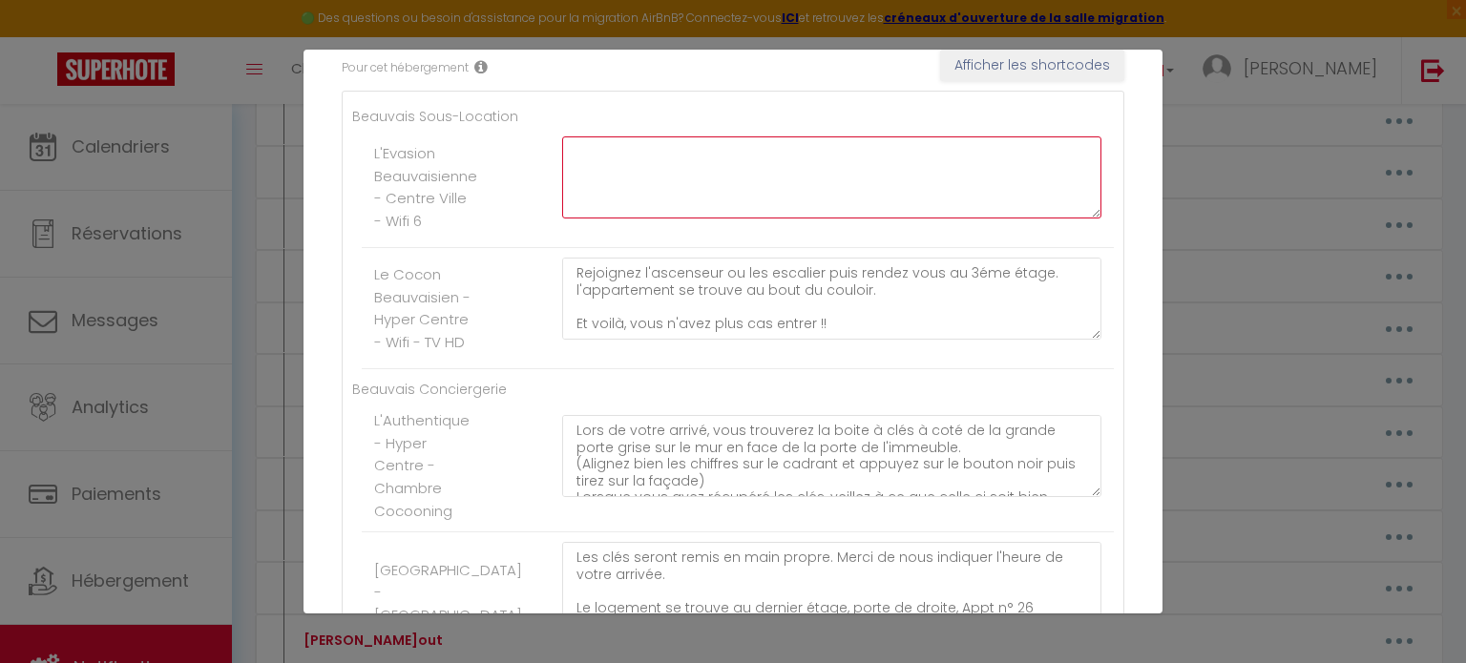
click at [774, 175] on textarea at bounding box center [831, 177] width 539 height 82
paste textarea "Lors de votre arrivé, vous trouverez la boite à clés sur la façade gauche de l'…"
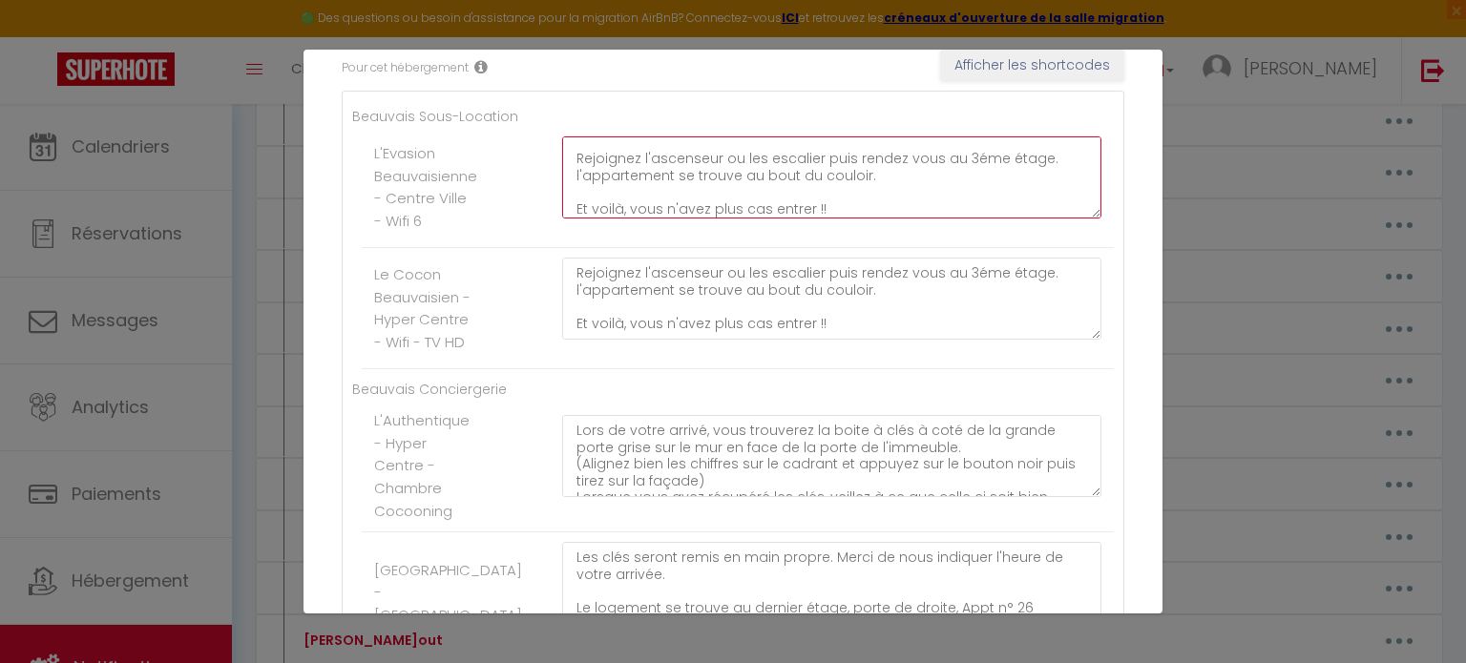
scroll to position [0, 0]
click at [1011, 152] on textarea "Lors de votre arrivé, vous trouverez la boite à clés sur la façade gauche de l'…" at bounding box center [831, 177] width 539 height 82
click at [962, 156] on textarea "Lors de votre arrivé, vous trouverez la boite à clés sur la façade de l'entrée …" at bounding box center [831, 177] width 539 height 82
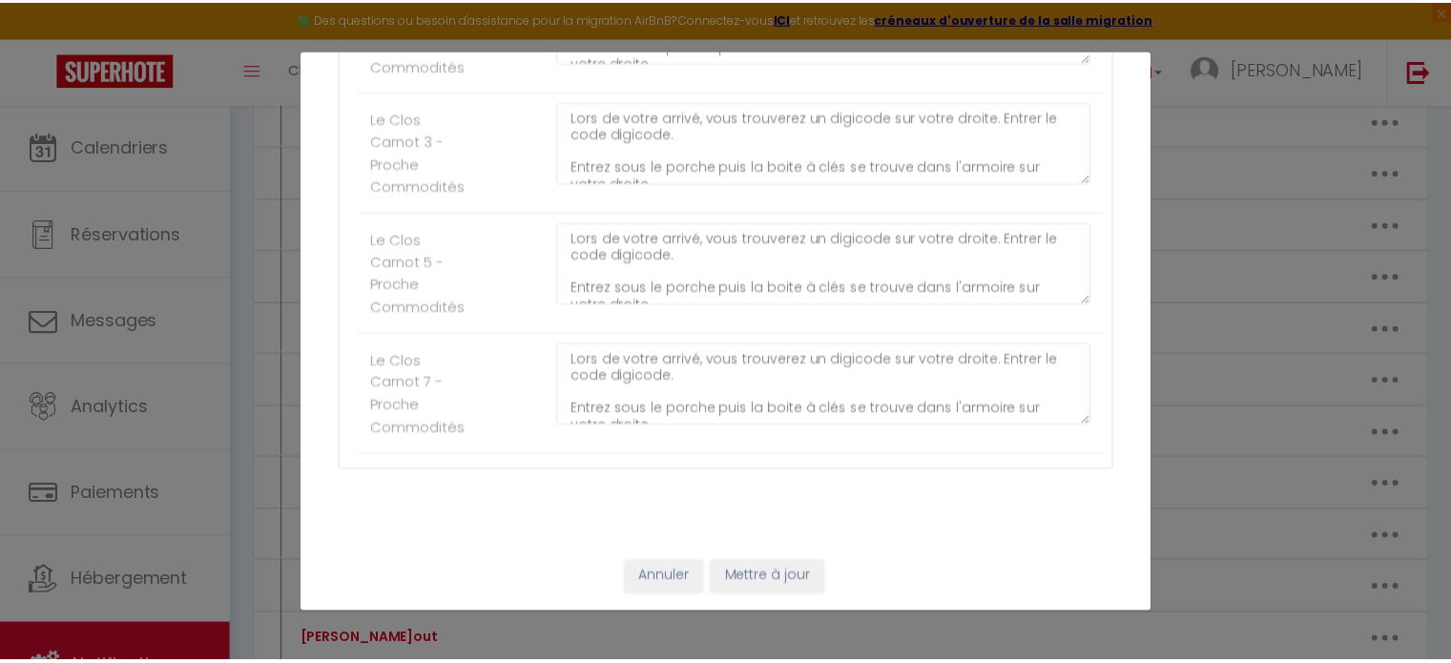
scroll to position [134, 0]
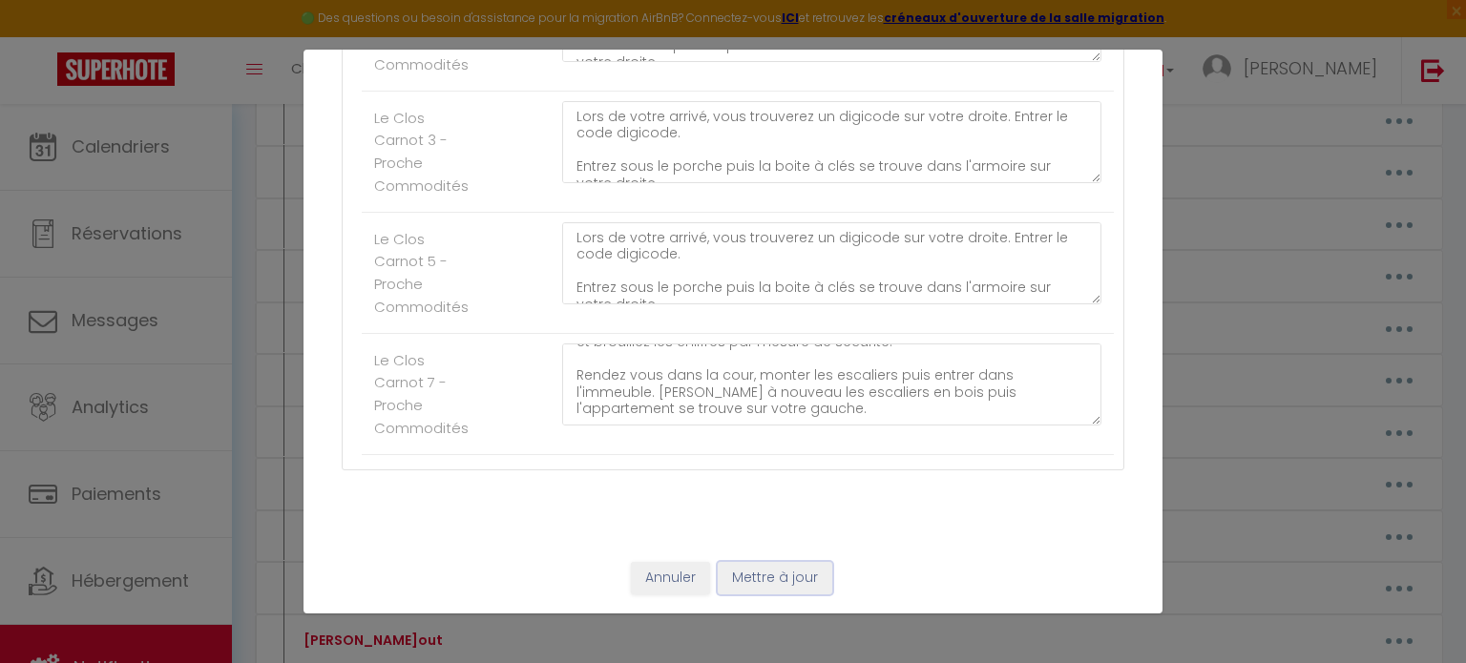
click at [766, 575] on button "Mettre à jour" at bounding box center [775, 578] width 114 height 32
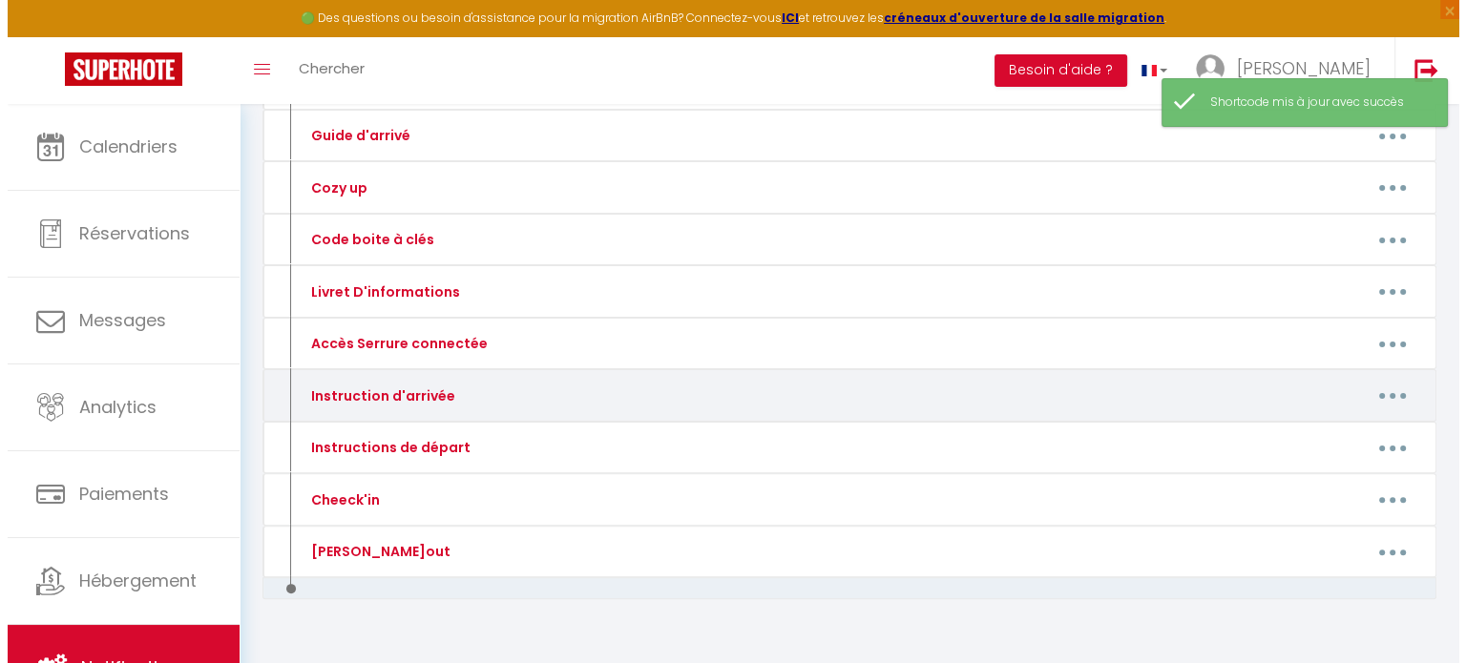
scroll to position [484, 0]
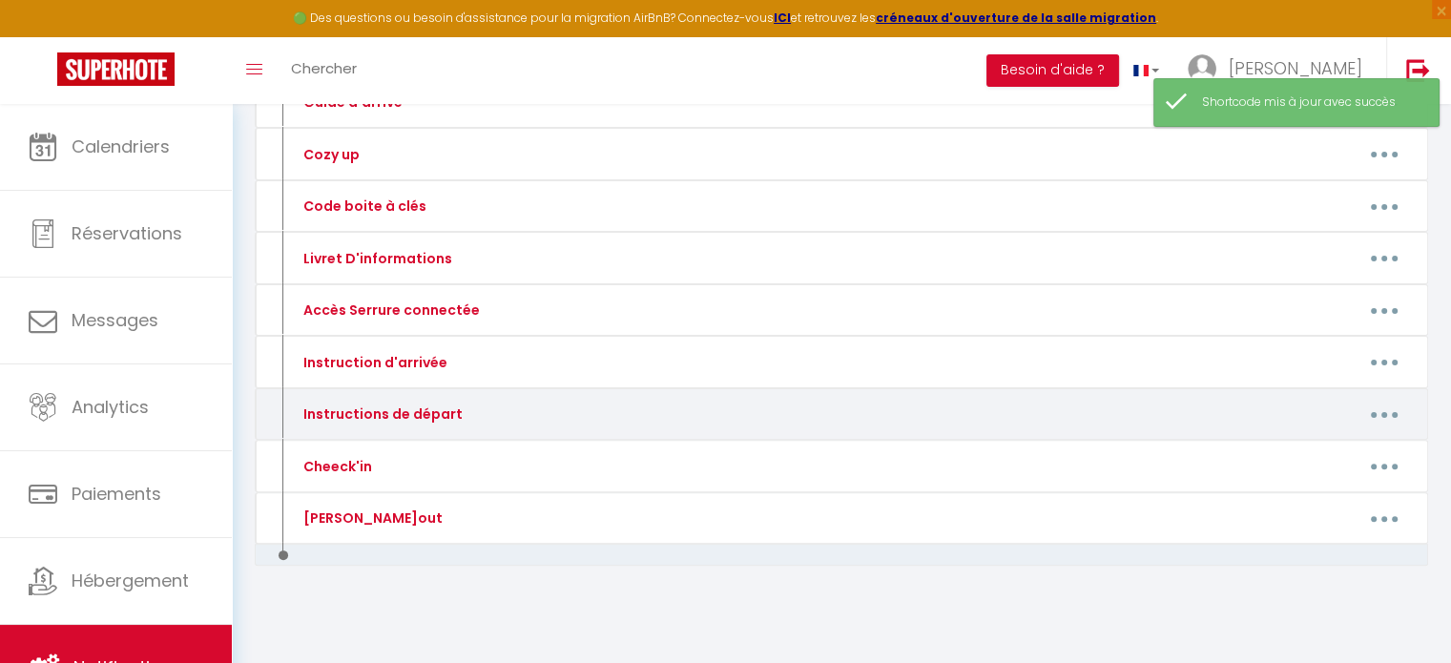
click at [1385, 412] on icon "button" at bounding box center [1385, 415] width 6 height 6
click at [1298, 450] on link "Editer" at bounding box center [1334, 458] width 141 height 32
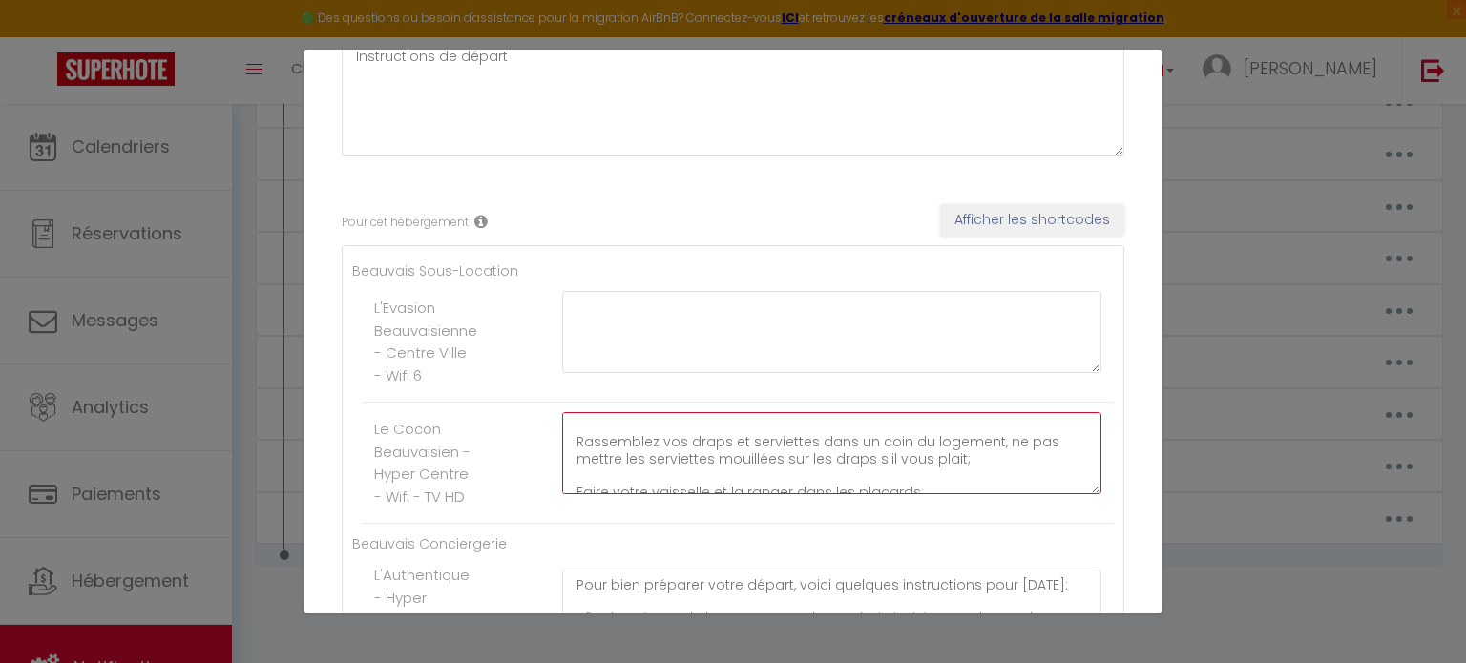
scroll to position [233, 0]
drag, startPoint x: 565, startPoint y: 423, endPoint x: 801, endPoint y: 504, distance: 249.2
click at [801, 504] on div "Pour bien préparer votre départ, voici quelques instructions pour [DATE]: Afin …" at bounding box center [832, 462] width 564 height 101
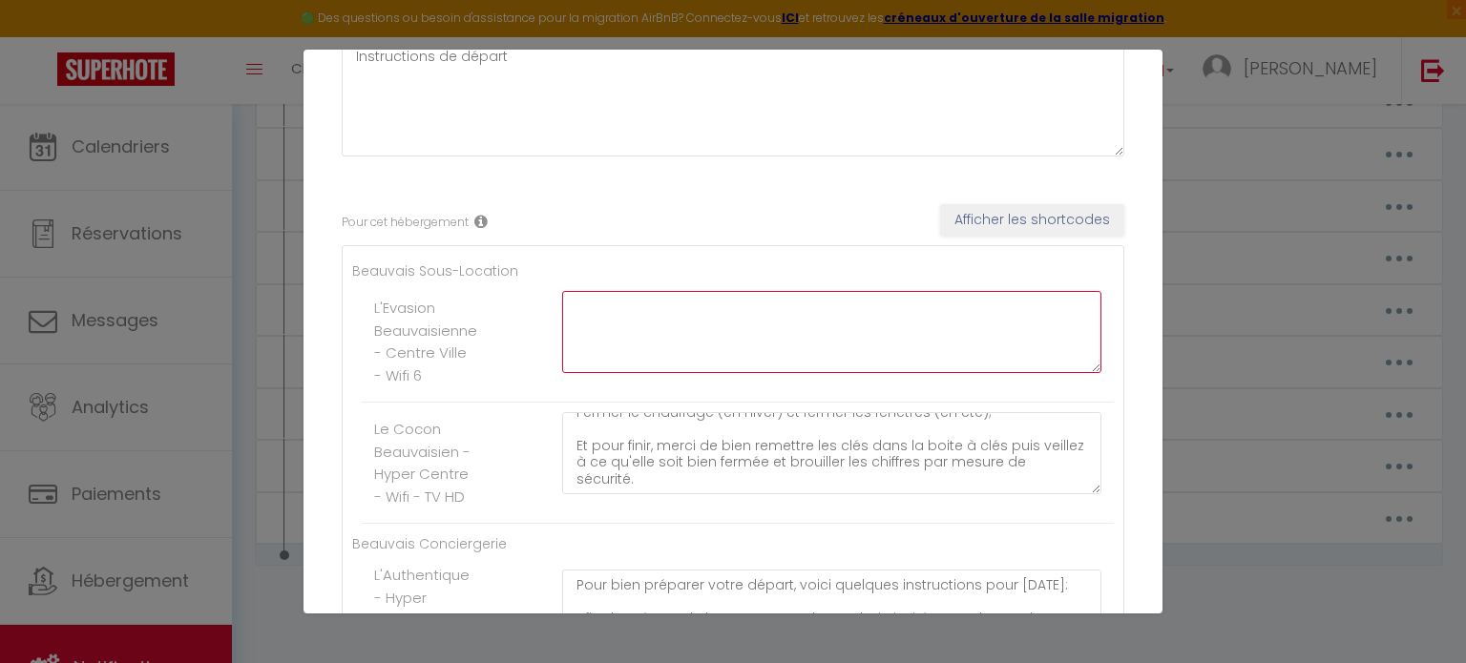
click at [659, 304] on textarea at bounding box center [831, 332] width 539 height 82
paste textarea "Pour bien préparer votre départ, voici quelques instructions pour [DATE]: Afin …"
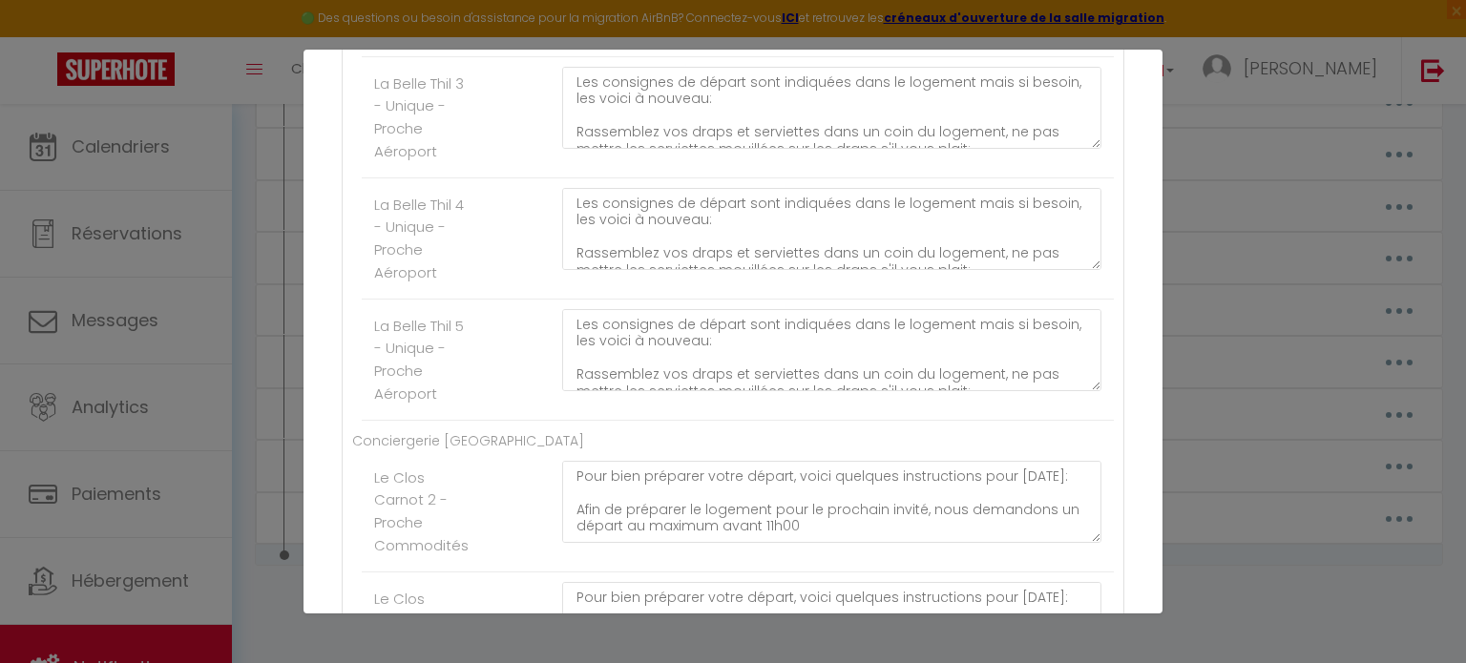
scroll to position [3257, 0]
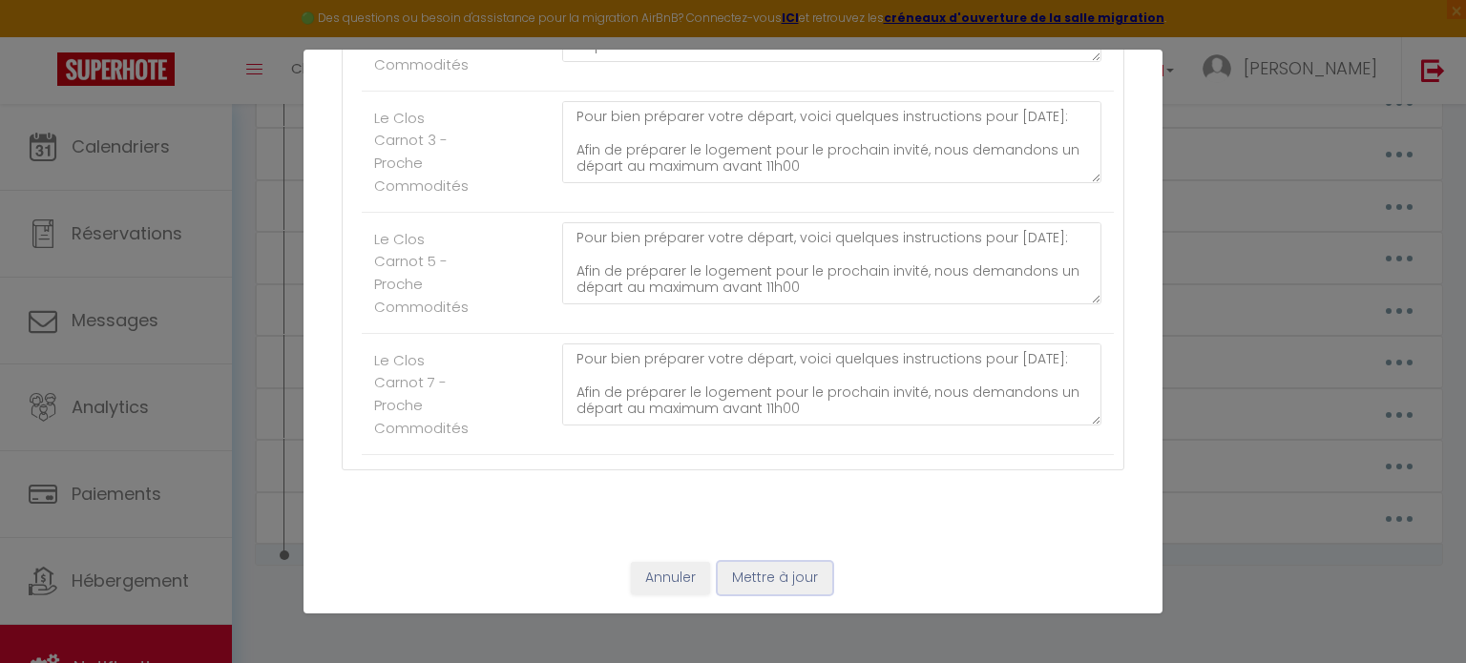
click at [794, 576] on button "Mettre à jour" at bounding box center [775, 578] width 114 height 32
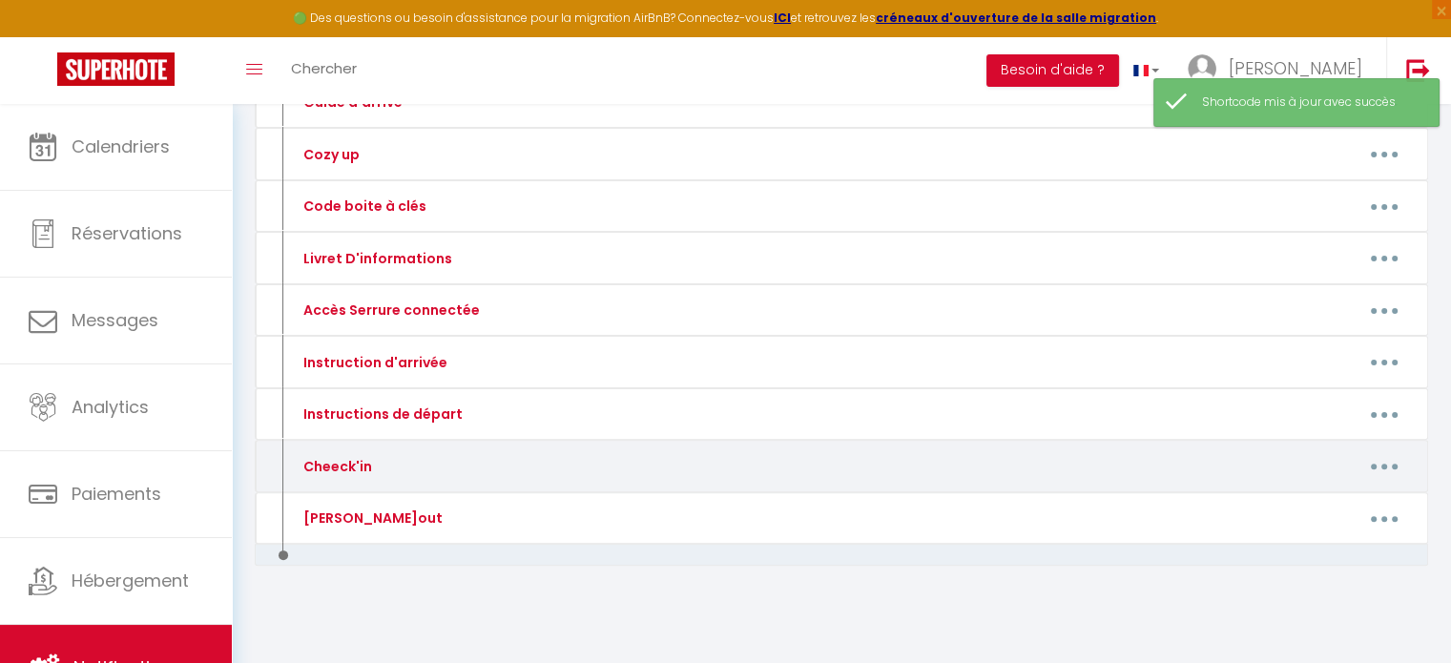
click at [1368, 458] on button "button" at bounding box center [1384, 466] width 53 height 31
click at [1303, 501] on link "Editer" at bounding box center [1334, 509] width 141 height 32
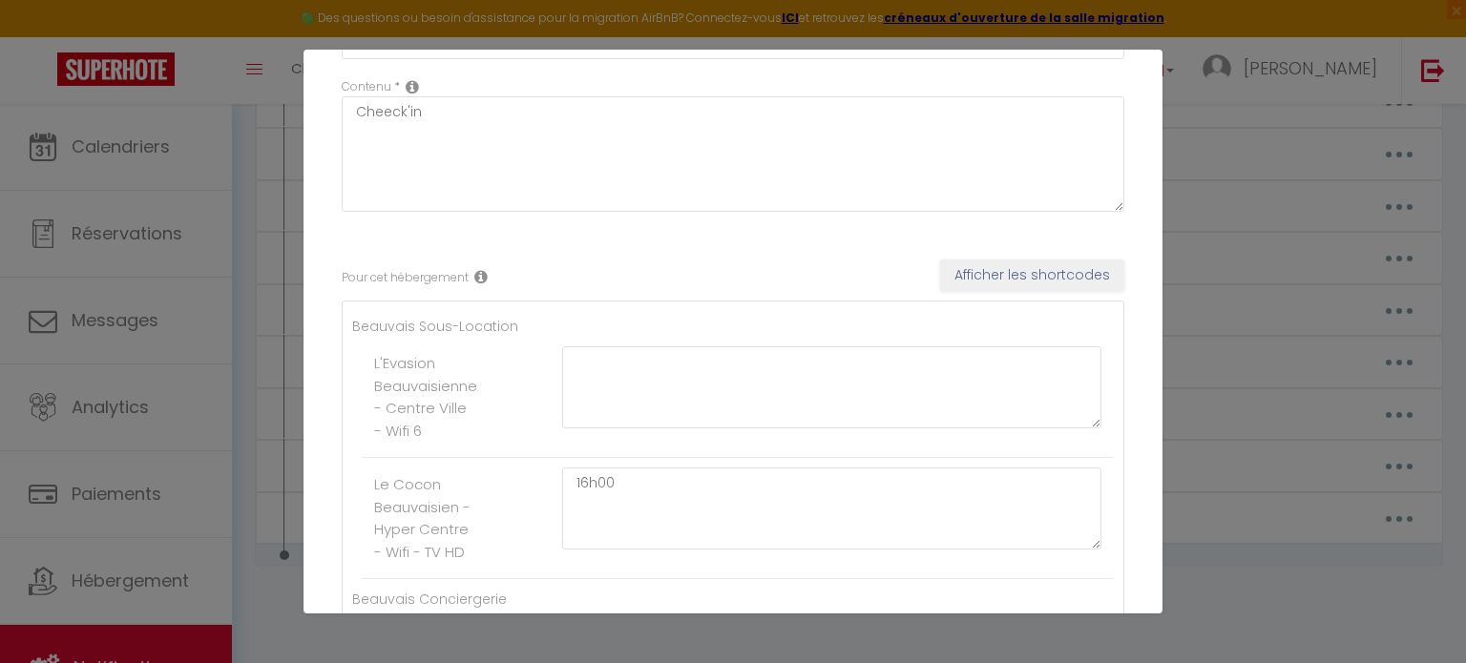
scroll to position [365, 0]
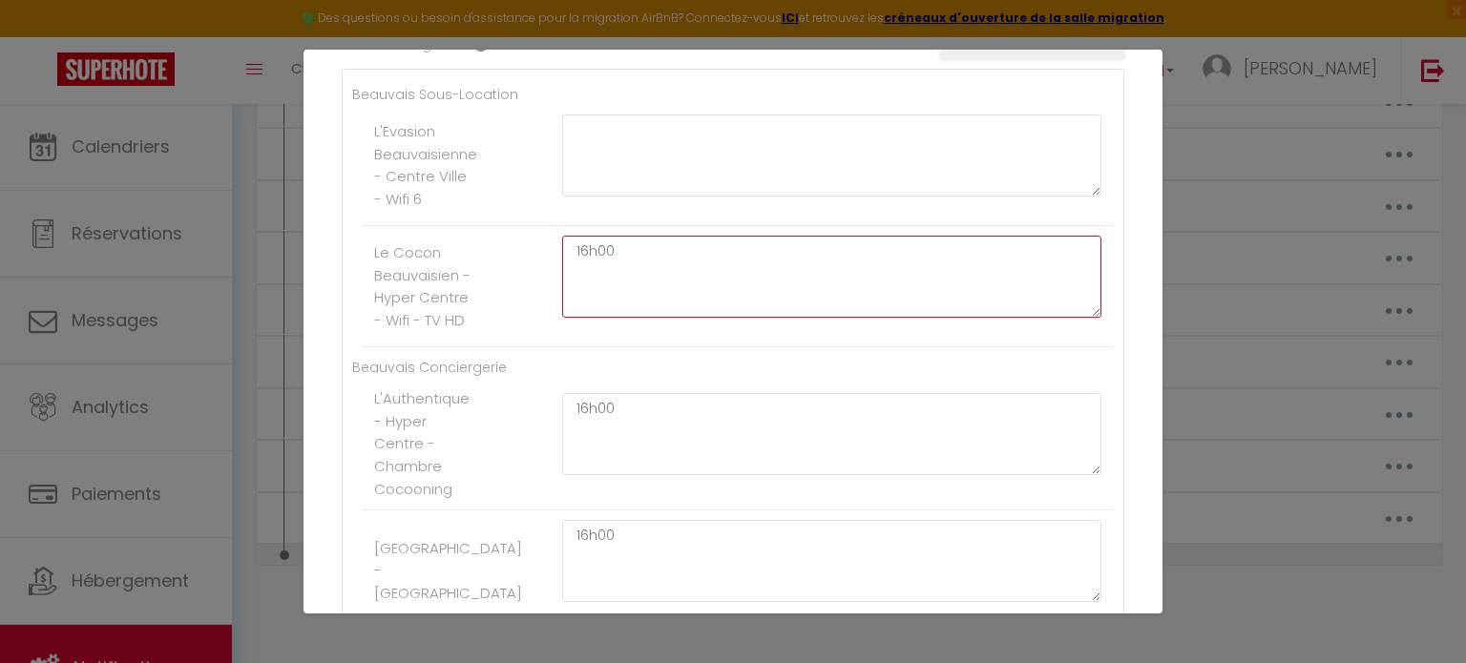
click at [646, 243] on textarea "16h00" at bounding box center [831, 277] width 539 height 82
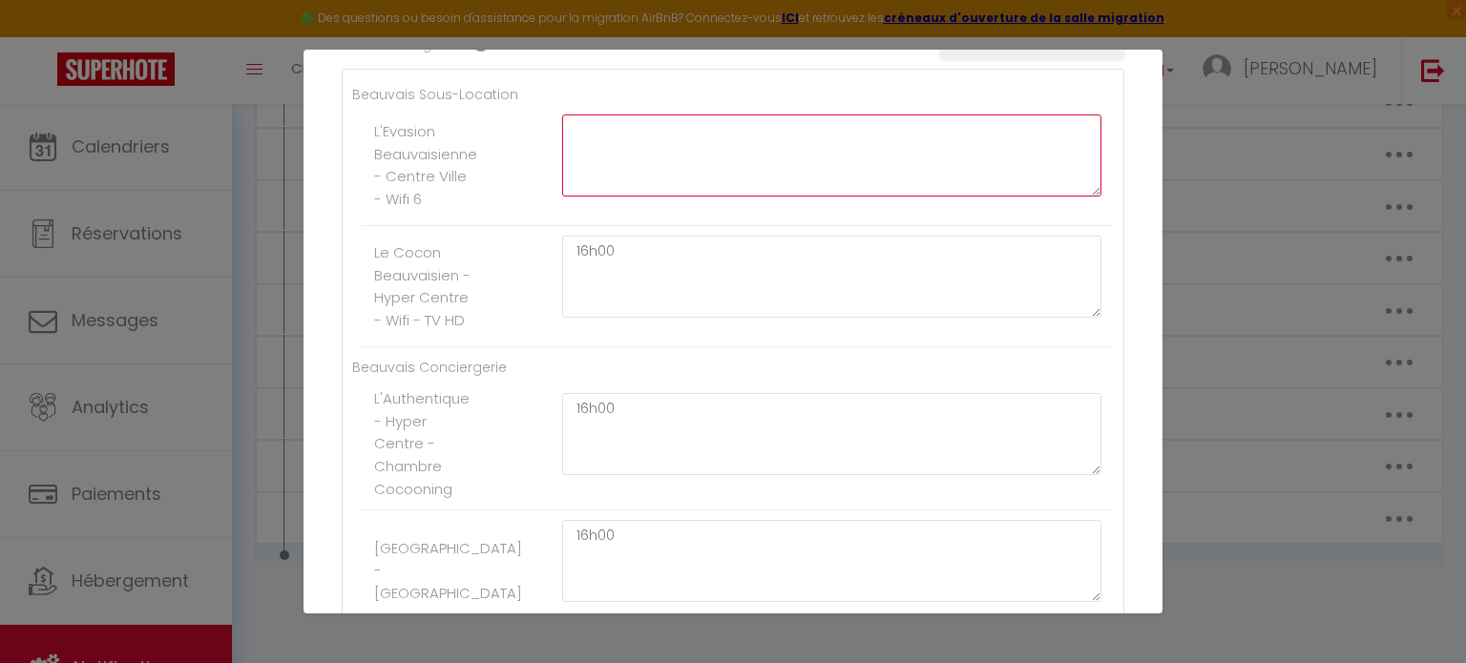
click at [602, 125] on textarea at bounding box center [831, 155] width 539 height 82
paste textarea "16h00"
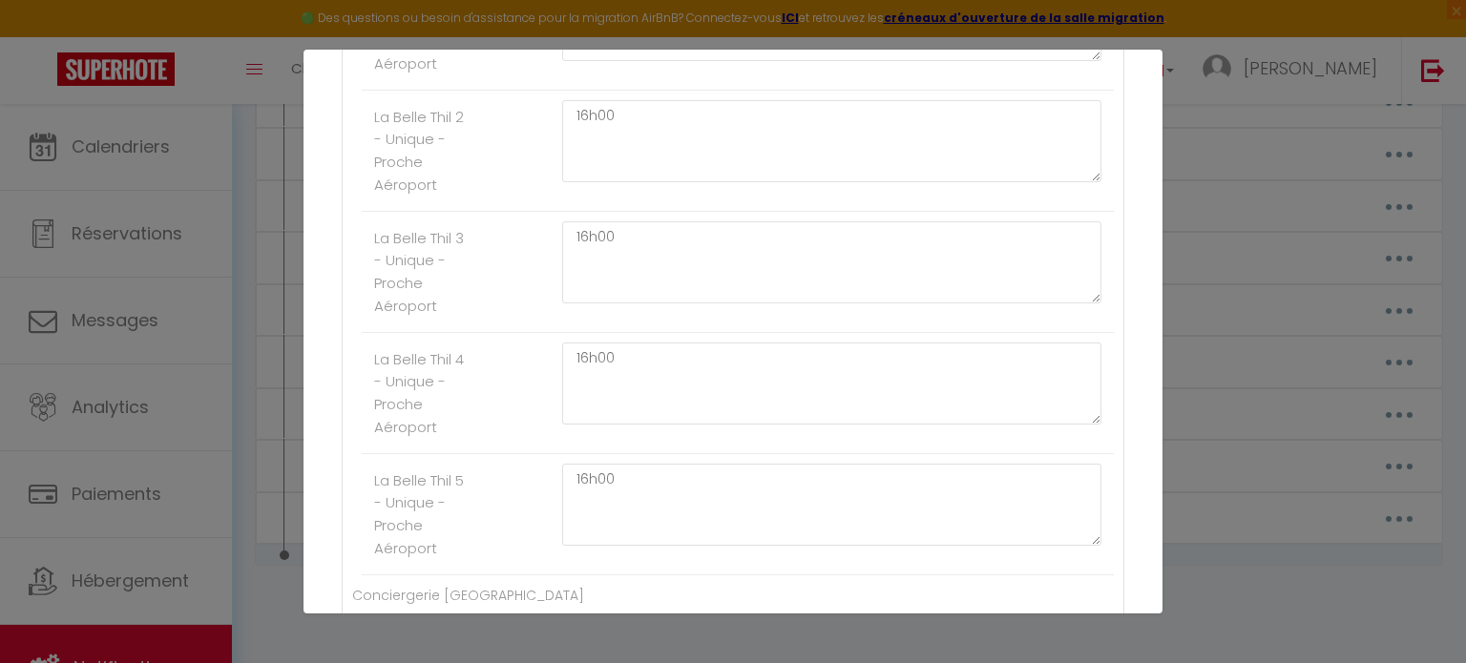
scroll to position [3257, 0]
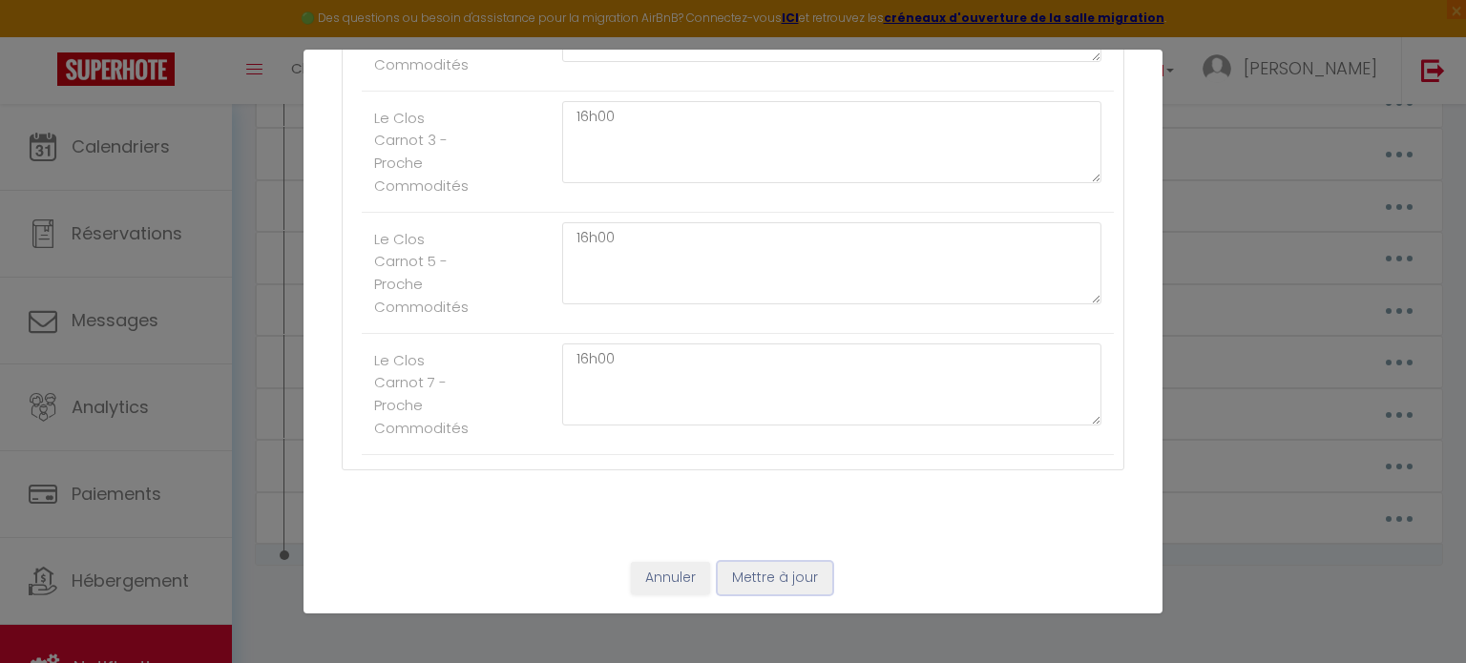
click at [760, 586] on button "Mettre à jour" at bounding box center [775, 578] width 114 height 32
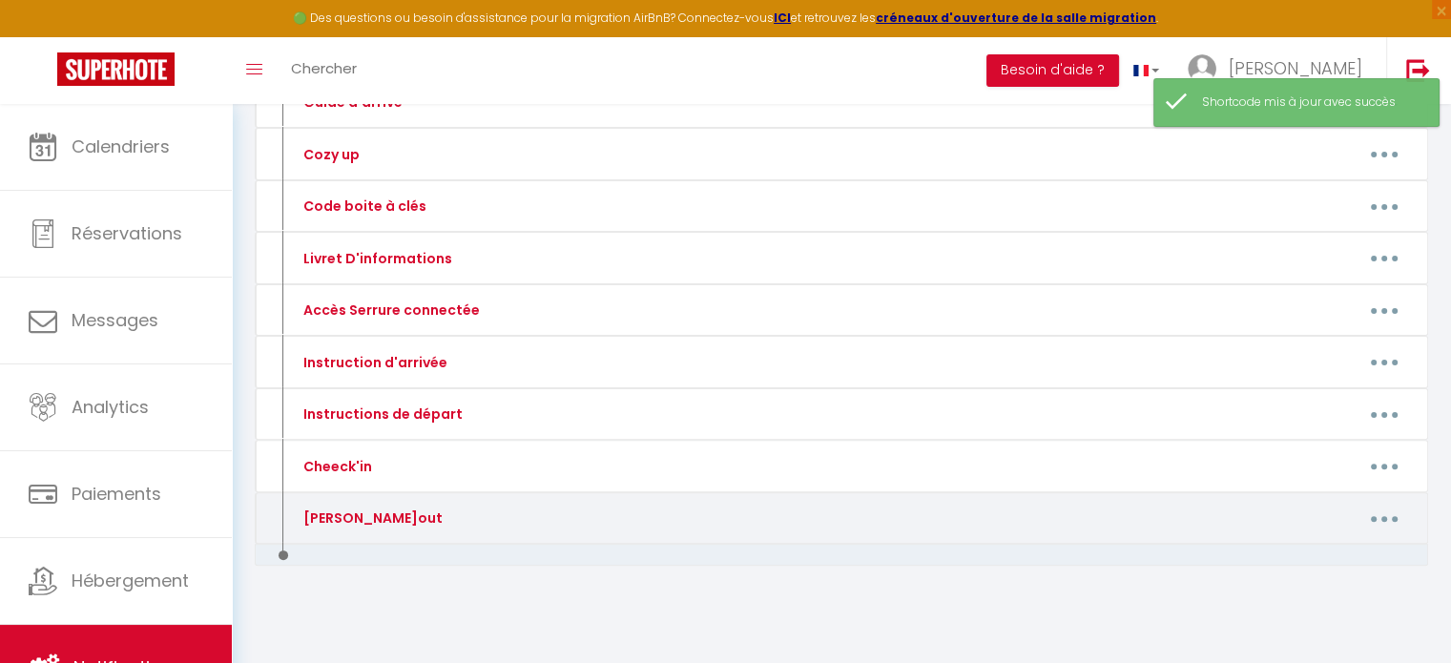
click at [1385, 516] on icon "button" at bounding box center [1385, 519] width 6 height 6
click at [1306, 556] on link "Editer" at bounding box center [1334, 562] width 141 height 32
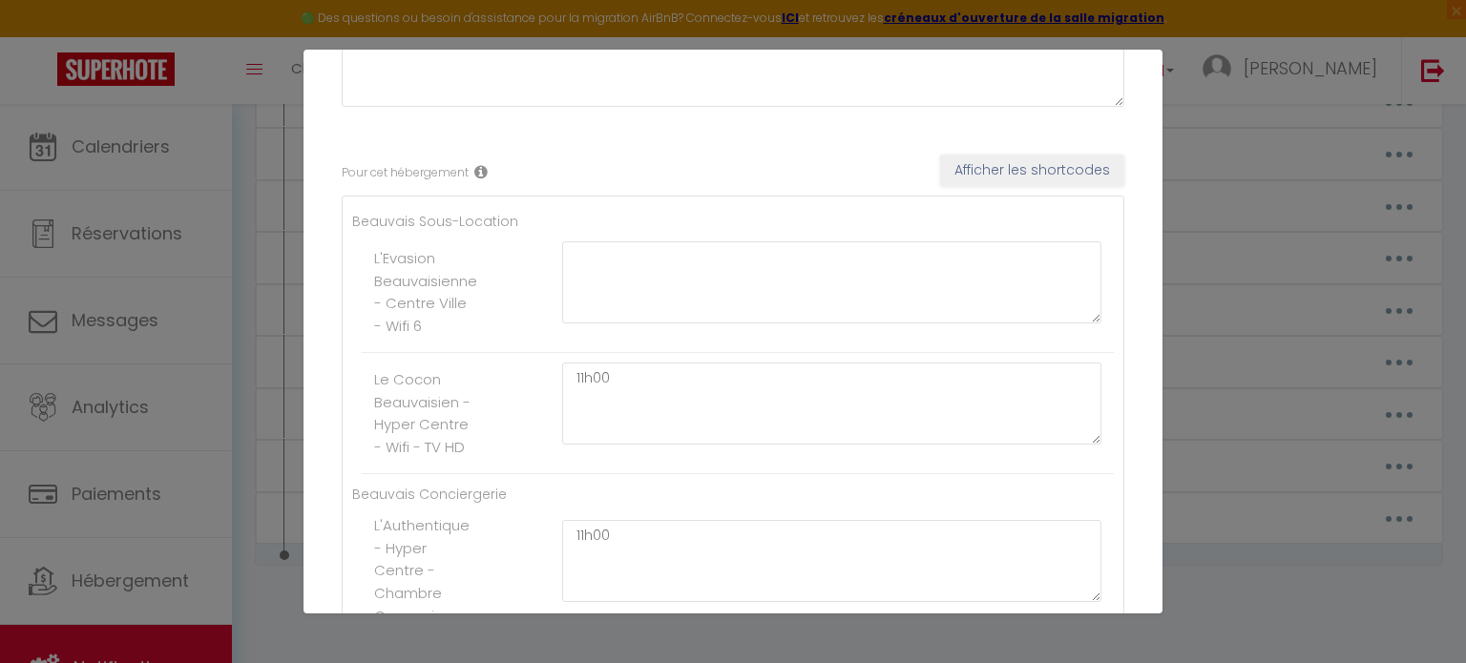
scroll to position [239, 0]
click at [643, 370] on textarea "11h00" at bounding box center [831, 403] width 539 height 82
click at [627, 289] on textarea at bounding box center [831, 281] width 539 height 82
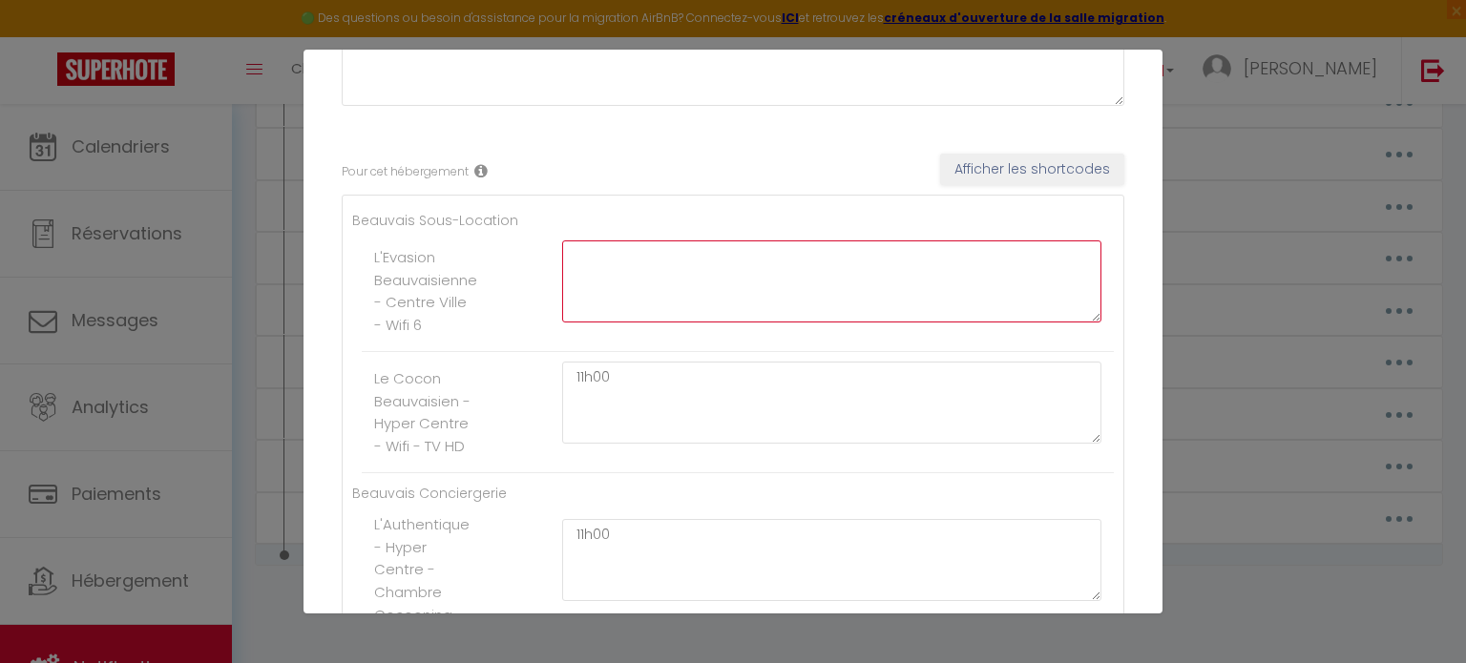
paste textarea "11h00"
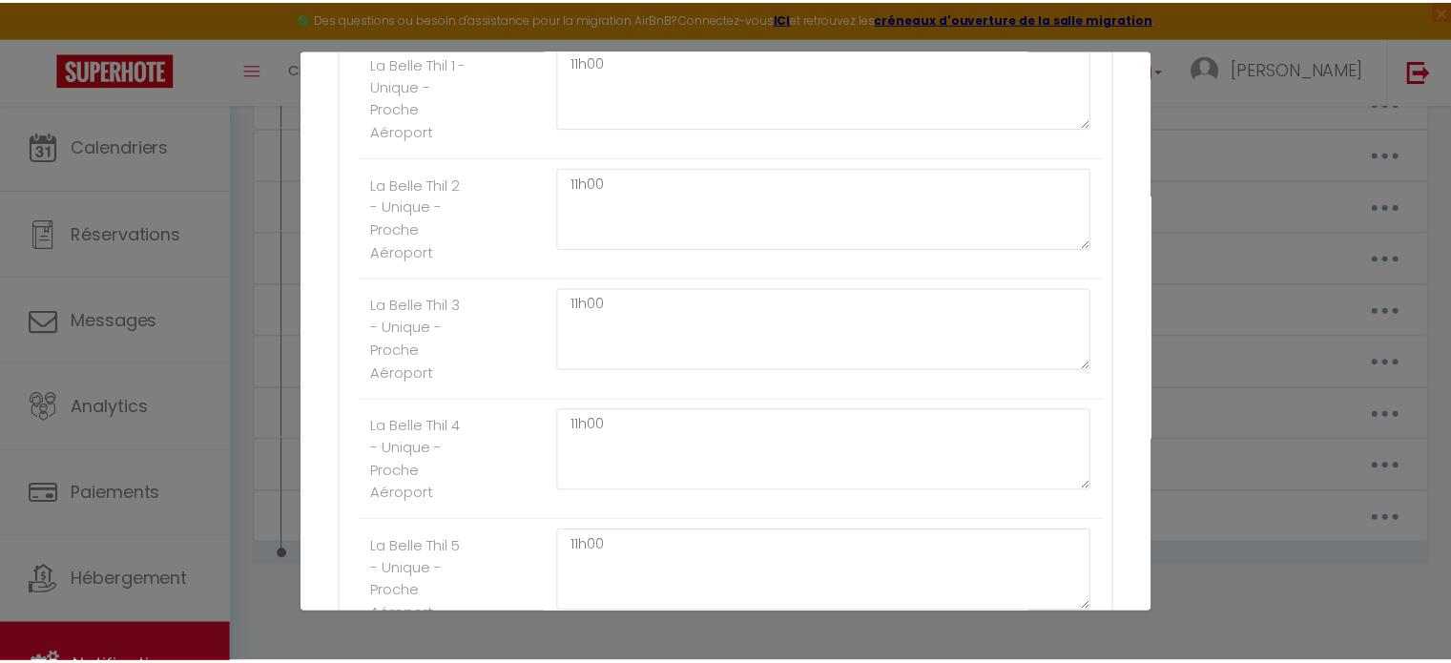
scroll to position [3257, 0]
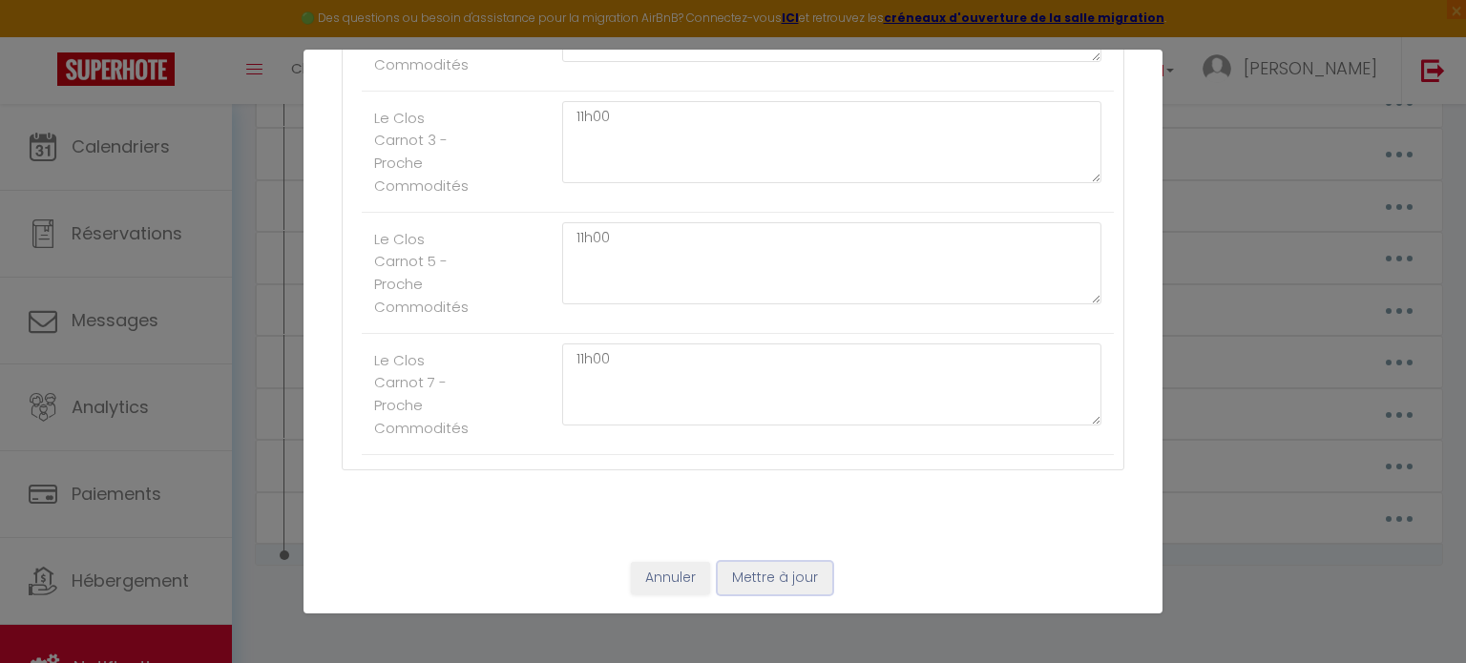
click at [776, 575] on button "Mettre à jour" at bounding box center [775, 578] width 114 height 32
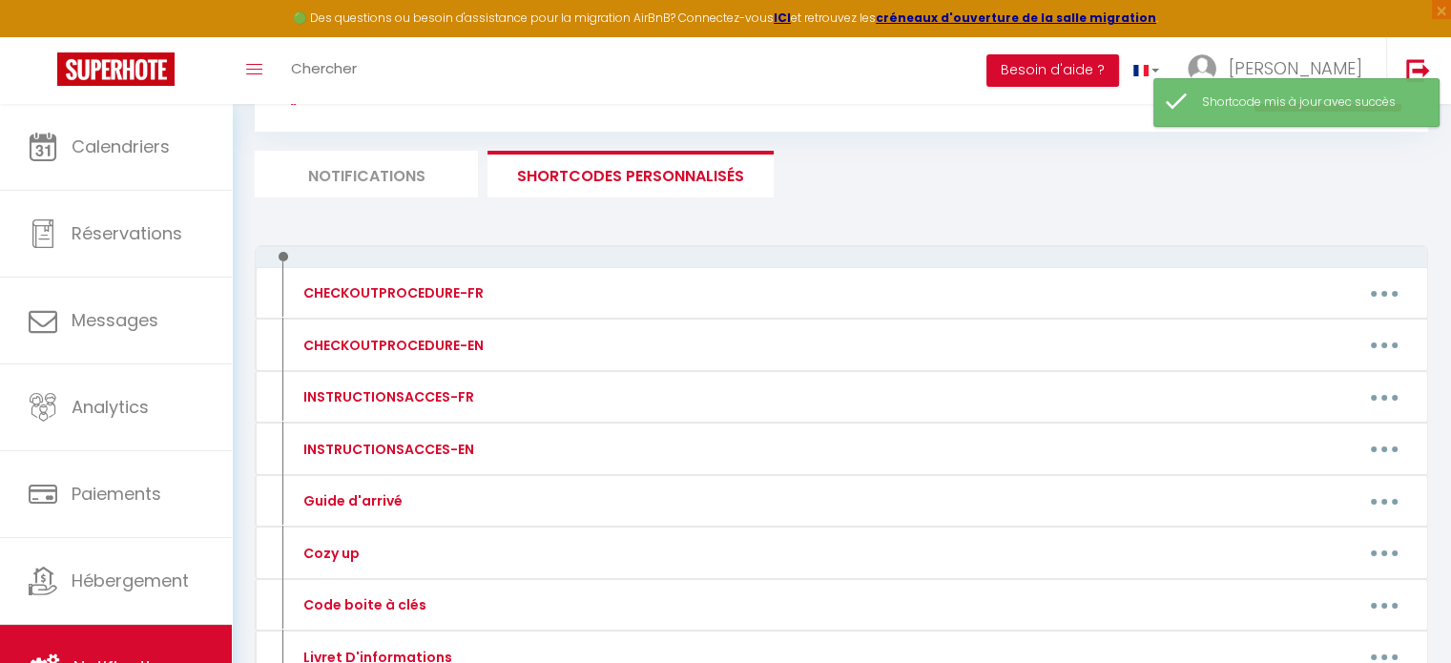
scroll to position [0, 0]
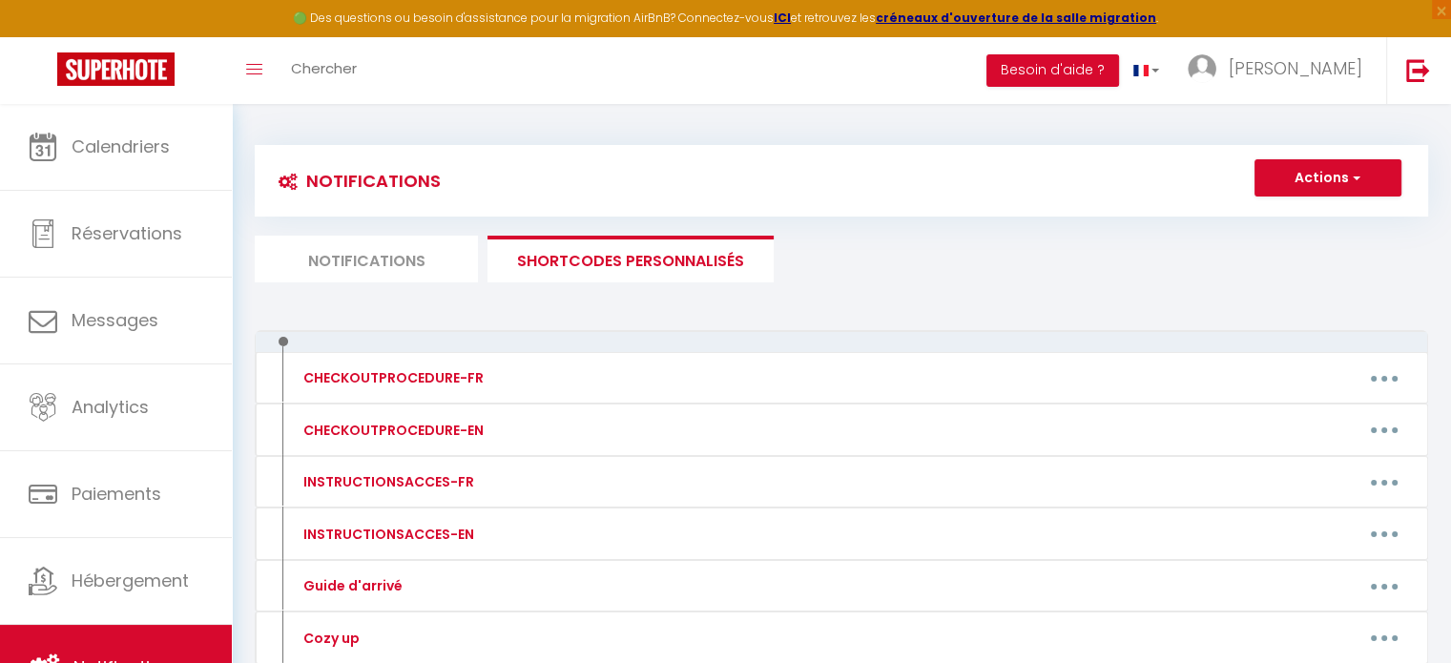
click at [423, 281] on li "Notifications" at bounding box center [366, 259] width 223 height 47
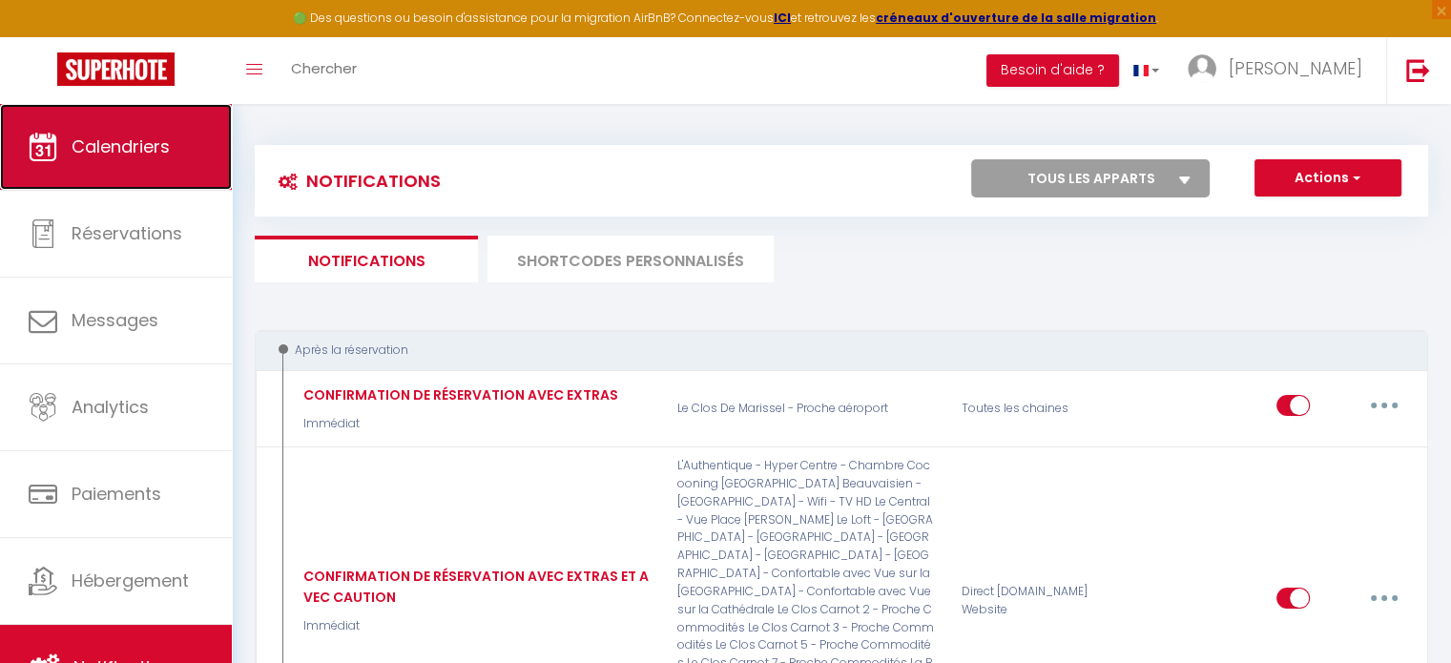
click at [154, 110] on link "Calendriers" at bounding box center [116, 147] width 232 height 86
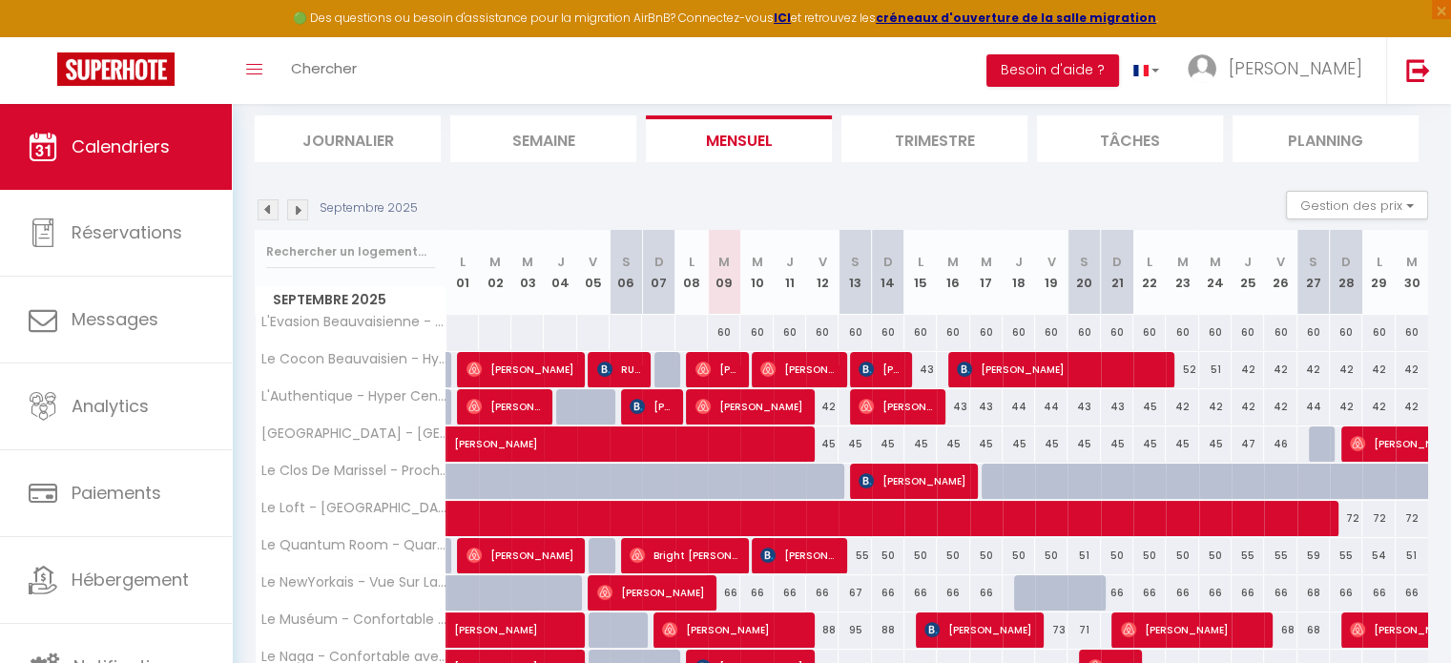
scroll to position [141, 0]
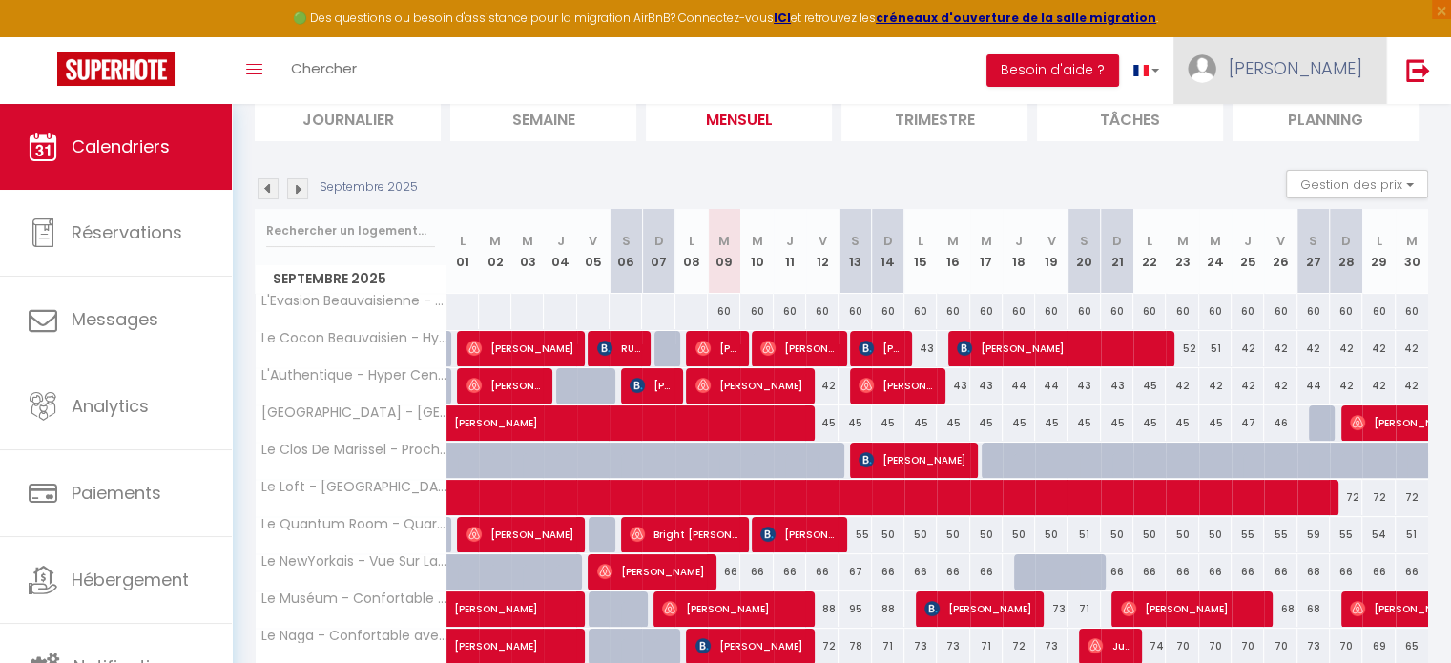
click at [1317, 88] on link "[PERSON_NAME]" at bounding box center [1280, 70] width 213 height 67
click at [1290, 171] on link "Équipe" at bounding box center [1309, 167] width 141 height 32
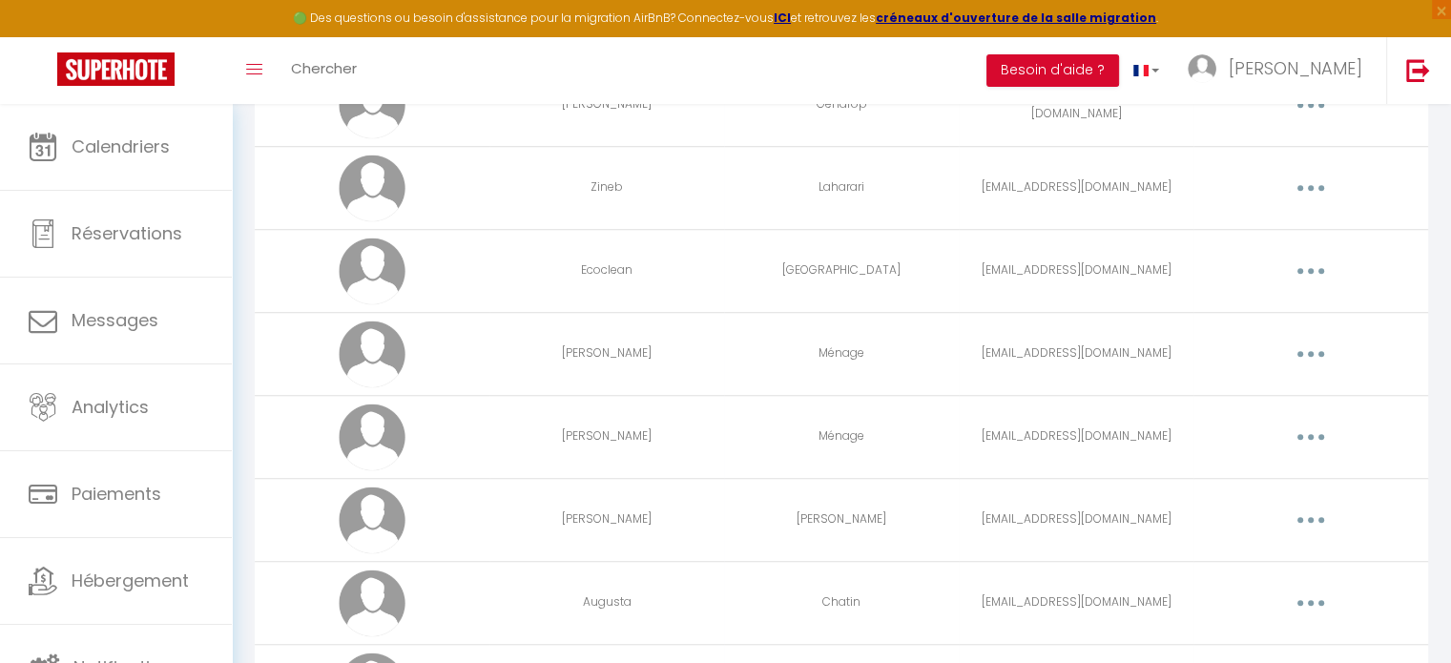
scroll to position [1444, 0]
click at [1298, 342] on button "button" at bounding box center [1310, 356] width 53 height 31
click at [1218, 389] on link "Editer" at bounding box center [1261, 400] width 141 height 32
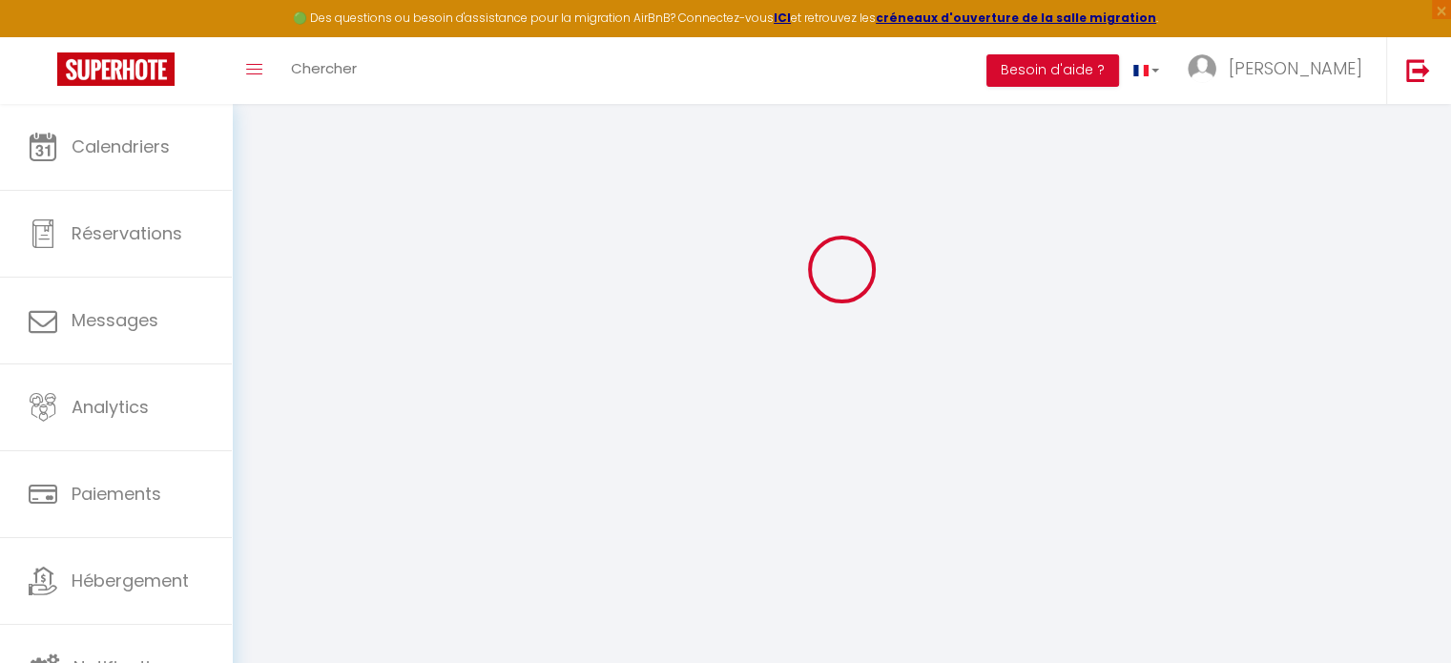
scroll to position [2484, 0]
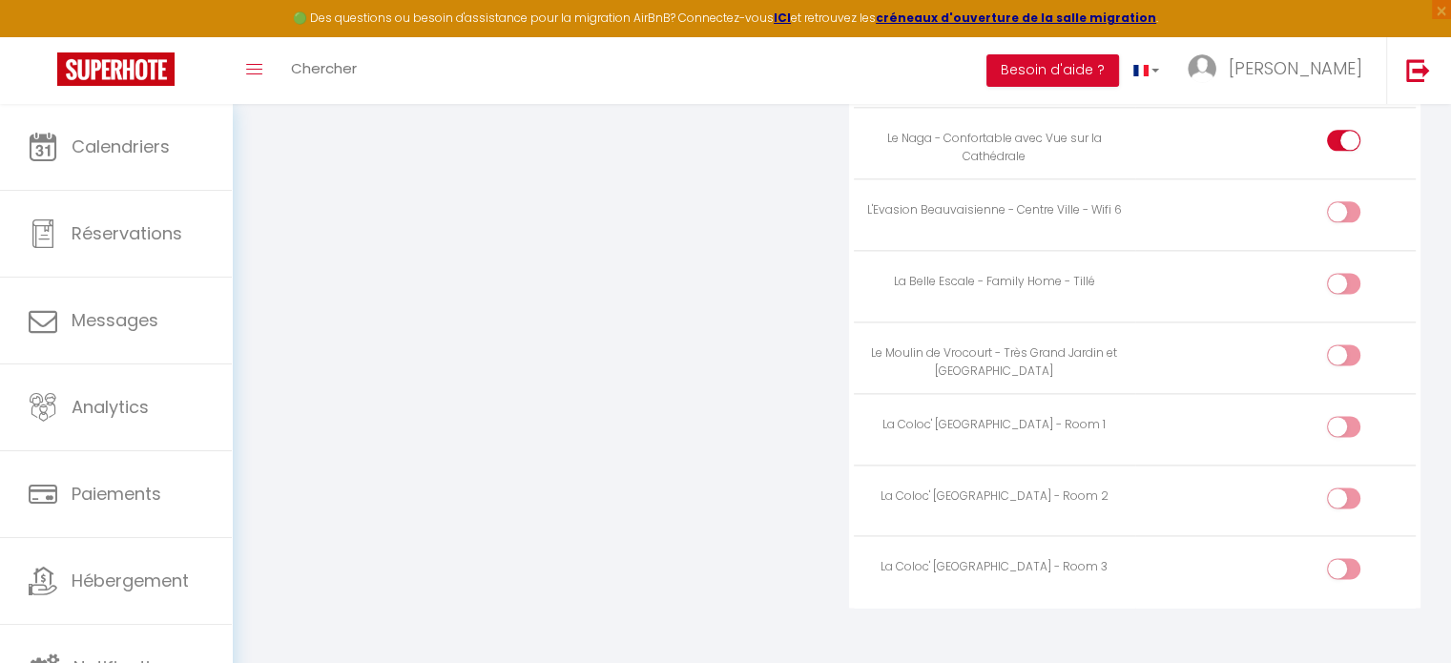
click at [1342, 560] on label at bounding box center [1343, 572] width 33 height 29
click at [1343, 560] on input "checkbox" at bounding box center [1359, 572] width 33 height 29
click at [1343, 488] on input "checkbox" at bounding box center [1359, 502] width 33 height 29
click at [1346, 416] on input "checkbox" at bounding box center [1359, 430] width 33 height 29
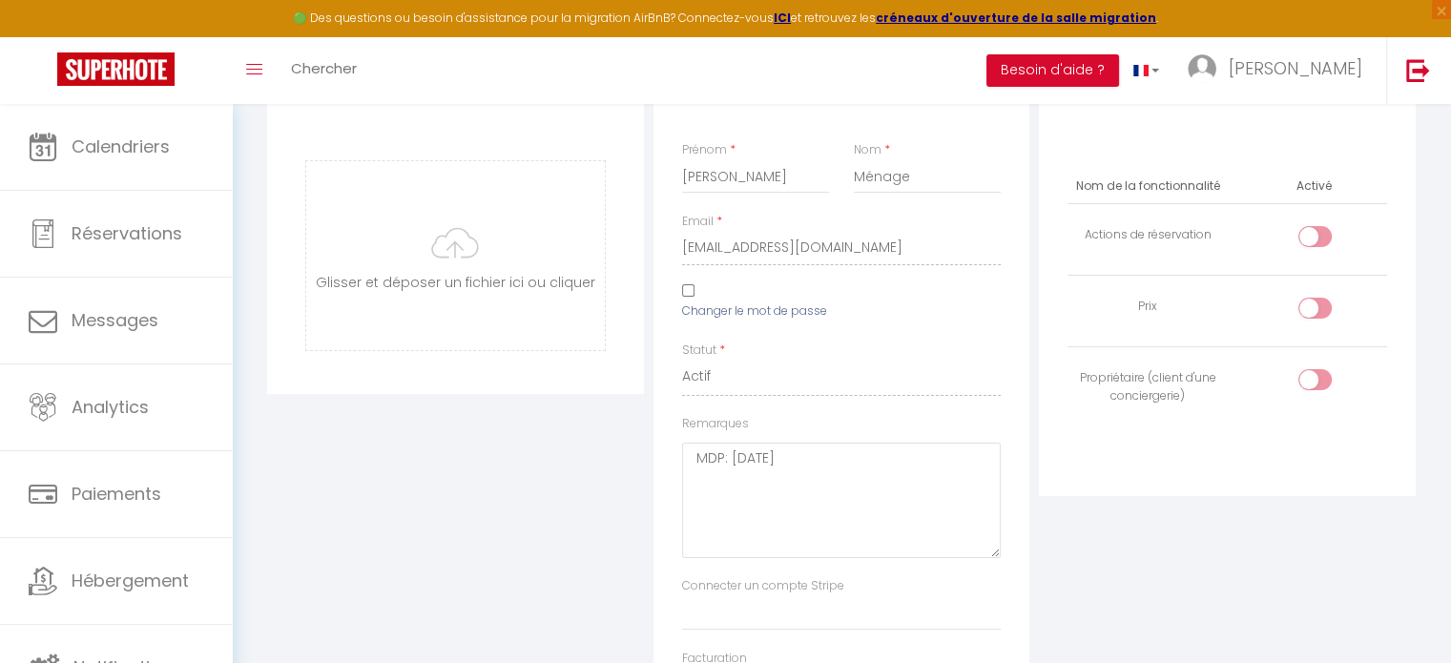
scroll to position [0, 0]
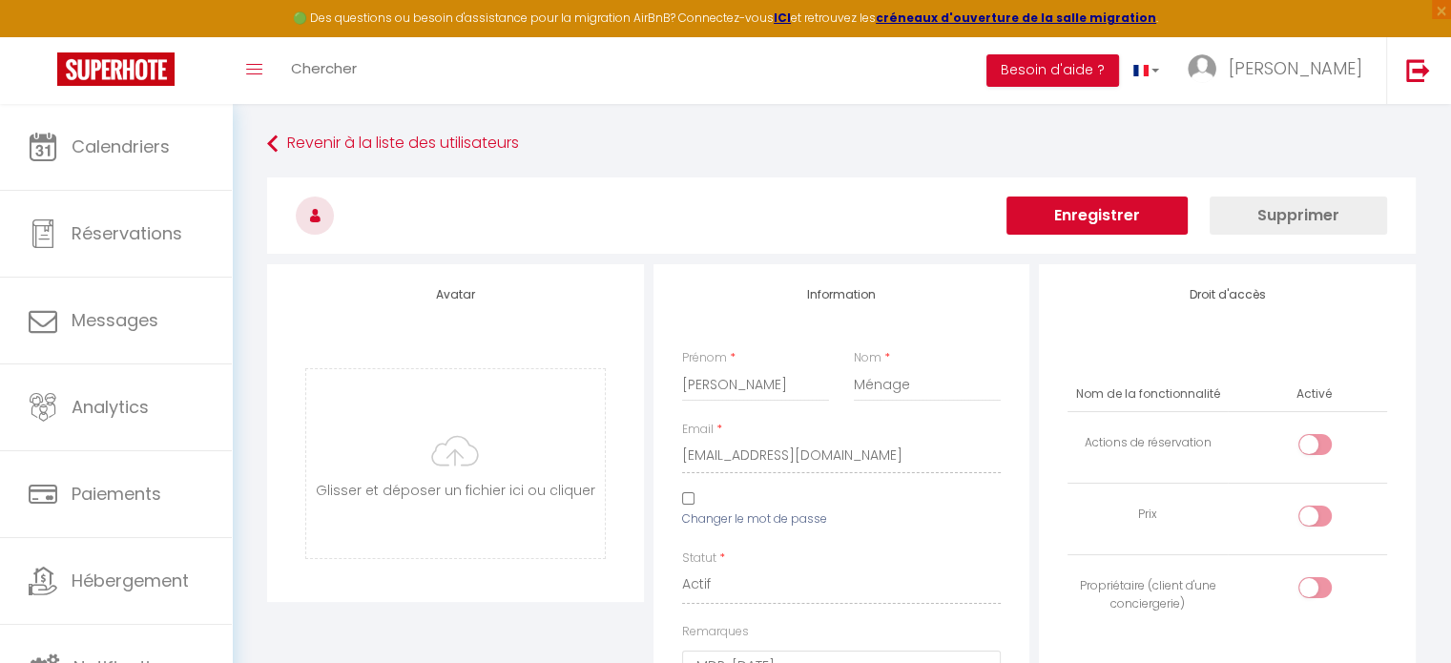
click at [1110, 209] on button "Enregistrer" at bounding box center [1097, 216] width 181 height 38
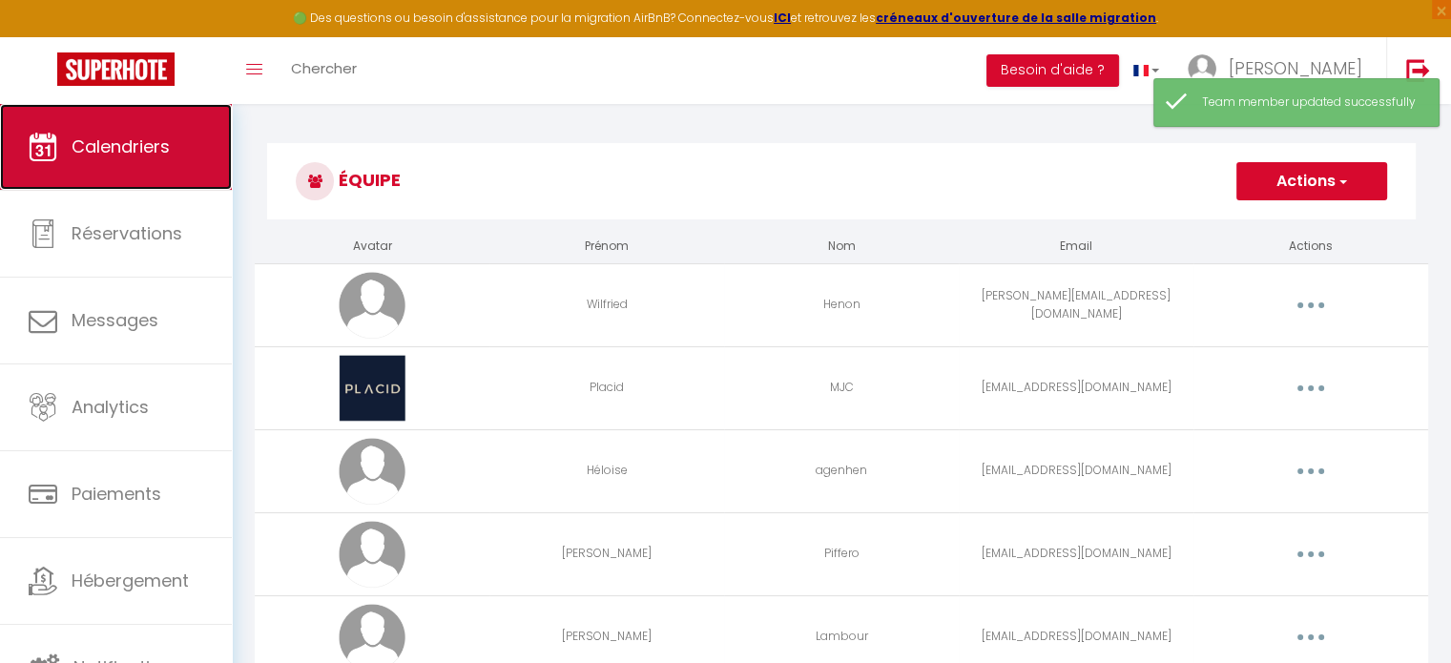
click at [127, 147] on span "Calendriers" at bounding box center [121, 147] width 98 height 24
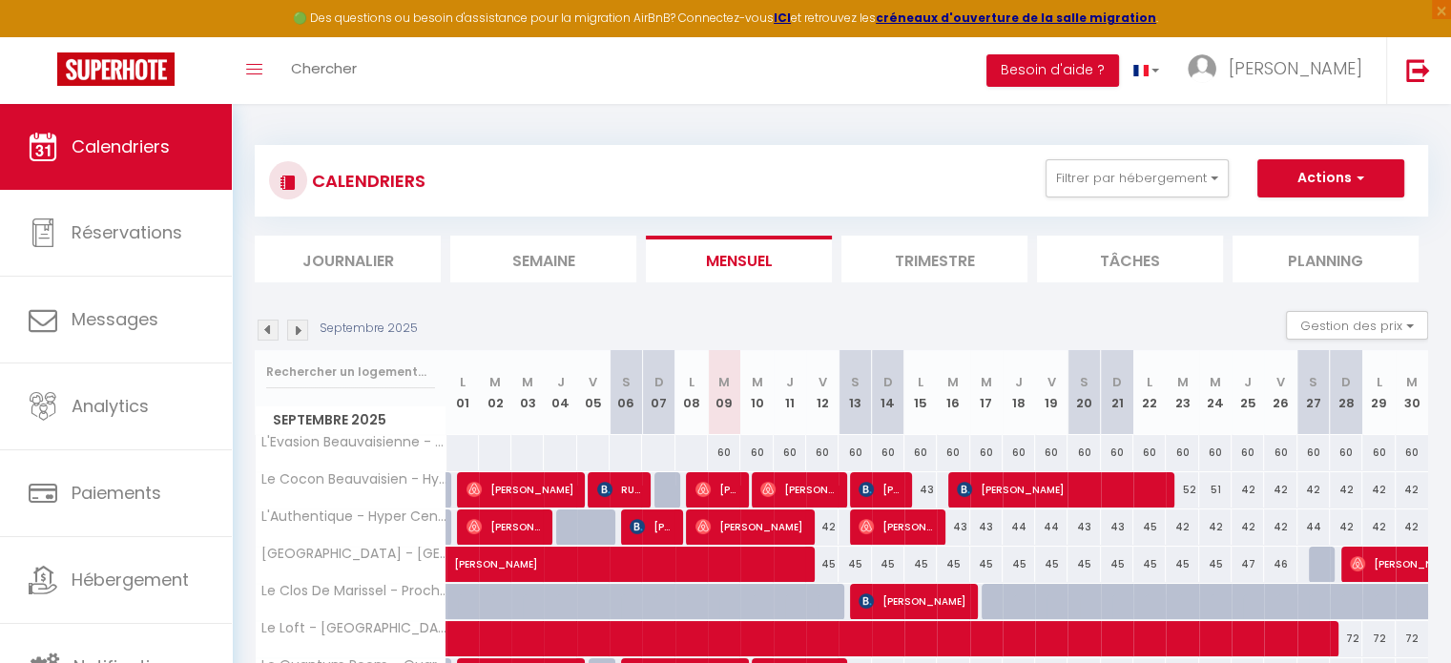
click at [883, 182] on div "CALENDRIERS Filtrer par hébergement [GEOGRAPHIC_DATA] Sous-Location [GEOGRAPHIC…" at bounding box center [841, 180] width 1145 height 43
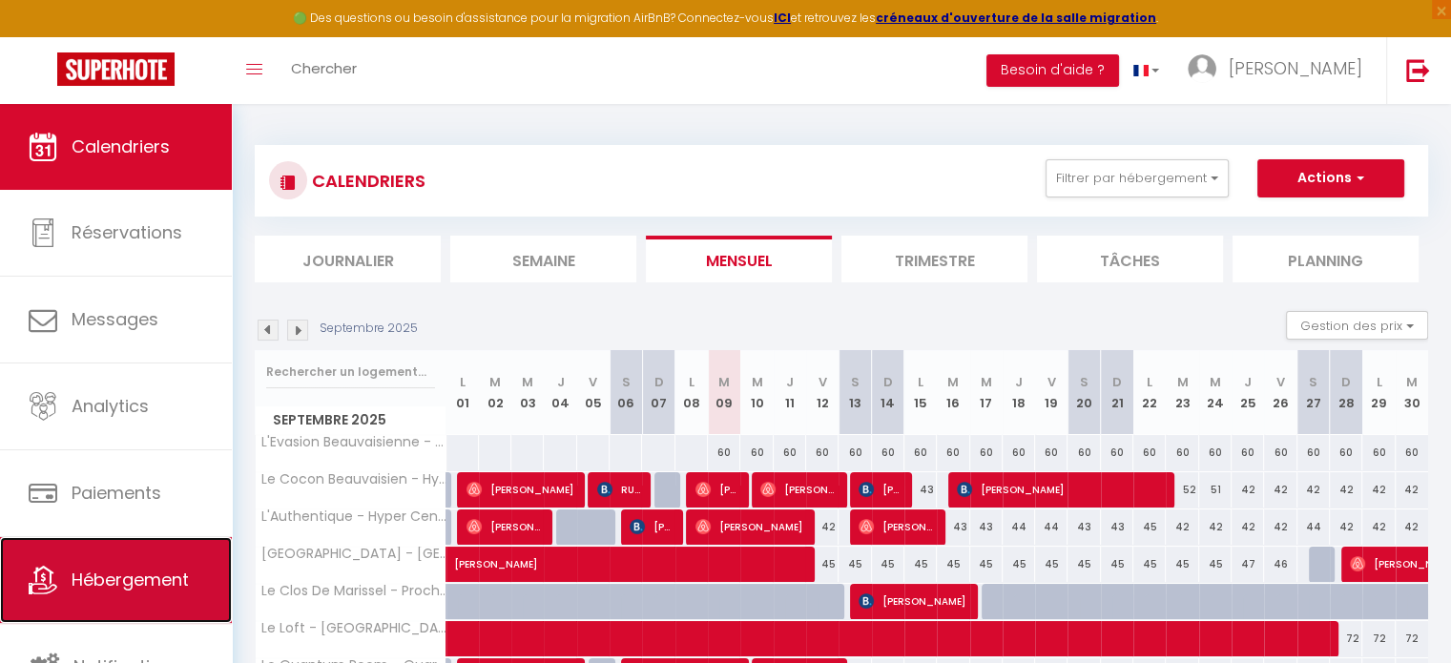
click at [134, 572] on span "Hébergement" at bounding box center [130, 580] width 117 height 24
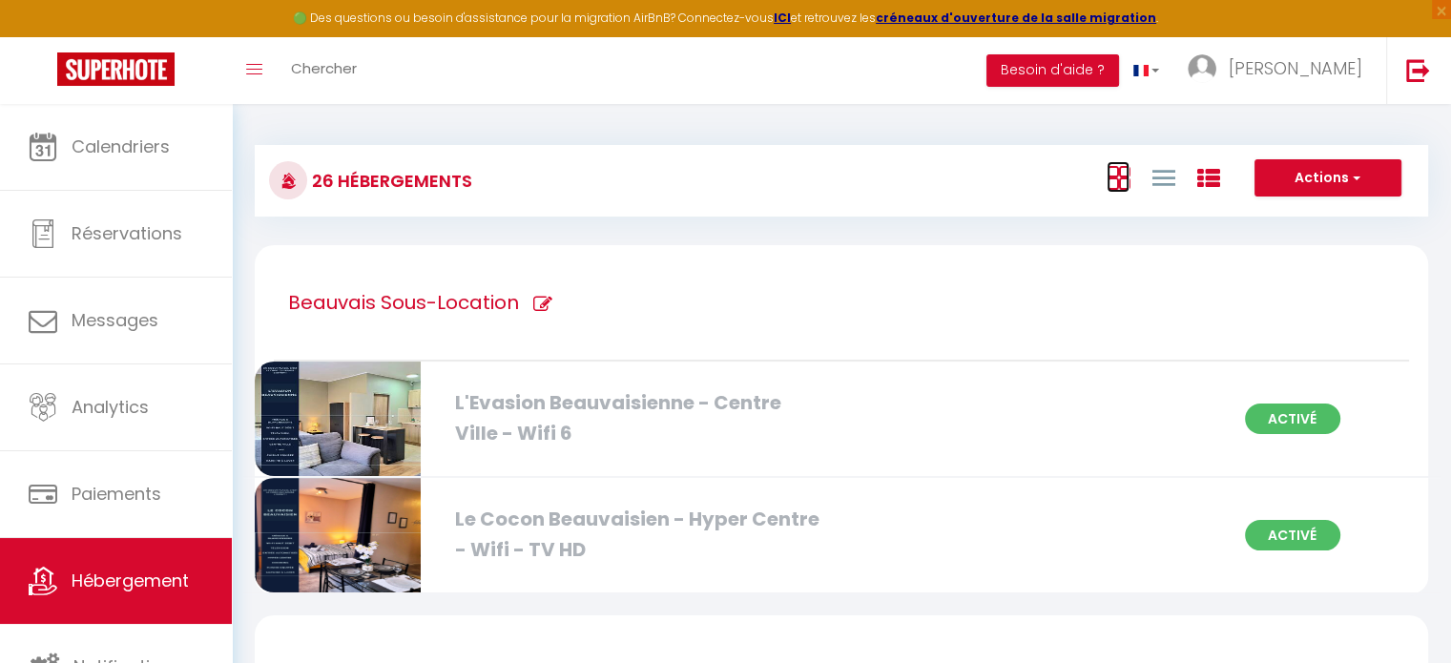
click at [1116, 183] on icon at bounding box center [1118, 178] width 23 height 24
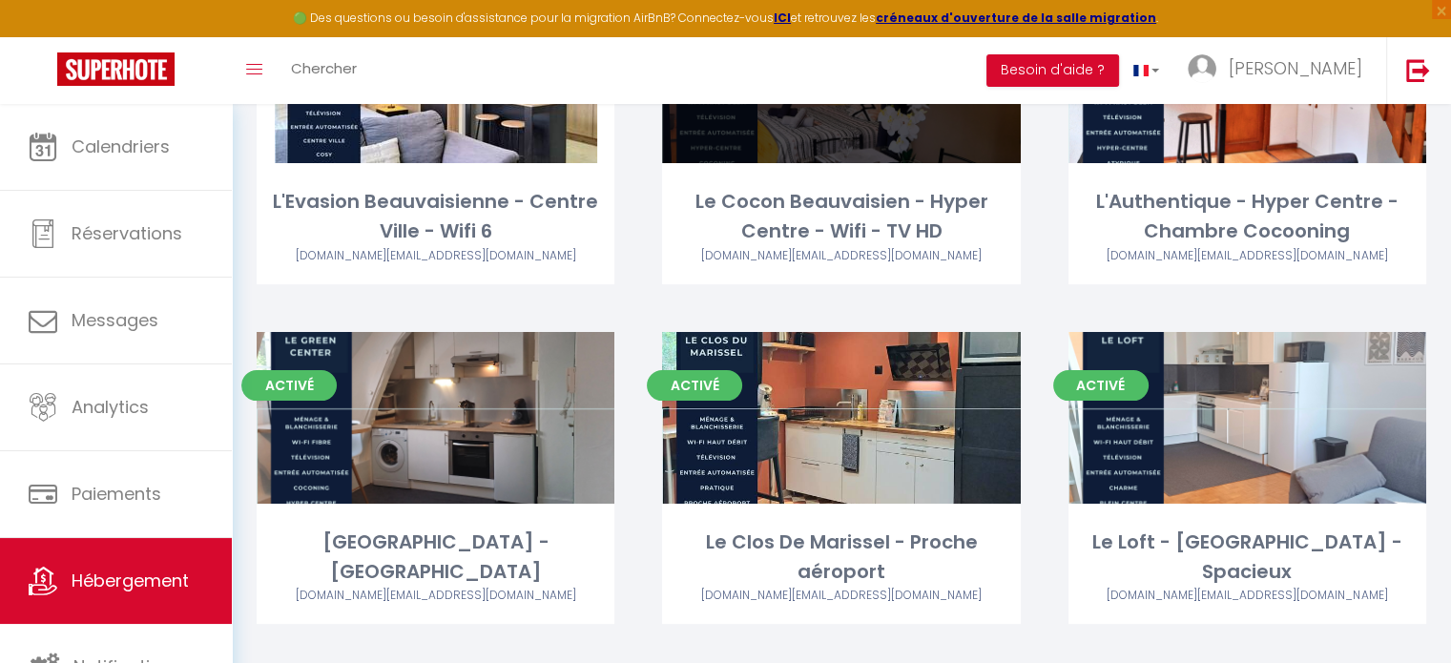
scroll to position [255, 0]
